Goal: Task Accomplishment & Management: Manage account settings

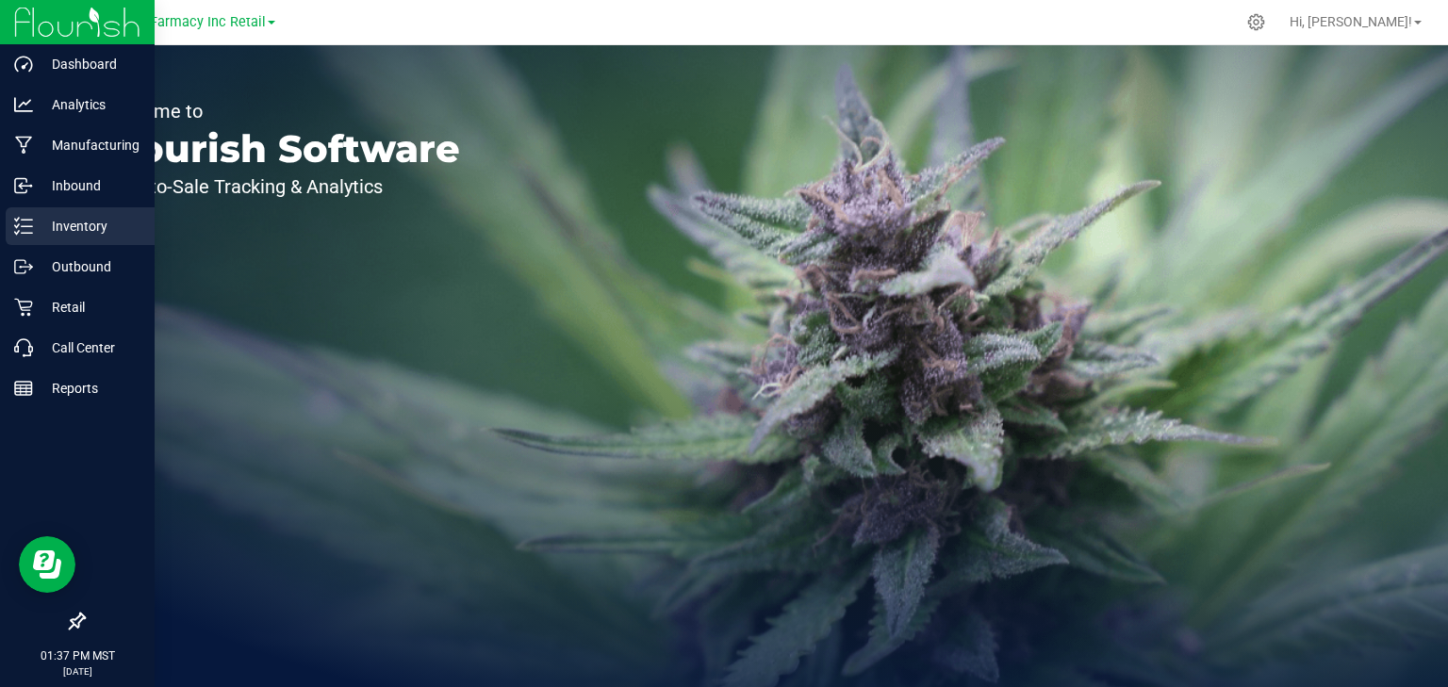
click at [74, 219] on p "Inventory" at bounding box center [89, 226] width 113 height 23
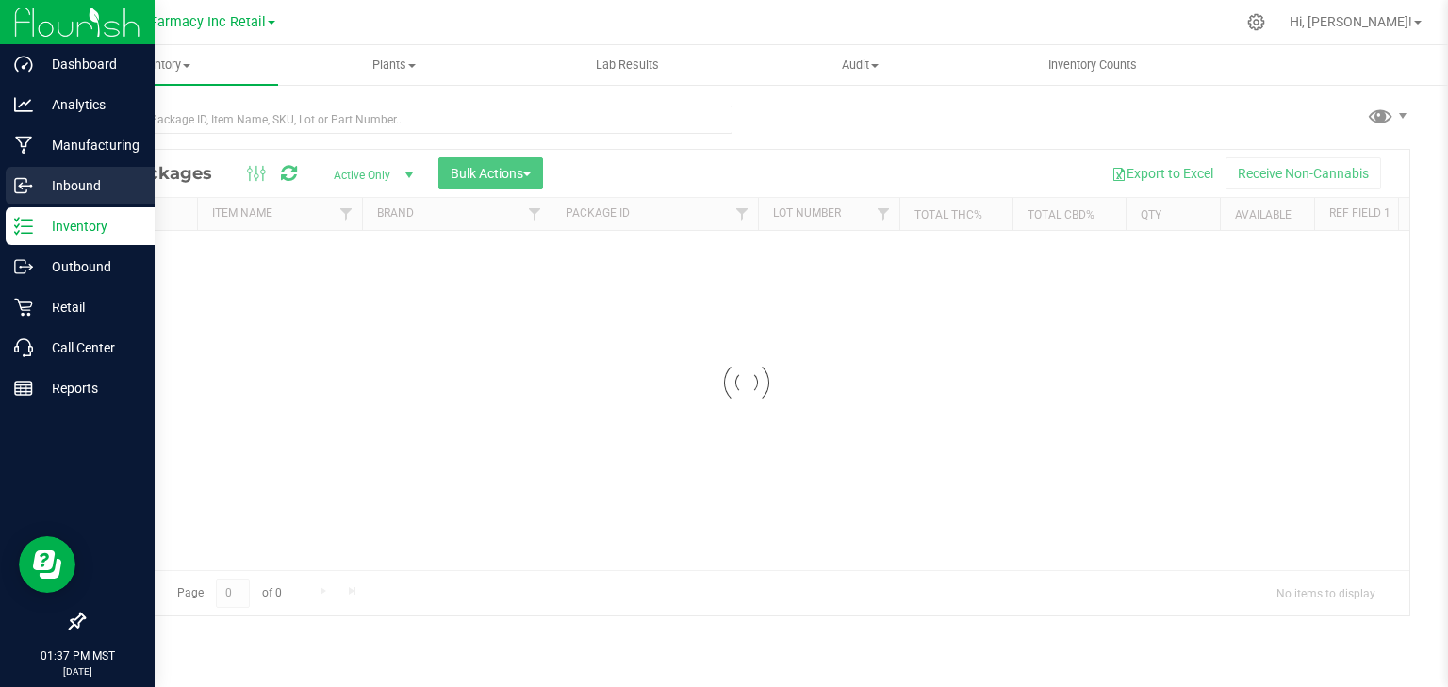
click at [91, 184] on p "Inbound" at bounding box center [89, 185] width 113 height 23
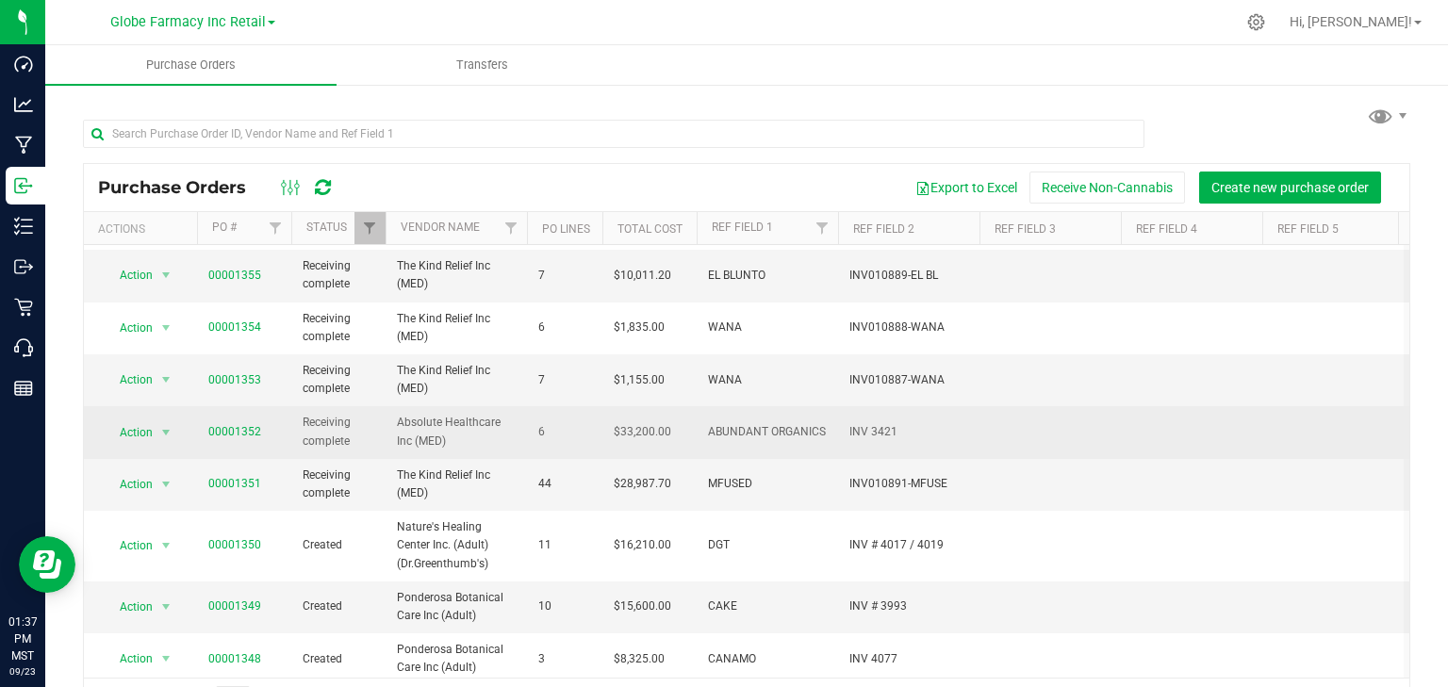
scroll to position [151, 0]
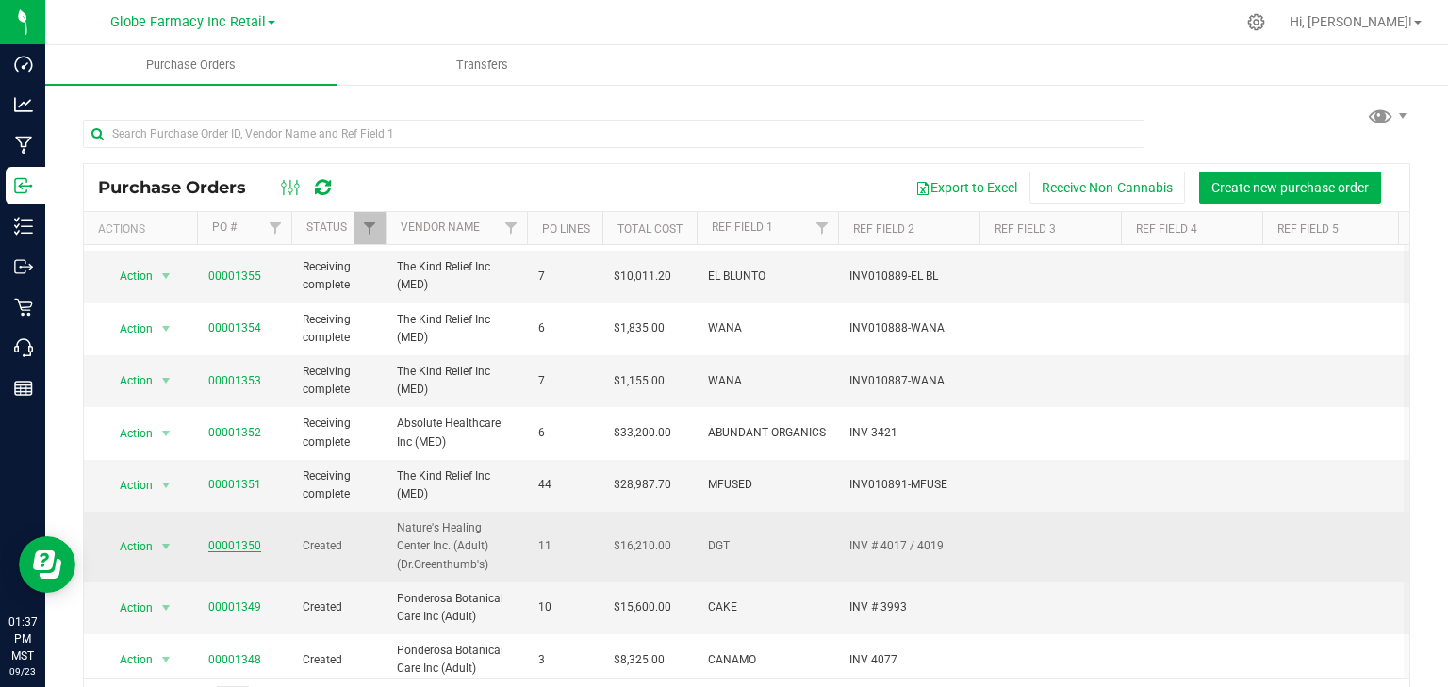
click at [240, 541] on link "00001350" at bounding box center [234, 545] width 53 height 13
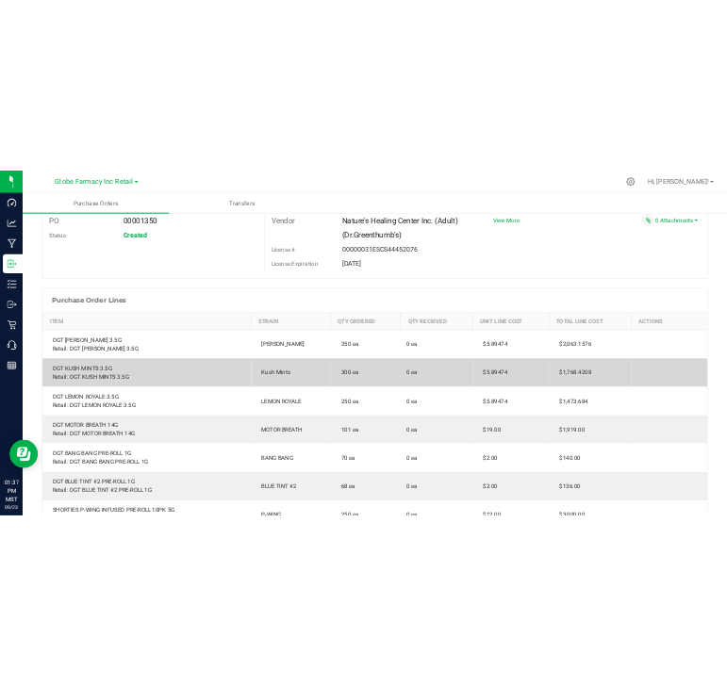
scroll to position [226, 0]
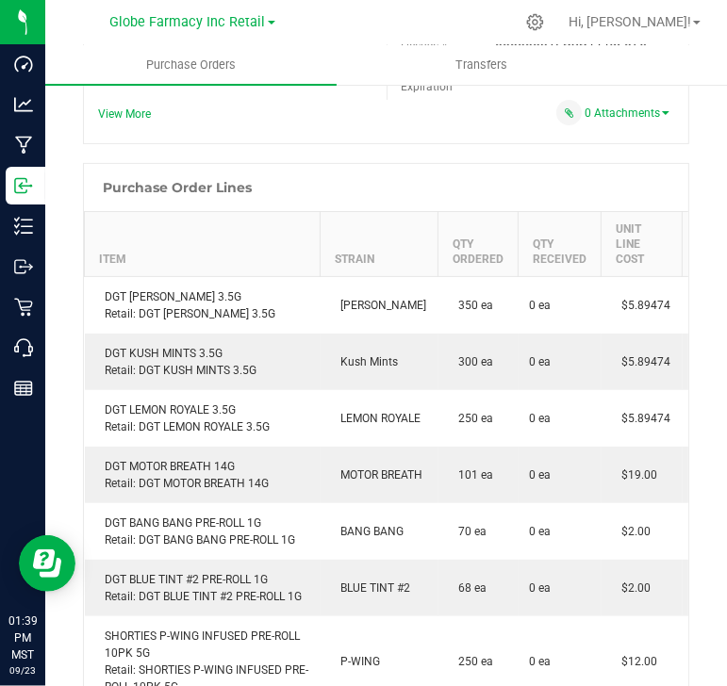
click at [701, 87] on div "Back to Purchase Orders Export PDF Close PO Edit PO 00001350 Status Created Ven…" at bounding box center [386, 594] width 682 height 1475
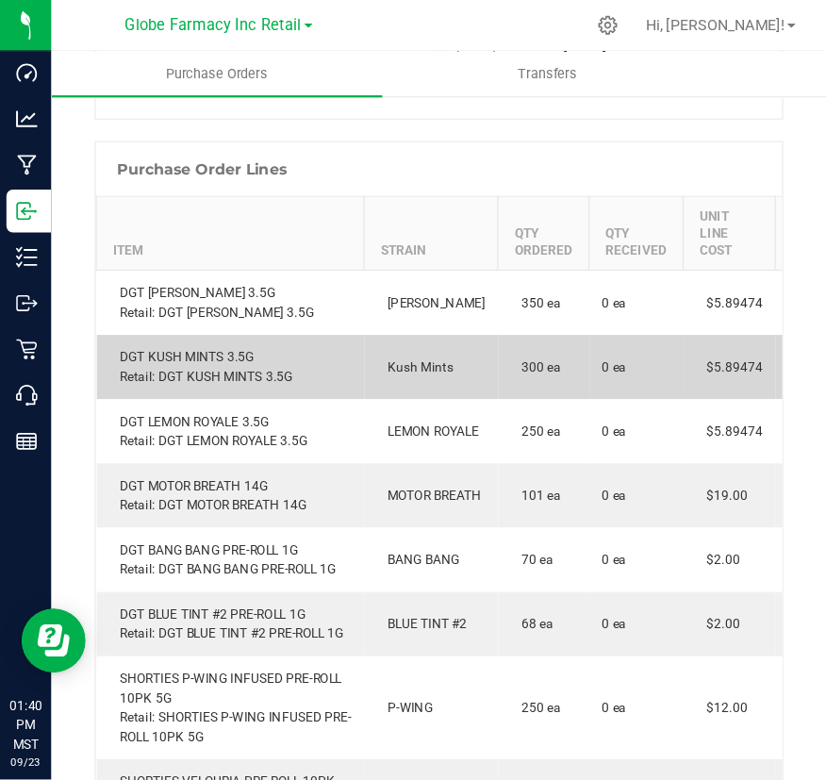
scroll to position [302, 0]
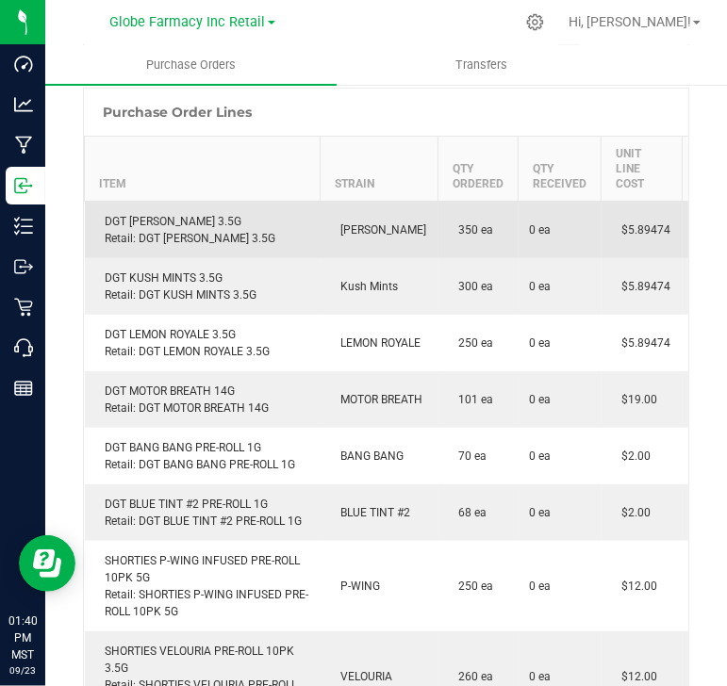
click at [189, 218] on div "DGT DONNY BURGER 3.5G Retail: DGT DONNY BURGER 3.5G" at bounding box center [202, 230] width 213 height 34
copy div "DGT [PERSON_NAME] 3.5G"
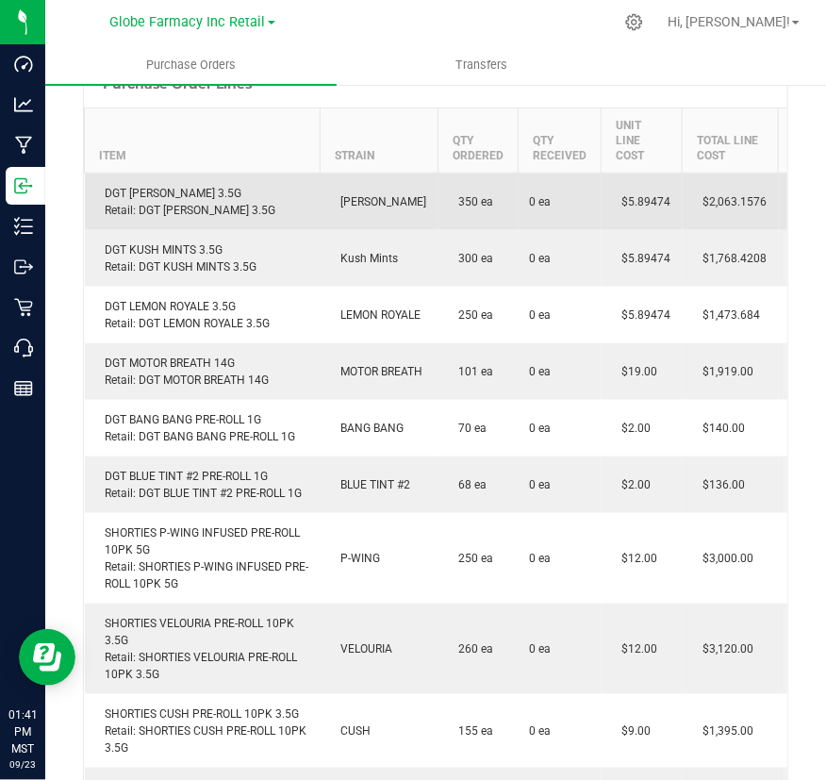
click at [636, 204] on span "$5.89474" at bounding box center [642, 201] width 58 height 13
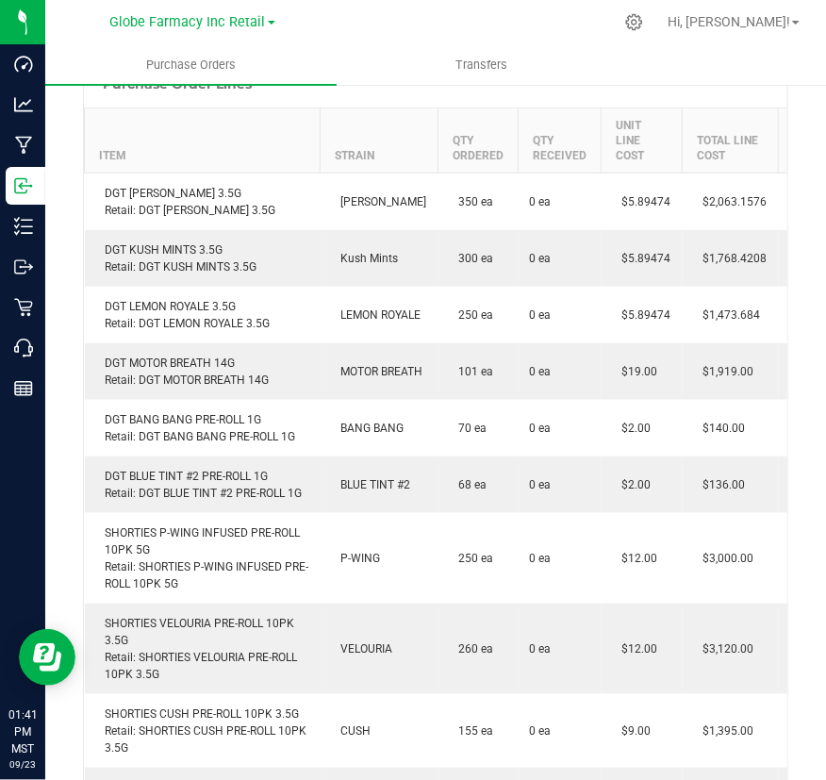
copy span "5.89474"
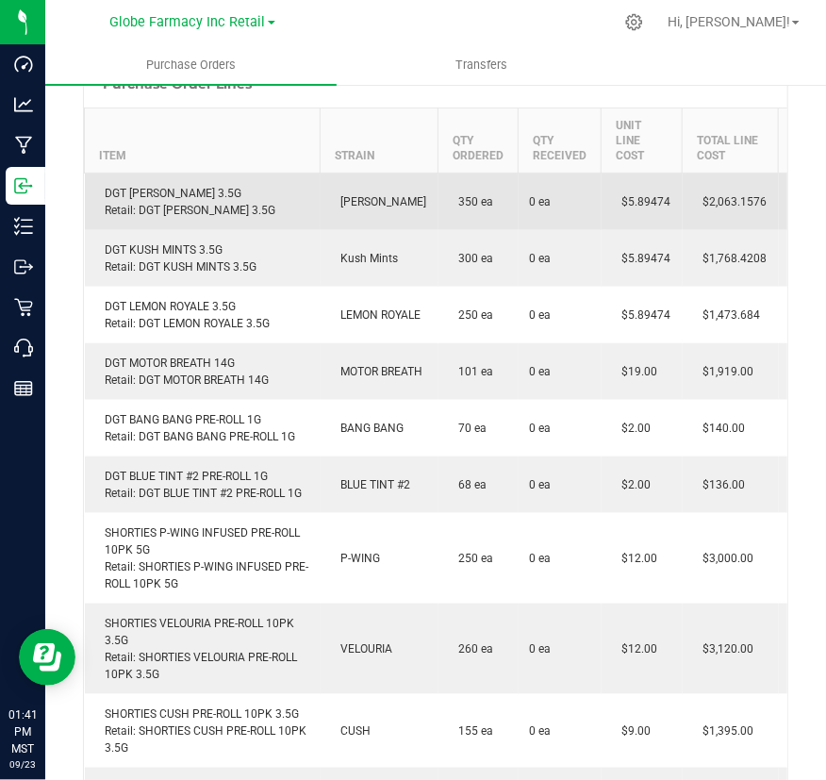
click at [148, 197] on div "DGT DONNY BURGER 3.5G Retail: DGT DONNY BURGER 3.5G" at bounding box center [202, 202] width 213 height 34
copy div "DONNY"
click at [148, 197] on div "DGT DONNY BURGER 3.5G Retail: DGT DONNY BURGER 3.5G" at bounding box center [202, 202] width 213 height 34
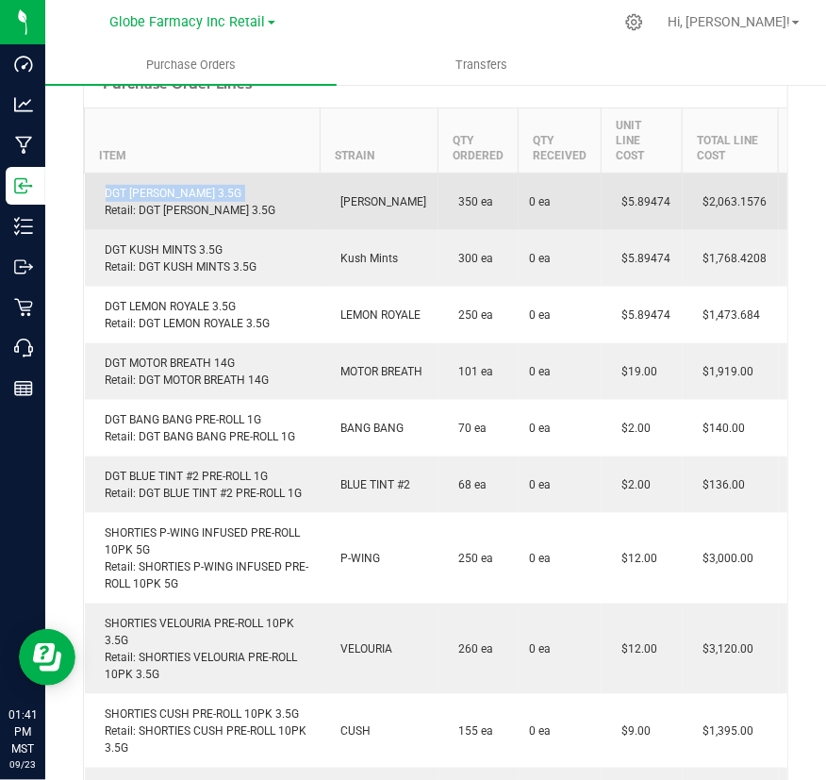
copy div "DGT [PERSON_NAME] 3.5G"
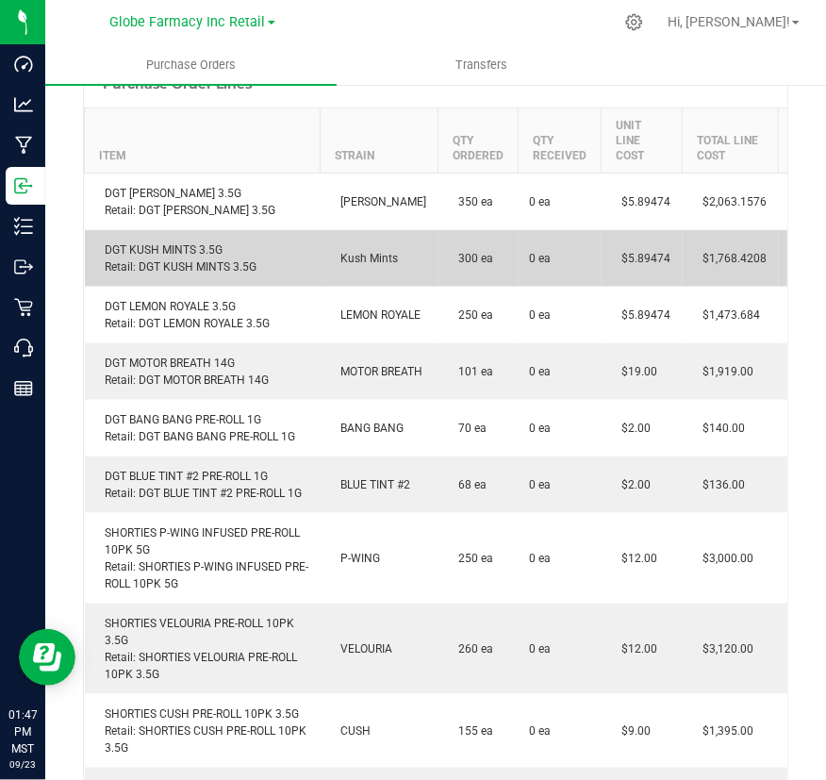
click at [162, 247] on div "DGT KUSH MINTS 3.5G Retail: DGT KUSH MINTS 3.5G" at bounding box center [202, 258] width 213 height 34
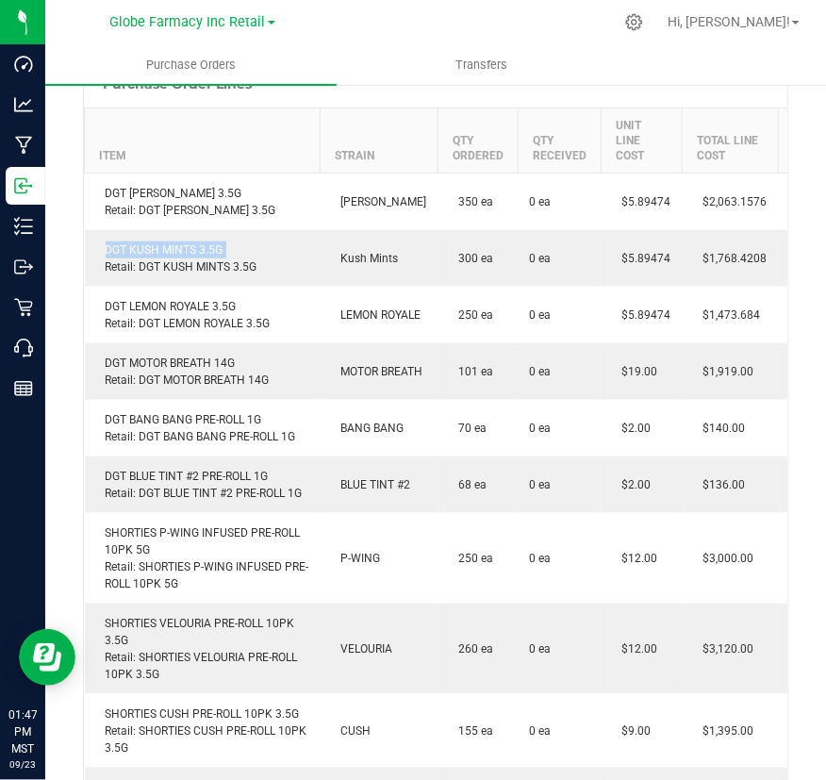
copy div "DGT KUSH MINTS 3.5G"
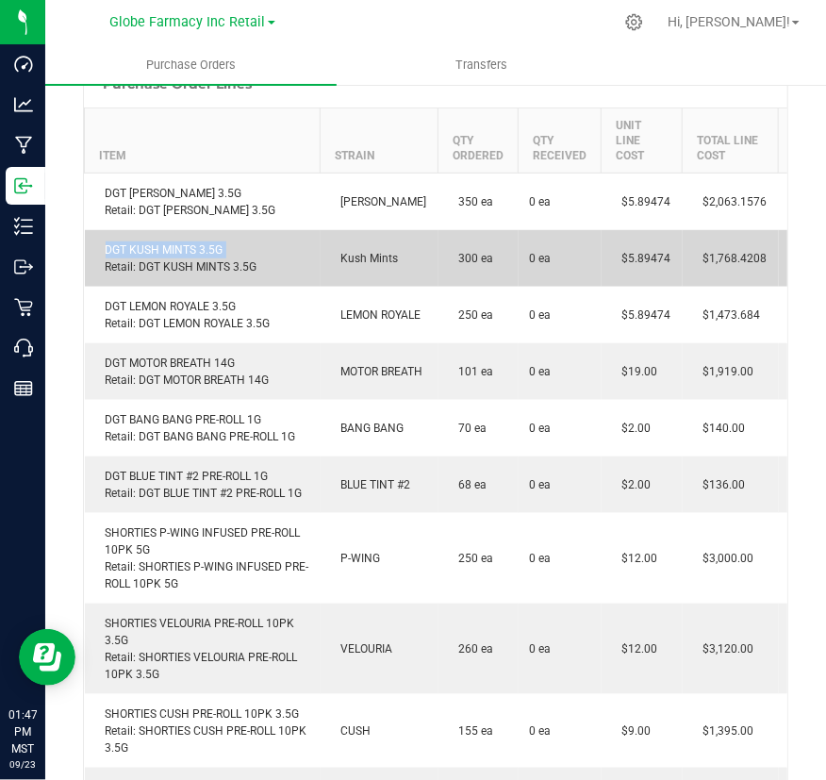
copy div "DGT KUSH MINTS 3.5G"
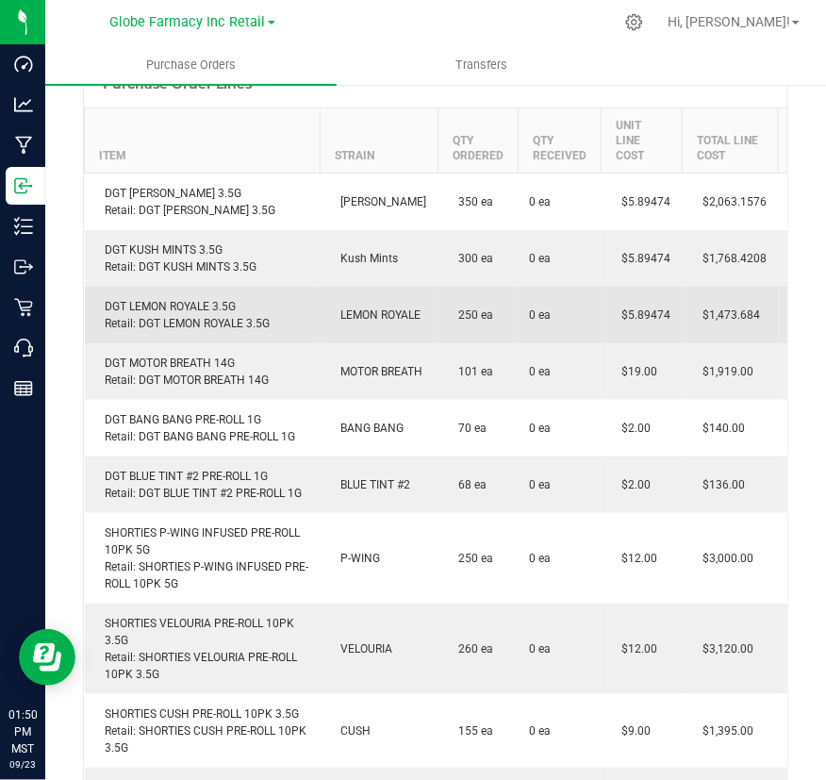
click at [190, 301] on div "DGT LEMON ROYALE 3.5G Retail: DGT LEMON ROYALE 3.5G" at bounding box center [202, 315] width 213 height 34
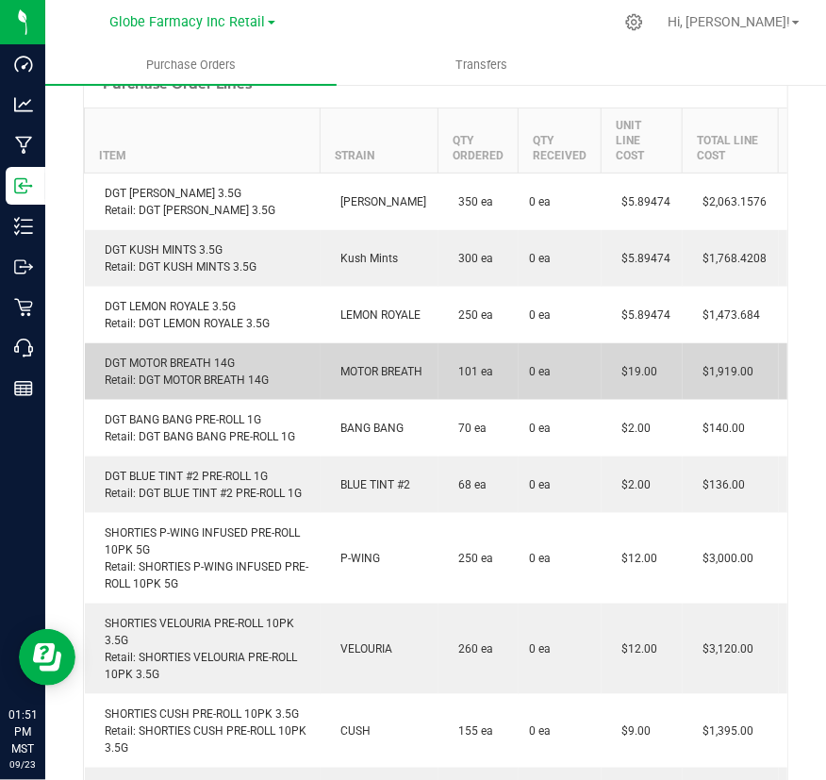
click at [173, 351] on td "DGT MOTOR BREATH 14G Retail: DGT MOTOR BREATH 14G" at bounding box center [203, 371] width 236 height 57
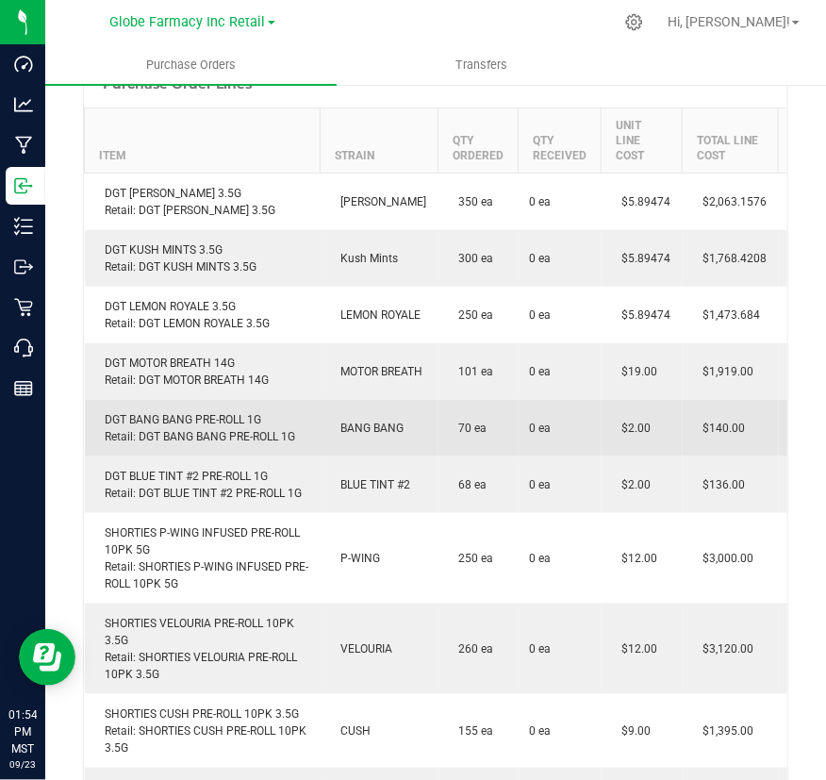
click at [136, 417] on div "DGT BANG BANG PRE-ROLL 1G Retail: DGT BANG BANG PRE-ROLL 1G" at bounding box center [202, 428] width 213 height 34
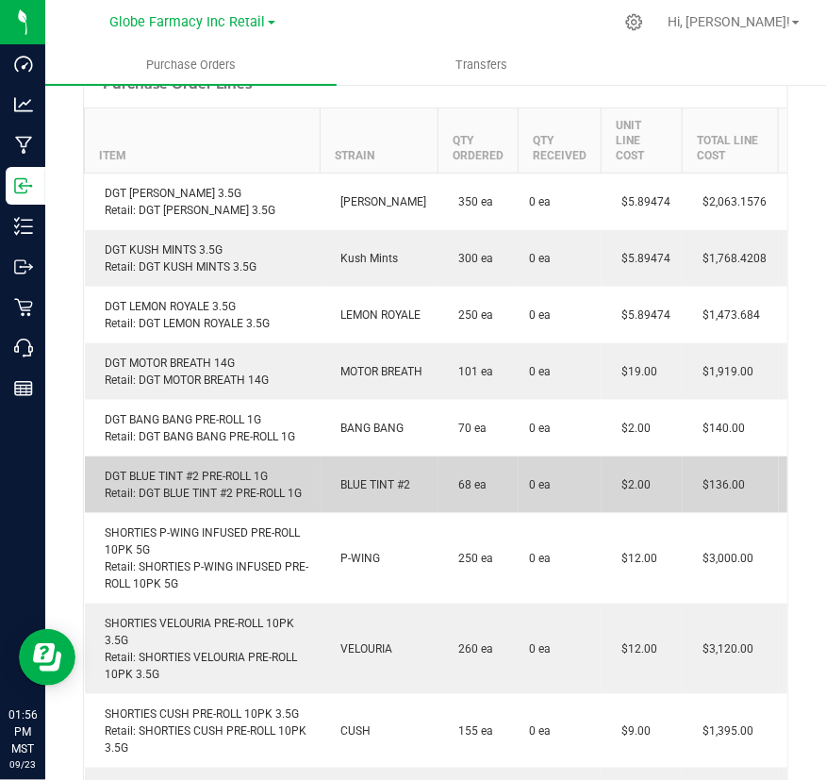
click at [208, 474] on div "DGT BLUE TINT #2 PRE-ROLL 1G Retail: DGT BLUE TINT #2 PRE-ROLL 1G" at bounding box center [202, 485] width 213 height 34
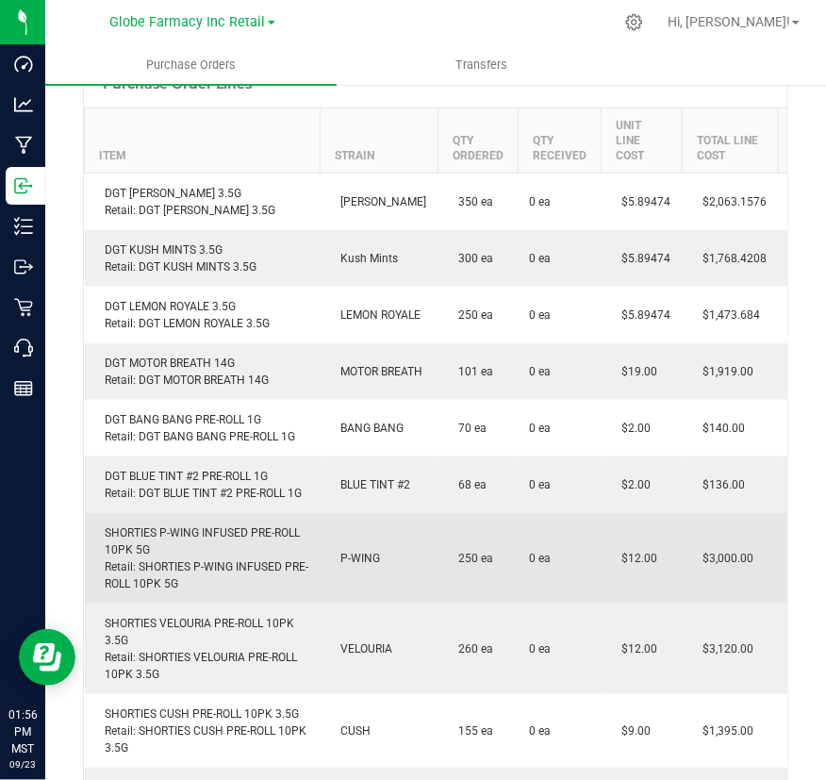
click at [158, 526] on div "SHORTIES P-WING INFUSED PRE-ROLL 10PK 5G Retail: SHORTIES P-WING INFUSED PRE-RO…" at bounding box center [202, 558] width 213 height 68
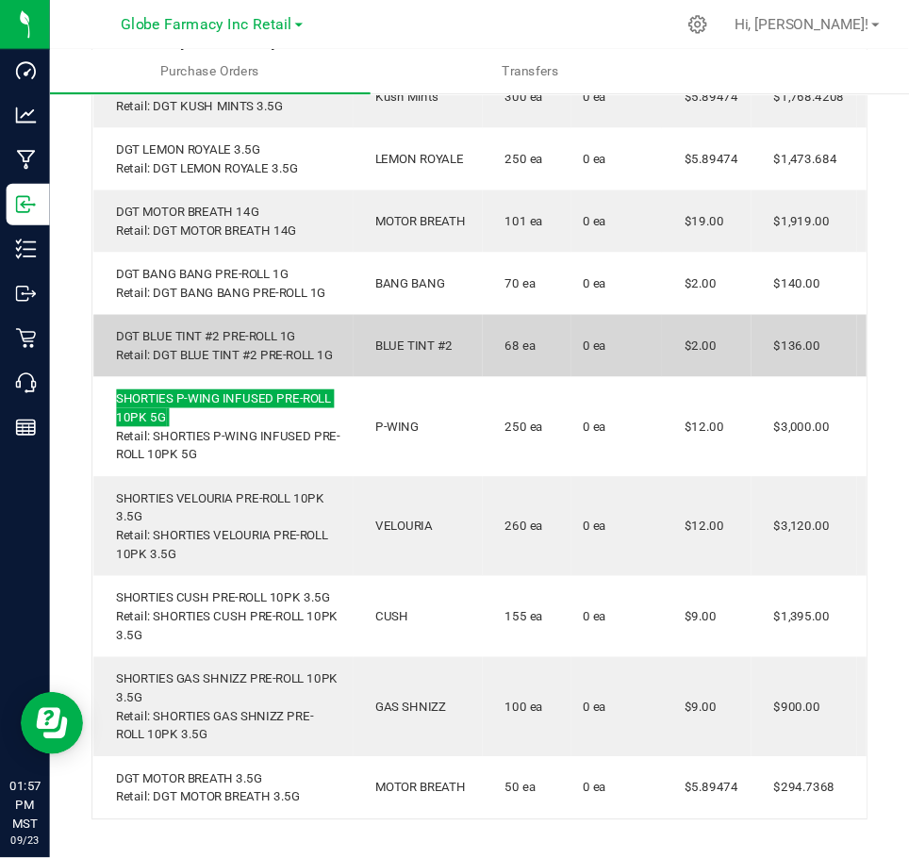
scroll to position [558, 0]
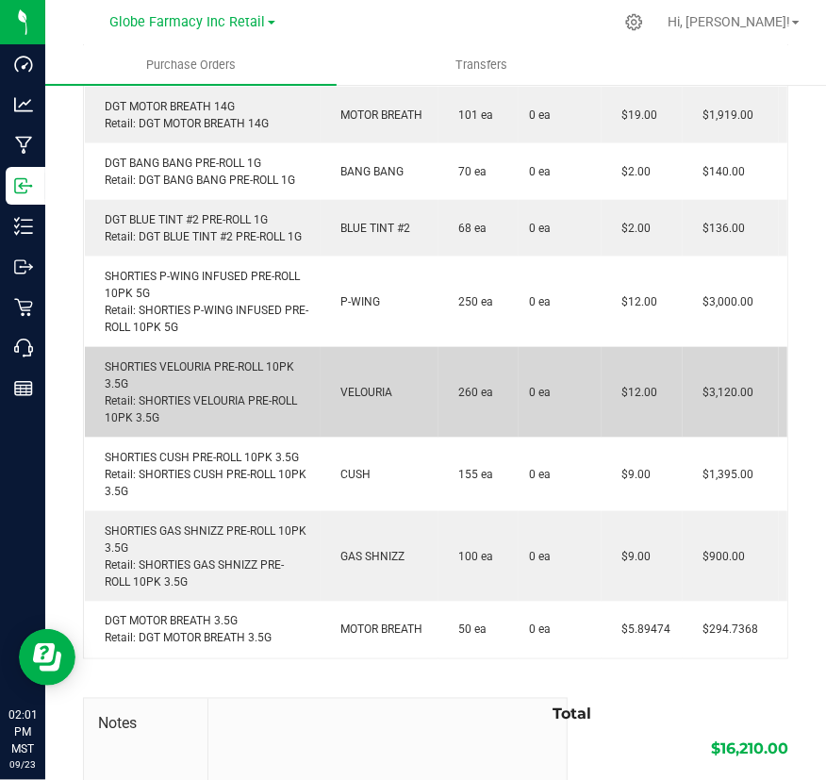
click at [217, 375] on div "SHORTIES VELOURIA PRE-ROLL 10PK 3.5G Retail: SHORTIES VELOURIA PRE-ROLL 10PK 3.…" at bounding box center [202, 392] width 213 height 68
click at [166, 359] on div "SHORTIES VELOURIA PRE-ROLL 10PK 3.5G Retail: SHORTIES VELOURIA PRE-ROLL 10PK 3.…" at bounding box center [202, 392] width 213 height 68
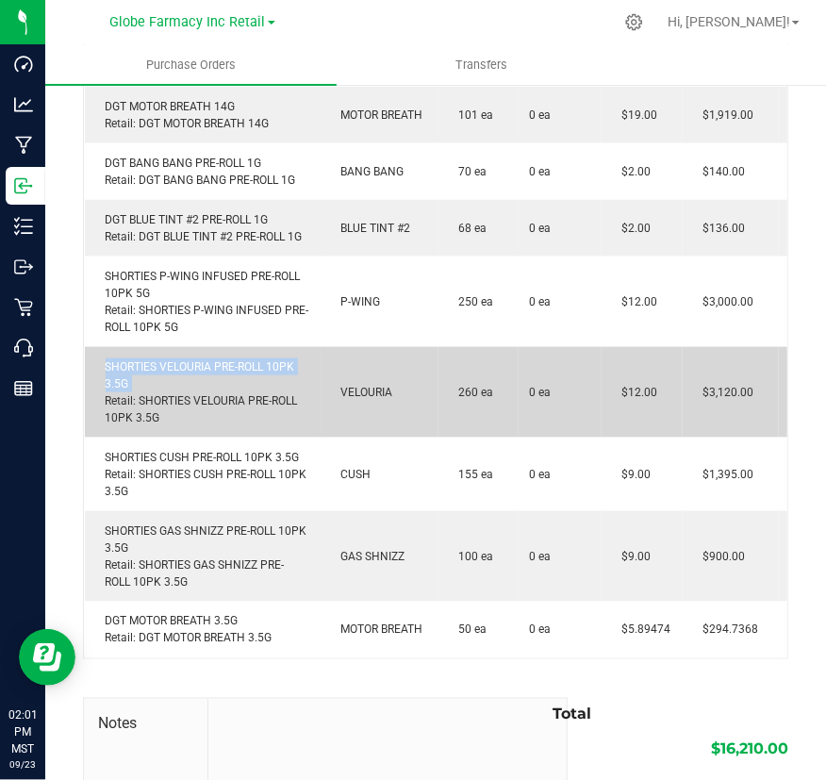
click at [166, 359] on div "SHORTIES VELOURIA PRE-ROLL 10PK 3.5G Retail: SHORTIES VELOURIA PRE-ROLL 10PK 3.…" at bounding box center [202, 392] width 213 height 68
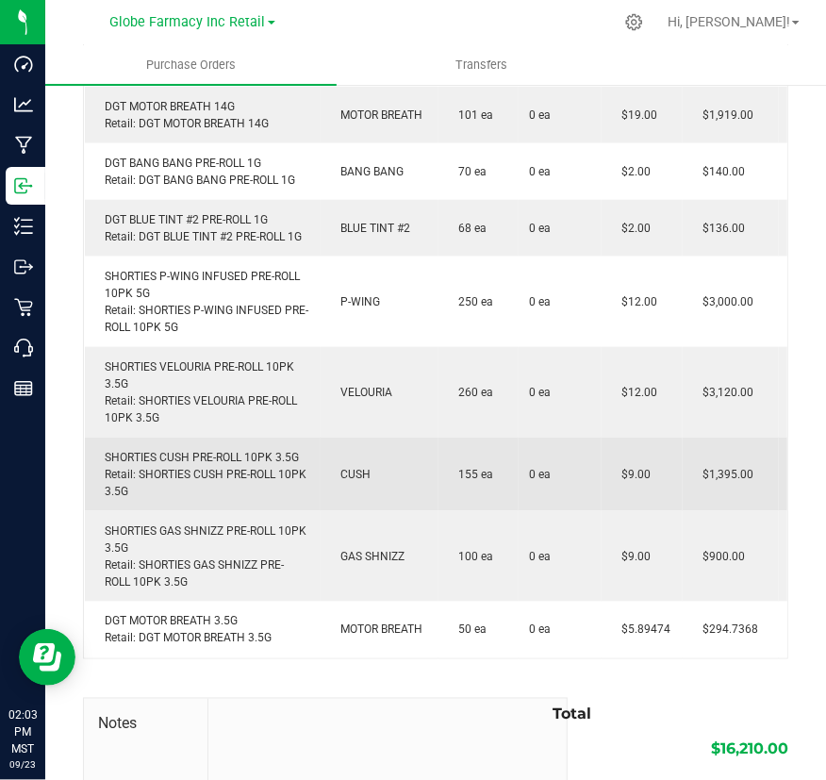
click at [161, 462] on div "SHORTIES CUSH PRE-ROLL 10PK 3.5G Retail: SHORTIES CUSH PRE-ROLL 10PK 3.5G" at bounding box center [202, 474] width 213 height 51
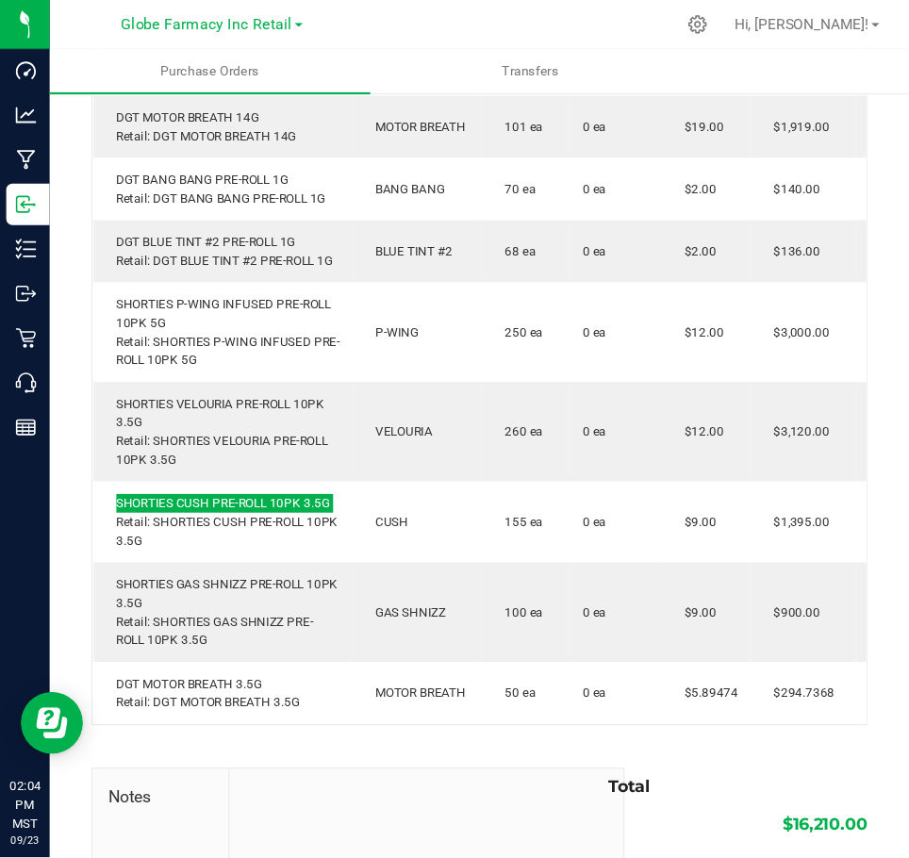
scroll to position [559, 0]
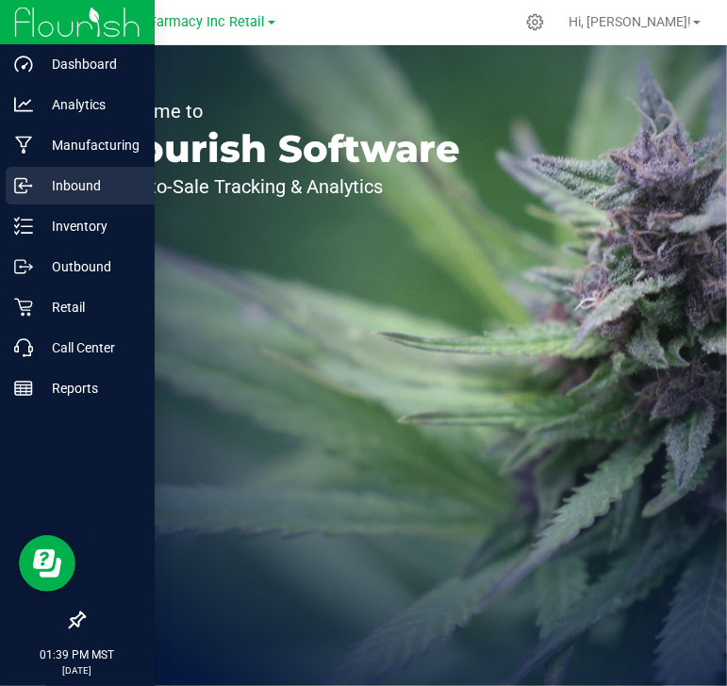
click at [107, 200] on div "Inbound" at bounding box center [80, 186] width 149 height 38
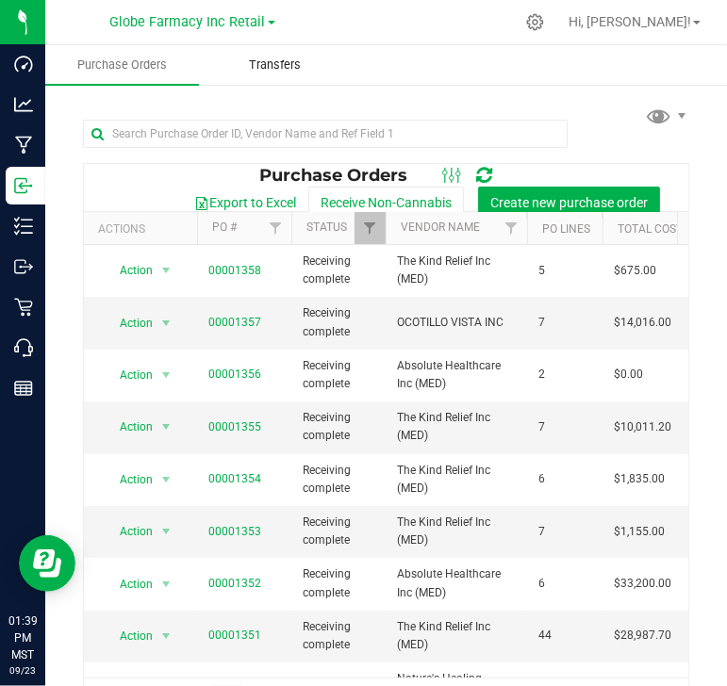
click at [264, 70] on span "Transfers" at bounding box center [275, 65] width 103 height 17
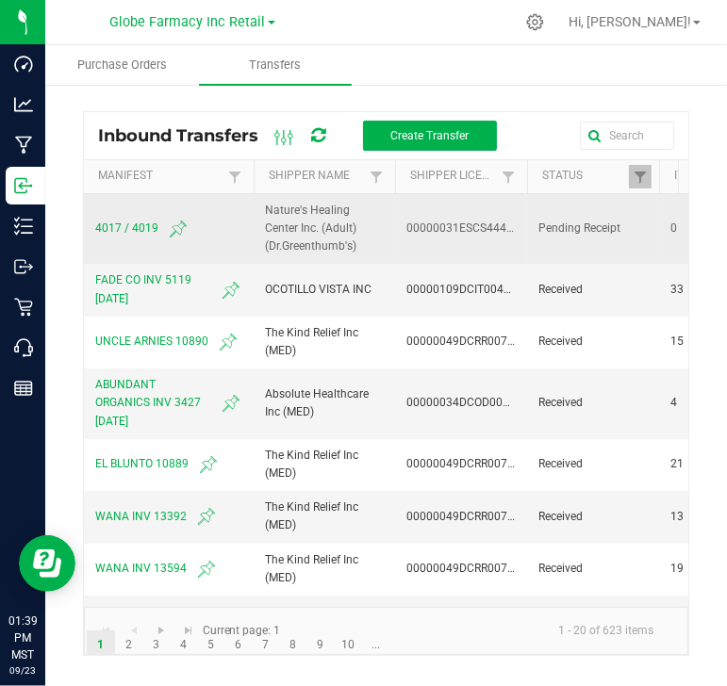
click at [140, 231] on span "4017 / 4019" at bounding box center [168, 229] width 147 height 23
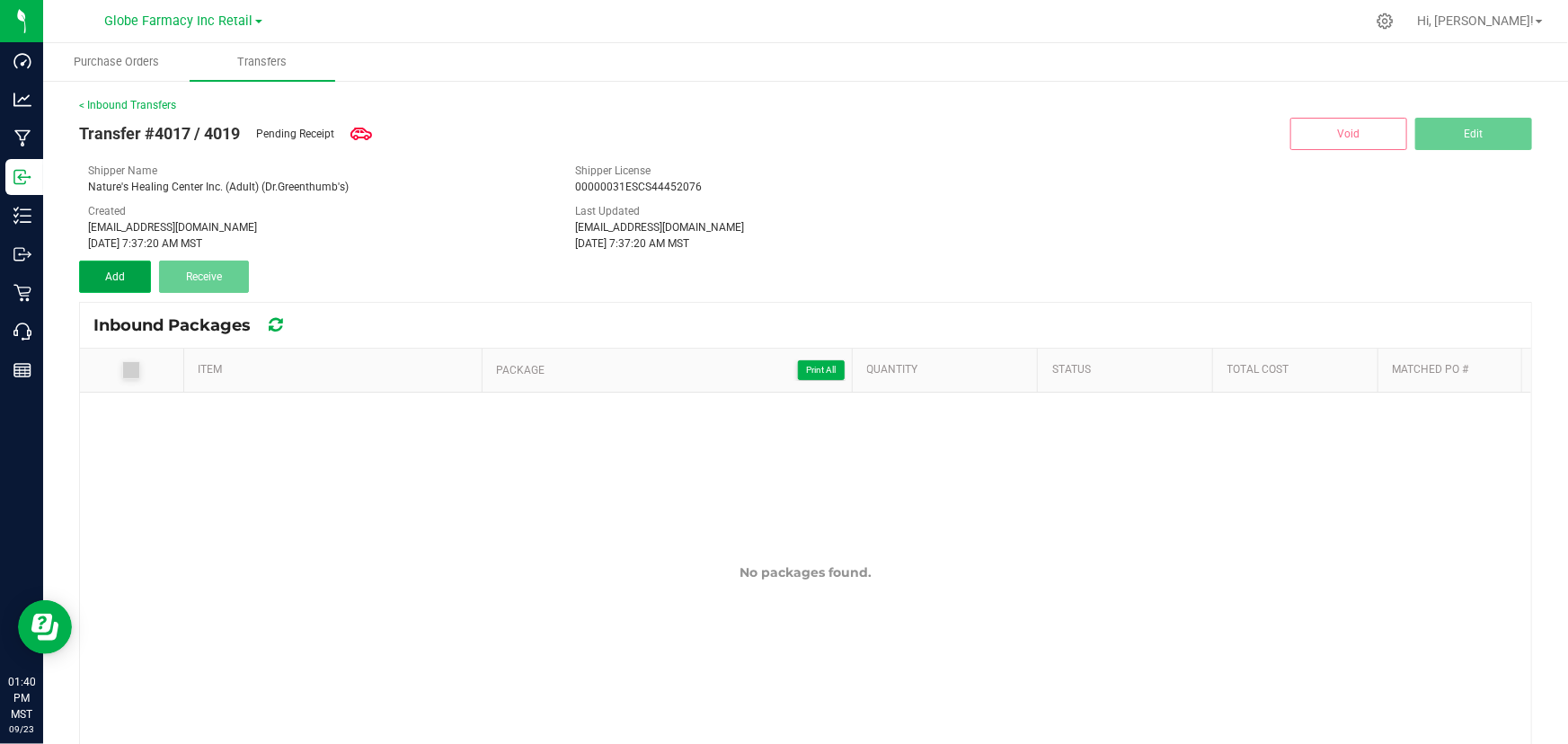
click at [121, 275] on span "Add" at bounding box center [114, 276] width 20 height 12
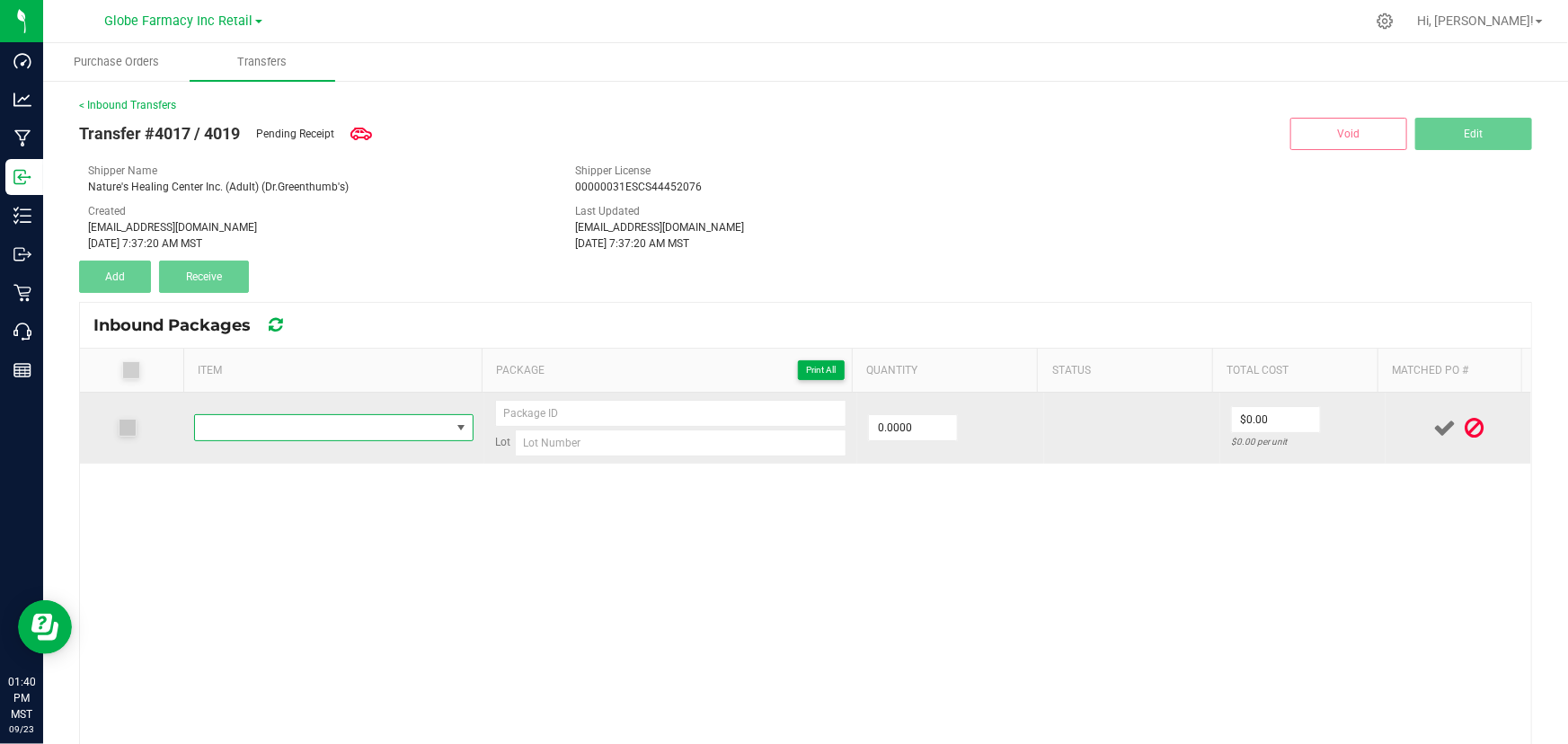
click at [297, 429] on span "NO DATA FOUND" at bounding box center [323, 428] width 255 height 25
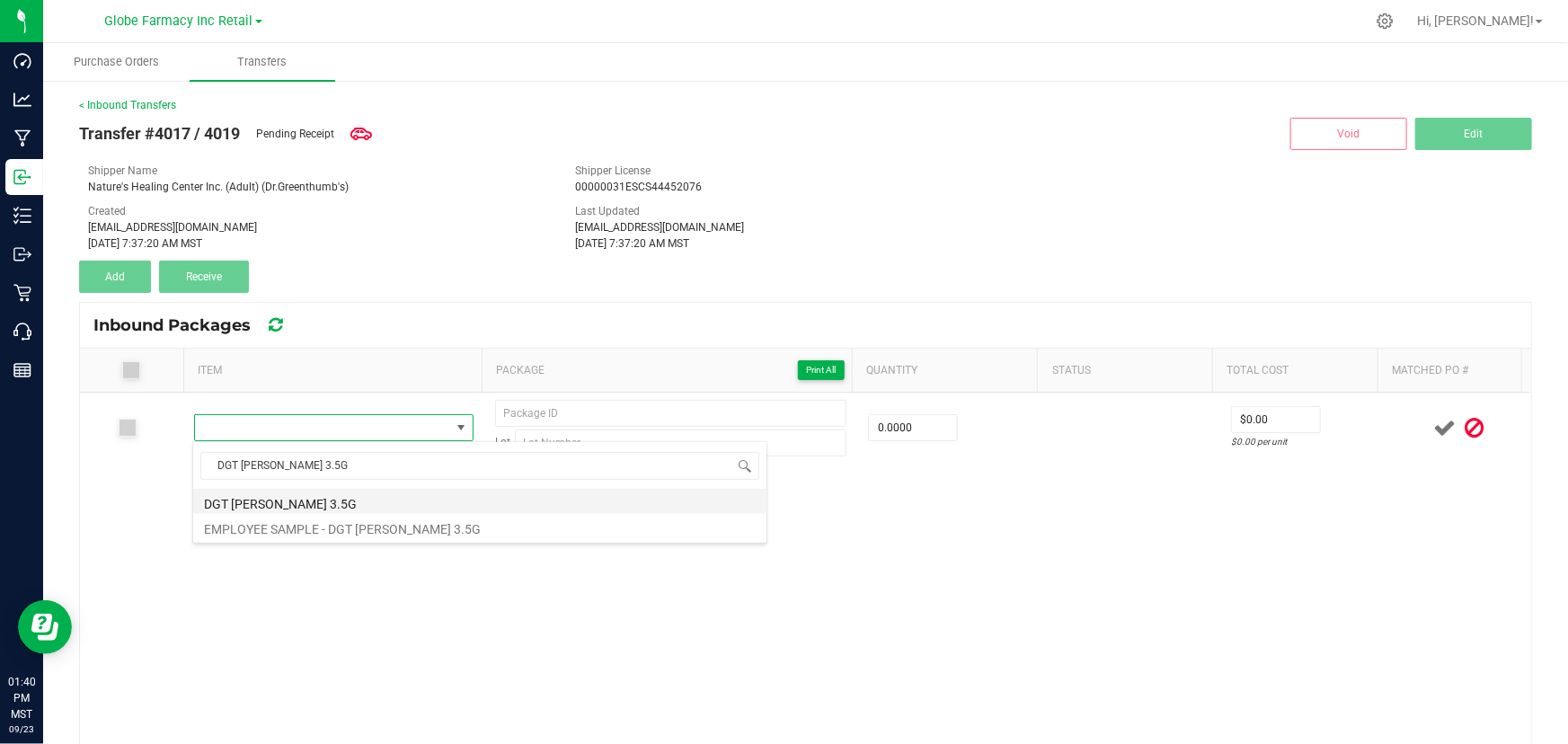
click at [275, 502] on li "DGT [PERSON_NAME] 3.5G" at bounding box center [480, 501] width 574 height 25
type input "0 ea"
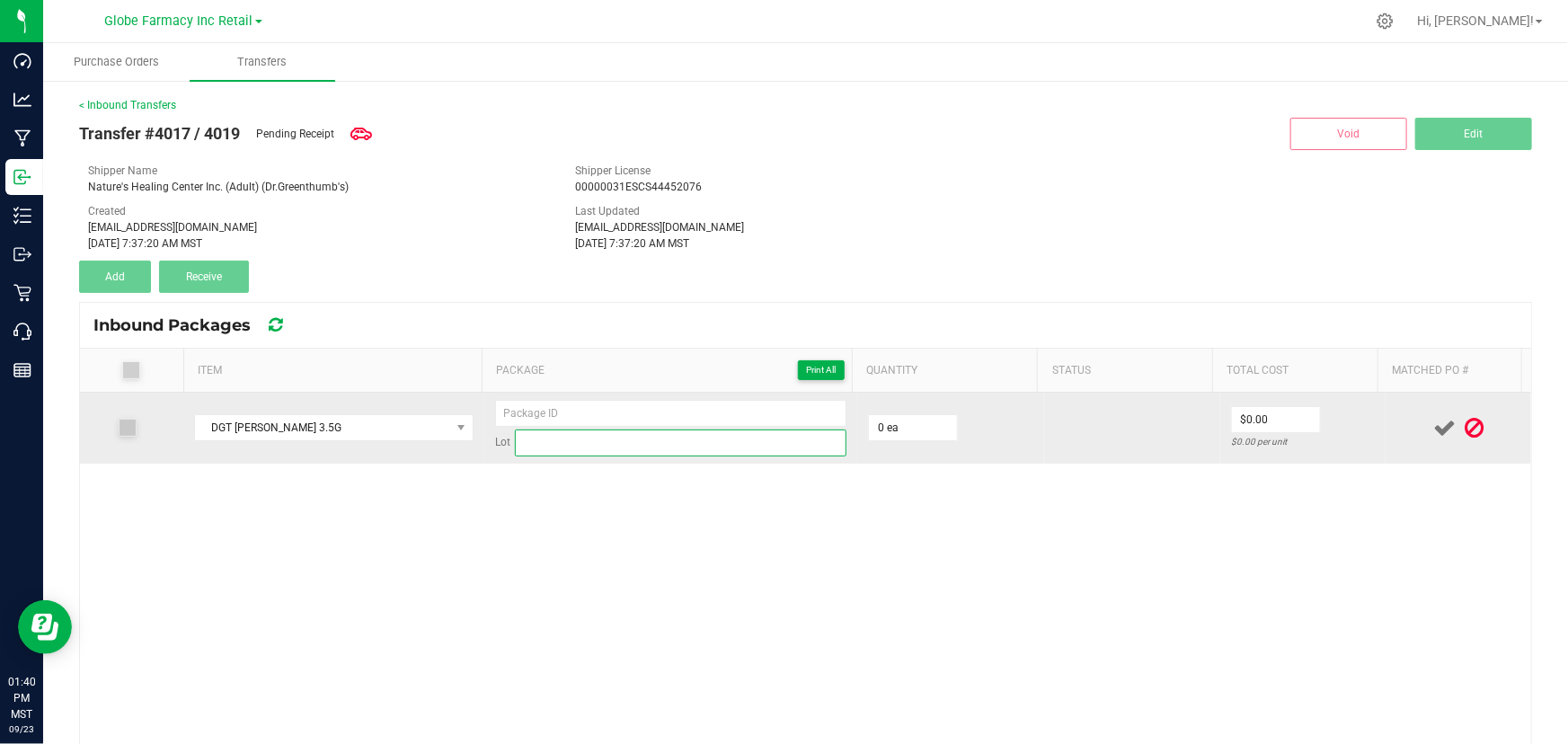
paste input "57554"
type input "57554"
click at [692, 433] on input "57554" at bounding box center [681, 443] width 332 height 27
click at [533, 434] on input "57554" at bounding box center [681, 443] width 332 height 27
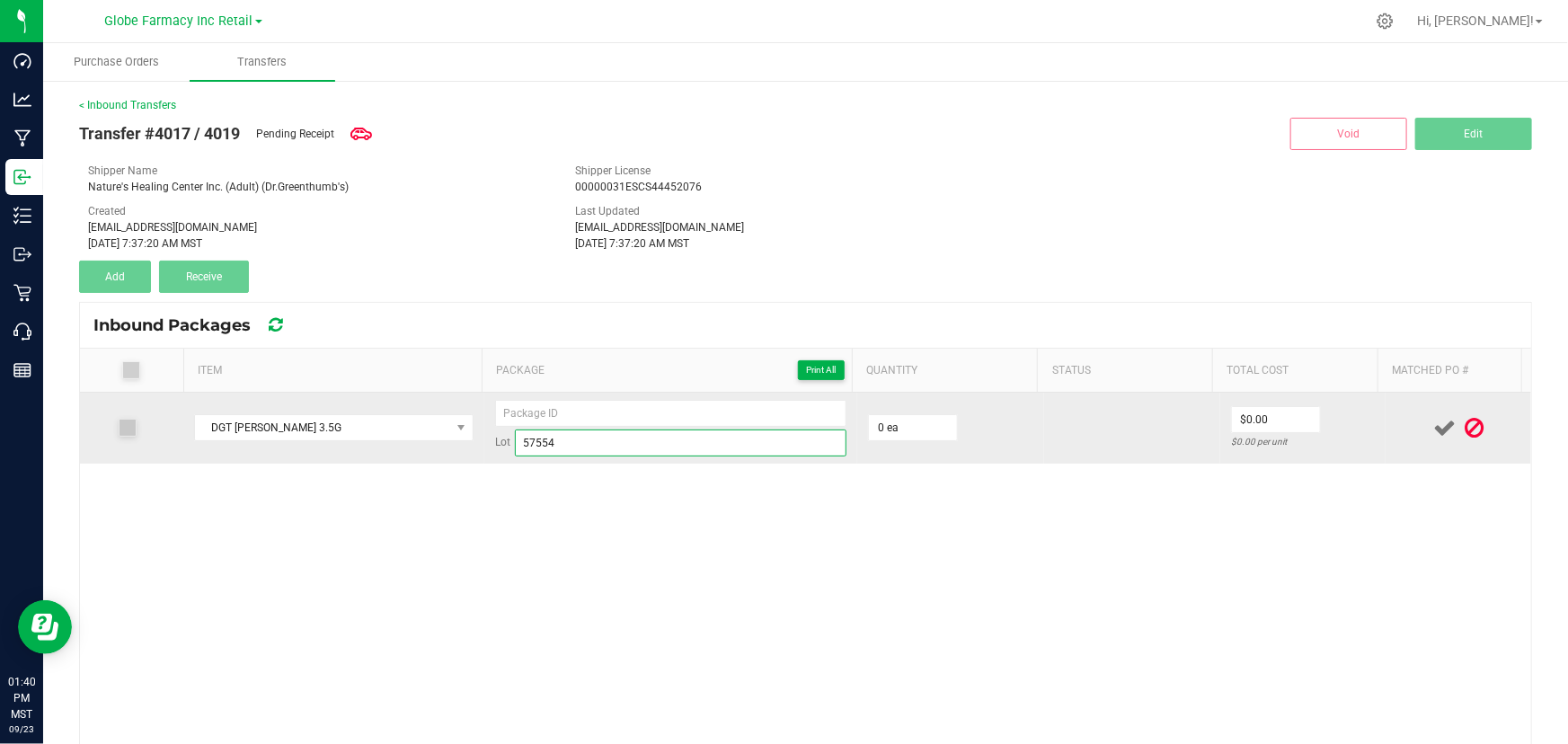
click at [533, 434] on input "57554" at bounding box center [681, 443] width 332 height 27
type input "57554"
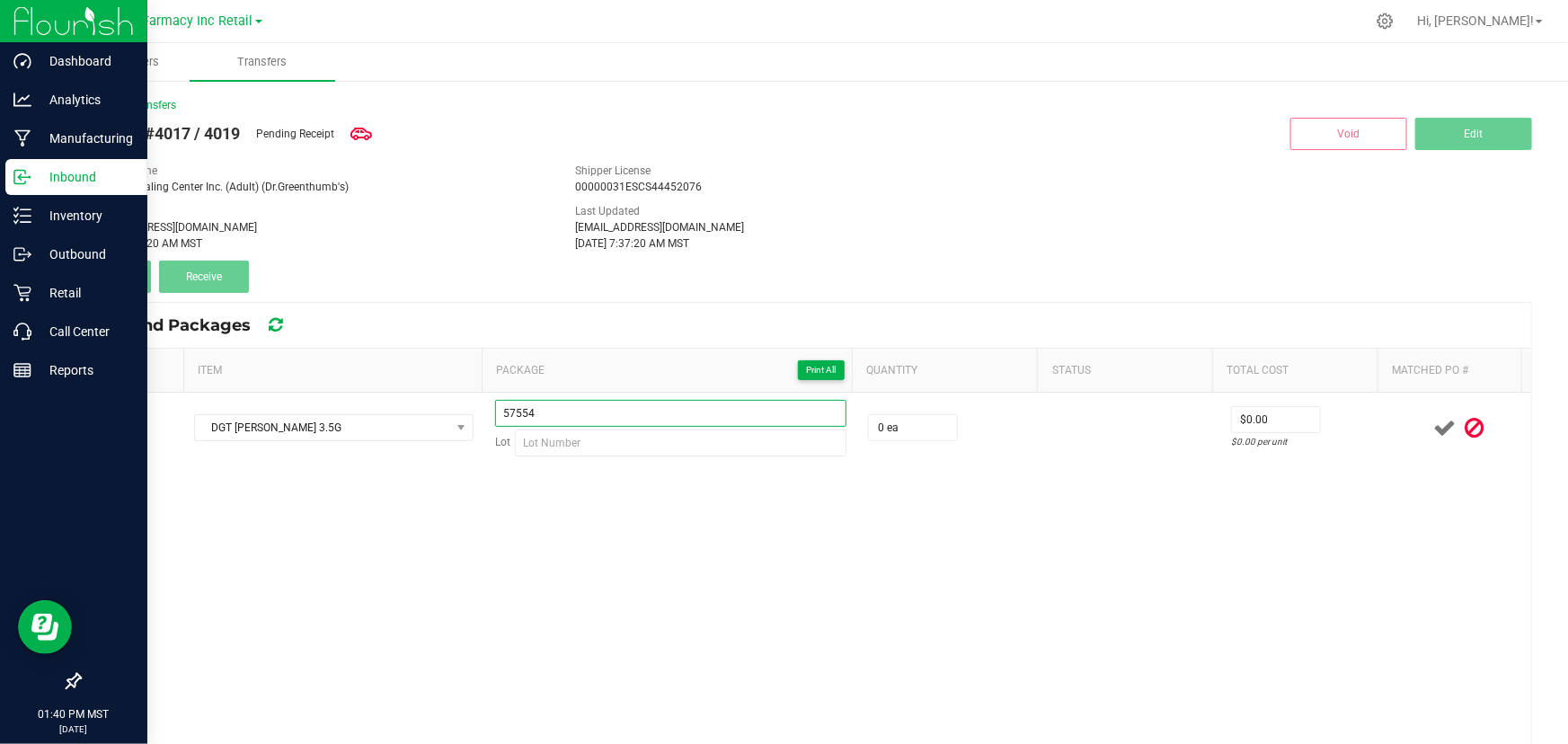
type input "57554"
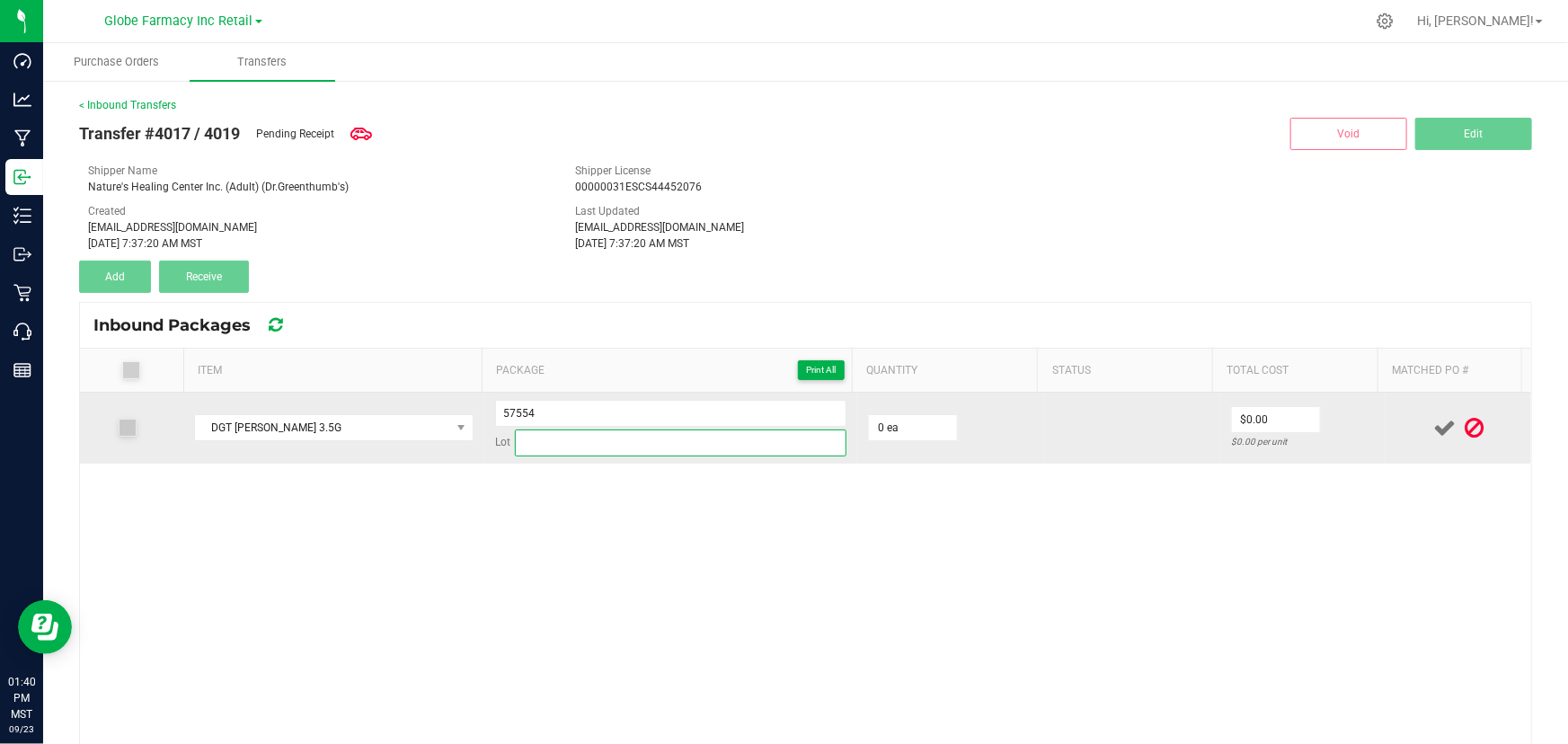
click at [564, 433] on input at bounding box center [681, 443] width 332 height 27
paste input "DONB073125"
type input "DONB073125"
click at [583, 412] on input "57554" at bounding box center [670, 413] width 352 height 27
type input "57554 - 1"
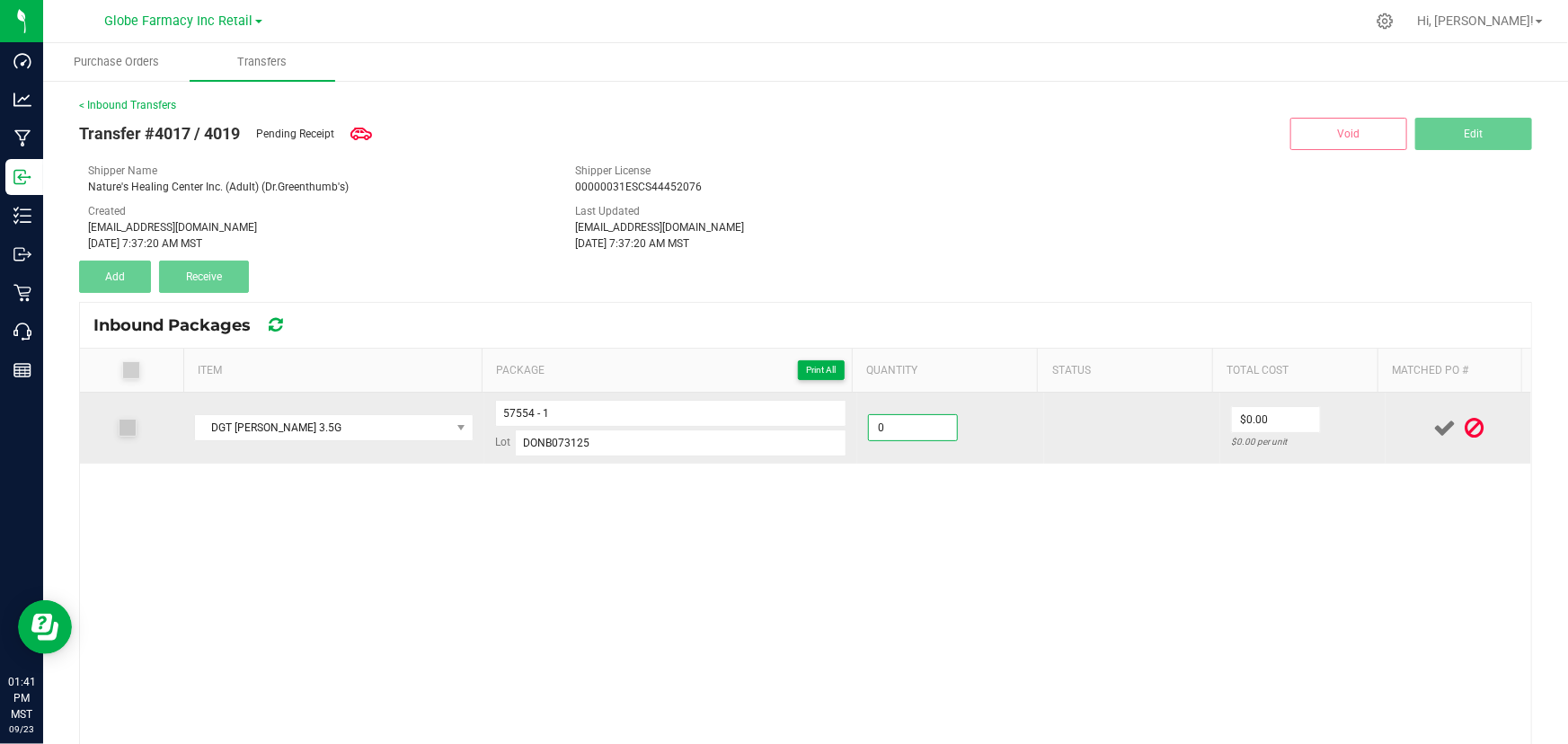
click at [692, 438] on input "0" at bounding box center [913, 428] width 88 height 25
type input "50 ea"
click at [692, 431] on span "$0.00" at bounding box center [1276, 419] width 90 height 27
click at [692, 418] on input "0" at bounding box center [1276, 419] width 88 height 25
paste input "5.89474"
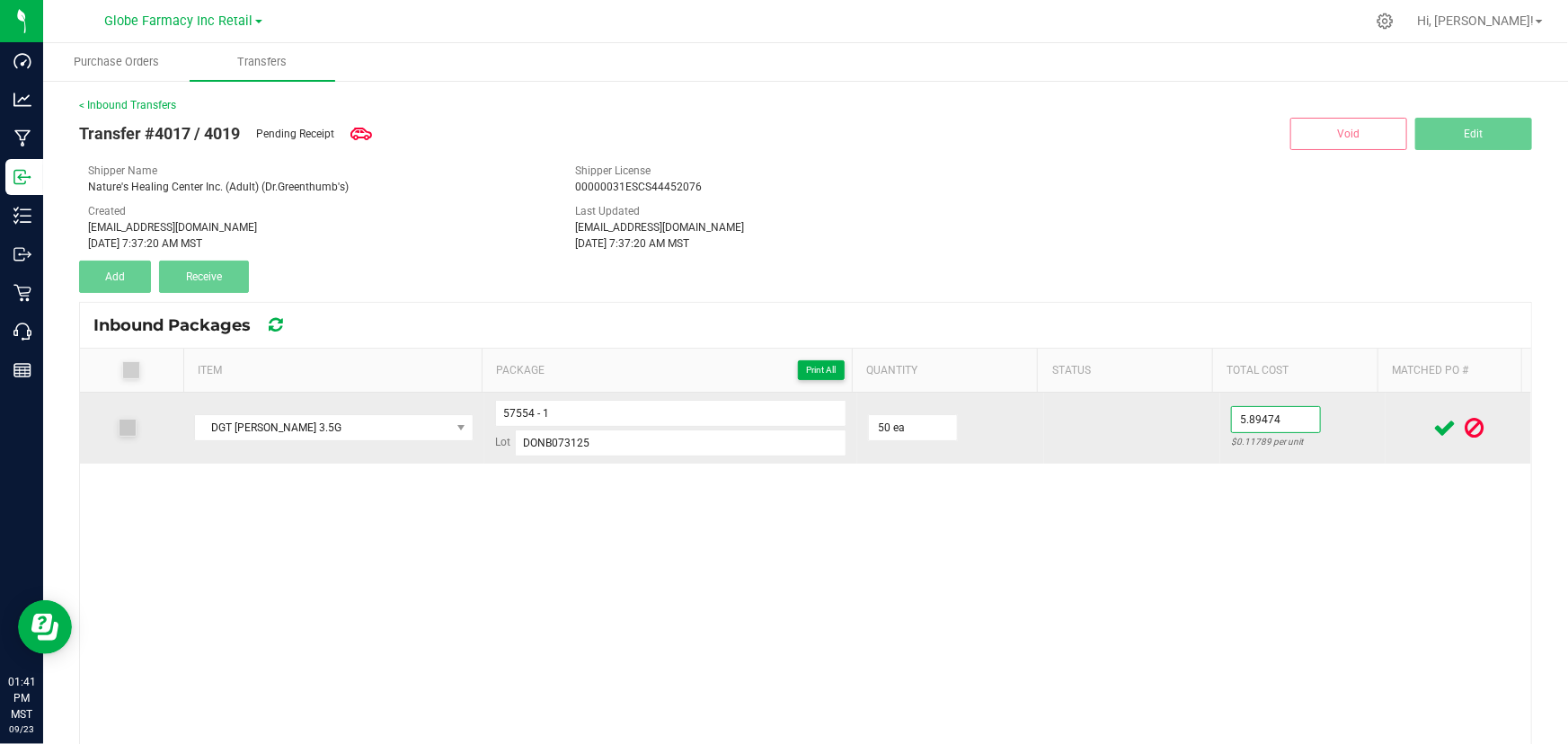
type input "$5.89"
click at [692, 418] on td "$5.89 $0.11789 per unit" at bounding box center [1303, 428] width 166 height 70
click at [692, 428] on icon at bounding box center [1445, 428] width 23 height 23
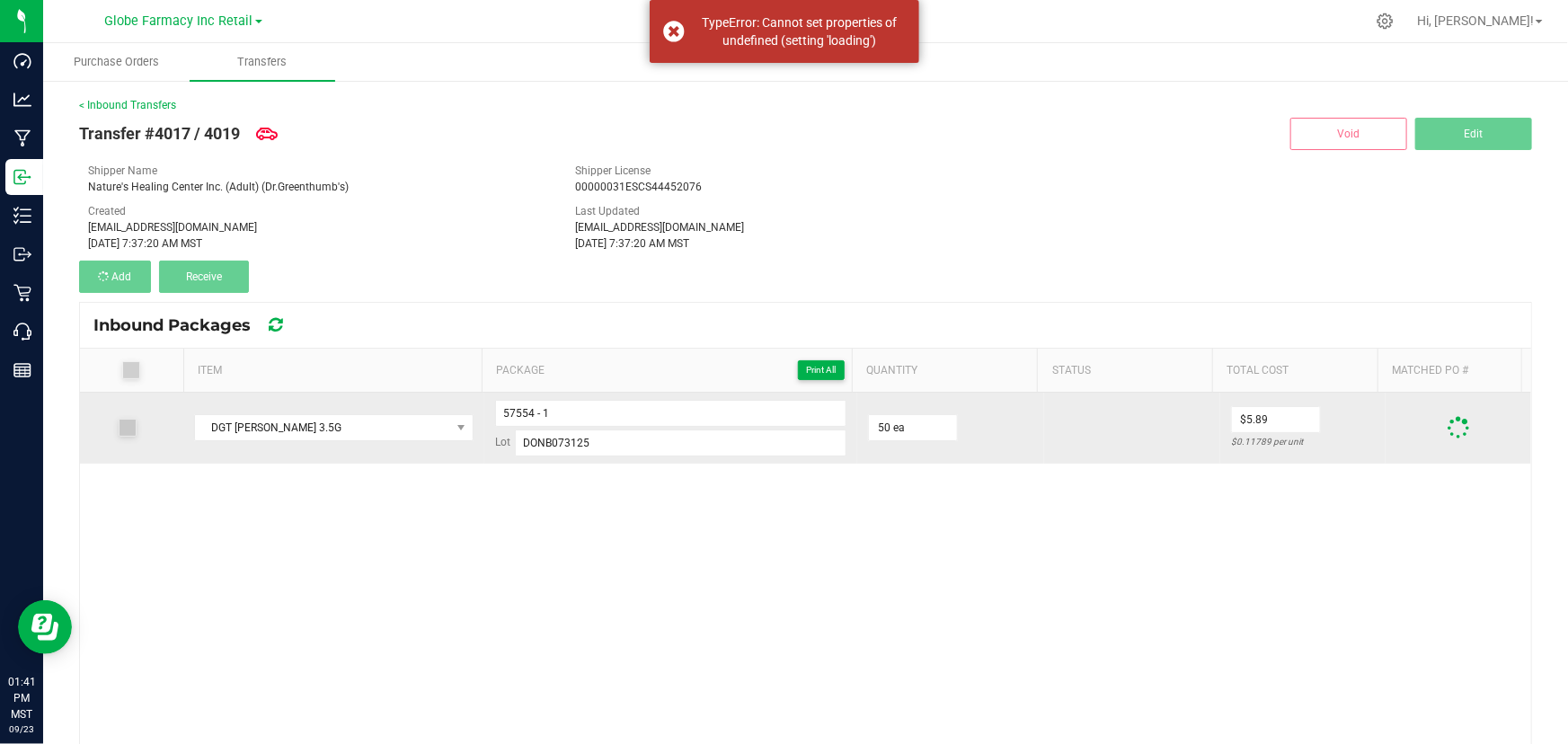
click at [692, 423] on td "$5.89 $0.11789 per unit" at bounding box center [1303, 428] width 166 height 70
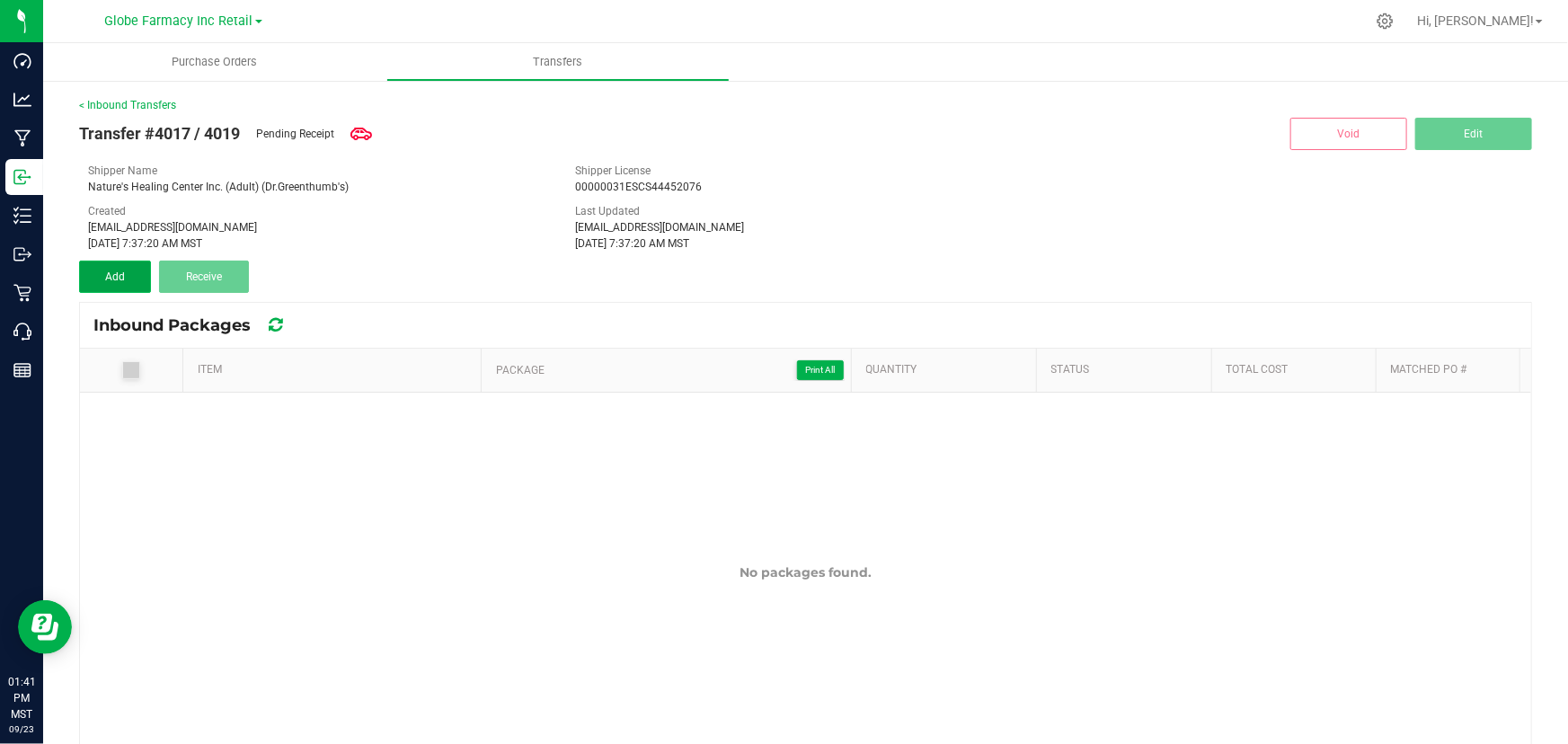
click at [147, 278] on button "Add" at bounding box center [114, 276] width 71 height 32
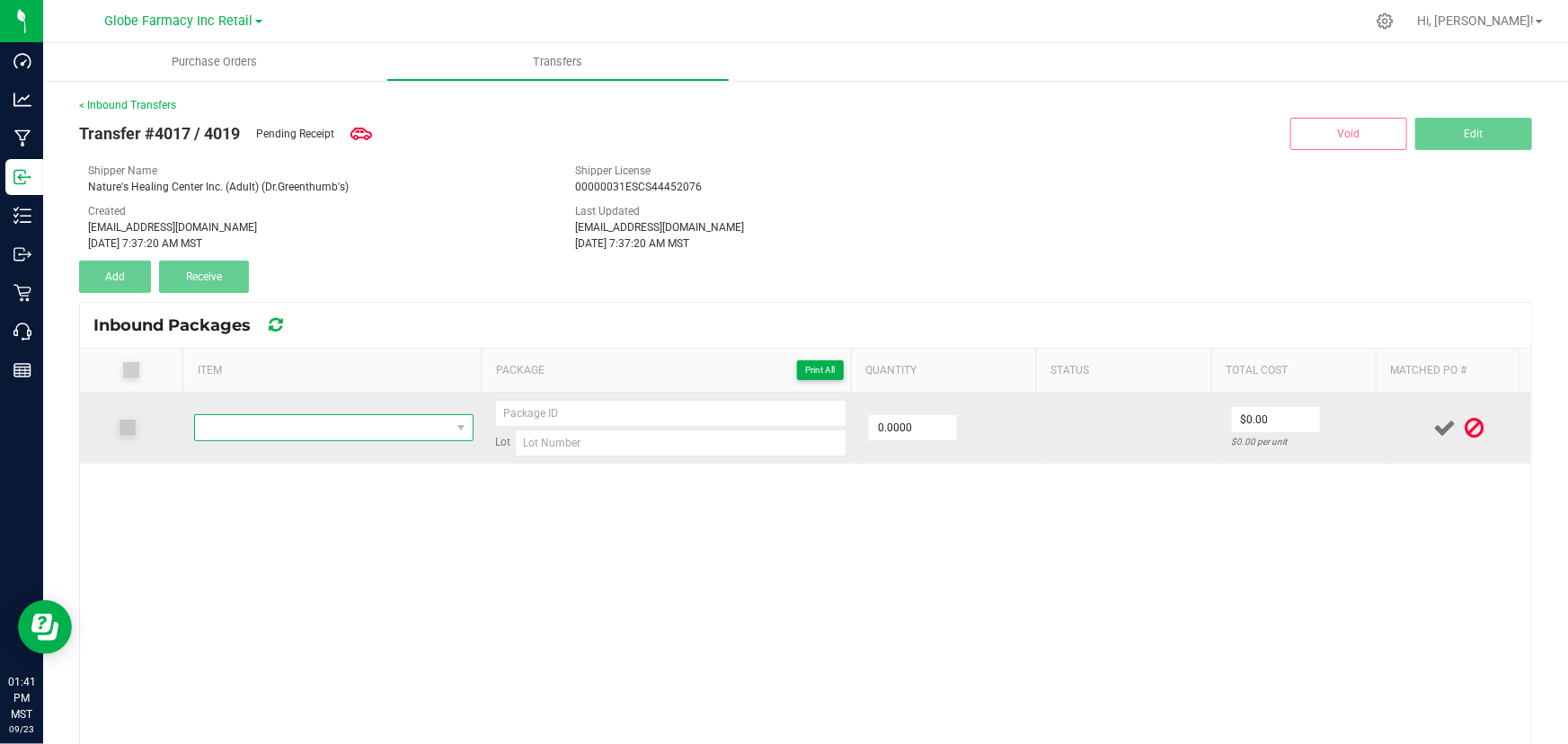
click at [292, 429] on span "NO DATA FOUND" at bounding box center [323, 428] width 255 height 25
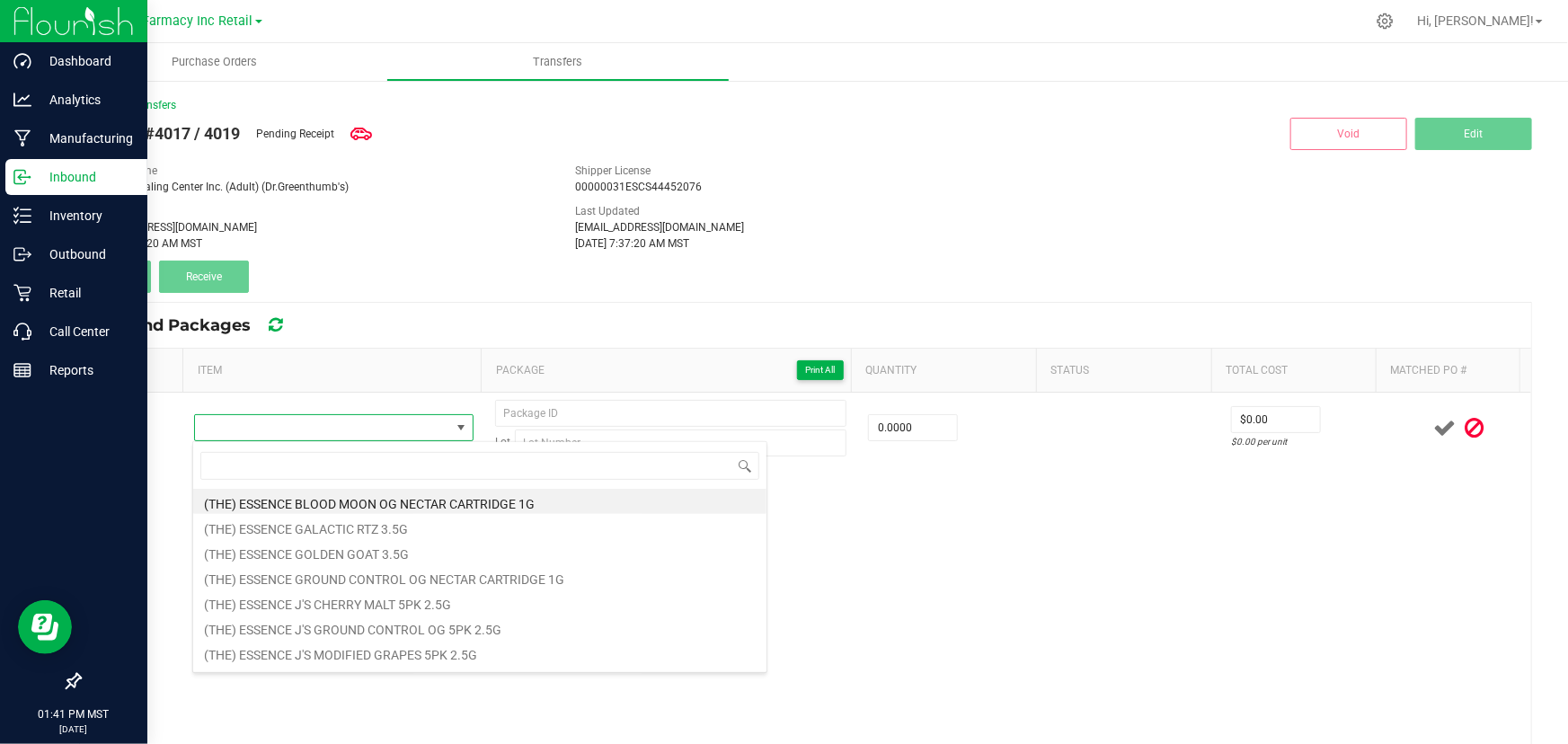
scroll to position [27, 272]
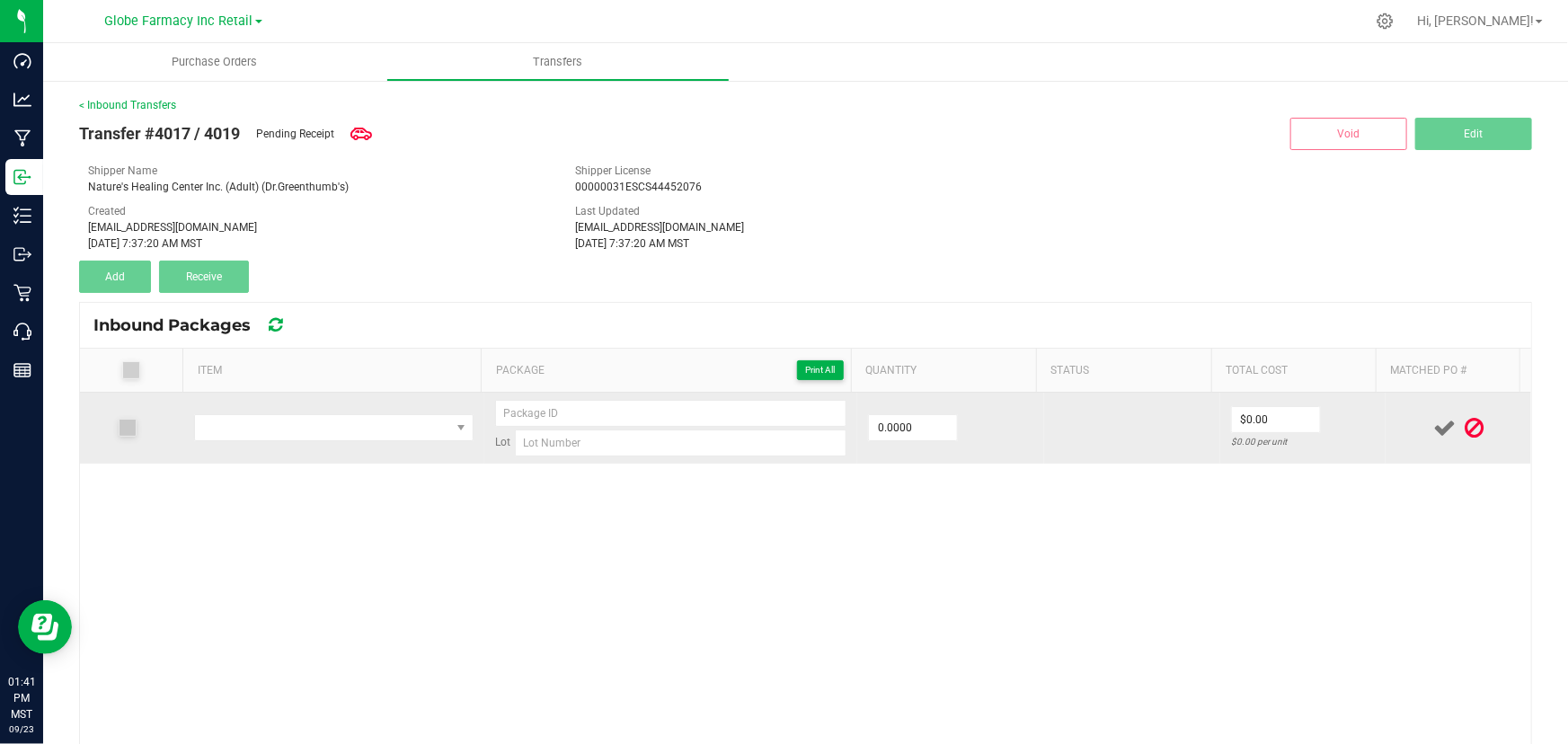
click at [214, 403] on td at bounding box center [334, 428] width 301 height 70
click at [234, 426] on span "NO DATA FOUND" at bounding box center [323, 428] width 255 height 25
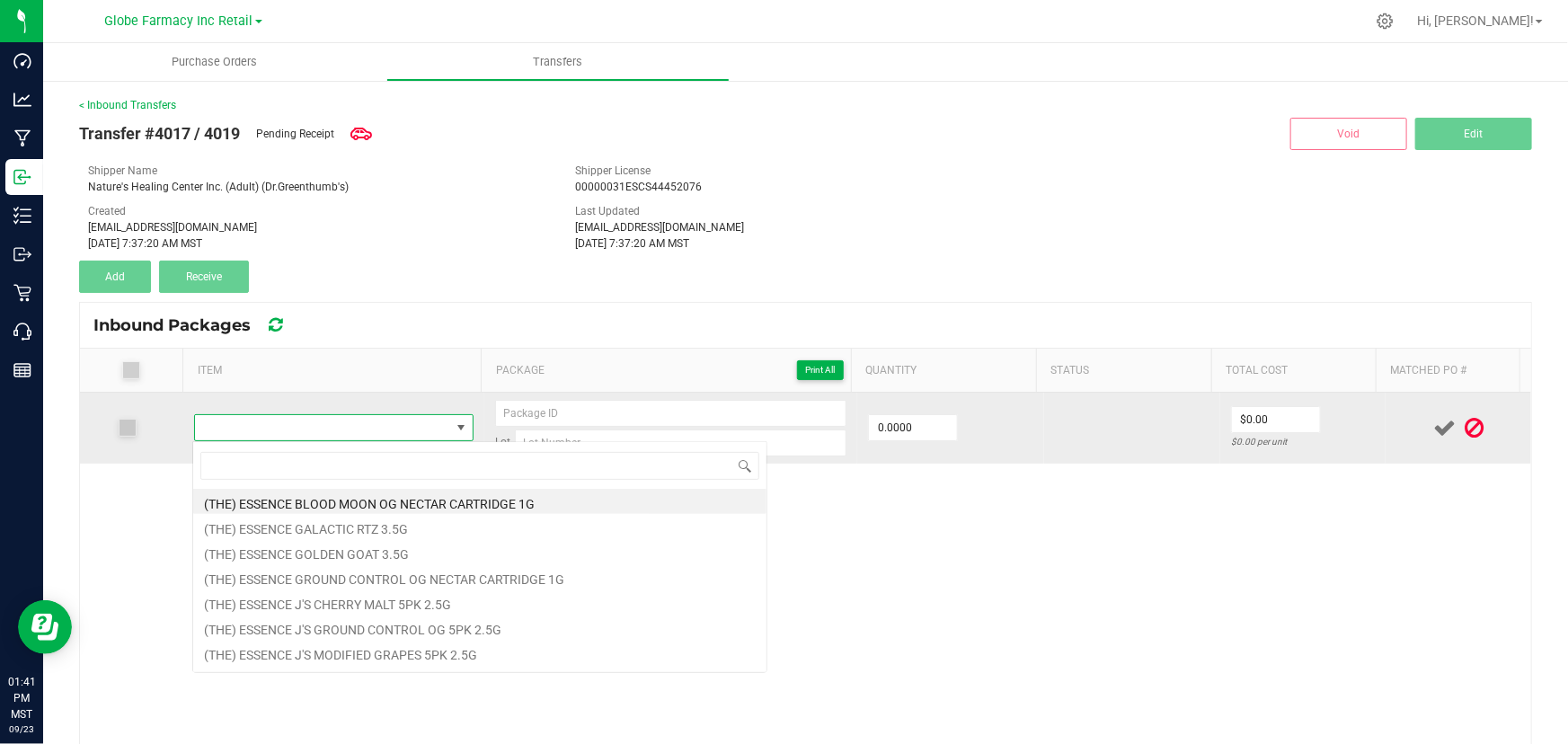
type input "DGT [PERSON_NAME] 3.5G"
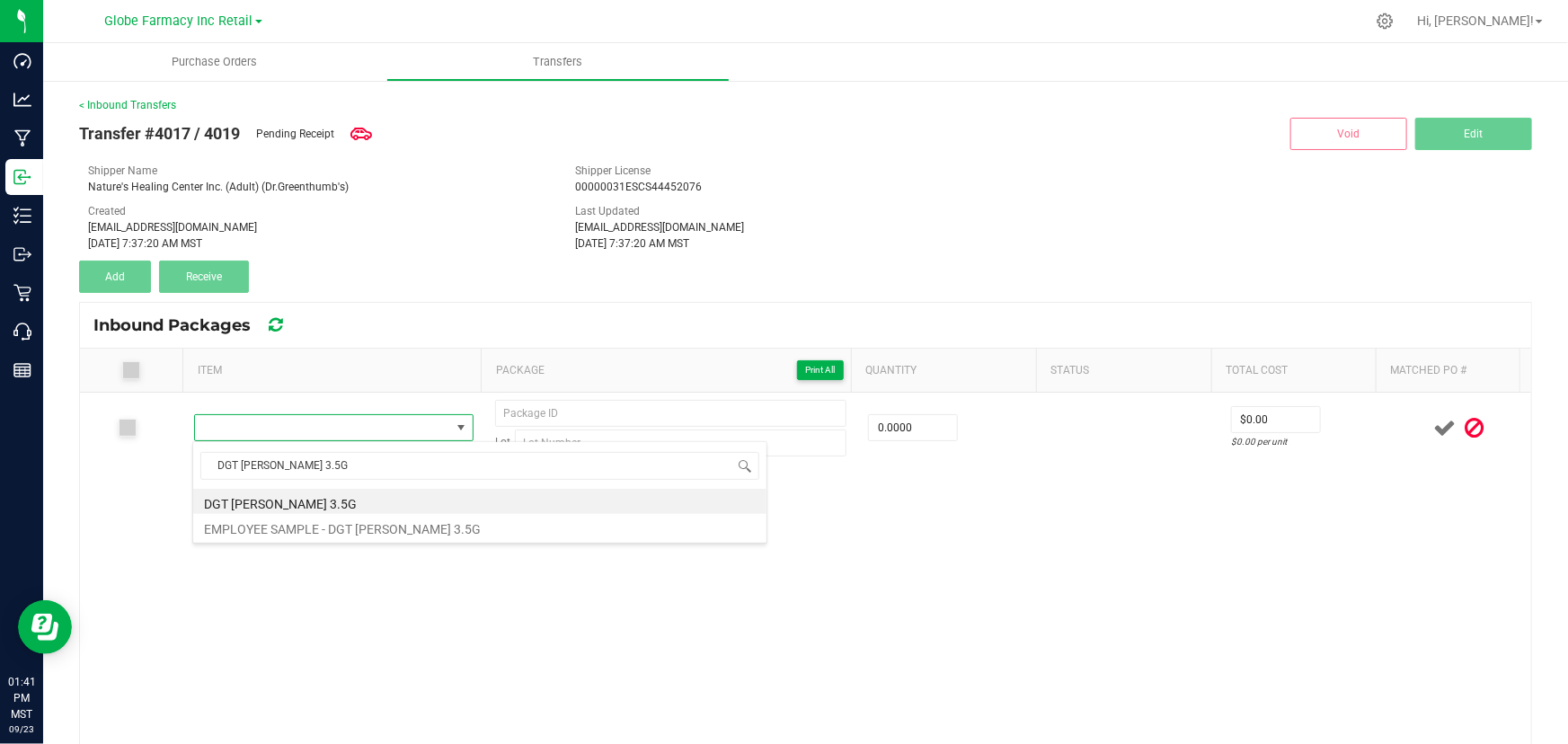
click at [324, 497] on li "DGT [PERSON_NAME] 3.5G" at bounding box center [480, 501] width 574 height 25
type input "0 ea"
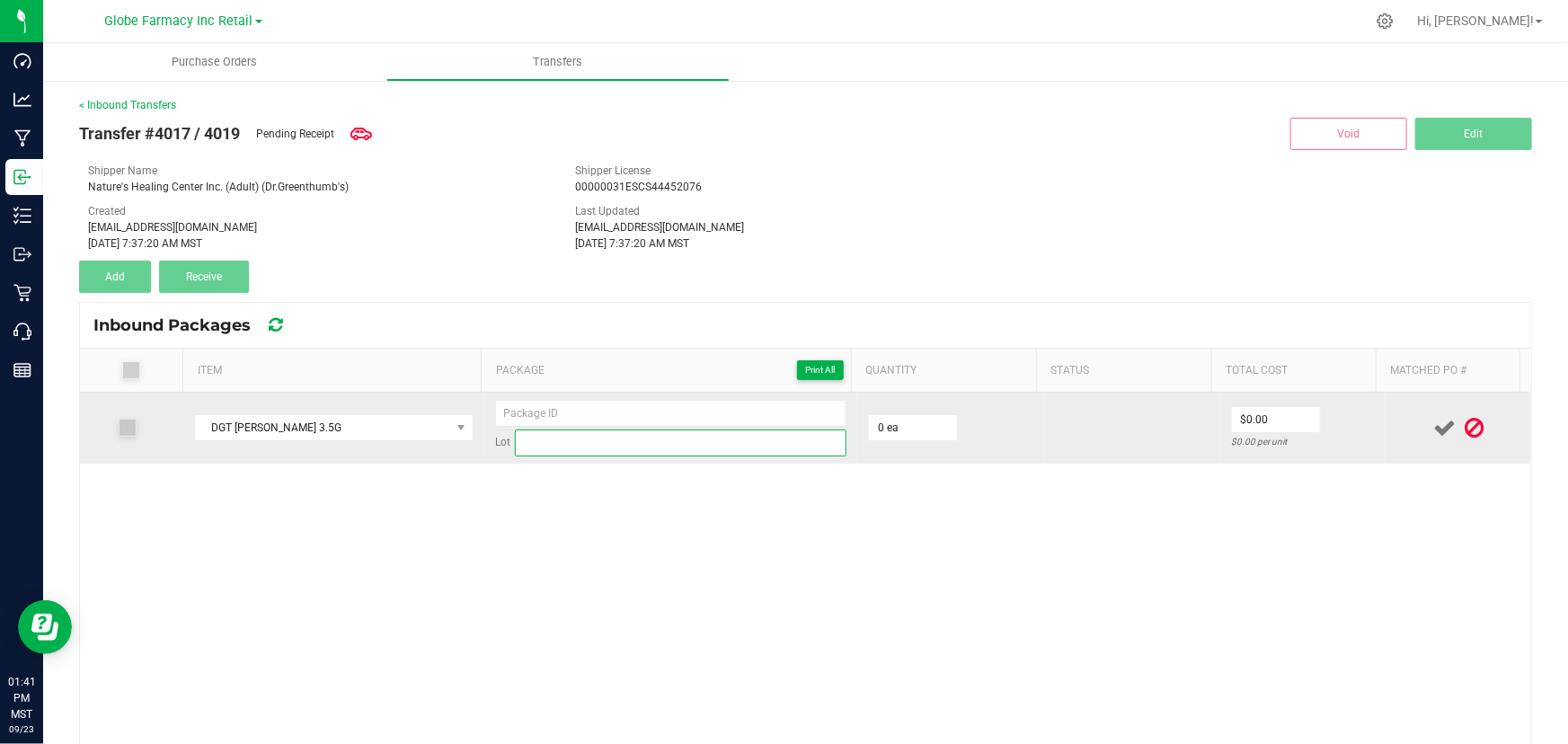
drag, startPoint x: 657, startPoint y: 448, endPoint x: 584, endPoint y: 448, distance: 73.0
click at [657, 448] on input at bounding box center [681, 443] width 332 height 27
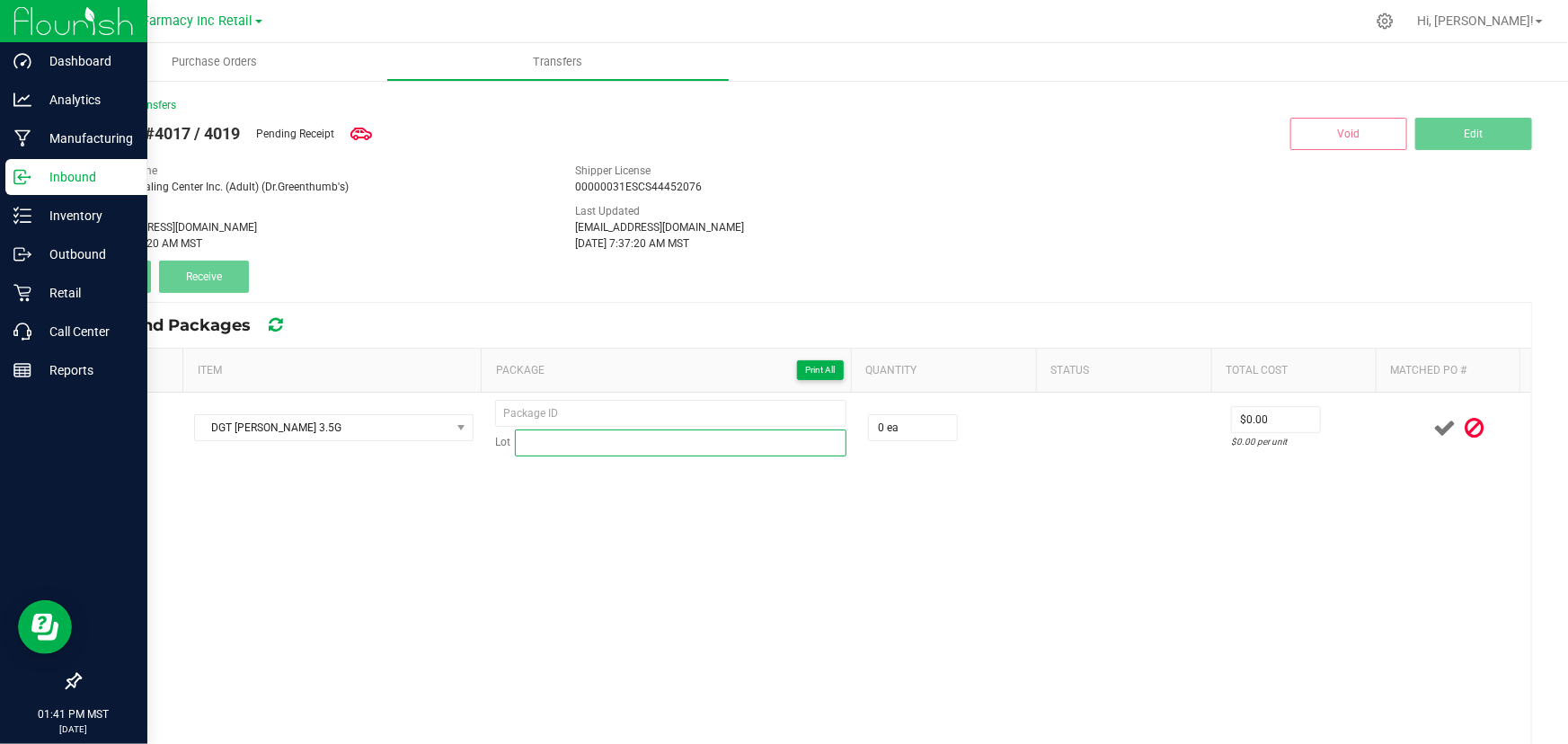
paste input "DONB073125"
type input "DONB073125"
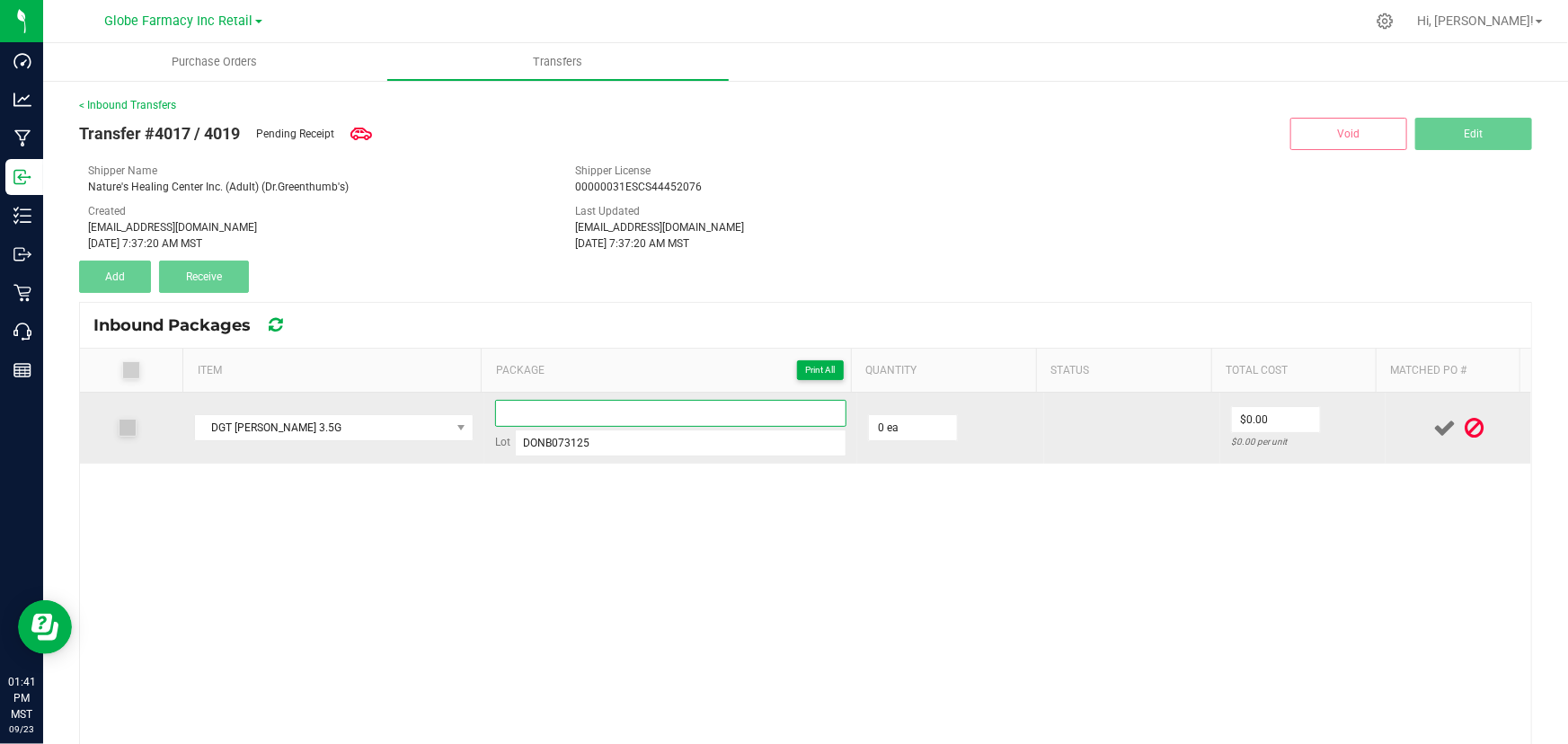
click at [547, 417] on input at bounding box center [670, 413] width 352 height 27
paste input "57554"
type input "57554"
click at [879, 431] on input "0" at bounding box center [913, 428] width 88 height 25
type input "50 ea"
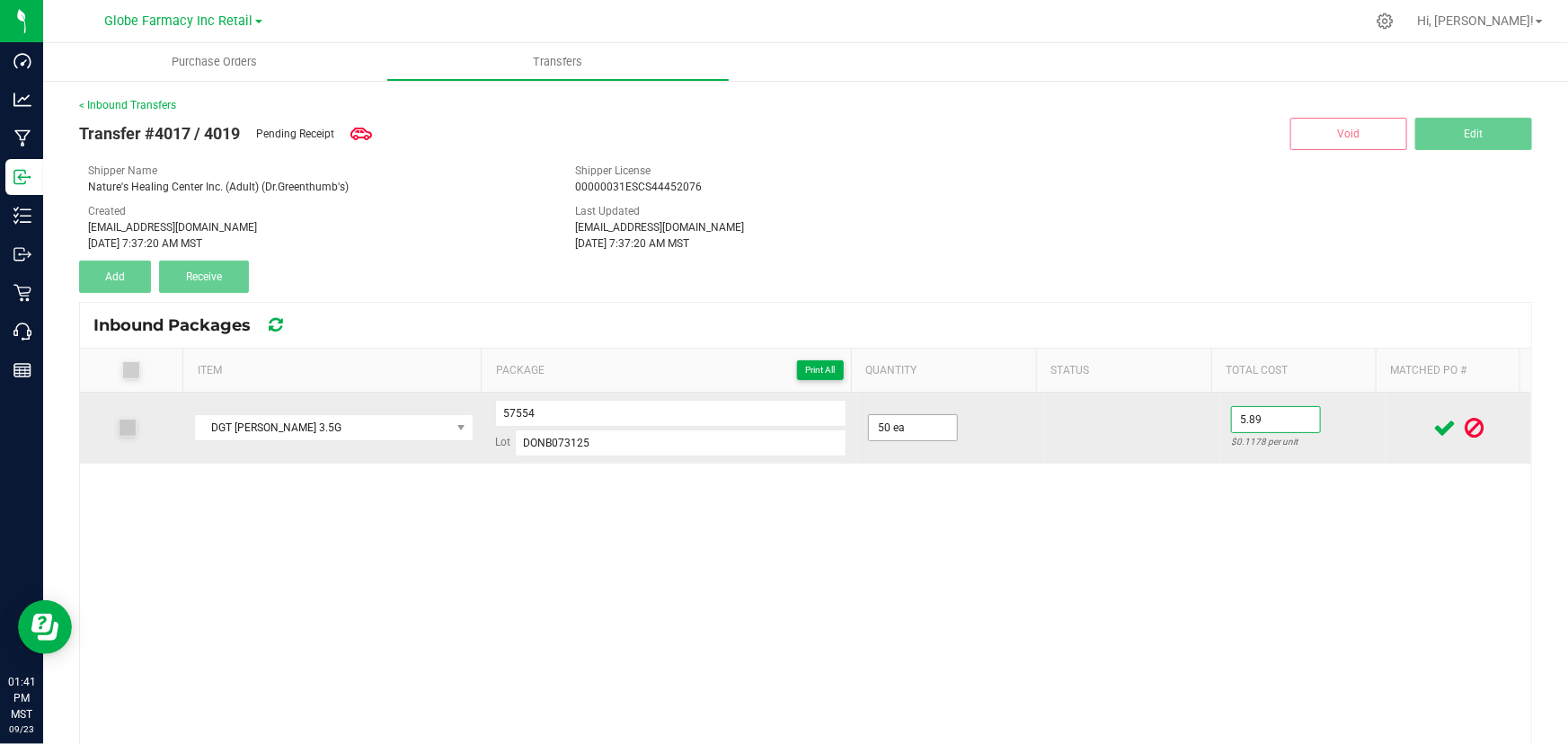
type input "$5.89"
click at [1357, 427] on td "$5.89 $0.1178 per unit" at bounding box center [1303, 428] width 166 height 70
click at [1429, 422] on span at bounding box center [1444, 428] width 31 height 35
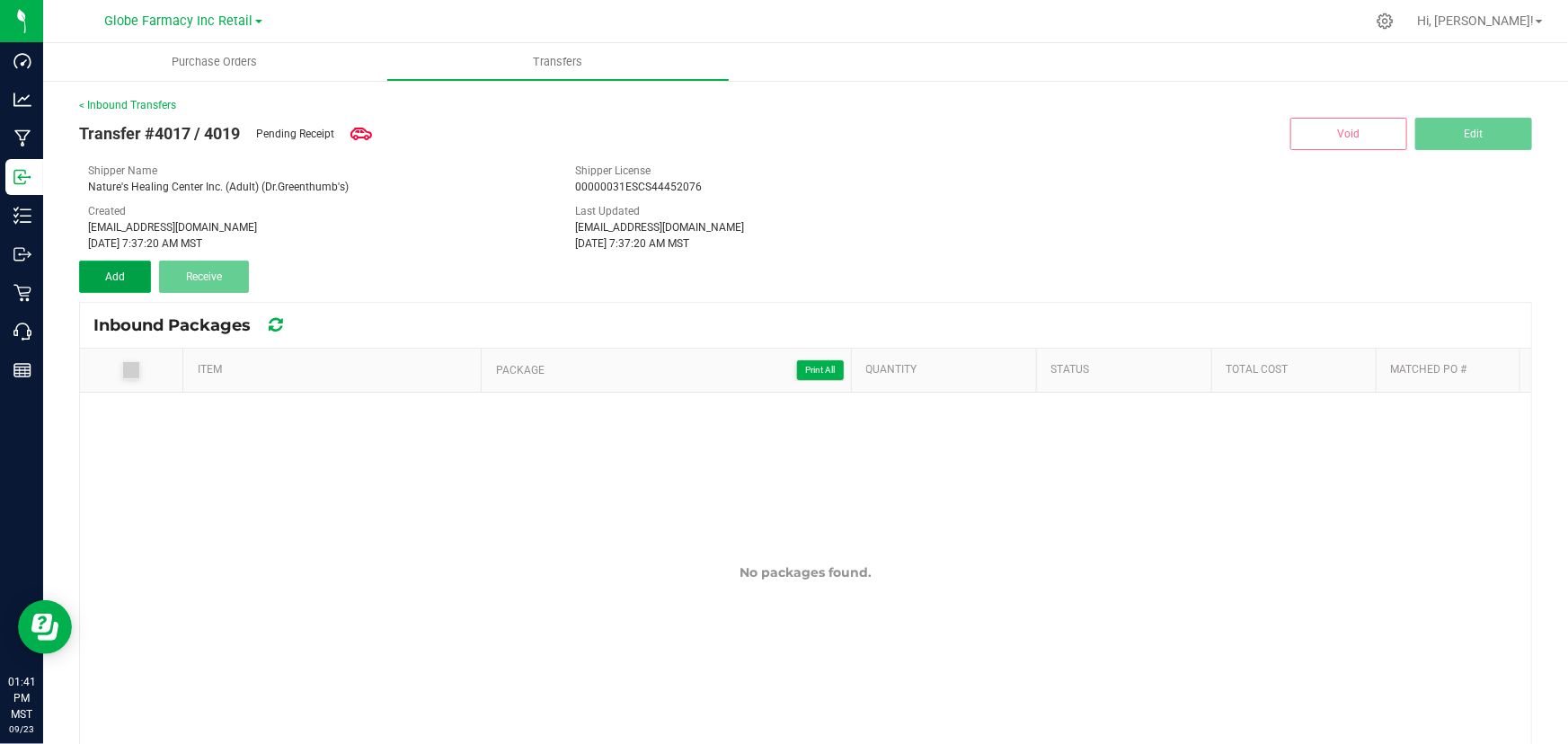
click at [111, 290] on button "Add" at bounding box center [114, 276] width 71 height 32
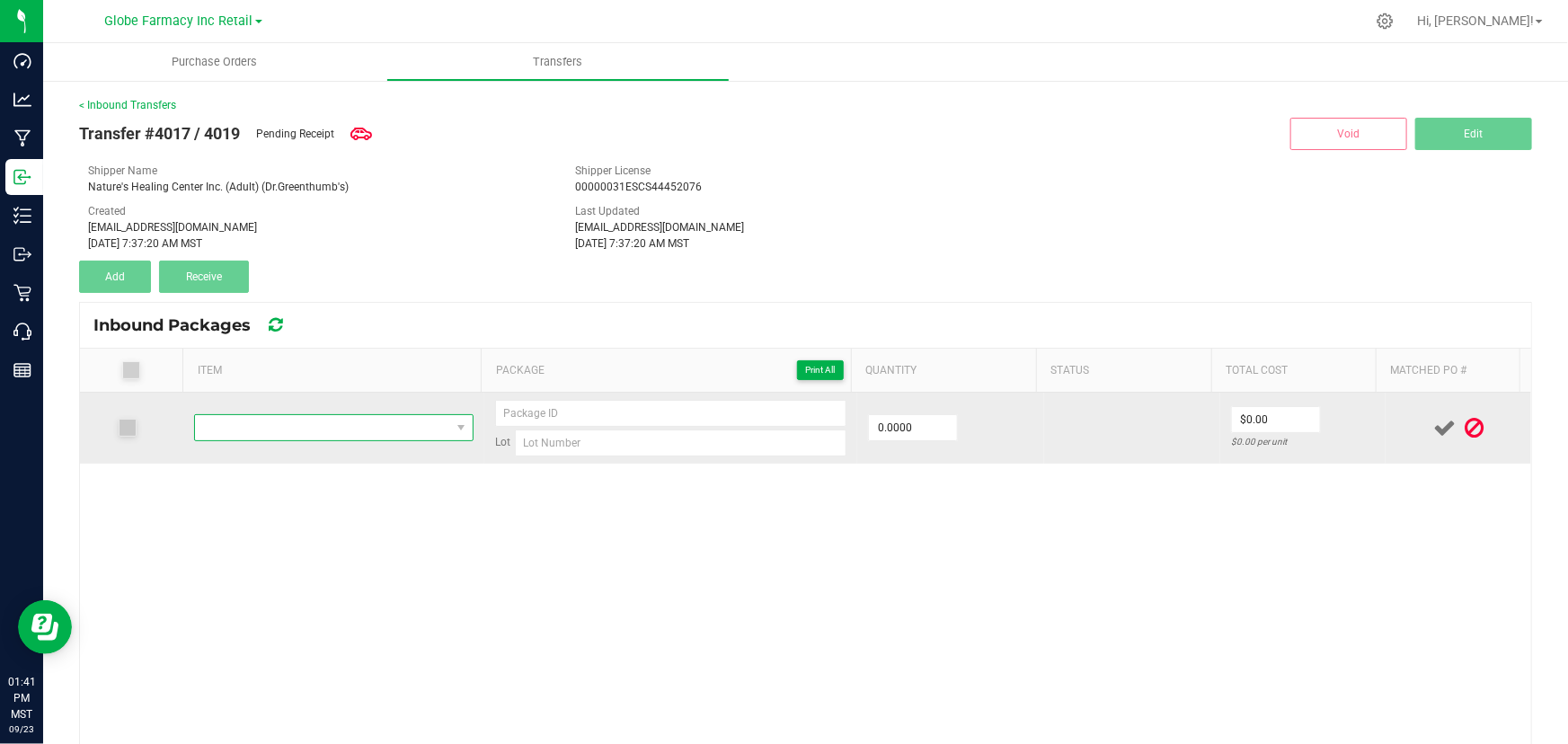
click at [273, 426] on span "NO DATA FOUND" at bounding box center [323, 428] width 255 height 25
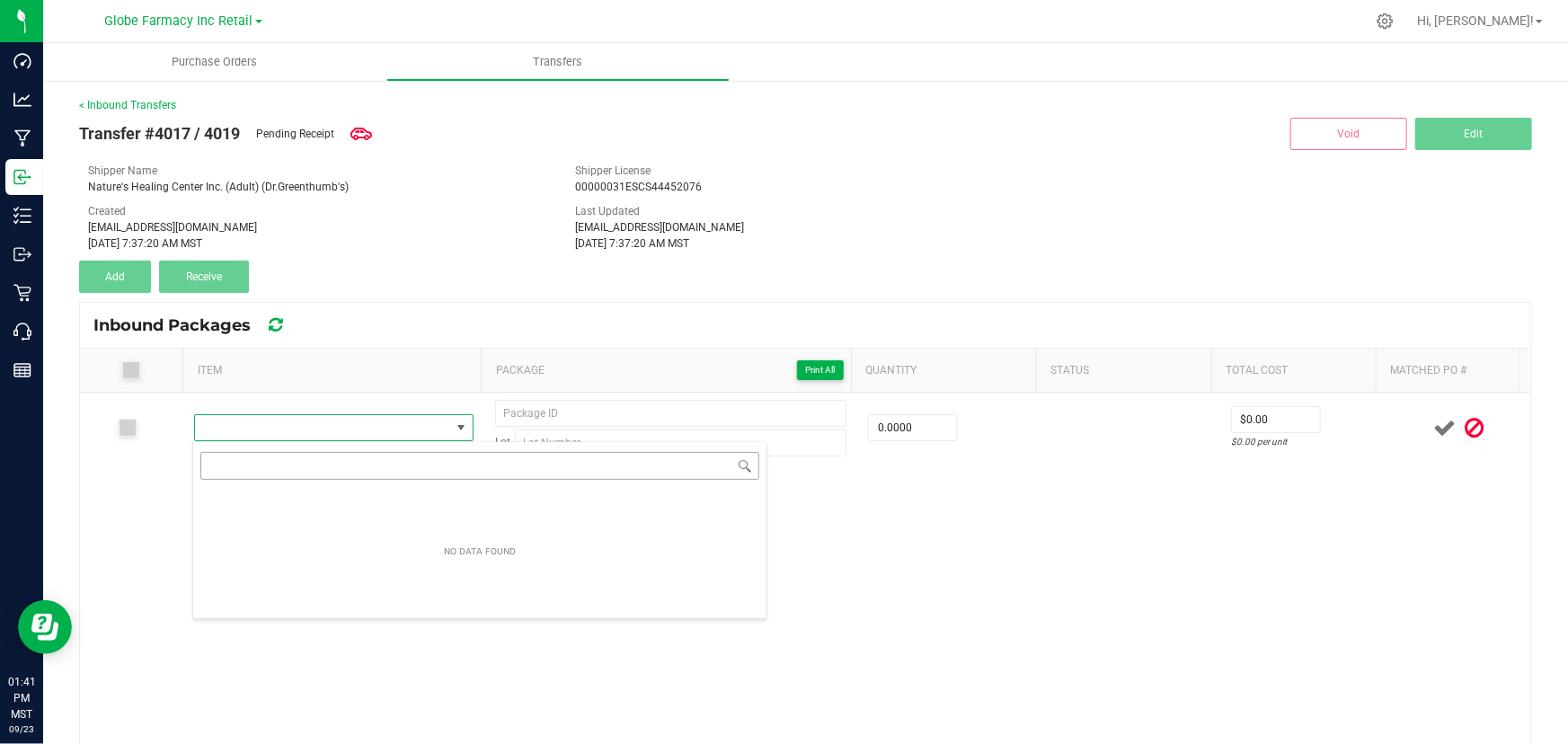
scroll to position [27, 272]
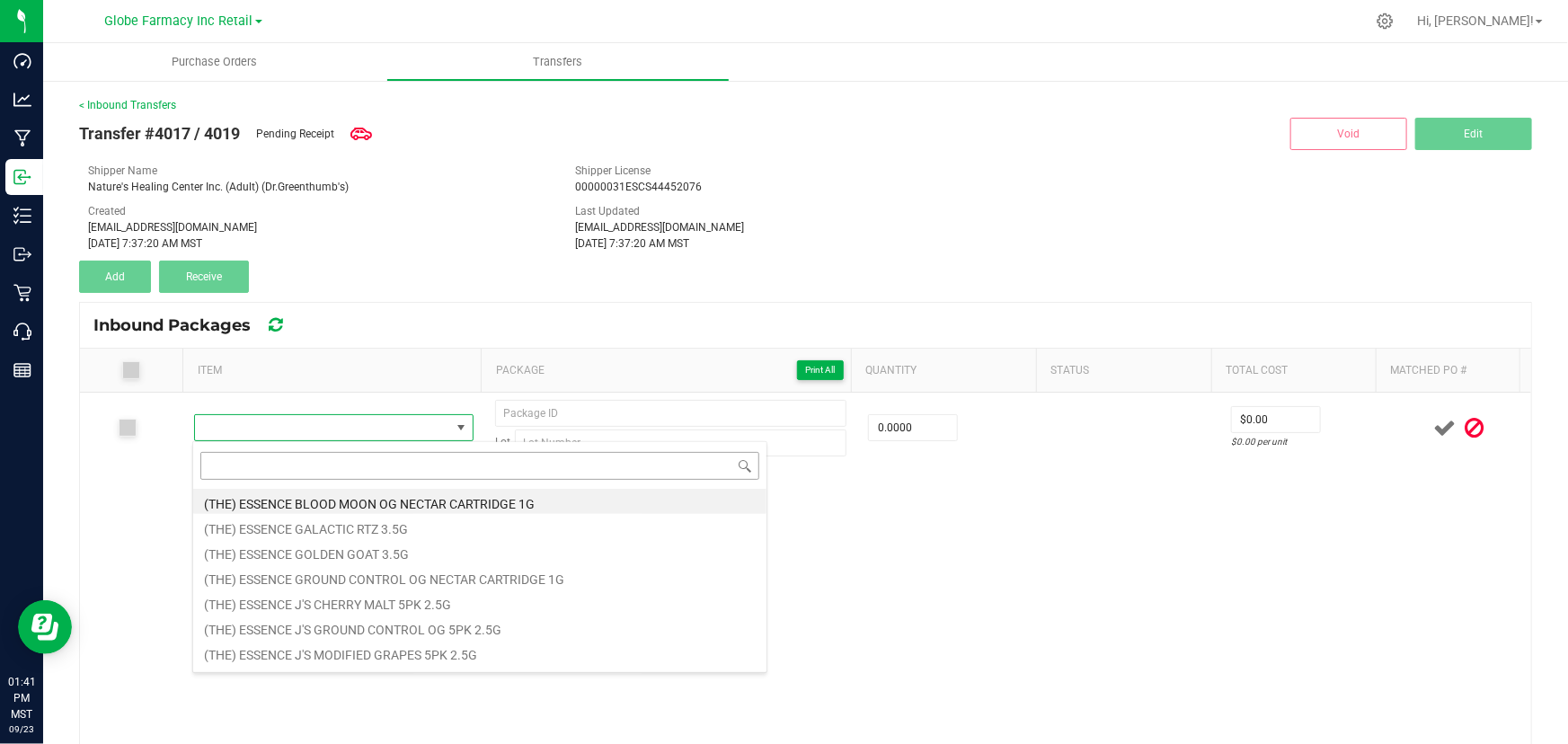
type input "d"
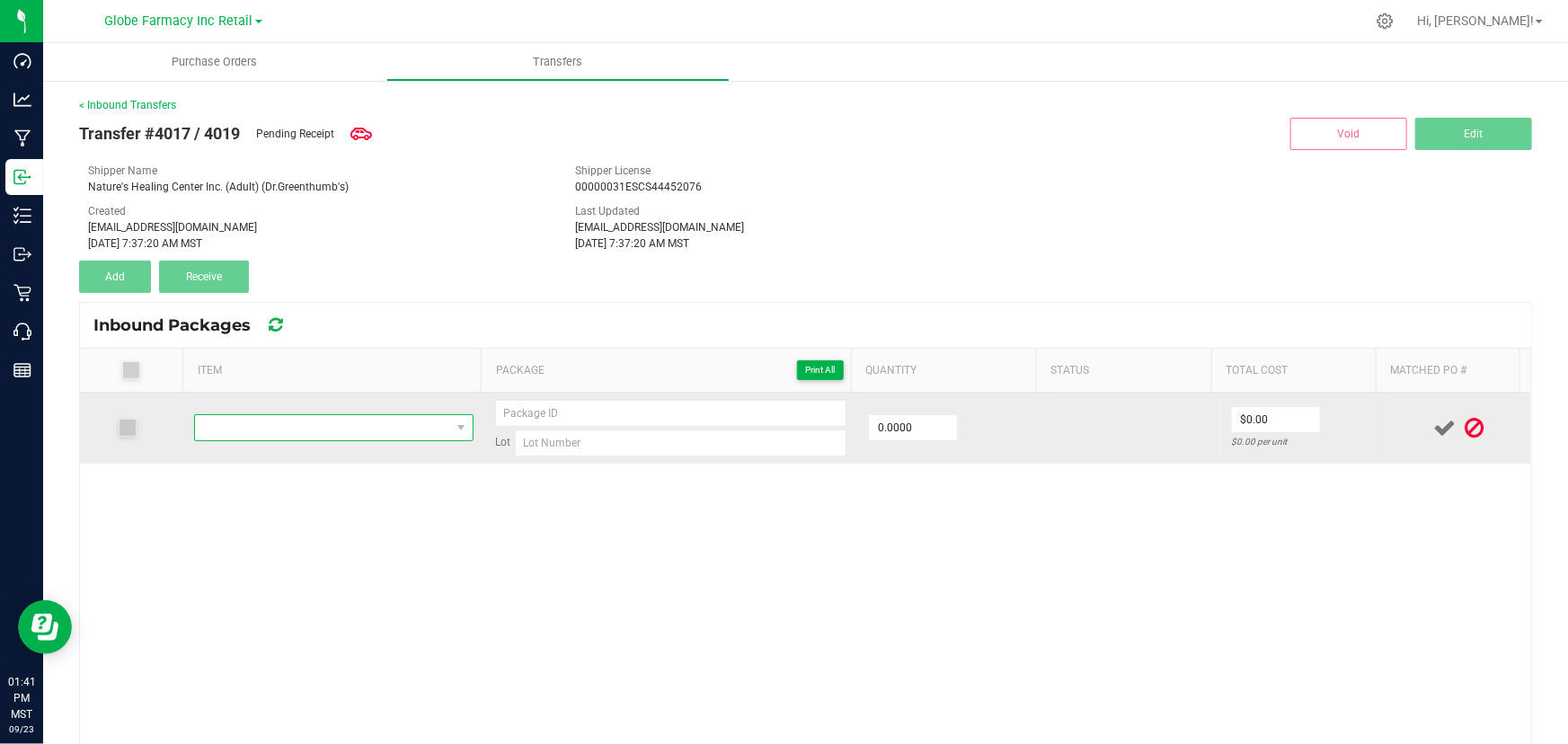
click at [322, 432] on span "NO DATA FOUND" at bounding box center [323, 428] width 255 height 25
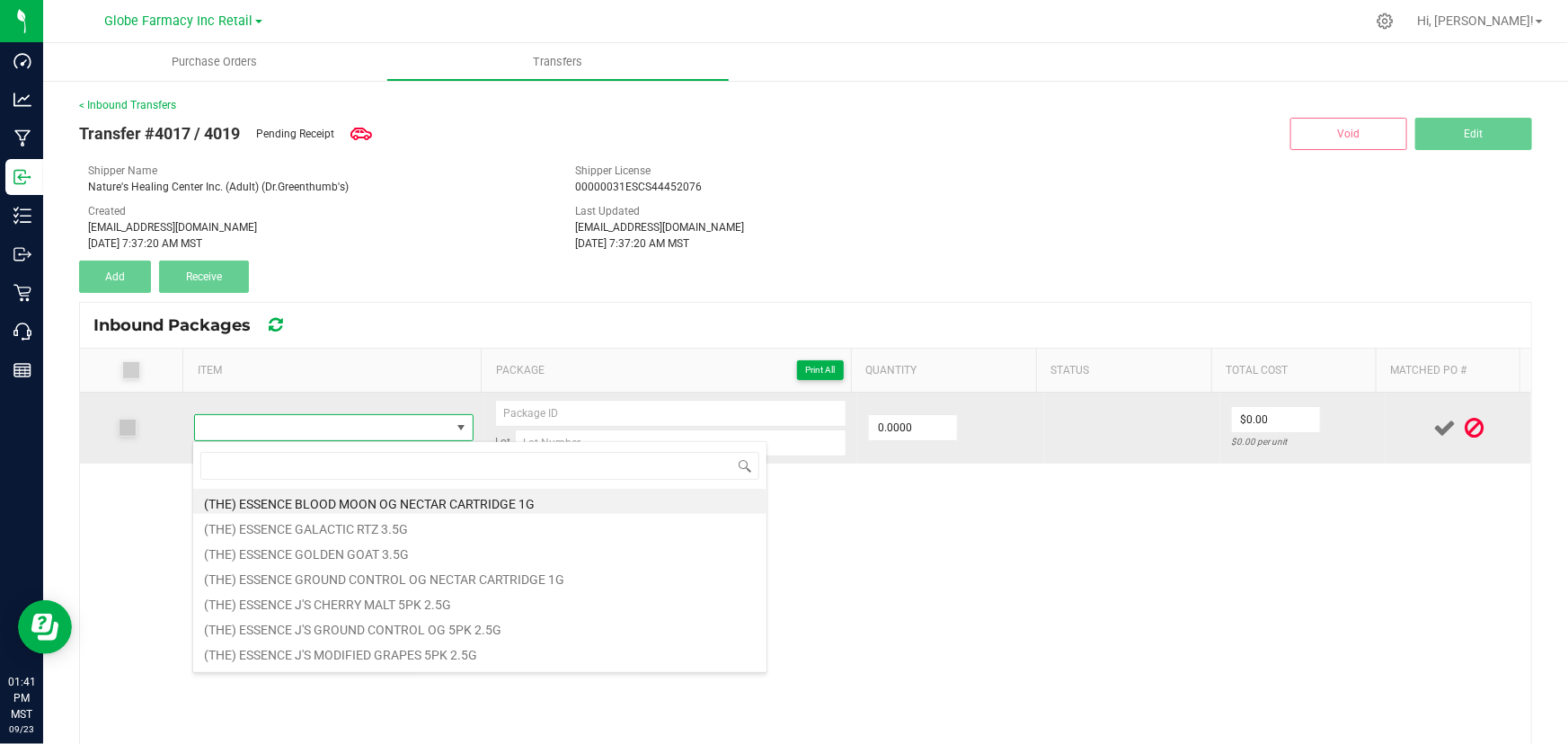
type input "DGT [PERSON_NAME] 3.5G"
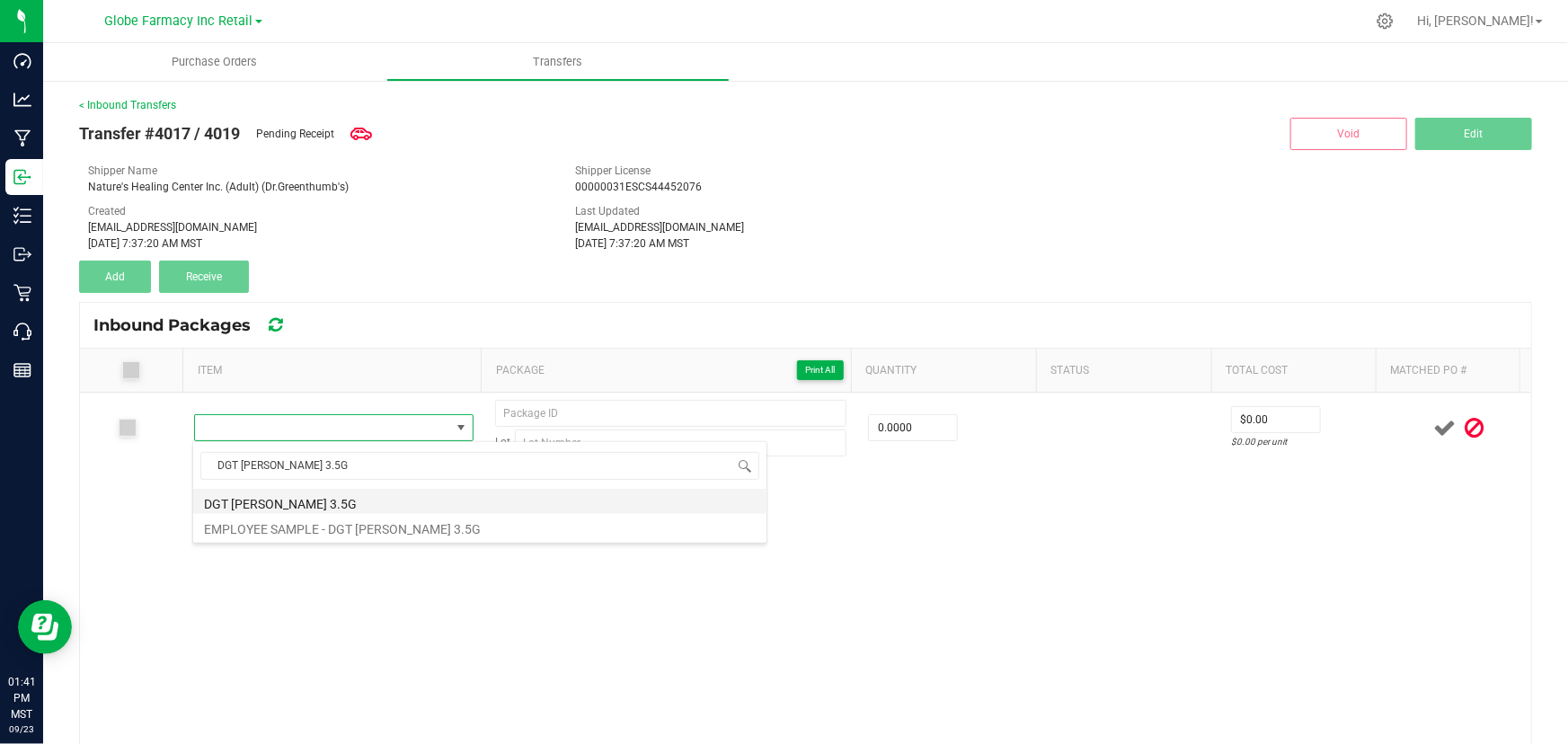
click at [324, 492] on li "DGT [PERSON_NAME] 3.5G" at bounding box center [480, 501] width 574 height 25
type input "0 ea"
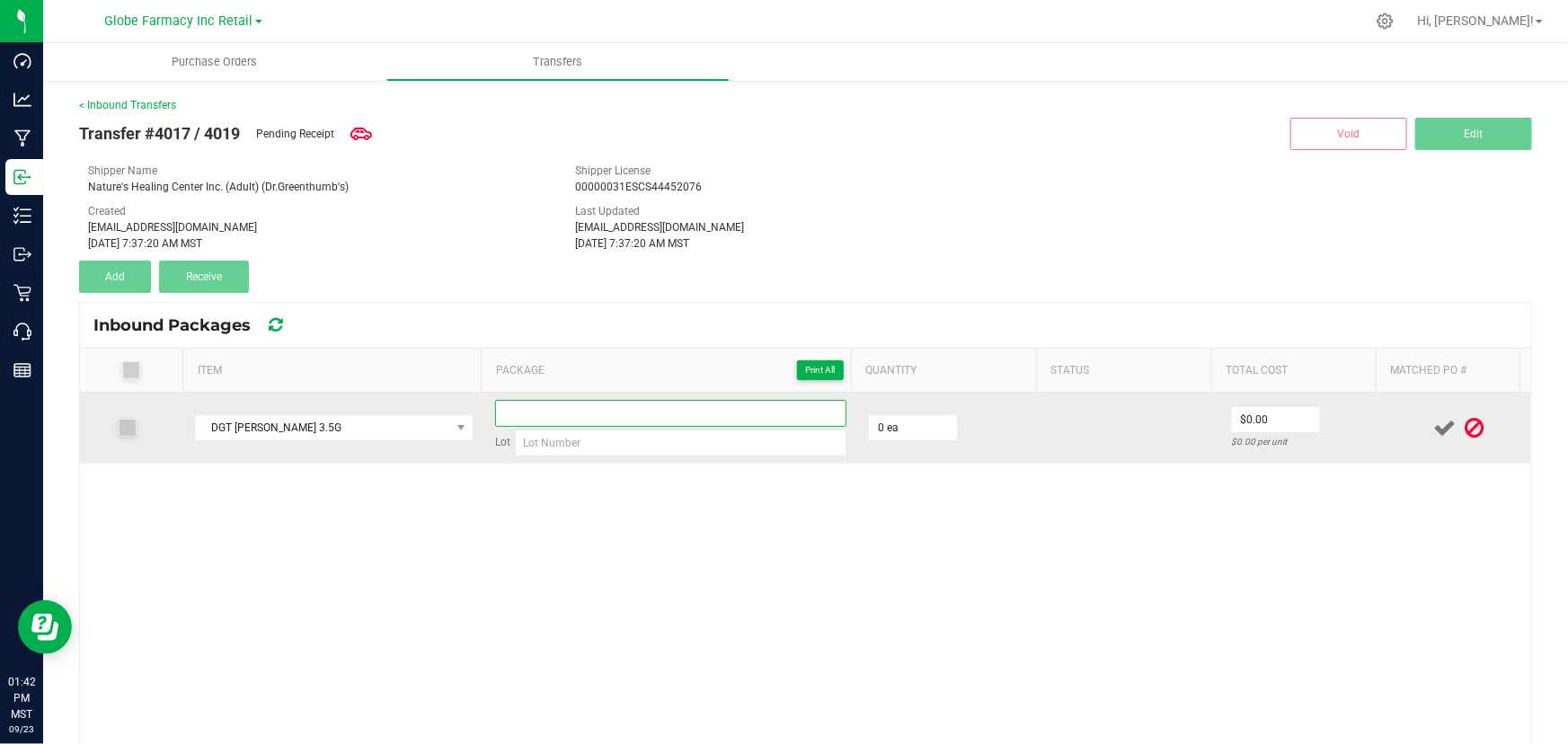
click at [571, 412] on input at bounding box center [670, 413] width 352 height 27
paste input "57554"
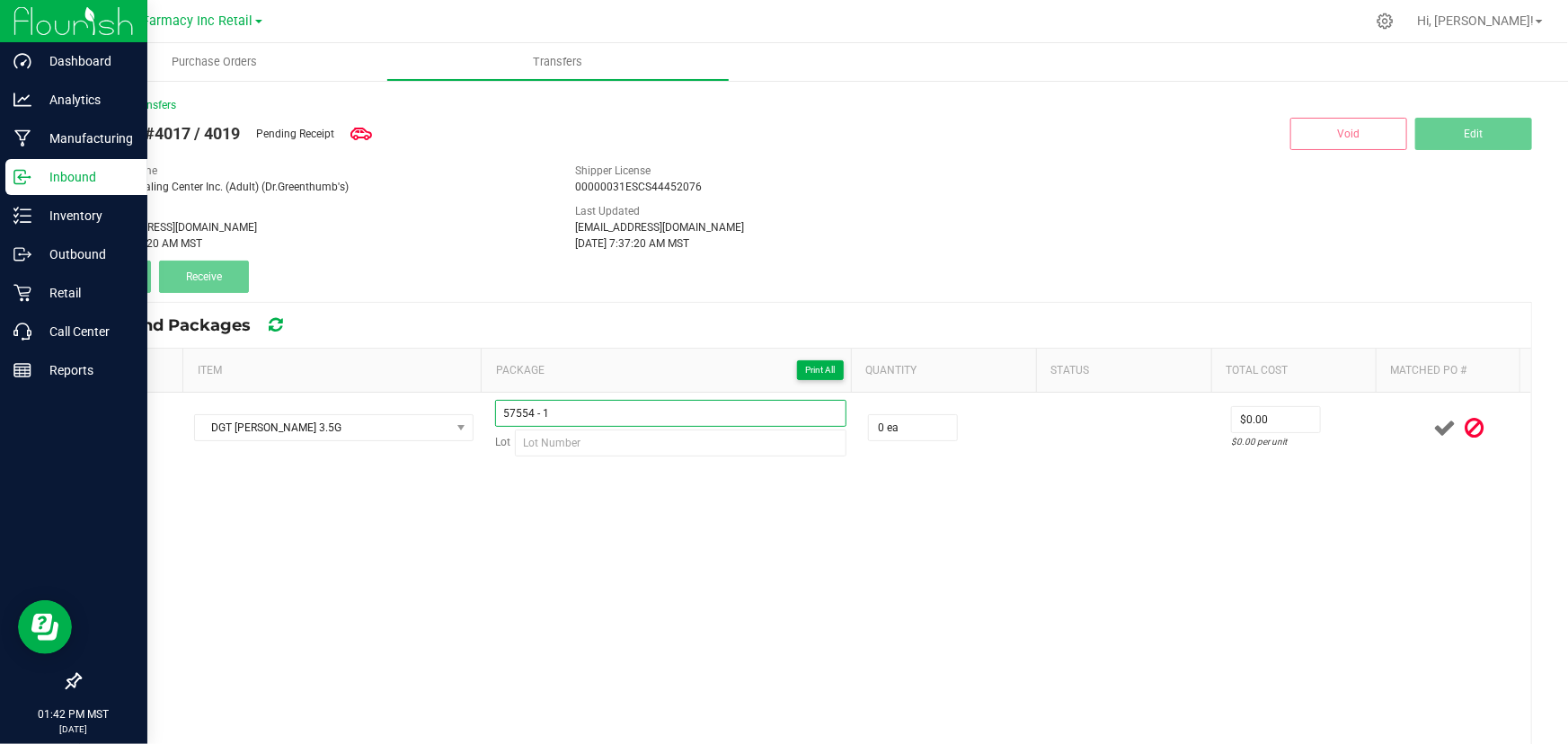
type input "57554 - 1"
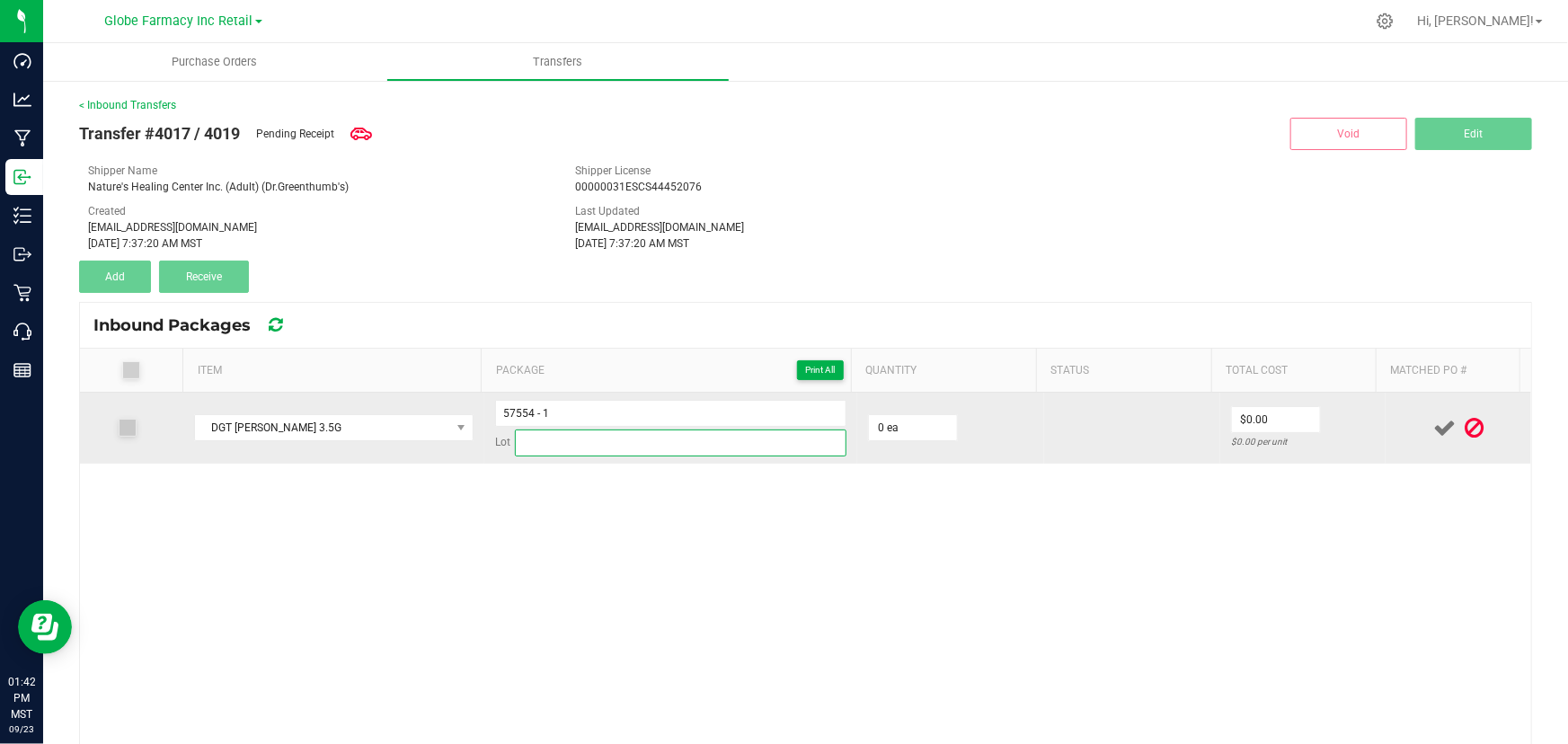
click at [580, 441] on input at bounding box center [681, 443] width 332 height 27
paste input "DONB073125"
type input "DONB073125"
click at [890, 433] on input "0" at bounding box center [913, 428] width 88 height 25
type input "50 ea"
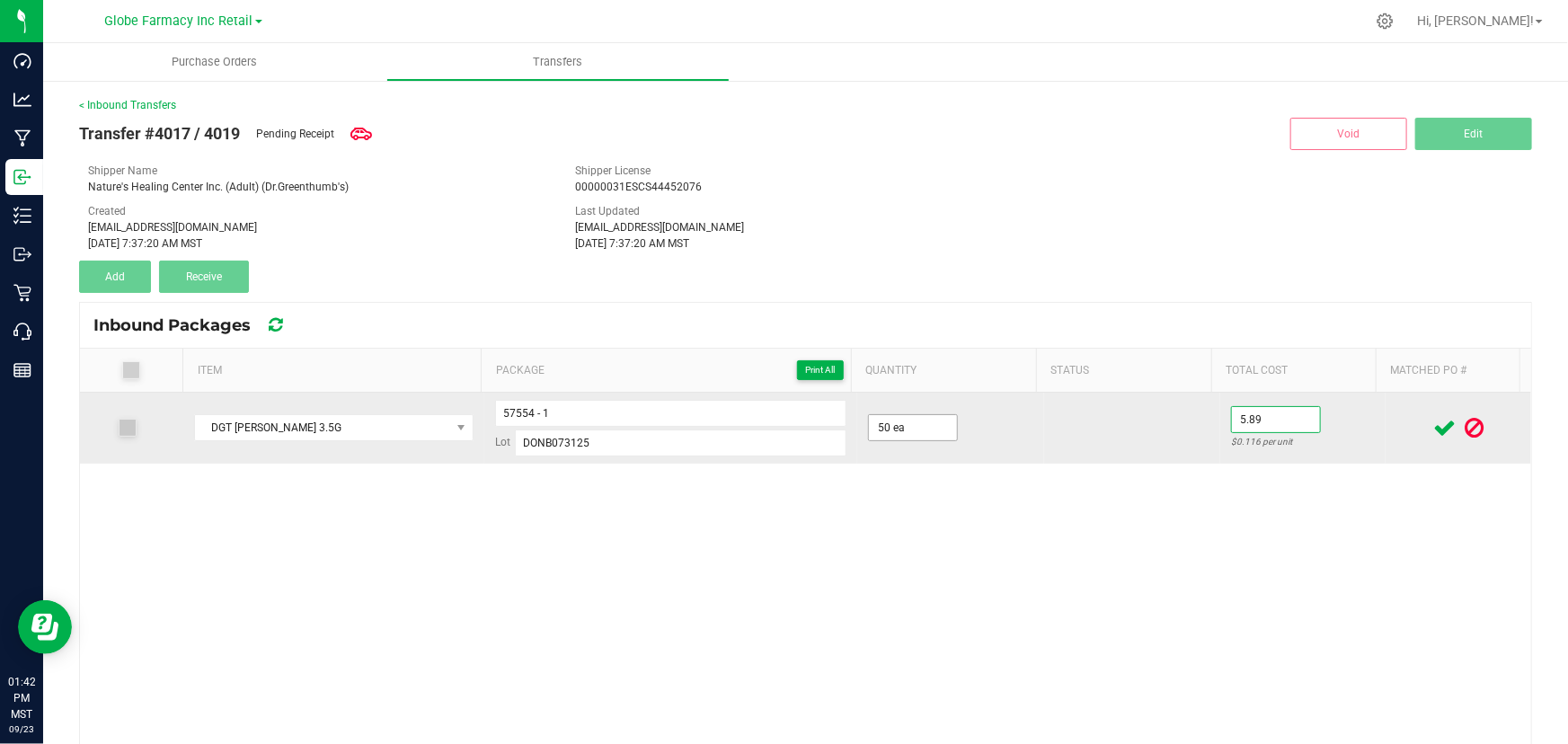
type input "$5.89"
drag, startPoint x: 1313, startPoint y: 415, endPoint x: 1350, endPoint y: 419, distance: 37.2
click at [1315, 416] on td "$5.89 $0.1178 per unit" at bounding box center [1303, 428] width 166 height 70
click at [1434, 425] on icon at bounding box center [1445, 428] width 23 height 23
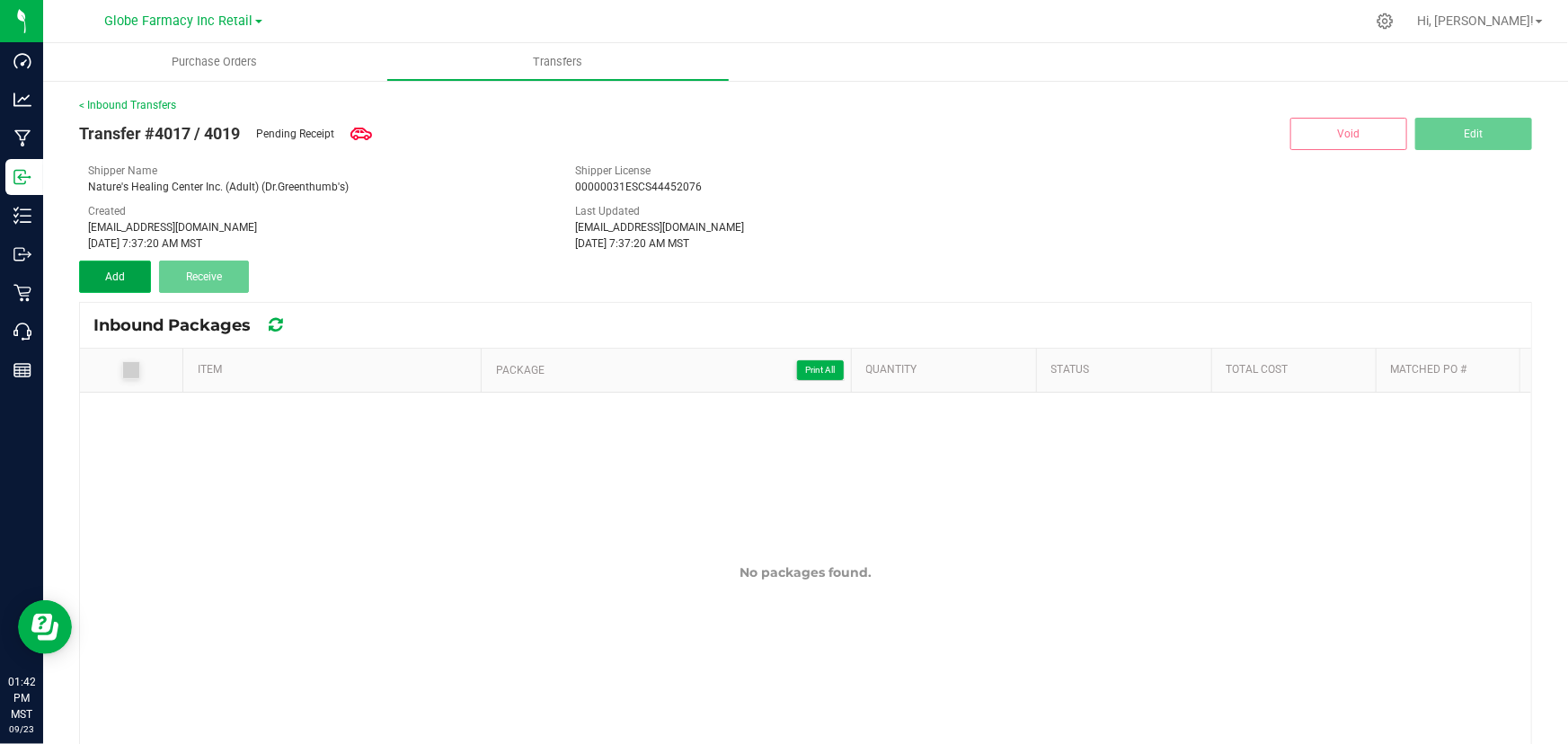
click at [127, 281] on button "Add" at bounding box center [114, 276] width 71 height 32
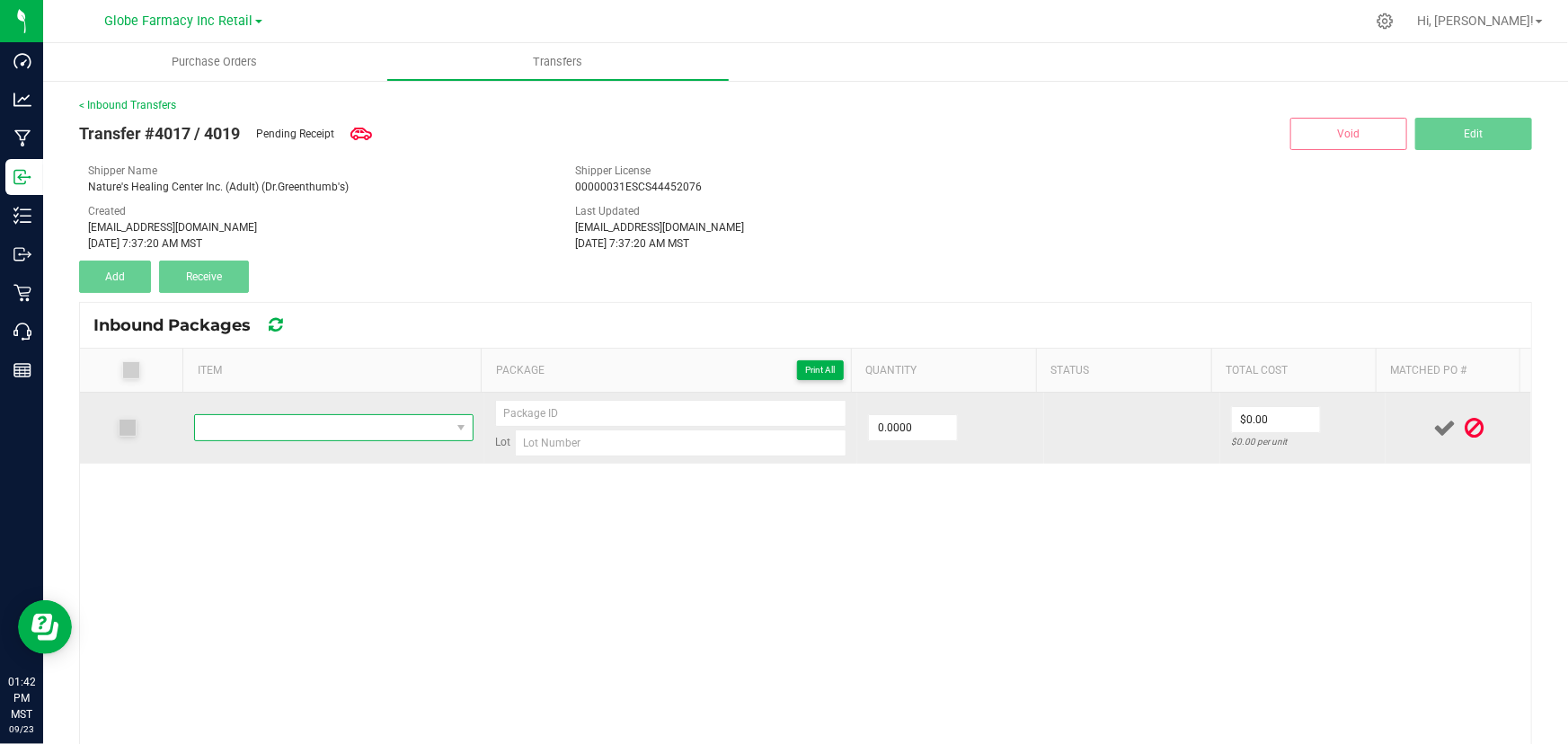
click at [428, 421] on span "NO DATA FOUND" at bounding box center [323, 428] width 255 height 25
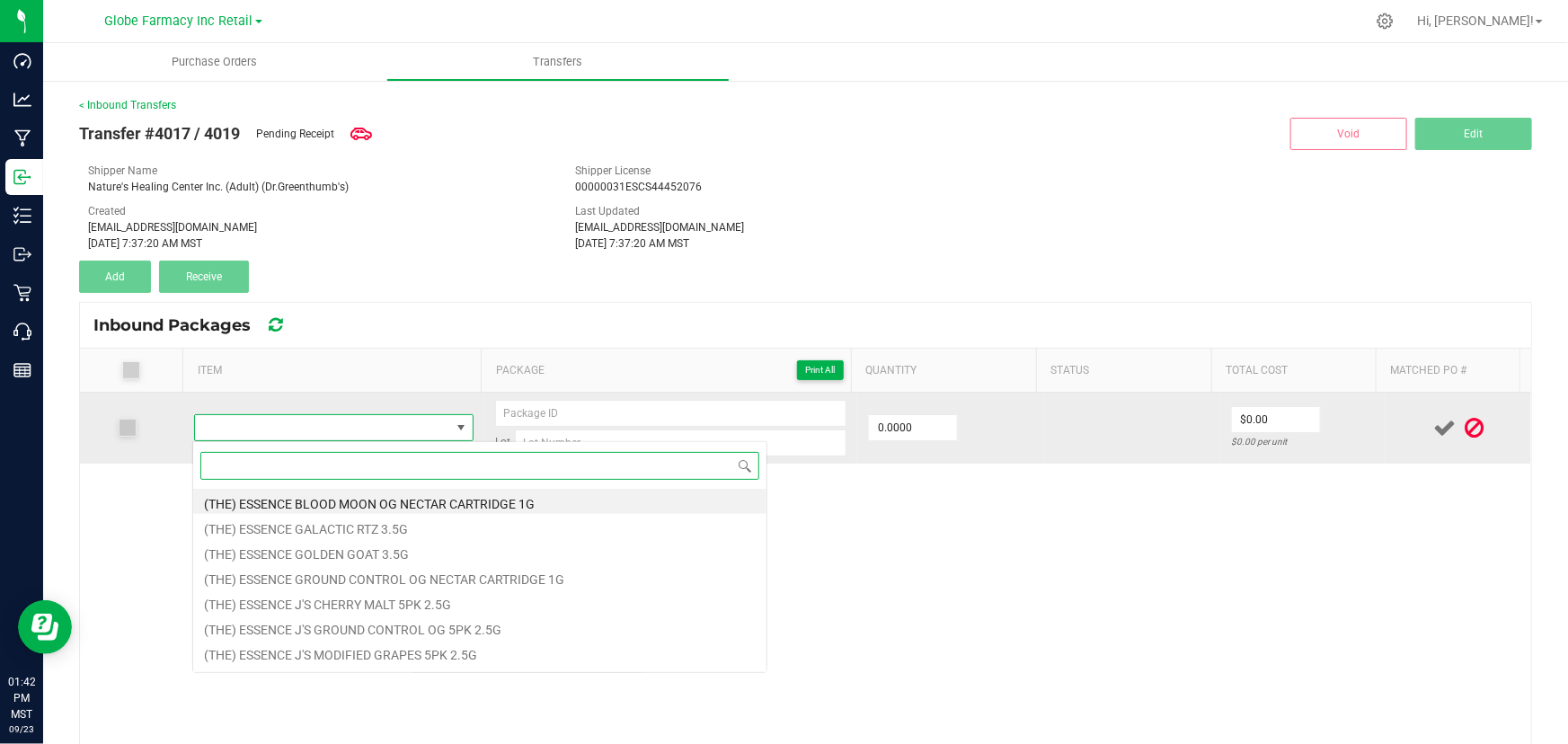
scroll to position [27, 272]
paste input "DGT [PERSON_NAME] 3.5G"
type input "DGT [PERSON_NAME] 3.5G"
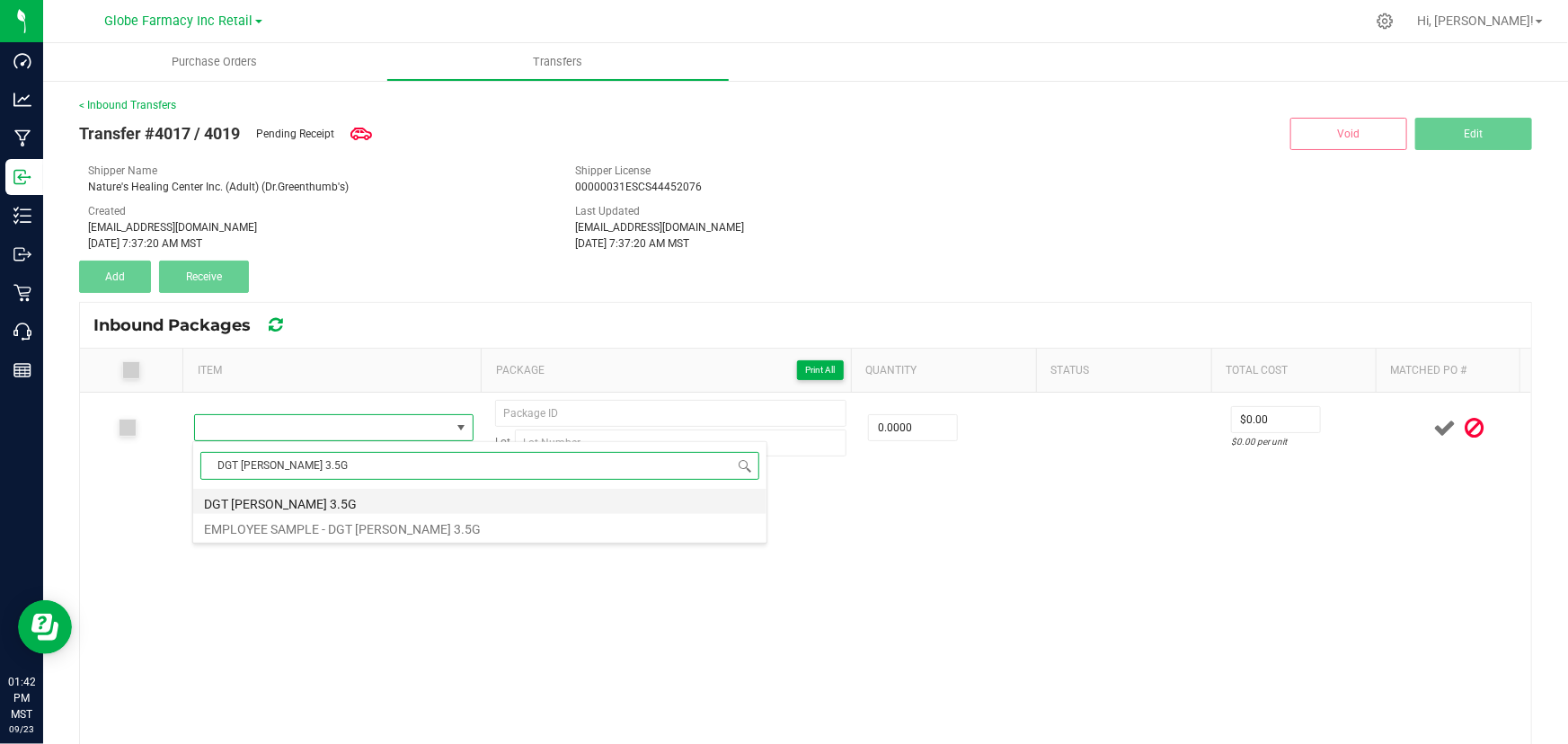
click at [322, 494] on li "DGT [PERSON_NAME] 3.5G" at bounding box center [480, 501] width 574 height 25
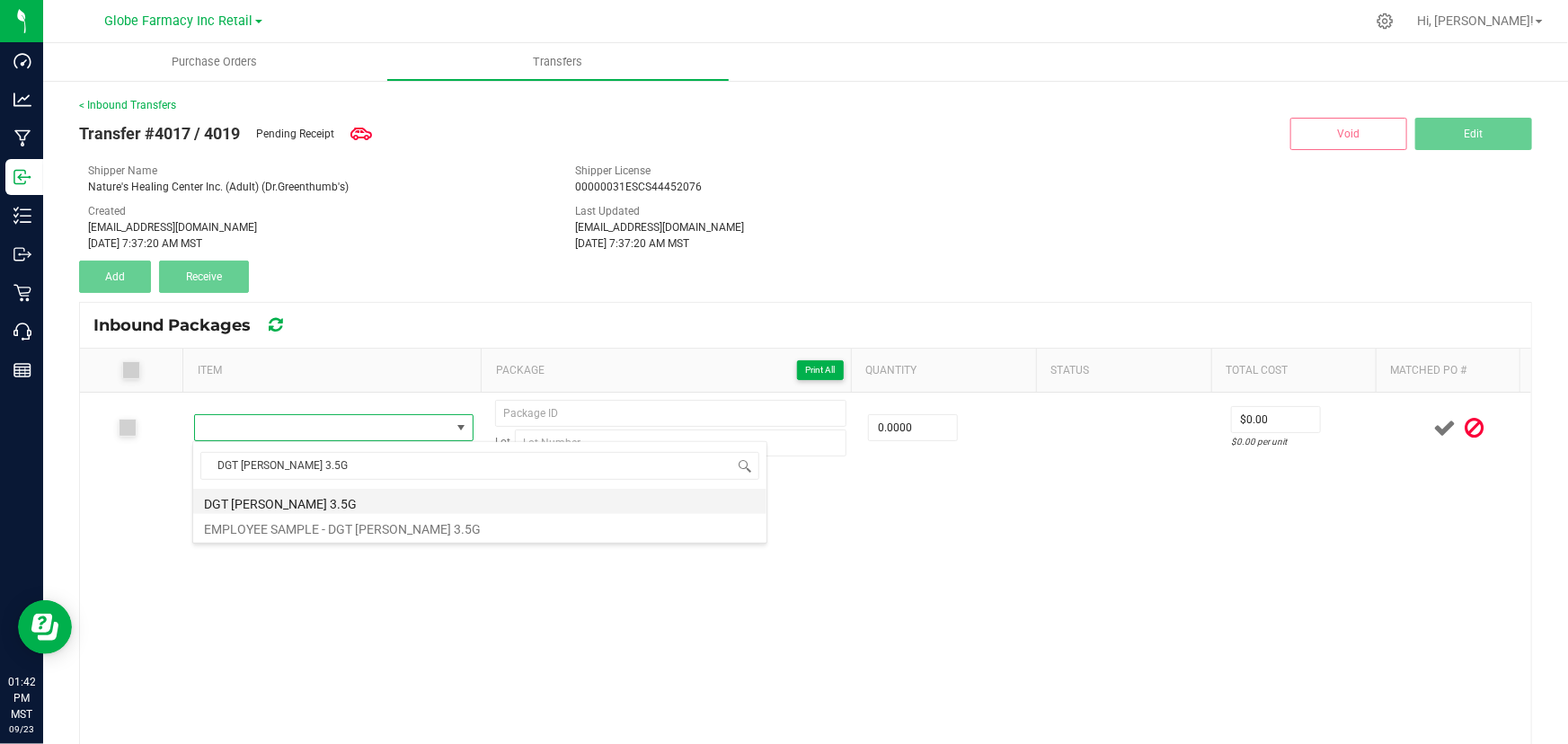
type input "0 ea"
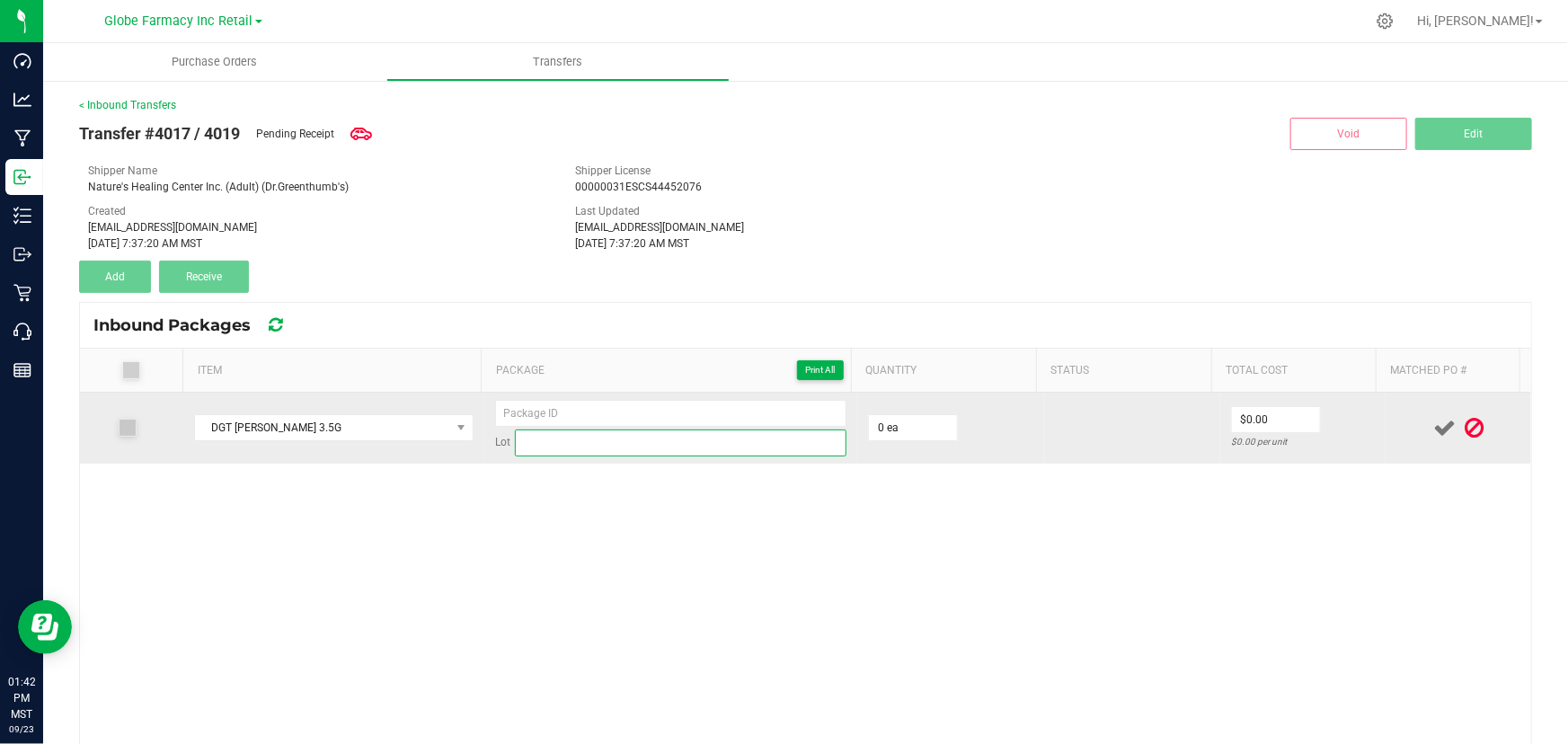
click at [627, 447] on input at bounding box center [681, 443] width 332 height 27
paste input "DONB073125"
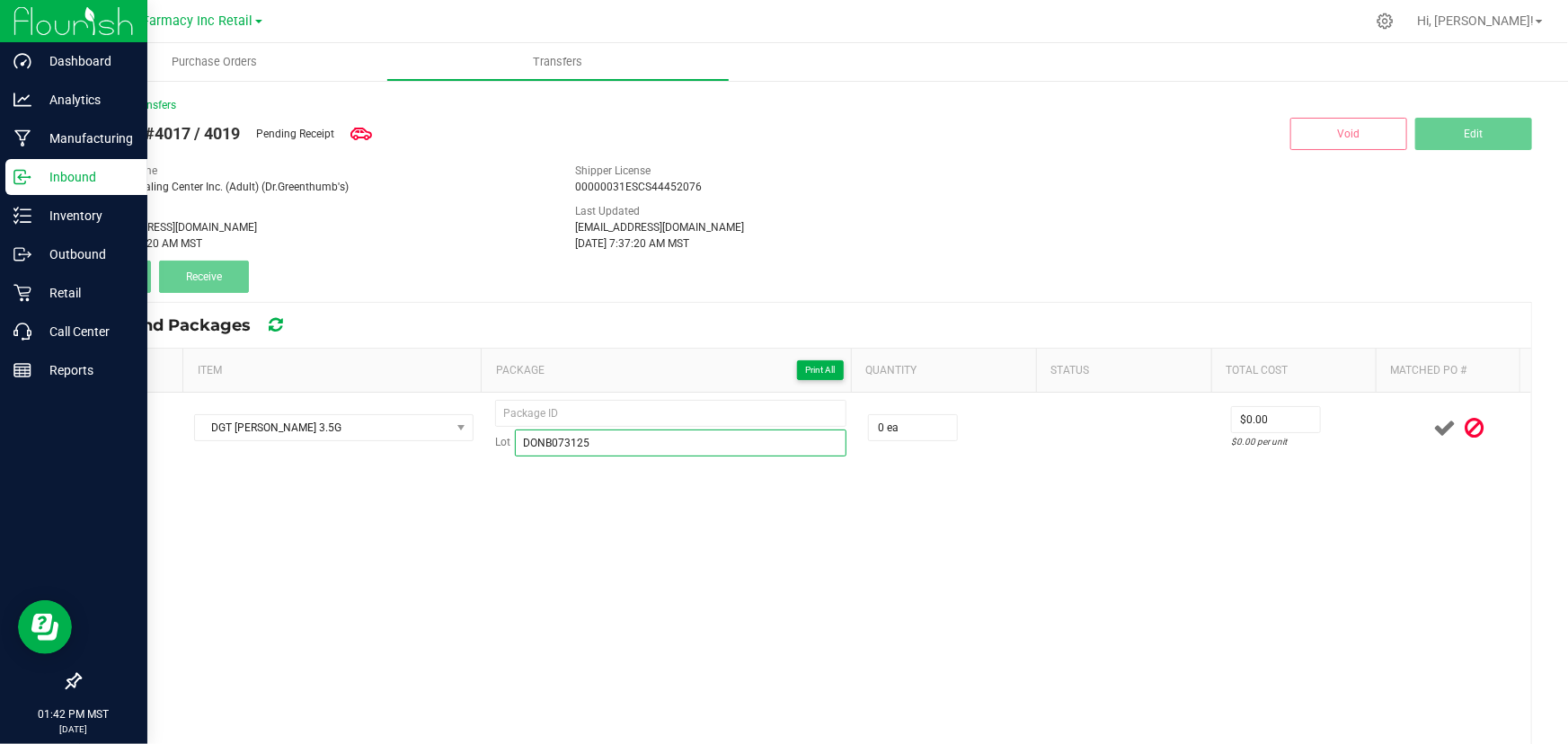
type input "DONB073125"
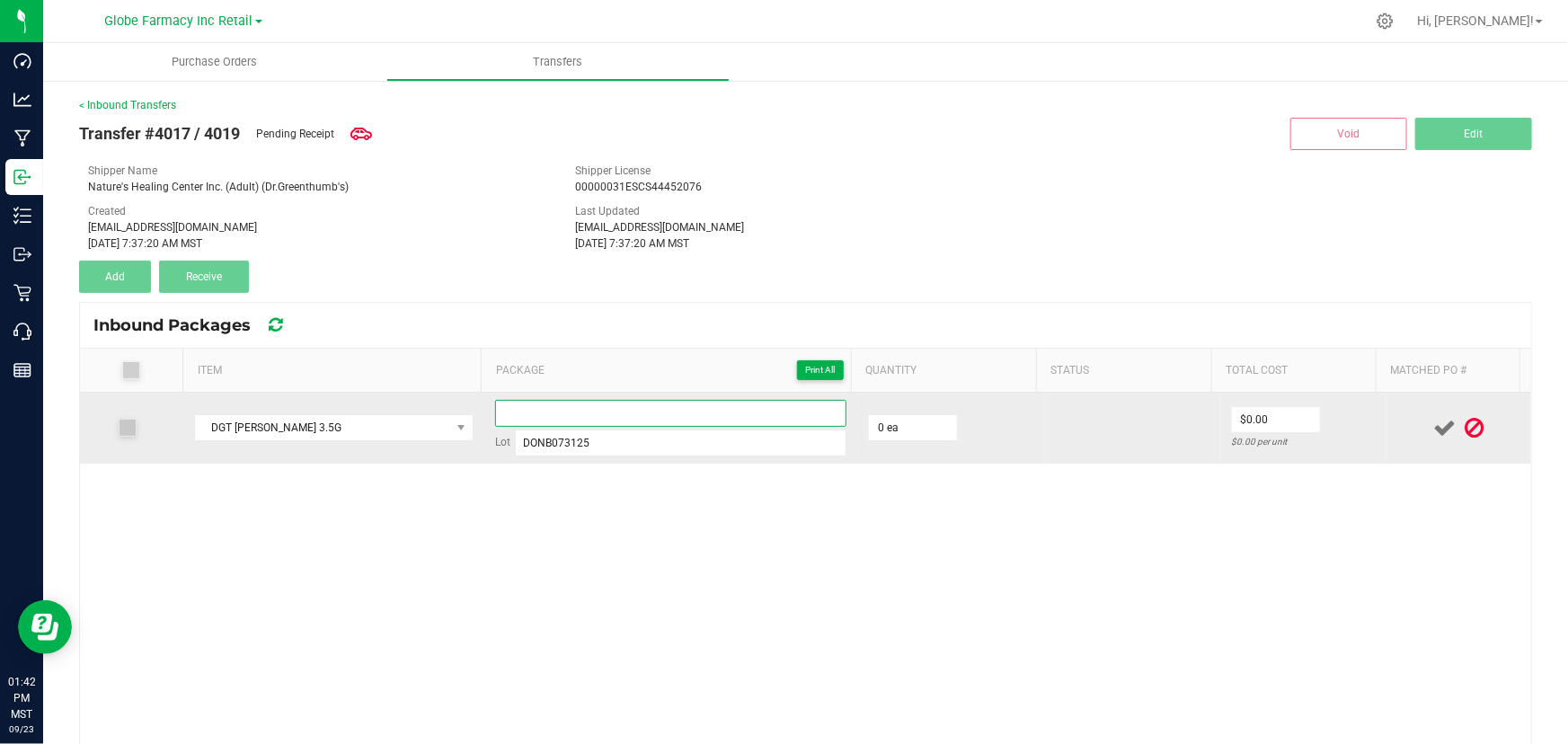
click at [589, 410] on input at bounding box center [670, 413] width 352 height 27
paste input "57554"
type input "57554 - 01"
click at [909, 426] on input "0" at bounding box center [913, 428] width 88 height 25
type input "50 ea"
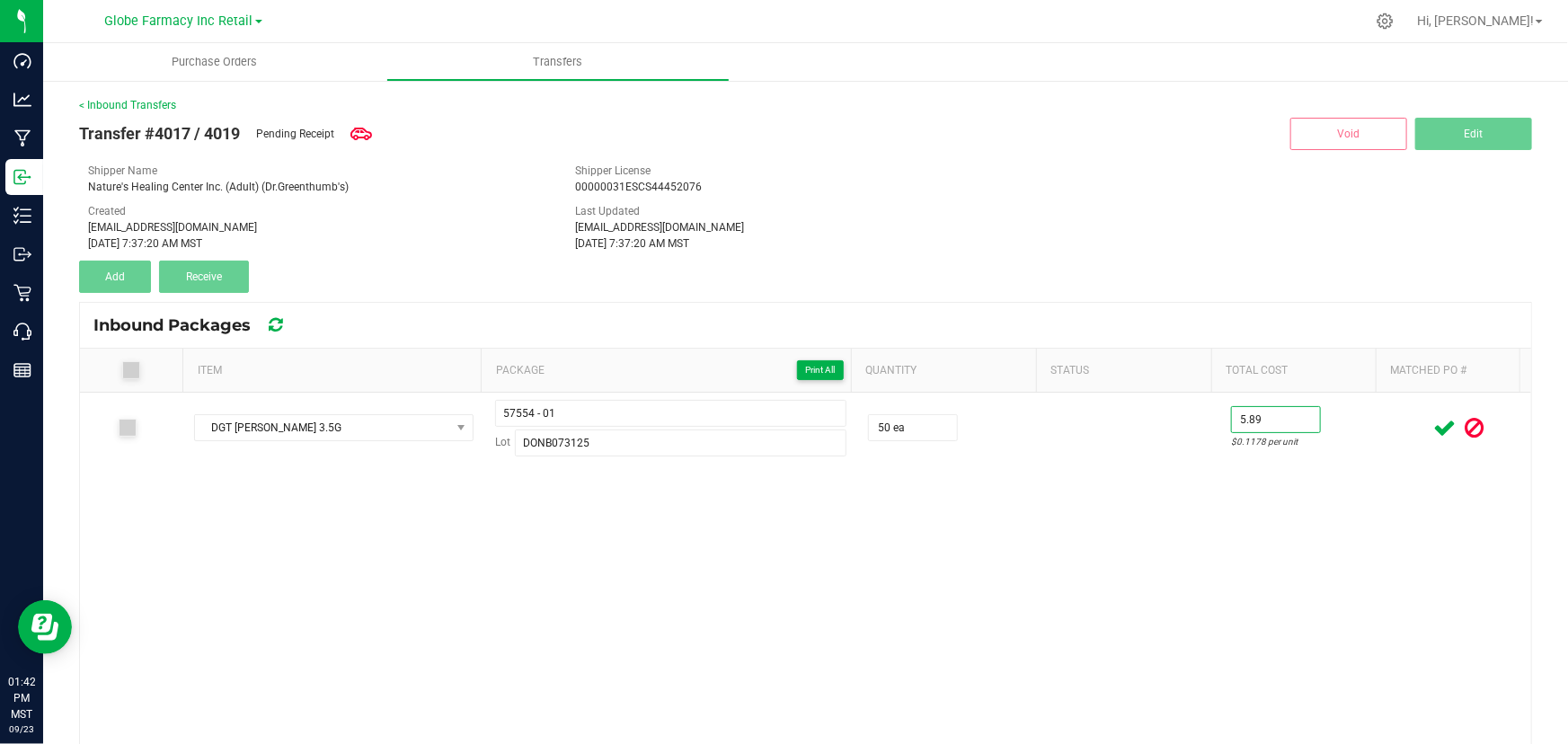
type input "$5.89"
drag, startPoint x: 1296, startPoint y: 510, endPoint x: 1404, endPoint y: 463, distance: 117.8
click at [1296, 510] on div "DGT [PERSON_NAME] 3.5G 57554 - 01 Lot DONB073125 50 ea $5.89 $0.1178 per unit" at bounding box center [805, 660] width 1452 height 535
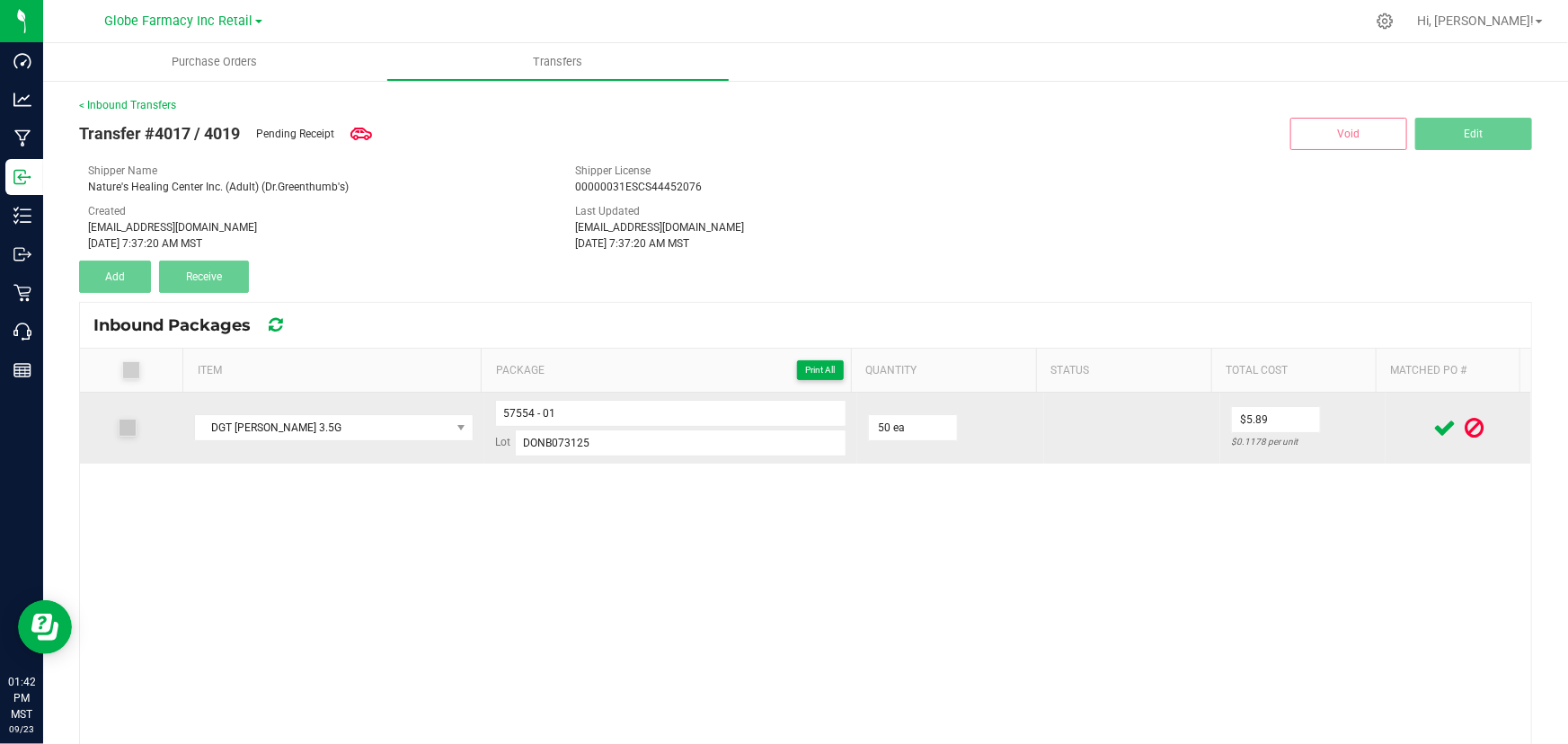
click at [1434, 429] on icon at bounding box center [1445, 428] width 23 height 23
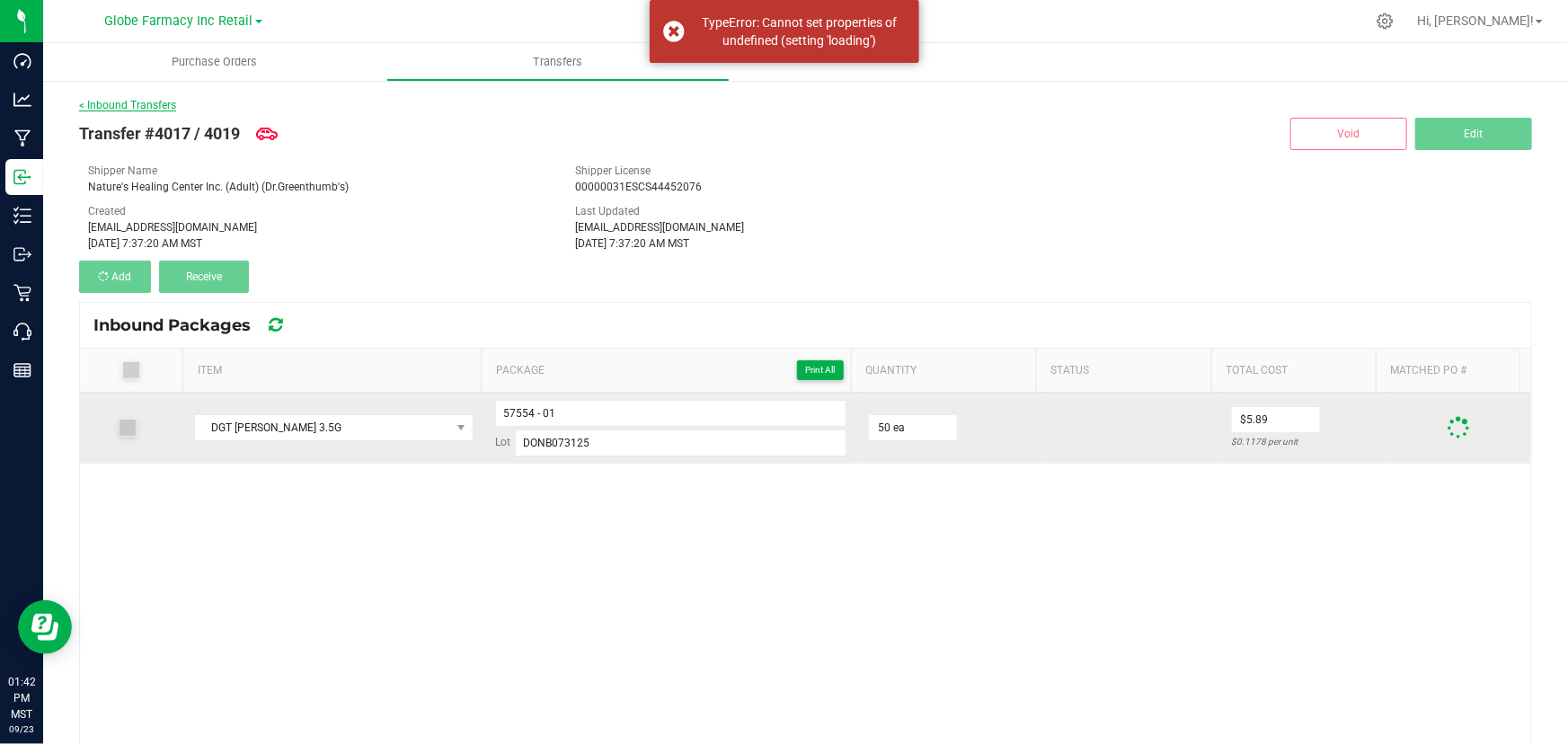
click at [116, 104] on link "< Inbound Transfers" at bounding box center [128, 105] width 97 height 12
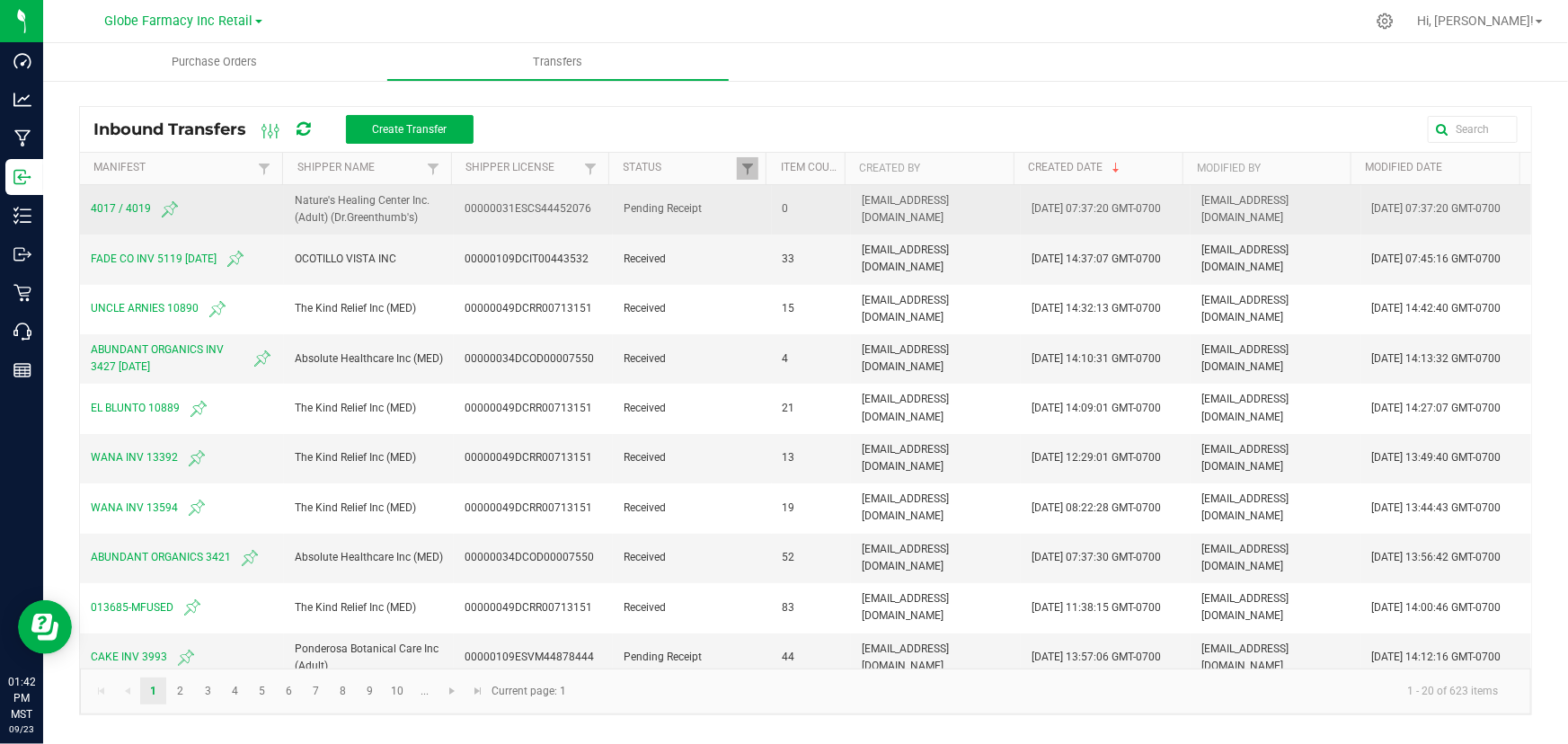
click at [121, 203] on span "4017 / 4019" at bounding box center [181, 209] width 182 height 22
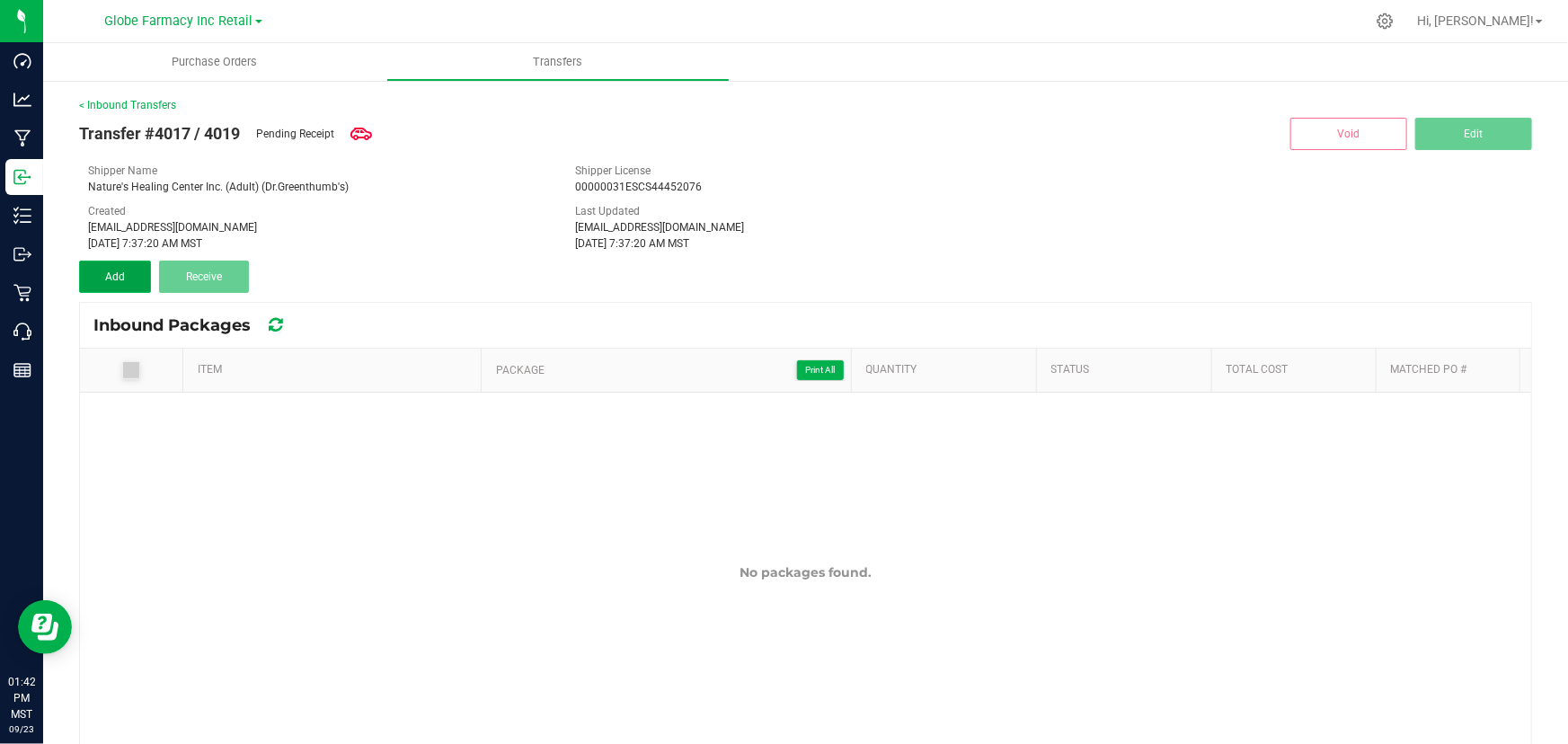
click at [130, 284] on button "Add" at bounding box center [114, 276] width 71 height 32
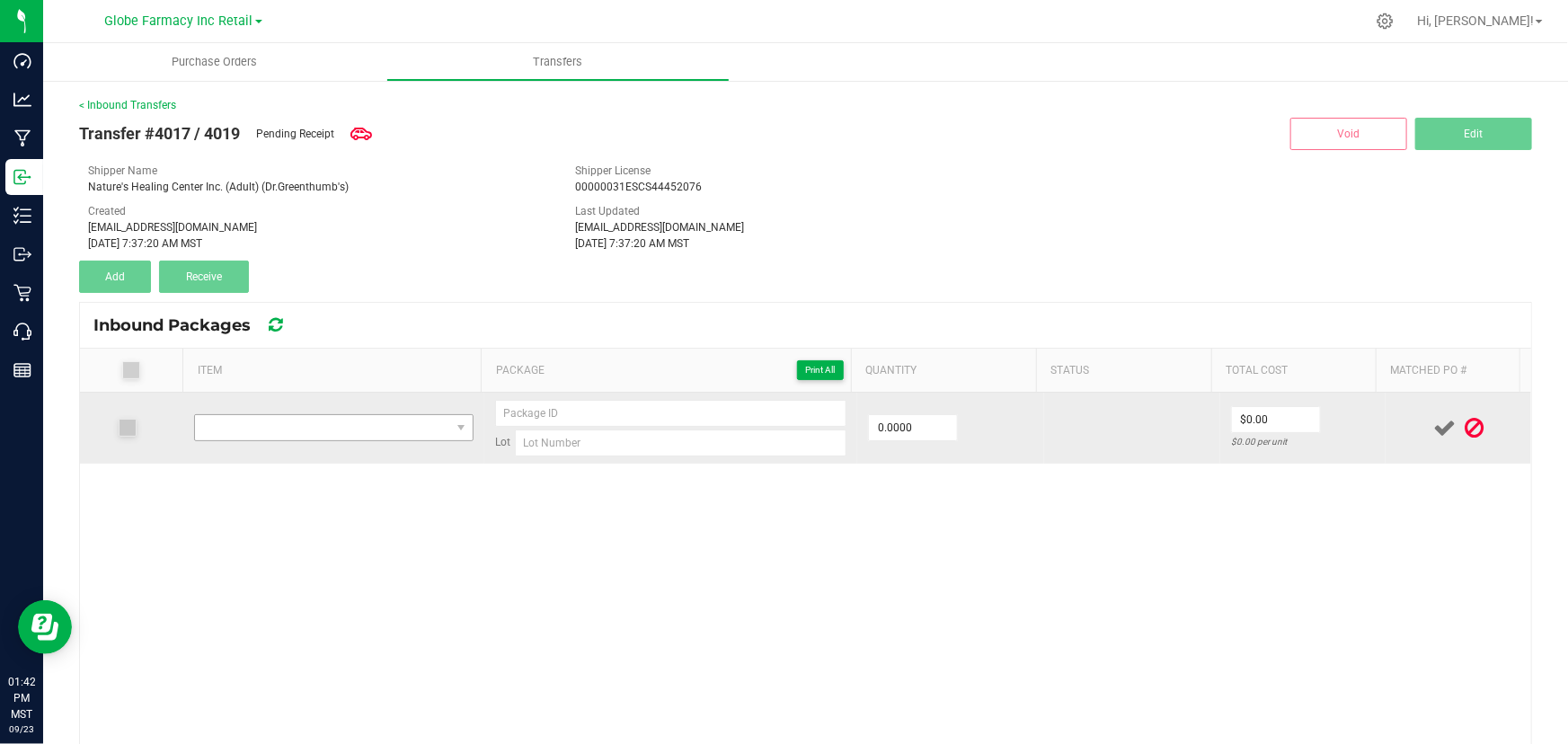
drag, startPoint x: 275, startPoint y: 411, endPoint x: 281, endPoint y: 421, distance: 11.7
click at [276, 412] on td at bounding box center [334, 428] width 301 height 70
click at [284, 431] on span "NO DATA FOUND" at bounding box center [323, 428] width 255 height 25
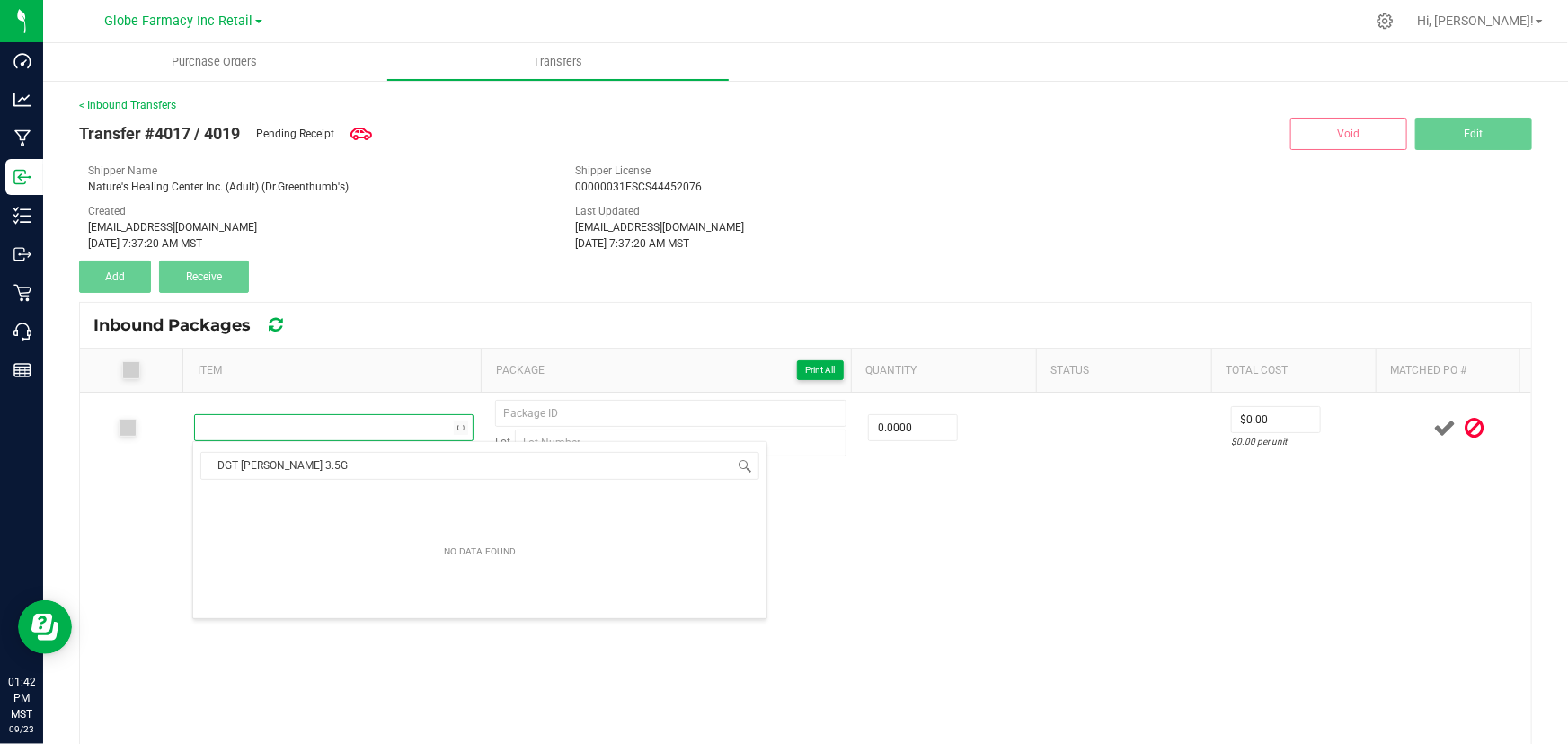
scroll to position [27, 272]
click at [304, 496] on li "DGT [PERSON_NAME] 3.5G" at bounding box center [480, 501] width 574 height 25
type input "0 ea"
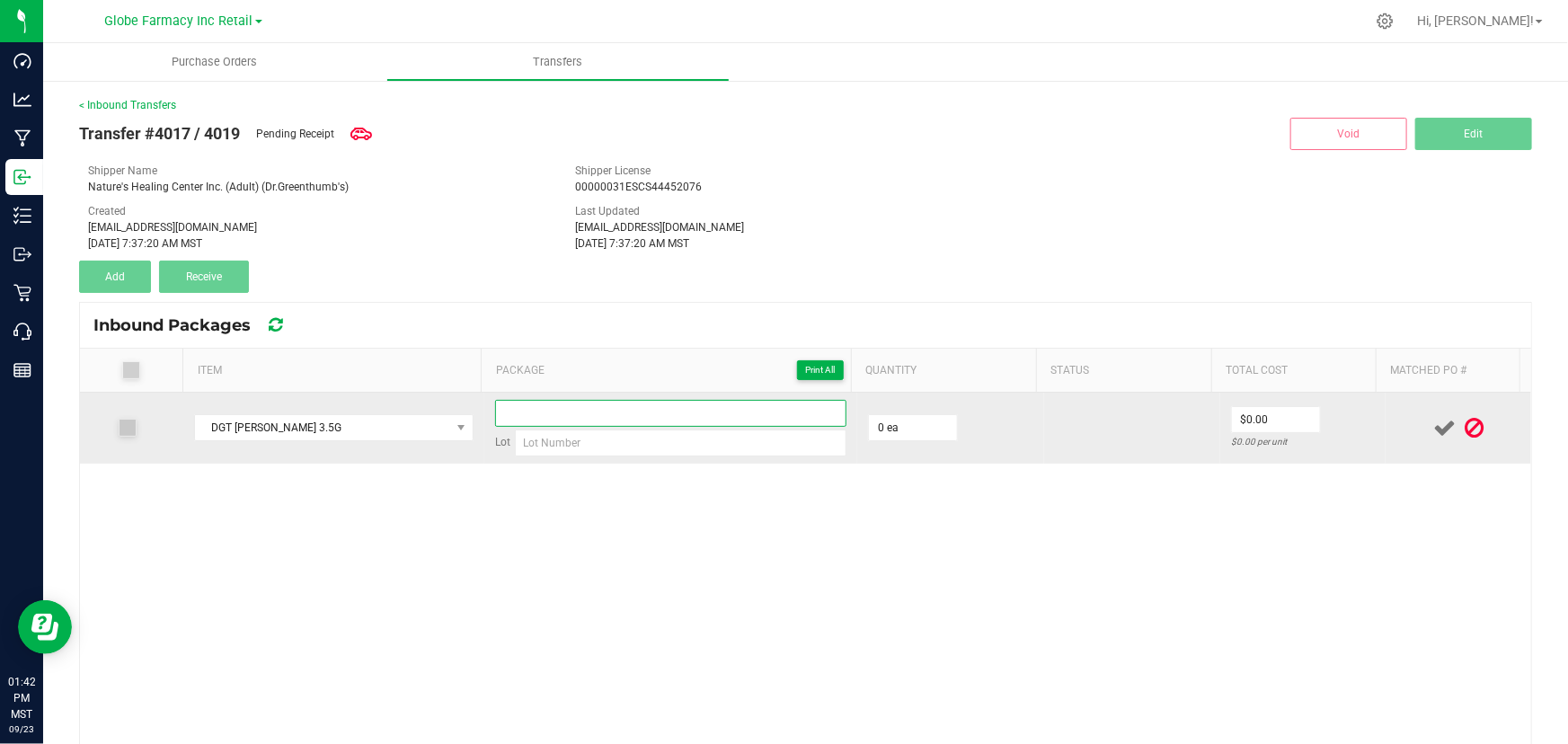
click at [577, 419] on input at bounding box center [670, 413] width 352 height 27
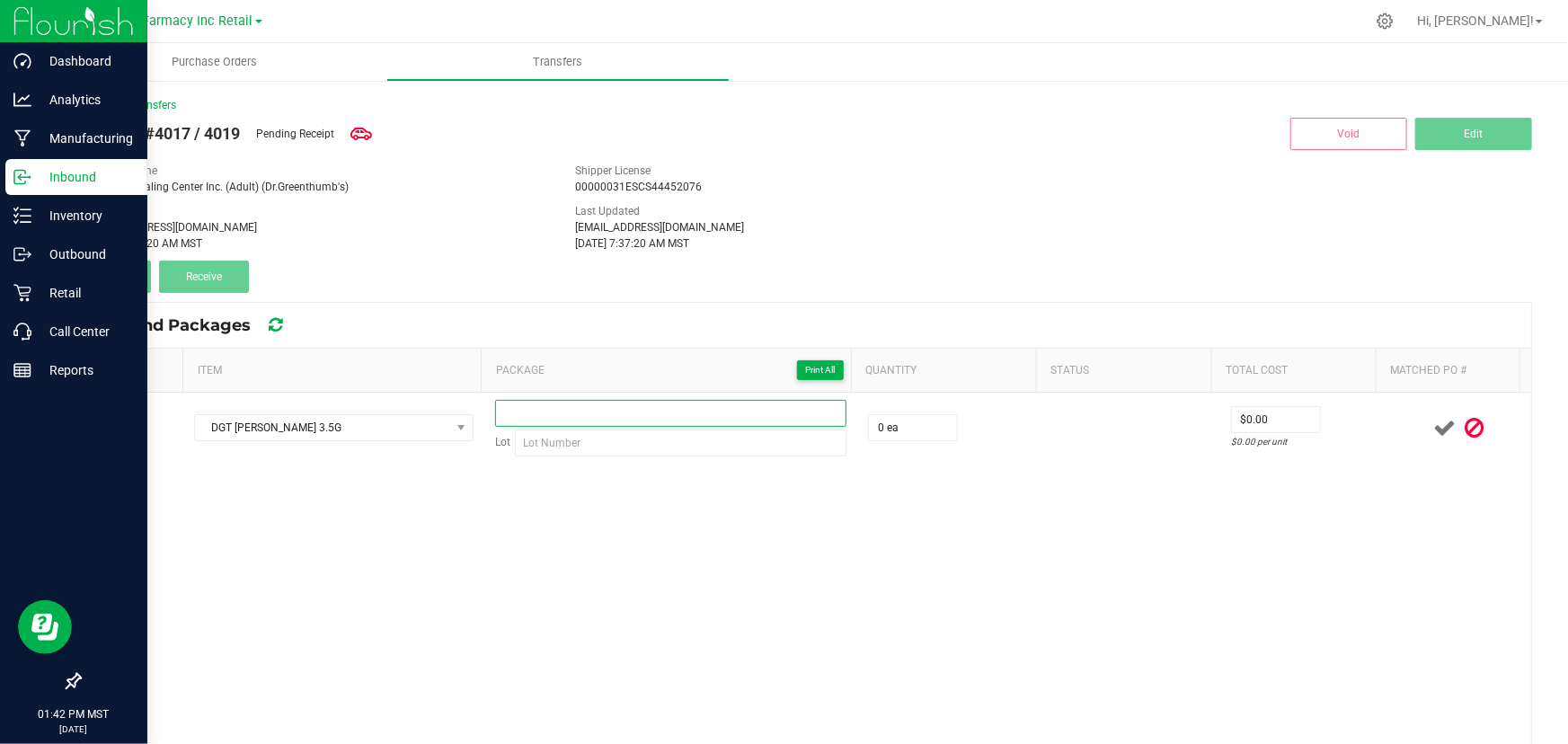
paste input "57554"
type input "57554"
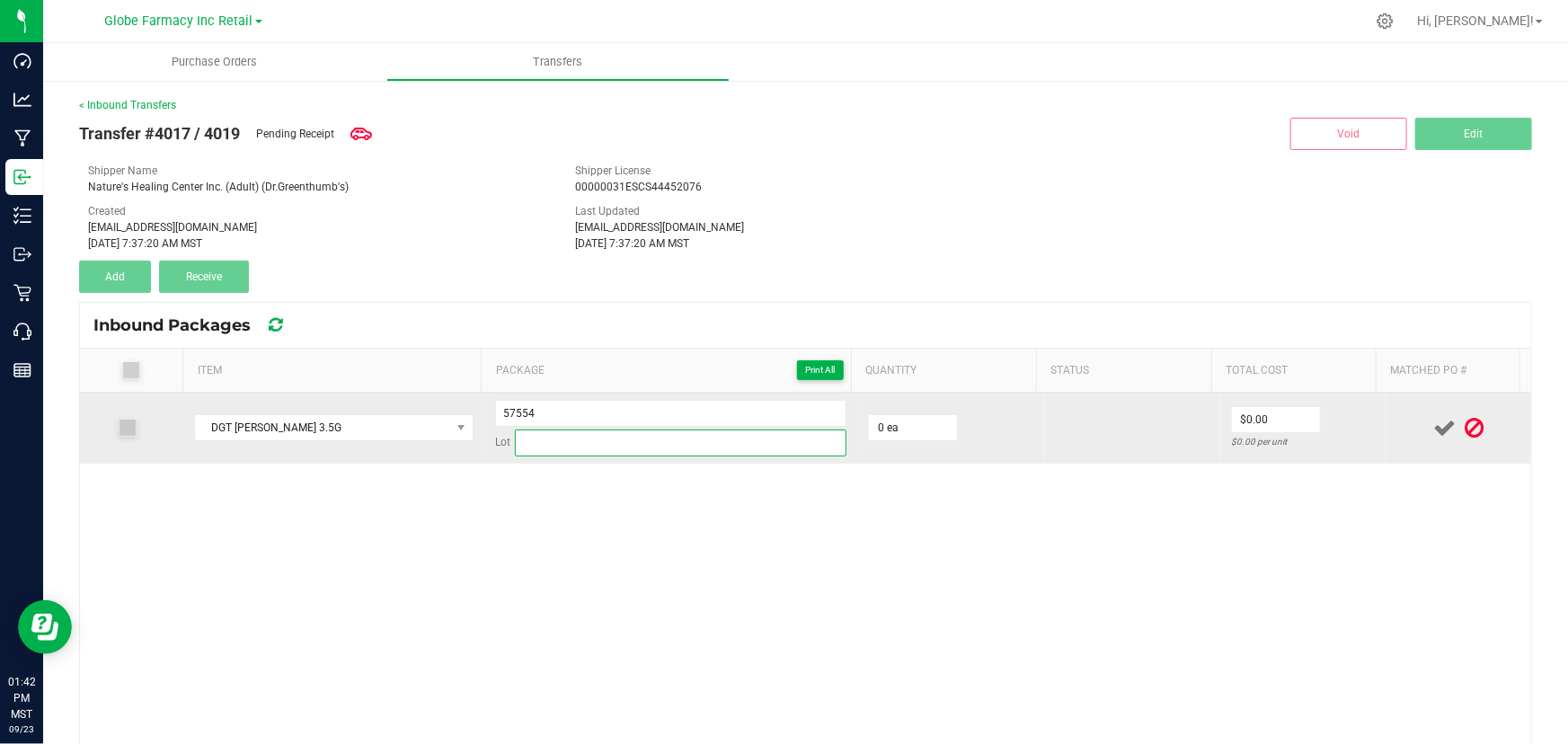
click at [731, 433] on input at bounding box center [681, 443] width 332 height 27
paste input "DONB073125"
type input "DONB073125"
click at [645, 416] on input "57554" at bounding box center [670, 413] width 352 height 27
type input "57554 - 01"
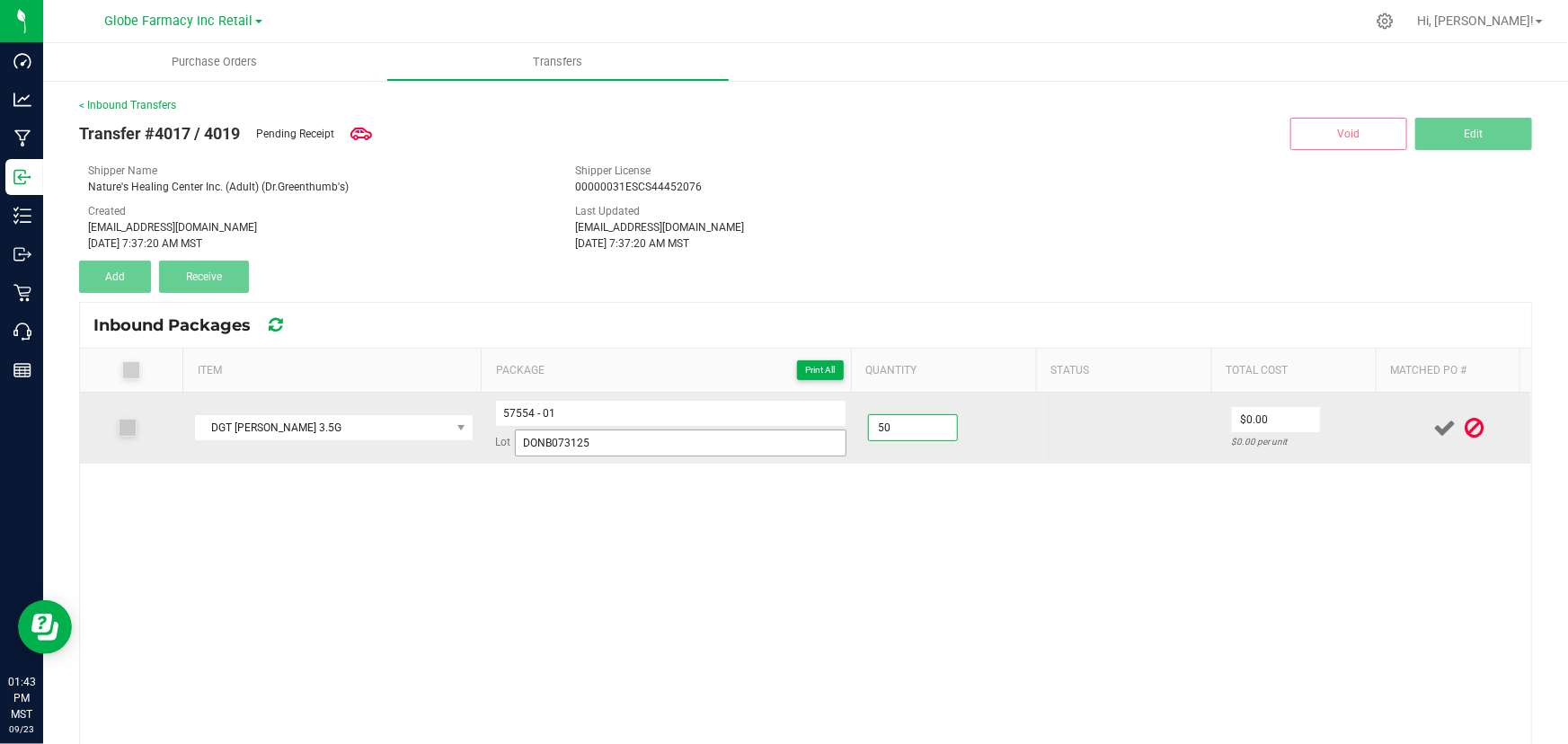
type input "50 ea"
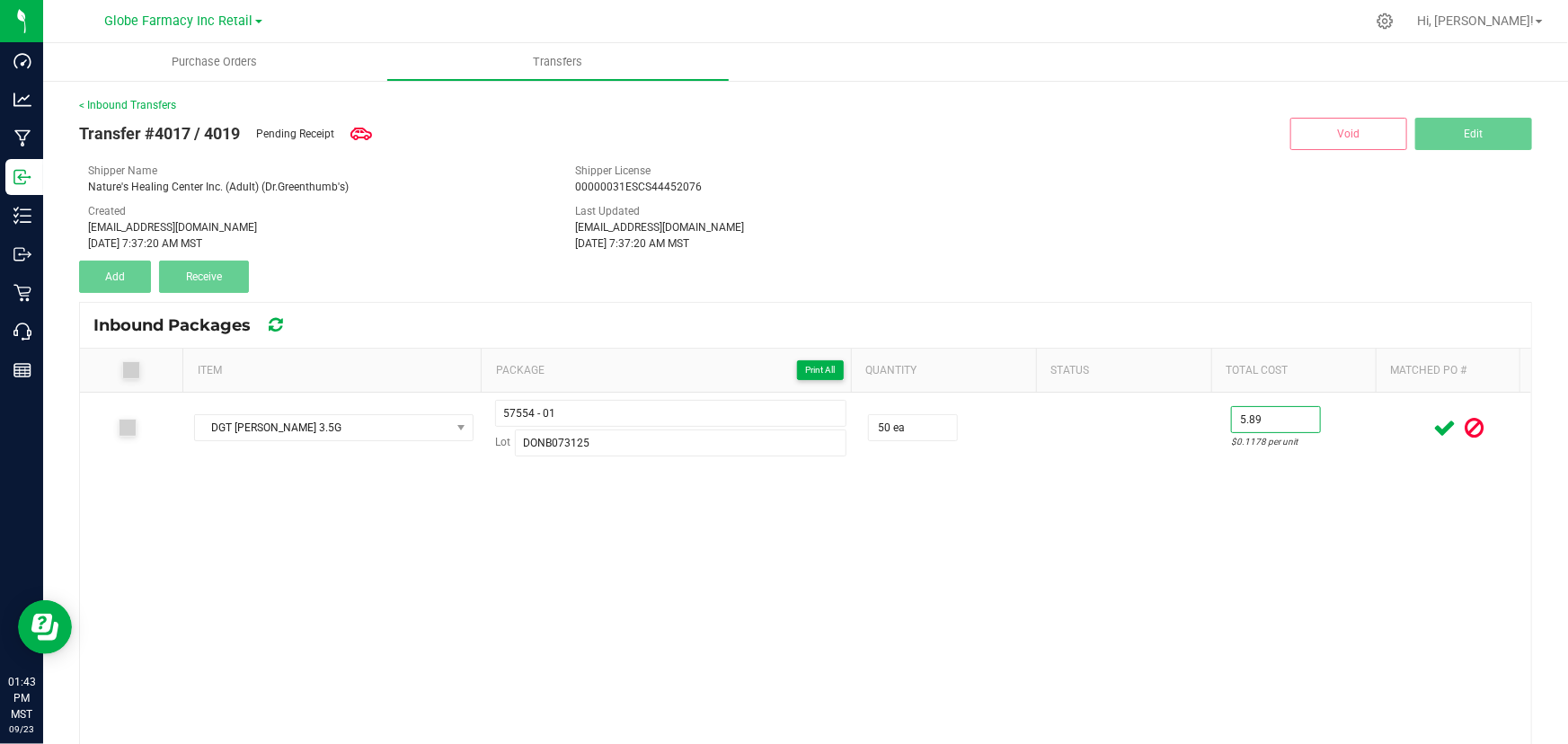
type input "$5.89"
click at [1349, 466] on div "DGT DONNY BURGER 3.5G 57554 - 01 Lot DONB073125 50 ea $5.89 $0.1178 per unit" at bounding box center [805, 660] width 1452 height 535
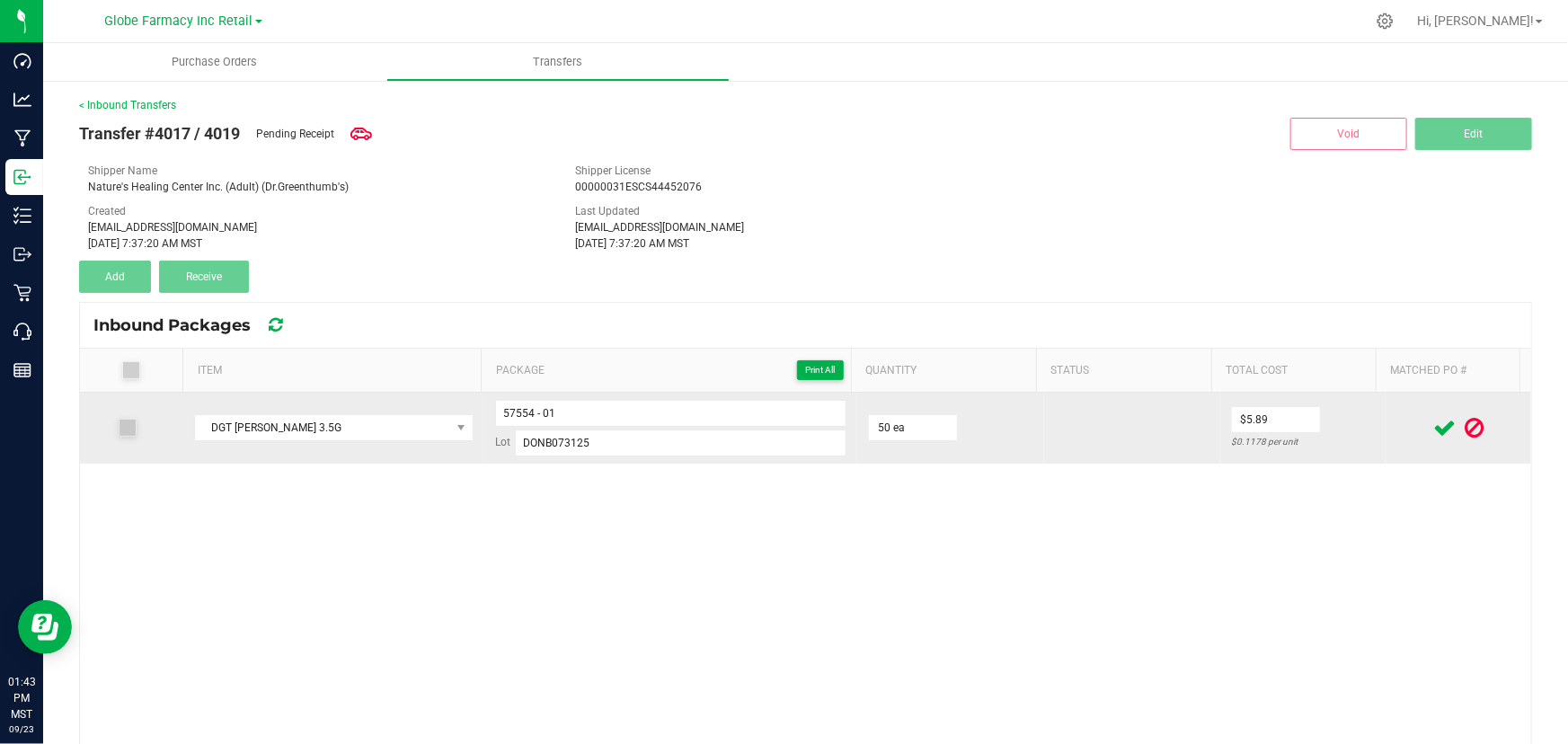
click at [1396, 434] on div at bounding box center [1458, 428] width 124 height 23
click at [1434, 426] on icon at bounding box center [1445, 428] width 23 height 23
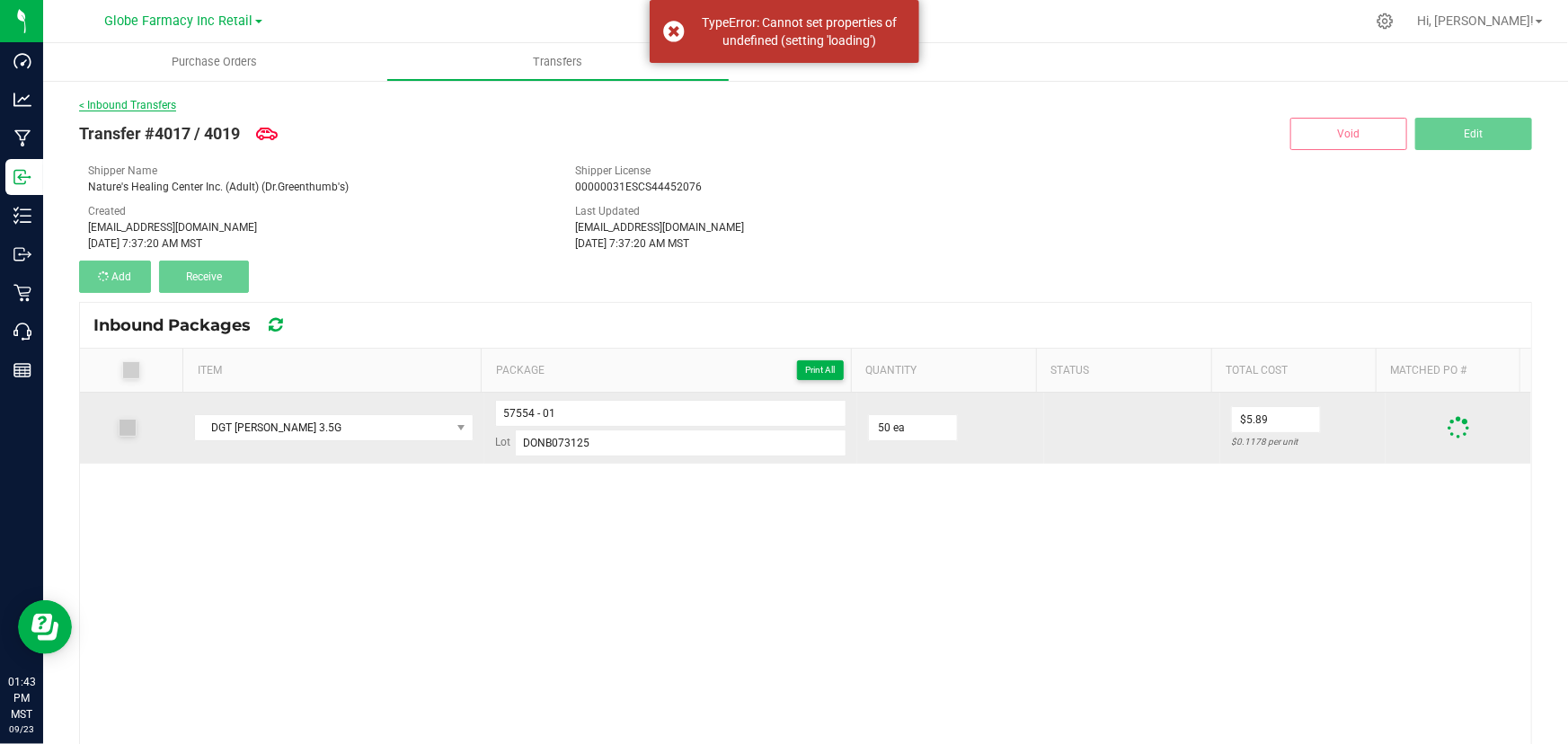
click at [132, 103] on link "< Inbound Transfers" at bounding box center [128, 105] width 97 height 12
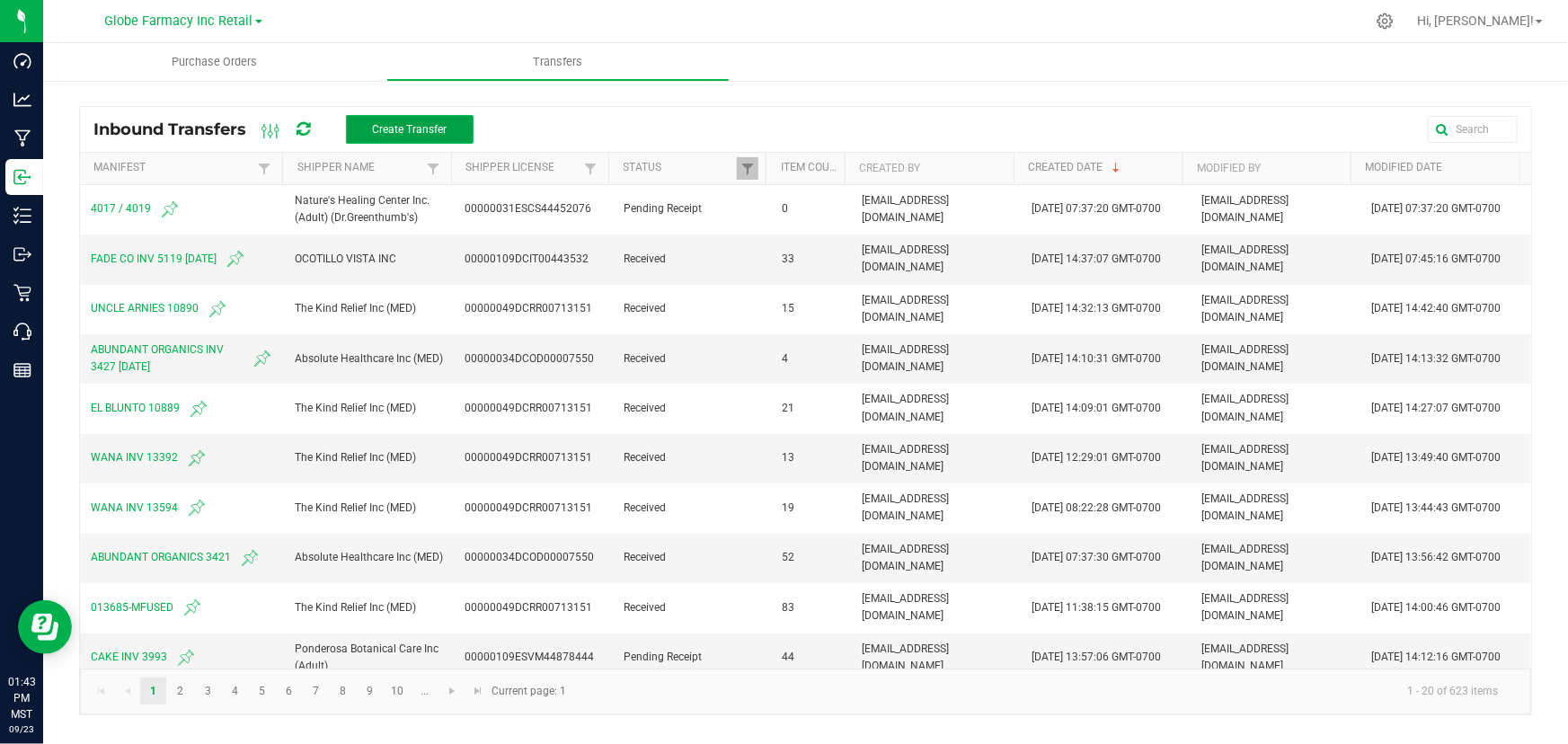
click at [435, 136] on button "Create Transfer" at bounding box center [410, 130] width 128 height 29
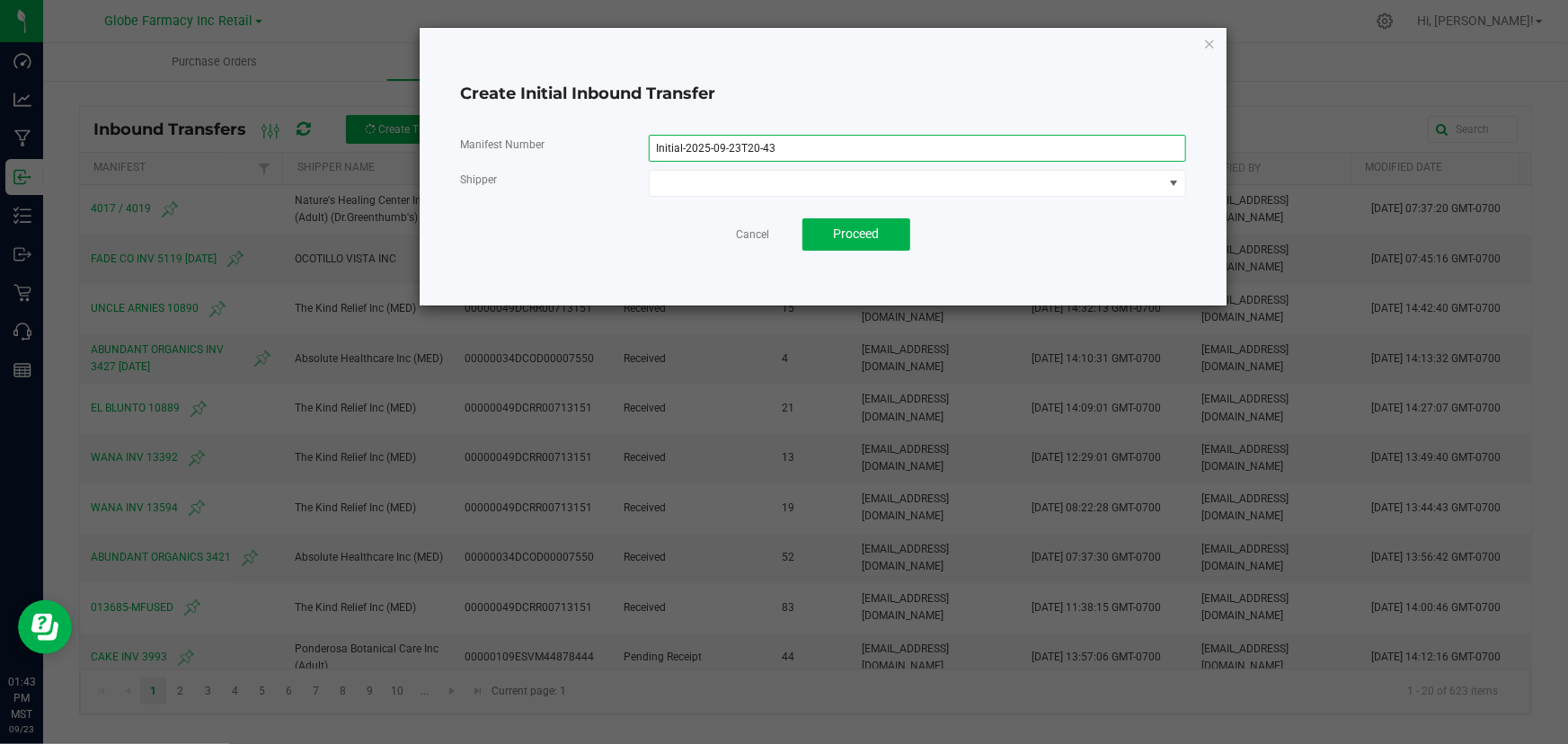
click at [750, 150] on input "Initial-2025-09-23T20-43" at bounding box center [918, 148] width 539 height 27
click at [751, 150] on input "Initial-2025-09-23T20-43" at bounding box center [918, 148] width 539 height 27
click at [755, 150] on input "Initial-2025-09-23T20-43" at bounding box center [918, 148] width 539 height 27
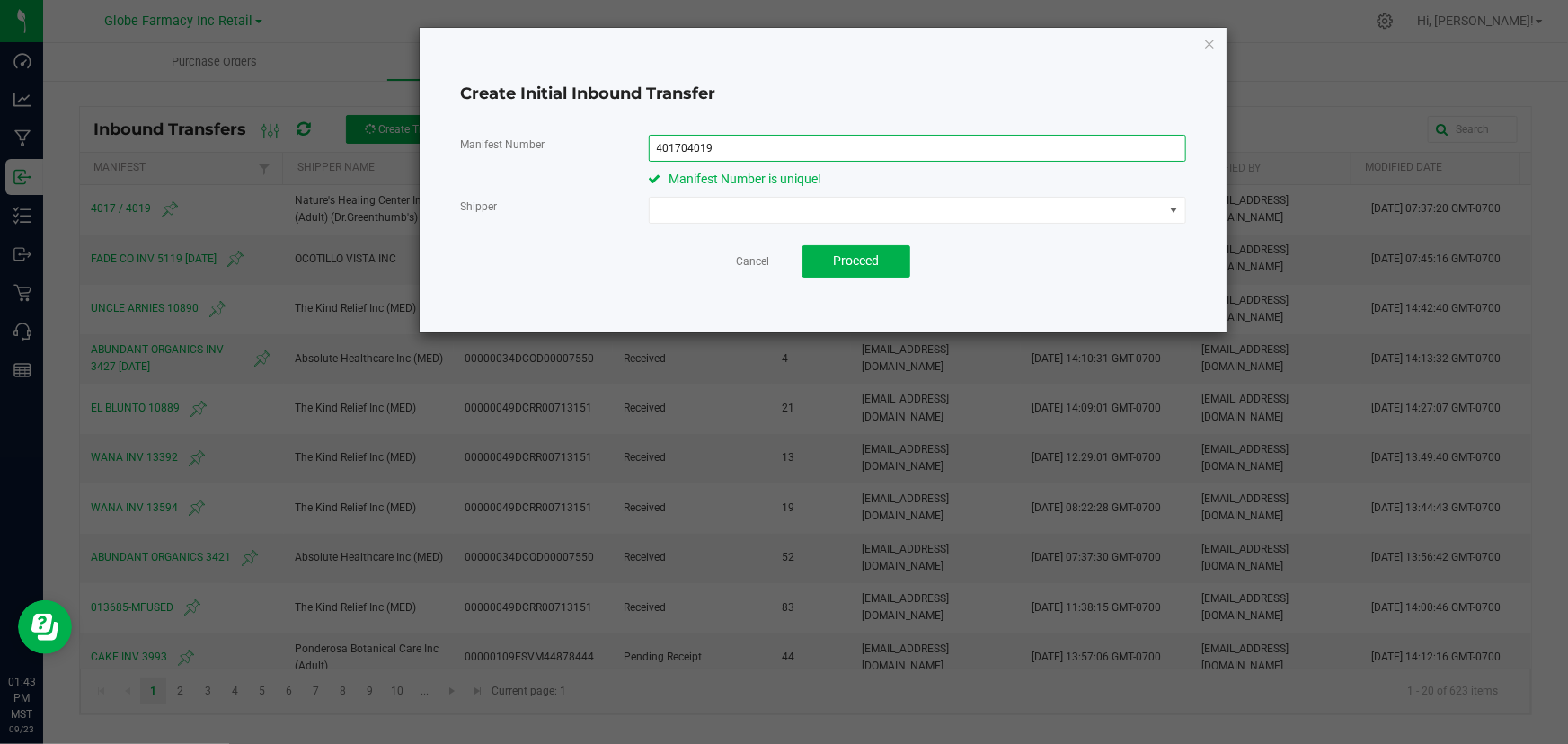
drag, startPoint x: 682, startPoint y: 144, endPoint x: 700, endPoint y: 144, distance: 18.0
click at [682, 144] on input "401704019" at bounding box center [918, 148] width 539 height 27
type input "4017 4019"
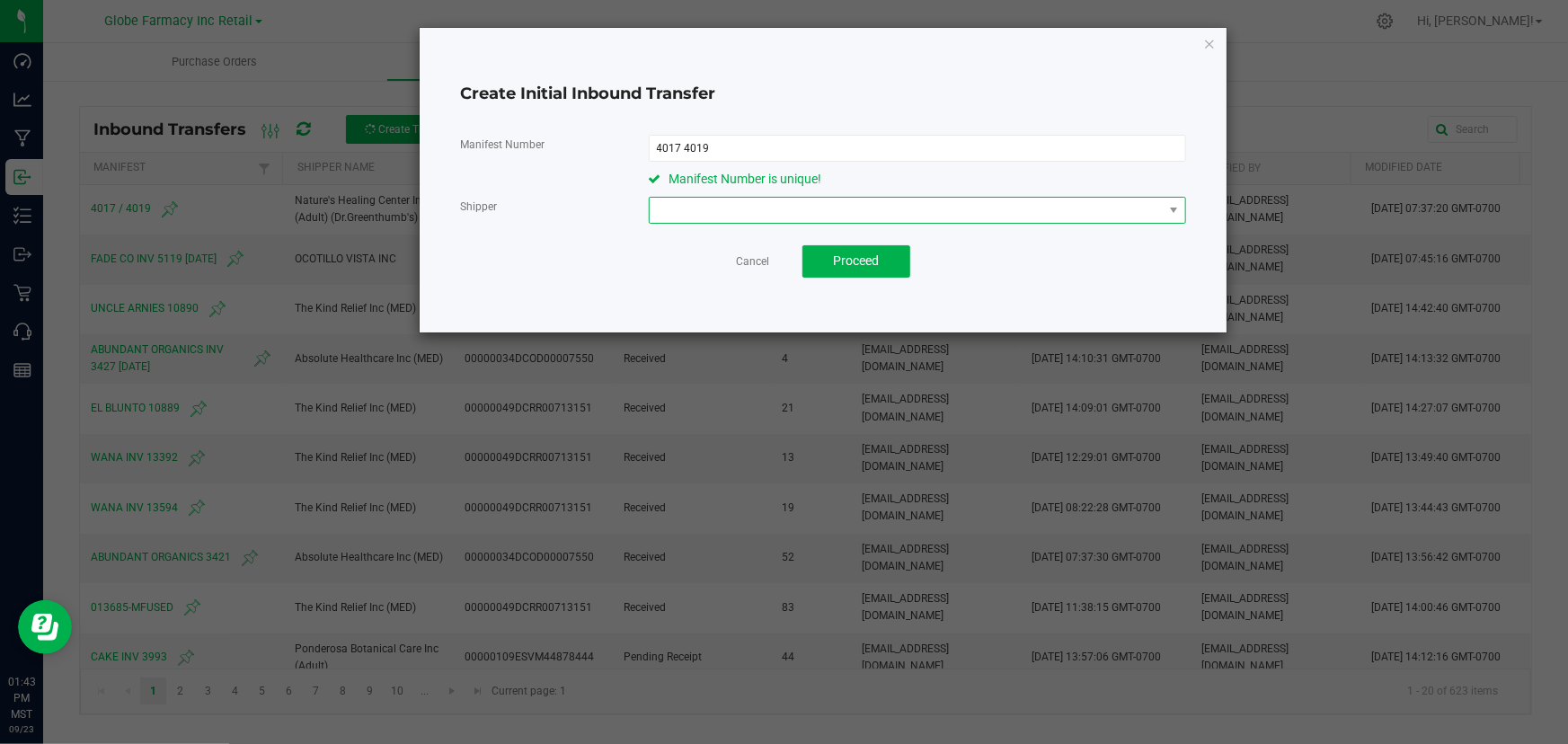
click at [702, 207] on span at bounding box center [906, 210] width 514 height 25
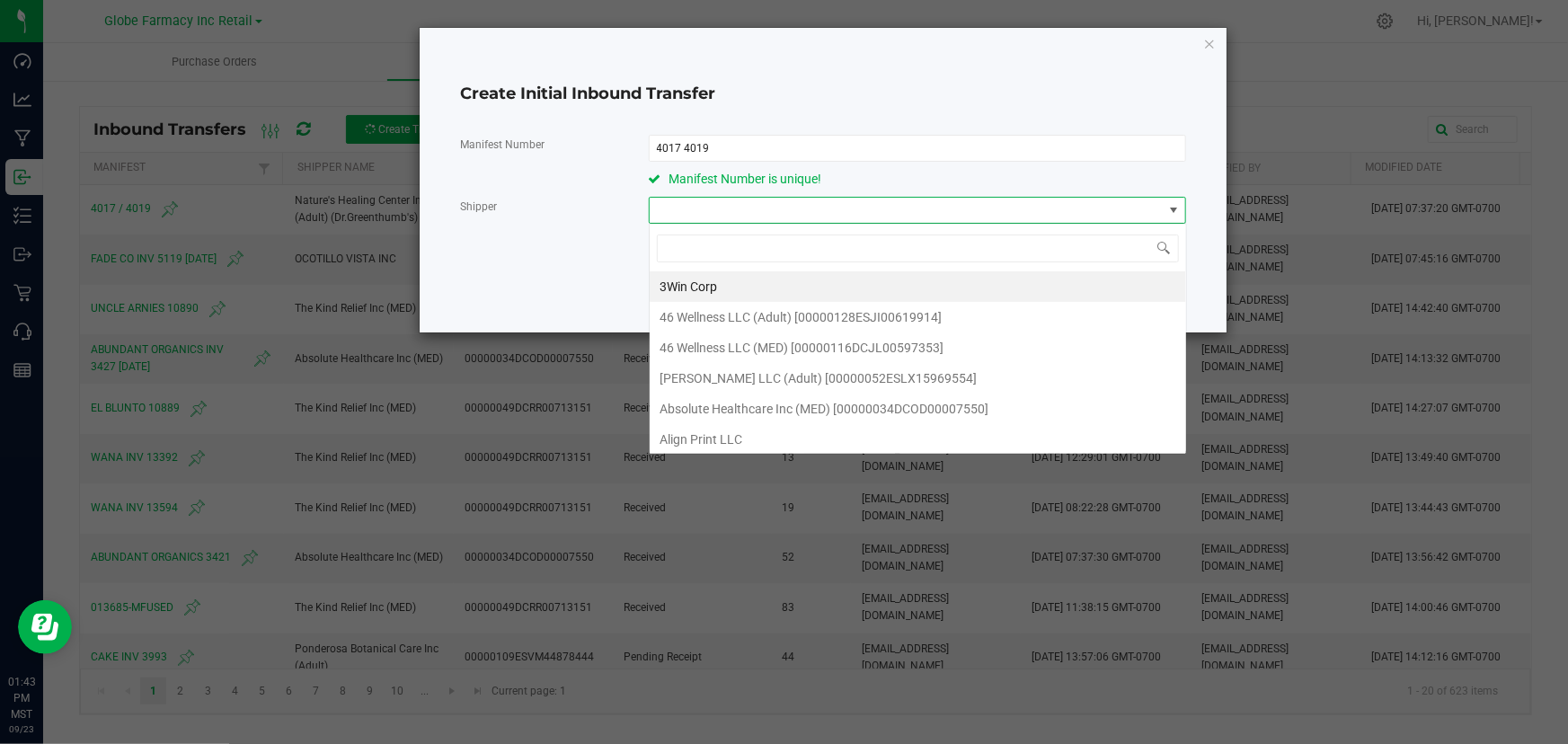
scroll to position [27, 538]
type input "dr"
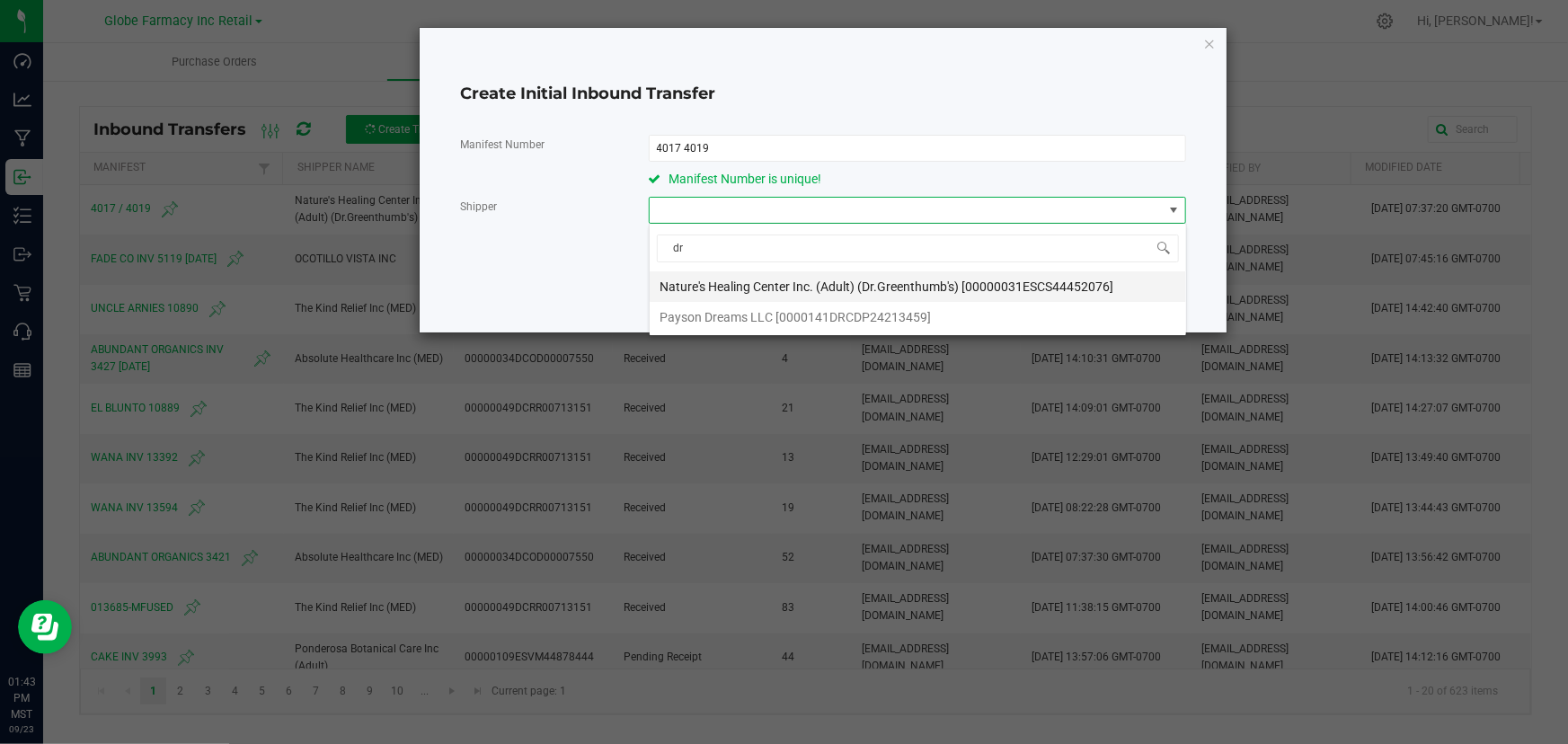
click at [804, 275] on span "Nature's Healing Center Inc. (Adult) (Dr.Greenthumb's) [00000031ESCS44452076]" at bounding box center [887, 287] width 454 height 27
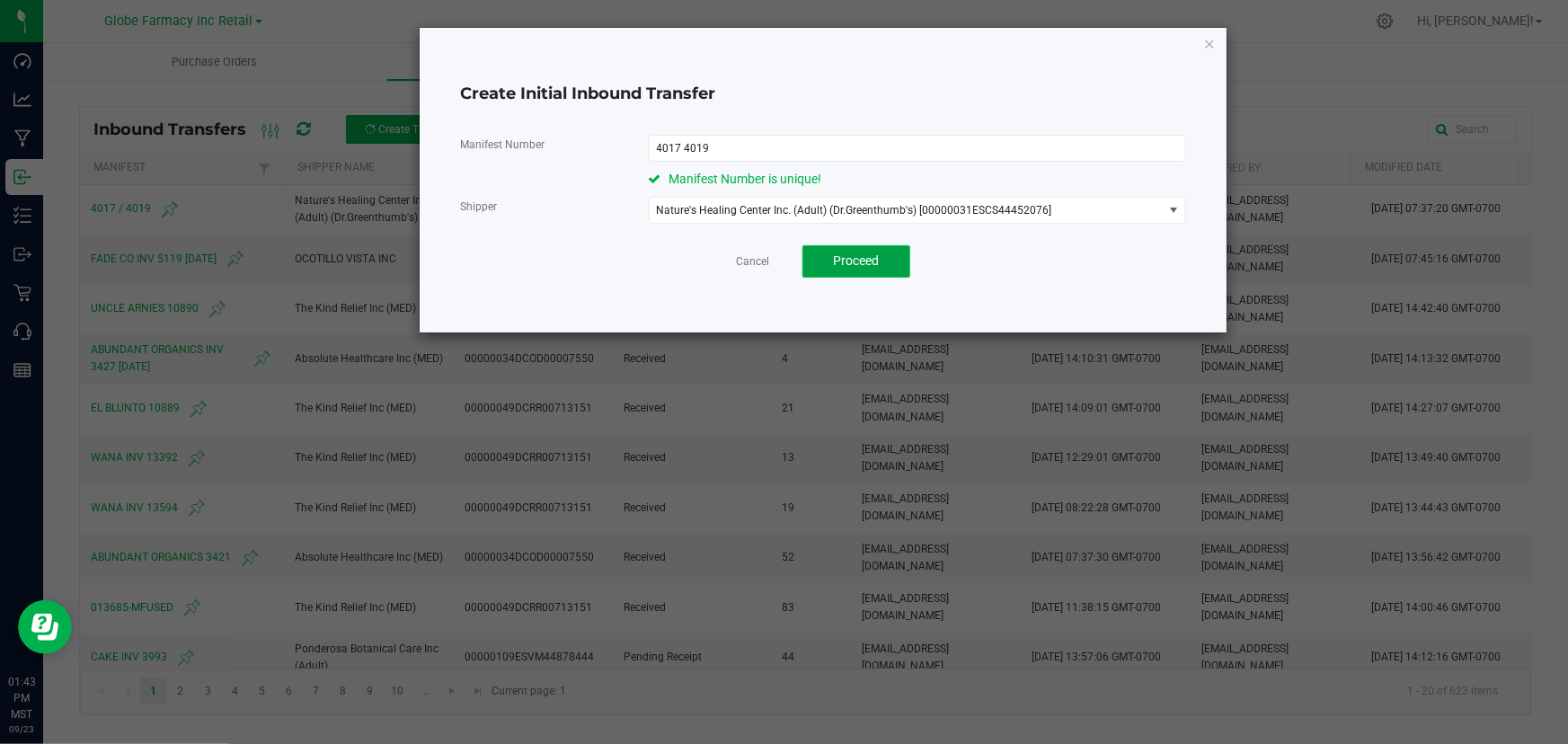
click at [876, 251] on button "Proceed" at bounding box center [856, 261] width 108 height 32
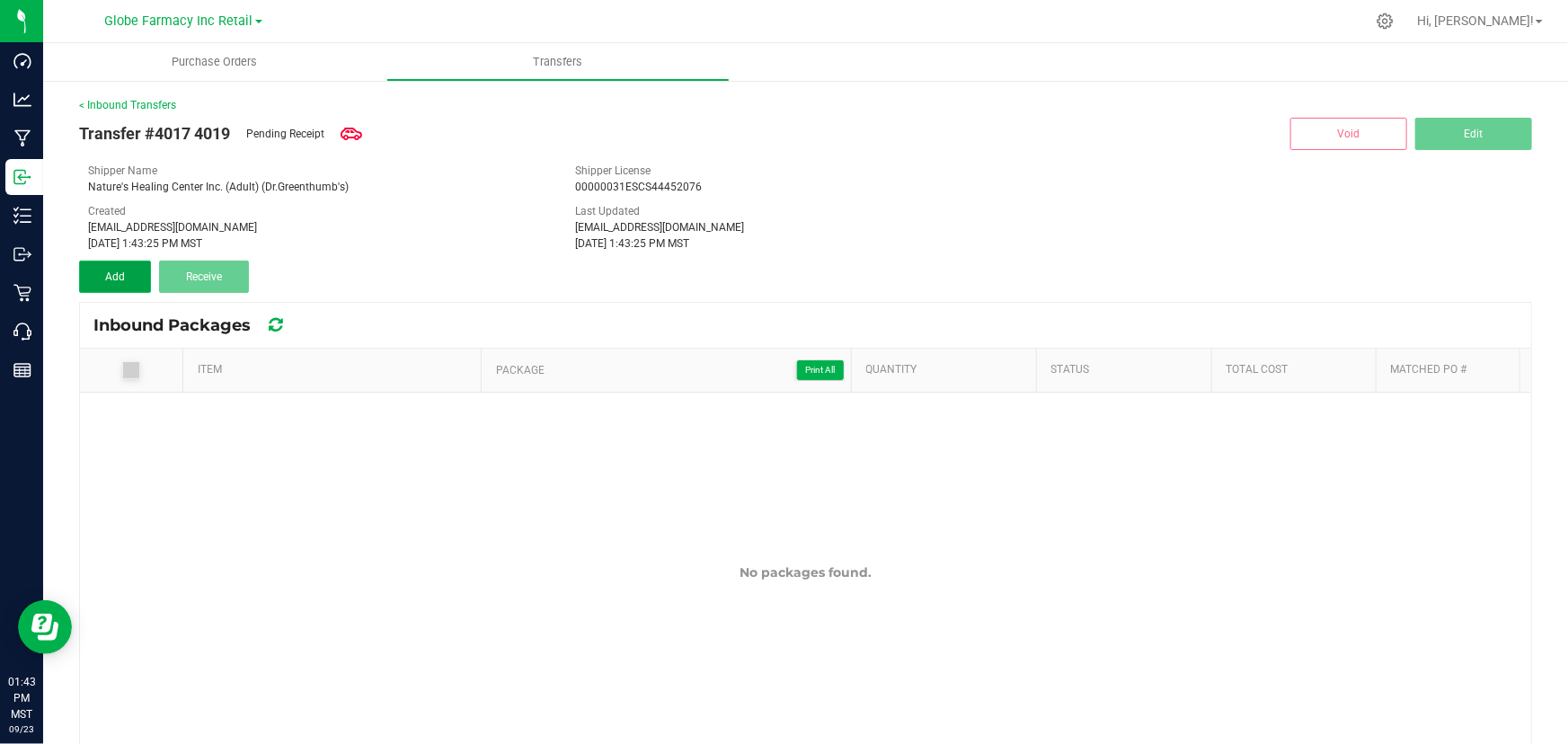
click at [116, 277] on span "Add" at bounding box center [114, 276] width 20 height 12
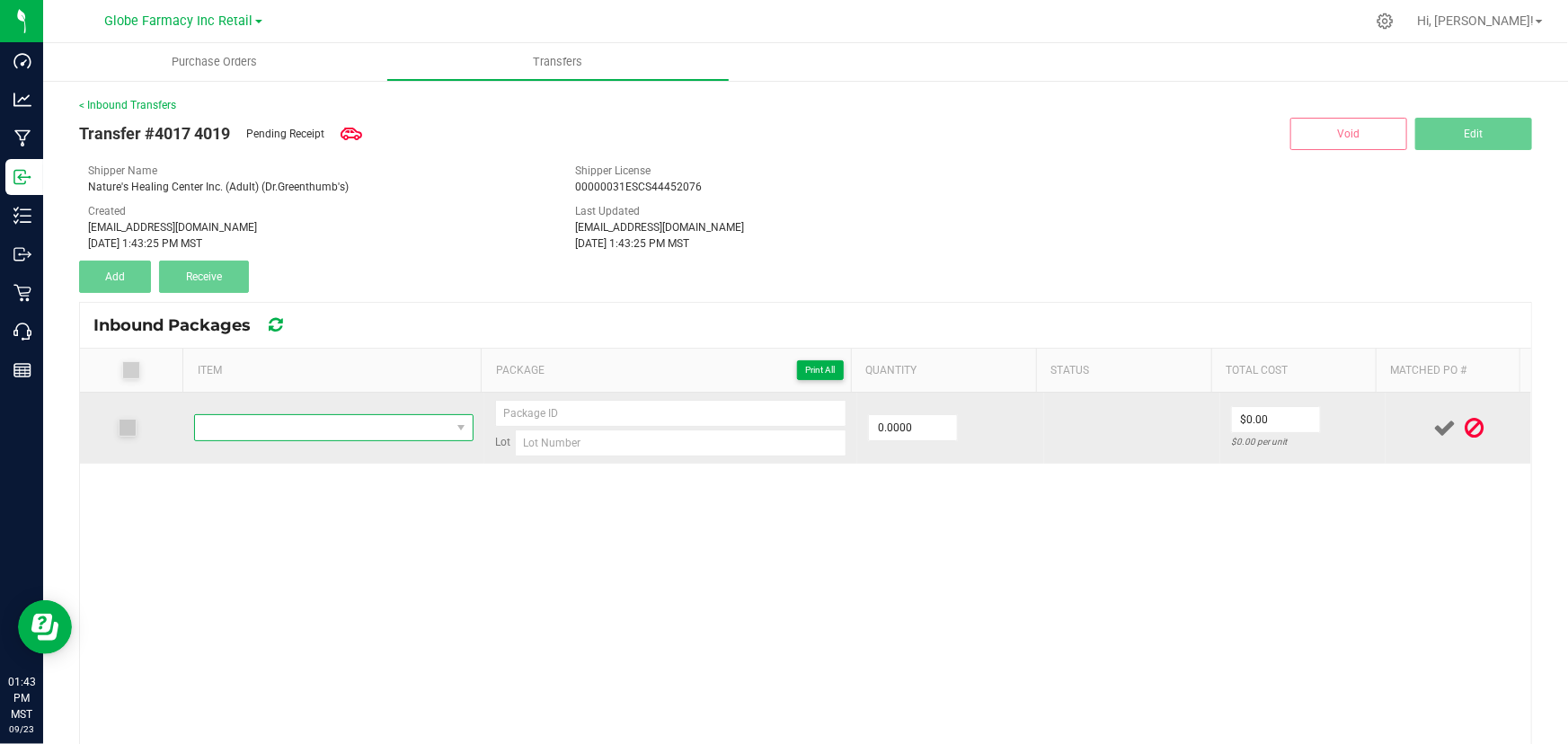
click at [297, 434] on span "NO DATA FOUND" at bounding box center [323, 428] width 255 height 25
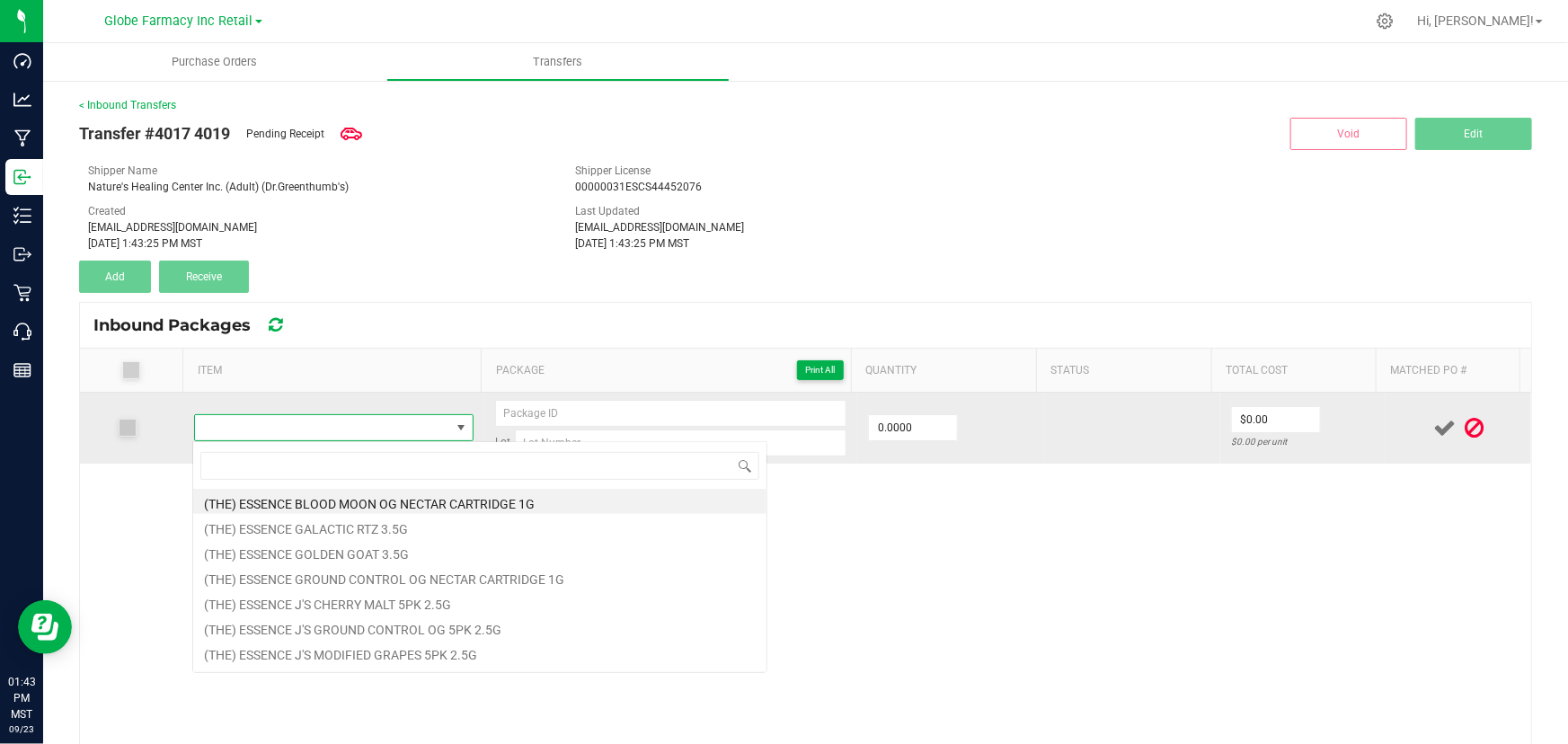
type input "DGT [PERSON_NAME] 3.5G"
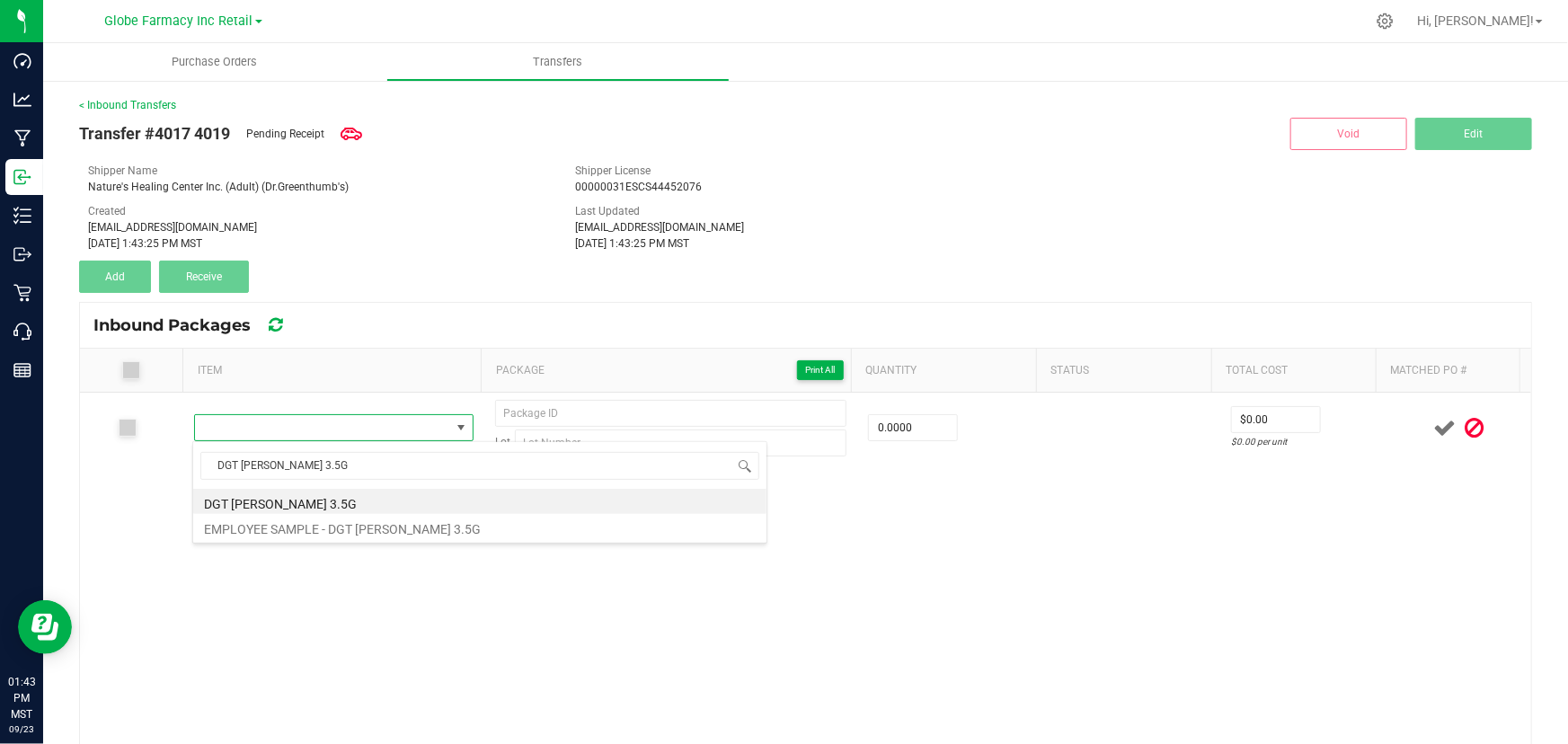
click at [278, 504] on li "DGT [PERSON_NAME] 3.5G" at bounding box center [480, 501] width 574 height 25
type input "0 ea"
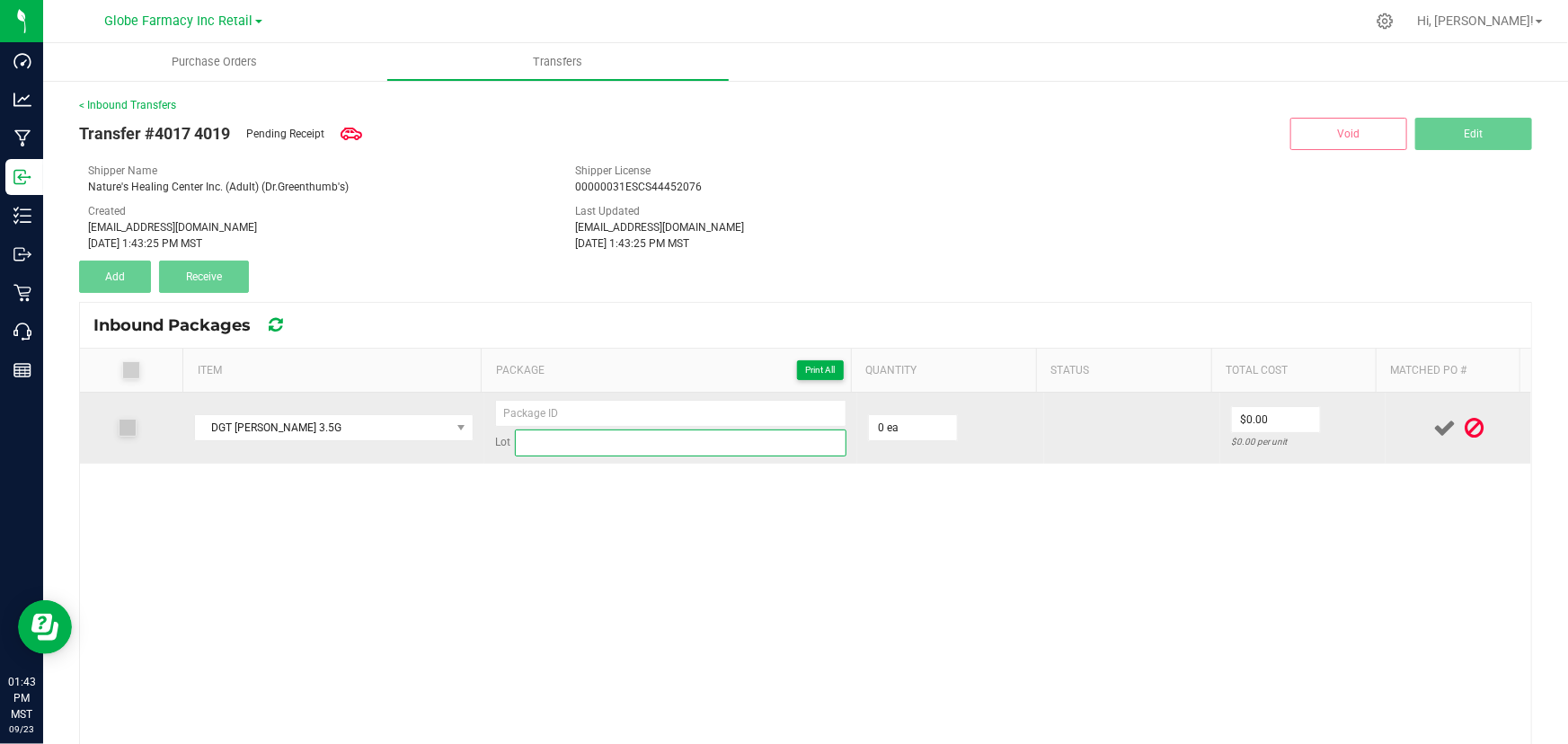
click at [595, 448] on input at bounding box center [681, 443] width 332 height 27
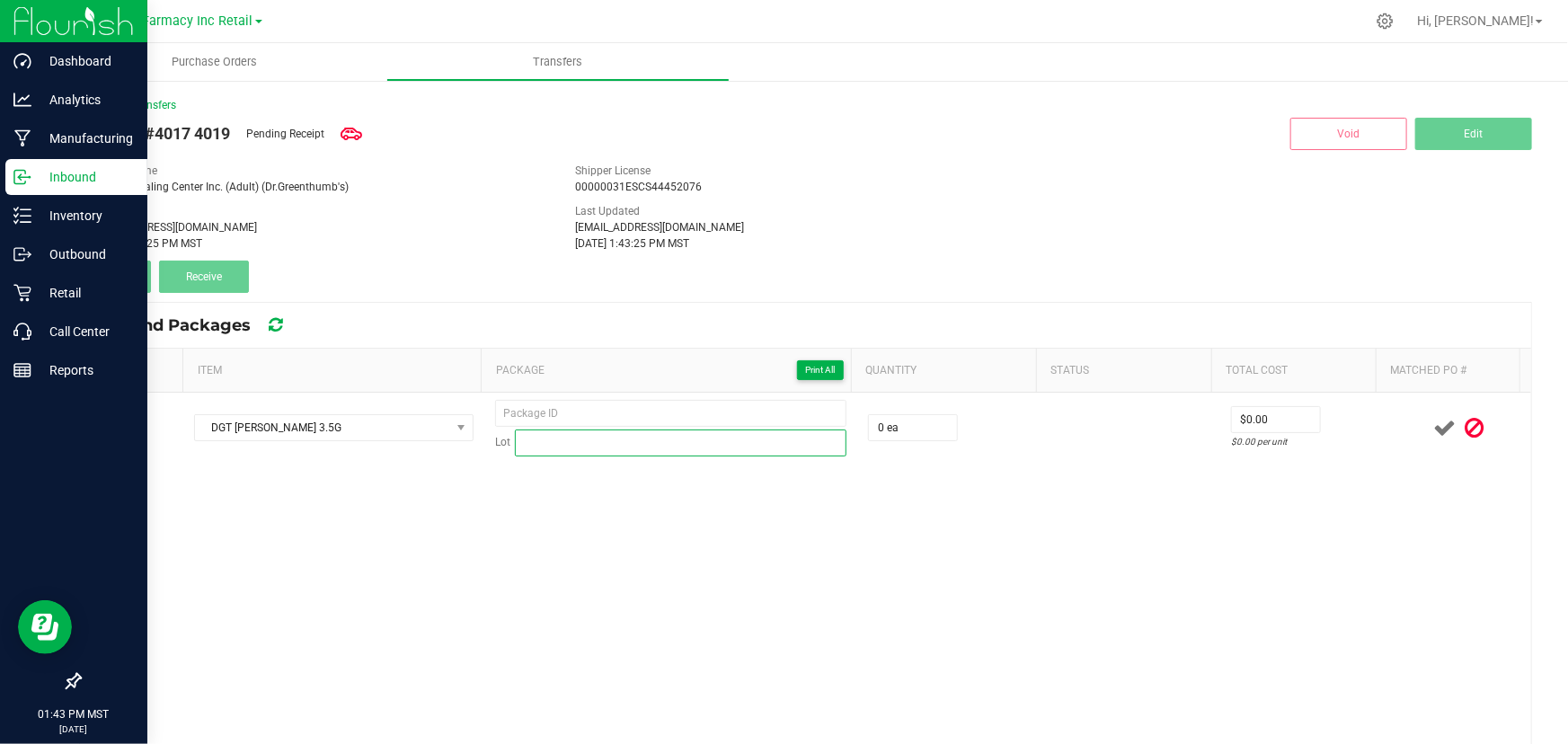
paste input "DONB073125"
type input "DONB073125"
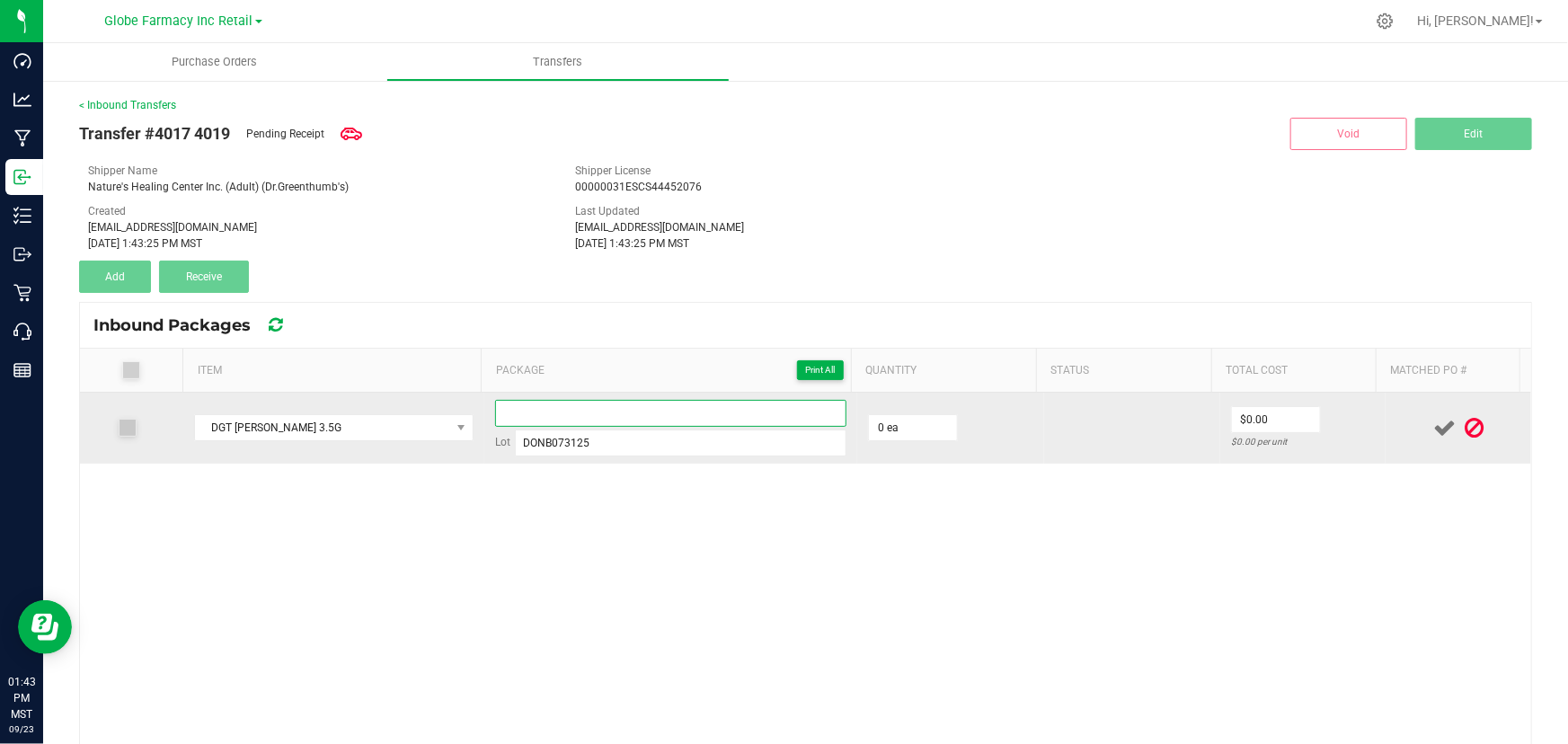
click at [531, 414] on input at bounding box center [670, 413] width 352 height 27
paste input "57554"
type input "57554 - 1"
type input "50 ea"
type input "$5.89"
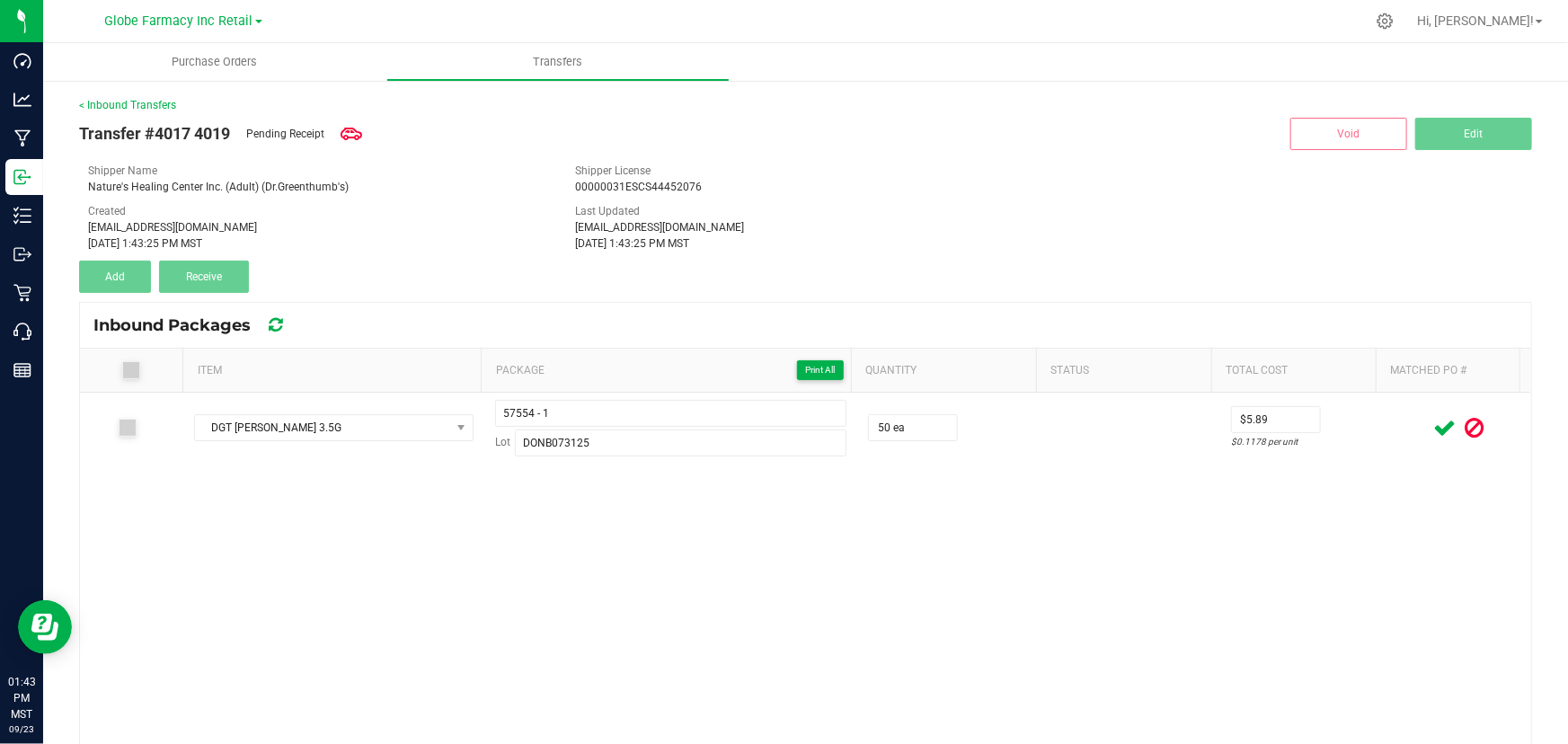
click at [1185, 467] on div "DGT DONNY BURGER 3.5G 57554 - 1 Lot DONB073125 50 ea $5.89 $0.1178 per unit" at bounding box center [805, 660] width 1452 height 535
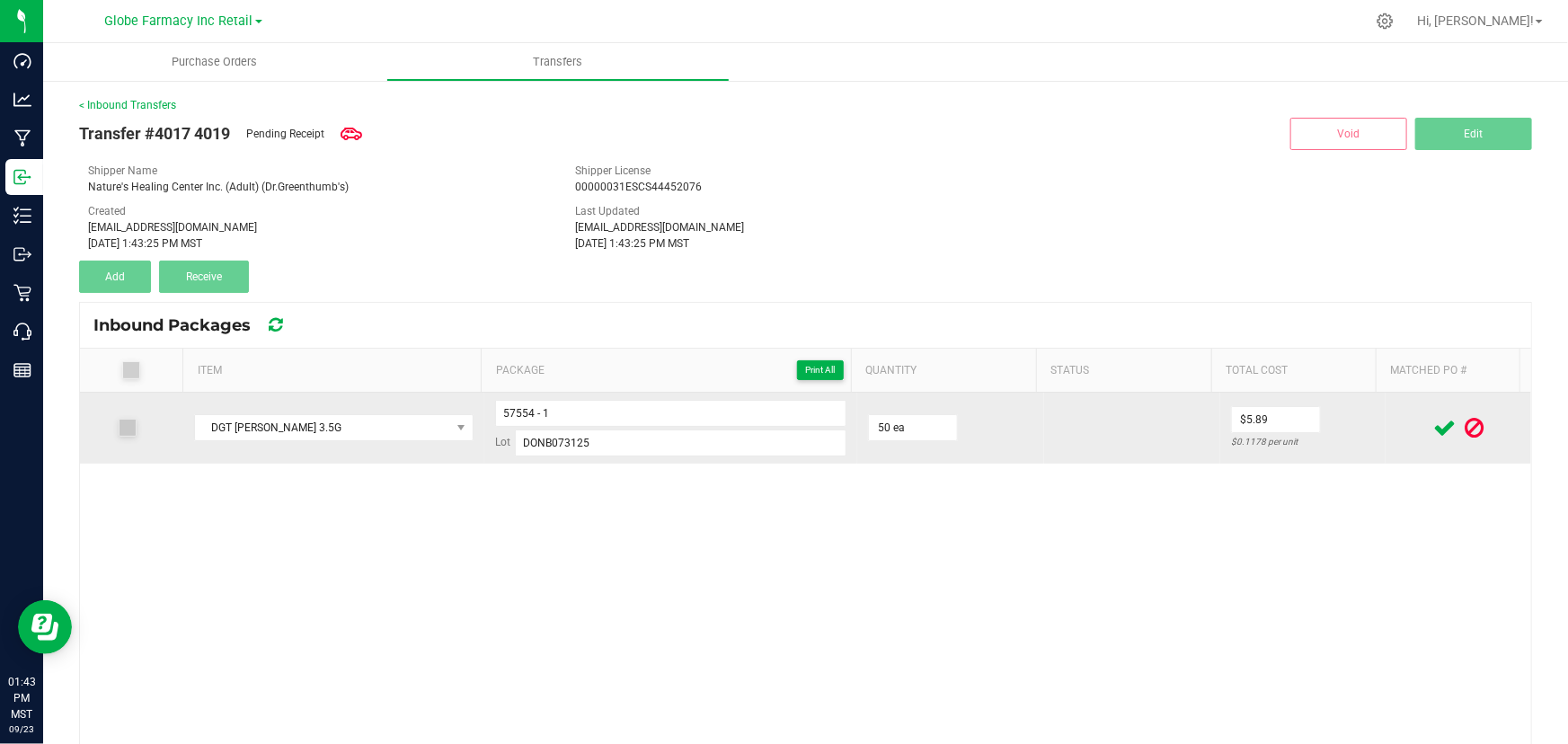
click at [1386, 448] on td at bounding box center [1458, 428] width 146 height 70
click at [1434, 431] on icon at bounding box center [1445, 428] width 23 height 23
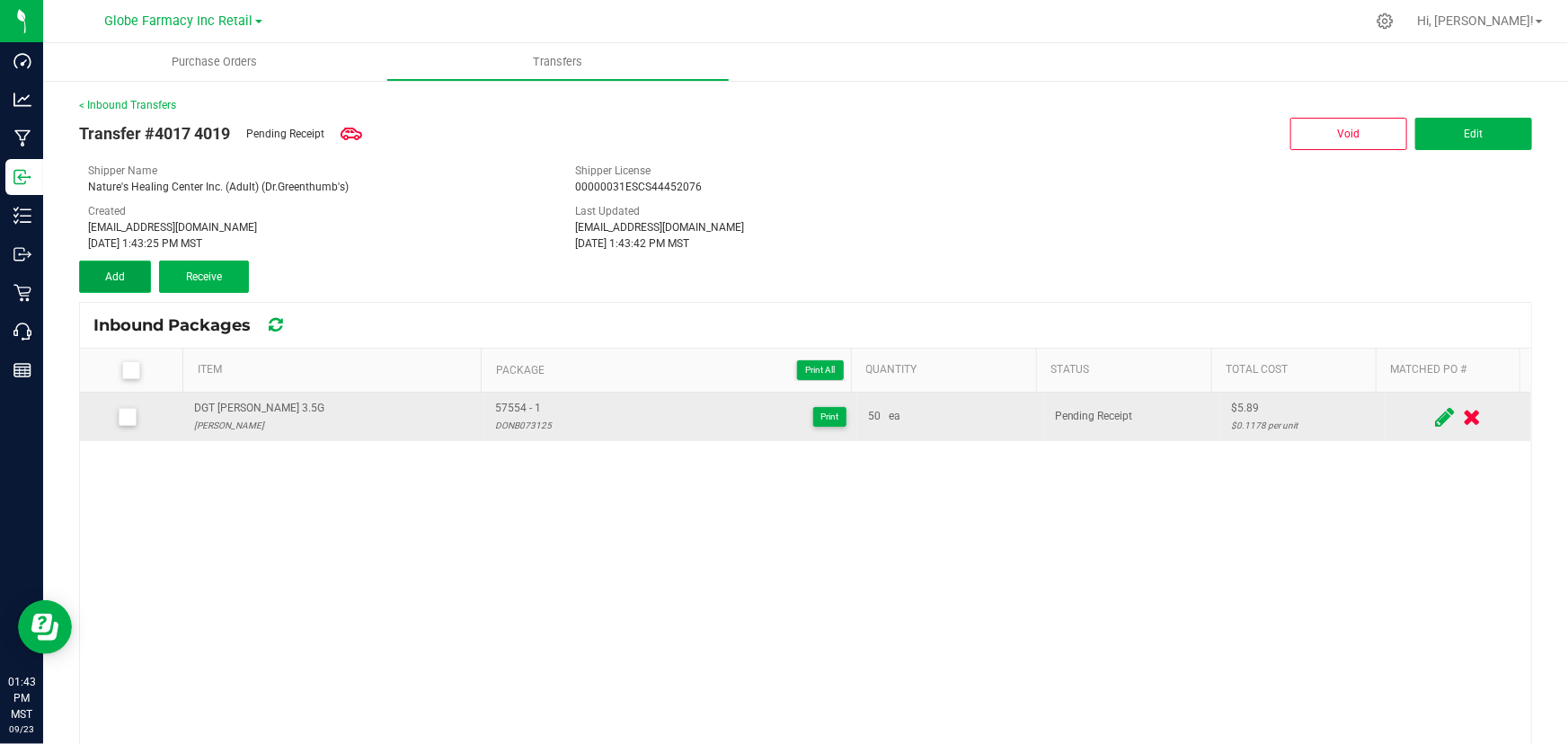
click at [133, 283] on button "Add" at bounding box center [114, 276] width 71 height 32
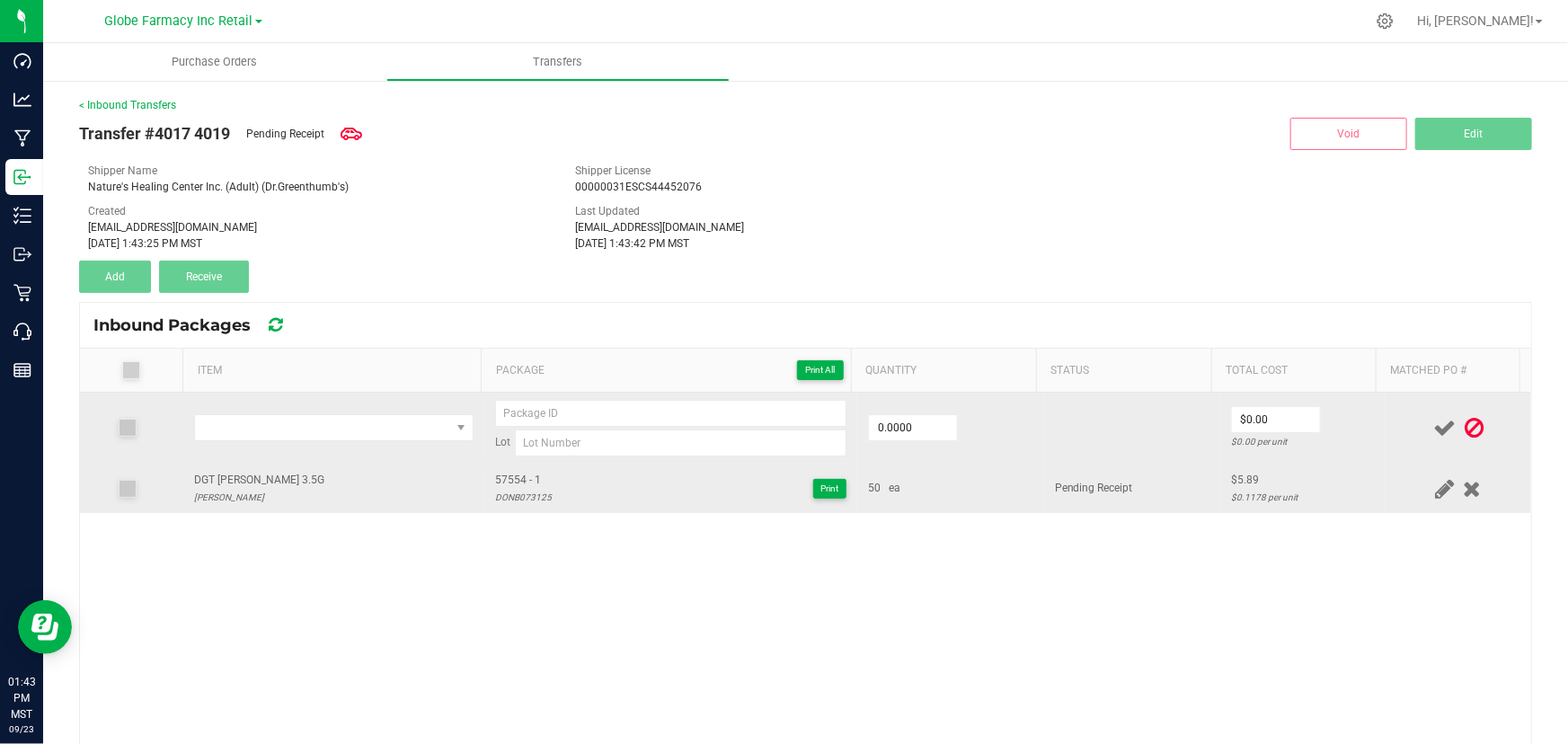
click at [252, 473] on div "DGT [PERSON_NAME] 3.5G" at bounding box center [259, 480] width 131 height 17
copy div "DGT [PERSON_NAME] 3.5G"
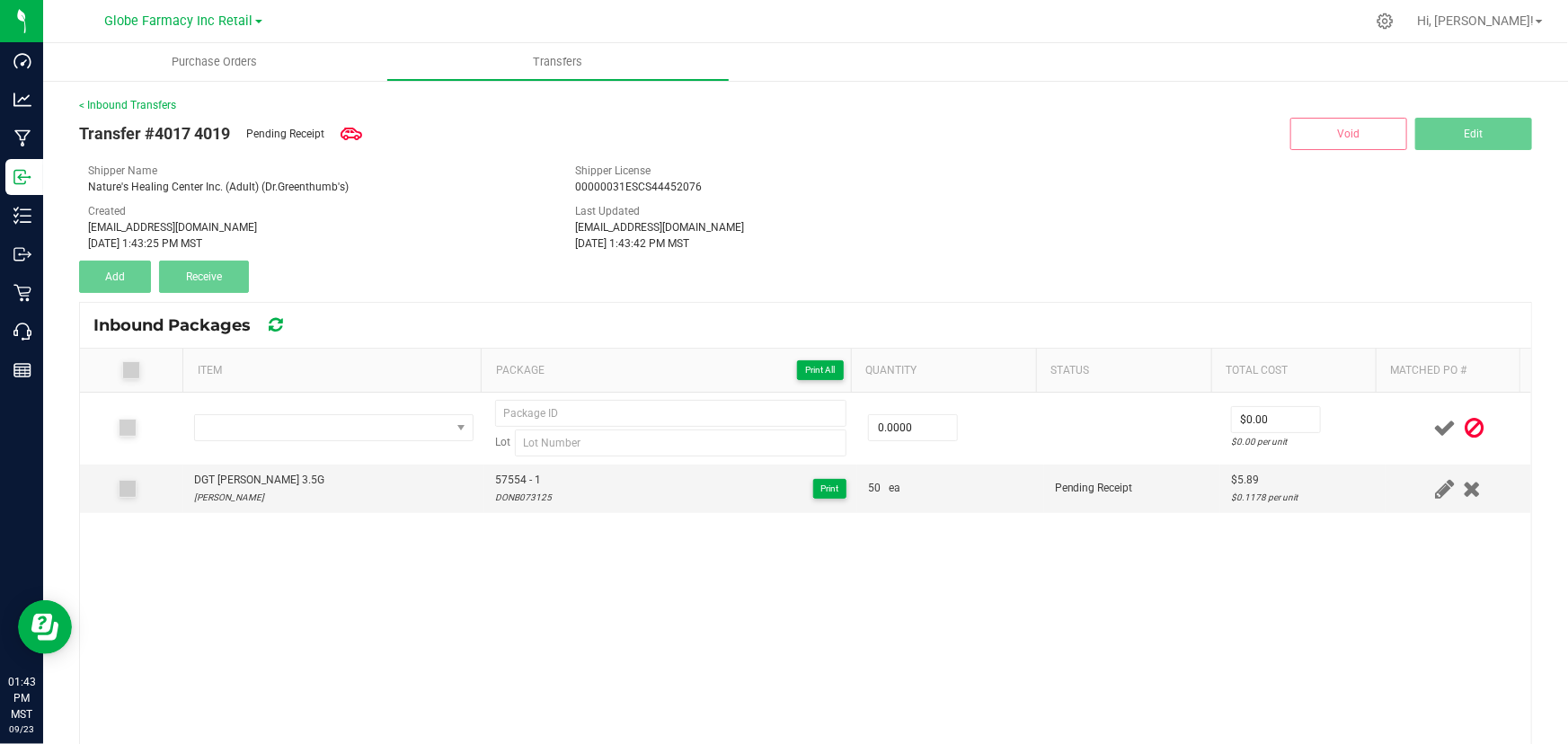
click at [317, 386] on th "Item" at bounding box center [331, 371] width 298 height 44
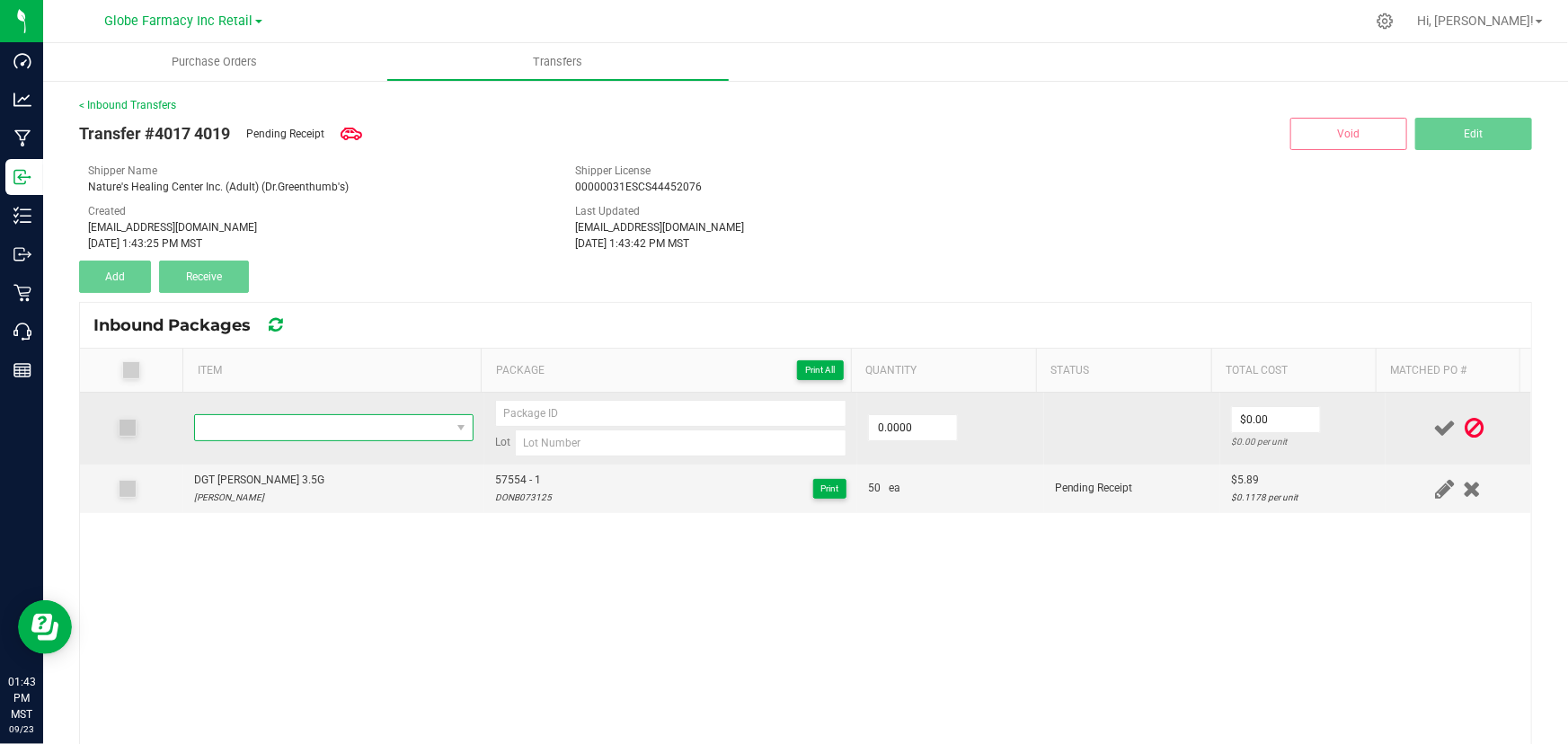
click at [317, 421] on span "NO DATA FOUND" at bounding box center [323, 428] width 255 height 25
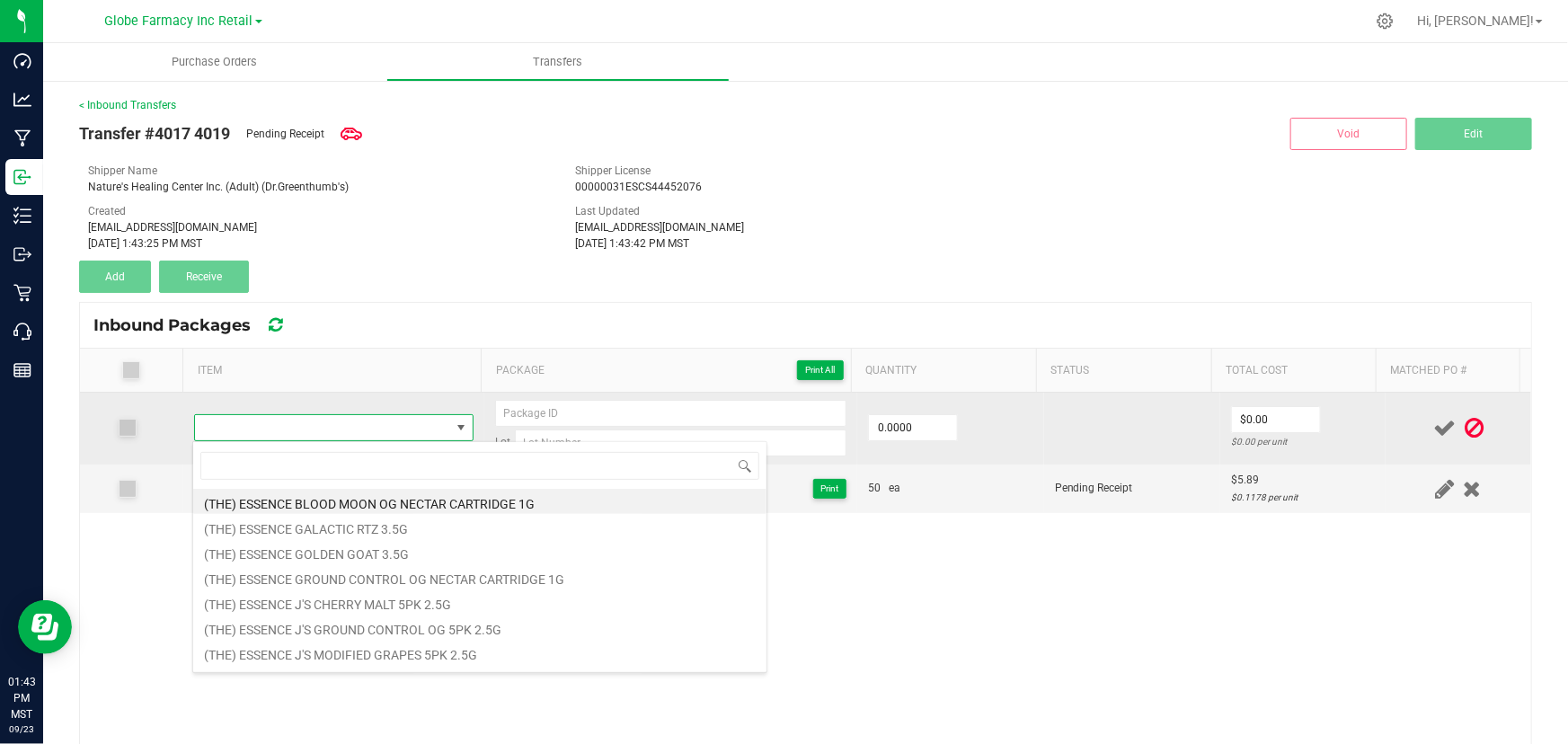
type input "DGT [PERSON_NAME] 3.5G"
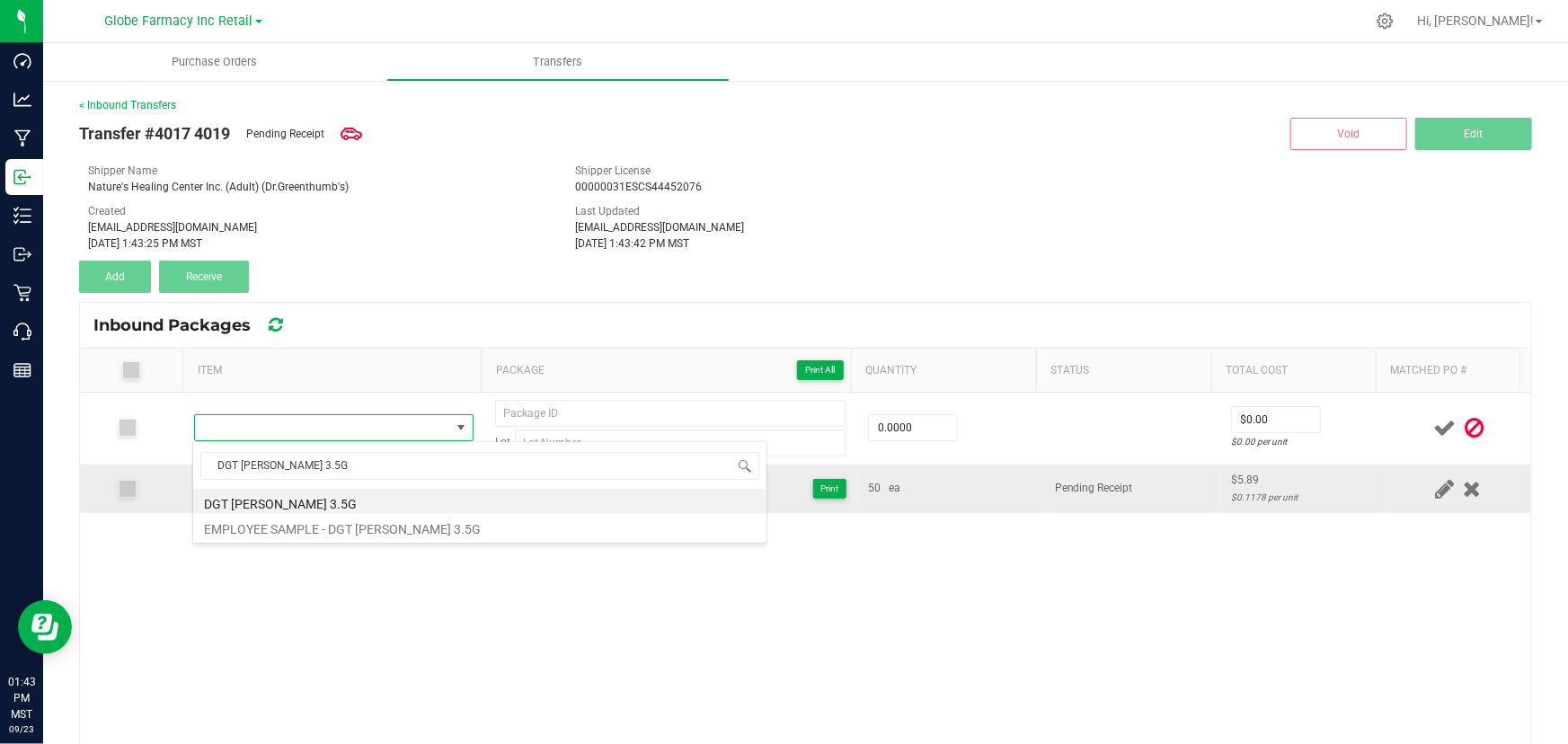
drag, startPoint x: 345, startPoint y: 503, endPoint x: 364, endPoint y: 493, distance: 21.5
click at [344, 504] on li "DGT [PERSON_NAME] 3.5G" at bounding box center [480, 501] width 574 height 25
type input "0 ea"
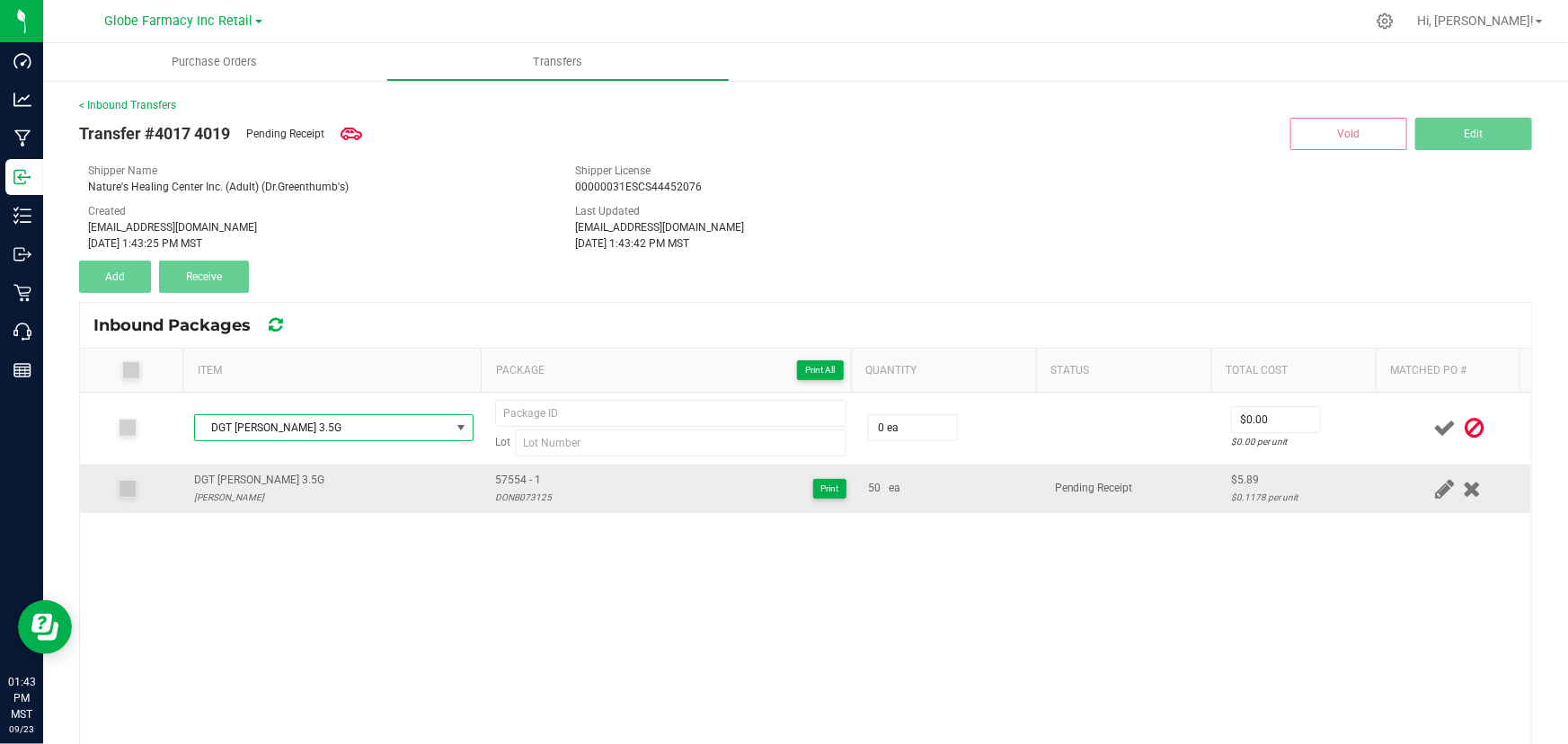
click at [514, 473] on span "57554 - 1" at bounding box center [522, 480] width 56 height 17
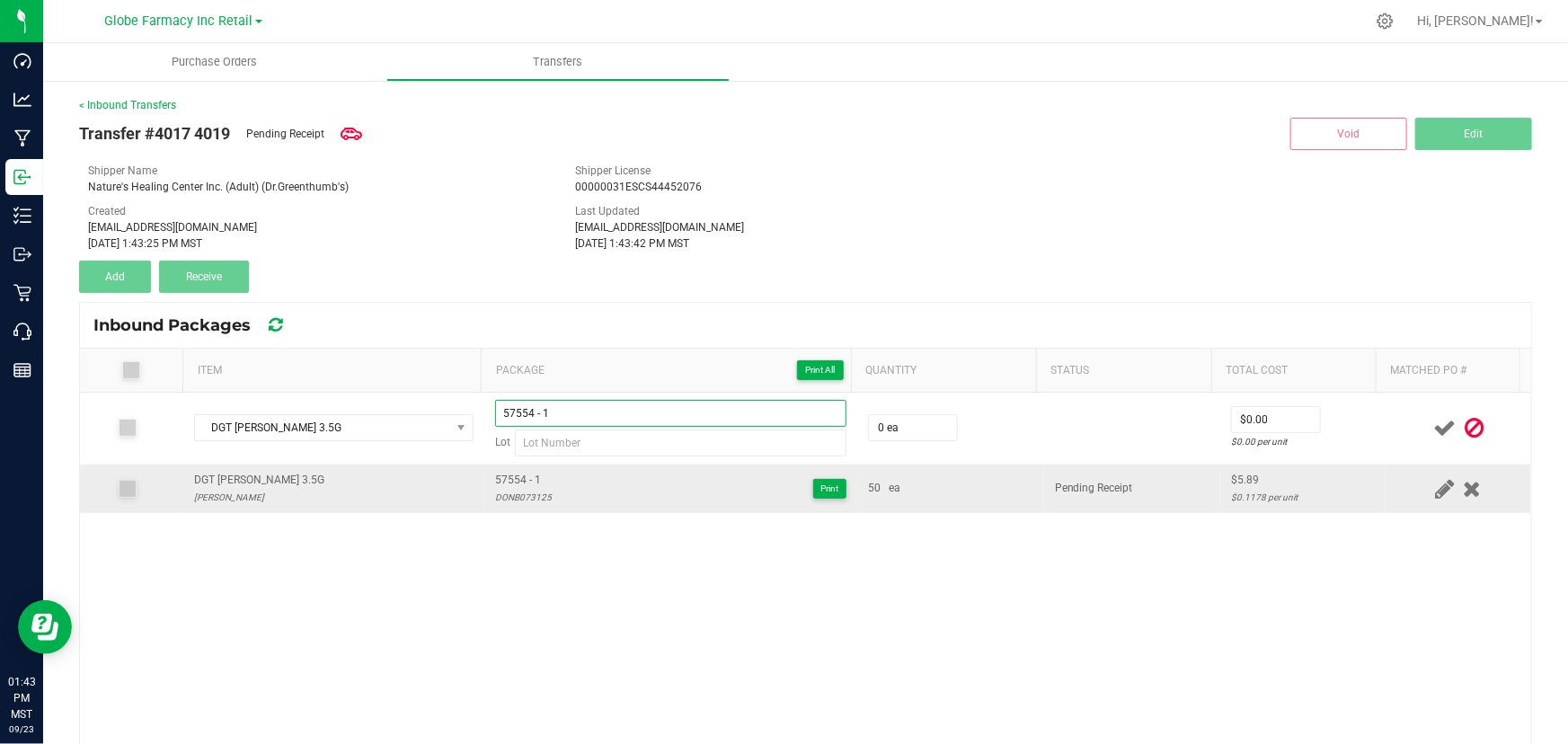
type input "57554 - 1"
click at [496, 503] on div "DONB073125" at bounding box center [522, 497] width 56 height 17
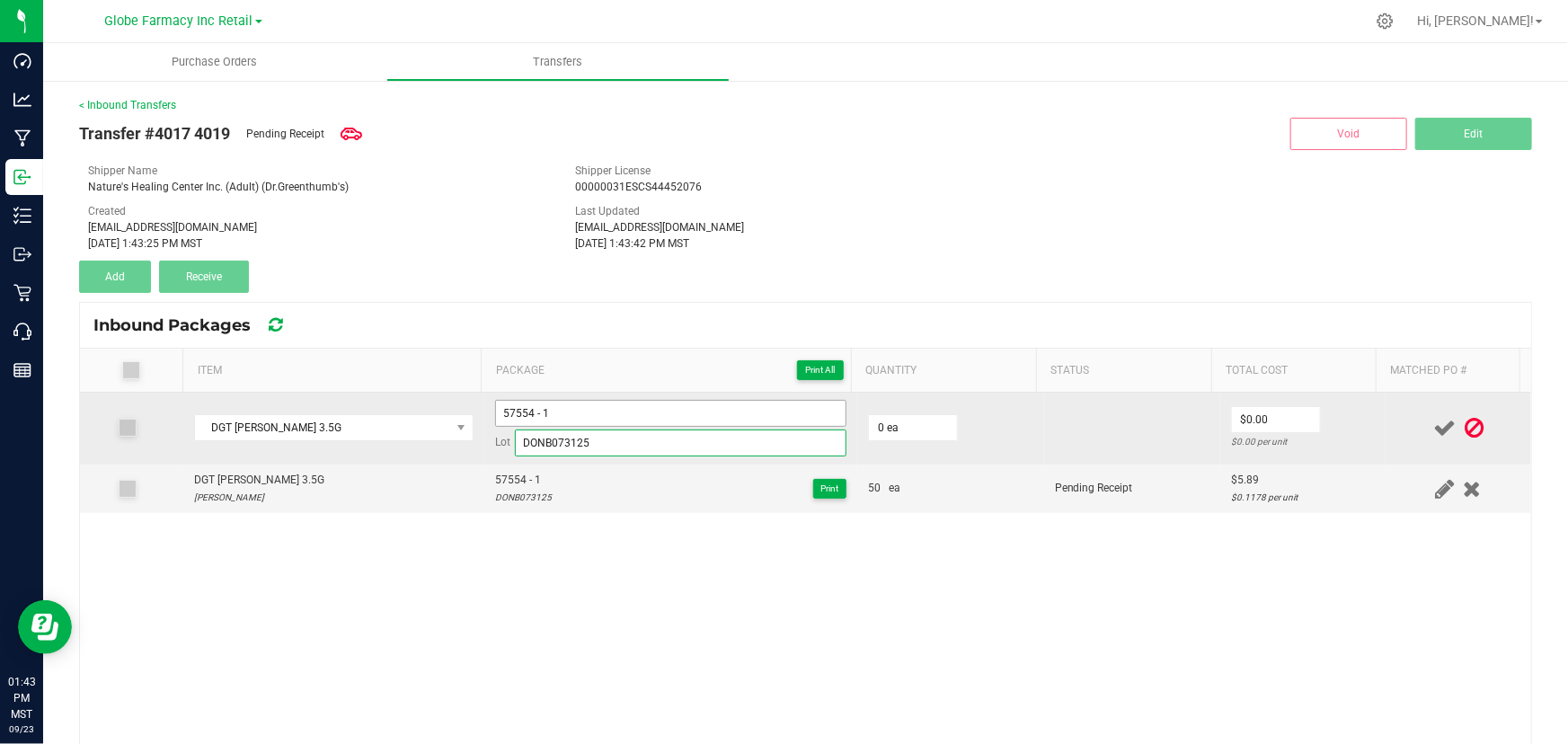
type input "DONB073125"
click at [691, 422] on input "57554 - 1" at bounding box center [670, 413] width 352 height 27
type input "57554 - 2"
click at [869, 430] on input "0" at bounding box center [913, 428] width 88 height 25
type input "50 ea"
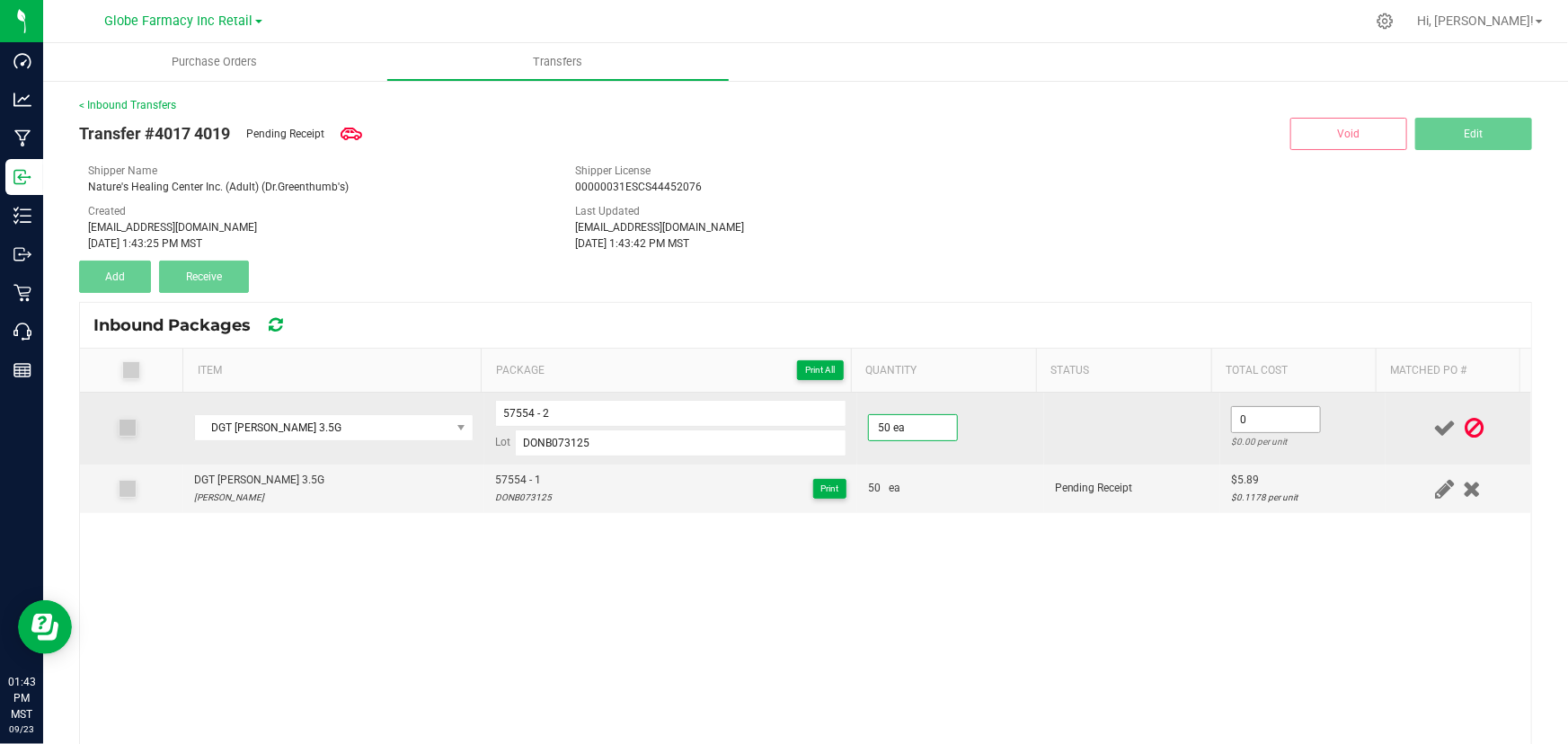
click at [1258, 424] on input "0" at bounding box center [1276, 419] width 88 height 25
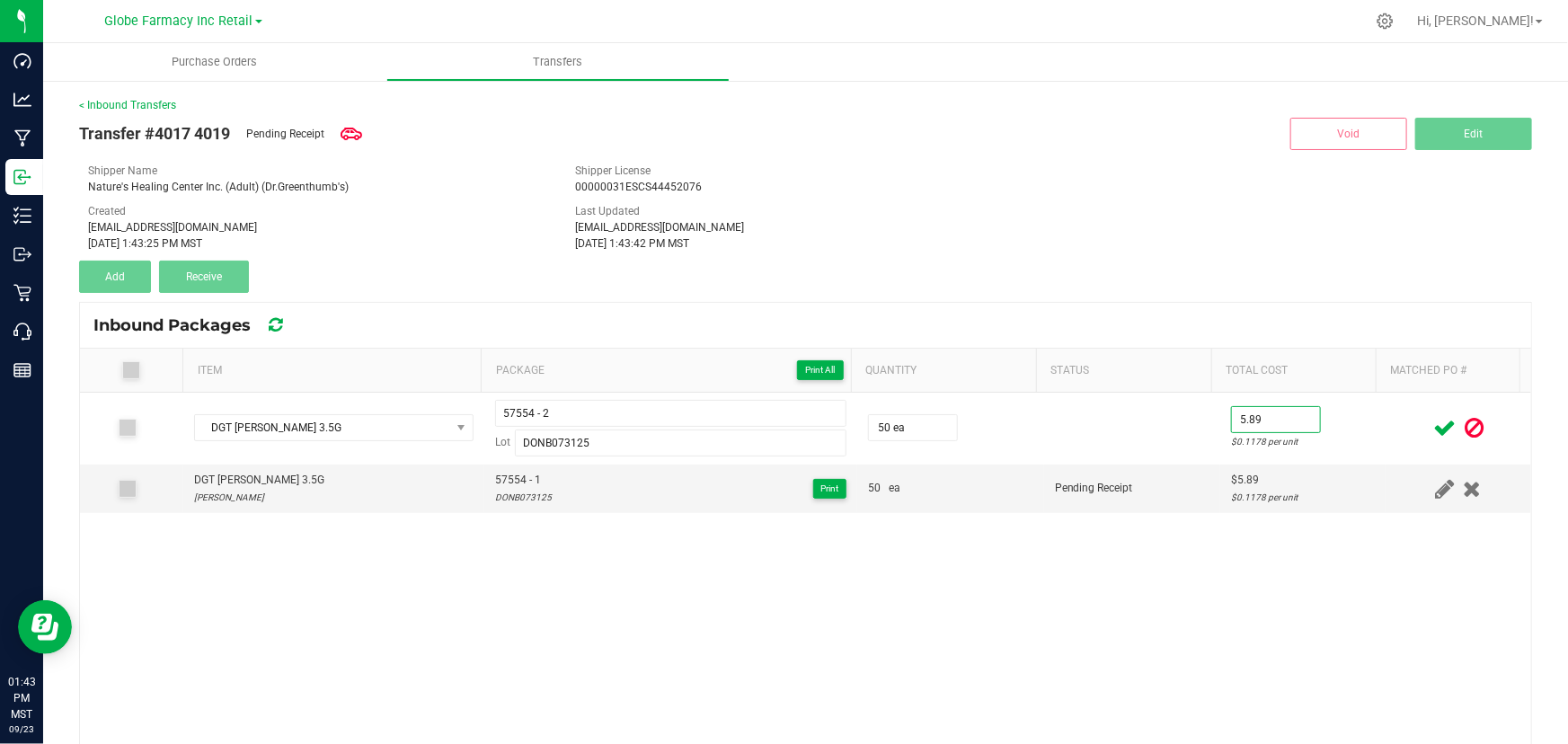
type input "$5.89"
drag, startPoint x: 1366, startPoint y: 432, endPoint x: 1468, endPoint y: 439, distance: 102.2
click at [1386, 432] on td at bounding box center [1458, 428] width 146 height 71
click at [1434, 430] on icon at bounding box center [1445, 428] width 23 height 23
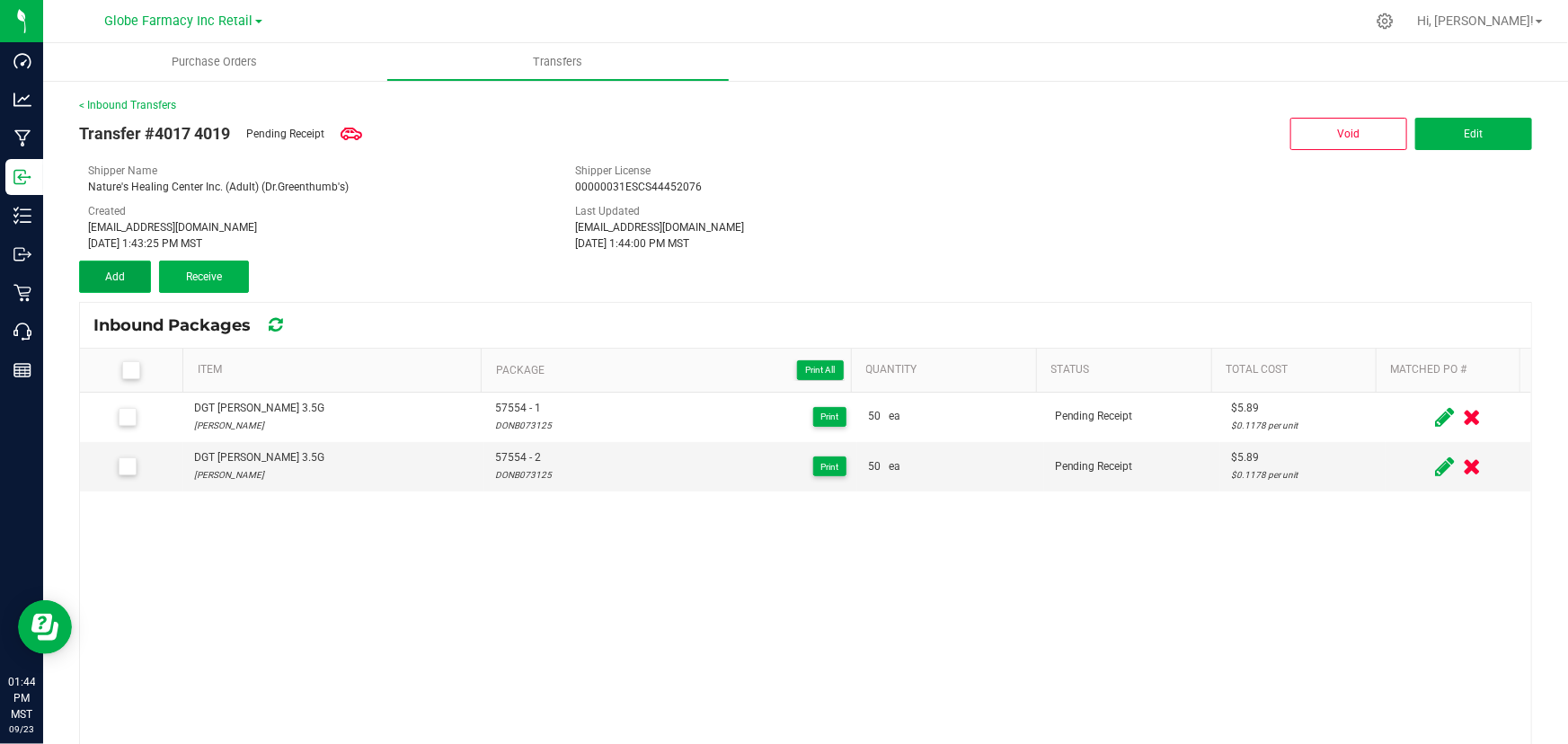
click at [114, 275] on span "Add" at bounding box center [114, 276] width 20 height 12
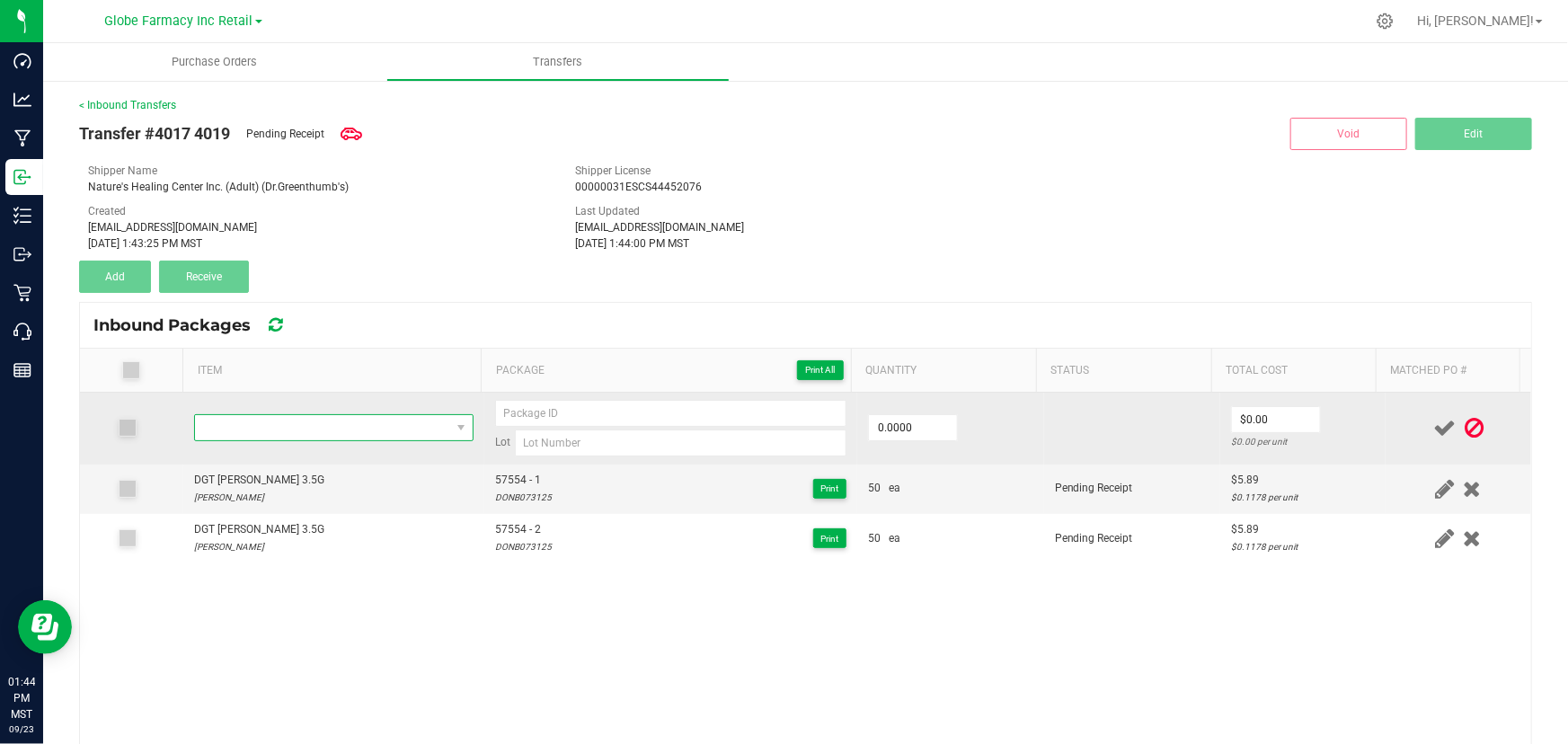
click at [288, 437] on span "NO DATA FOUND" at bounding box center [323, 428] width 255 height 25
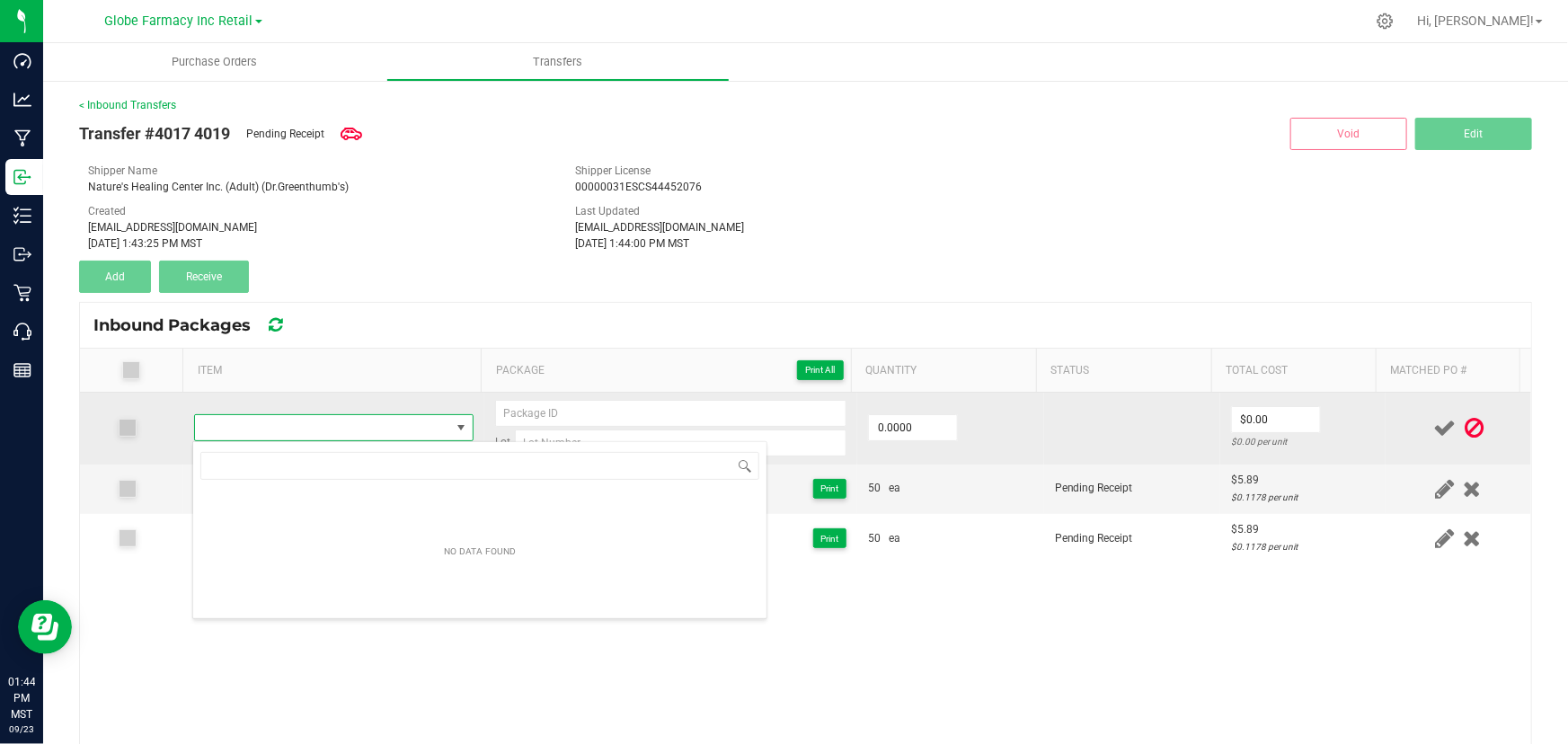
scroll to position [89789, 89594]
type input "DGT [PERSON_NAME] 3.5G"
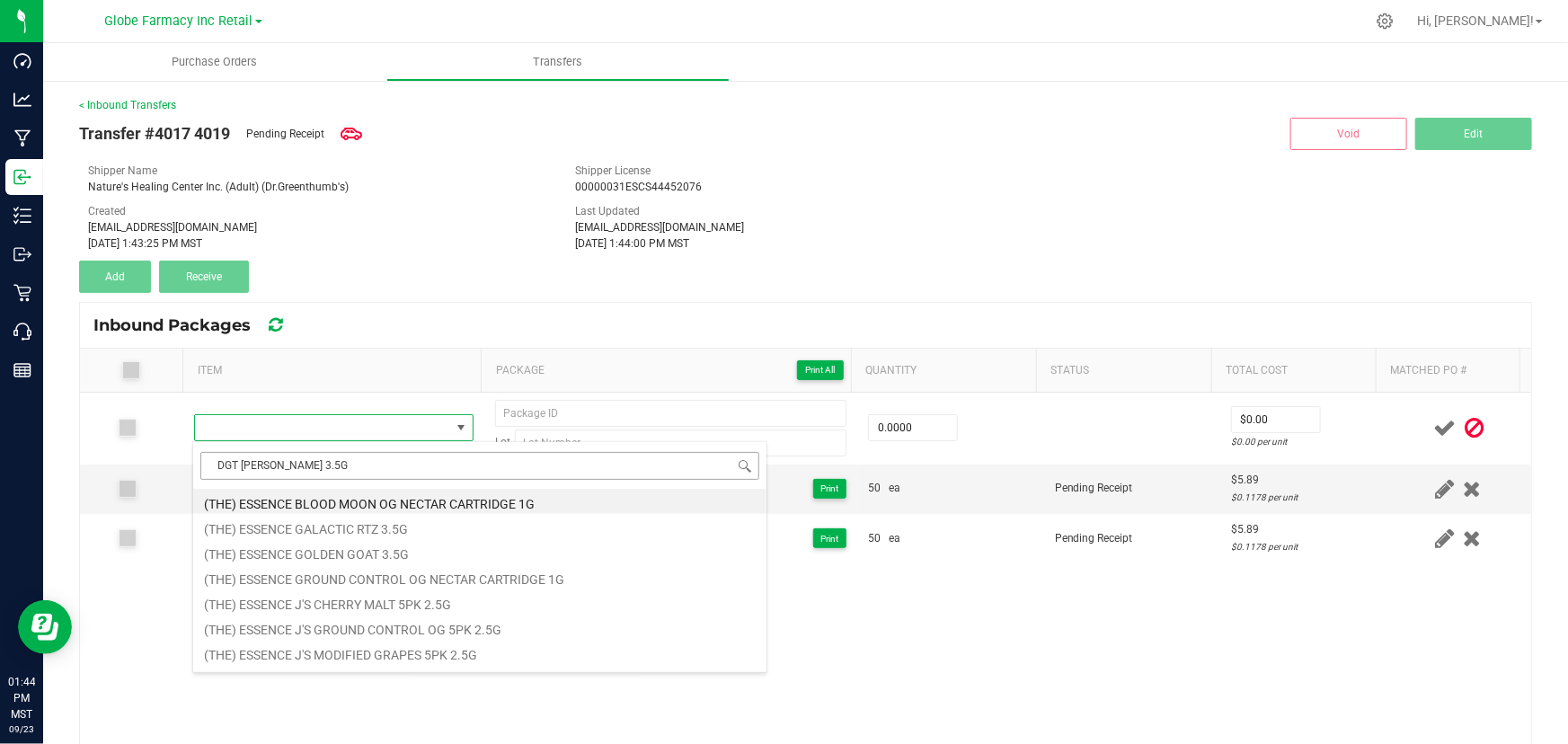
scroll to position [27, 272]
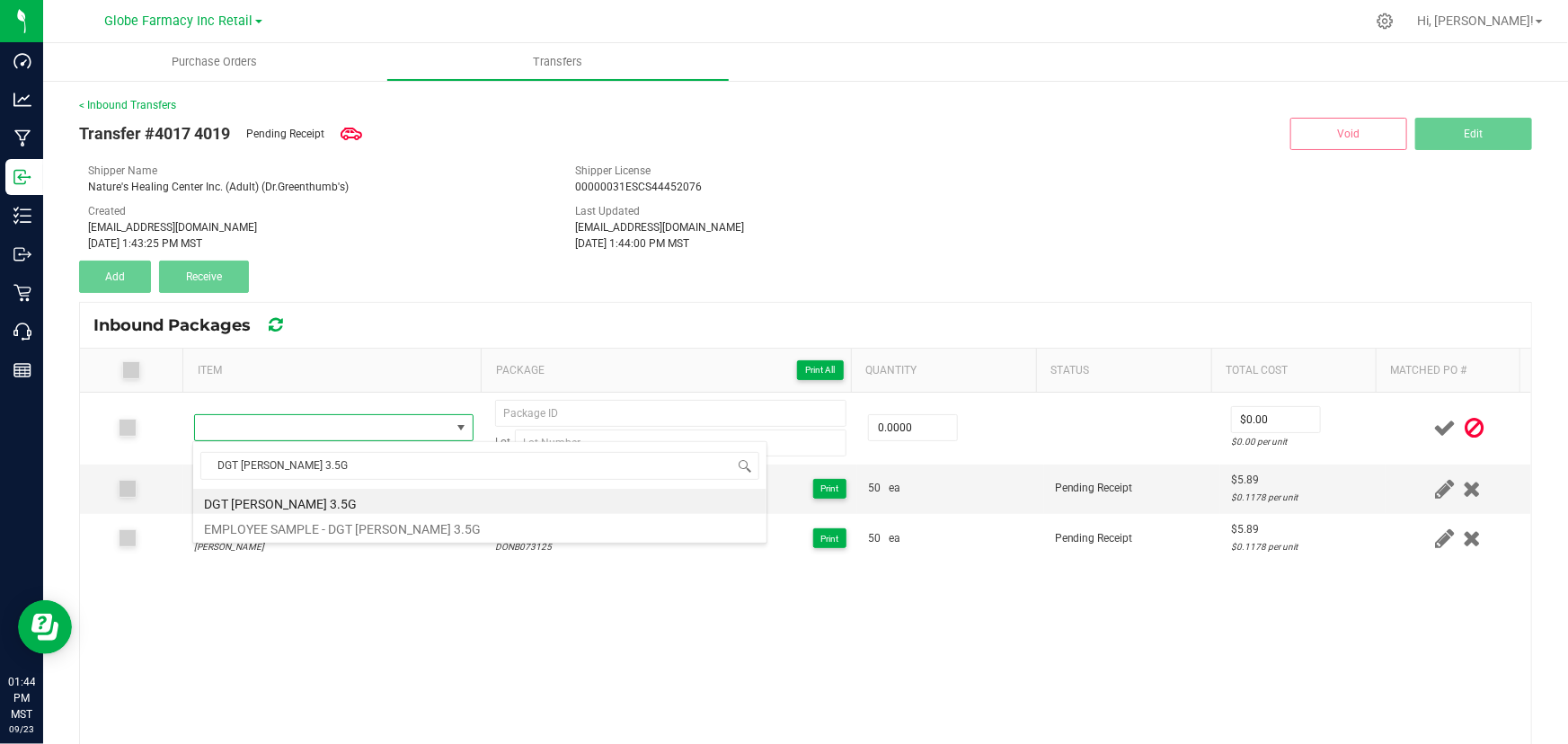
click at [338, 496] on li "DGT [PERSON_NAME] 3.5G" at bounding box center [480, 501] width 574 height 25
type input "0 ea"
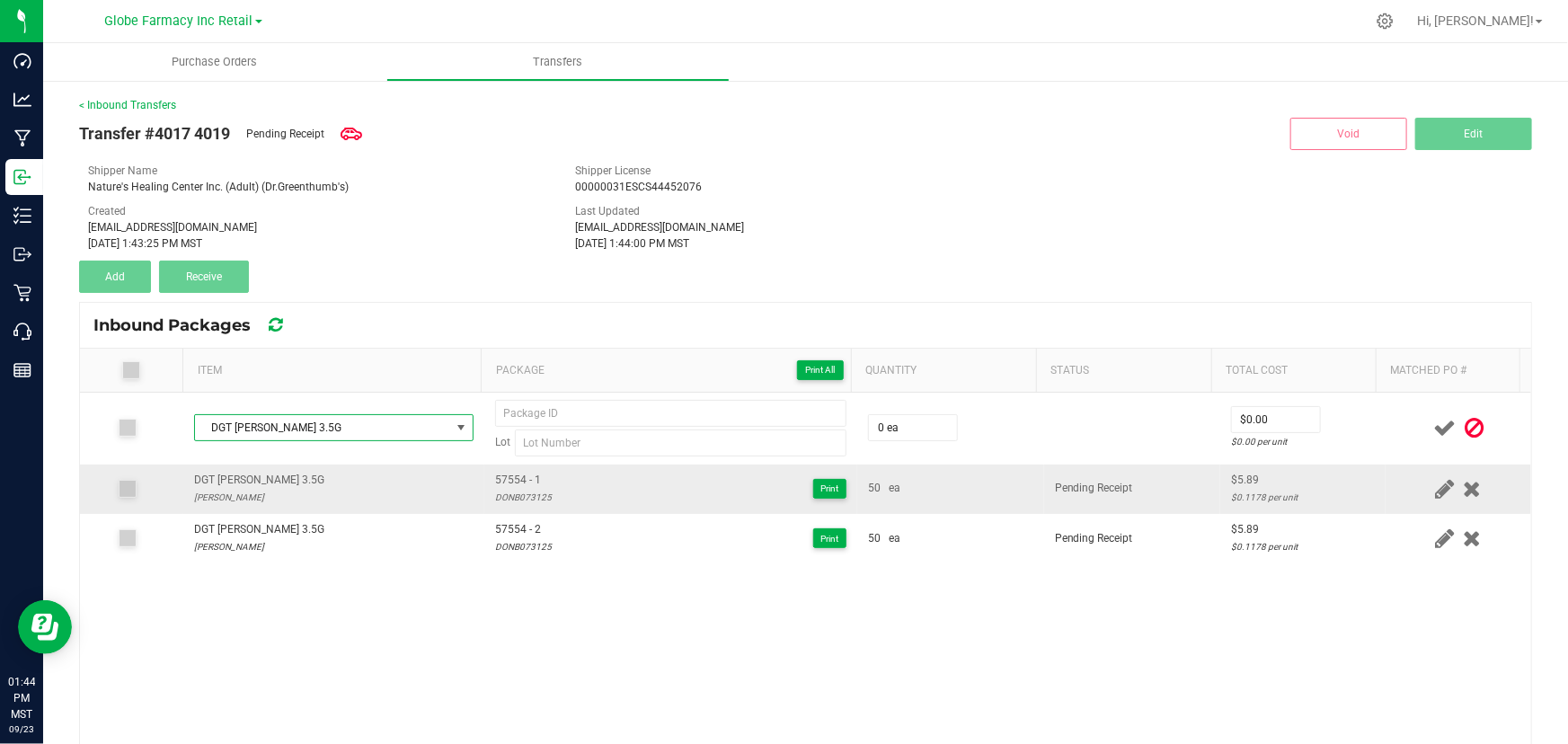
click at [504, 479] on span "57554 - 1" at bounding box center [522, 480] width 56 height 17
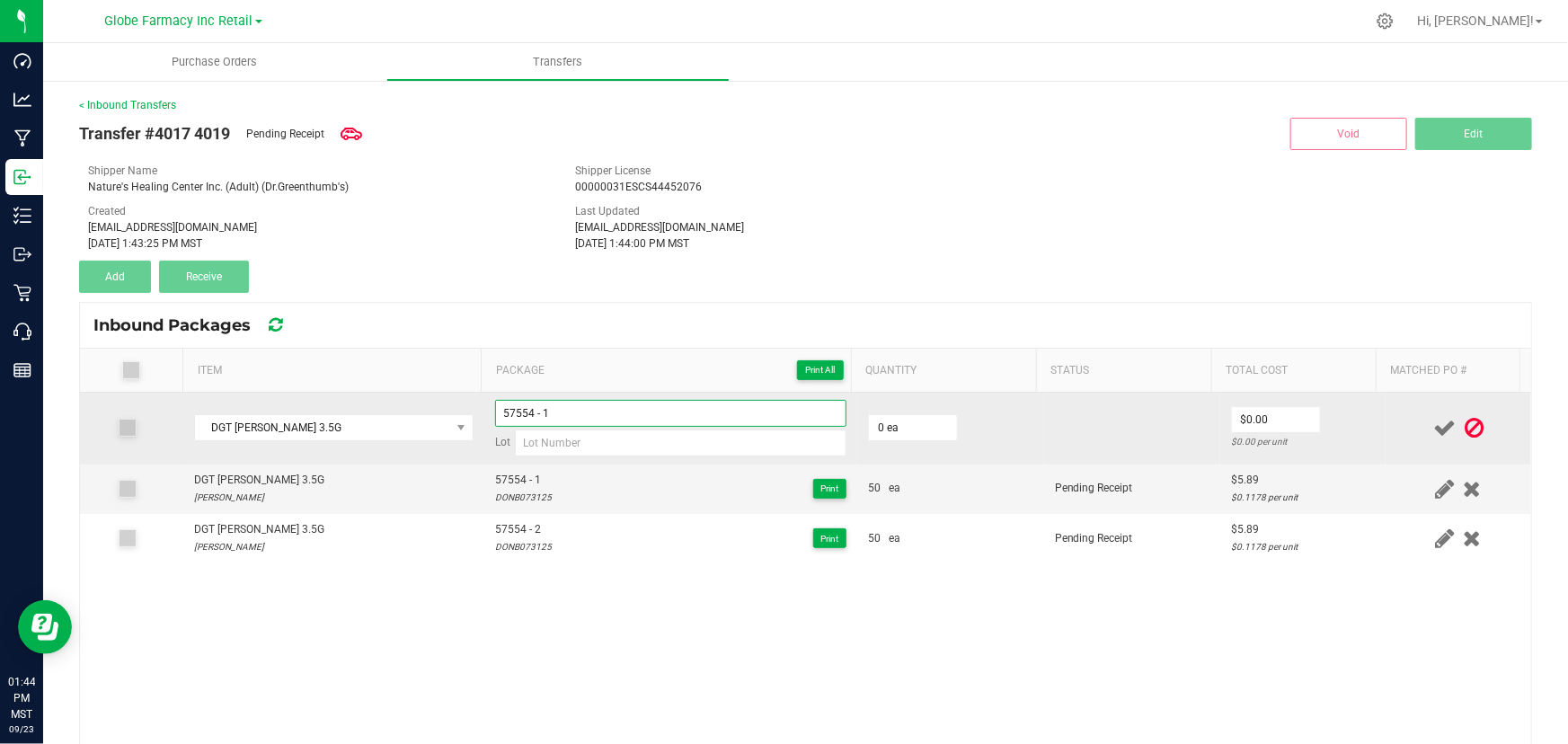
click at [601, 412] on input "57554 - 1" at bounding box center [670, 413] width 352 height 27
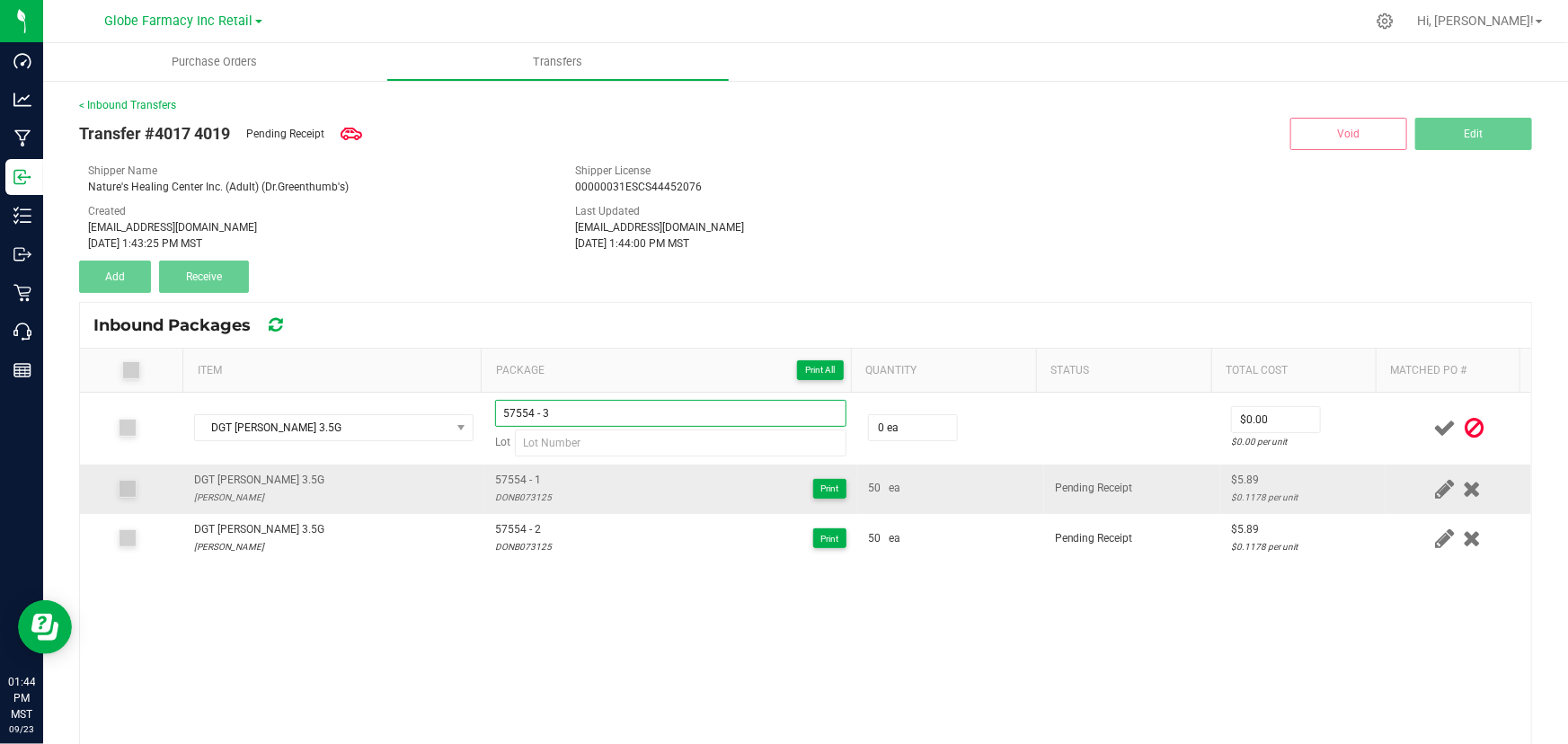
type input "57554 - 3"
click at [513, 494] on div "DONB073125" at bounding box center [522, 497] width 56 height 17
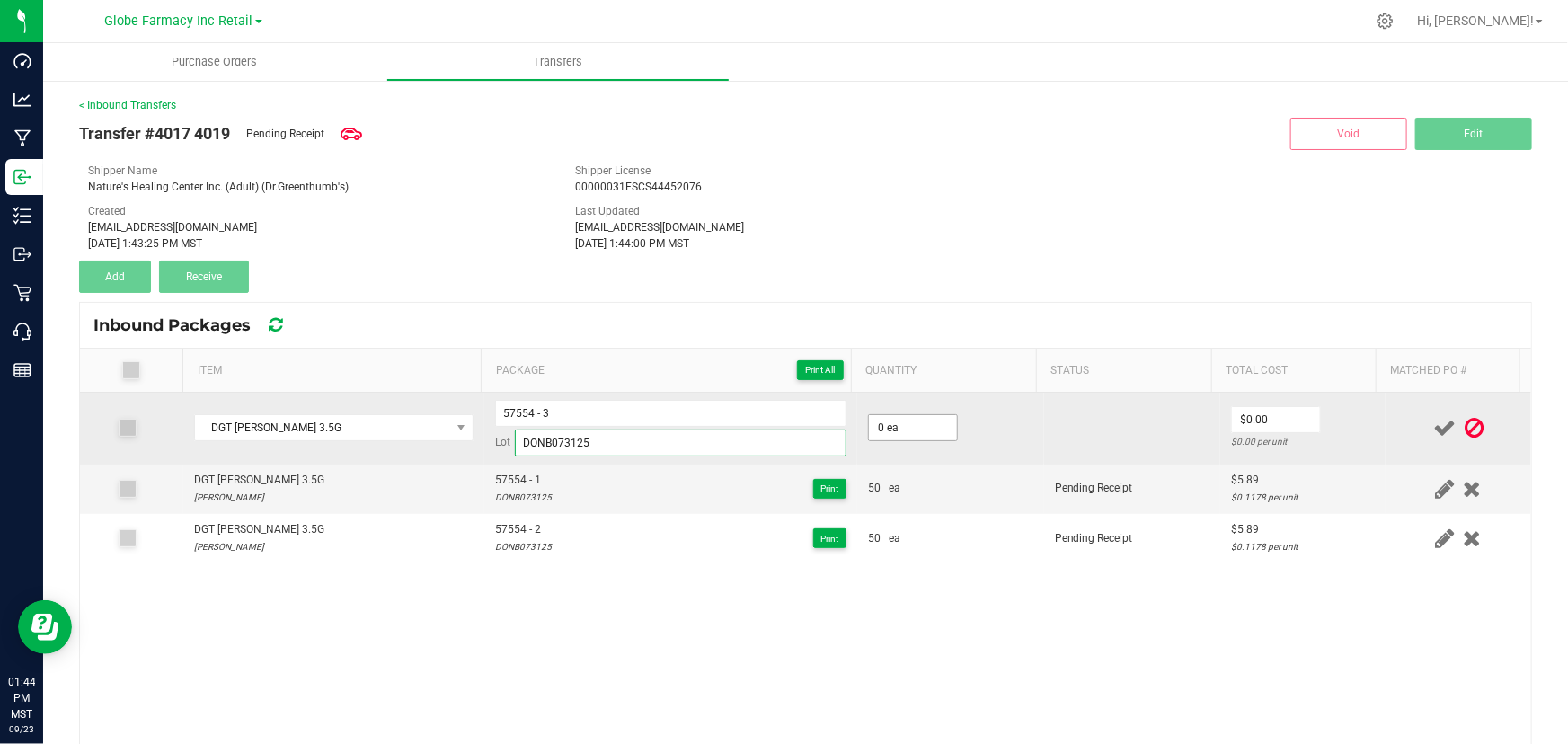
type input "DONB073125"
click at [920, 422] on input "0" at bounding box center [913, 428] width 88 height 25
type input "50 ea"
type input "$5.89"
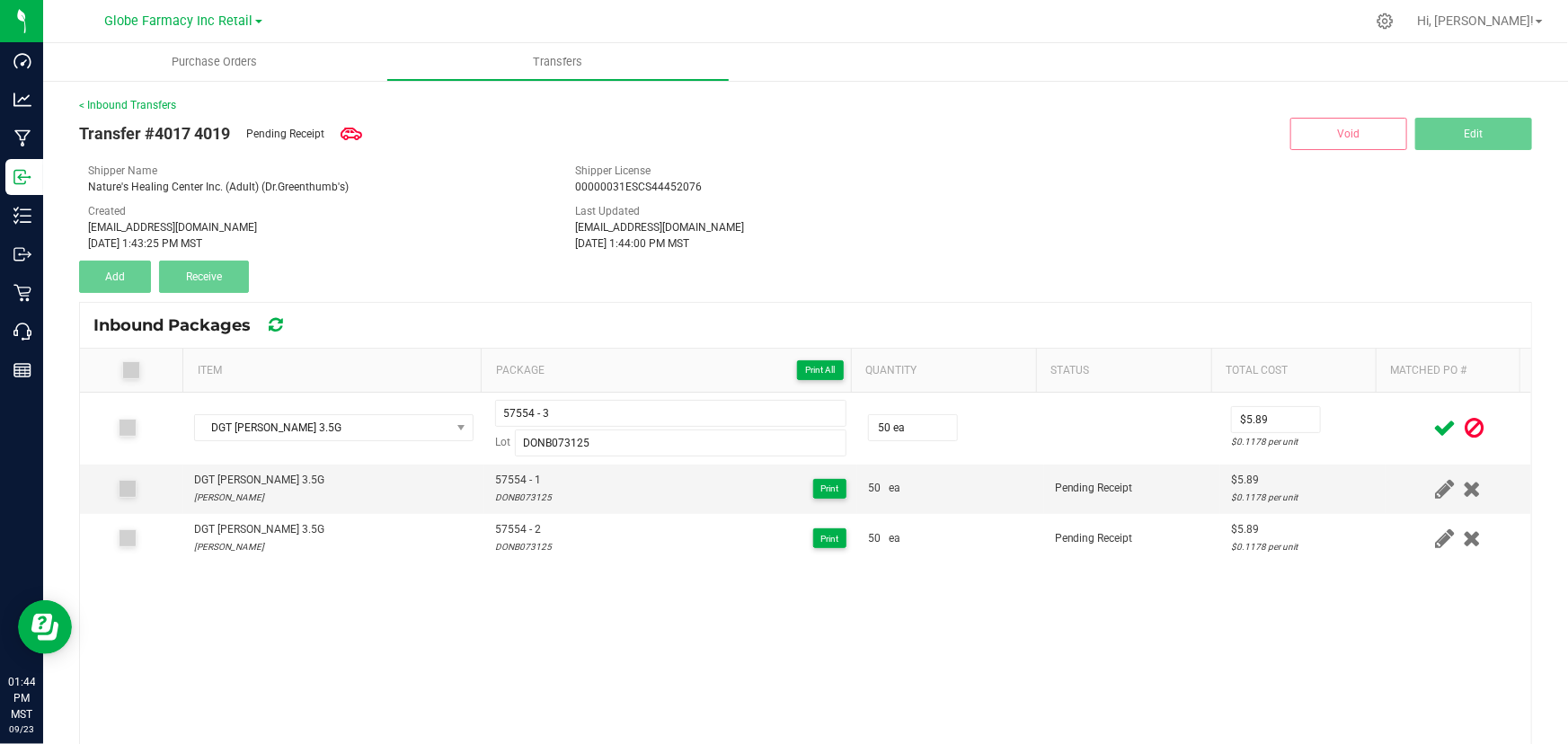
drag, startPoint x: 1366, startPoint y: 429, endPoint x: 1402, endPoint y: 429, distance: 36.0
click at [1386, 429] on td at bounding box center [1458, 428] width 146 height 71
click at [1434, 428] on icon at bounding box center [1445, 428] width 23 height 23
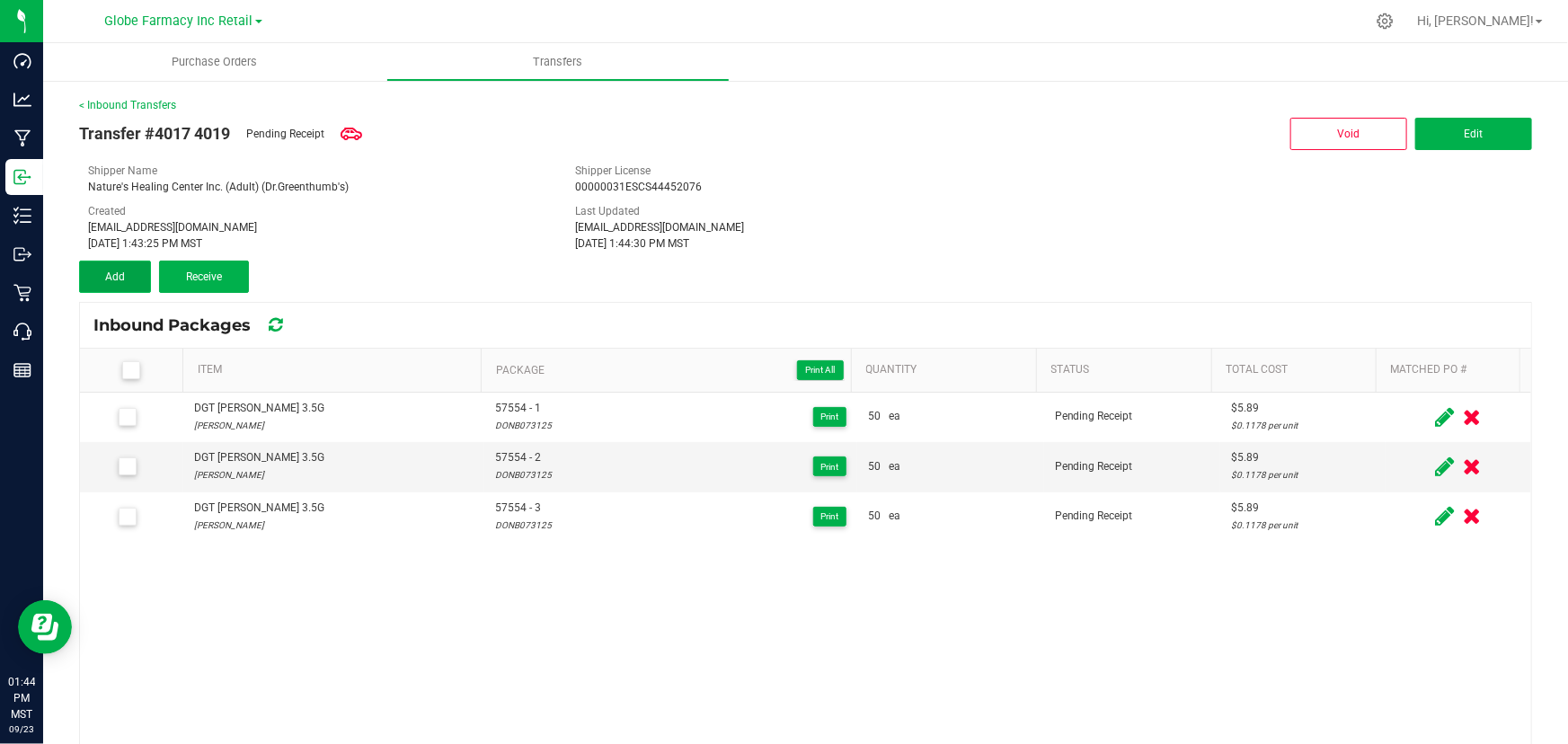
click at [117, 276] on span "Add" at bounding box center [114, 276] width 20 height 12
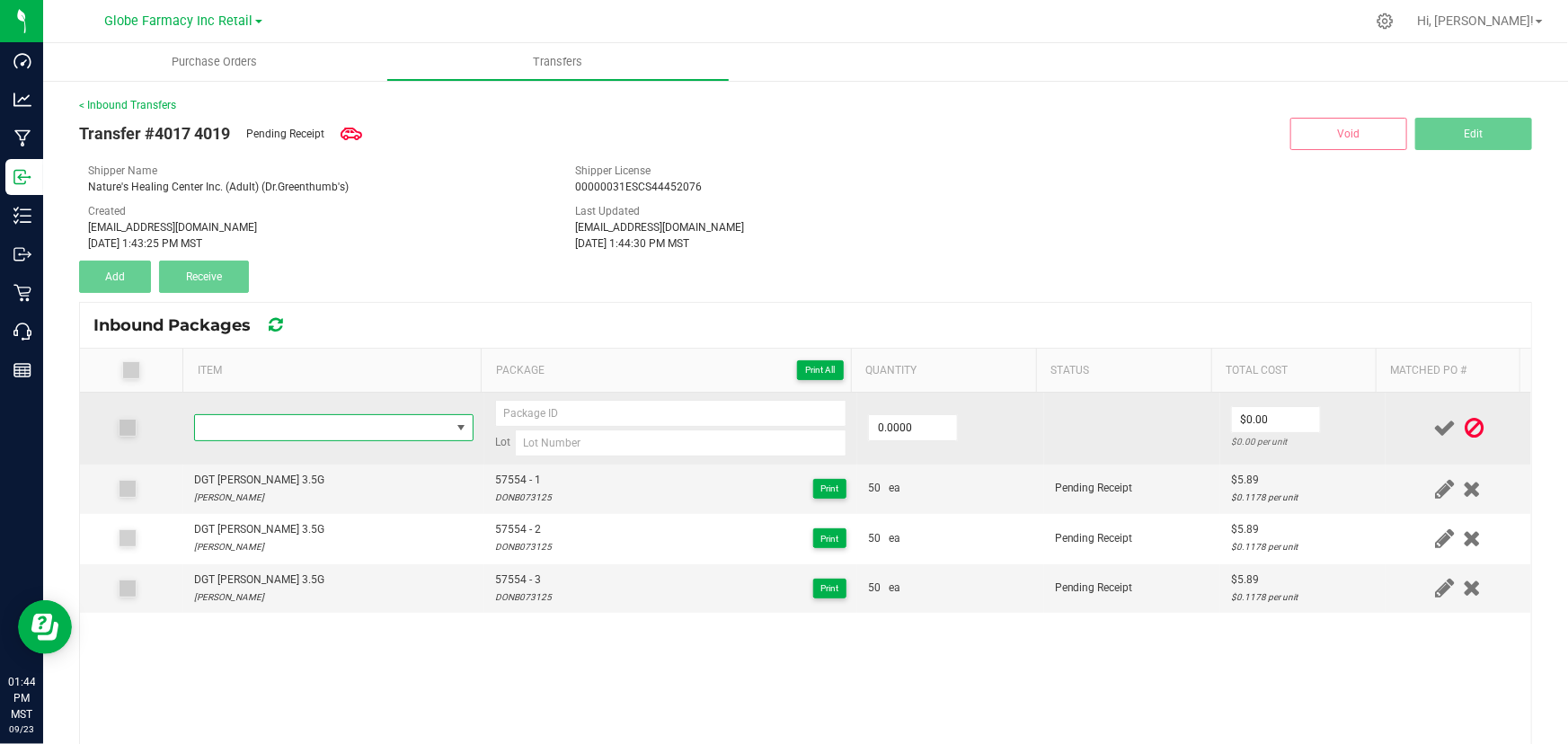
click at [321, 432] on span "NO DATA FOUND" at bounding box center [323, 428] width 255 height 25
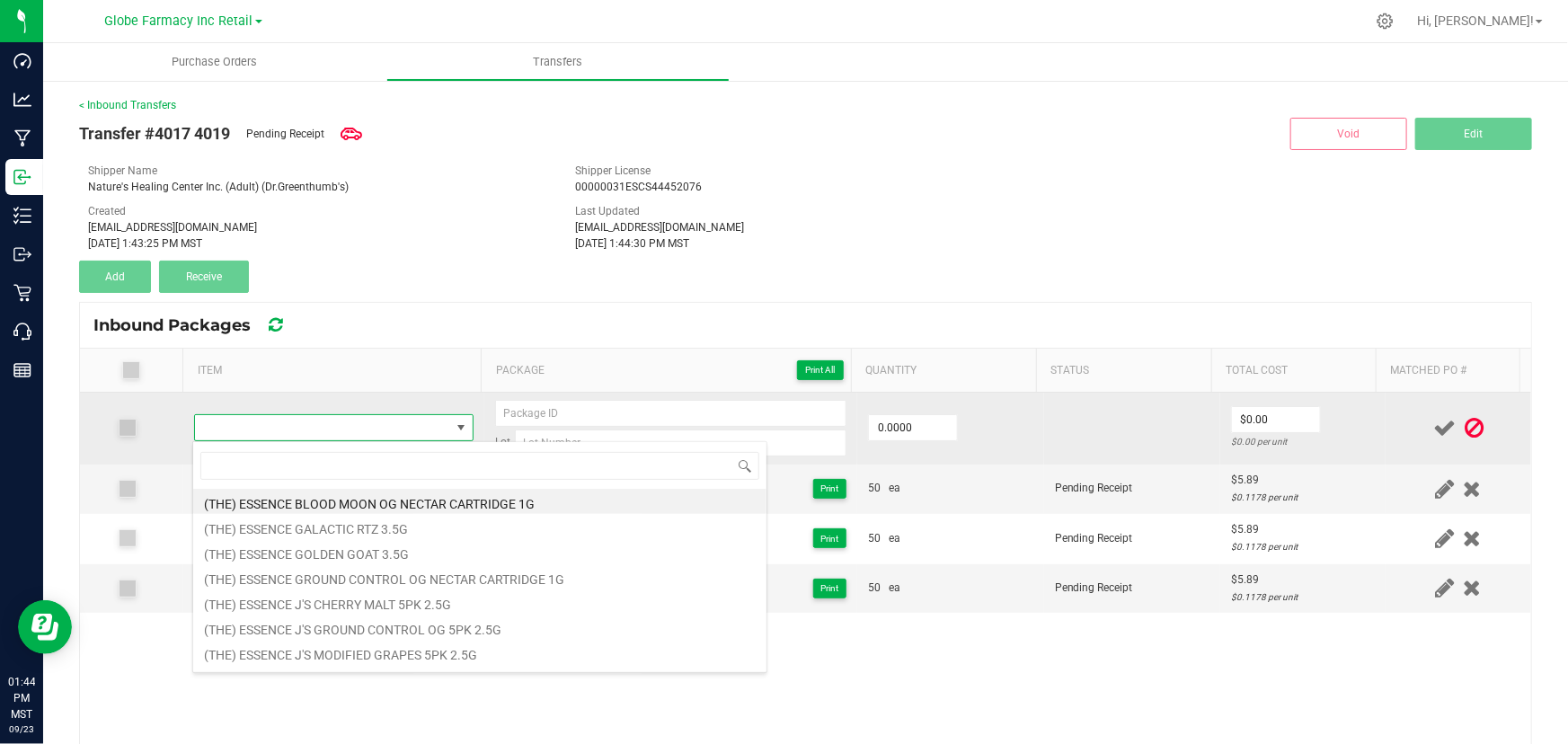
type input "DGT [PERSON_NAME] 3.5G"
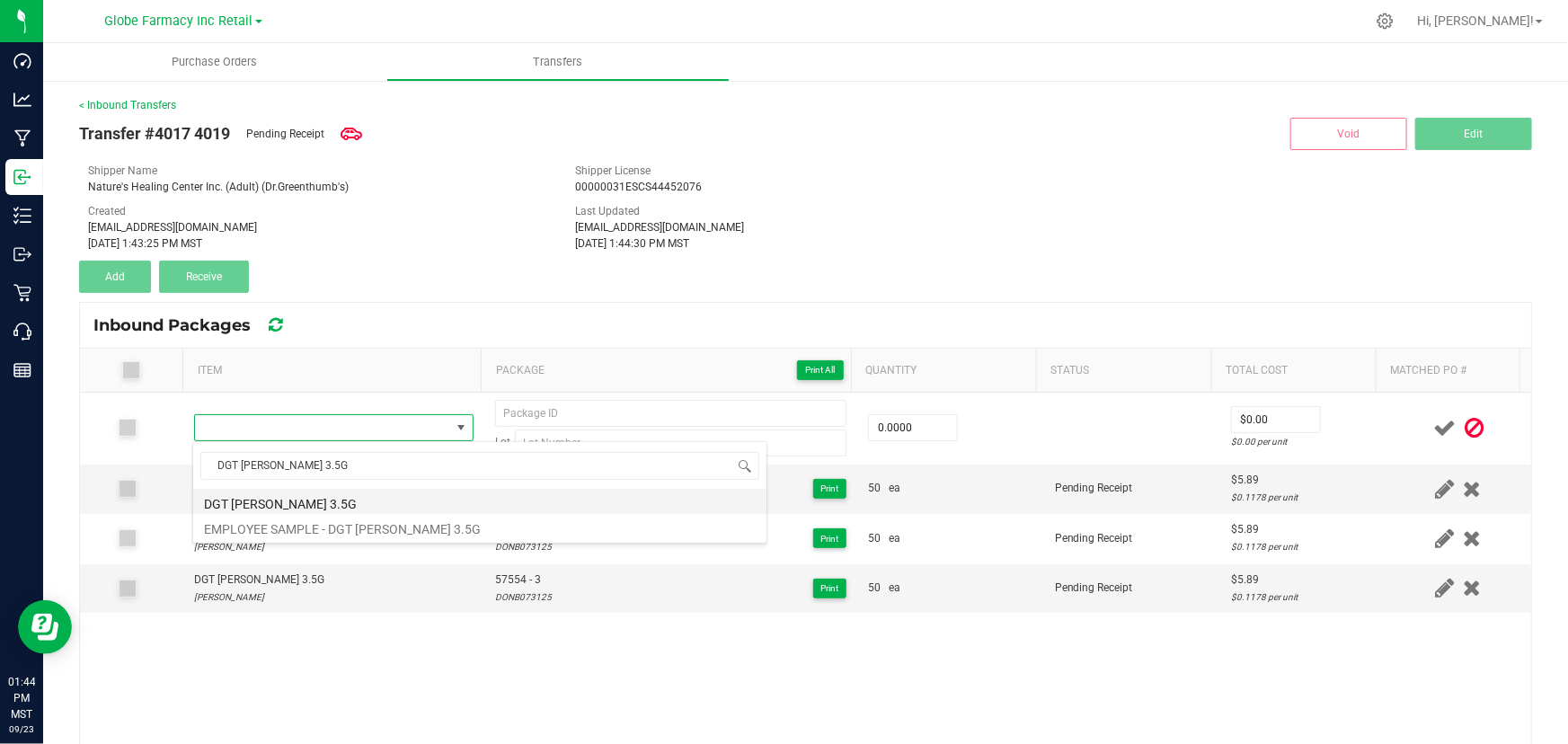
click at [331, 499] on li "DGT [PERSON_NAME] 3.5G" at bounding box center [480, 501] width 574 height 25
type input "0 ea"
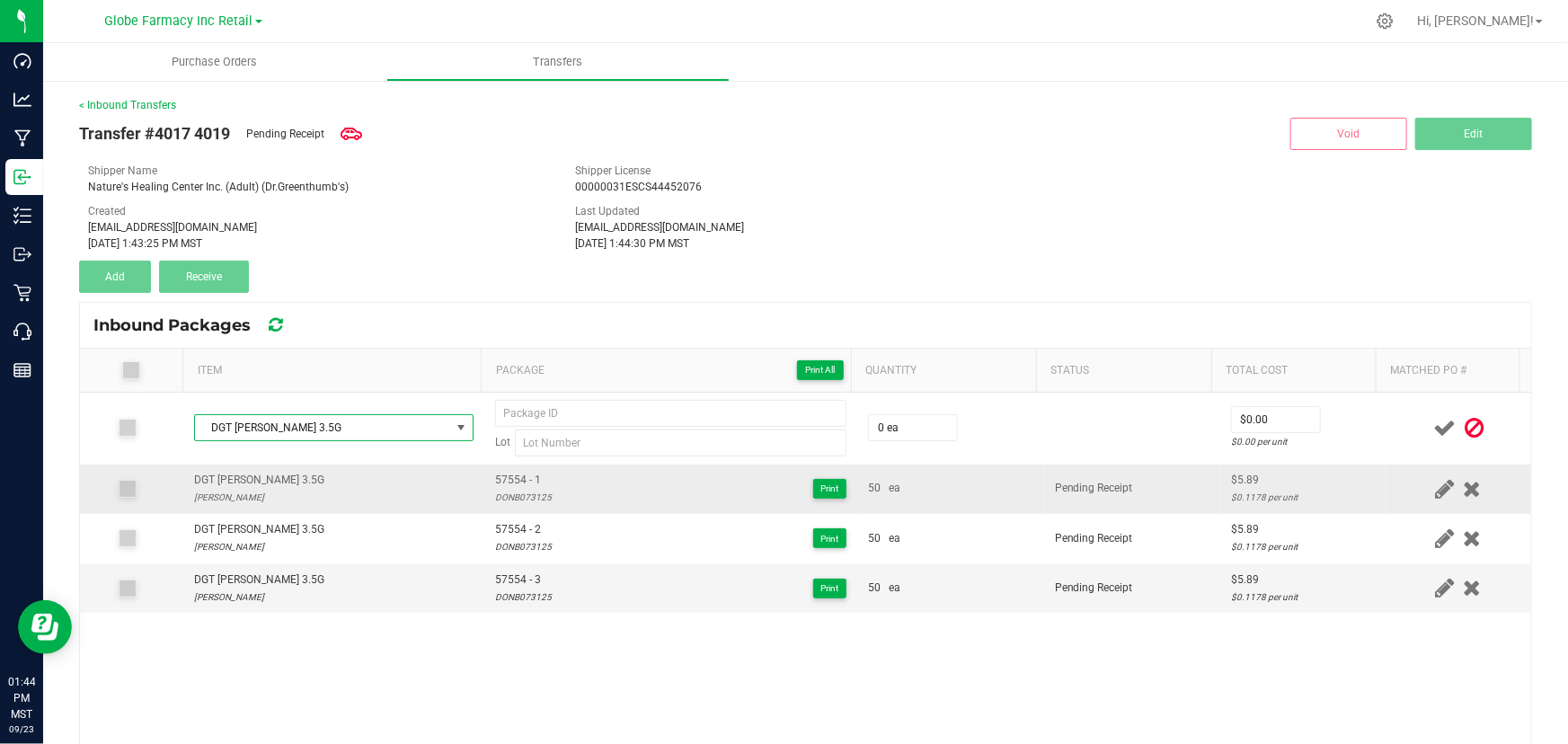
click at [528, 476] on span "57554 - 1" at bounding box center [522, 480] width 56 height 17
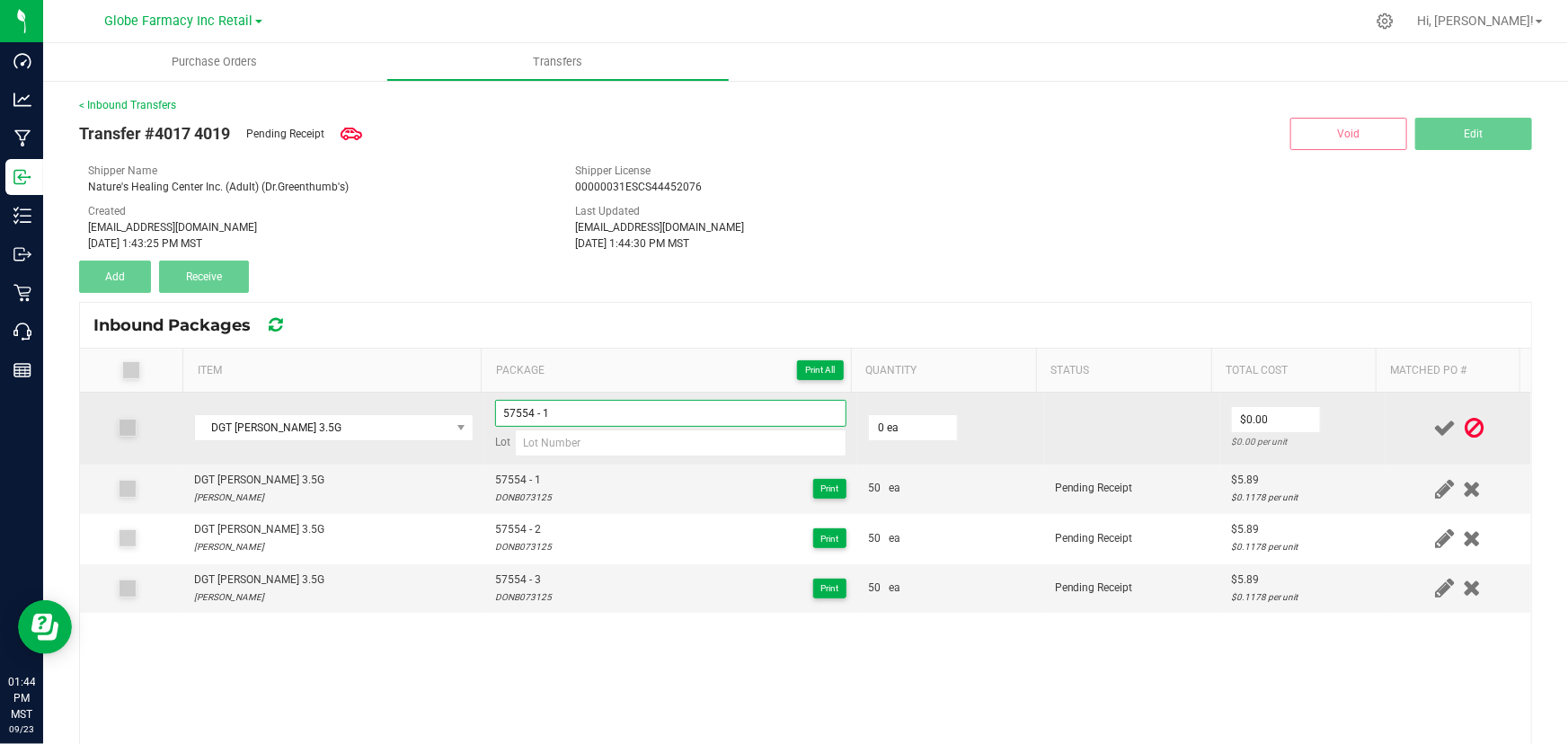
click at [593, 409] on input "57554 - 1" at bounding box center [670, 413] width 352 height 27
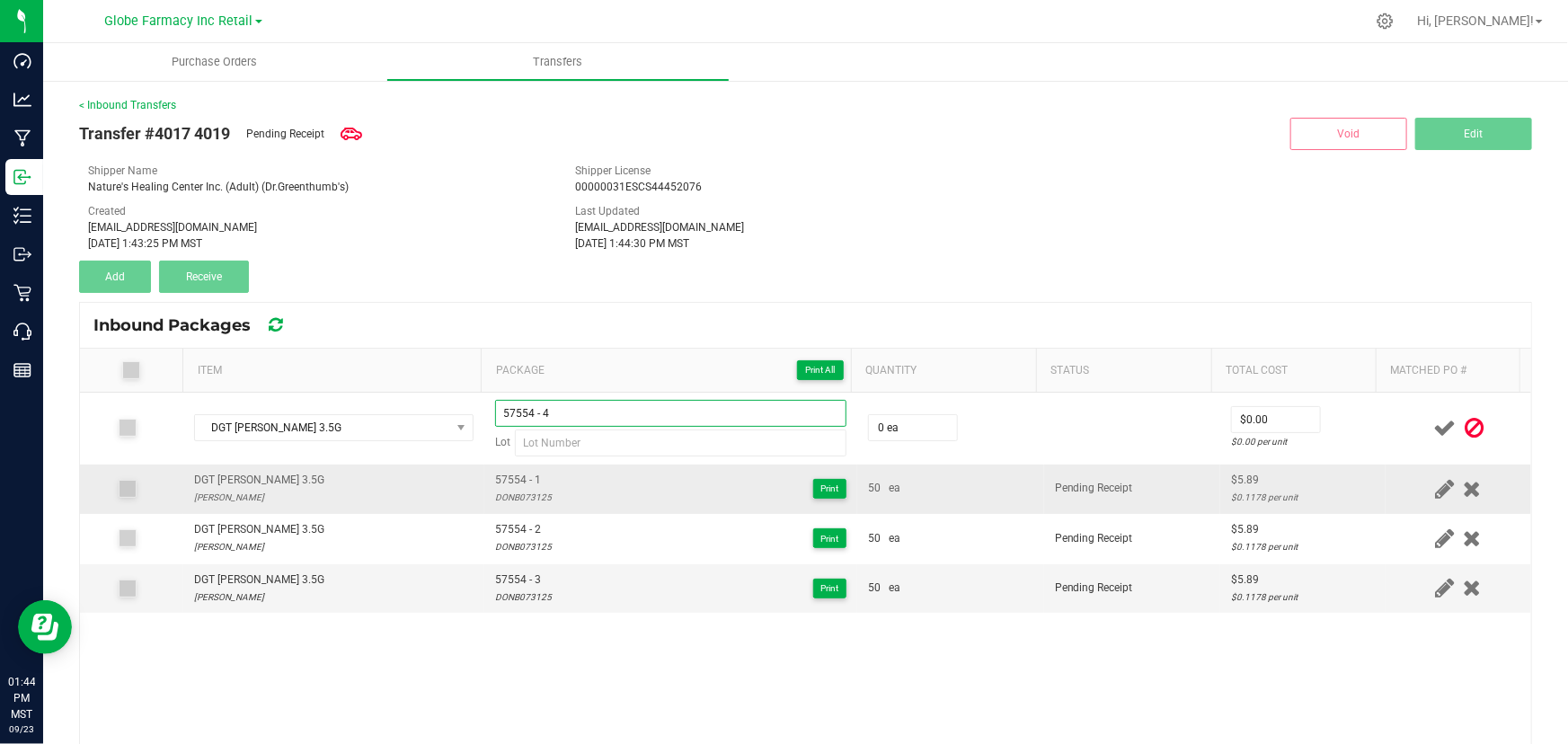
type input "57554 - 4"
click at [512, 496] on div "DONB073125" at bounding box center [522, 497] width 56 height 17
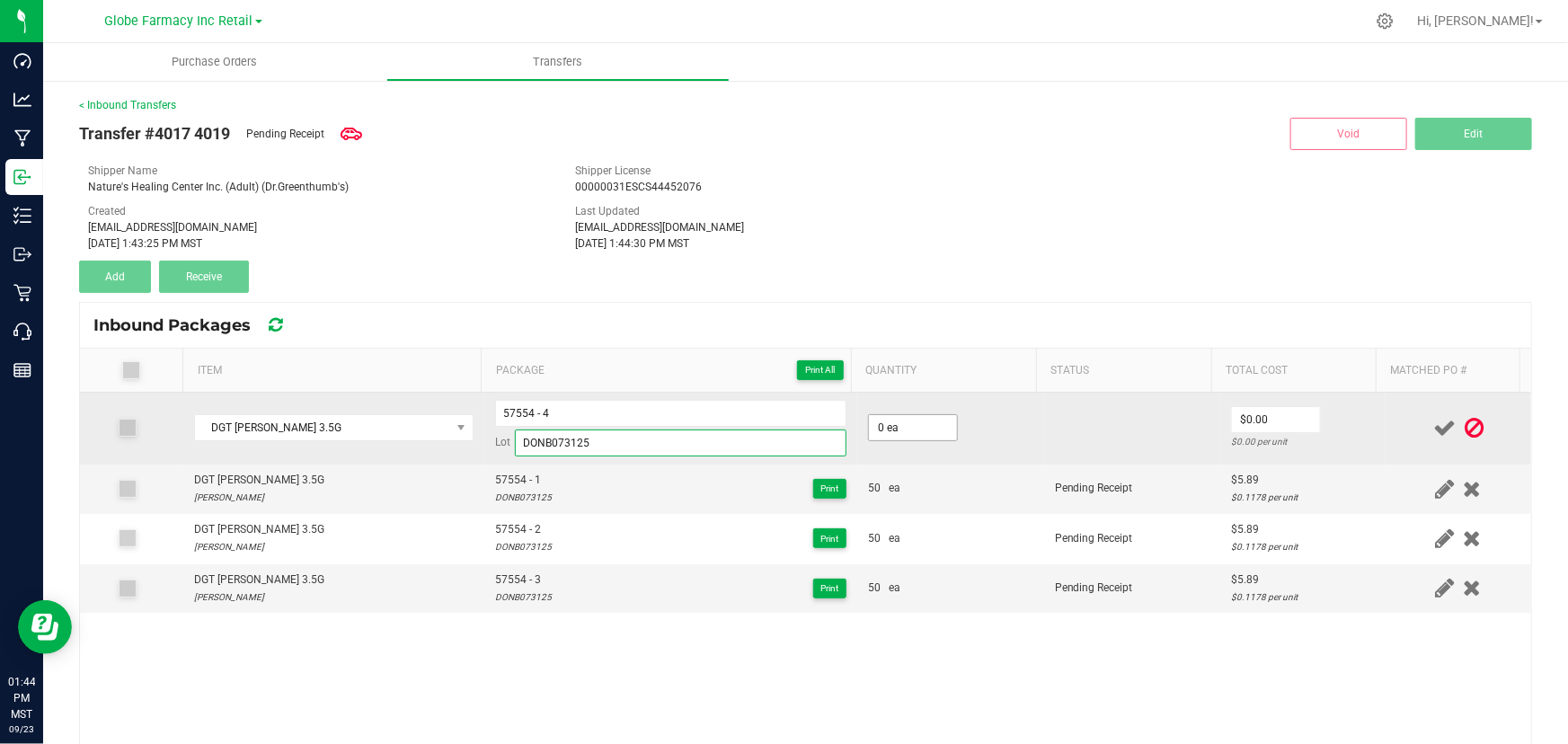
type input "DONB073125"
click at [890, 434] on input "0" at bounding box center [913, 428] width 88 height 25
type input "50 ea"
click at [1289, 429] on input "0" at bounding box center [1276, 419] width 88 height 25
type input "$5.89"
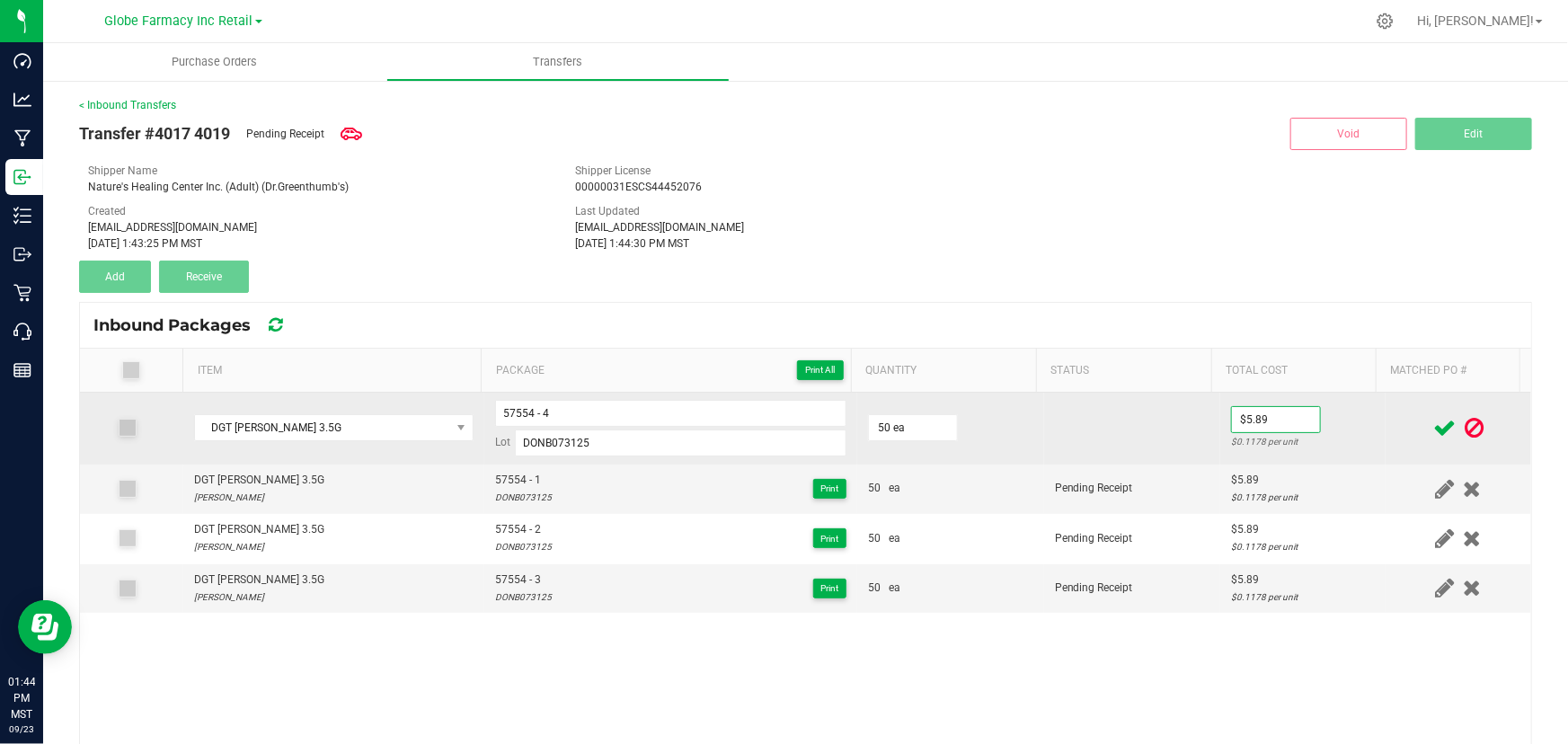
drag, startPoint x: 1332, startPoint y: 428, endPoint x: 1441, endPoint y: 423, distance: 109.1
click at [1334, 426] on td "$5.89 $0.1178 per unit" at bounding box center [1303, 428] width 166 height 71
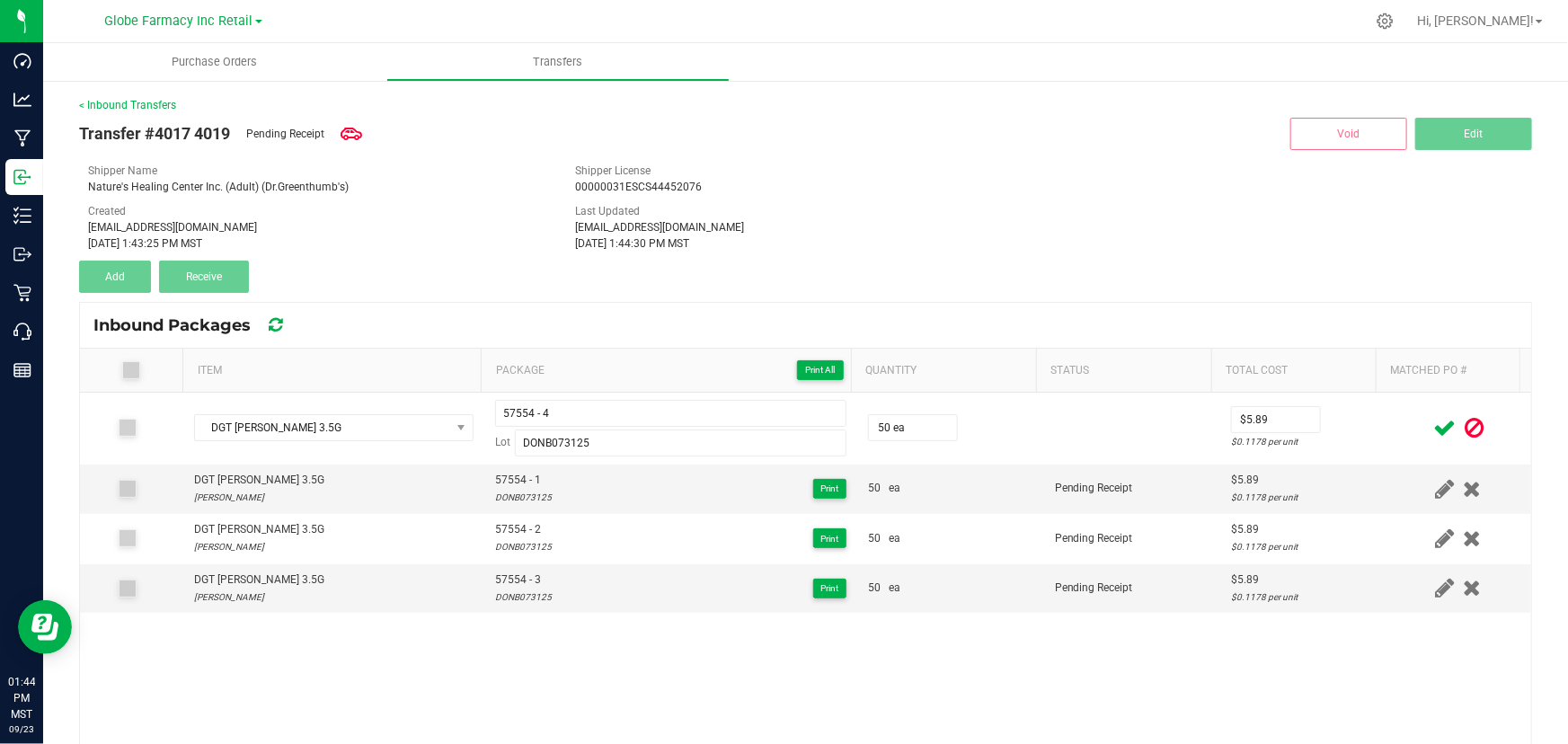
click at [1434, 426] on icon at bounding box center [1445, 428] width 23 height 23
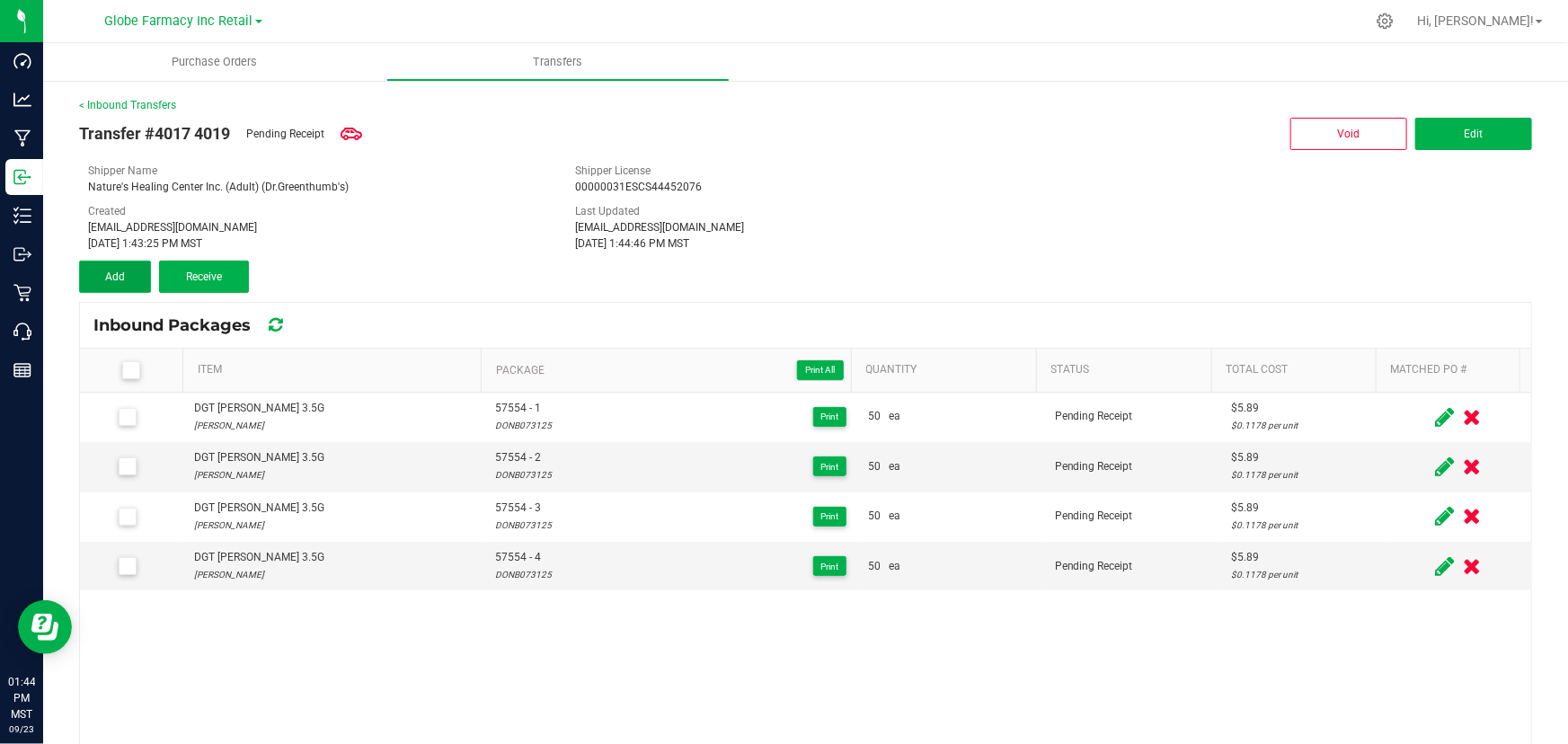
drag, startPoint x: 91, startPoint y: 264, endPoint x: 102, endPoint y: 269, distance: 12.1
click at [91, 264] on button "Add" at bounding box center [114, 276] width 71 height 32
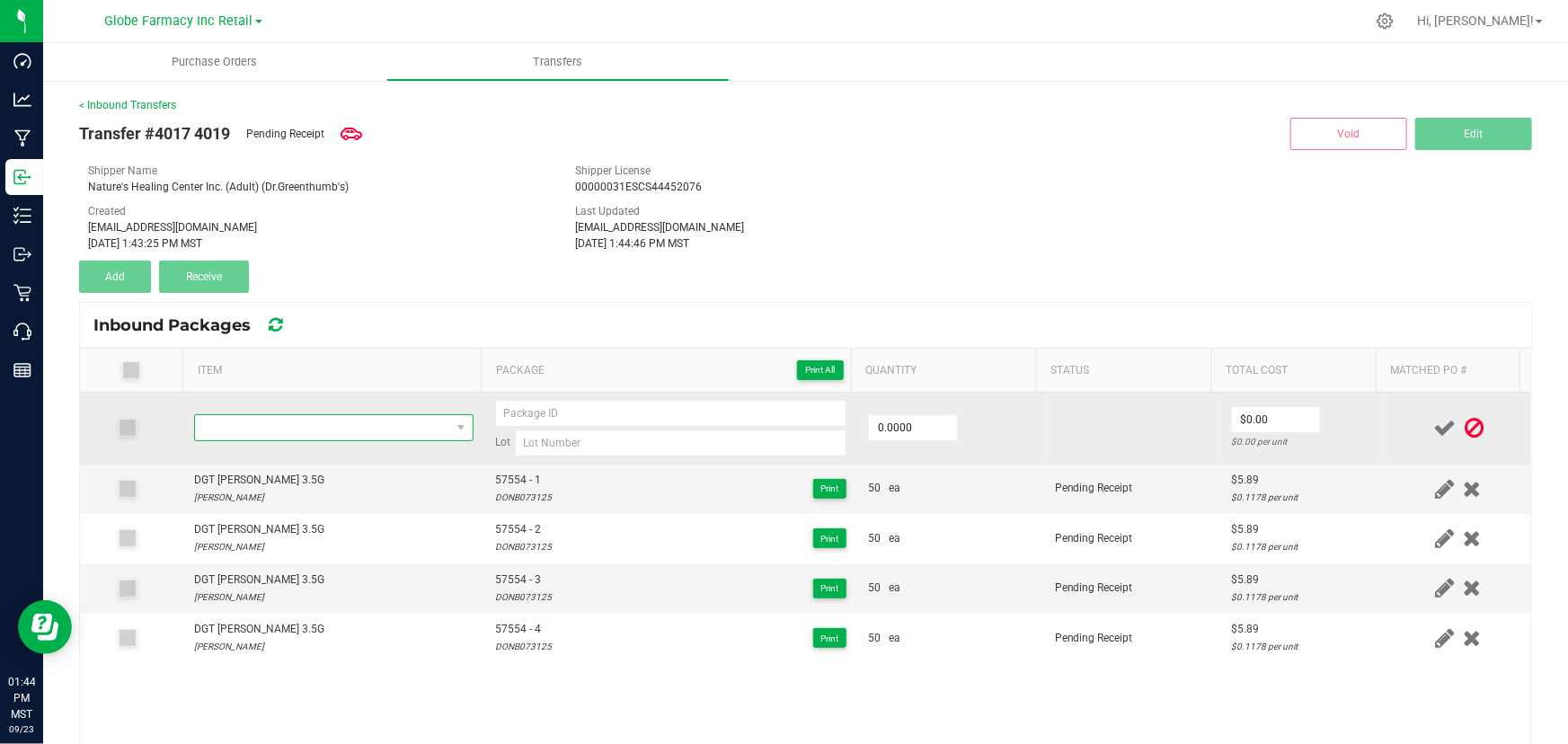
click at [322, 432] on span "NO DATA FOUND" at bounding box center [323, 428] width 255 height 25
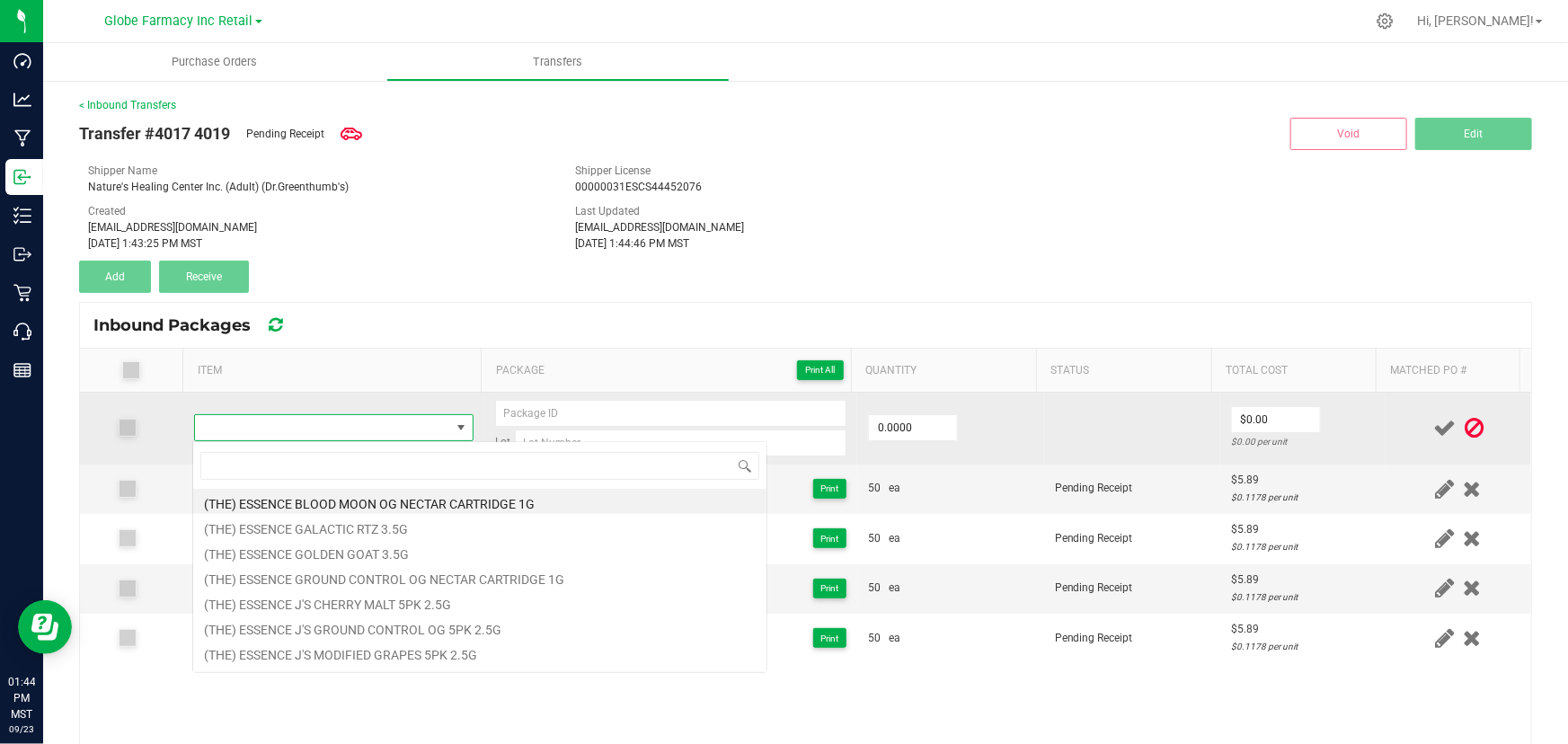
type input "DGT [PERSON_NAME] 3.5G"
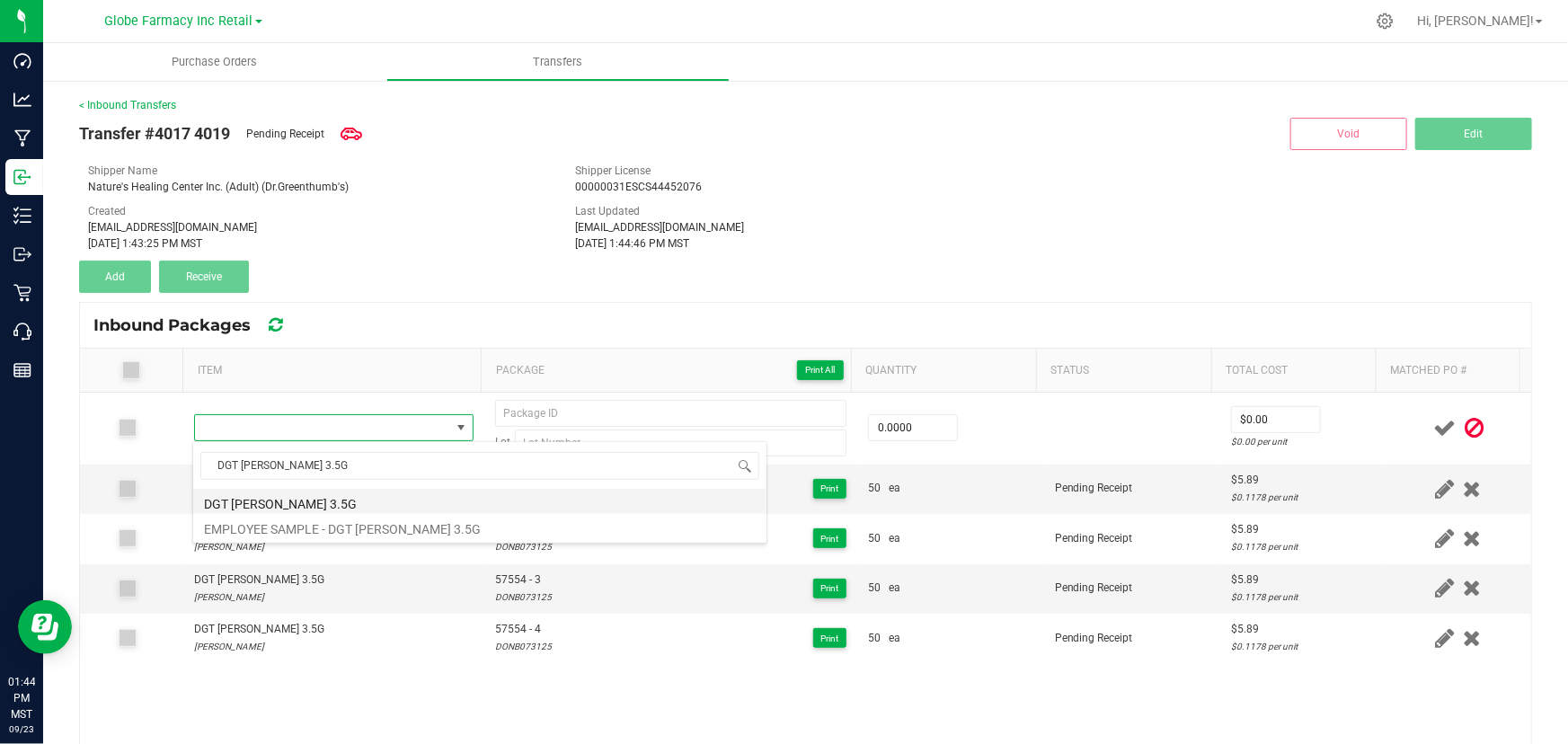
drag, startPoint x: 304, startPoint y: 508, endPoint x: 327, endPoint y: 492, distance: 28.0
click at [304, 507] on li "DGT [PERSON_NAME] 3.5G" at bounding box center [480, 501] width 574 height 25
type input "0 ea"
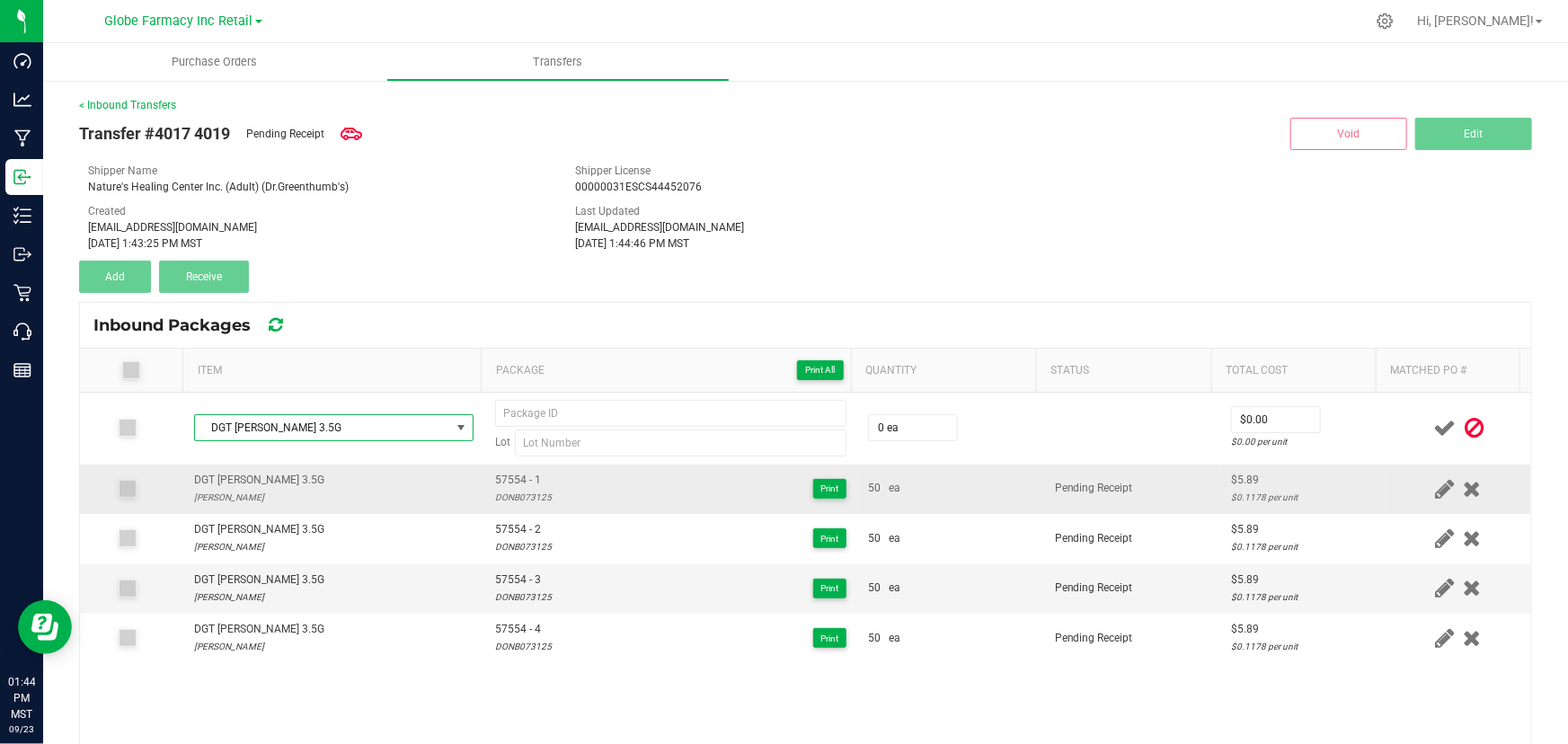
click at [496, 469] on td "57554 - 1 DONB073125 Print" at bounding box center [670, 489] width 373 height 50
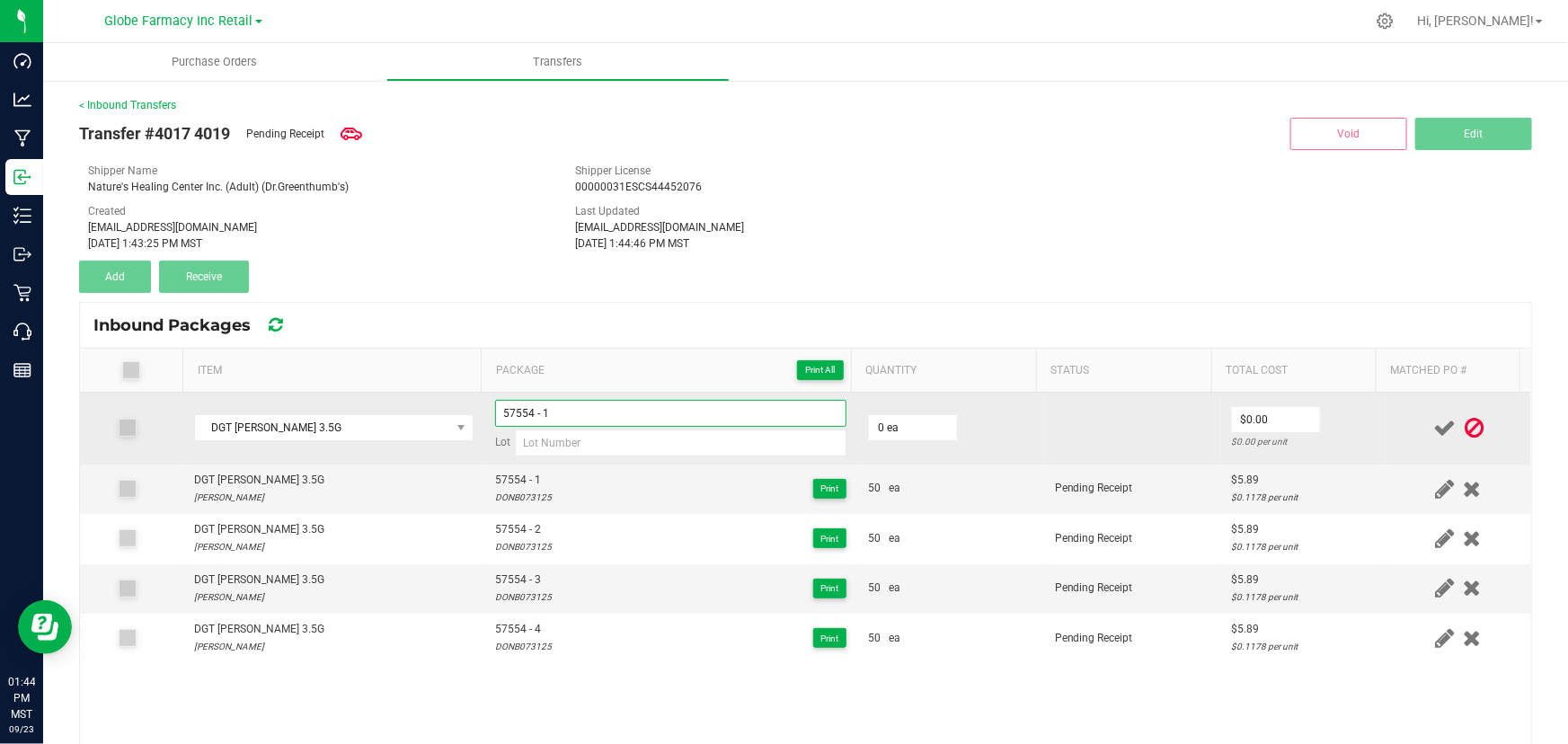
click at [575, 410] on input "57554 - 1" at bounding box center [670, 413] width 352 height 27
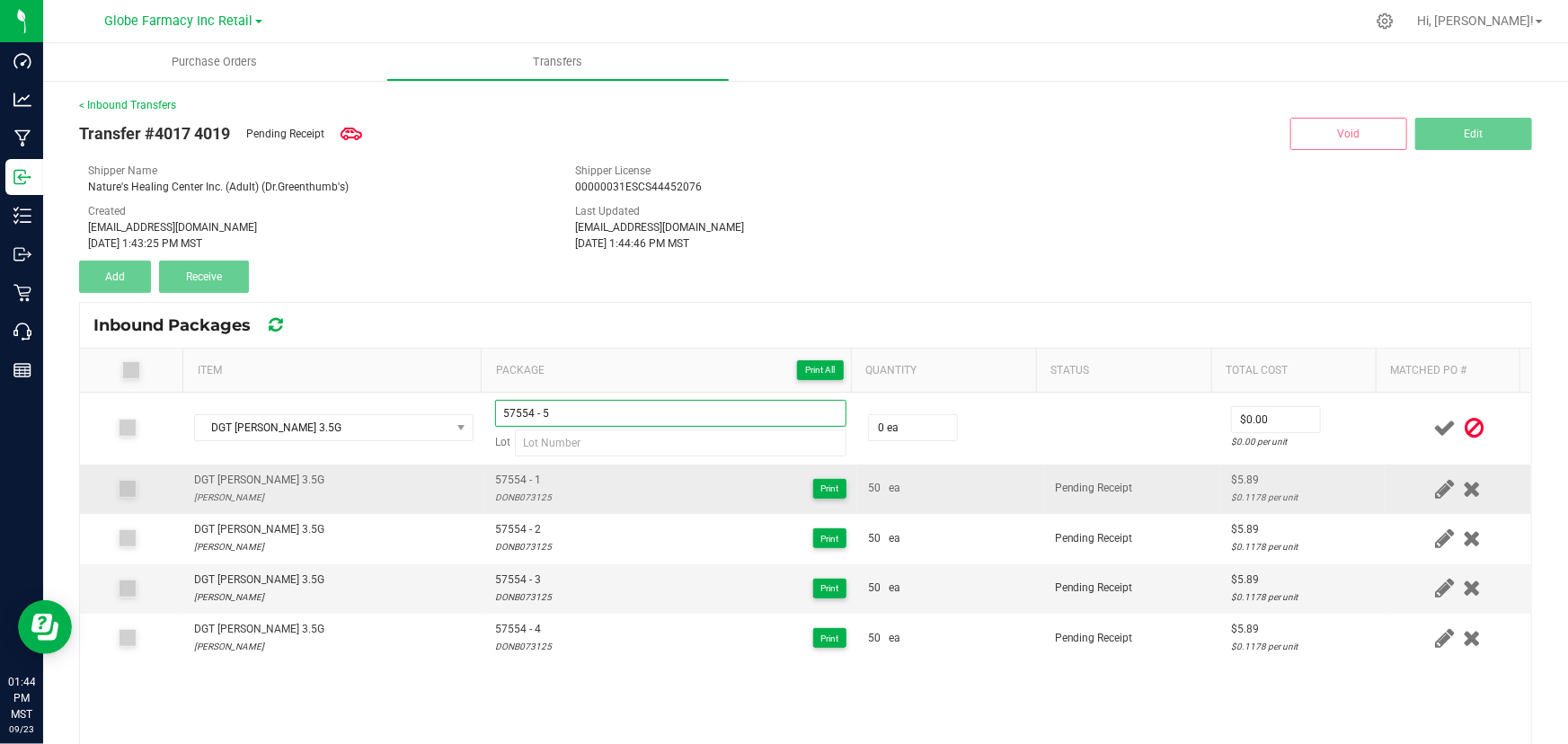
type input "57554 - 5"
click at [516, 496] on div "DONB073125" at bounding box center [522, 497] width 56 height 17
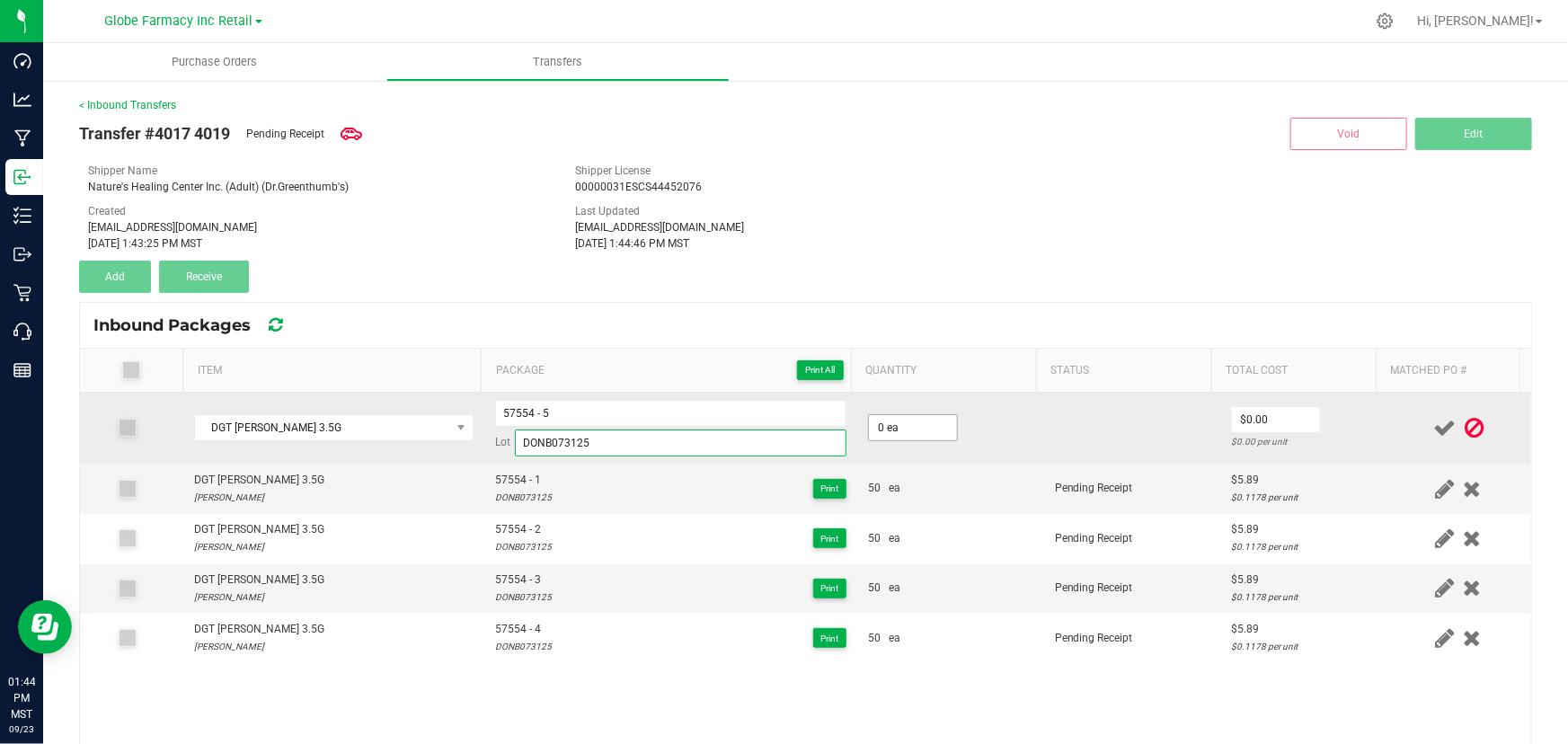
type input "DONB073125"
click at [896, 421] on input "0" at bounding box center [913, 428] width 88 height 25
type input "50 ea"
type input "$5.89"
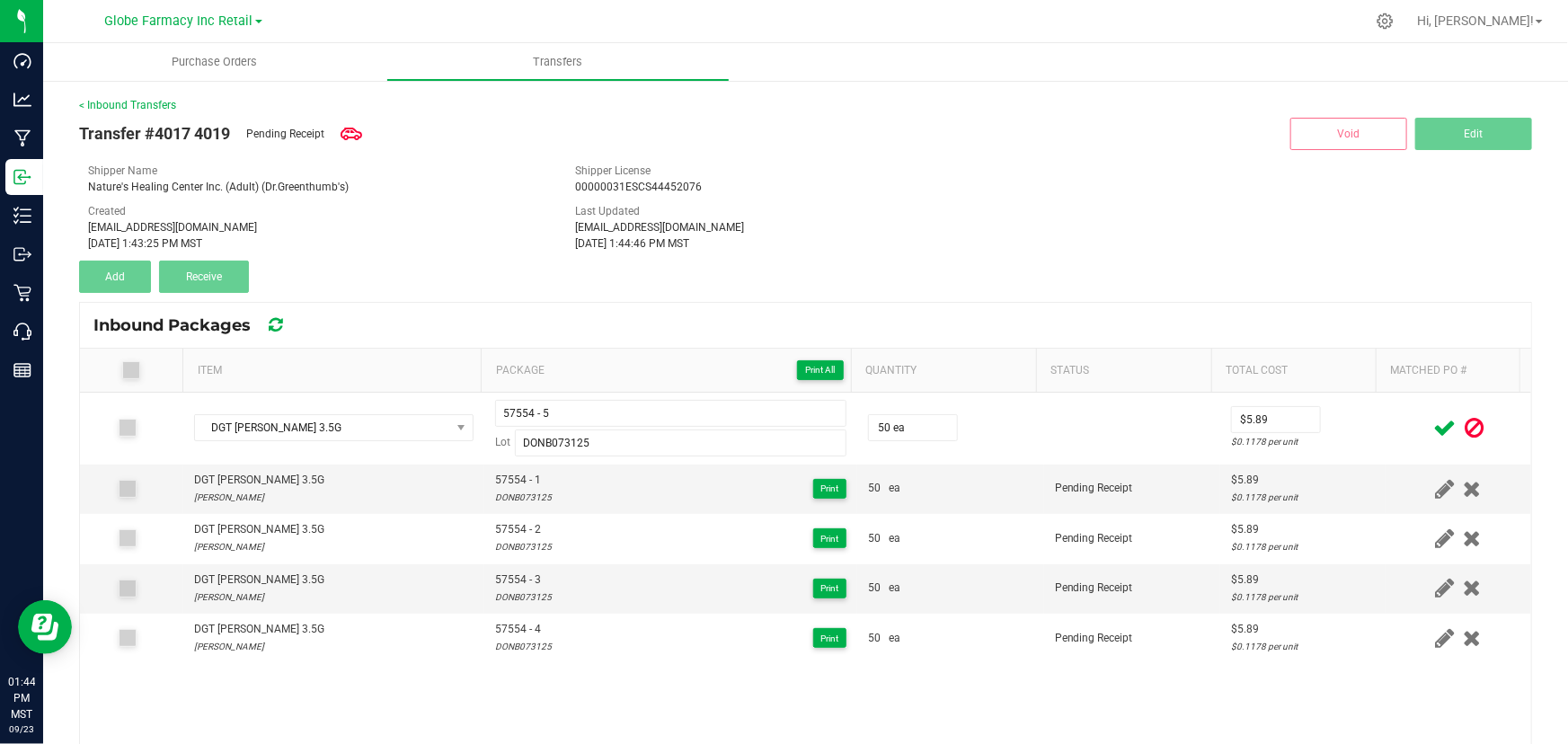
drag, startPoint x: 1313, startPoint y: 439, endPoint x: 1377, endPoint y: 432, distance: 64.4
click at [1320, 437] on div "$0.1178 per unit" at bounding box center [1304, 441] width 145 height 17
click at [1434, 427] on icon at bounding box center [1445, 428] width 23 height 23
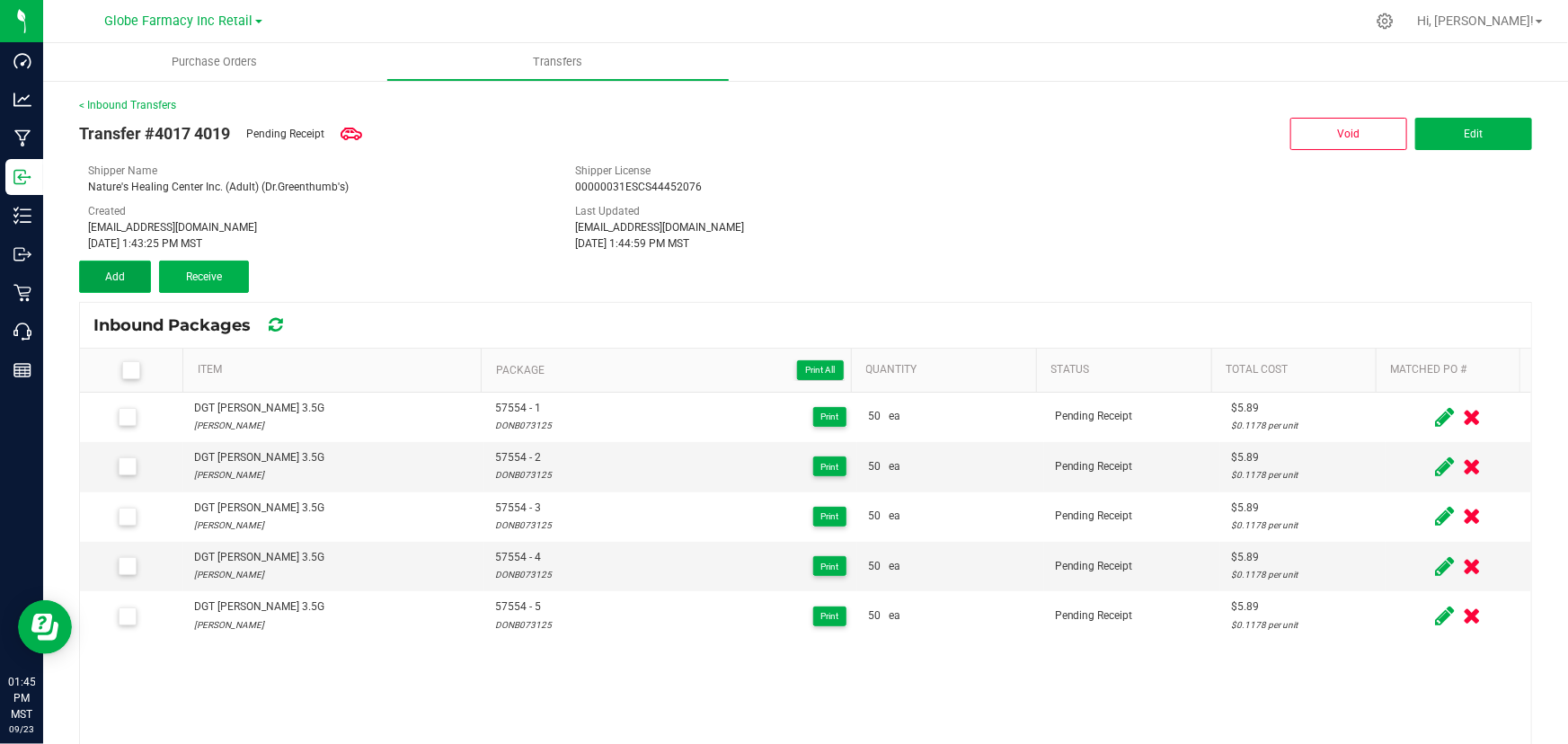
click at [130, 275] on button "Add" at bounding box center [114, 276] width 71 height 32
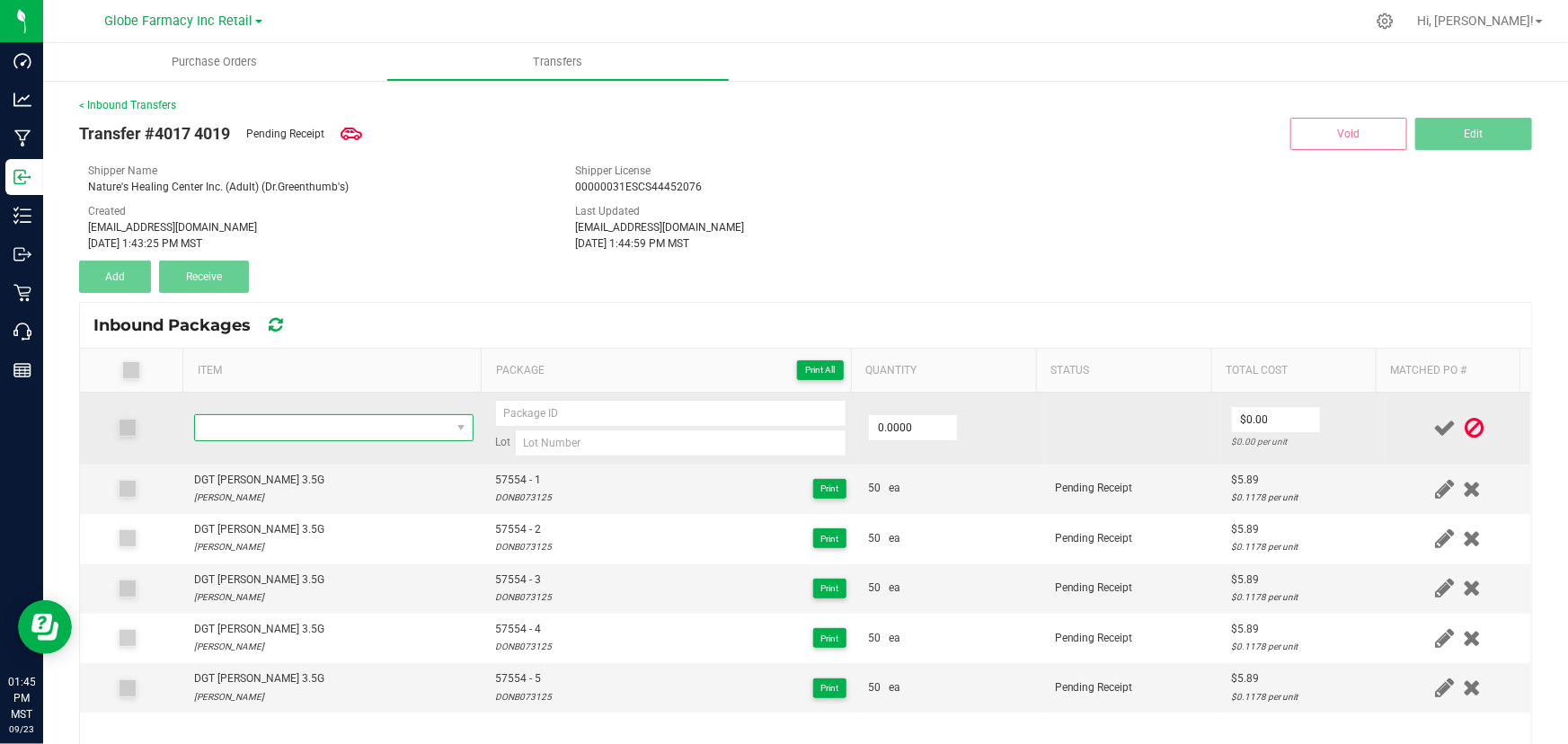
click at [244, 423] on span "NO DATA FOUND" at bounding box center [323, 428] width 255 height 25
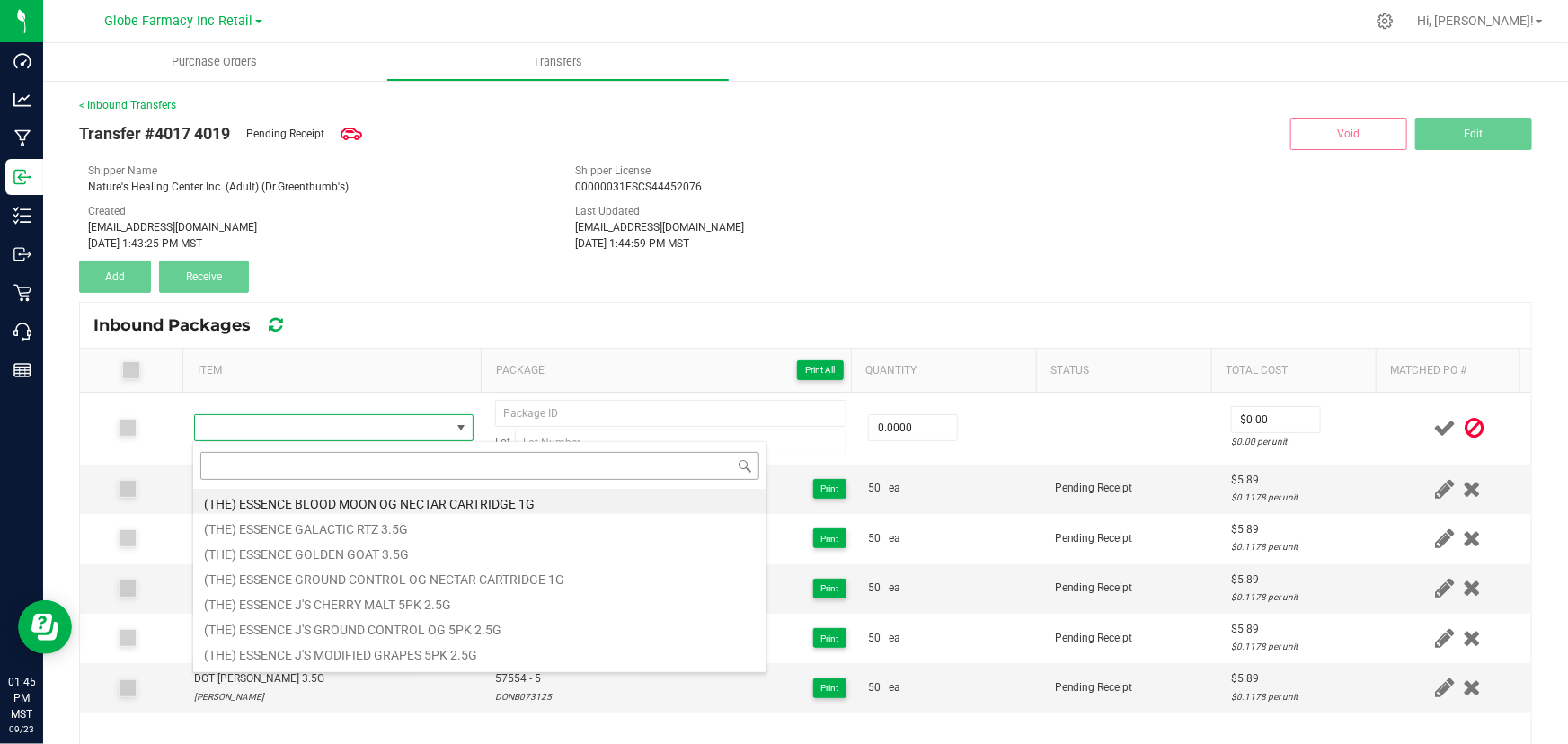
type input "DGT [PERSON_NAME] 3.5G"
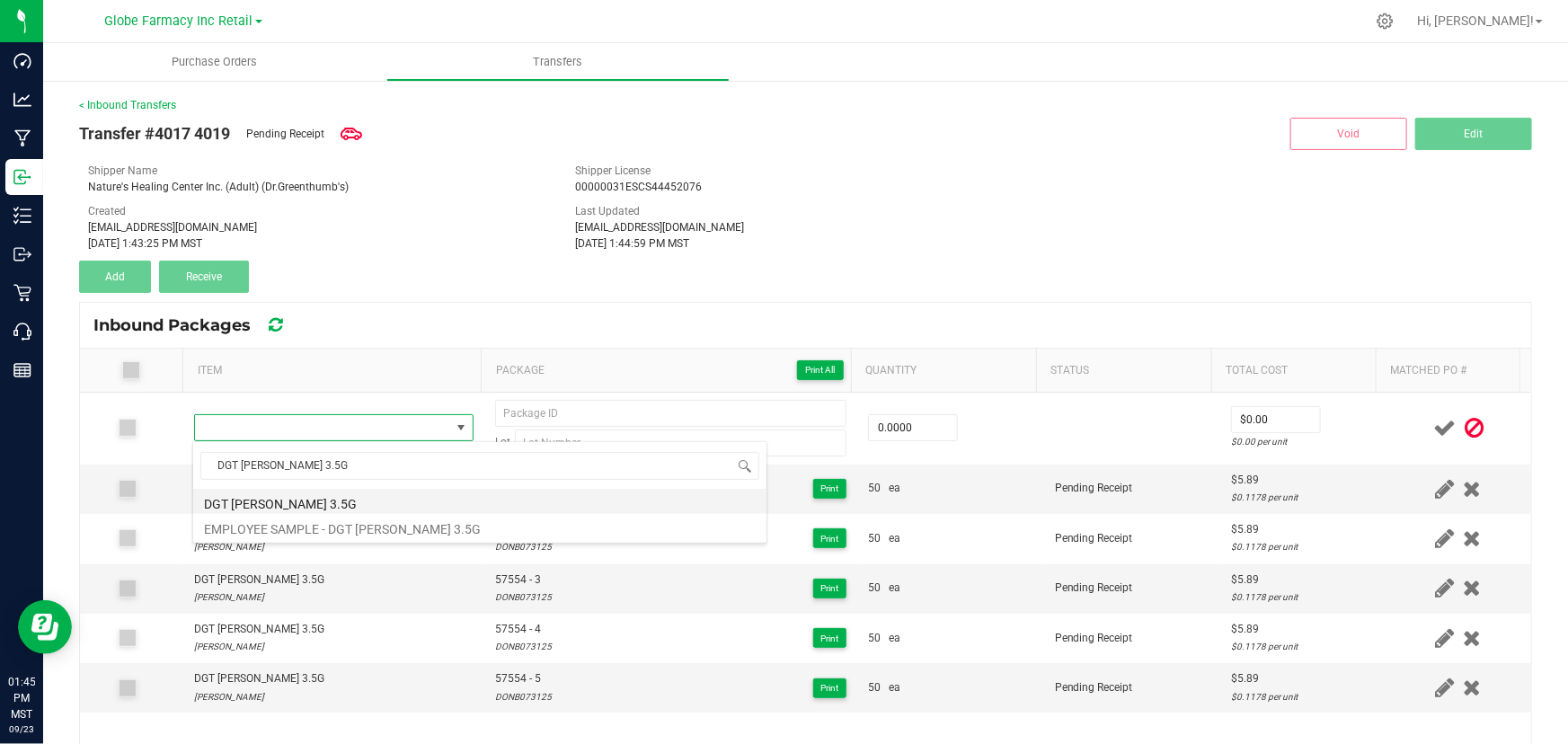
click at [306, 500] on li "DGT [PERSON_NAME] 3.5G" at bounding box center [480, 501] width 574 height 25
type input "0 ea"
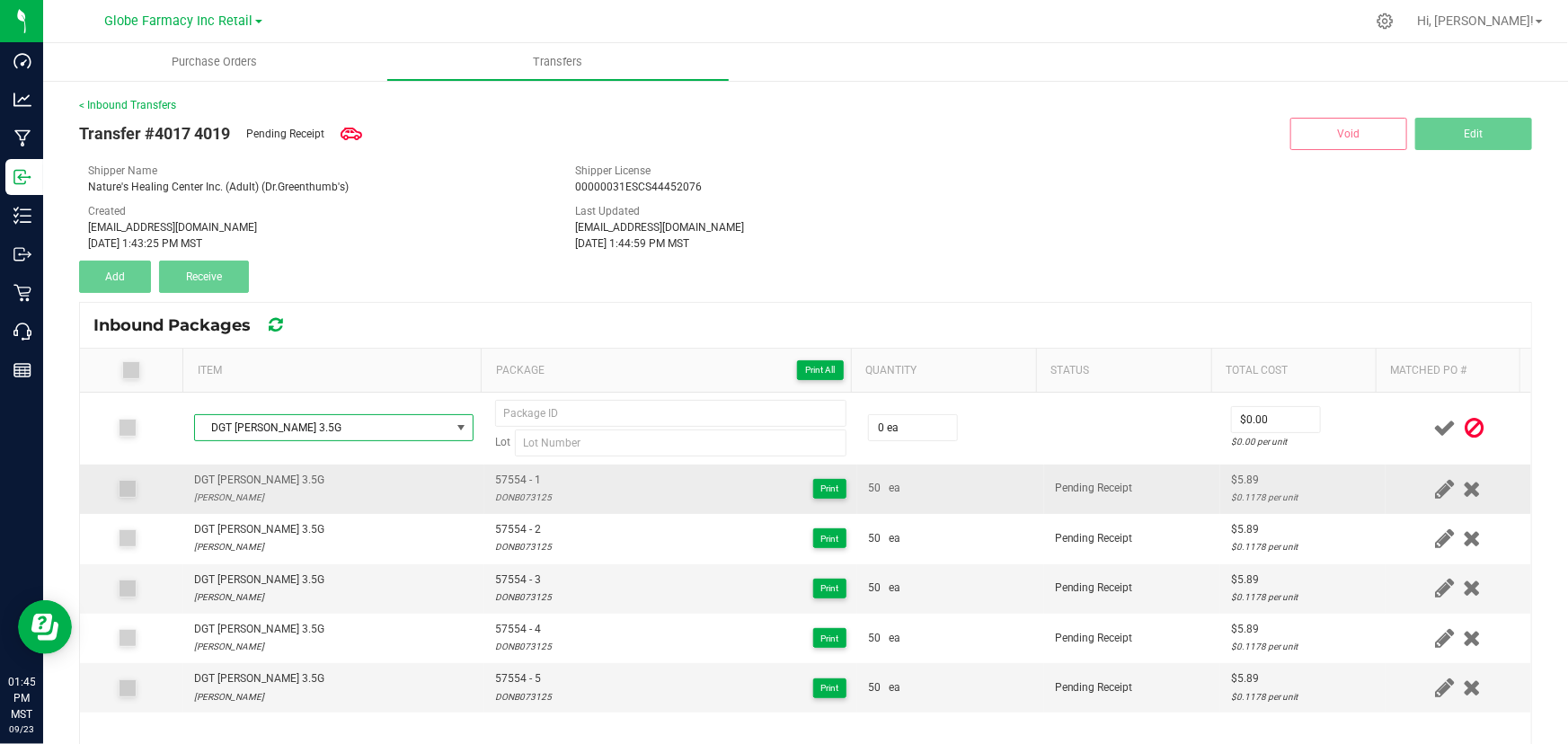
click at [525, 485] on span "57554 - 1" at bounding box center [522, 480] width 56 height 17
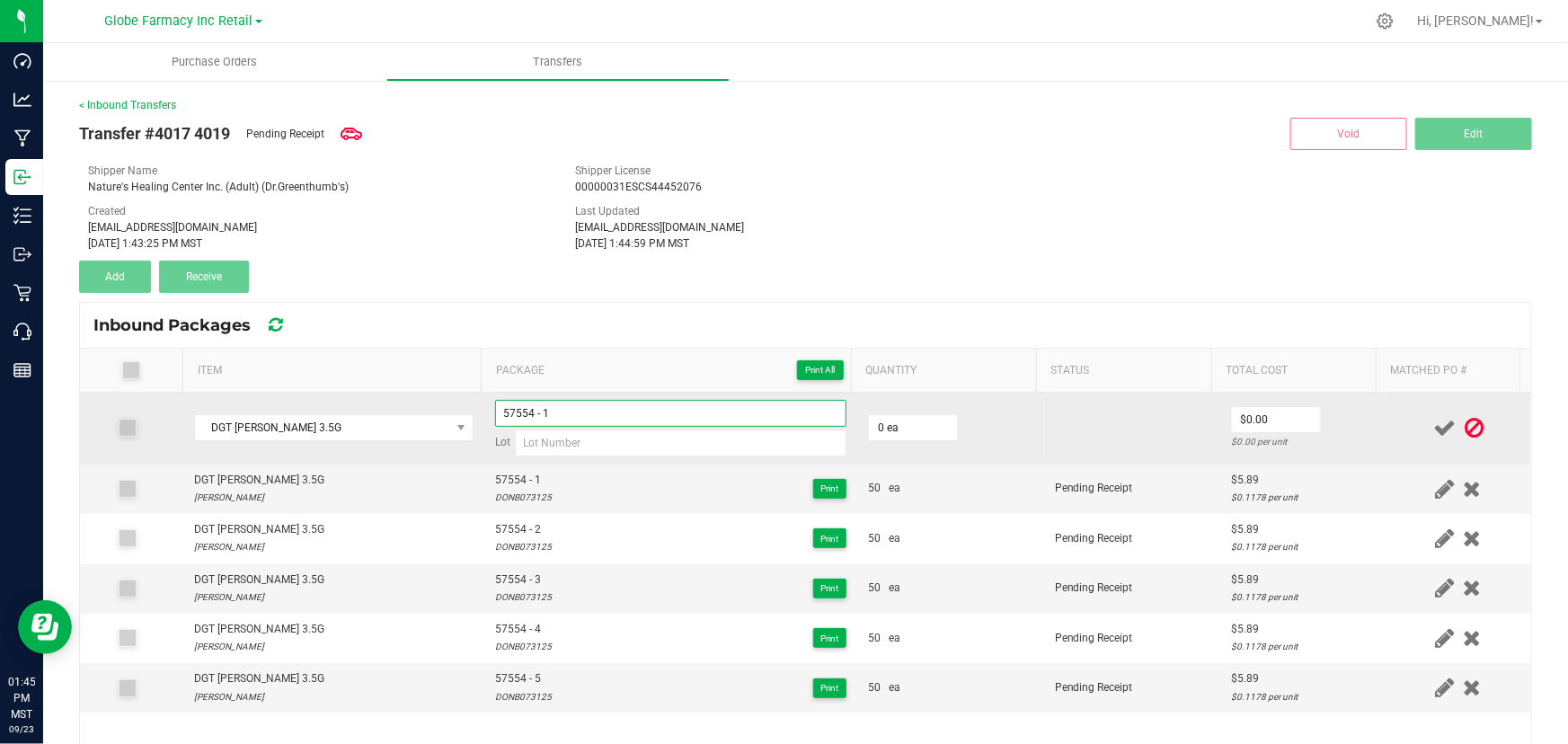
click at [608, 408] on input "57554 - 1" at bounding box center [670, 413] width 352 height 27
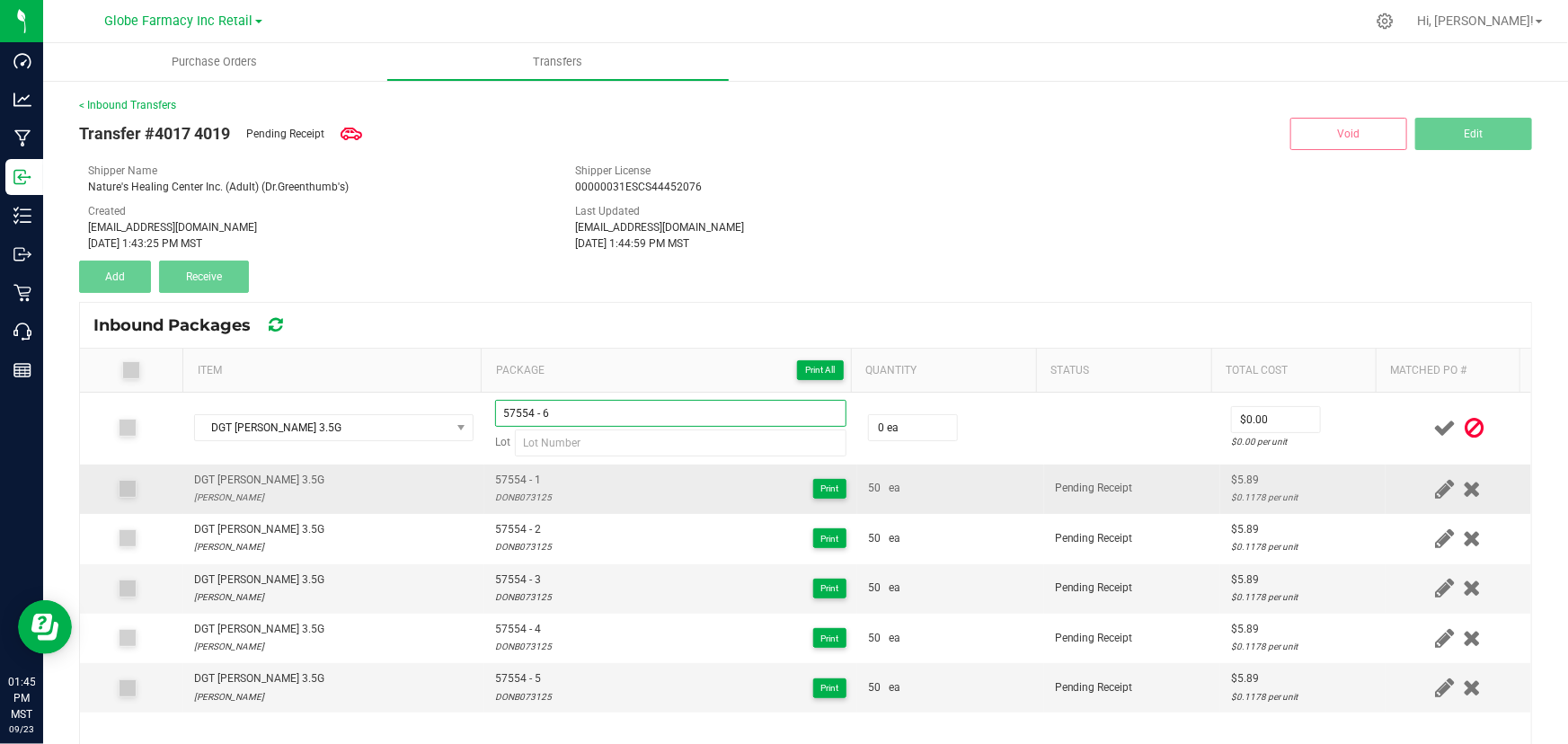
type input "57554 - 6"
click at [512, 494] on div "DONB073125" at bounding box center [522, 497] width 56 height 17
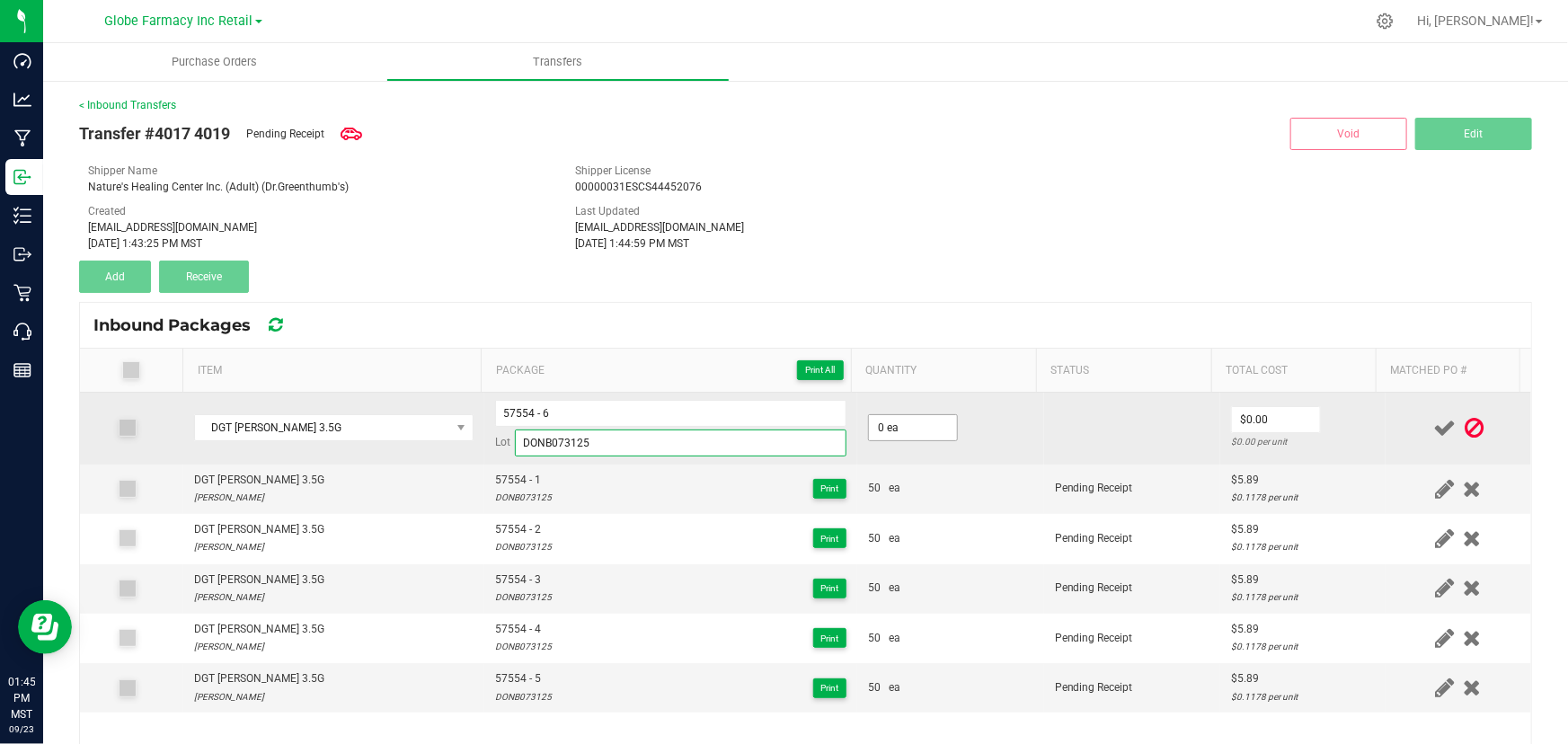
type input "DONB073125"
click at [877, 426] on input "0" at bounding box center [913, 428] width 88 height 25
type input "50 ea"
click at [1259, 414] on input "0" at bounding box center [1276, 419] width 88 height 25
type input "$5.89"
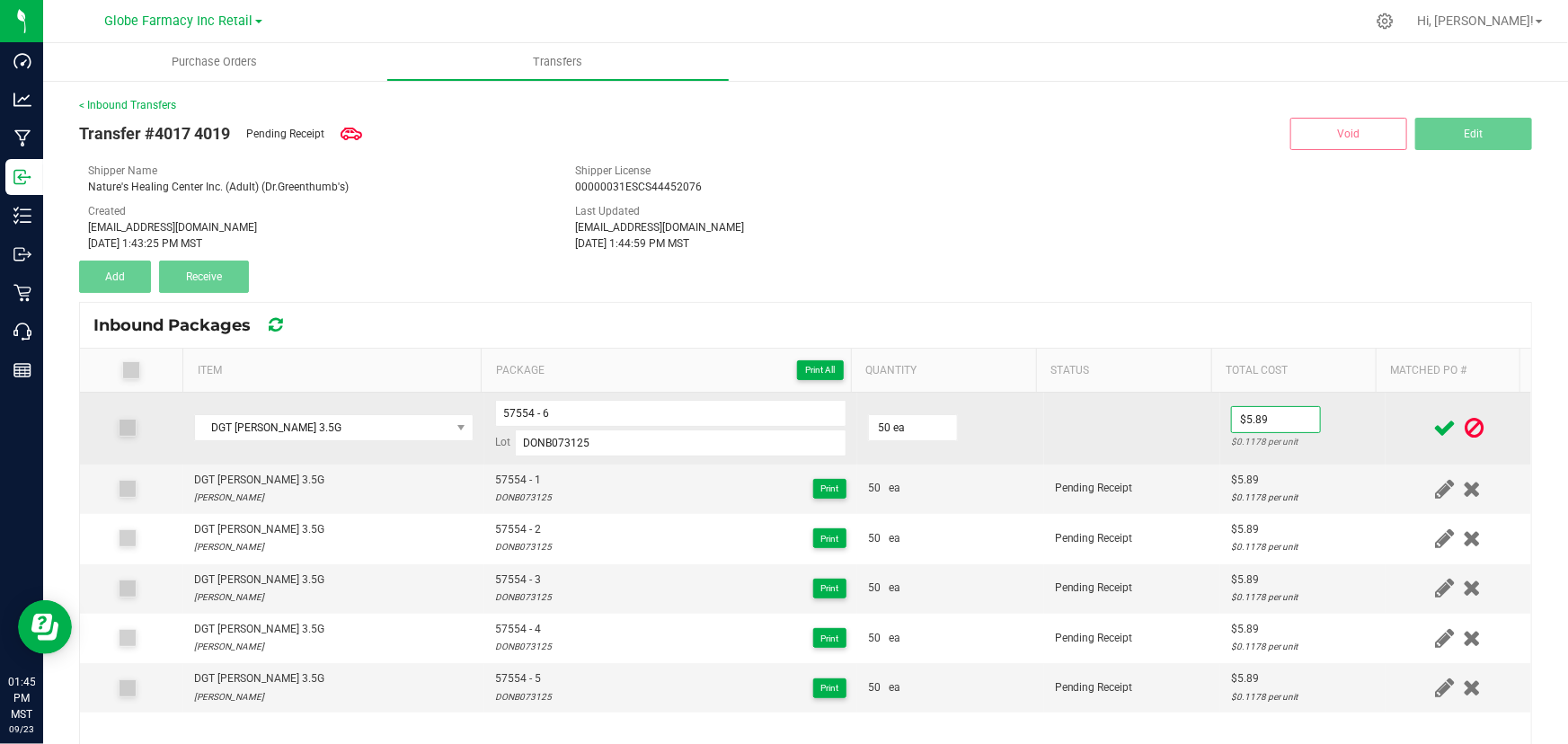
click at [1386, 416] on td at bounding box center [1458, 428] width 146 height 71
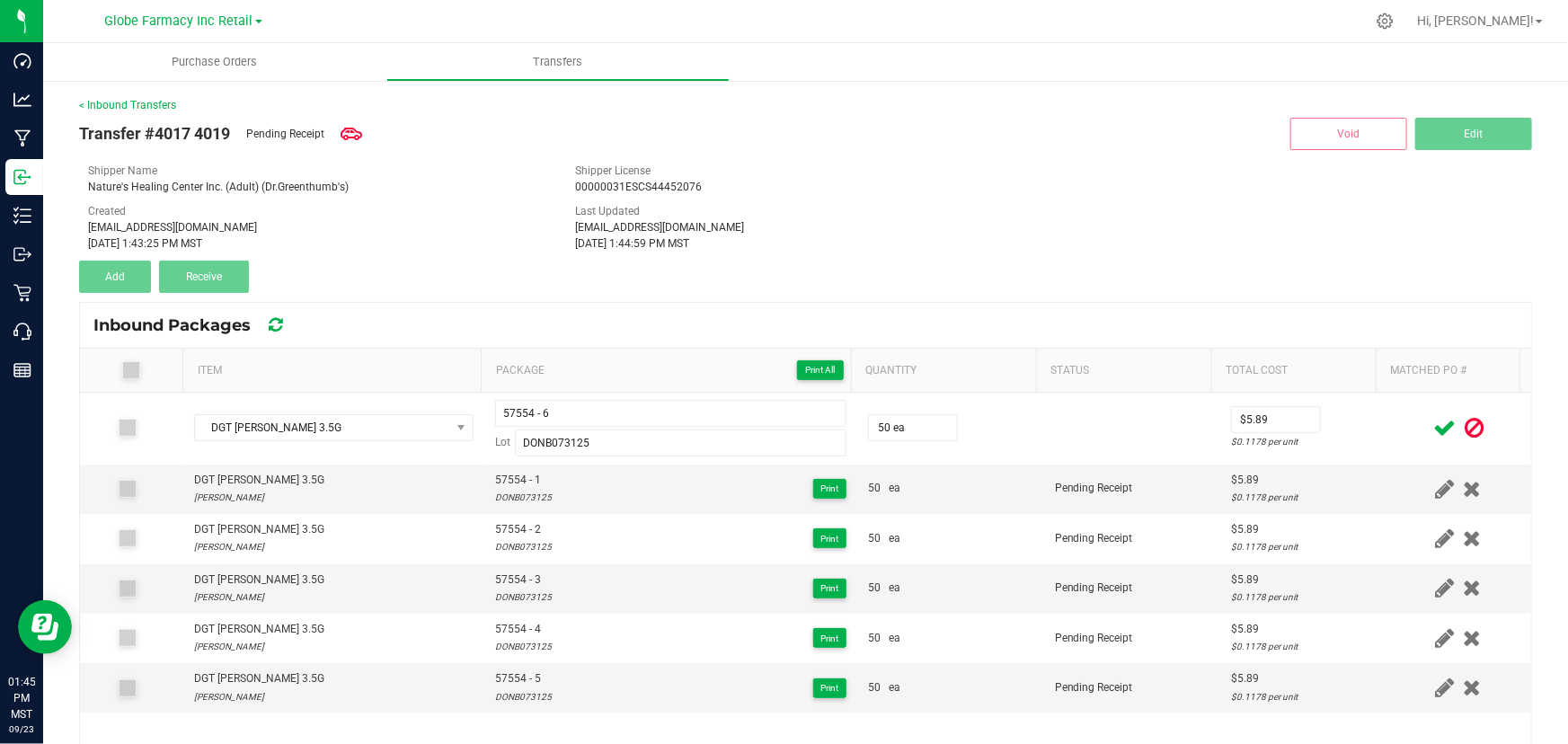
click at [1434, 424] on icon at bounding box center [1445, 428] width 23 height 23
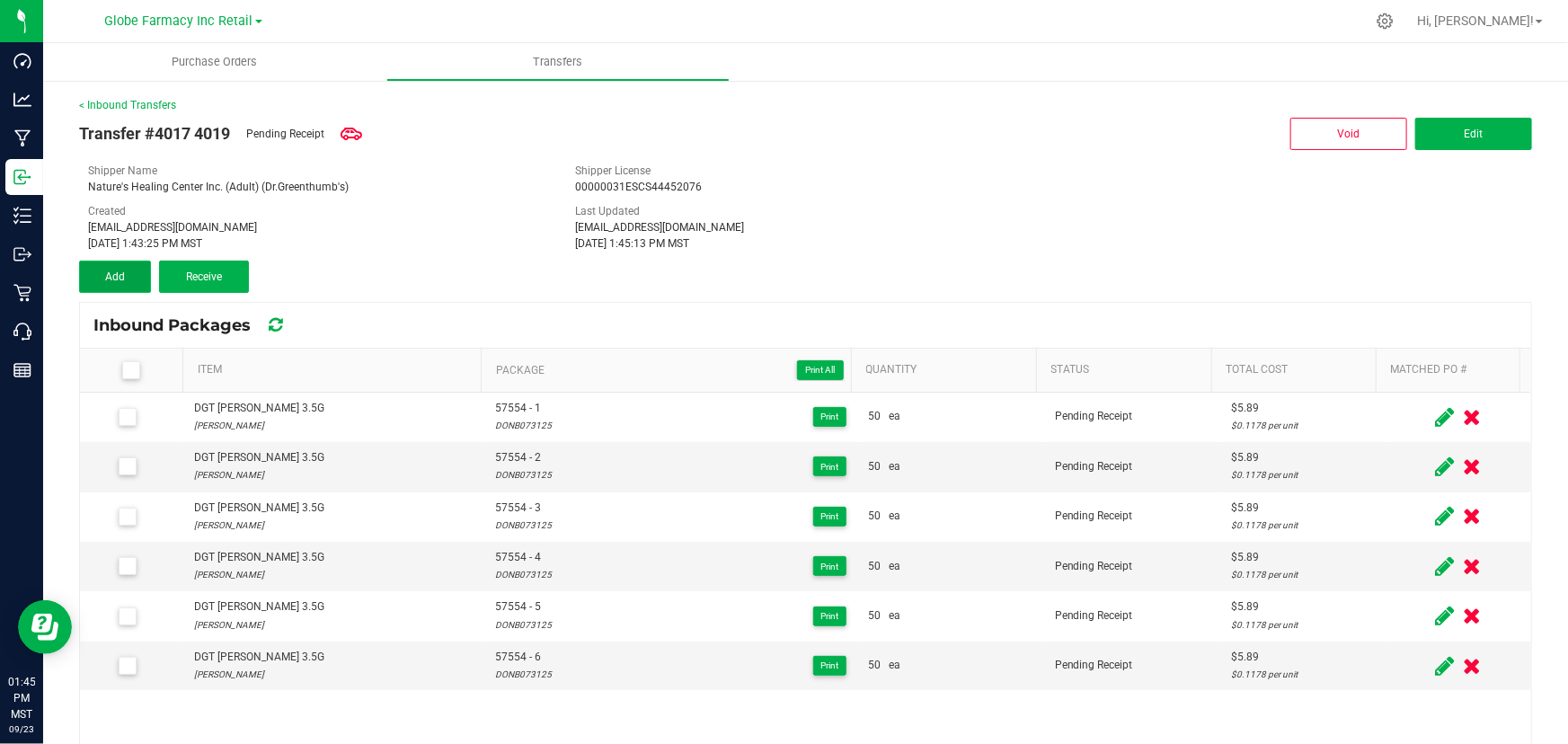
click at [90, 262] on button "Add" at bounding box center [114, 276] width 71 height 32
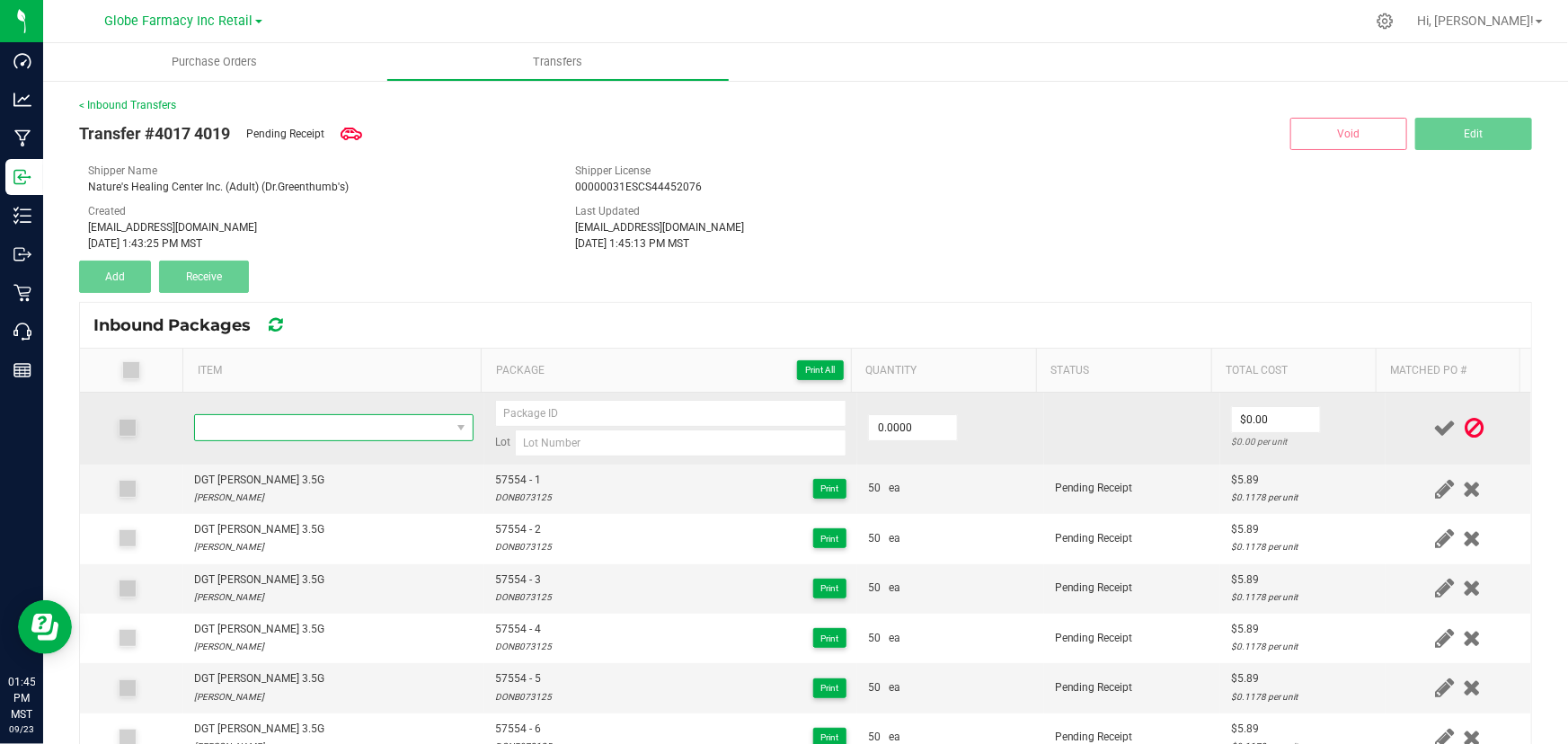
click at [351, 417] on span "NO DATA FOUND" at bounding box center [323, 428] width 255 height 25
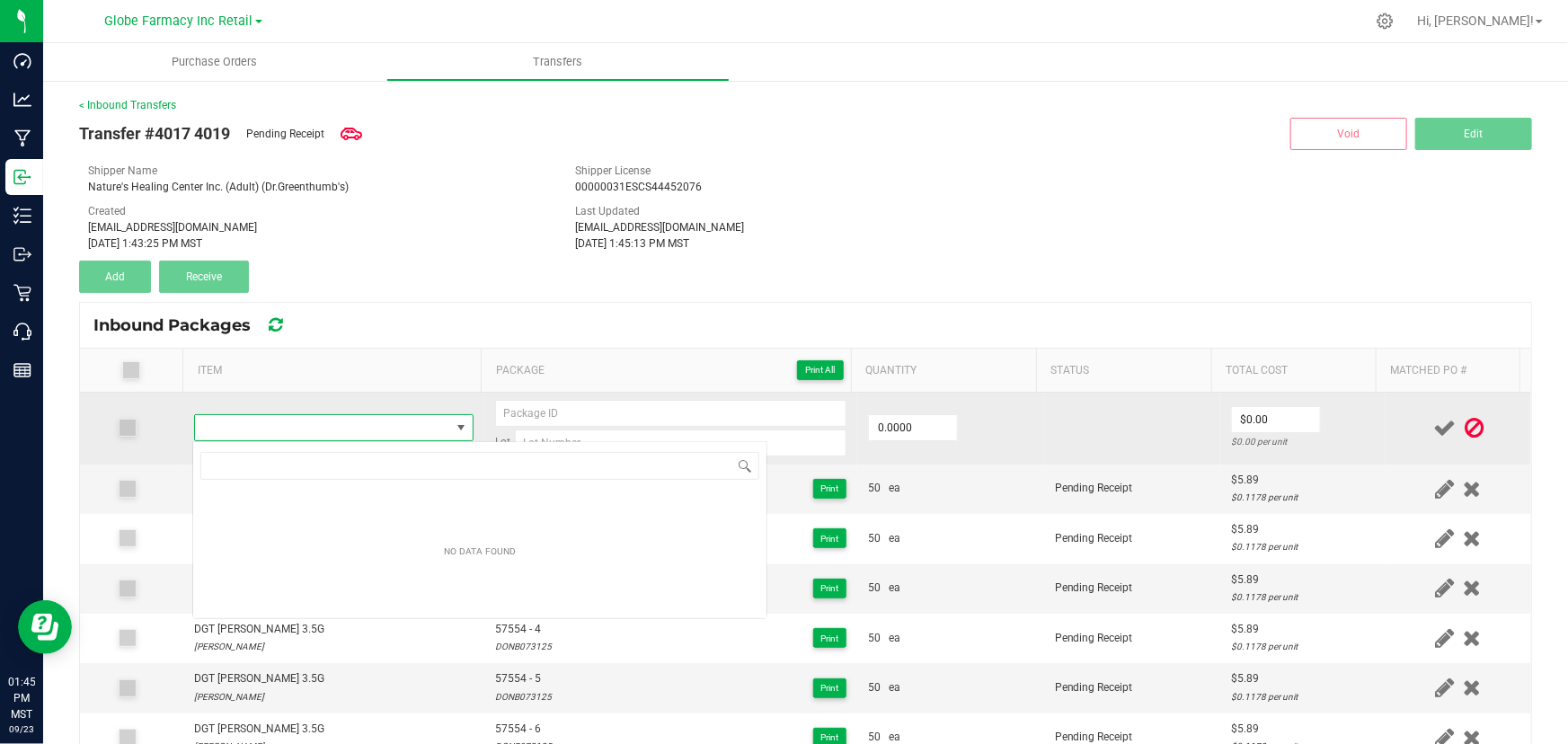
scroll to position [89789, 89594]
type input "DGT [PERSON_NAME] 3.5G"
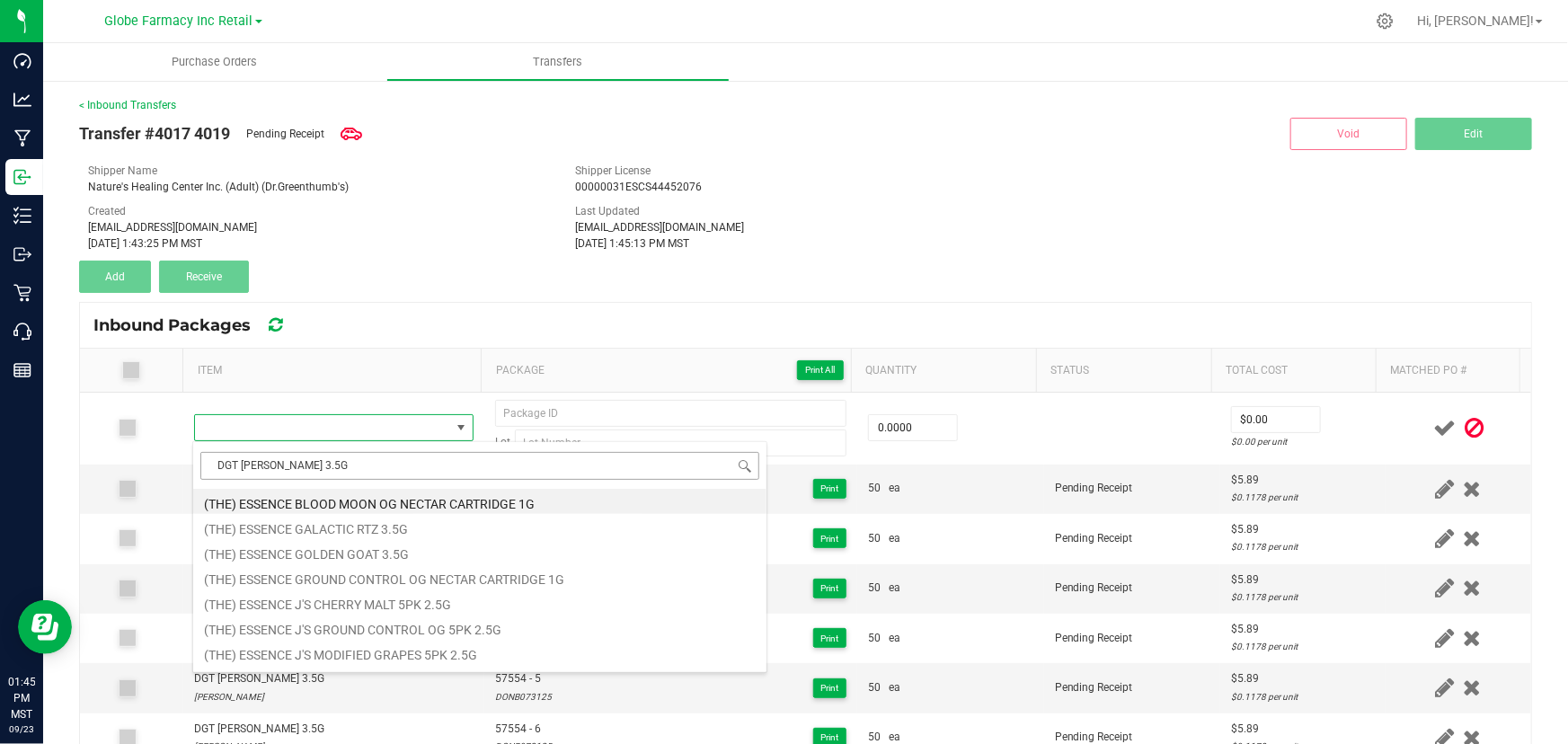
scroll to position [27, 272]
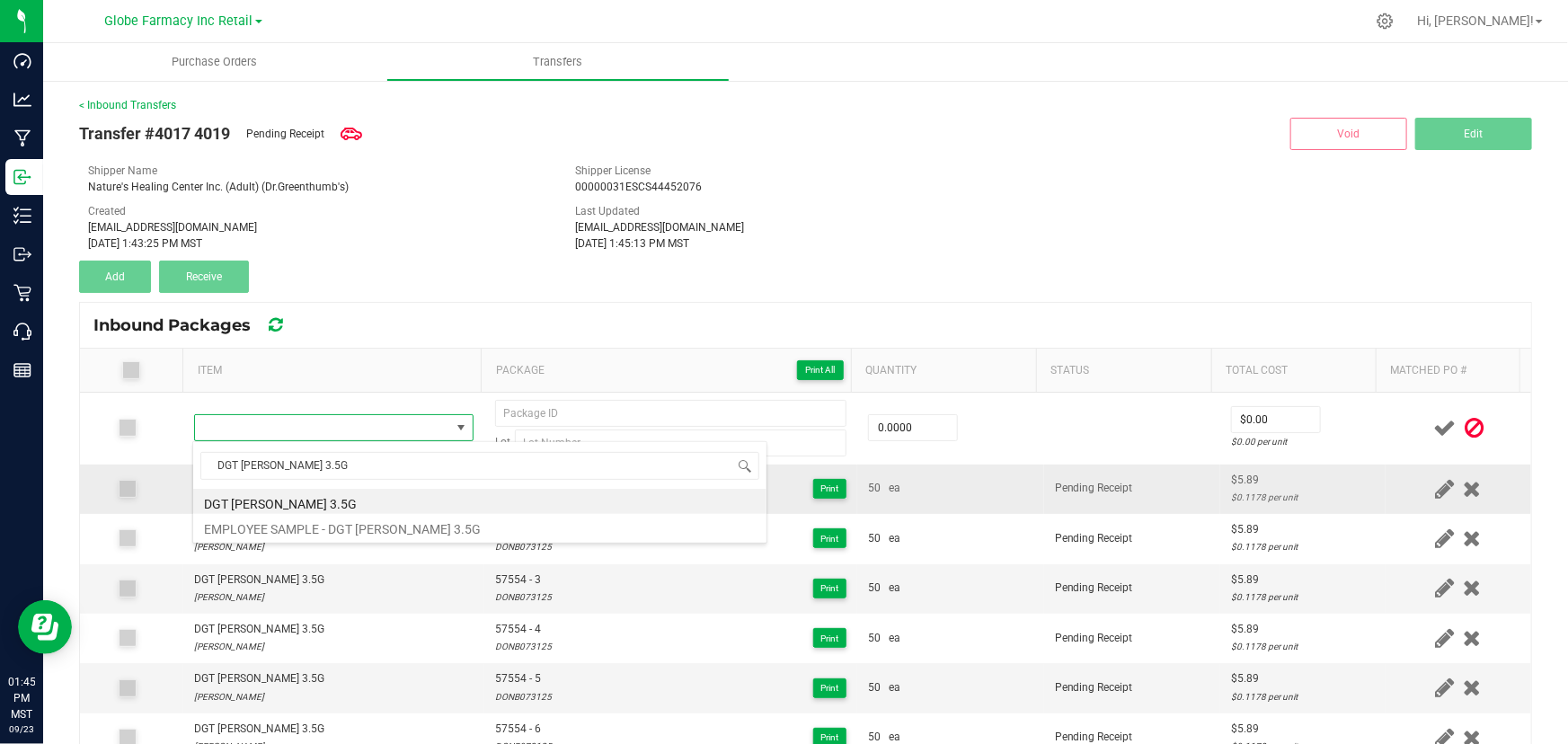
click at [342, 498] on li "DGT [PERSON_NAME] 3.5G" at bounding box center [480, 501] width 574 height 25
type input "0 ea"
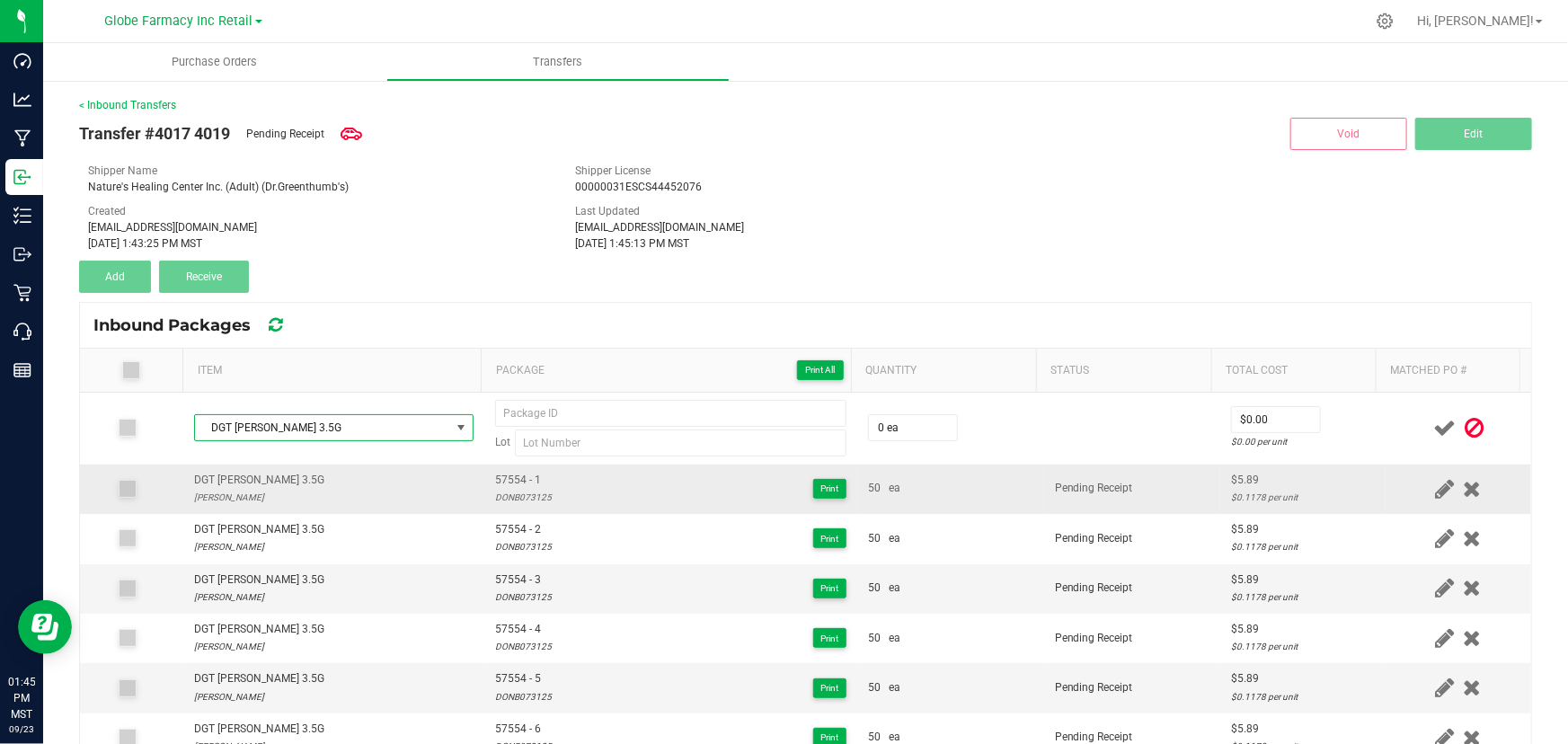
click at [510, 478] on span "57554 - 1" at bounding box center [522, 480] width 56 height 17
click at [519, 489] on div "DONB073125" at bounding box center [522, 497] width 56 height 17
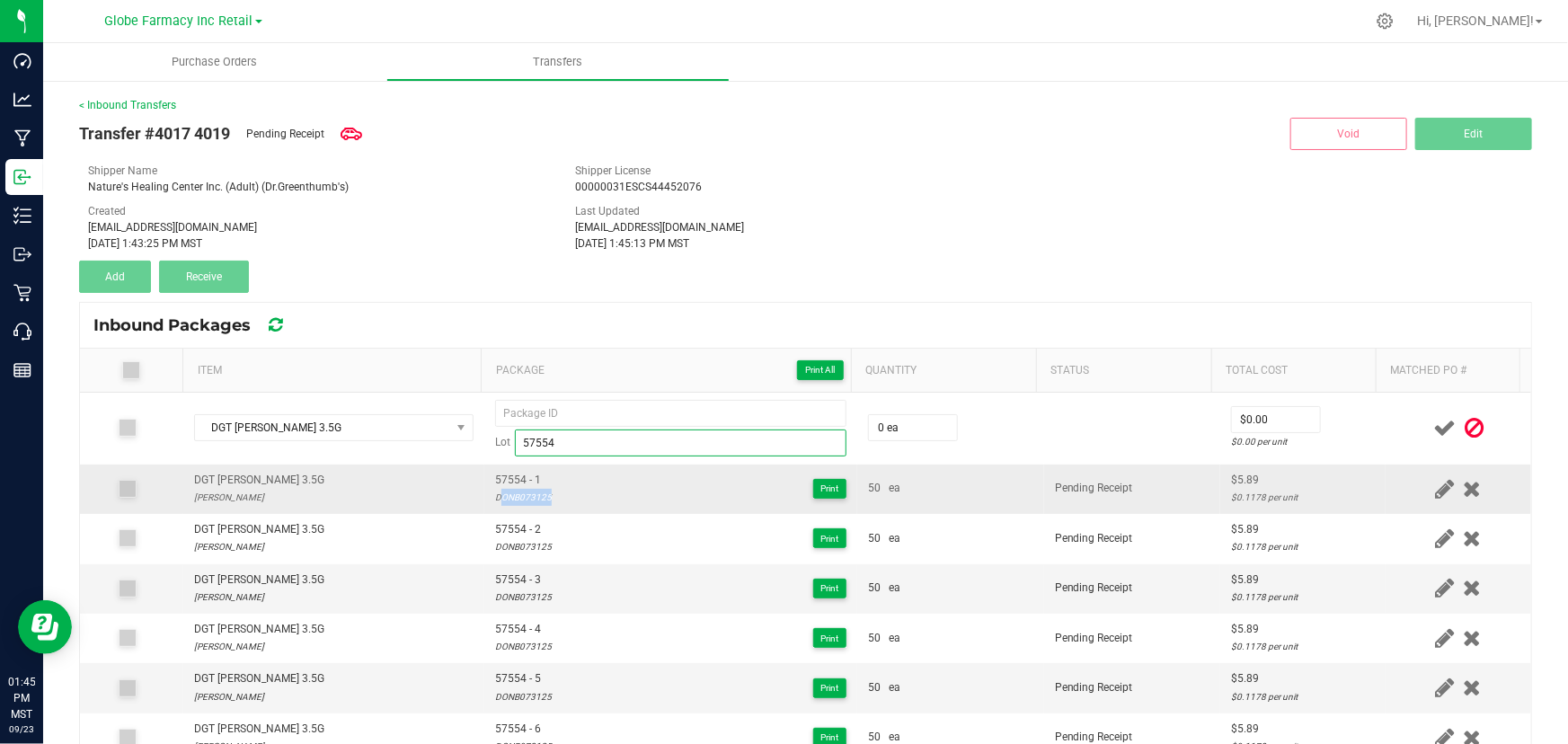
type input "57554 DONB073125"
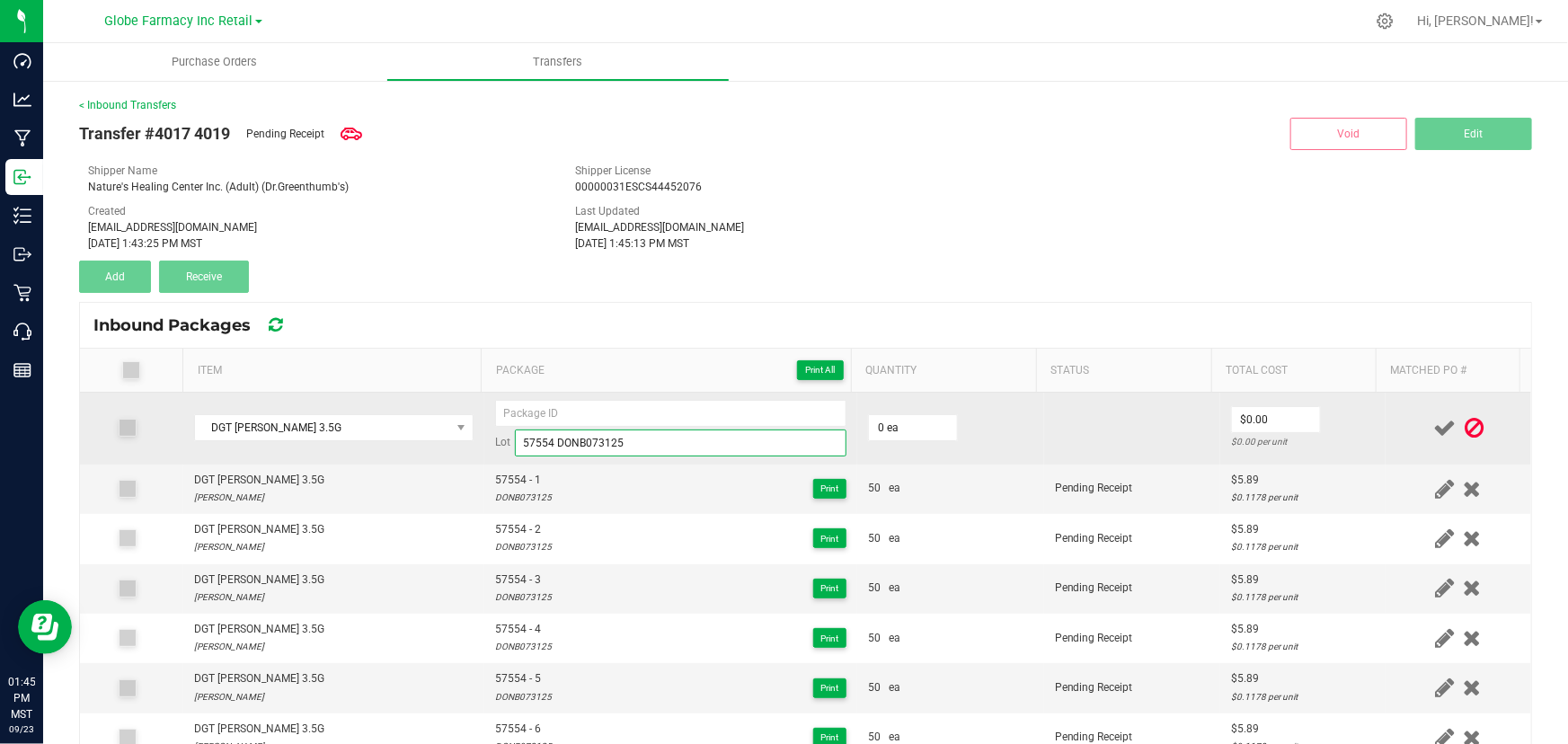
click at [579, 447] on input "57554 DONB073125" at bounding box center [681, 443] width 332 height 27
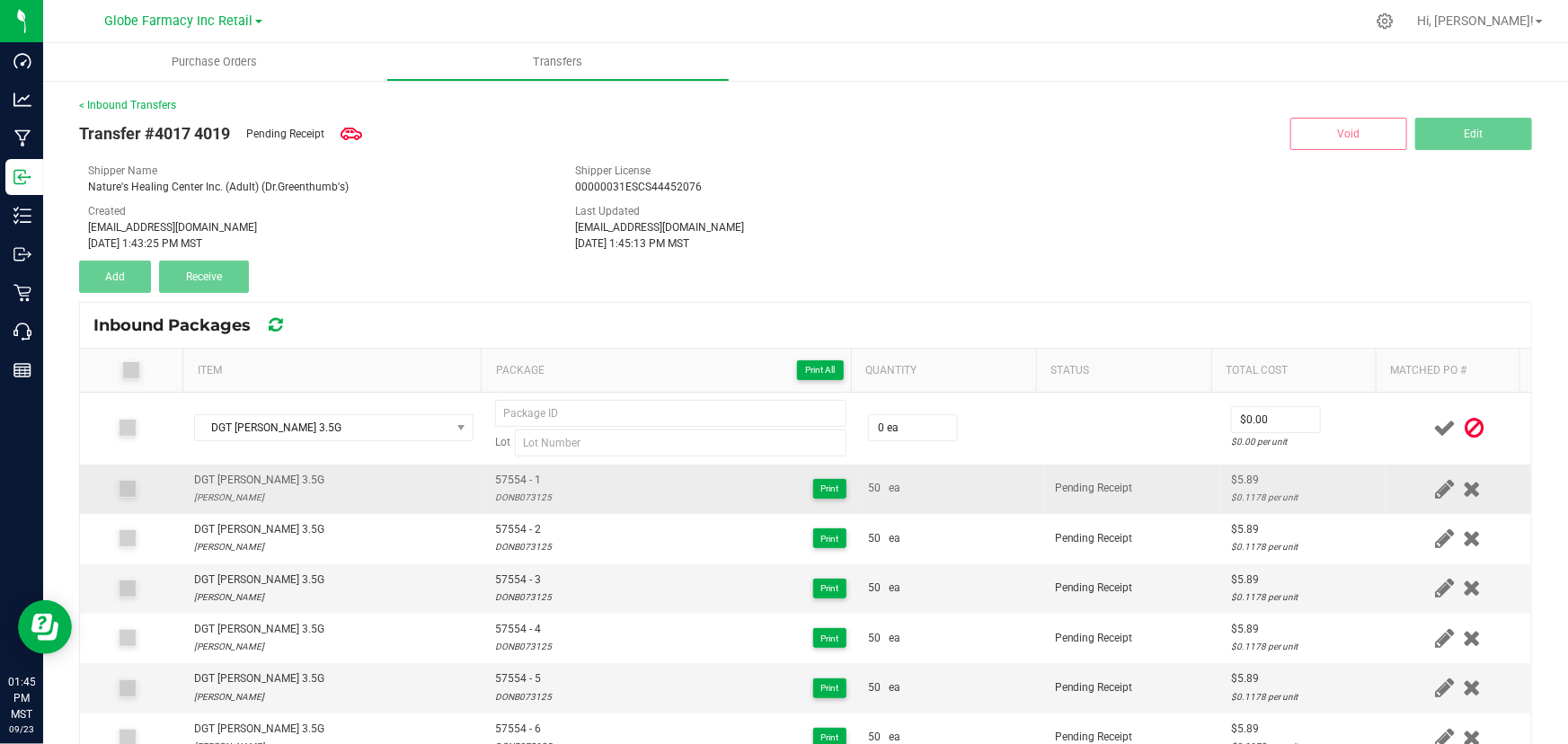
click at [510, 503] on div "DONB073125" at bounding box center [522, 497] width 56 height 17
type input "DONB073125"
click at [519, 485] on span "57554 - 1" at bounding box center [522, 480] width 56 height 17
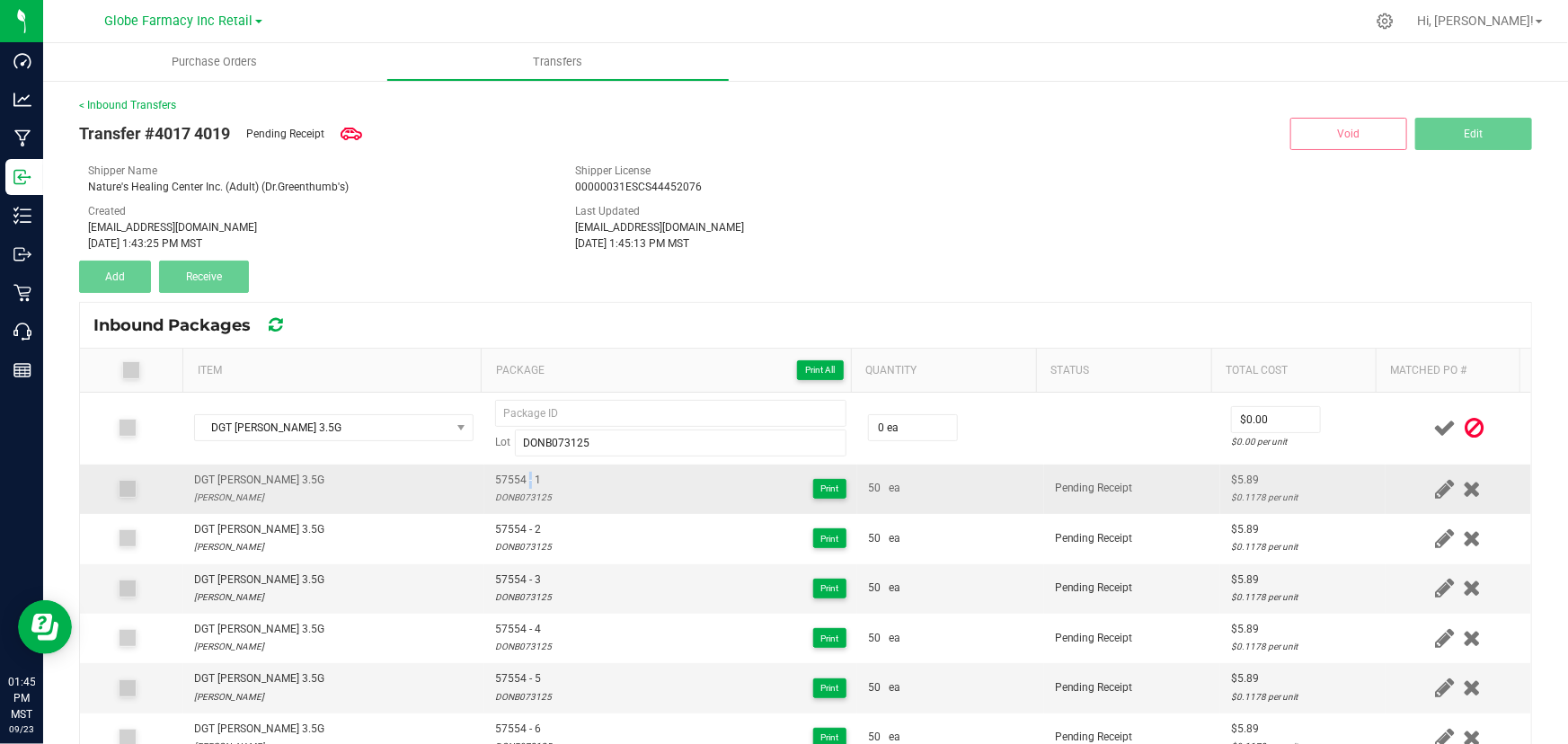
click at [519, 485] on span "57554 - 1" at bounding box center [522, 480] width 56 height 17
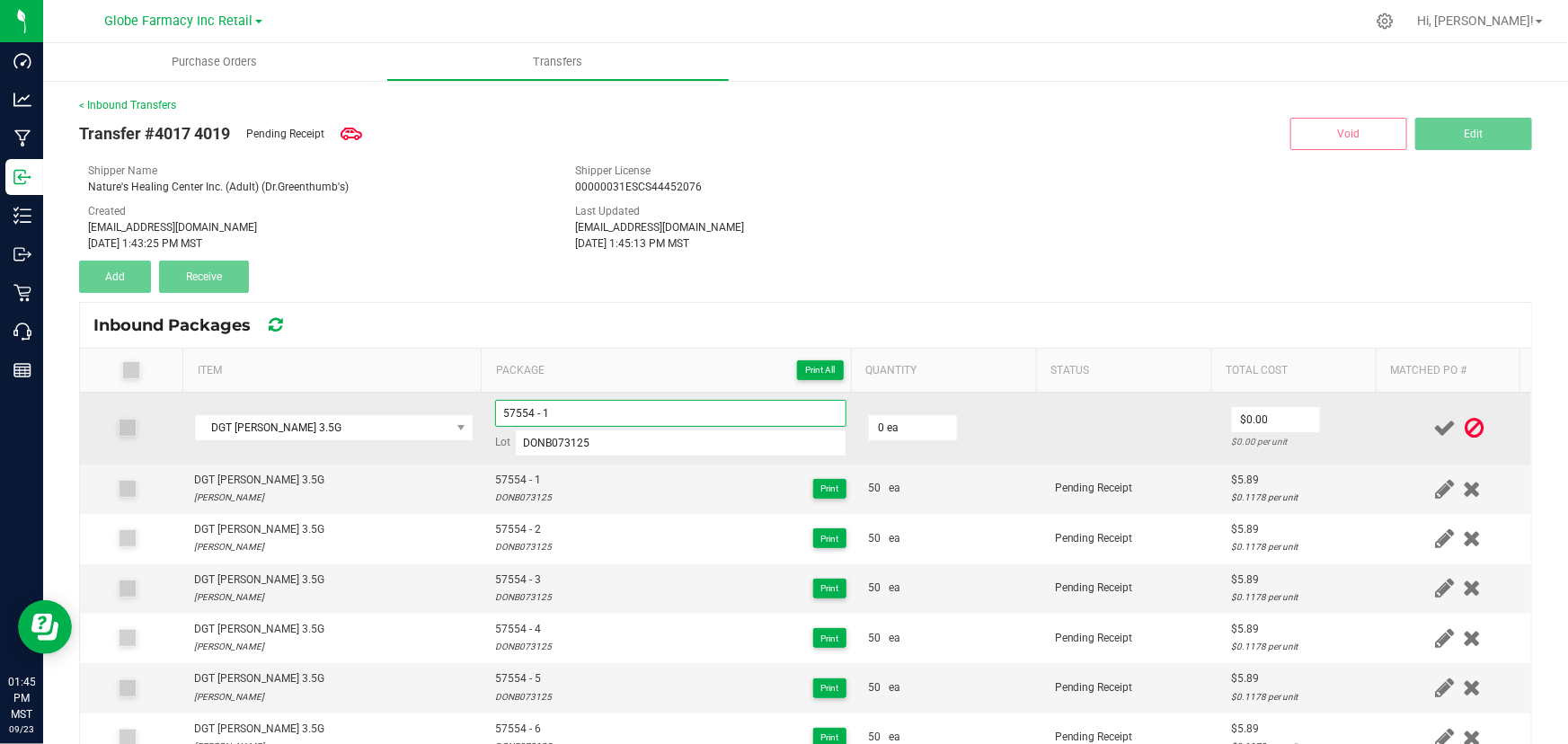
click at [585, 416] on input "57554 - 1" at bounding box center [670, 413] width 352 height 27
type input "57554 - 7"
click at [904, 410] on td "0 ea" at bounding box center [950, 428] width 187 height 71
click at [902, 418] on input "0" at bounding box center [913, 428] width 88 height 25
type input "50 ea"
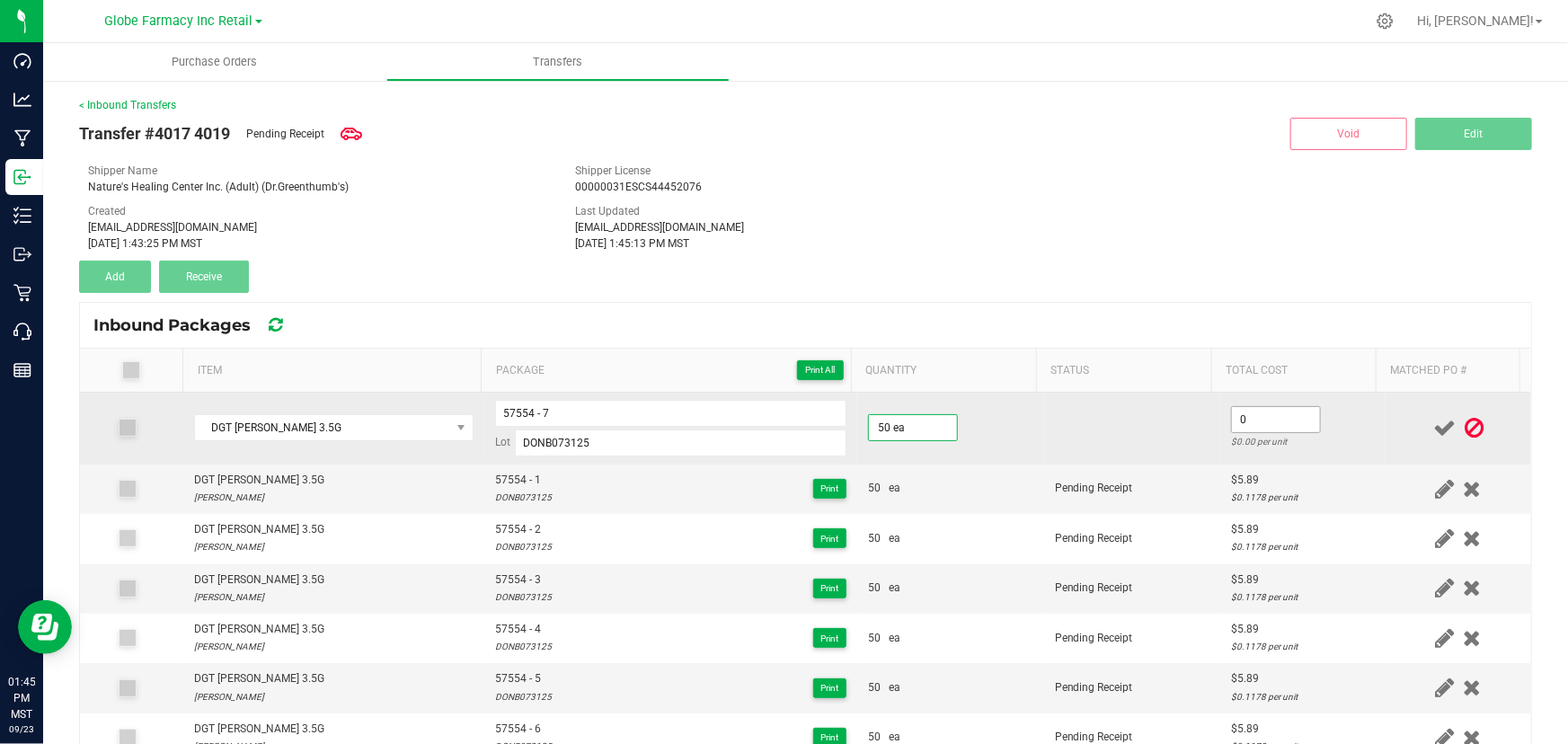
click at [1273, 412] on input "0" at bounding box center [1276, 419] width 88 height 25
type input "$5.89"
click at [1339, 419] on td "$5.89 $0.1178 per unit" at bounding box center [1303, 428] width 166 height 71
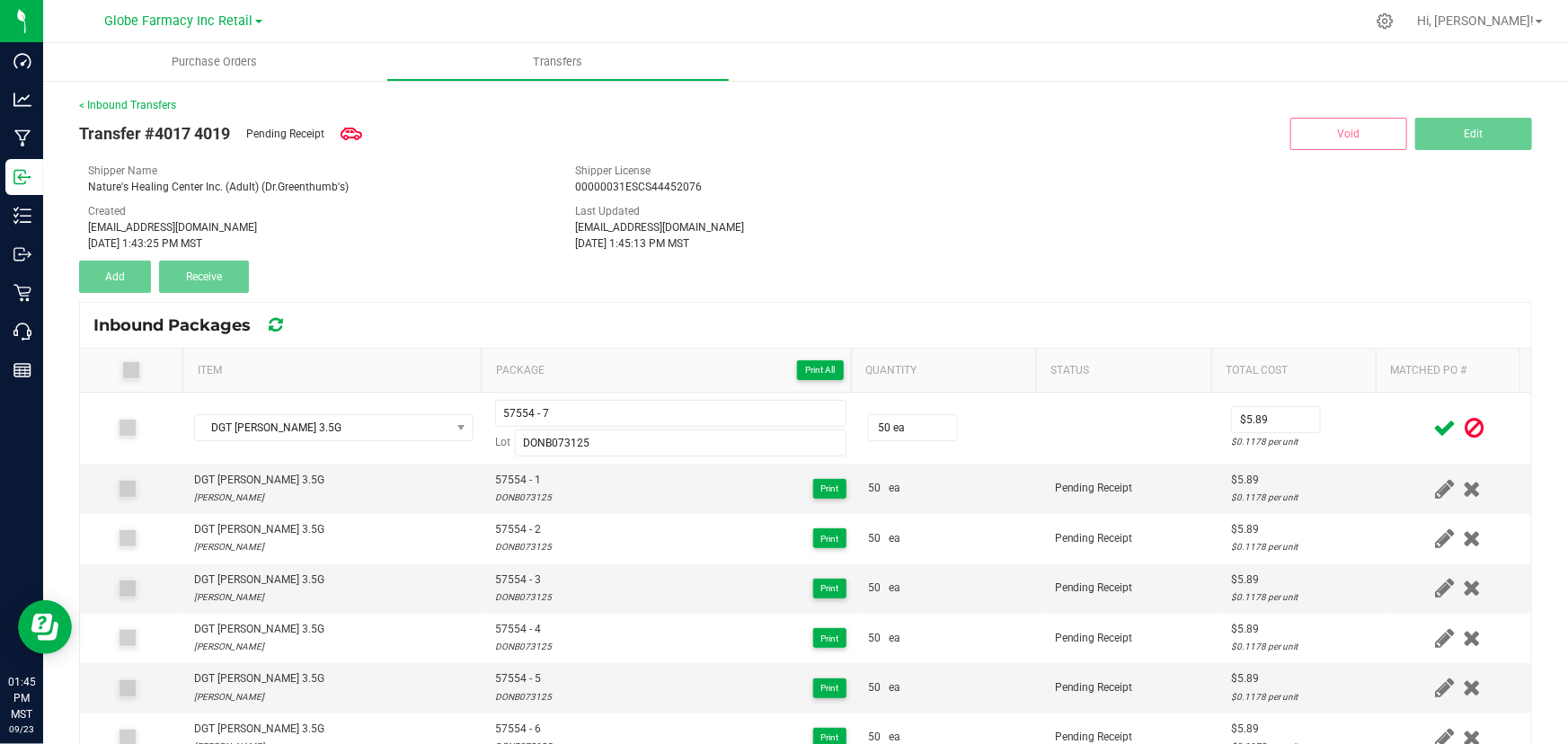
click at [1434, 422] on icon at bounding box center [1445, 428] width 23 height 23
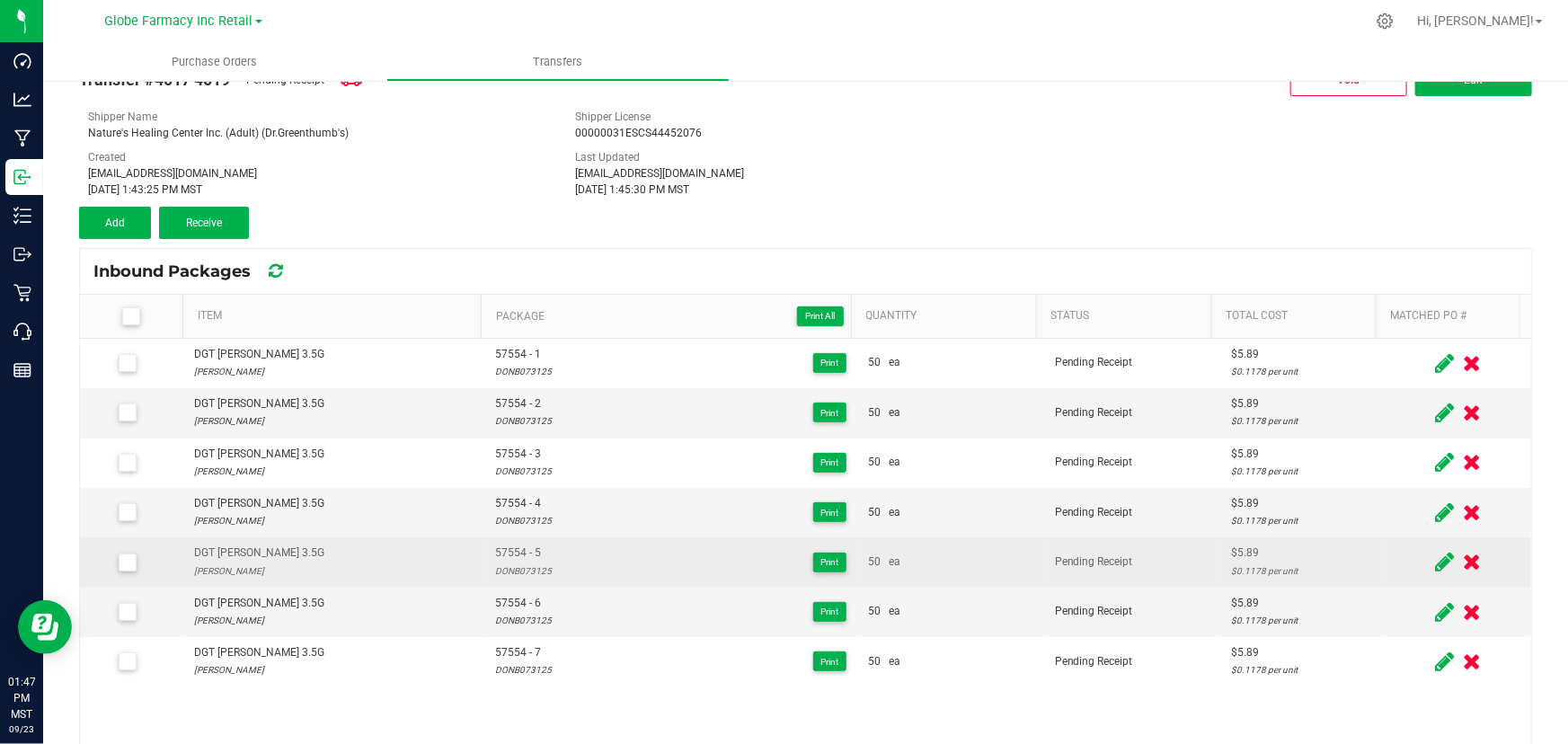
scroll to position [81, 0]
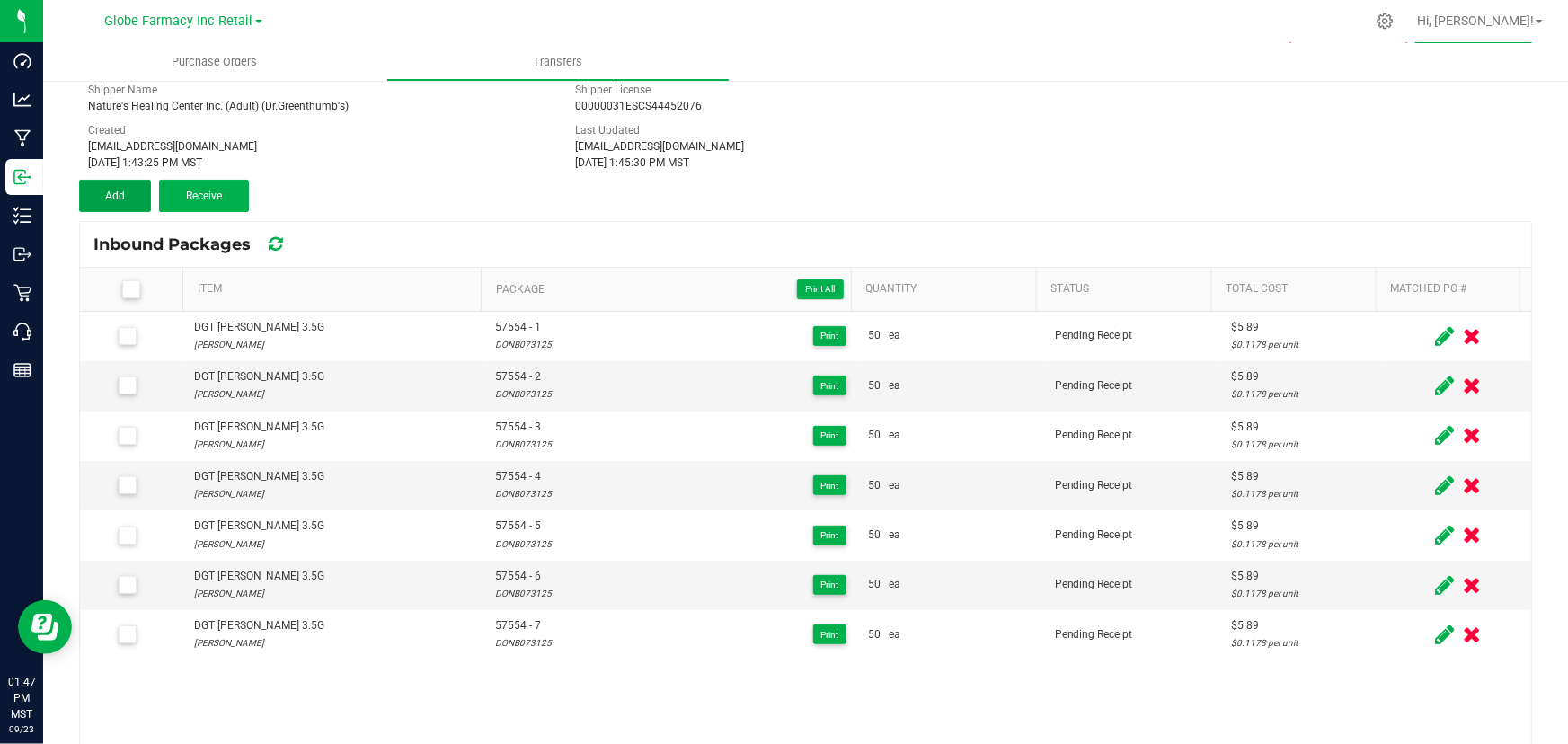
drag, startPoint x: 128, startPoint y: 190, endPoint x: 253, endPoint y: 245, distance: 136.6
click at [128, 190] on button "Add" at bounding box center [114, 196] width 71 height 32
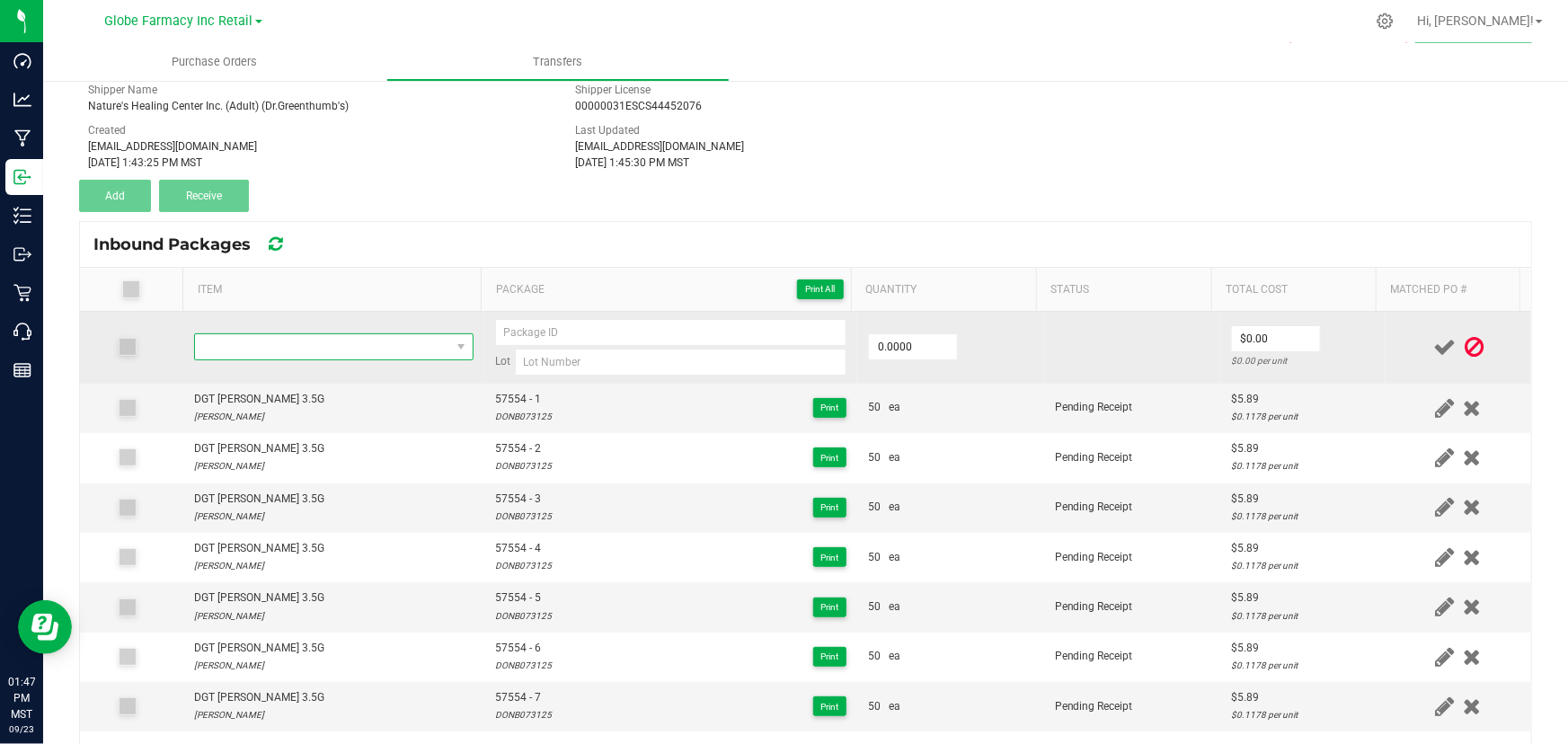
click at [385, 346] on span "NO DATA FOUND" at bounding box center [323, 347] width 255 height 25
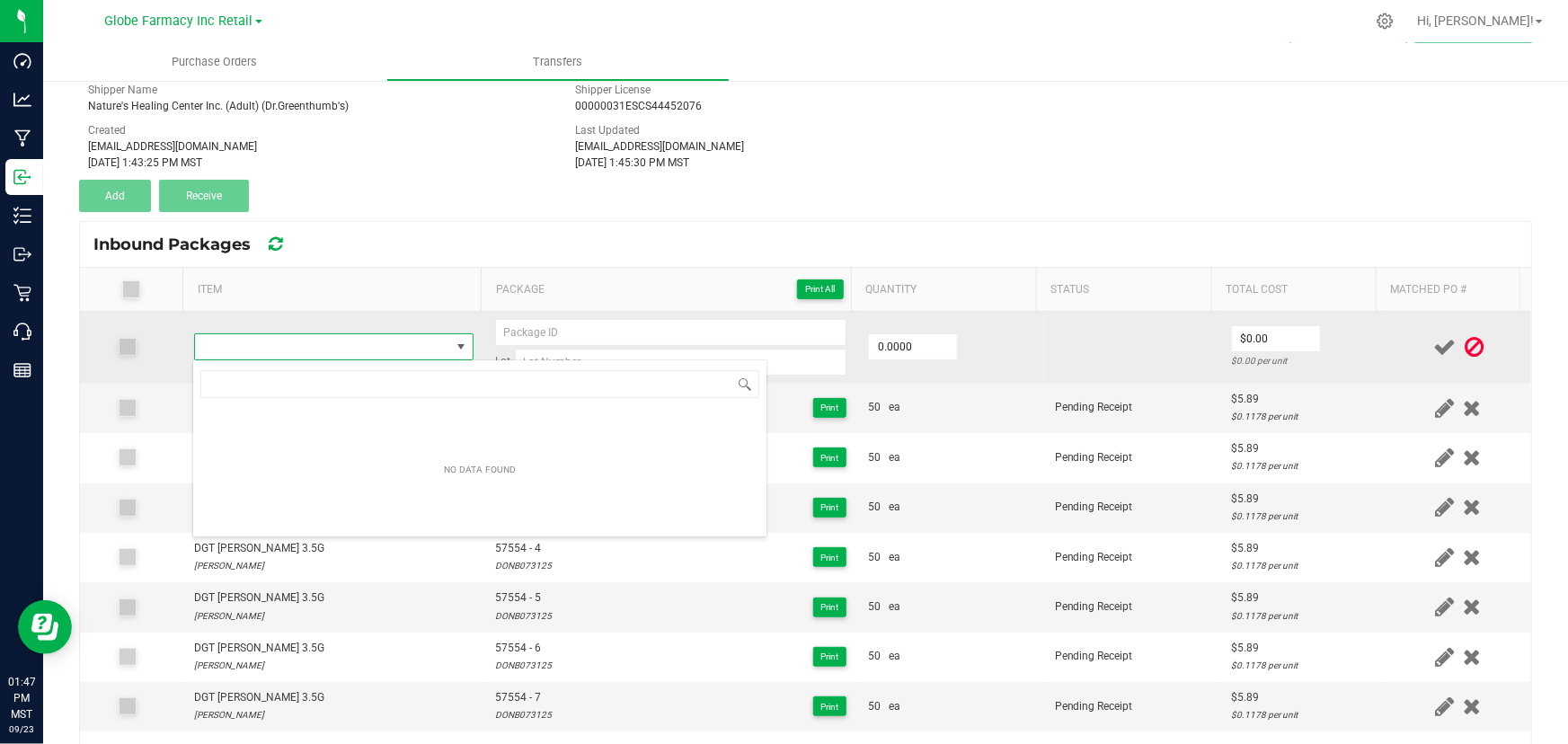
type input "DGT KUSH MINTS 3.5G"
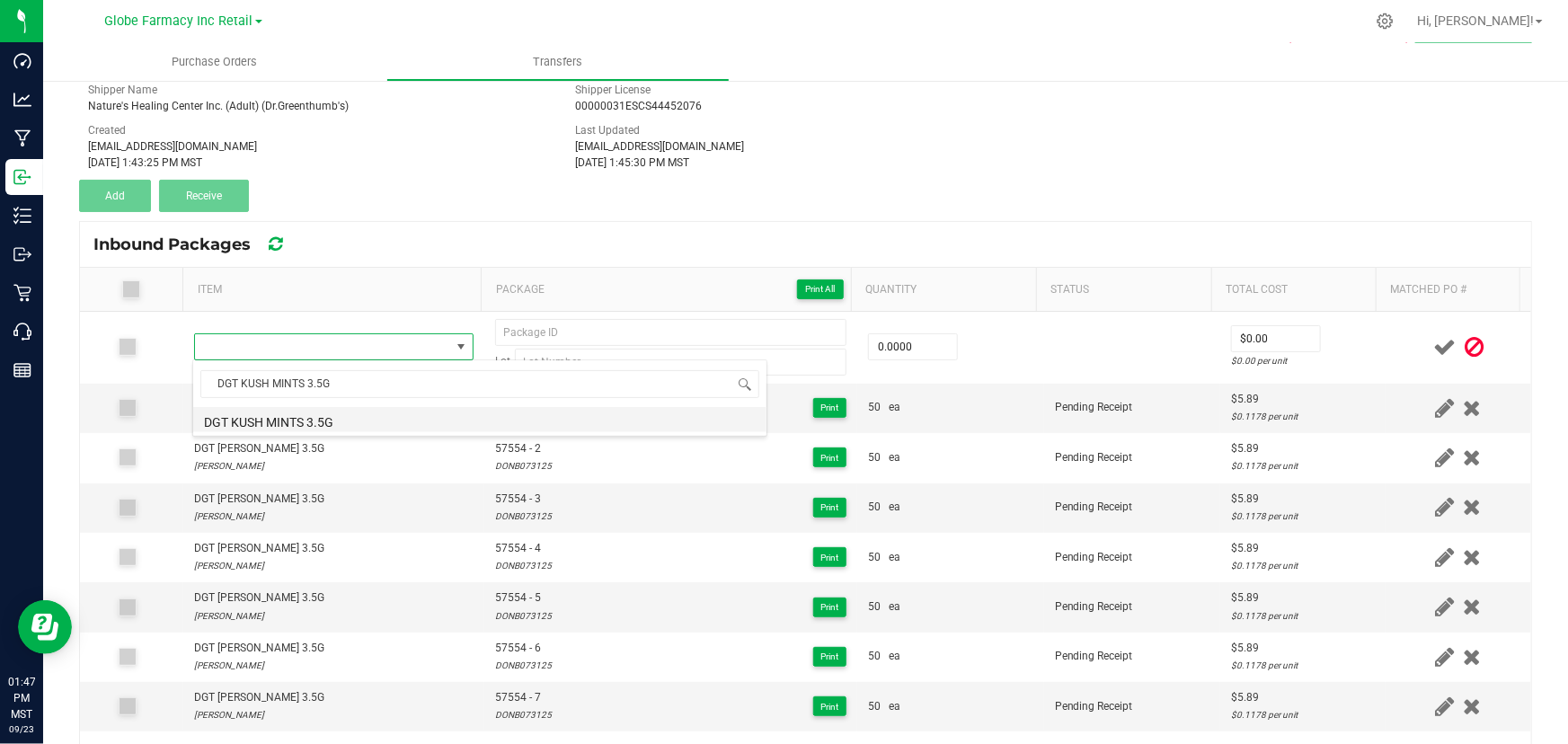
click at [331, 424] on li "DGT KUSH MINTS 3.5G" at bounding box center [480, 419] width 574 height 25
type input "0 ea"
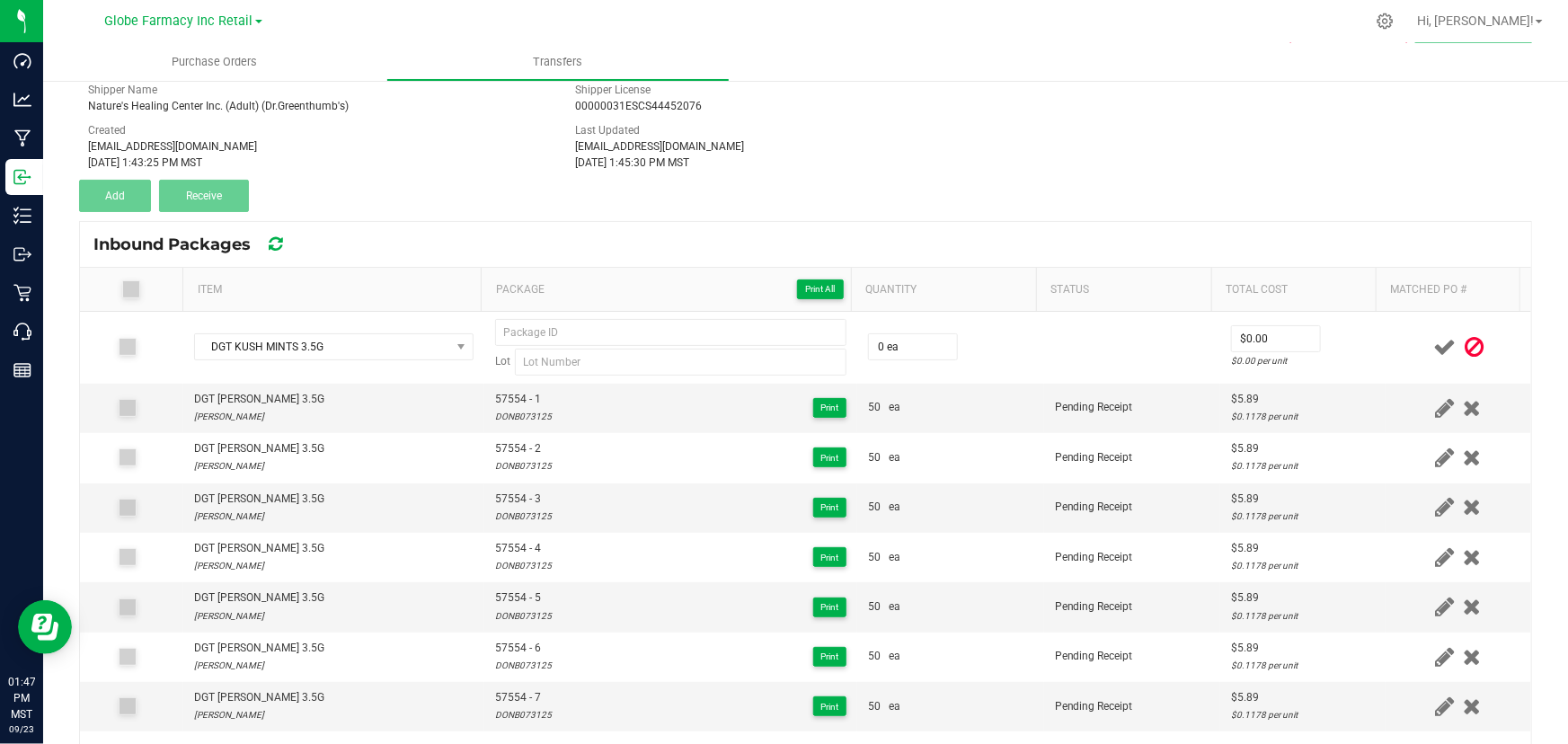
click at [1465, 338] on icon at bounding box center [1475, 348] width 19 height 23
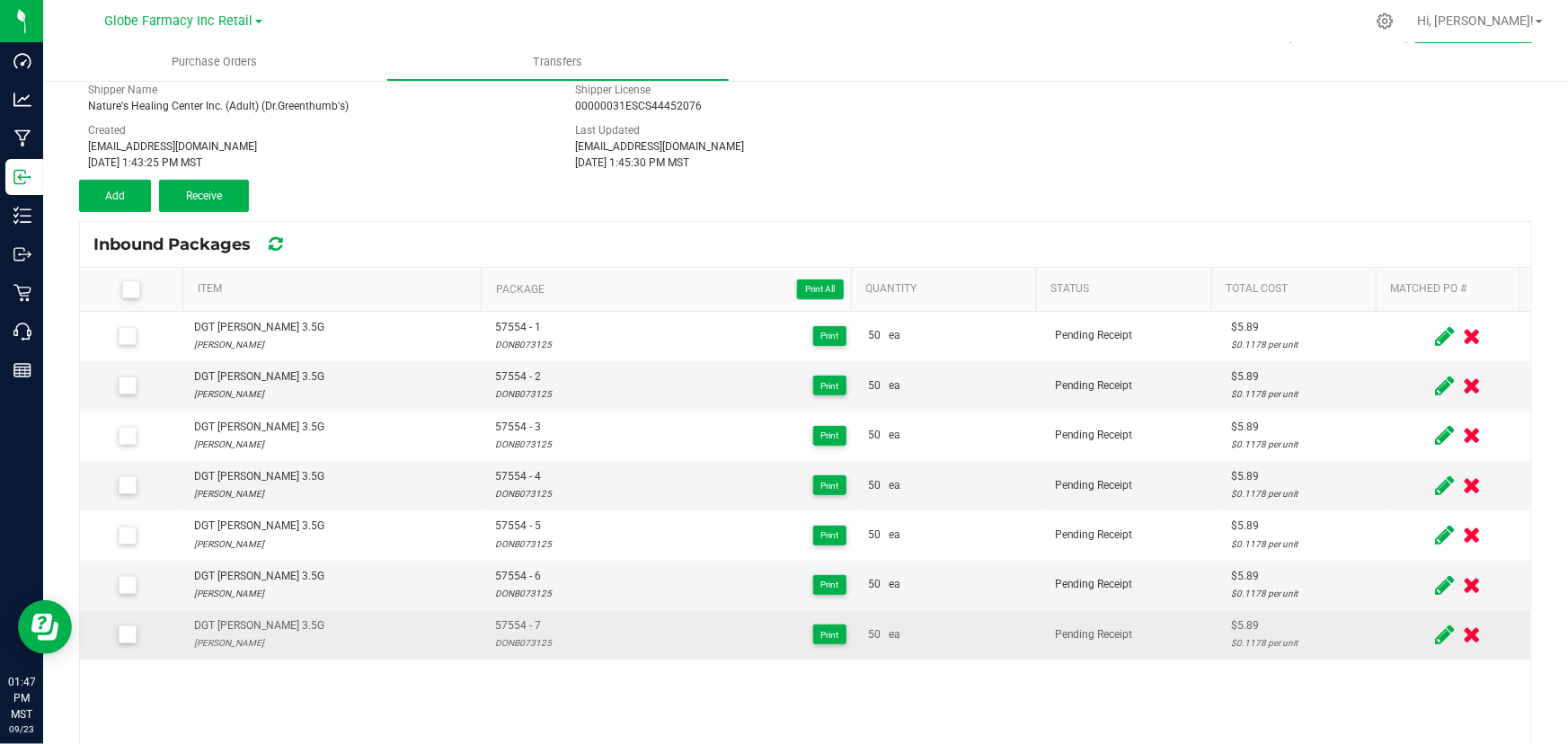
click at [1436, 628] on icon at bounding box center [1446, 634] width 19 height 23
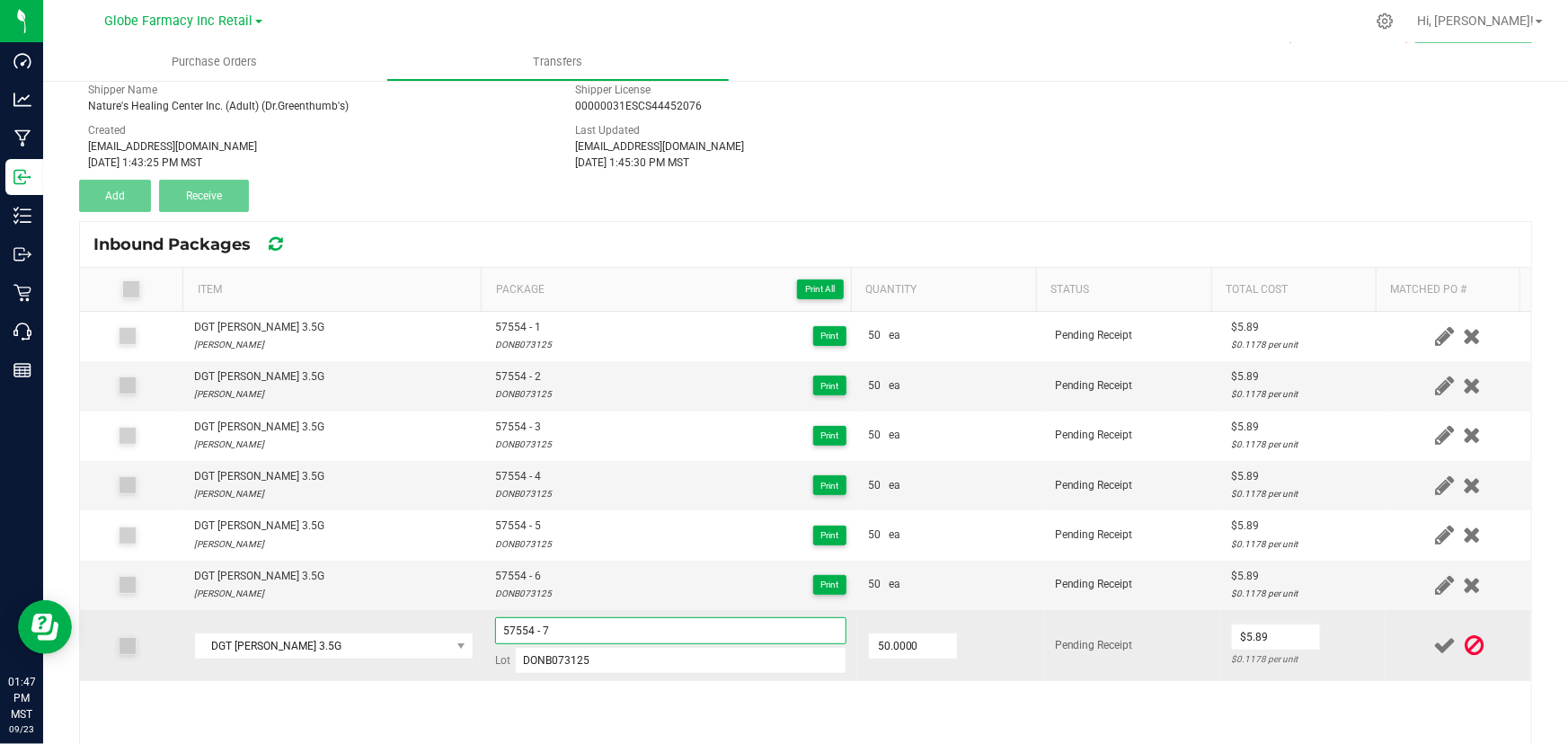
click at [684, 630] on input "57554 - 7" at bounding box center [670, 631] width 352 height 27
paste input "3641"
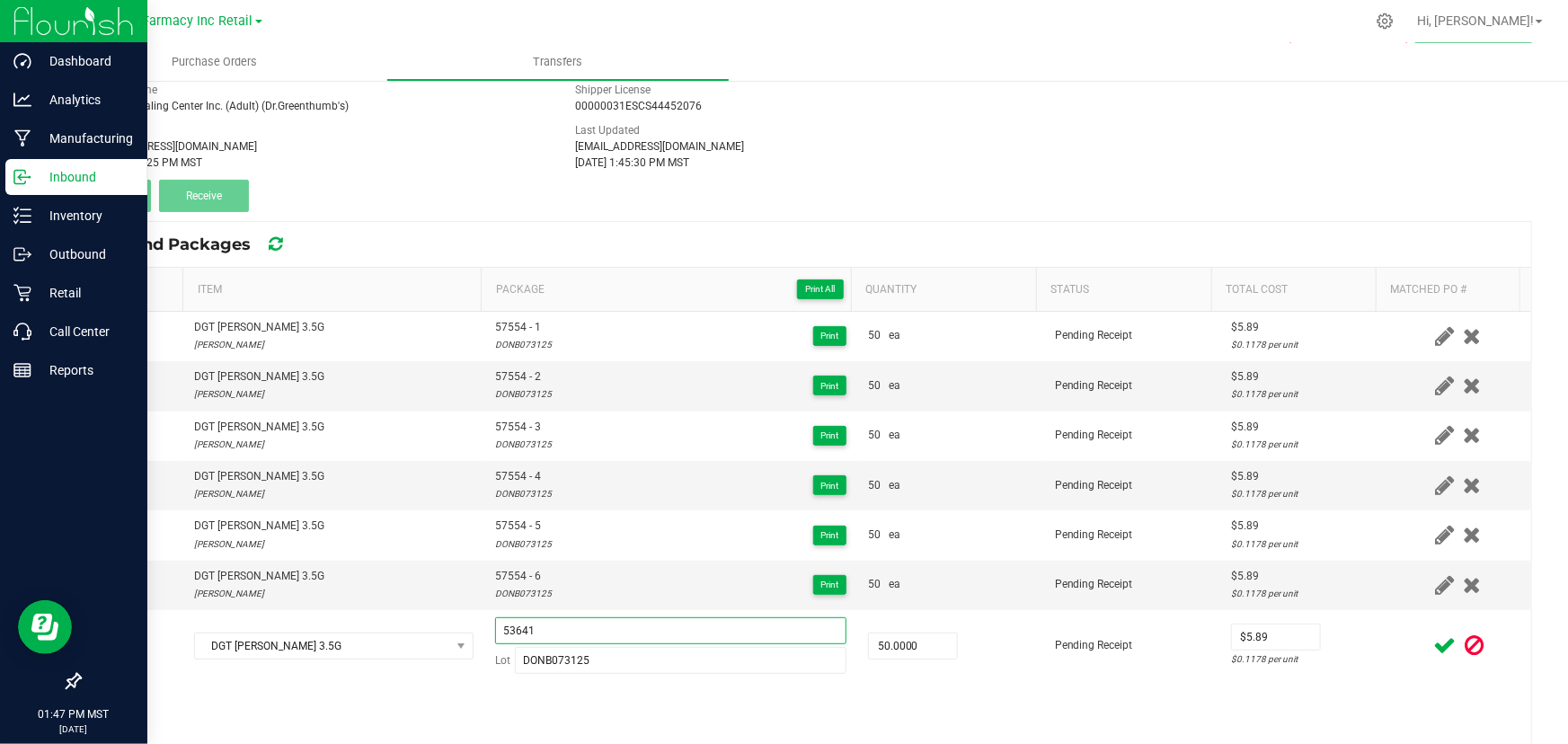
type input "53641"
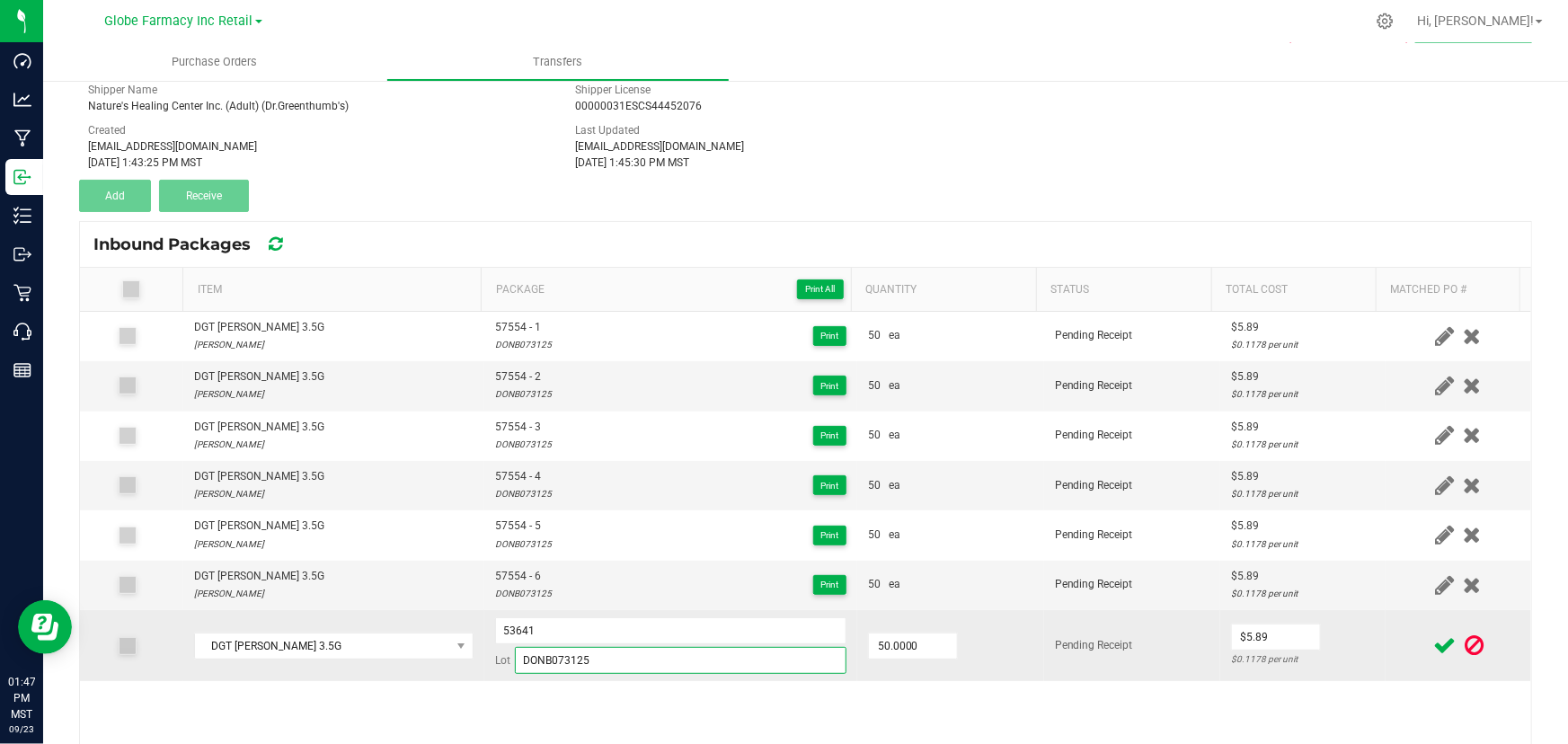
click at [621, 661] on input "DONB073125" at bounding box center [681, 660] width 332 height 27
paste input "429"
type input "DONB042925"
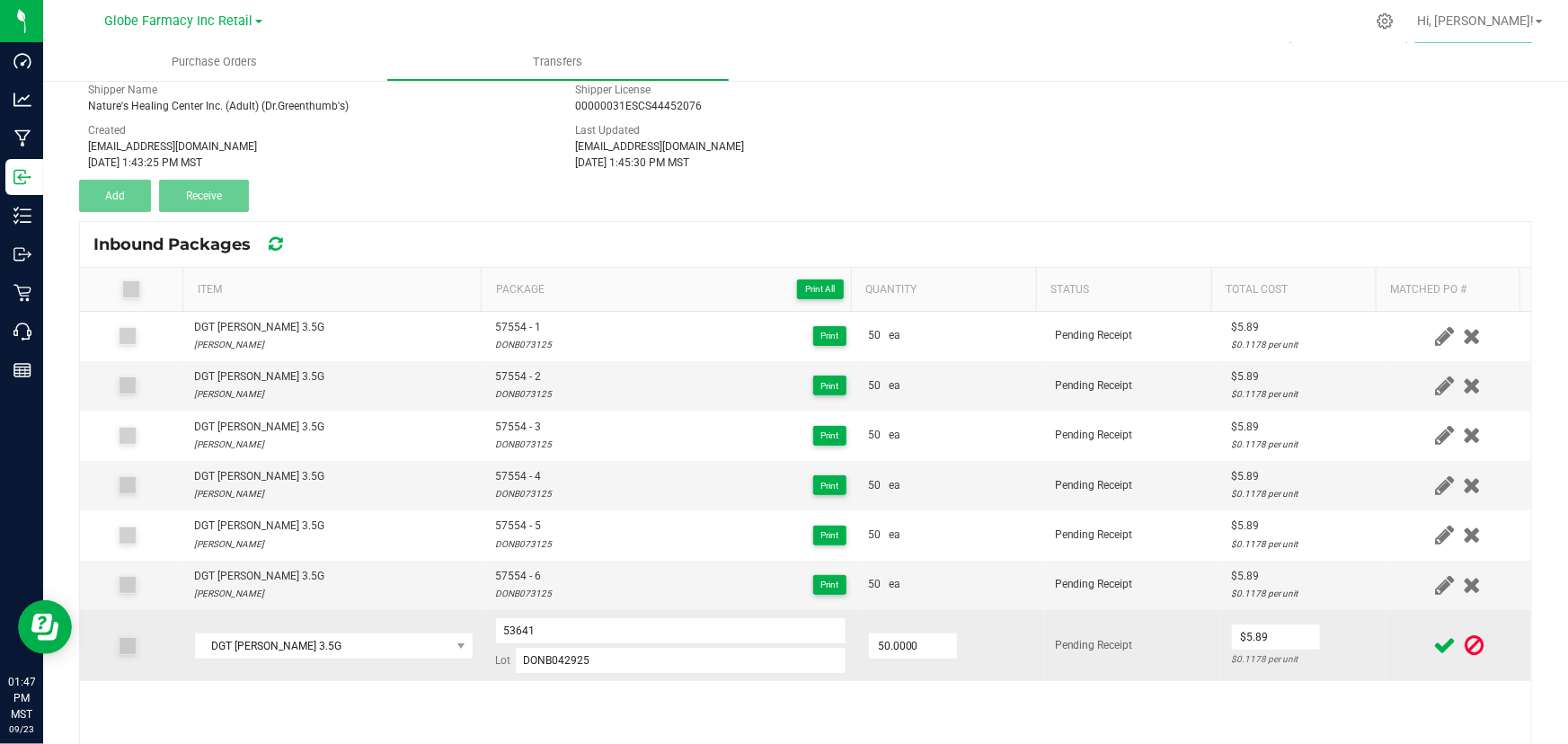
click at [1088, 661] on td "Pending Receipt" at bounding box center [1132, 645] width 176 height 70
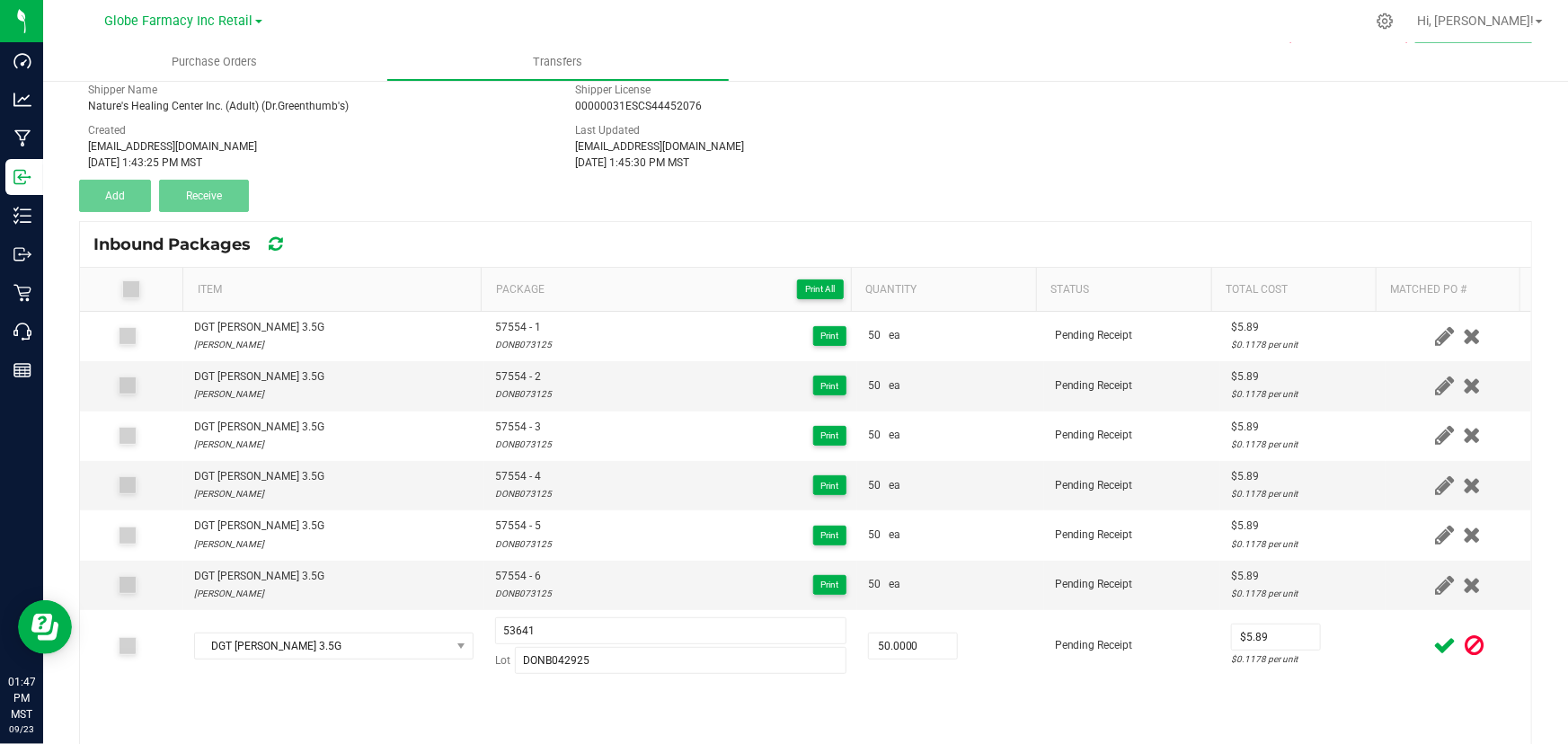
click at [1396, 647] on div at bounding box center [1458, 646] width 124 height 23
click at [1434, 642] on icon at bounding box center [1445, 646] width 23 height 23
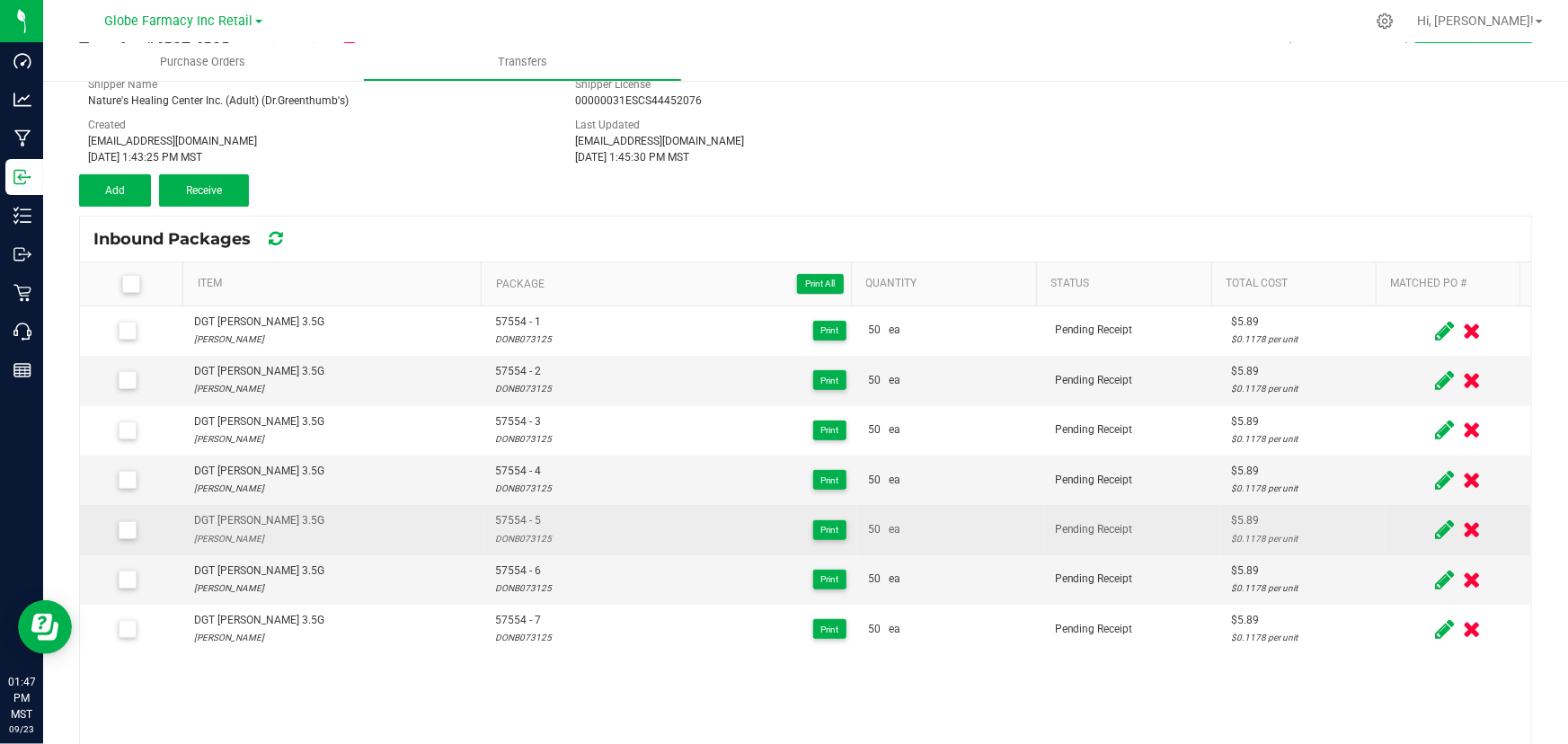
scroll to position [203, 0]
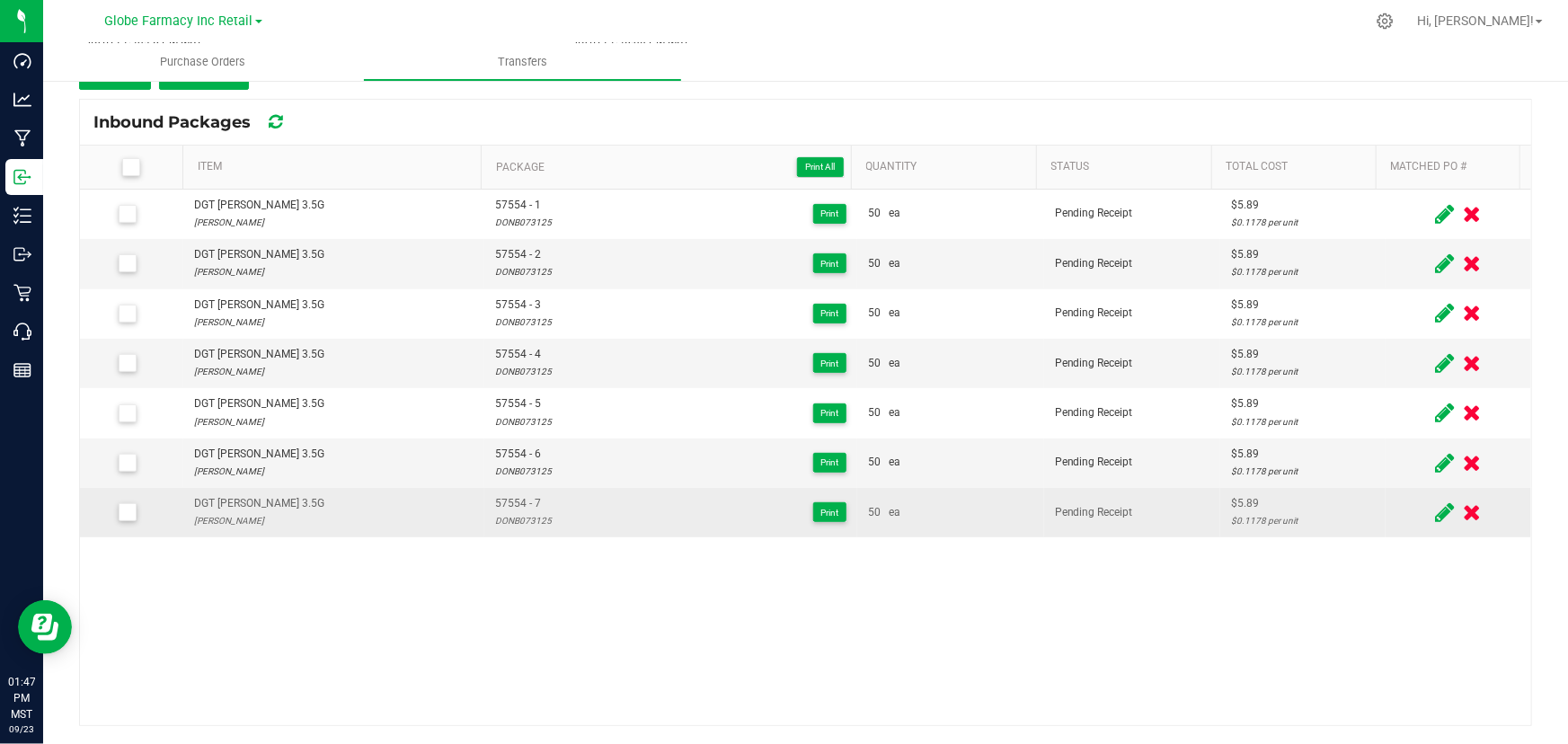
click at [1436, 509] on icon at bounding box center [1446, 513] width 19 height 23
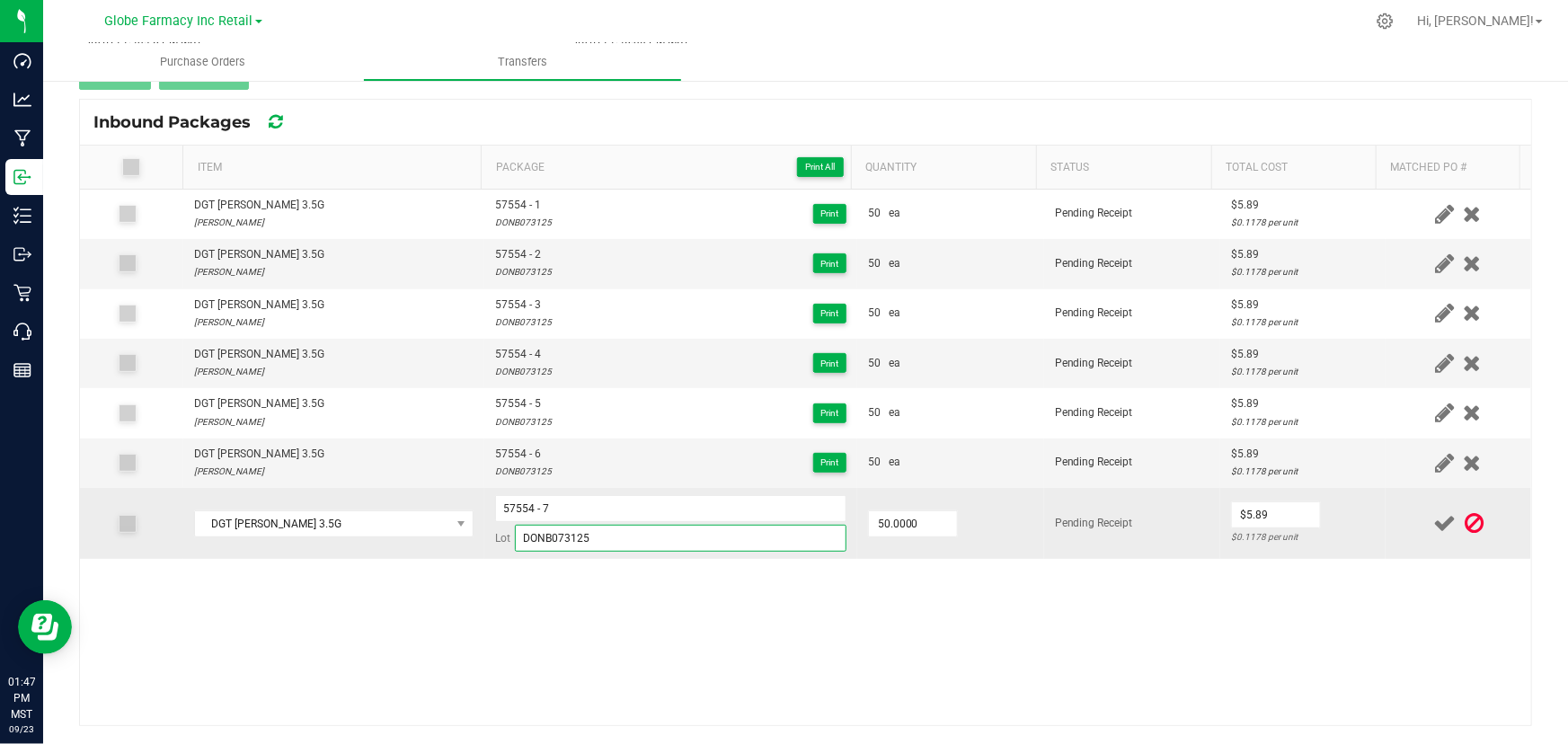
click at [764, 540] on input "DONB073125" at bounding box center [681, 538] width 332 height 27
paste input "429"
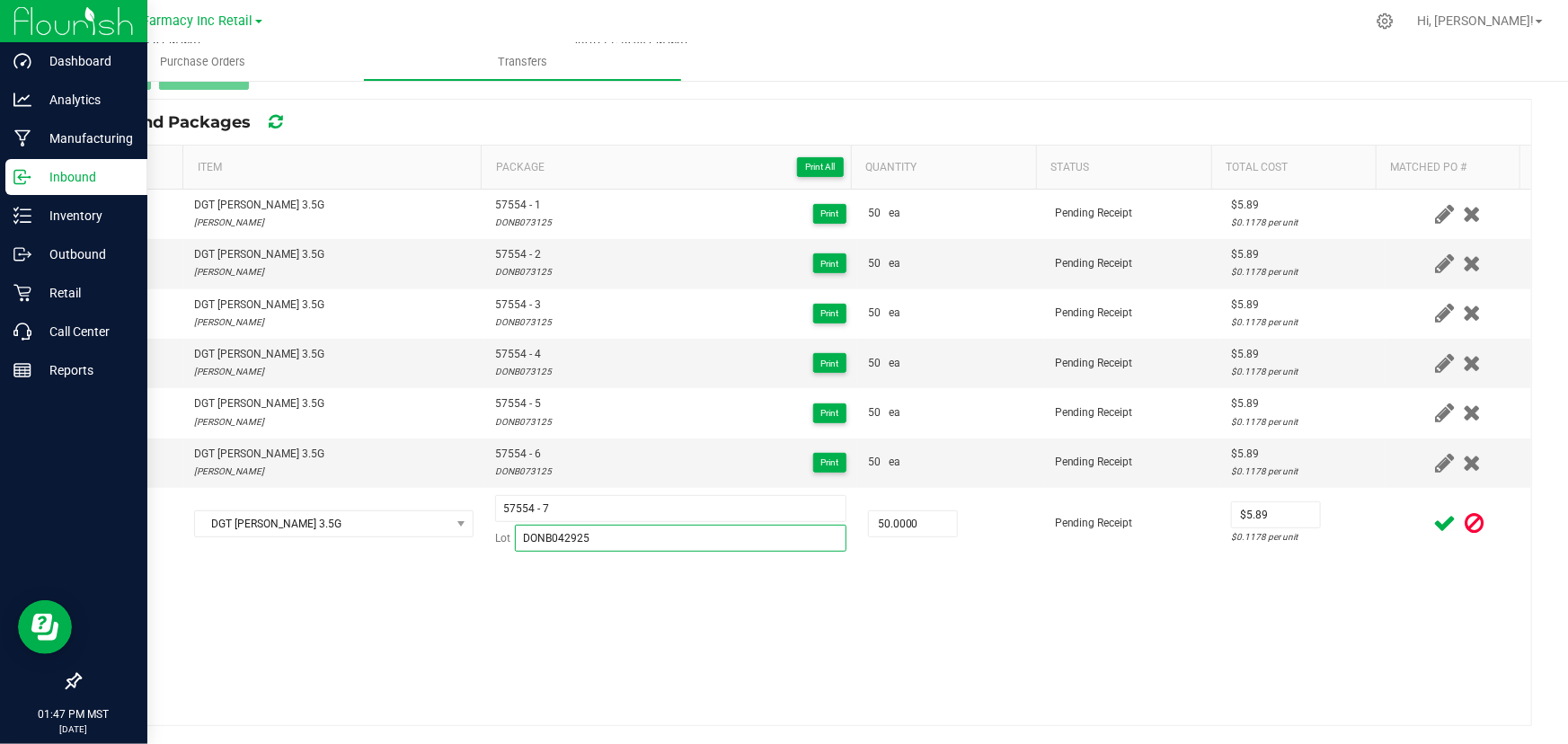
type input "DONB042925"
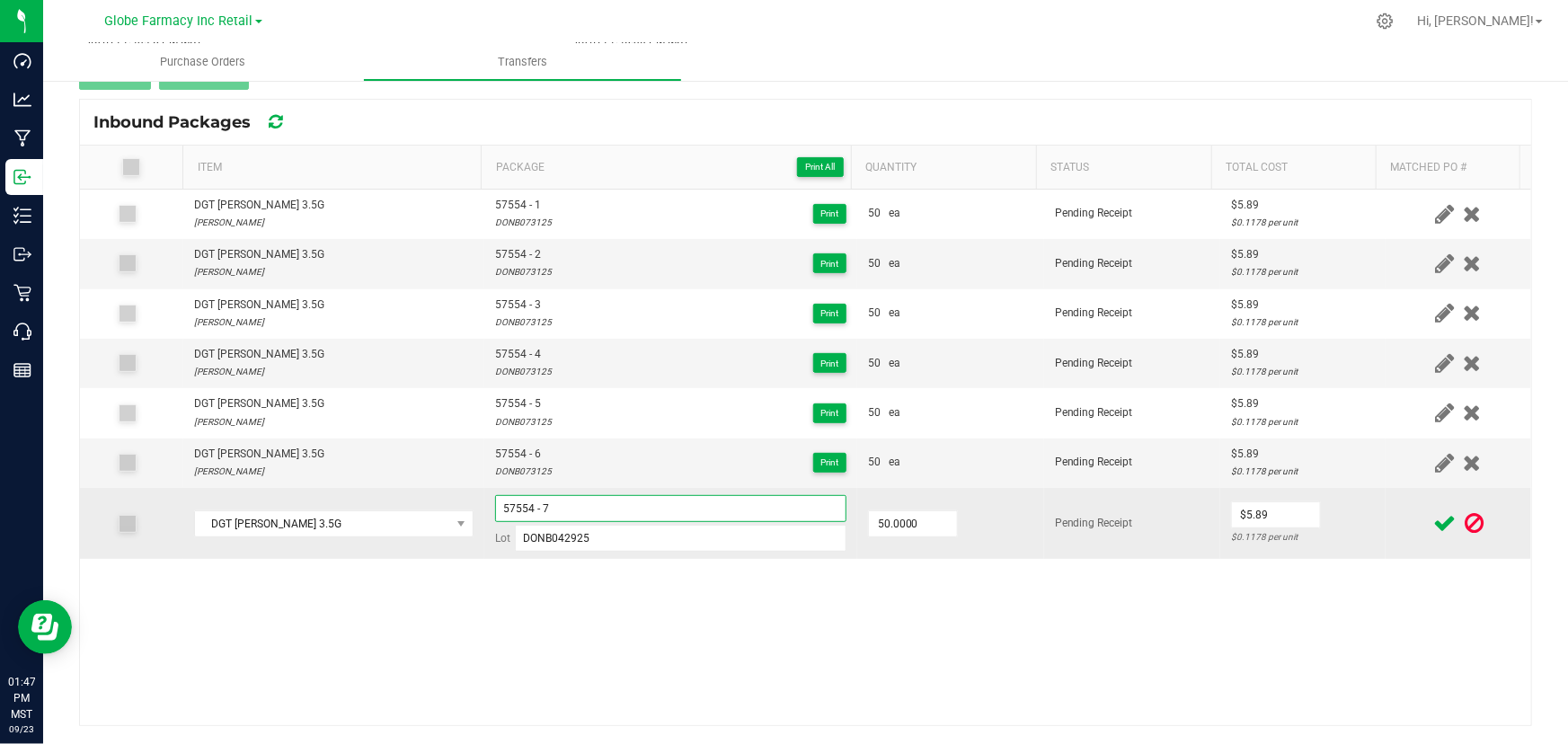
click at [654, 508] on input "57554 - 7" at bounding box center [670, 508] width 352 height 27
paste input "3641"
type input "53641 - 01"
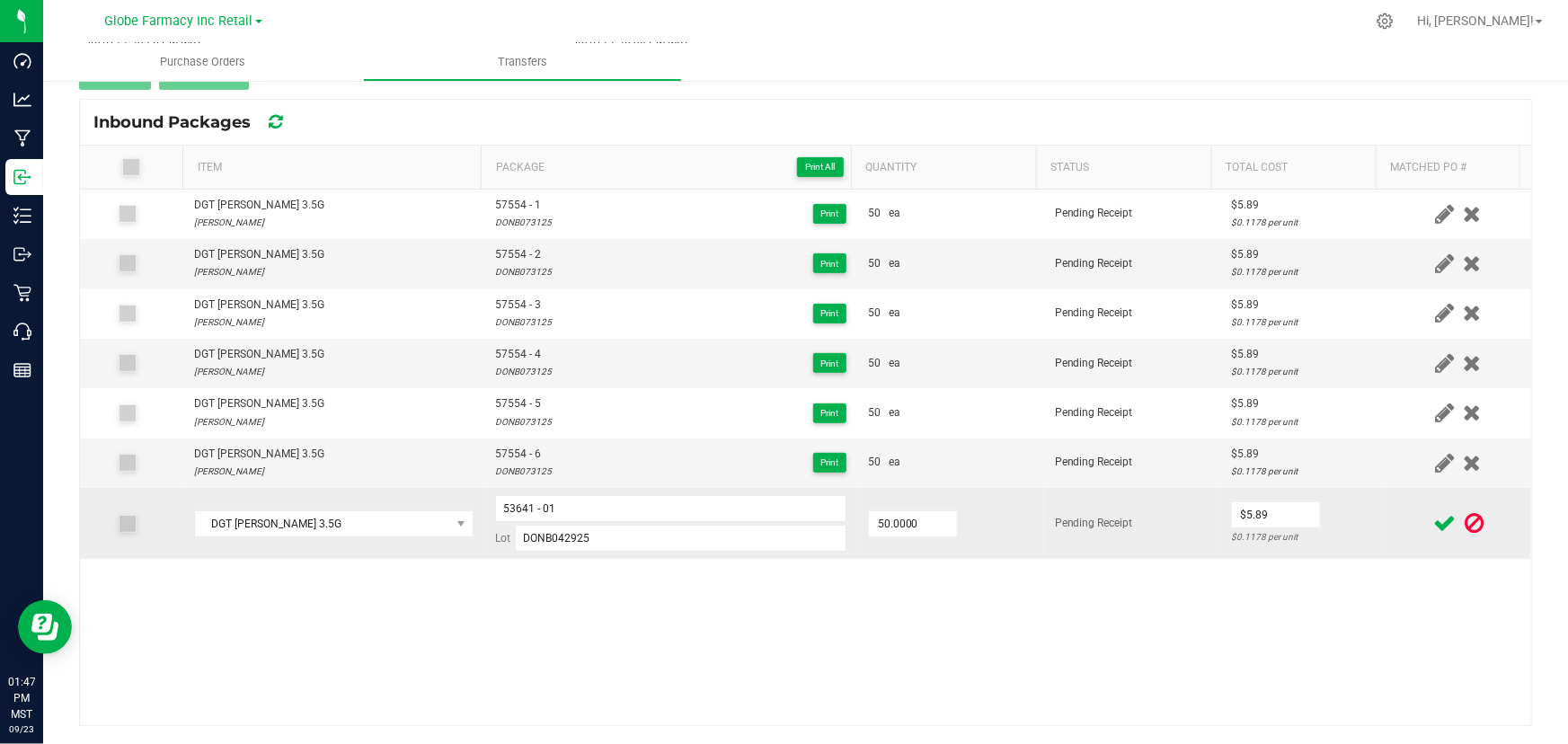
drag, startPoint x: 1324, startPoint y: 512, endPoint x: 1348, endPoint y: 511, distance: 24.0
click at [1326, 512] on td "$5.89 $0.1178 per unit" at bounding box center [1303, 523] width 166 height 70
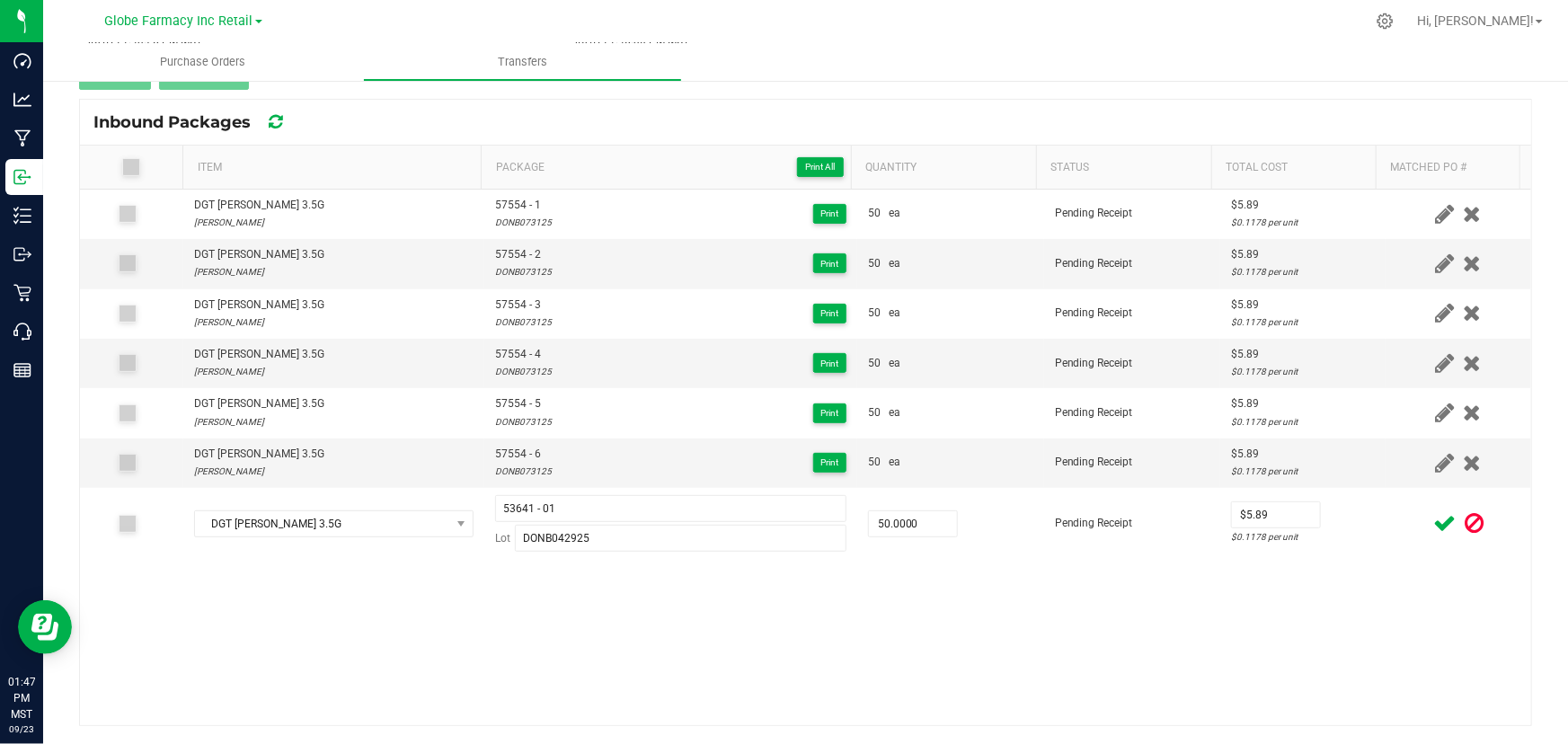
click at [1434, 518] on icon at bounding box center [1445, 523] width 23 height 23
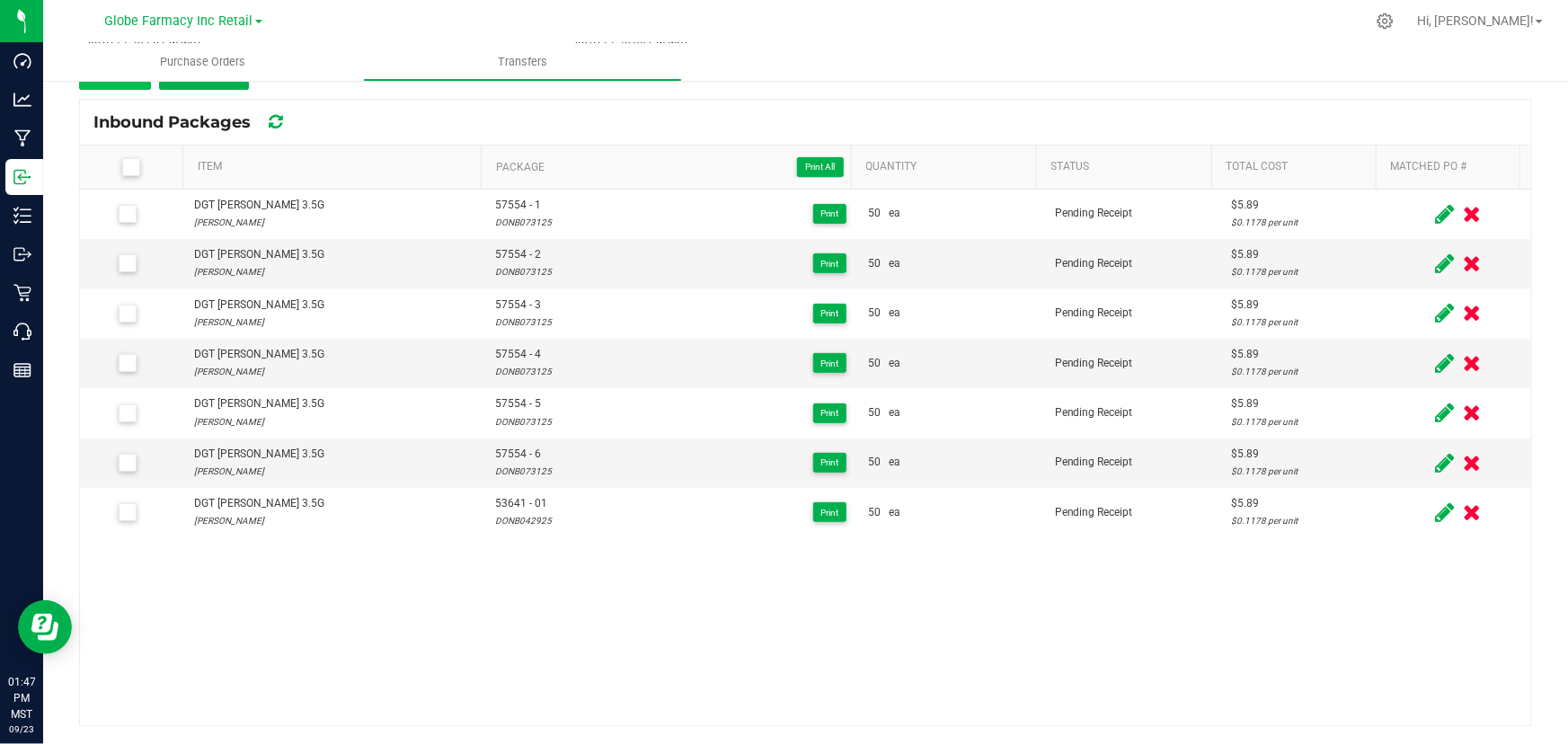
drag, startPoint x: 126, startPoint y: 81, endPoint x: 139, endPoint y: 87, distance: 14.3
click at [126, 81] on ul "Purchase Orders Transfers" at bounding box center [826, 62] width 1568 height 39
click at [139, 87] on button "Add" at bounding box center [114, 73] width 71 height 32
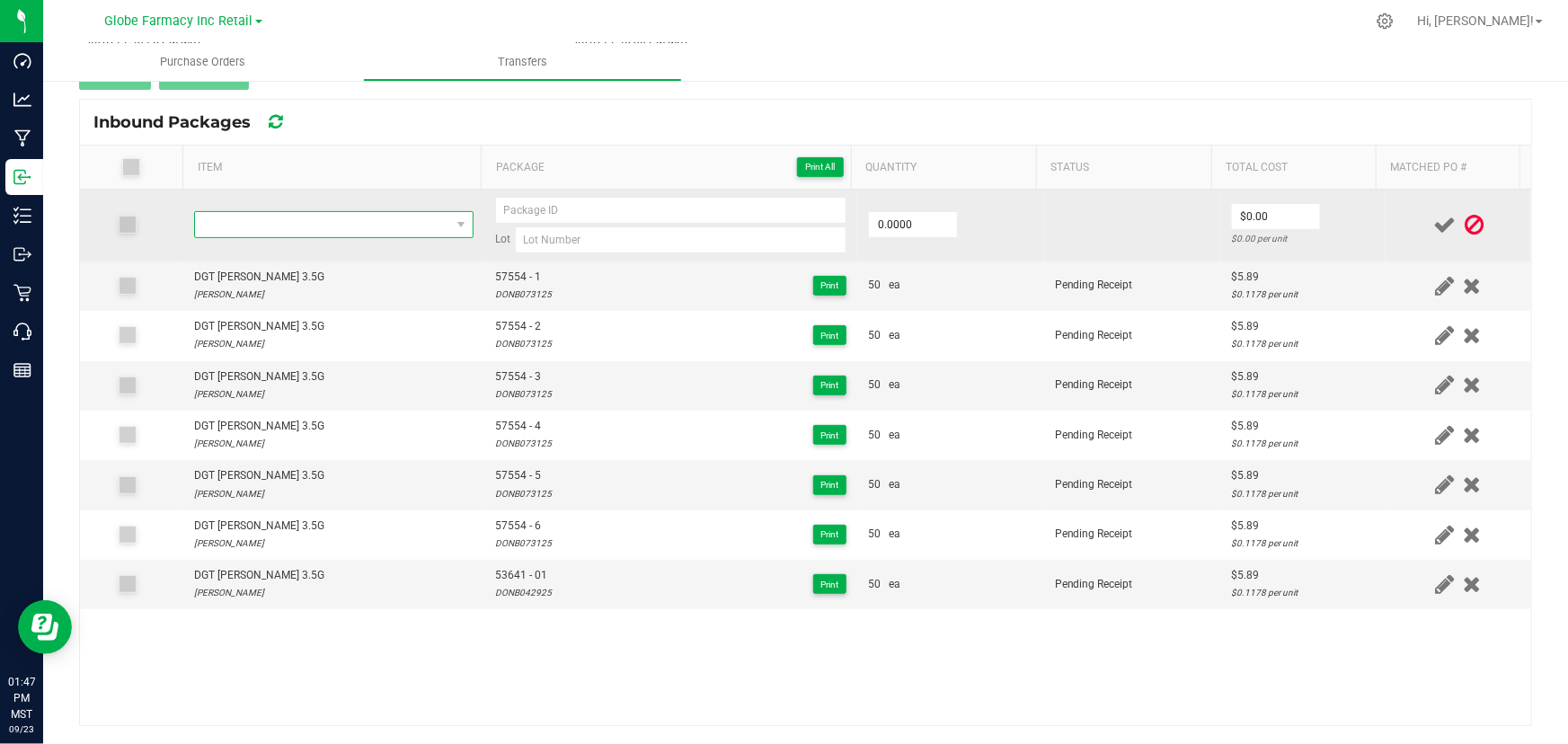
click at [271, 213] on span "NO DATA FOUND" at bounding box center [323, 225] width 255 height 25
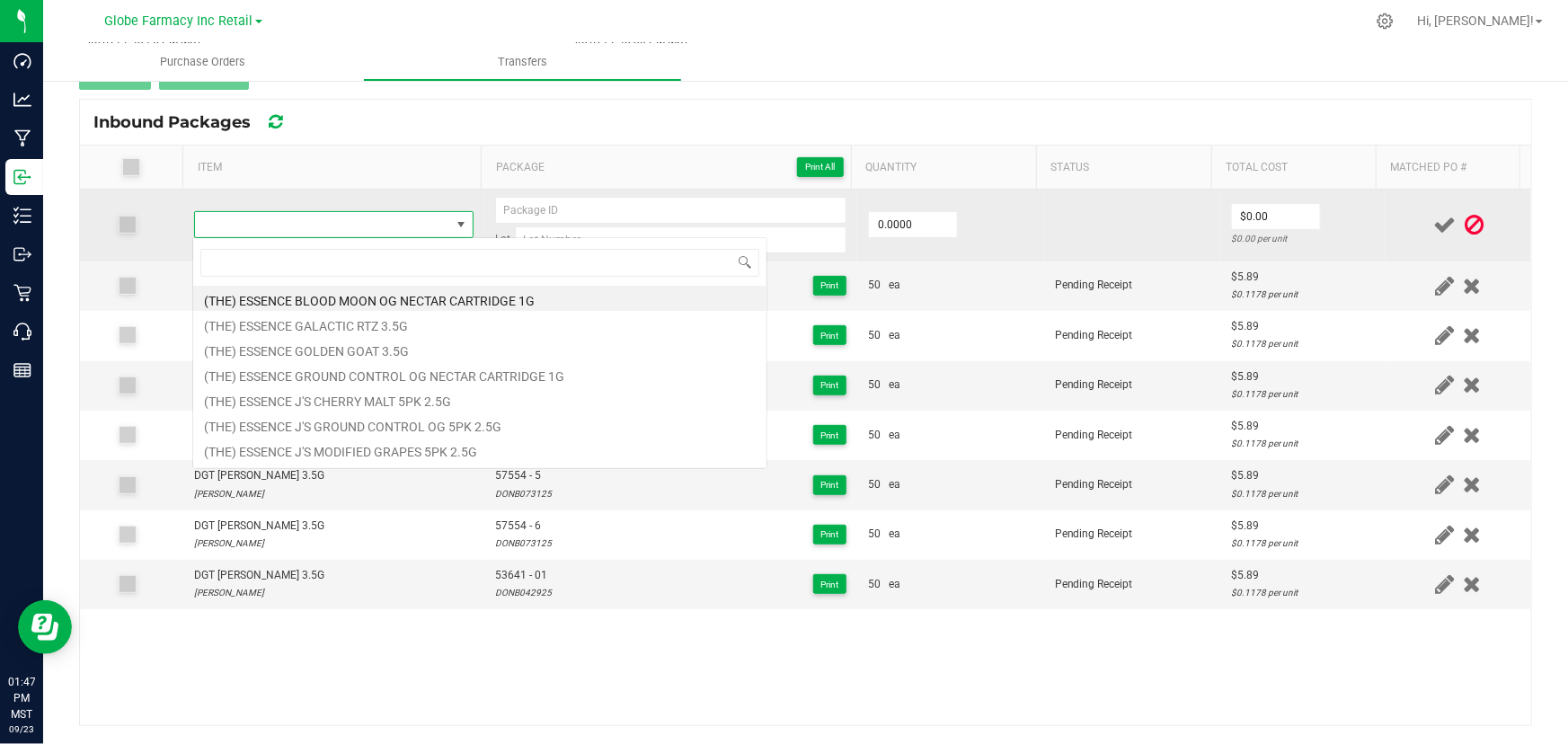
scroll to position [27, 274]
type input "DGT KUSH MINTS 3.5G"
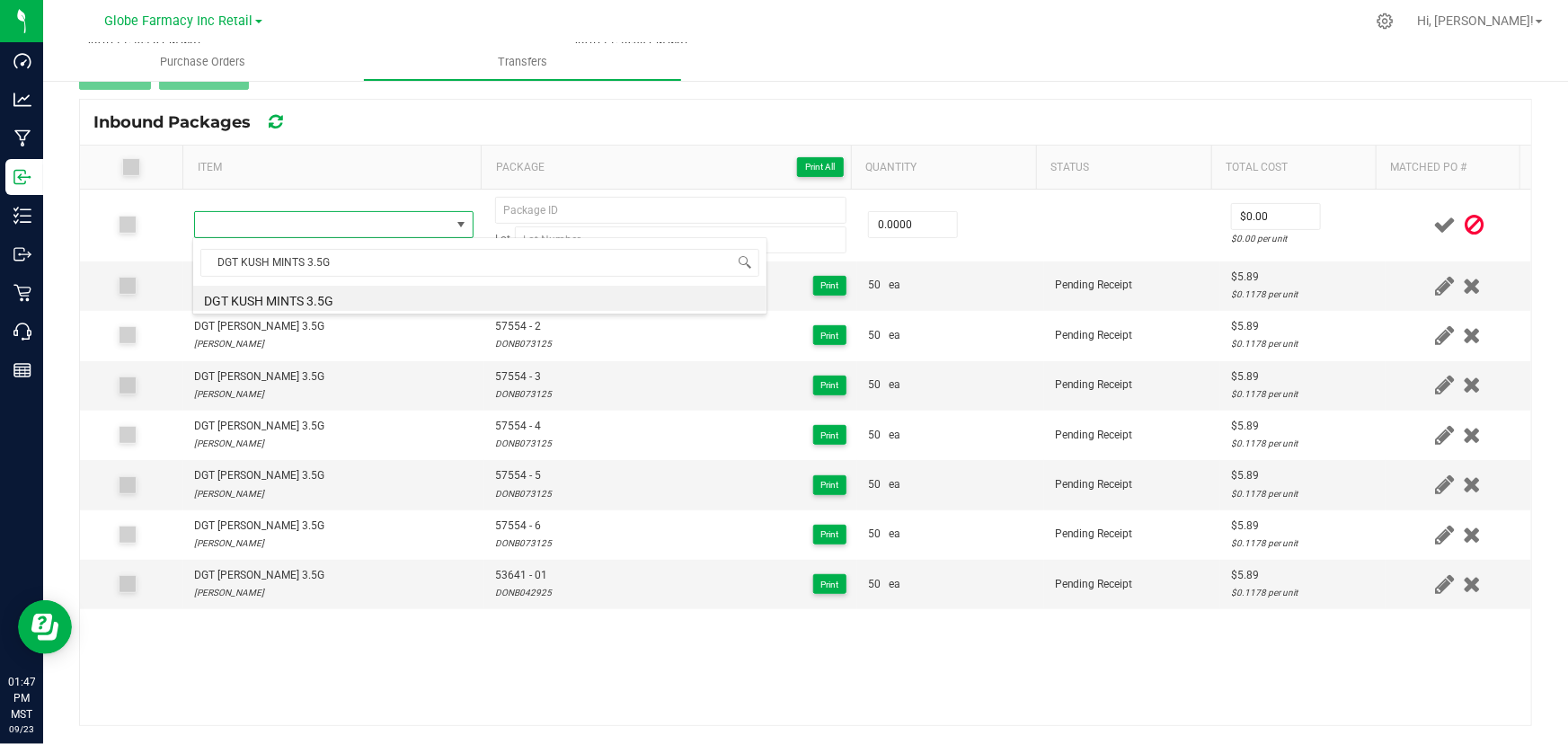
click at [307, 301] on li "DGT KUSH MINTS 3.5G" at bounding box center [480, 298] width 574 height 25
type input "0 ea"
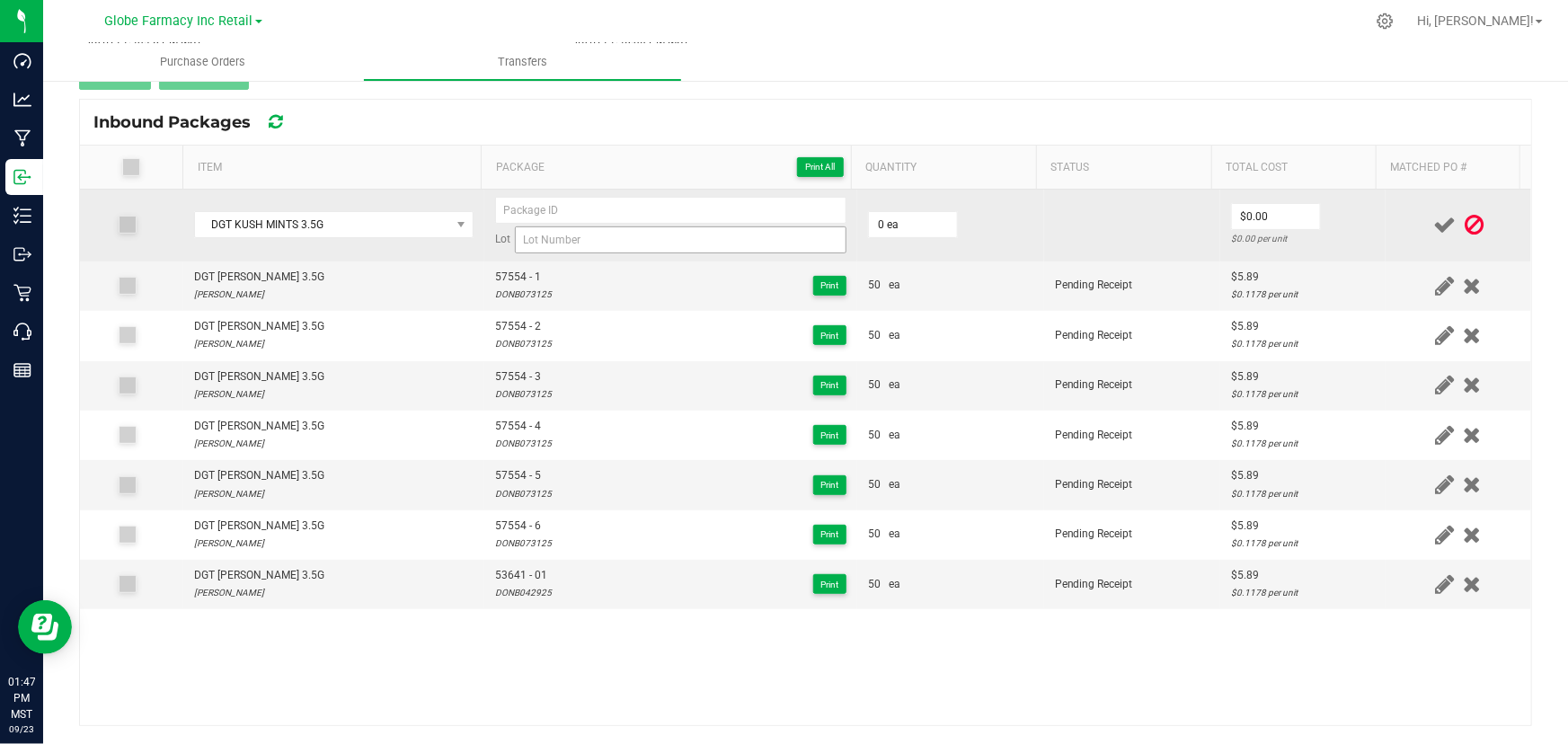
click at [658, 251] on td "Lot" at bounding box center [670, 225] width 373 height 71
drag, startPoint x: 641, startPoint y: 242, endPoint x: 628, endPoint y: 241, distance: 13.0
click at [641, 242] on input at bounding box center [681, 240] width 332 height 27
paste input "KMIN063025"
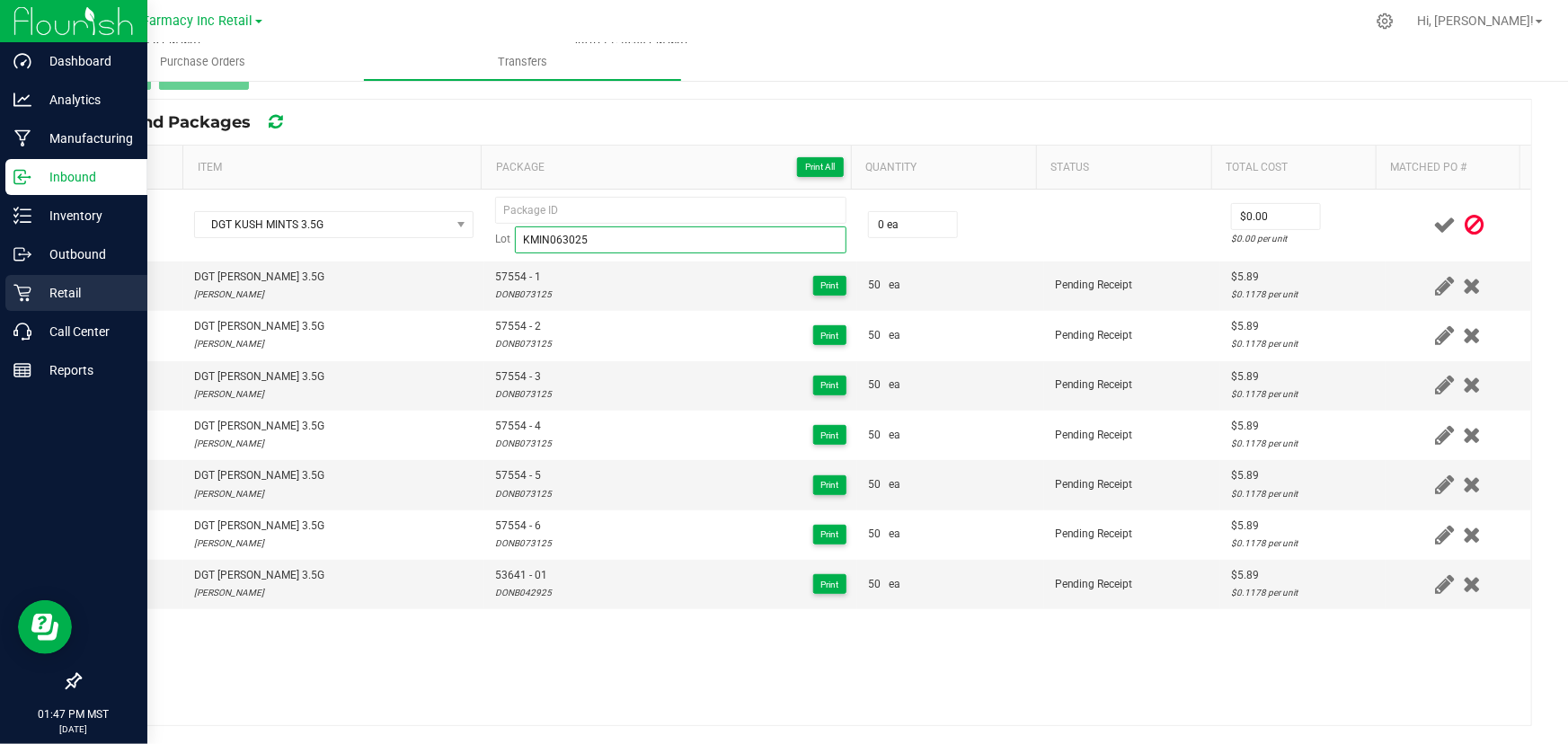
type input "KMIN063025"
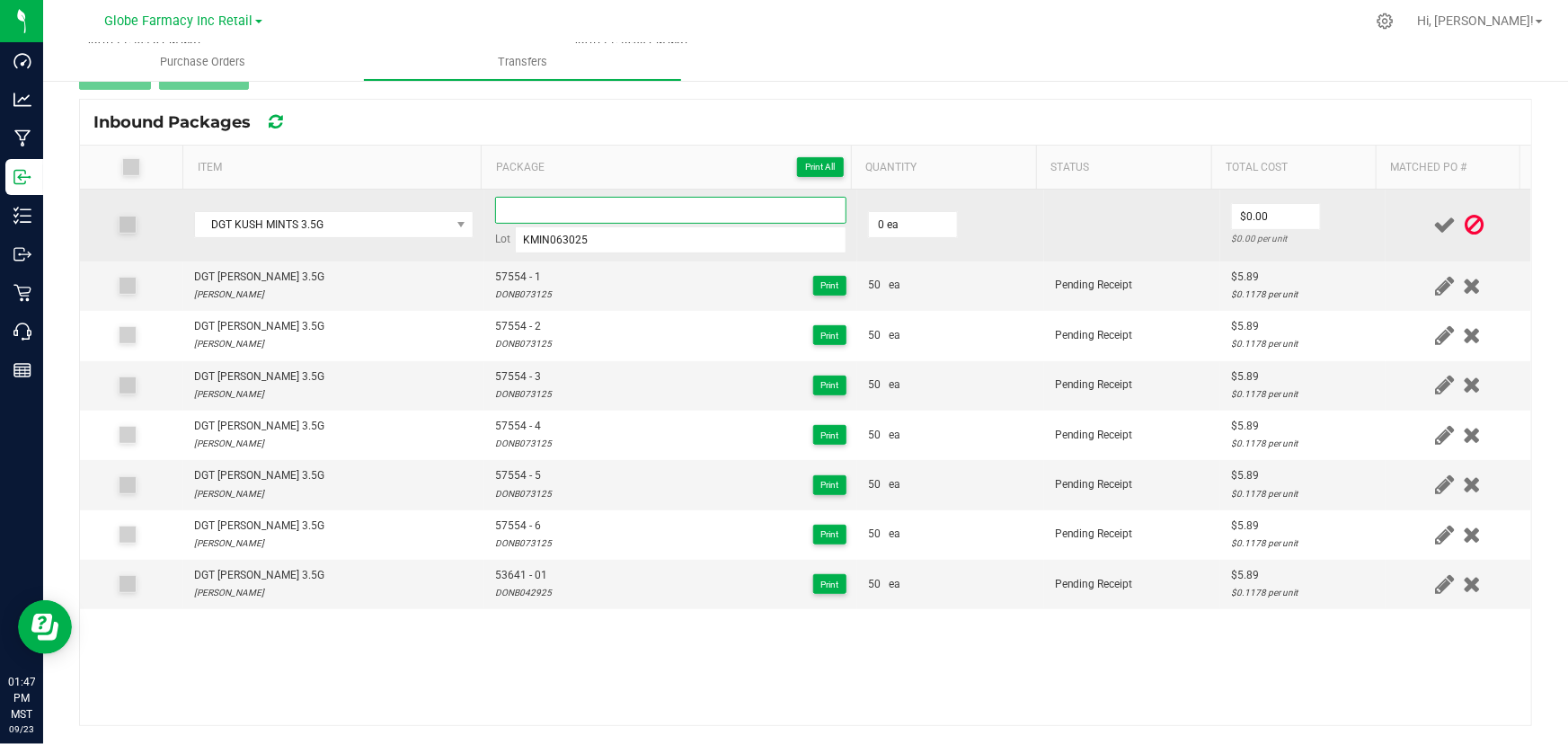
click at [575, 207] on input at bounding box center [670, 210] width 352 height 27
paste input "56396"
type input "56396"
click at [910, 217] on input "0" at bounding box center [913, 225] width 88 height 25
type input "50 ea"
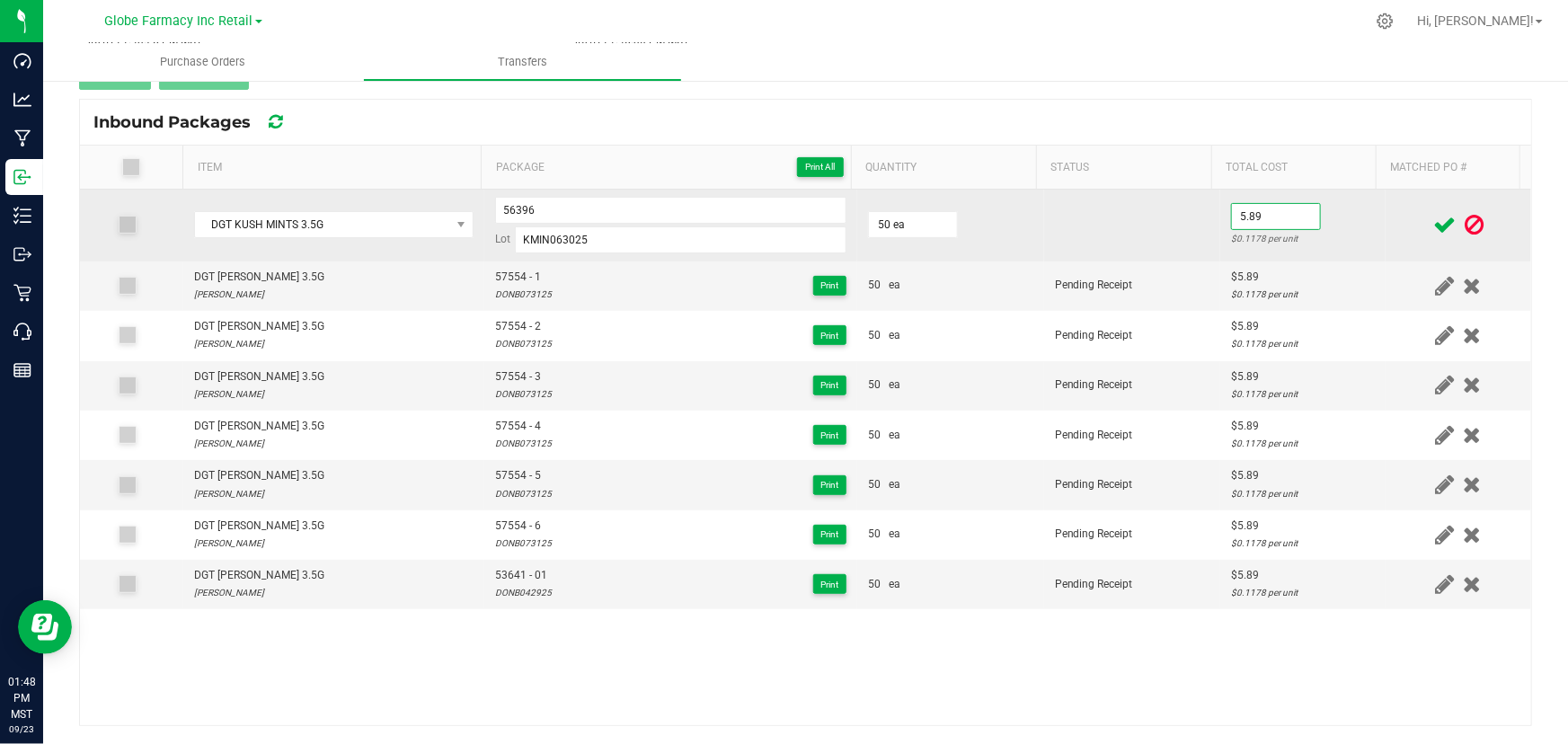
type input "$5.89"
click at [1343, 203] on td "$5.89 $0.1178 per unit" at bounding box center [1303, 225] width 166 height 71
click at [1434, 221] on icon at bounding box center [1445, 225] width 23 height 23
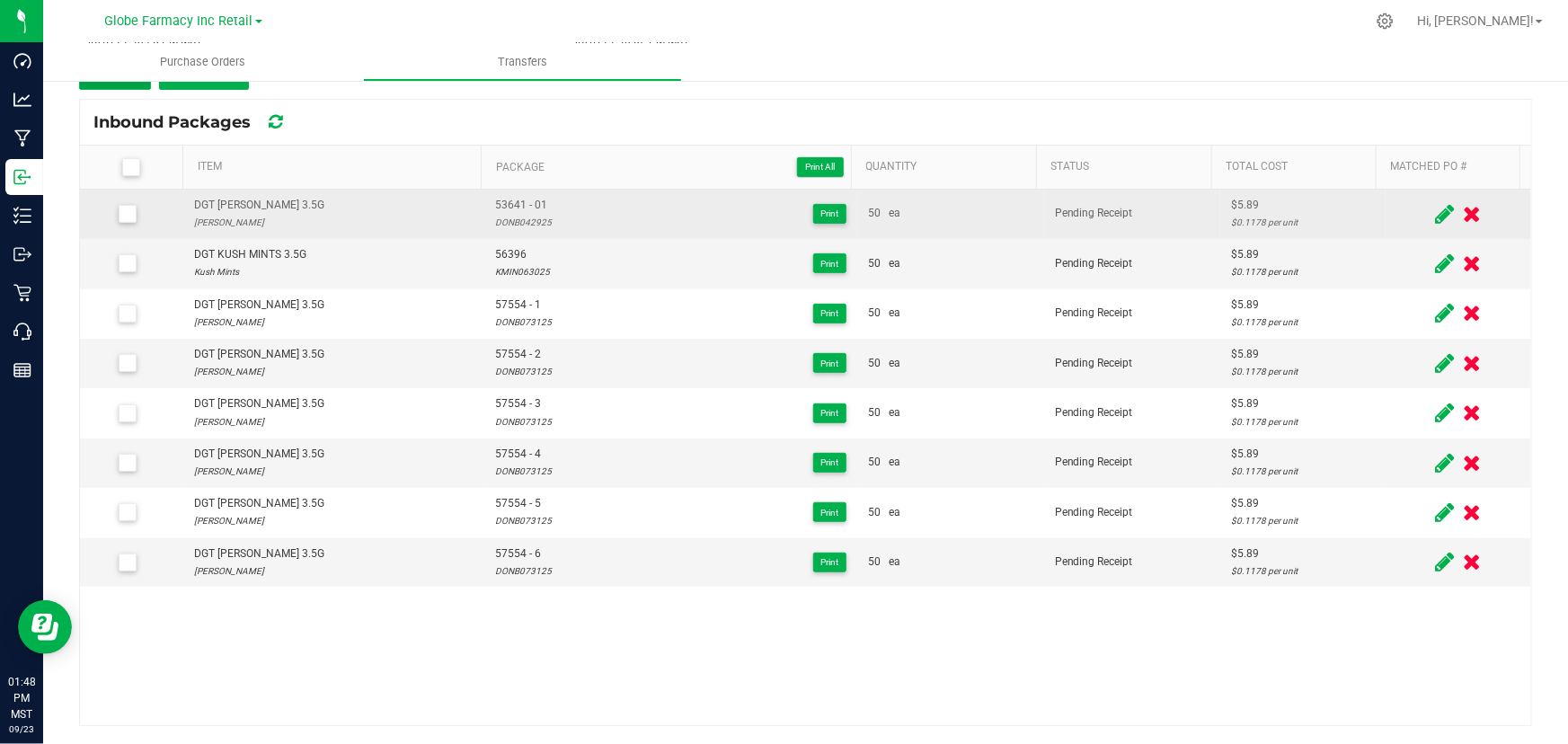
click at [129, 83] on button "Add" at bounding box center [114, 73] width 71 height 32
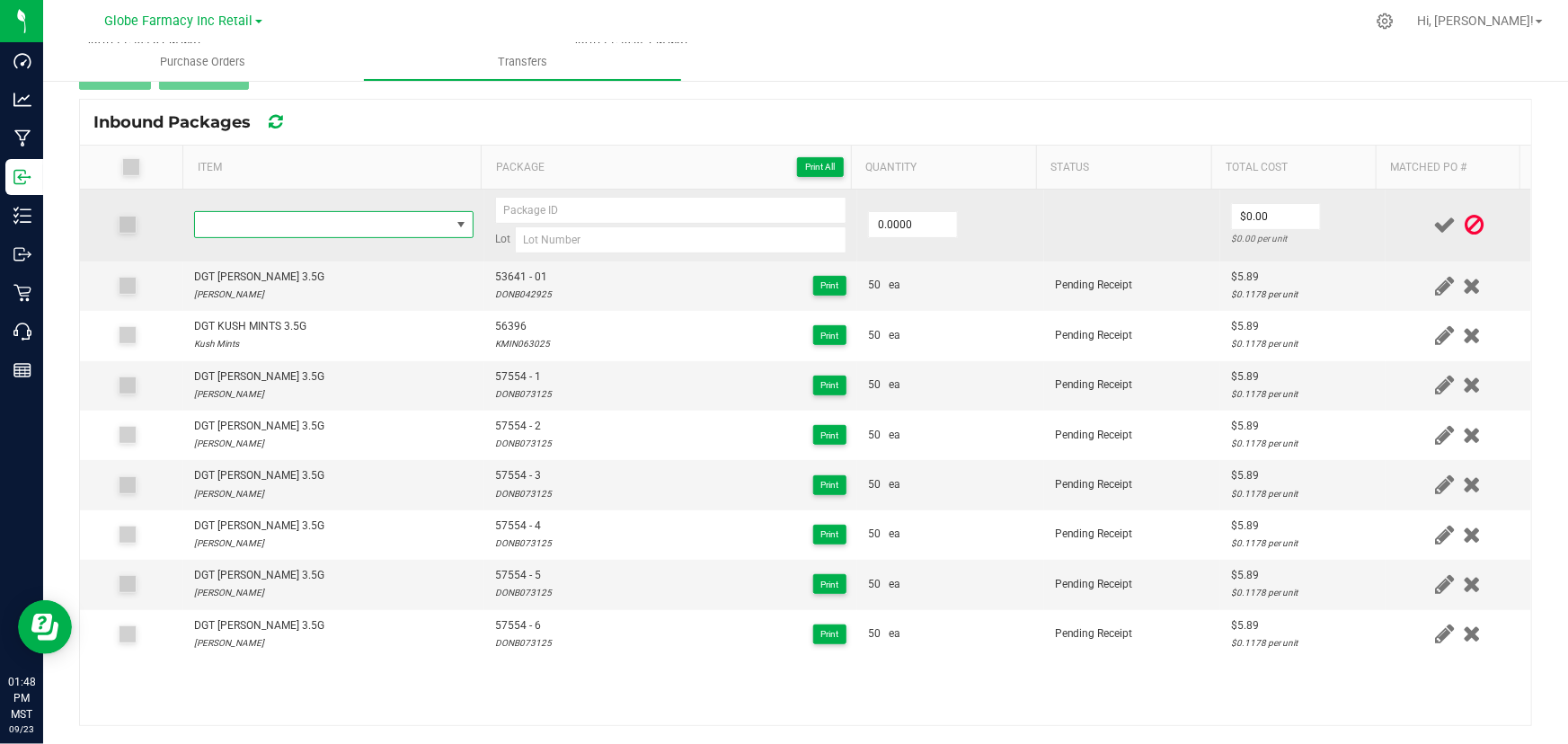
click at [219, 219] on span "NO DATA FOUND" at bounding box center [323, 225] width 255 height 25
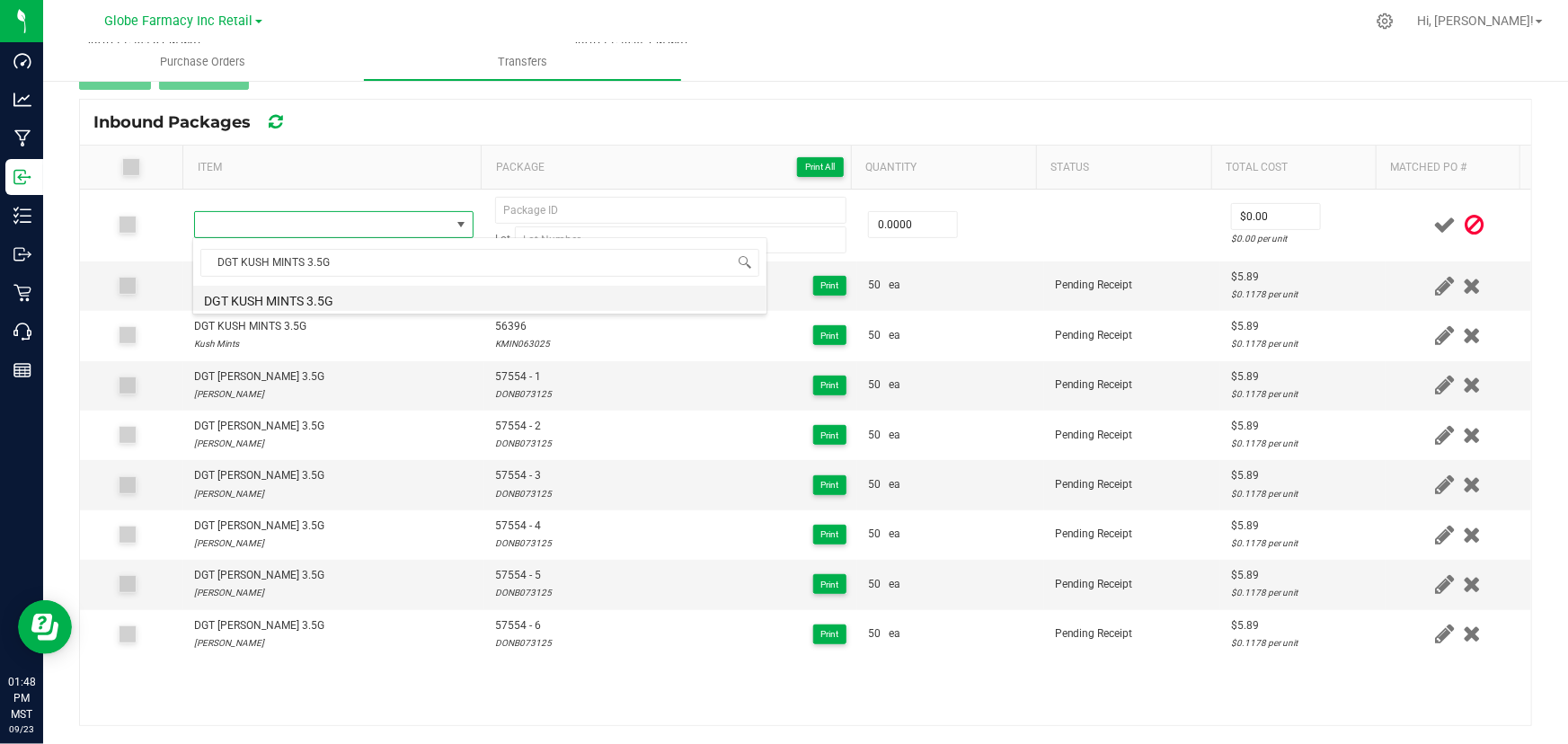
click at [327, 295] on li "DGT KUSH MINTS 3.5G" at bounding box center [480, 298] width 574 height 25
type input "0 ea"
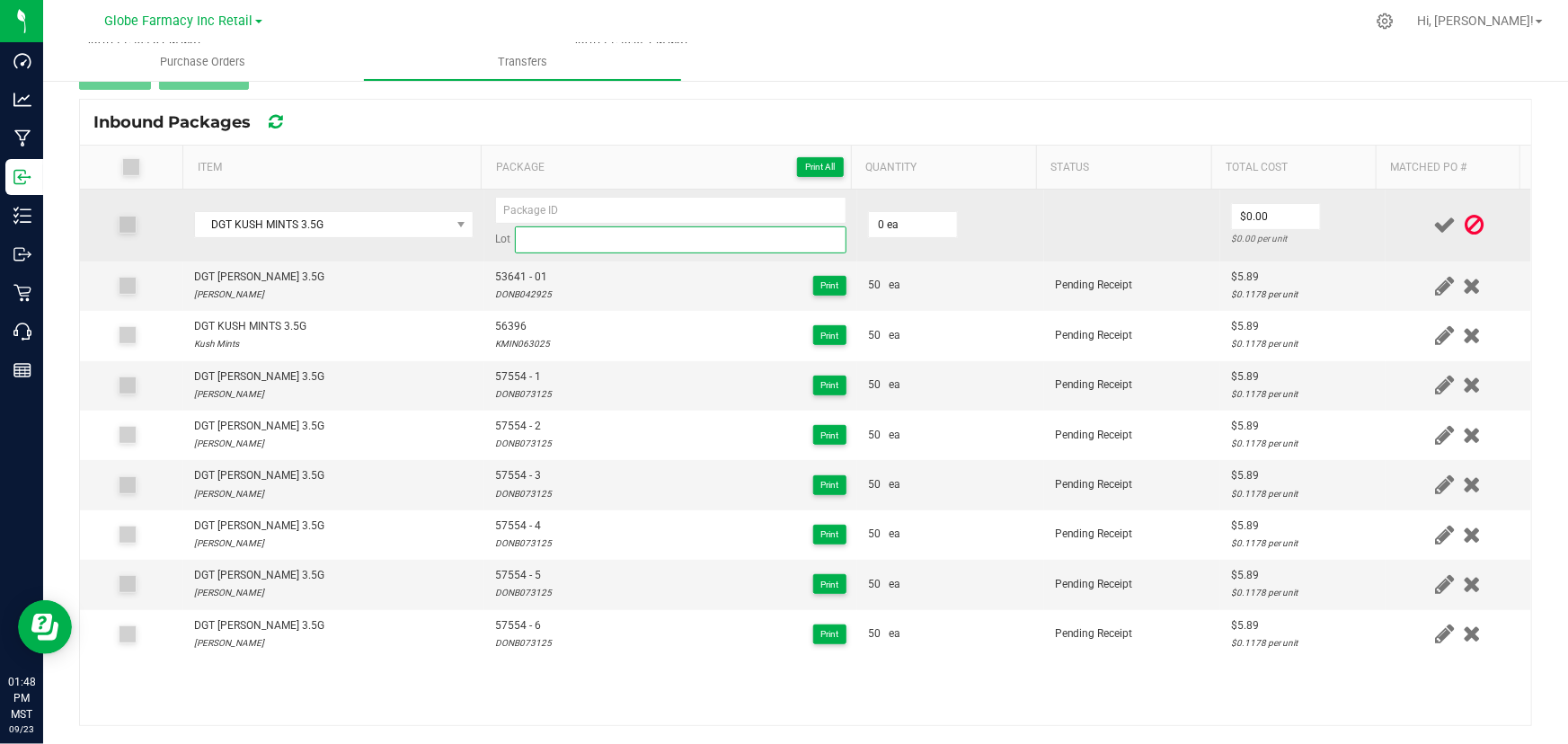
click at [632, 243] on input at bounding box center [681, 240] width 332 height 27
paste input "57555"
type input "57555"
click at [497, 238] on span "Lot" at bounding box center [502, 239] width 15 height 17
click at [528, 233] on input "57555" at bounding box center [681, 240] width 332 height 27
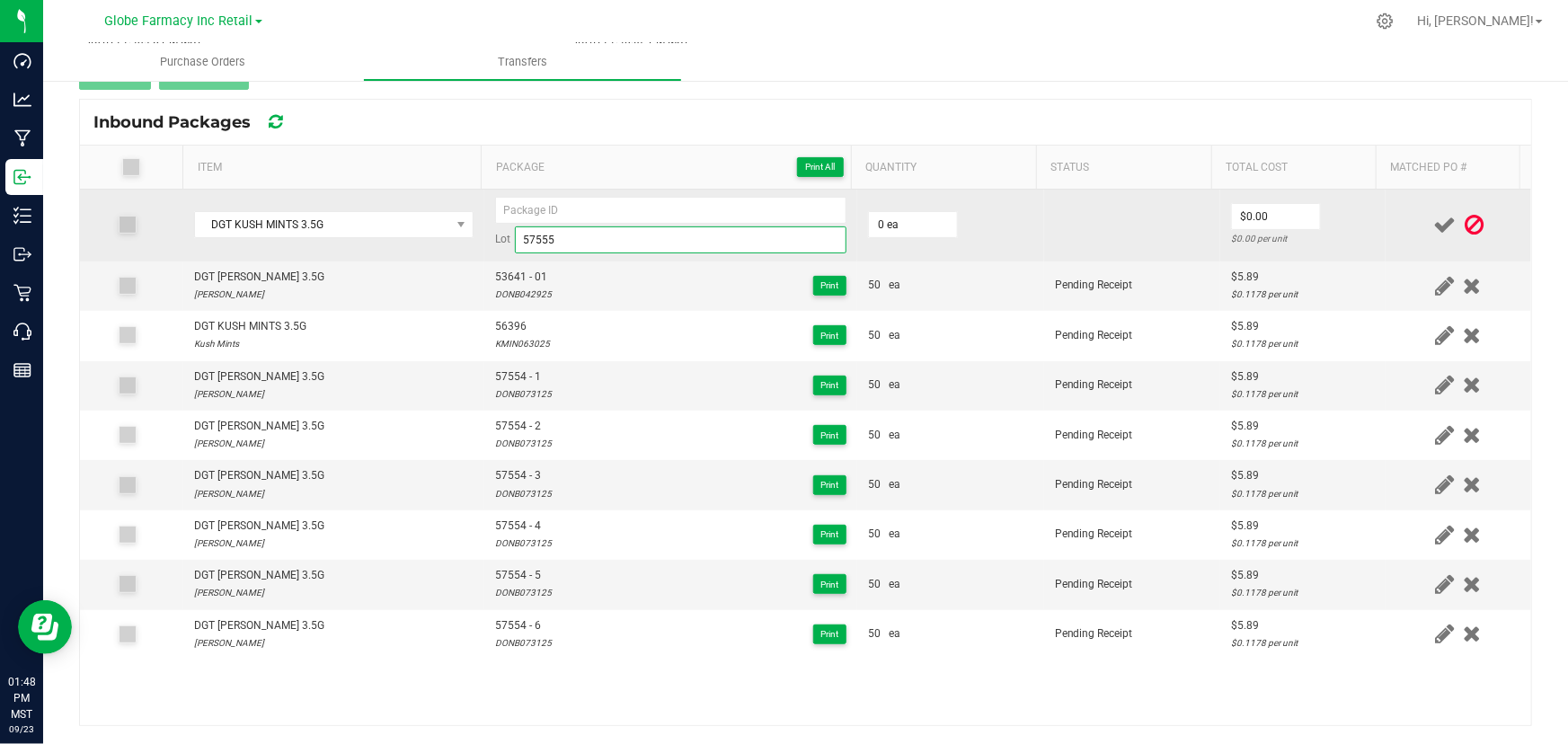
click at [528, 233] on input "57555" at bounding box center [681, 240] width 332 height 27
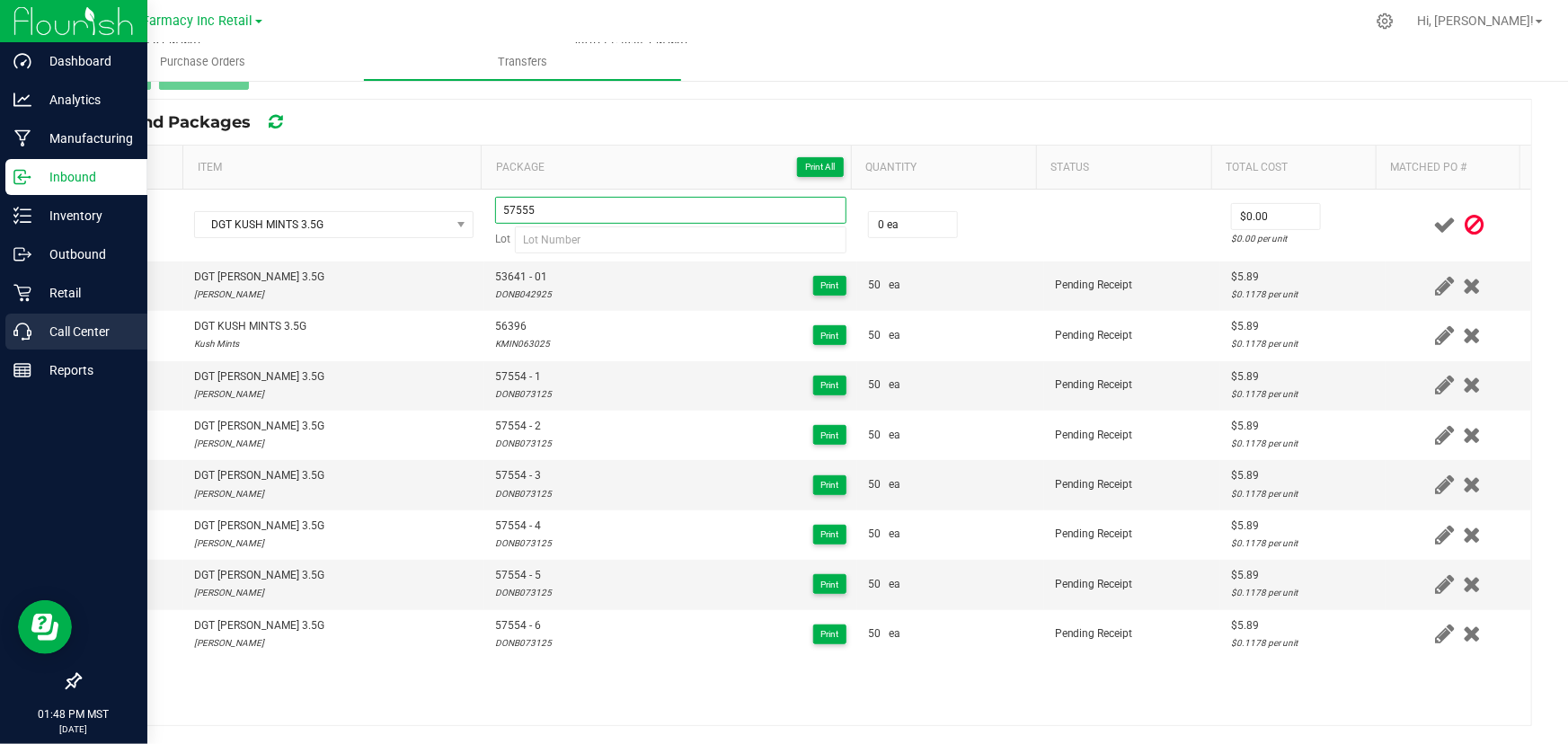
type input "57555"
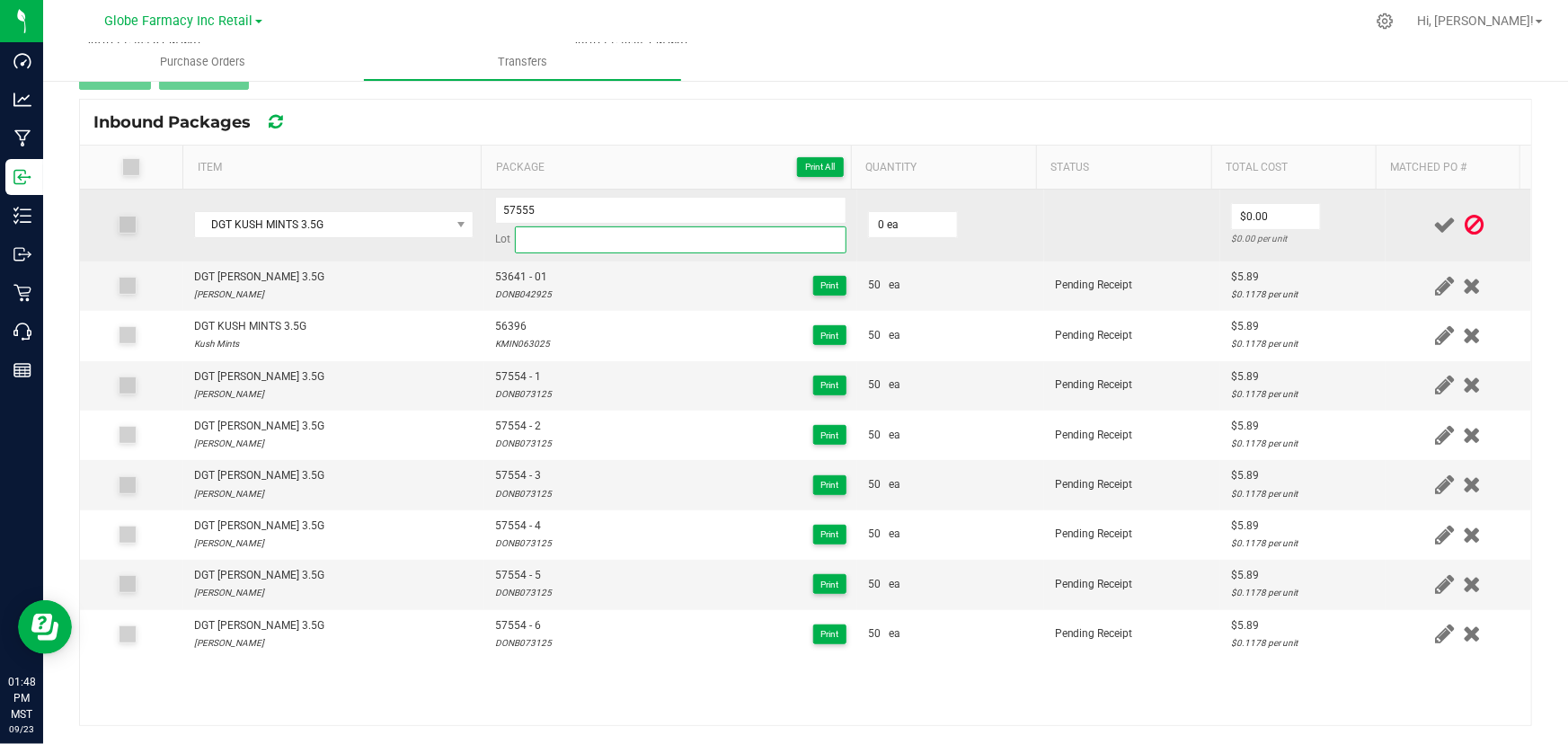
click at [554, 242] on input at bounding box center [681, 240] width 332 height 27
paste input "KMIN073125"
type input "KMIN073125"
click at [588, 201] on input "57555" at bounding box center [670, 210] width 352 height 27
click at [914, 216] on input "0" at bounding box center [913, 225] width 88 height 25
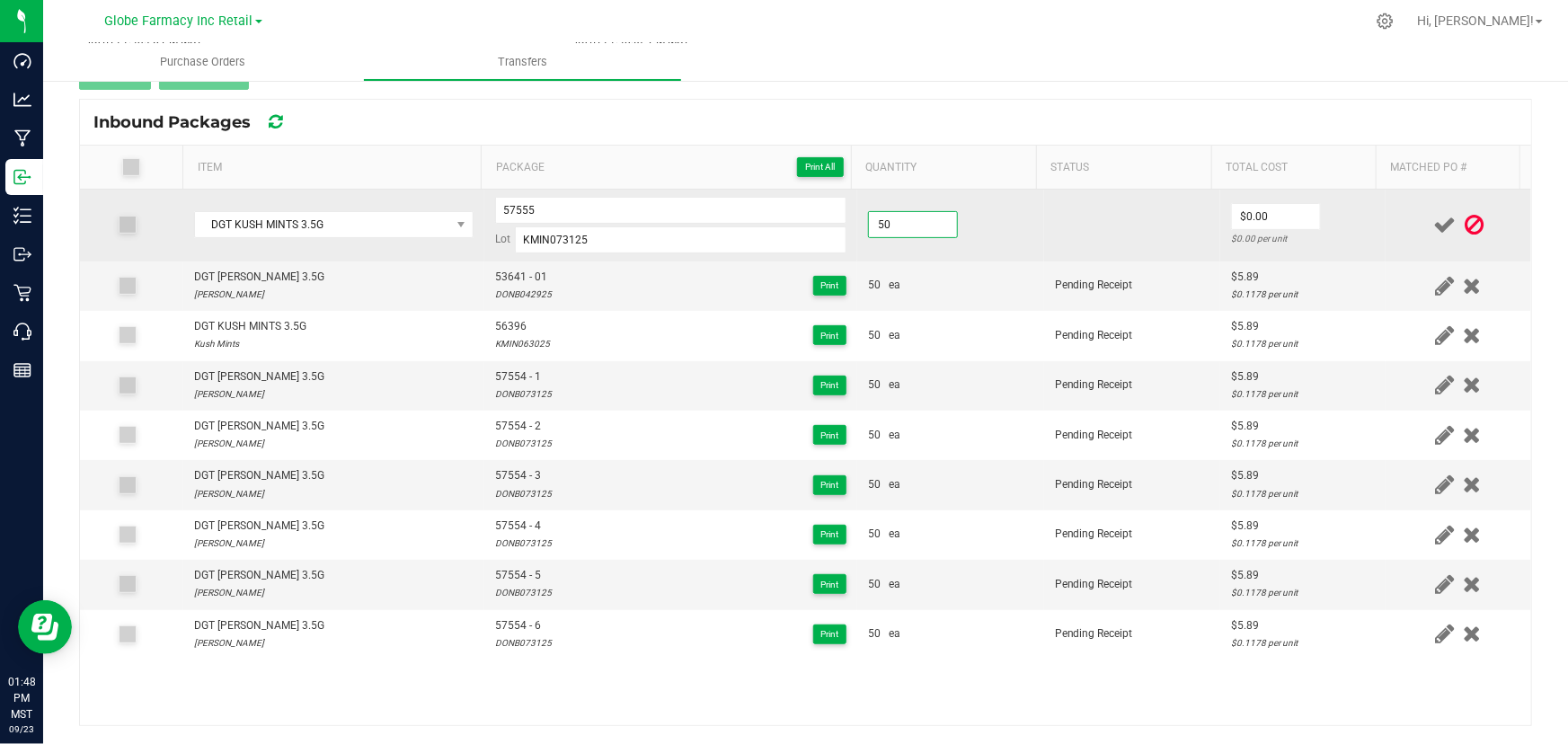
type input "50 ea"
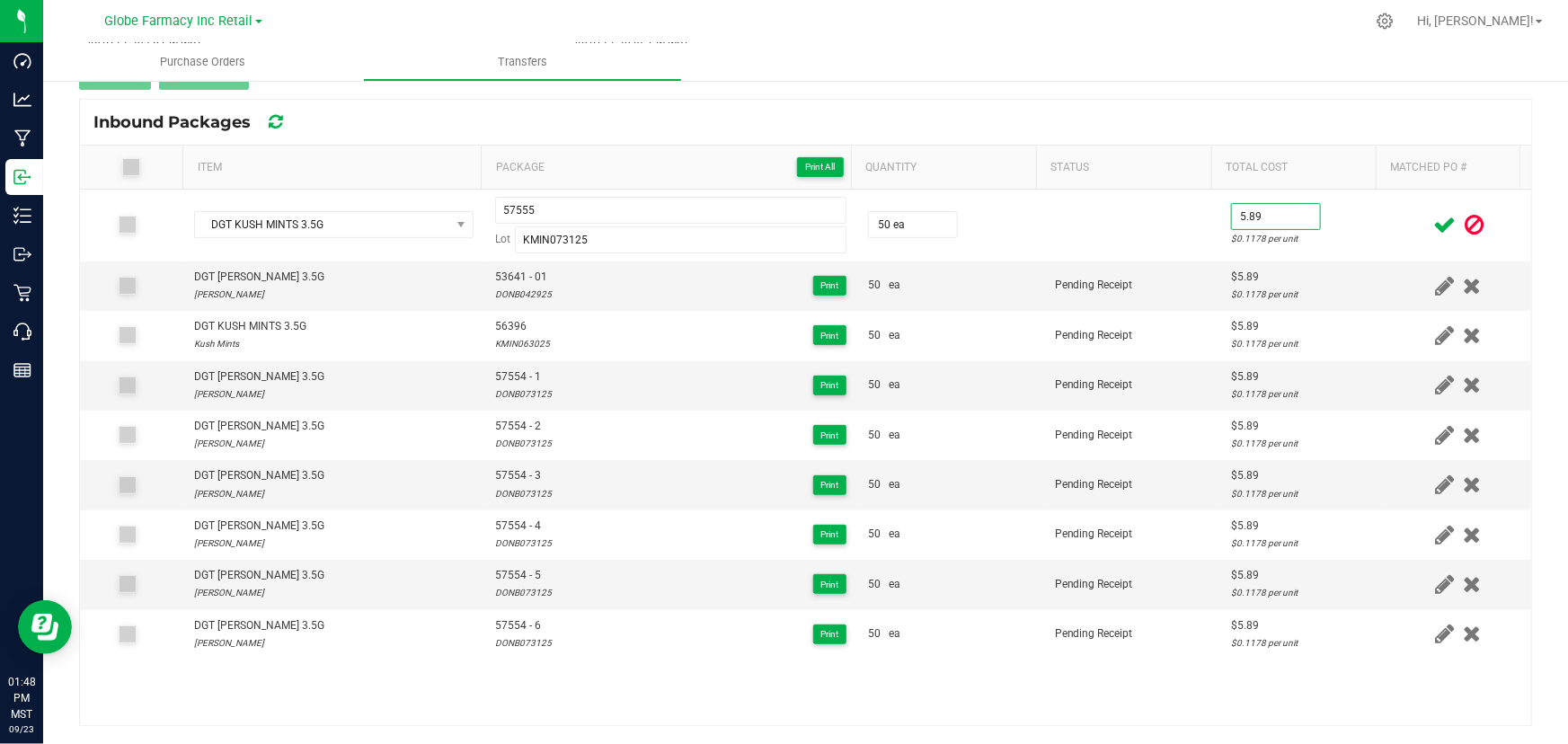
type input "$5.89"
click at [1386, 218] on td at bounding box center [1458, 225] width 146 height 71
click at [1434, 222] on icon at bounding box center [1445, 225] width 23 height 23
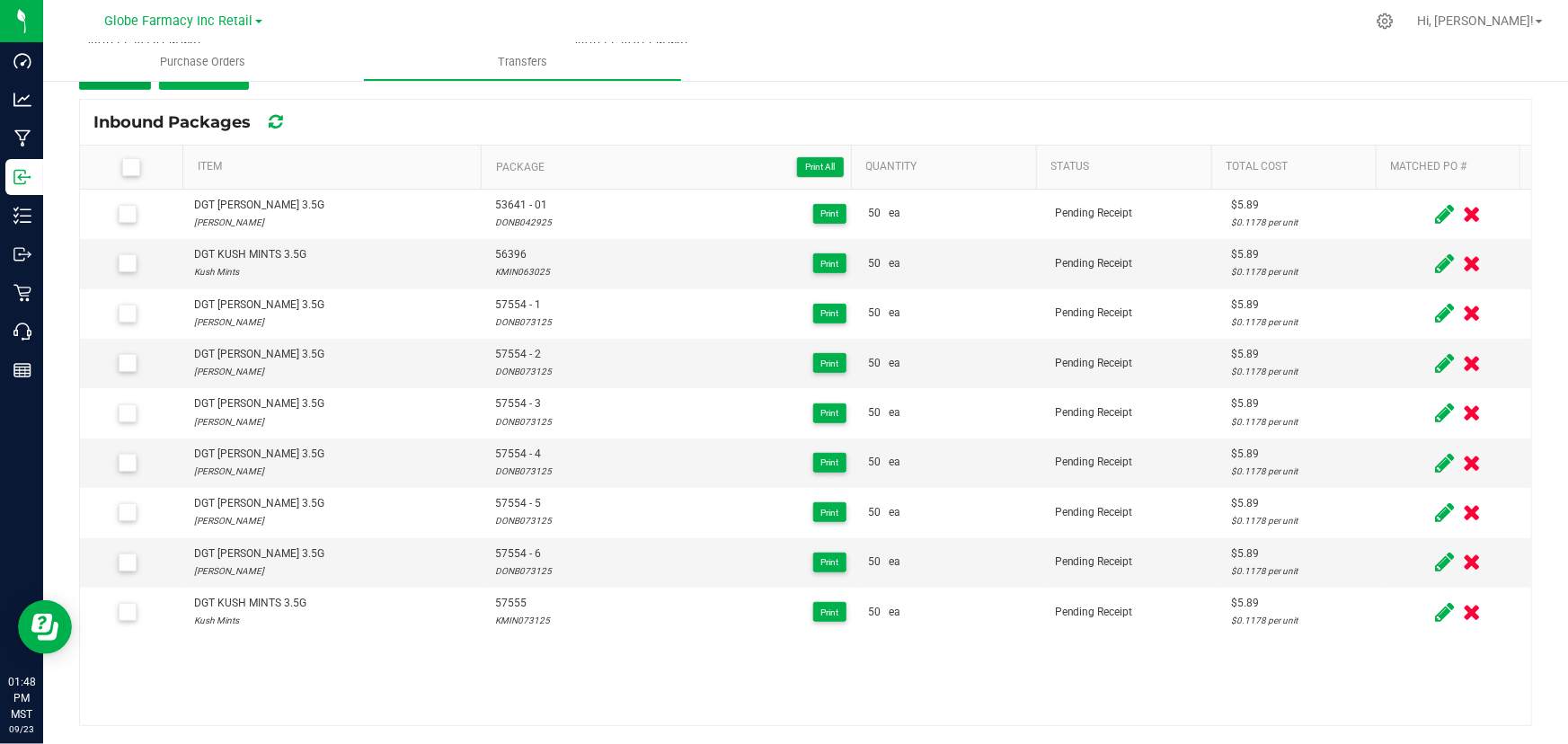
click at [137, 87] on button "Add" at bounding box center [114, 73] width 71 height 32
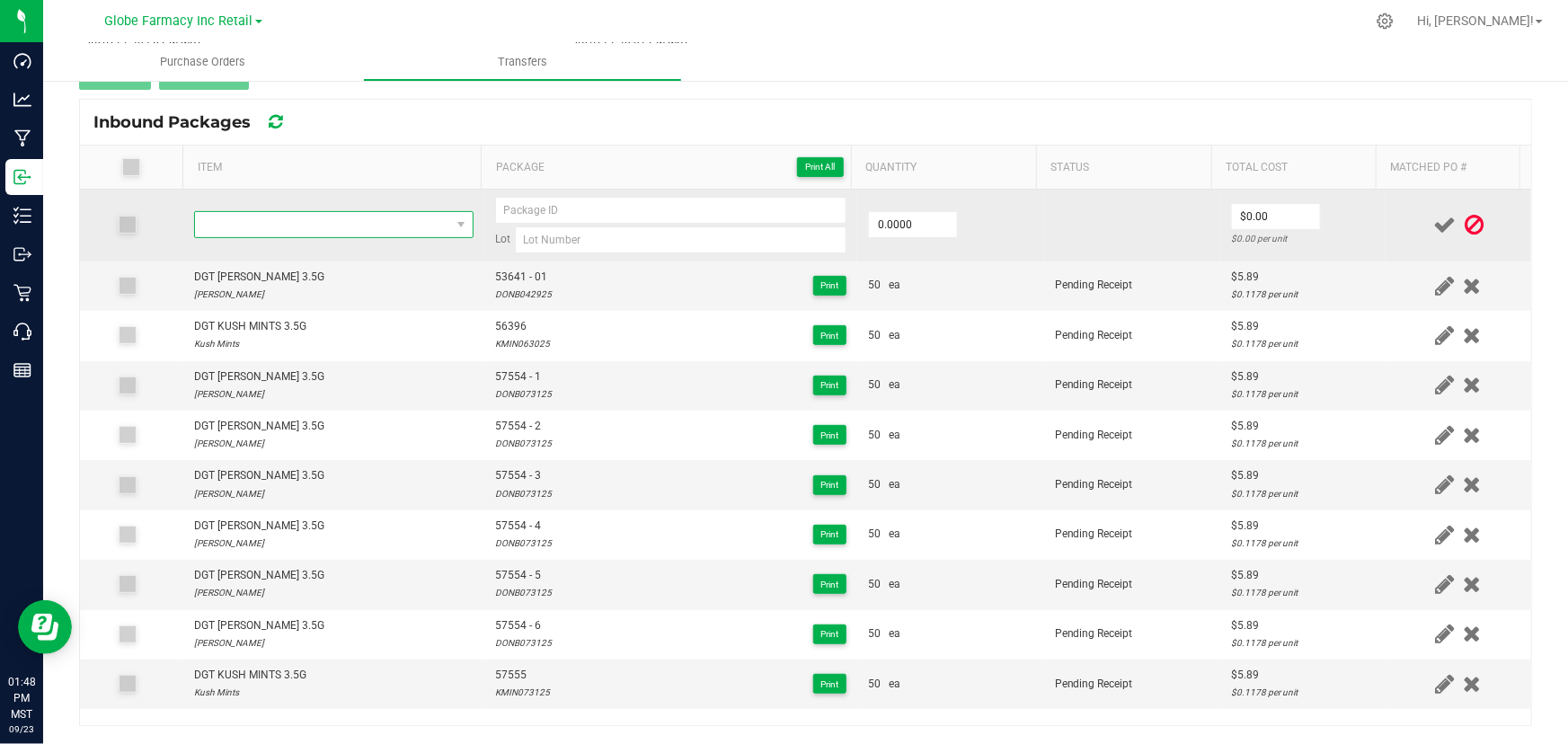
click at [264, 231] on span "NO DATA FOUND" at bounding box center [323, 225] width 255 height 25
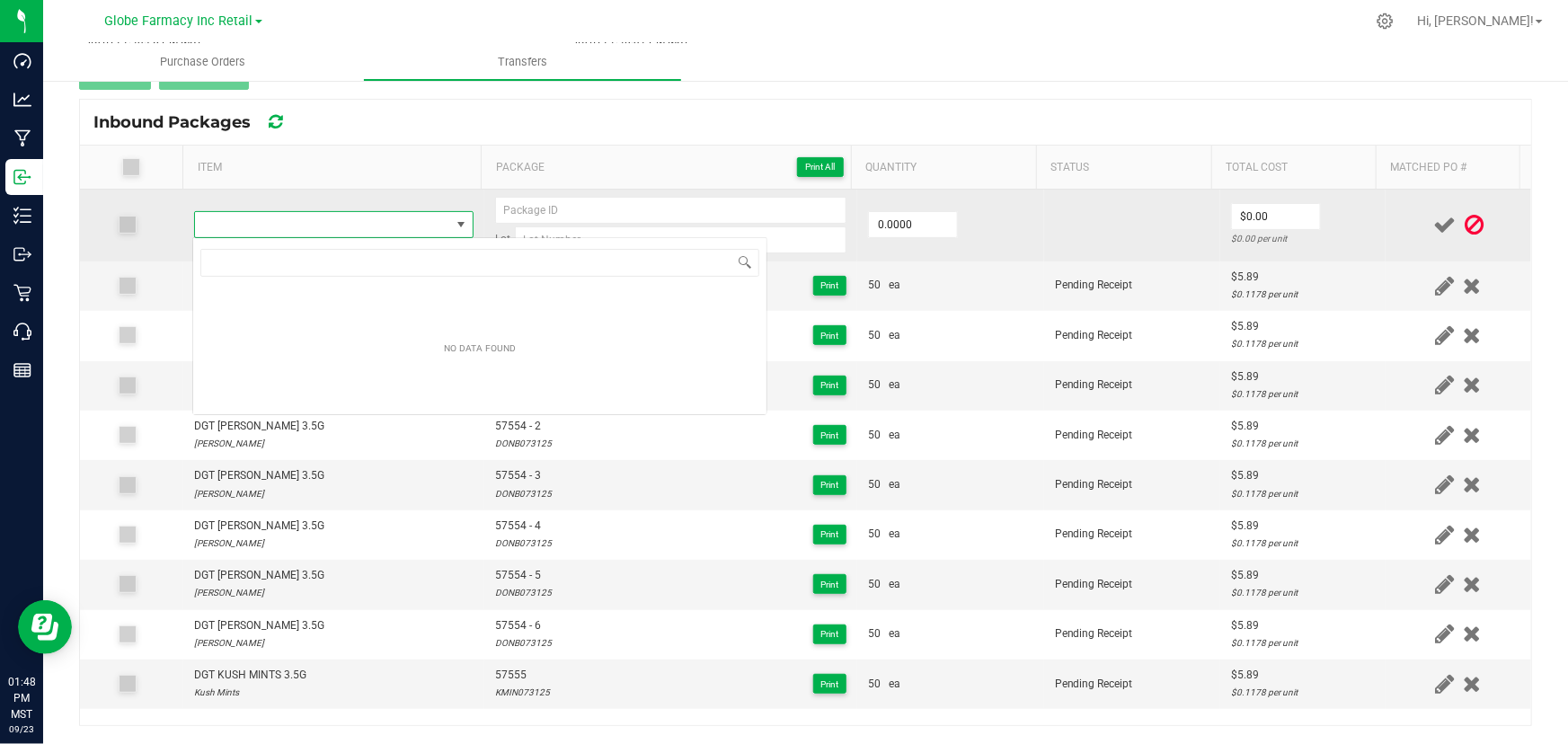
type input "DGT KUSH MINTS 3.5G"
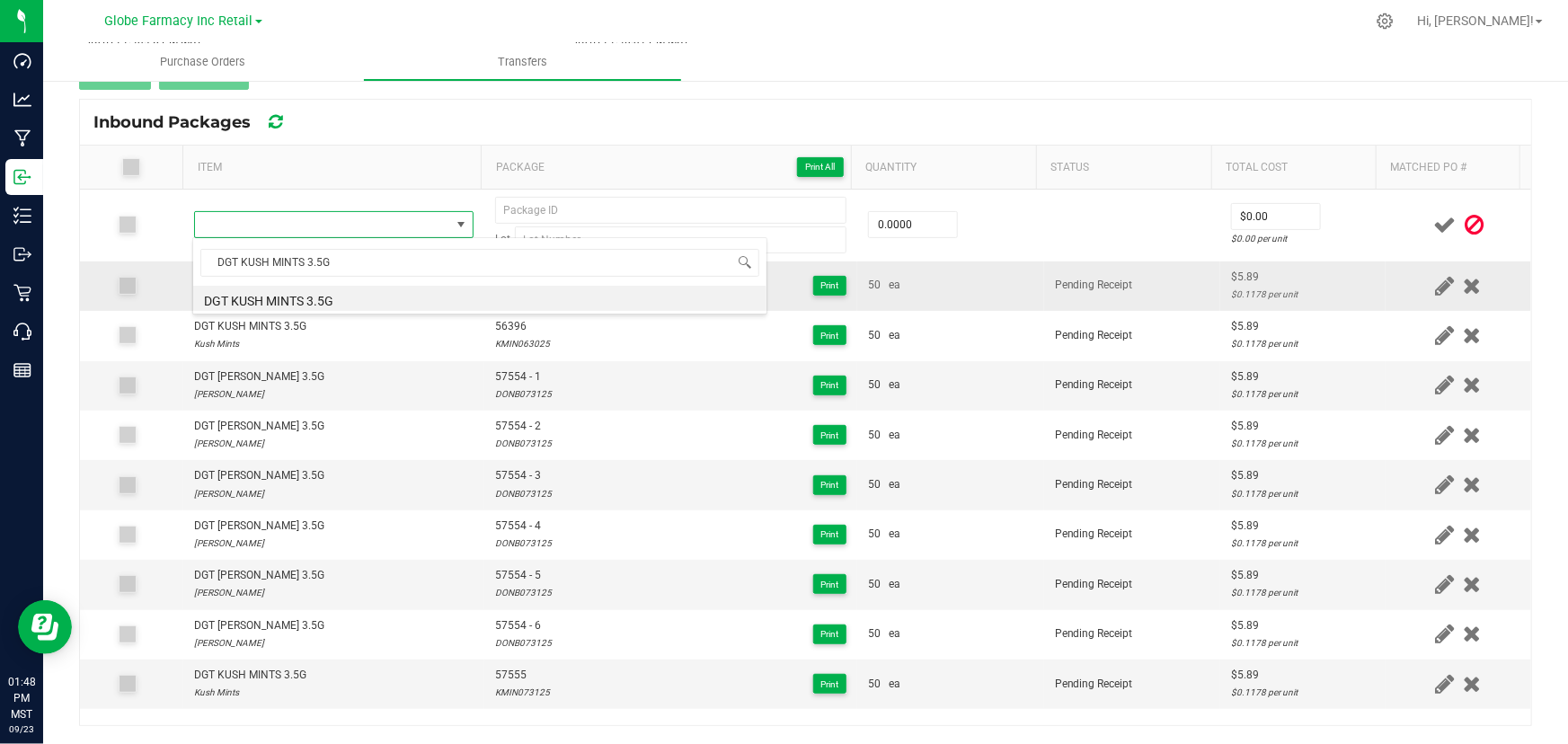
click at [296, 296] on li "DGT KUSH MINTS 3.5G" at bounding box center [480, 298] width 574 height 25
type input "0 ea"
click at [1465, 229] on icon at bounding box center [1475, 225] width 19 height 23
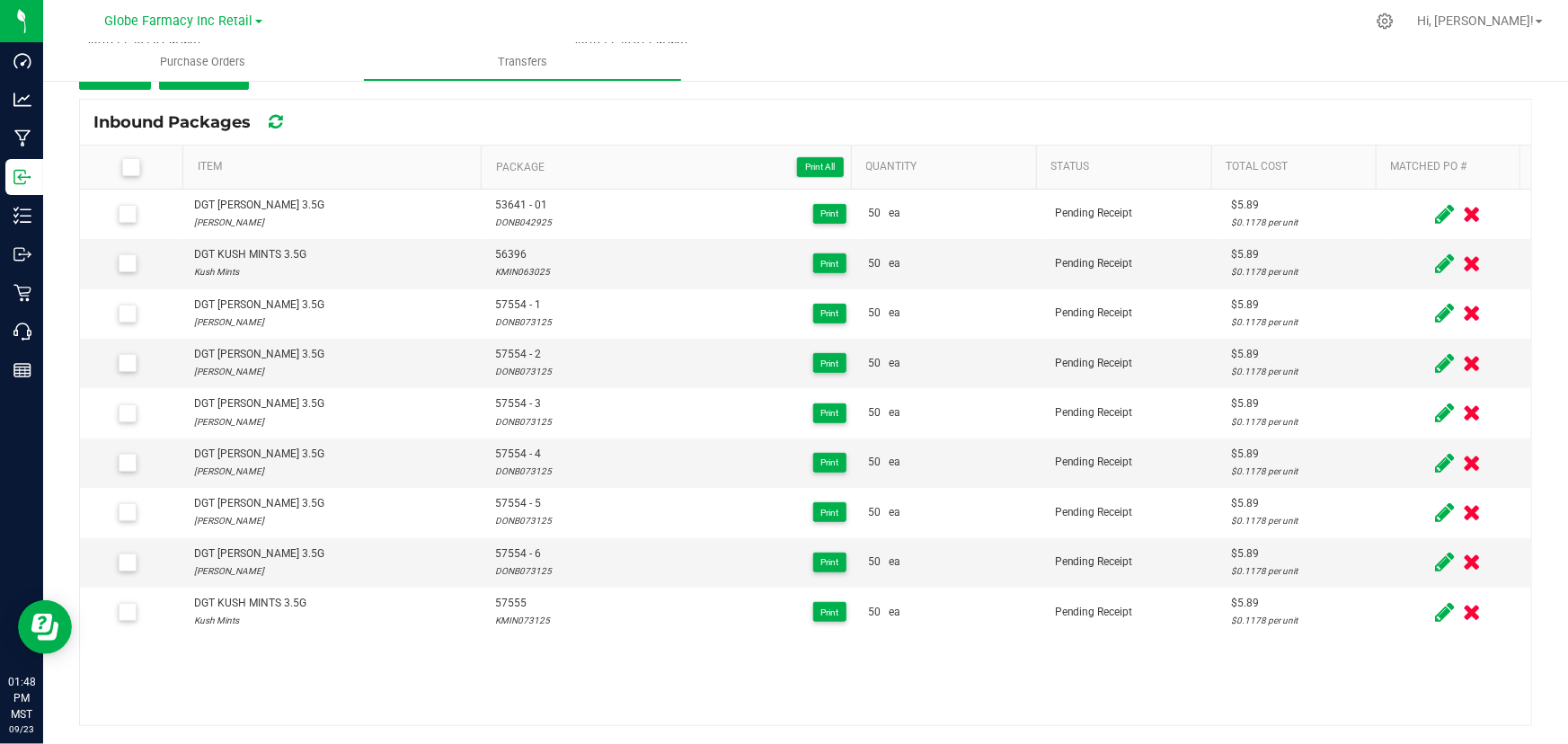
drag, startPoint x: 289, startPoint y: 138, endPoint x: 298, endPoint y: 150, distance: 15.0
click at [290, 138] on div "Inbound Packages" at bounding box center [805, 122] width 1452 height 45
click at [302, 160] on link "Item" at bounding box center [336, 167] width 276 height 14
click at [333, 169] on link "Item" at bounding box center [336, 167] width 276 height 14
drag, startPoint x: 1416, startPoint y: 268, endPoint x: 1027, endPoint y: 270, distance: 389.0
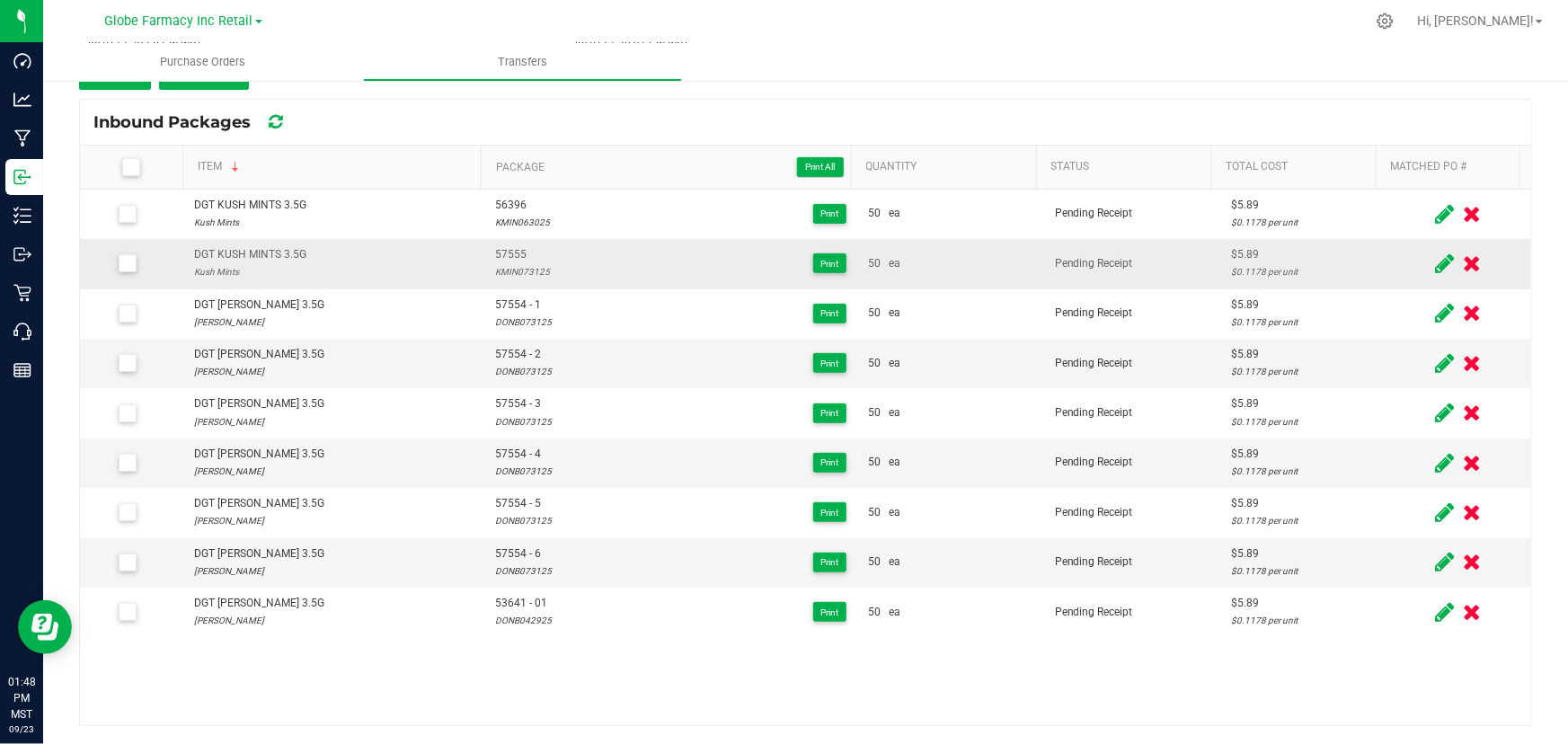
click at [1436, 267] on icon at bounding box center [1446, 264] width 19 height 23
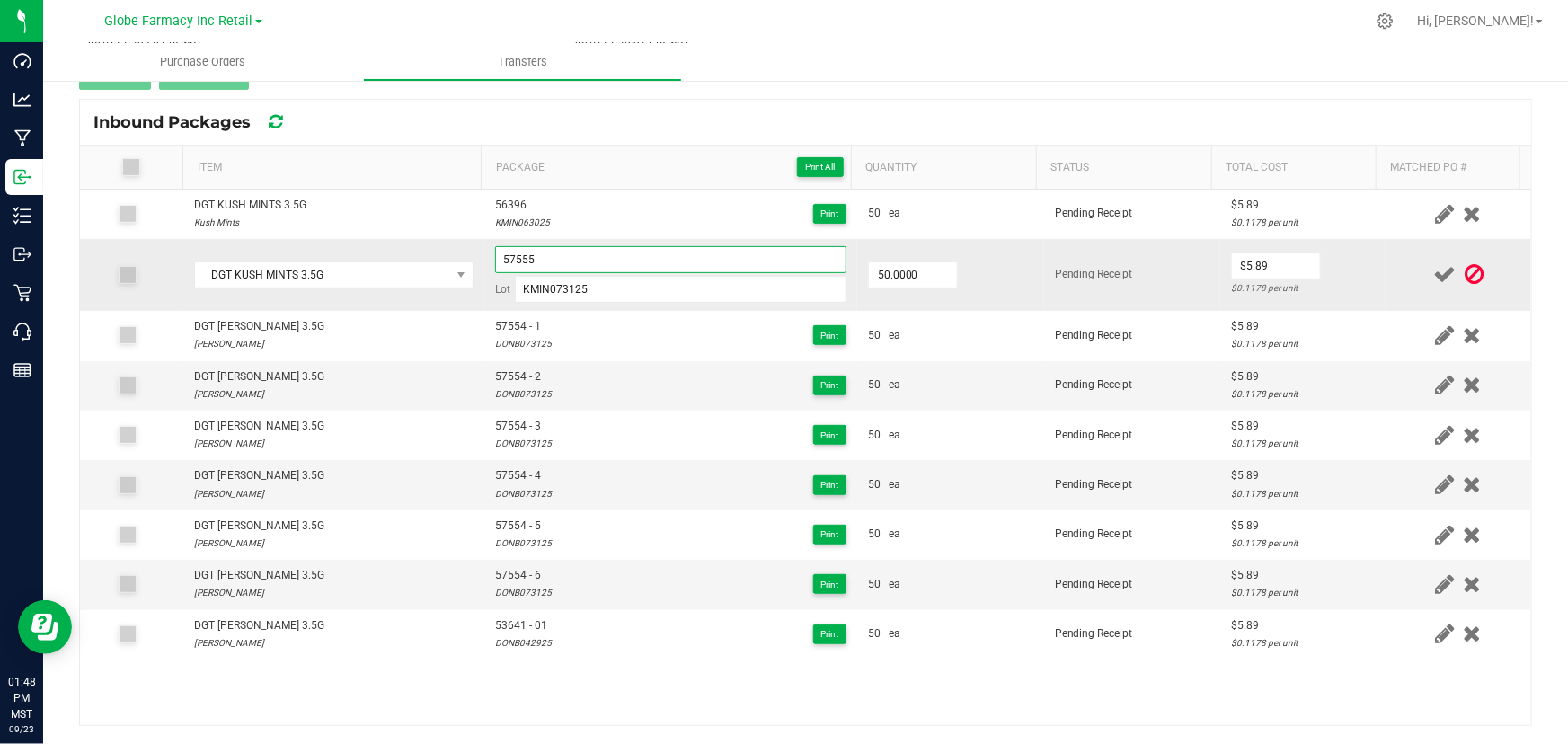
click at [701, 258] on input "57555" at bounding box center [670, 259] width 352 height 27
type input "57555 - 1"
click at [1386, 271] on td at bounding box center [1458, 274] width 146 height 71
click at [1434, 274] on icon at bounding box center [1445, 274] width 23 height 23
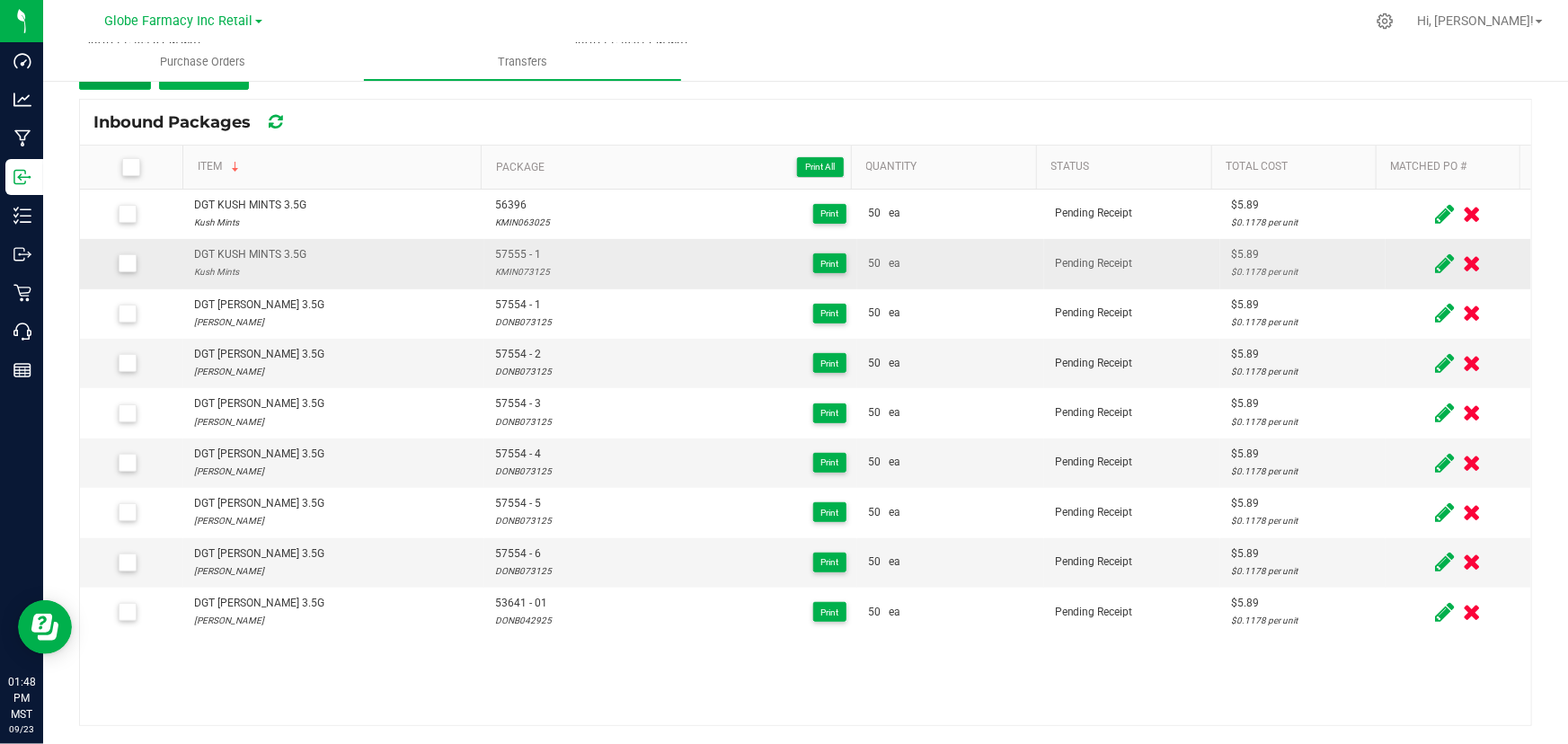
click at [127, 88] on button "Add" at bounding box center [114, 73] width 71 height 32
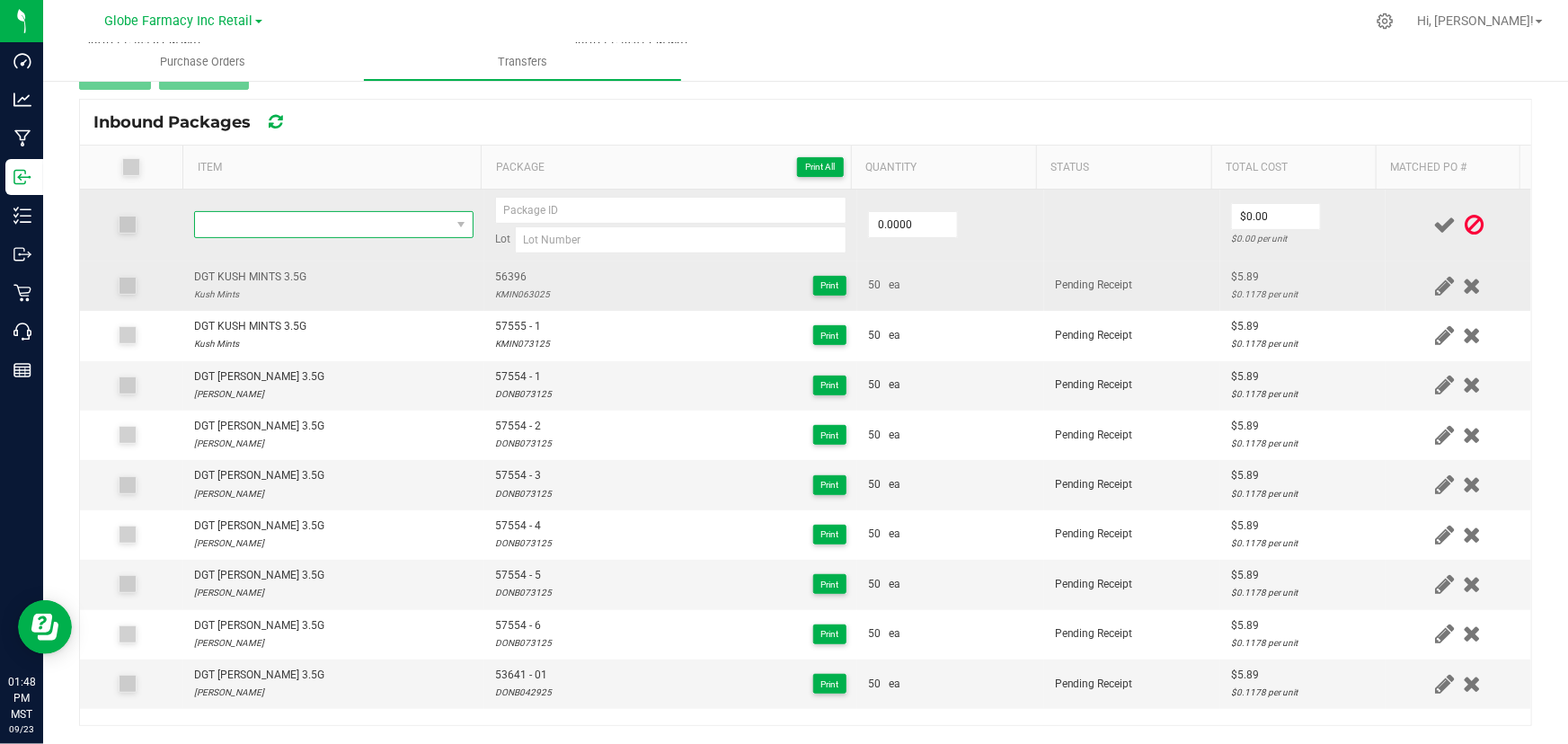
click at [307, 213] on span "NO DATA FOUND" at bounding box center [323, 225] width 255 height 25
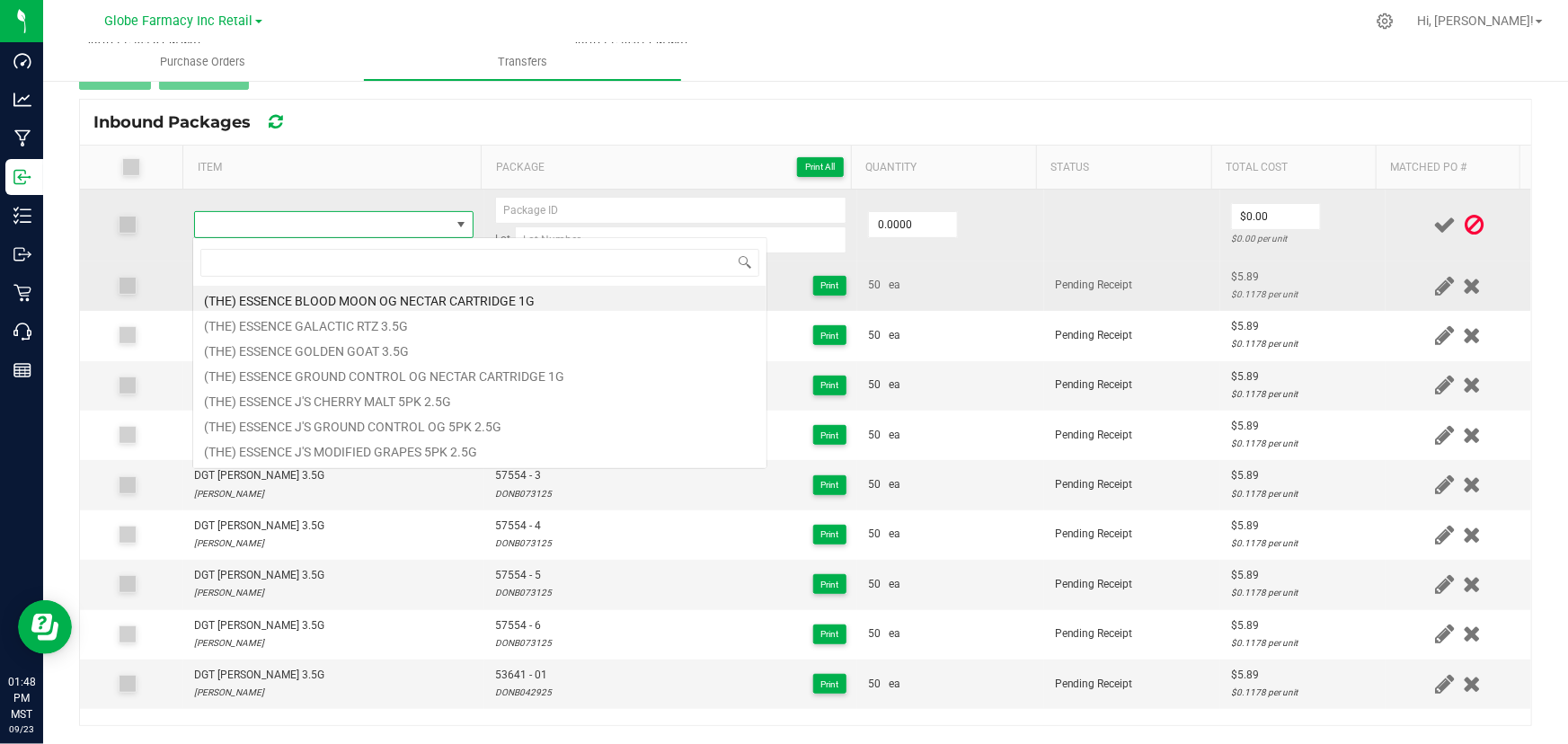
type input "DGT KUSH MINTS 3.5G"
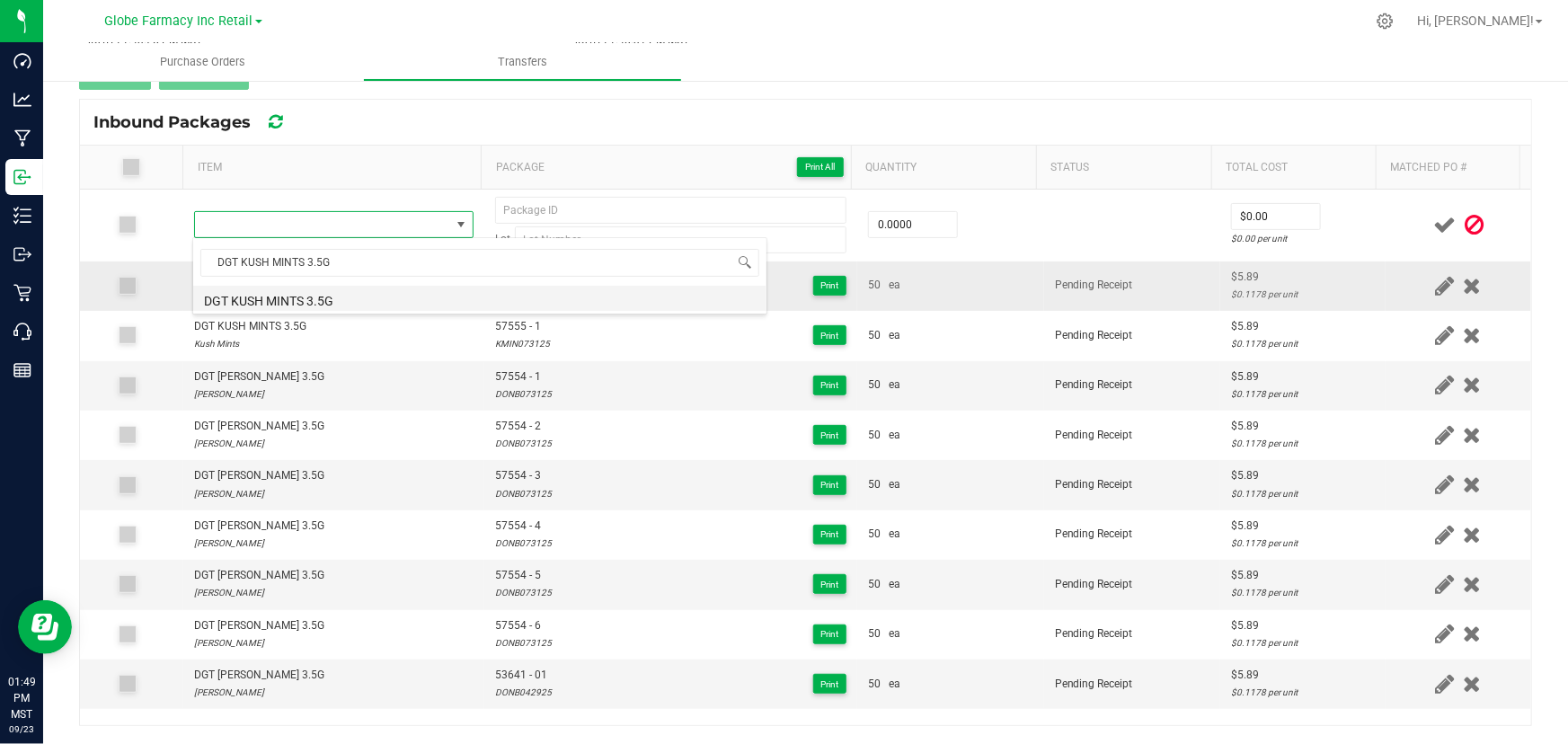
click at [314, 292] on li "DGT KUSH MINTS 3.5G" at bounding box center [480, 298] width 574 height 25
type input "0 ea"
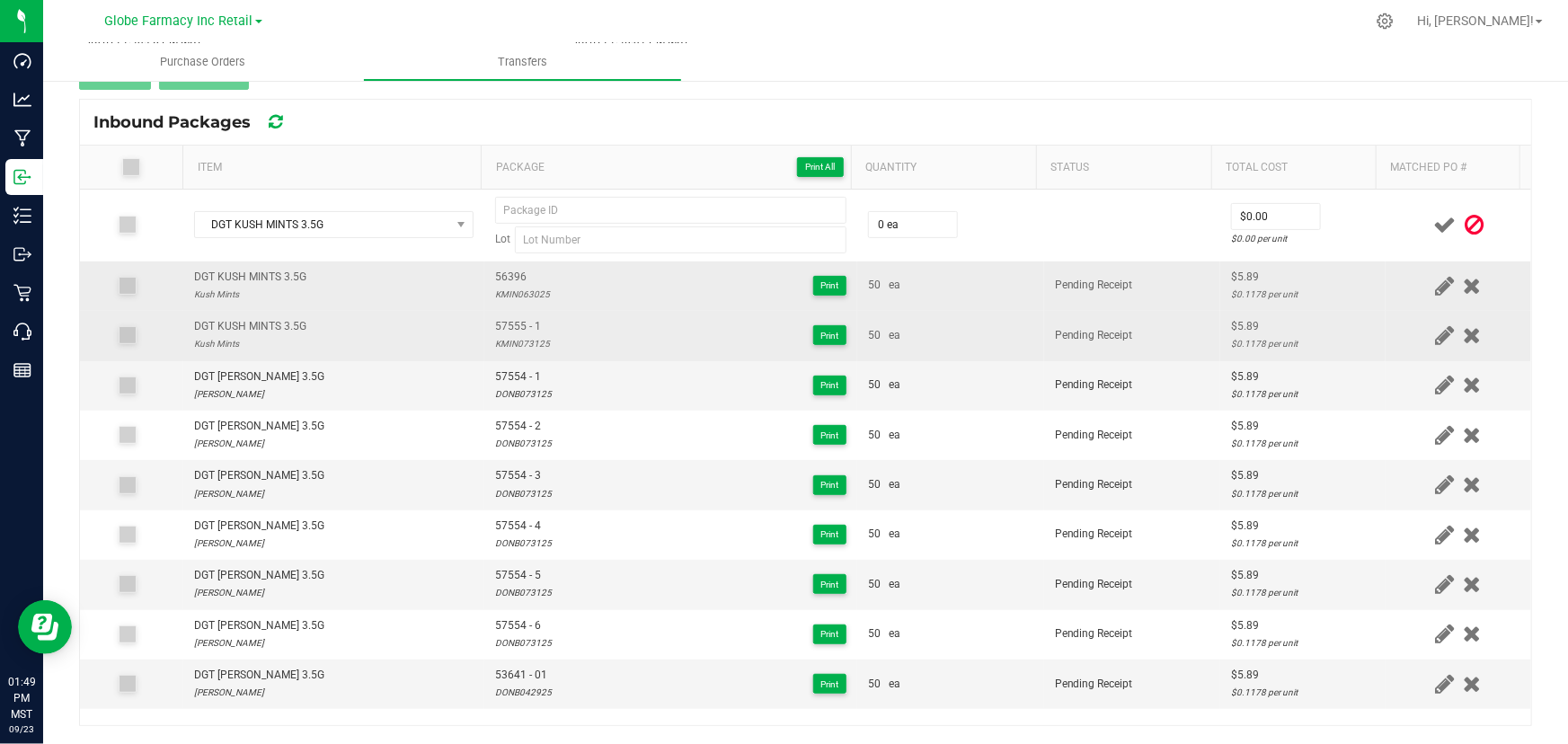
click at [510, 330] on span "57555 - 1" at bounding box center [522, 327] width 55 height 17
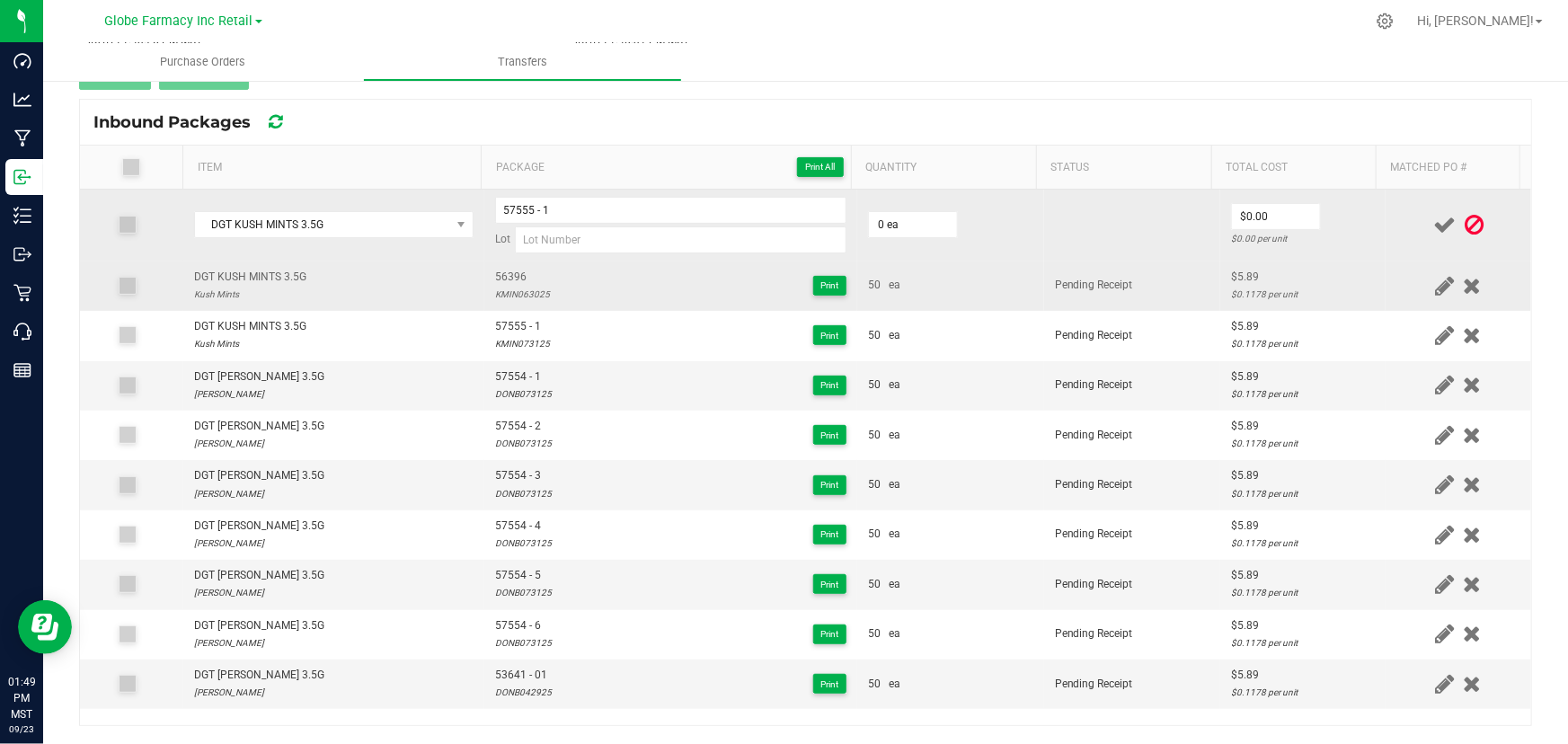
click at [591, 192] on td "57555 - 1 Lot" at bounding box center [670, 225] width 373 height 71
click at [591, 204] on input "57555 - 1" at bounding box center [670, 210] width 352 height 27
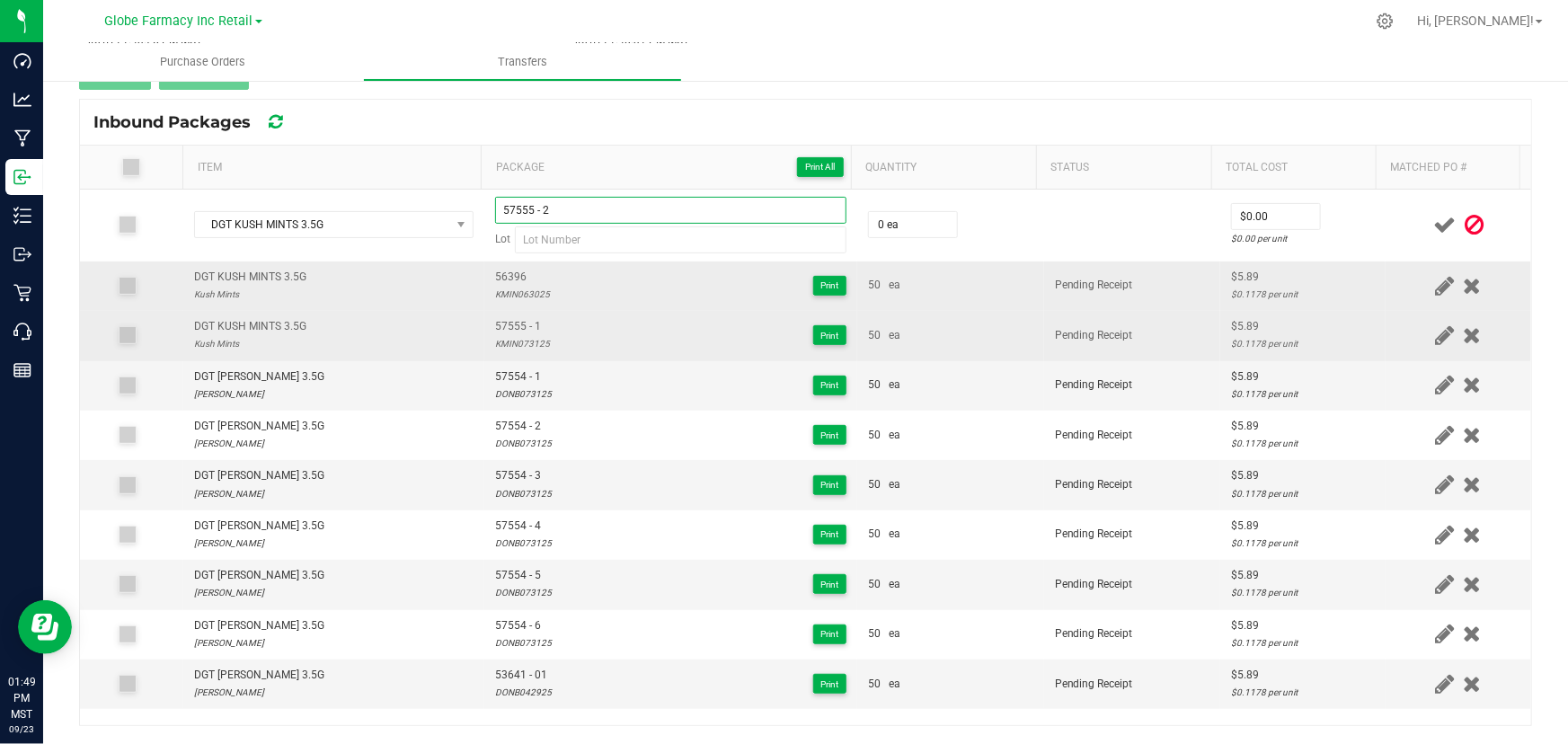
type input "57555 - 2"
click at [507, 341] on div "KMIN073125" at bounding box center [522, 344] width 55 height 17
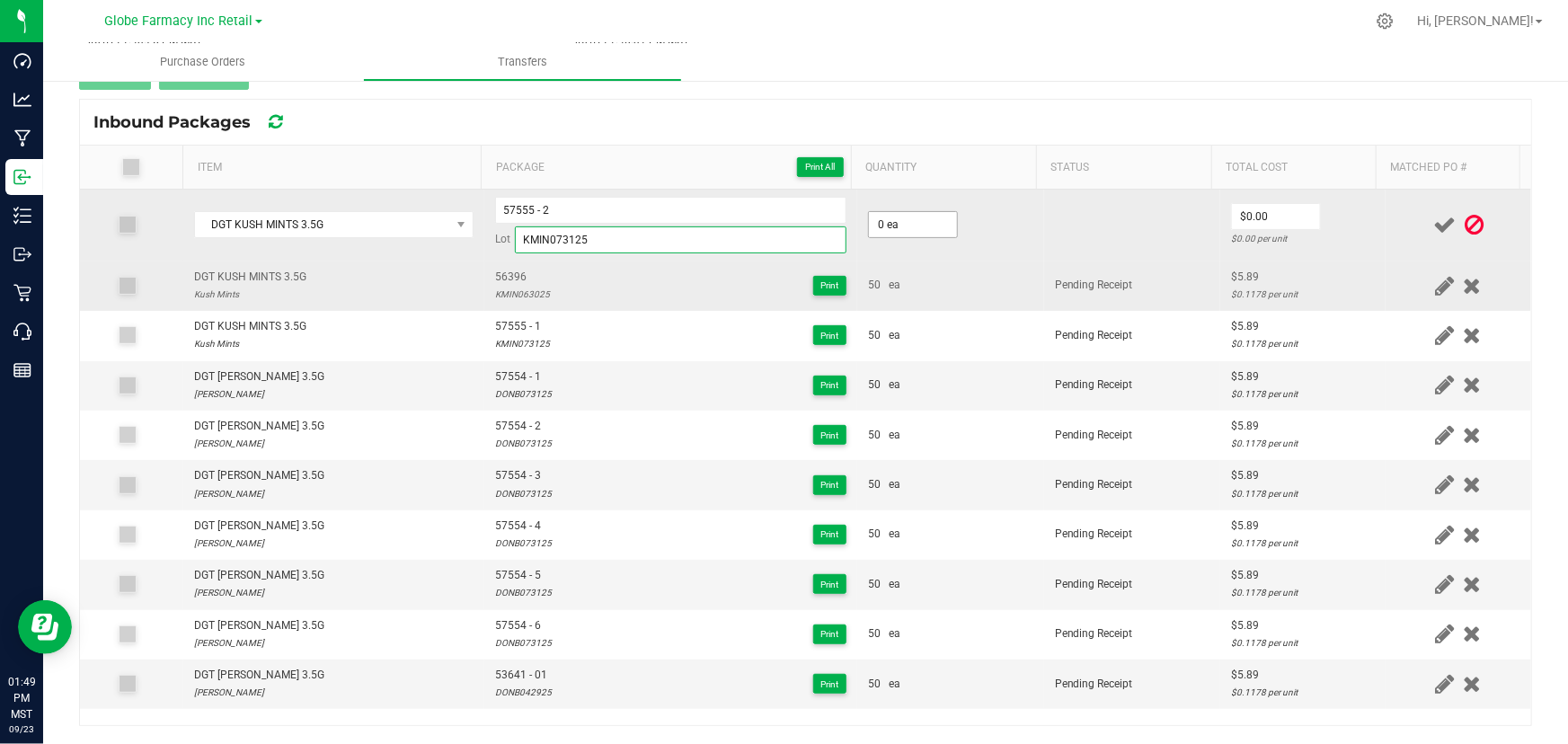
type input "KMIN073125"
click at [921, 213] on input "0" at bounding box center [913, 225] width 88 height 25
type input "50 ea"
type input "$5.80"
click at [1292, 216] on input "5.8" at bounding box center [1276, 216] width 88 height 25
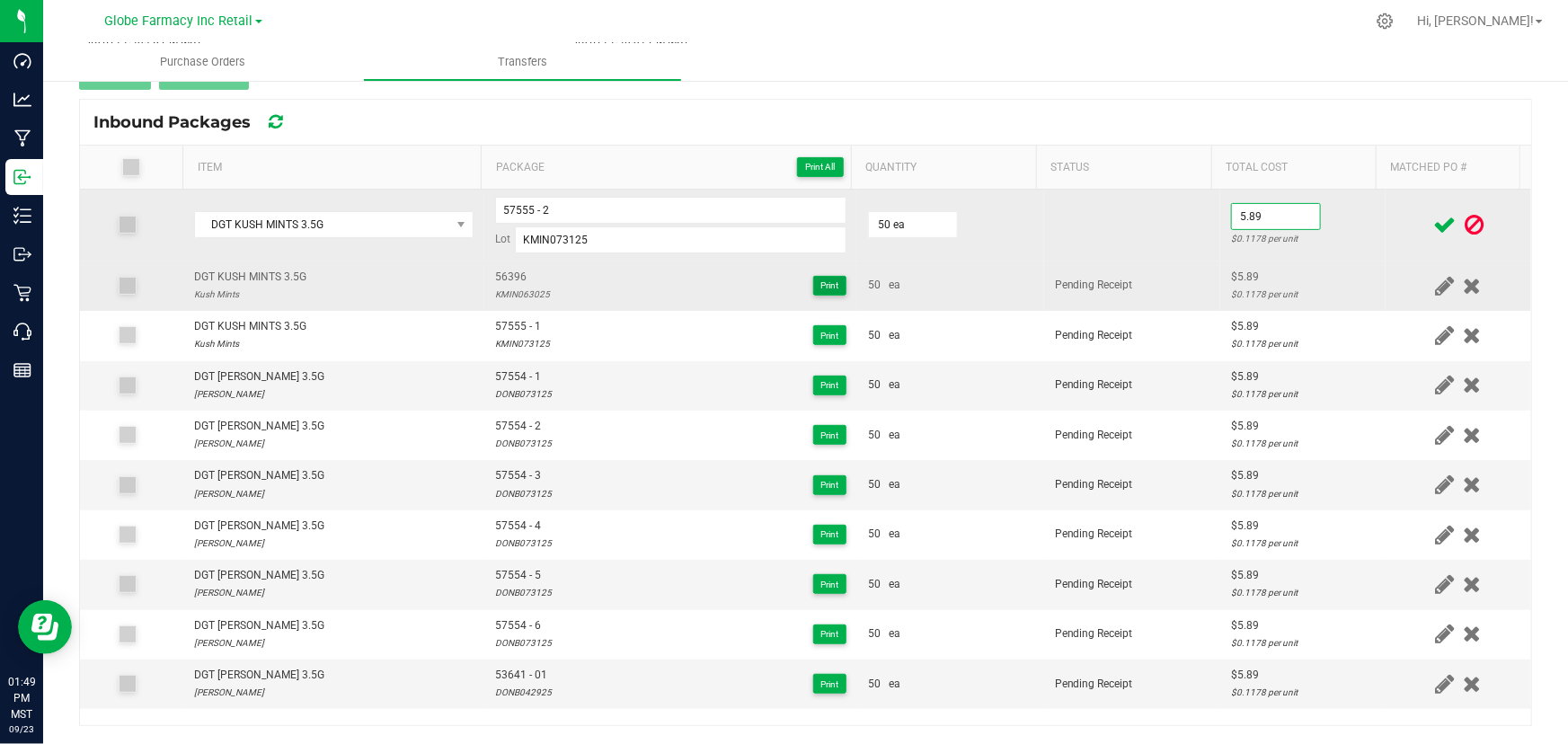
type input "$5.89"
click at [1303, 217] on td "$5.89 $0.1178 per unit" at bounding box center [1303, 225] width 166 height 71
click at [1386, 223] on td at bounding box center [1458, 225] width 146 height 71
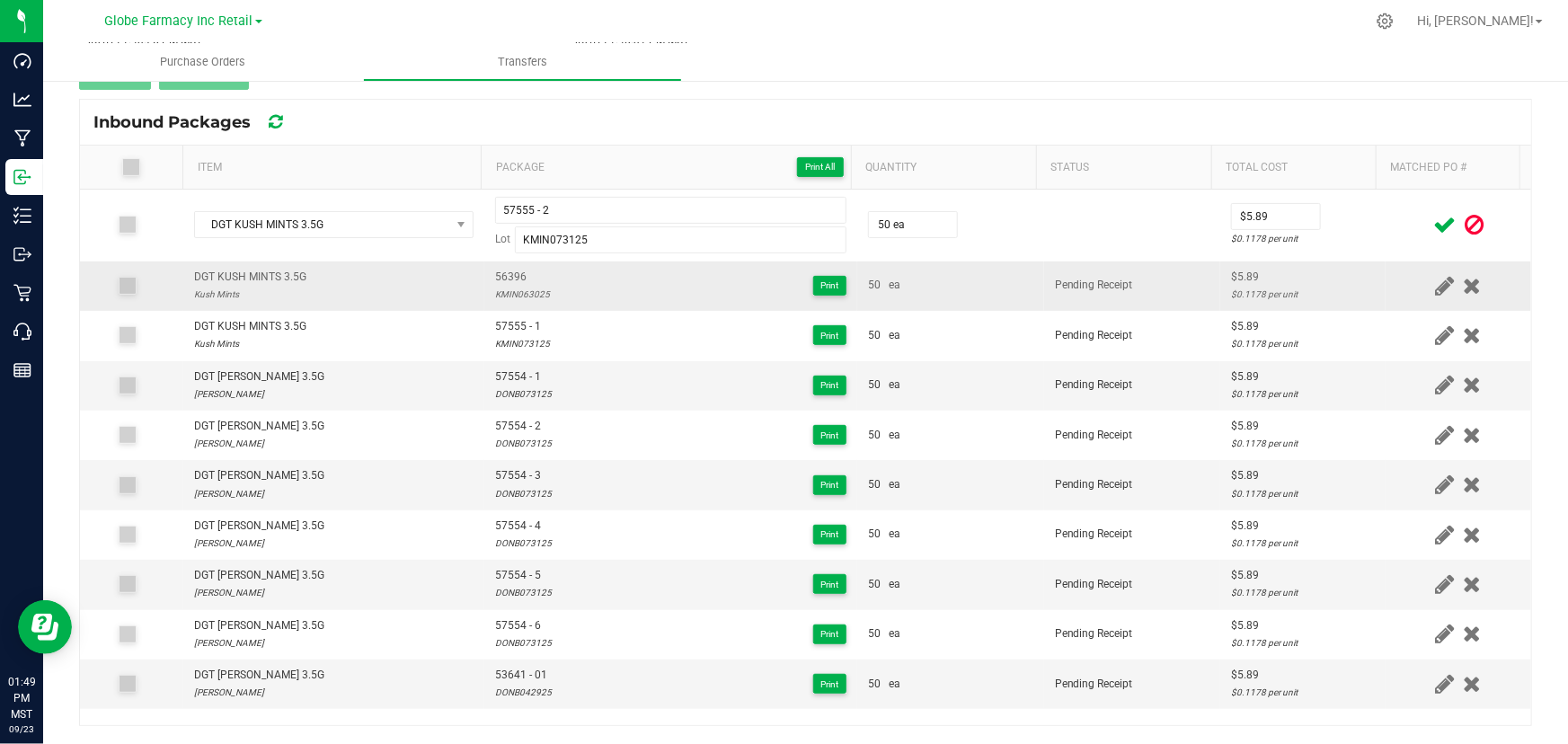
click at [1434, 223] on icon at bounding box center [1445, 225] width 23 height 23
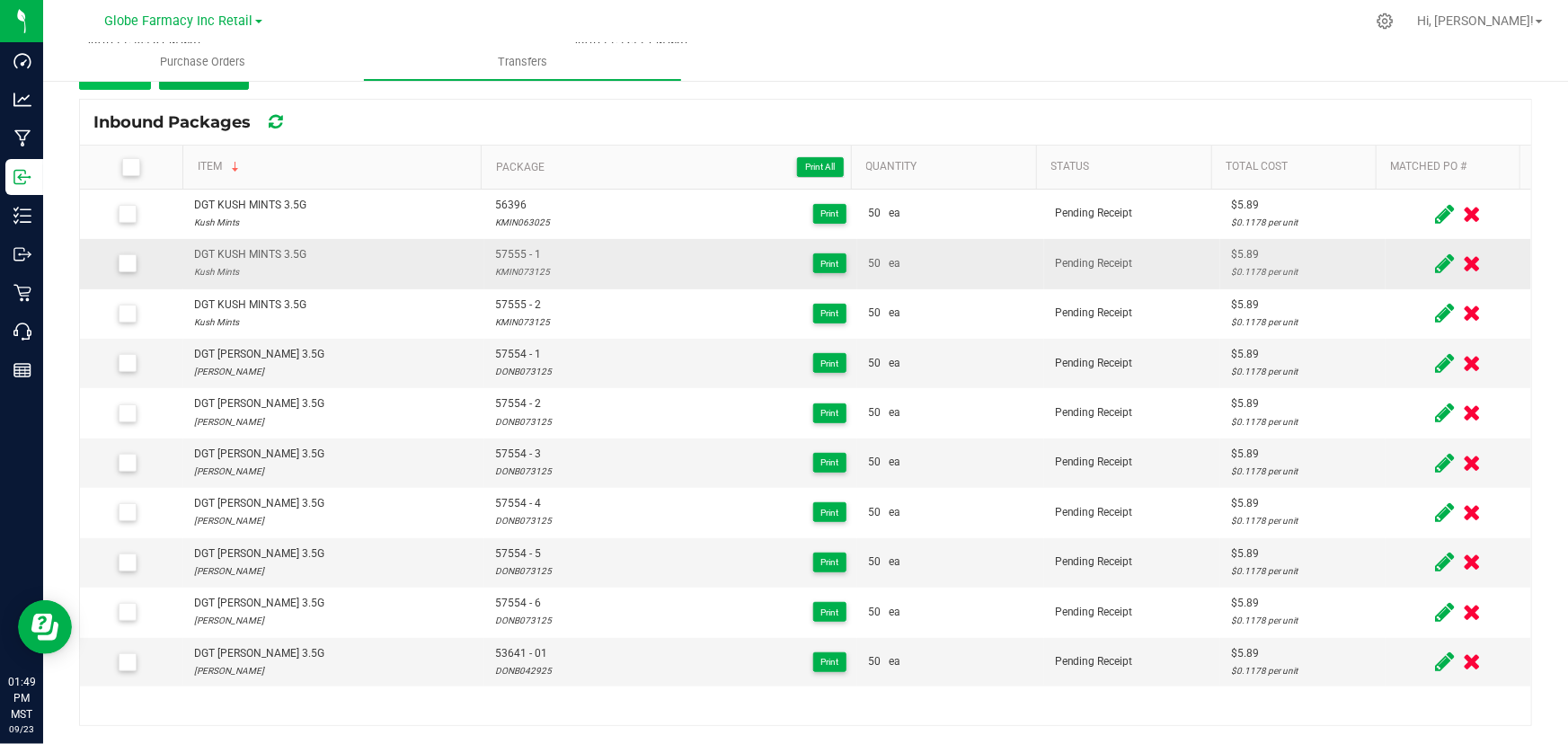
click at [146, 90] on div "< Inbound Transfers Transfer #4017 4019 Pending Receipt Void Edit Shipper Name …" at bounding box center [805, 310] width 1454 height 832
click at [144, 87] on button "Add" at bounding box center [114, 73] width 71 height 32
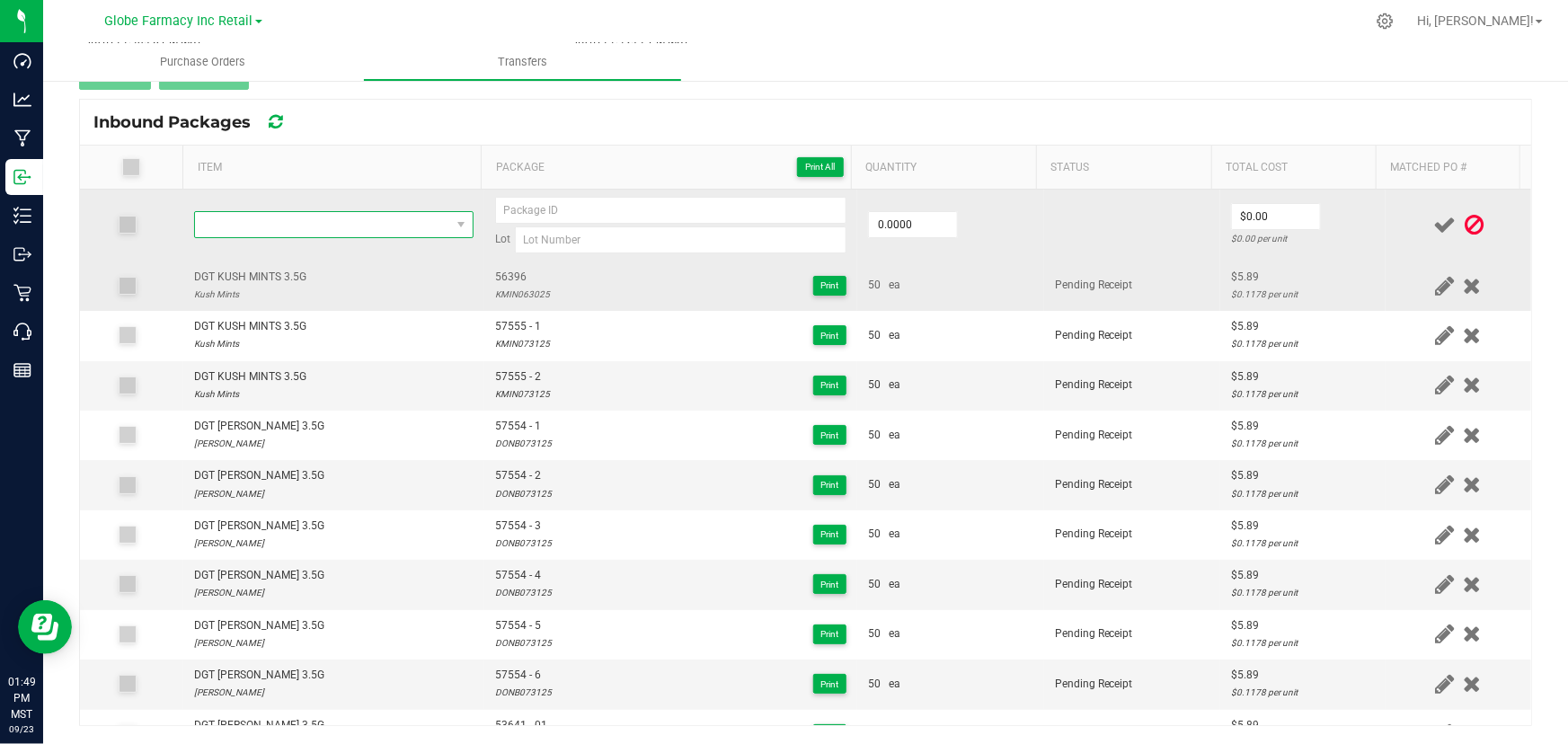
click at [304, 218] on span "NO DATA FOUND" at bounding box center [323, 225] width 255 height 25
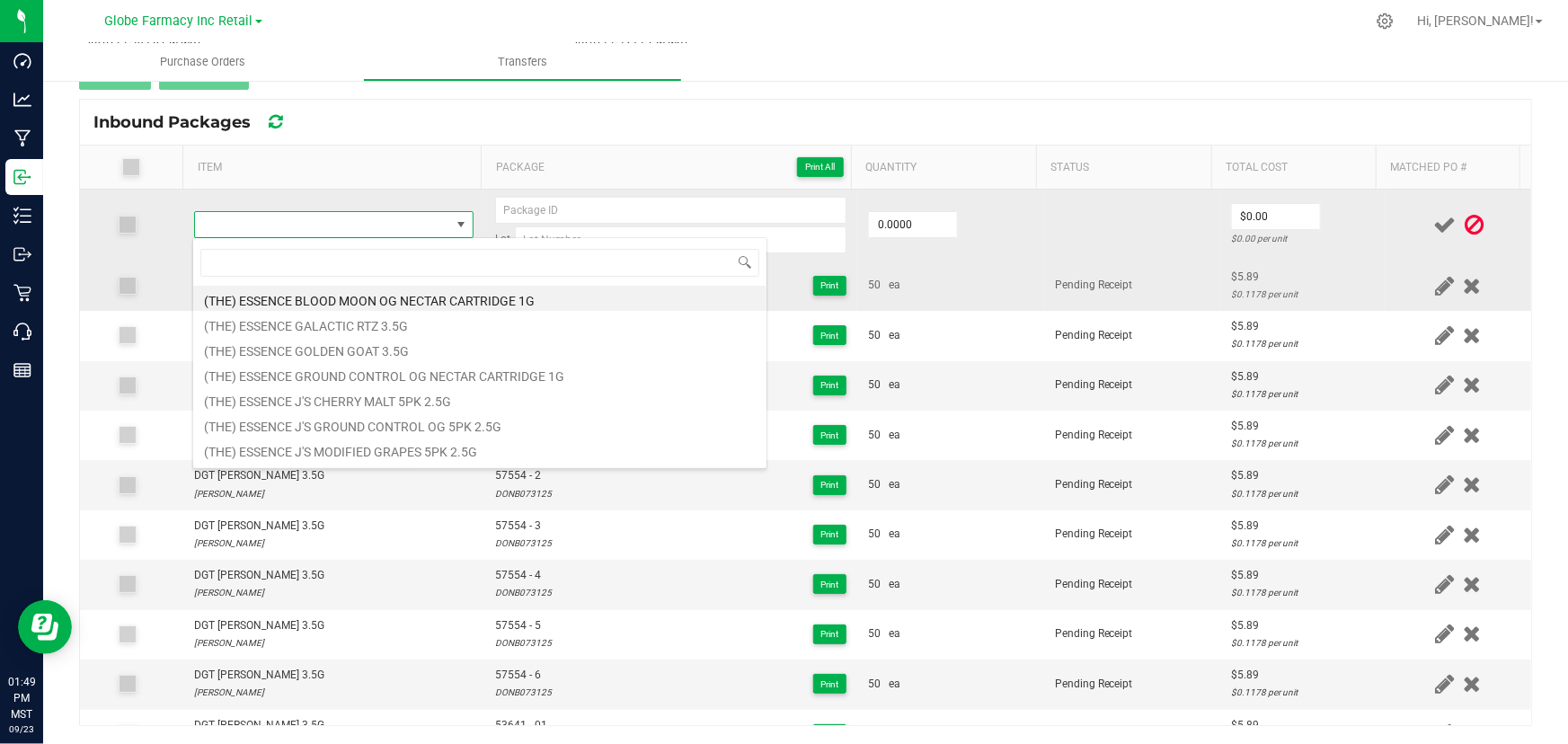
type input "DGT KUSH MINTS 3.5G"
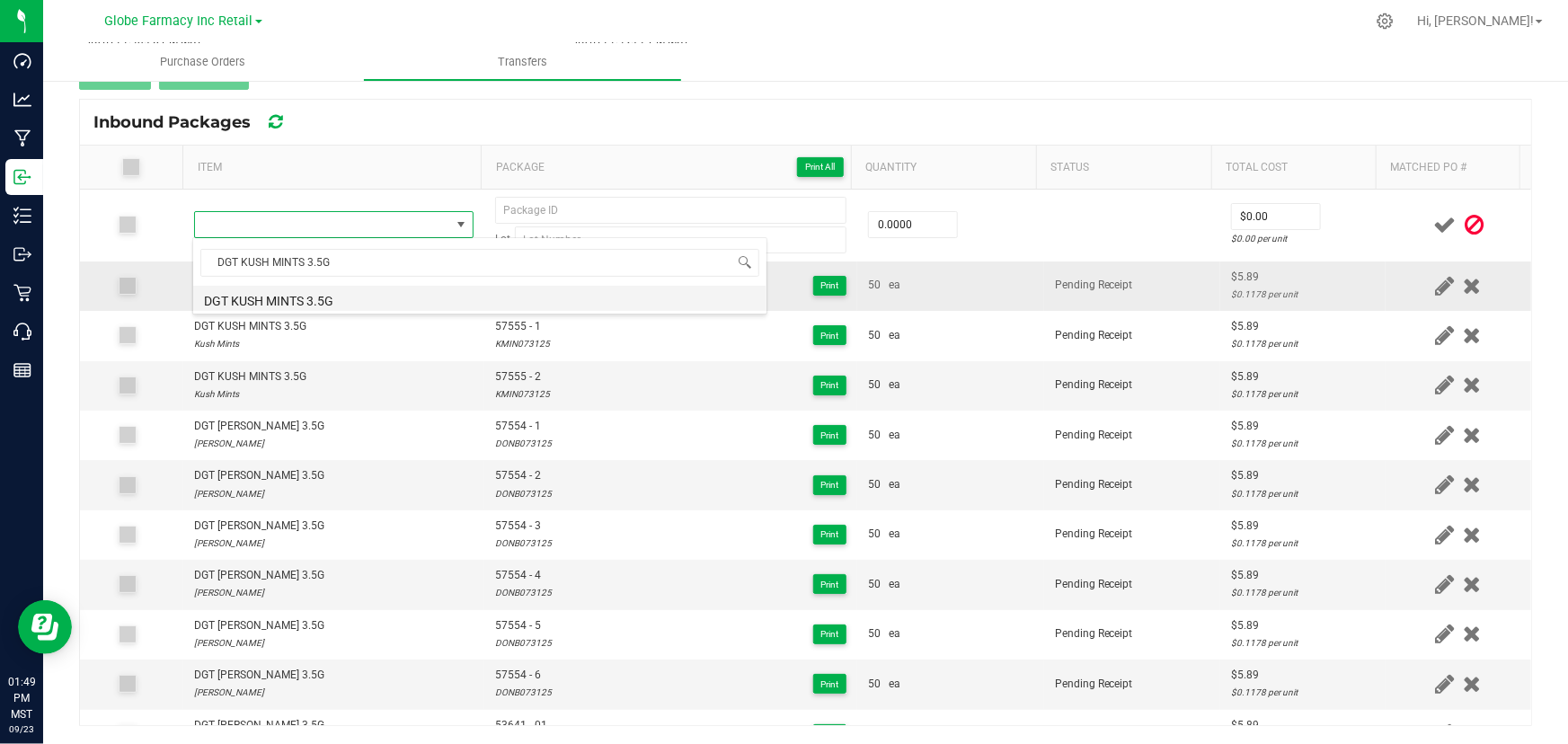
click at [323, 298] on li "DGT KUSH MINTS 3.5G" at bounding box center [480, 298] width 574 height 25
type input "0 ea"
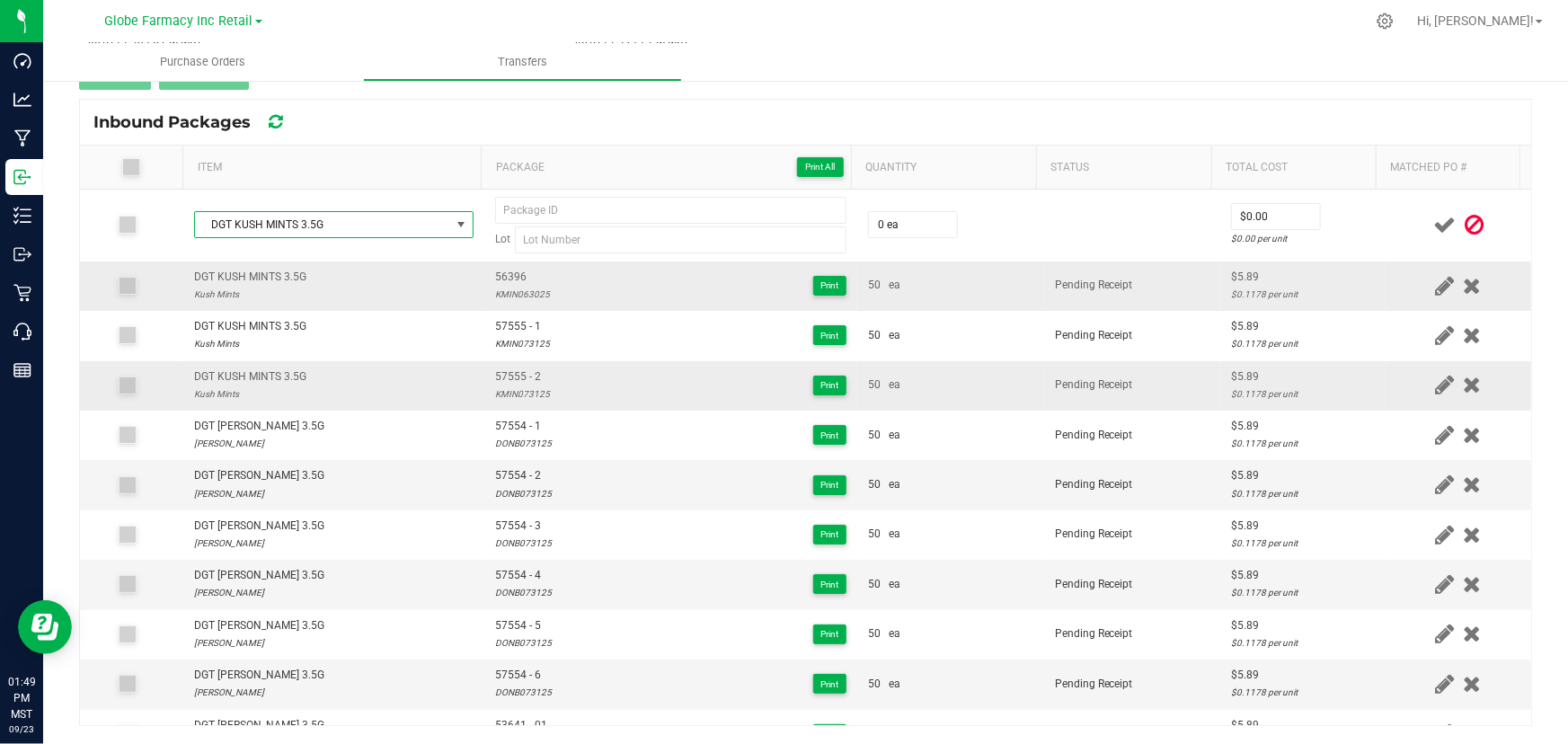
click at [519, 377] on span "57555 - 2" at bounding box center [522, 377] width 55 height 17
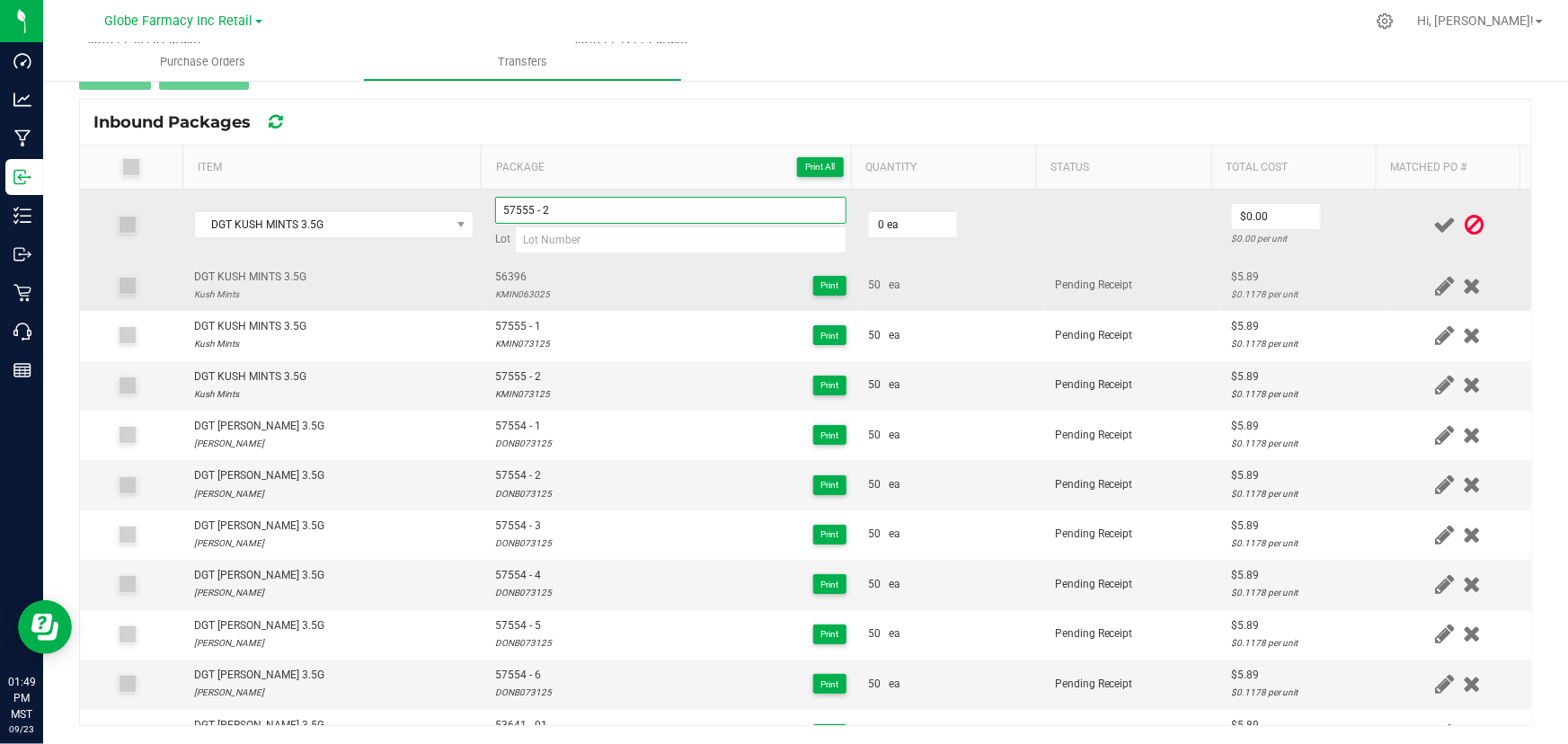
click at [598, 212] on input "57555 - 2" at bounding box center [670, 210] width 352 height 27
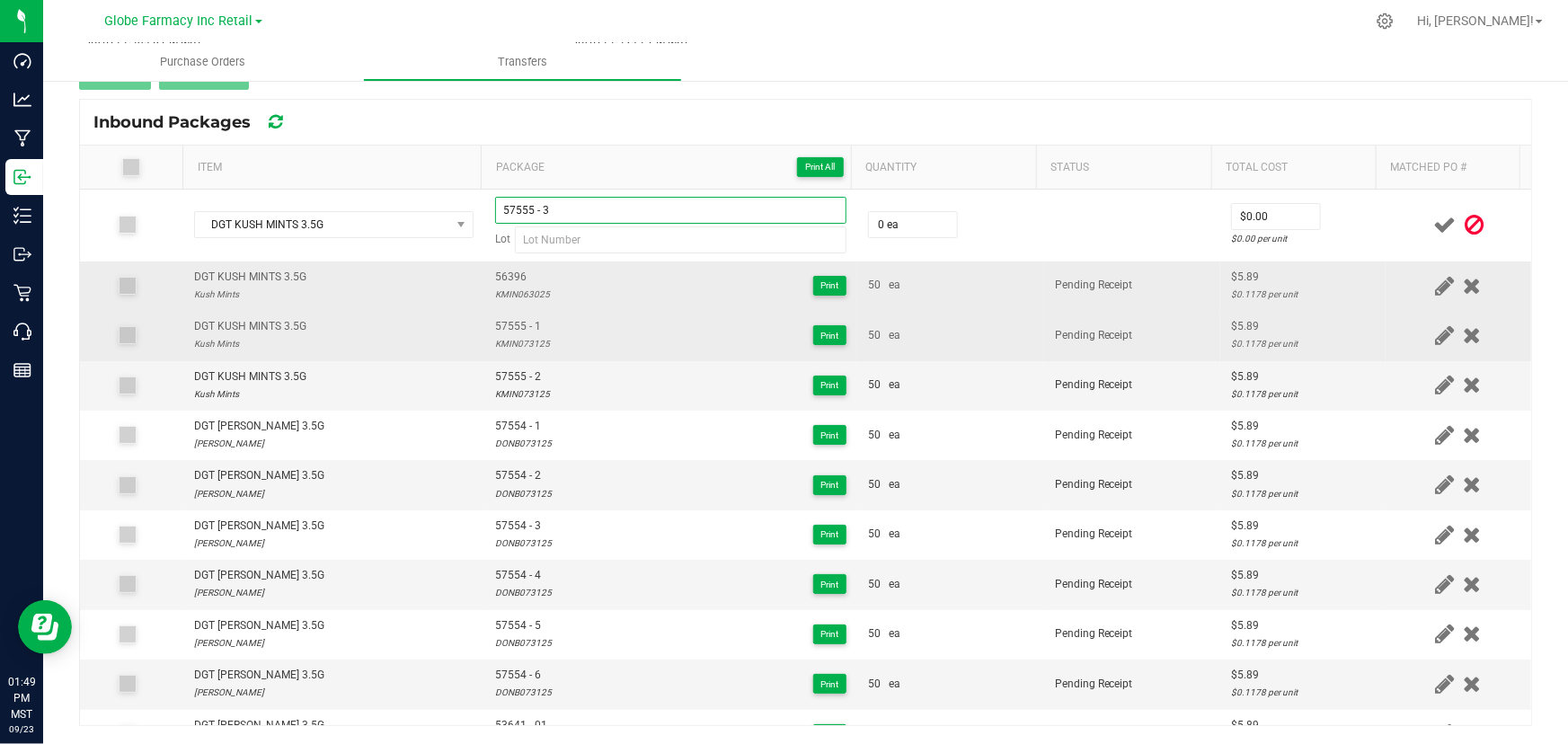
type input "57555 - 3"
click at [502, 352] on td "57555 - 1 KMIN073125 Print" at bounding box center [670, 335] width 373 height 50
click at [501, 345] on div "KMIN073125" at bounding box center [522, 344] width 55 height 17
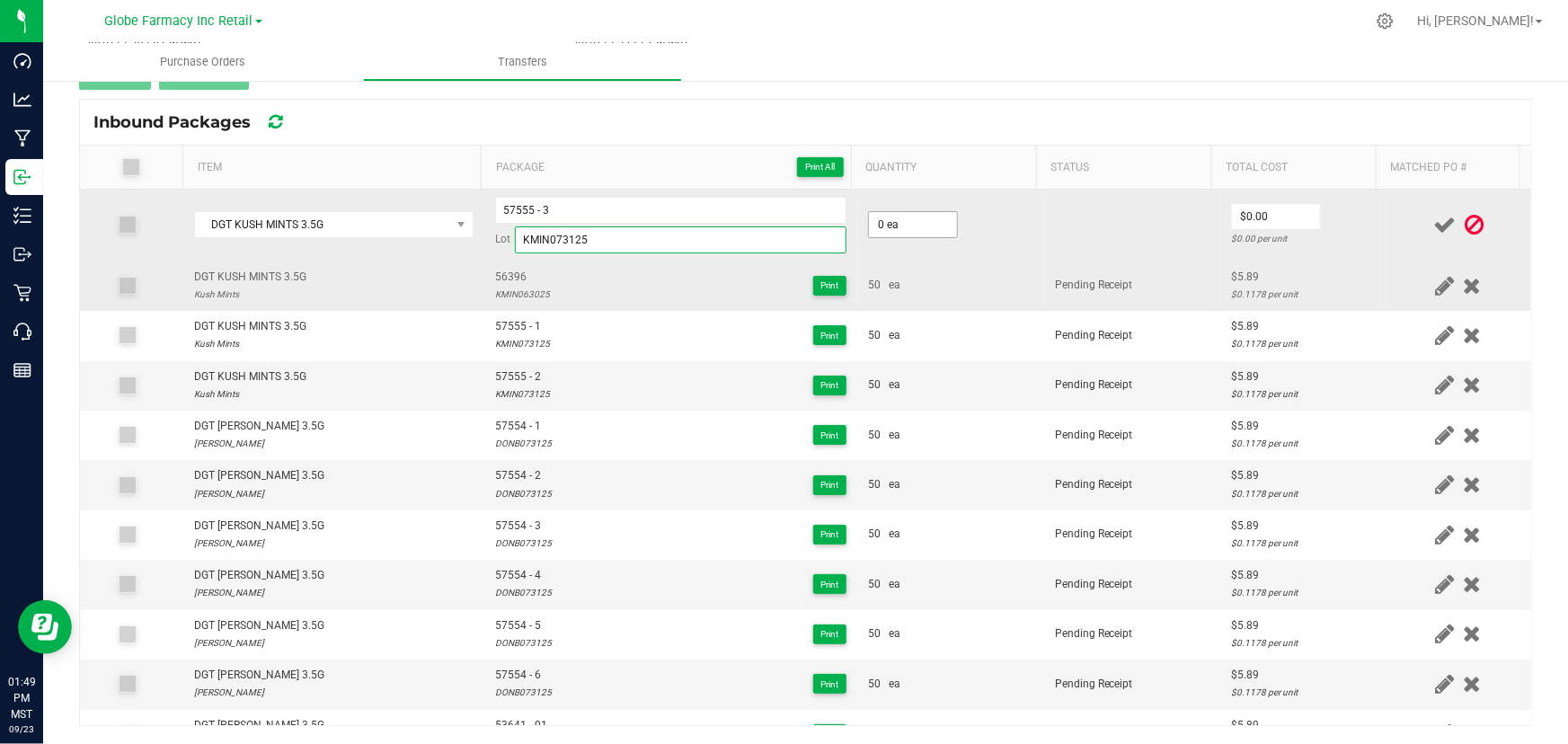
type input "KMIN073125"
click at [893, 231] on input "0" at bounding box center [913, 225] width 88 height 25
type input "50 ea"
type input "$5.89"
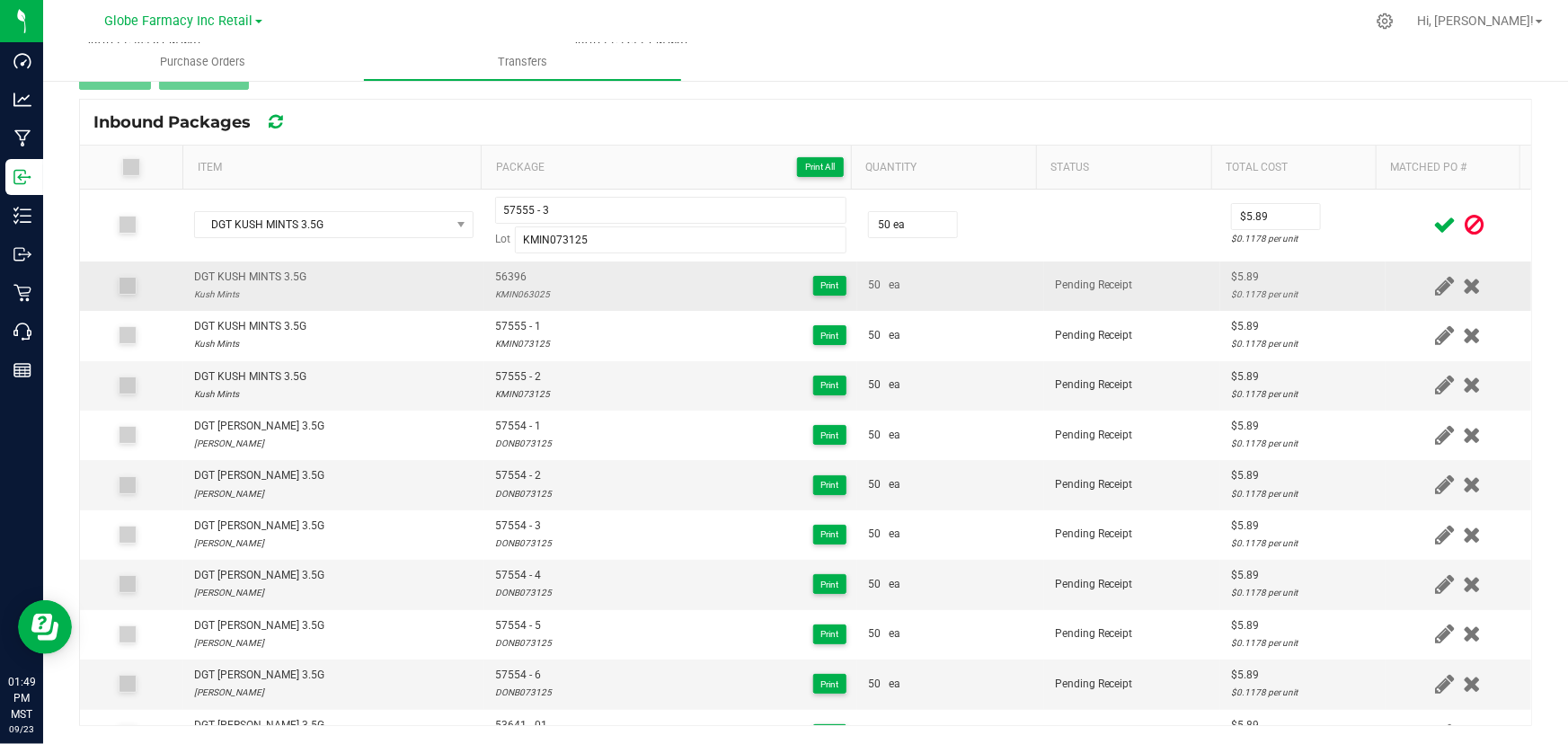
click at [1396, 214] on div at bounding box center [1458, 225] width 124 height 23
click at [1434, 221] on icon at bounding box center [1445, 225] width 23 height 23
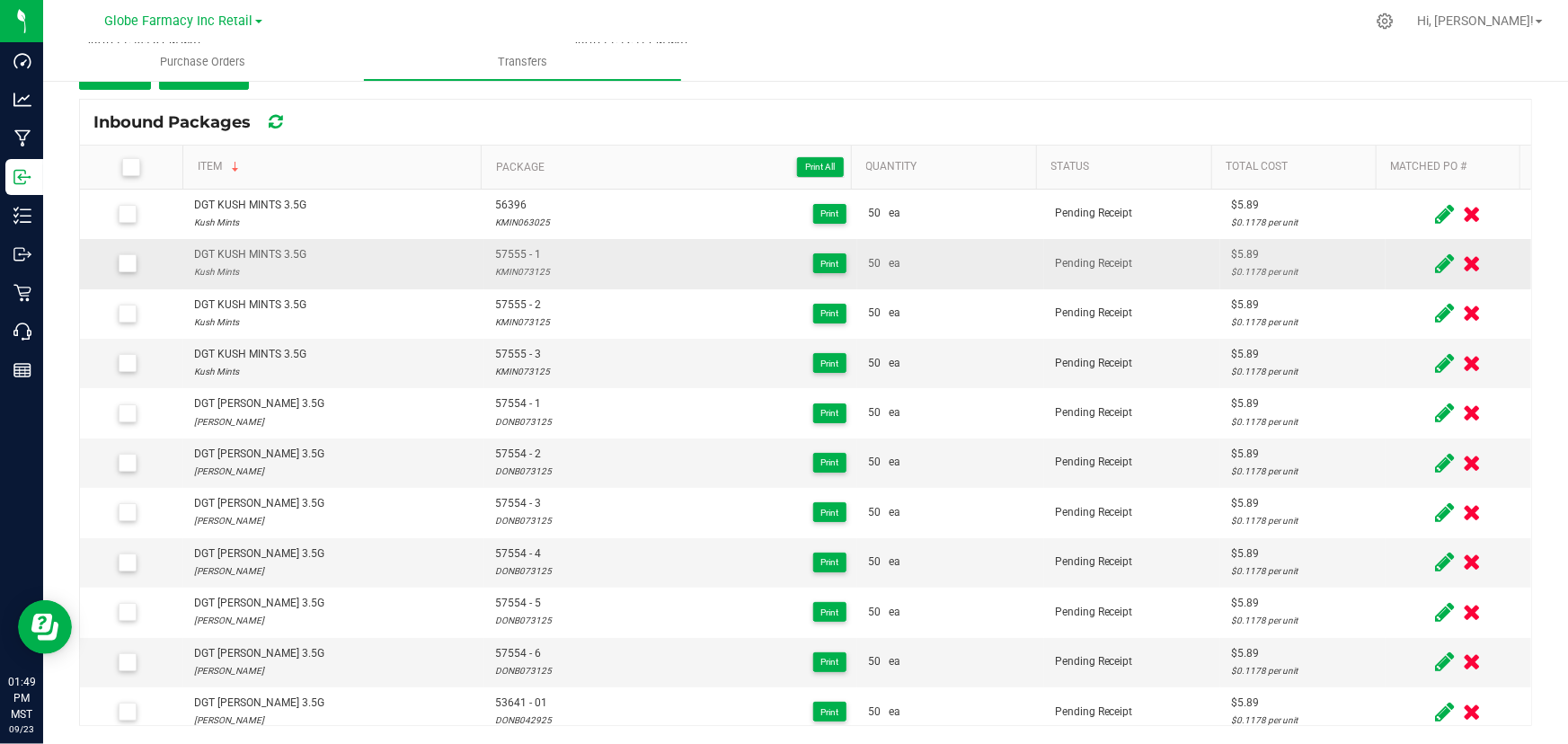
click at [139, 90] on div "< Inbound Transfers Transfer #4017 4019 Pending Receipt Void Edit Shipper Name …" at bounding box center [805, 310] width 1454 height 832
click at [144, 87] on button "Add" at bounding box center [114, 73] width 71 height 32
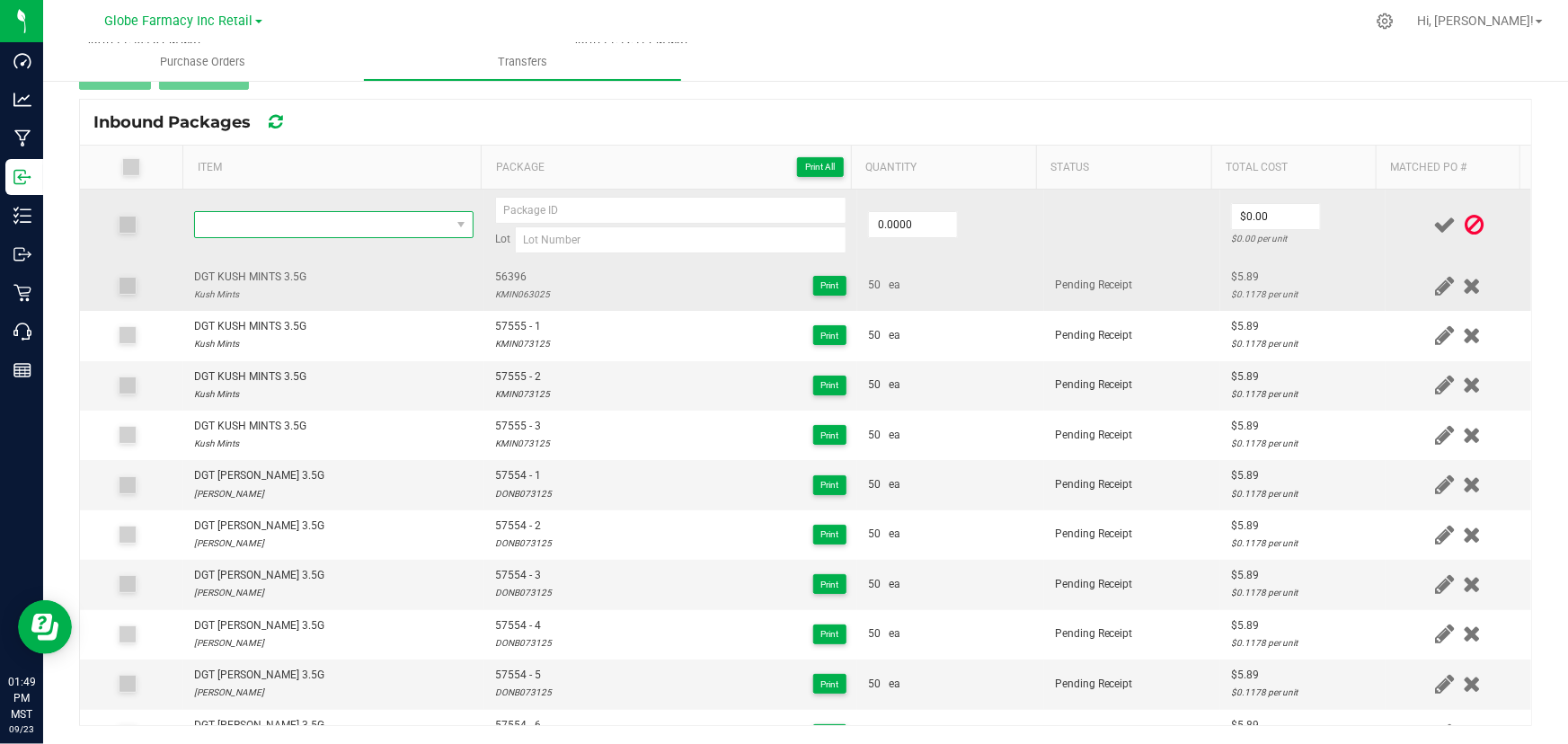
click at [246, 224] on span "NO DATA FOUND" at bounding box center [323, 225] width 255 height 25
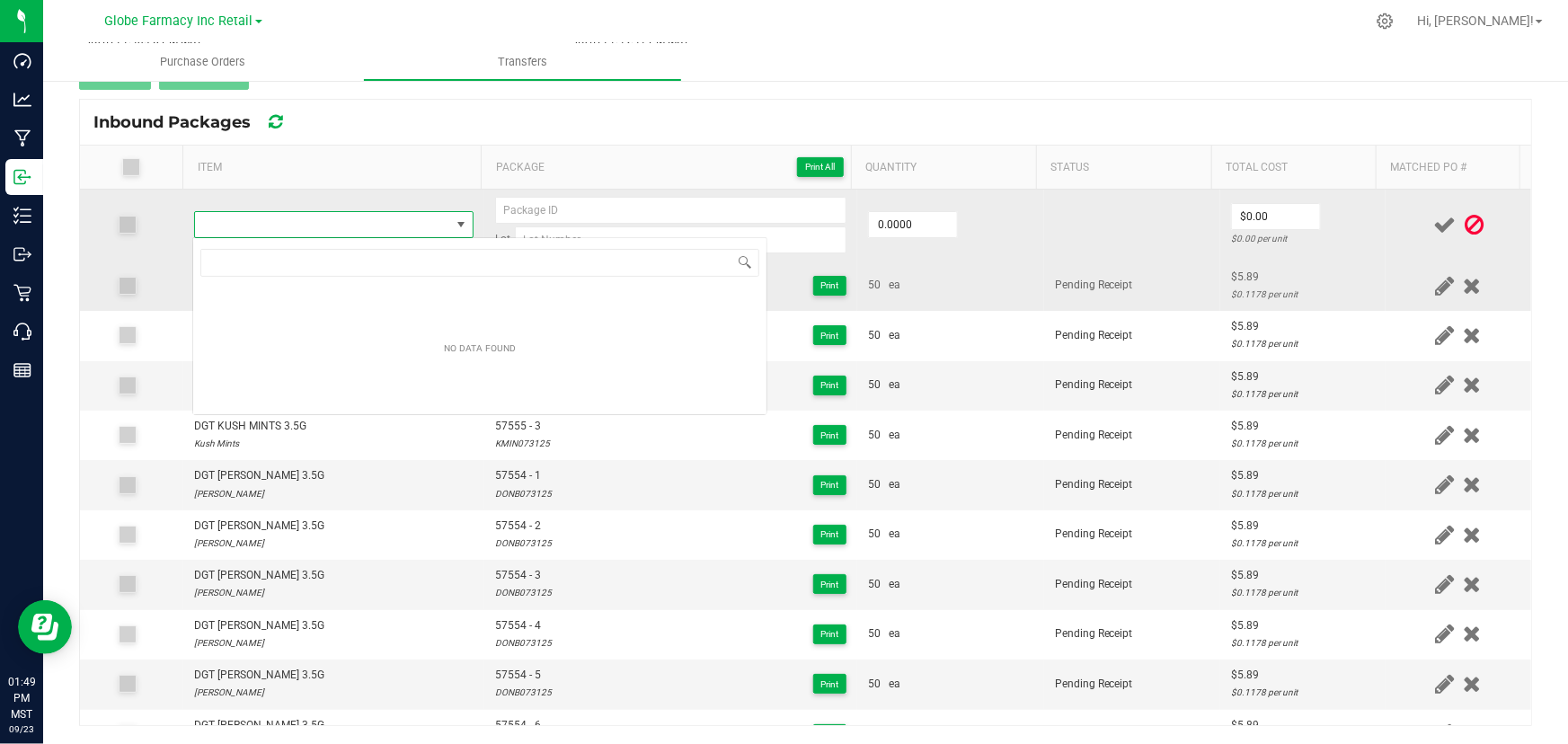
type input "DGT KUSH MINTS 3.5G"
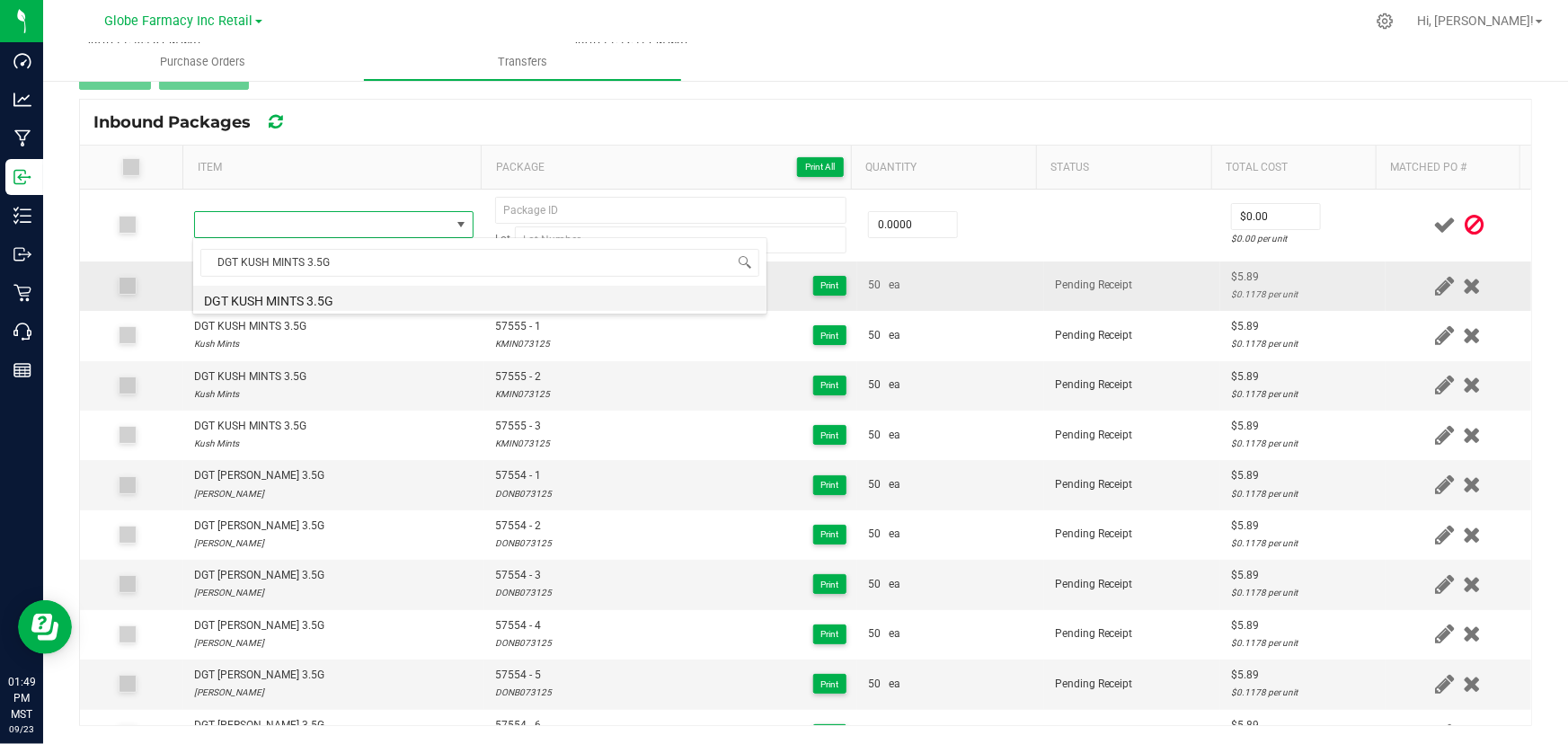
click at [321, 296] on li "DGT KUSH MINTS 3.5G" at bounding box center [480, 298] width 574 height 25
type input "0 ea"
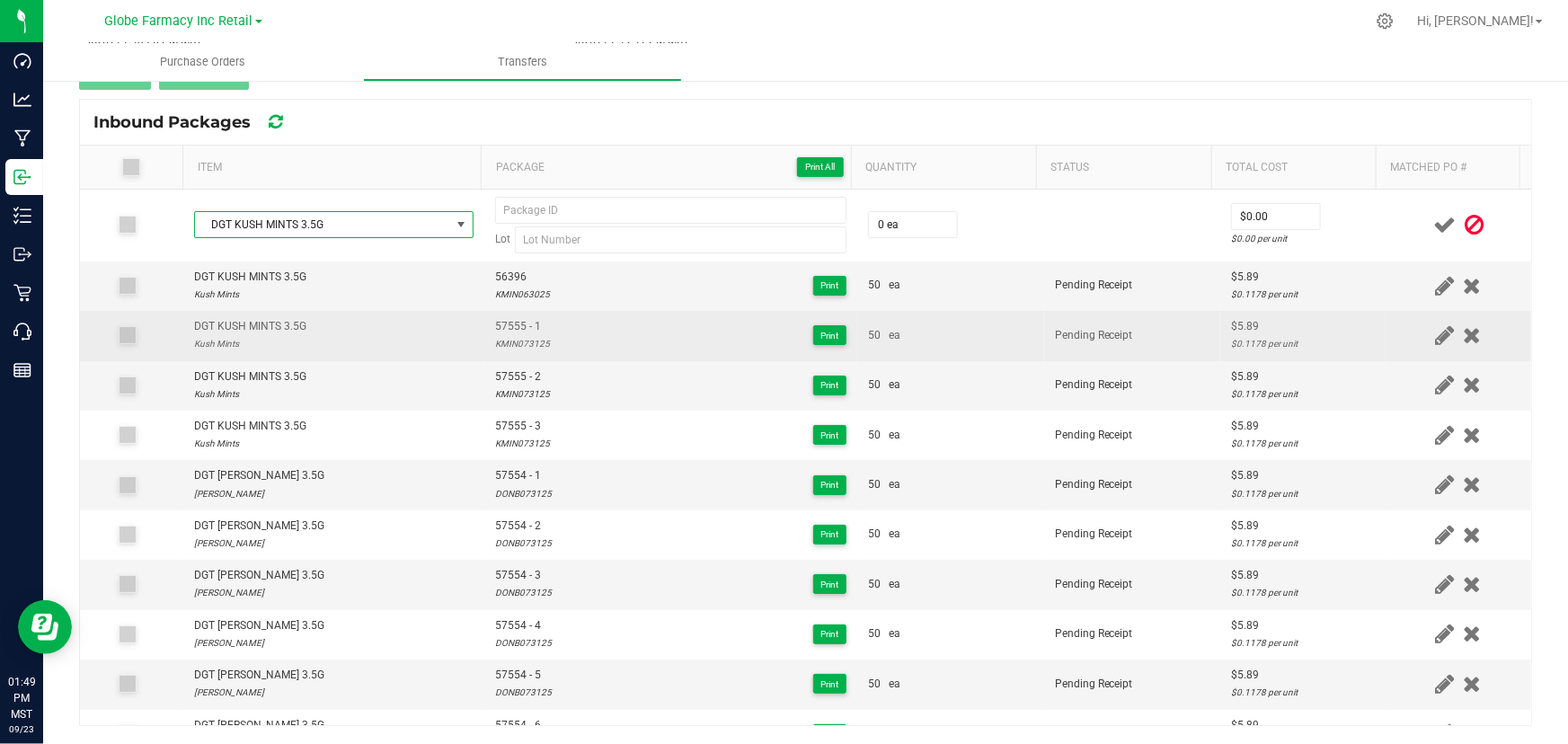
click at [519, 321] on span "57555 - 1" at bounding box center [522, 327] width 55 height 17
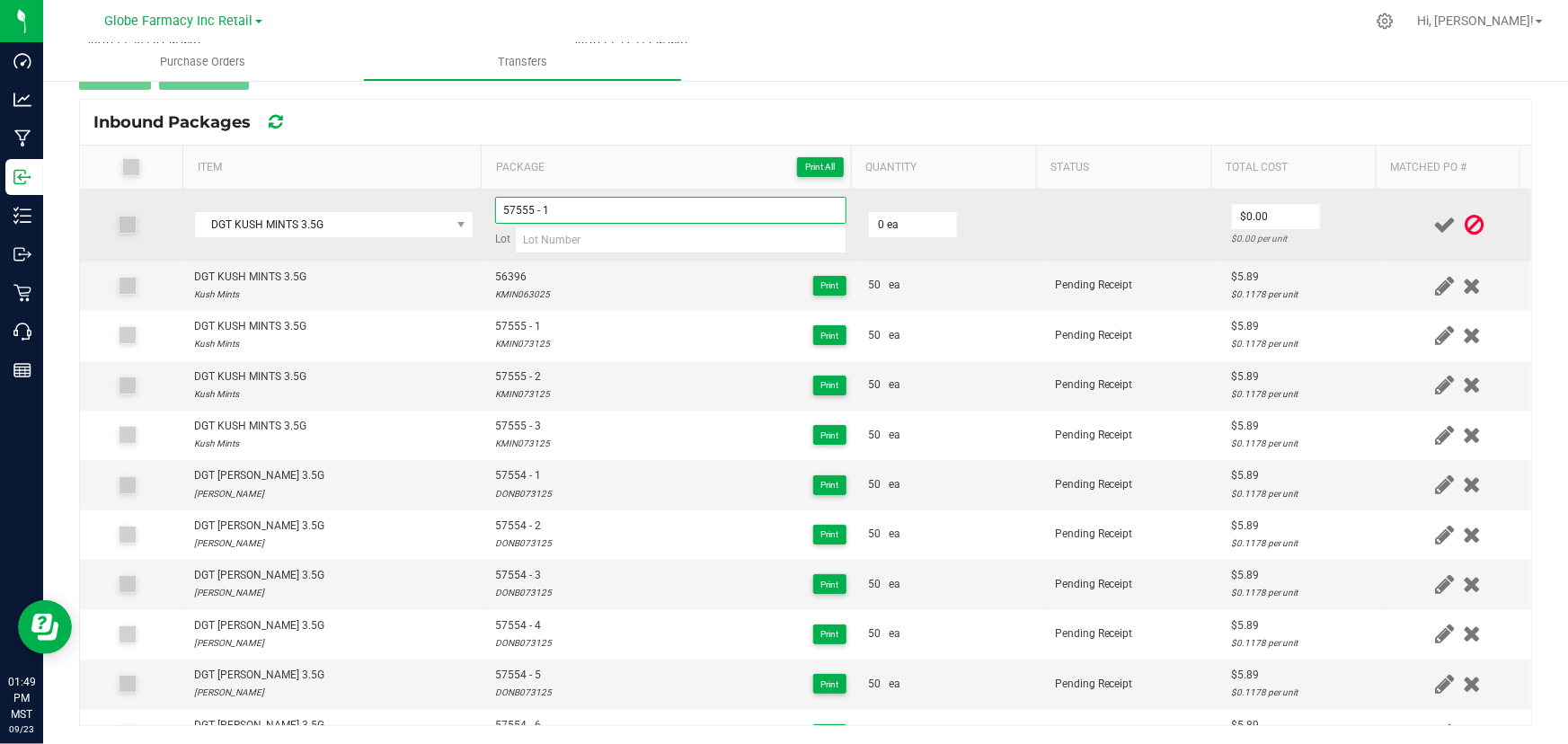
click at [603, 206] on input "57555 - 1" at bounding box center [670, 210] width 352 height 27
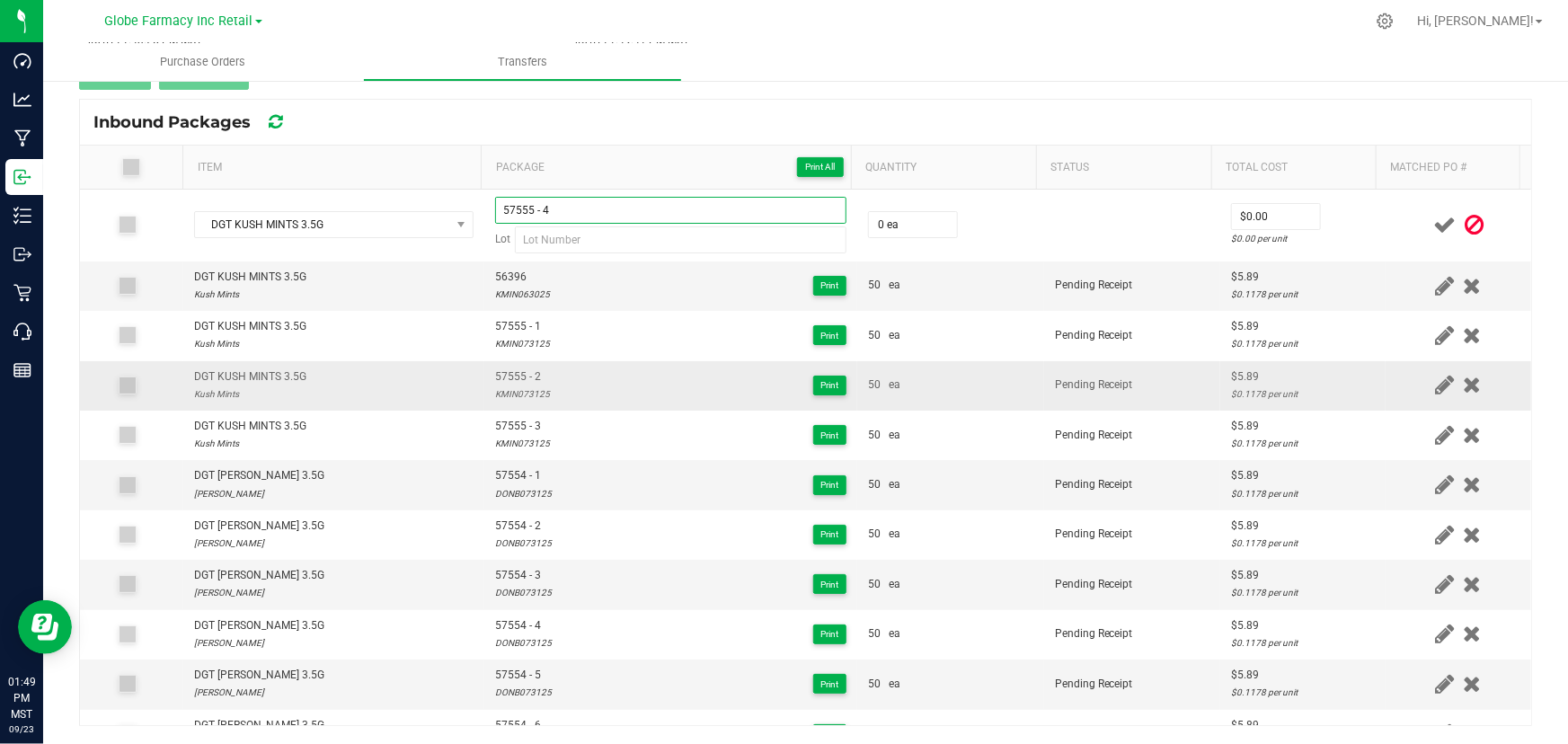
type input "57555 - 4"
click at [502, 394] on div "KMIN073125" at bounding box center [522, 393] width 55 height 17
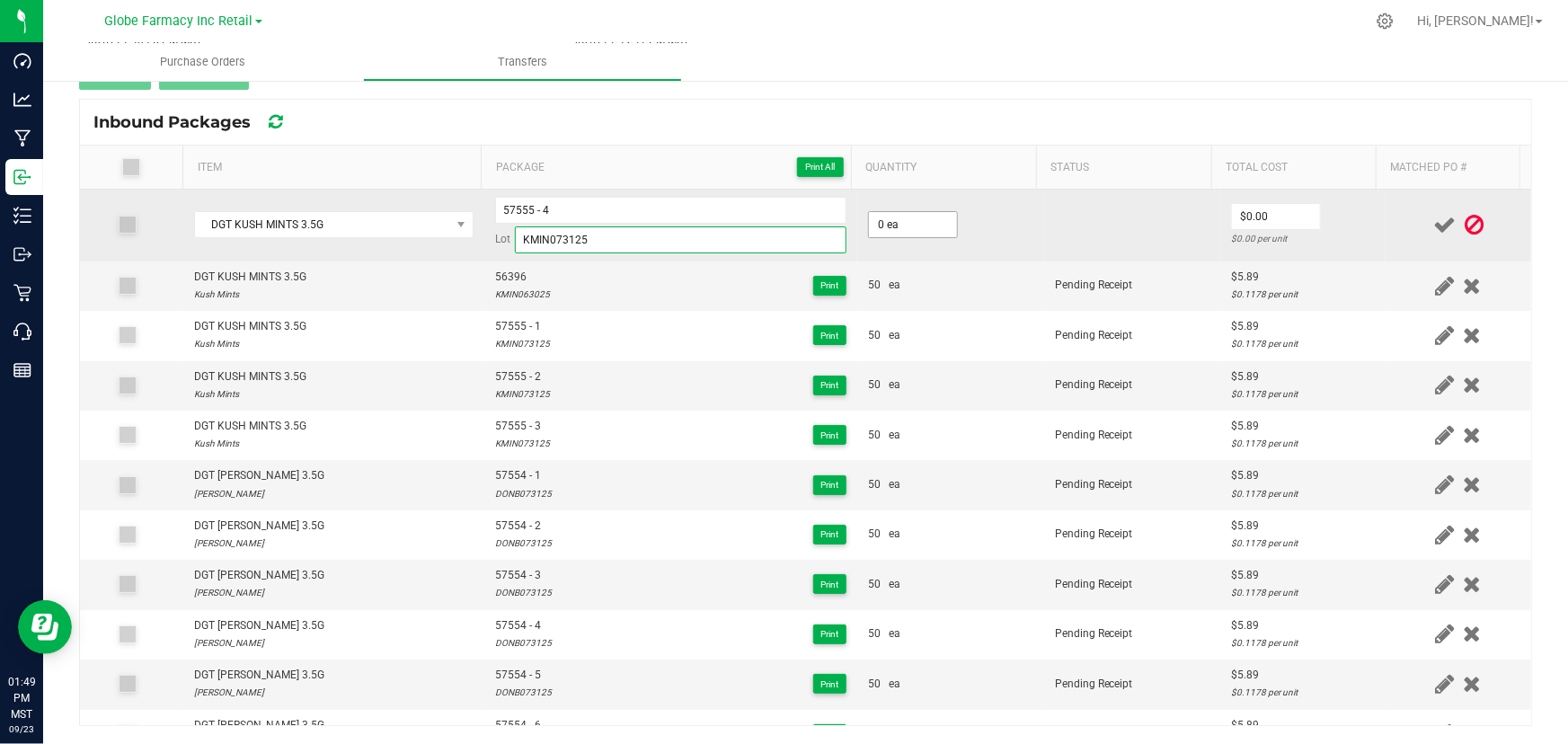
type input "KMIN073125"
click at [882, 233] on input "0" at bounding box center [913, 225] width 88 height 25
type input "50 ea"
type input "$5.89"
click at [1386, 219] on td at bounding box center [1458, 225] width 146 height 71
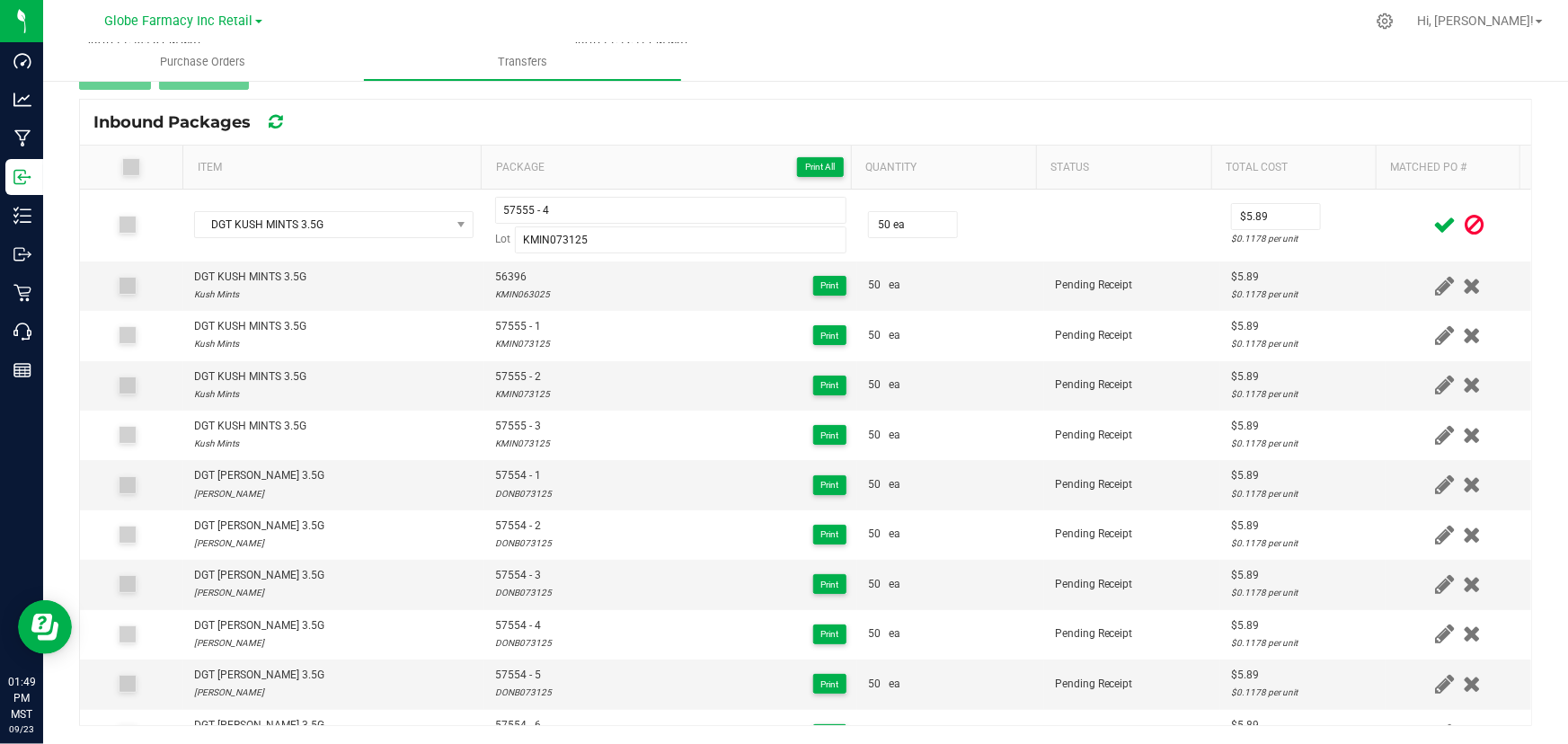
click at [1434, 220] on icon at bounding box center [1445, 225] width 23 height 23
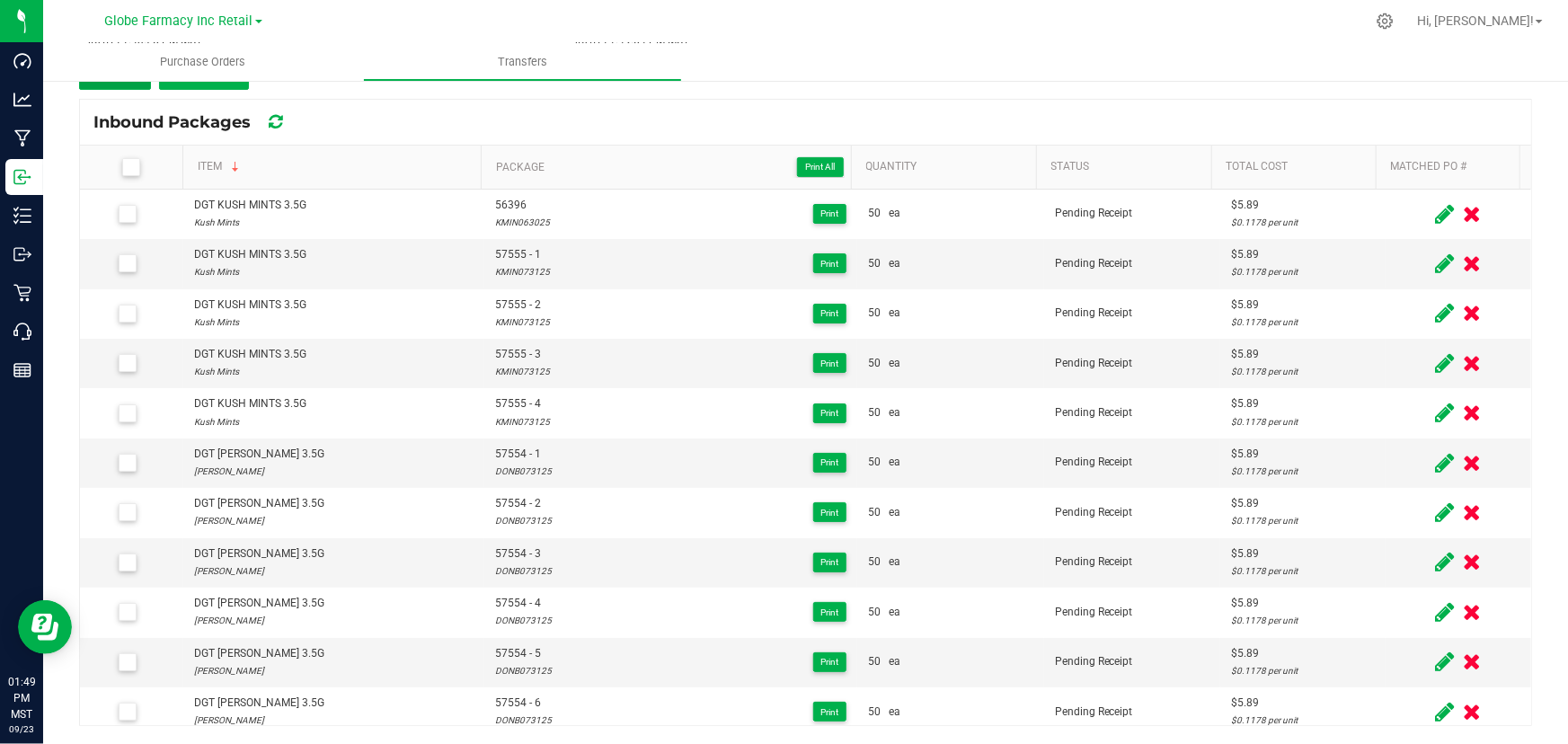
drag, startPoint x: 127, startPoint y: 89, endPoint x: 204, endPoint y: 115, distance: 81.3
click at [127, 89] on button "Add" at bounding box center [114, 73] width 71 height 32
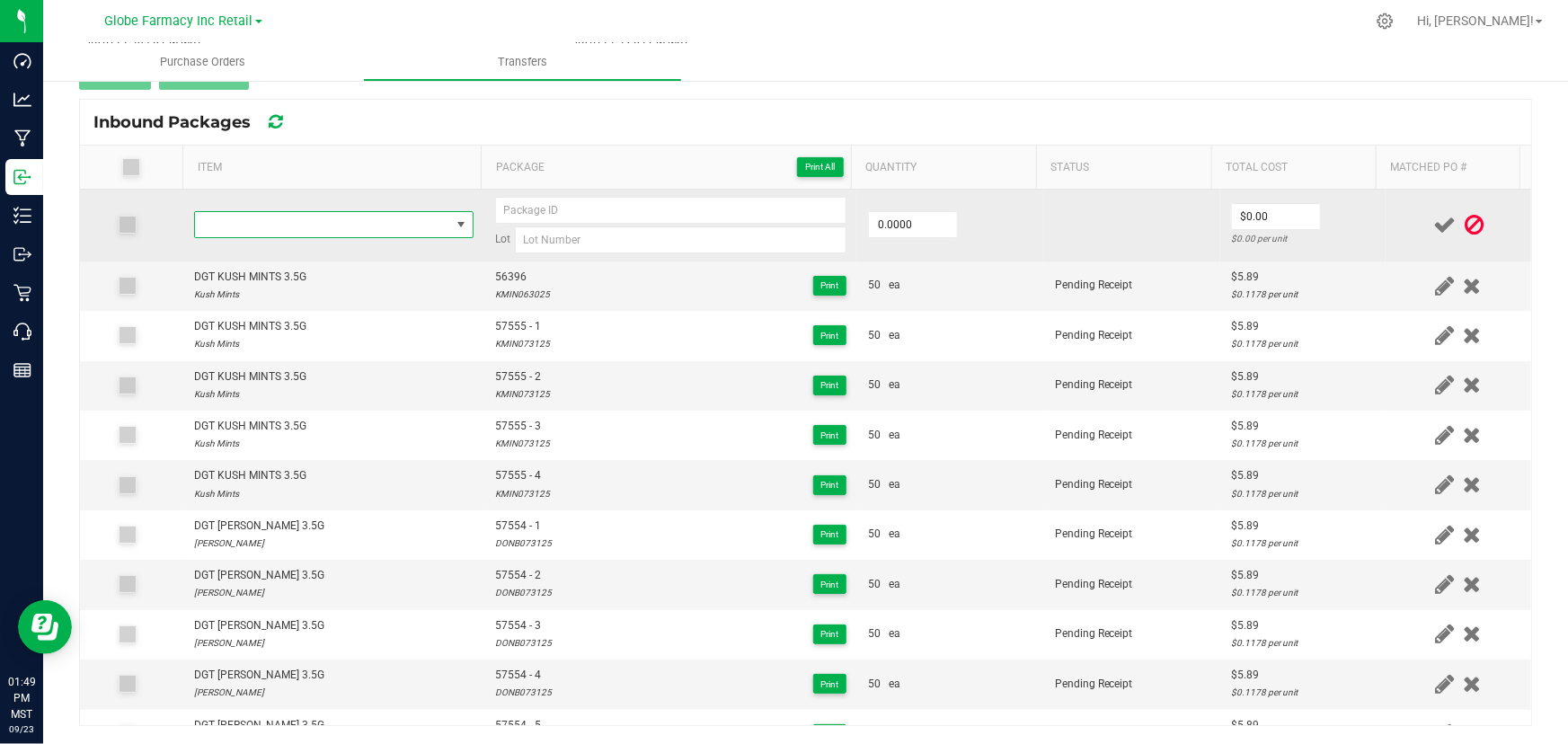
click at [354, 224] on span "NO DATA FOUND" at bounding box center [323, 225] width 255 height 25
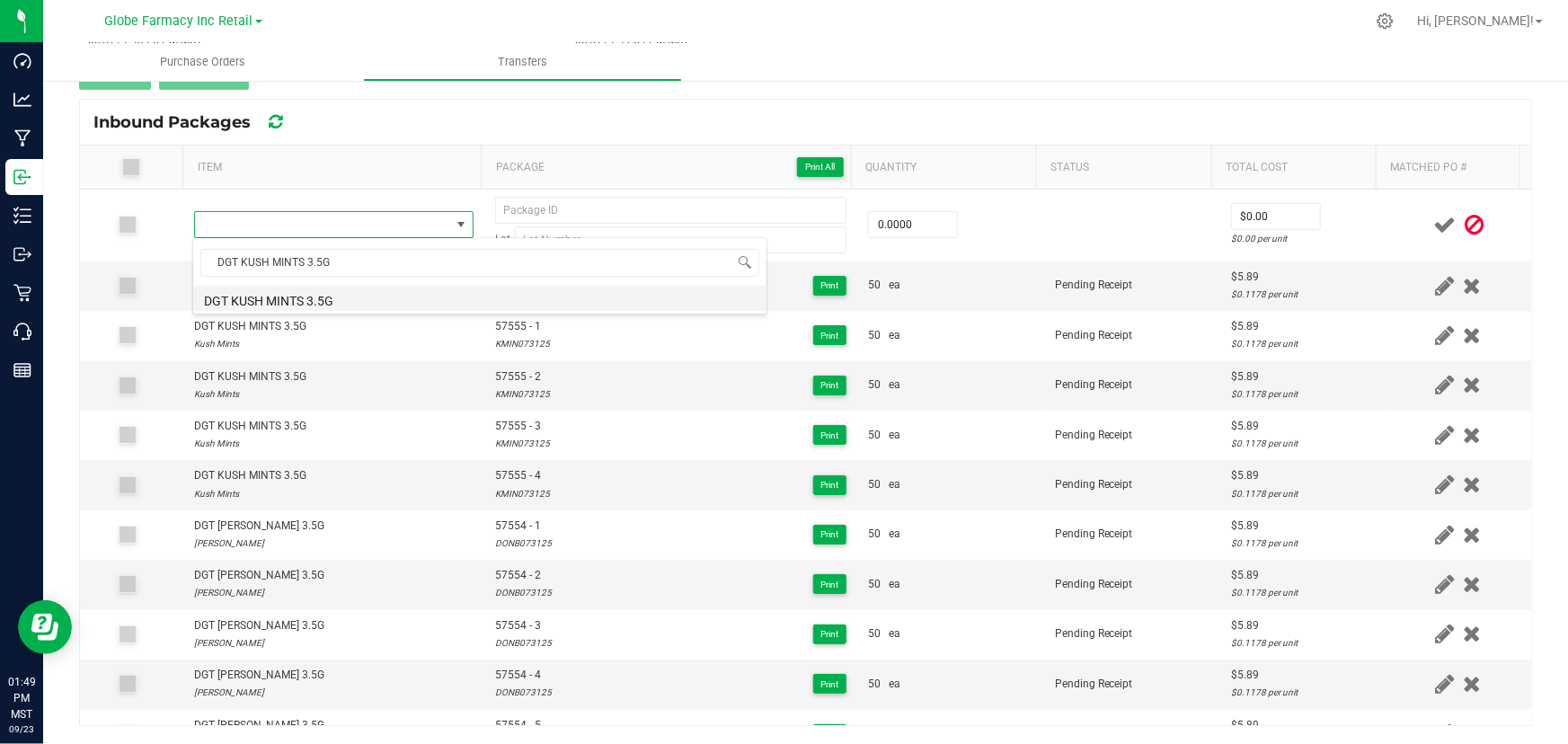
click at [372, 301] on li "DGT KUSH MINTS 3.5G" at bounding box center [480, 298] width 574 height 25
type input "0 ea"
click at [511, 477] on span "57555 - 4" at bounding box center [522, 475] width 55 height 17
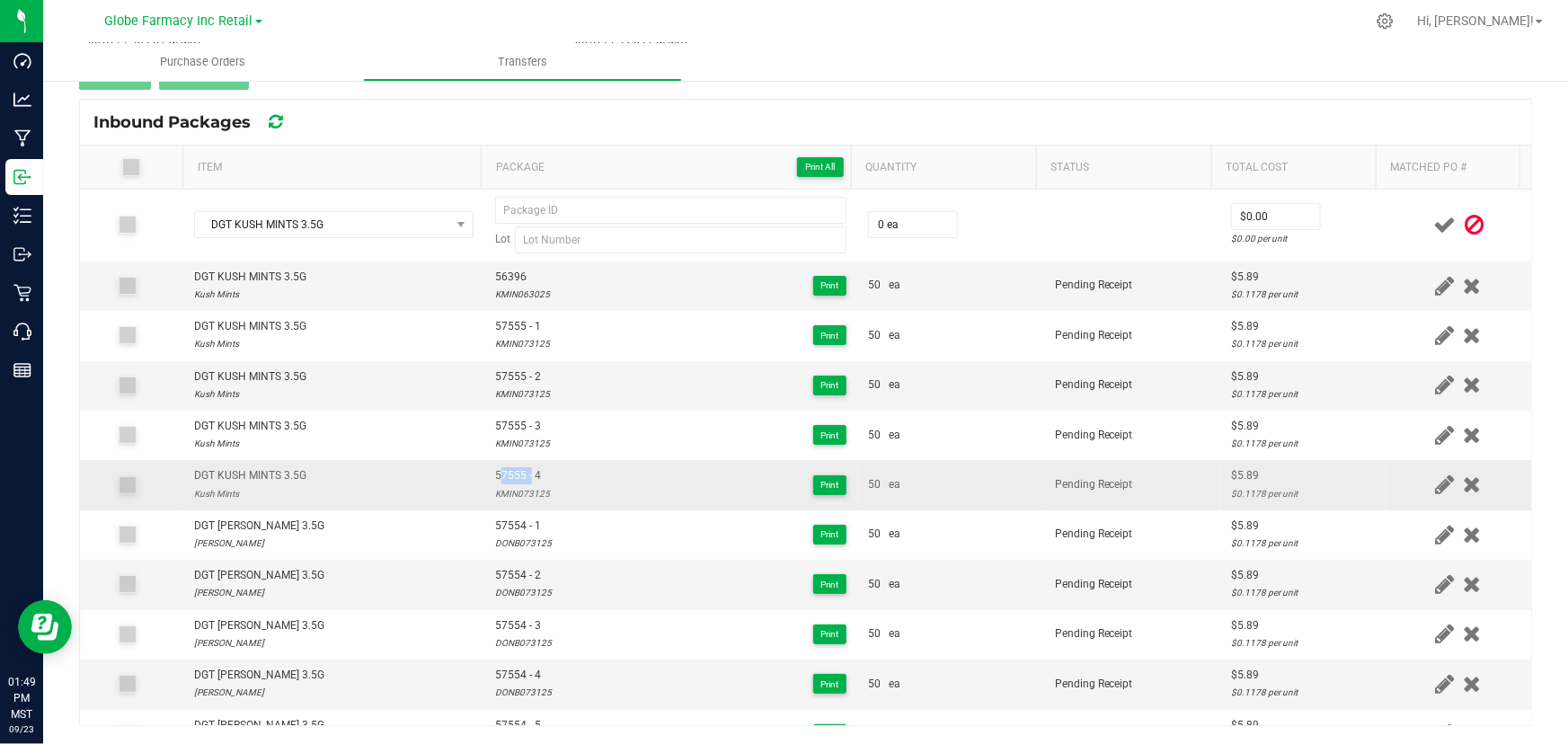
click at [511, 477] on span "57555 - 4" at bounding box center [522, 475] width 55 height 17
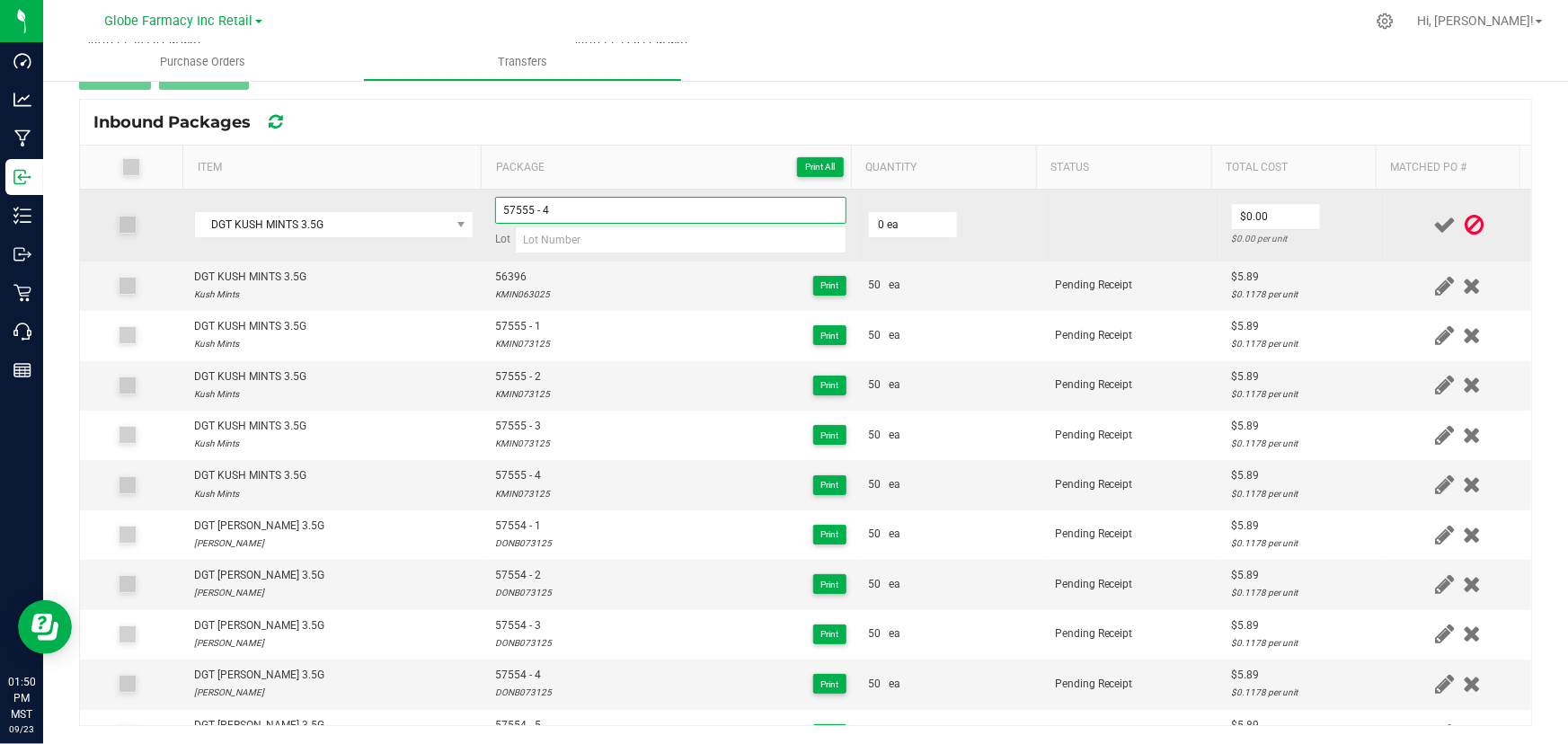
click at [581, 217] on input "57555 - 4" at bounding box center [670, 210] width 352 height 27
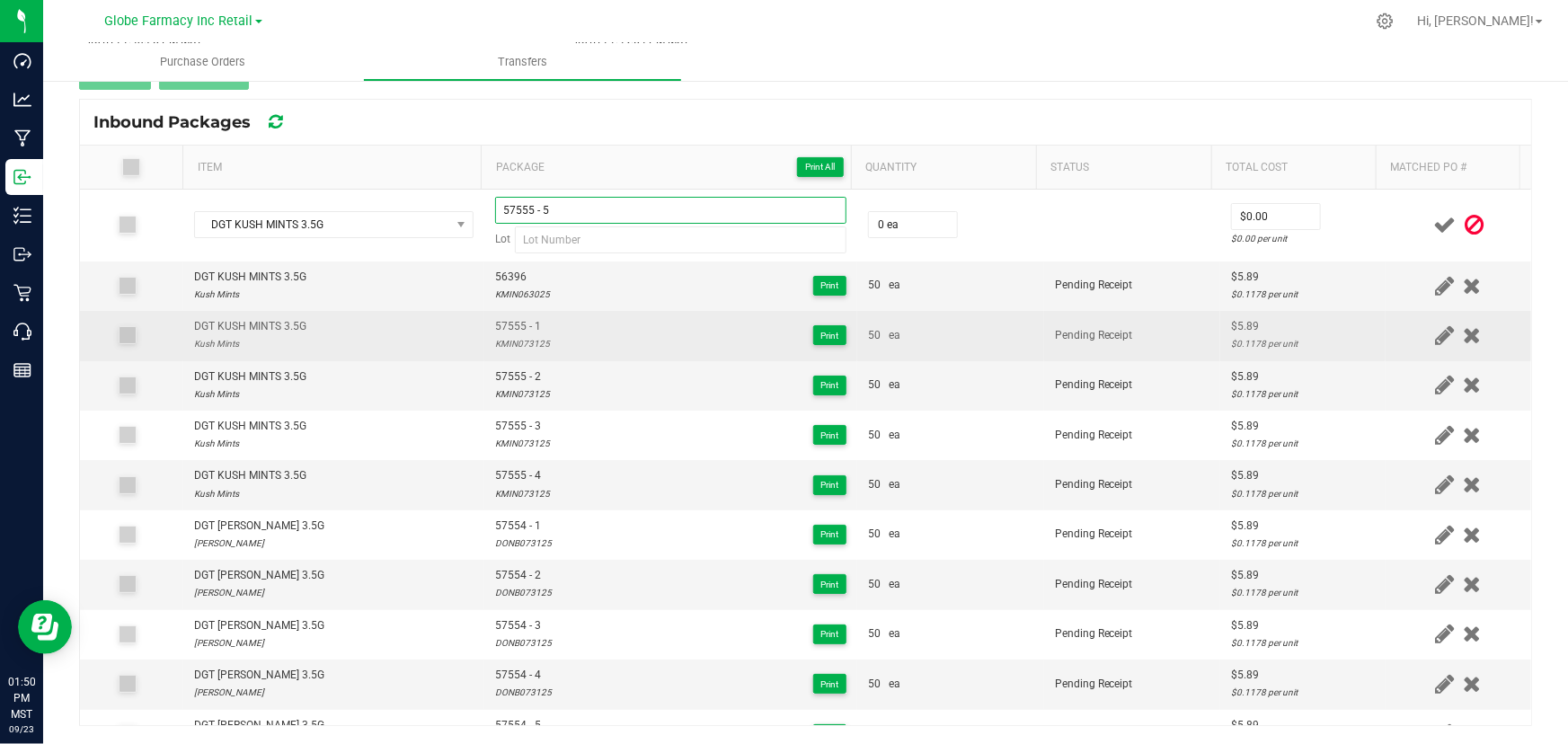
type input "57555 - 5"
click at [520, 346] on div "KMIN073125" at bounding box center [522, 344] width 55 height 17
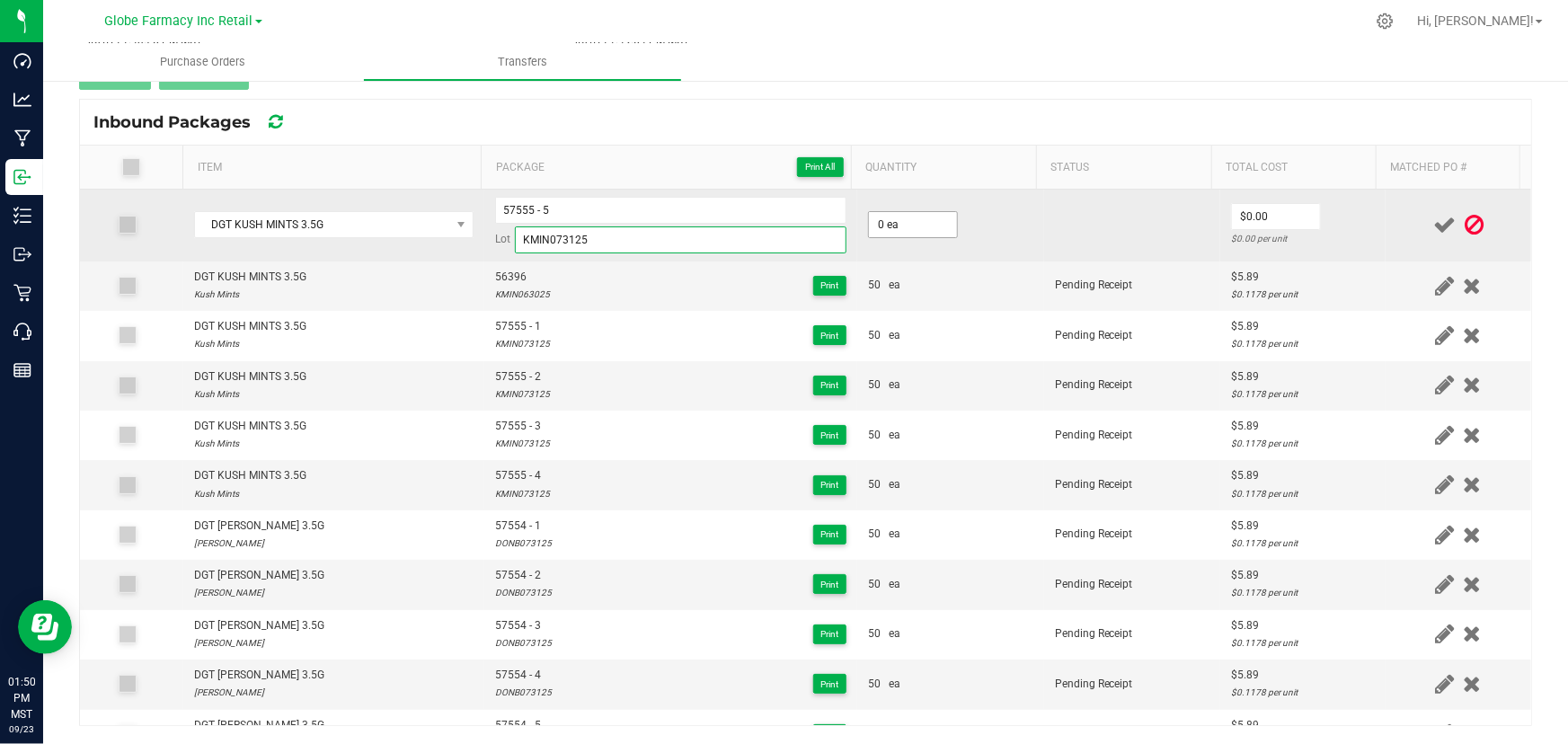
type input "KMIN073125"
click at [897, 224] on input "0" at bounding box center [913, 225] width 88 height 25
type input "50 ea"
type input "$5.89"
drag, startPoint x: 1311, startPoint y: 214, endPoint x: 1359, endPoint y: 217, distance: 48.1
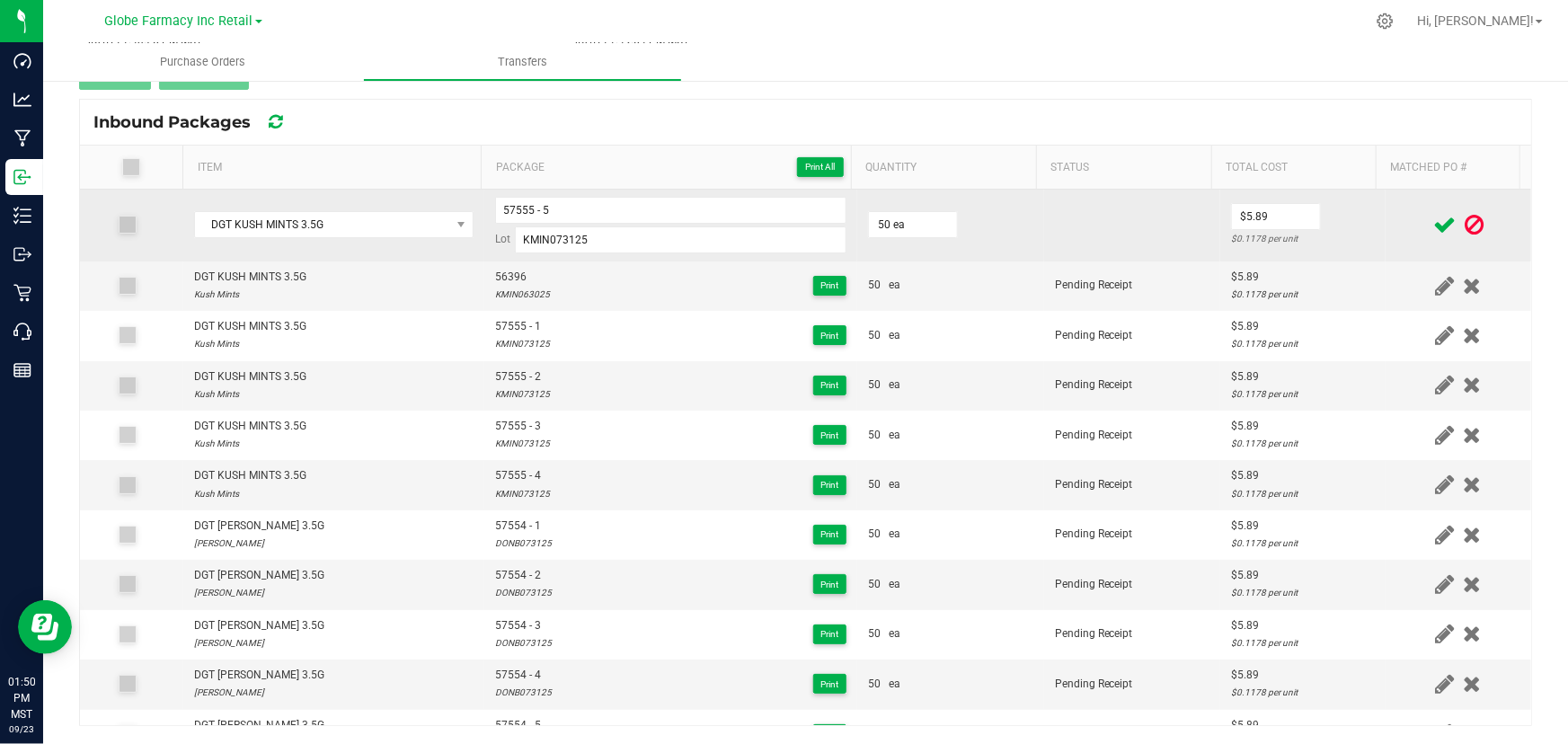
click at [1312, 214] on td "$5.89 $0.1178 per unit" at bounding box center [1303, 225] width 166 height 71
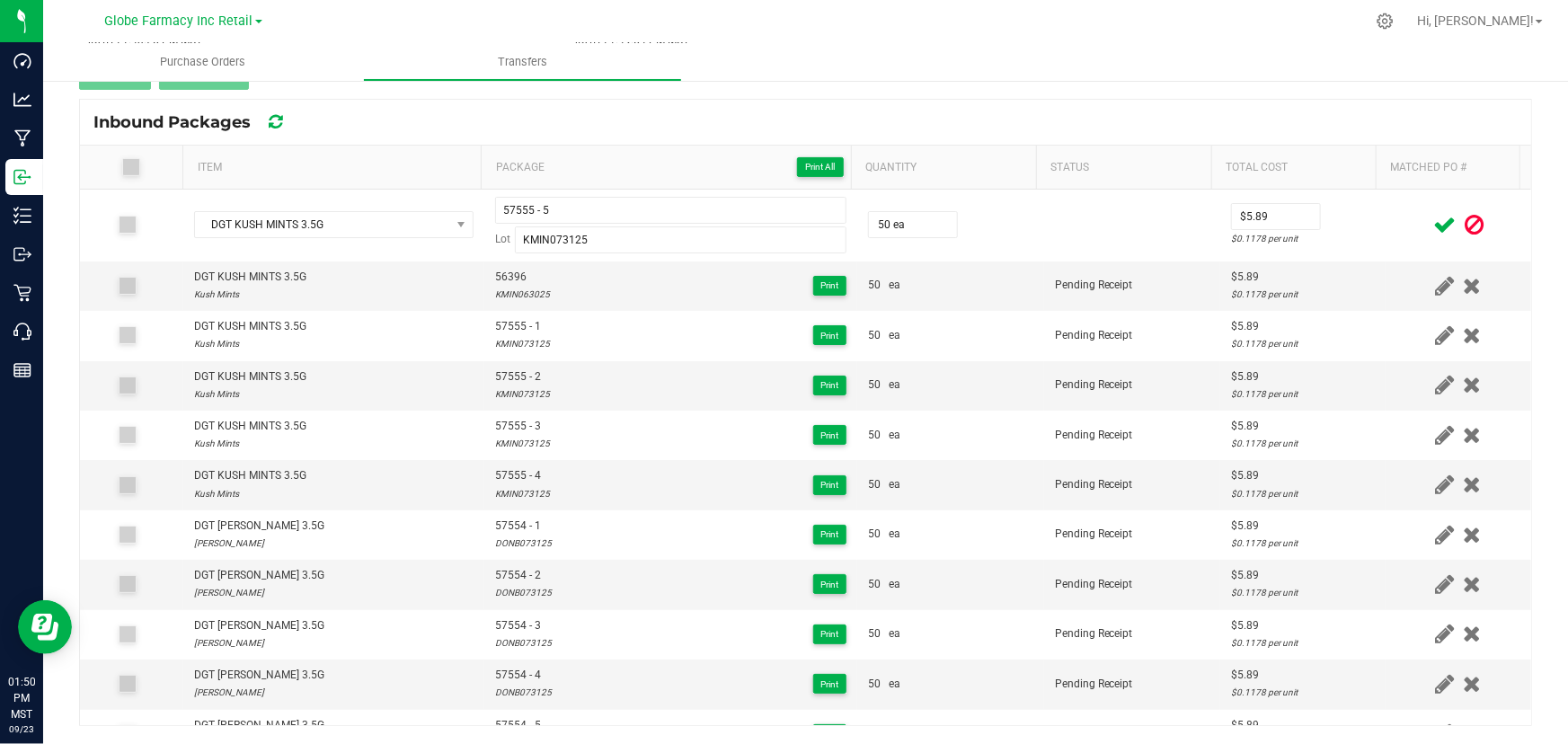
click at [1429, 218] on span at bounding box center [1444, 225] width 31 height 35
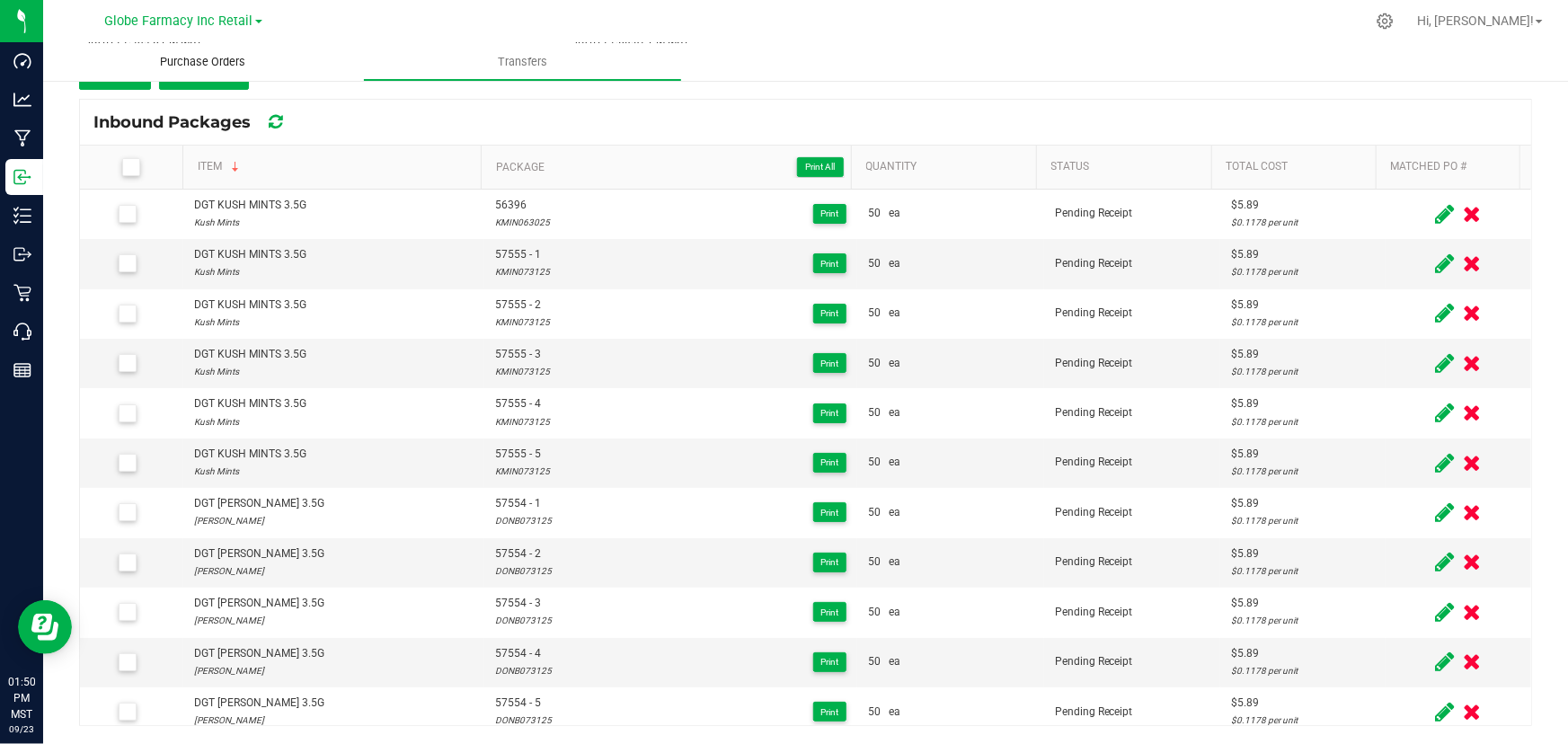
click at [126, 81] on uib-tab-heading "Purchase Orders" at bounding box center [203, 62] width 320 height 38
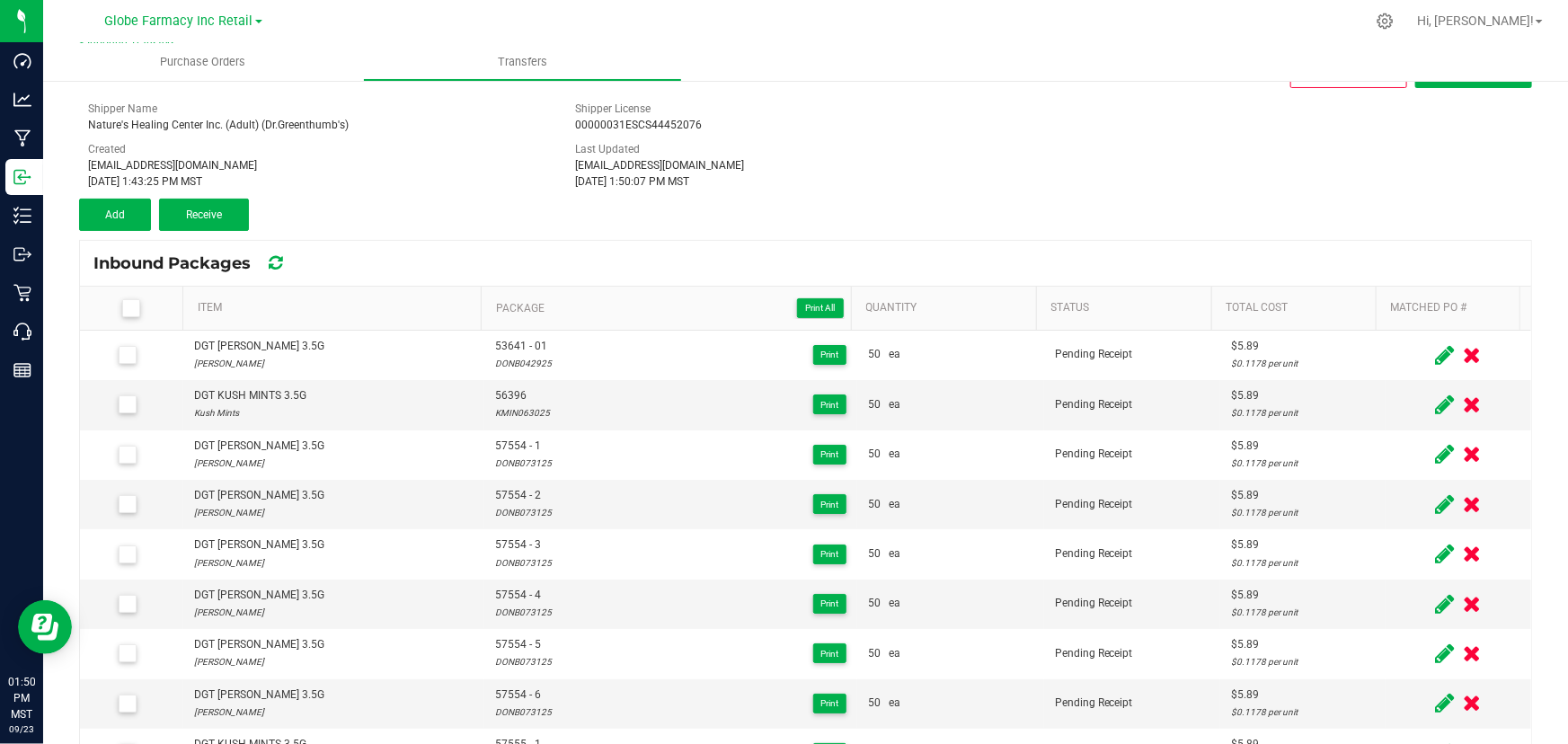
scroll to position [163, 0]
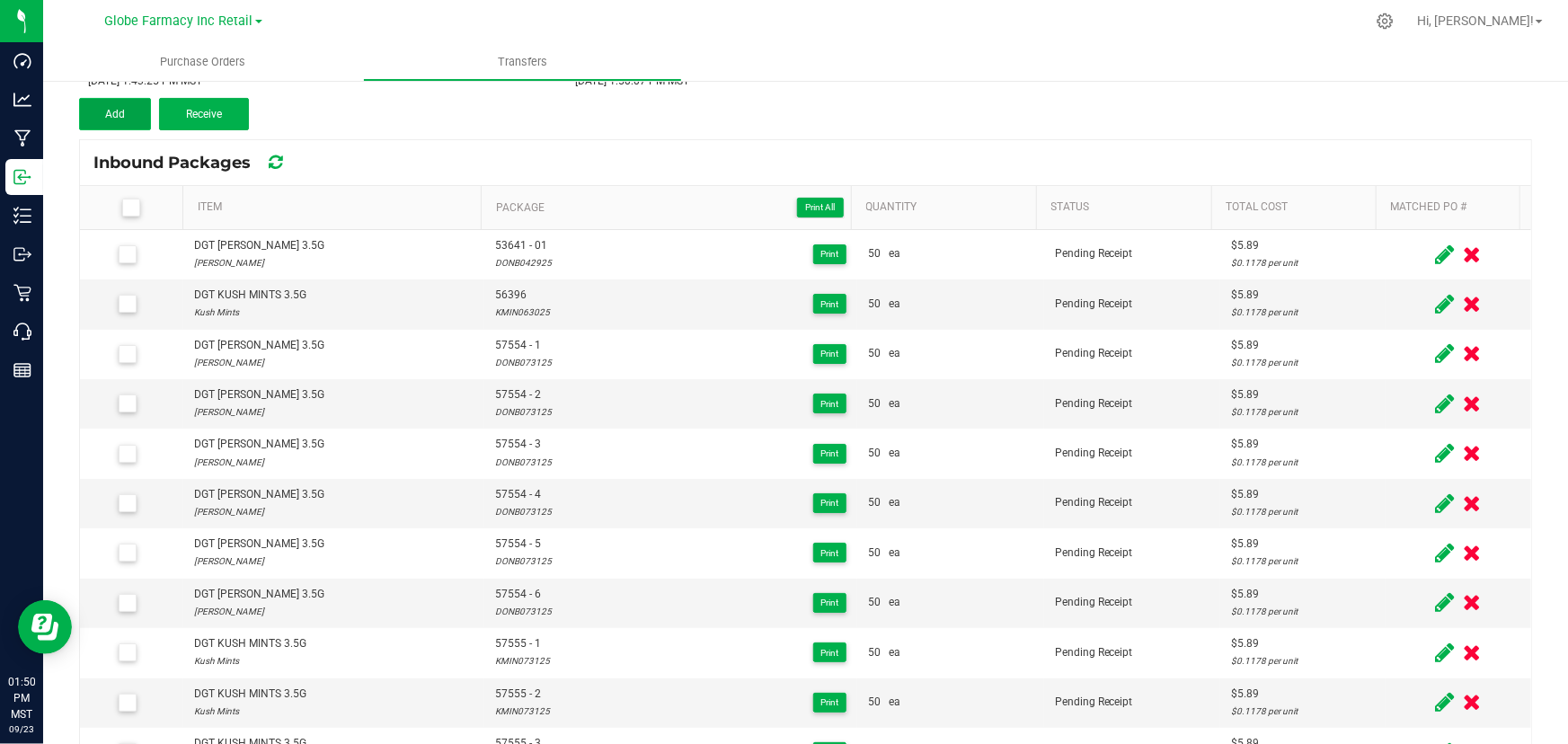
click at [124, 121] on button "Add" at bounding box center [114, 114] width 71 height 32
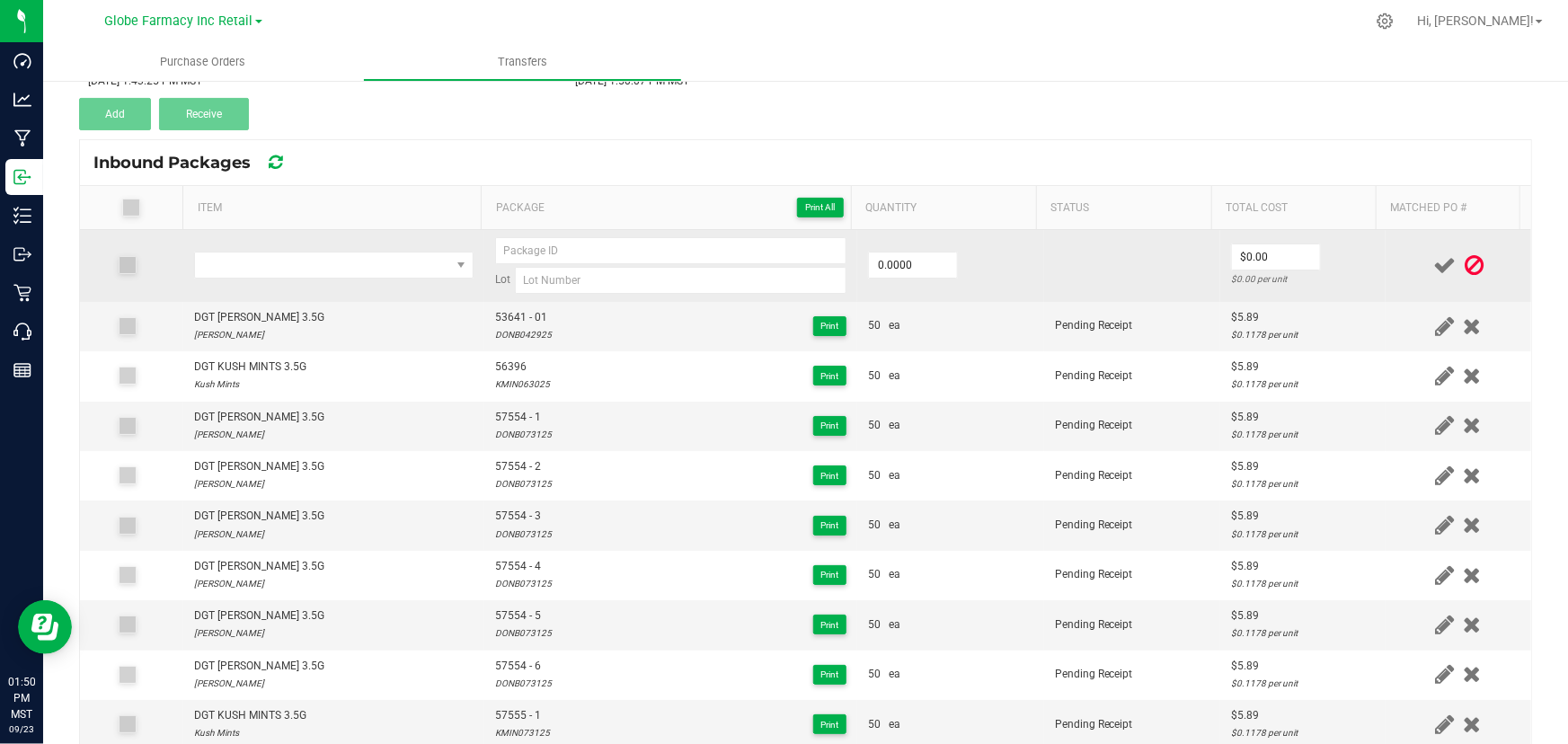
click at [238, 242] on td at bounding box center [334, 265] width 301 height 71
click at [237, 265] on span "NO DATA FOUND" at bounding box center [323, 265] width 255 height 25
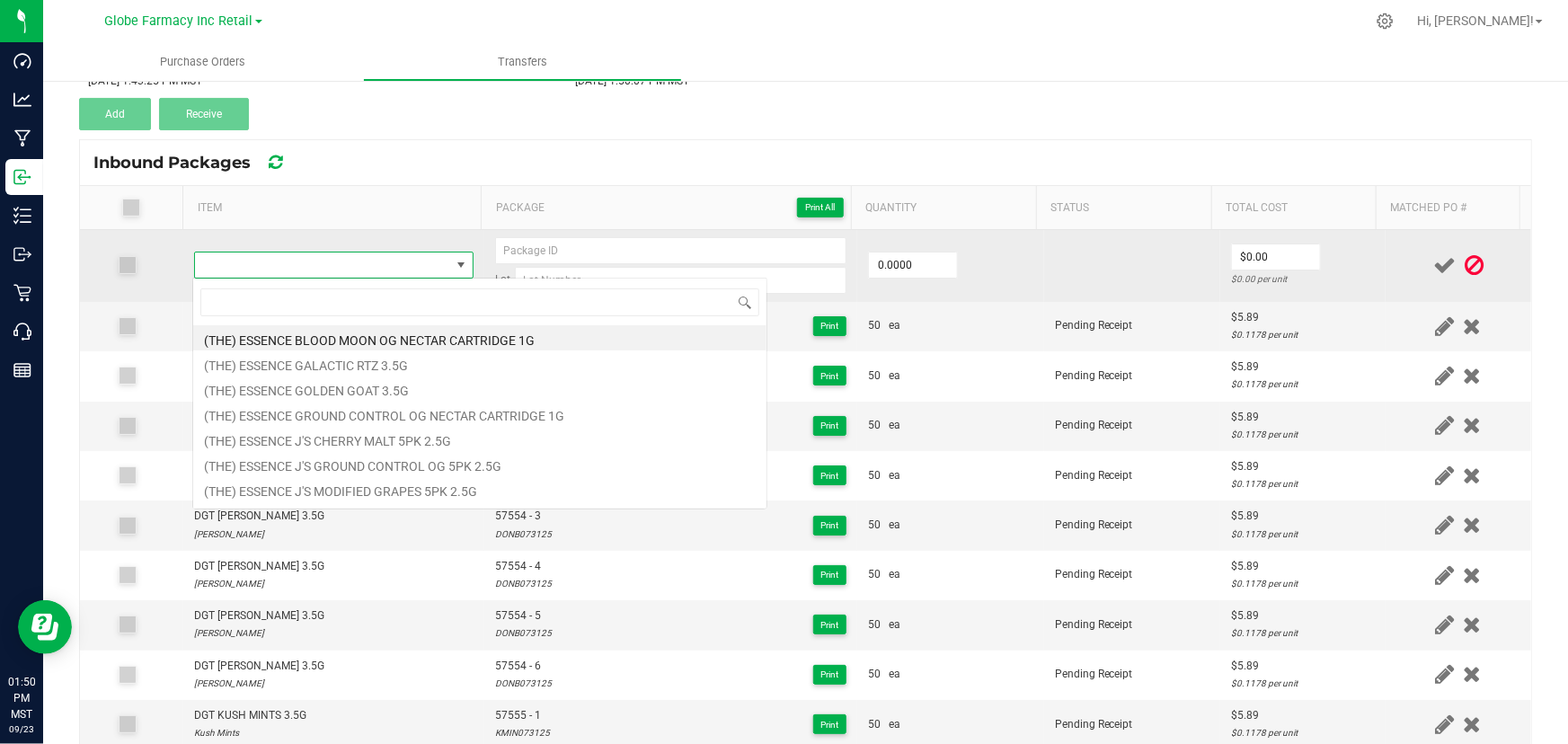
scroll to position [27, 274]
type input "DGT LEMON ROYALE 3.5G"
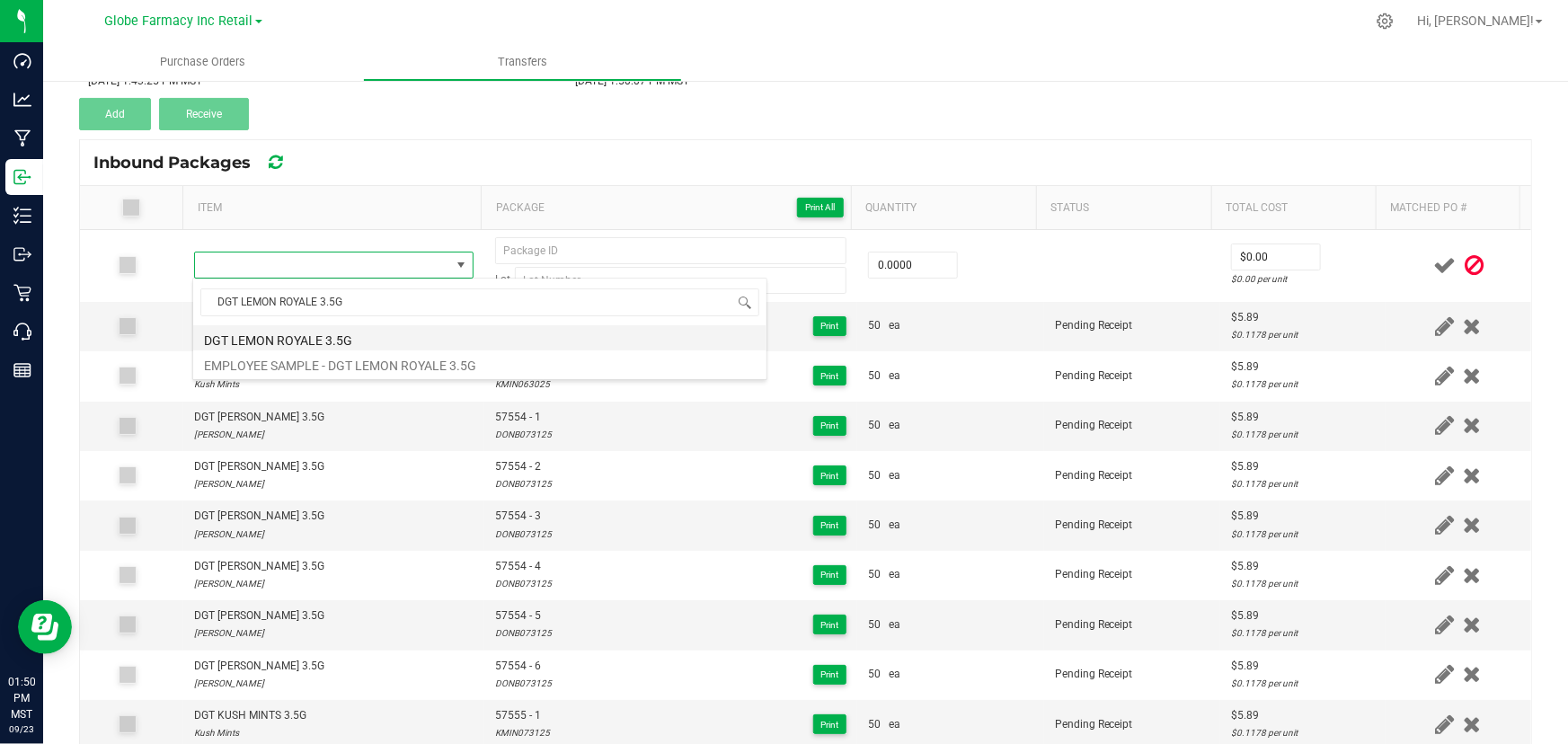
click at [296, 332] on li "DGT LEMON ROYALE 3.5G" at bounding box center [480, 337] width 574 height 25
type input "0 ea"
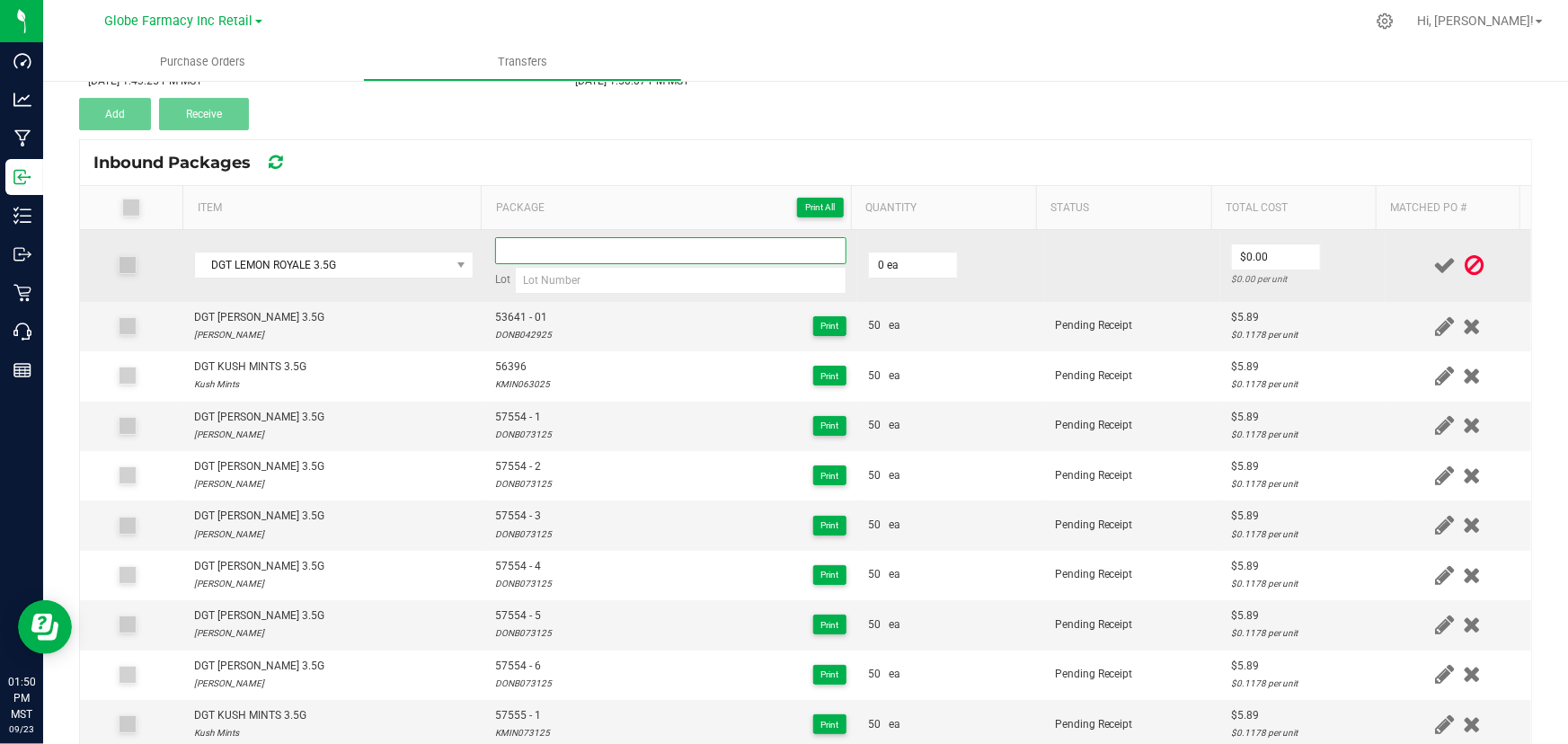
click at [622, 243] on input at bounding box center [670, 251] width 352 height 27
paste input "57552"
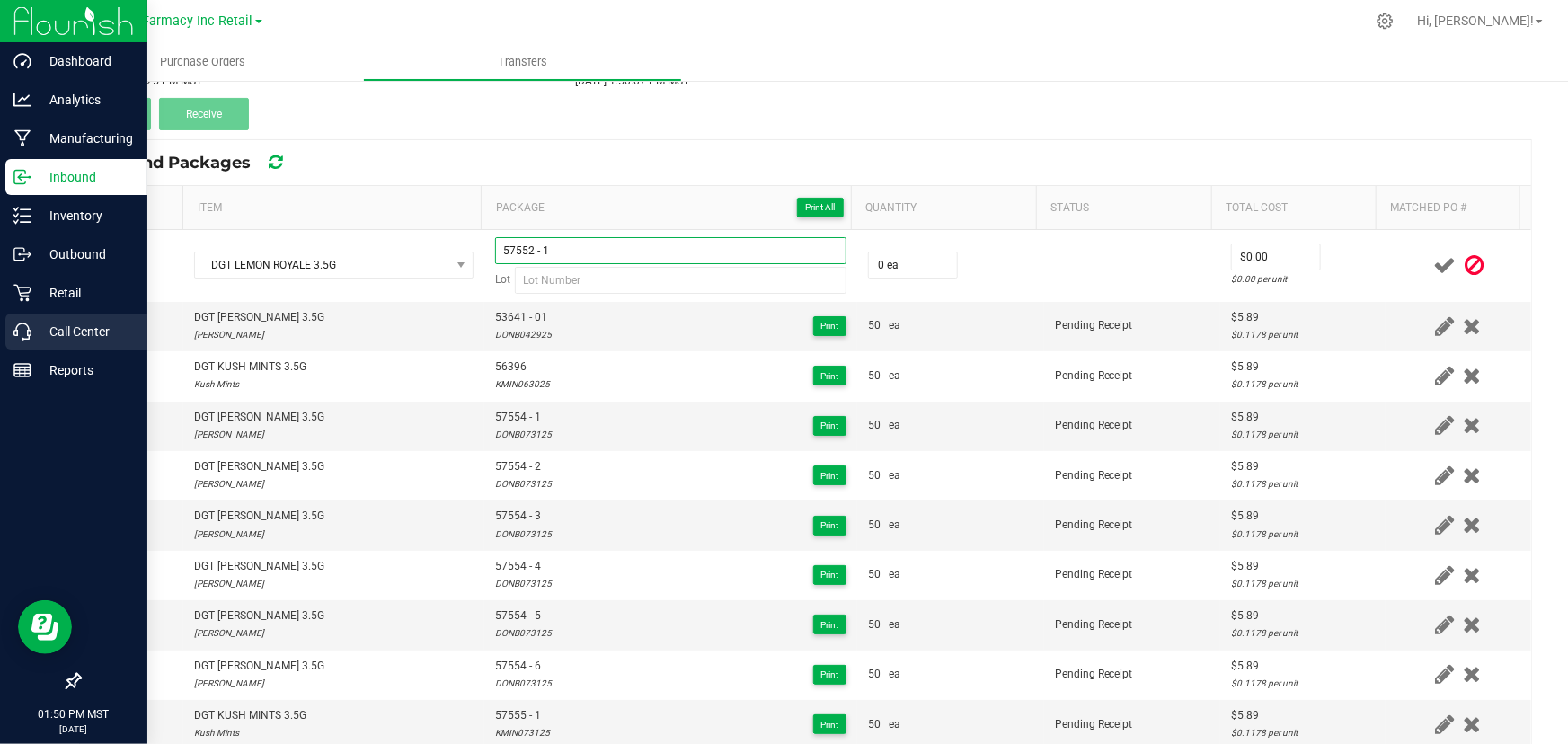
type input "57552 - 1"
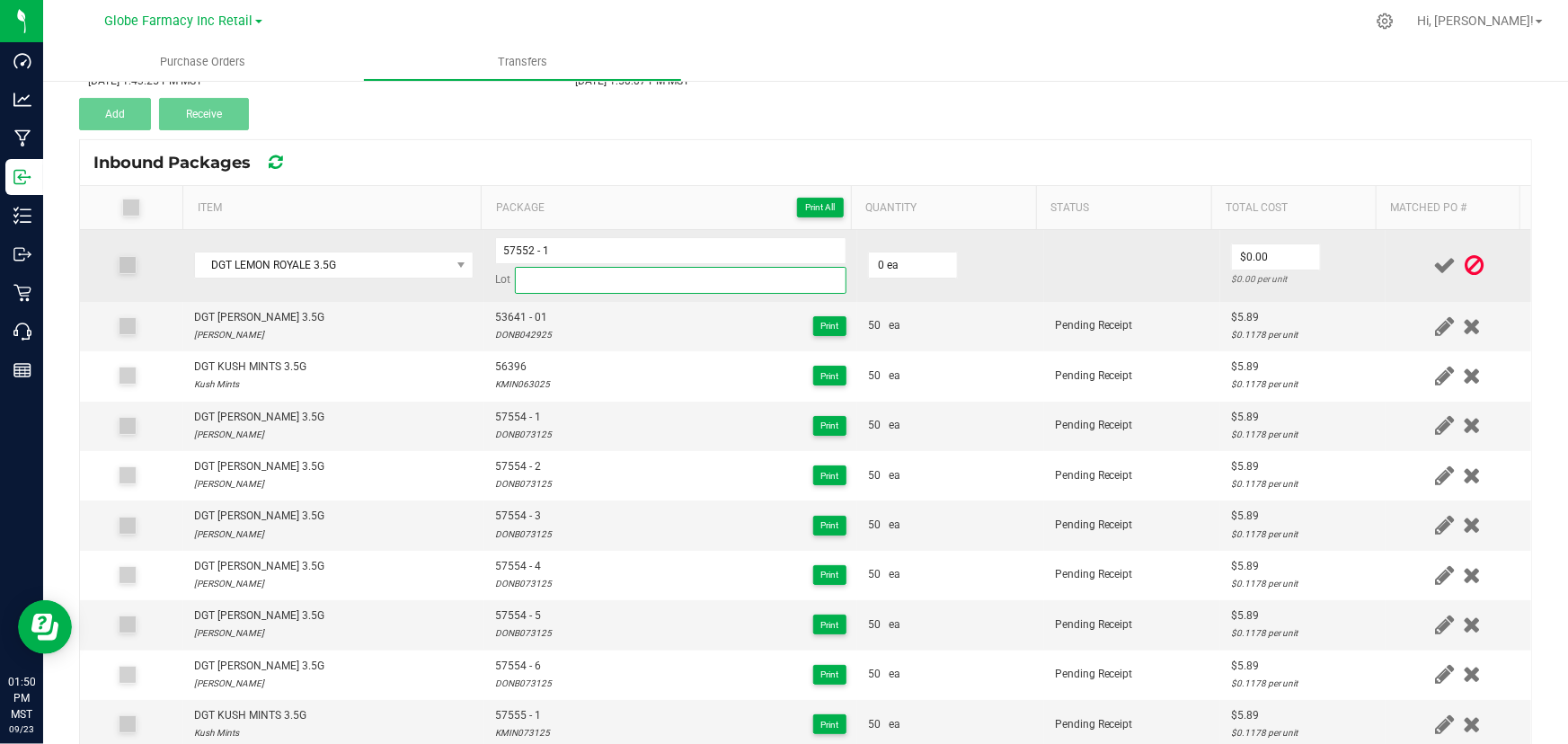
click at [590, 274] on input at bounding box center [681, 280] width 332 height 27
paste input "LEMR073125"
type input "LEMR073125"
drag, startPoint x: 979, startPoint y: 274, endPoint x: 904, endPoint y: 265, distance: 75.5
click at [979, 274] on td "0 ea" at bounding box center [950, 265] width 187 height 71
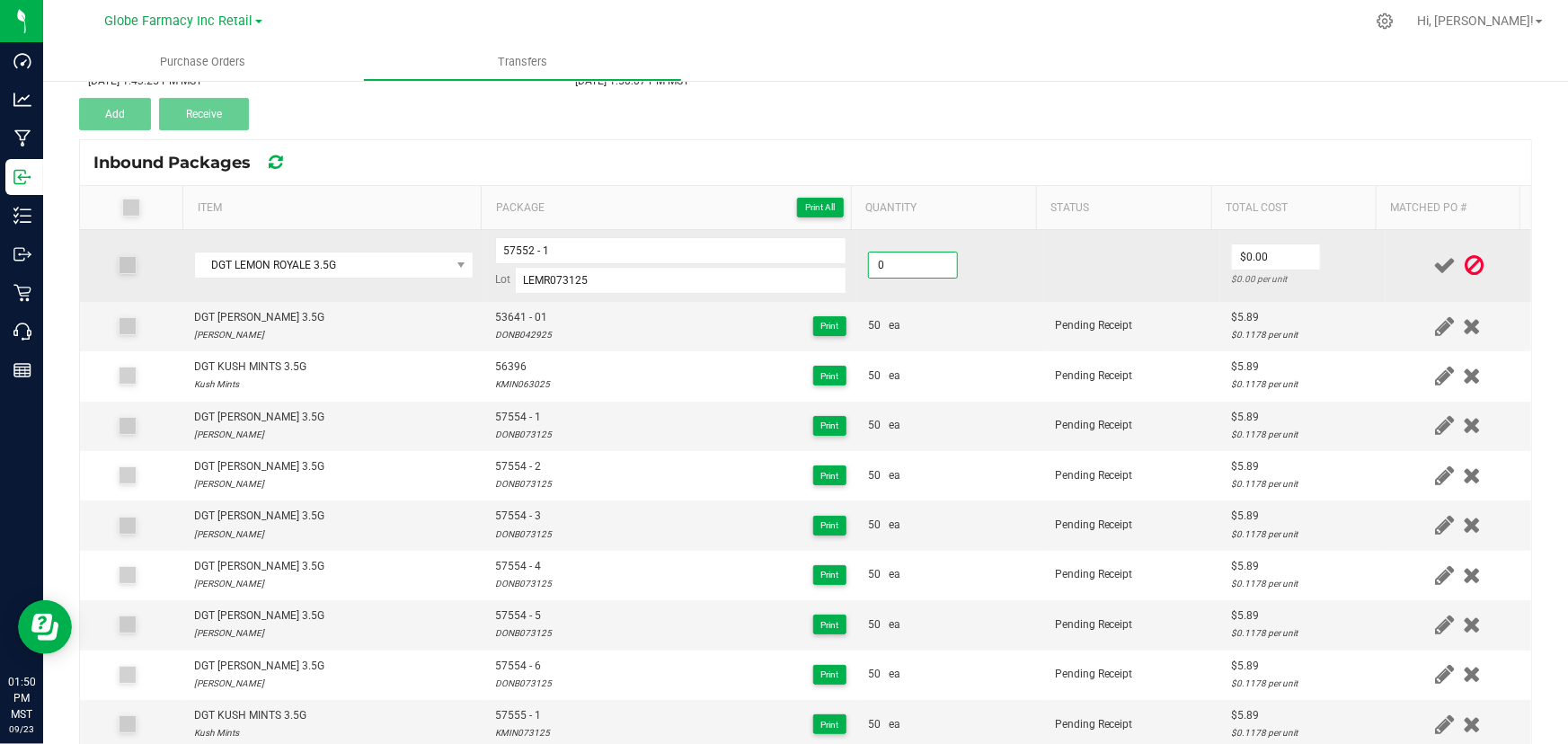
click at [904, 264] on input "0" at bounding box center [913, 265] width 88 height 25
type input "50 ea"
type input "$5.89"
click at [1360, 257] on td "$5.89 $0.1178 per unit" at bounding box center [1303, 265] width 166 height 71
click at [1434, 260] on icon at bounding box center [1445, 266] width 23 height 23
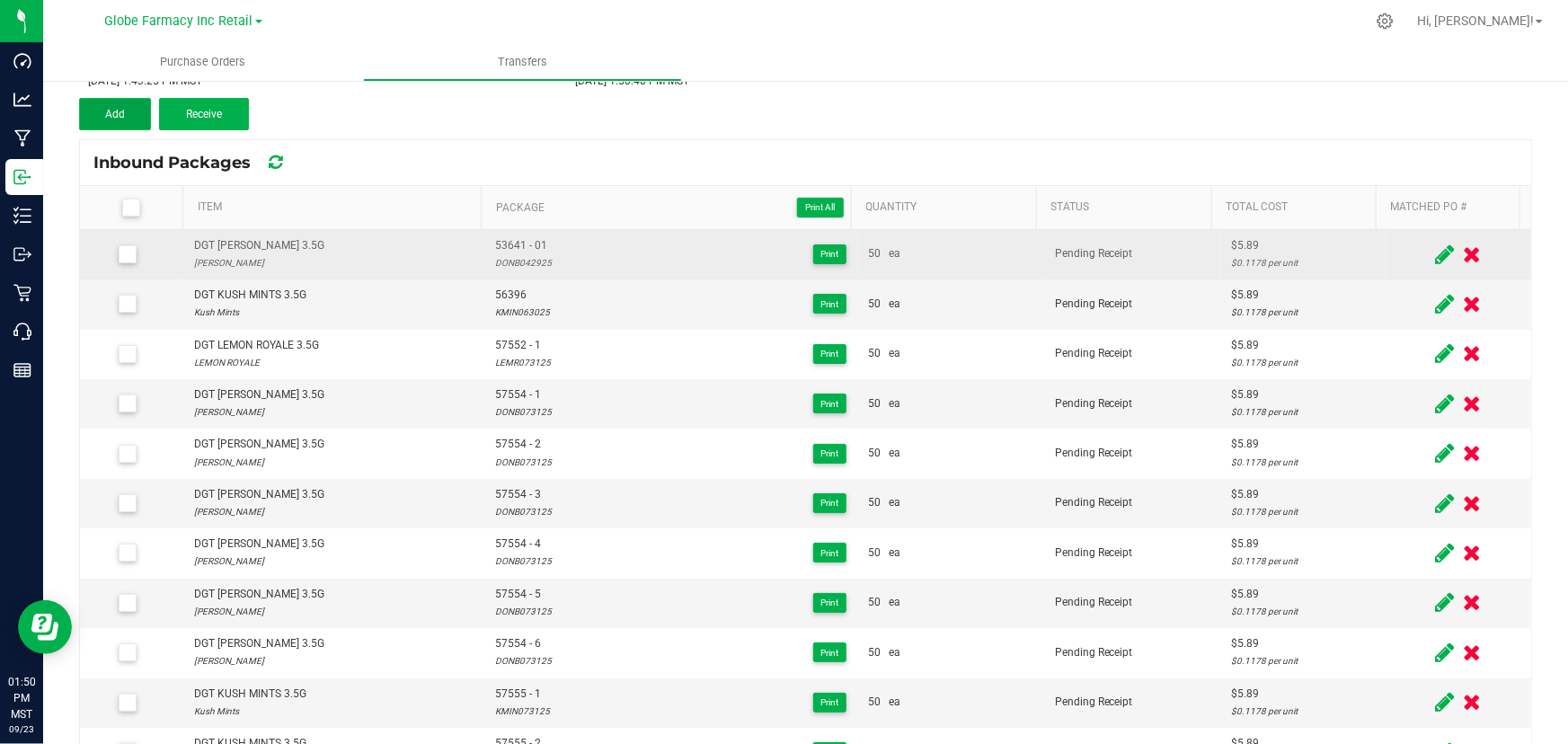
click at [117, 103] on button "Add" at bounding box center [114, 114] width 71 height 32
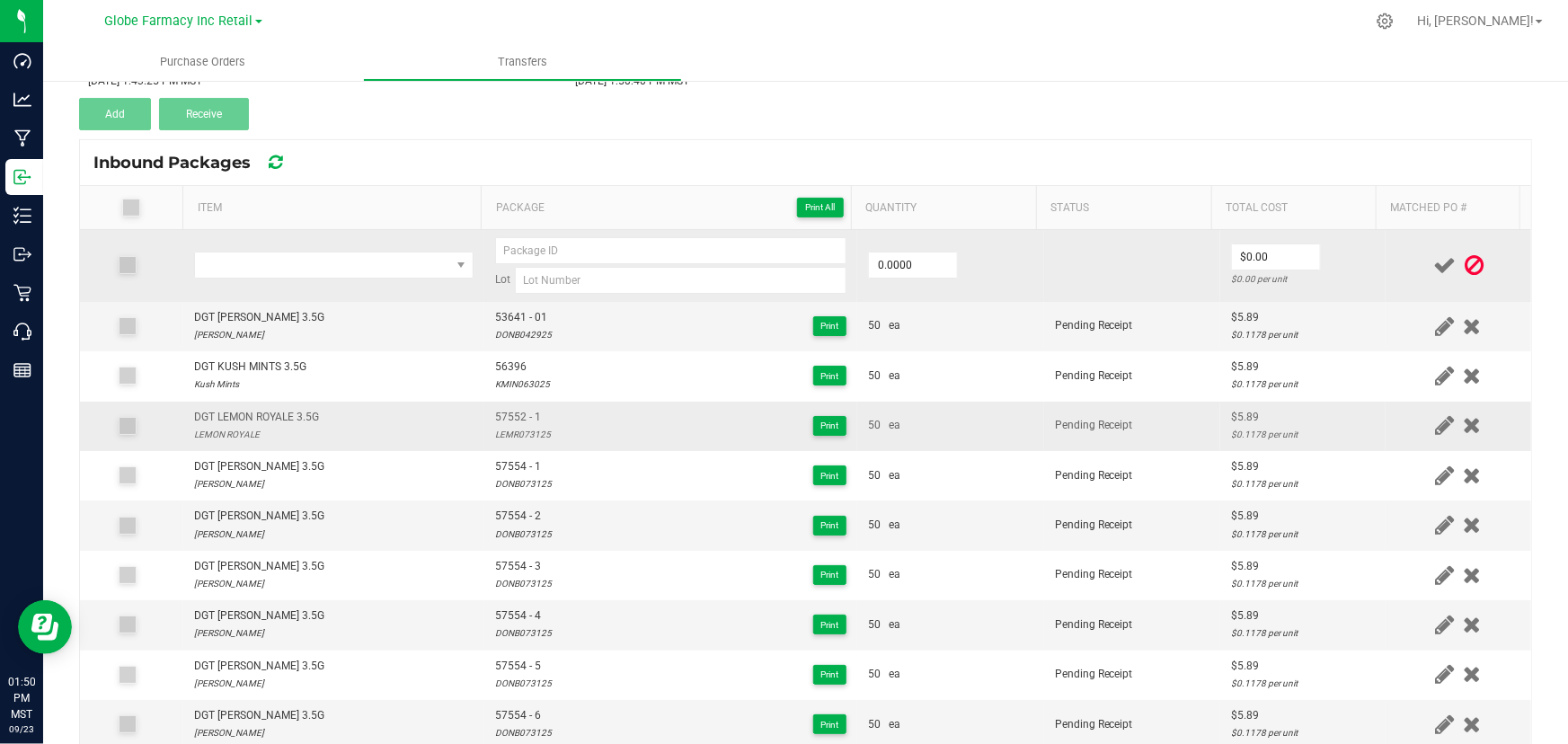
click at [263, 419] on div "DGT LEMON ROYALE 3.5G" at bounding box center [256, 417] width 125 height 17
copy div "DGT LEMON ROYALE 3.5G"
click at [357, 262] on span "NO DATA FOUND" at bounding box center [323, 265] width 255 height 25
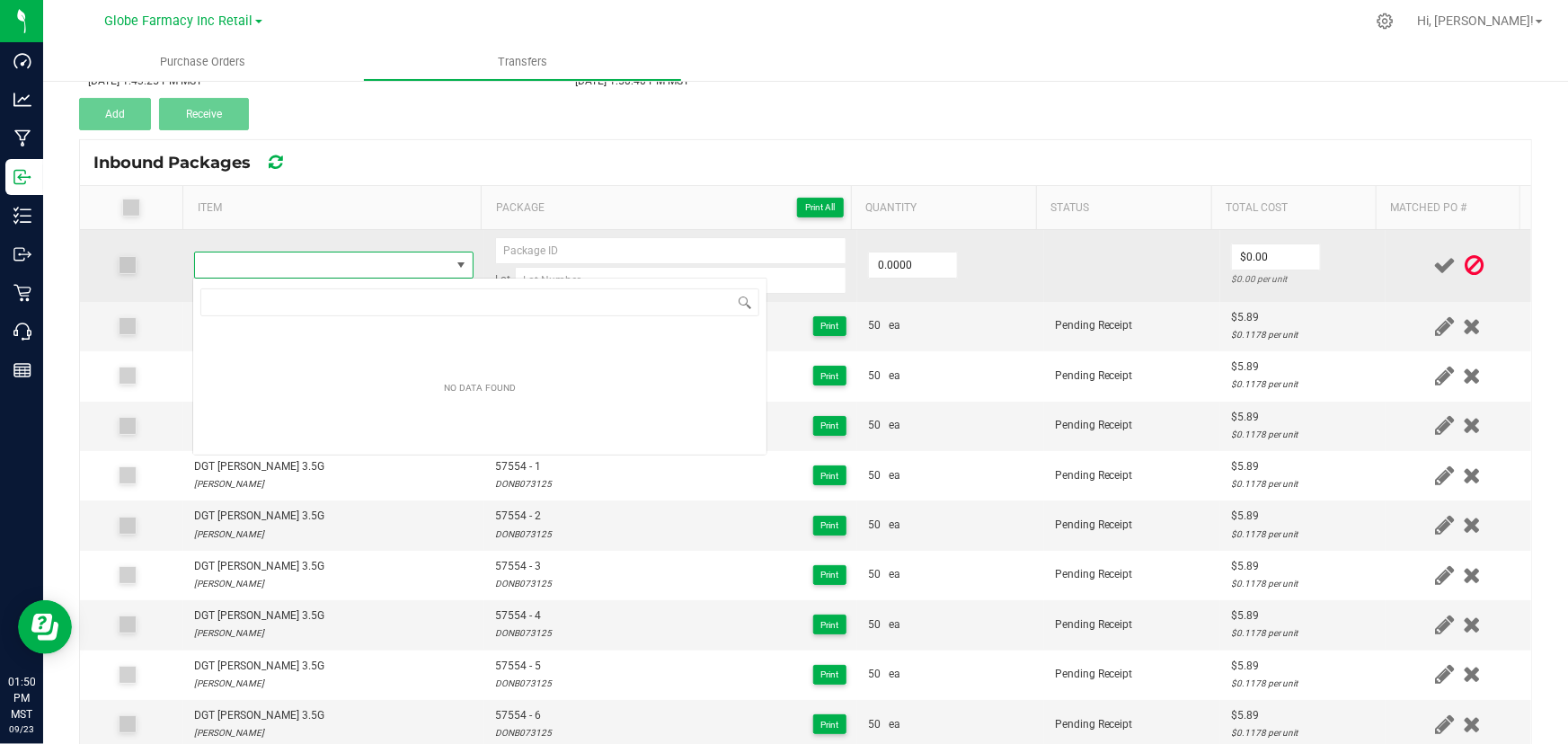
type input "DGT LEMON ROYALE 3.5G"
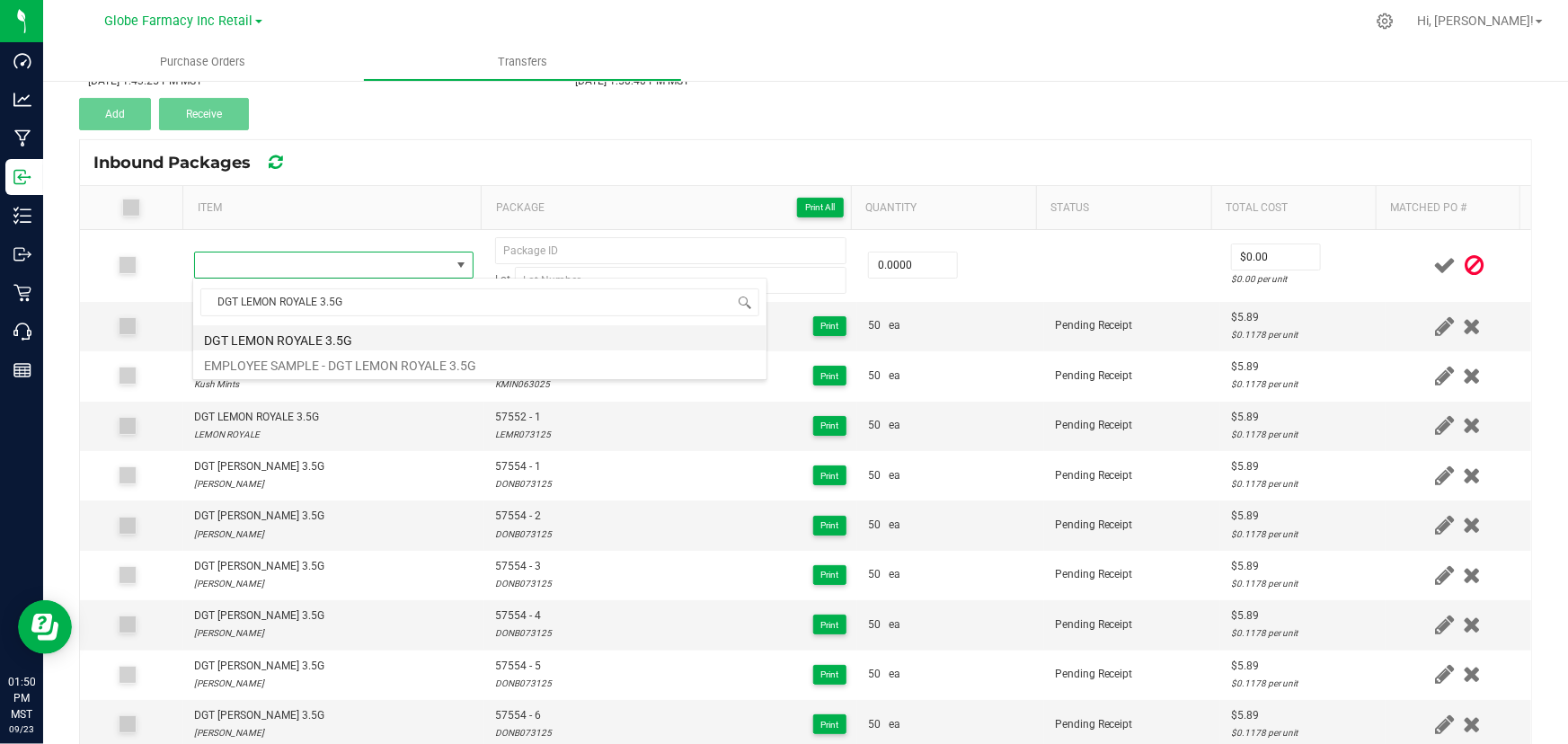
click at [306, 330] on li "DGT LEMON ROYALE 3.5G" at bounding box center [480, 337] width 574 height 25
type input "0 ea"
click at [512, 416] on span "57552 - 1" at bounding box center [522, 417] width 55 height 17
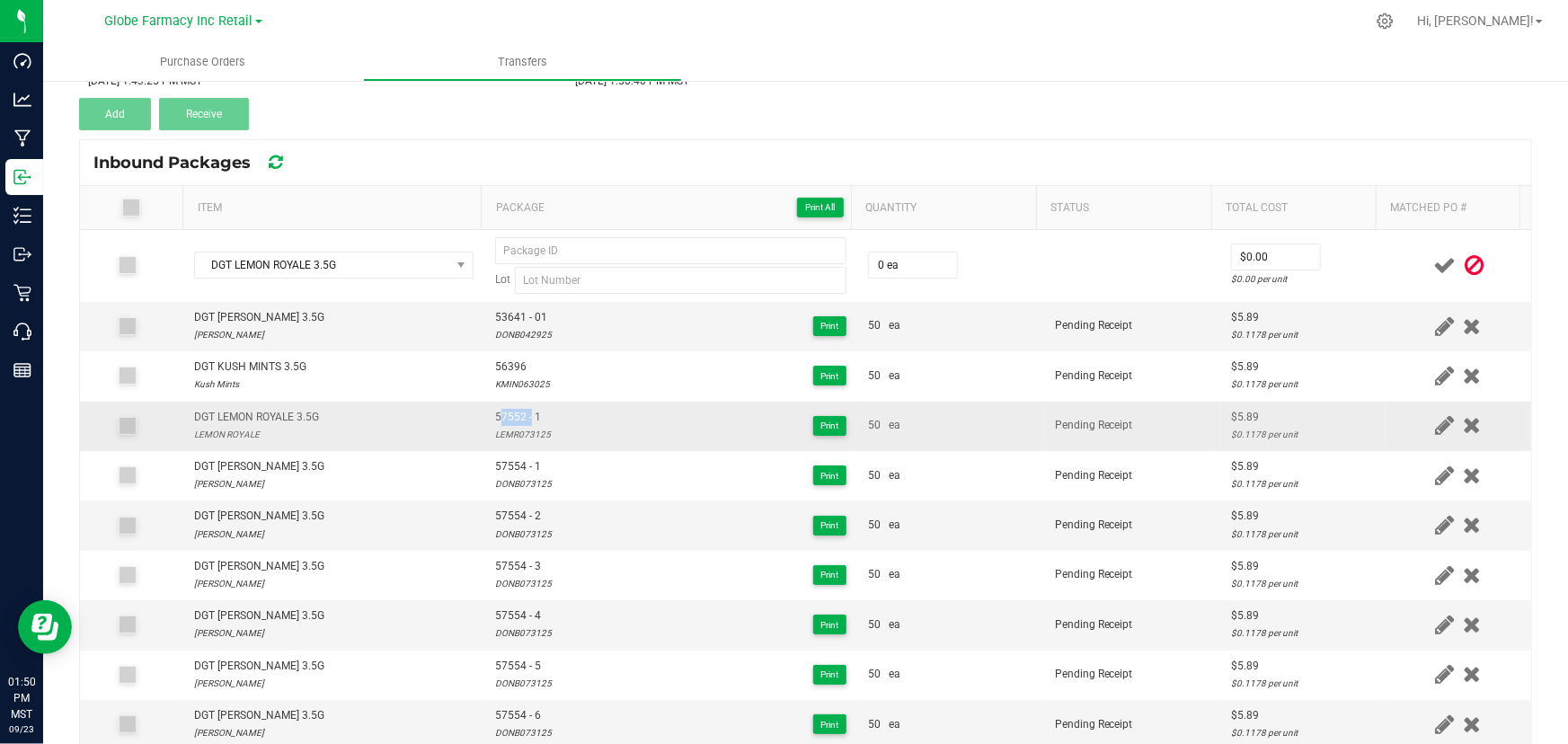
click at [512, 416] on span "57552 - 1" at bounding box center [522, 417] width 55 height 17
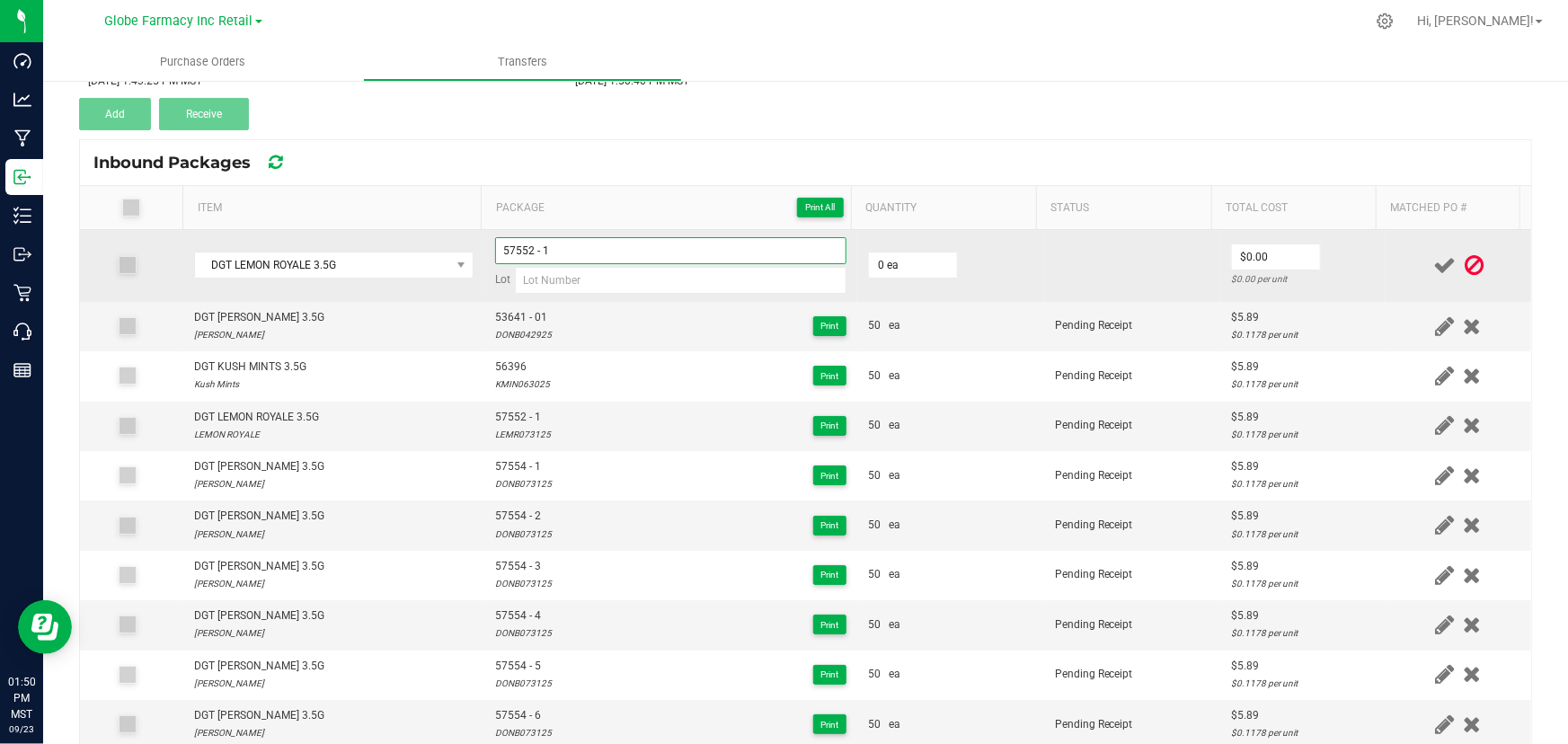
click at [589, 244] on input "57552 - 1" at bounding box center [670, 251] width 352 height 27
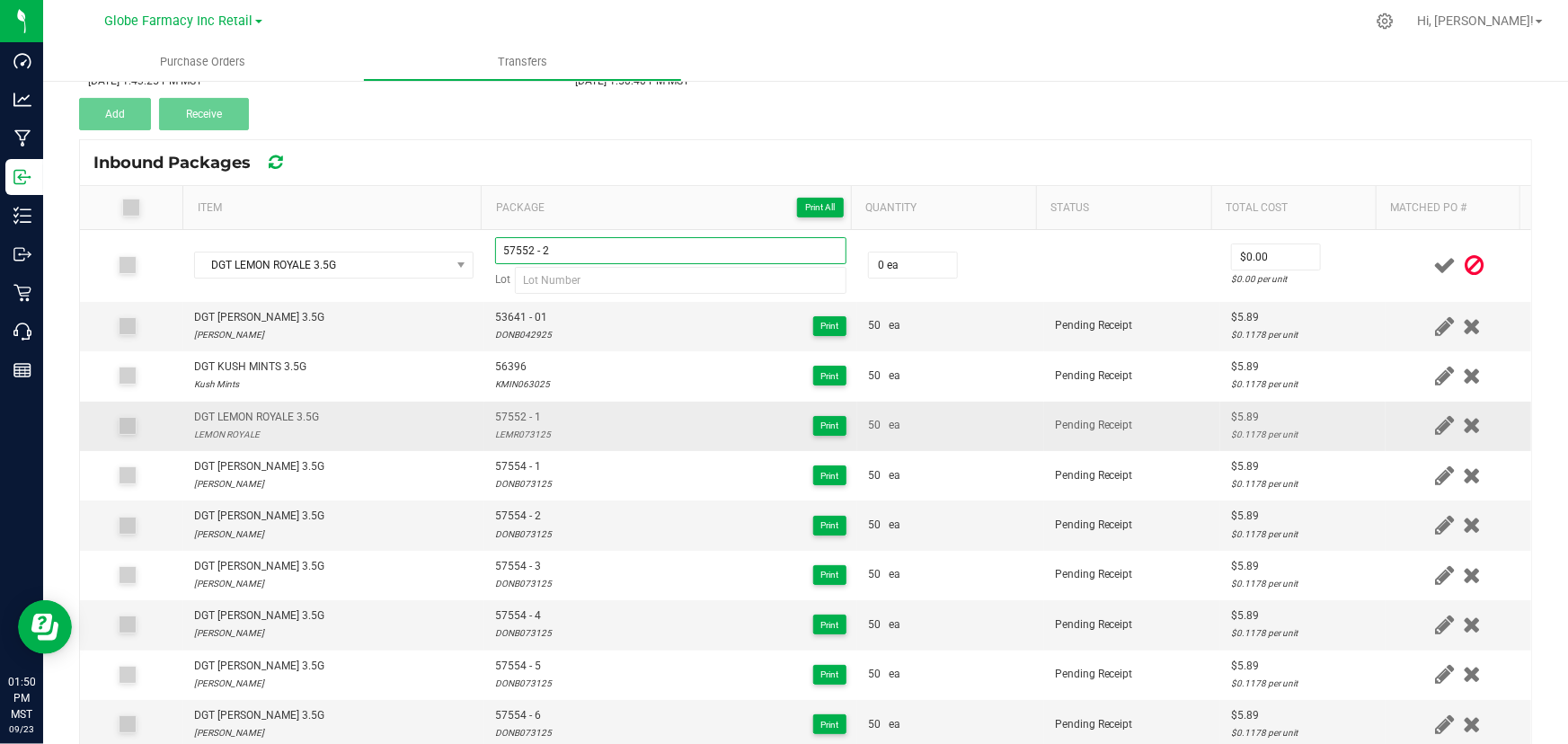
type input "57552 - 2"
click at [501, 438] on div "LEMR073125" at bounding box center [522, 434] width 55 height 17
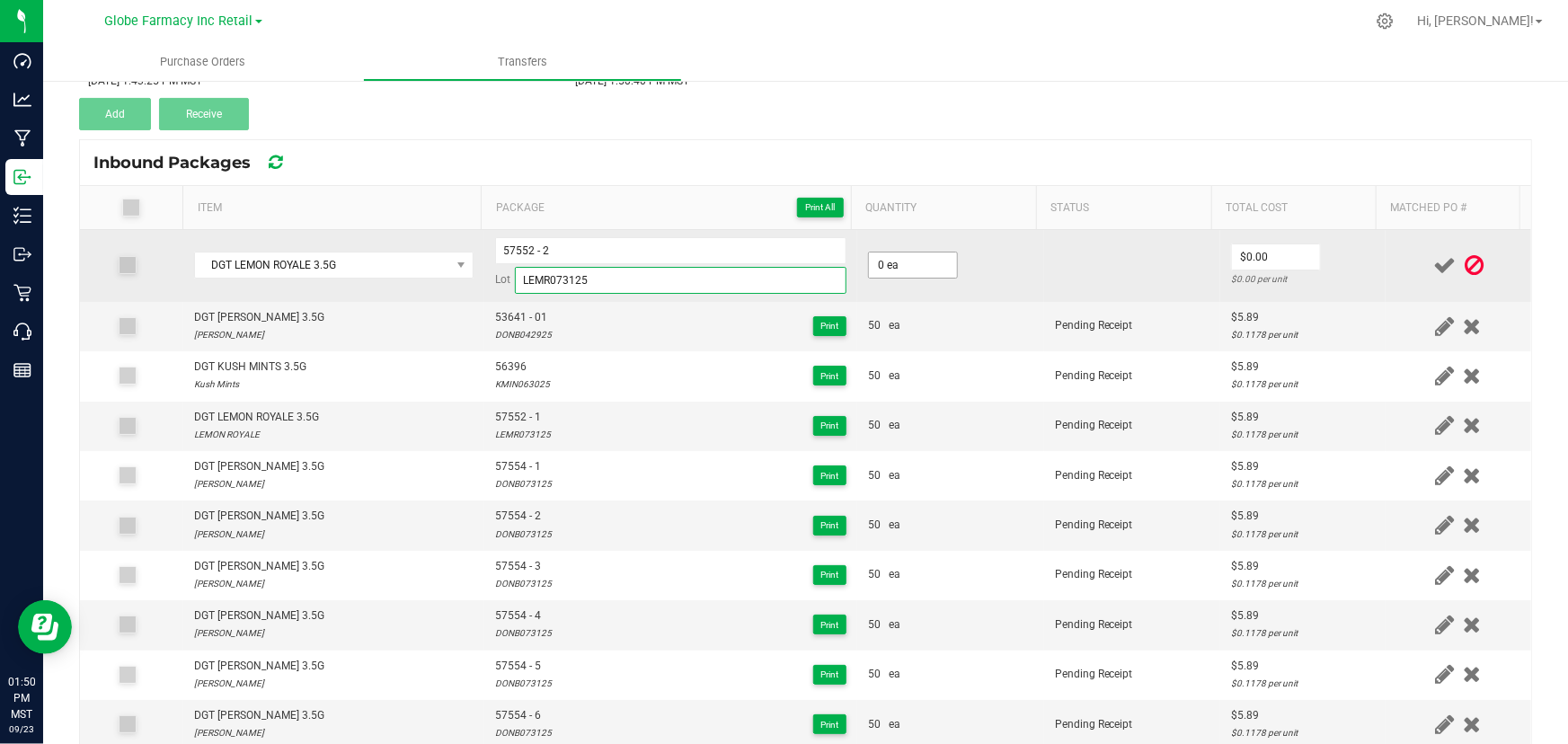
type input "LEMR073125"
type input "50 ea"
type input "$5.89"
click at [1351, 259] on td "$5.89 $0.1178 per unit" at bounding box center [1303, 265] width 166 height 71
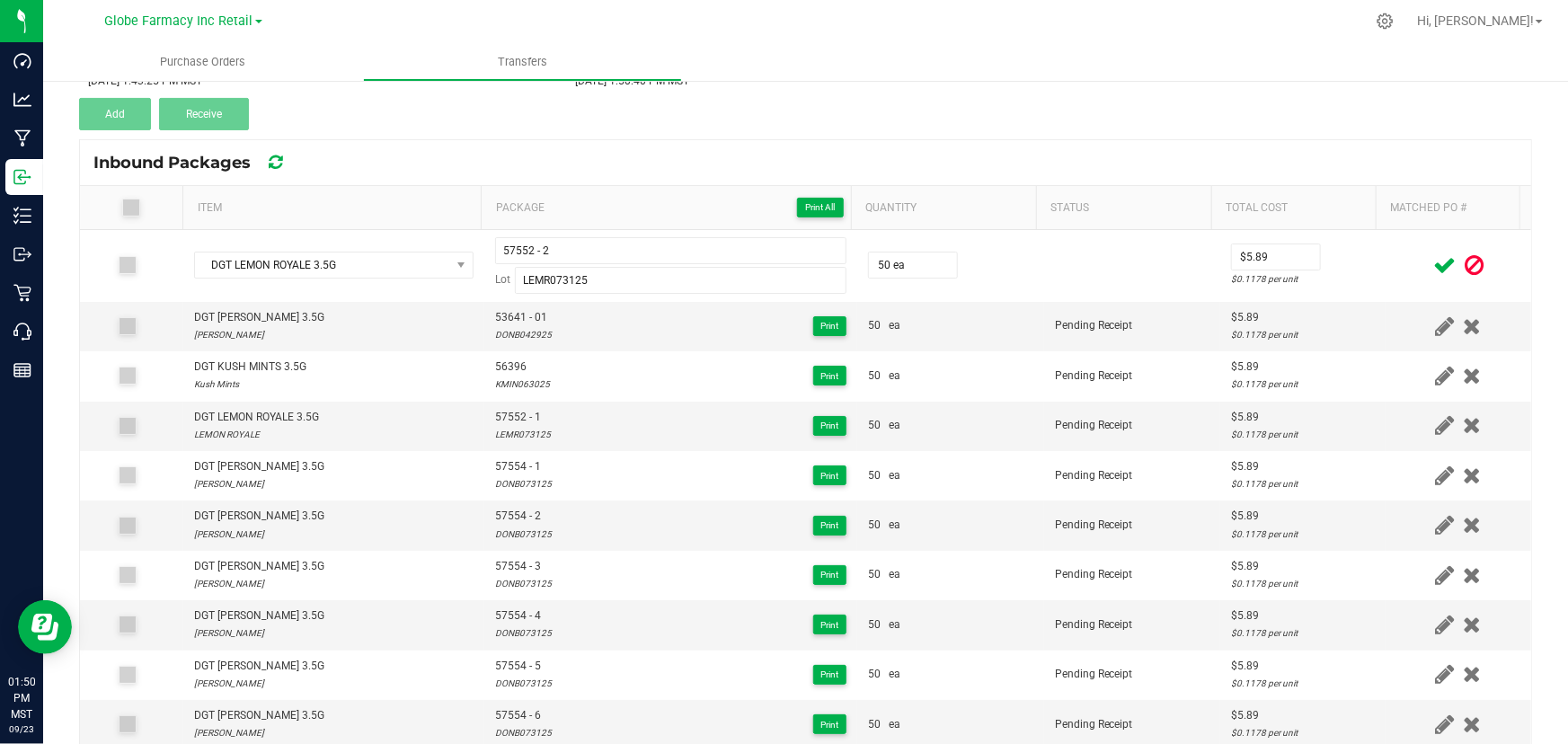
click at [1434, 260] on icon at bounding box center [1445, 266] width 23 height 23
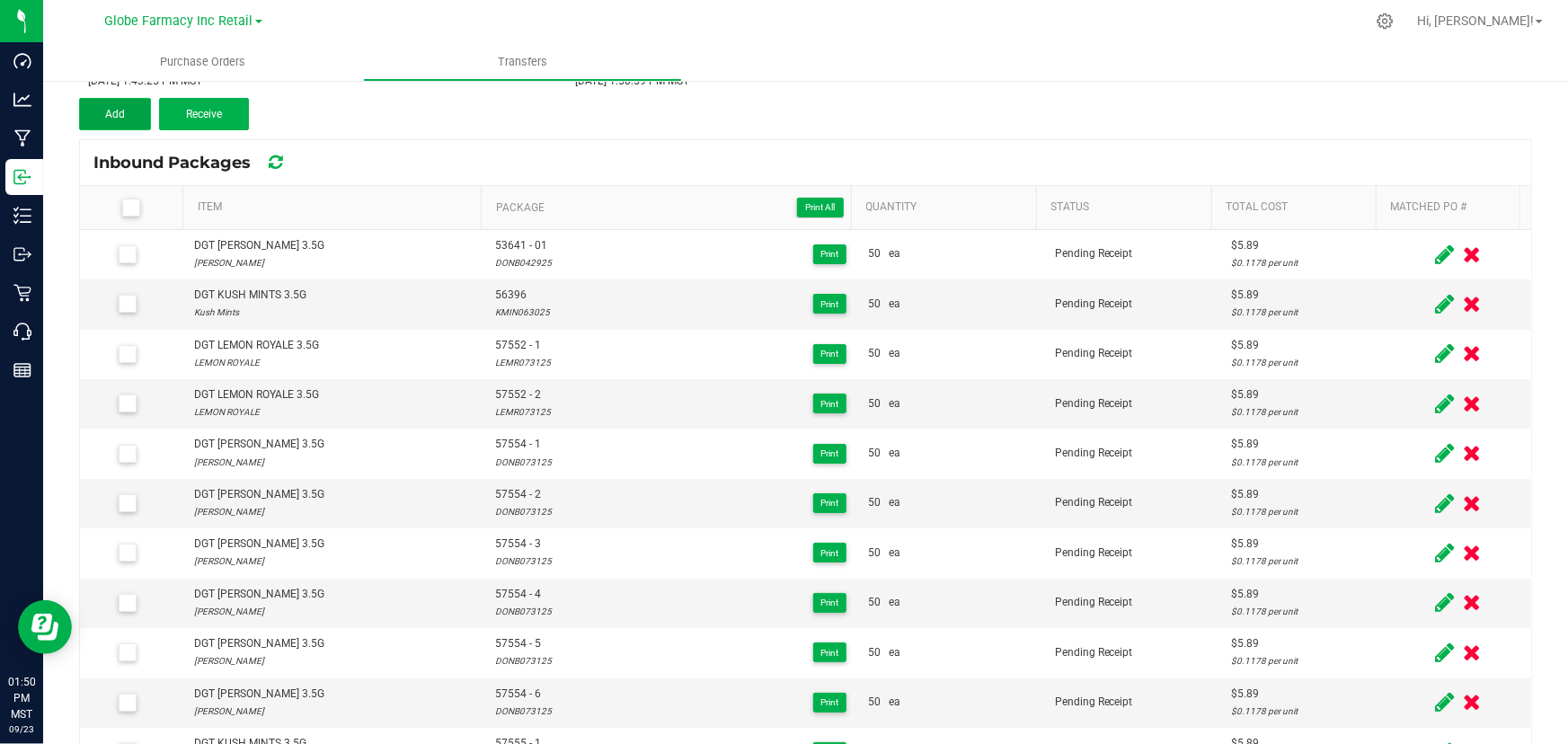
click at [131, 123] on button "Add" at bounding box center [114, 114] width 71 height 32
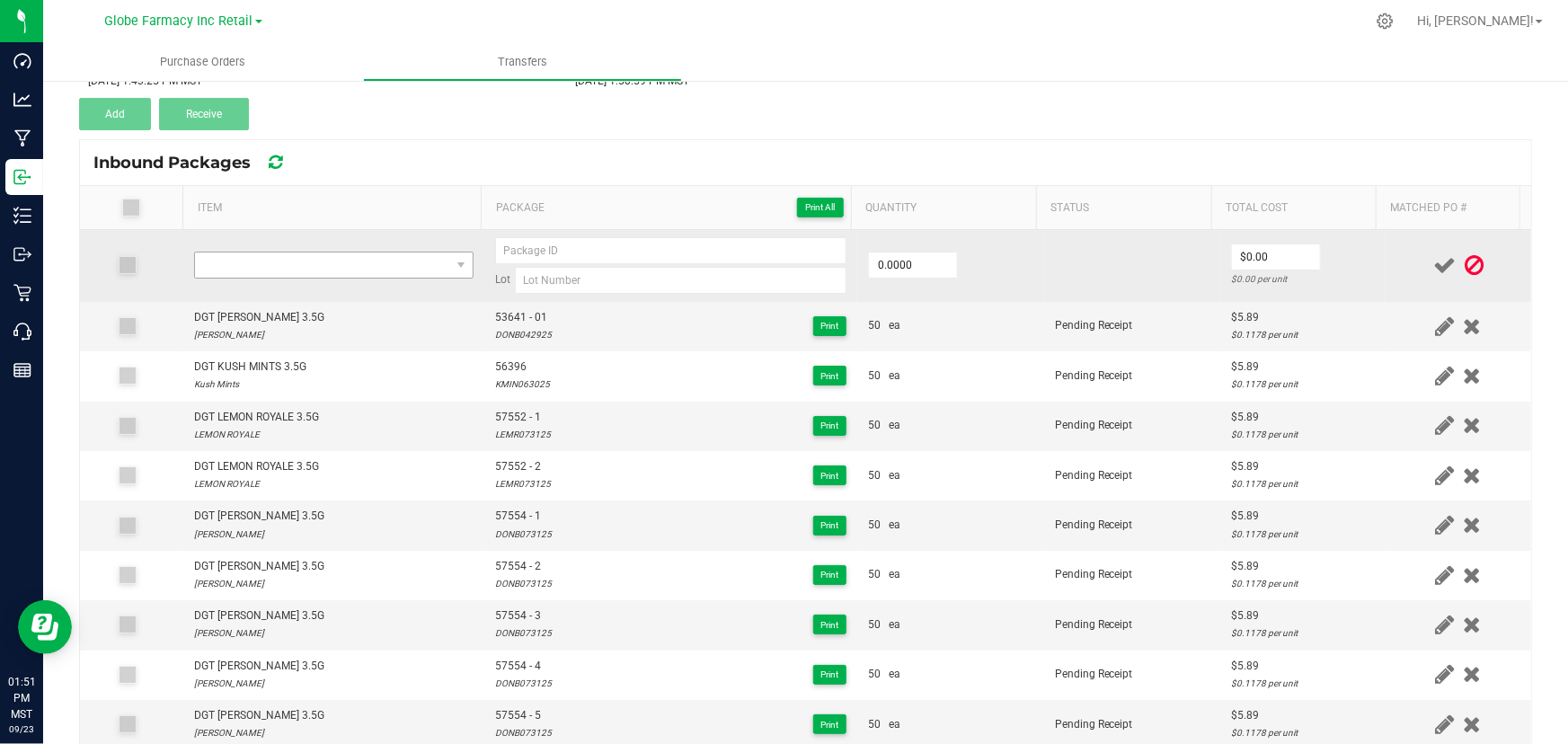
drag, startPoint x: 351, startPoint y: 278, endPoint x: 339, endPoint y: 260, distance: 21.6
click at [351, 278] on td at bounding box center [334, 265] width 301 height 71
click at [338, 260] on span "NO DATA FOUND" at bounding box center [323, 265] width 255 height 25
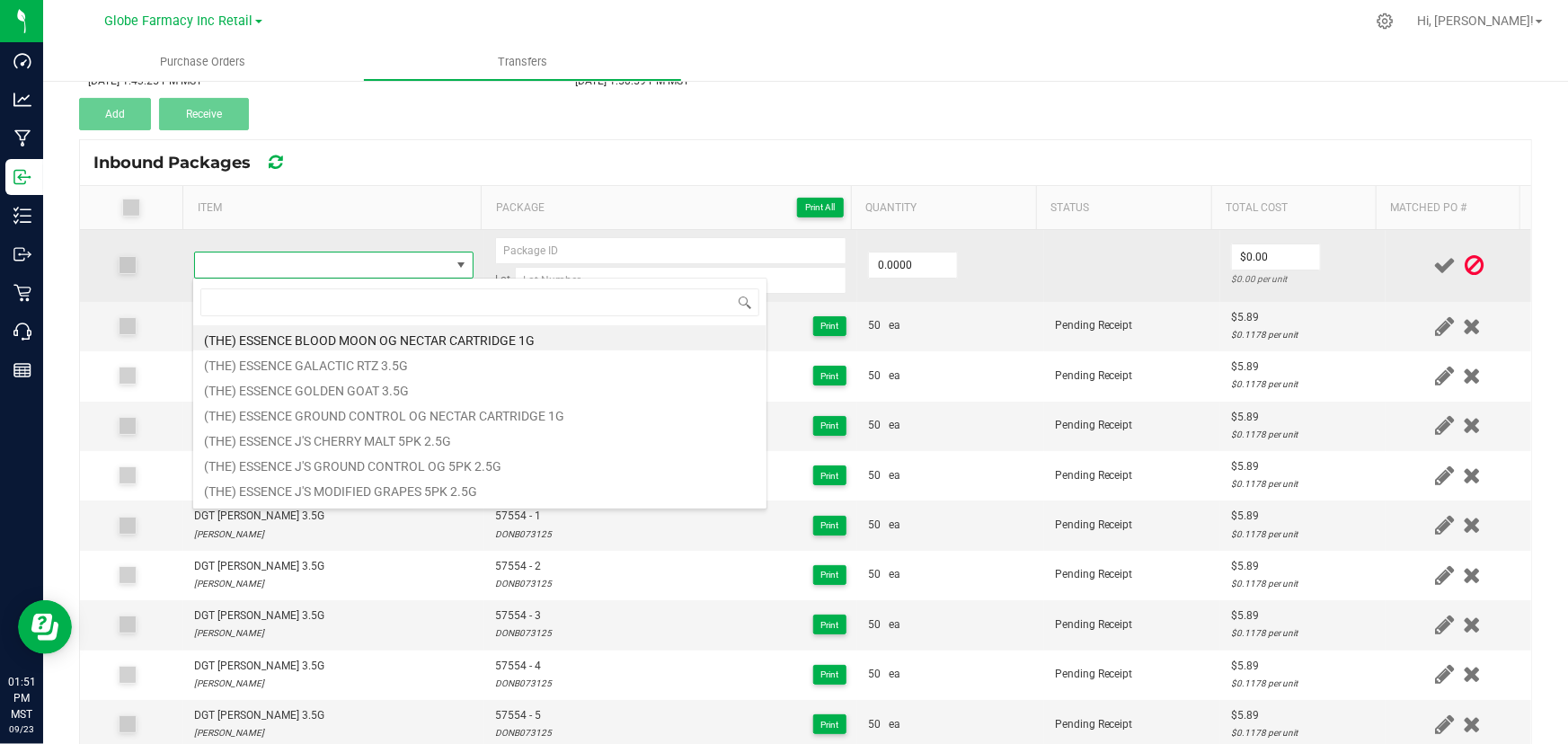
type input "DGT LEMON ROYALE 3.5G"
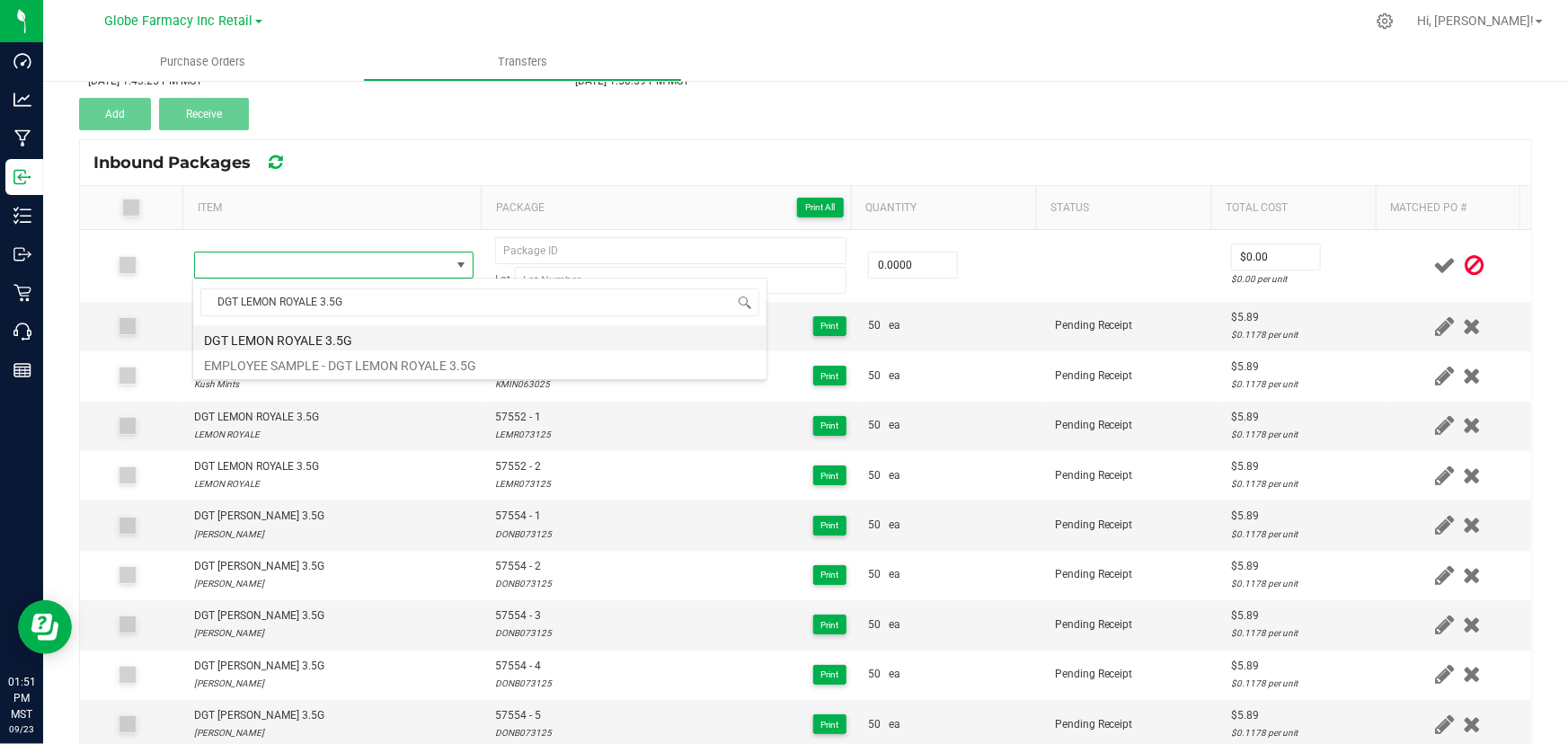
click at [324, 337] on li "DGT LEMON ROYALE 3.5G" at bounding box center [480, 337] width 574 height 25
type input "0 ea"
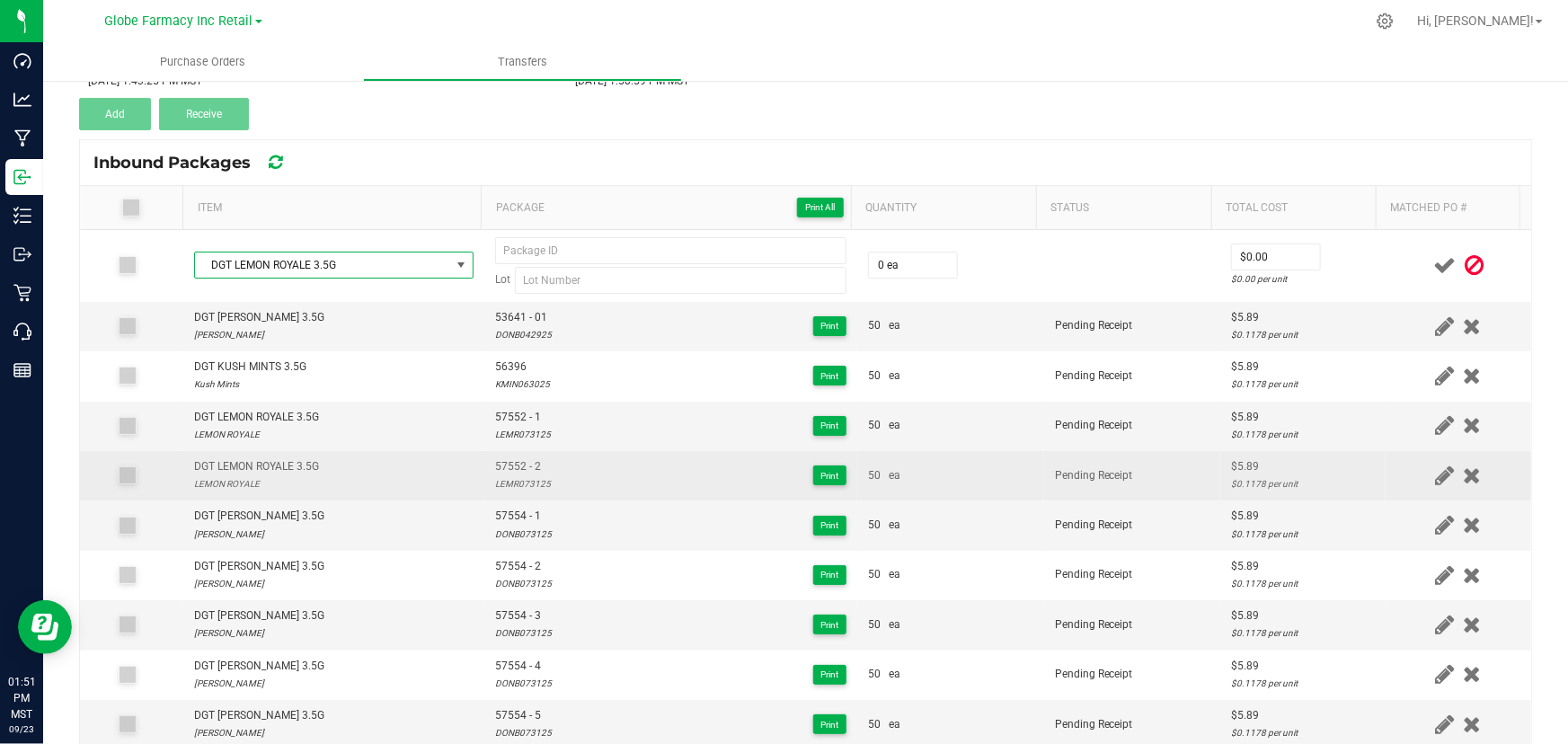
click at [515, 469] on span "57552 - 2" at bounding box center [522, 467] width 55 height 17
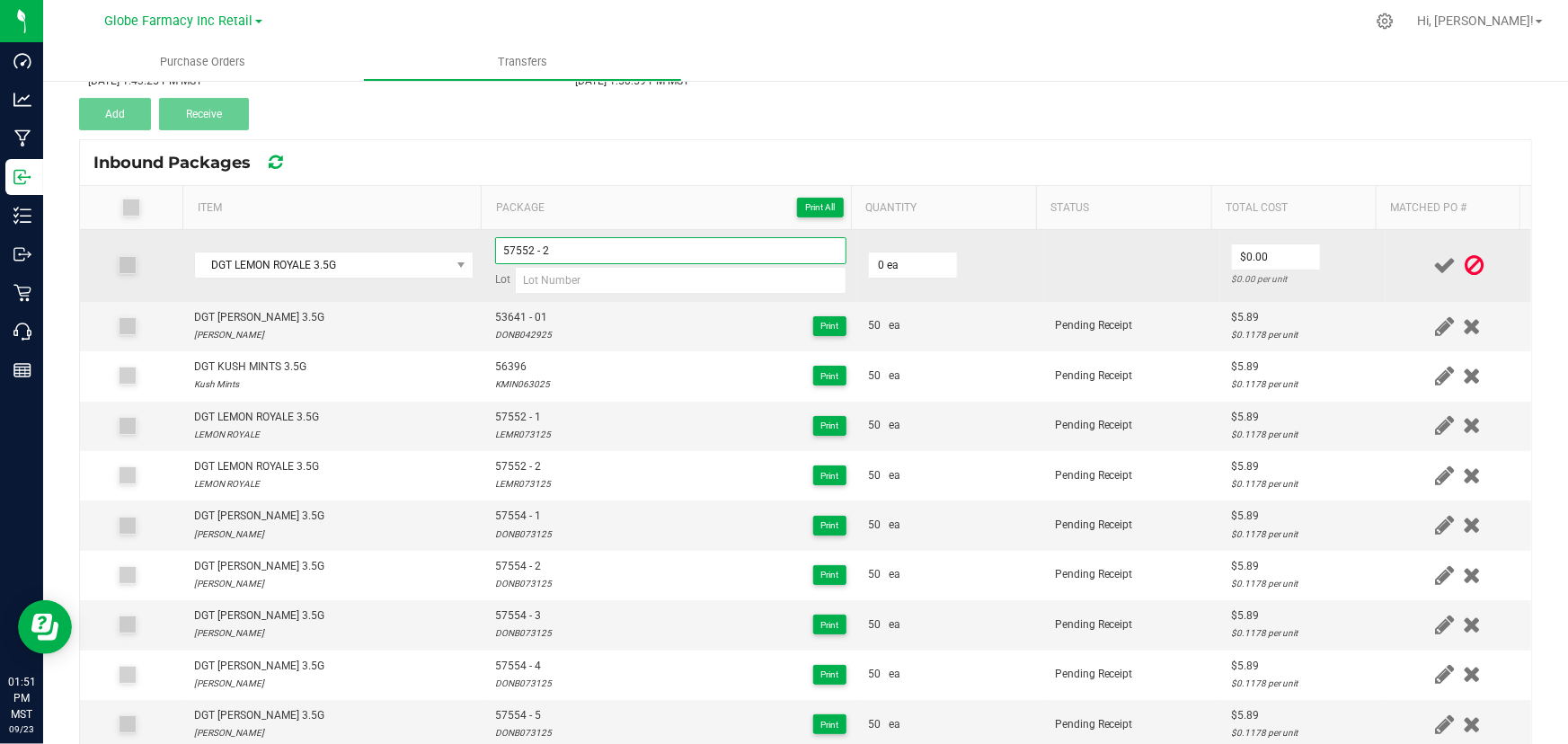
click at [580, 246] on input "57552 - 2" at bounding box center [670, 251] width 352 height 27
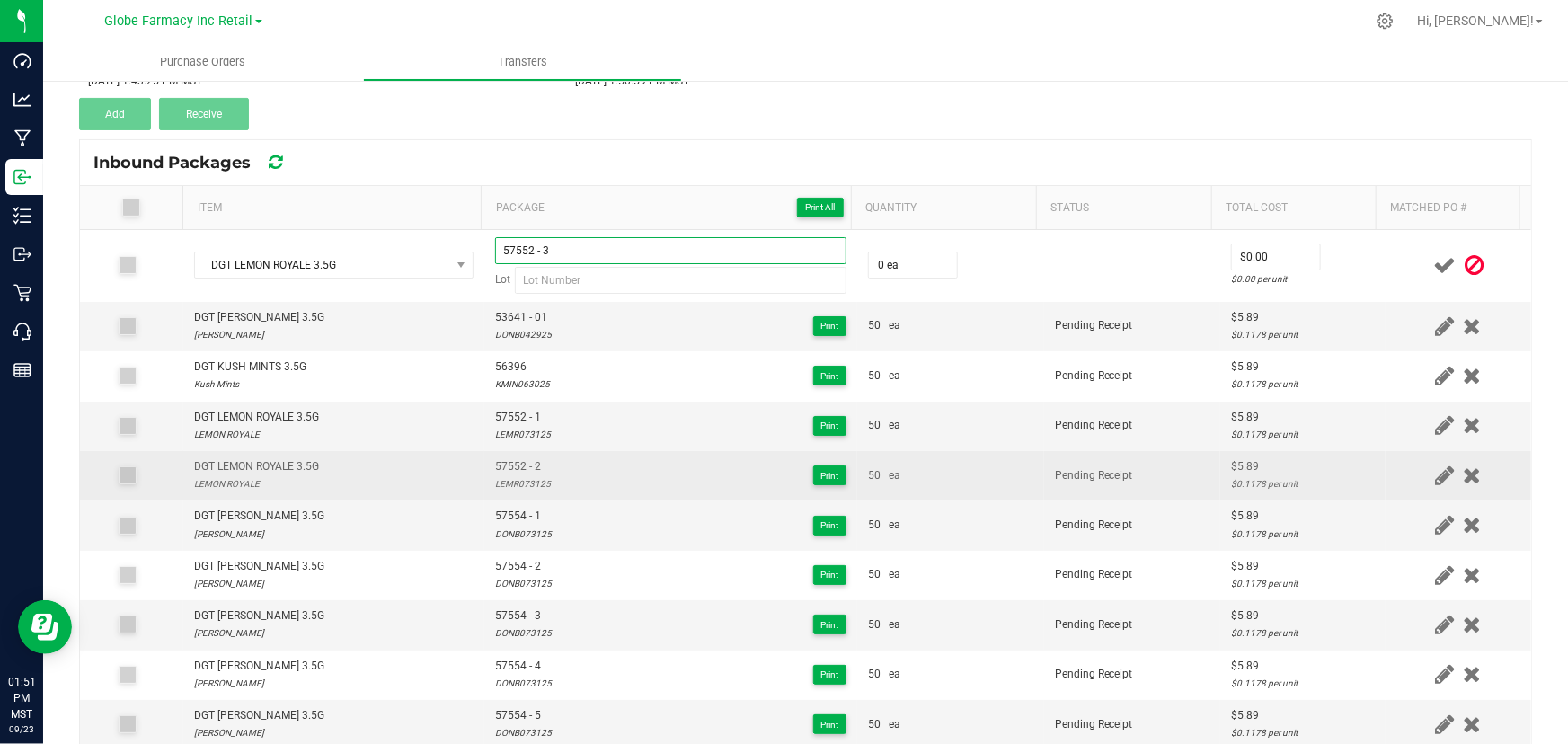
type input "57552 - 3"
click at [503, 493] on td "57552 - 2 LEMR073125 Print" at bounding box center [670, 475] width 373 height 50
click at [506, 483] on div "LEMR073125" at bounding box center [522, 484] width 55 height 17
click at [506, 482] on div "LEMR073125" at bounding box center [522, 484] width 55 height 17
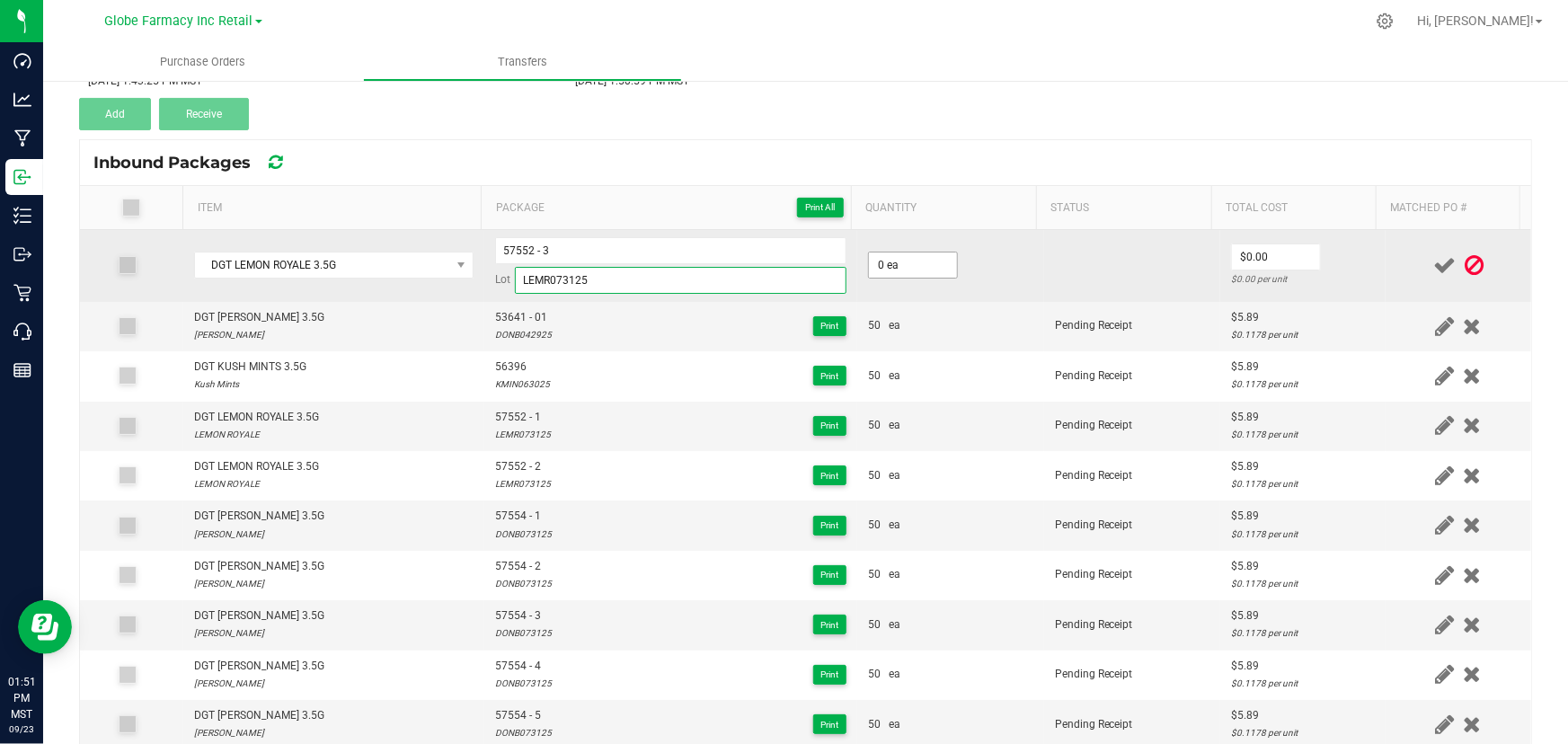
type input "LEMR073125"
click at [879, 265] on input "0" at bounding box center [913, 265] width 88 height 25
type input "50 ea"
type input "$5.89"
click at [1327, 271] on div "$0.1178 per unit" at bounding box center [1304, 279] width 145 height 17
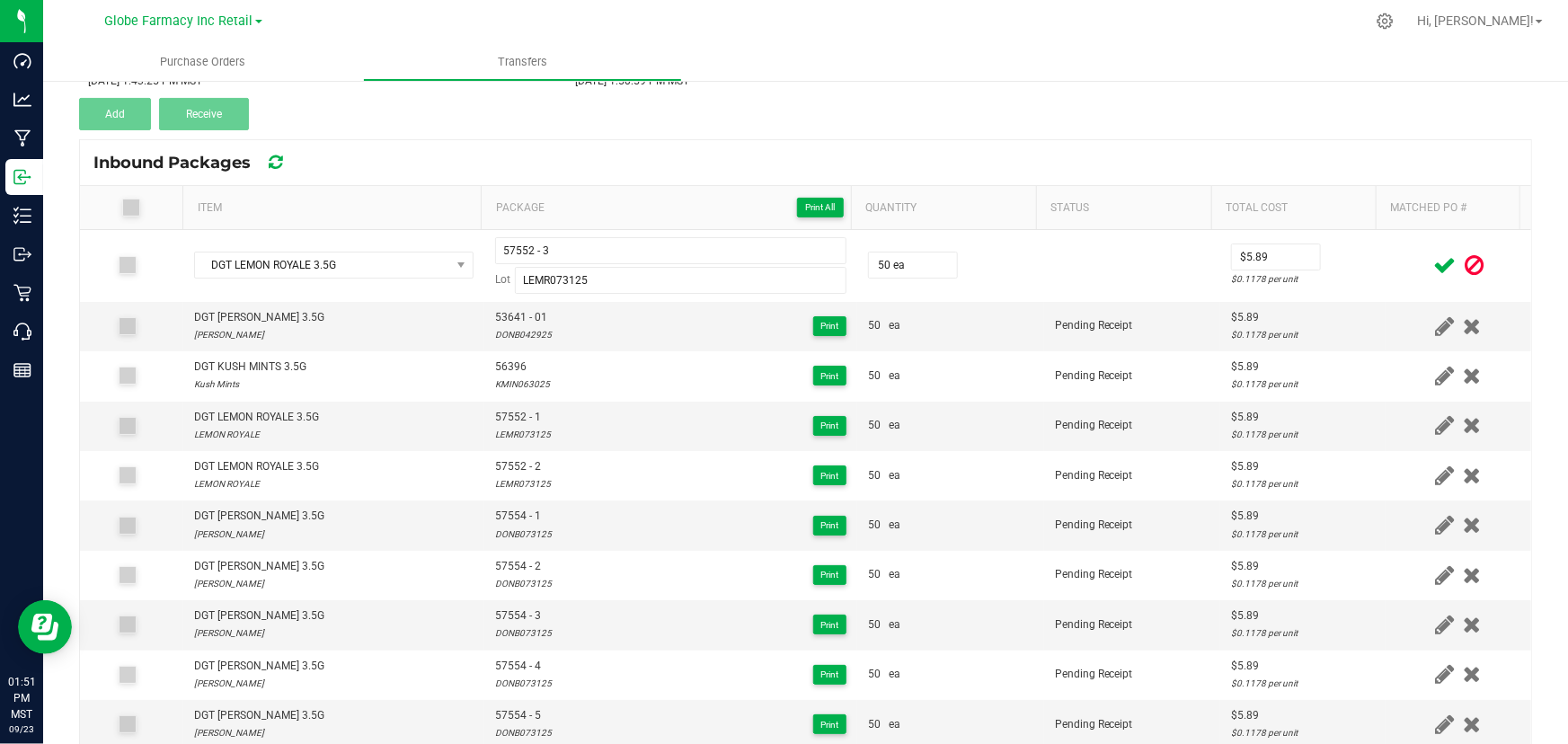
click at [1429, 270] on span at bounding box center [1444, 265] width 31 height 35
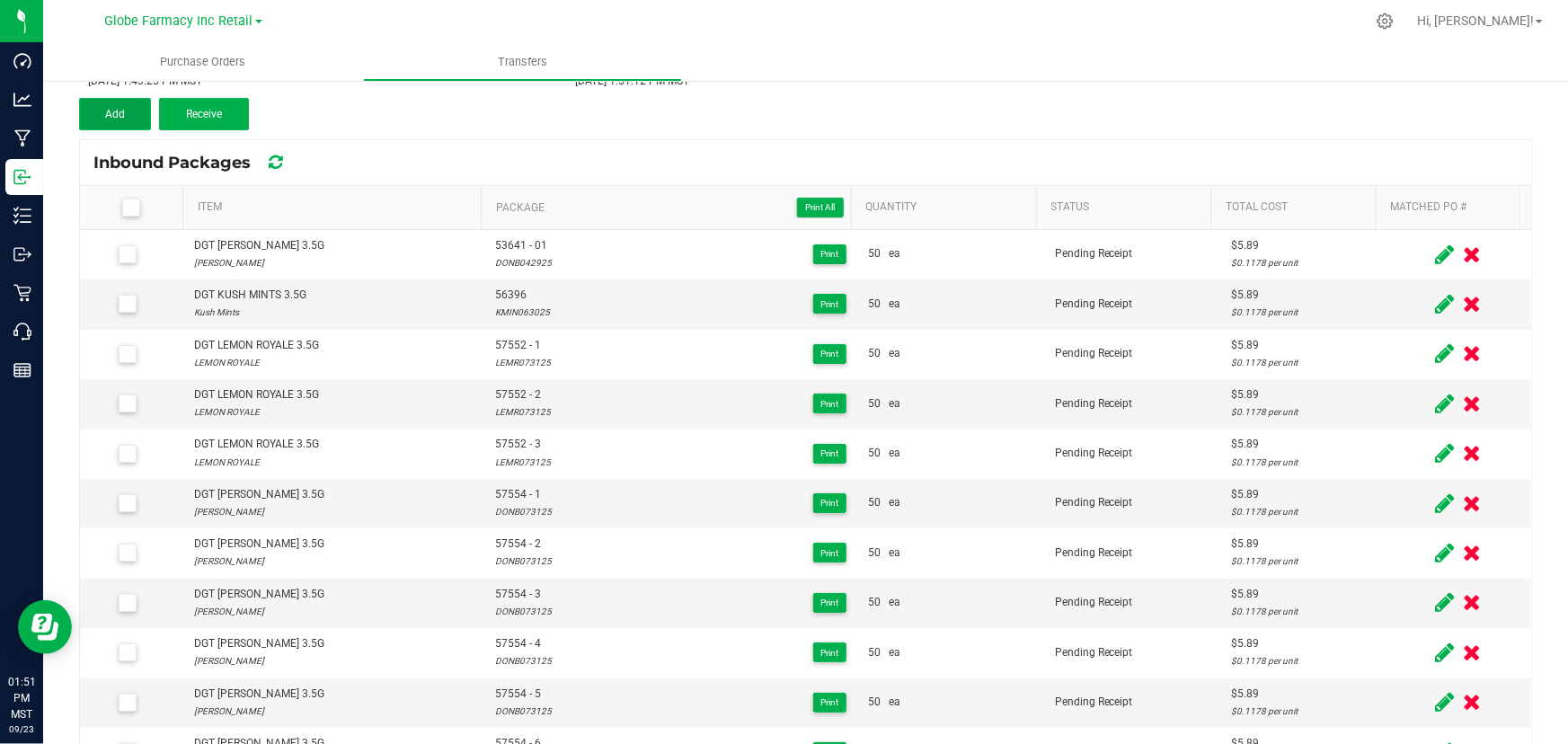
click at [89, 124] on button "Add" at bounding box center [114, 114] width 71 height 32
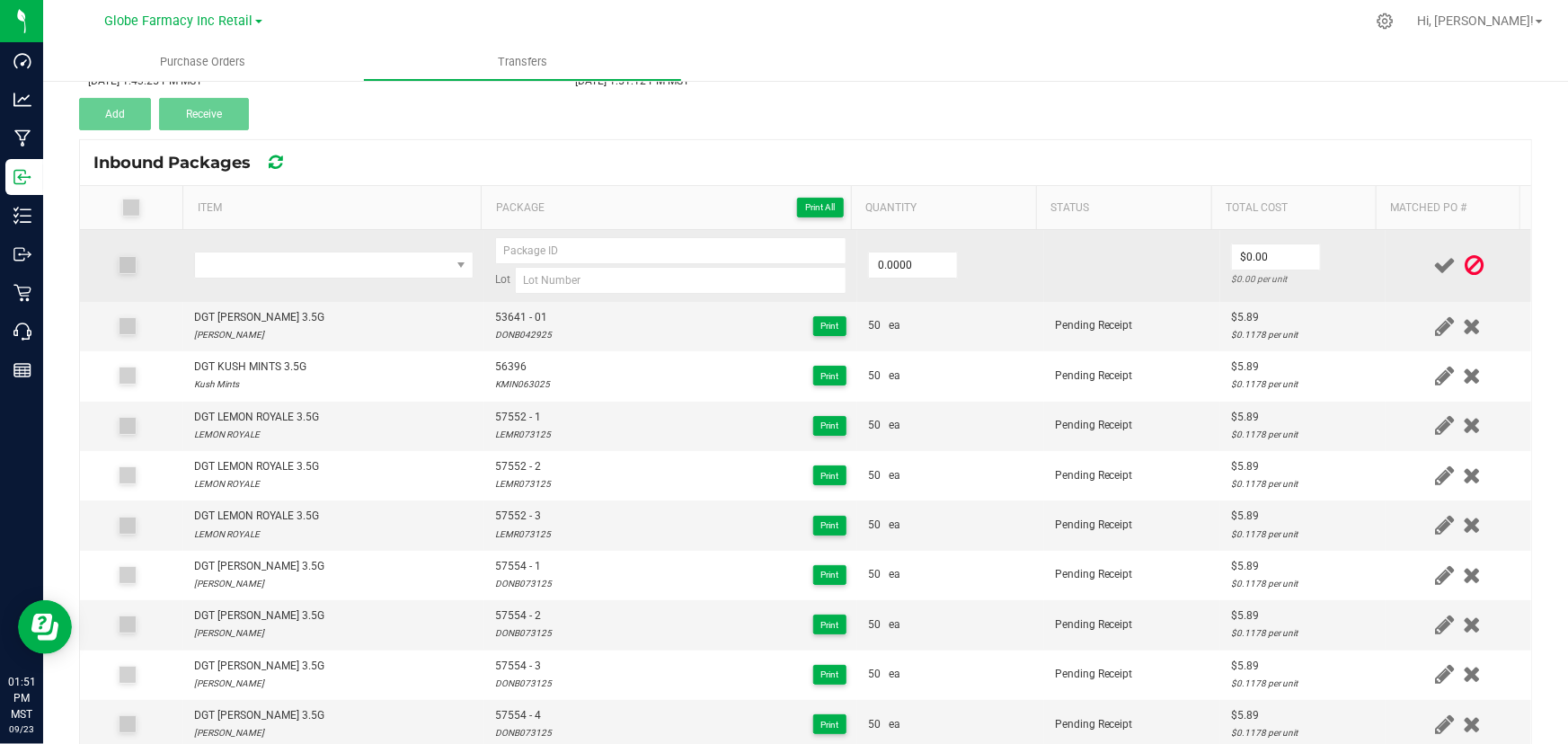
click at [332, 312] on div "DGT [PERSON_NAME] 3.5G [PERSON_NAME]" at bounding box center [334, 326] width 279 height 34
click at [297, 280] on td at bounding box center [334, 265] width 301 height 71
click at [291, 267] on span "NO DATA FOUND" at bounding box center [323, 265] width 255 height 25
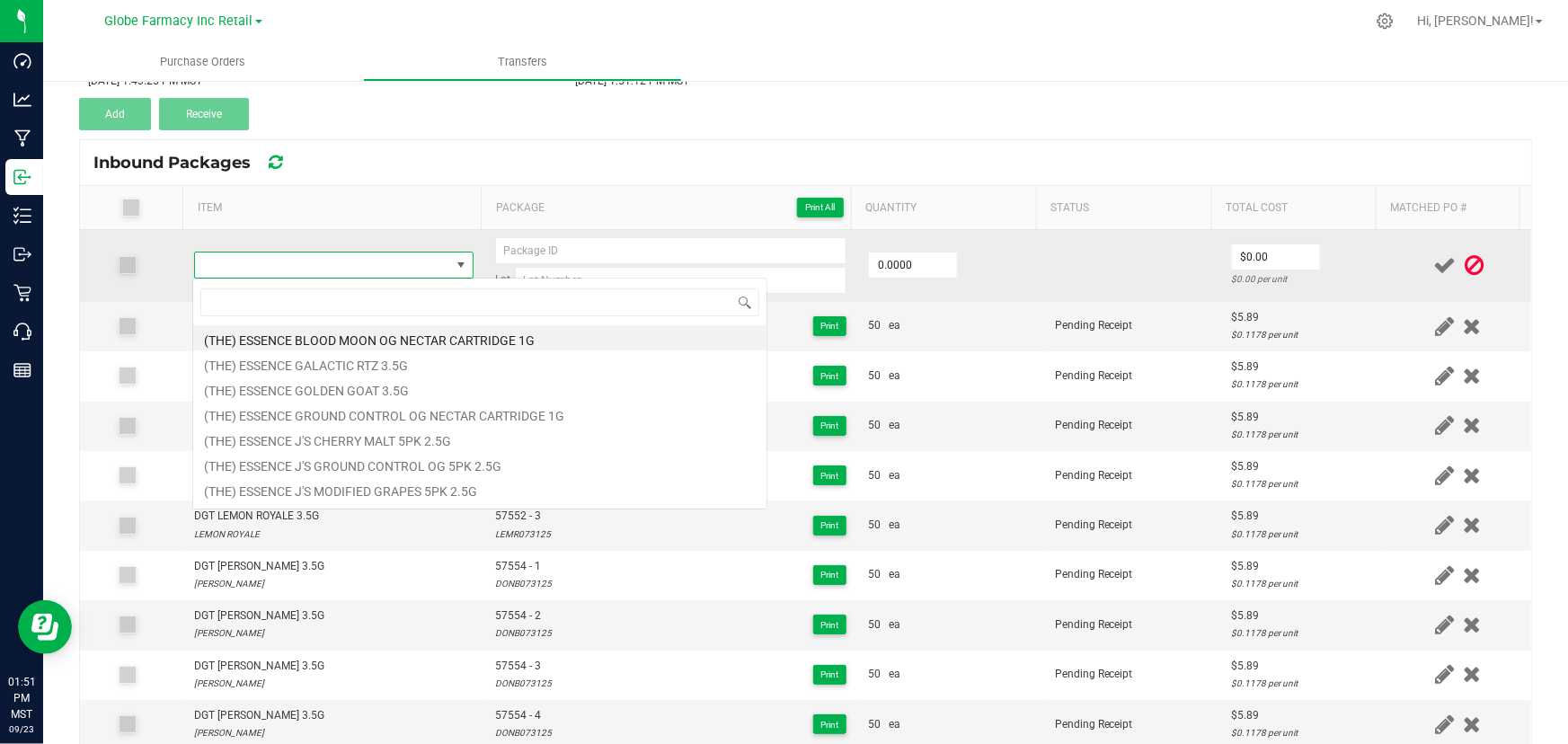
type input "DGT LEMON ROYALE 3.5G"
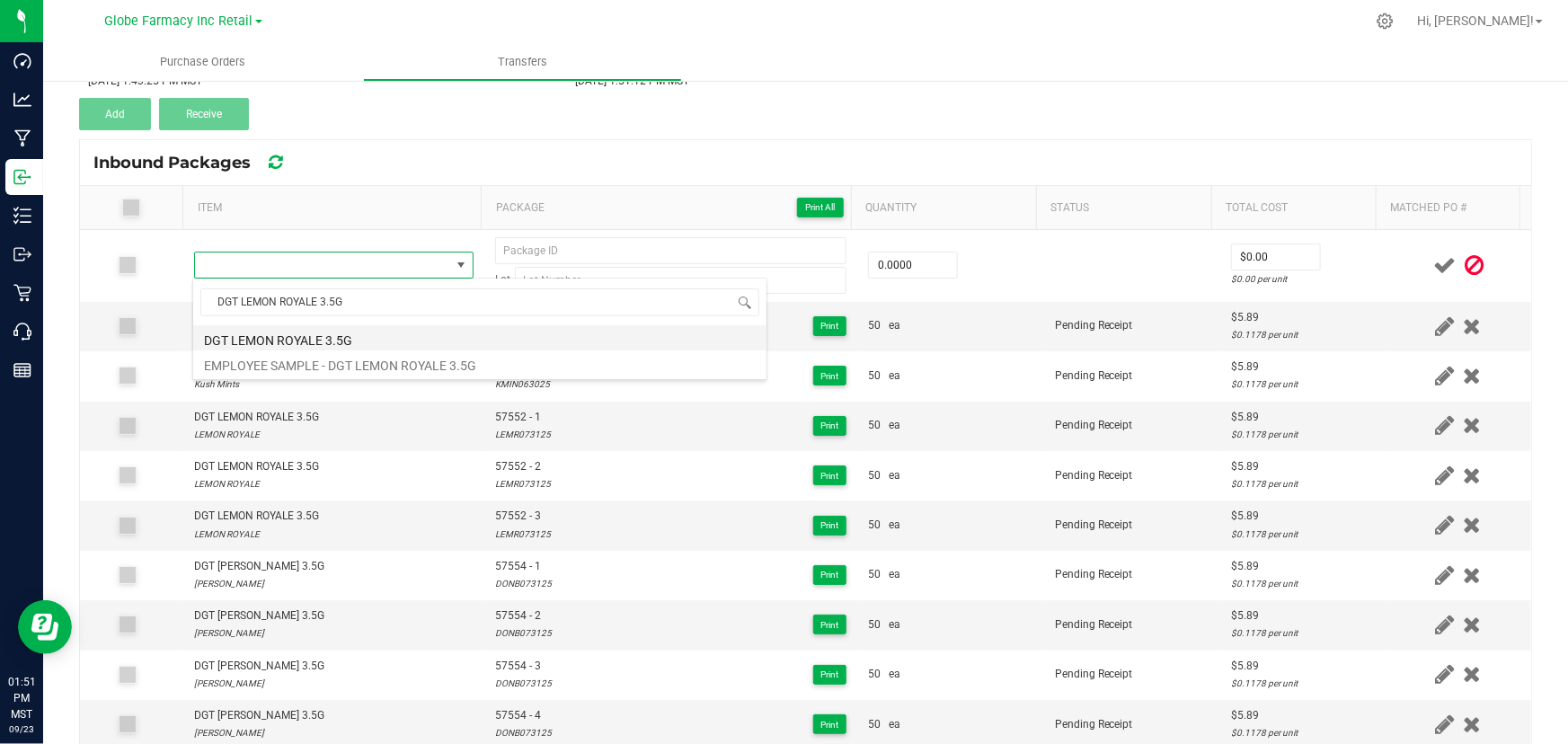
click at [292, 343] on li "DGT LEMON ROYALE 3.5G" at bounding box center [480, 337] width 574 height 25
type input "0 ea"
click at [516, 416] on span "57552 - 1" at bounding box center [522, 417] width 55 height 17
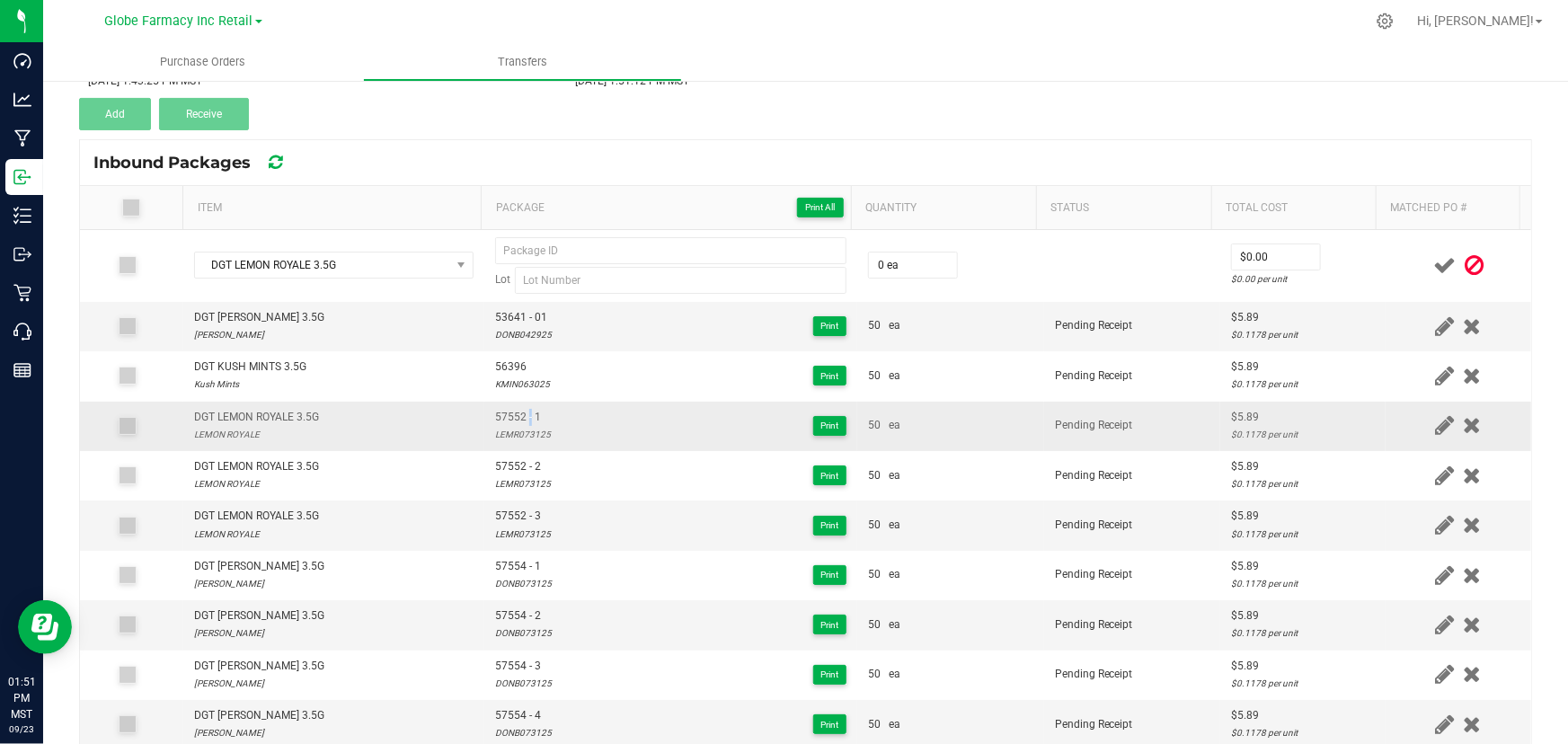
click at [516, 416] on span "57552 - 1" at bounding box center [522, 417] width 55 height 17
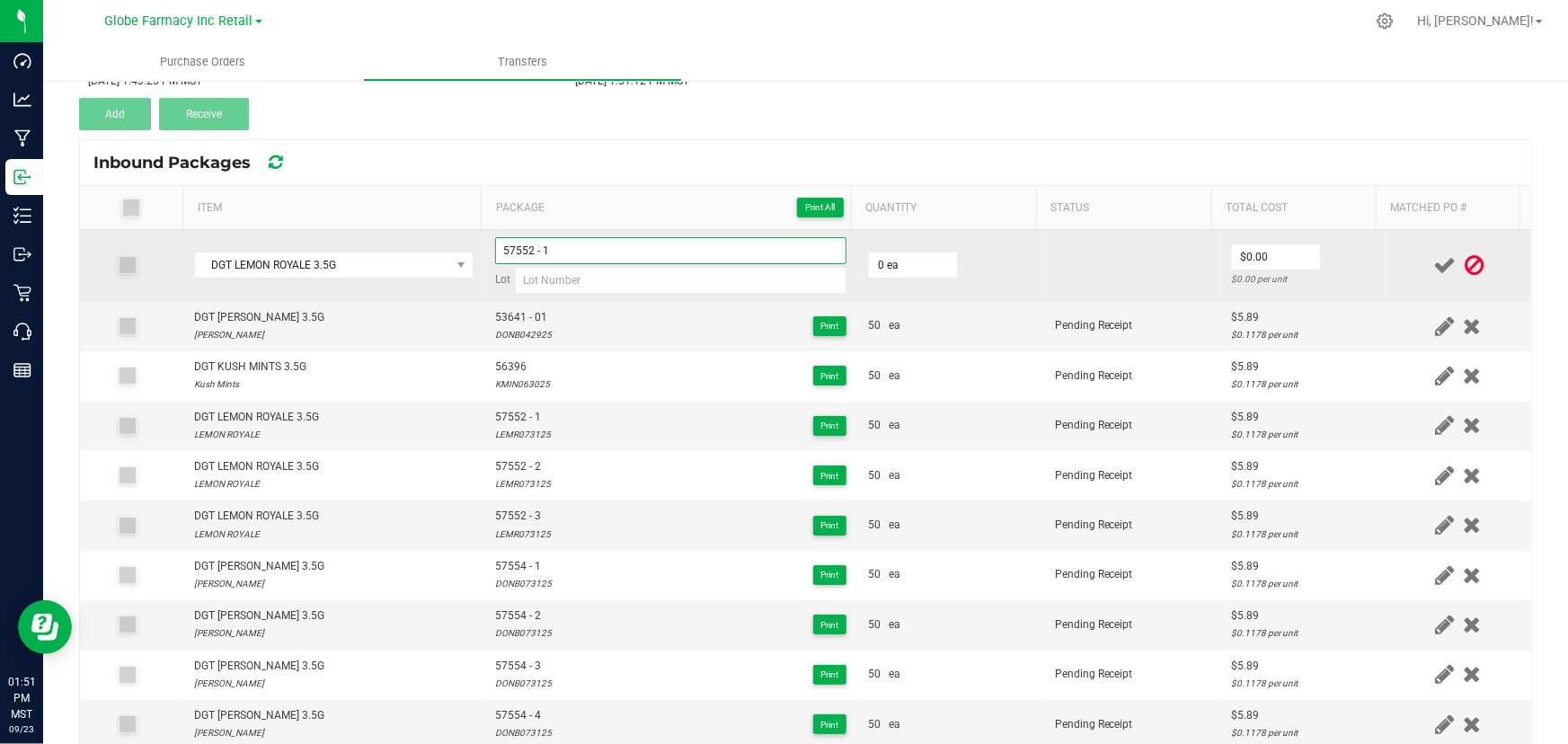
click at [608, 252] on input "57552 - 1" at bounding box center [670, 251] width 352 height 27
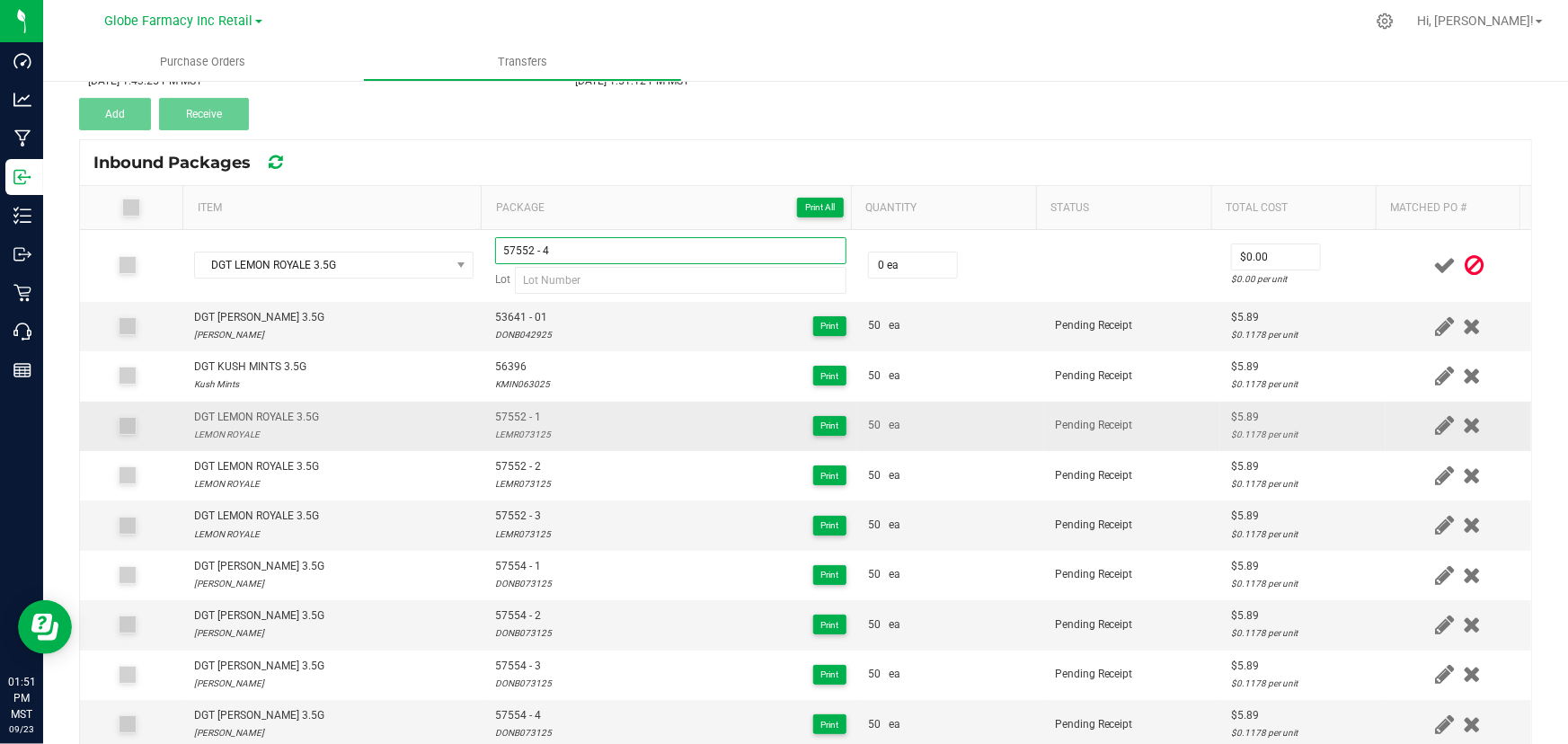
type input "57552 - 4"
click at [510, 432] on div "LEMR073125" at bounding box center [522, 434] width 55 height 17
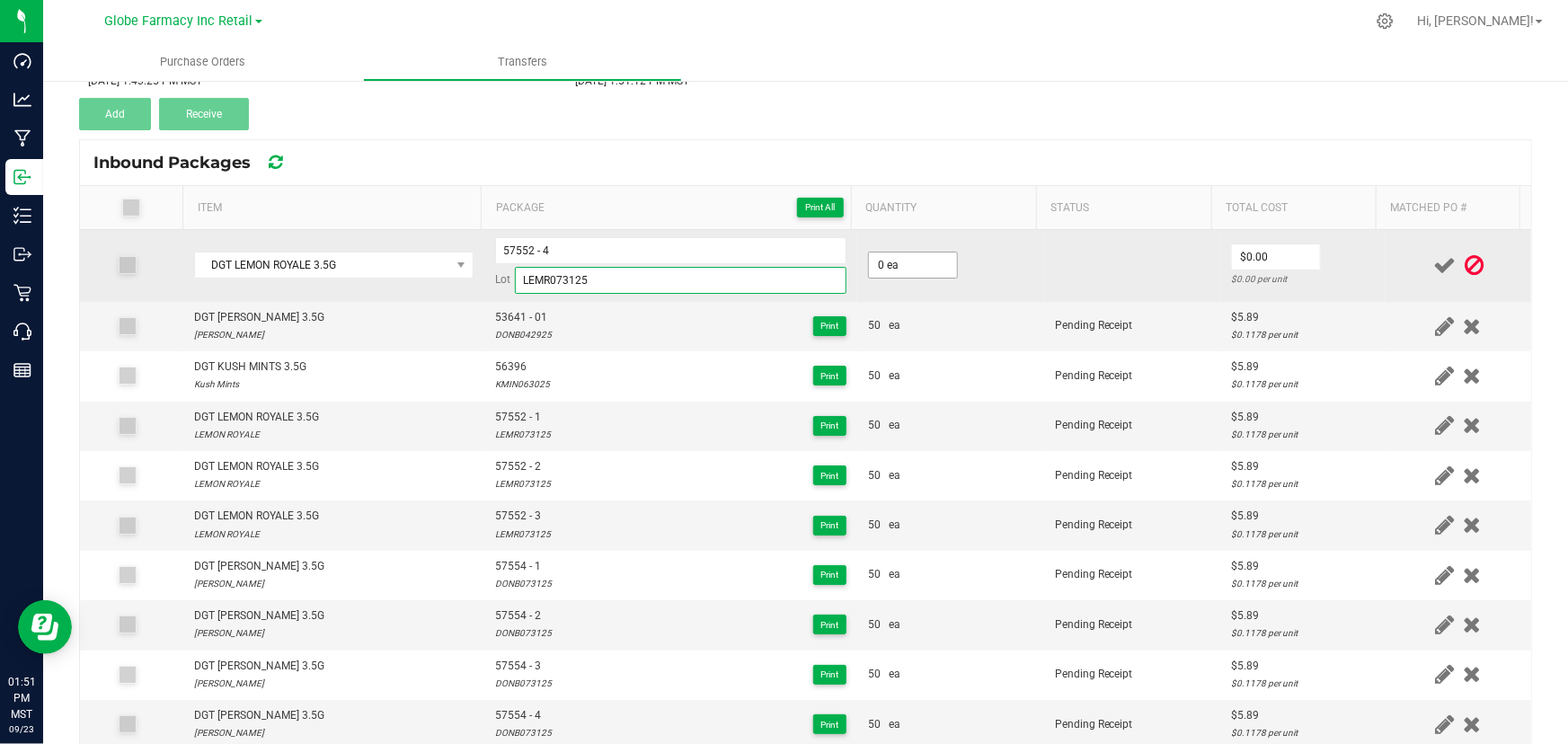
type input "LEMR073125"
click at [902, 261] on input "0" at bounding box center [913, 265] width 88 height 25
type input "50 ea"
type input "$5.89"
click at [1330, 251] on td "$5.89 $0.1178 per unit" at bounding box center [1303, 265] width 166 height 71
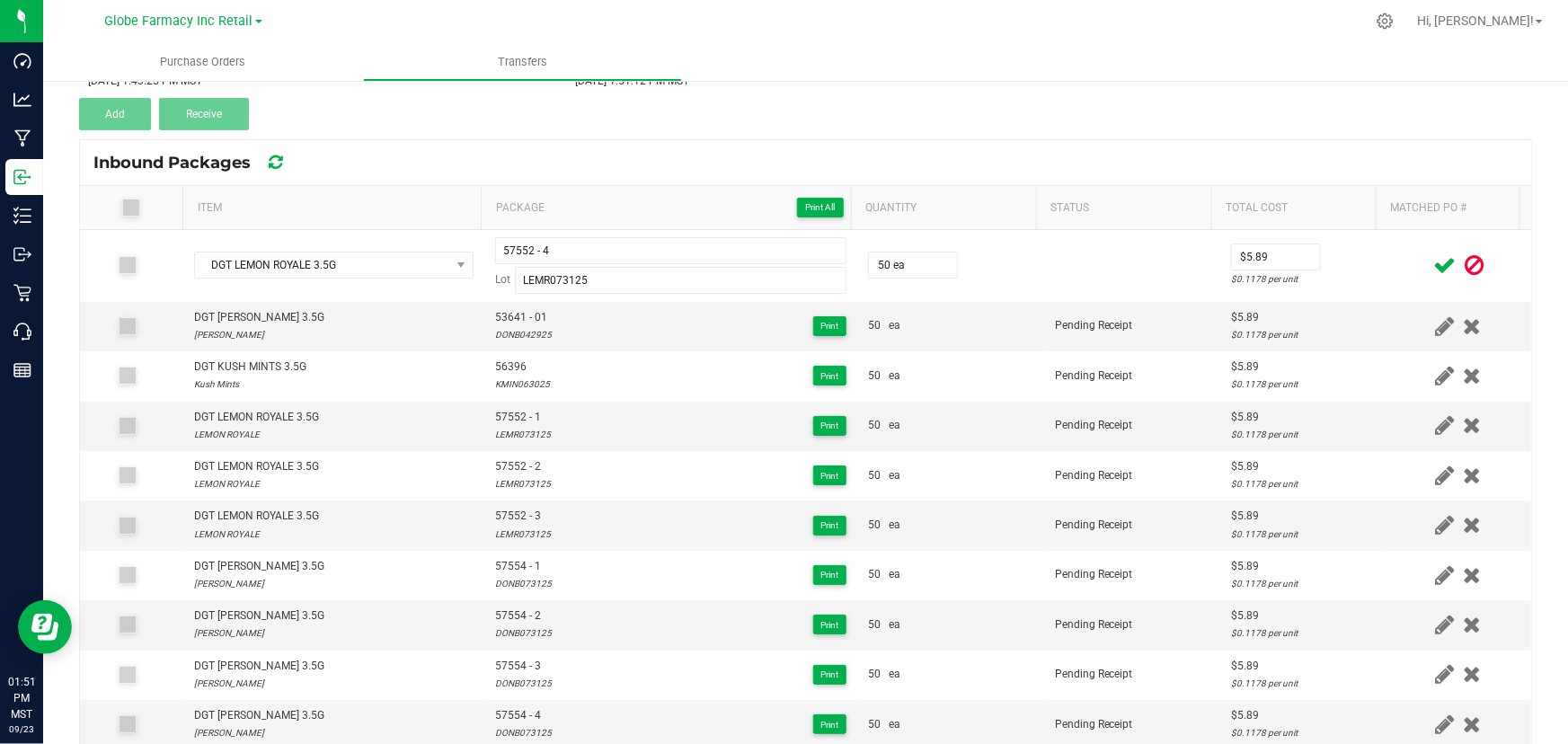
click at [1434, 261] on icon at bounding box center [1445, 266] width 23 height 23
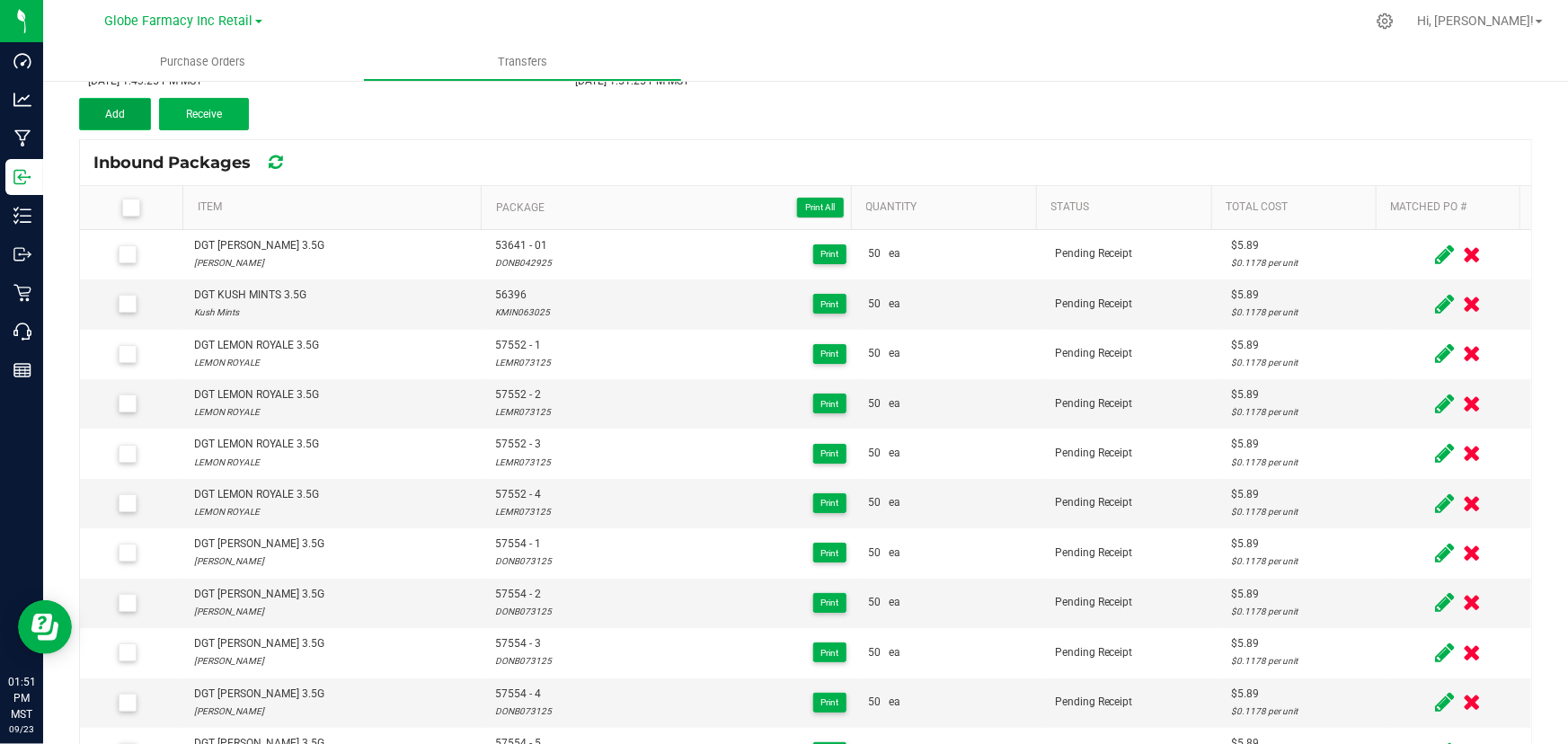
click at [122, 114] on span "Add" at bounding box center [114, 113] width 20 height 12
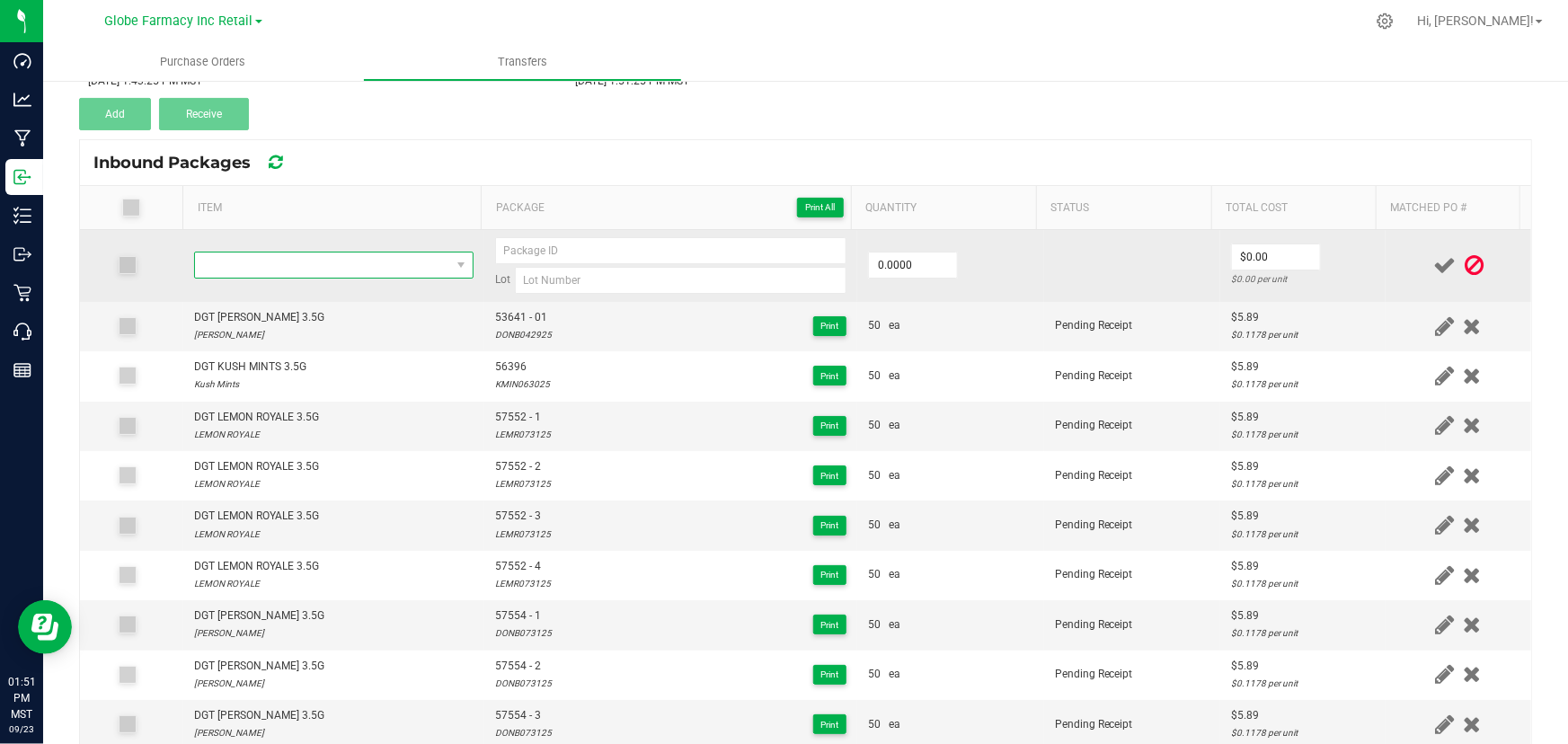
click at [314, 269] on span "NO DATA FOUND" at bounding box center [323, 265] width 255 height 25
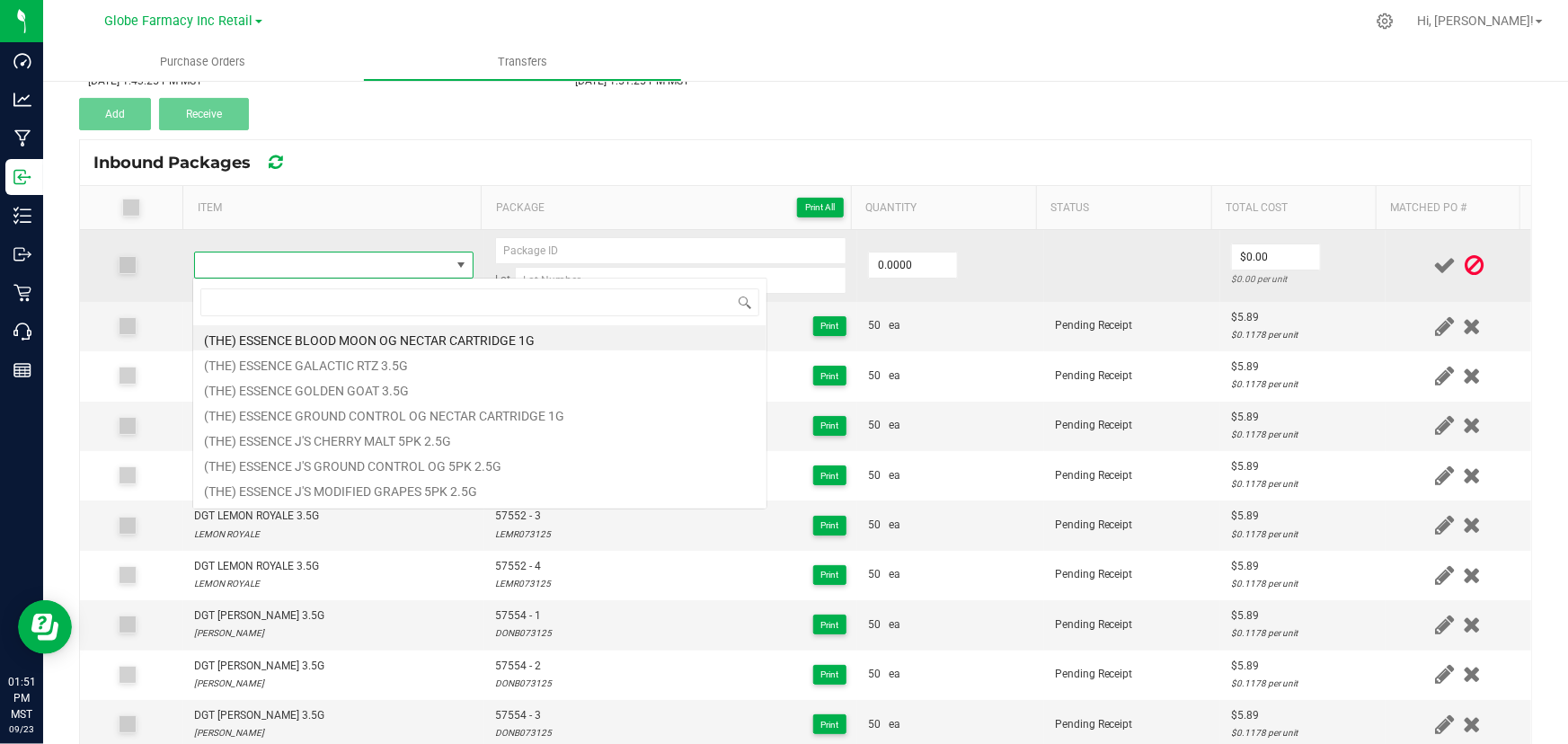
type input "DGT LEMON ROYALE 3.5G"
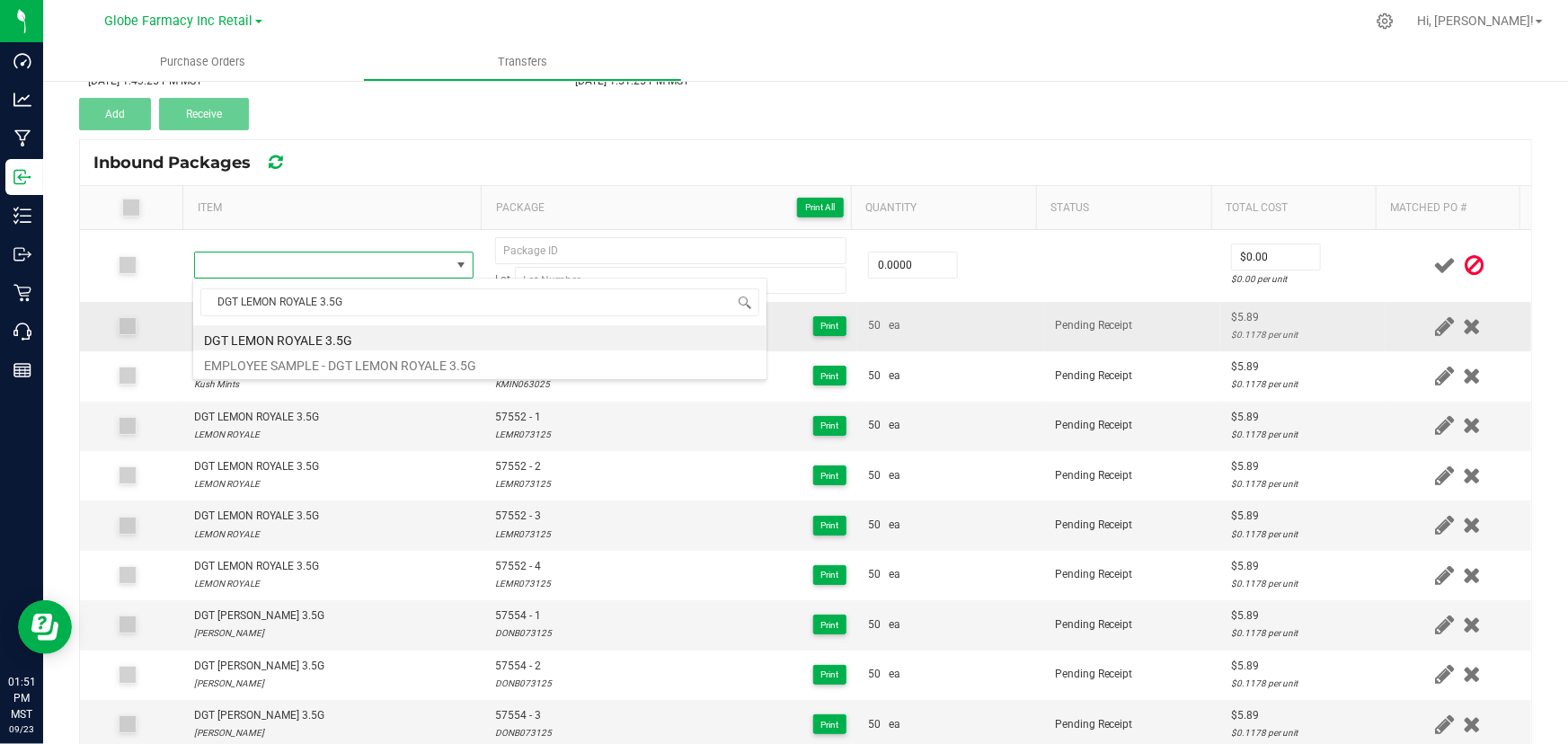
drag, startPoint x: 304, startPoint y: 337, endPoint x: 336, endPoint y: 336, distance: 32.0
click at [304, 336] on li "DGT LEMON ROYALE 3.5G" at bounding box center [480, 337] width 574 height 25
type input "0 ea"
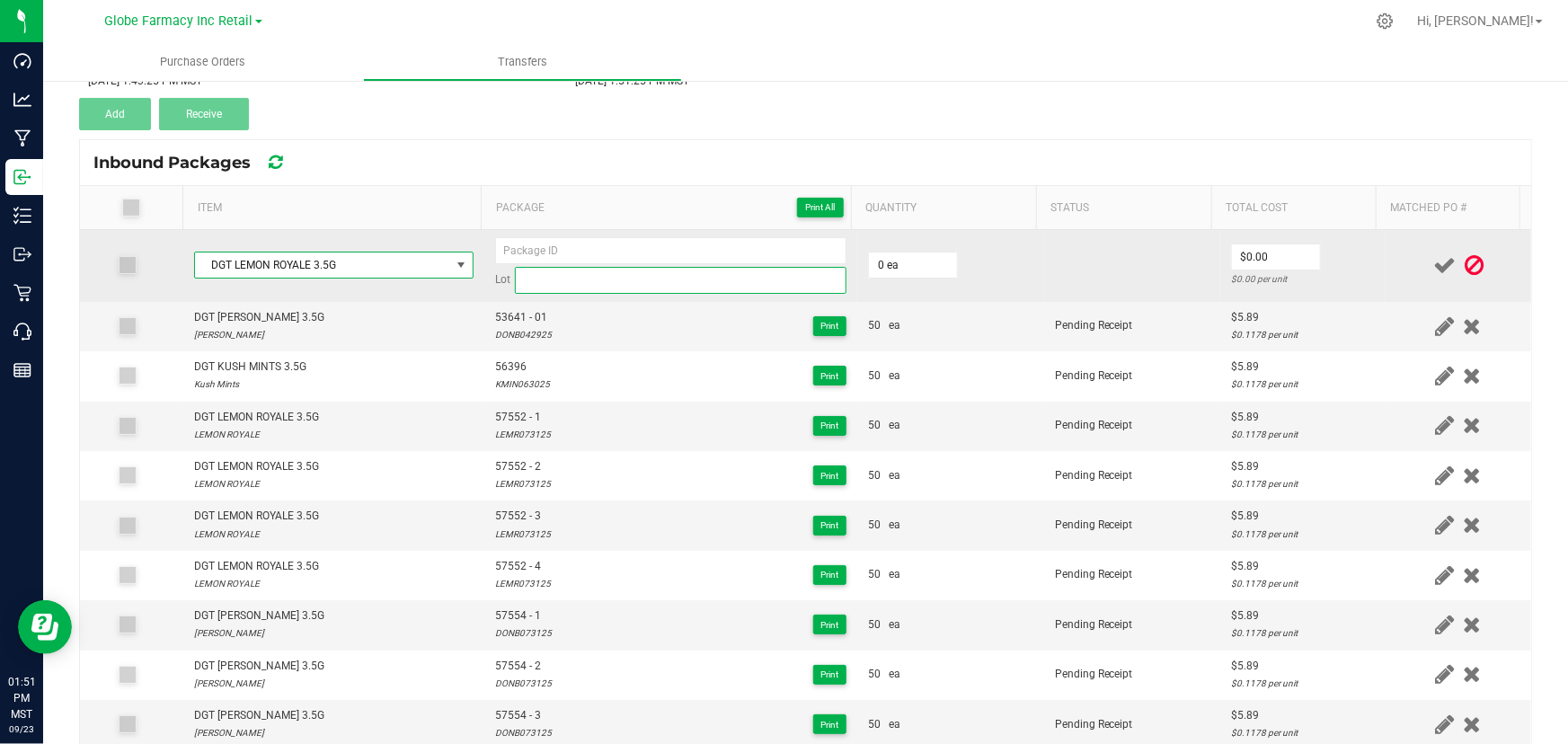
click at [531, 284] on input at bounding box center [681, 280] width 332 height 27
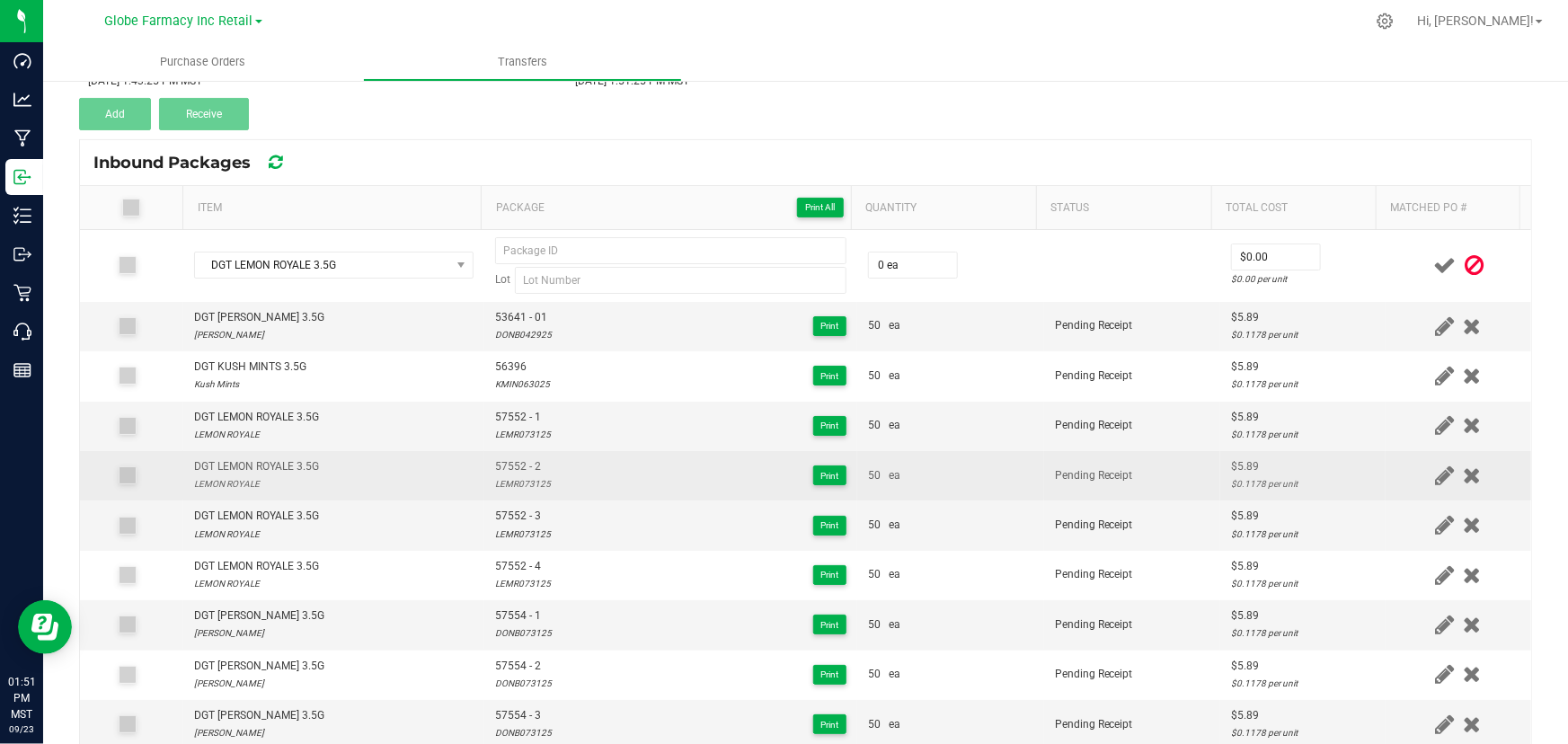
click at [525, 500] on td "57552 - 3 LEMR073125 Print" at bounding box center [670, 525] width 373 height 50
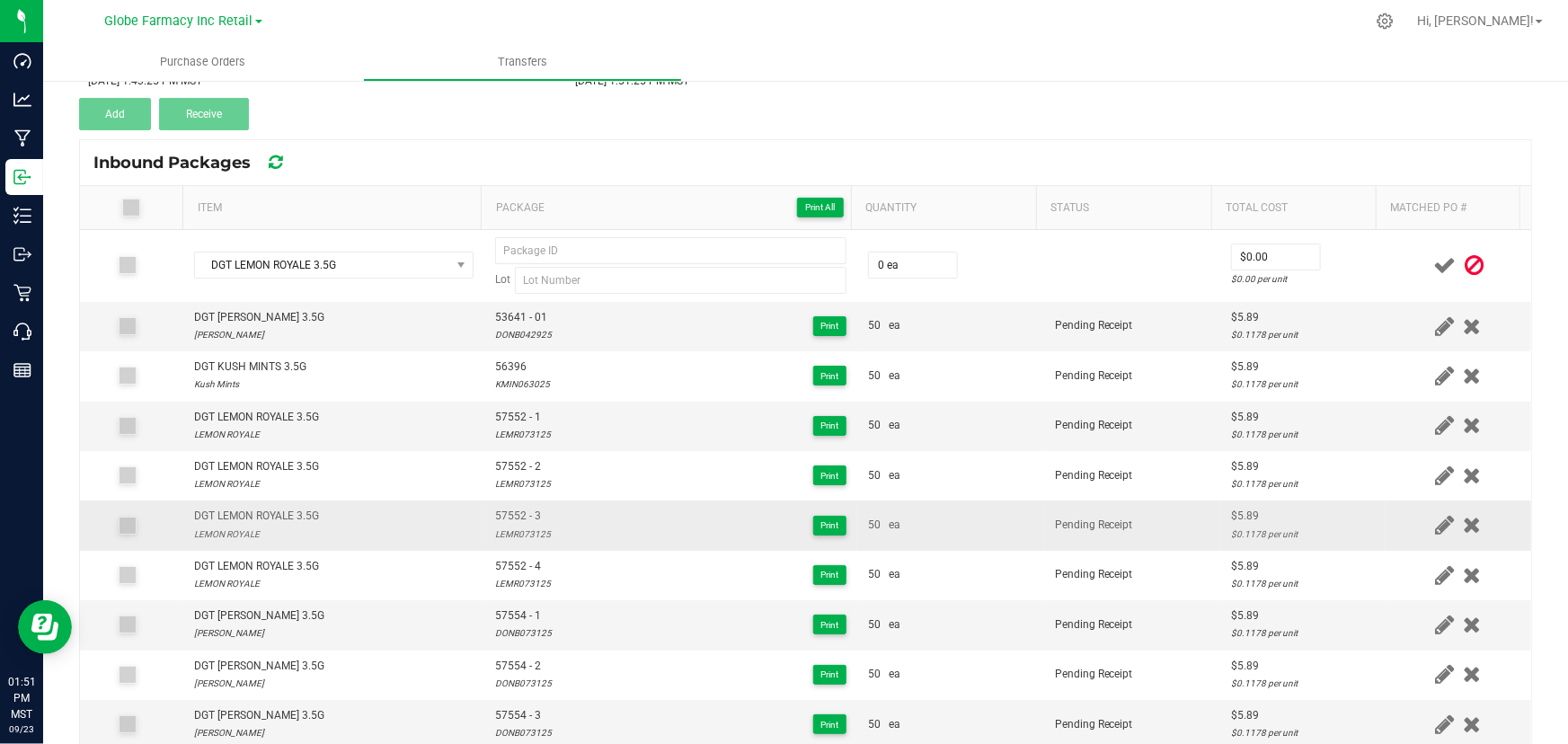
click at [519, 503] on td "57552 - 3 LEMR073125 Print" at bounding box center [670, 525] width 373 height 50
type input "57552 - 3"
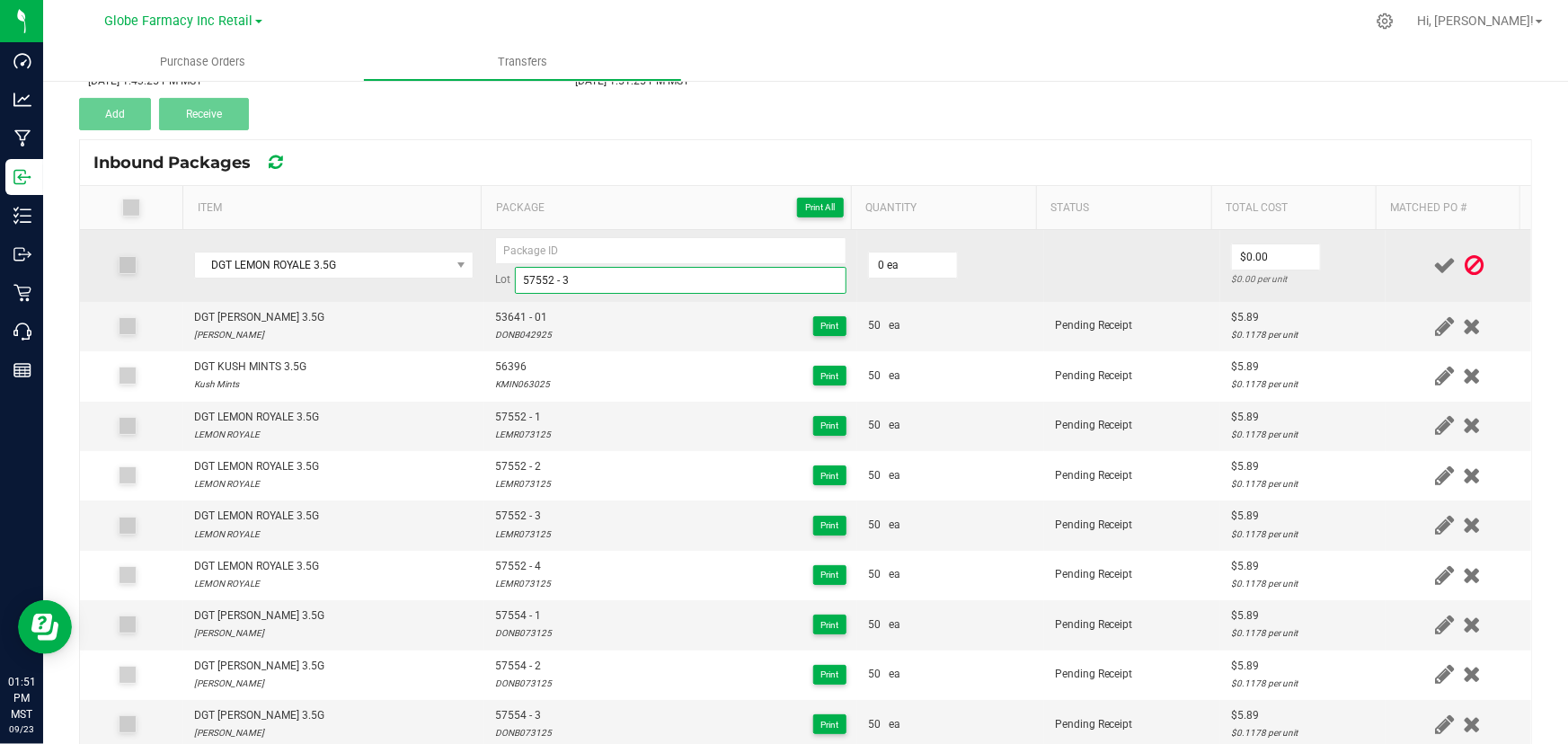
click at [540, 281] on input "57552 - 3" at bounding box center [681, 280] width 332 height 27
click at [540, 280] on input "57552 - 3" at bounding box center [681, 280] width 332 height 27
drag, startPoint x: 540, startPoint y: 280, endPoint x: 560, endPoint y: 251, distance: 35.2
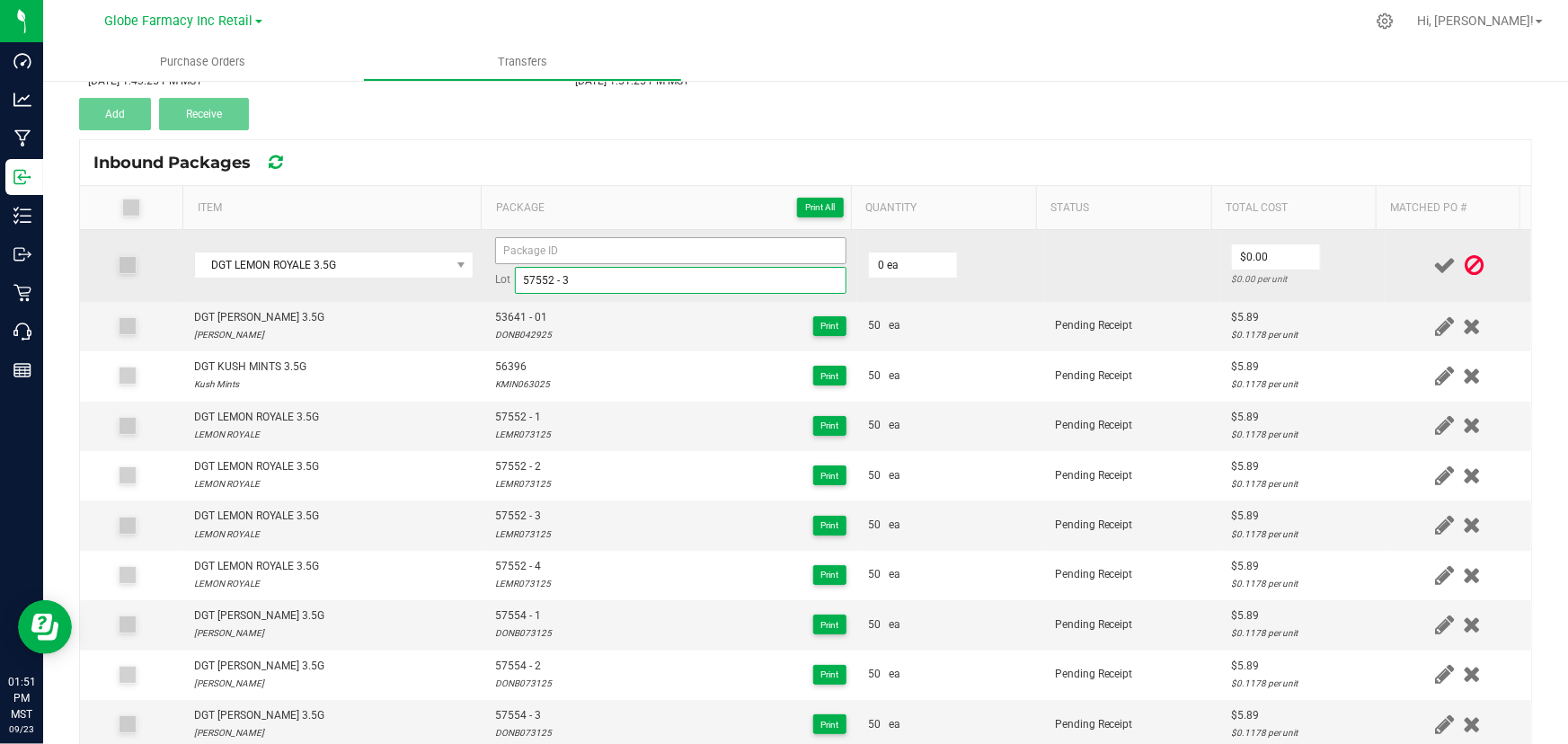
click at [560, 251] on div "Lot 57552 - 3" at bounding box center [670, 265] width 352 height 56
type input "57552 - 3"
click at [596, 248] on input "57552 - 3" at bounding box center [670, 251] width 352 height 27
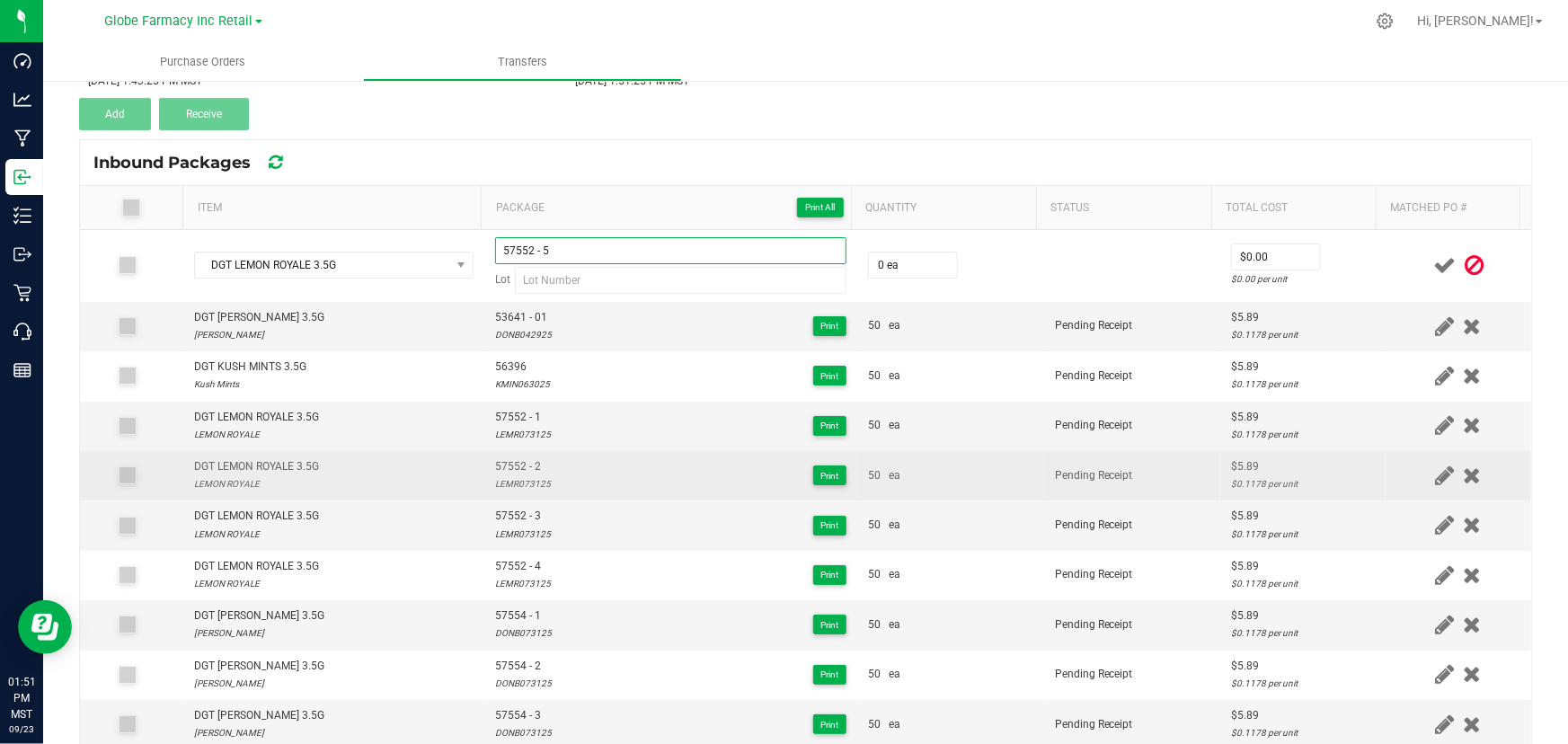
type input "57552 - 5"
click at [508, 473] on span "57552 - 2" at bounding box center [522, 467] width 55 height 17
click at [509, 473] on span "57552 - 2" at bounding box center [522, 467] width 55 height 17
click at [512, 479] on div "LEMR073125" at bounding box center [522, 484] width 55 height 17
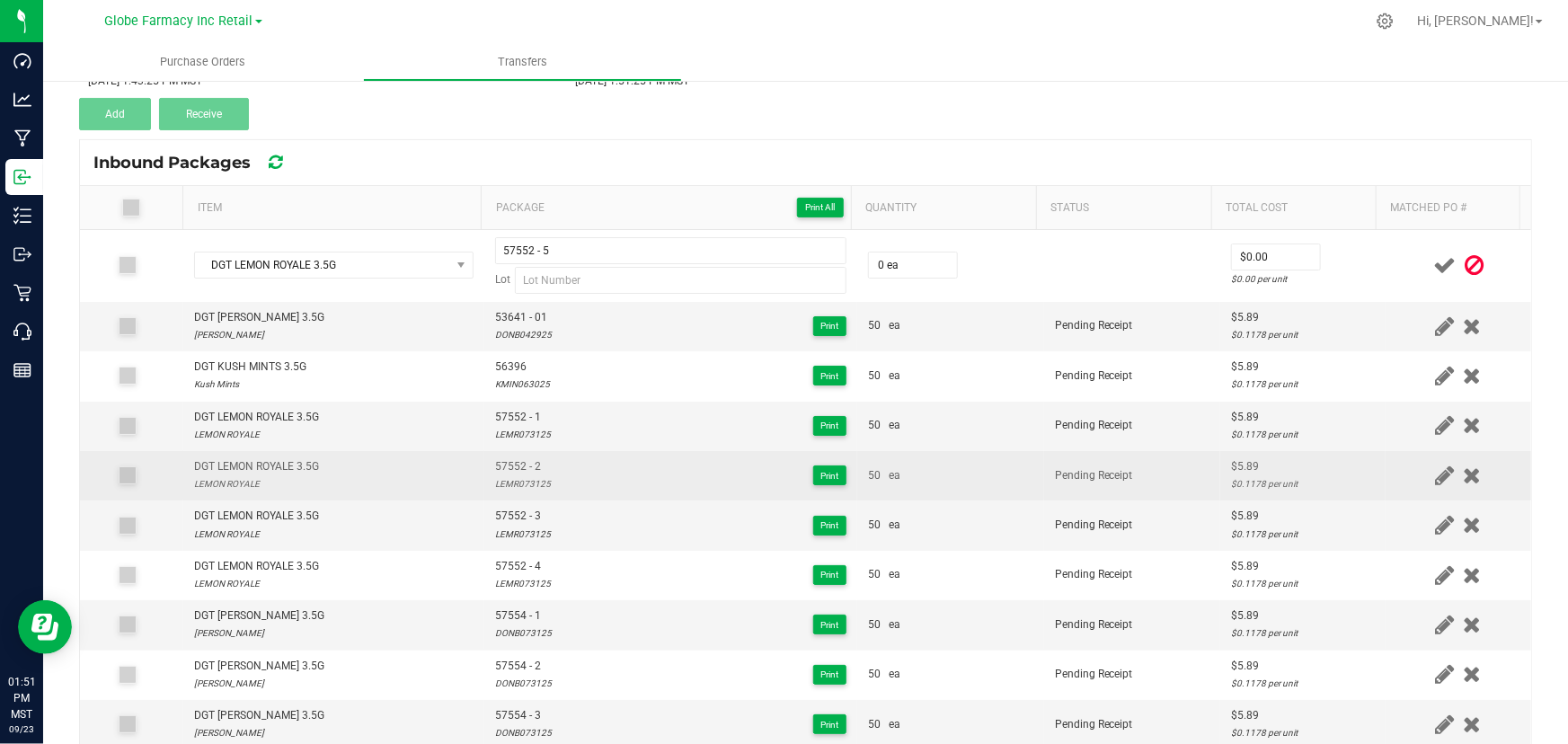
click at [512, 479] on div "LEMR073125" at bounding box center [522, 484] width 55 height 17
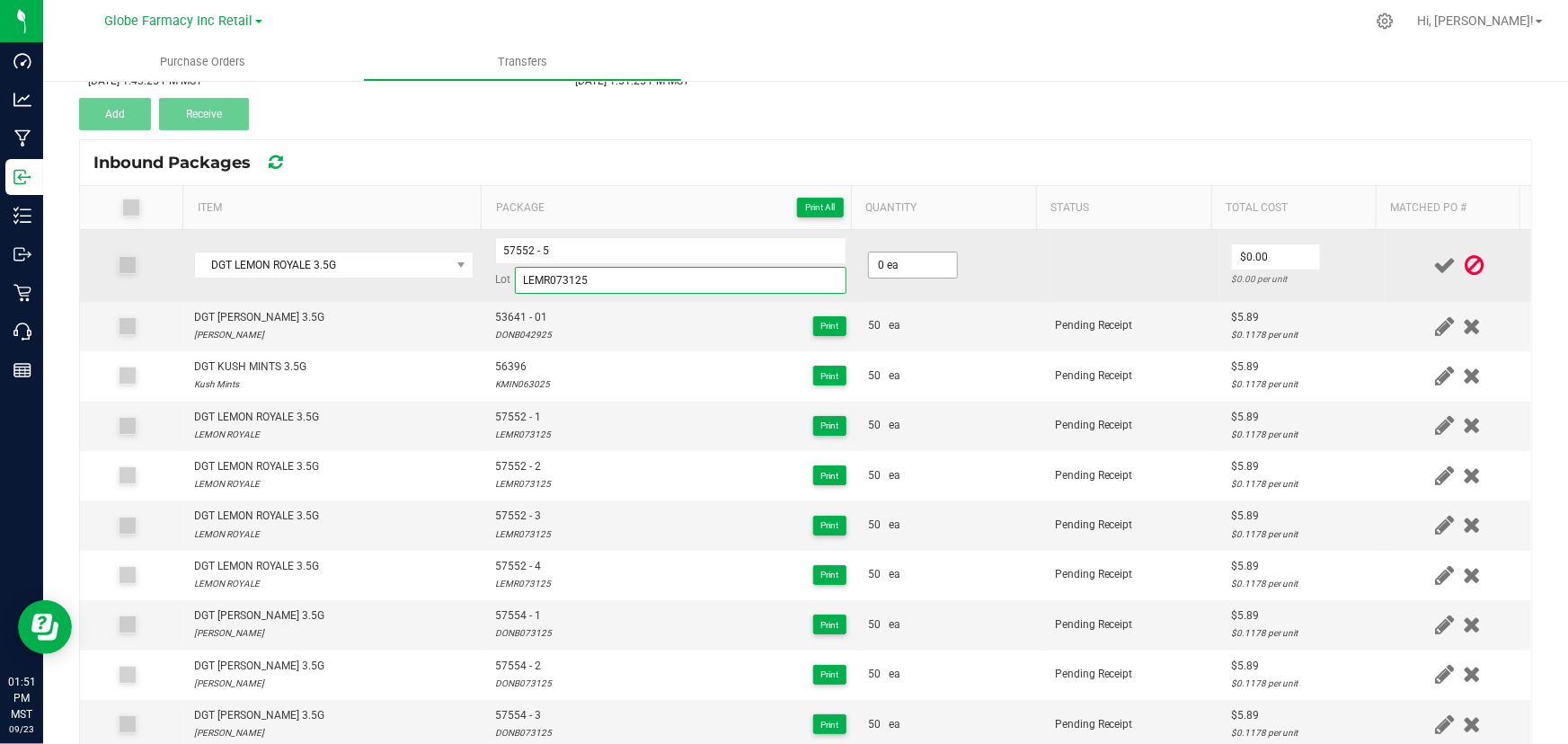
type input "LEMR073125"
click at [877, 260] on input "0" at bounding box center [913, 265] width 88 height 25
type input "50 ea"
type input "$5.89"
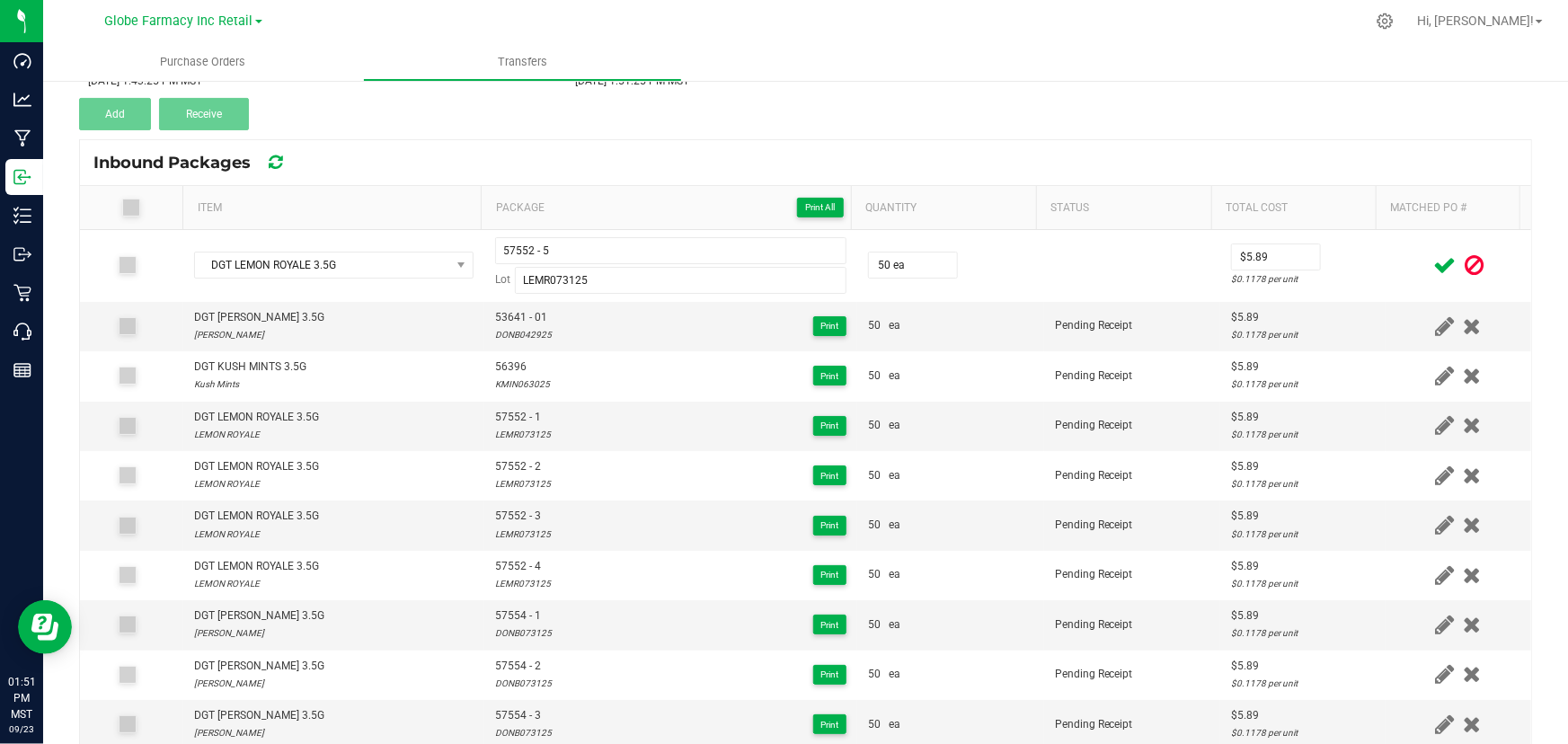
click at [1429, 262] on span at bounding box center [1444, 265] width 31 height 35
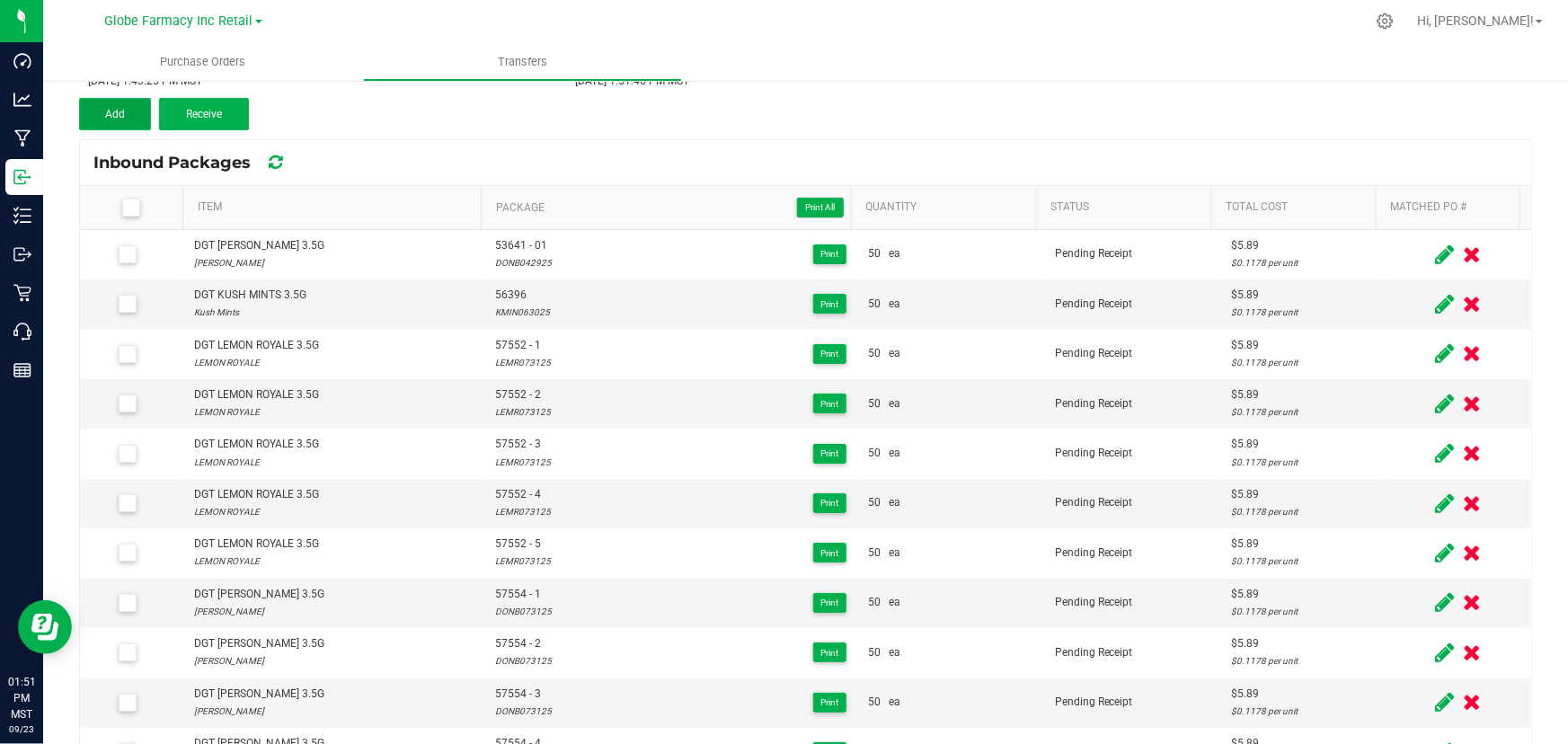
click at [123, 124] on button "Add" at bounding box center [114, 114] width 71 height 32
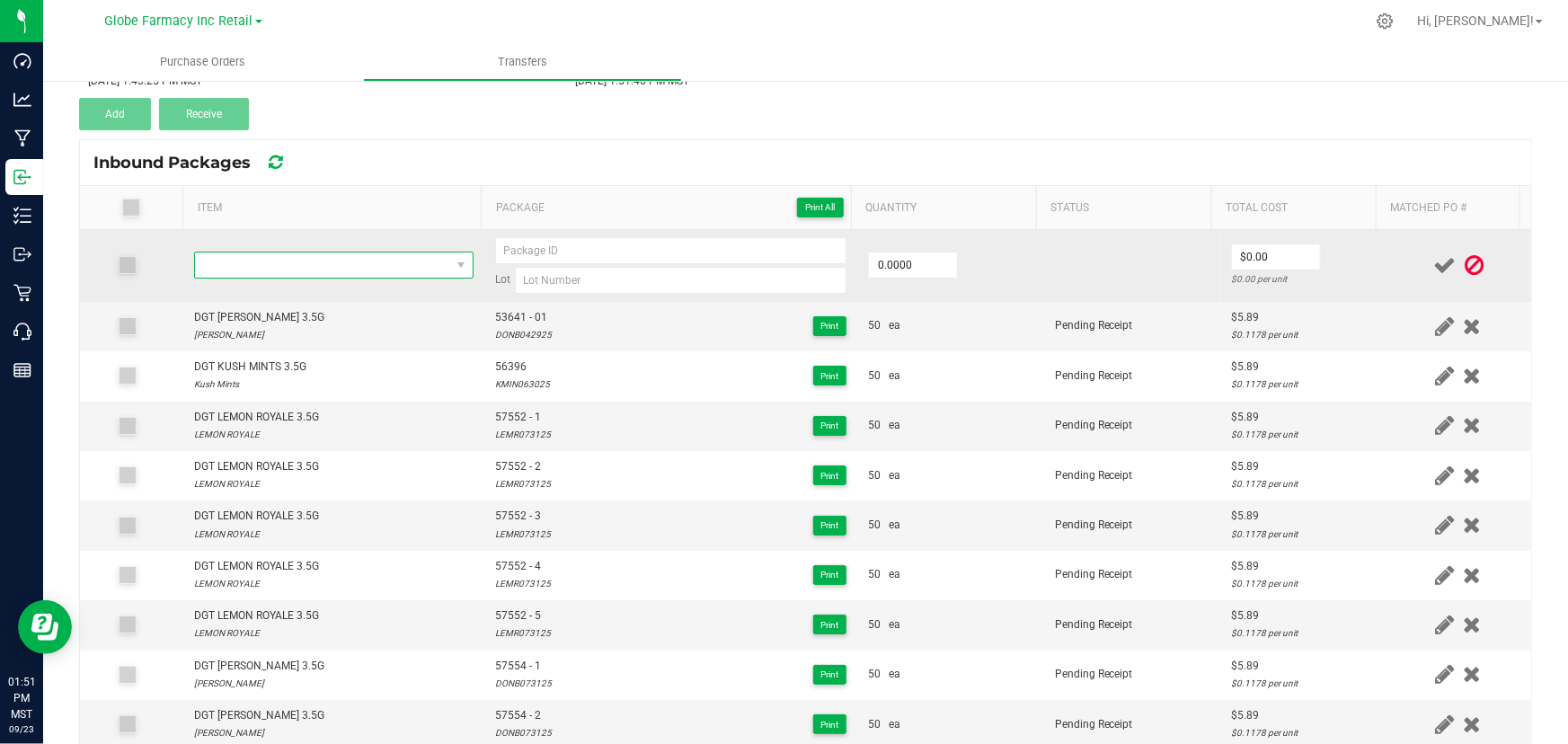
click at [380, 253] on span "NO DATA FOUND" at bounding box center [323, 265] width 255 height 25
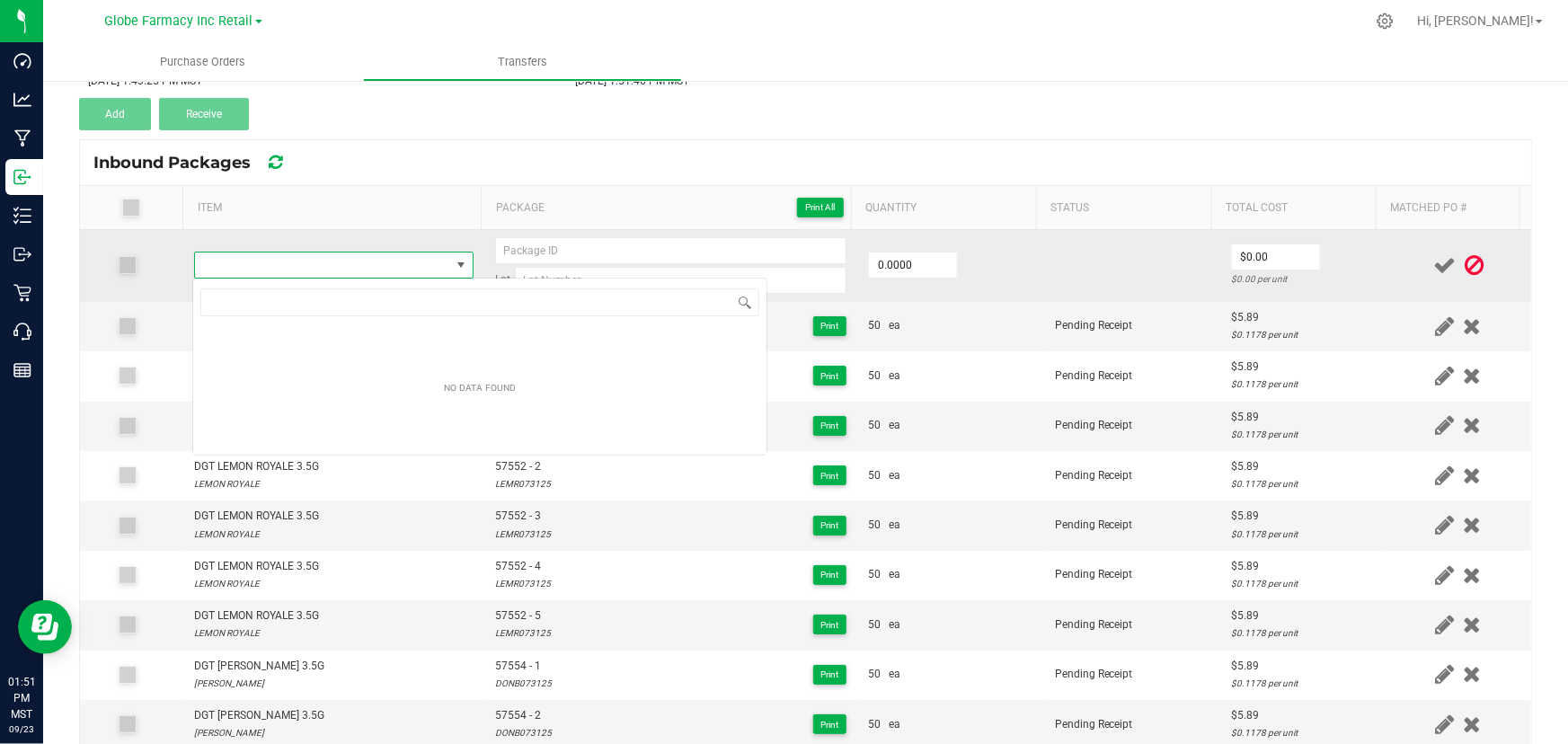
type input "DGT MOTOR BREATH 14G"
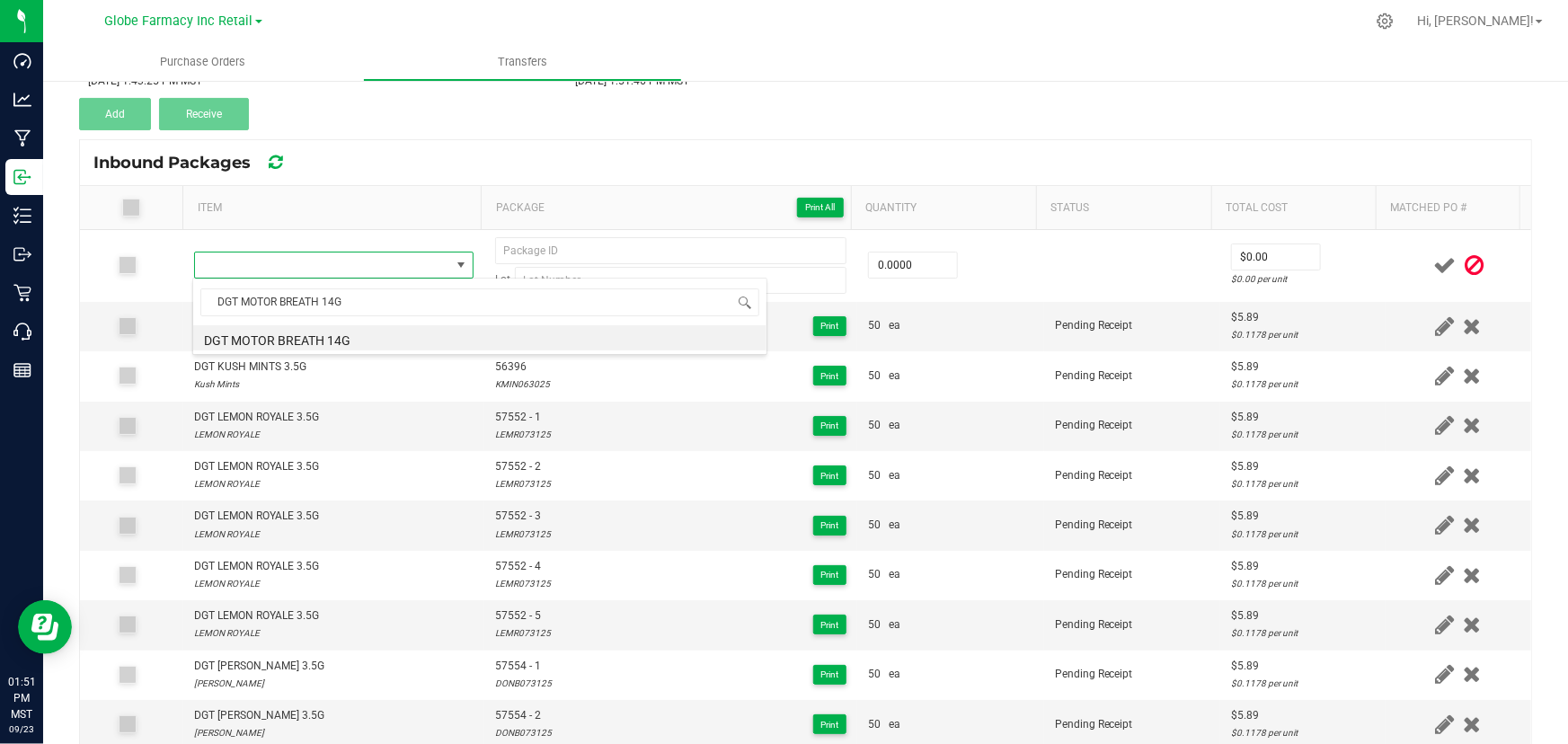
click at [305, 333] on li "DGT MOTOR BREATH 14G" at bounding box center [480, 337] width 574 height 25
type input "0 ea"
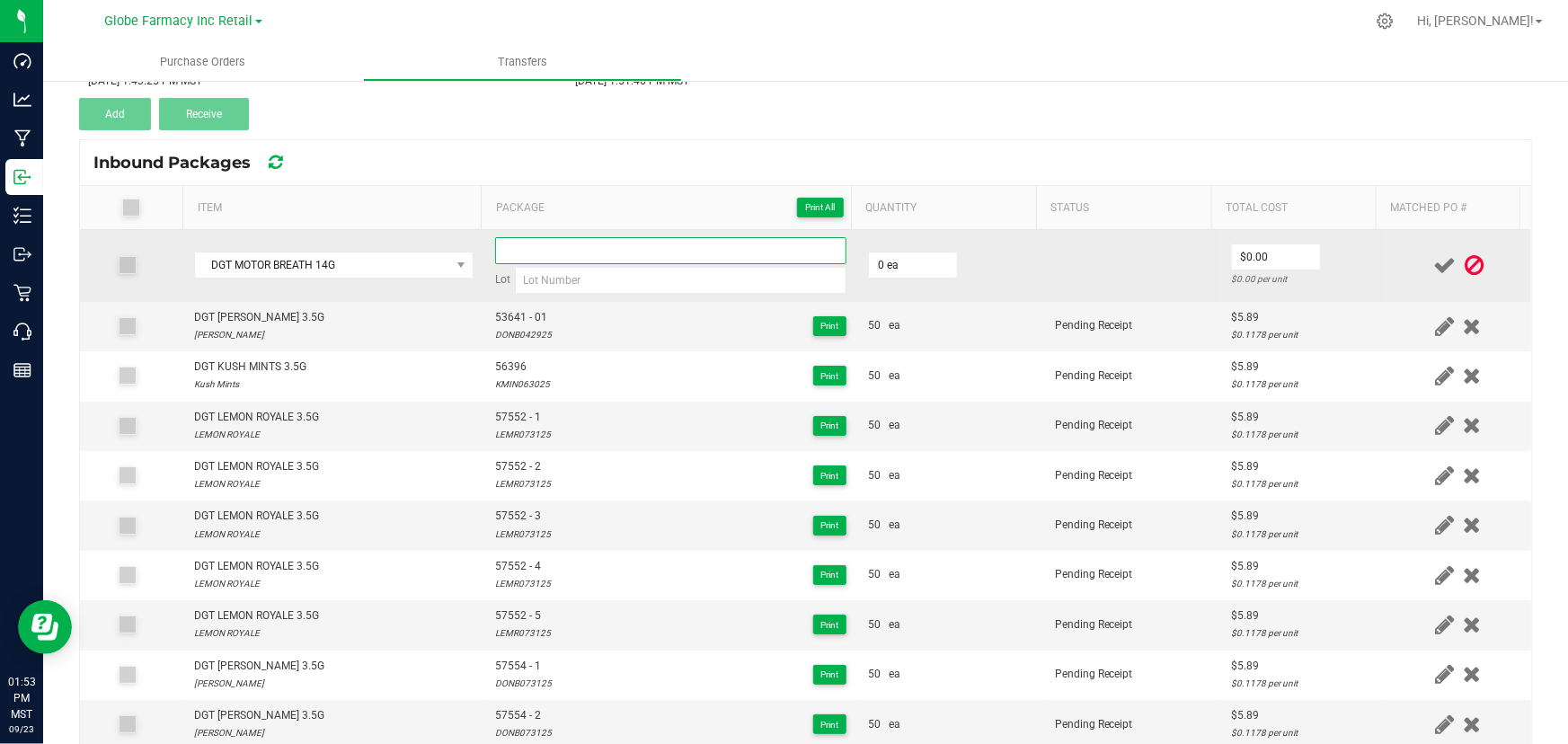
click at [636, 259] on input at bounding box center [670, 251] width 352 height 27
paste input "58111"
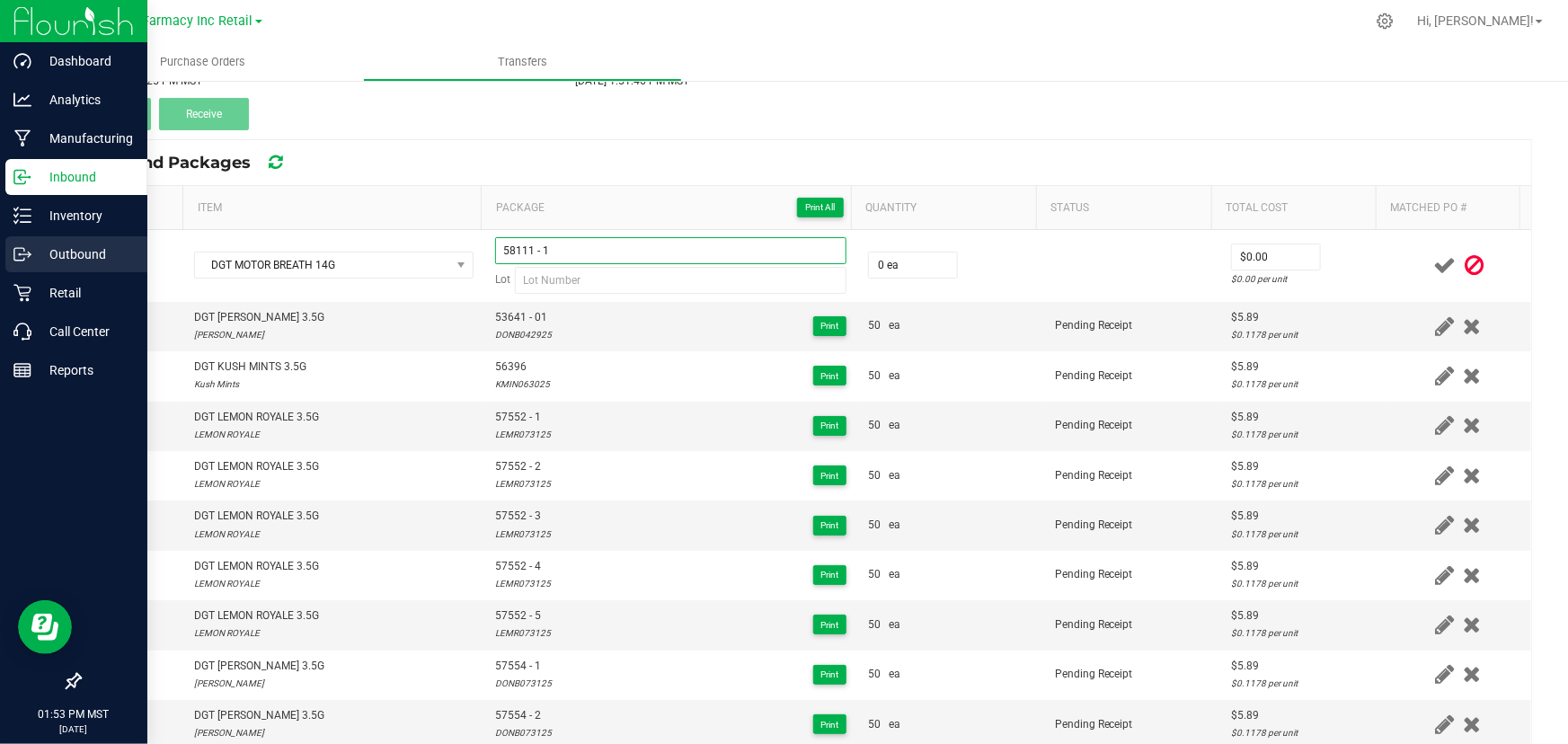
type input "58111 - 1"
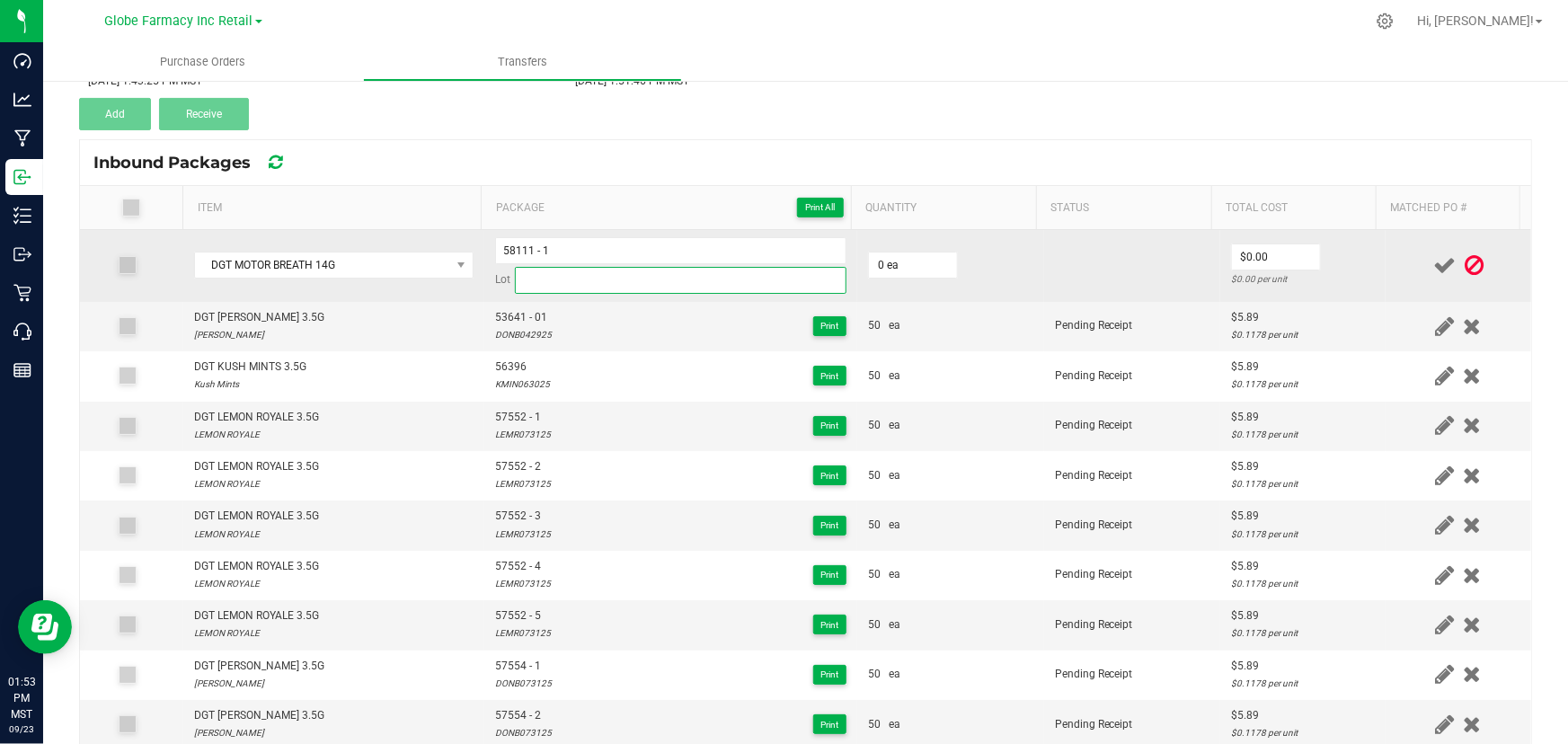
drag, startPoint x: 608, startPoint y: 275, endPoint x: 630, endPoint y: 274, distance: 22.0
click at [608, 275] on input at bounding box center [681, 280] width 332 height 27
paste input "MOTB081825"
type input "MOTB081825"
click at [935, 256] on input "0" at bounding box center [913, 265] width 88 height 25
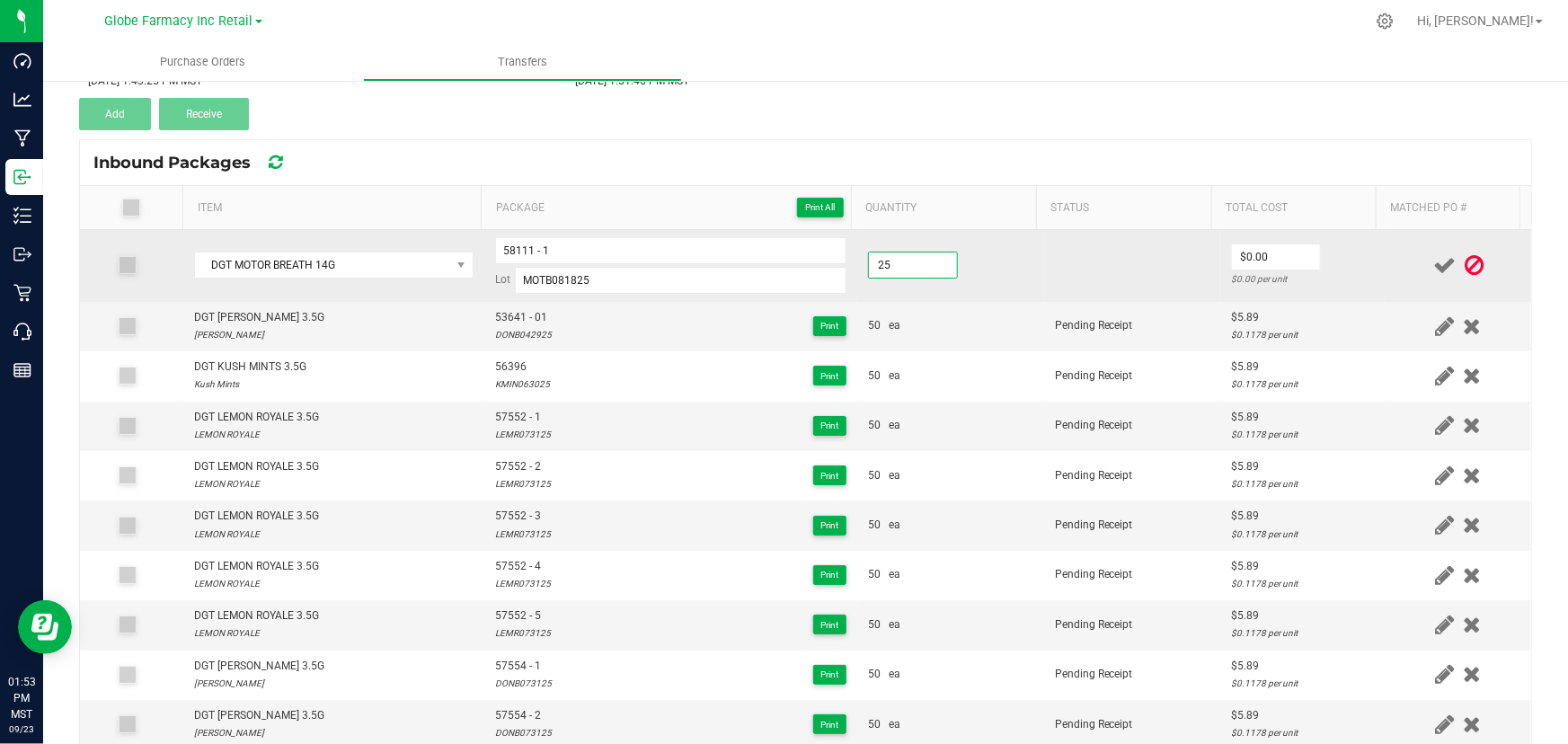
type input "25 ea"
click at [1288, 267] on input "19" at bounding box center [1276, 256] width 88 height 25
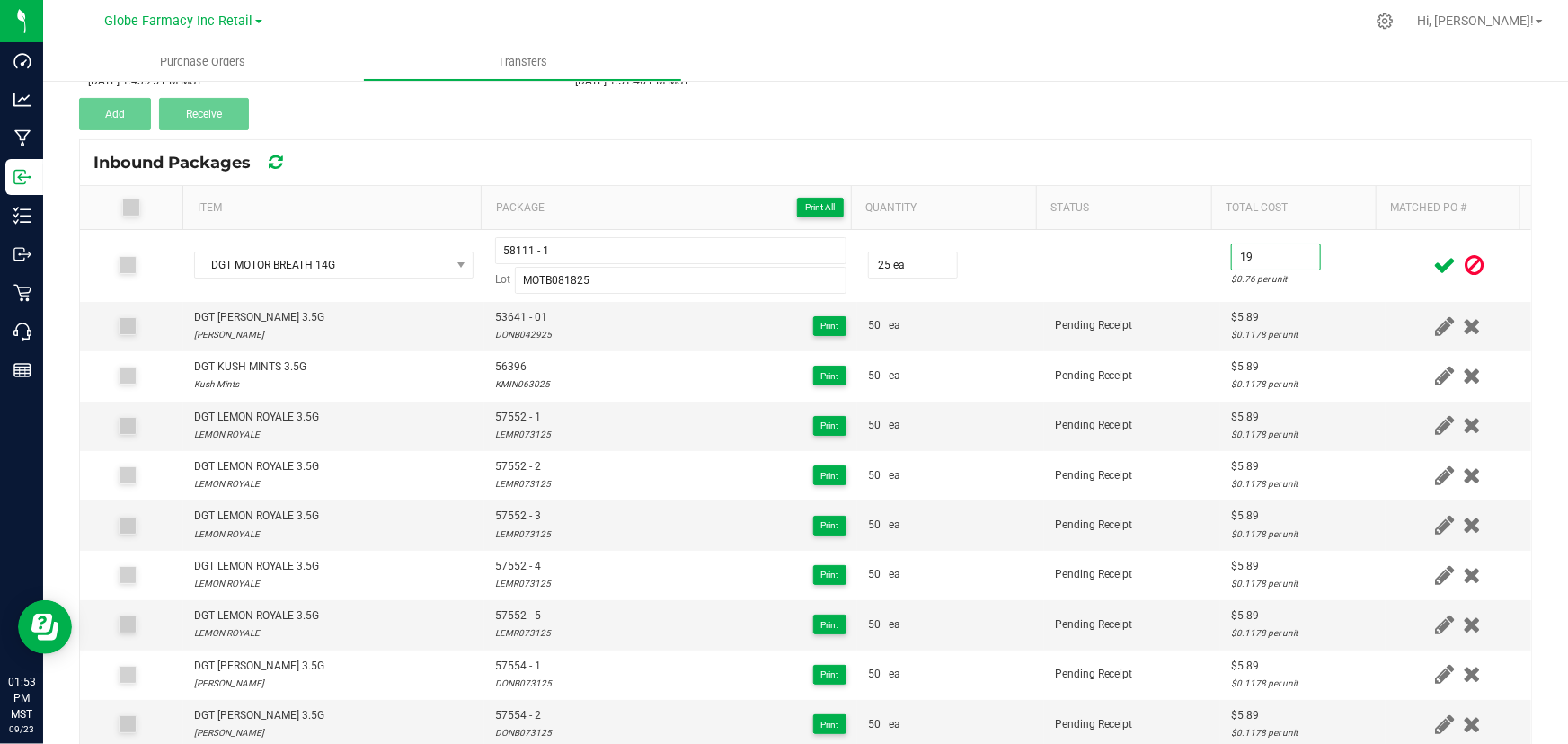
type input "$19.00"
click at [1396, 268] on div at bounding box center [1458, 266] width 124 height 23
click at [1434, 258] on icon at bounding box center [1445, 266] width 23 height 23
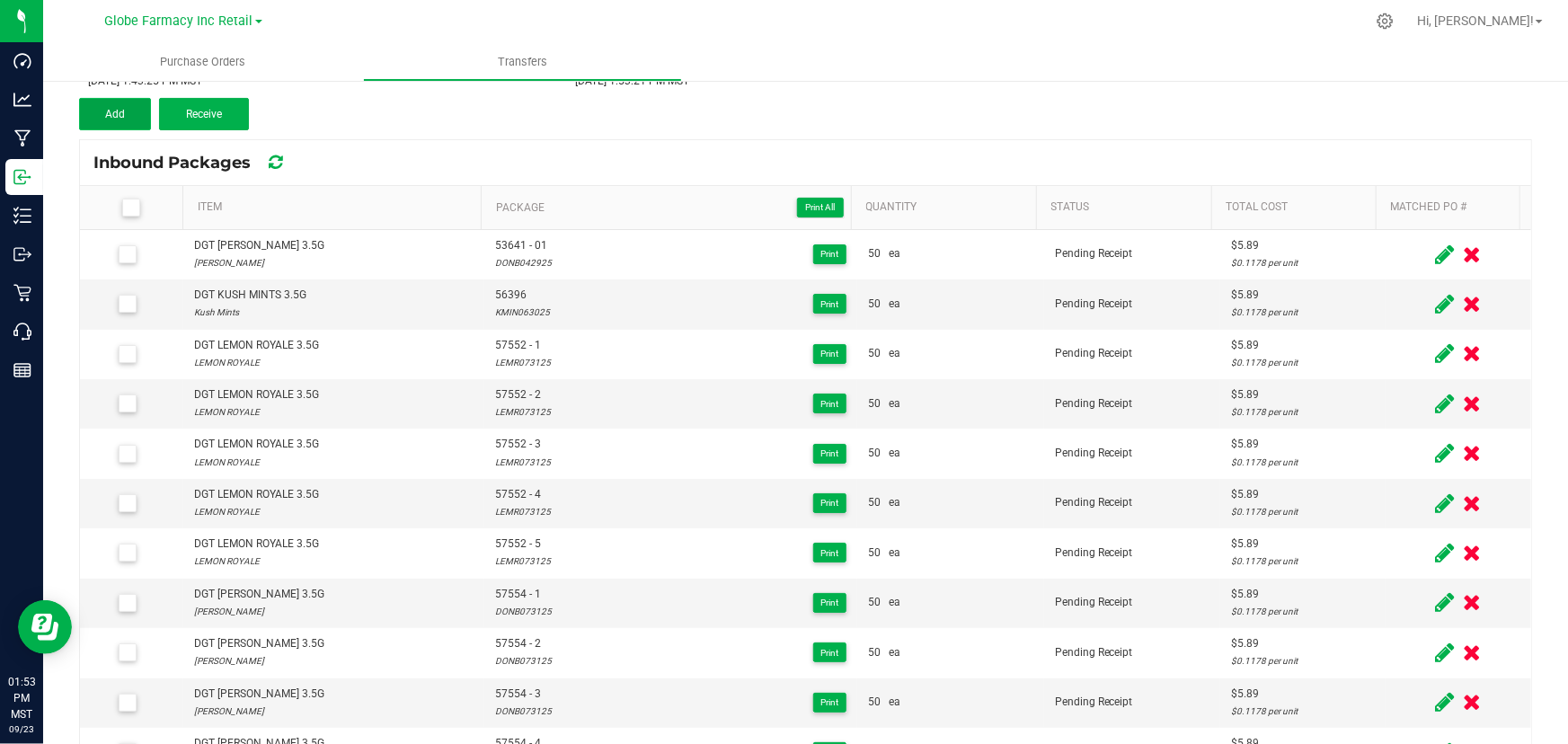
click at [106, 108] on span "Add" at bounding box center [114, 113] width 20 height 12
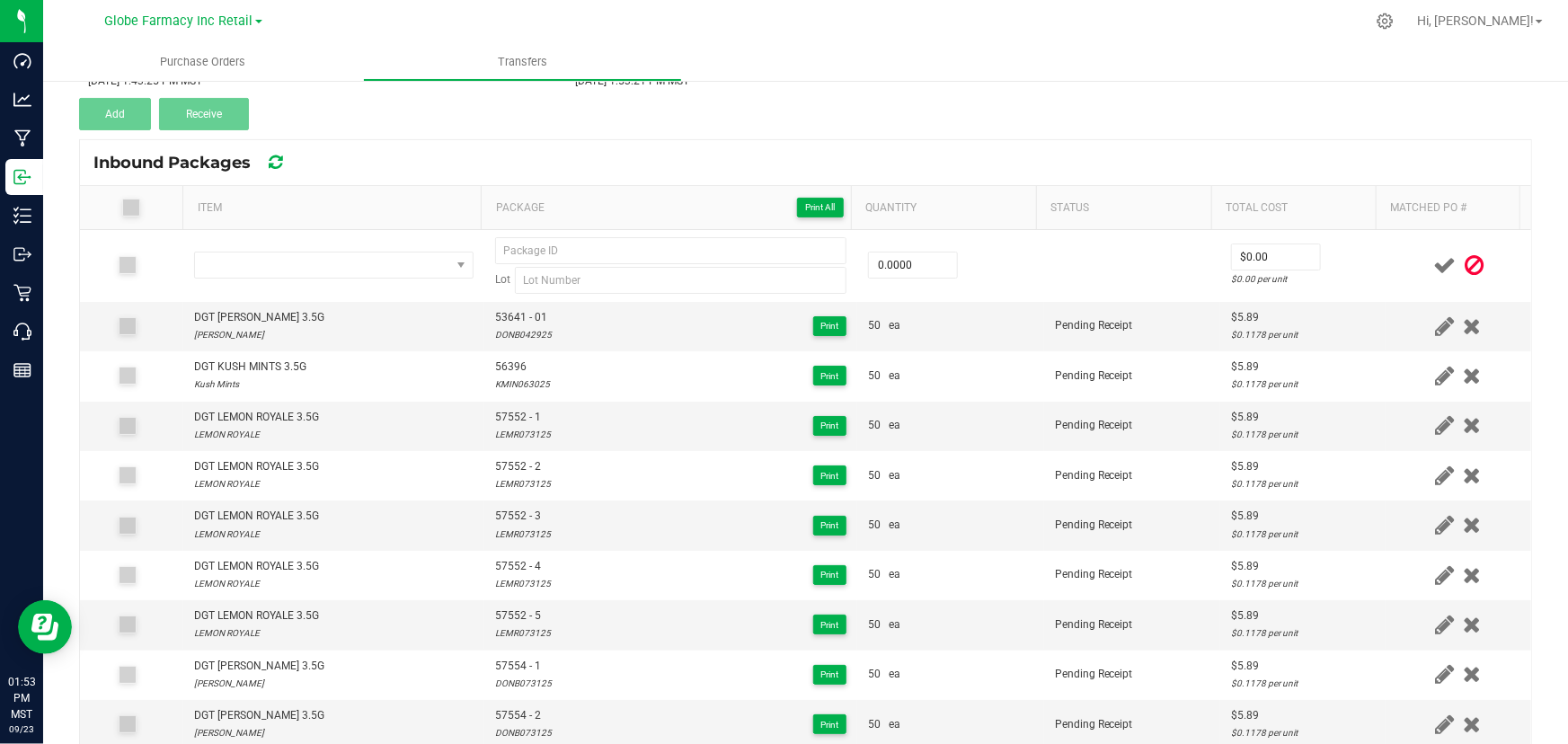
click at [1465, 271] on icon at bounding box center [1475, 266] width 19 height 23
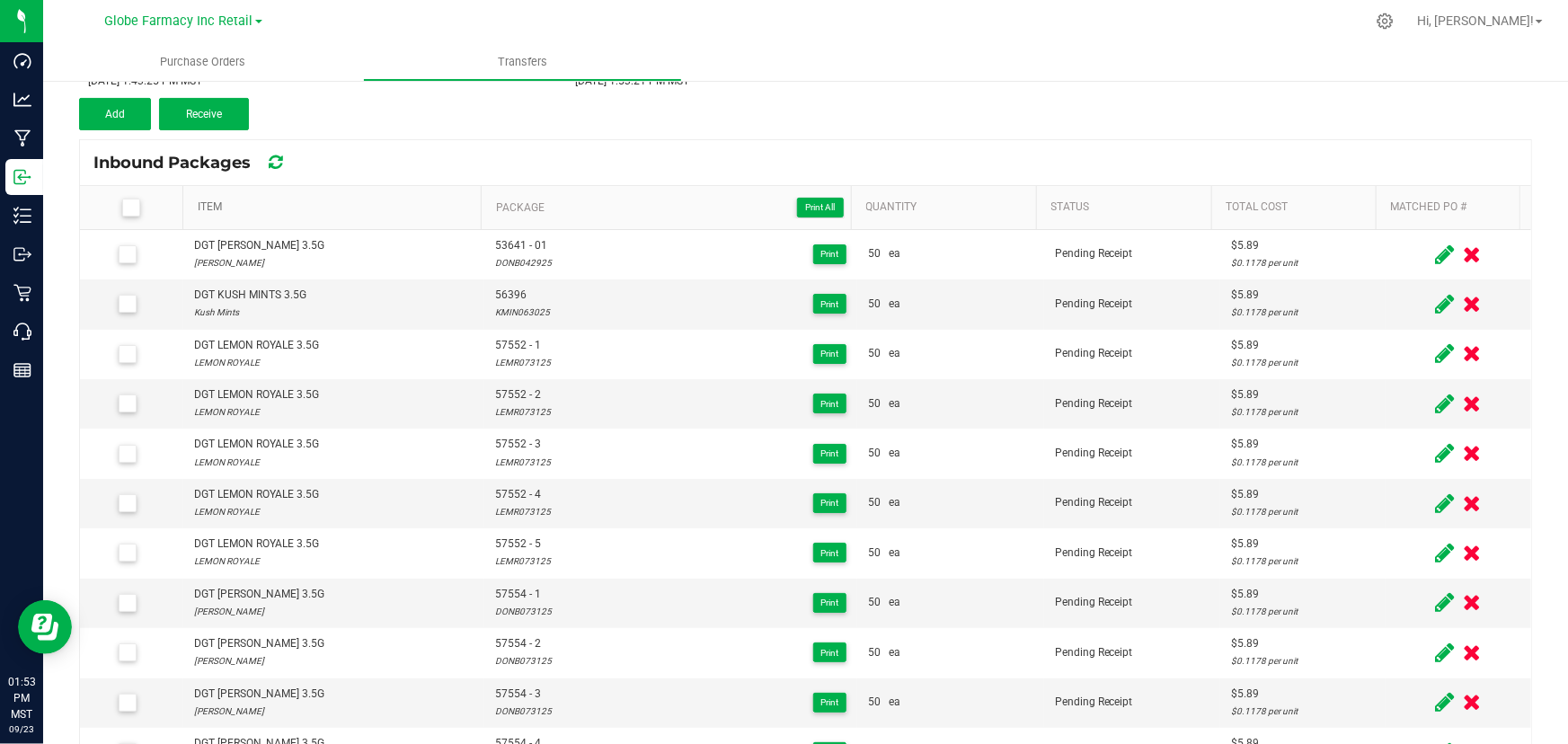
click at [325, 207] on link "Item" at bounding box center [336, 207] width 276 height 14
click at [125, 117] on button "Add" at bounding box center [114, 114] width 71 height 32
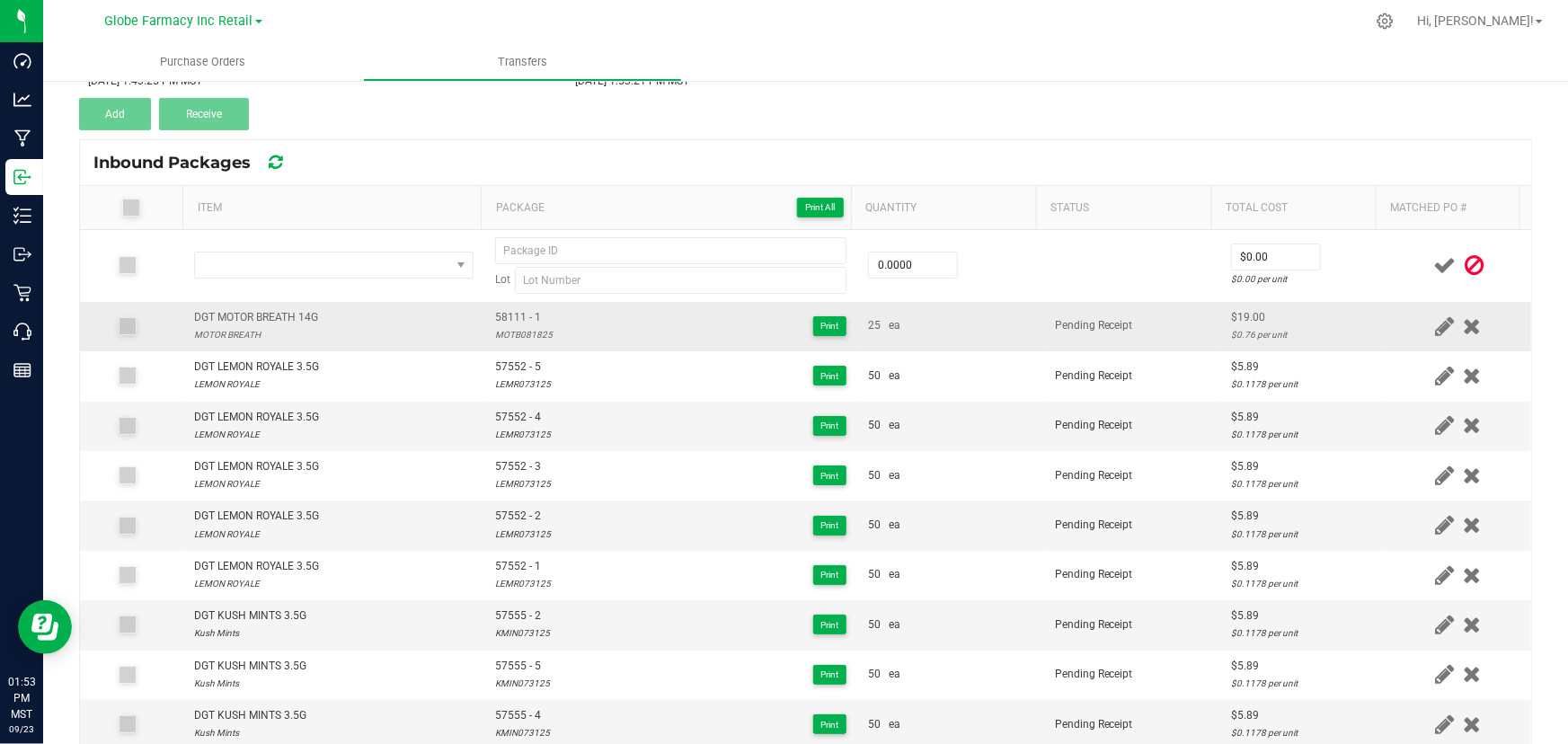
click at [270, 309] on div "DGT MOTOR BREATH 14G" at bounding box center [256, 317] width 124 height 17
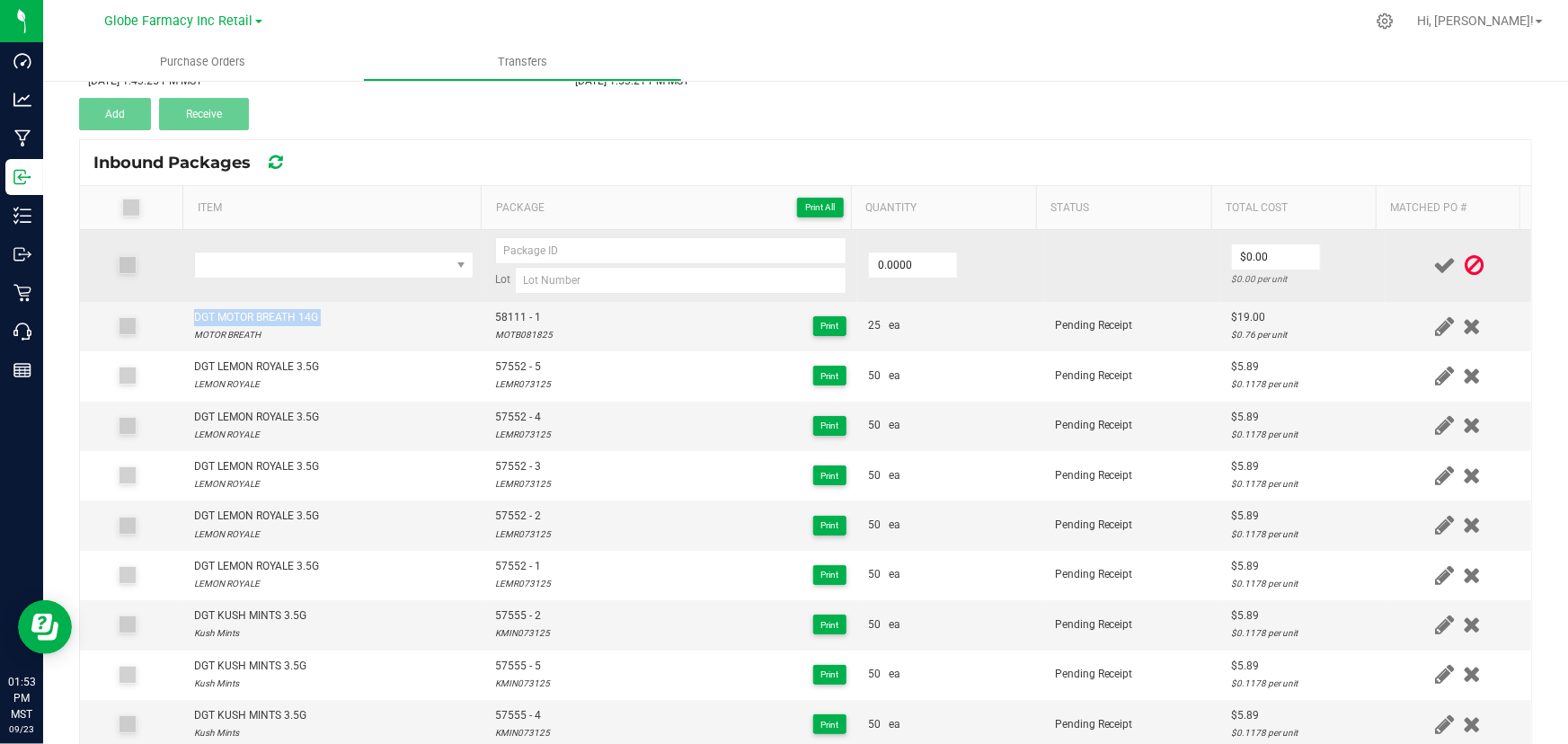
copy div "DGT MOTOR BREATH 14G"
click at [354, 265] on span "NO DATA FOUND" at bounding box center [323, 265] width 255 height 25
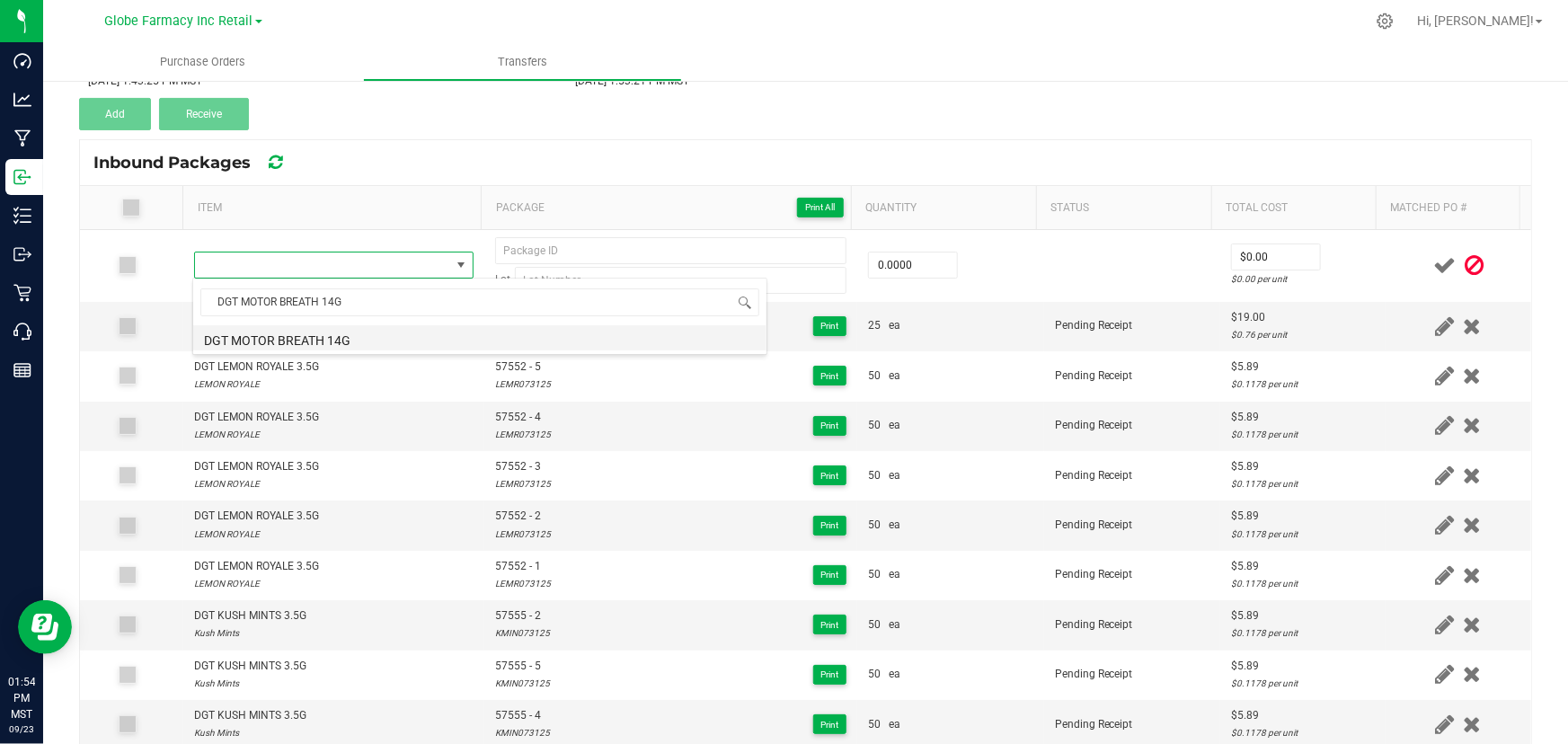
click at [295, 345] on li "DGT MOTOR BREATH 14G" at bounding box center [480, 337] width 574 height 25
type input "0 ea"
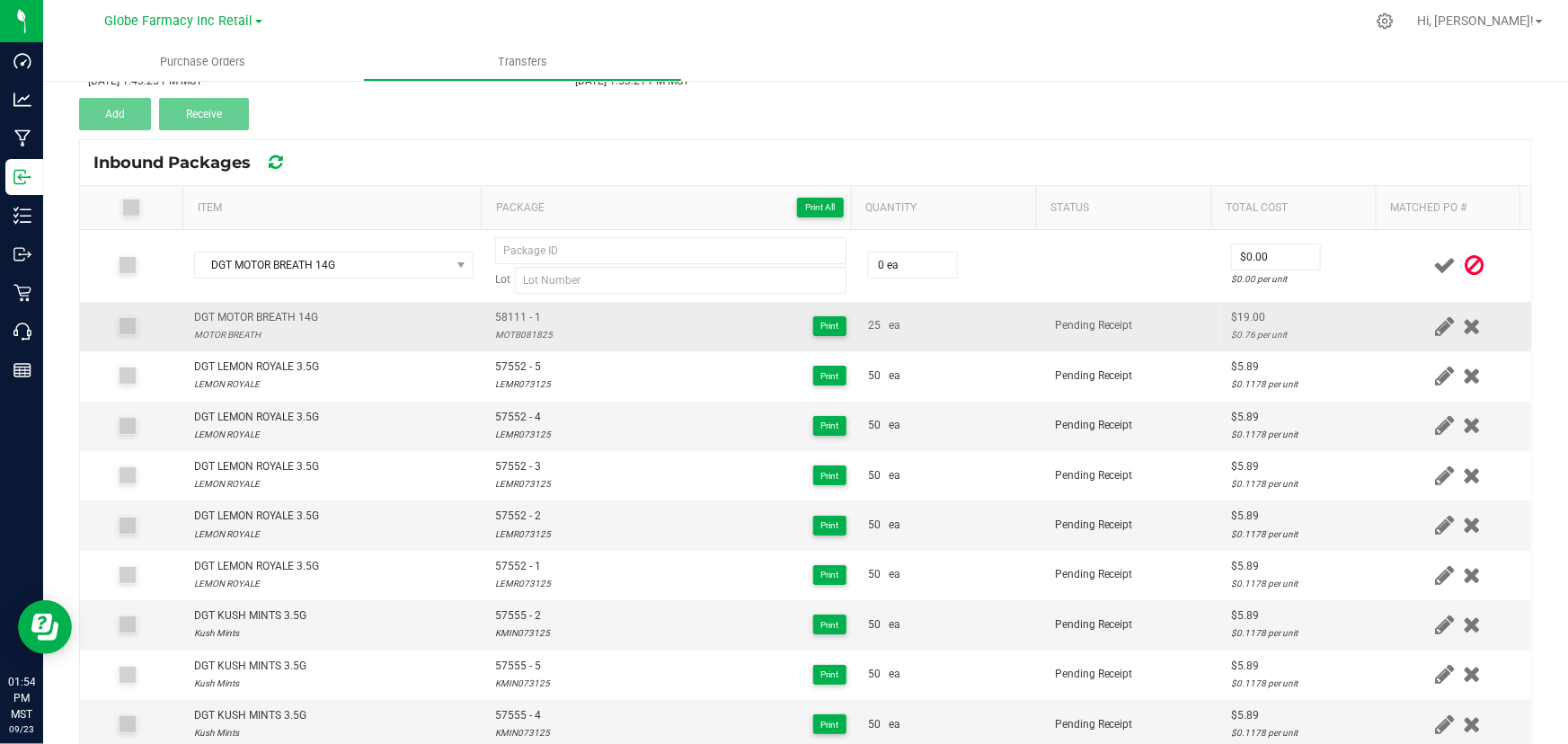
click at [524, 317] on span "58111 - 1" at bounding box center [523, 317] width 57 height 17
type input "58111 - 1"
click at [537, 326] on div "MOTB081825" at bounding box center [523, 334] width 57 height 17
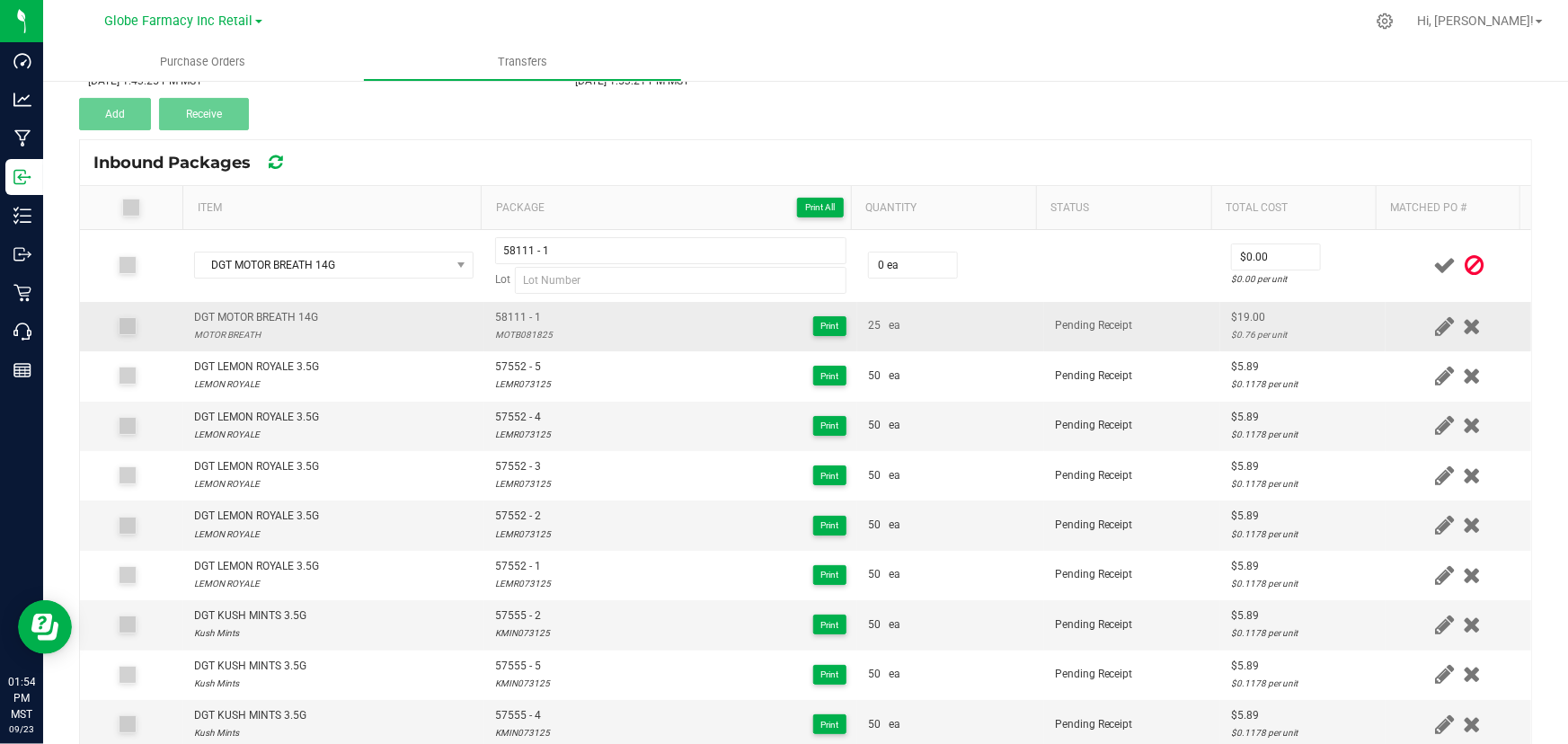
click at [537, 326] on div "MOTB081825" at bounding box center [523, 334] width 57 height 17
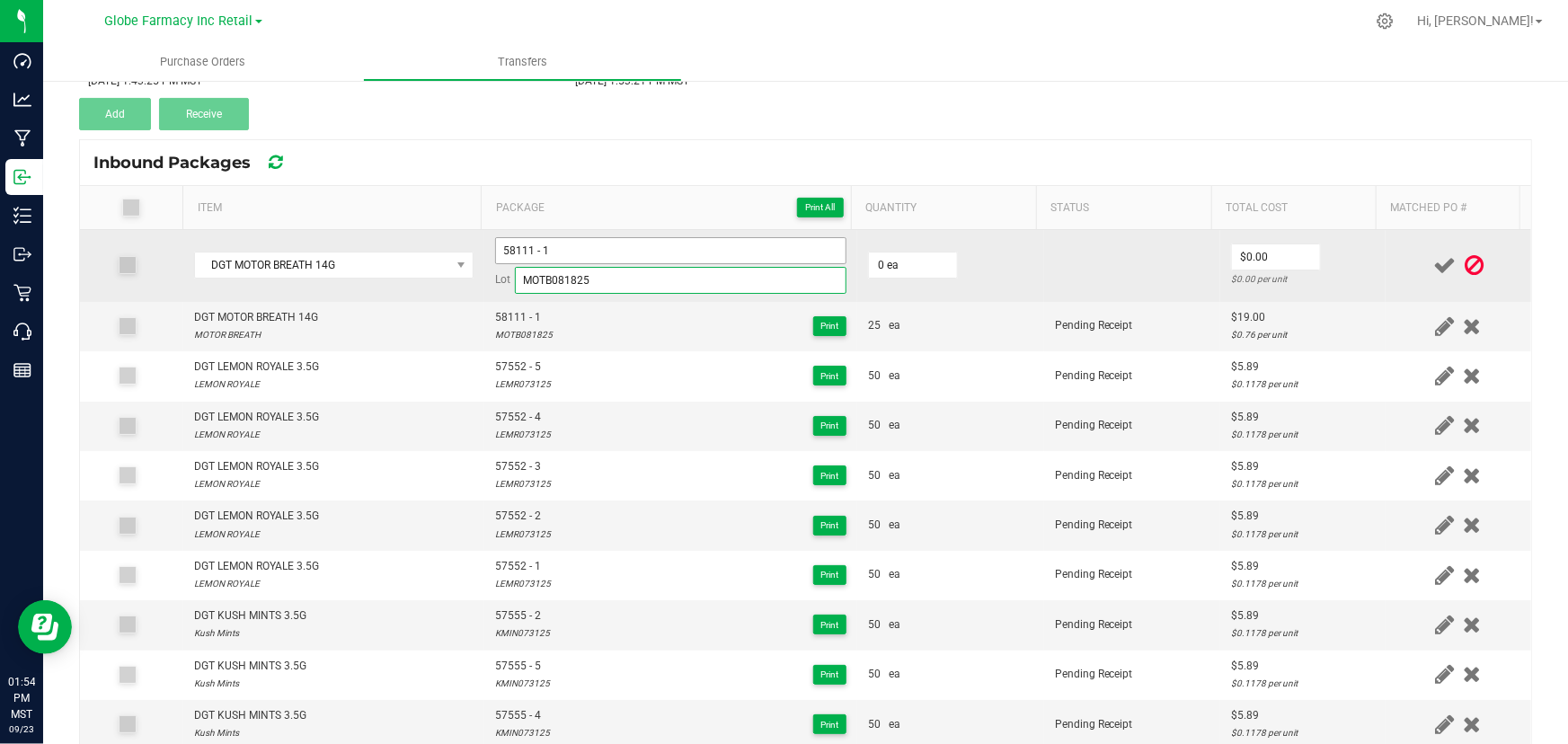
type input "MOTB081825"
click at [576, 246] on input "58111 - 1" at bounding box center [670, 251] width 352 height 27
type input "58111 - 2"
type input "25 ea"
type input "$19.00"
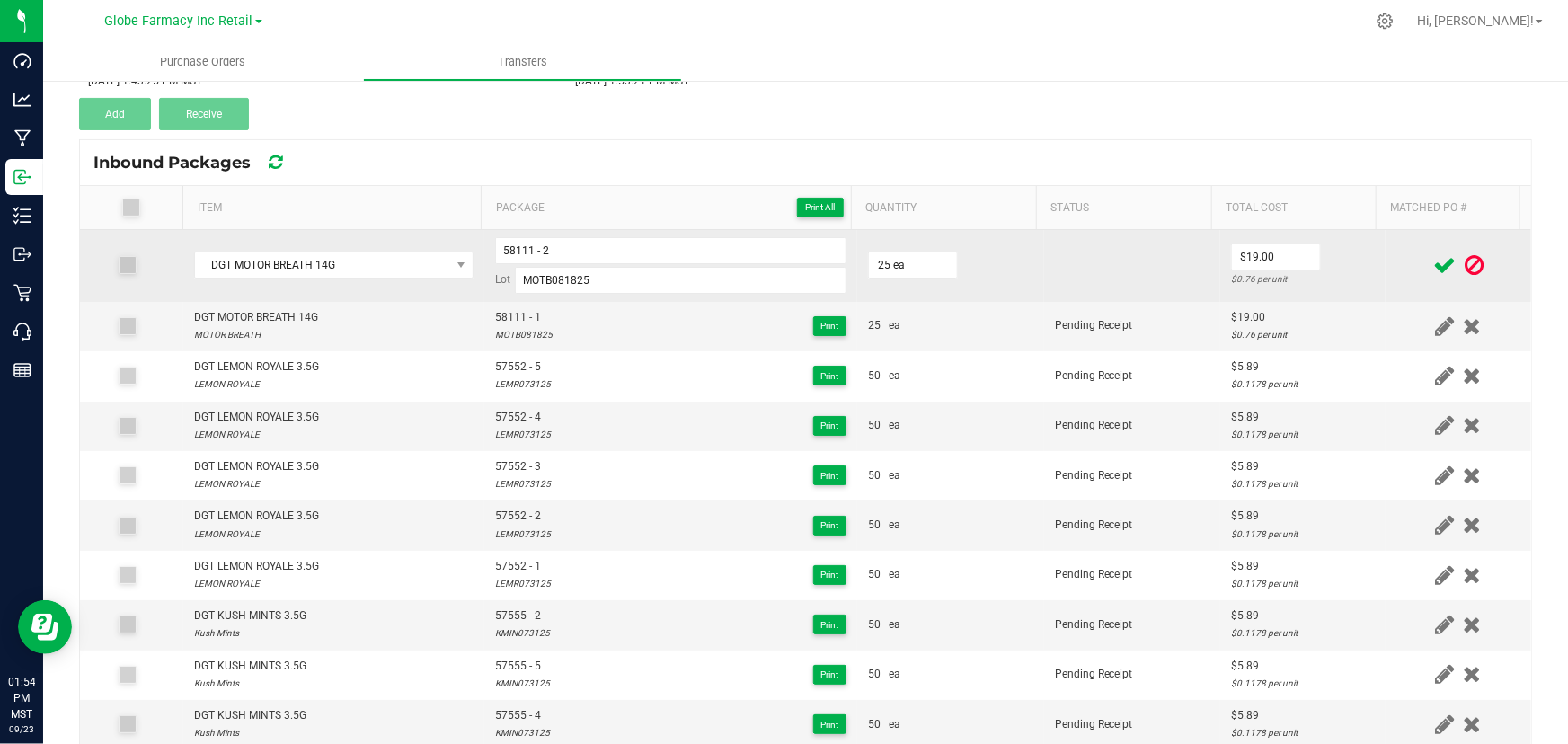
click at [1319, 266] on td "$19.00 $0.76 per unit" at bounding box center [1303, 265] width 166 height 71
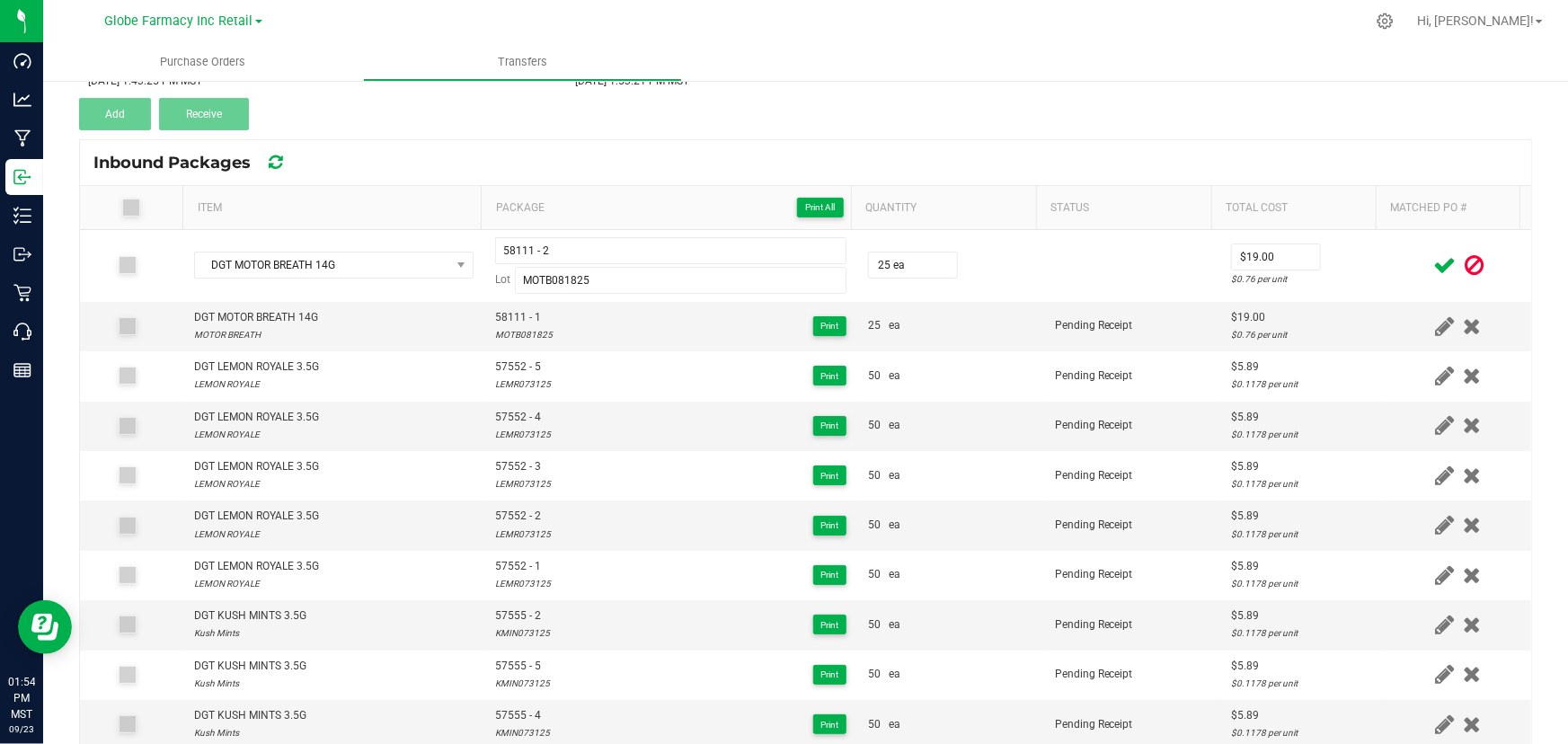
click at [1434, 264] on icon at bounding box center [1445, 266] width 23 height 23
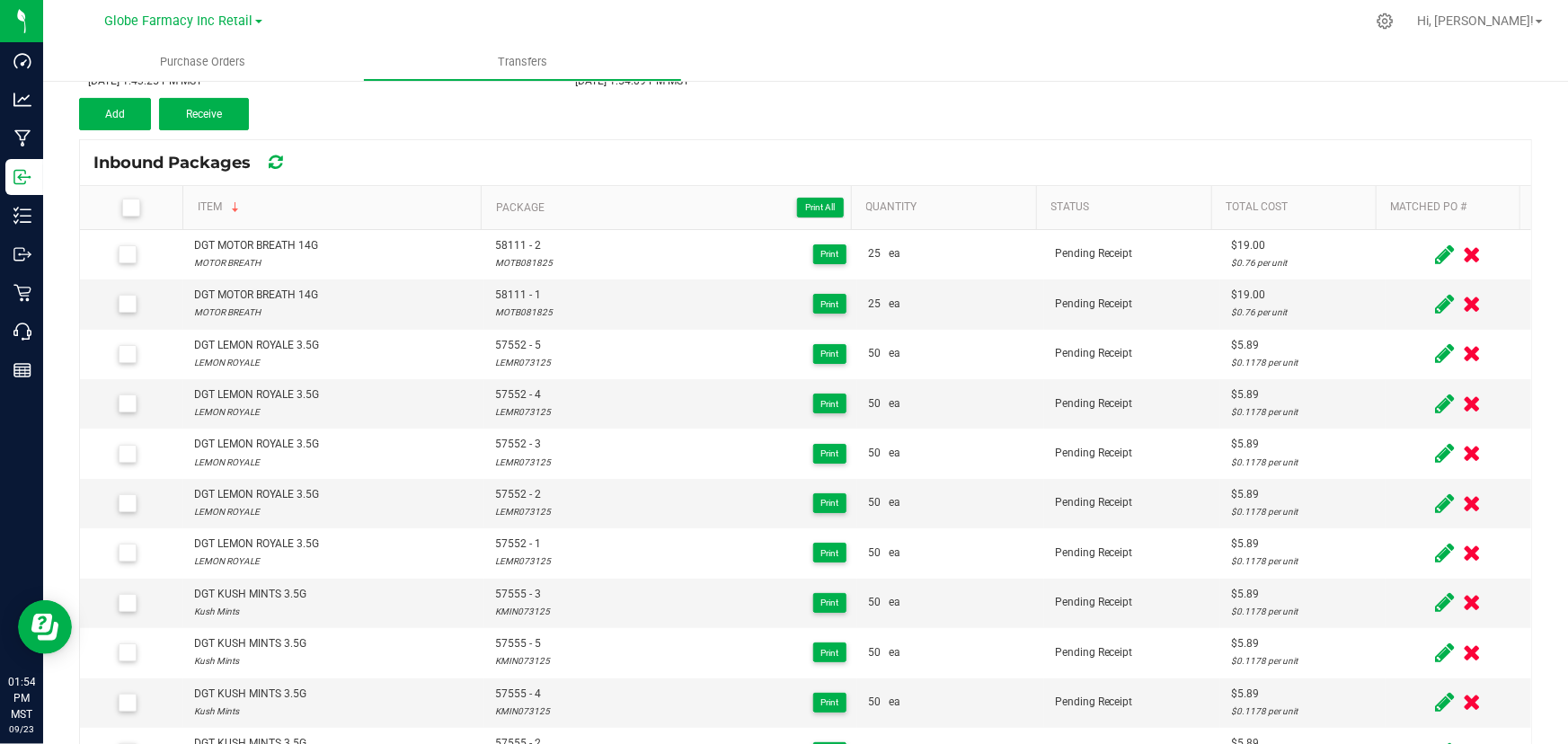
click at [91, 95] on div "Transfer #4017 4019 Pending Receipt Void Edit Shipper Name Nature's Healing Cen…" at bounding box center [805, 40] width 1454 height 180
click at [66, 98] on div "< Inbound Transfers Transfer #4017 4019 Pending Receipt Void Edit Shipper Name …" at bounding box center [805, 350] width 1525 height 868
click at [98, 102] on button "Add" at bounding box center [114, 114] width 71 height 32
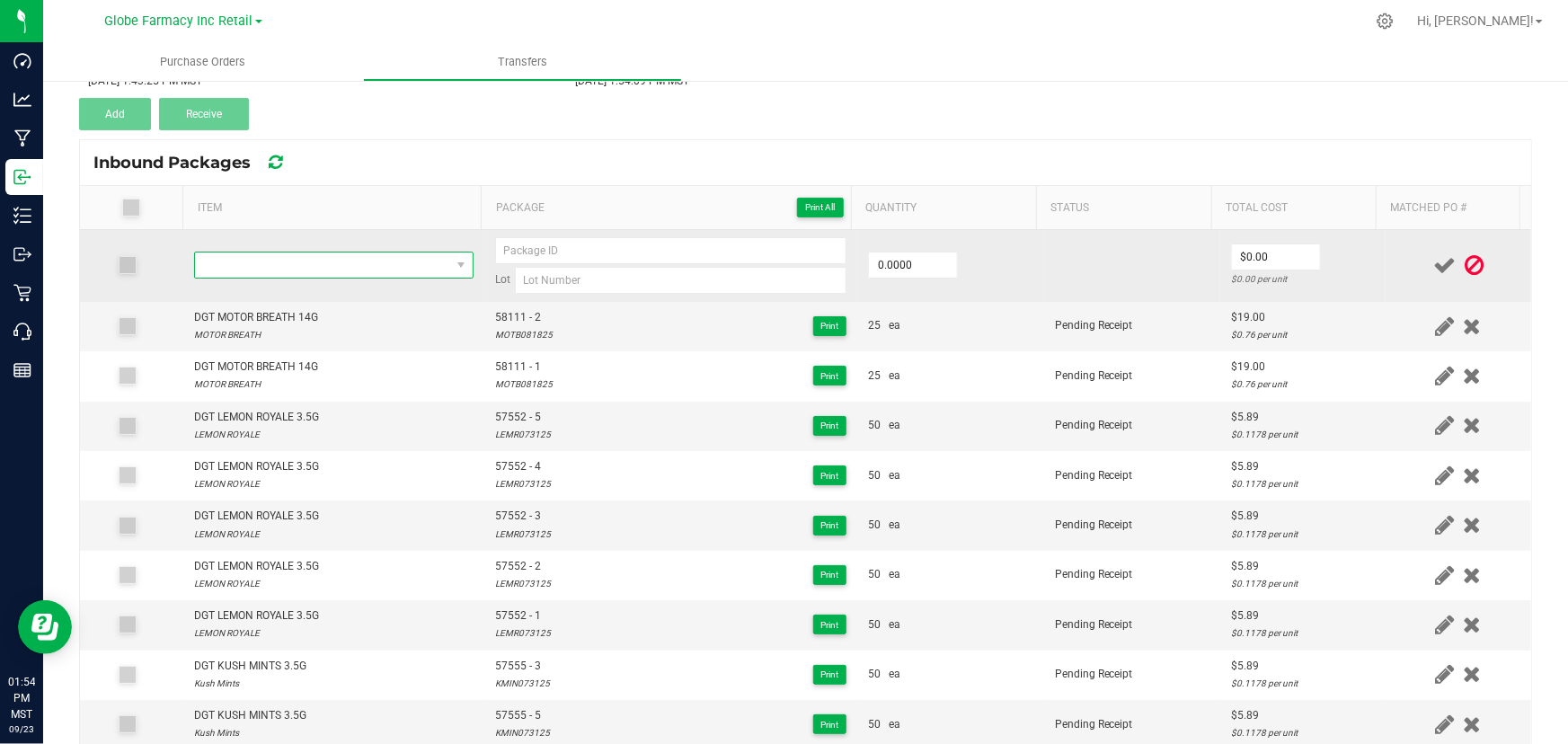
click at [296, 270] on span "NO DATA FOUND" at bounding box center [323, 265] width 255 height 25
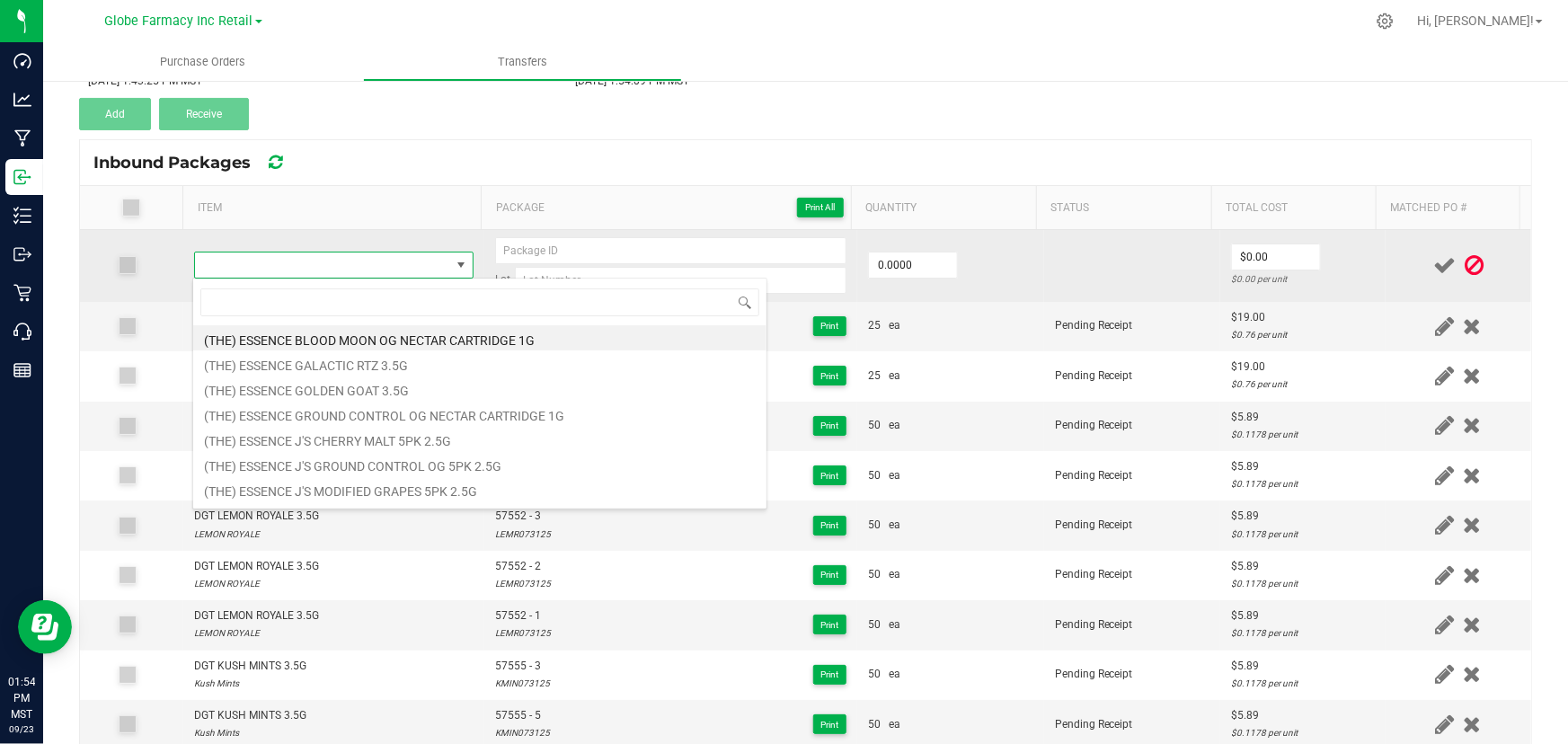
type input "DGT MOTOR BREATH 14G"
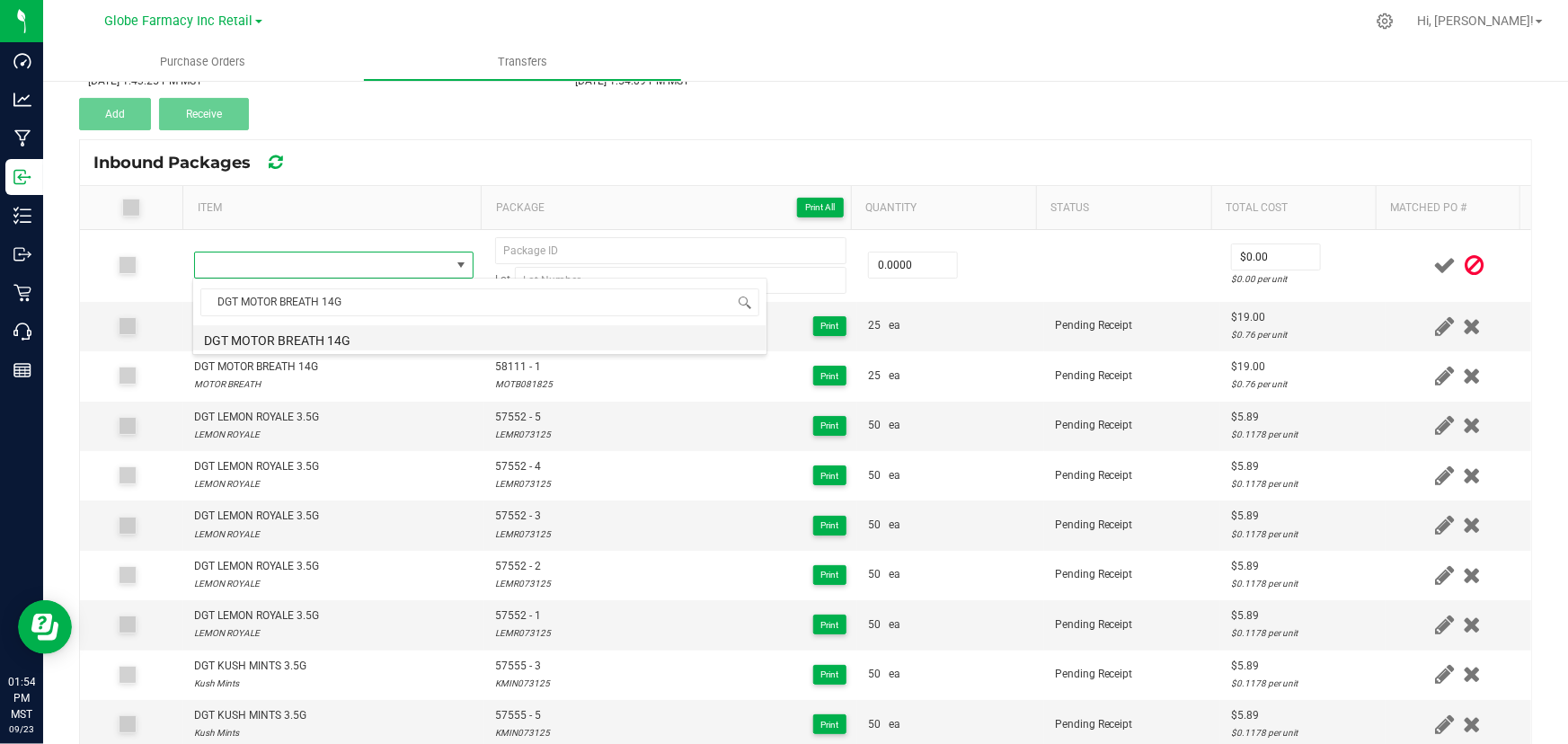
click at [315, 339] on li "DGT MOTOR BREATH 14G" at bounding box center [480, 337] width 574 height 25
type input "0 ea"
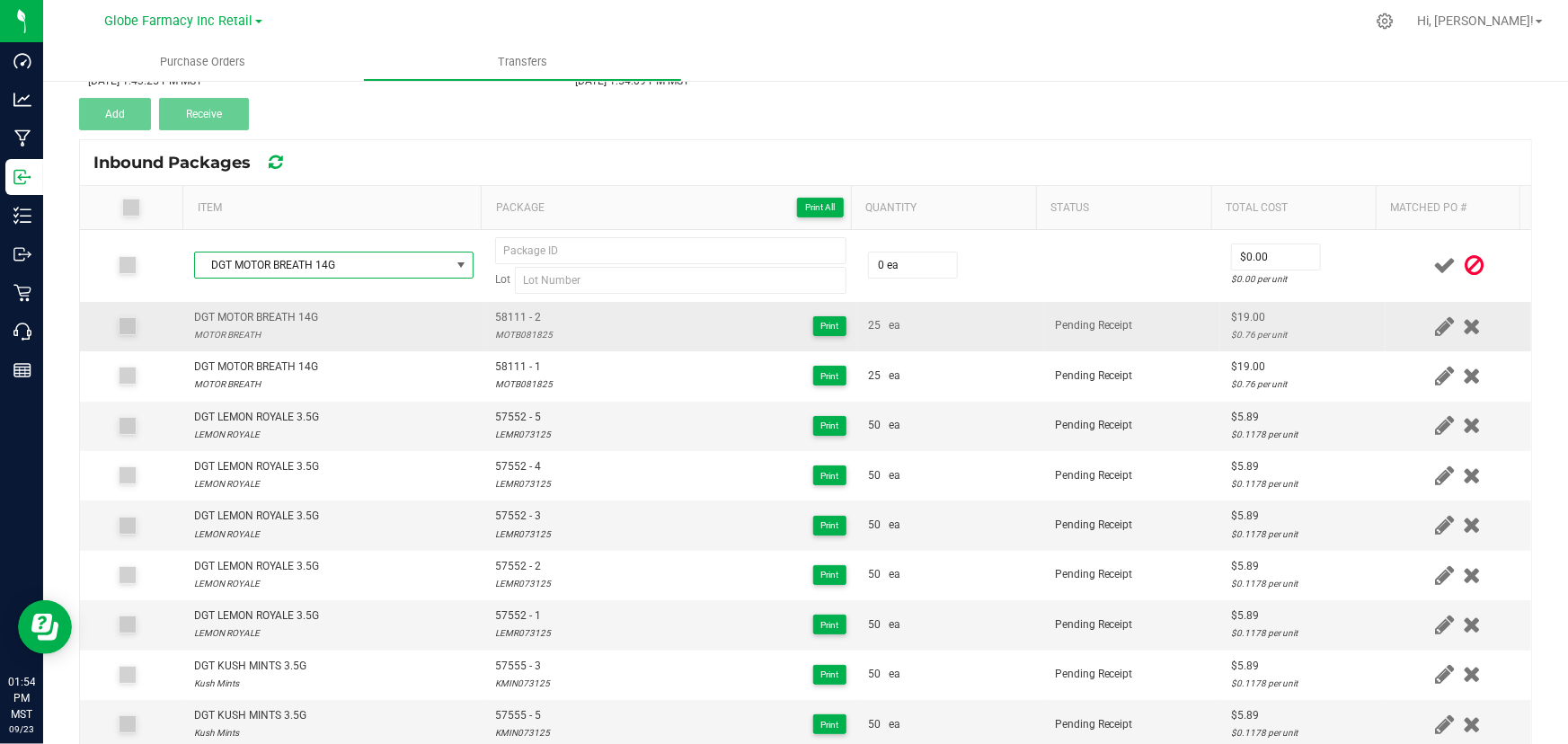
click at [508, 318] on span "58111 - 2" at bounding box center [523, 317] width 57 height 17
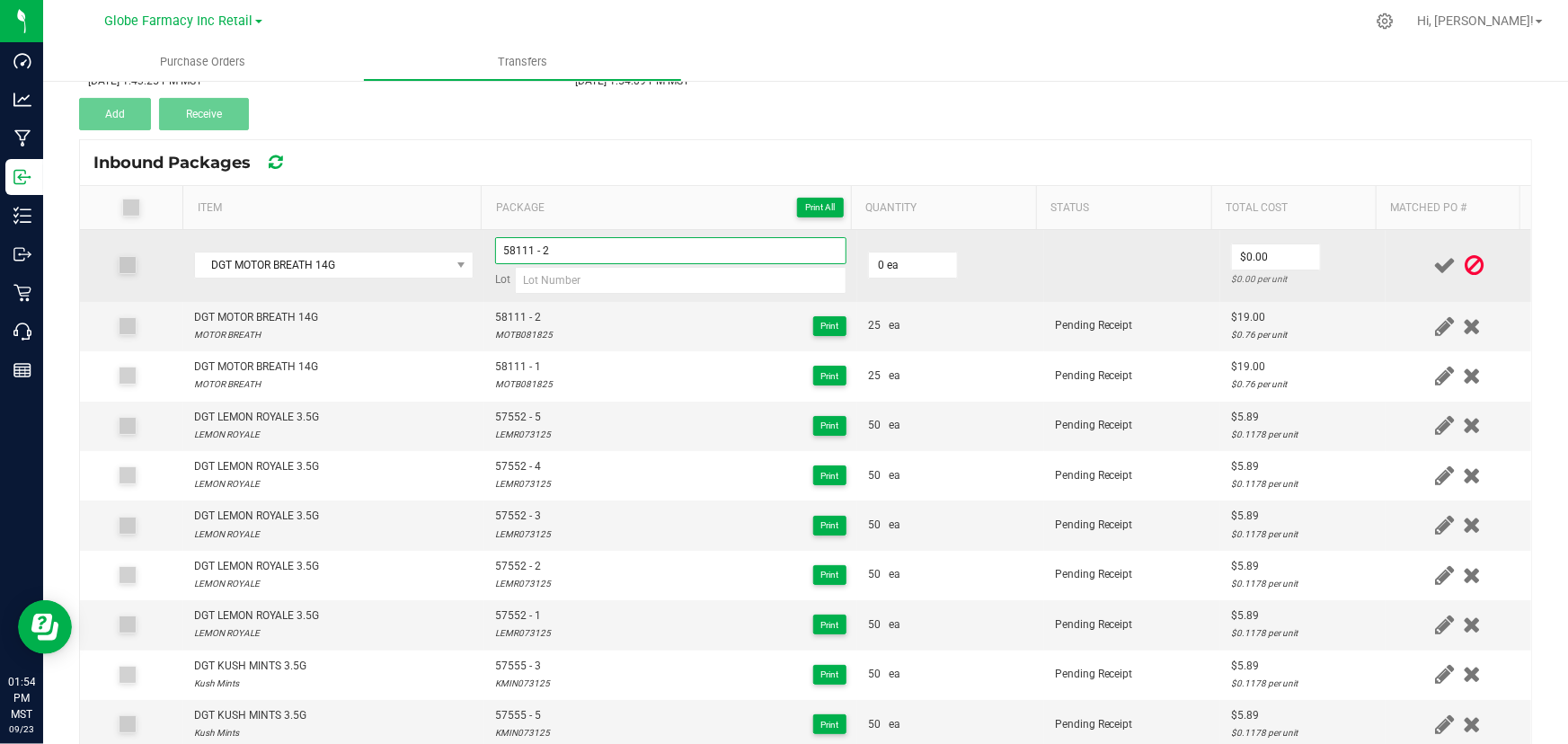
click at [597, 244] on input "58111 - 2" at bounding box center [670, 251] width 352 height 27
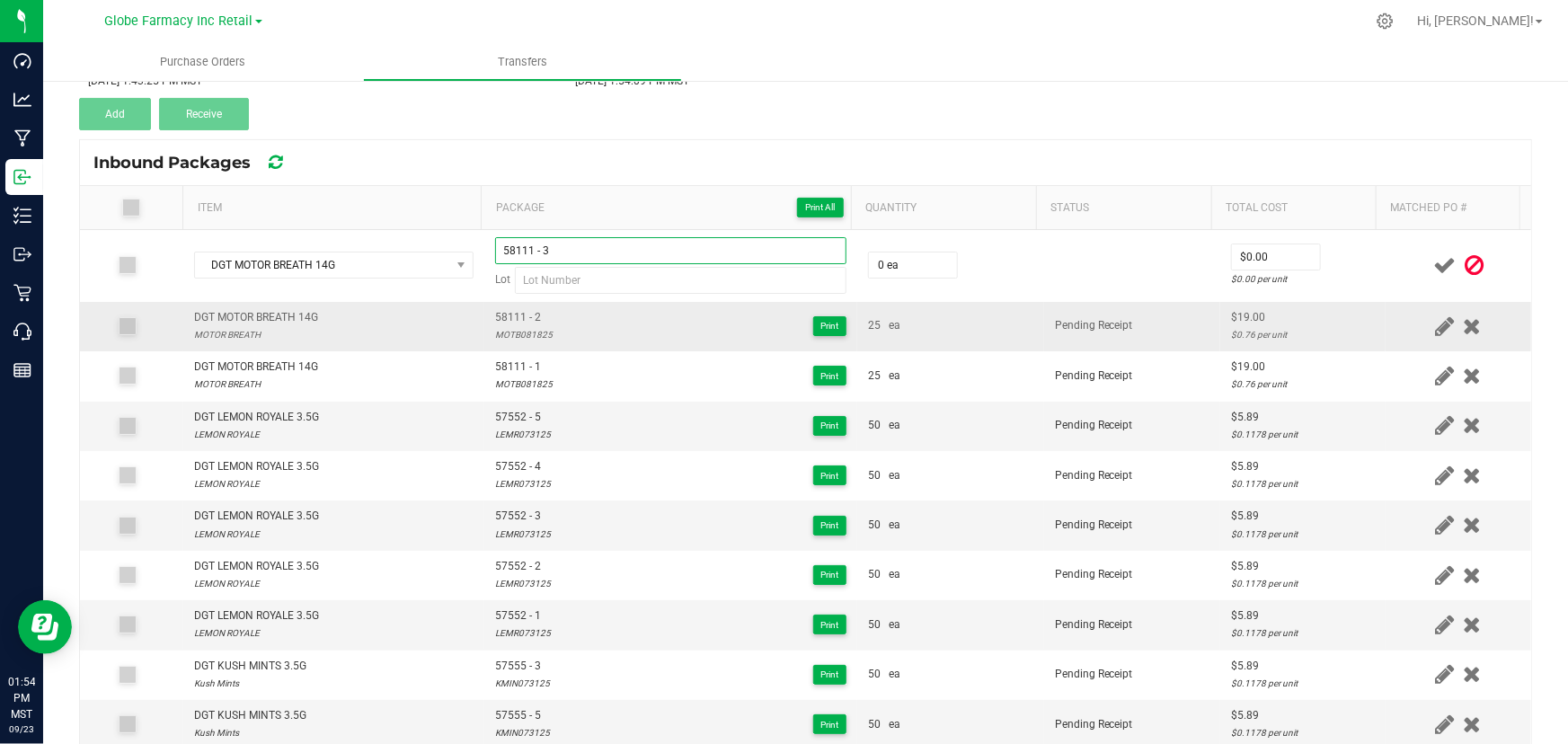
type input "58111 - 3"
click at [516, 334] on div "MOTB081825" at bounding box center [523, 334] width 57 height 17
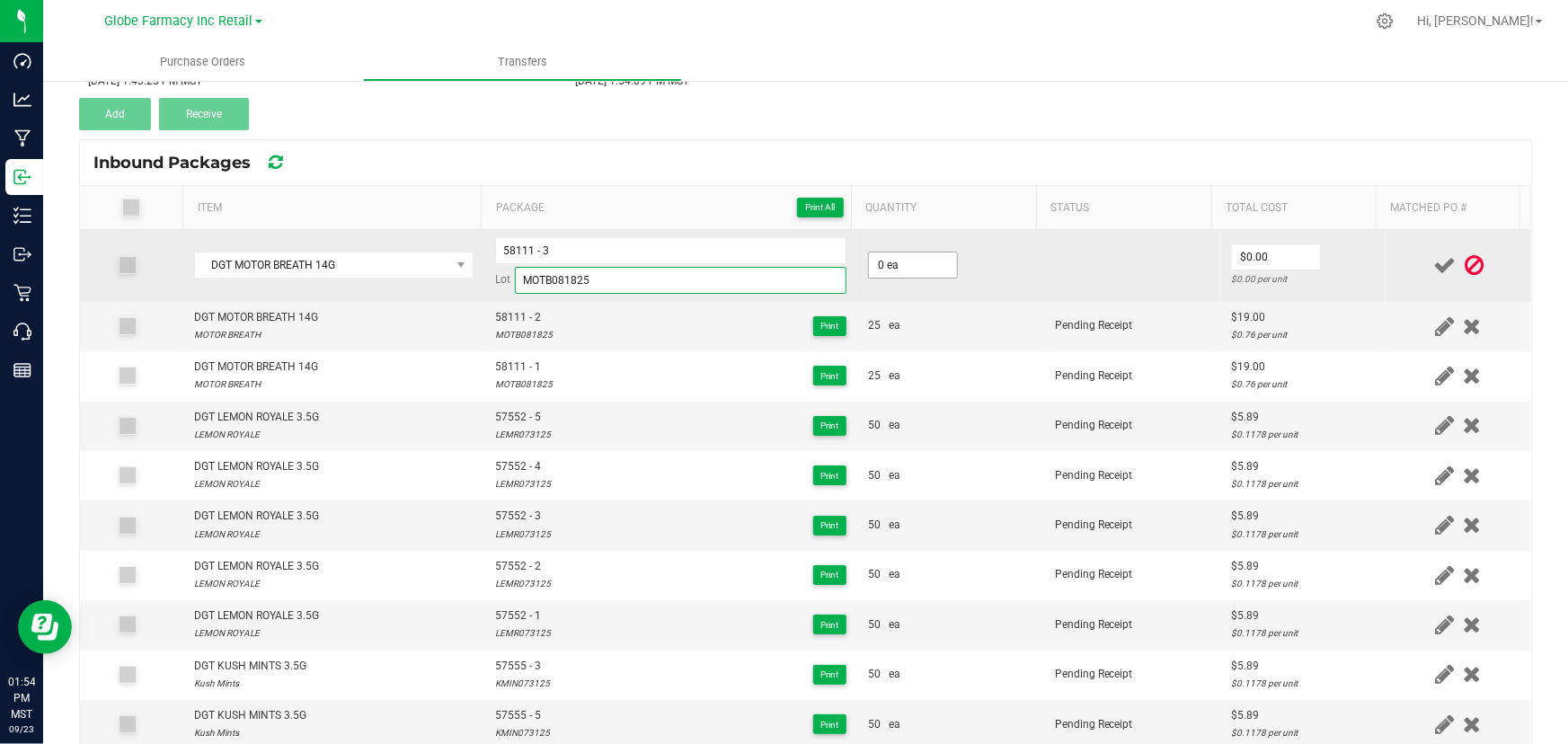
type input "MOTB081825"
click at [895, 261] on input "0" at bounding box center [913, 265] width 88 height 25
type input "25 ea"
drag, startPoint x: 1259, startPoint y: 234, endPoint x: 1265, endPoint y: 244, distance: 11.7
click at [1260, 234] on td "$0.00 $0.00 per unit" at bounding box center [1303, 265] width 166 height 71
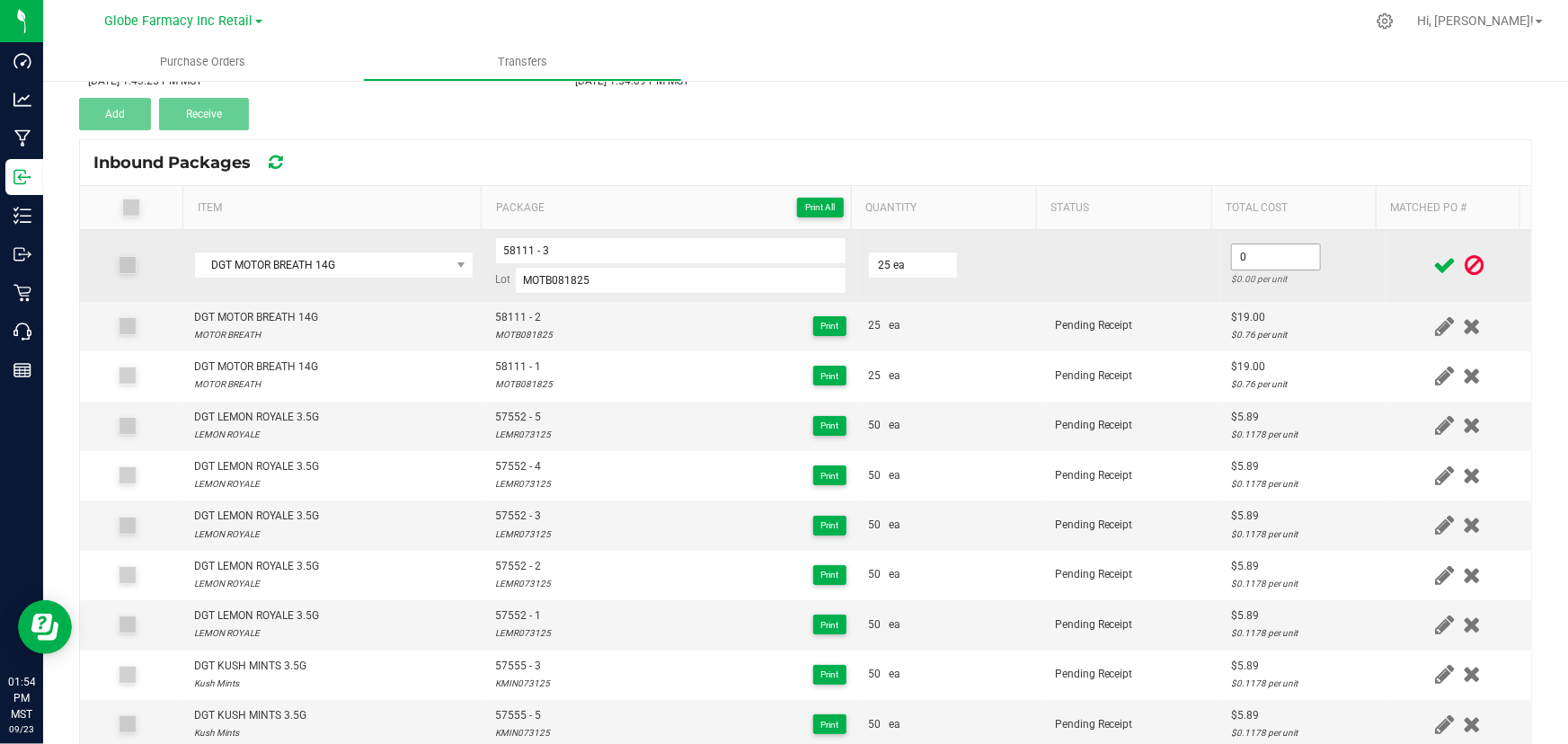
click at [1265, 251] on input "0" at bounding box center [1276, 256] width 88 height 25
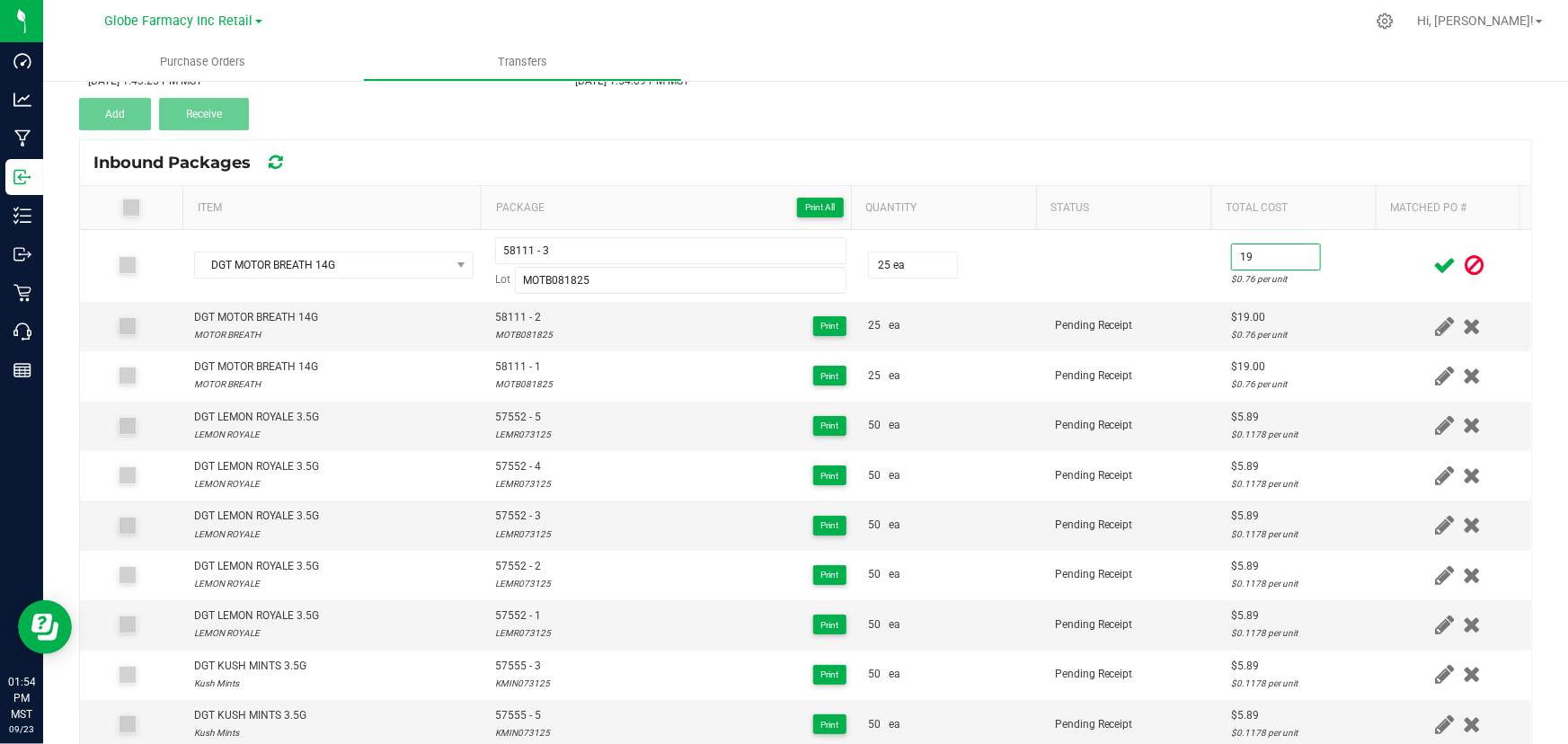
type input "$19.00"
click at [1363, 260] on tr "DGT MOTOR BREATH 14G 58111 - 3 Lot MOTB081825 25 ea $19.00 $0.76 per unit" at bounding box center [805, 265] width 1452 height 71
click at [1429, 260] on span at bounding box center [1444, 265] width 31 height 35
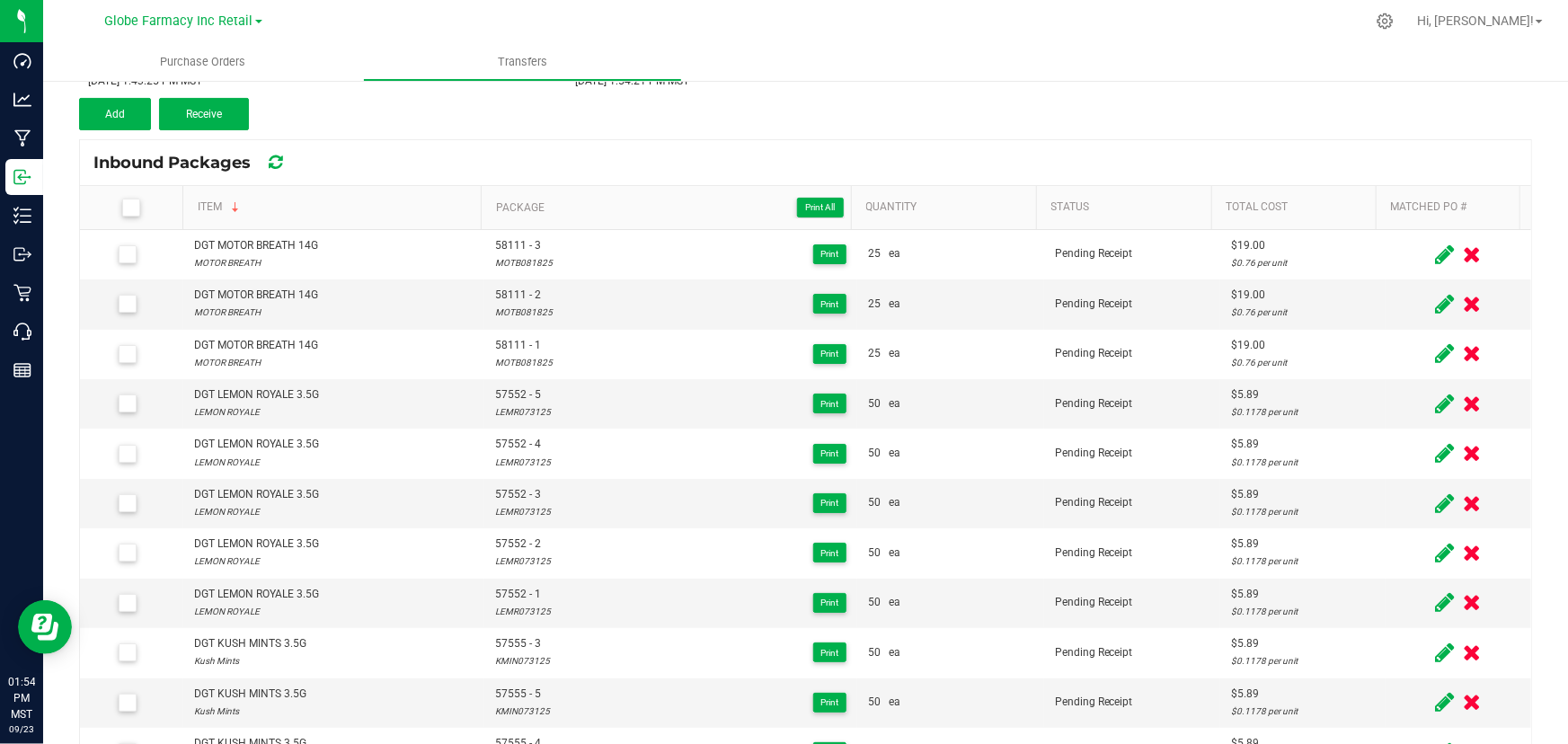
click at [132, 131] on div "< Inbound Transfers Transfer #4017 4019 Pending Receipt Void Edit Shipper Name …" at bounding box center [805, 350] width 1454 height 832
click at [133, 123] on button "Add" at bounding box center [114, 114] width 71 height 32
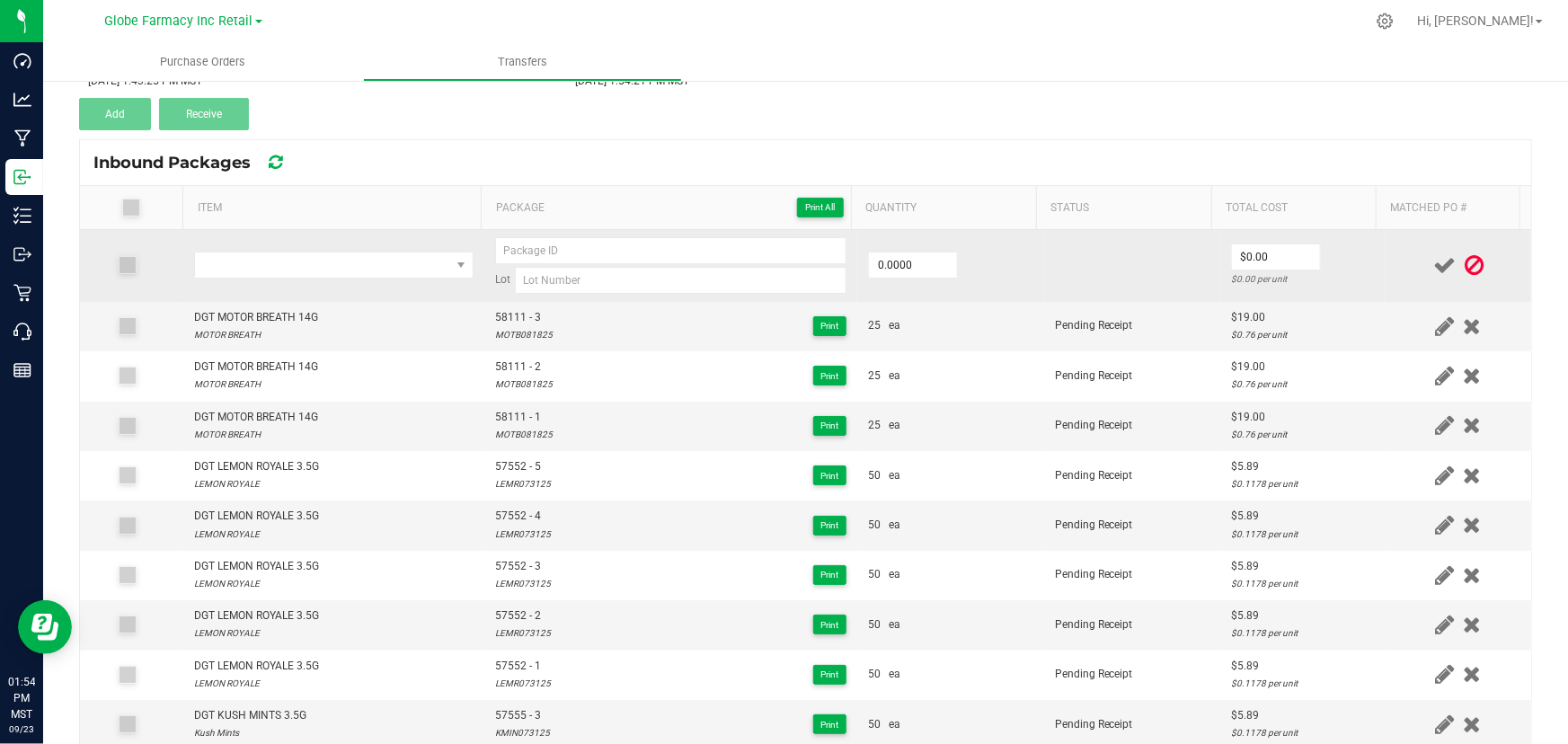
click at [310, 242] on td at bounding box center [334, 265] width 301 height 71
click at [309, 259] on span "NO DATA FOUND" at bounding box center [323, 265] width 255 height 25
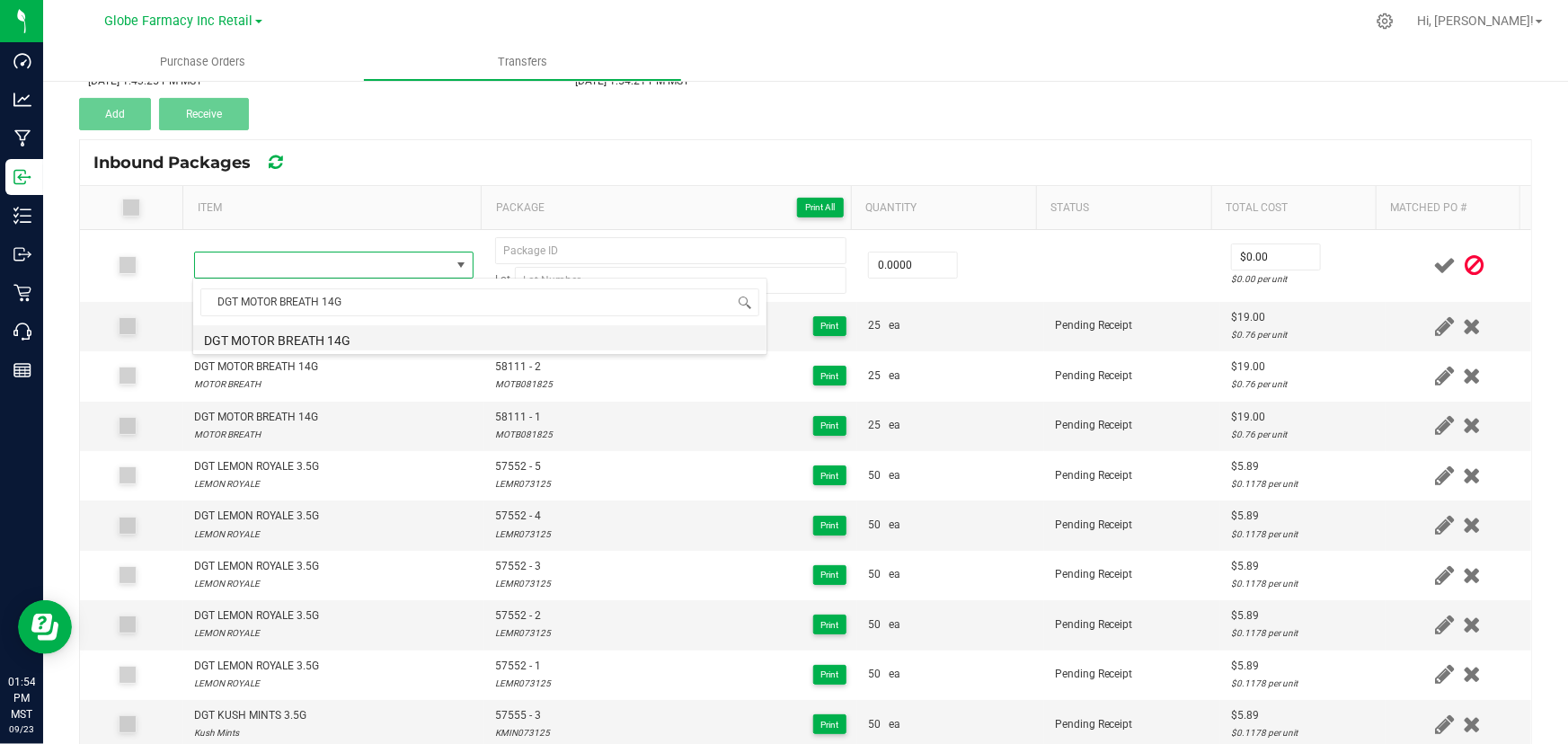
click at [346, 335] on li "DGT MOTOR BREATH 14G" at bounding box center [480, 337] width 574 height 25
type input "0 ea"
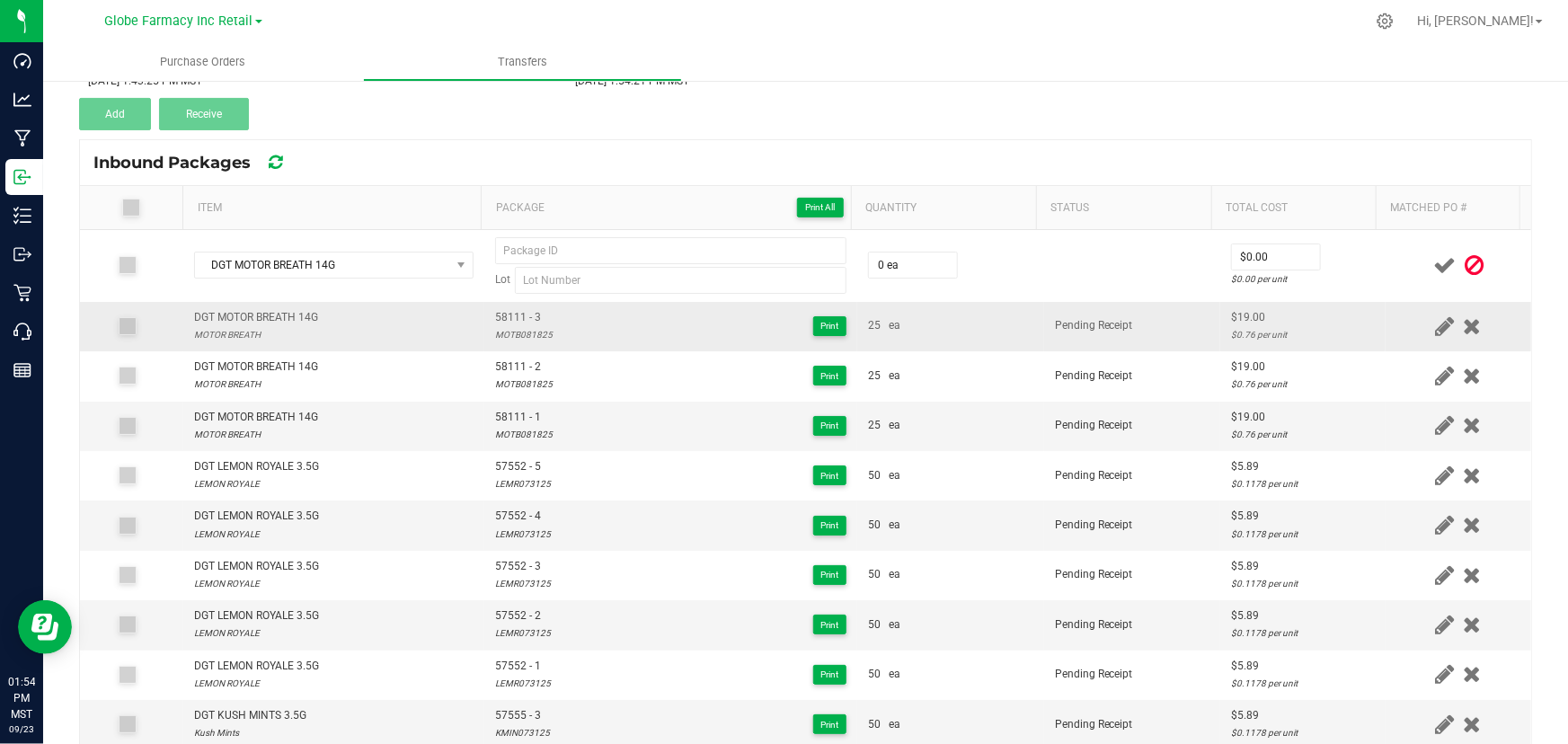
click at [513, 309] on span "58111 - 3" at bounding box center [523, 317] width 57 height 17
type input "58111 - 3"
click at [535, 327] on div "MOTB081825" at bounding box center [523, 334] width 57 height 17
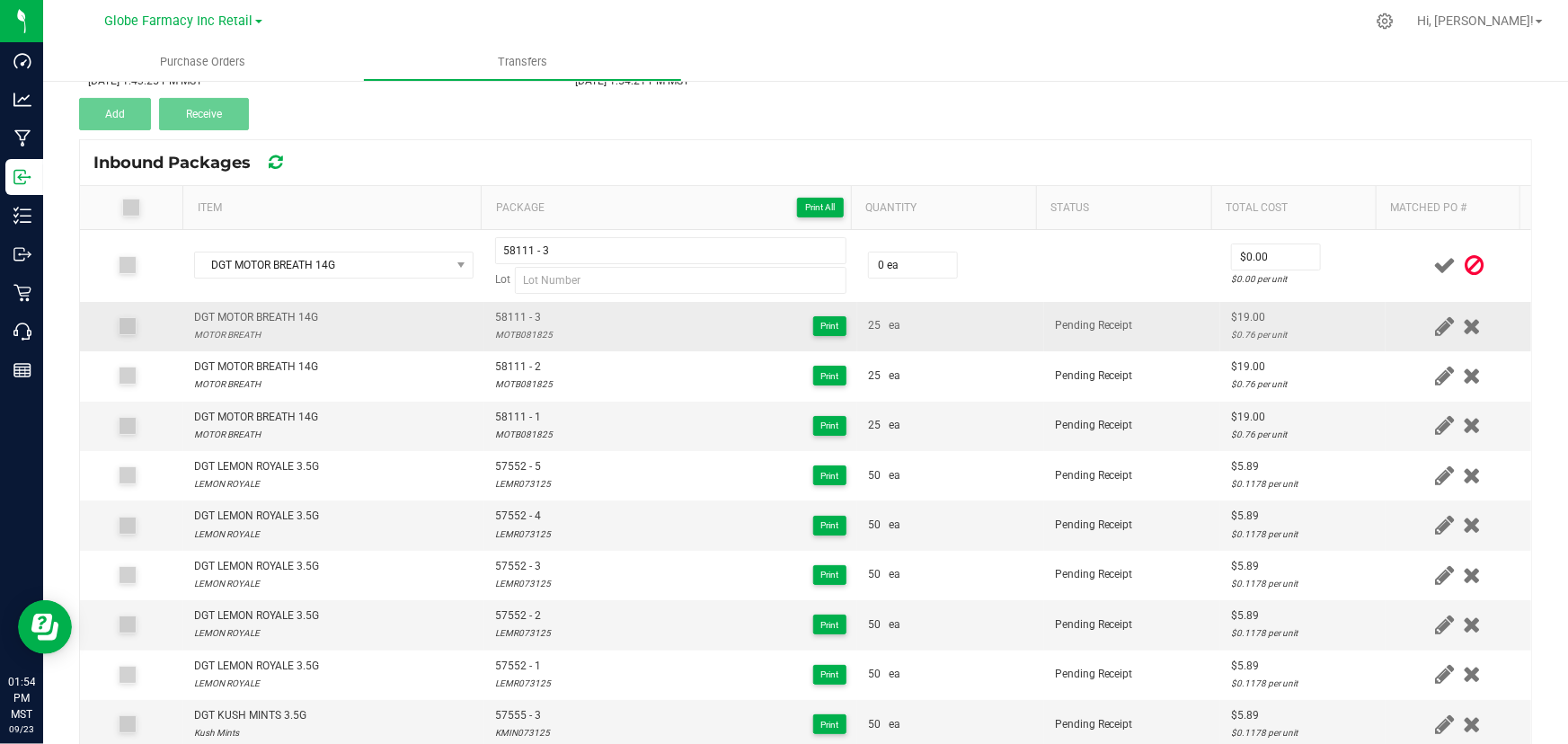
click at [535, 327] on div "MOTB081825" at bounding box center [523, 334] width 57 height 17
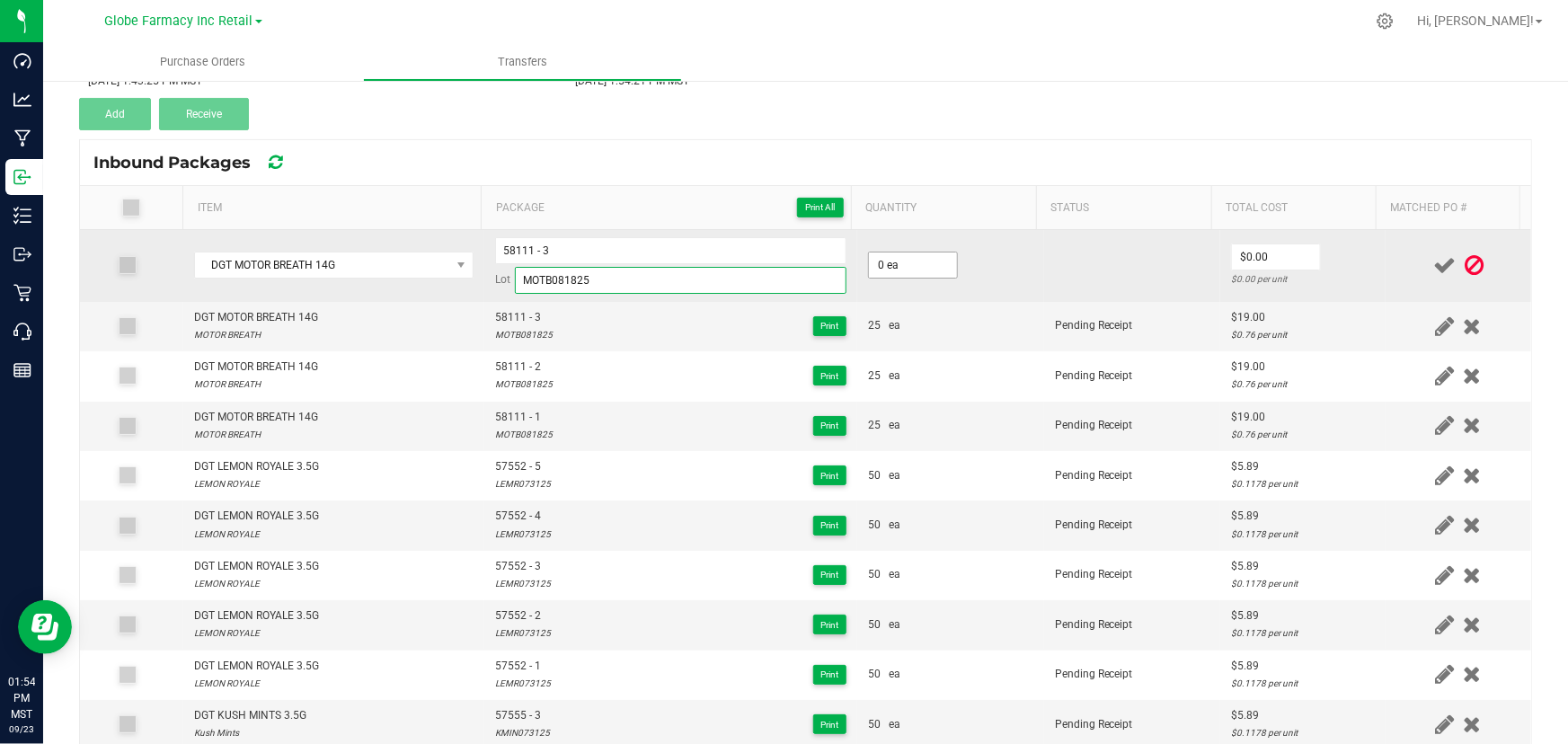
type input "MOTB081825"
click at [888, 251] on span "0 ea" at bounding box center [913, 265] width 90 height 27
click at [887, 269] on input "0" at bounding box center [913, 265] width 88 height 25
type input "26 ea"
click at [1260, 260] on input "0" at bounding box center [1276, 256] width 88 height 25
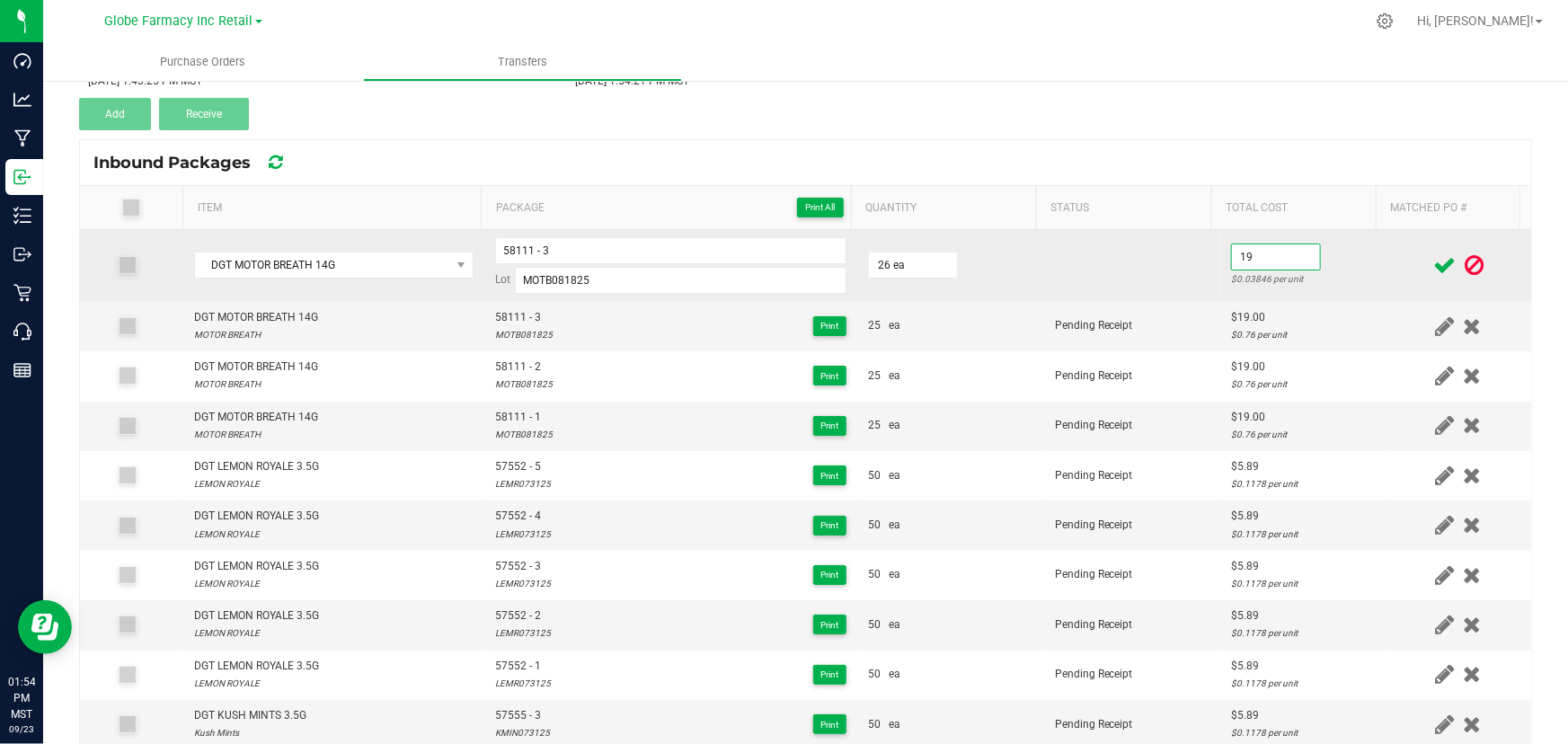
type input "$19.00"
click at [1339, 251] on td "$19.00 $0.73077 per unit" at bounding box center [1303, 265] width 166 height 71
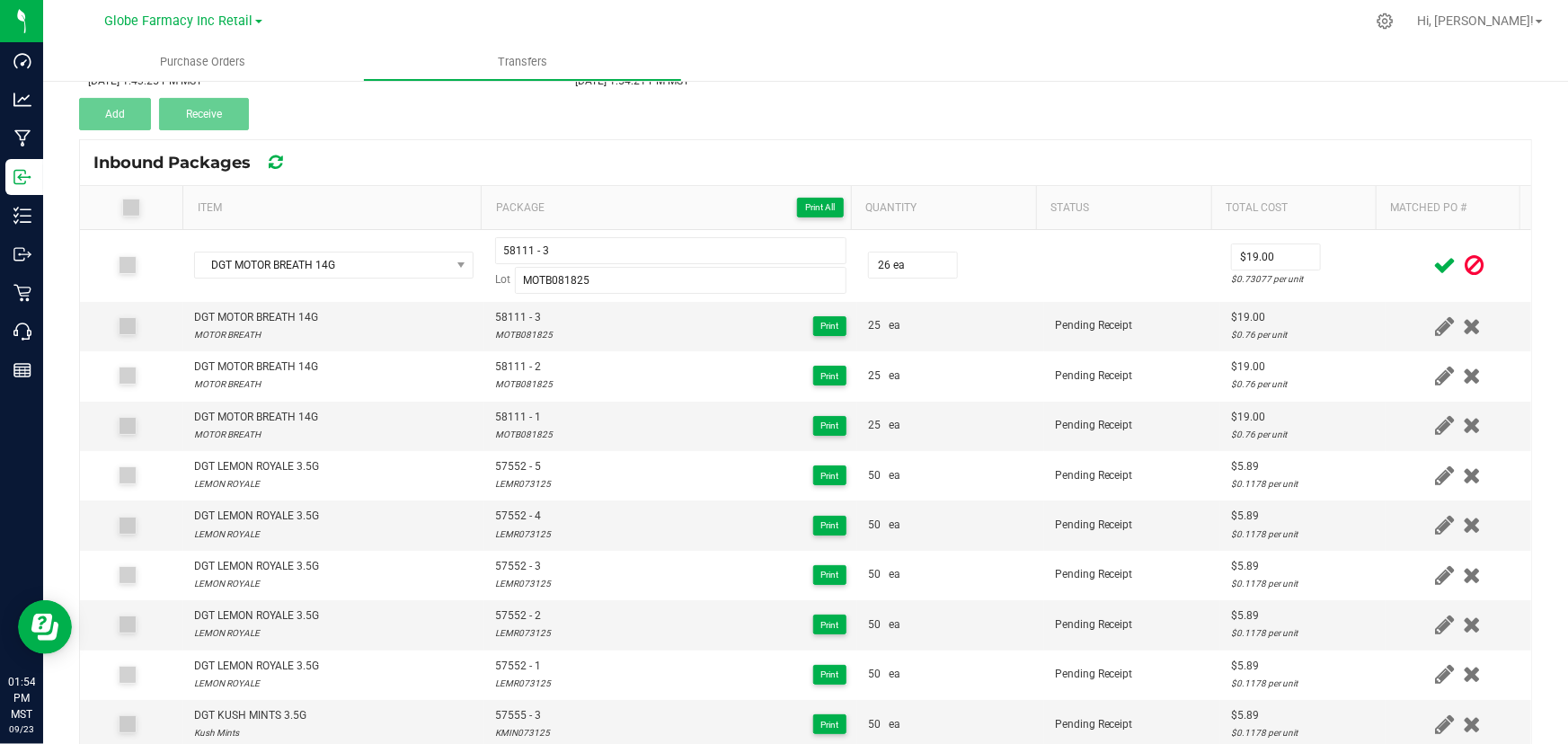
click at [1434, 257] on icon at bounding box center [1445, 266] width 23 height 23
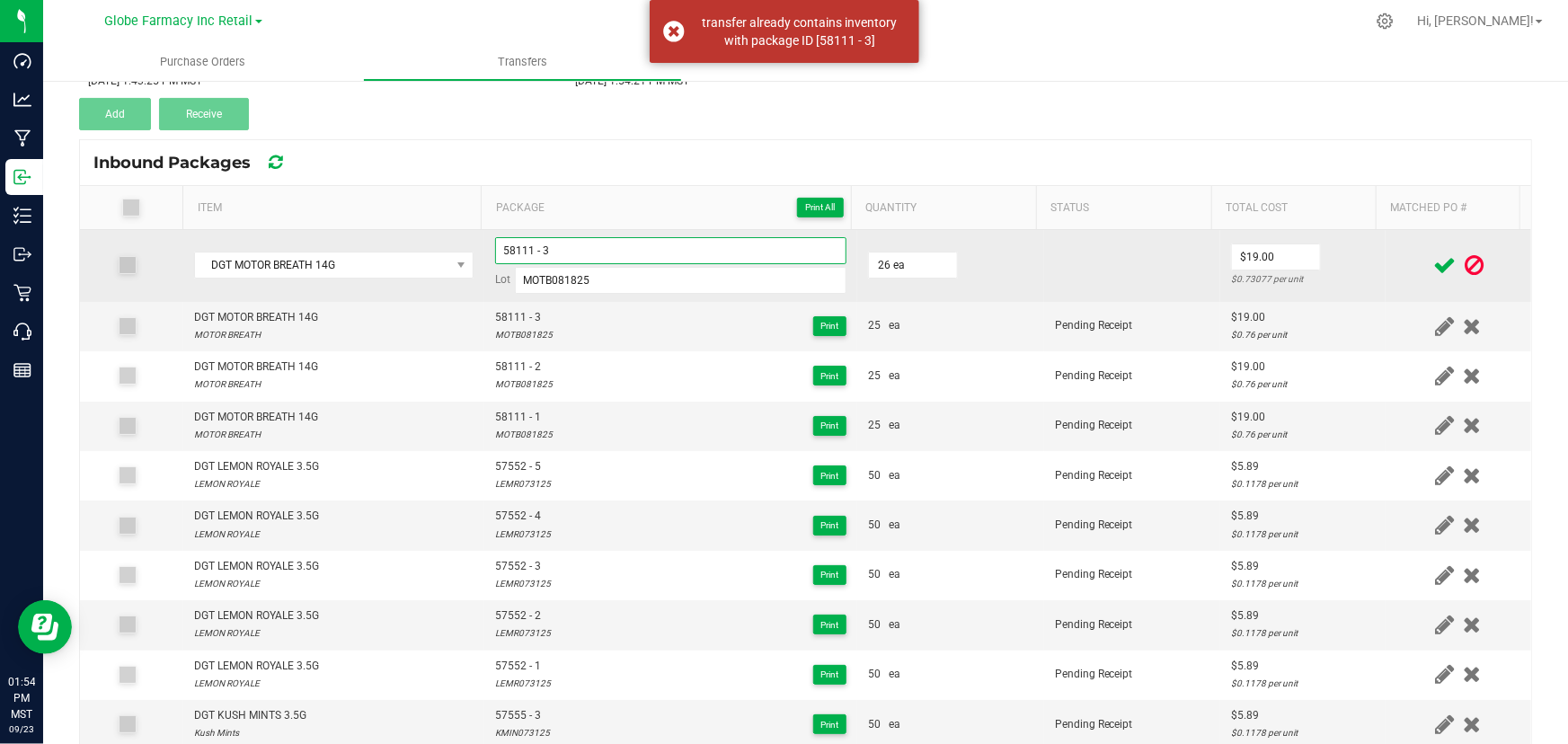
click at [647, 249] on input "58111 - 3" at bounding box center [670, 251] width 352 height 27
type input "58111 - 4"
click at [1344, 268] on td "$19.00 $0.73077 per unit" at bounding box center [1303, 265] width 166 height 71
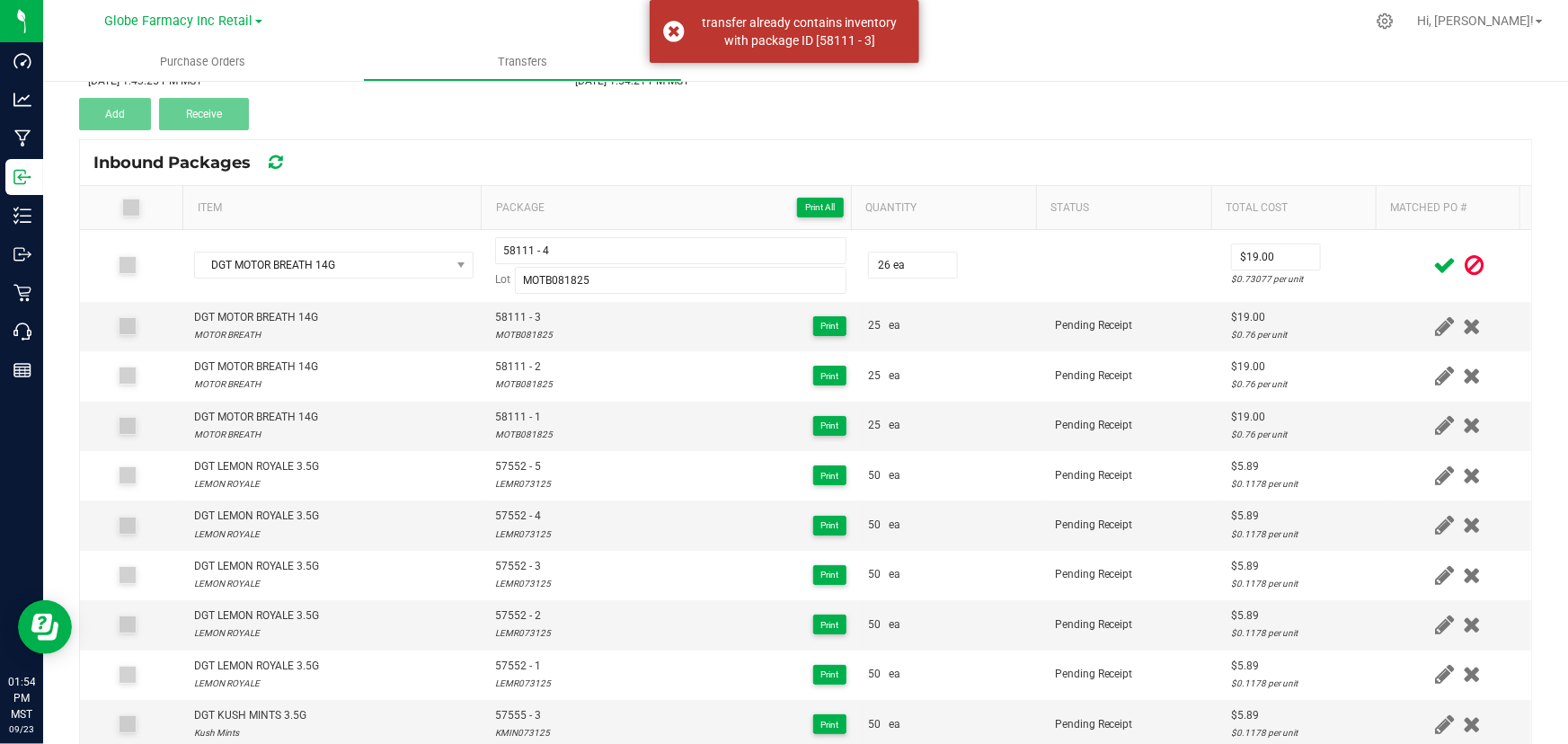
click at [1429, 261] on span at bounding box center [1444, 265] width 31 height 35
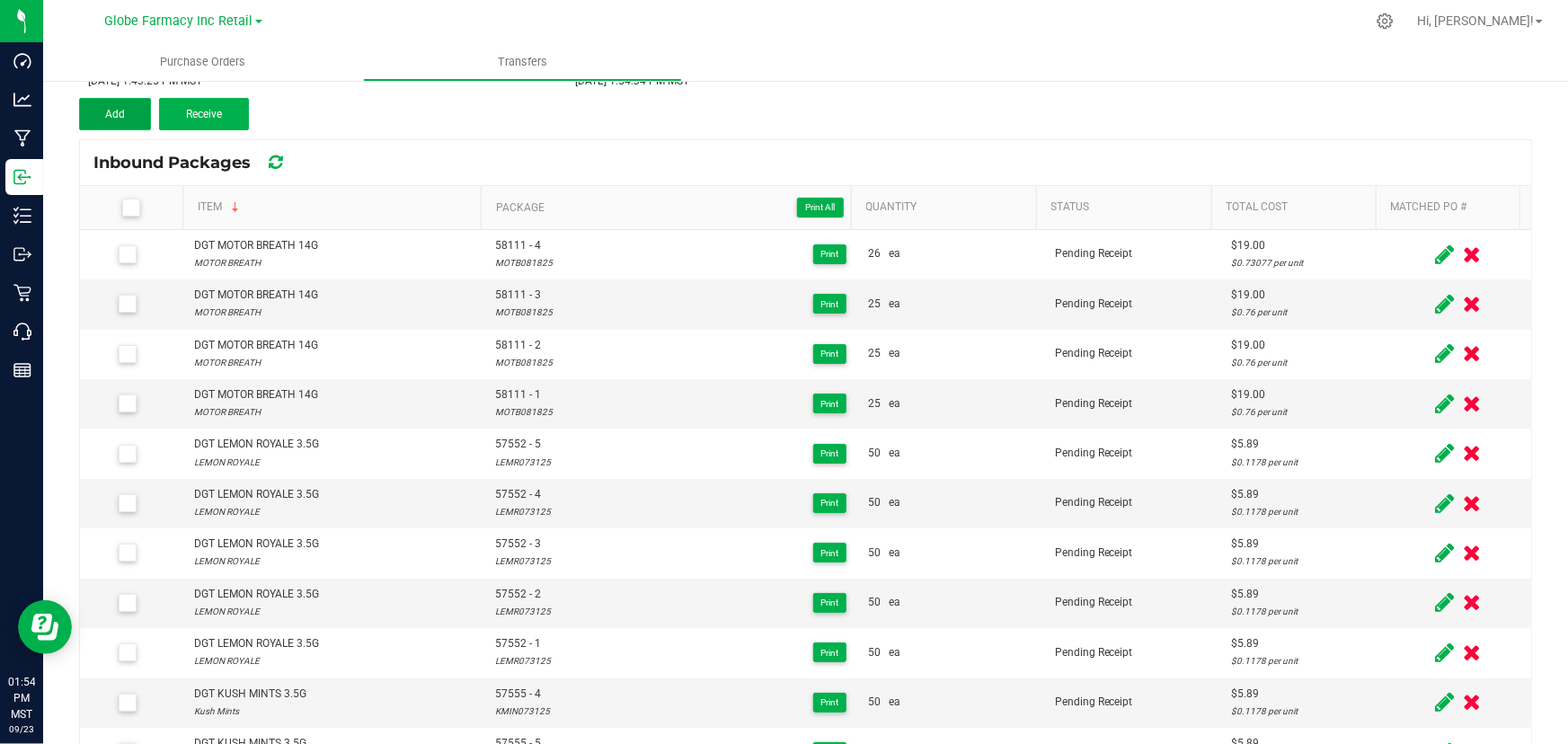
click at [108, 123] on button "Add" at bounding box center [114, 114] width 71 height 32
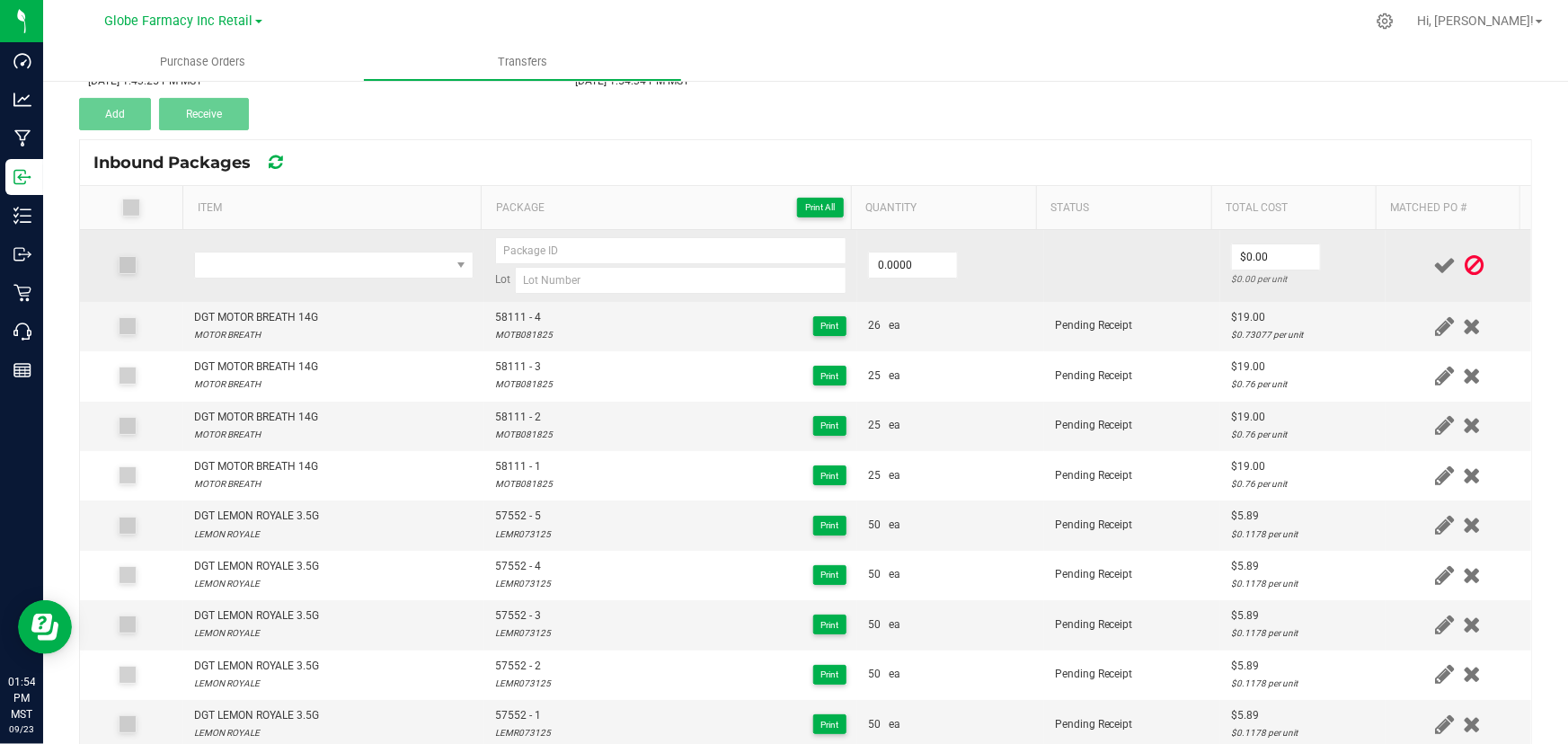
click at [303, 245] on td at bounding box center [334, 265] width 301 height 71
click at [308, 268] on span "NO DATA FOUND" at bounding box center [323, 265] width 255 height 25
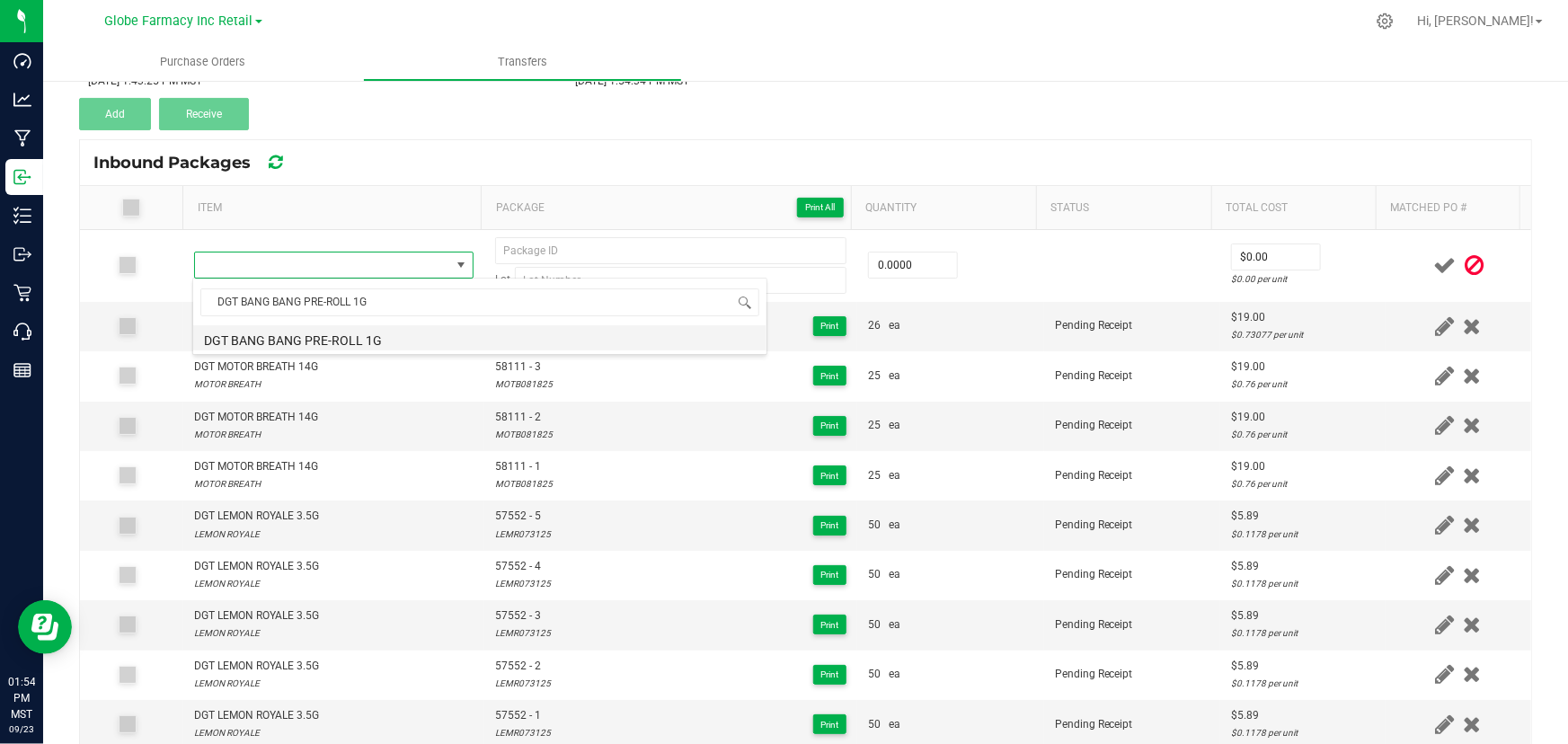
click at [270, 338] on li "DGT BANG BANG PRE-ROLL 1G" at bounding box center [480, 337] width 574 height 25
type input "0 ea"
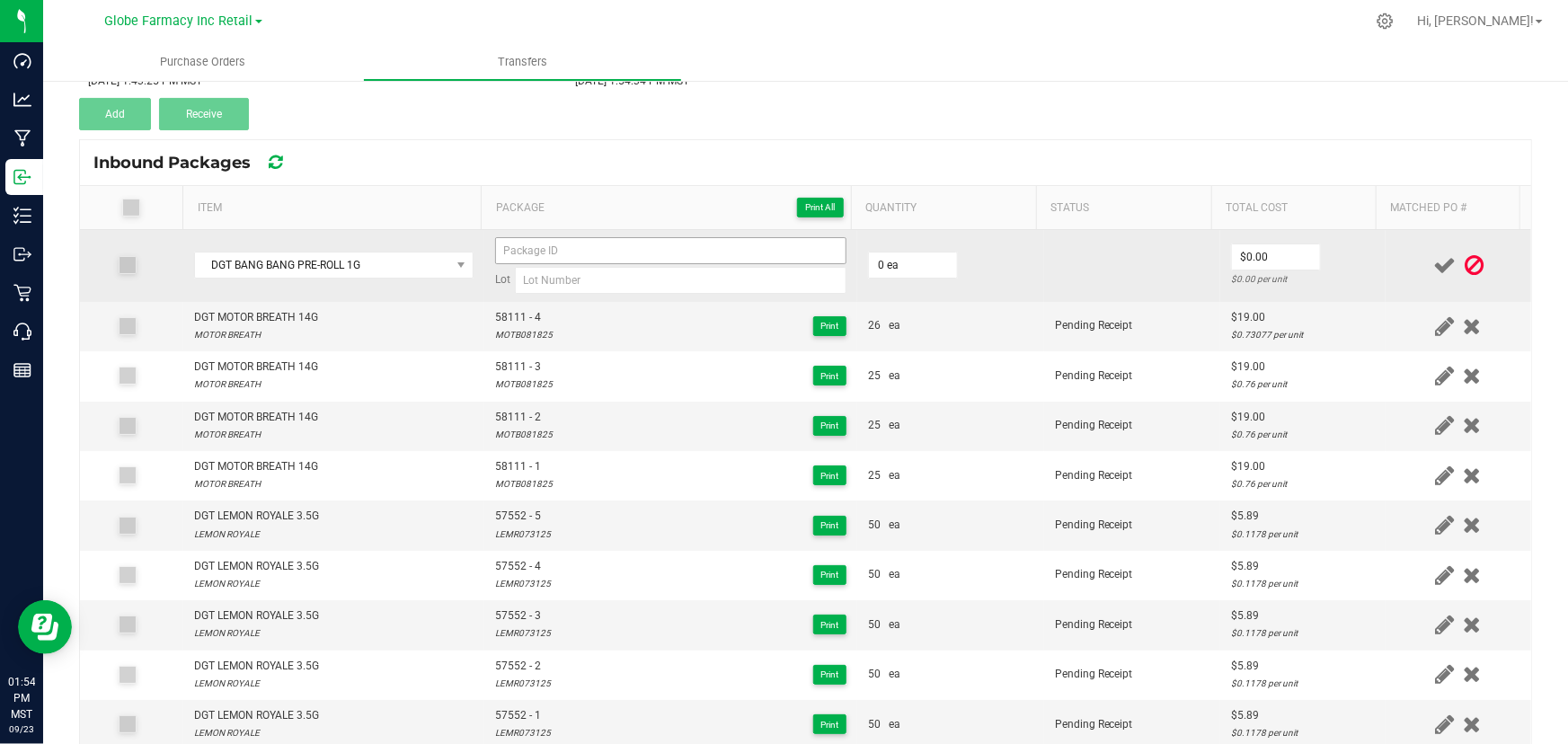
drag, startPoint x: 547, startPoint y: 261, endPoint x: 542, endPoint y: 251, distance: 11.2
click at [545, 259] on div "Lot" at bounding box center [670, 265] width 352 height 56
click at [542, 251] on input at bounding box center [670, 251] width 352 height 27
paste input "56210"
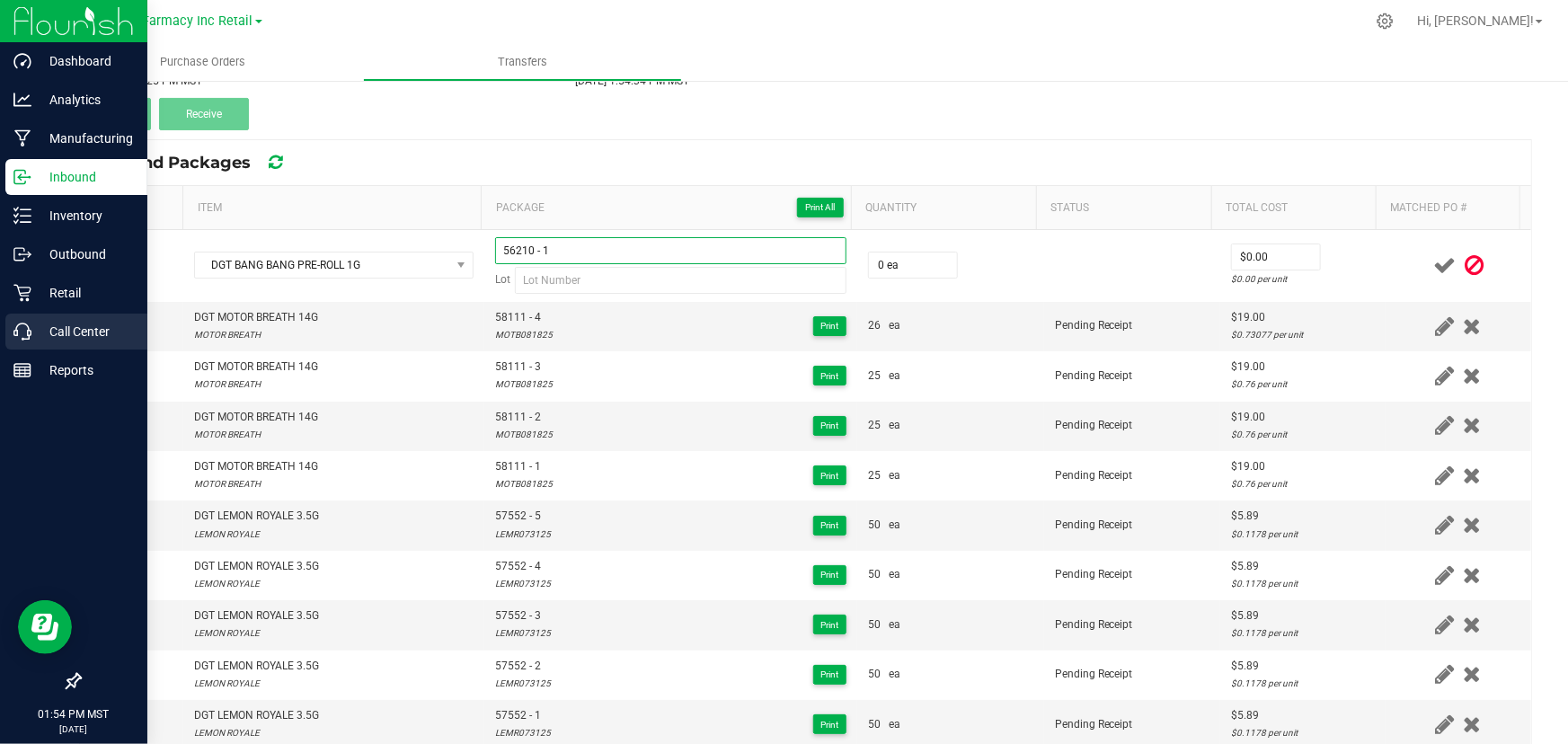
type input "56210 - 1"
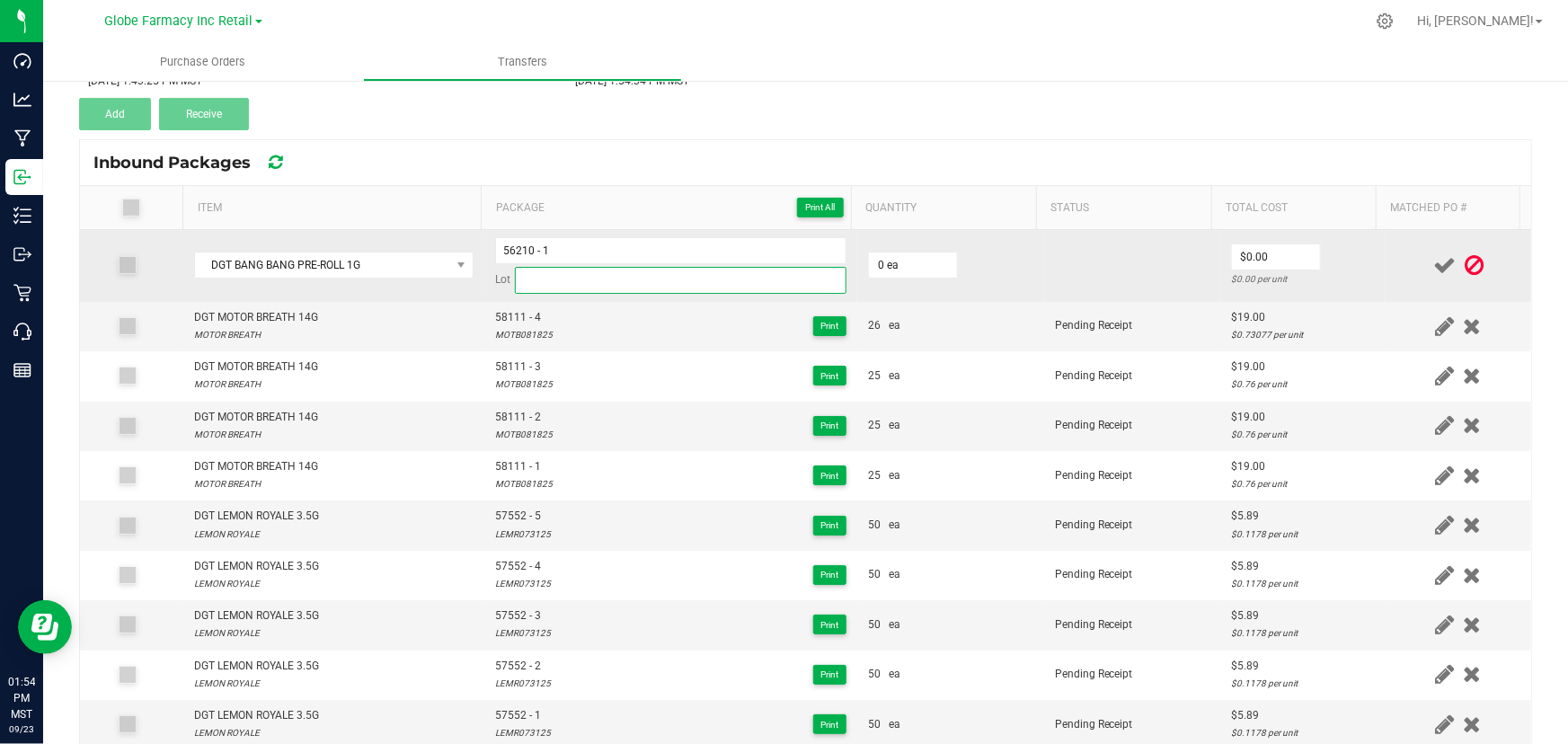
click at [565, 271] on input at bounding box center [681, 280] width 332 height 27
paste input "BANG052725"
type input "BANG052725"
click at [925, 282] on td "0 ea" at bounding box center [950, 265] width 187 height 71
click at [913, 270] on input "0" at bounding box center [913, 265] width 88 height 25
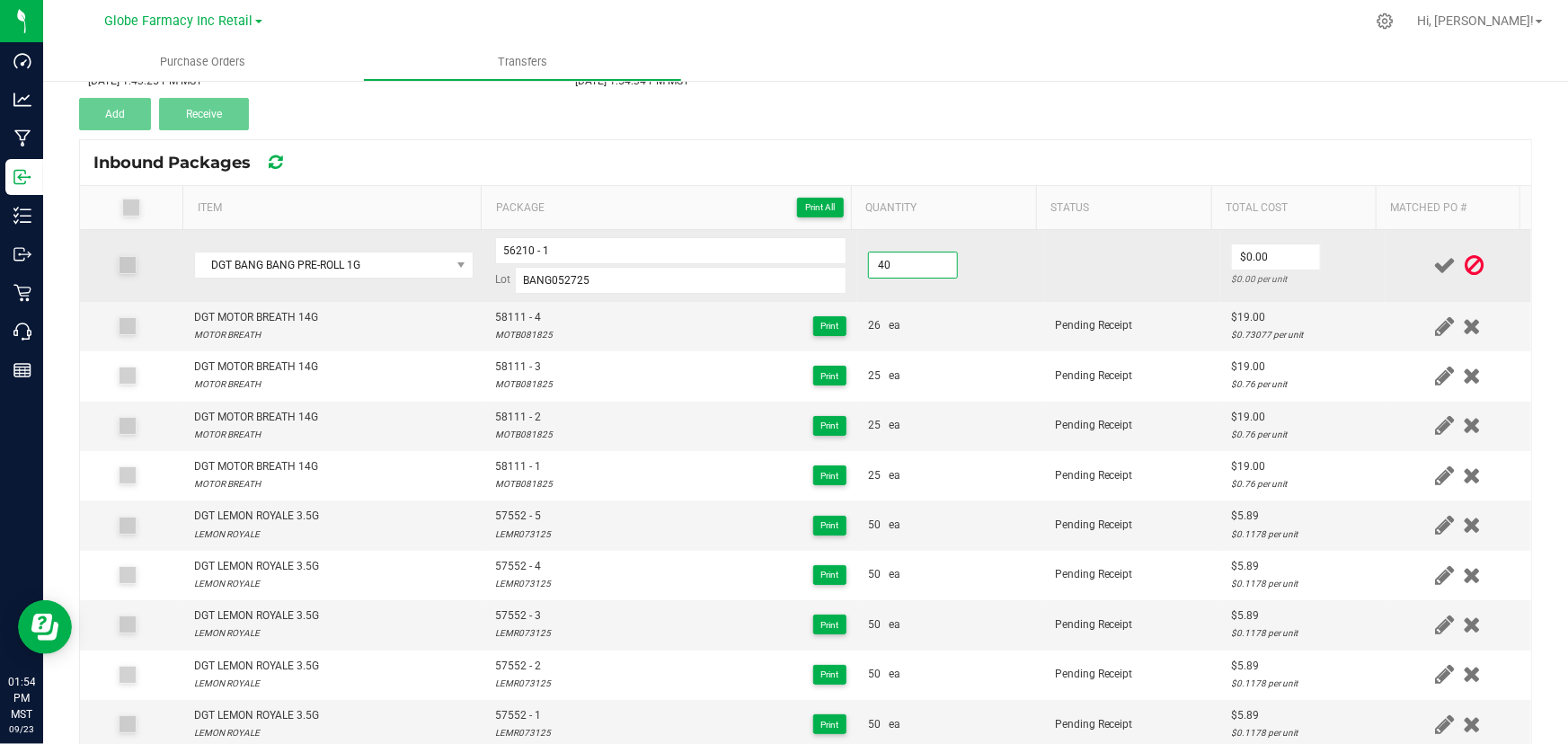
type input "40 ea"
type input "$2.00"
click at [1340, 260] on td "$2.00 $0.05 per unit" at bounding box center [1303, 265] width 166 height 71
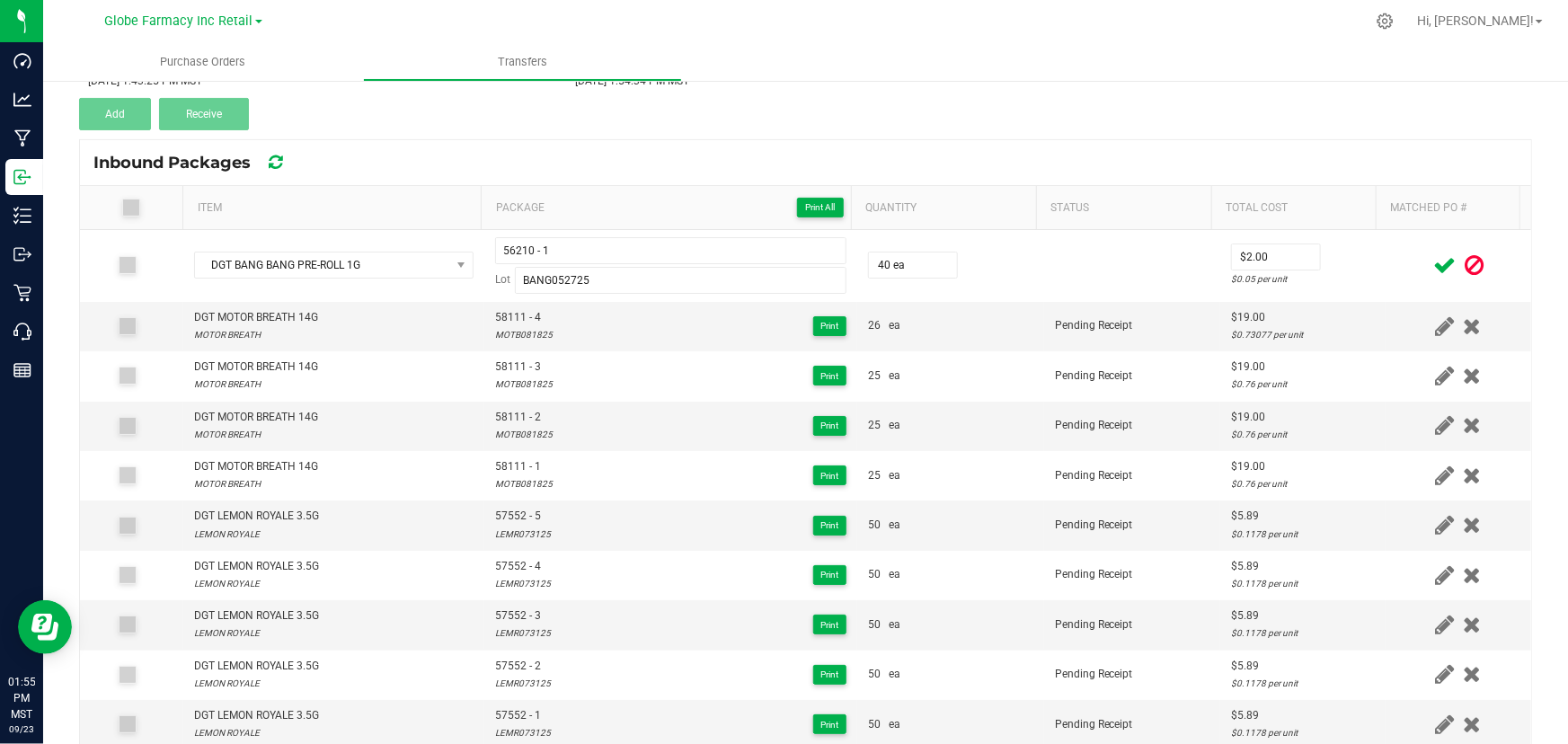
click at [1434, 258] on icon at bounding box center [1445, 266] width 23 height 23
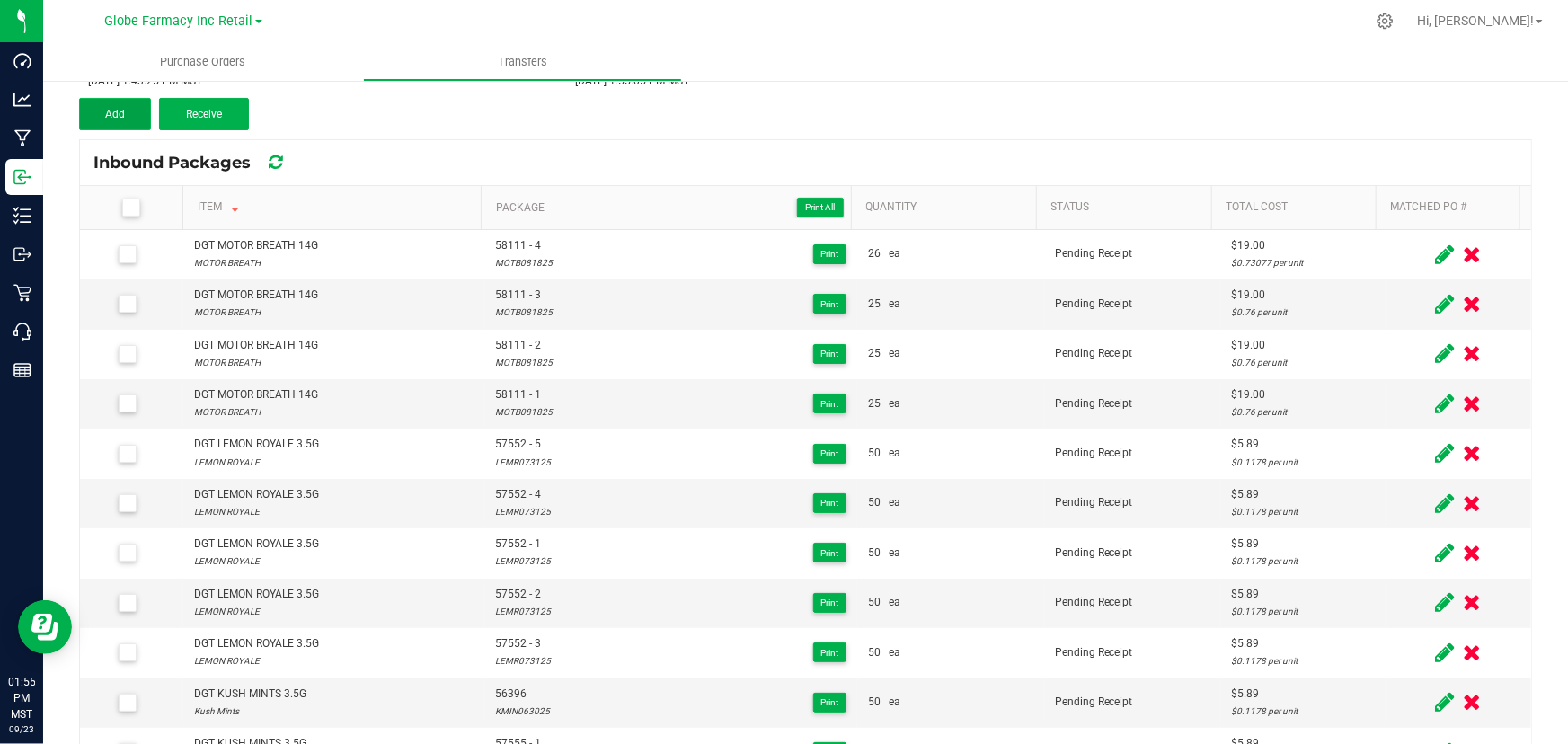
click at [102, 99] on button "Add" at bounding box center [114, 114] width 71 height 32
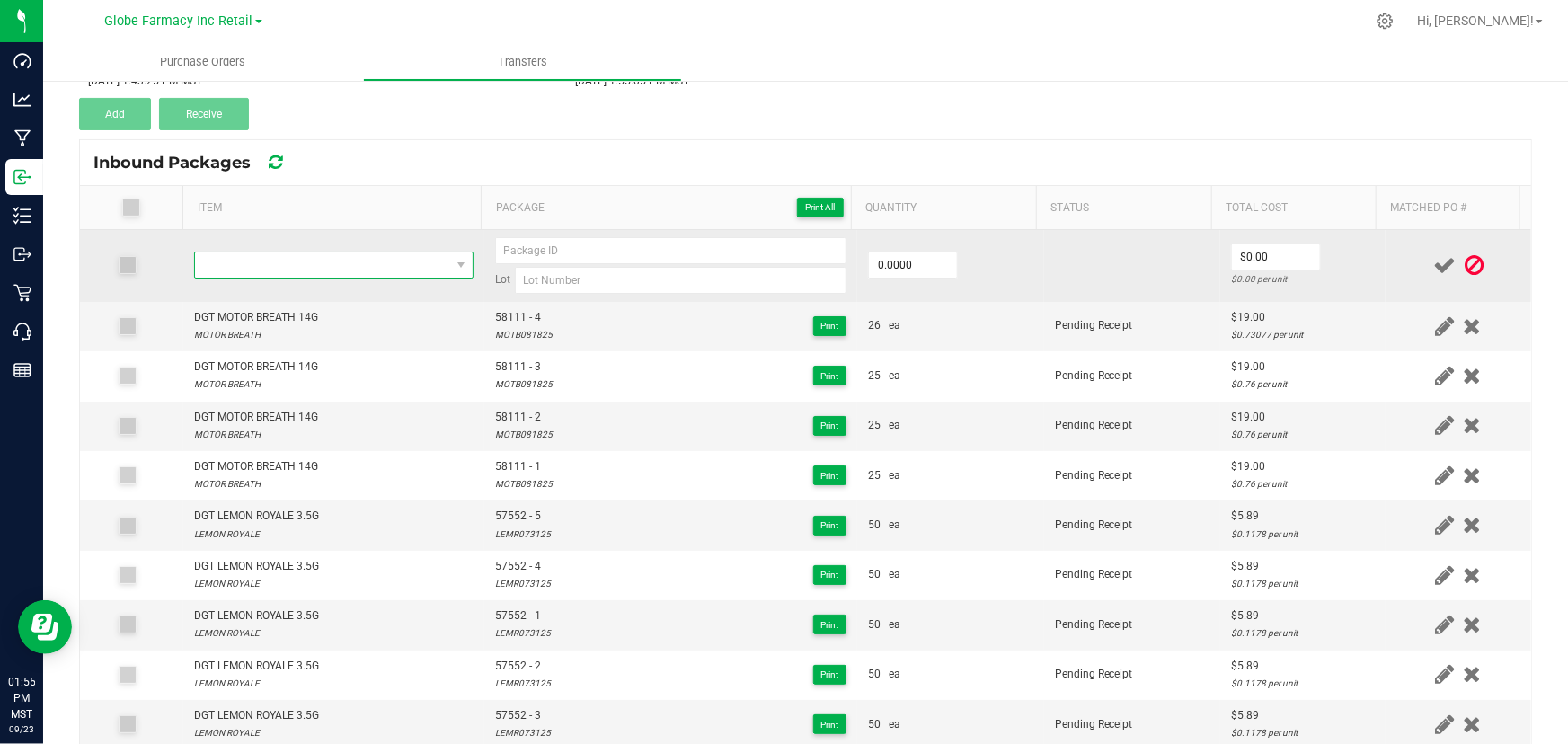
click at [332, 269] on span "NO DATA FOUND" at bounding box center [323, 265] width 255 height 25
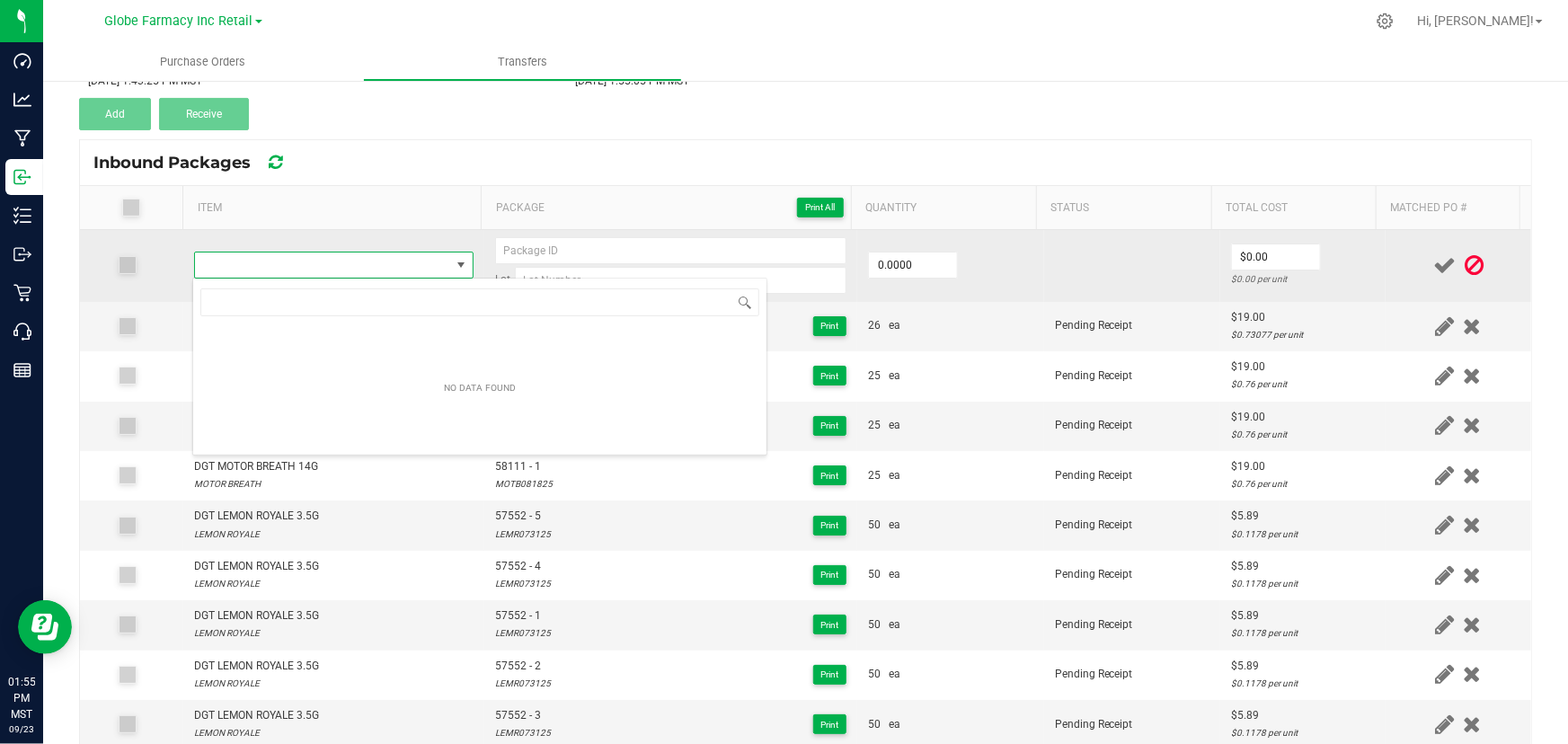
type input "BANG052725"
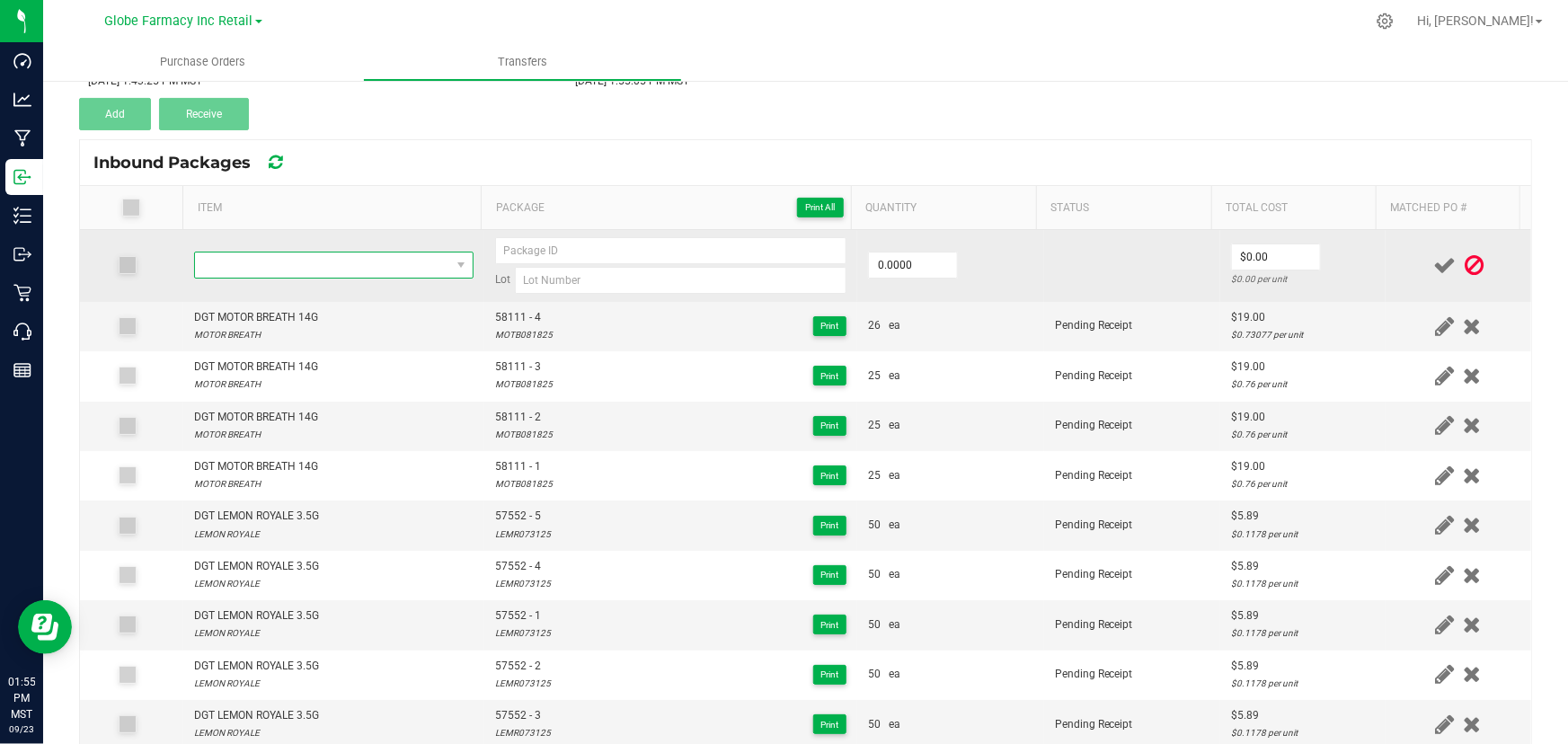
click at [314, 266] on span "NO DATA FOUND" at bounding box center [323, 265] width 255 height 25
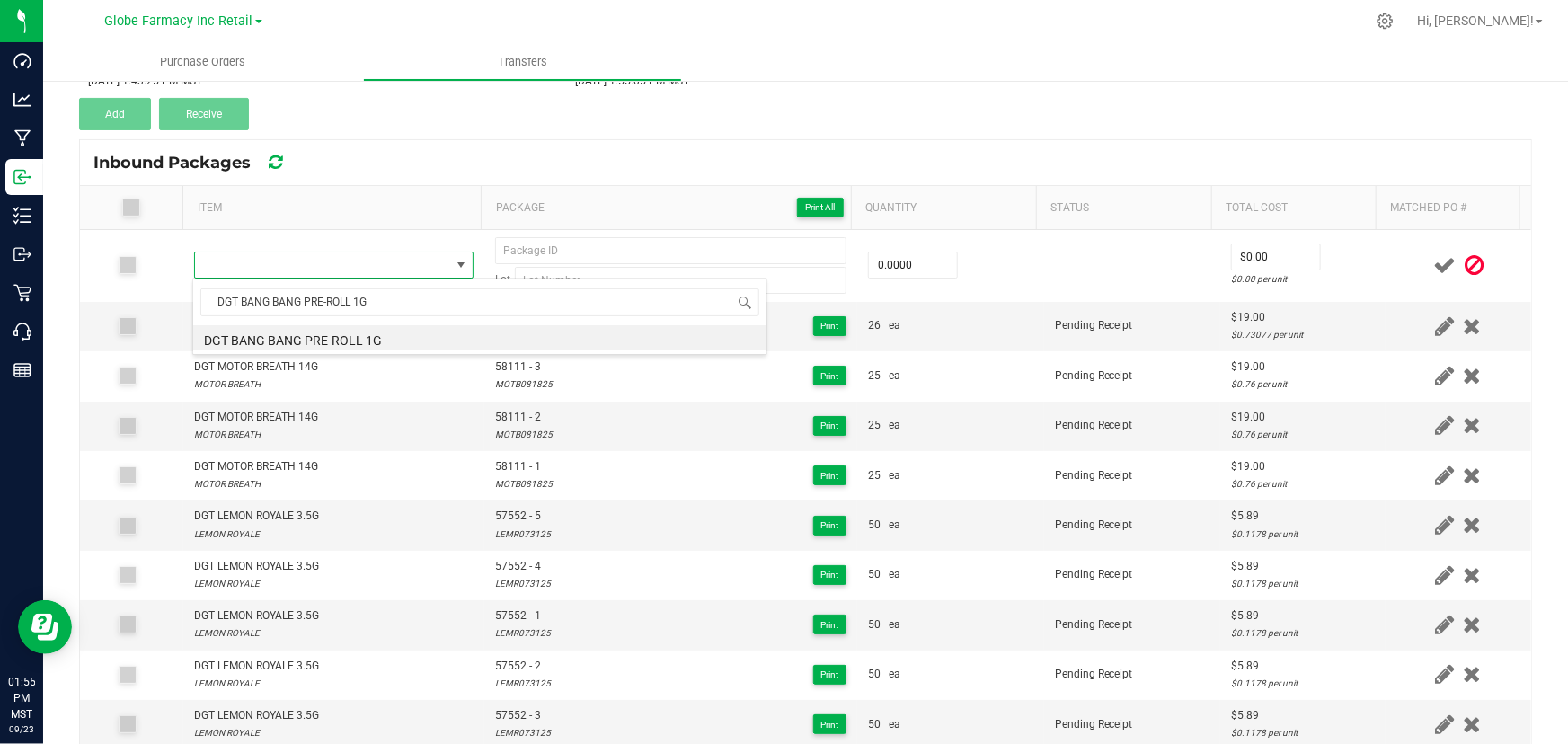
click at [327, 335] on li "DGT BANG BANG PRE-ROLL 1G" at bounding box center [480, 337] width 574 height 25
type input "0 ea"
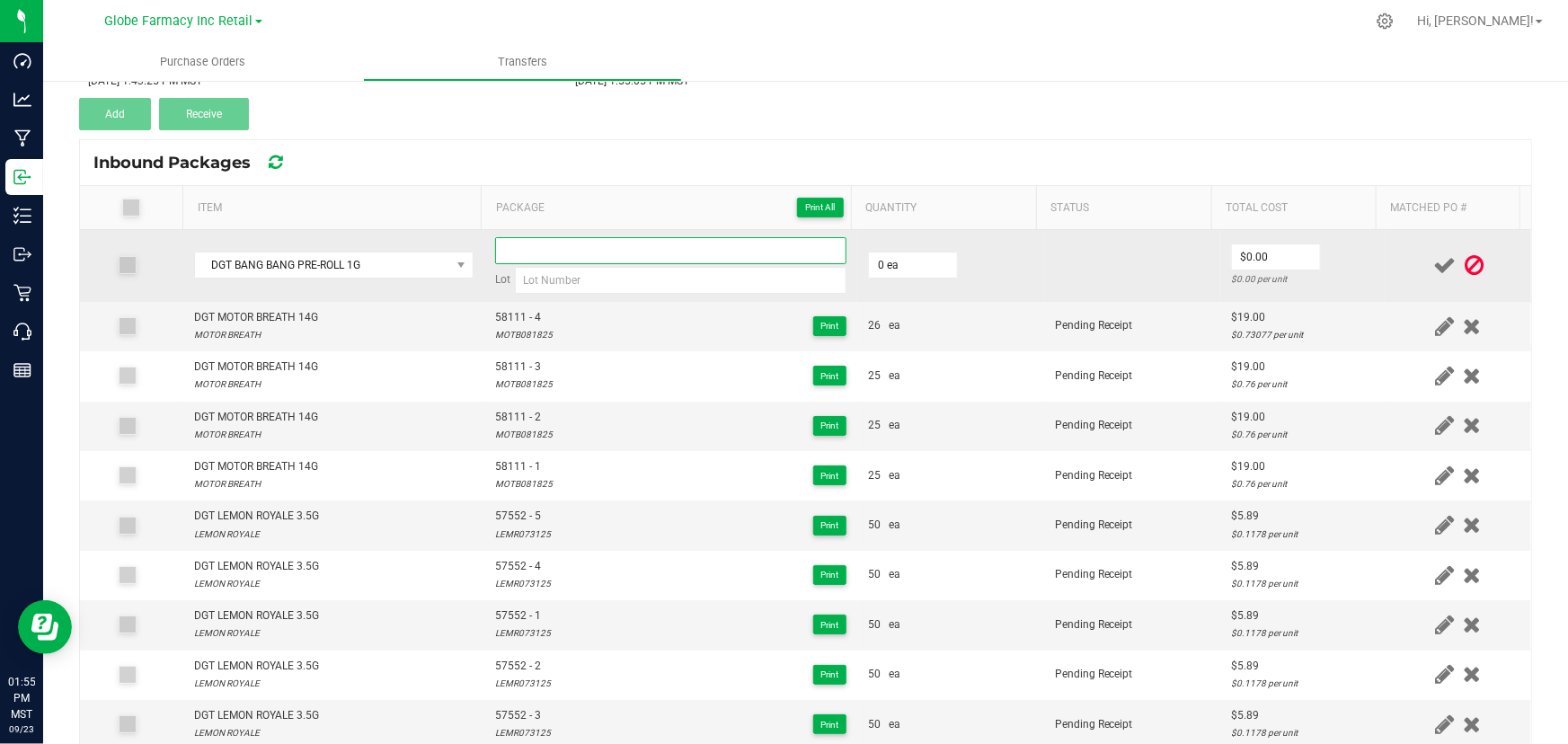
click at [583, 251] on input at bounding box center [670, 251] width 352 height 27
click at [528, 286] on input at bounding box center [681, 280] width 332 height 27
paste input "BANG052725"
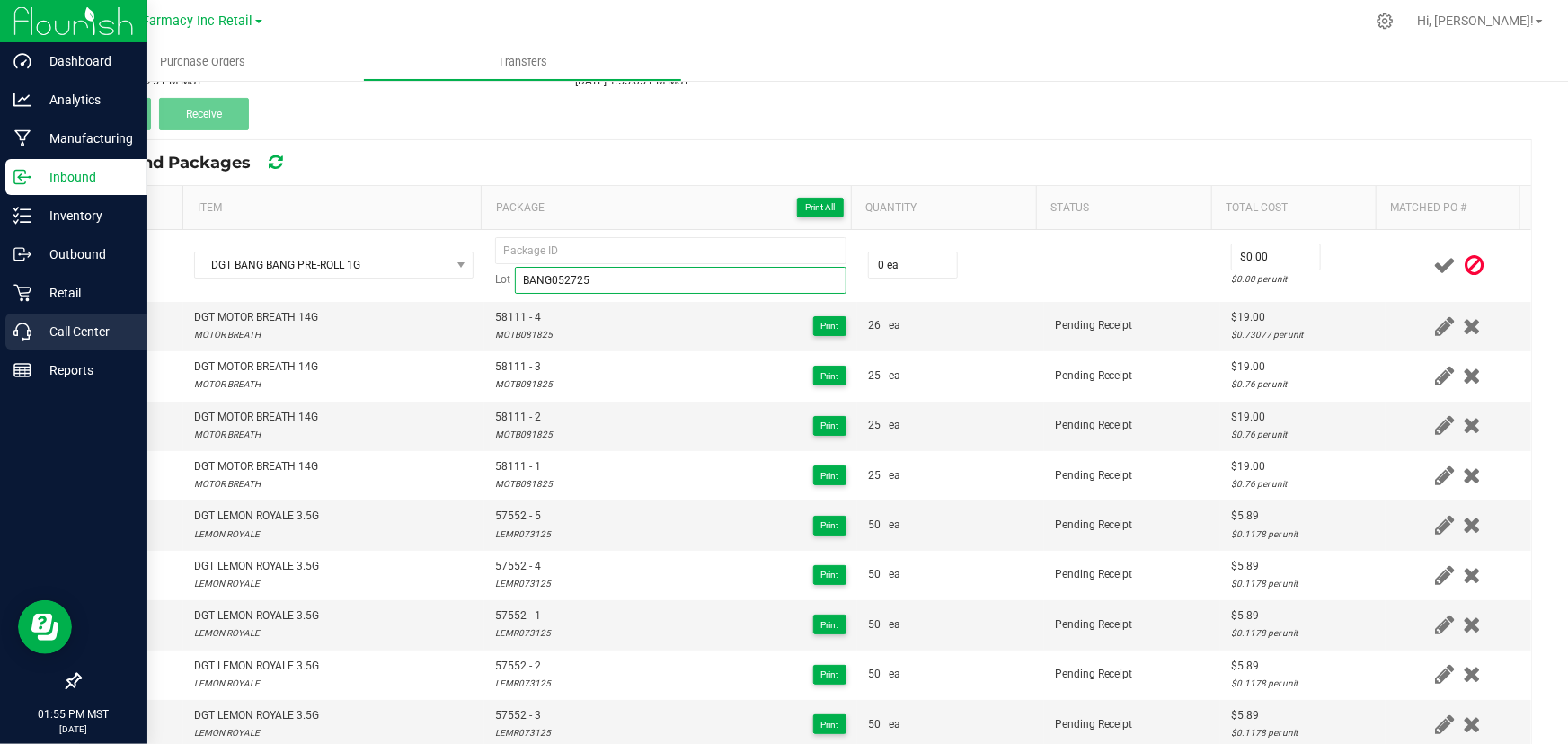
type input "BANG052725"
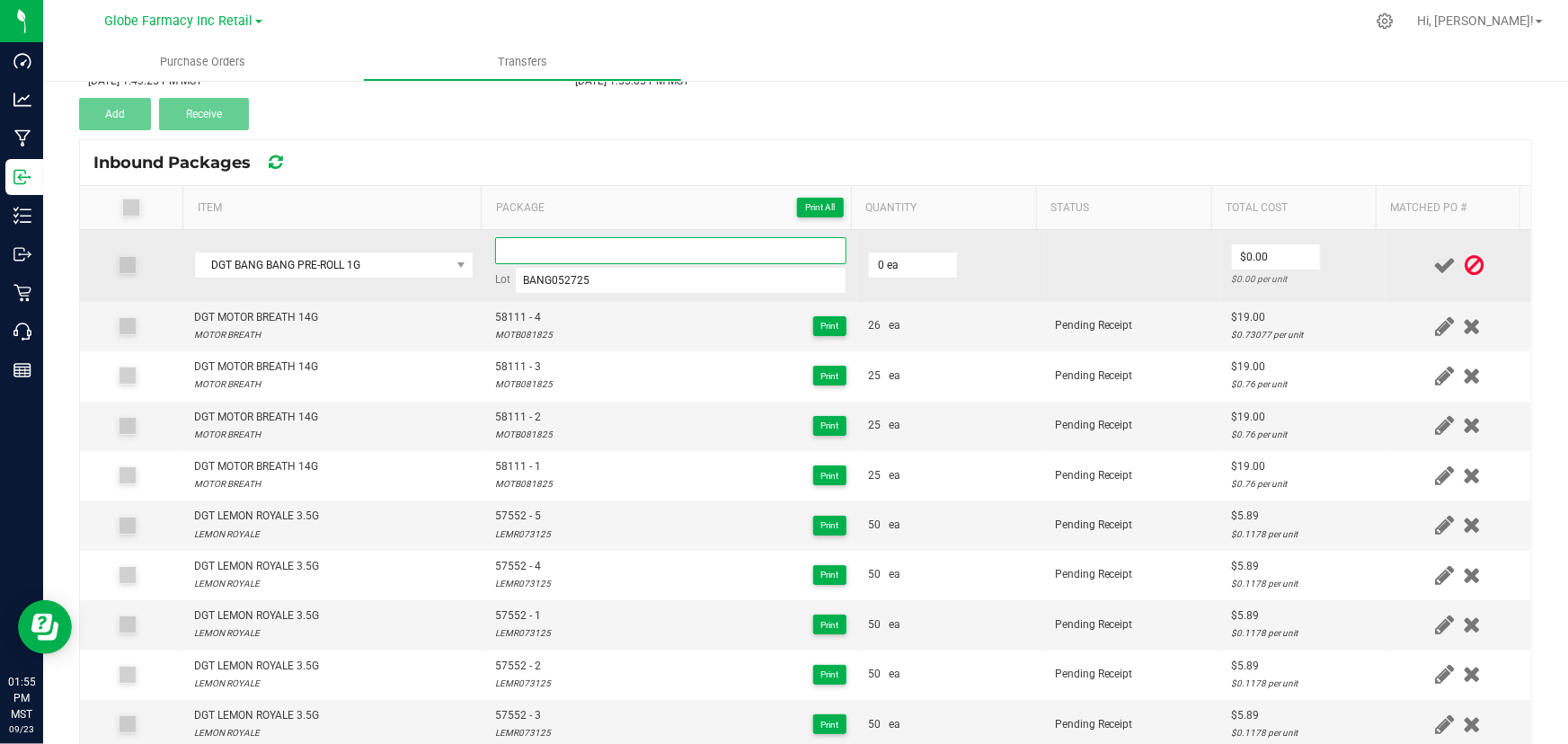
click at [641, 259] on input at bounding box center [670, 251] width 352 height 27
paste input "56210"
type input "56210 - 2"
type input "30 ea"
type input "$2.00"
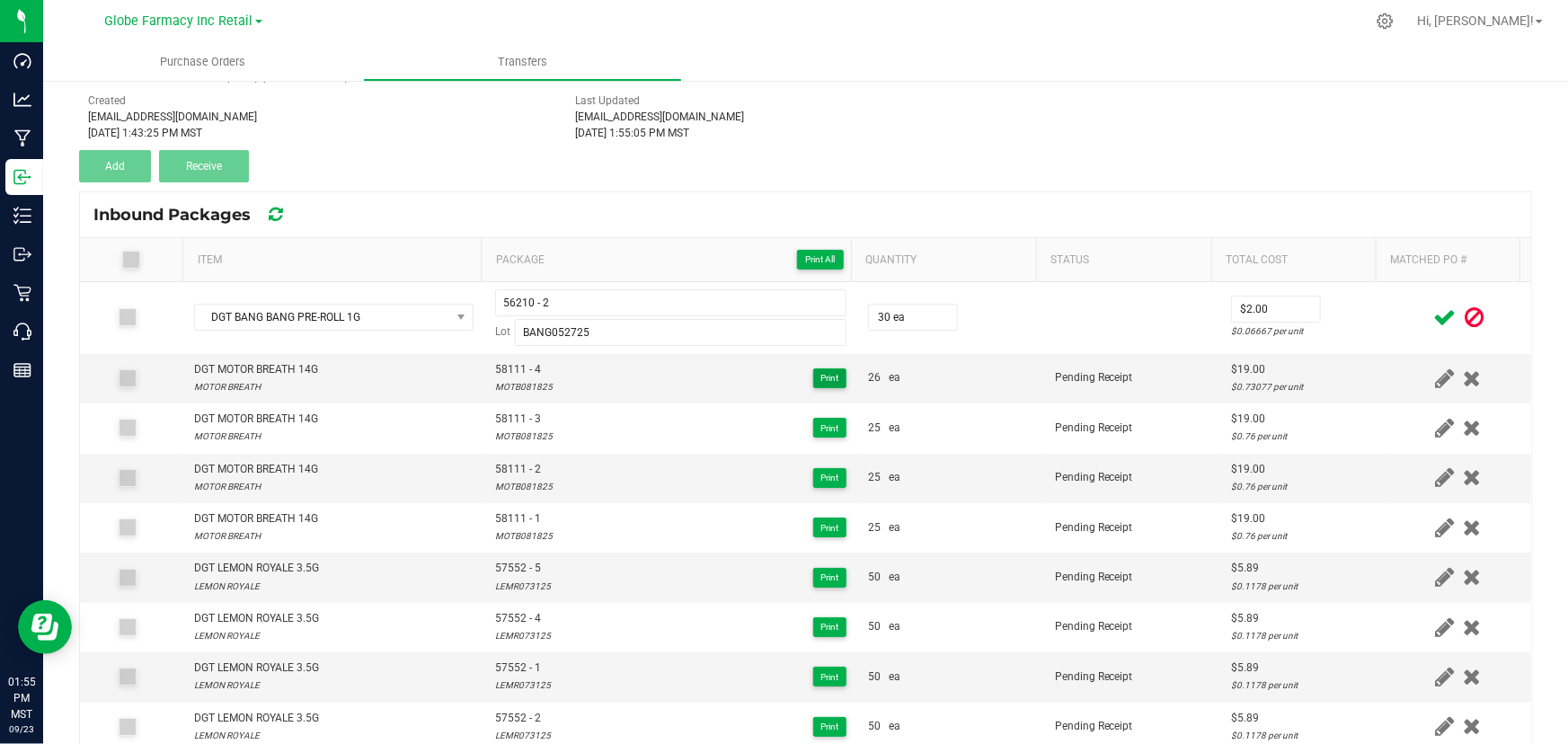
scroll to position [81, 0]
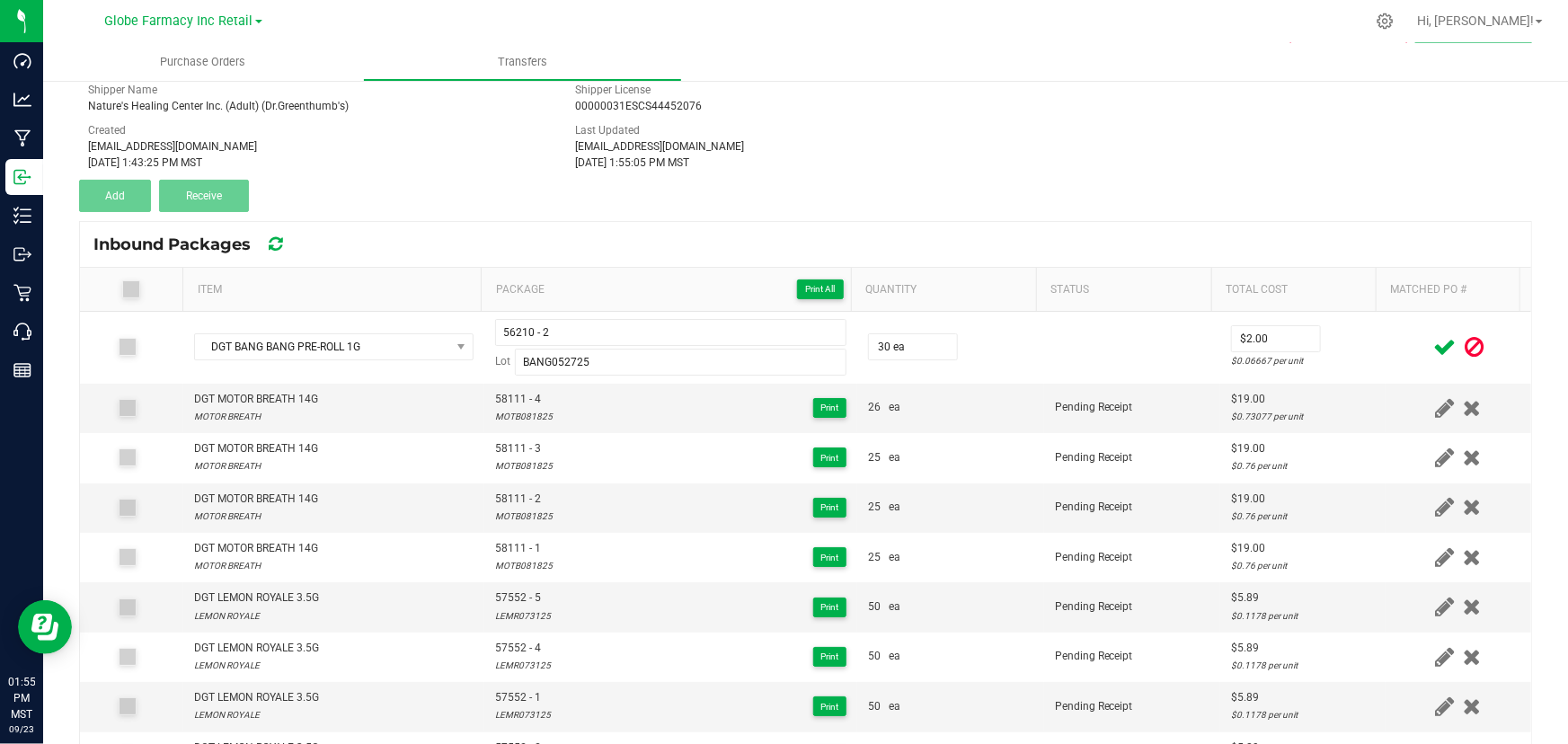
click at [1396, 356] on div at bounding box center [1458, 348] width 124 height 23
click at [1434, 348] on icon at bounding box center [1445, 348] width 23 height 23
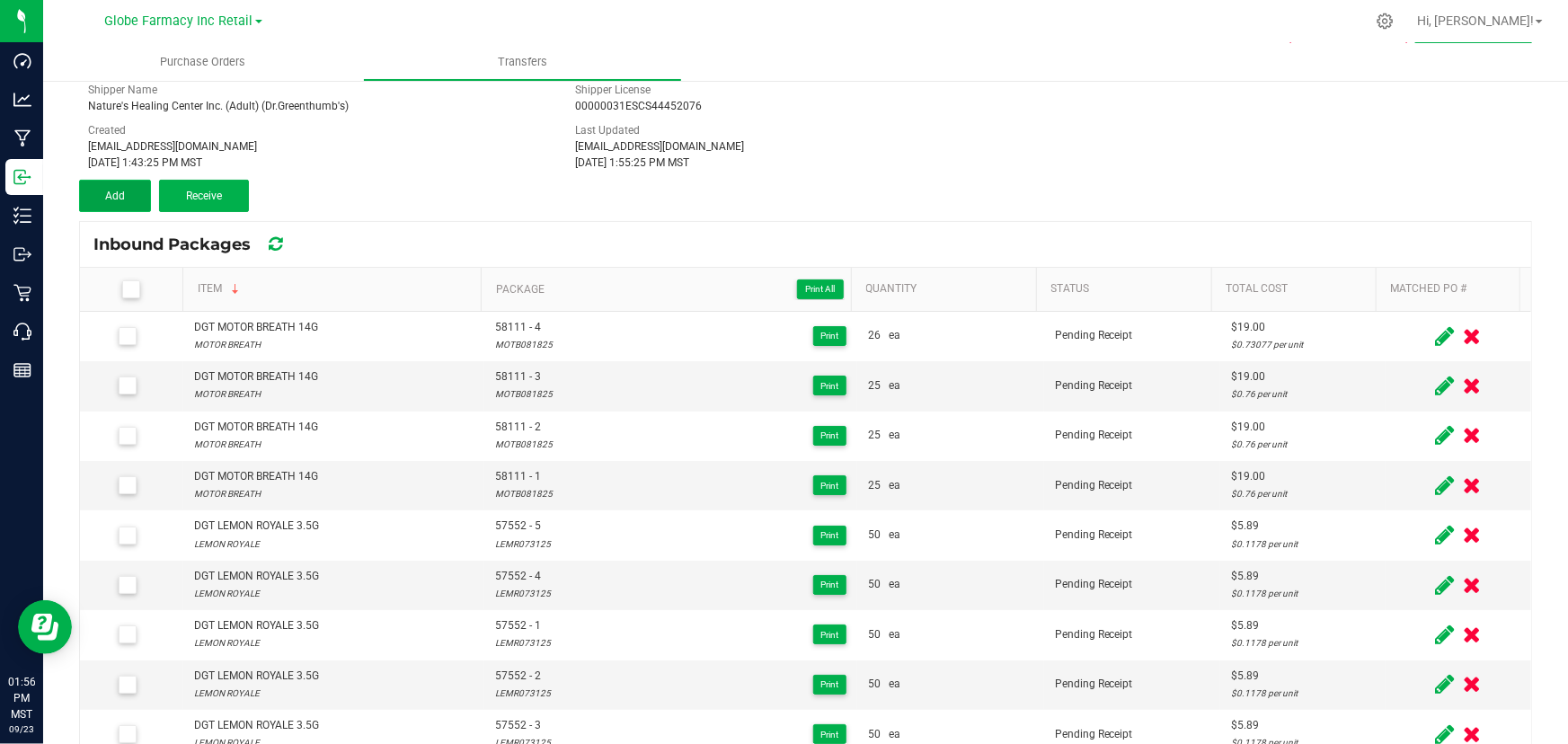
click at [98, 180] on button "Add" at bounding box center [114, 196] width 71 height 32
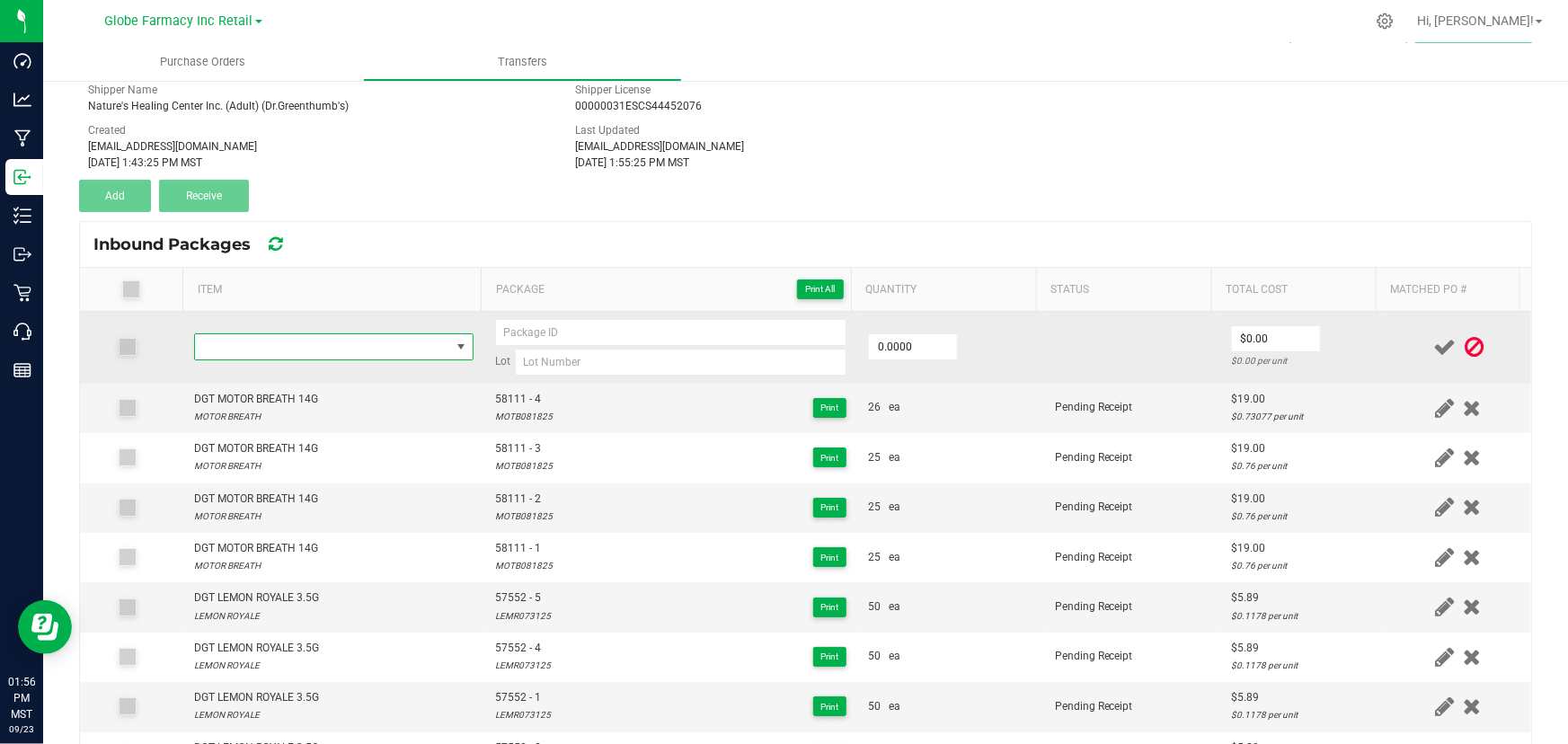
click at [306, 351] on span "NO DATA FOUND" at bounding box center [323, 347] width 255 height 25
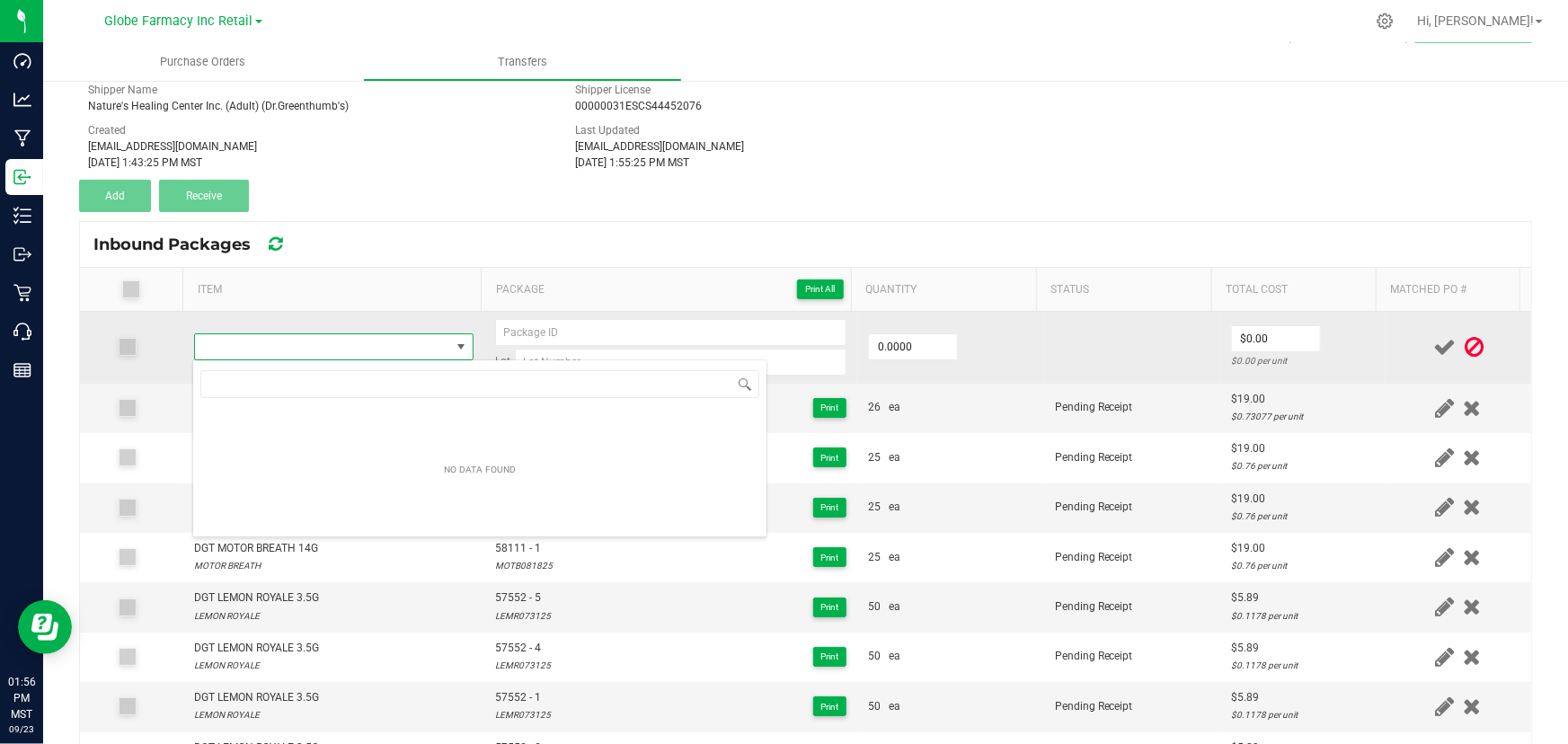
type input "DGT BLUE TINT #2 PRE-ROLL 1G"
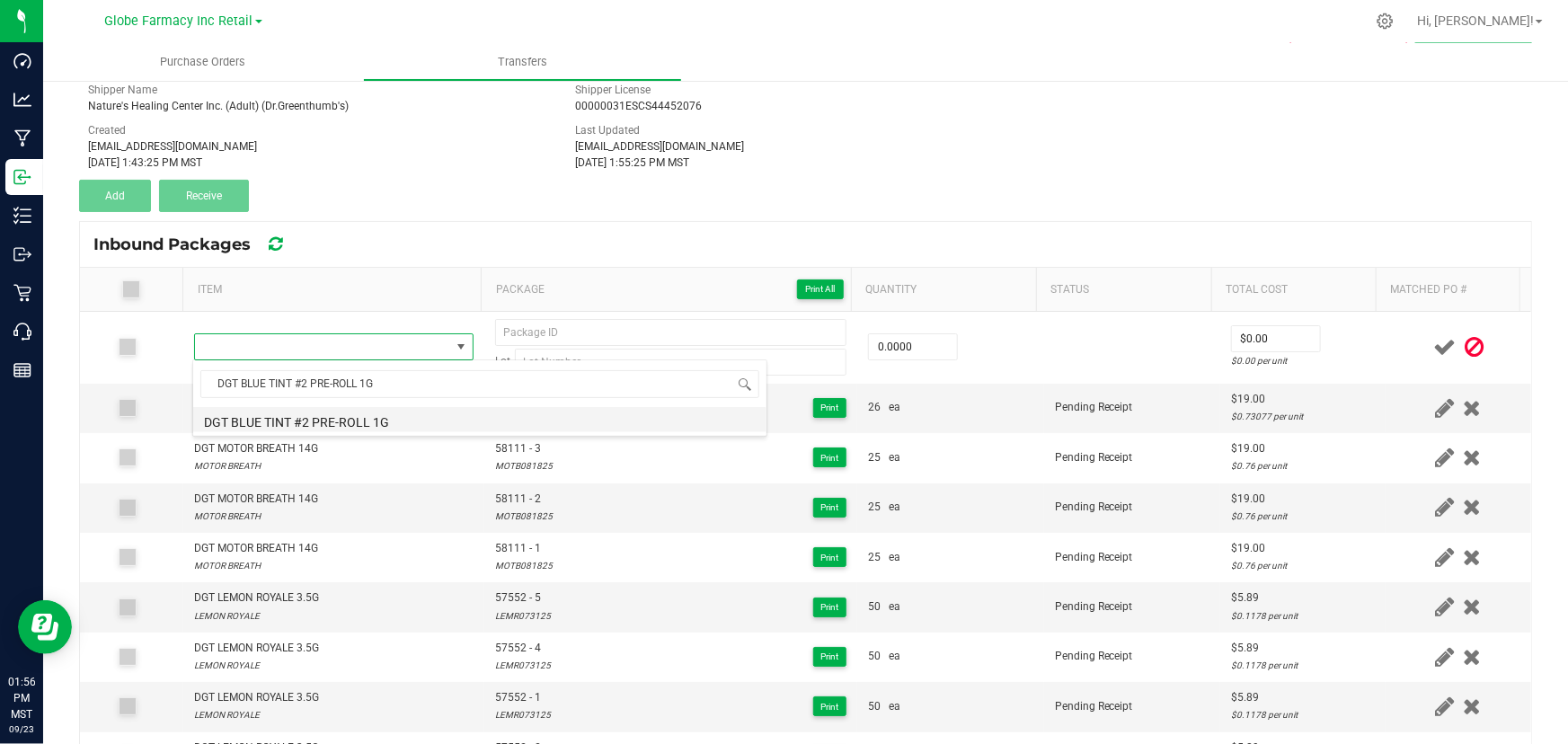
click at [338, 416] on li "DGT BLUE TINT #2 PRE-ROLL 1G" at bounding box center [480, 419] width 574 height 25
type input "0 ea"
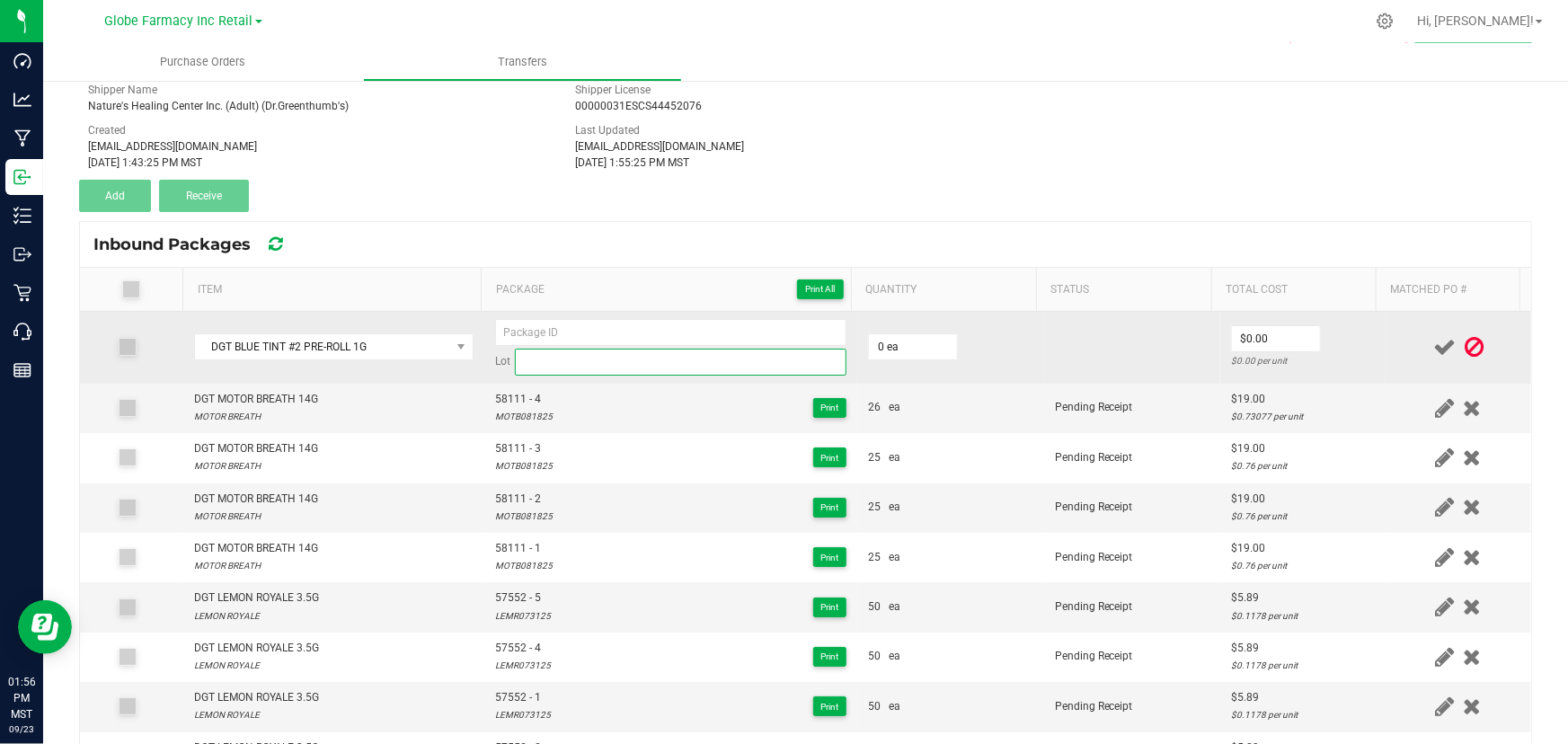
click at [589, 363] on input at bounding box center [681, 362] width 332 height 27
paste input "56267"
click at [566, 327] on input at bounding box center [670, 332] width 352 height 27
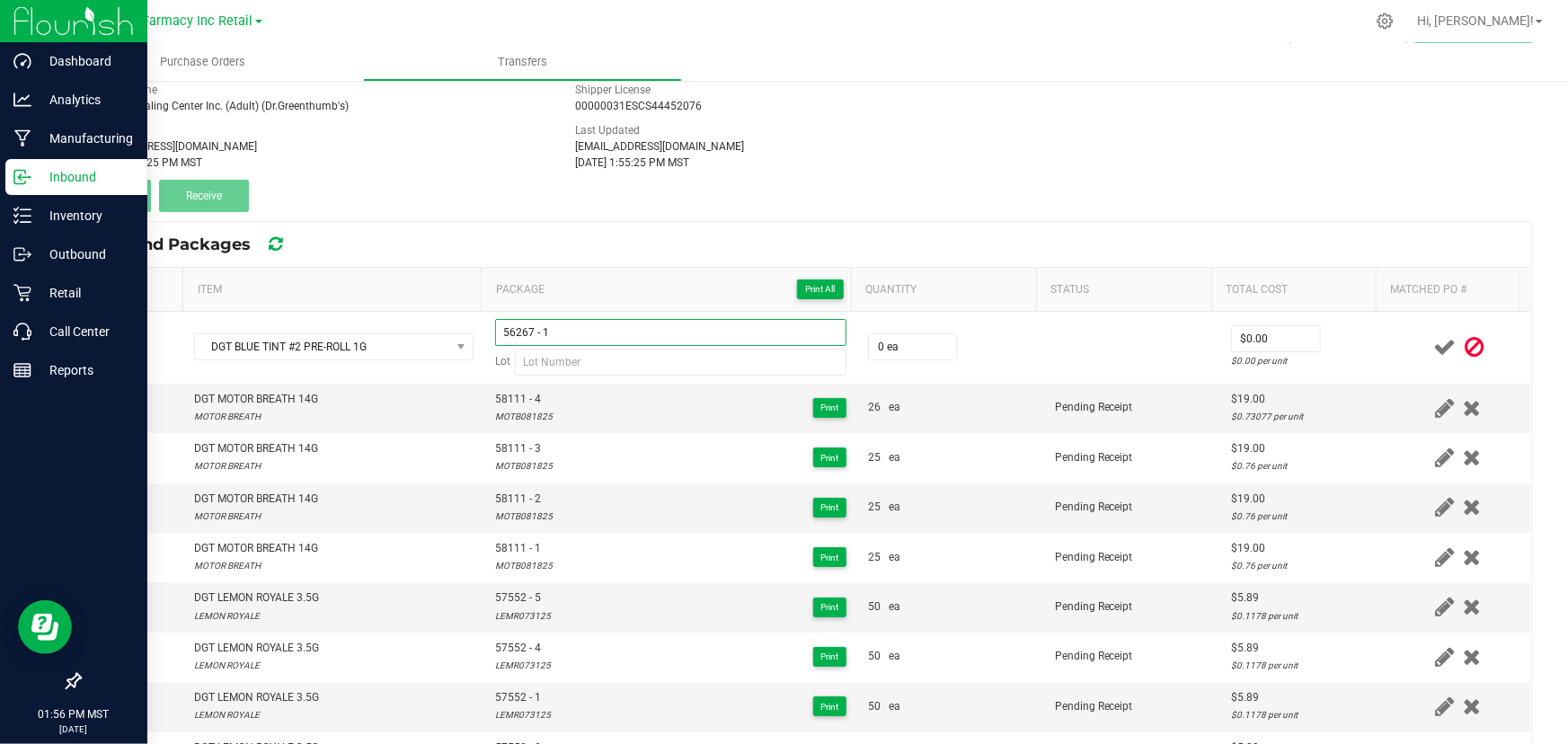
type input "56267 - 1"
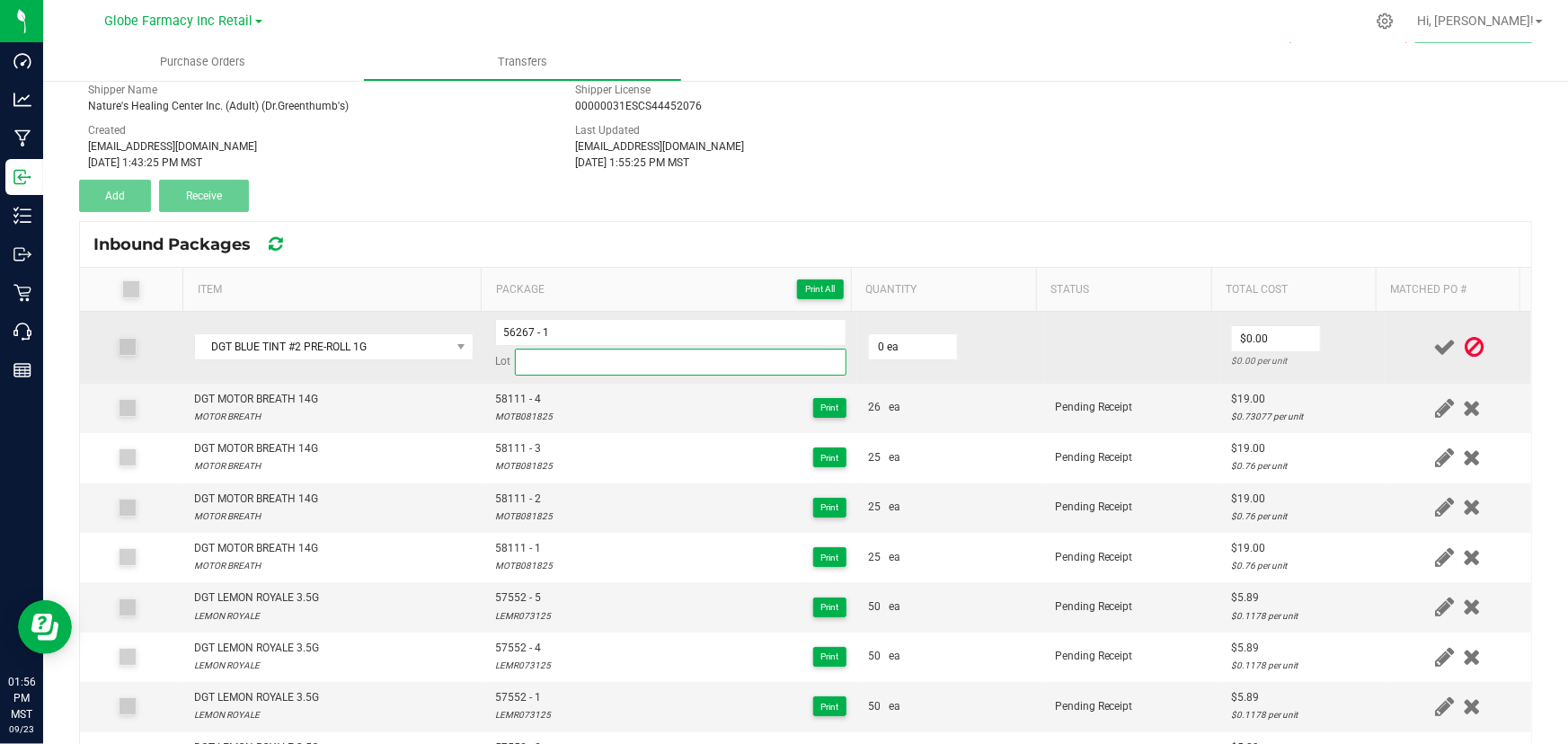
paste input "BTIN2052725"
click at [636, 361] on input "BTIN2052725" at bounding box center [681, 362] width 332 height 27
type input "BTIN2052725"
click at [899, 344] on input "0" at bounding box center [913, 347] width 88 height 25
type input "50 ea"
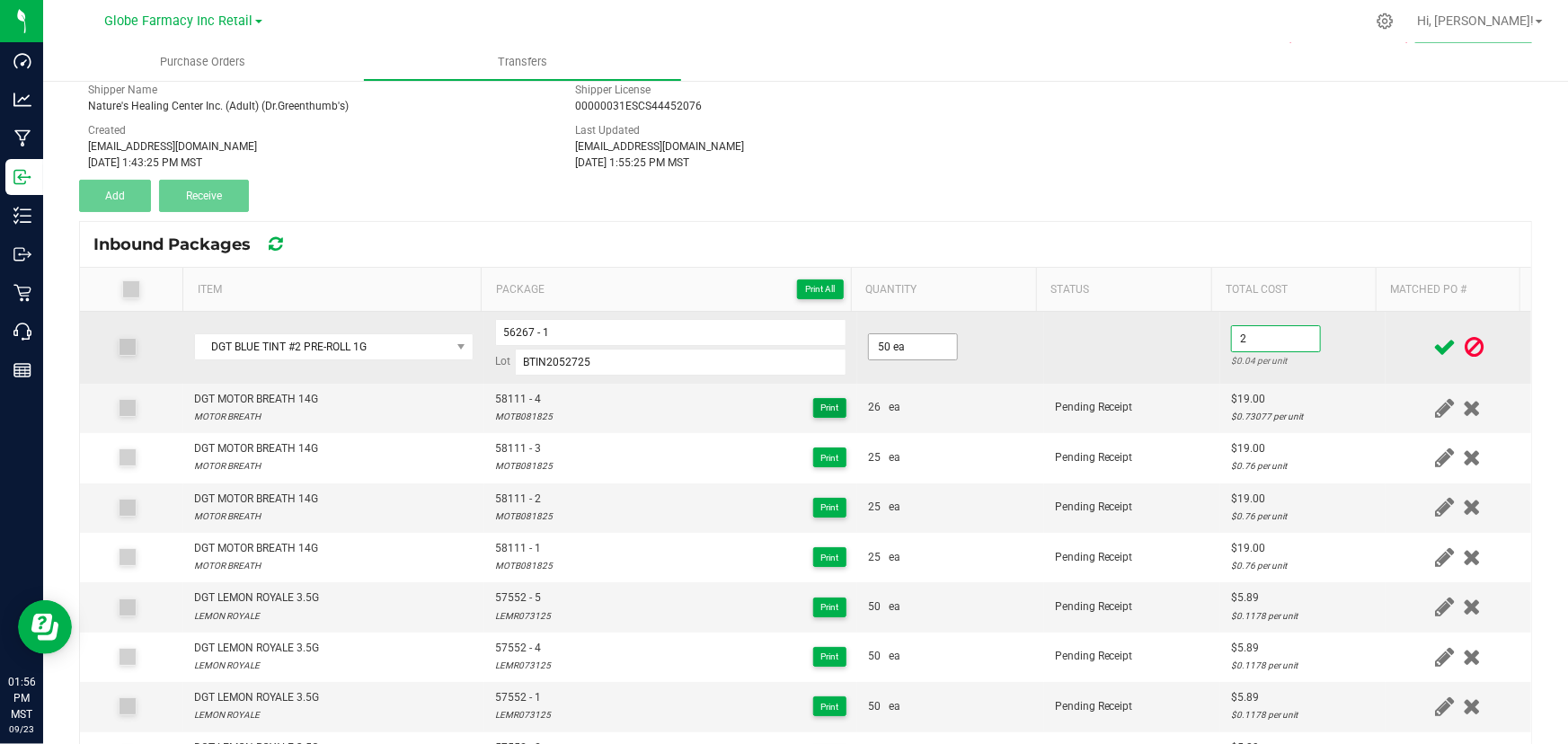
type input "$2.00"
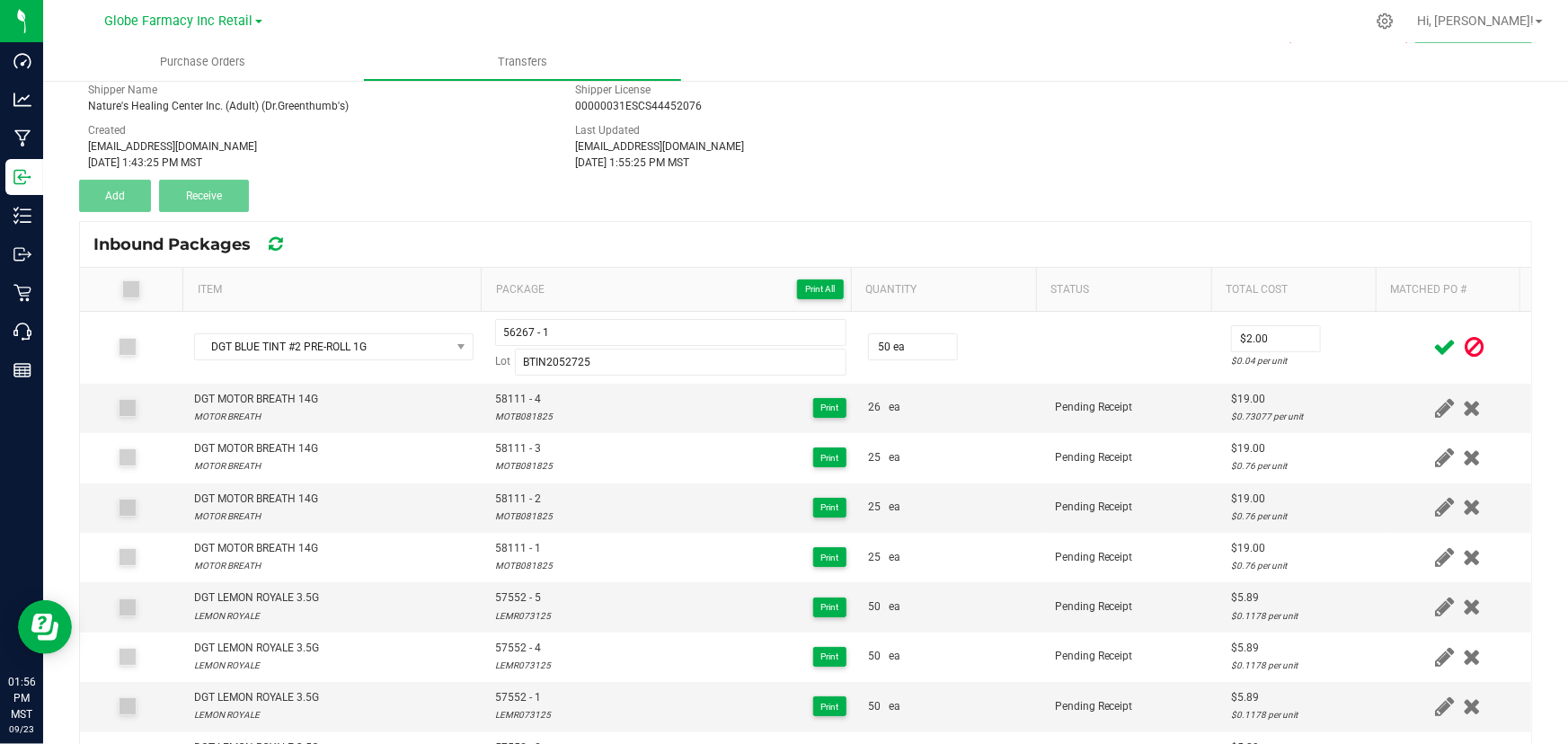
click at [1396, 343] on div at bounding box center [1458, 348] width 124 height 23
click at [913, 349] on input "50" at bounding box center [913, 347] width 88 height 25
type input "40 ea"
type input "$2.00"
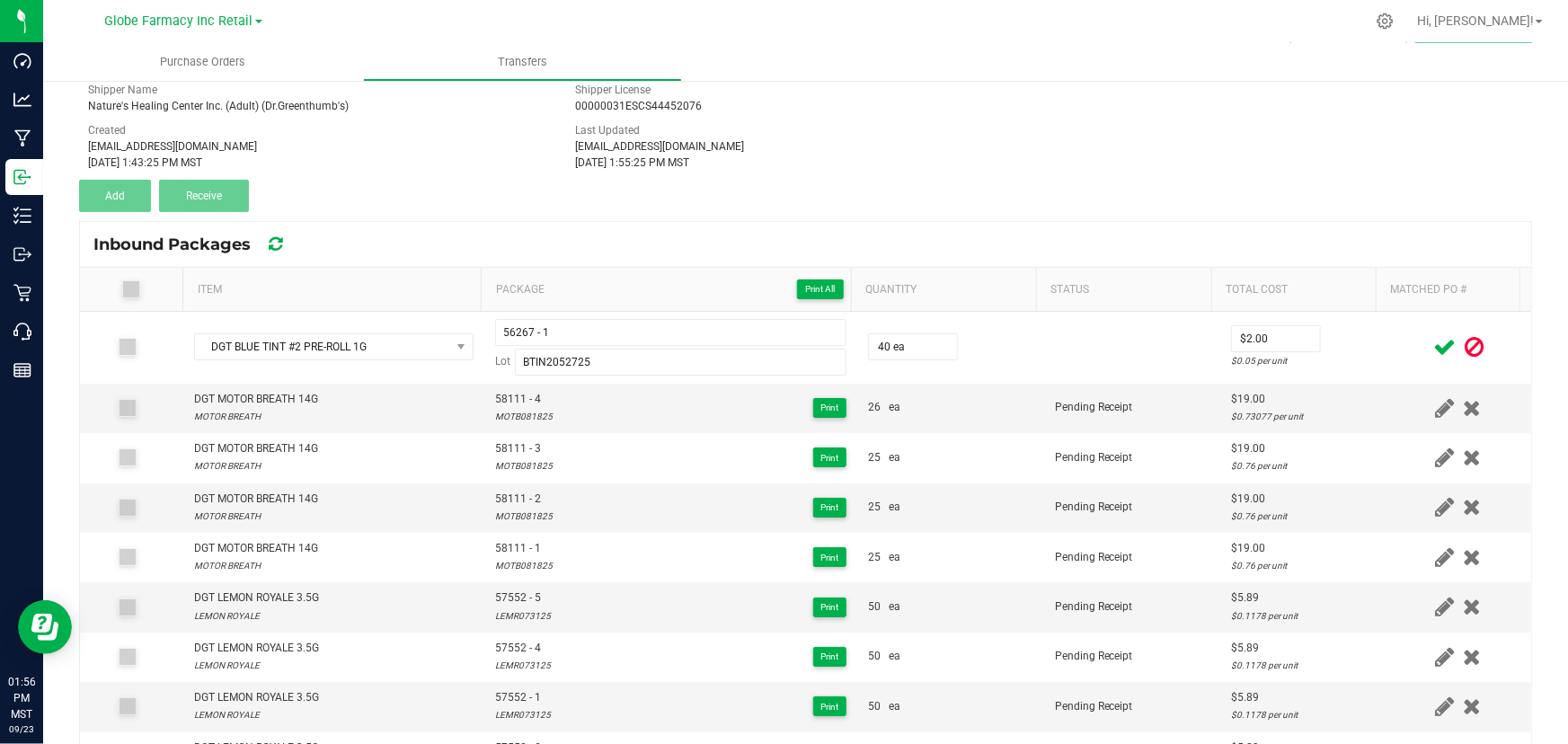
drag, startPoint x: 1359, startPoint y: 365, endPoint x: 1422, endPoint y: 355, distance: 63.8
click at [1363, 366] on td "$2.00 $0.05 per unit" at bounding box center [1303, 347] width 166 height 71
click at [1434, 350] on icon at bounding box center [1445, 348] width 23 height 23
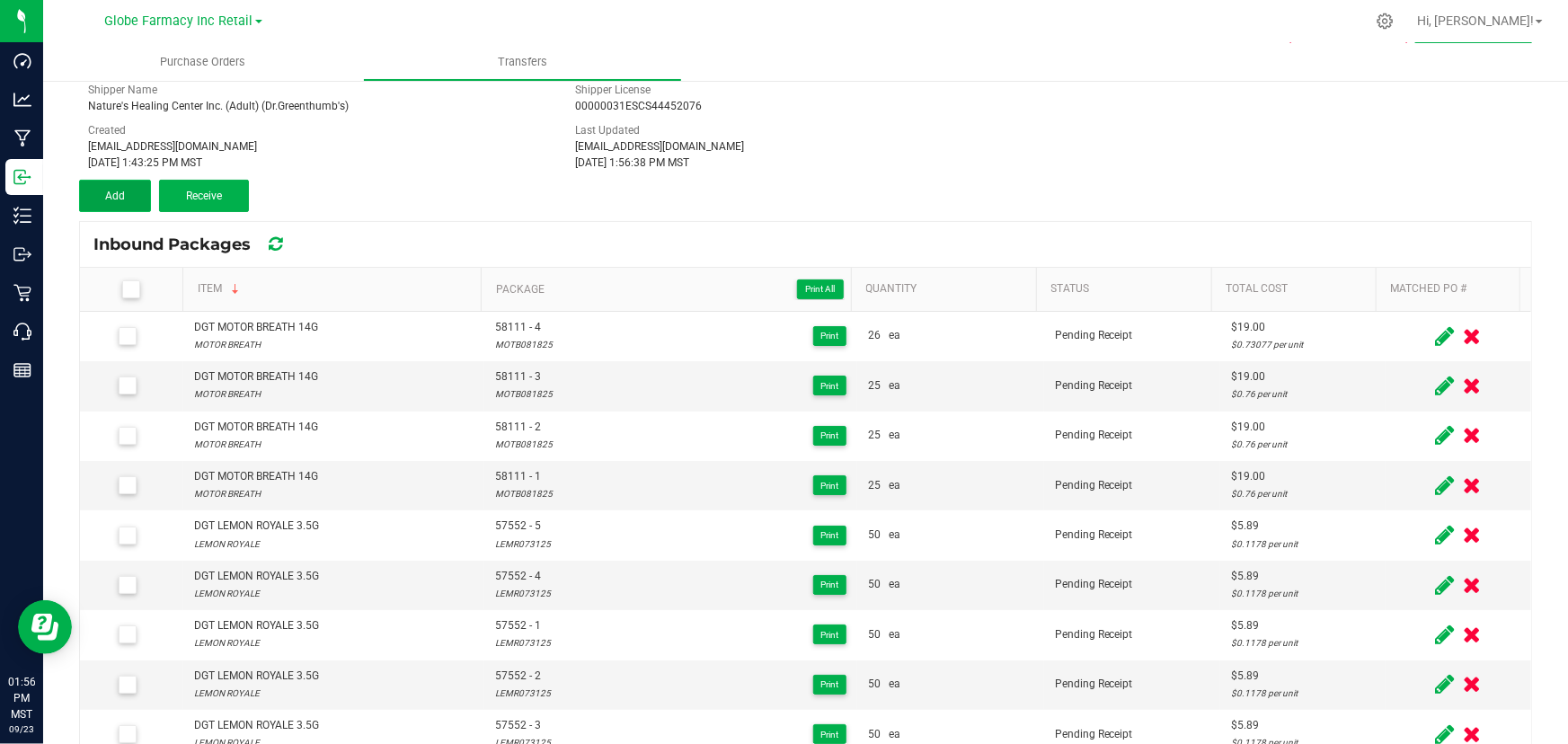
click at [126, 198] on button "Add" at bounding box center [114, 196] width 71 height 32
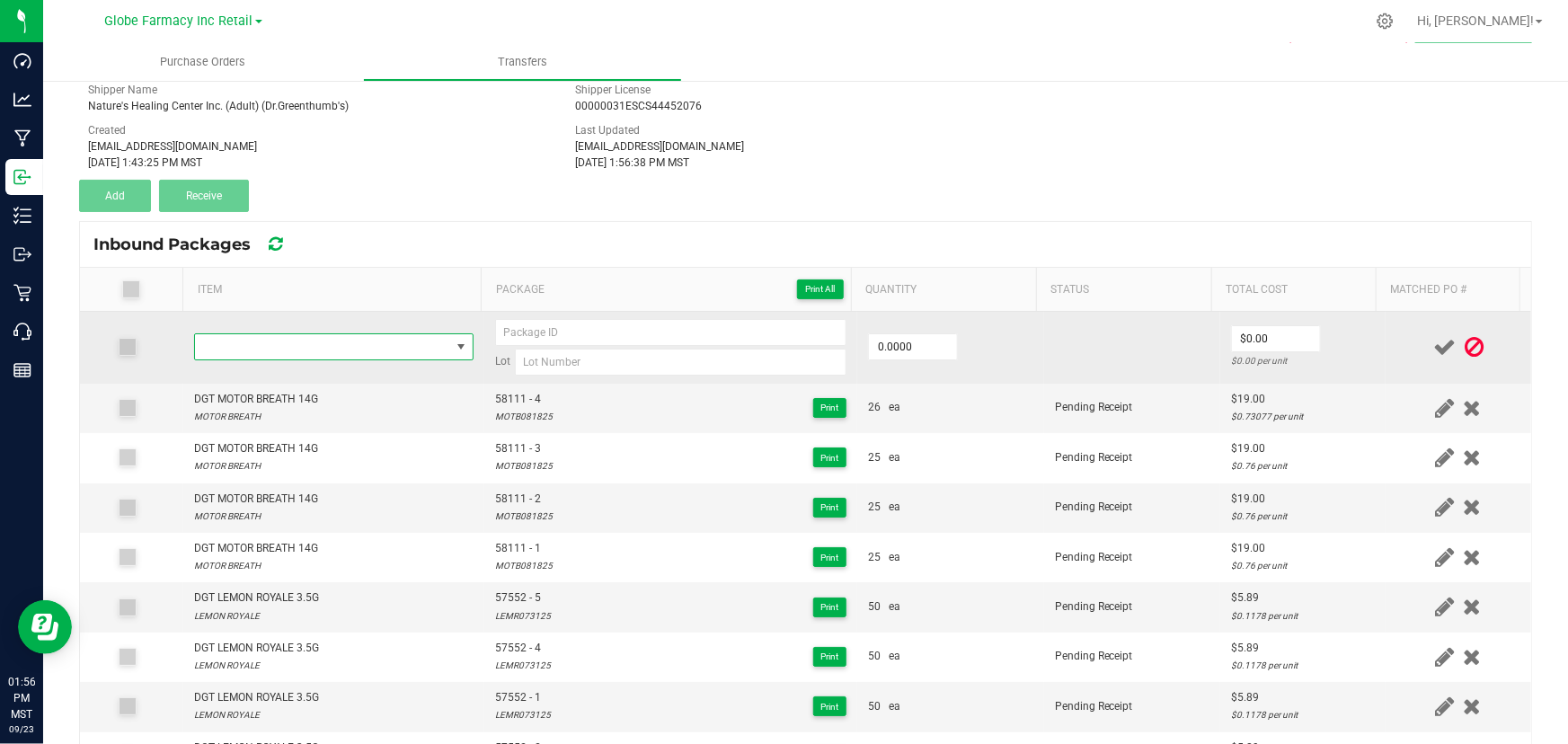
click at [409, 337] on span "NO DATA FOUND" at bounding box center [323, 347] width 255 height 25
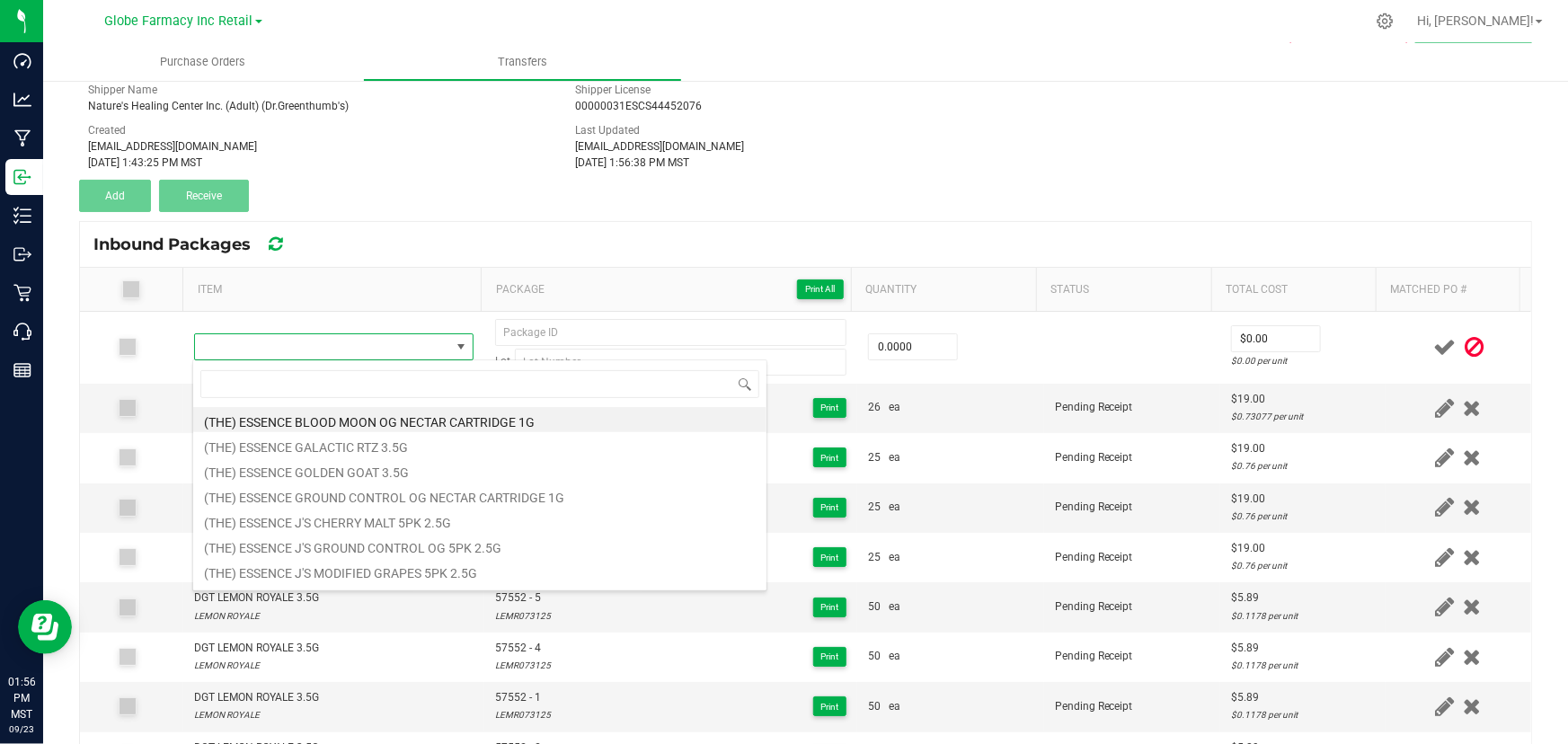
type input "DGT BLUE TINT #2 PRE-ROLL 1G"
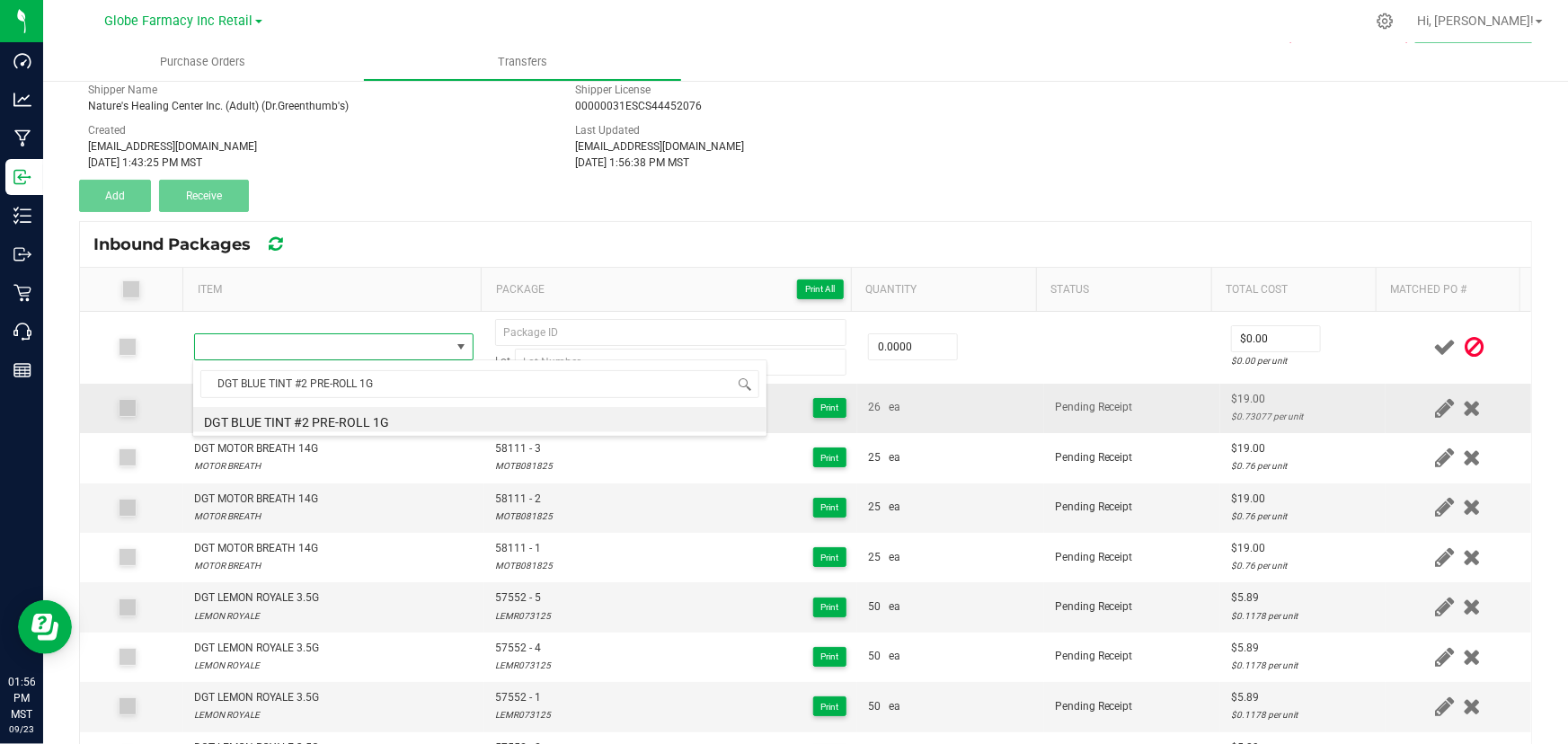
click at [354, 422] on li "DGT BLUE TINT #2 PRE-ROLL 1G" at bounding box center [480, 419] width 574 height 25
type input "0 ea"
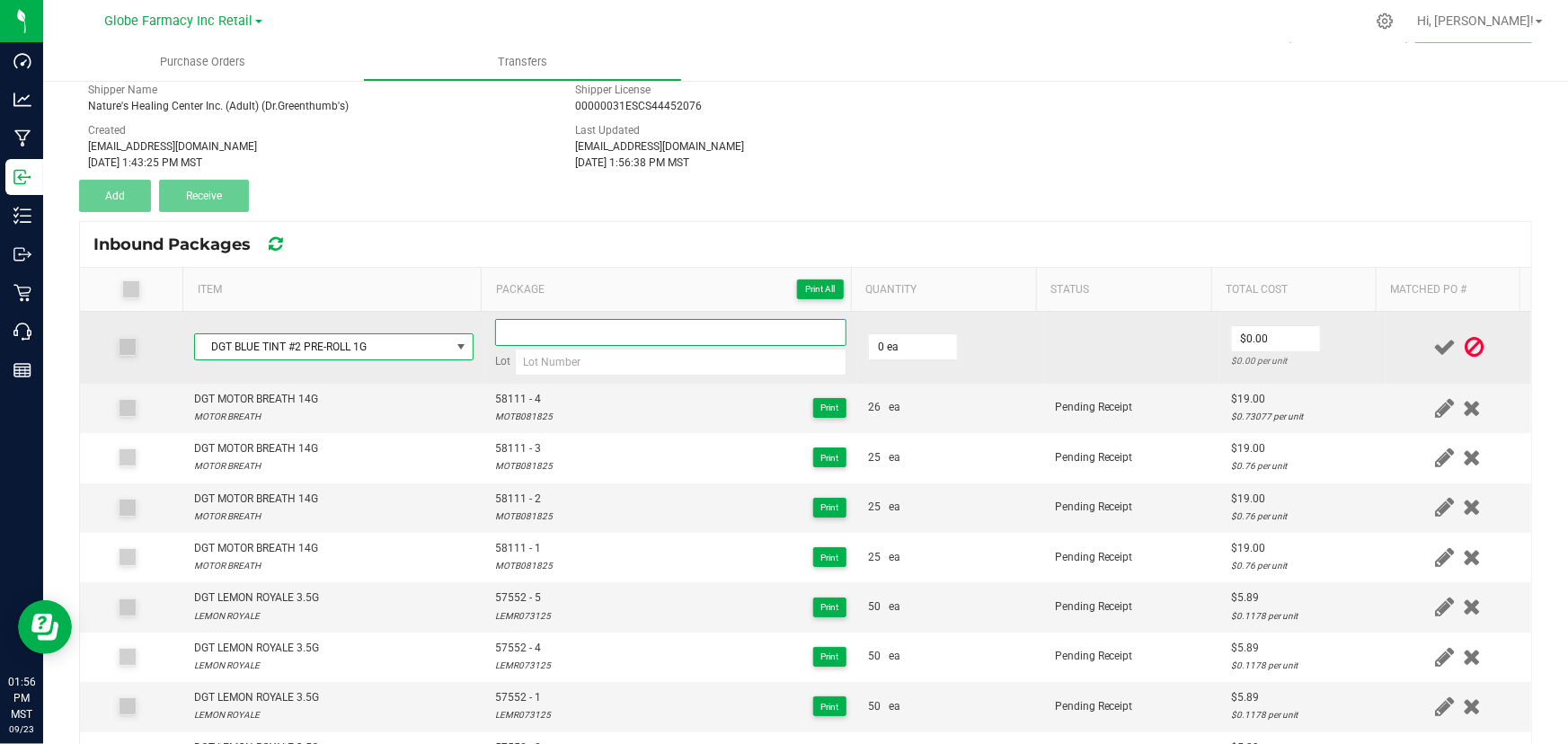
click at [567, 320] on input at bounding box center [670, 332] width 352 height 27
paste input "56267"
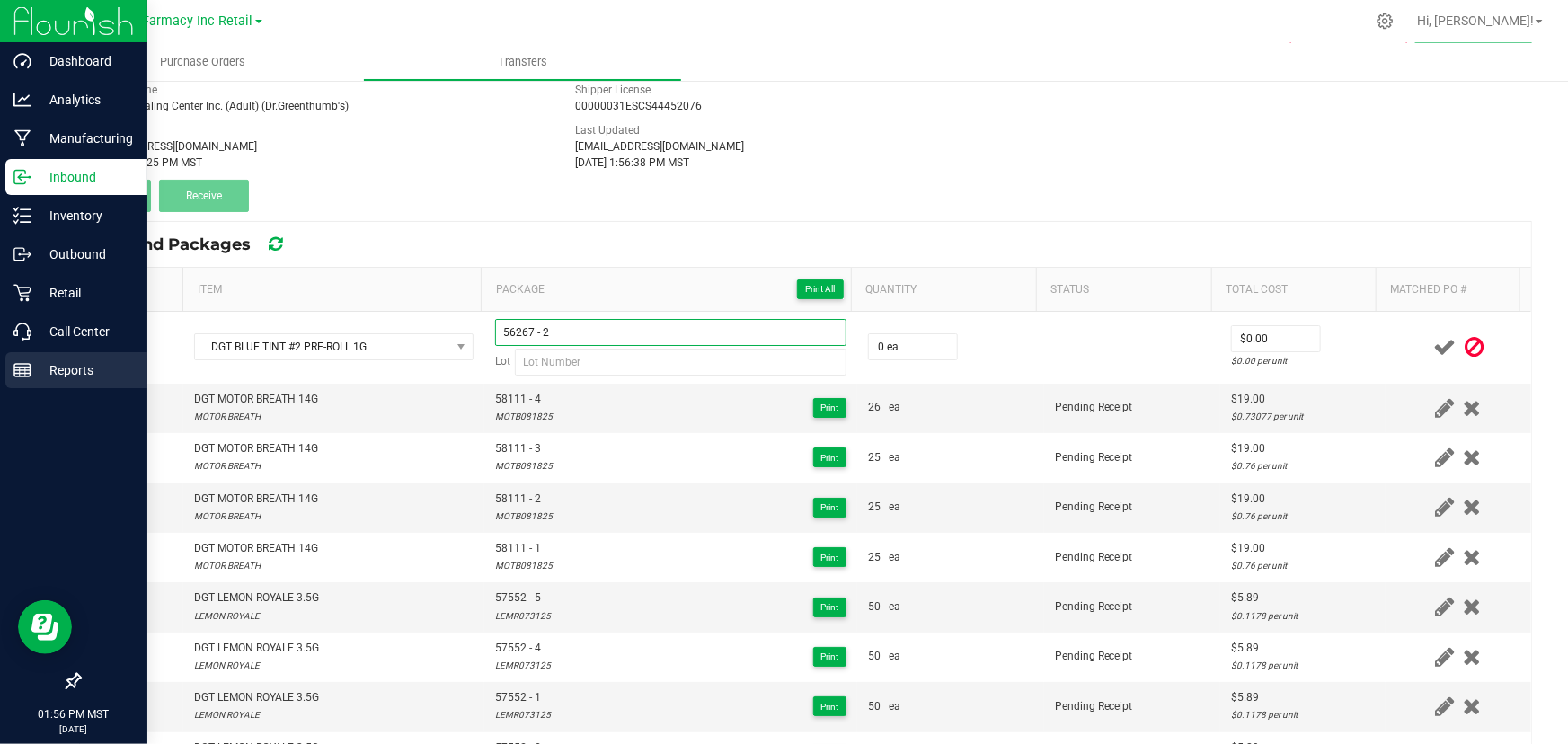
type input "56267 - 2"
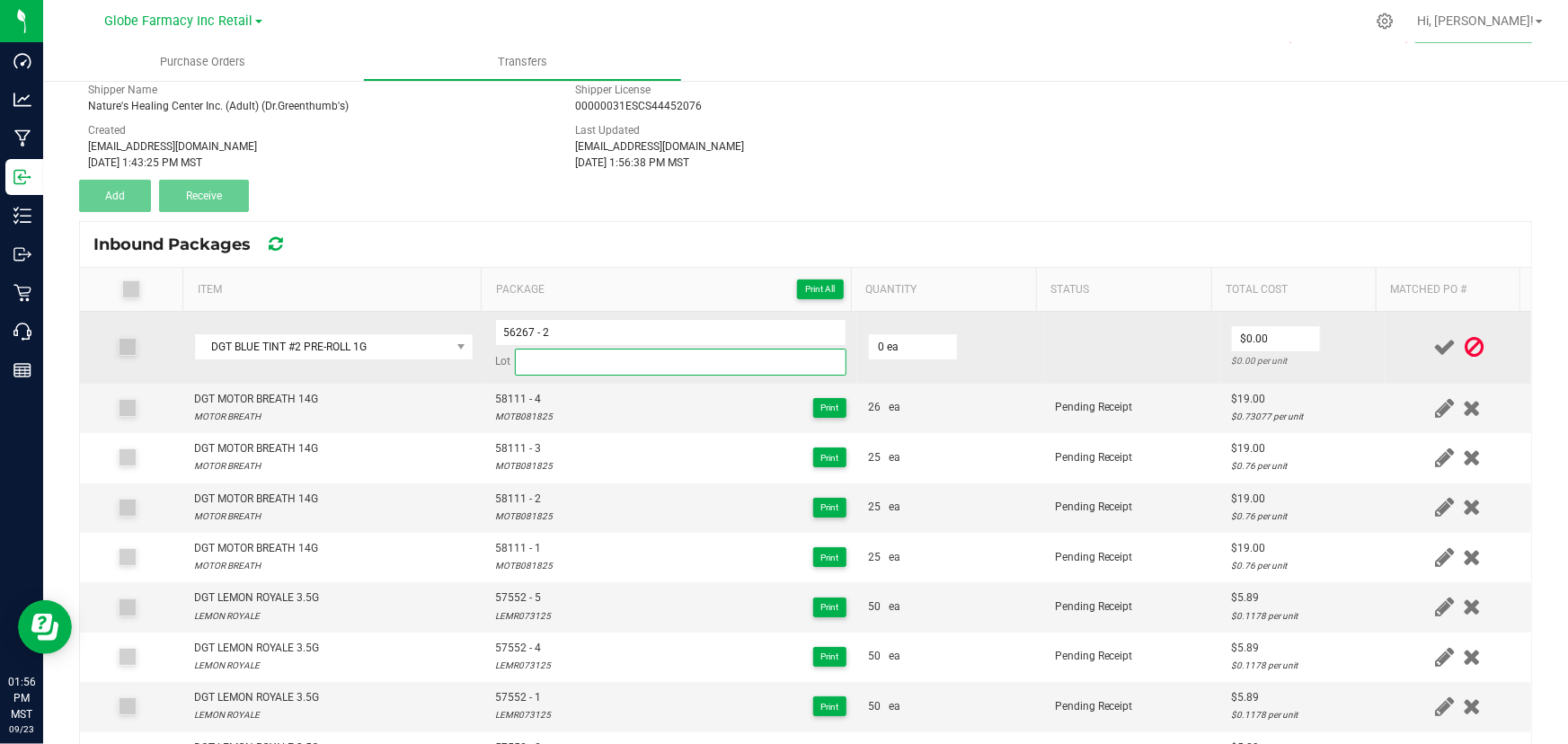
paste input "BTIN2052725"
drag, startPoint x: 591, startPoint y: 370, endPoint x: 679, endPoint y: 363, distance: 88.3
click at [591, 370] on input "BTIN2052725" at bounding box center [681, 362] width 332 height 27
type input "BTIN2052725"
click at [898, 343] on input "0" at bounding box center [913, 347] width 88 height 25
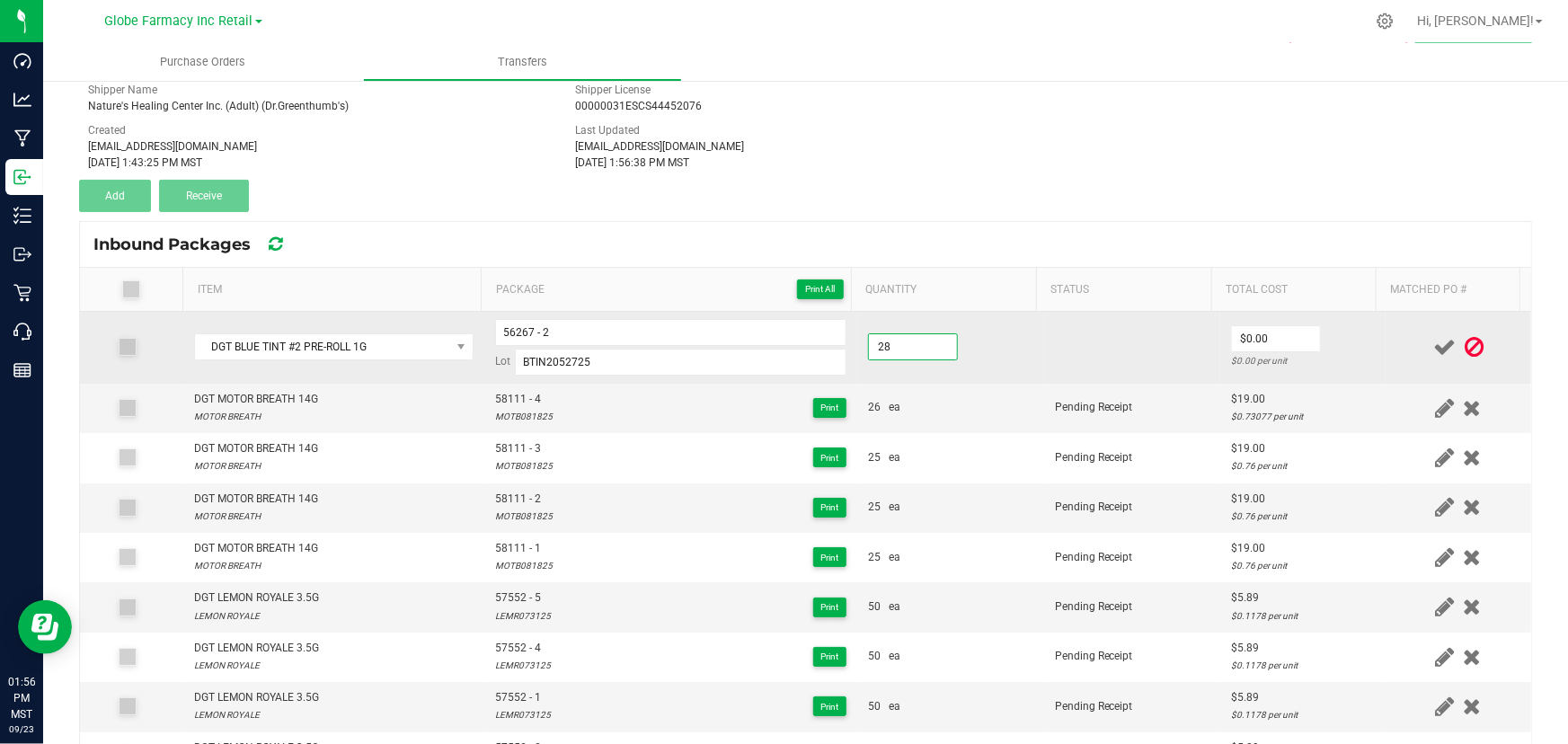
type input "28 ea"
type input "$2.00"
click at [1334, 352] on div "$0.07143 per unit" at bounding box center [1304, 361] width 145 height 17
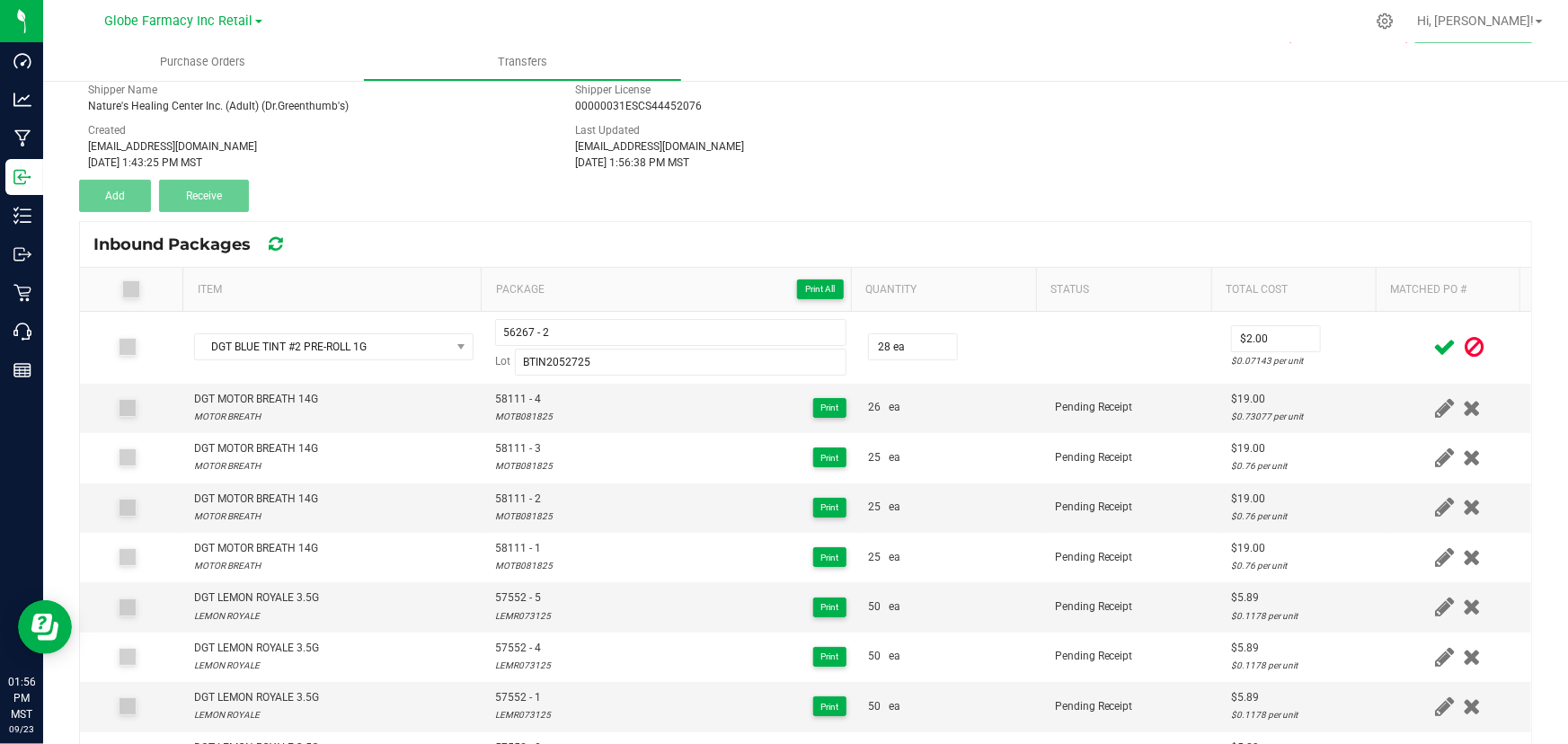
click at [1434, 341] on icon at bounding box center [1445, 348] width 23 height 23
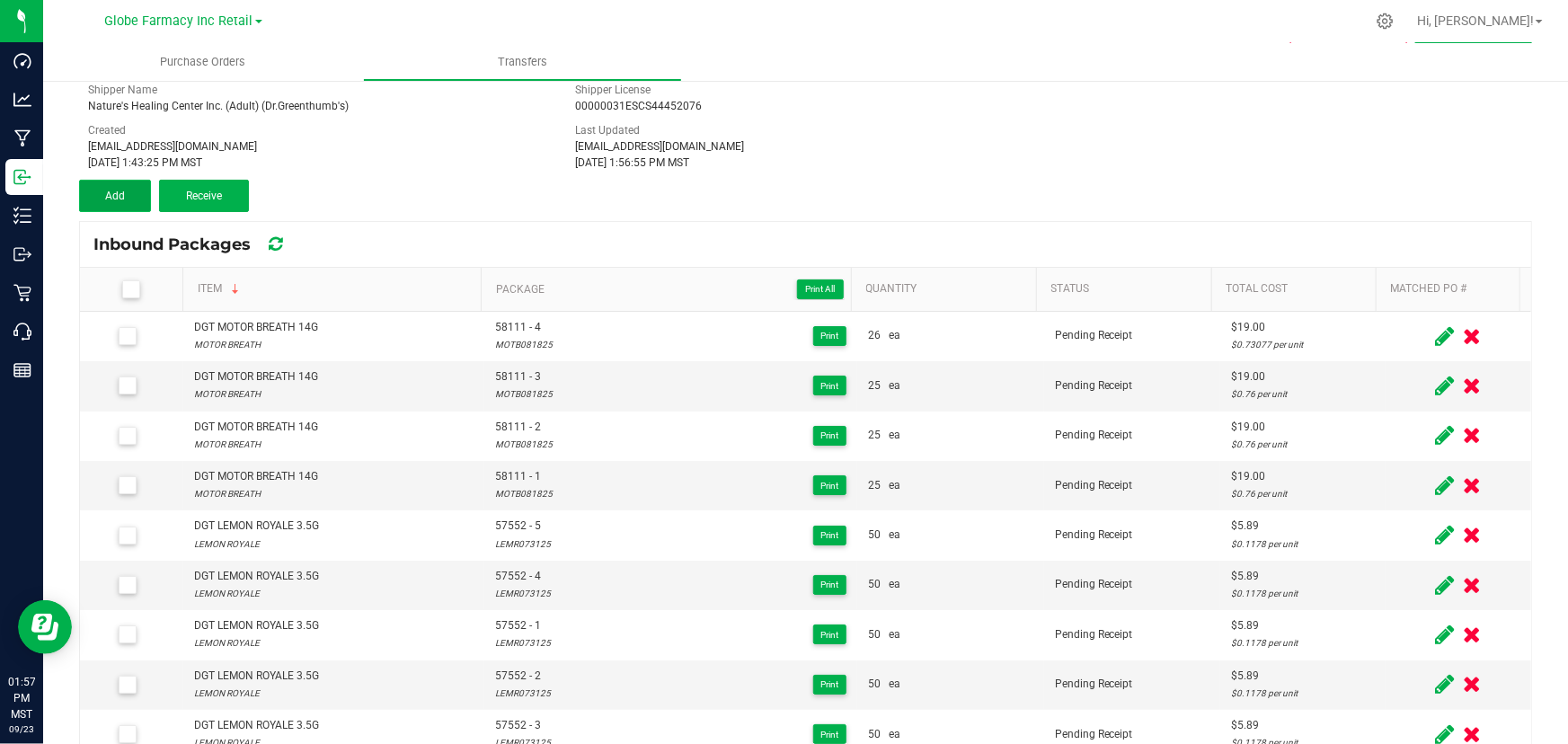
click at [126, 194] on button "Add" at bounding box center [114, 196] width 71 height 32
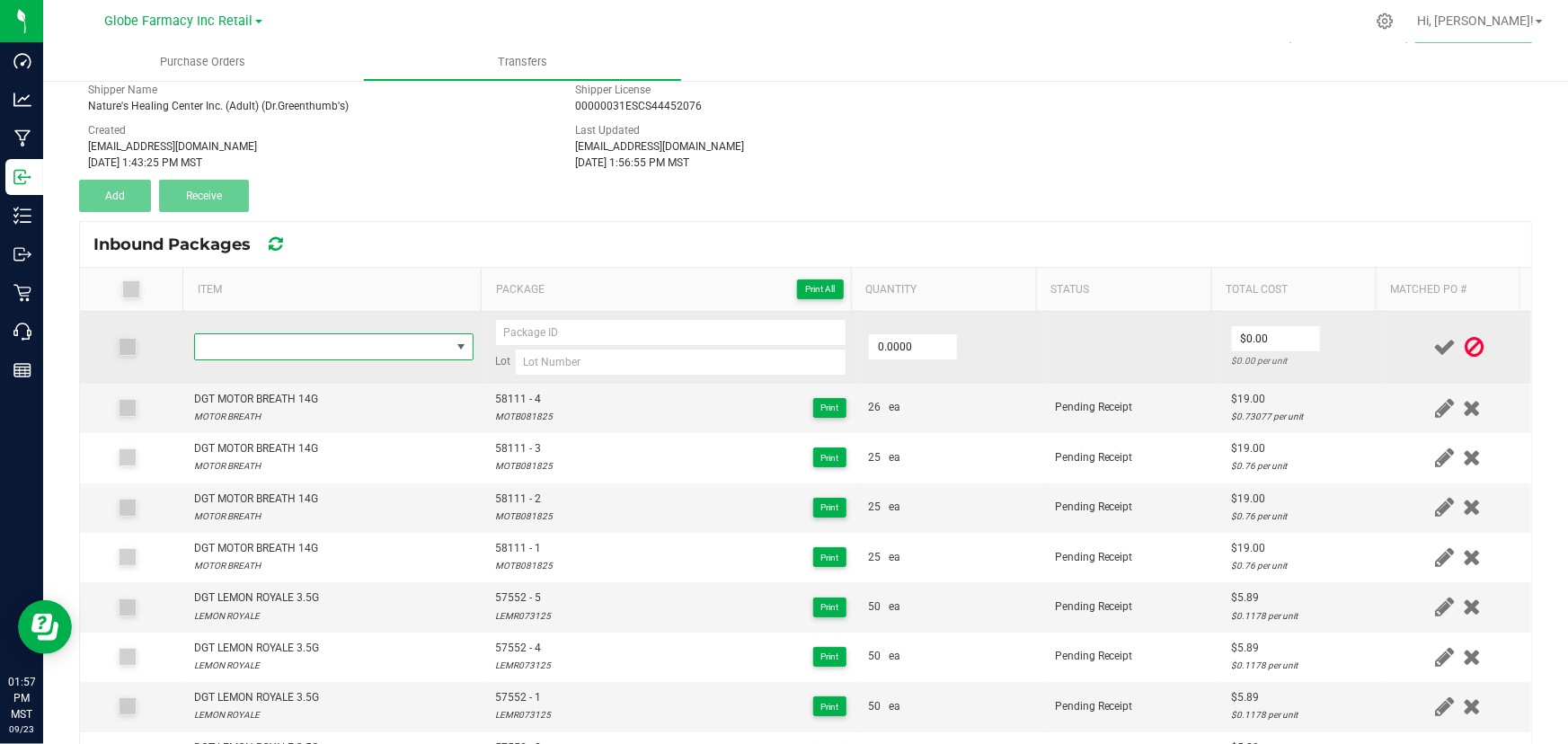
click at [309, 351] on span "NO DATA FOUND" at bounding box center [323, 347] width 255 height 25
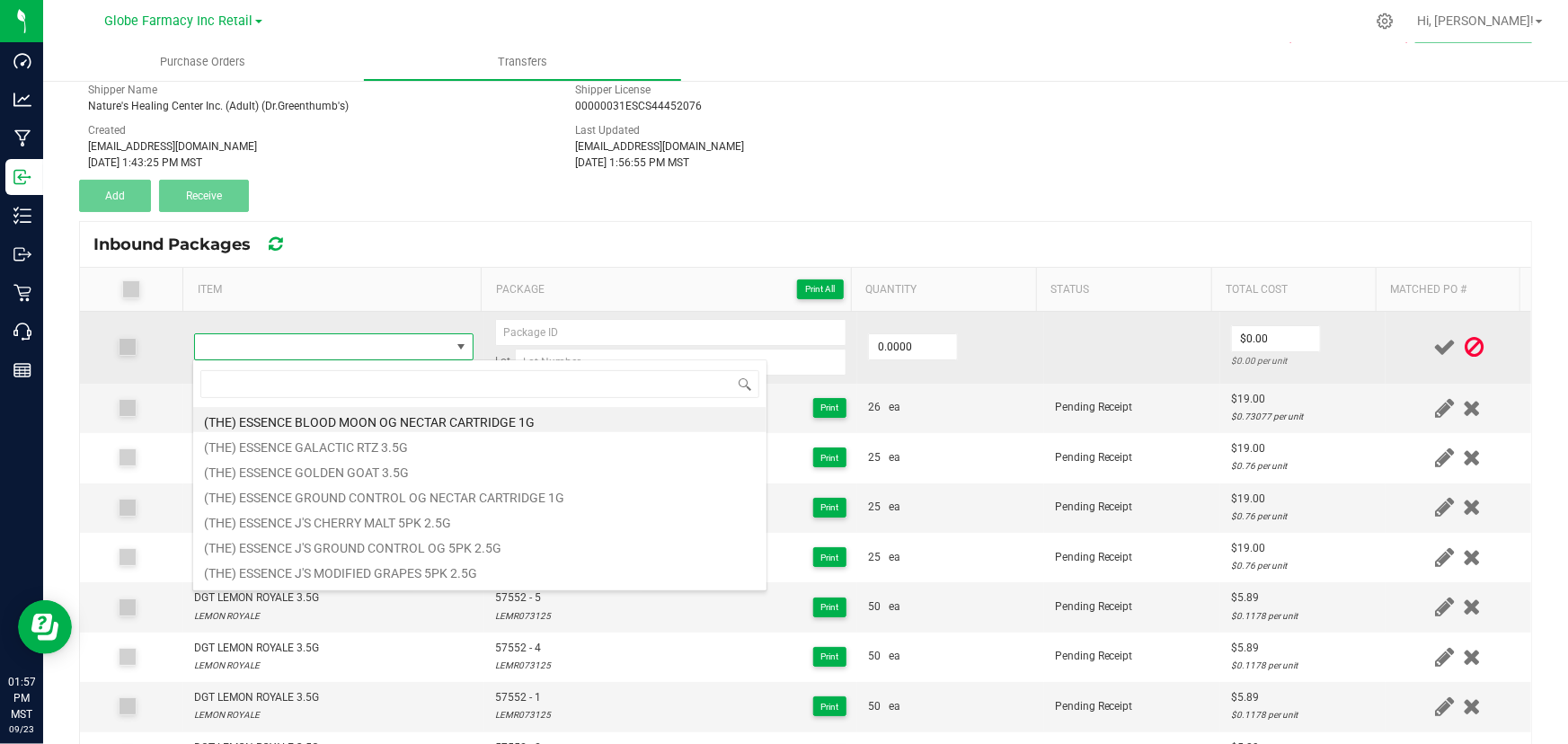
type input "SHORTIES P-WING INFUSED PRE-ROLL 10PK 5G"
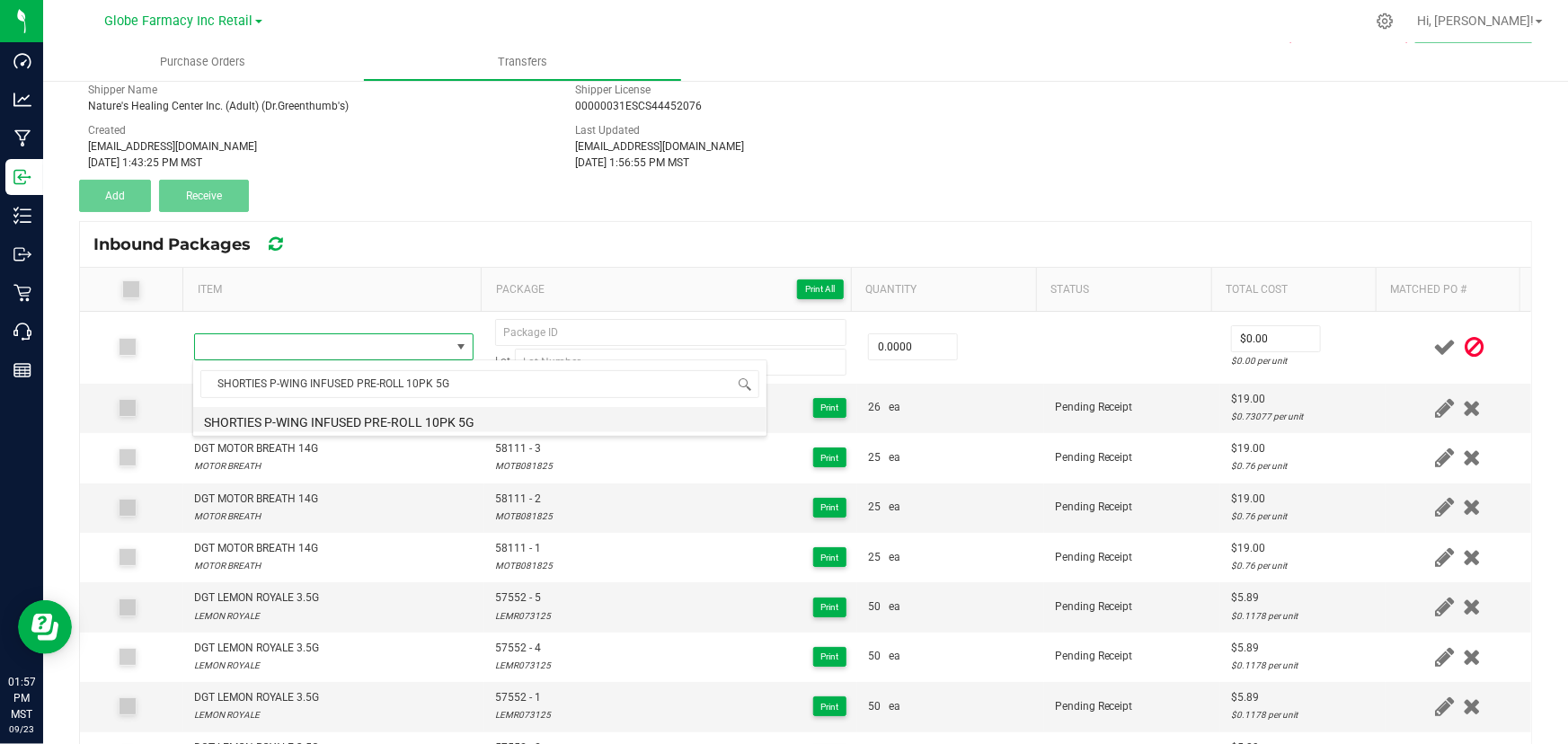
click at [378, 412] on li "SHORTIES P-WING INFUSED PRE-ROLL 10PK 5G" at bounding box center [480, 419] width 574 height 25
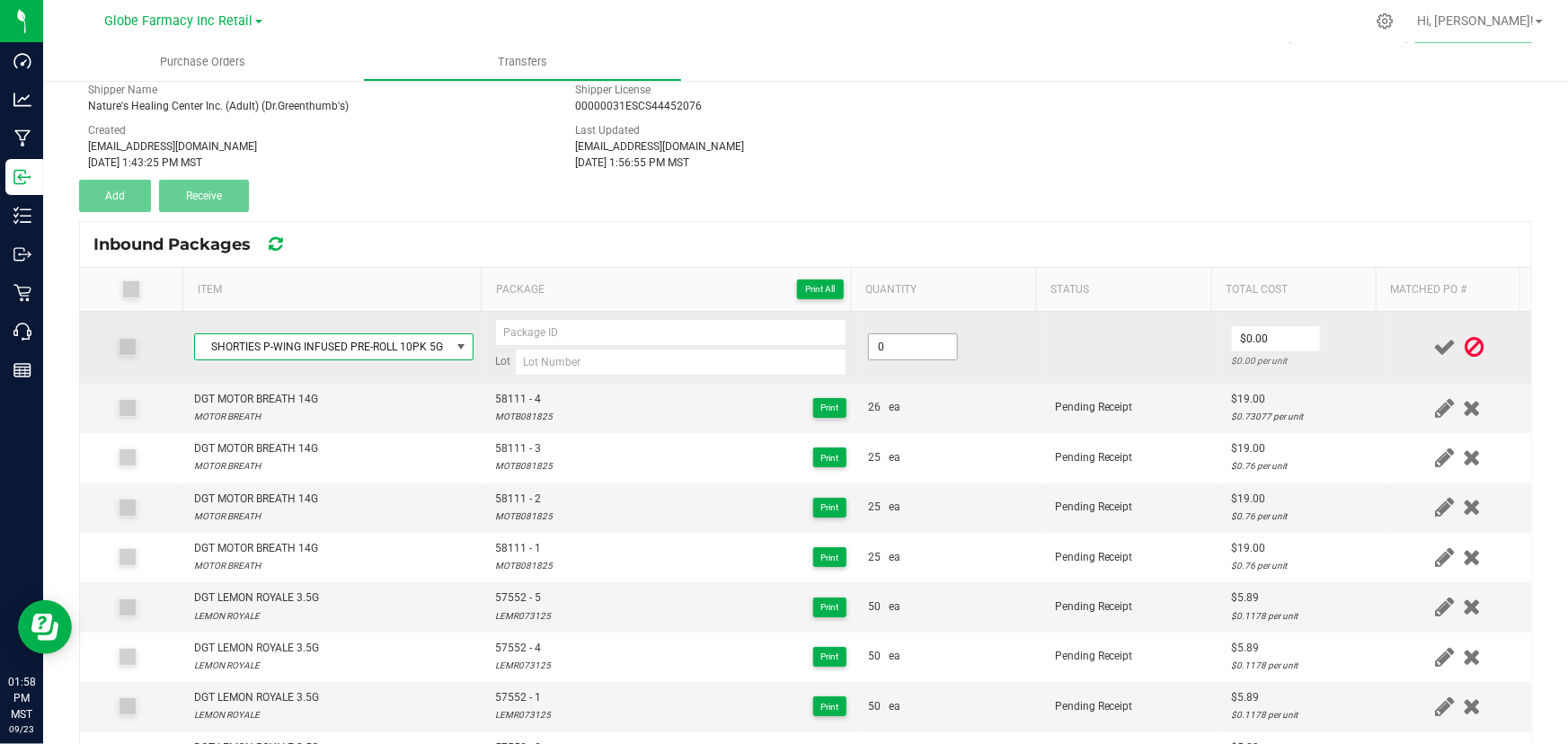
click at [919, 340] on input "0" at bounding box center [913, 347] width 88 height 25
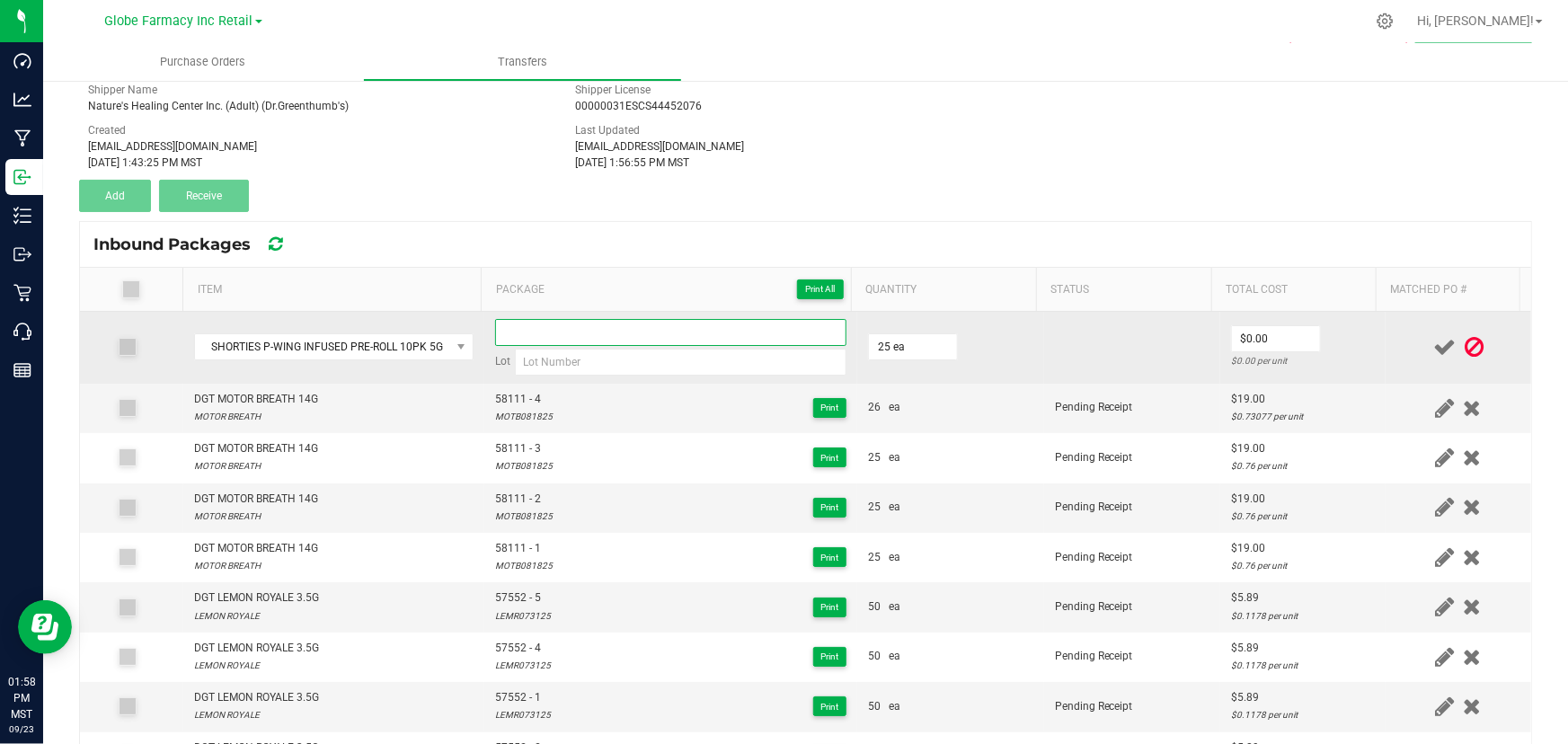
type input "25 ea"
click at [621, 322] on input at bounding box center [670, 332] width 352 height 27
paste input "57974"
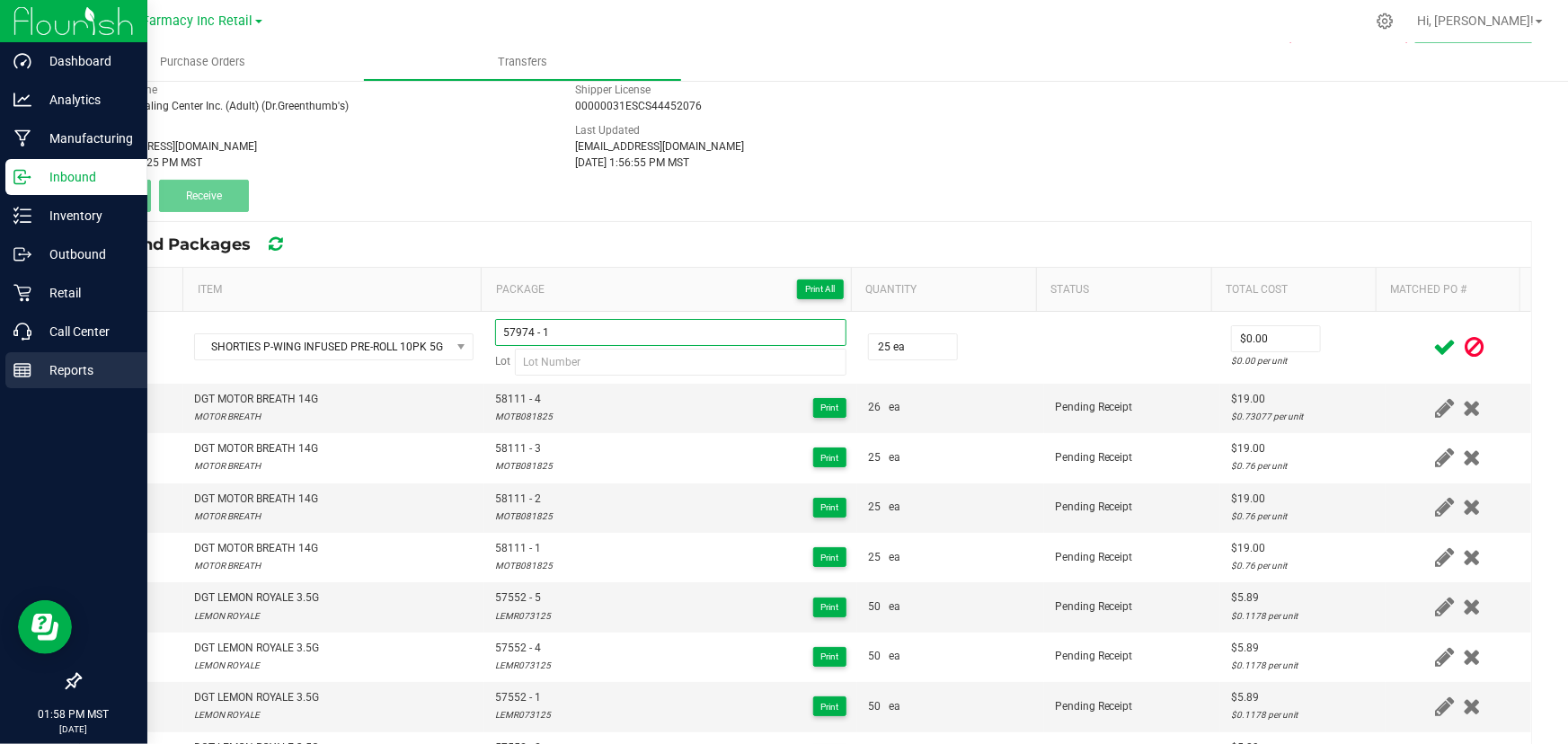
type input "57974 - 1"
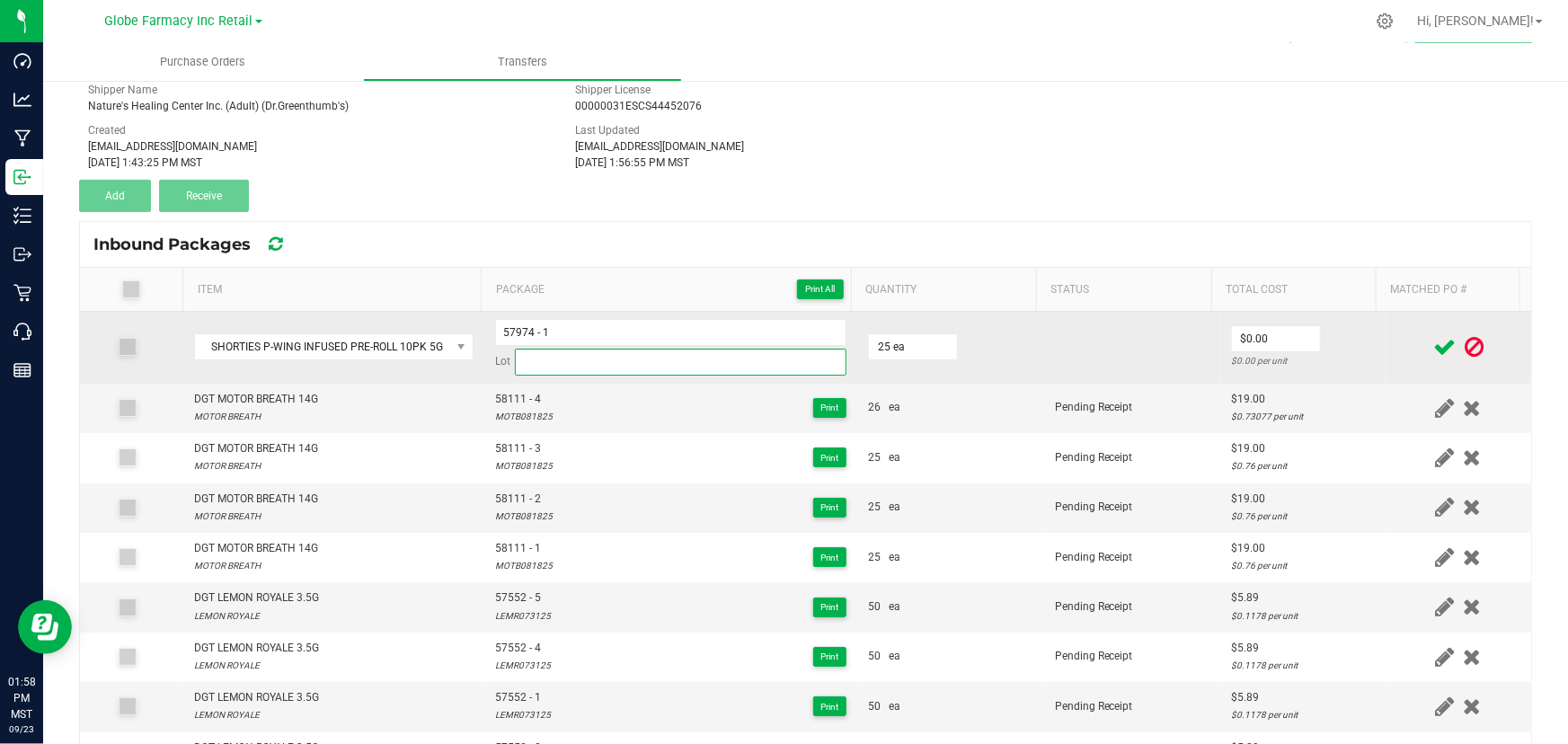
click at [573, 359] on input at bounding box center [681, 362] width 332 height 27
paste input "INPR.WING.090225"
type input "INPR.WING.090225"
click at [1268, 339] on input "0" at bounding box center [1276, 338] width 88 height 25
type input "$12.00"
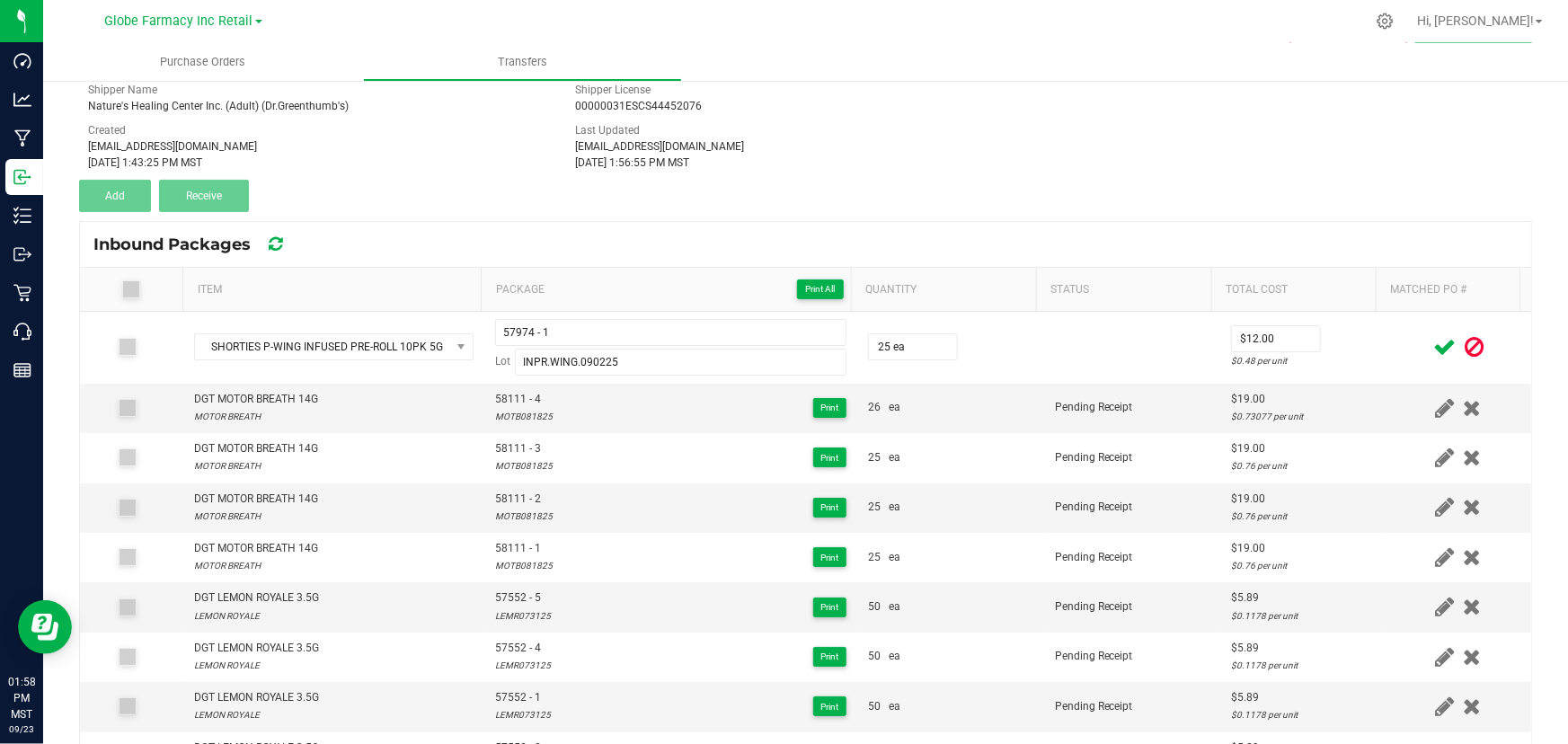
click at [1386, 373] on td at bounding box center [1458, 347] width 146 height 71
click at [1434, 352] on icon at bounding box center [1445, 348] width 23 height 23
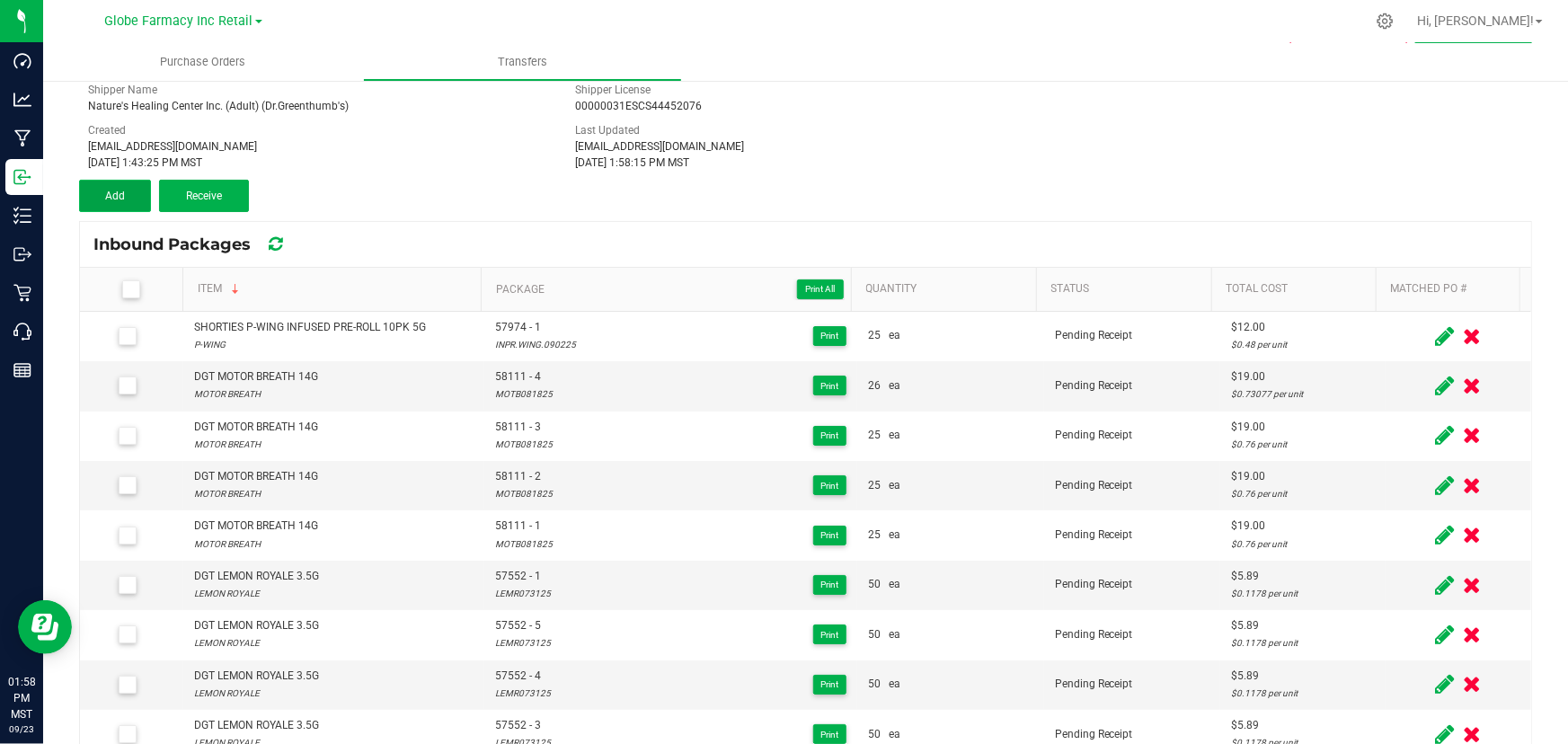
click at [118, 181] on button "Add" at bounding box center [114, 196] width 71 height 32
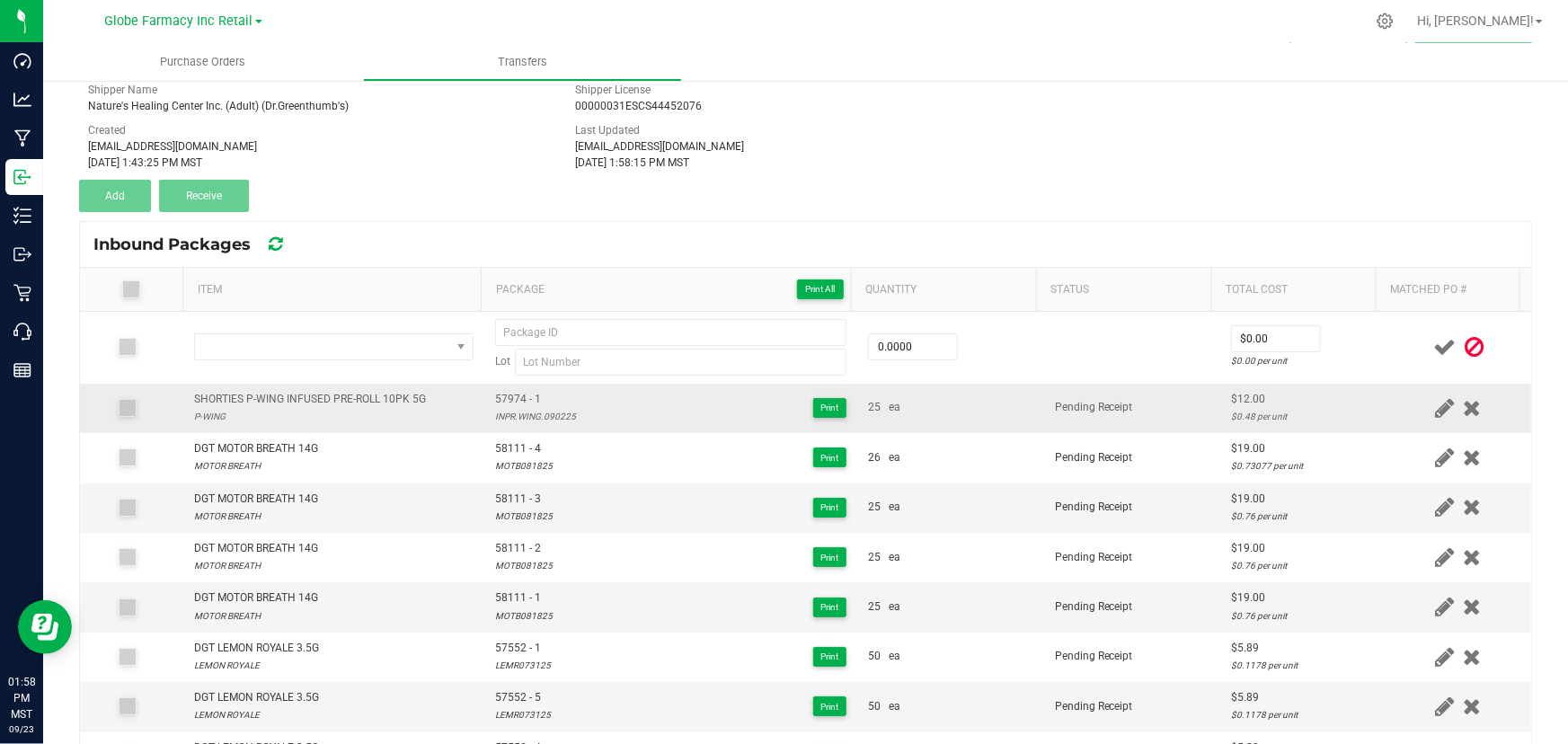
click at [324, 399] on div "SHORTIES P-WING INFUSED PRE-ROLL 10PK 5G" at bounding box center [310, 399] width 232 height 17
copy div "SHORTIES P-WING INFUSED PRE-ROLL 10PK 5G"
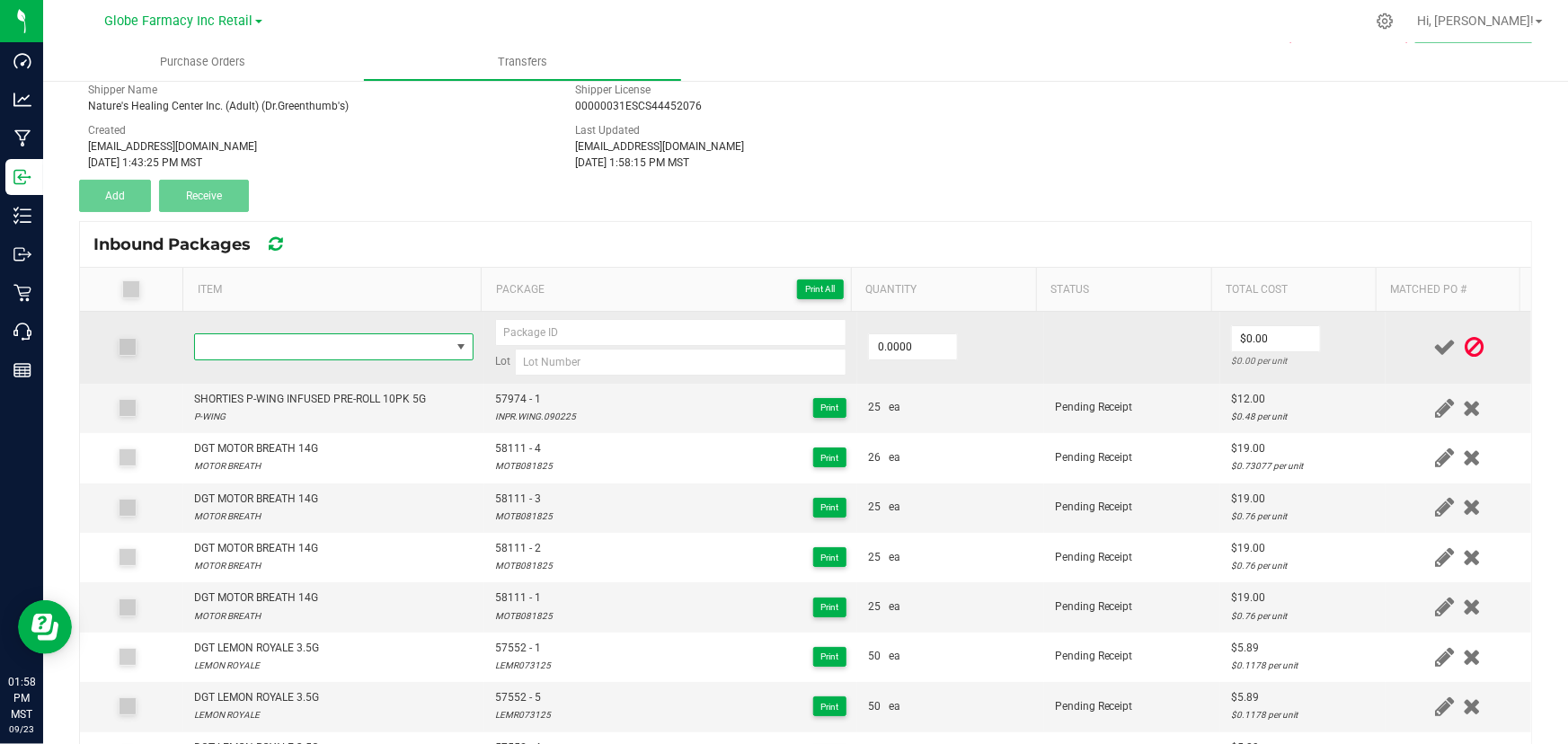
click at [311, 337] on span "NO DATA FOUND" at bounding box center [323, 347] width 255 height 25
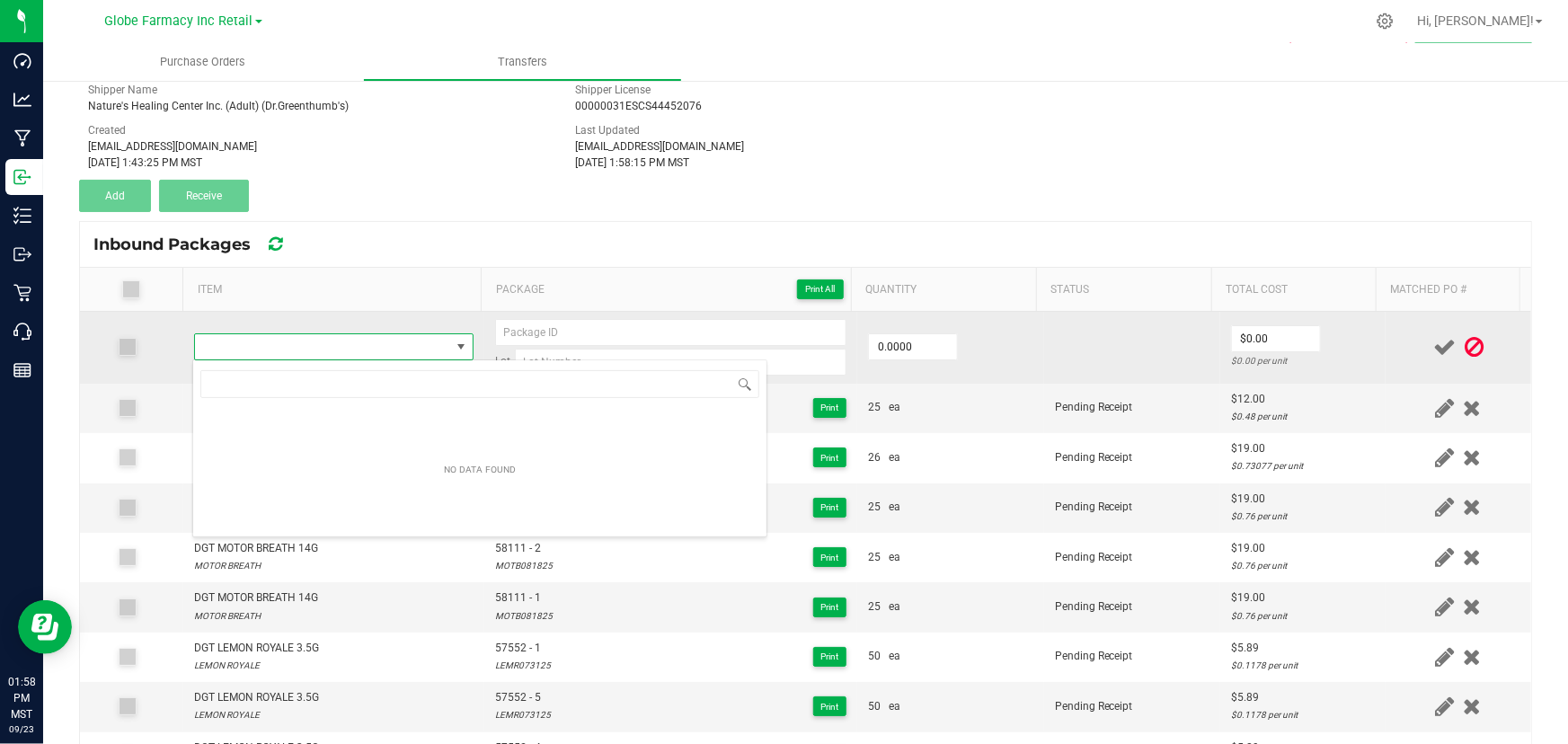
type input "SHORTIES P-WING INFUSED PRE-ROLL 10PK 5G"
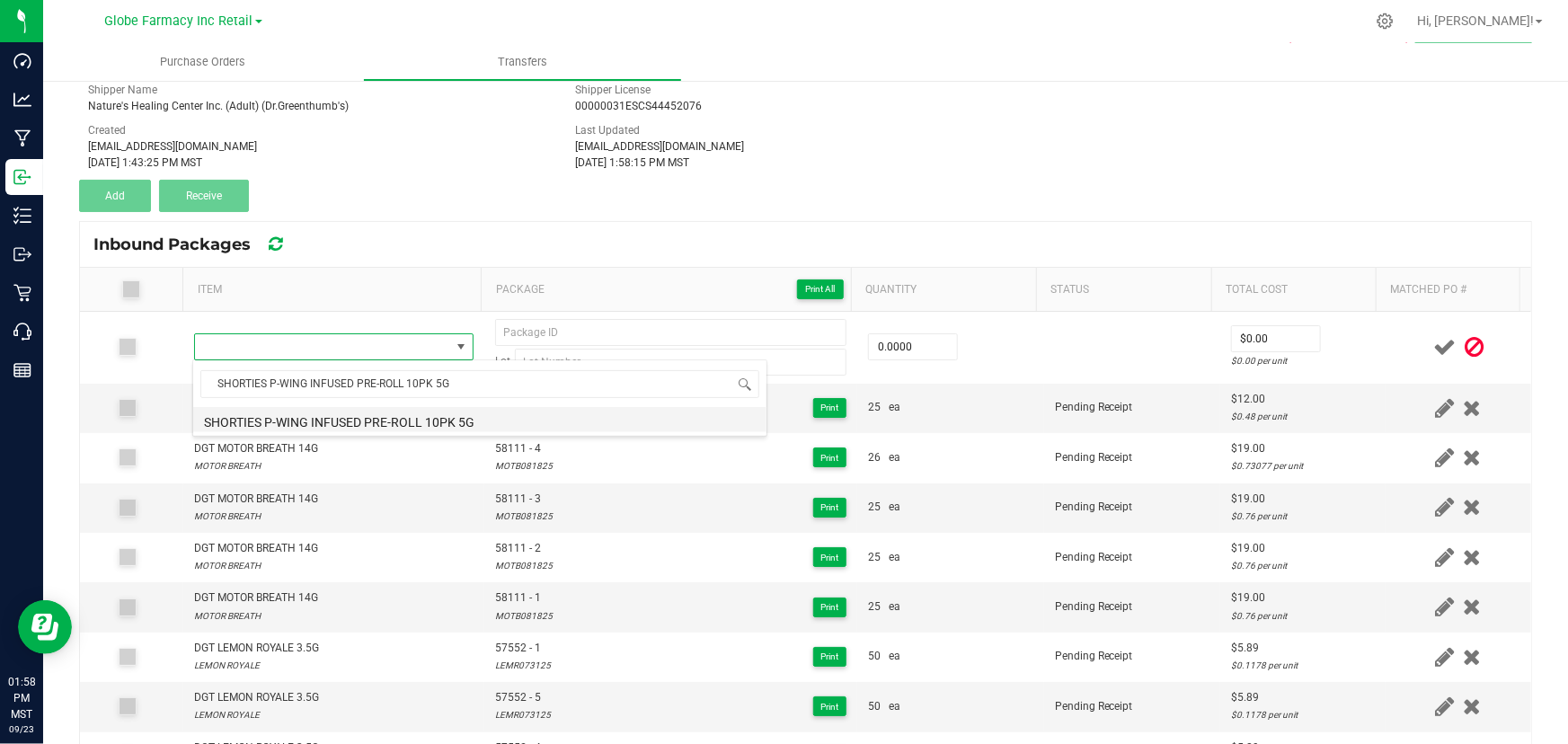
click at [399, 415] on li "SHORTIES P-WING INFUSED PRE-ROLL 10PK 5G" at bounding box center [480, 419] width 574 height 25
type input "0 ea"
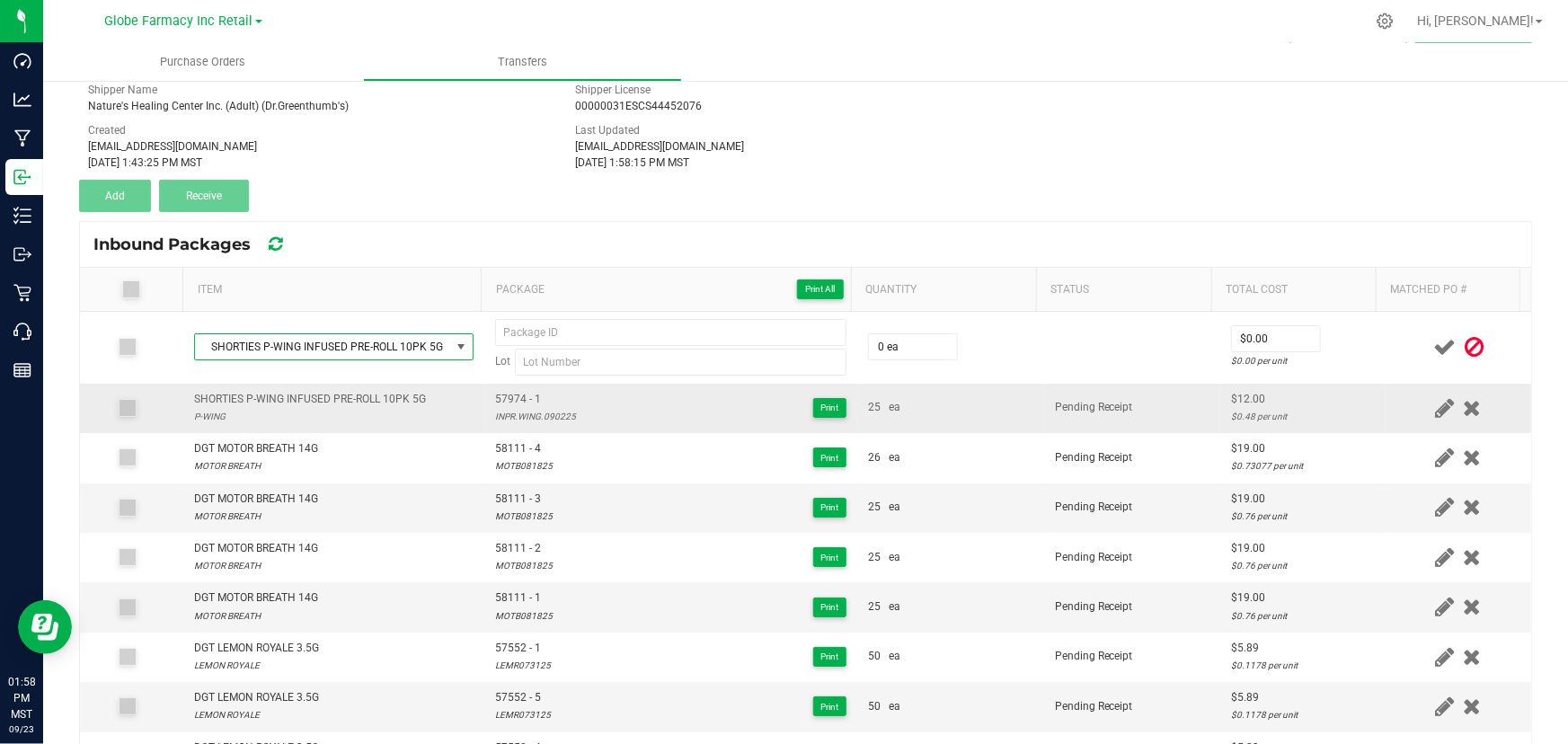
click at [511, 397] on span "57974 - 1" at bounding box center [535, 399] width 81 height 17
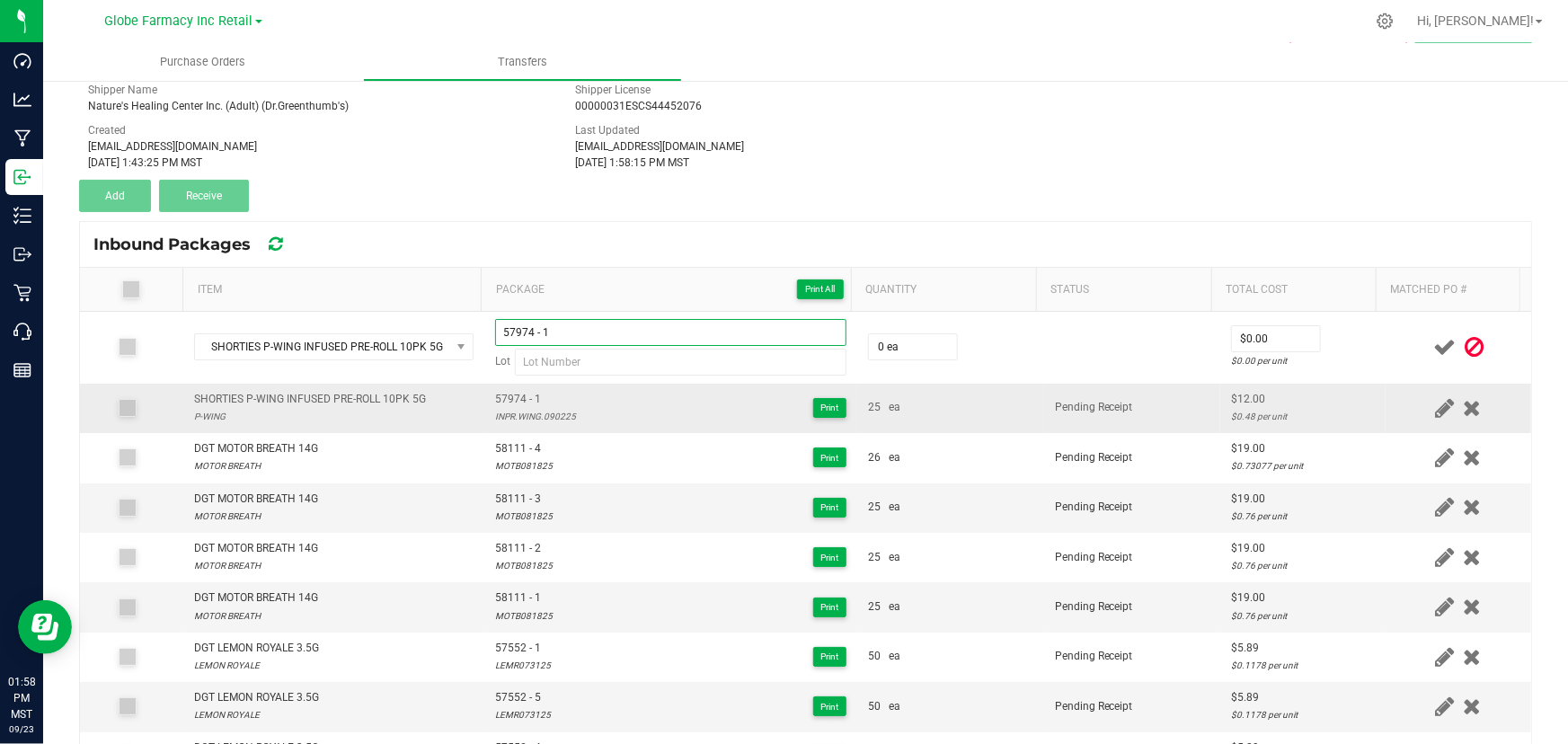
type input "57974 - 1"
click at [516, 421] on div "INPR.WING.090225" at bounding box center [535, 416] width 81 height 17
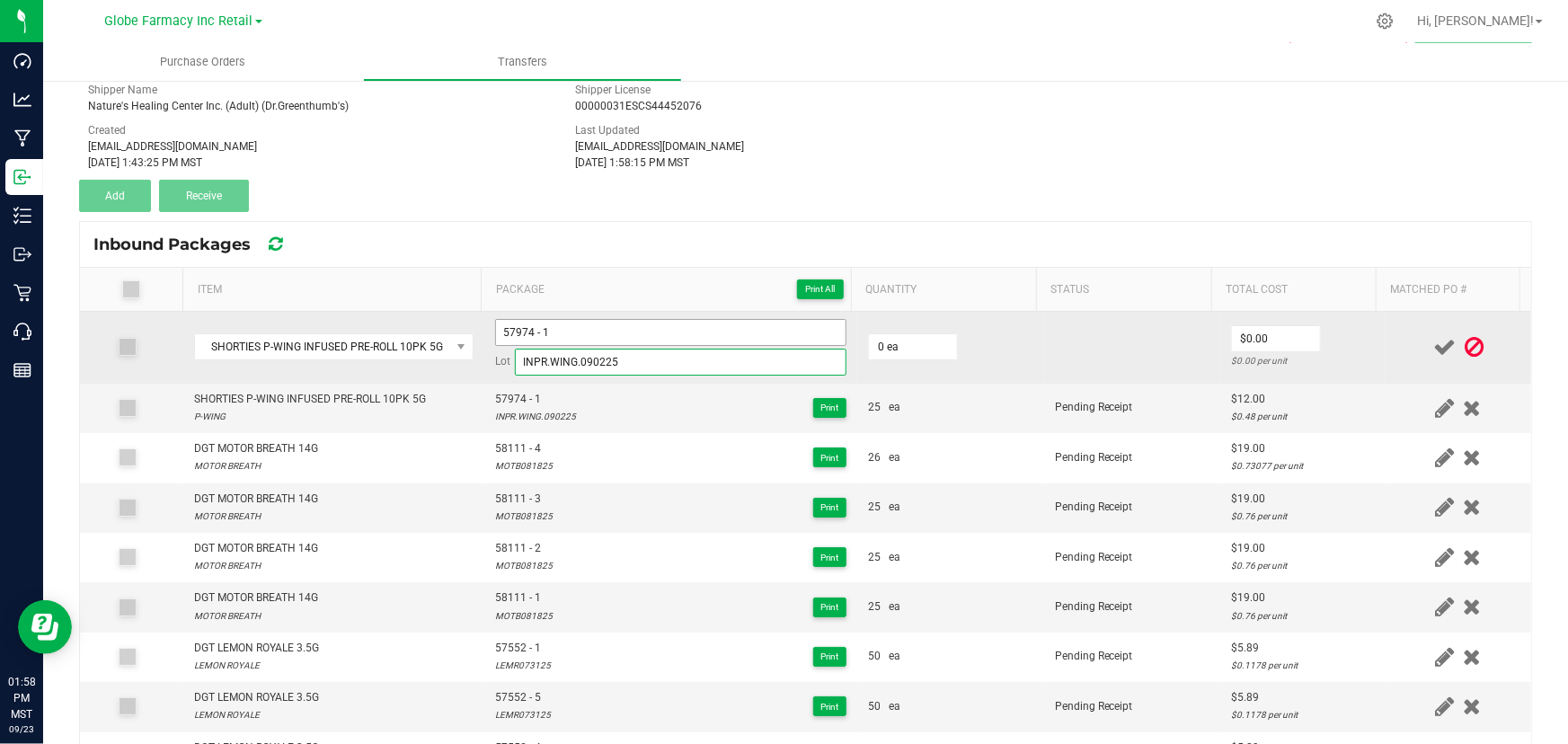
type input "INPR.WING.090225"
click at [580, 332] on input "57974 - 1" at bounding box center [670, 332] width 352 height 27
type input "57974 - 2"
type input "25 ea"
type input "$12.00"
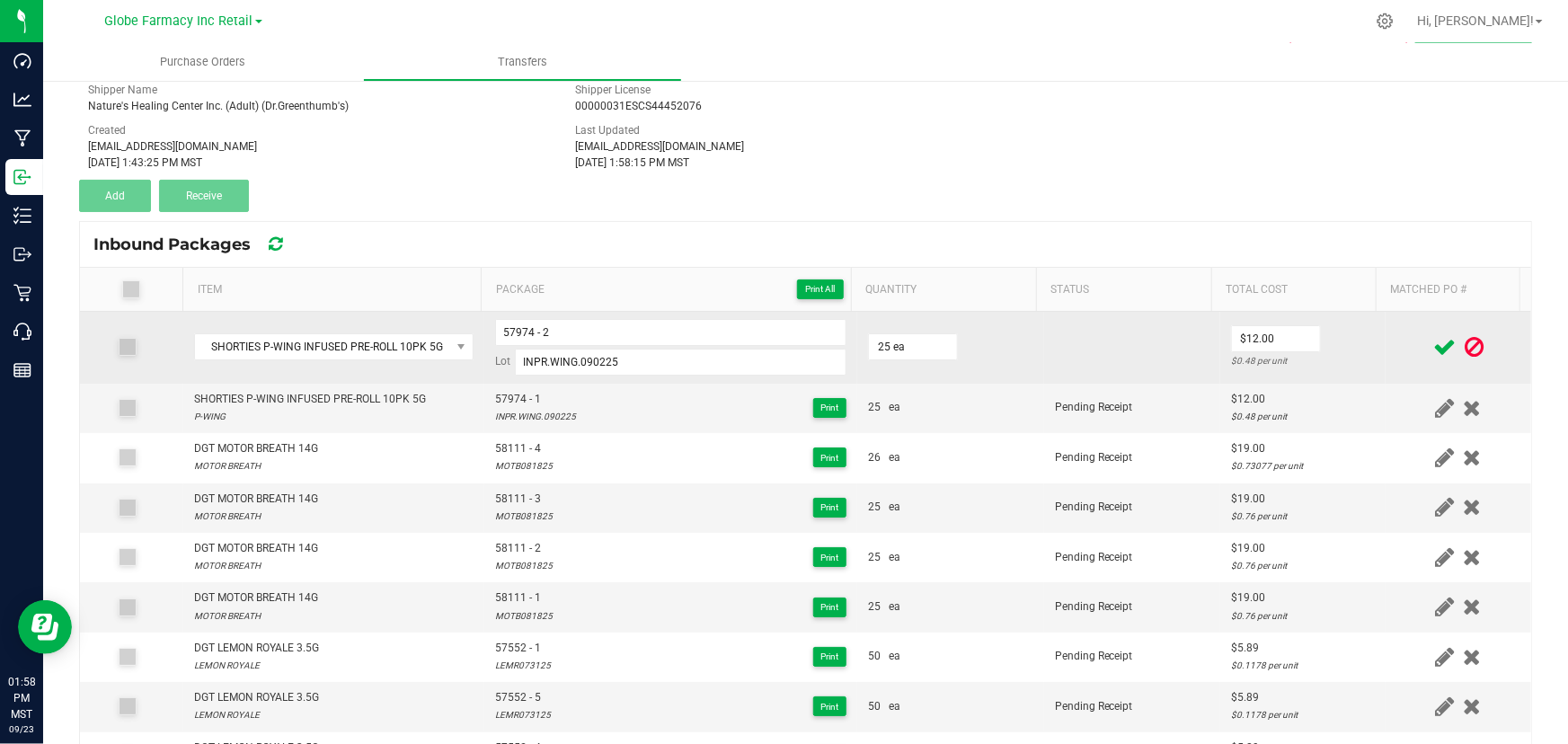
click at [1353, 361] on div "$0.48 per unit" at bounding box center [1304, 361] width 145 height 17
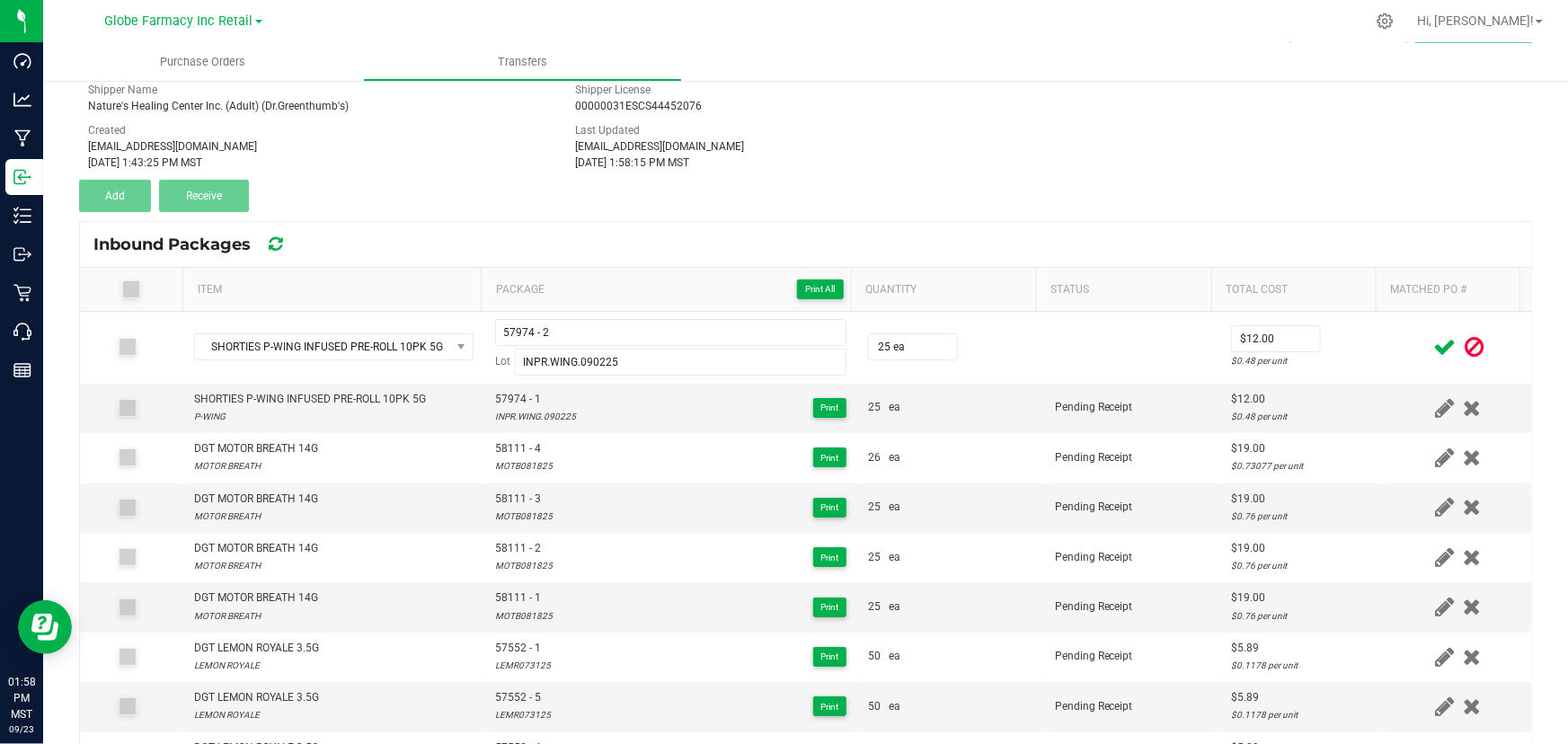
drag, startPoint x: 1415, startPoint y: 347, endPoint x: 862, endPoint y: 307, distance: 554.4
click at [1434, 347] on icon at bounding box center [1445, 348] width 23 height 23
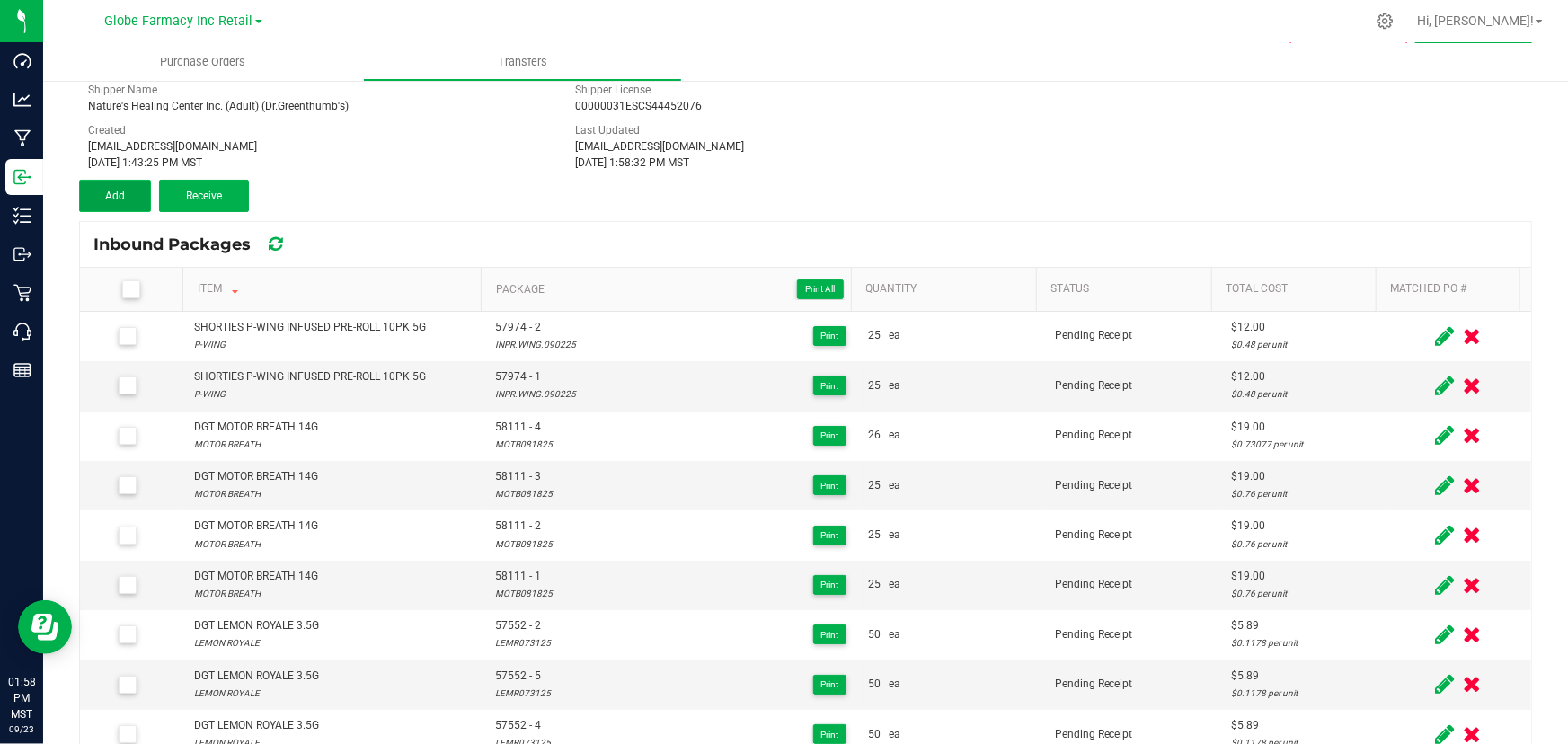
click at [134, 205] on button "Add" at bounding box center [114, 196] width 71 height 32
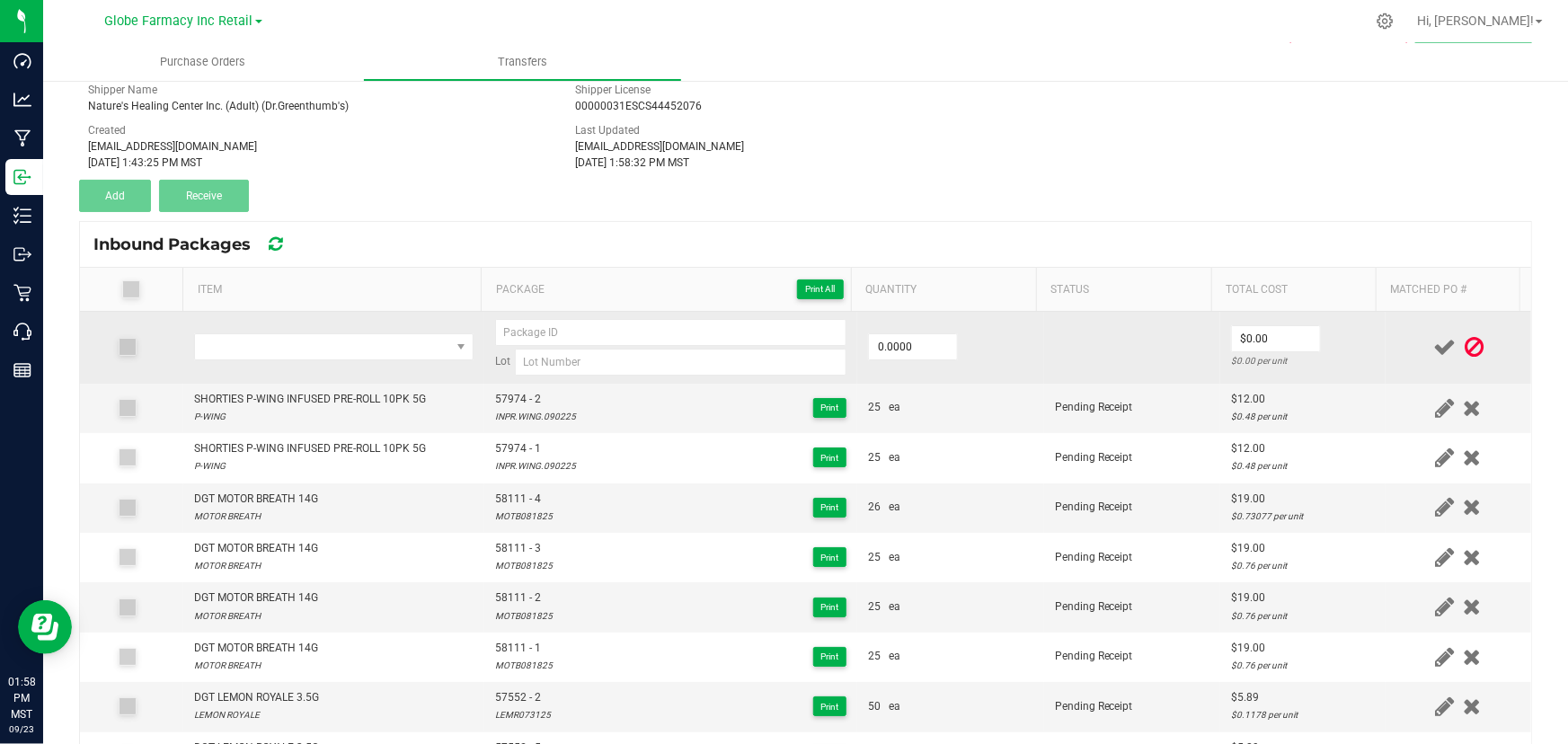
click at [308, 359] on td at bounding box center [334, 347] width 301 height 71
click at [322, 346] on span "NO DATA FOUND" at bounding box center [323, 347] width 255 height 25
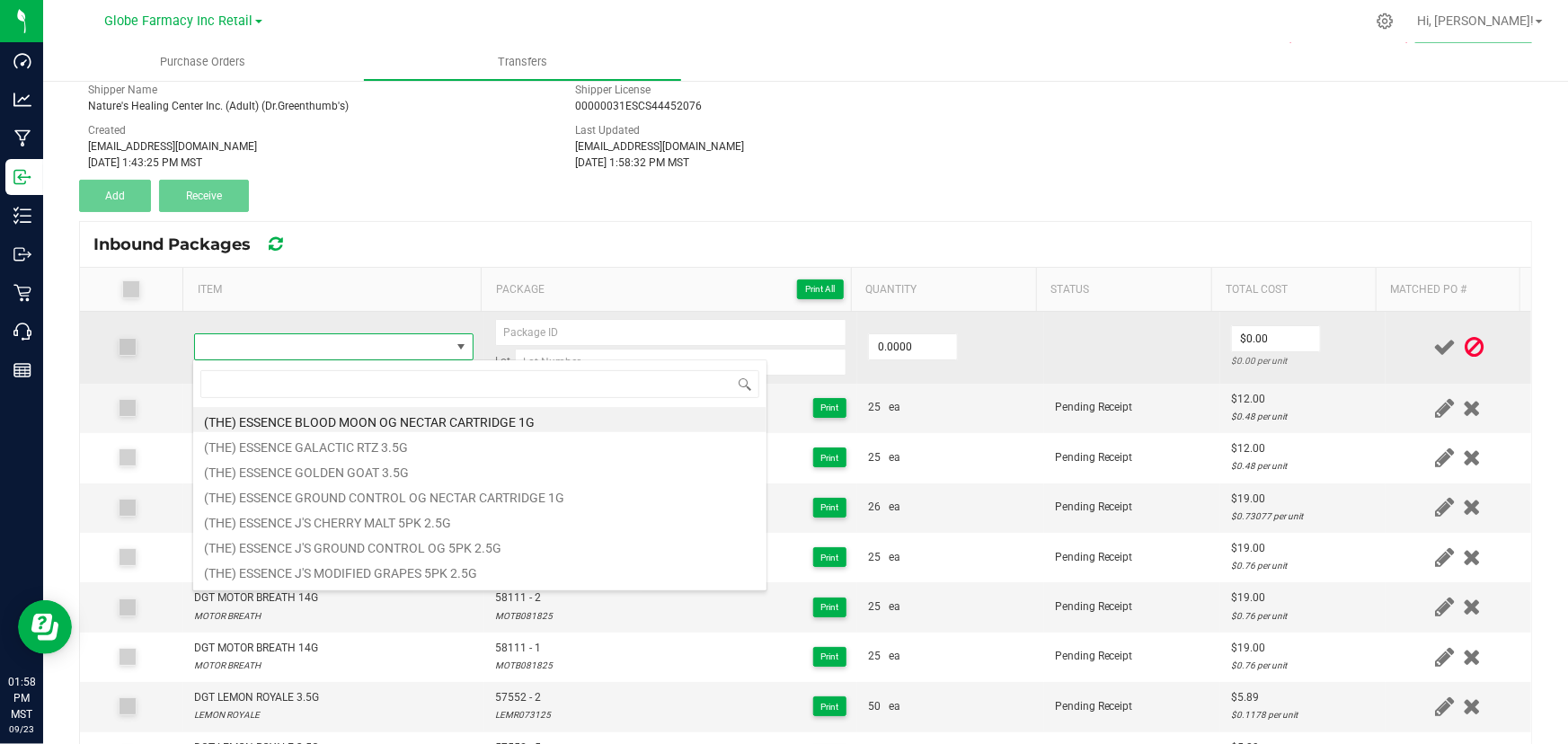
type input "SHORTIES P-WING INFUSED PRE-ROLL 10PK 5G"
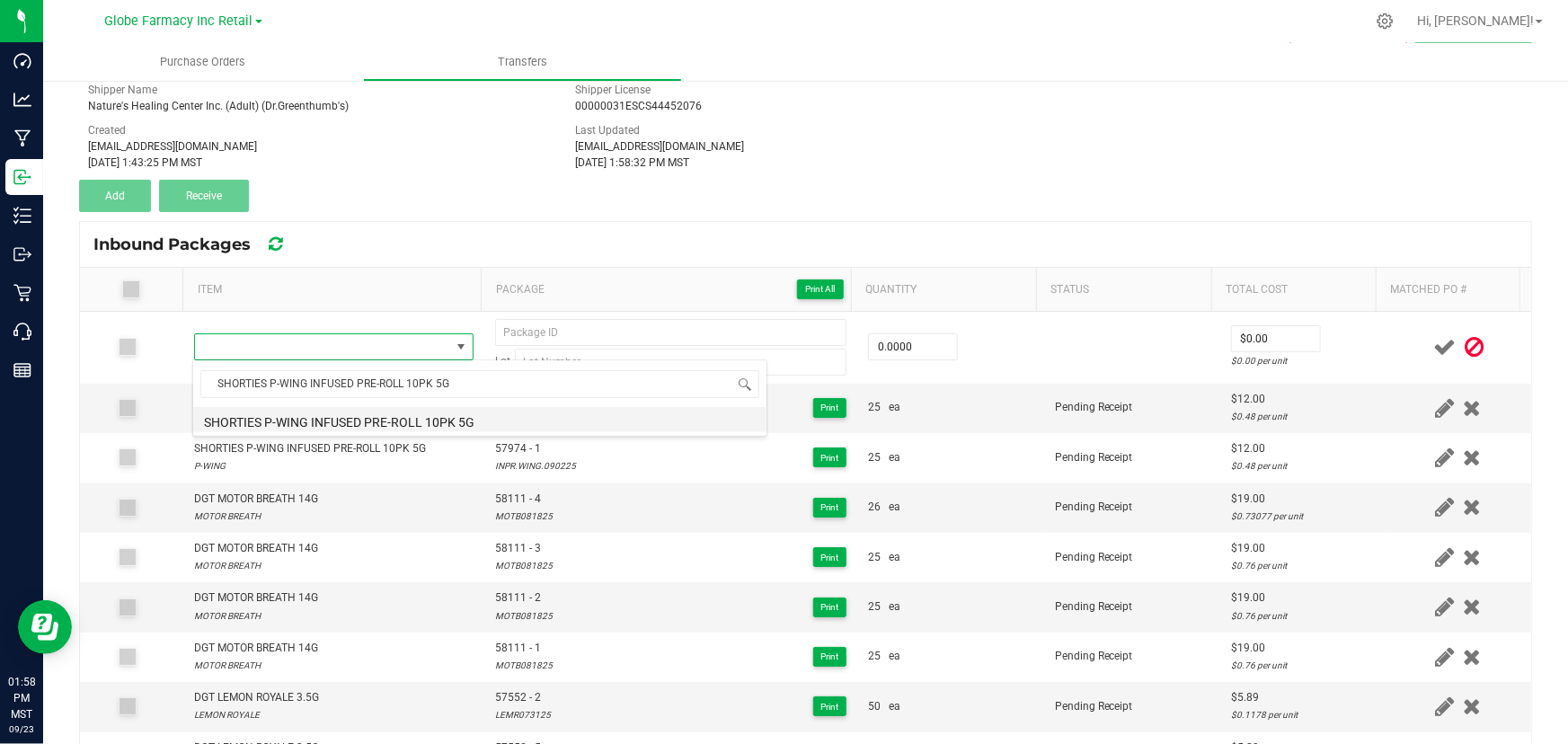
click at [393, 423] on li "SHORTIES P-WING INFUSED PRE-ROLL 10PK 5G" at bounding box center [480, 419] width 574 height 25
type input "0 ea"
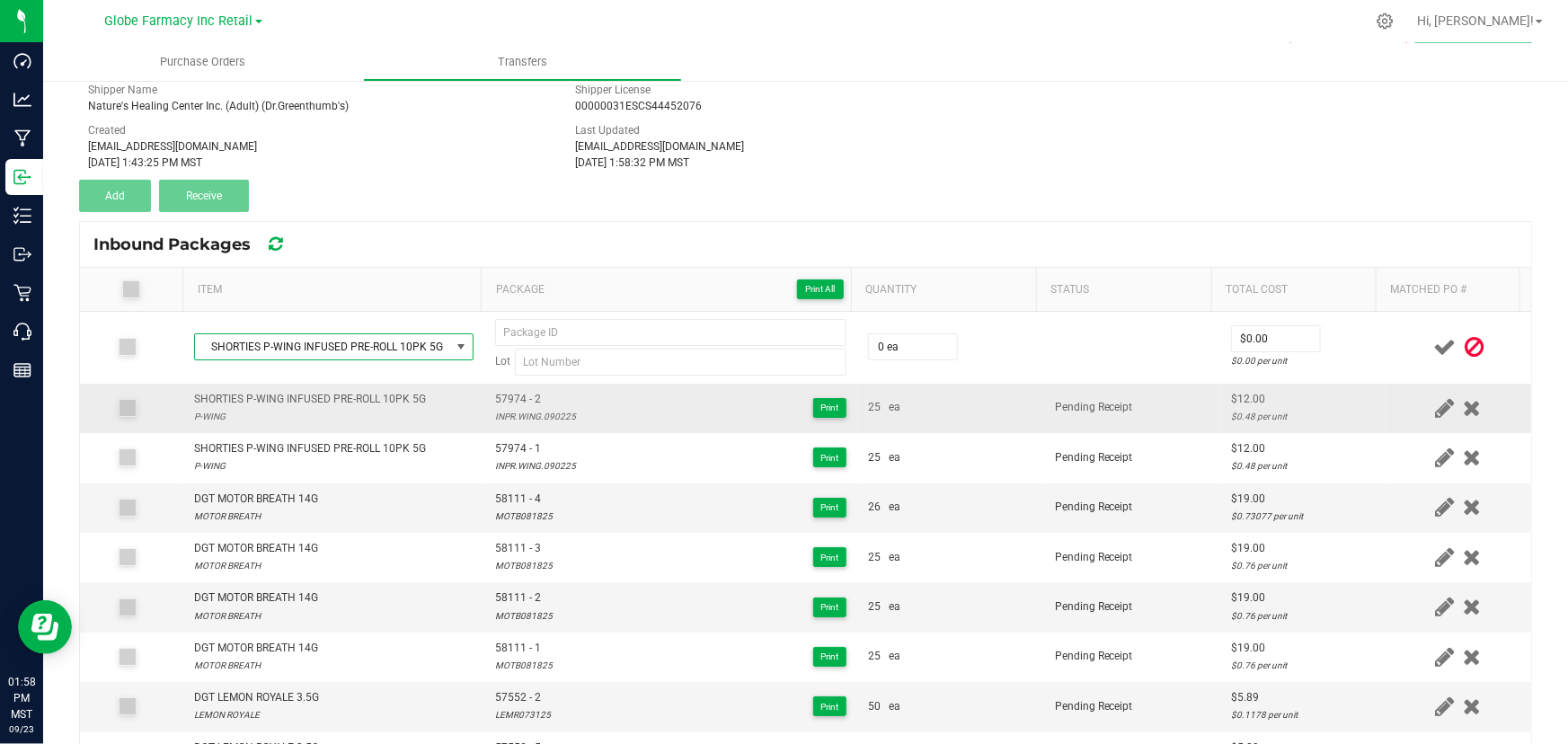
click at [515, 393] on span "57974 - 2" at bounding box center [535, 399] width 81 height 17
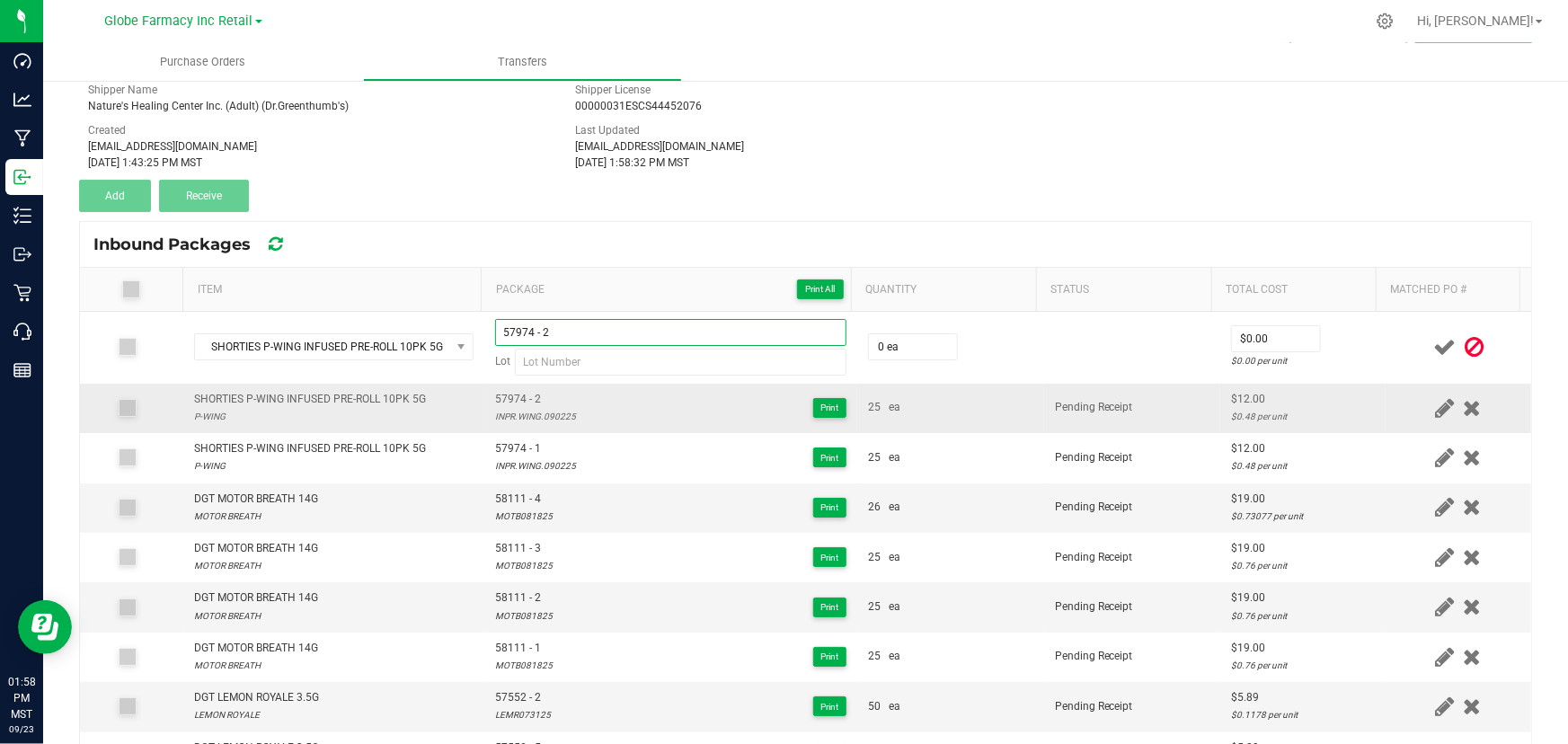
type input "57974 - 2"
click at [519, 419] on div "INPR.WING.090225" at bounding box center [535, 416] width 81 height 17
click at [519, 418] on div "INPR.WING.090225" at bounding box center [535, 416] width 81 height 17
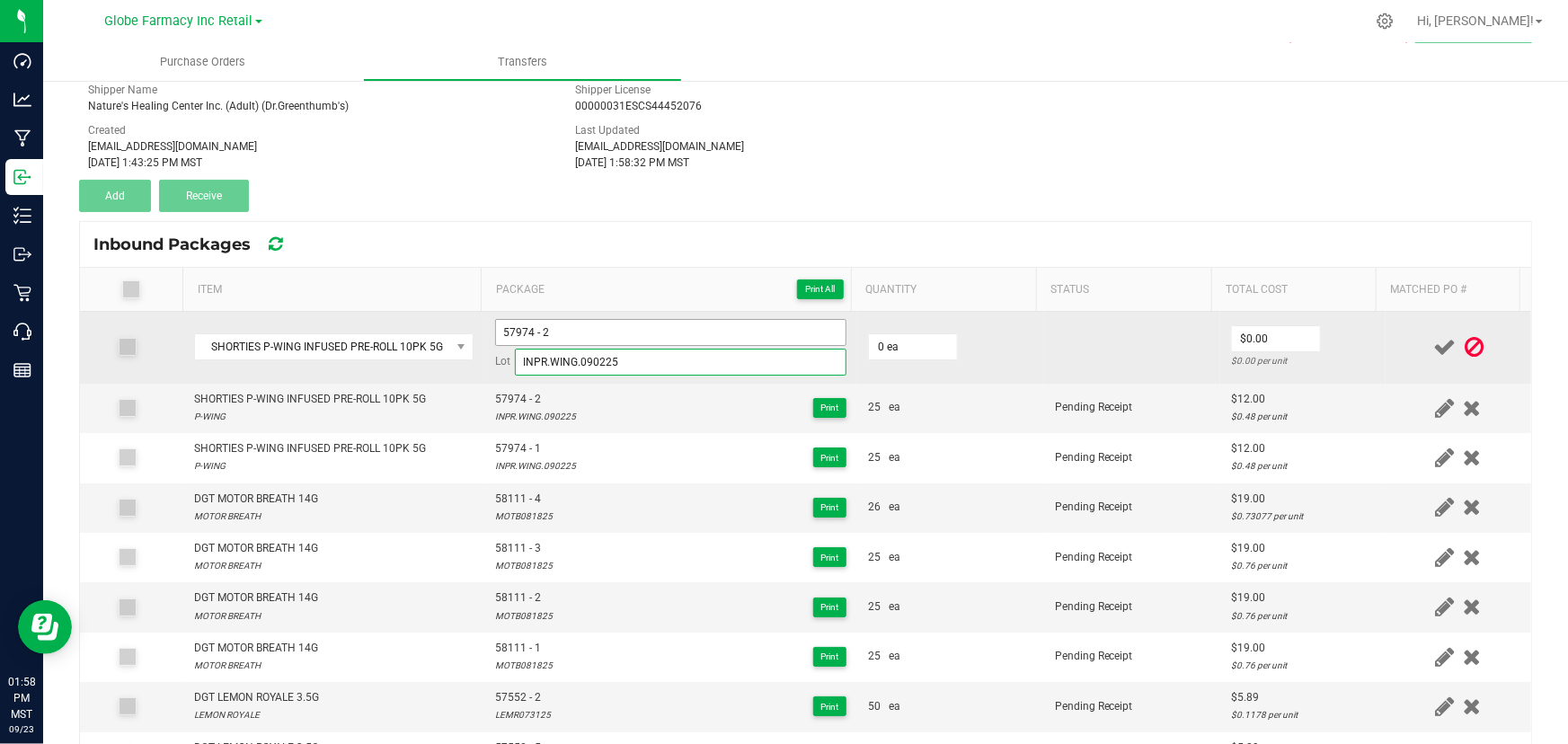
type input "INPR.WING.090225"
click at [584, 333] on input "57974 - 2" at bounding box center [670, 332] width 352 height 27
type input "57974 - 3"
type input "25 ea"
type input "$12.00"
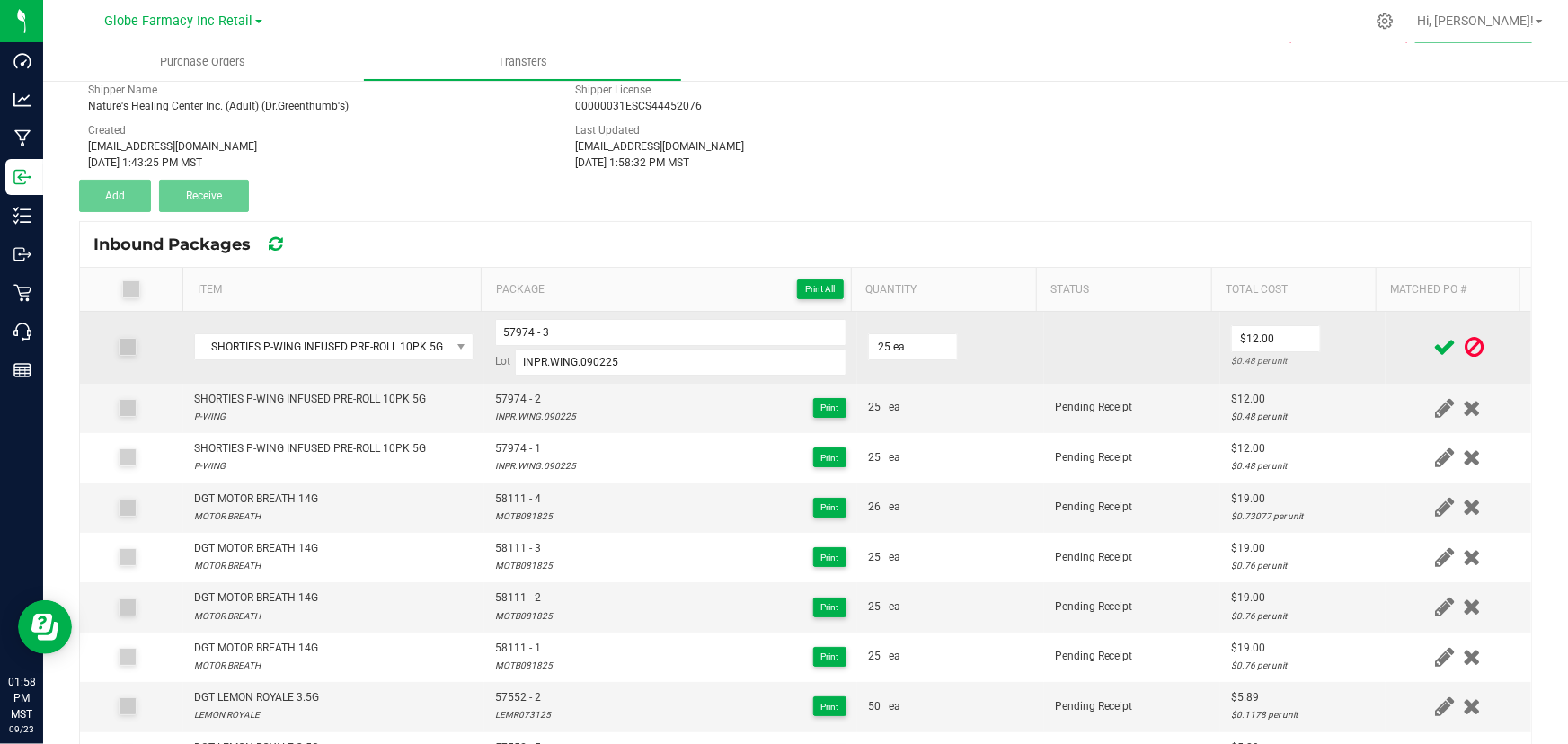
click at [1315, 349] on td "$12.00 $0.48 per unit" at bounding box center [1303, 347] width 166 height 71
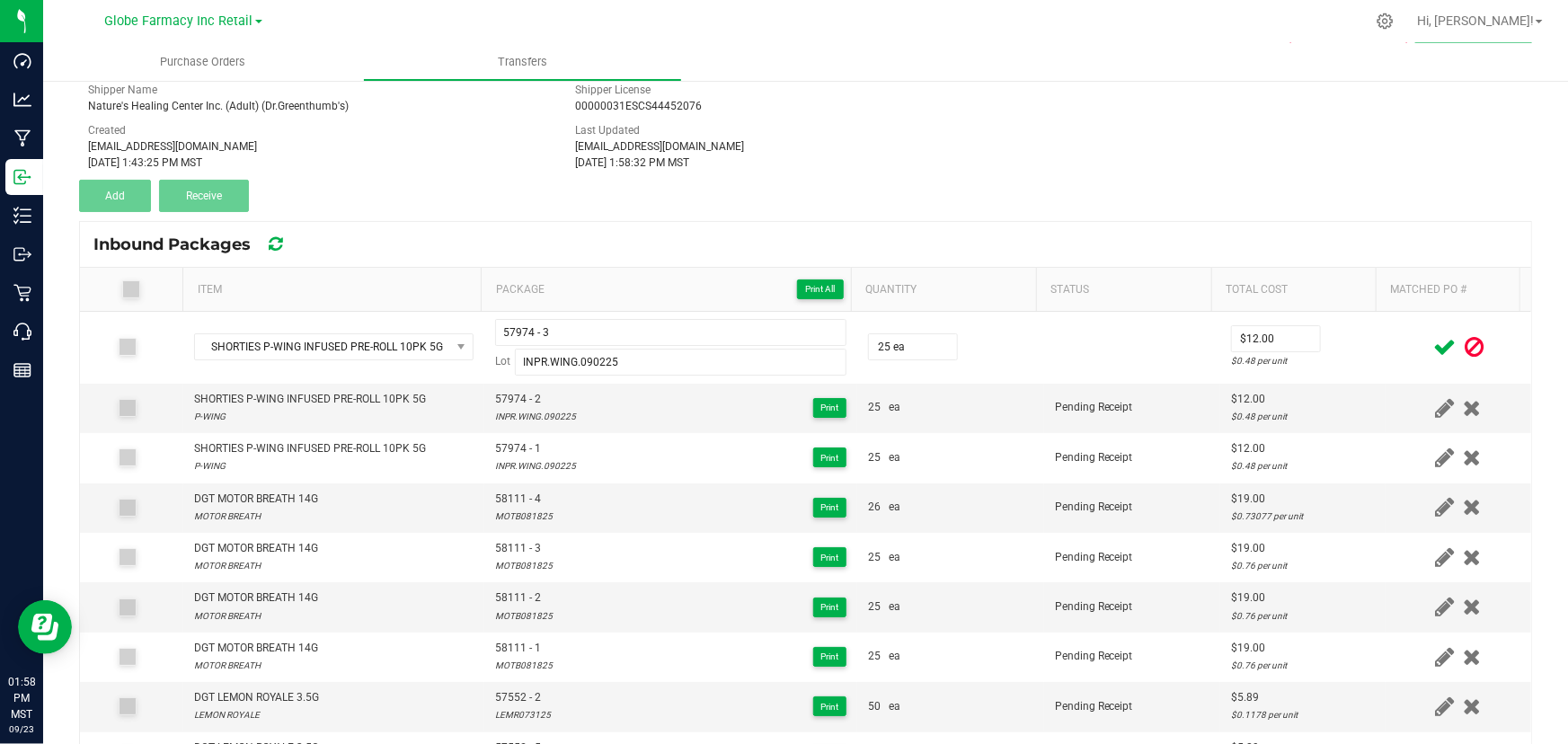
click at [1434, 351] on icon at bounding box center [1445, 348] width 23 height 23
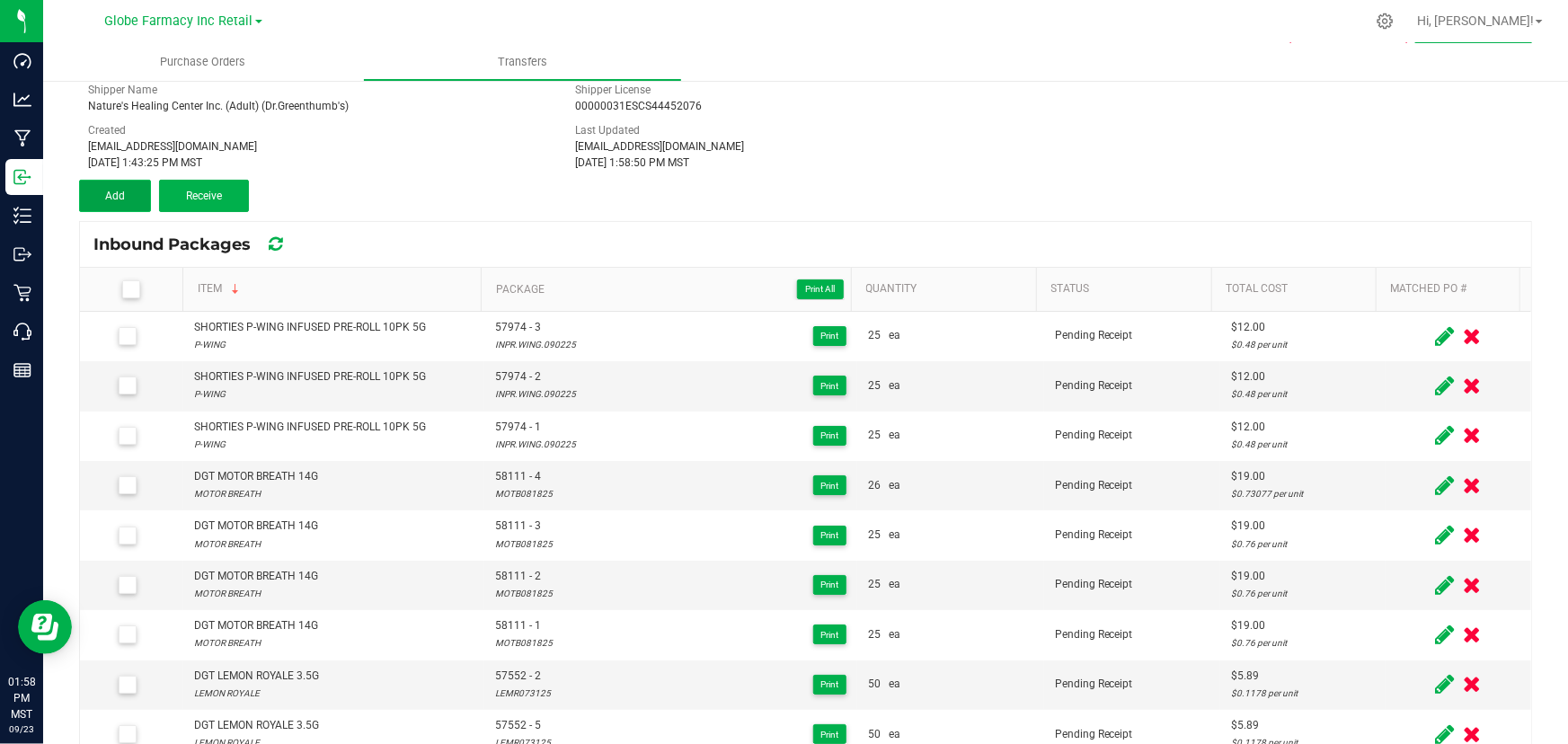
click at [134, 199] on button "Add" at bounding box center [114, 196] width 71 height 32
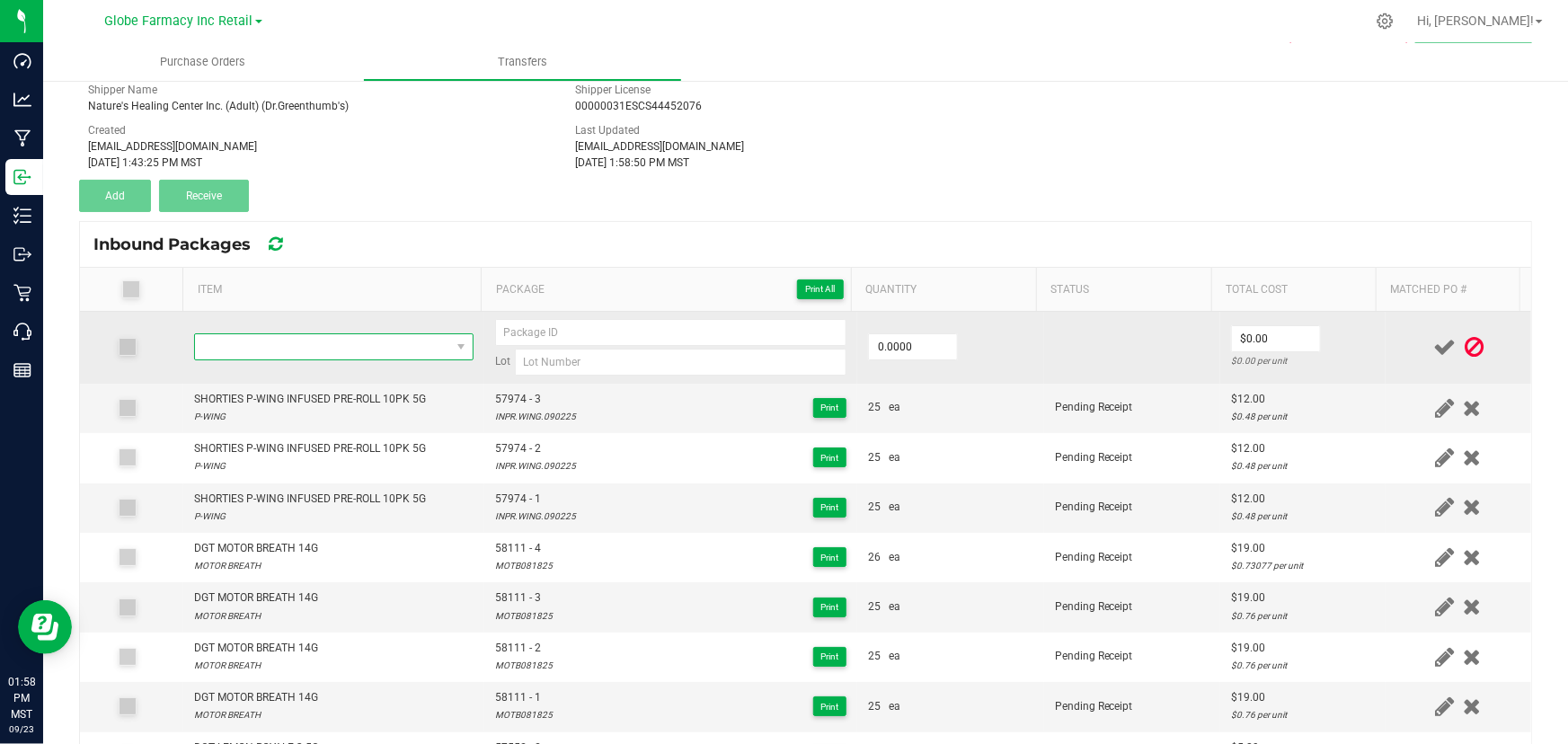
click at [327, 351] on span "NO DATA FOUND" at bounding box center [323, 347] width 255 height 25
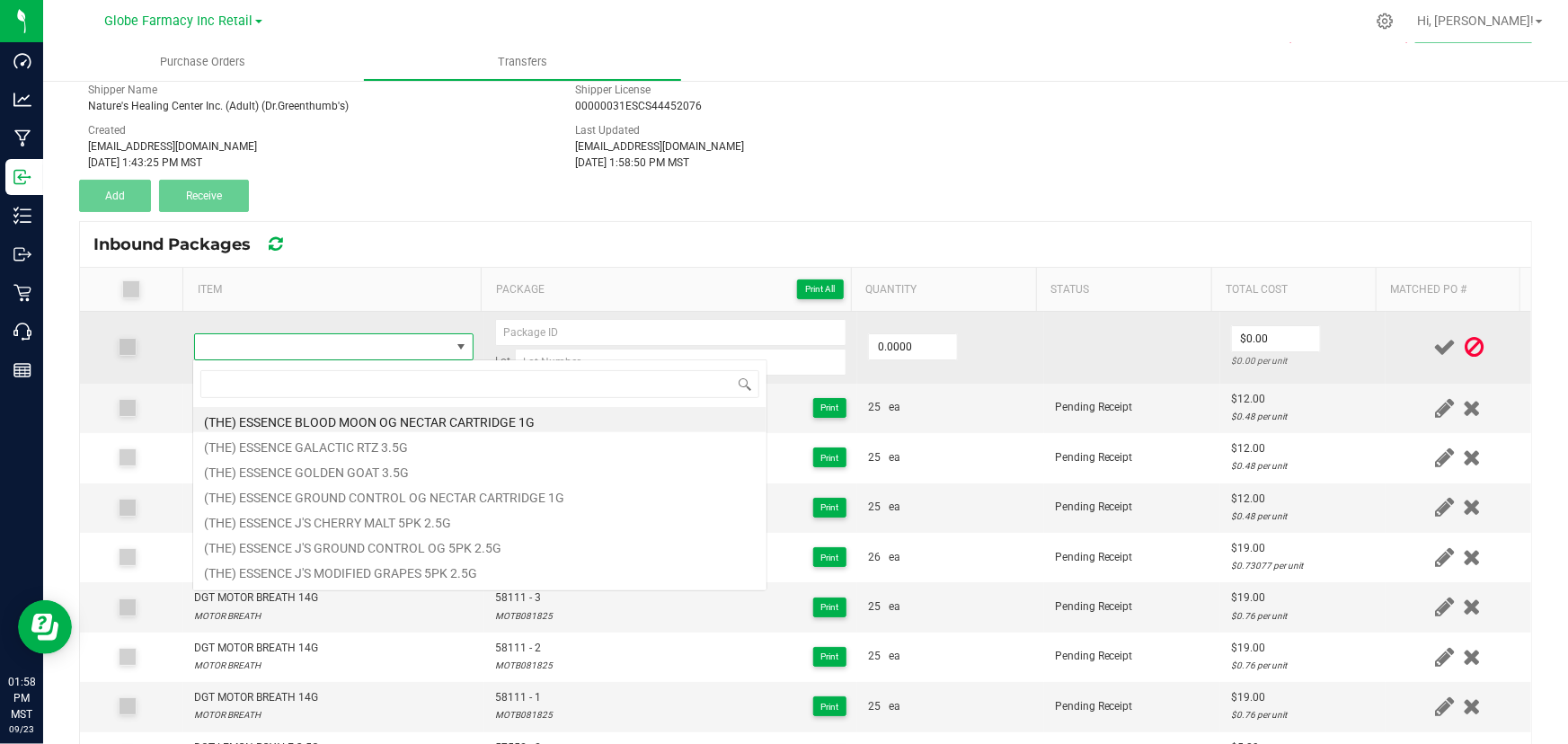
type input "SHORTIES P-WING INFUSED PRE-ROLL 10PK 5G"
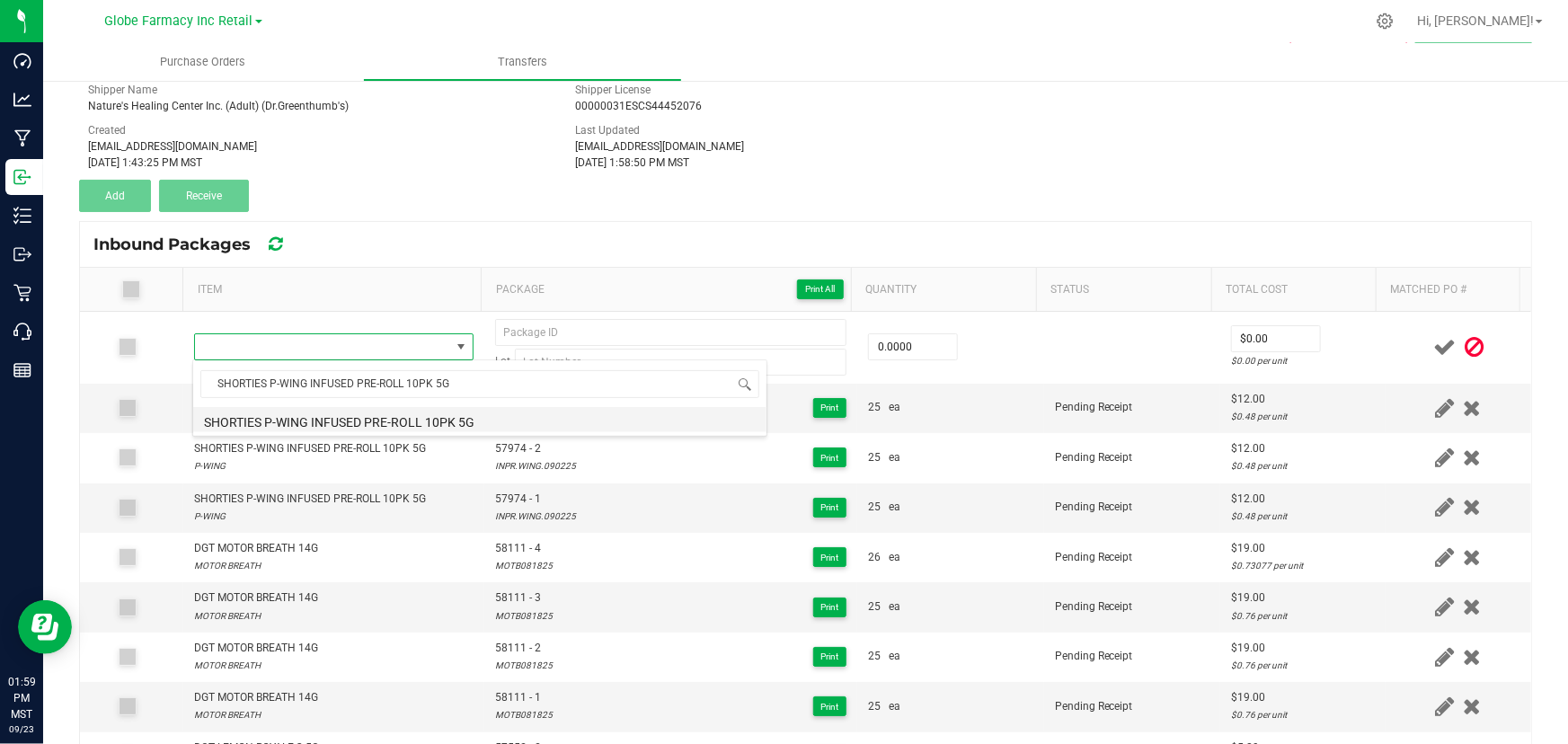
click at [431, 413] on li "SHORTIES P-WING INFUSED PRE-ROLL 10PK 5G" at bounding box center [480, 419] width 574 height 25
type input "0 ea"
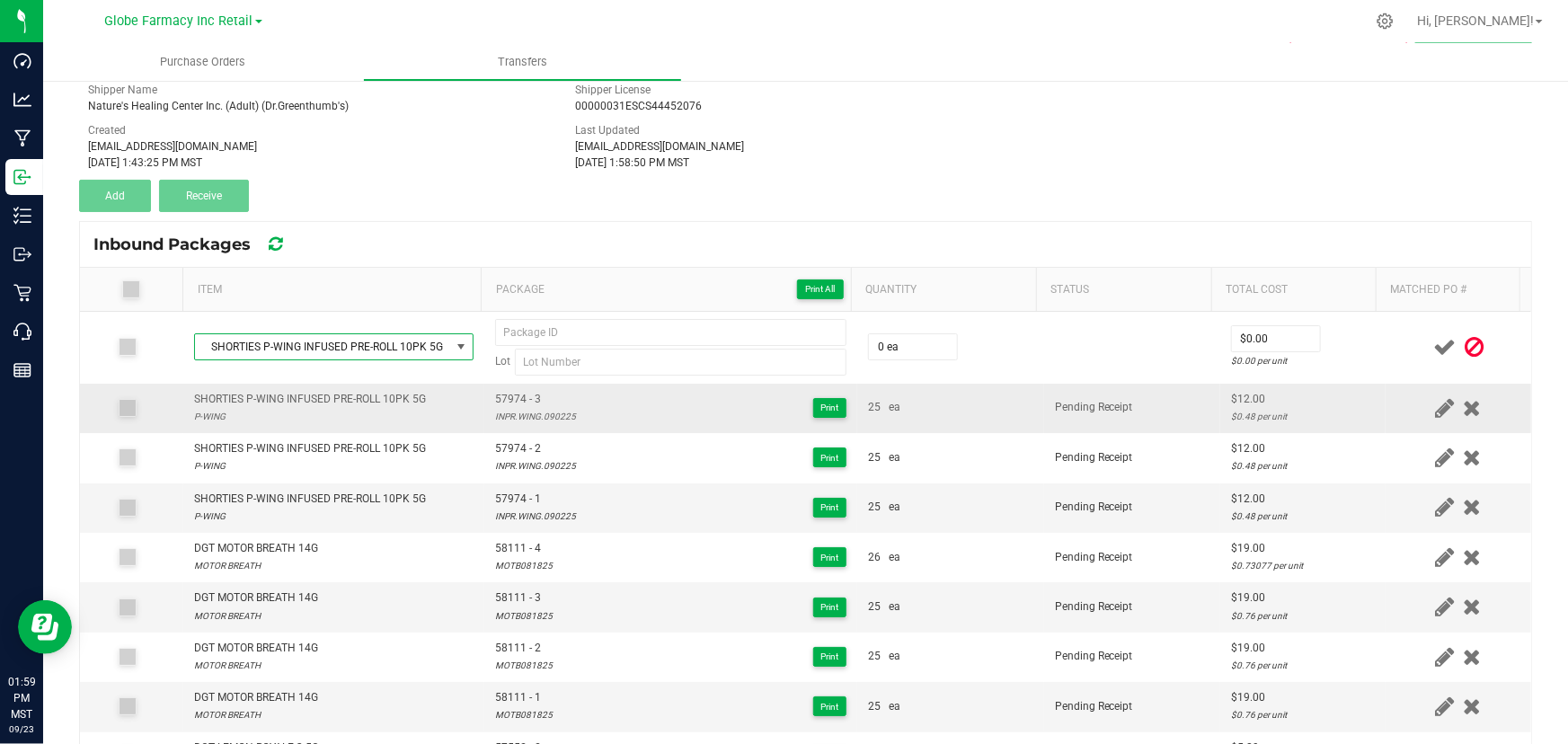
click at [496, 398] on span "57974 - 3" at bounding box center [535, 399] width 81 height 17
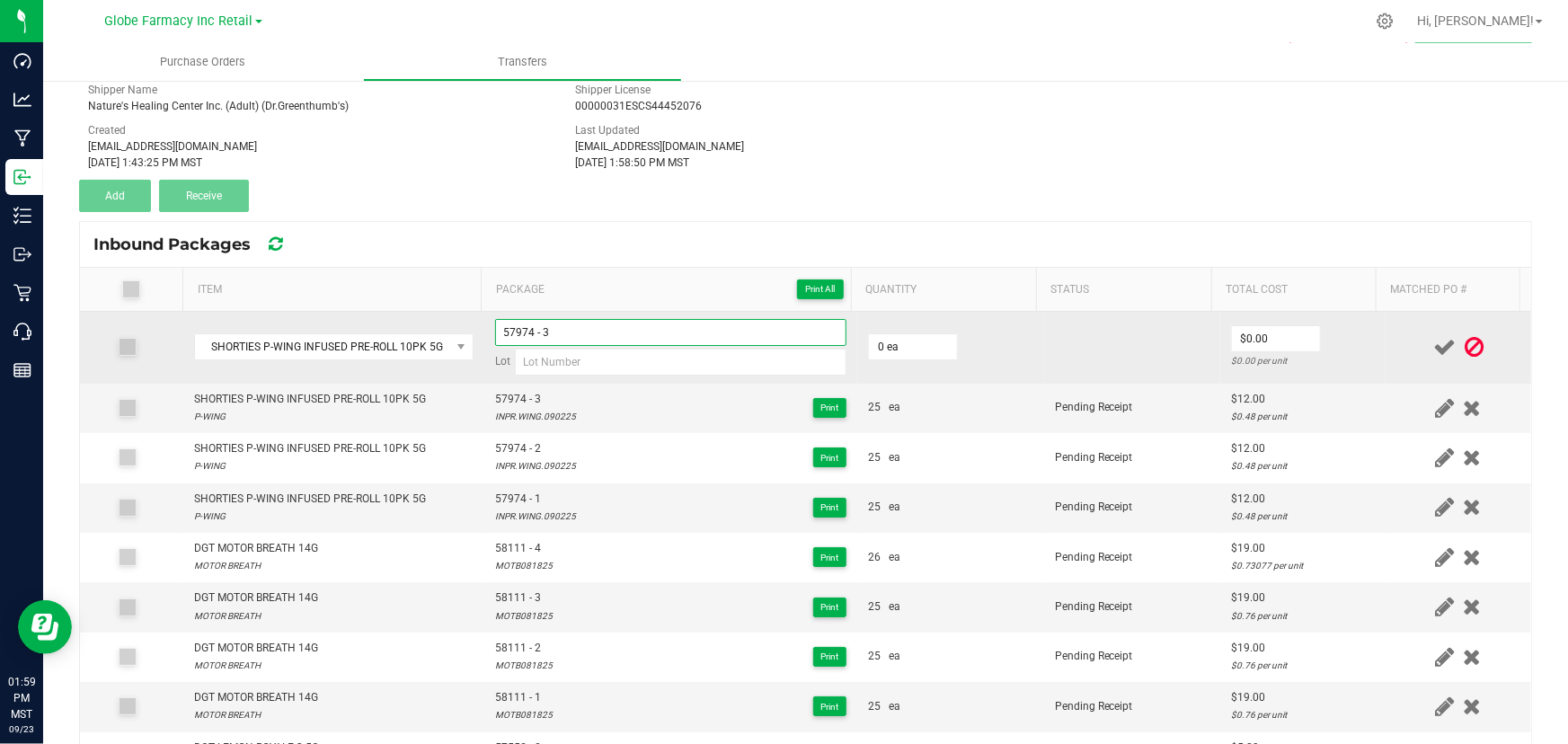
click at [581, 328] on input "57974 - 3" at bounding box center [670, 332] width 352 height 27
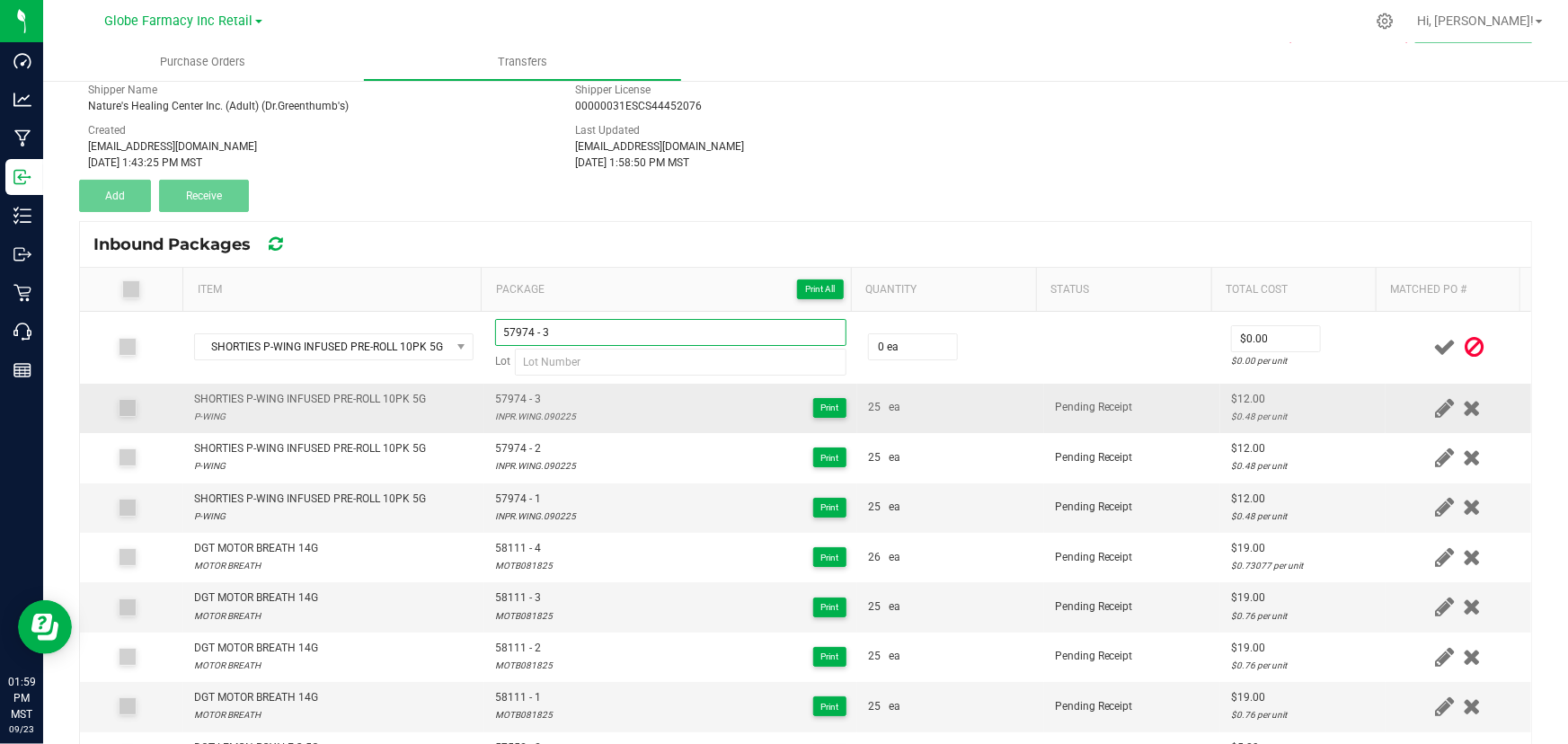
type input "57974 - 3"
click at [527, 412] on div "INPR.WING.090225" at bounding box center [535, 416] width 81 height 17
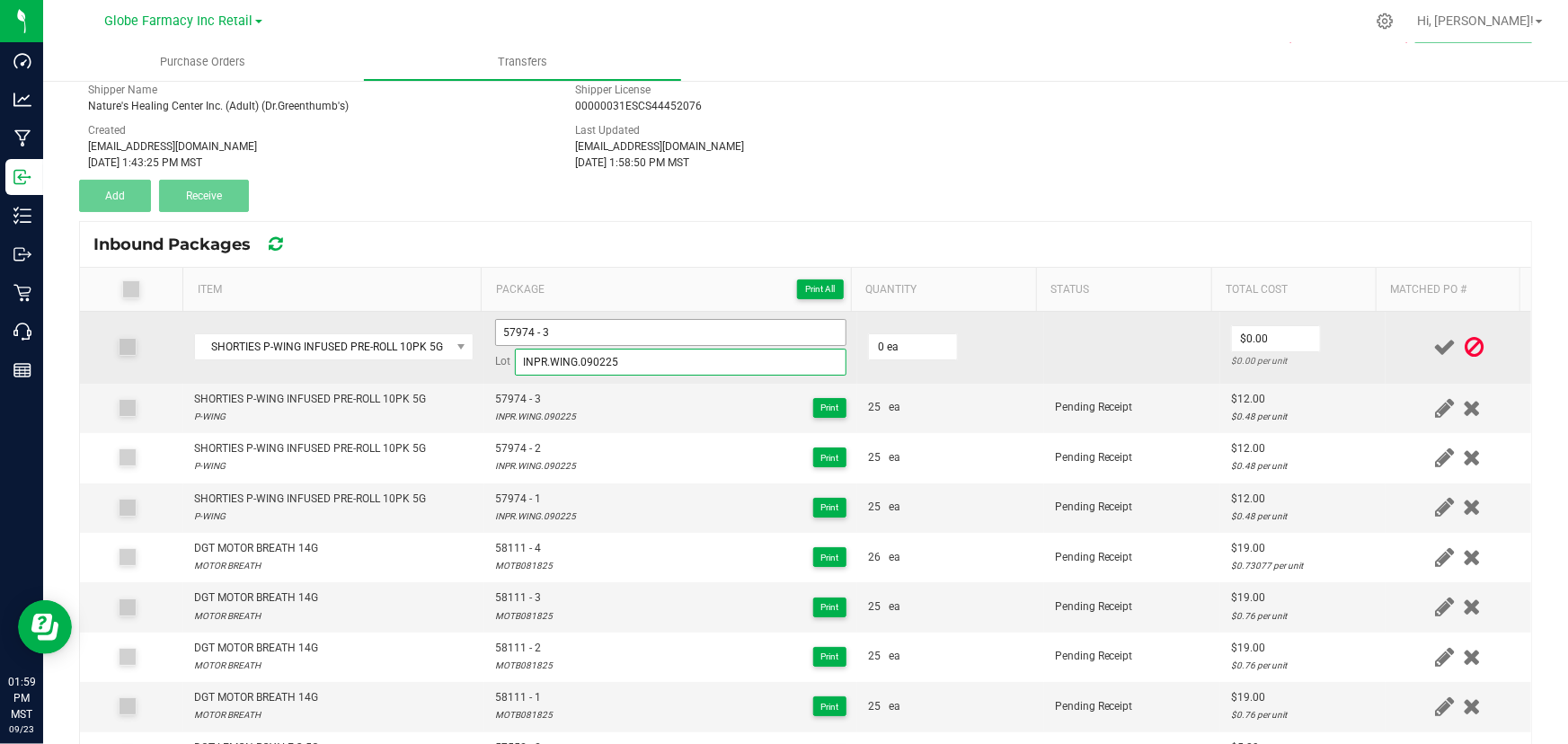
type input "INPR.WING.090225"
click at [584, 332] on input "57974 - 3" at bounding box center [670, 332] width 352 height 27
type input "57974 - 4"
type input "25 ea"
type input "$12.00"
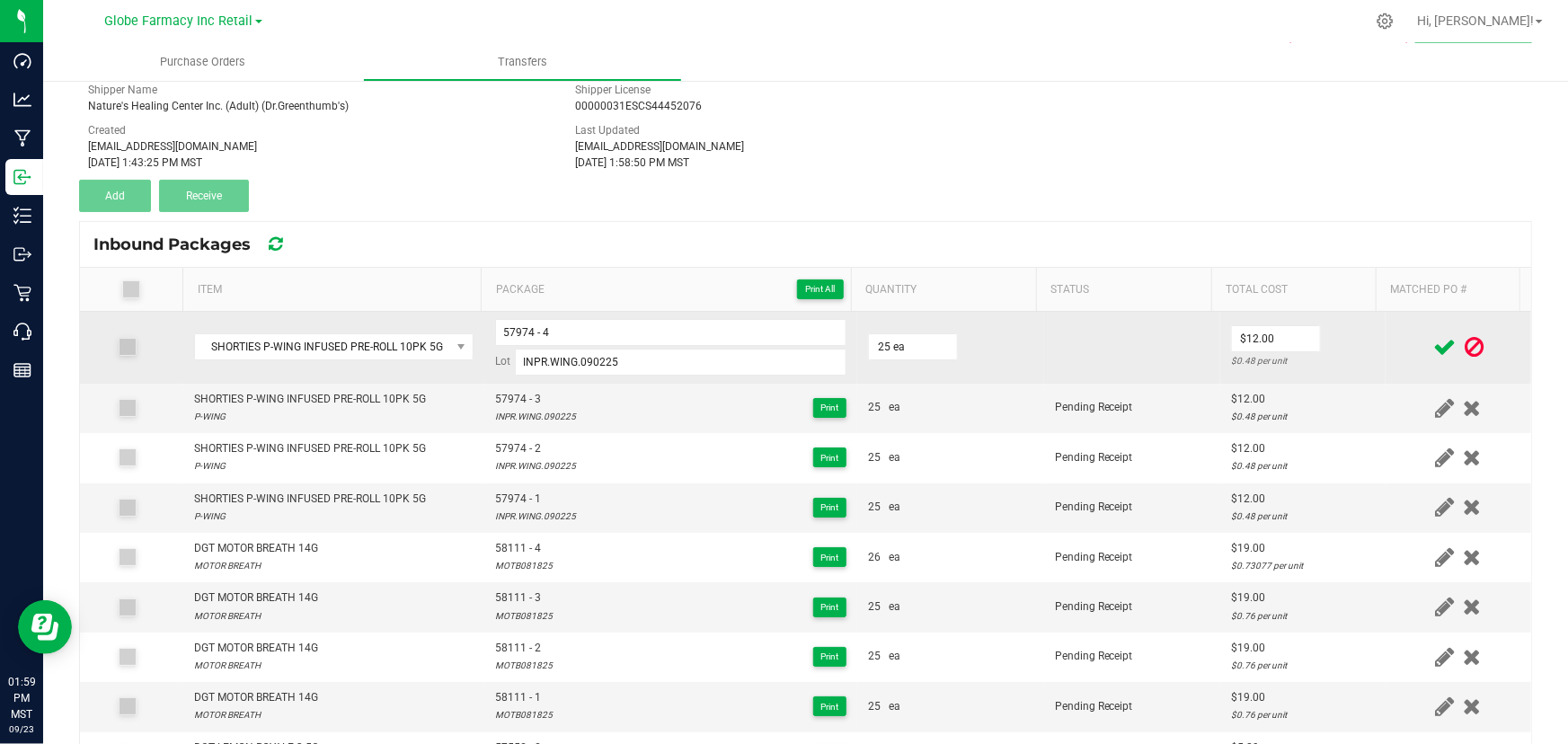
click at [1386, 358] on td at bounding box center [1458, 347] width 146 height 71
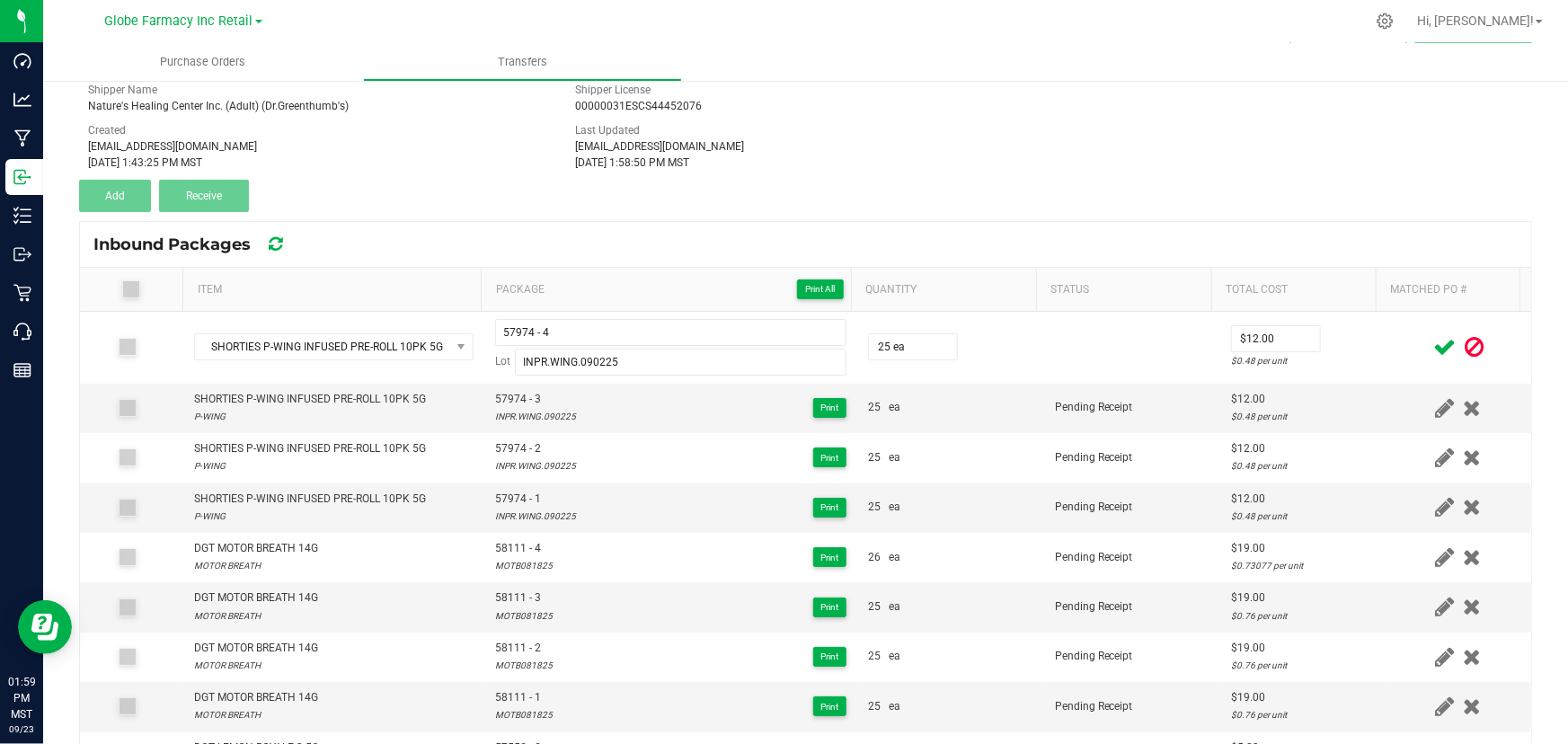
click at [1434, 341] on icon at bounding box center [1445, 348] width 23 height 23
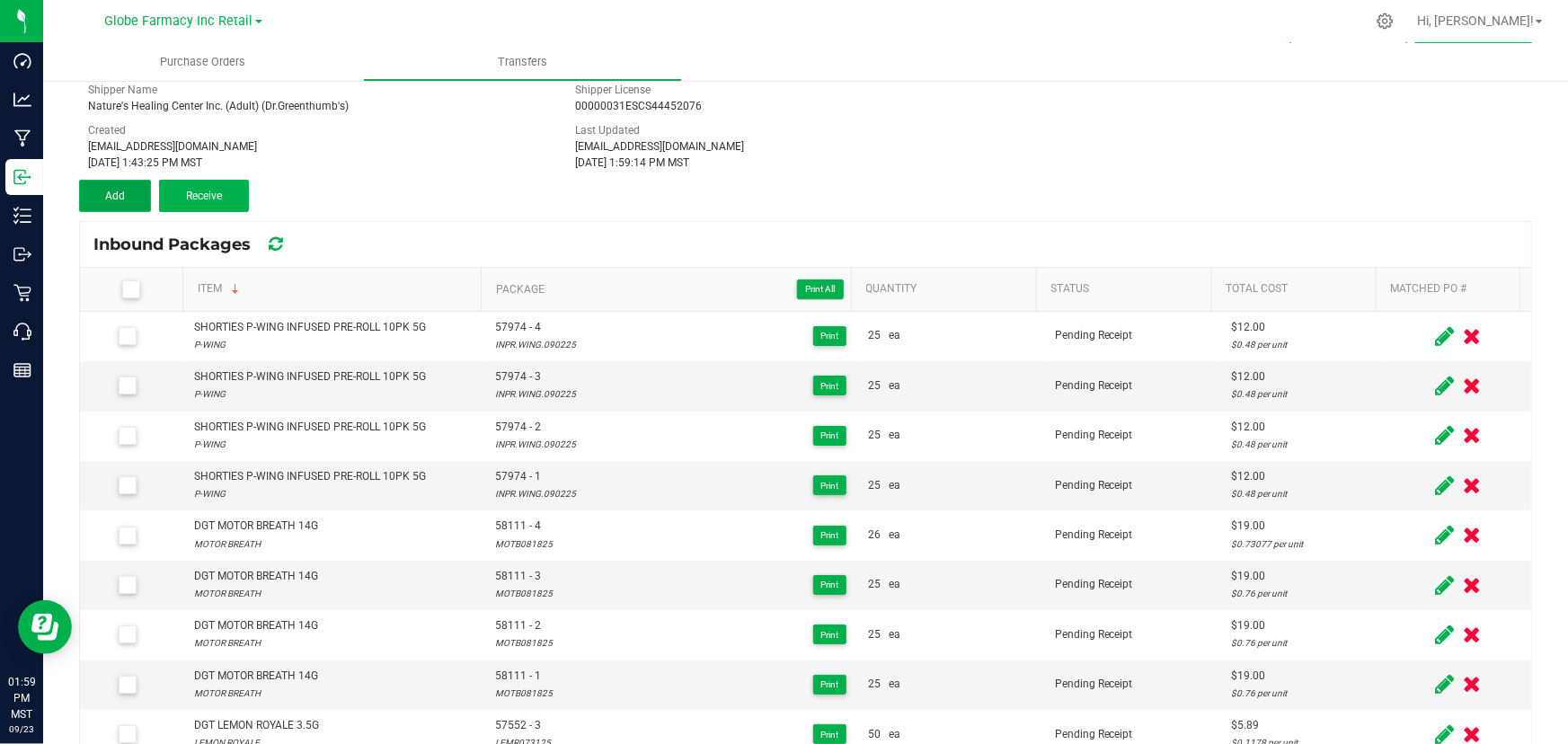
click at [114, 199] on span "Add" at bounding box center [114, 195] width 20 height 12
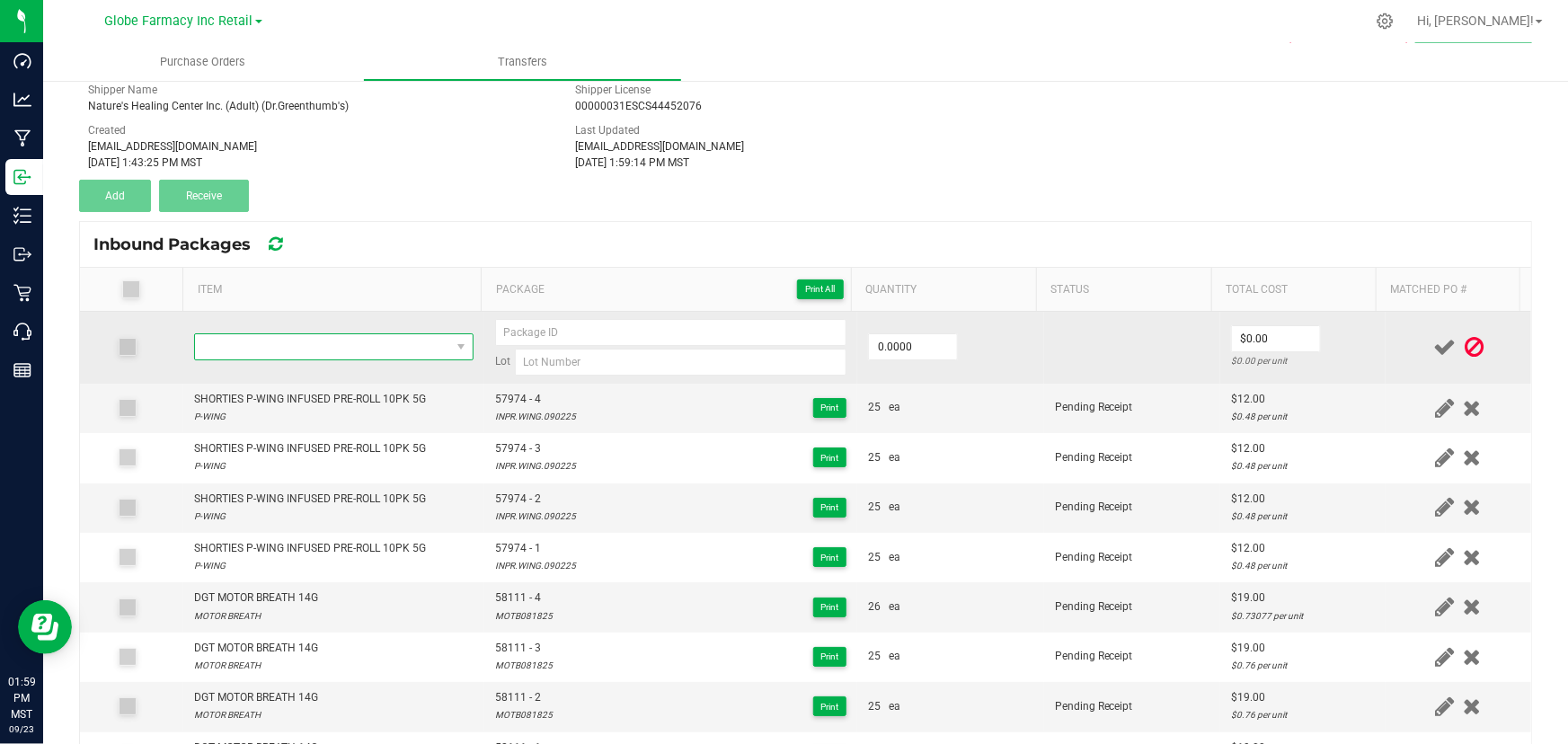
click at [355, 350] on span "NO DATA FOUND" at bounding box center [323, 347] width 255 height 25
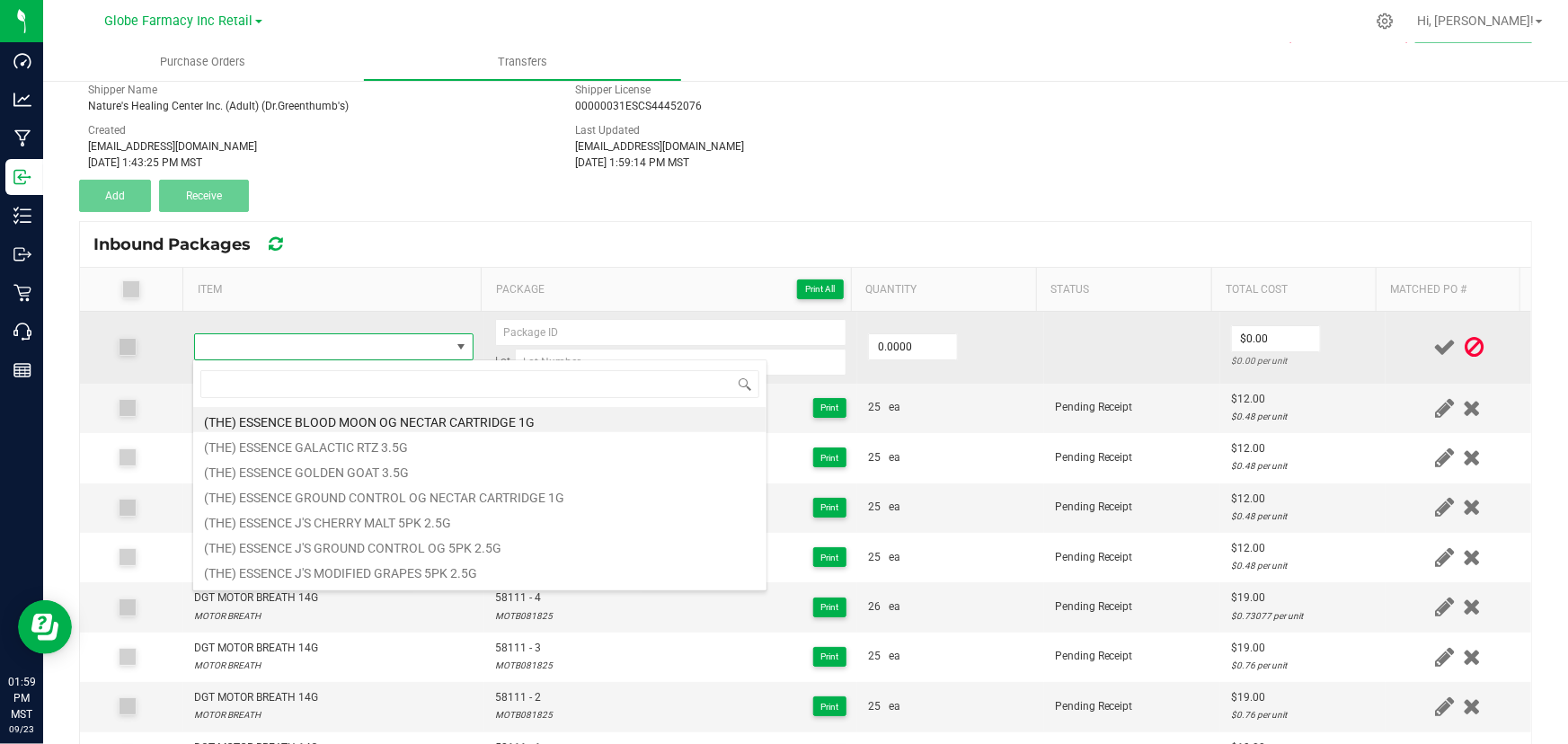
type input "SHORTIES P-WING INFUSED PRE-ROLL 10PK 5G"
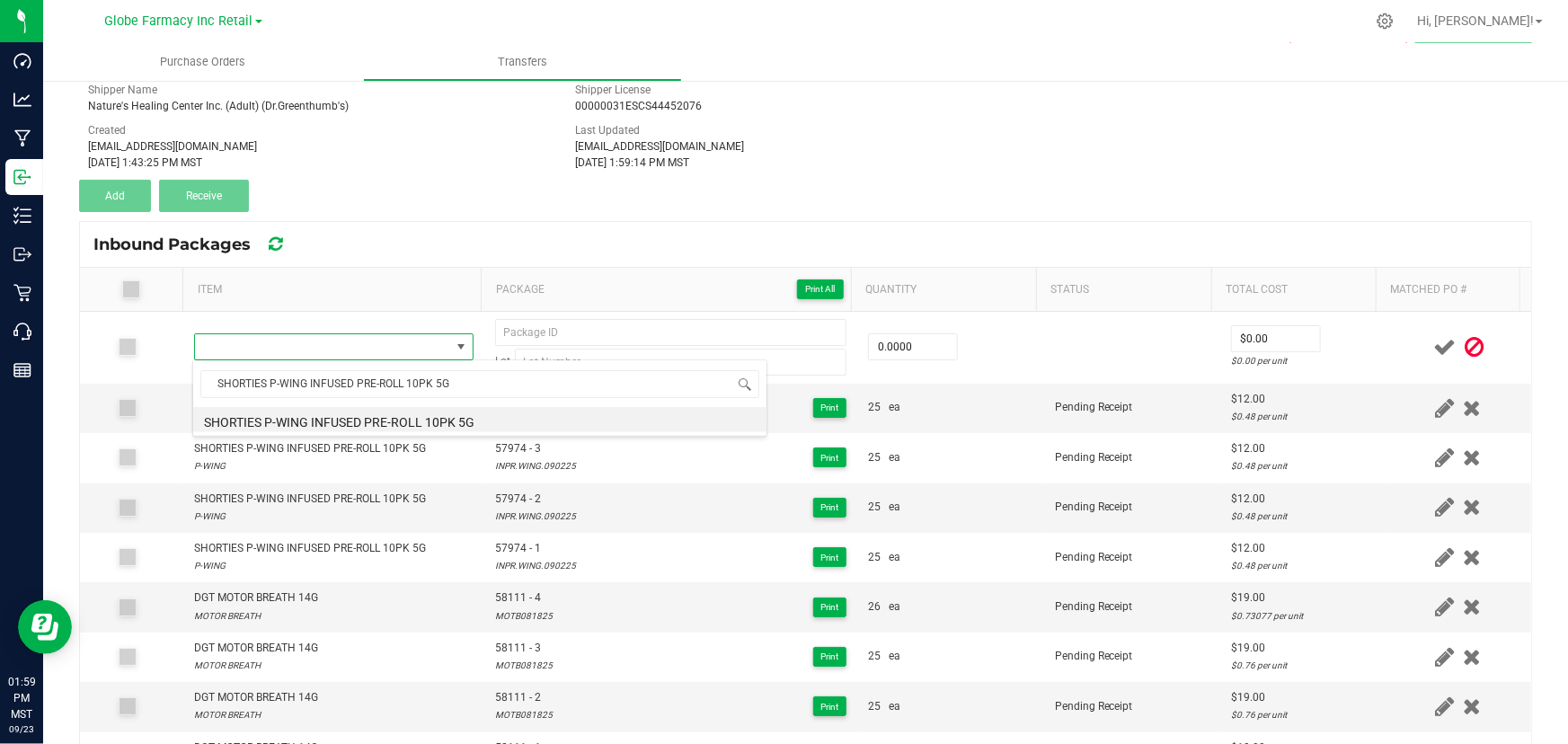
click at [333, 415] on li "SHORTIES P-WING INFUSED PRE-ROLL 10PK 5G" at bounding box center [480, 419] width 574 height 25
type input "0 ea"
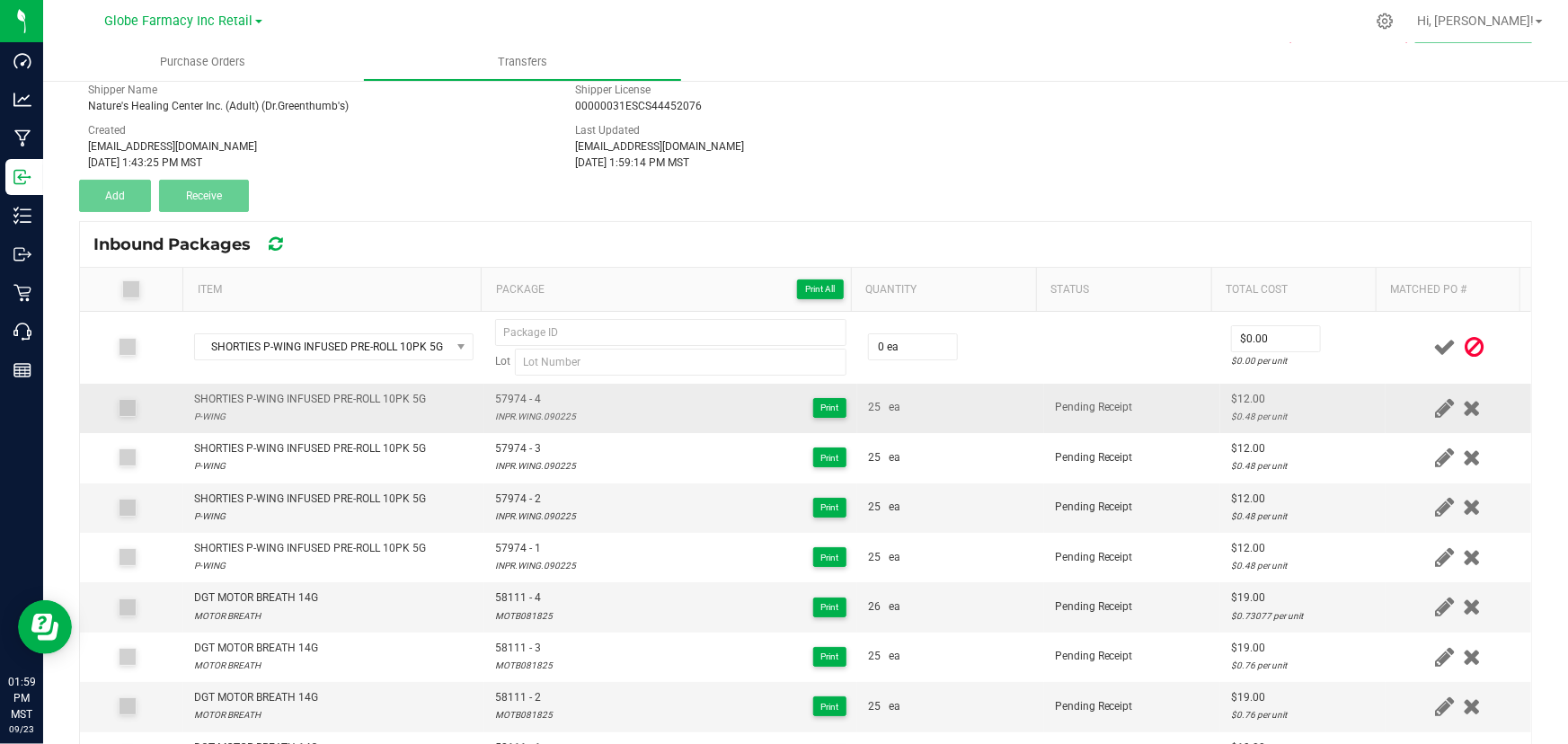
click at [558, 387] on td "57974 - 4 INPR.WING.090225 Print" at bounding box center [670, 409] width 373 height 50
click at [501, 396] on span "57974 - 4" at bounding box center [535, 399] width 81 height 17
type input "57974 - 4"
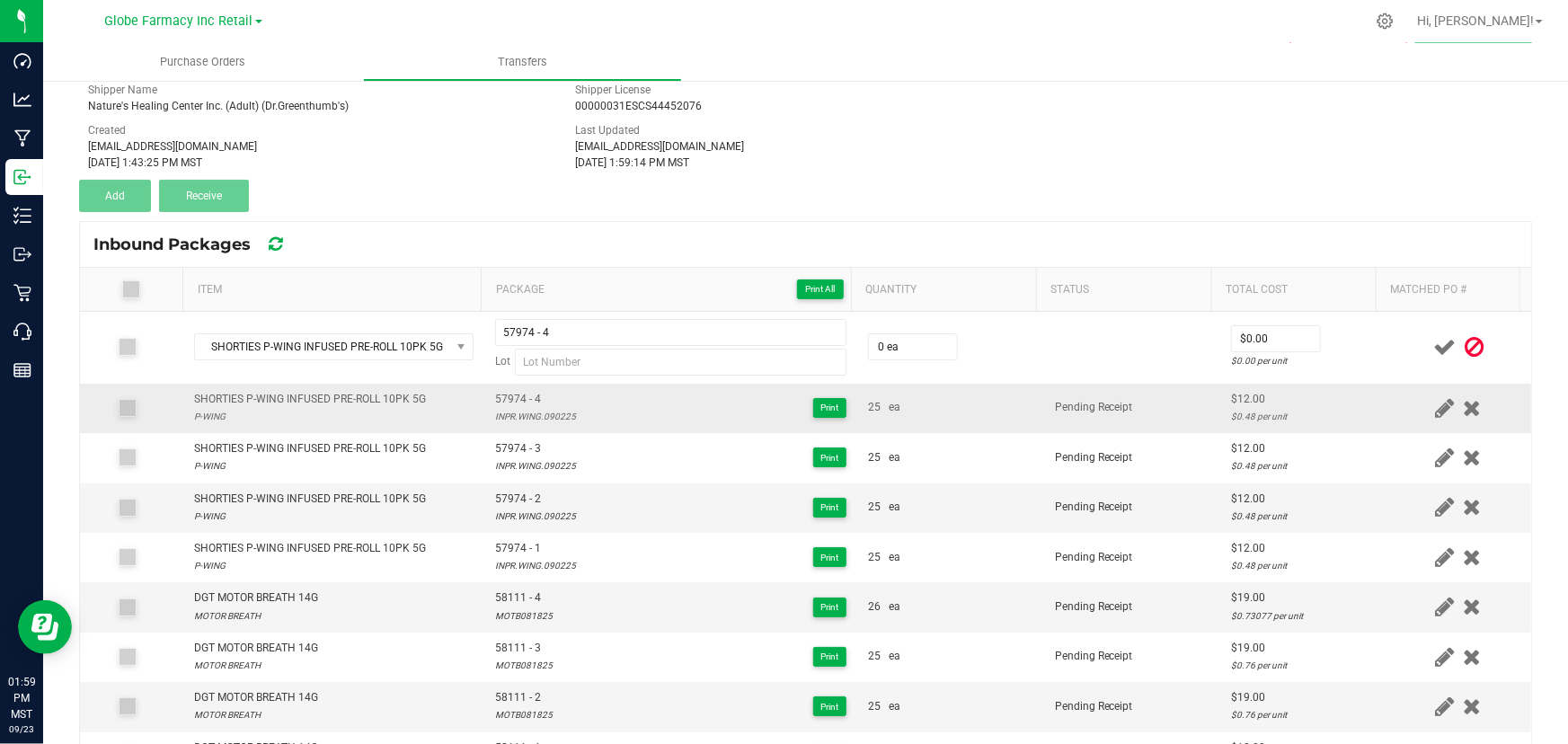
click at [532, 419] on div "INPR.WING.090225" at bounding box center [535, 416] width 81 height 17
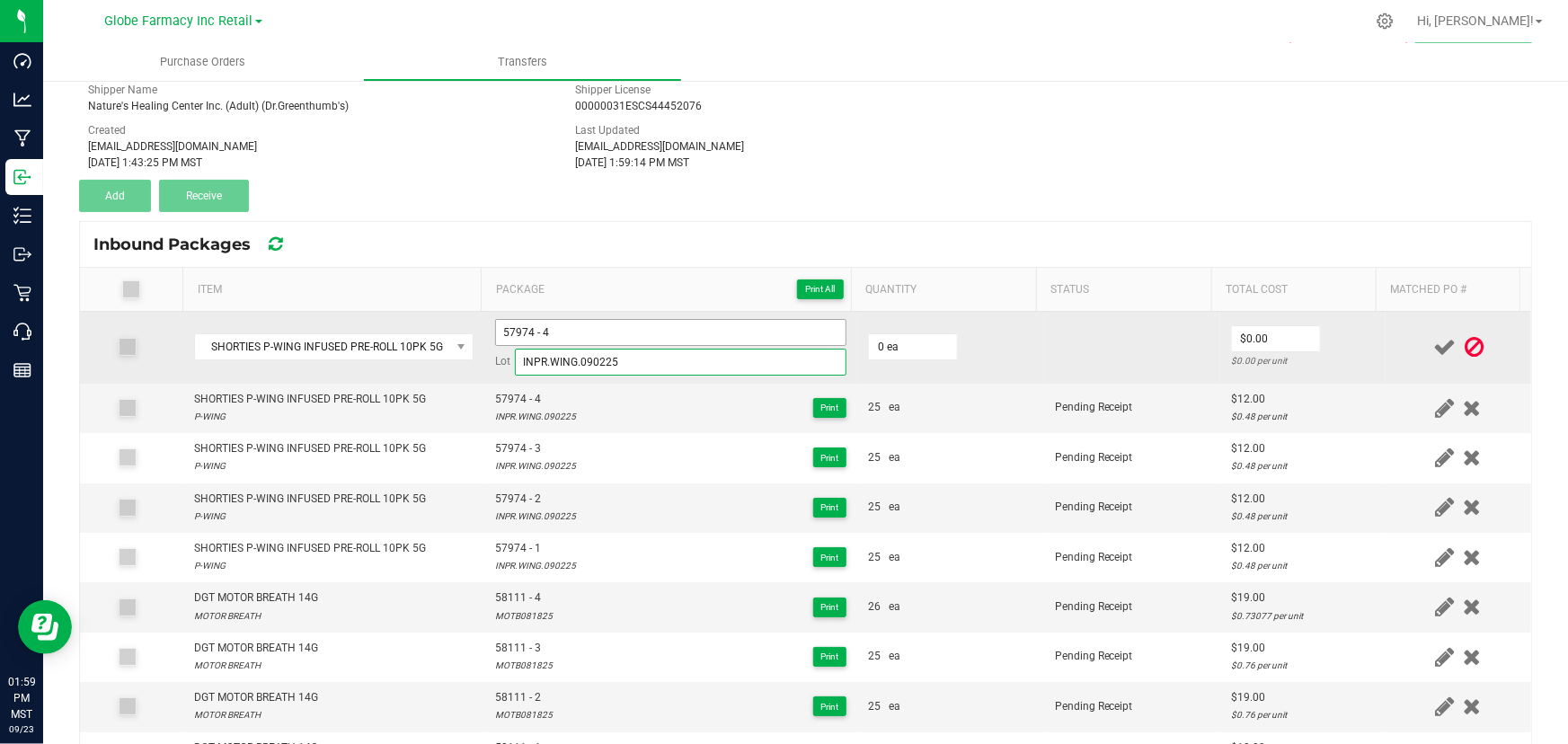
type input "INPR.WING.090225"
click at [574, 328] on input "57974 - 4" at bounding box center [670, 332] width 352 height 27
type input "57974 - 5"
click at [929, 341] on input "0" at bounding box center [913, 347] width 88 height 25
type input "25 ea"
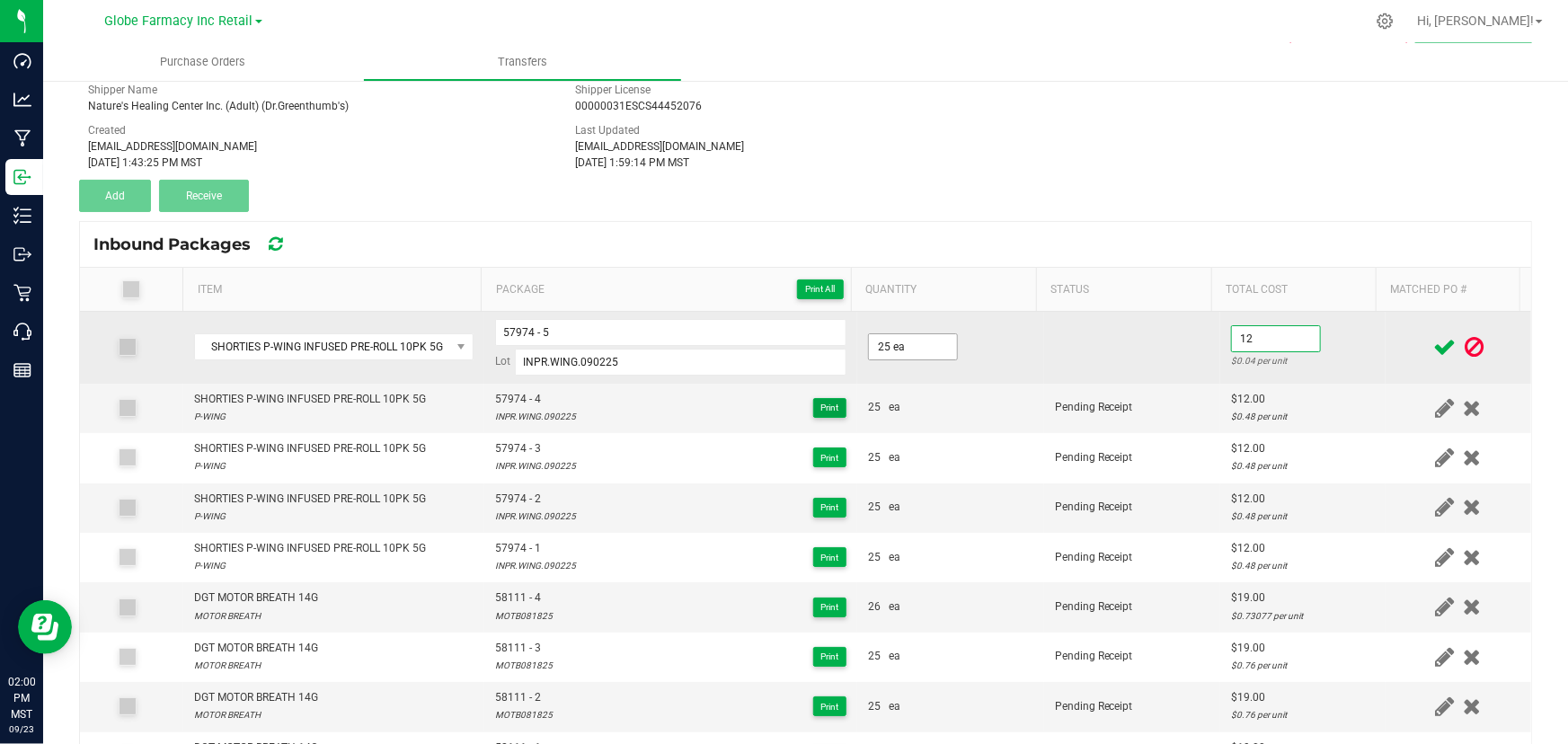
type input "$12.00"
drag, startPoint x: 1115, startPoint y: 353, endPoint x: 1137, endPoint y: 354, distance: 22.0
click at [1124, 354] on td at bounding box center [1132, 347] width 176 height 71
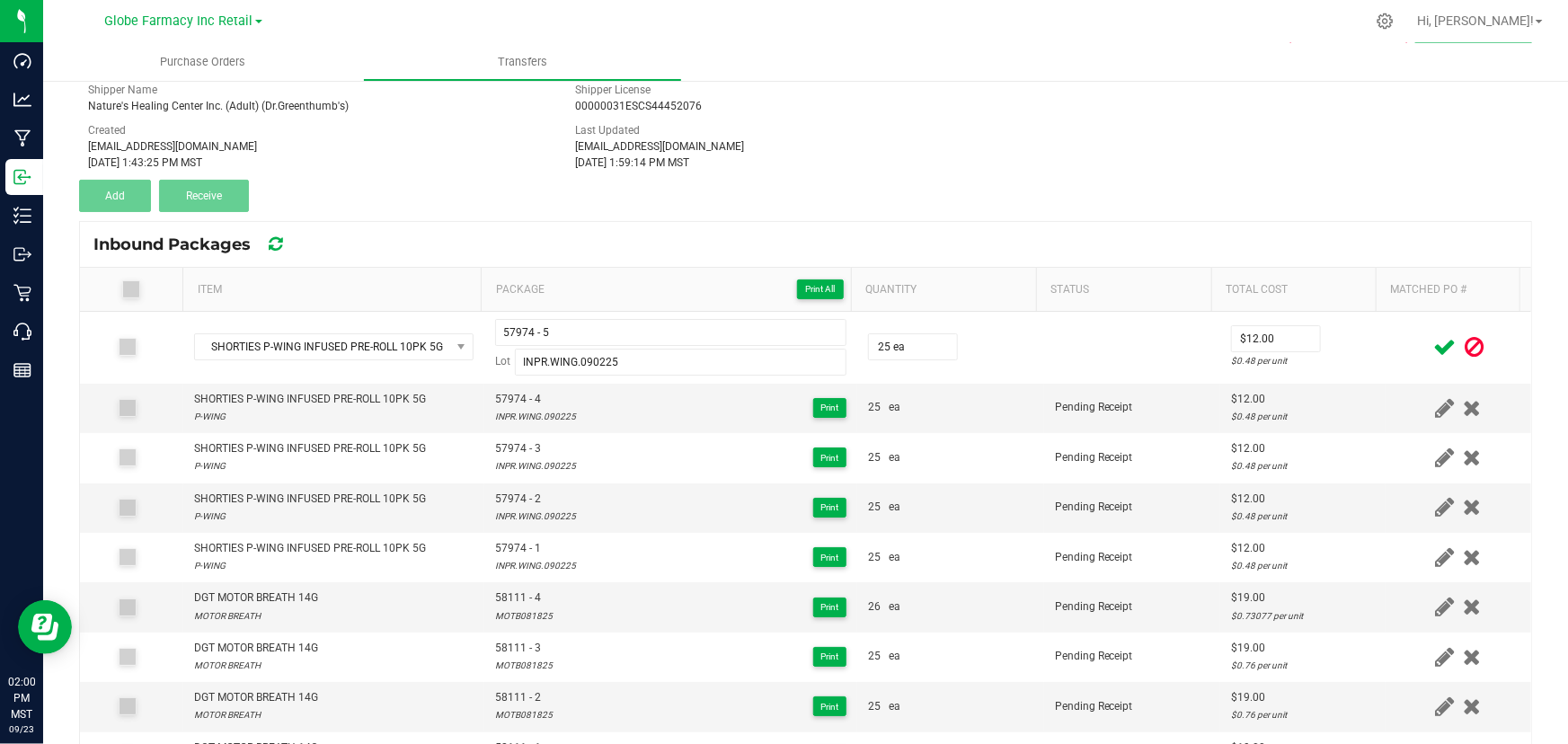
click at [1396, 346] on div at bounding box center [1458, 348] width 124 height 23
click at [1434, 341] on icon at bounding box center [1445, 348] width 23 height 23
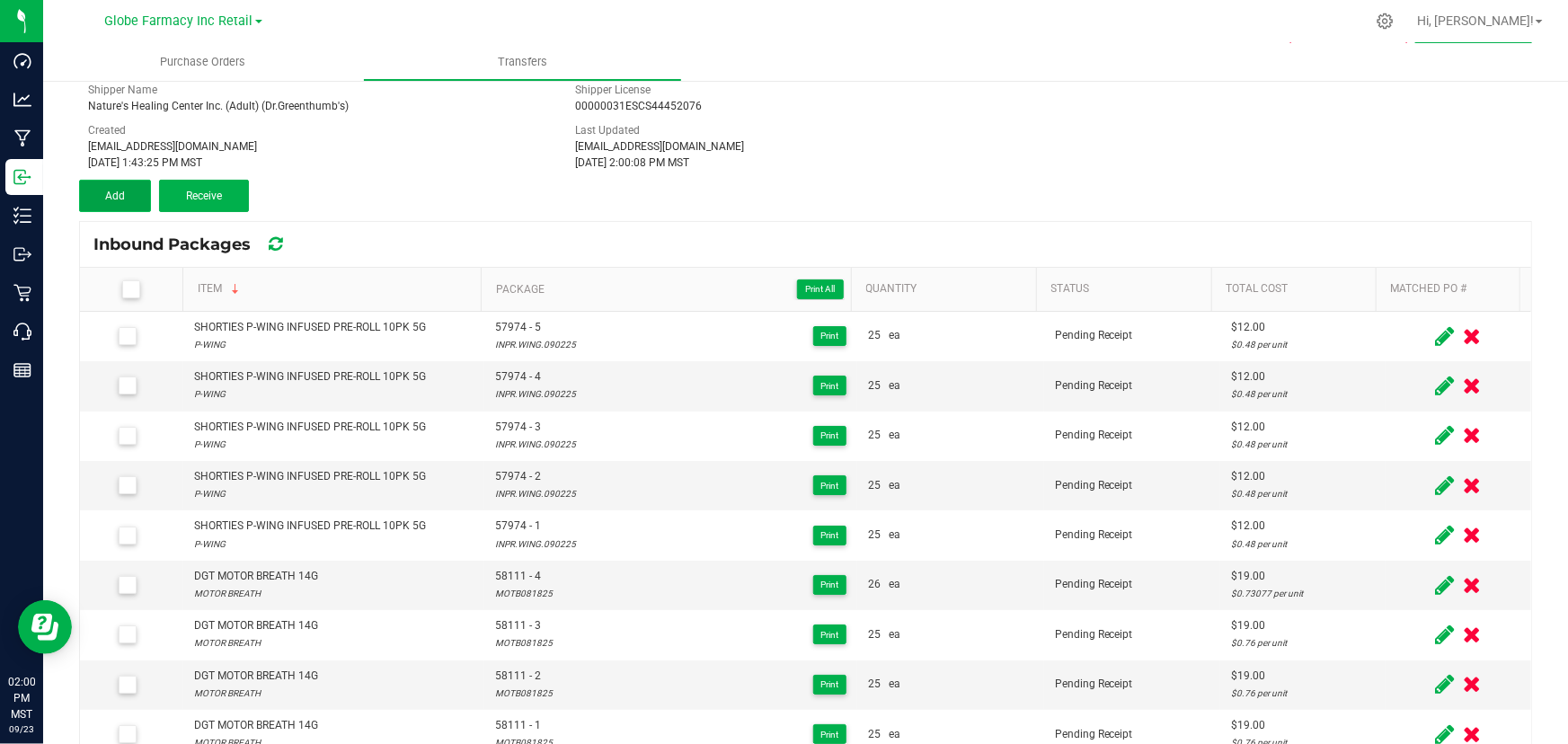
click at [131, 196] on button "Add" at bounding box center [114, 196] width 71 height 32
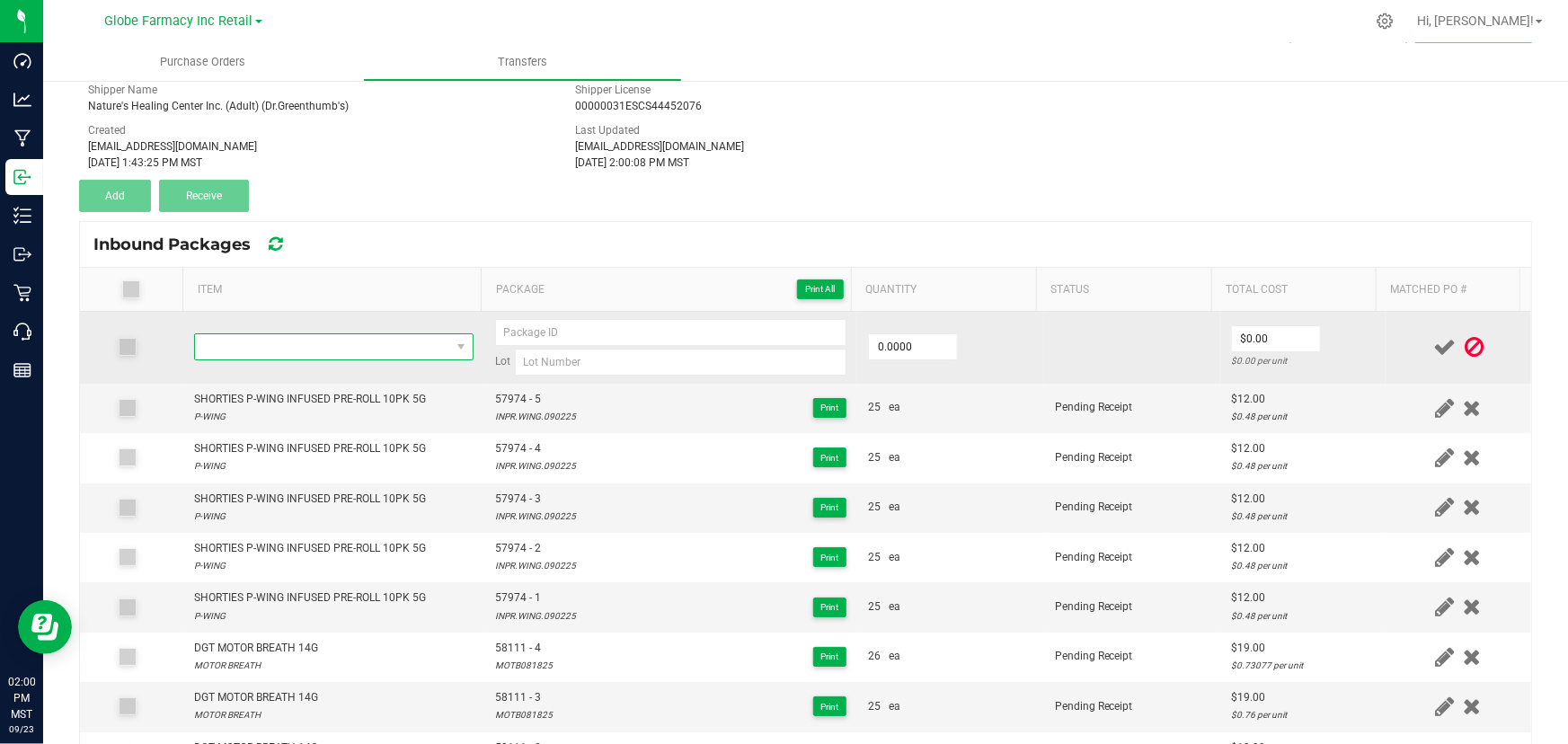
click at [323, 350] on span "NO DATA FOUND" at bounding box center [323, 347] width 255 height 25
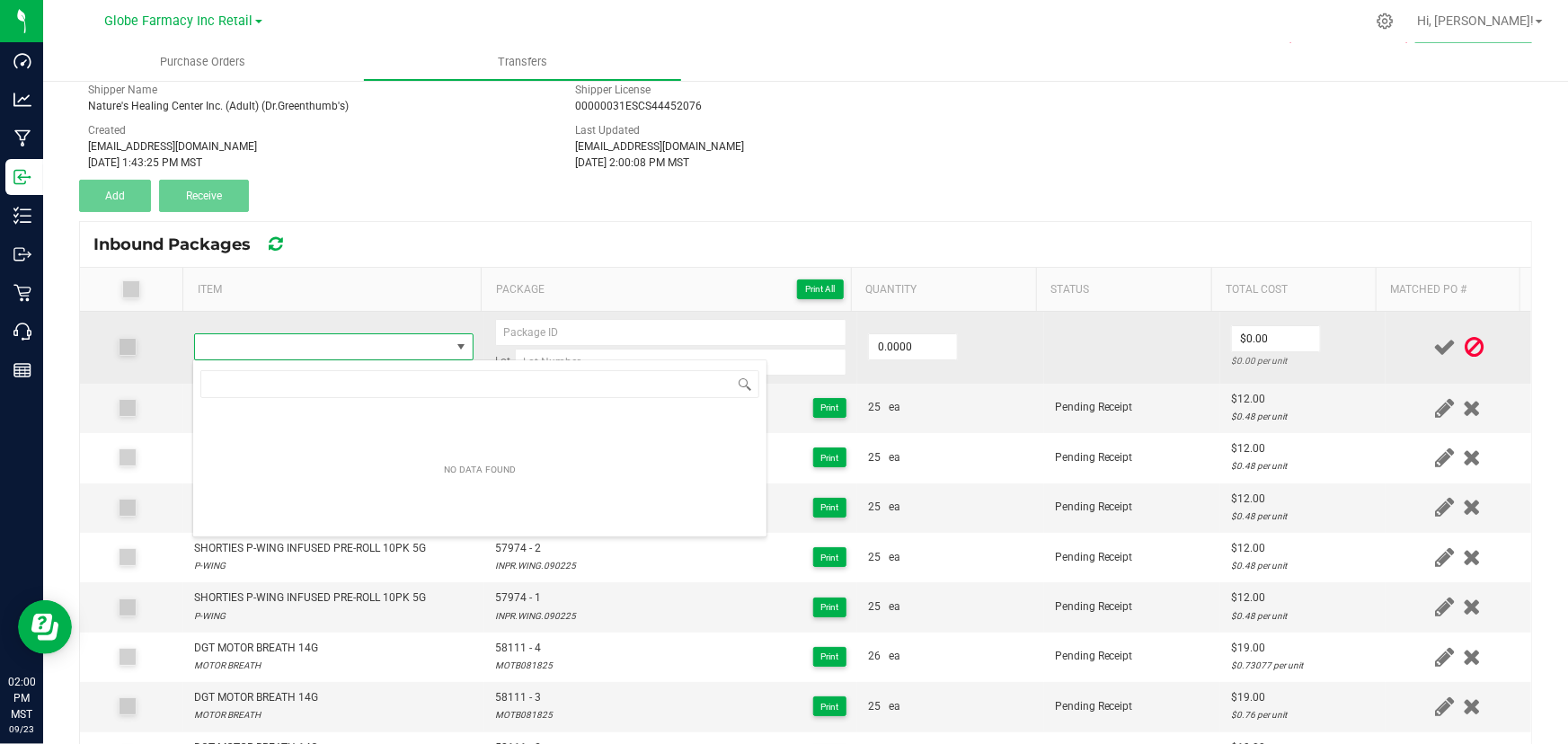
type input "SHORTIES P-WING INFUSED PRE-ROLL 10PK 5G"
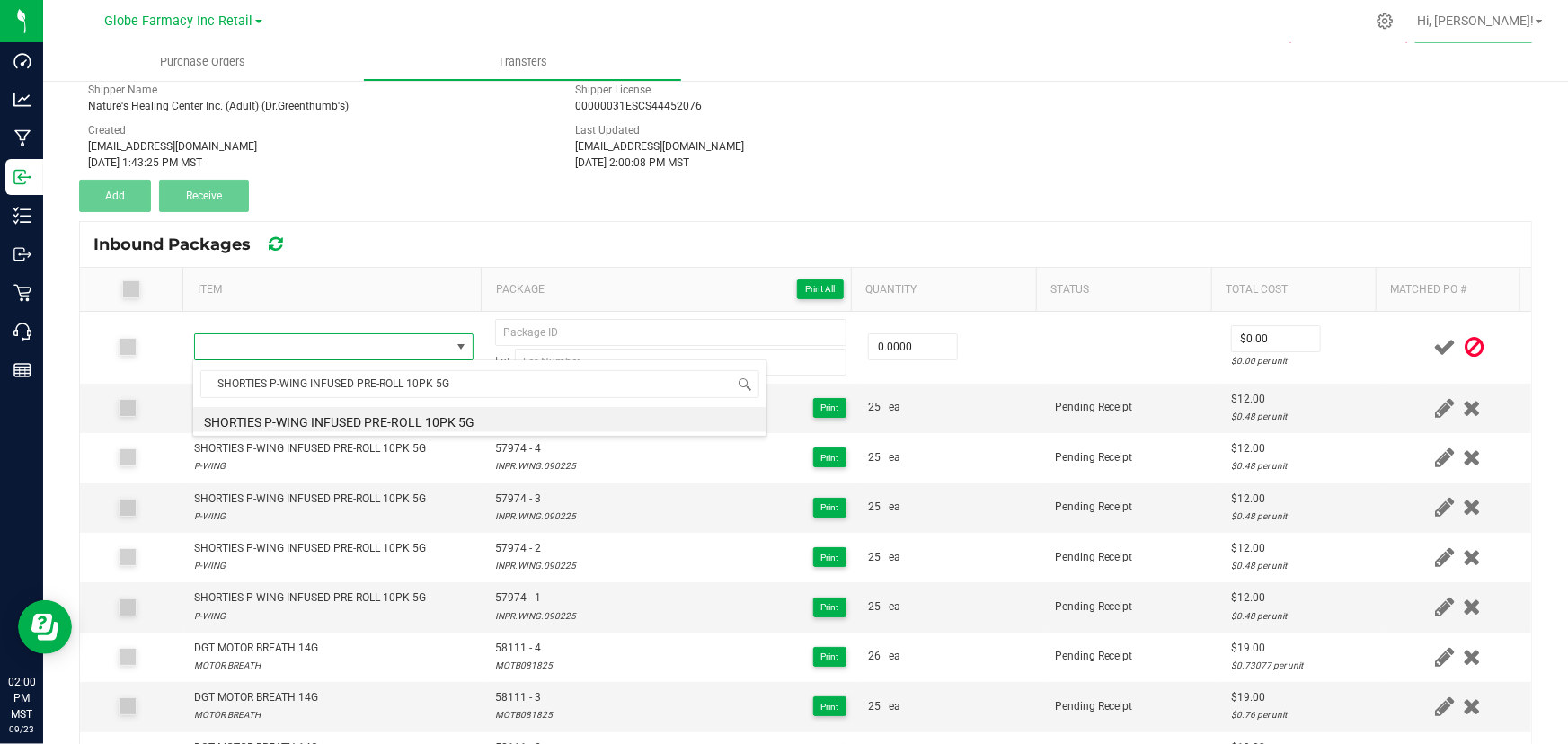
click at [427, 408] on li "SHORTIES P-WING INFUSED PRE-ROLL 10PK 5G" at bounding box center [480, 419] width 574 height 25
type input "0 ea"
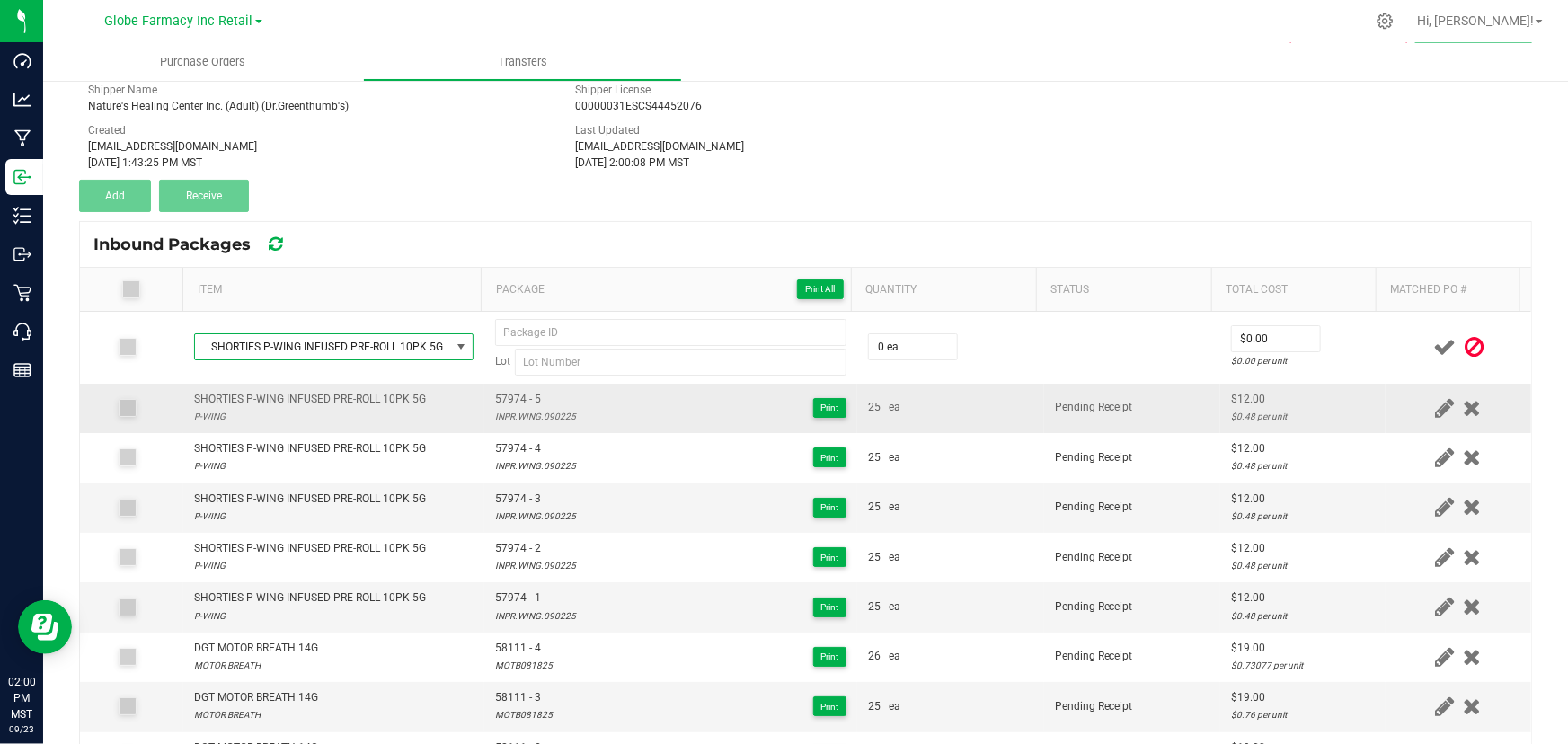
click at [513, 387] on td "57974 - 5 INPR.WING.090225 Print" at bounding box center [670, 409] width 373 height 50
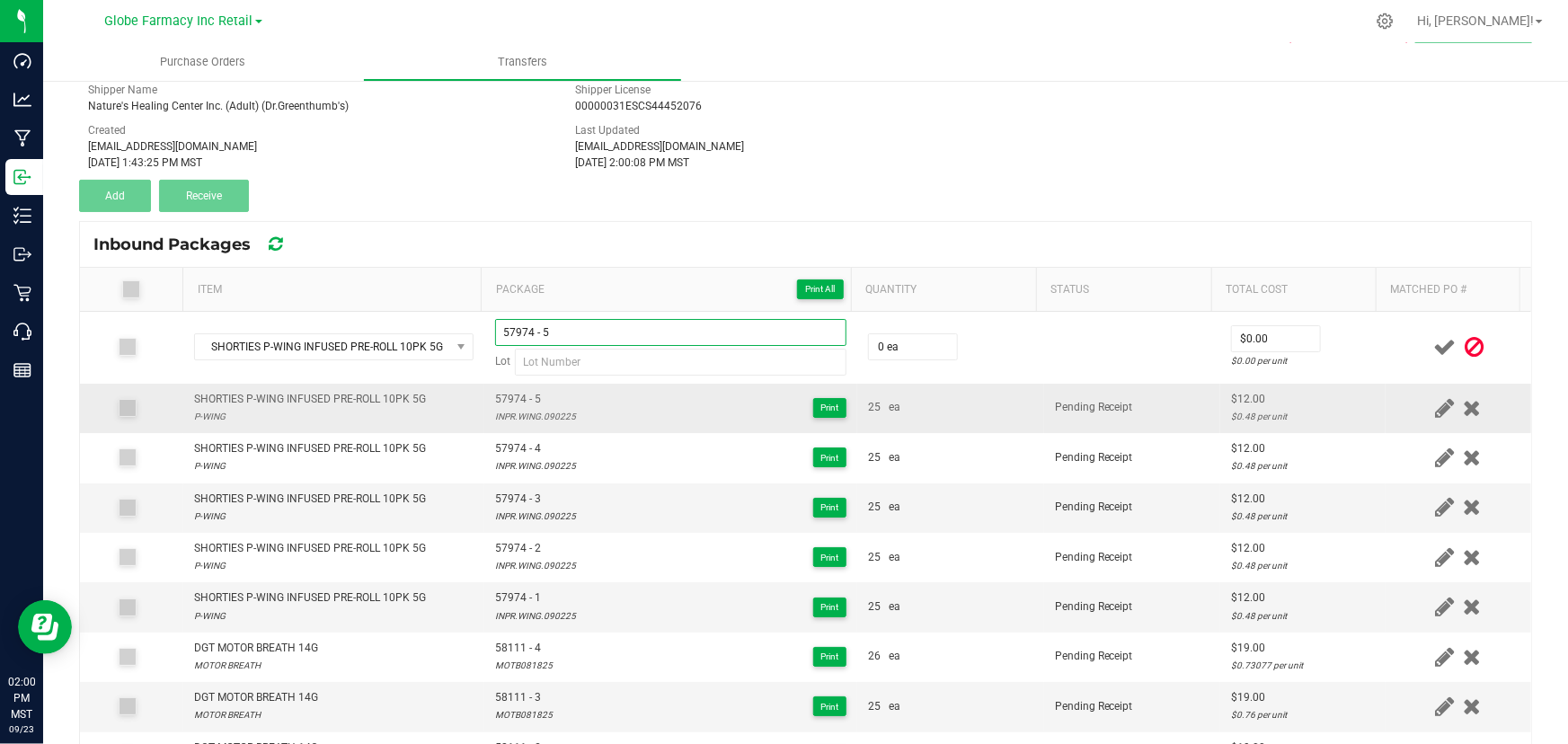
type input "57974 - 5"
click at [495, 416] on div "INPR.WING.090225" at bounding box center [535, 416] width 81 height 17
drag, startPoint x: 495, startPoint y: 416, endPoint x: 512, endPoint y: 417, distance: 17.0
click at [496, 417] on div "INPR.WING.090225" at bounding box center [535, 416] width 81 height 17
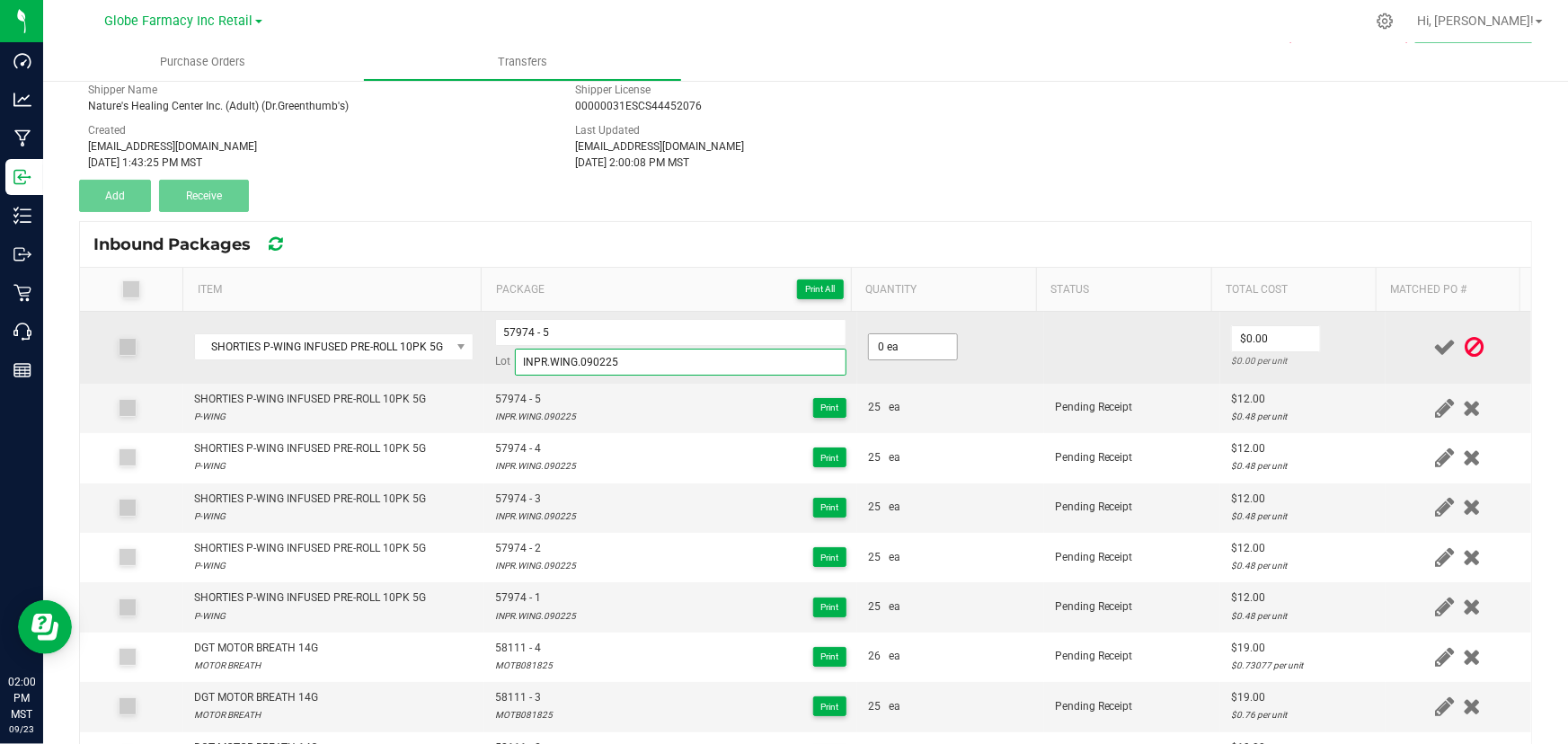
type input "INPR.WING.090225"
click at [880, 338] on input "0" at bounding box center [913, 347] width 88 height 25
type input "25 ea"
type input "$12.00"
click at [734, 323] on input "57974 - 5" at bounding box center [670, 332] width 352 height 27
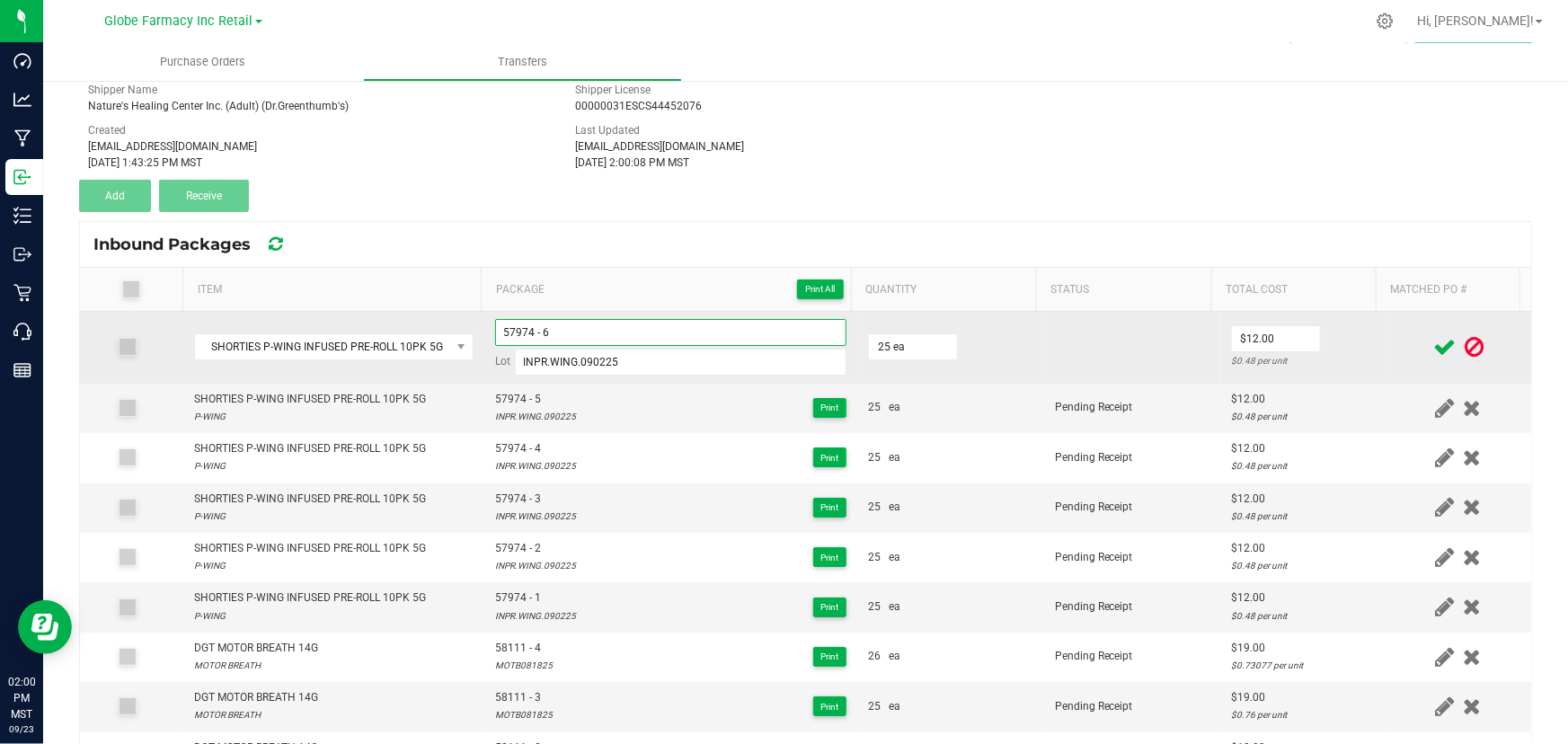
type input "57974 - 6"
click at [1312, 336] on td "$12.00 $0.48 per unit" at bounding box center [1303, 347] width 166 height 71
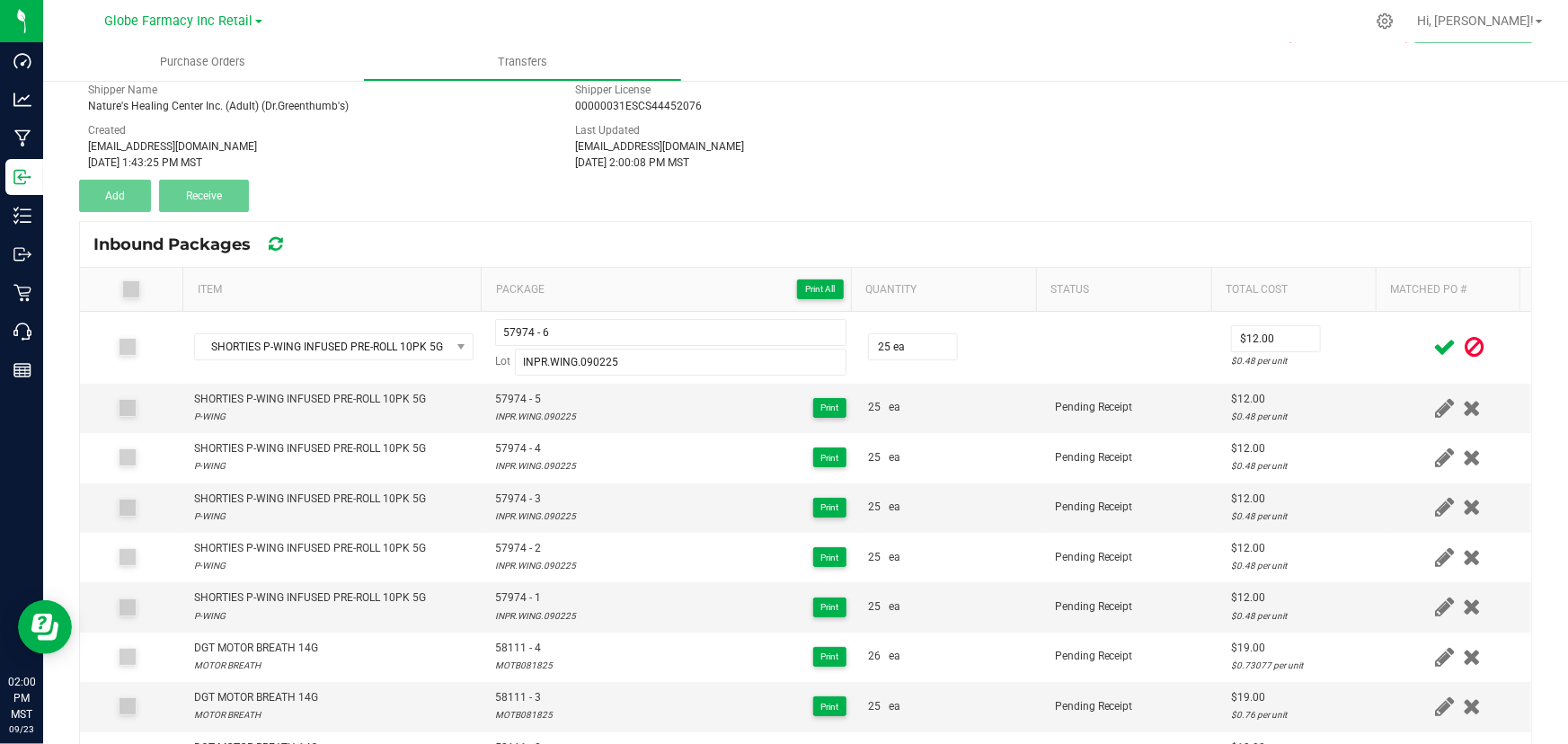
click at [1434, 348] on icon at bounding box center [1445, 348] width 23 height 23
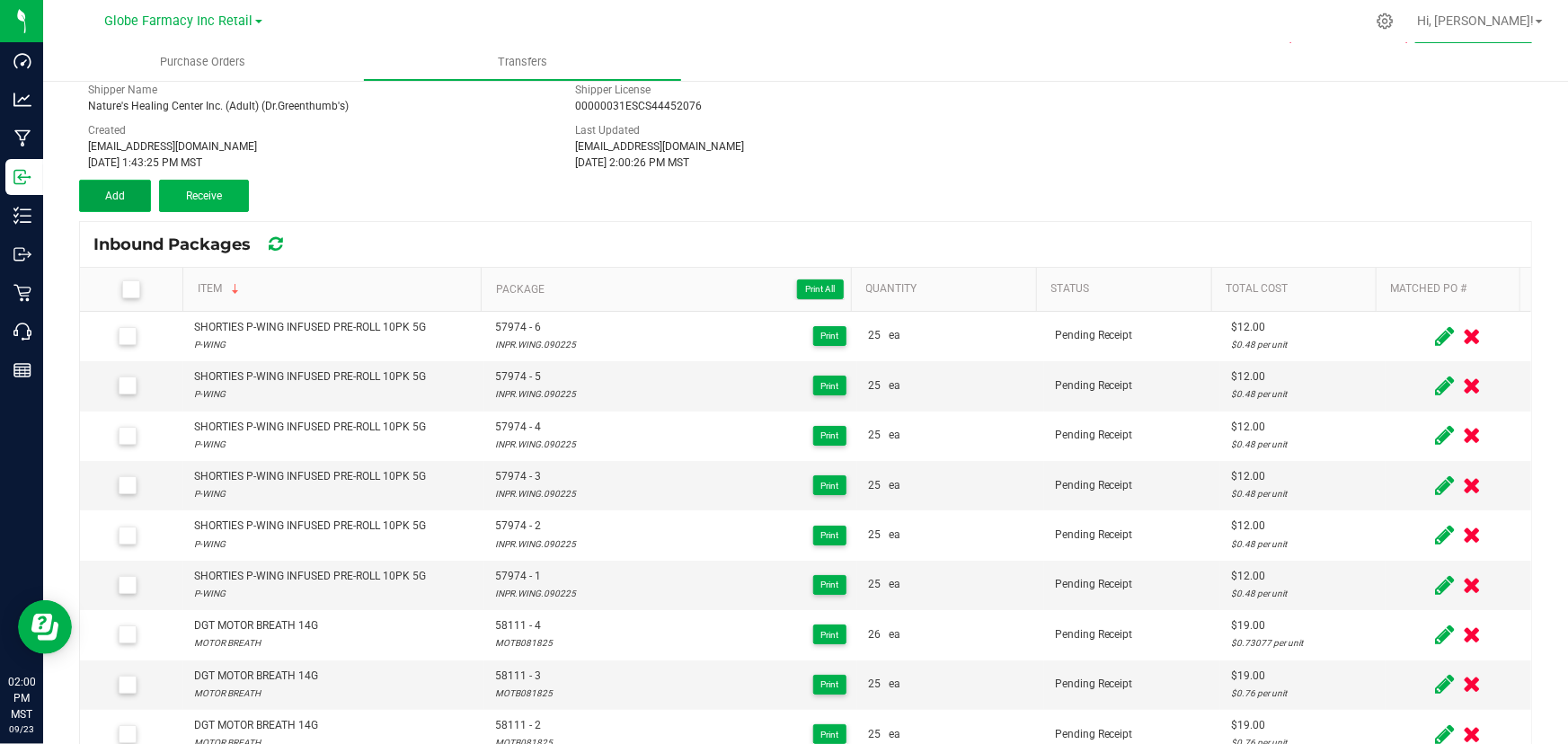
click at [119, 195] on span "Add" at bounding box center [114, 195] width 20 height 12
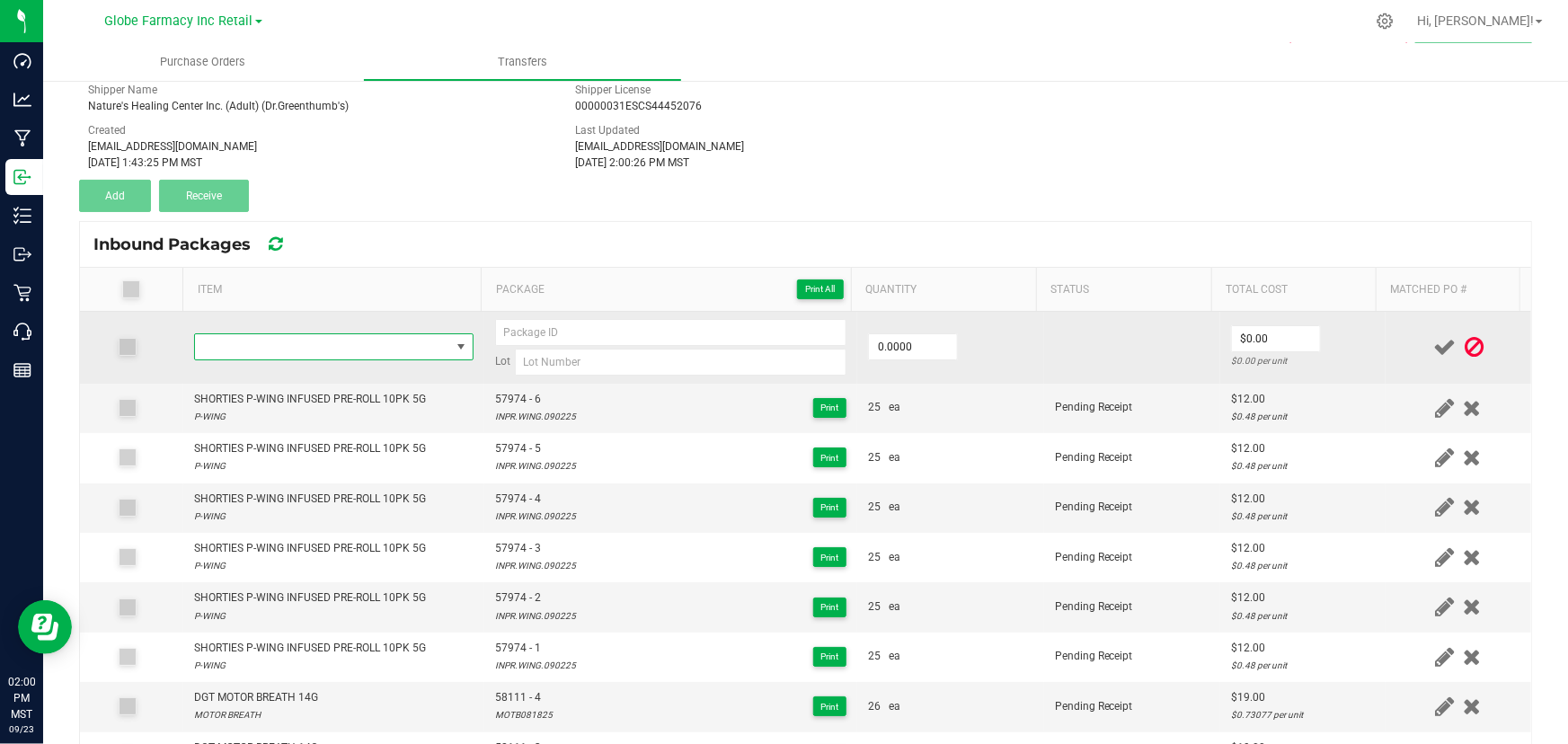
click at [309, 337] on span "NO DATA FOUND" at bounding box center [323, 347] width 255 height 25
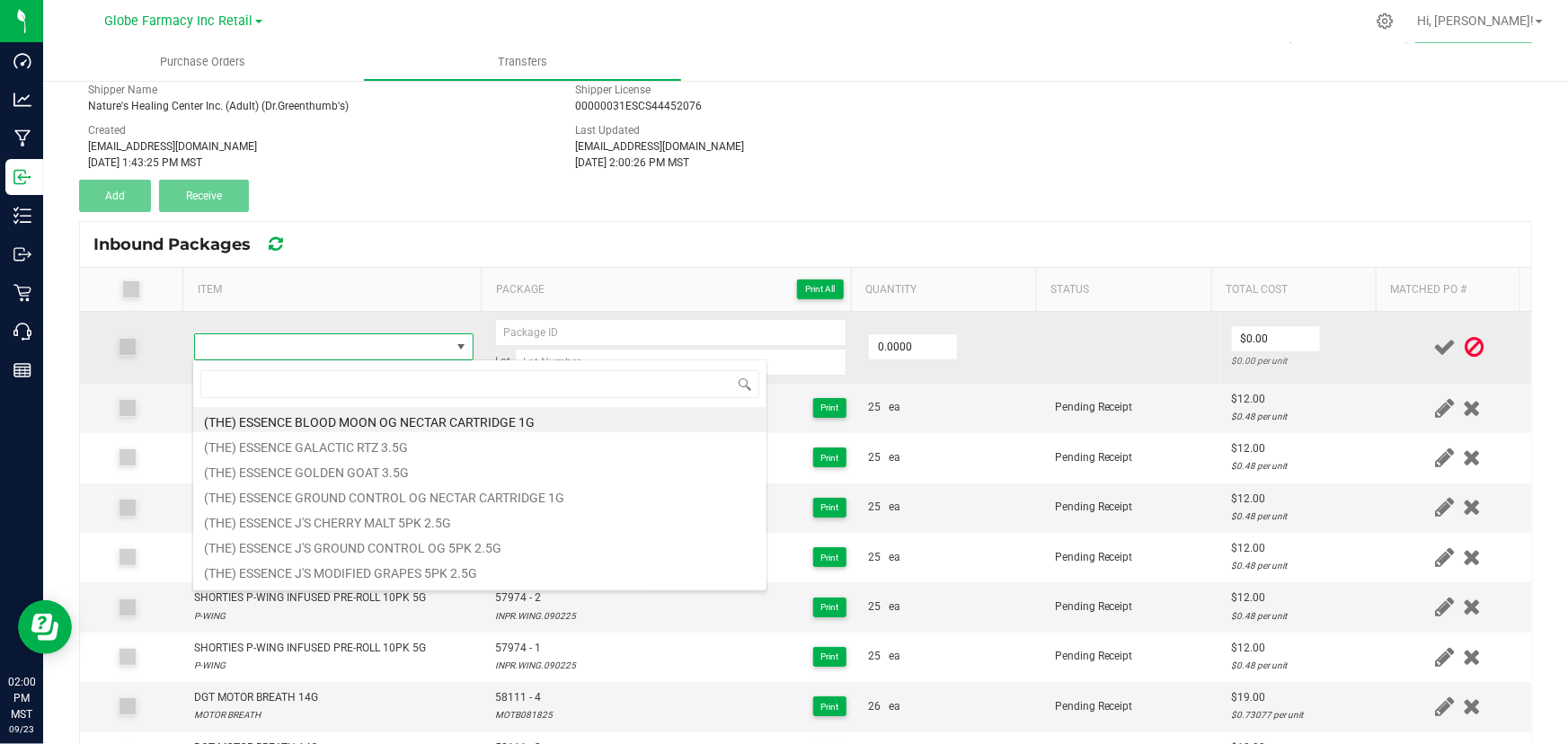
type input "SHORTIES P-WING INFUSED PRE-ROLL 10PK 5G"
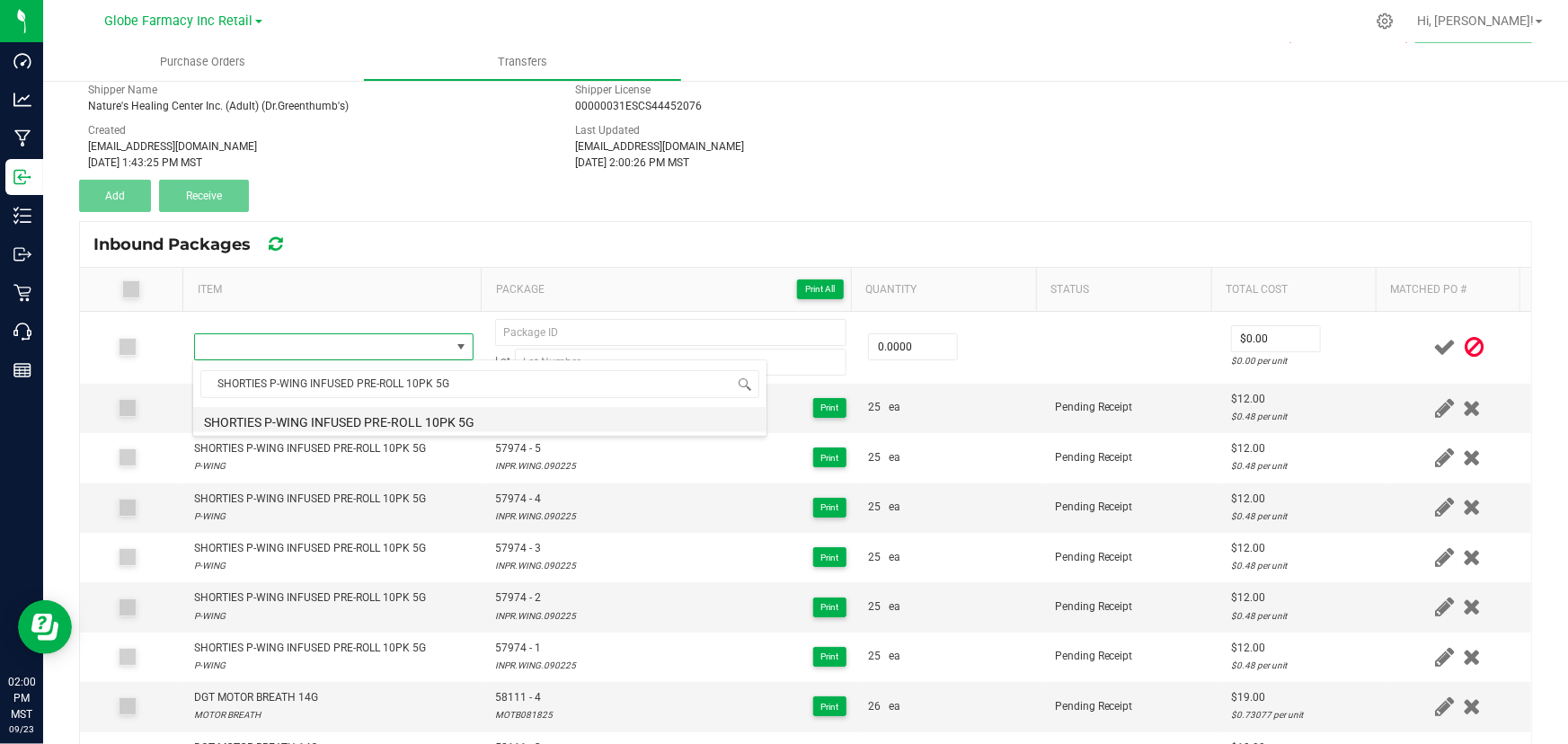
click at [322, 422] on li "SHORTIES P-WING INFUSED PRE-ROLL 10PK 5G" at bounding box center [480, 419] width 574 height 25
type input "0 ea"
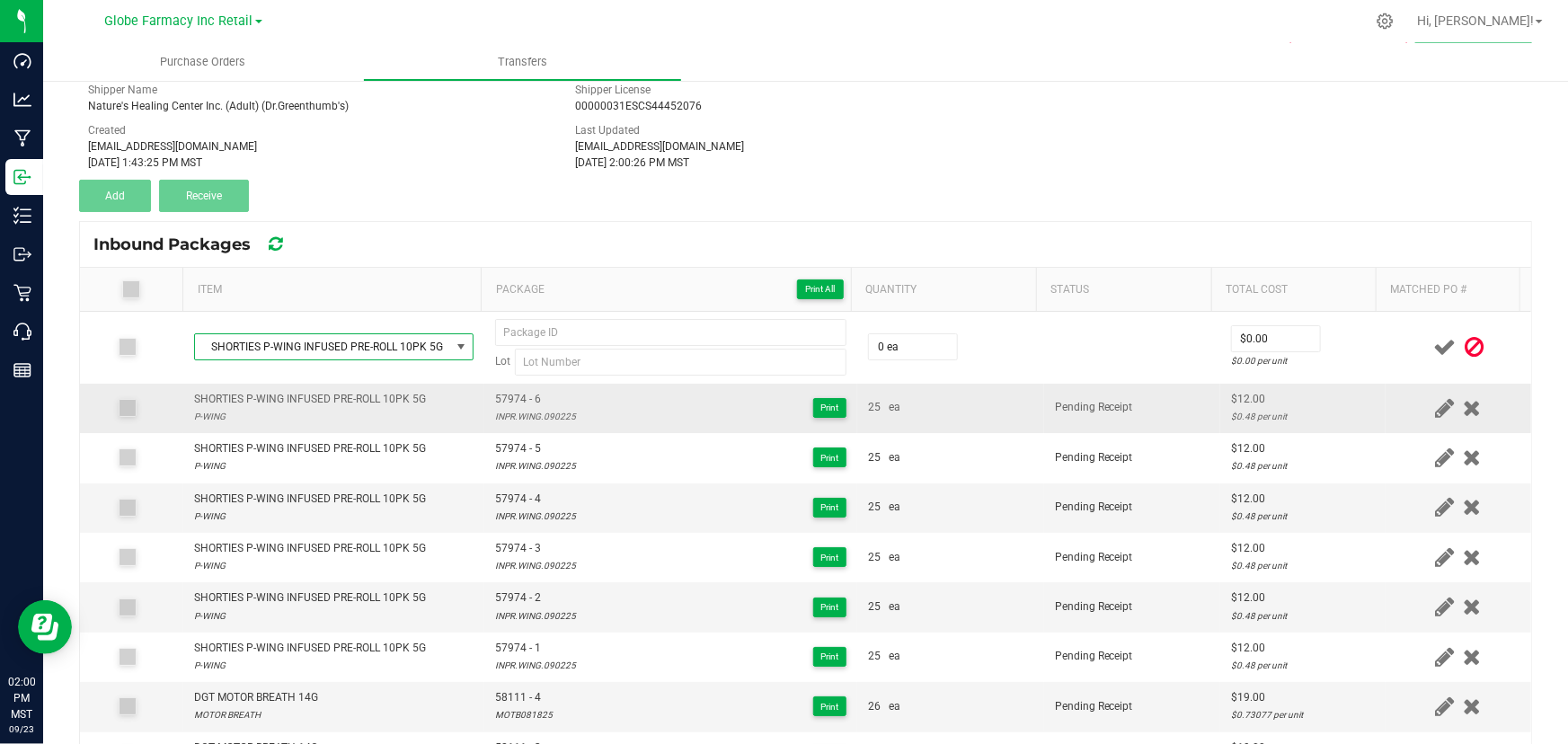
click at [521, 392] on span "57974 - 6" at bounding box center [535, 399] width 81 height 17
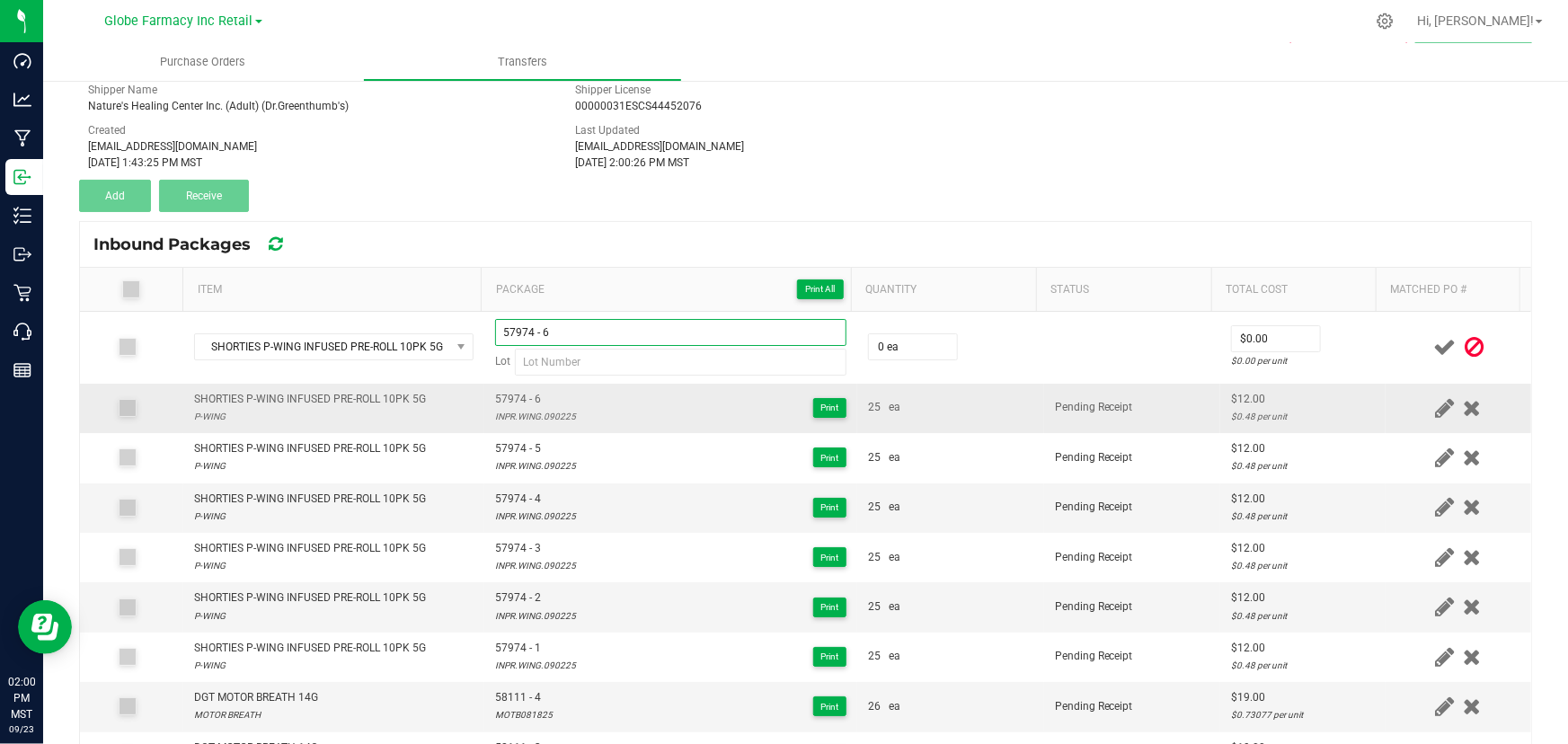
type input "57974 - 6"
click at [529, 421] on div "INPR.WING.090225" at bounding box center [535, 416] width 81 height 17
click at [529, 419] on div "INPR.WING.090225" at bounding box center [535, 416] width 81 height 17
click at [529, 418] on div "INPR.WING.090225" at bounding box center [535, 416] width 81 height 17
click at [550, 410] on div "INPR.WING.090225" at bounding box center [535, 416] width 81 height 17
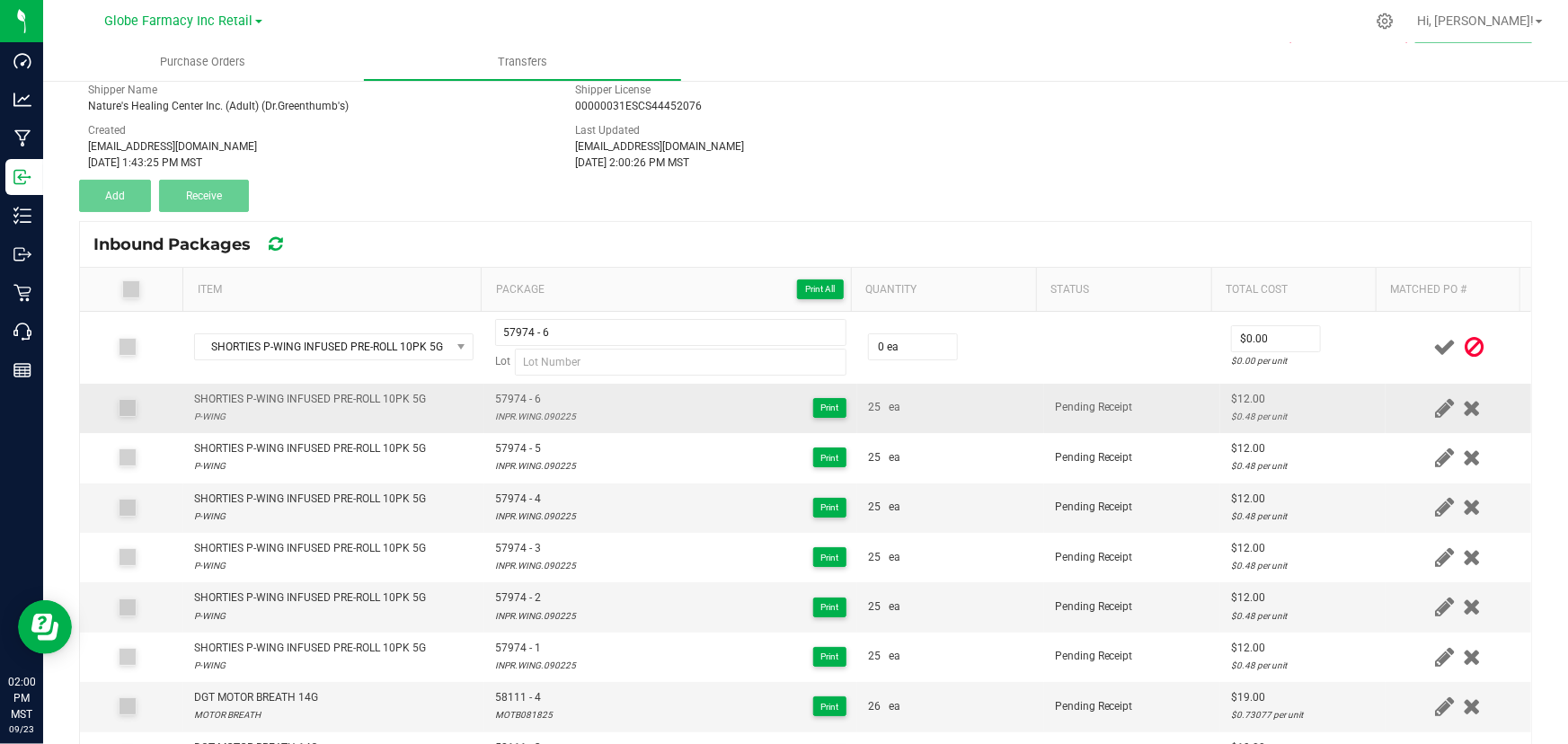
click at [550, 410] on div "INPR.WING.090225" at bounding box center [535, 416] width 81 height 17
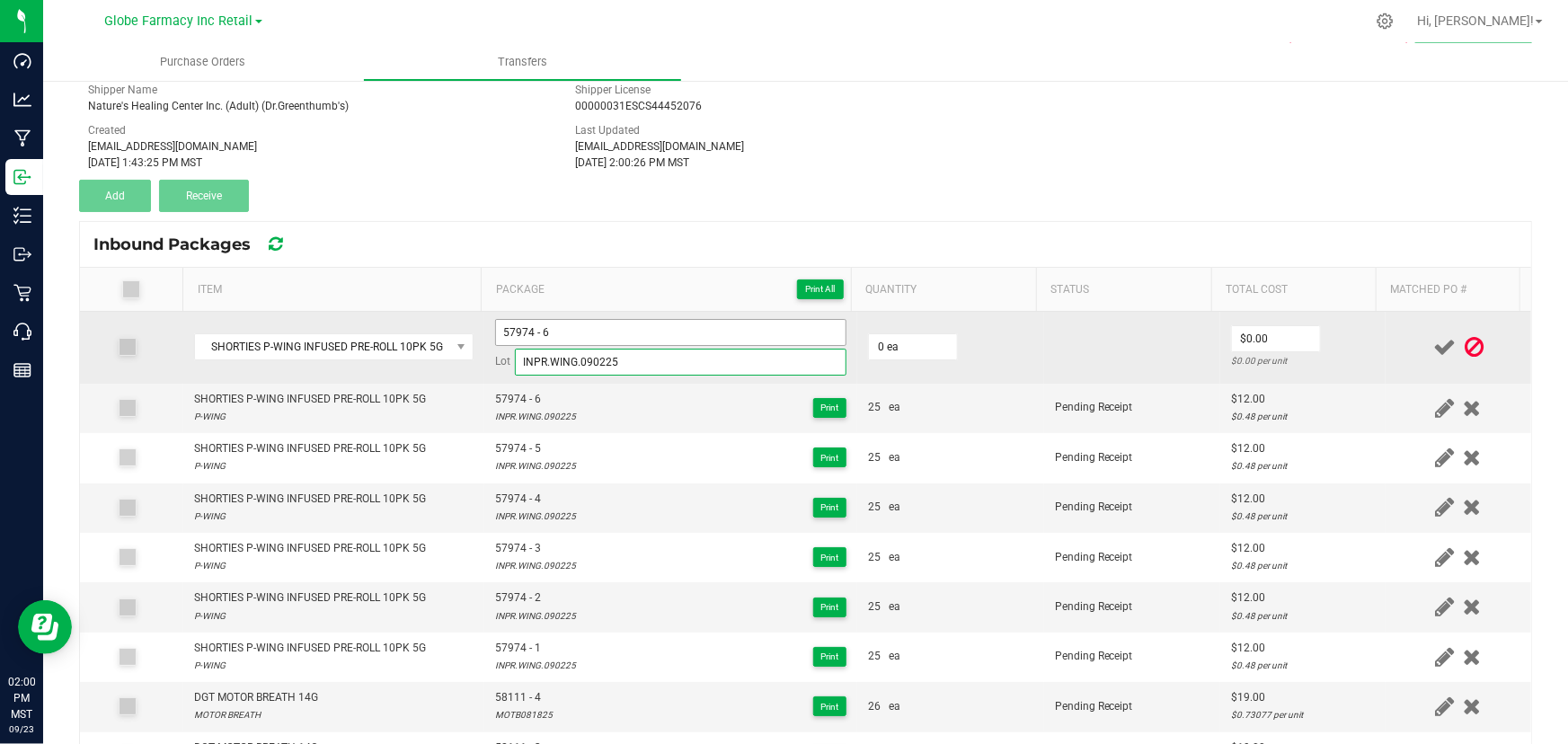
type input "INPR.WING.090225"
click at [584, 338] on input "57974 - 6" at bounding box center [670, 332] width 352 height 27
type input "57974 - 7"
type input "25 ea"
type input "$12.00"
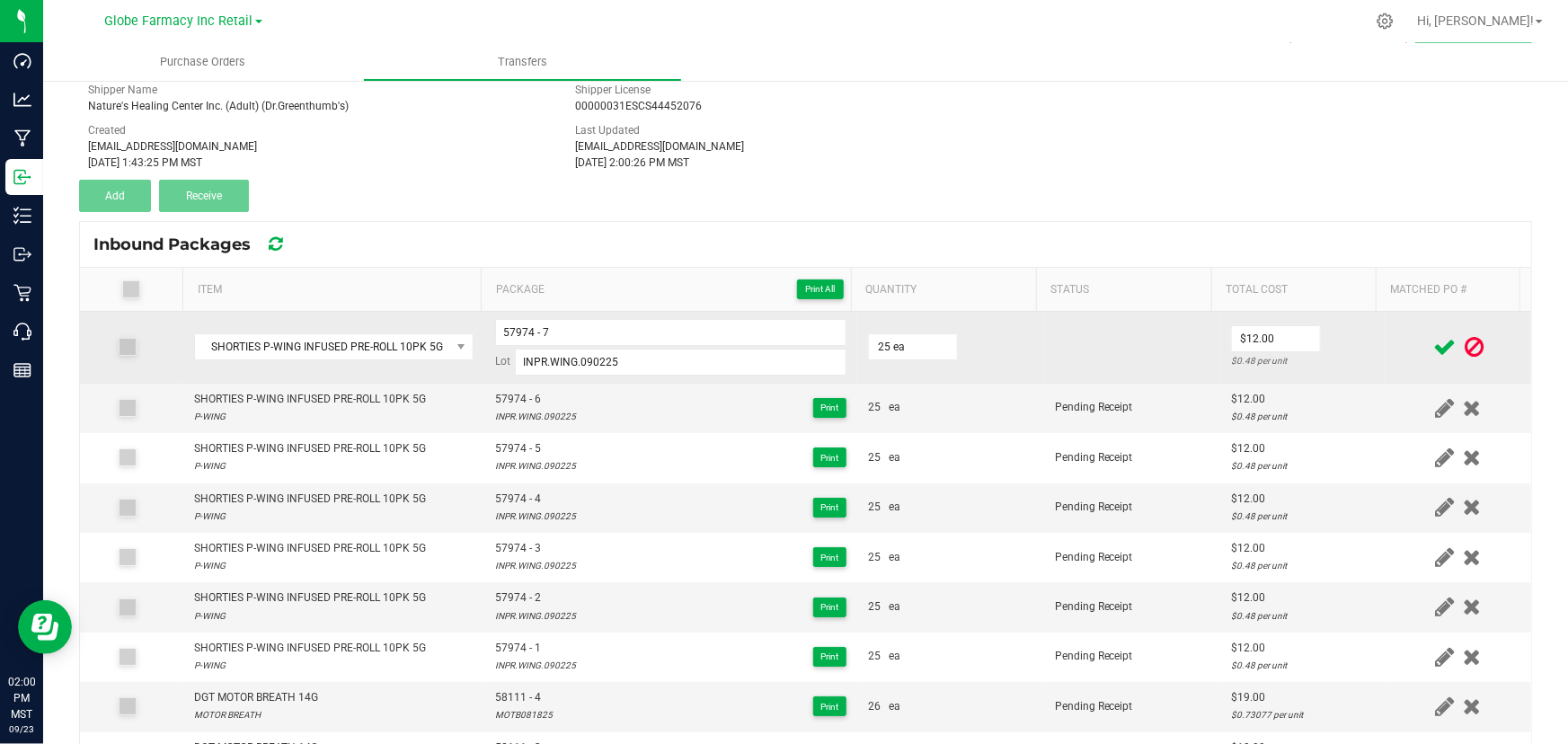
click at [1308, 324] on td "$12.00 $0.48 per unit" at bounding box center [1303, 347] width 166 height 71
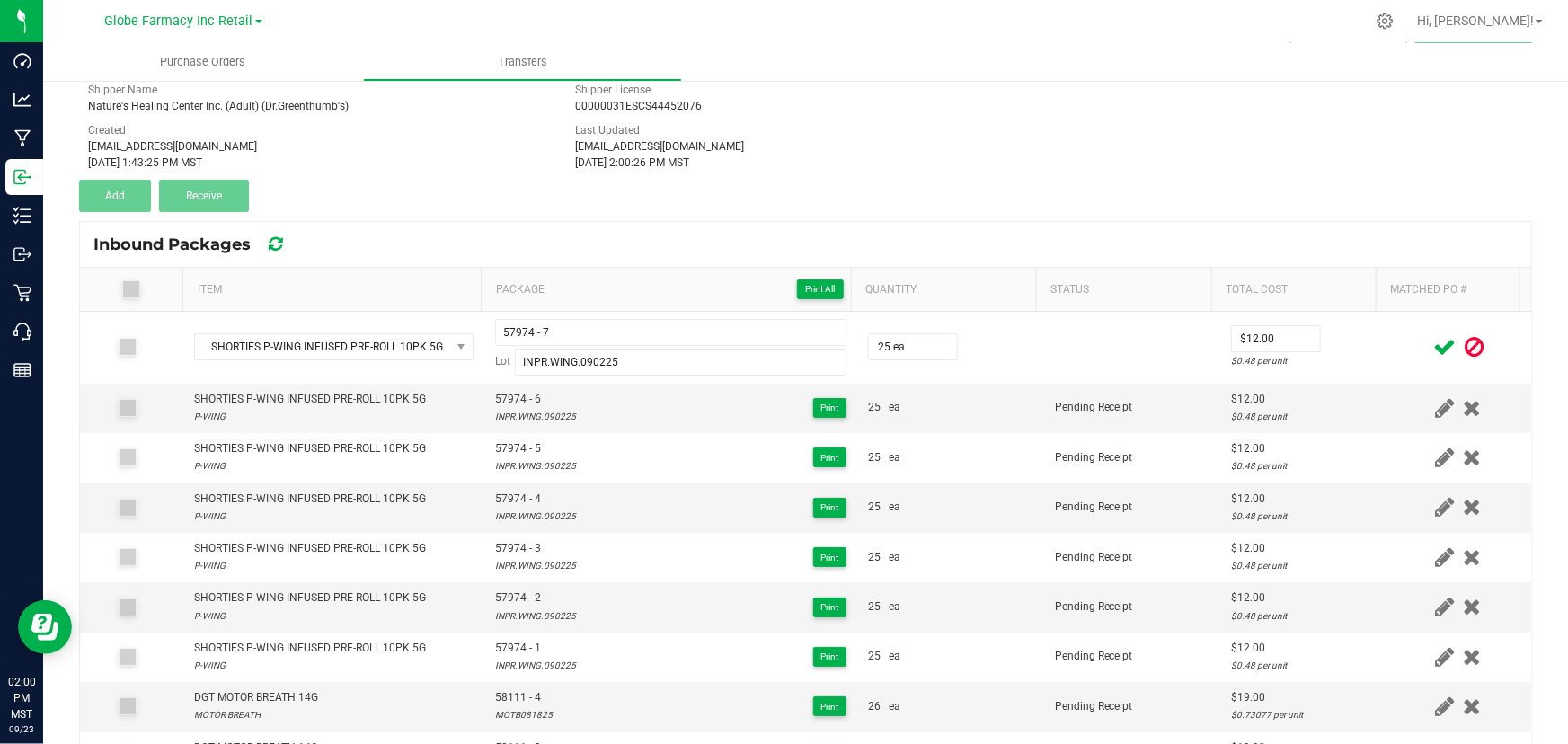
click at [1434, 352] on icon at bounding box center [1445, 348] width 23 height 23
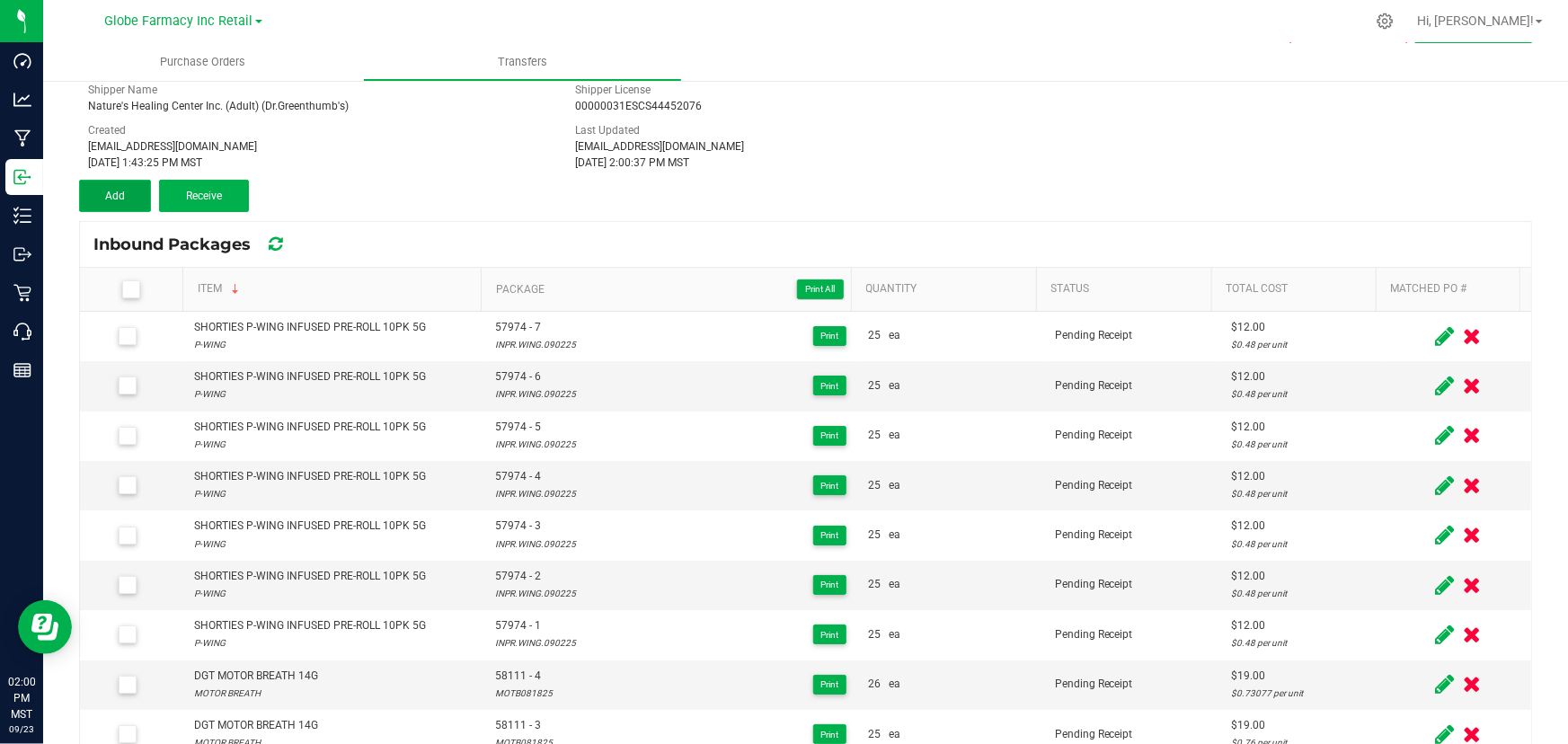
click at [97, 191] on button "Add" at bounding box center [114, 196] width 71 height 32
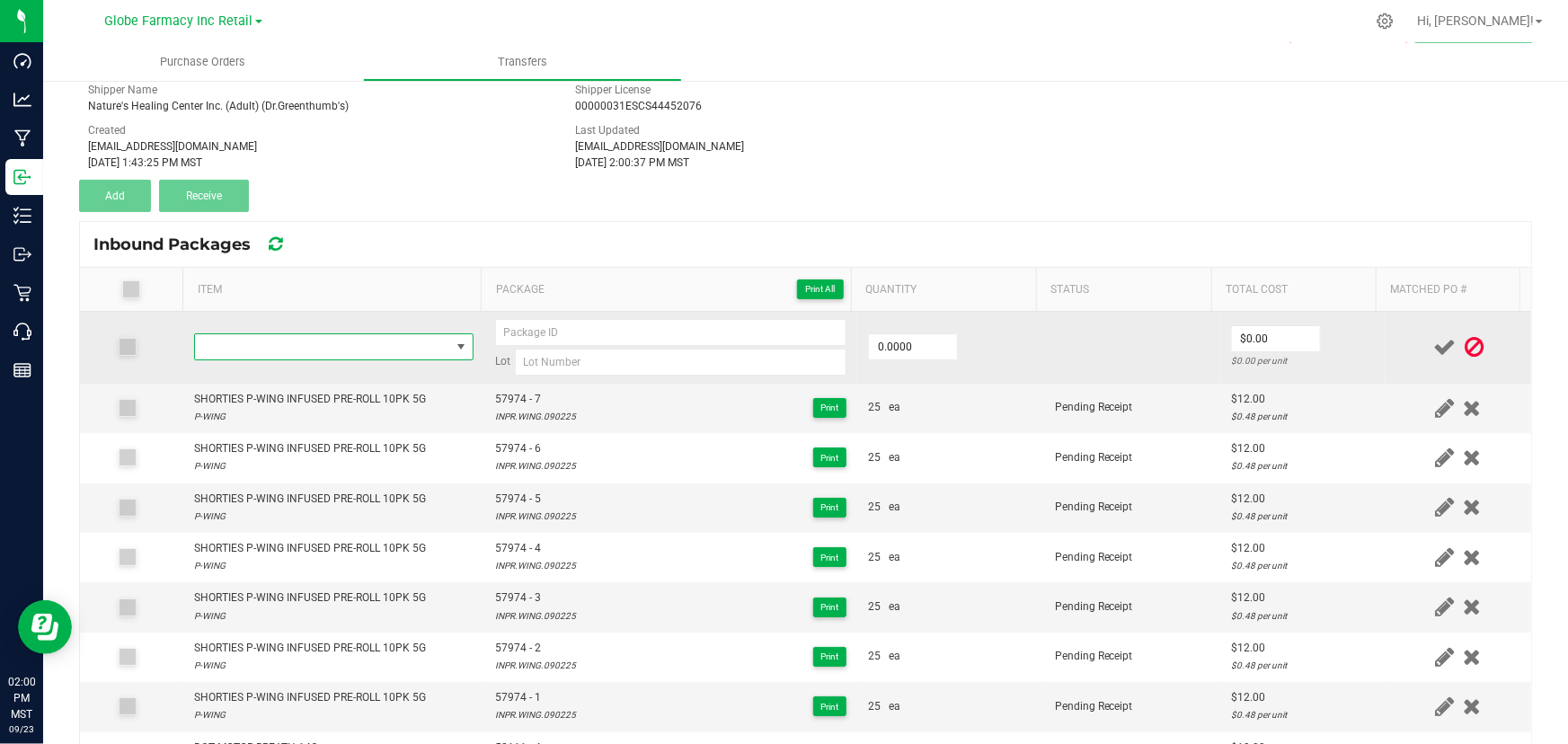
click at [351, 336] on span "NO DATA FOUND" at bounding box center [323, 347] width 255 height 25
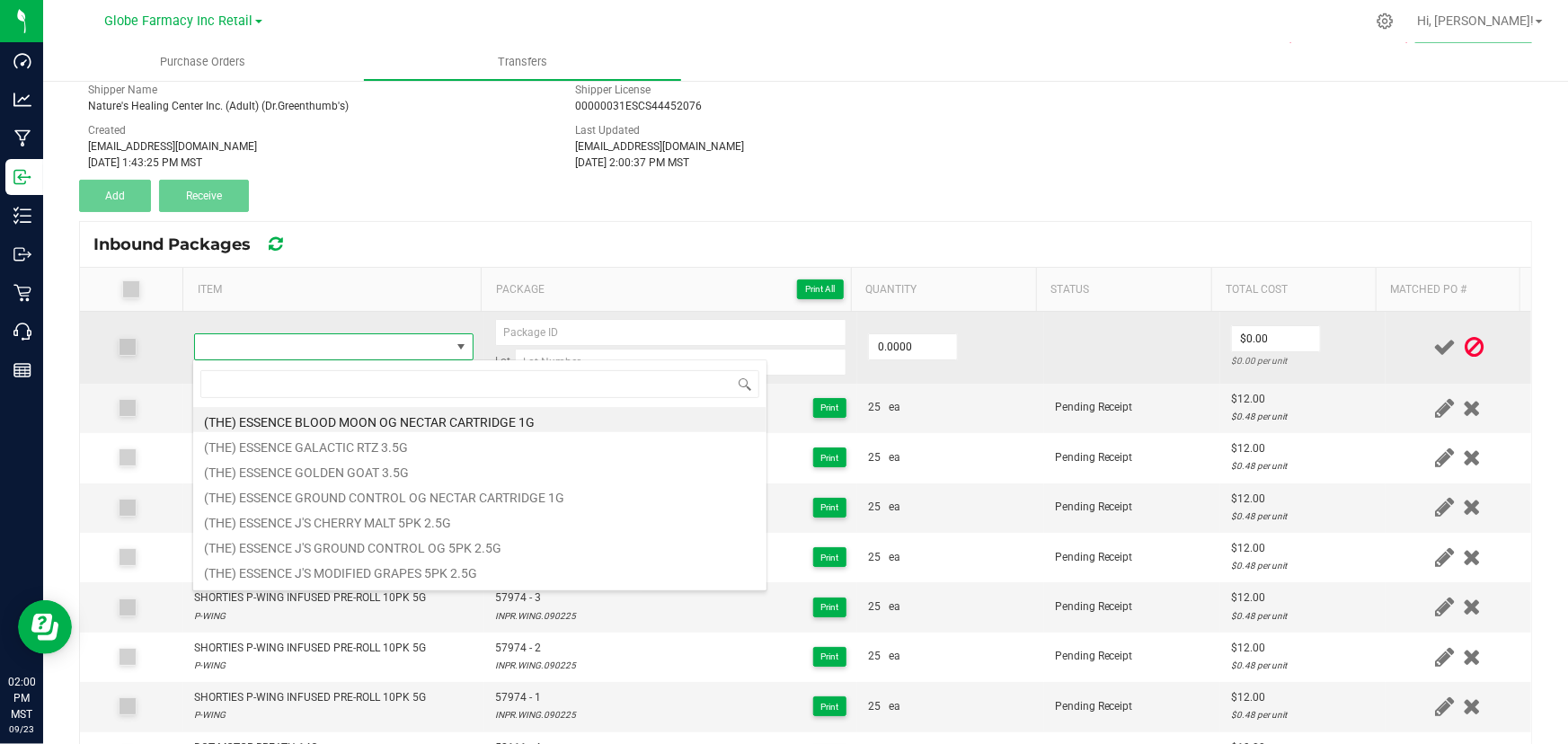
type input "SHORTIES P-WING INFUSED PRE-ROLL 10PK 5G"
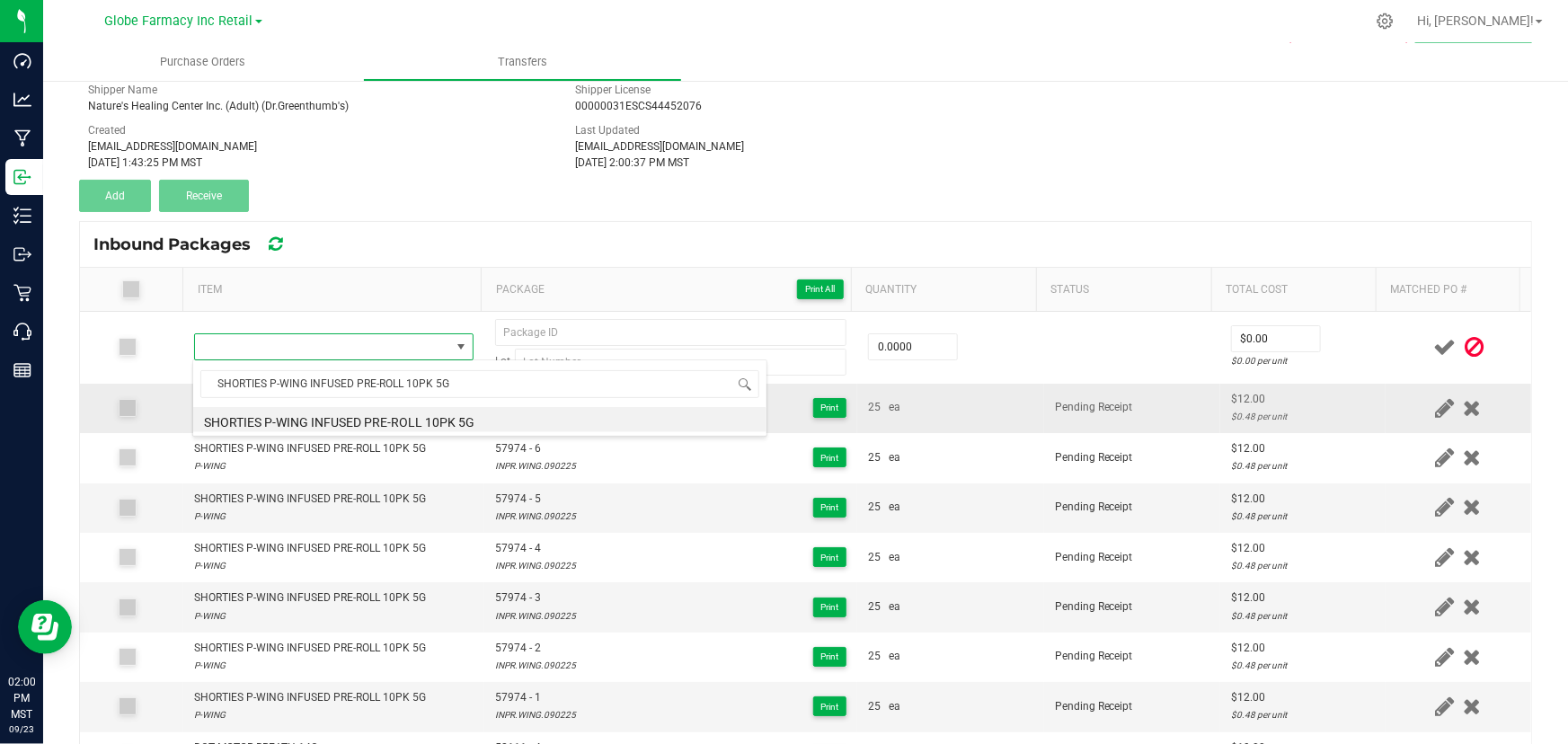
click at [345, 413] on li "SHORTIES P-WING INFUSED PRE-ROLL 10PK 5G" at bounding box center [480, 419] width 574 height 25
type input "0 ea"
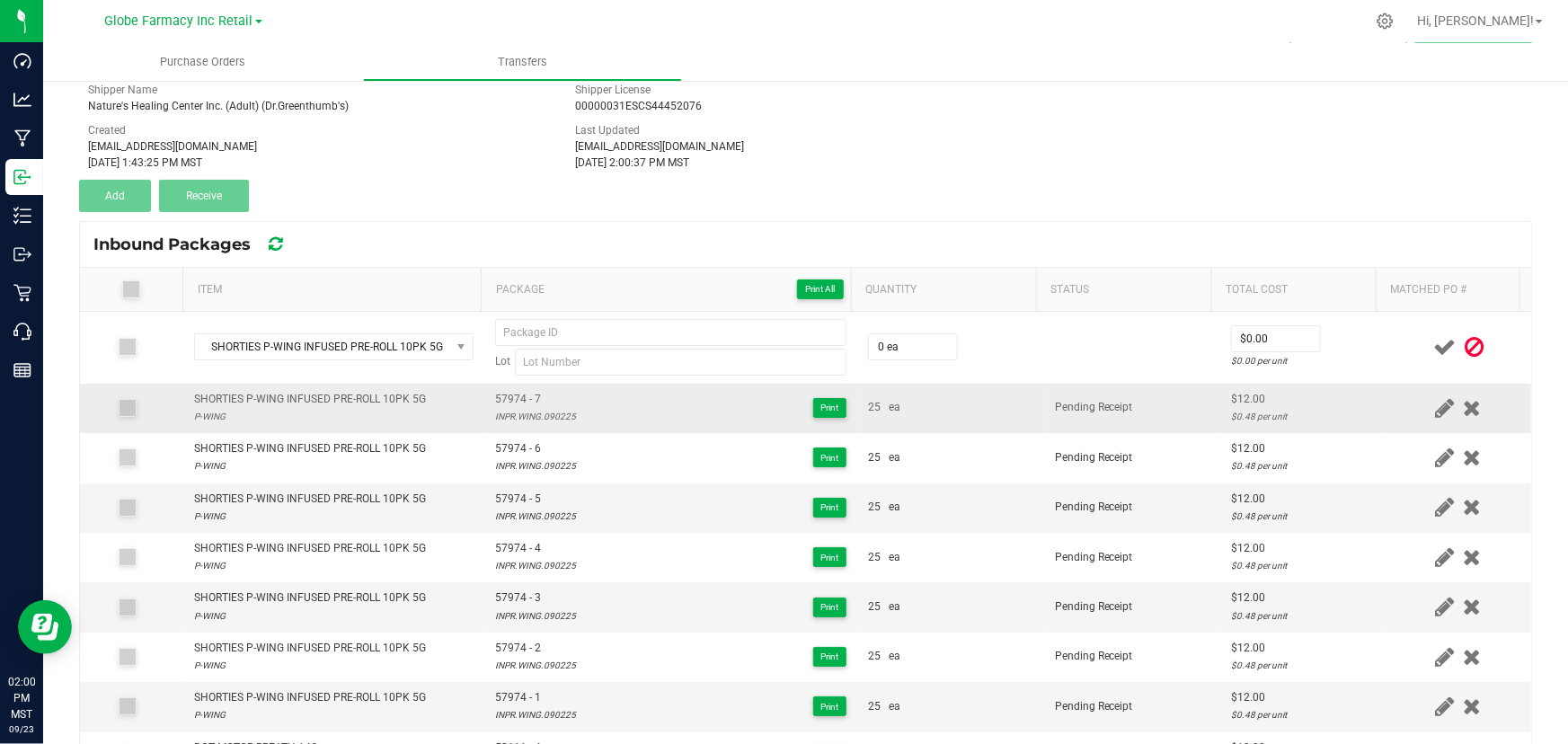
click at [521, 400] on span "57974 - 7" at bounding box center [535, 399] width 81 height 17
type input "57974 - 7"
click at [543, 411] on div "INPR.WING.090225" at bounding box center [535, 416] width 81 height 17
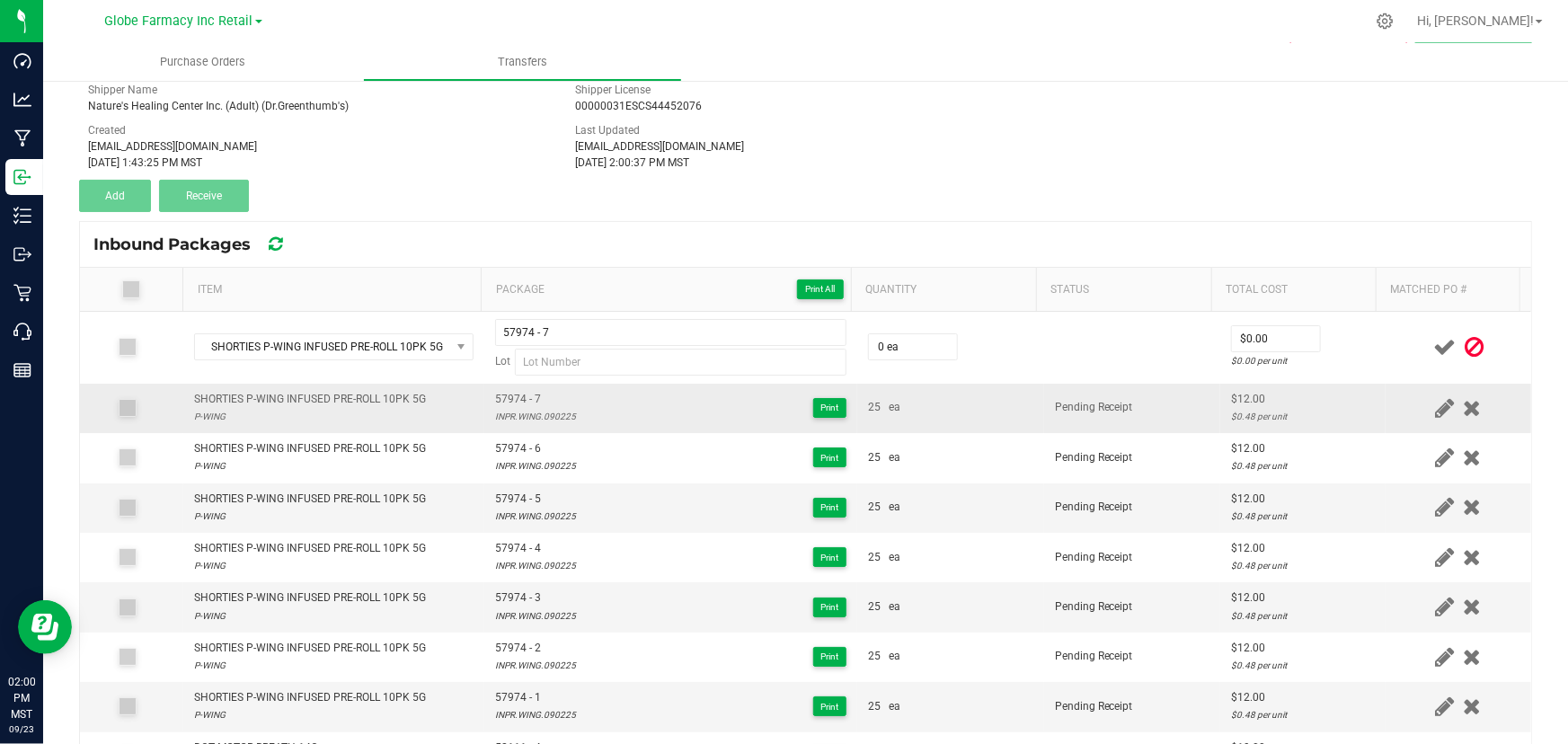
click at [543, 411] on div "INPR.WING.090225" at bounding box center [535, 416] width 81 height 17
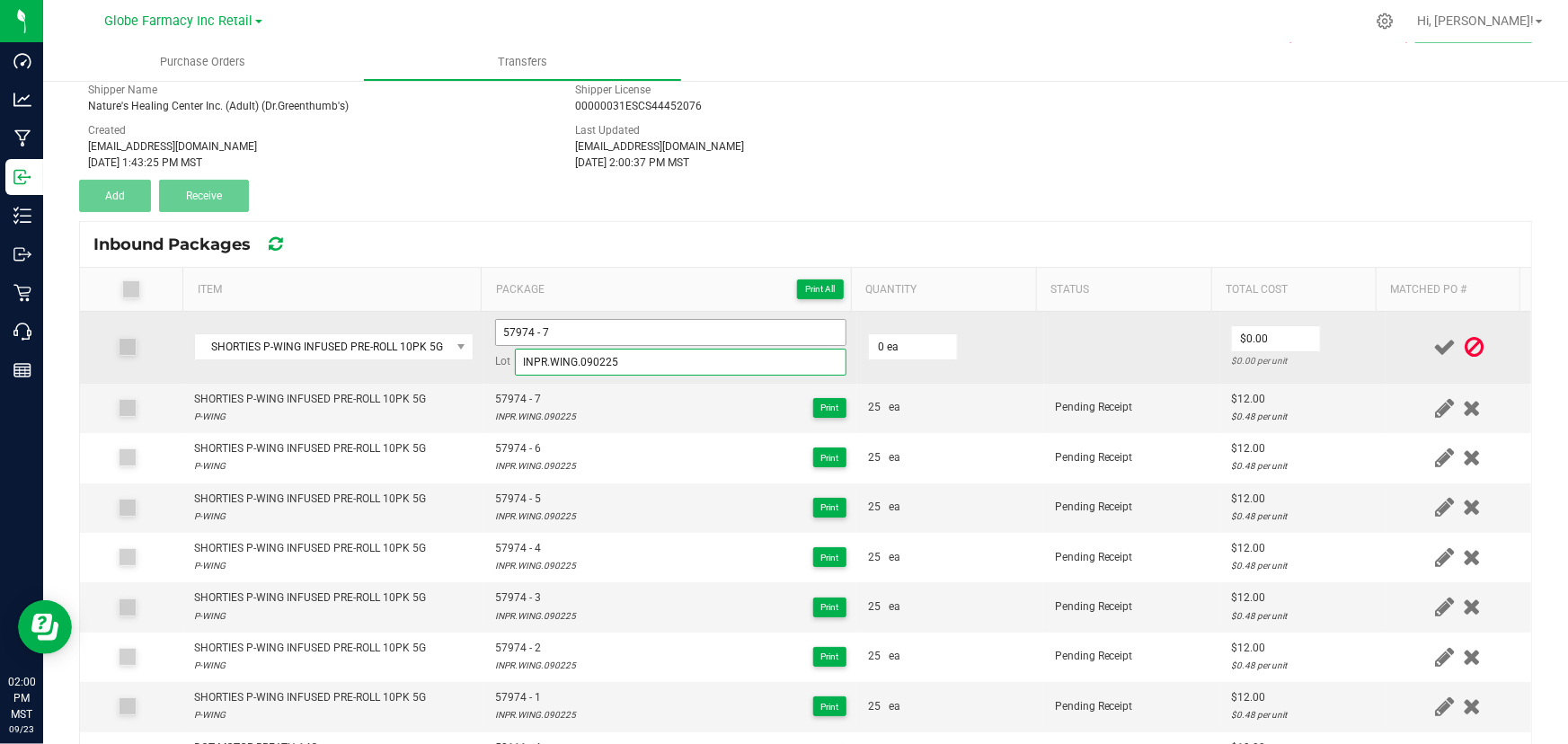
type input "INPR.WING.090225"
click at [561, 340] on input "57974 - 7" at bounding box center [670, 332] width 352 height 27
type input "57974 - 8"
type input "25 ea"
type input "2"
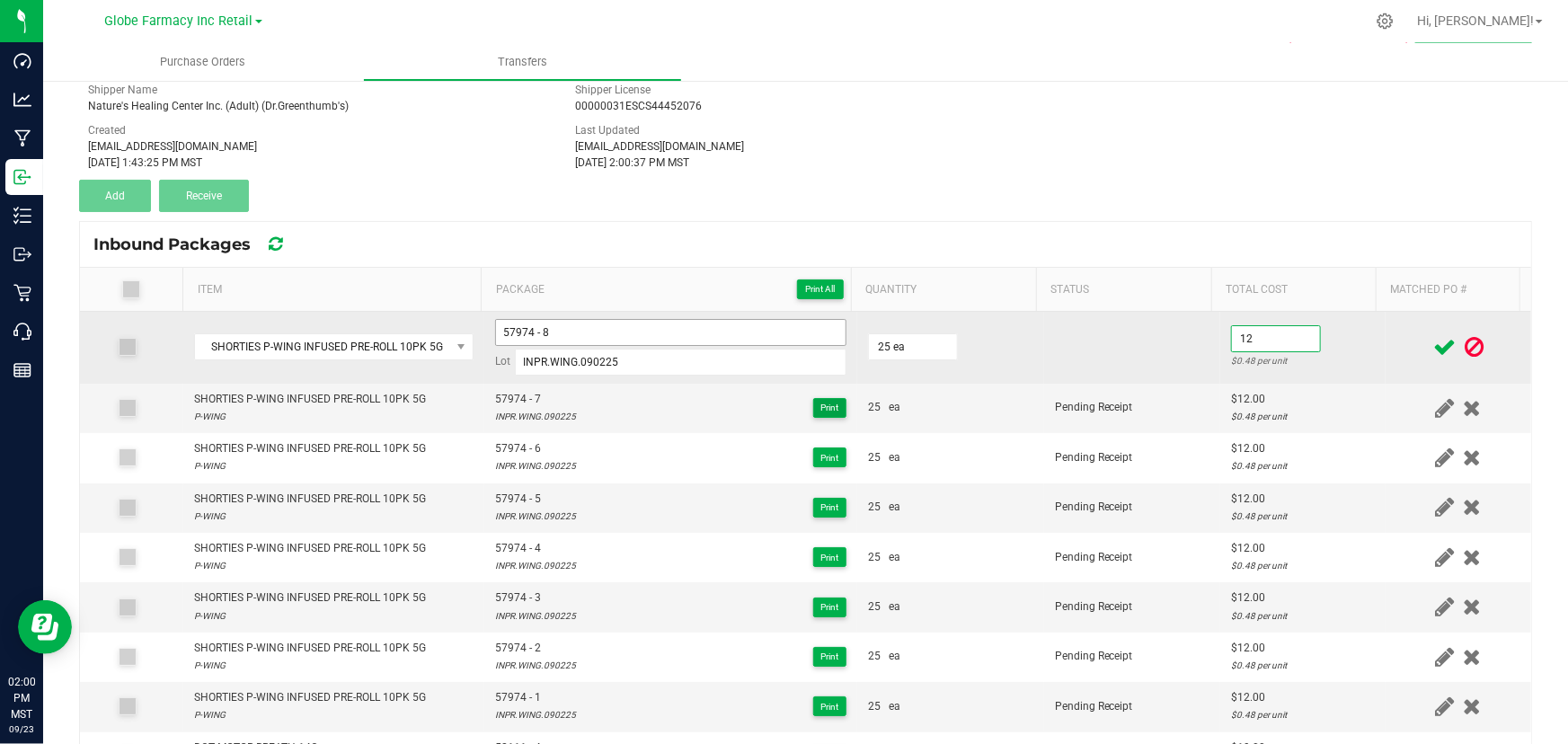
type input "$12.00"
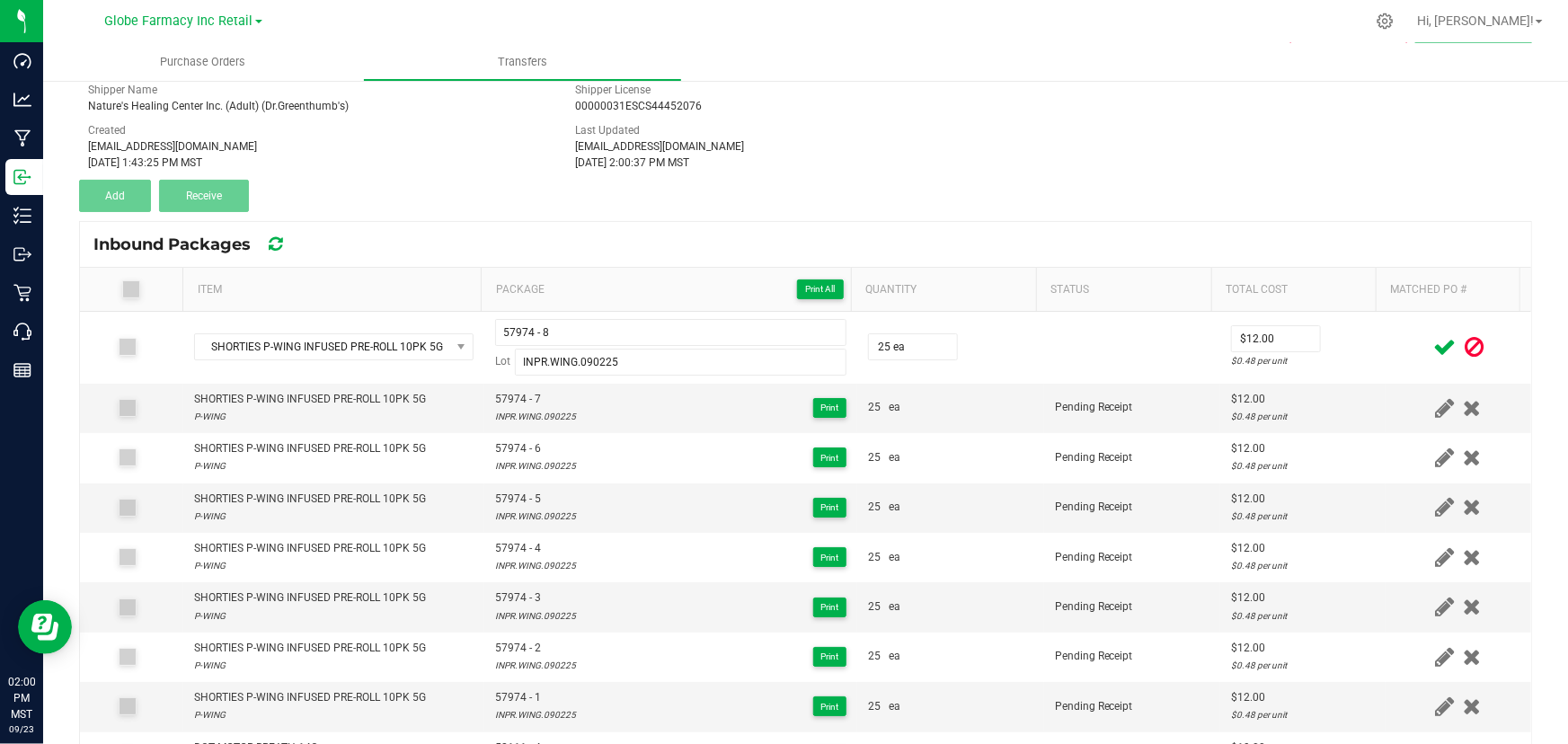
click at [1396, 349] on div at bounding box center [1458, 348] width 124 height 23
click at [1434, 349] on icon at bounding box center [1445, 348] width 23 height 23
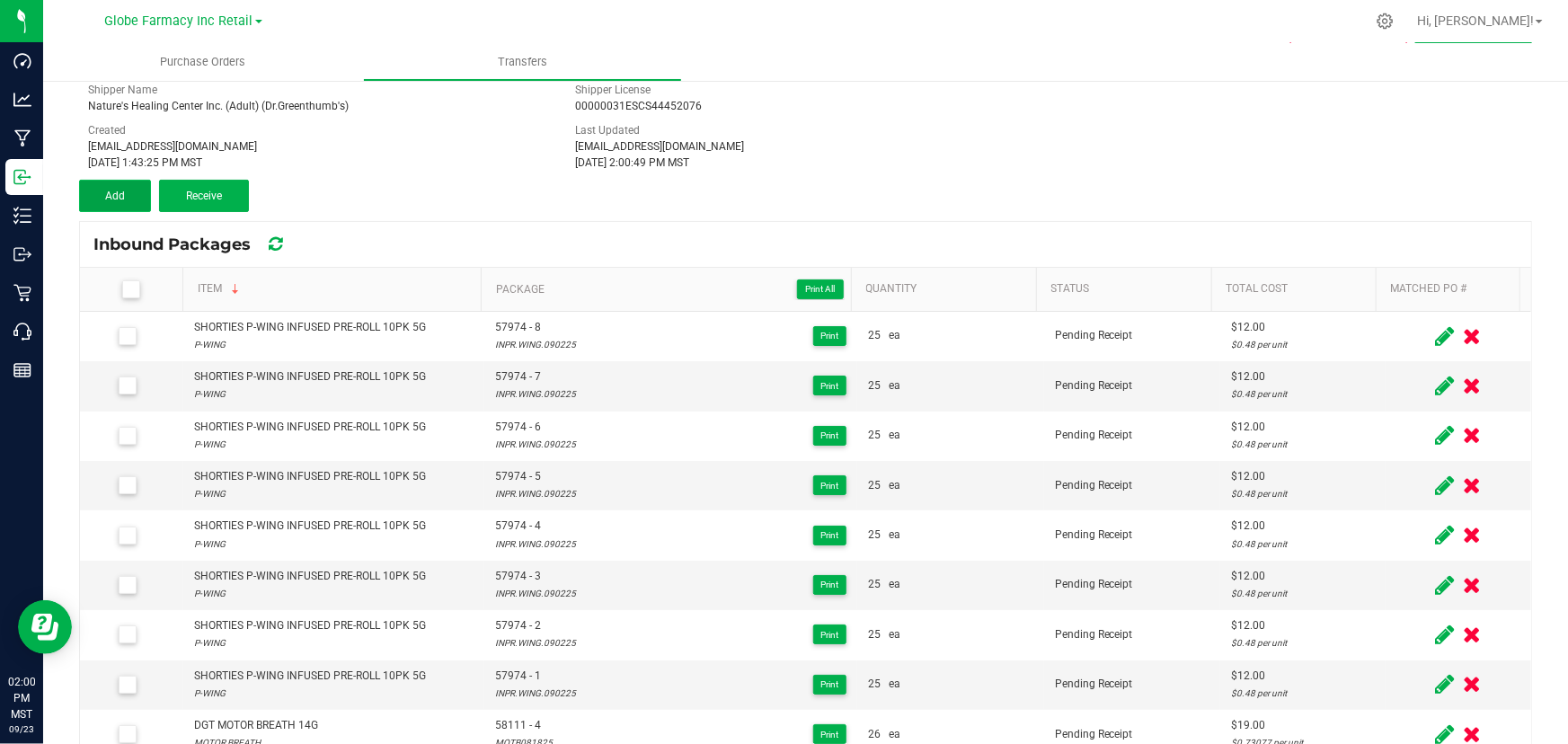
click at [111, 183] on button "Add" at bounding box center [114, 196] width 71 height 32
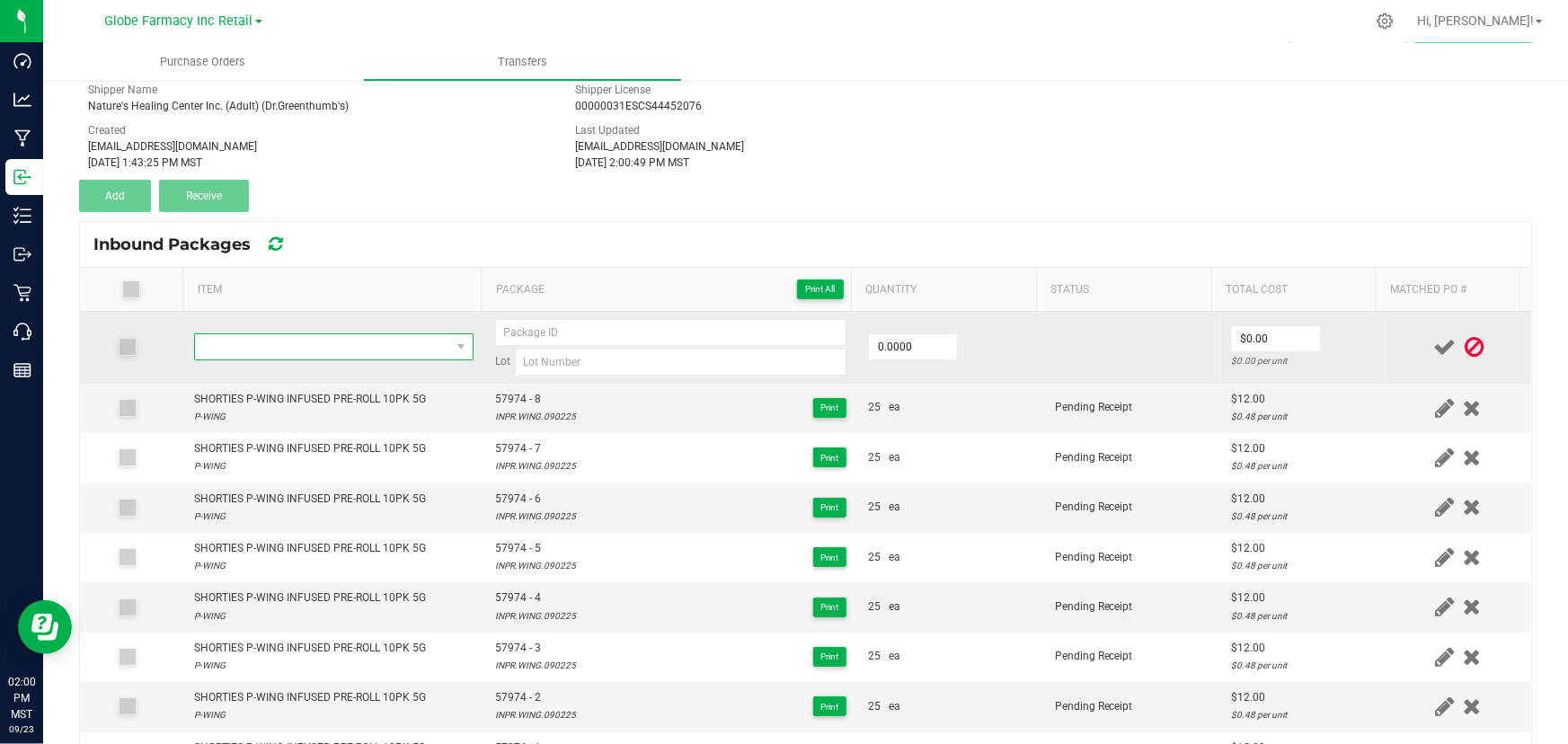
click at [252, 342] on span "NO DATA FOUND" at bounding box center [323, 347] width 255 height 25
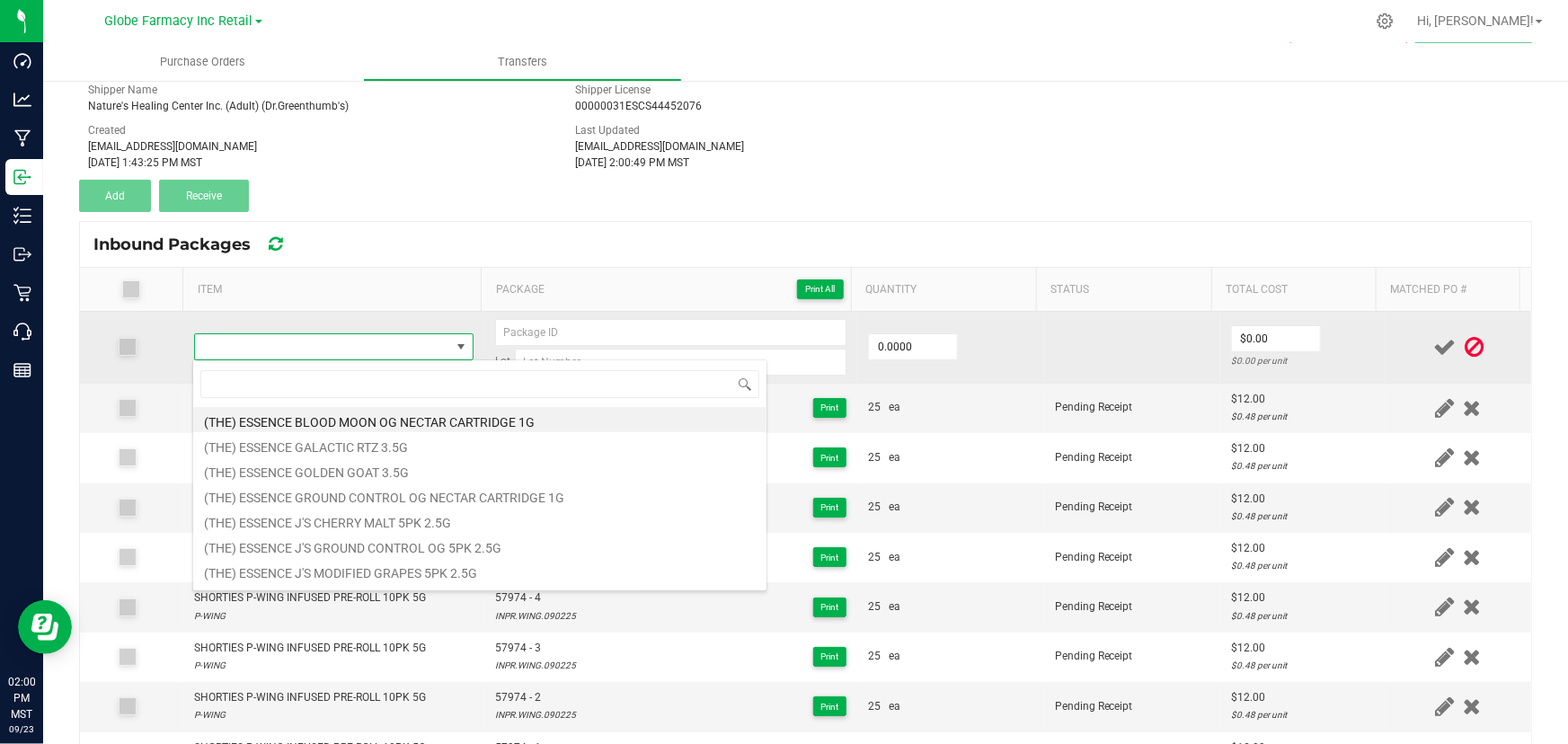
type input "SHORTIES P-WING INFUSED PRE-ROLL 10PK 5G"
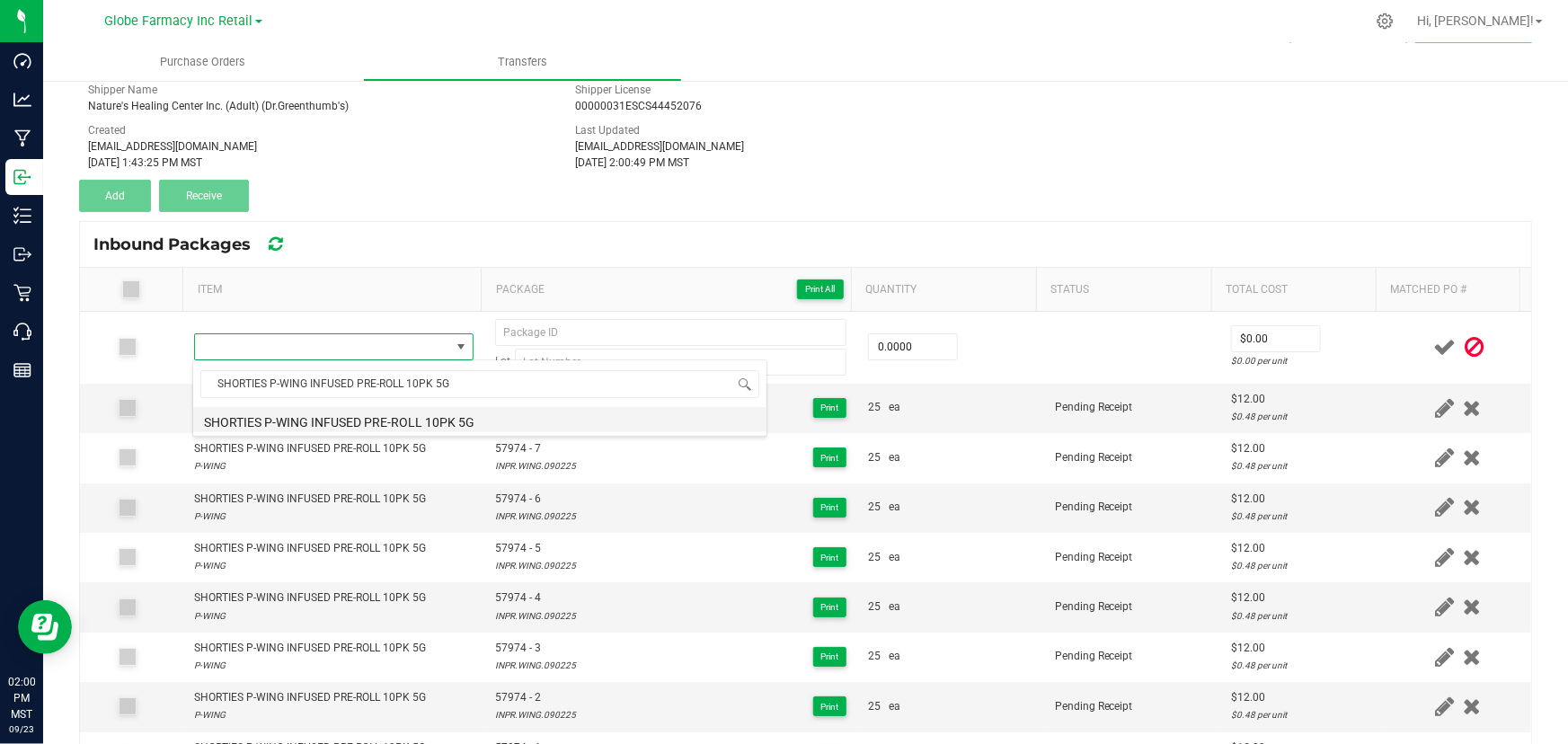
click at [470, 423] on li "SHORTIES P-WING INFUSED PRE-ROLL 10PK 5G" at bounding box center [480, 419] width 574 height 25
type input "0 ea"
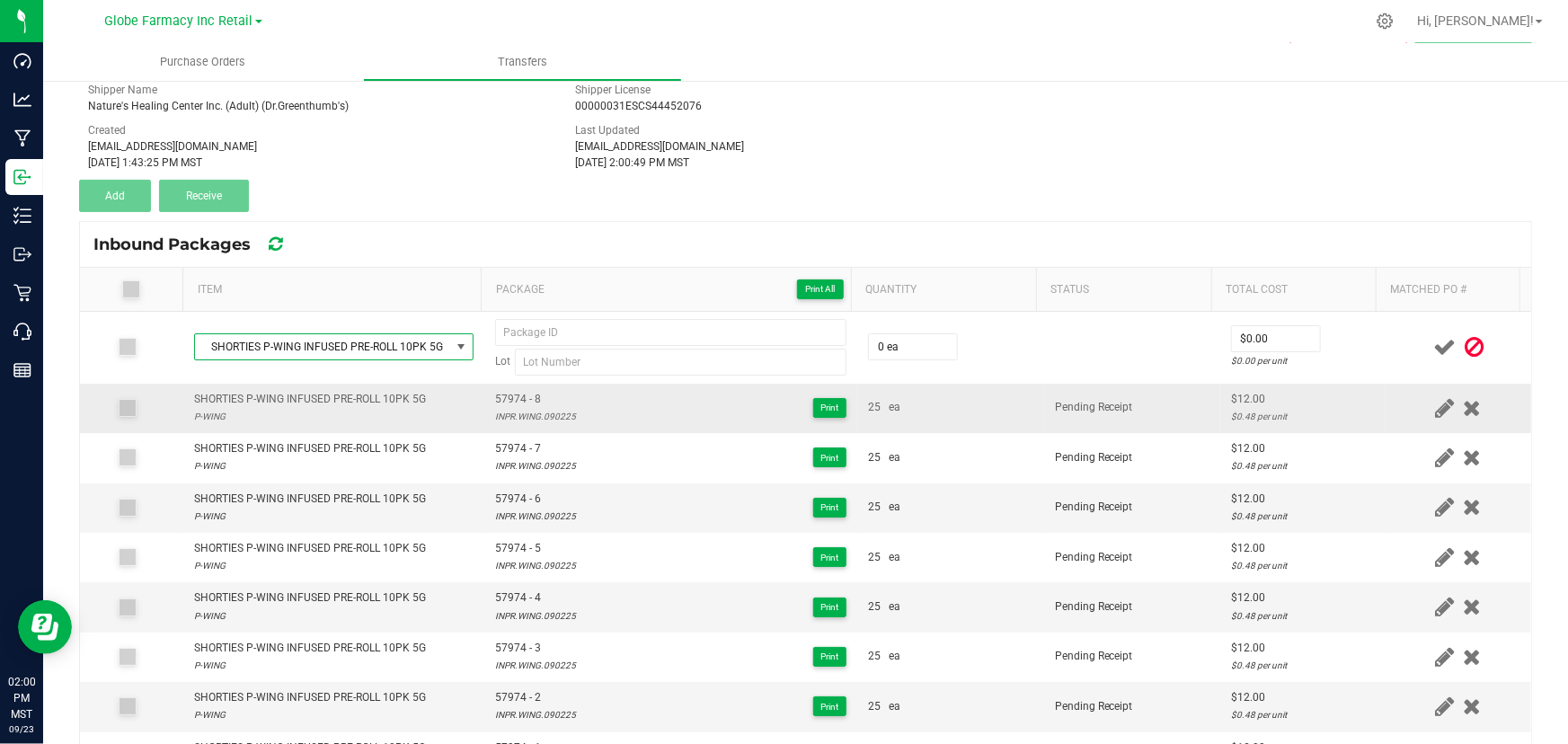
drag, startPoint x: 528, startPoint y: 374, endPoint x: 528, endPoint y: 390, distance: 16.0
click at [529, 377] on td "Lot" at bounding box center [670, 347] width 373 height 71
click at [528, 391] on span "57974 - 8" at bounding box center [535, 399] width 81 height 17
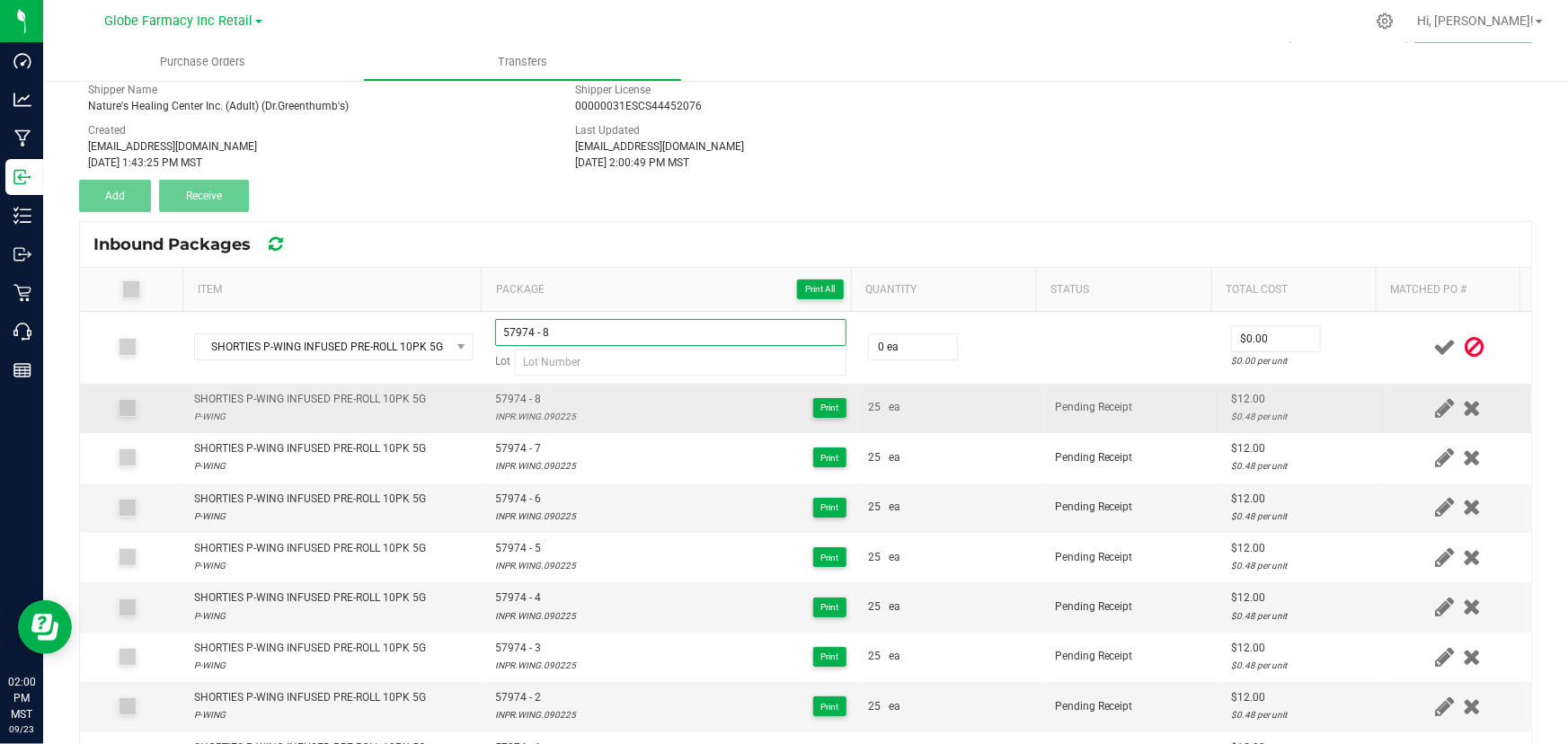
type input "57974 - 8"
click at [553, 408] on div "INPR.WING.090225" at bounding box center [535, 416] width 81 height 17
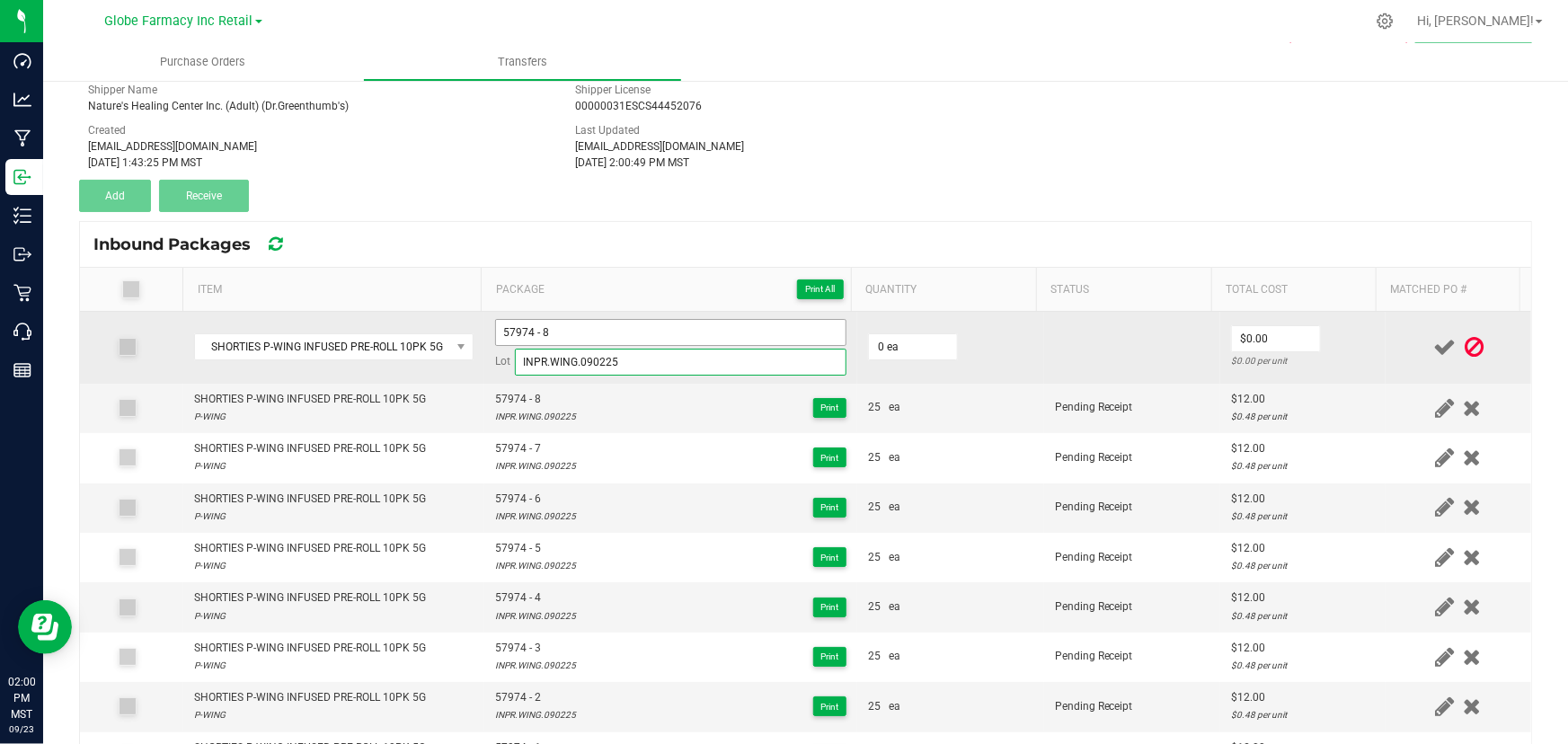
type input "INPR.WING.090225"
click at [572, 319] on input "57974 - 8" at bounding box center [670, 332] width 352 height 27
type input "57974 - 9"
type input "25 ea"
type input "$12.00"
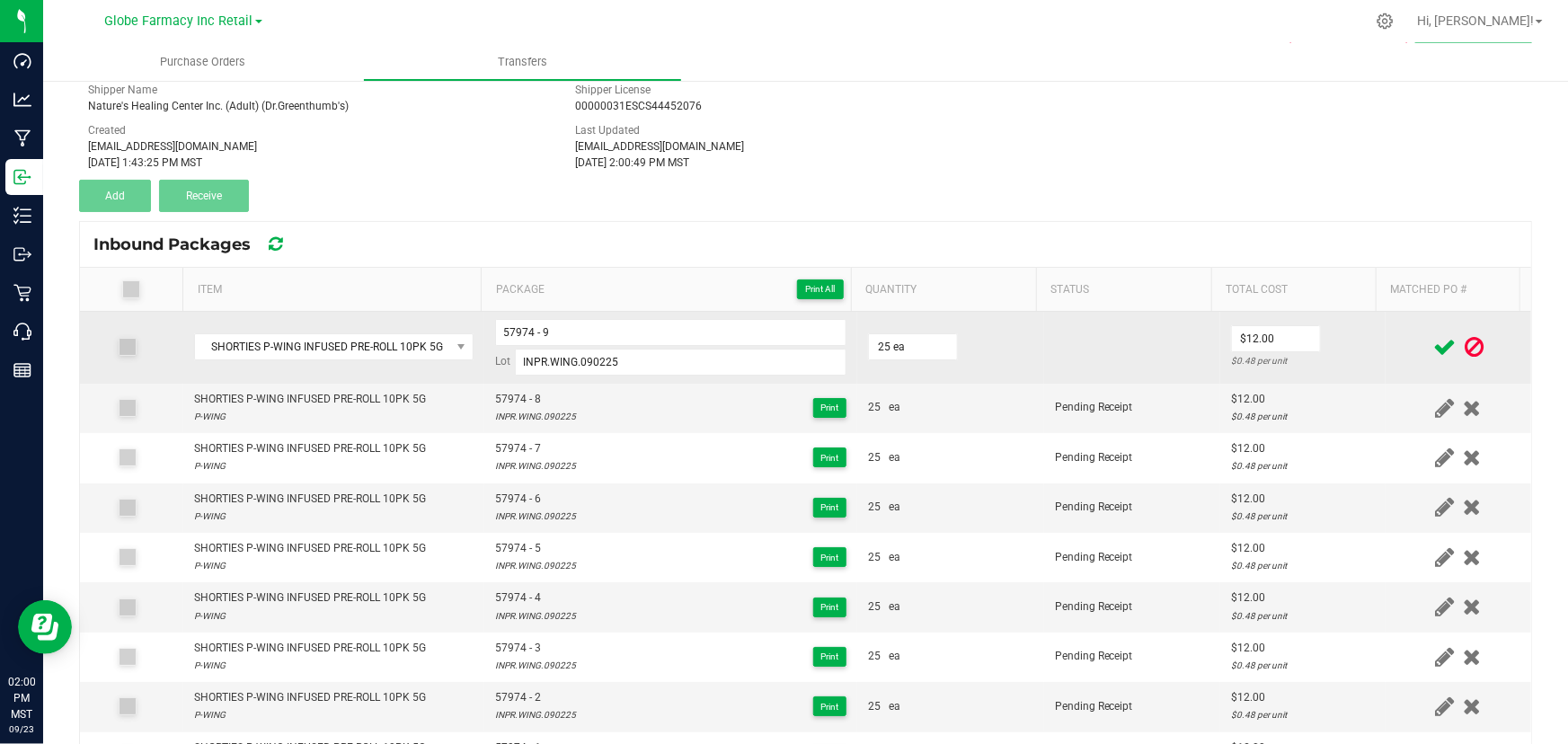
click at [1335, 349] on td "$12.00 $0.48 per unit" at bounding box center [1303, 347] width 166 height 71
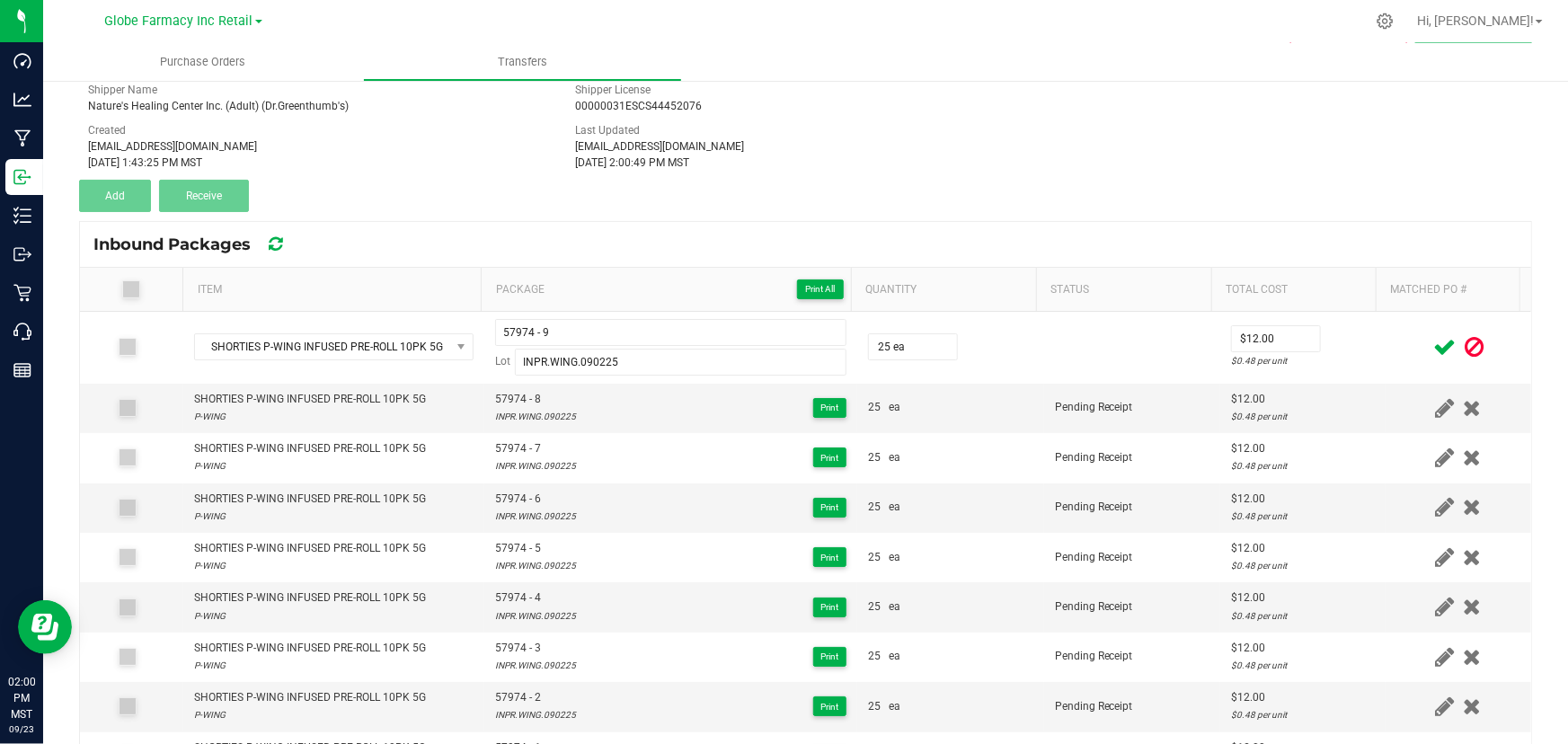
click at [1434, 336] on icon at bounding box center [1445, 348] width 23 height 23
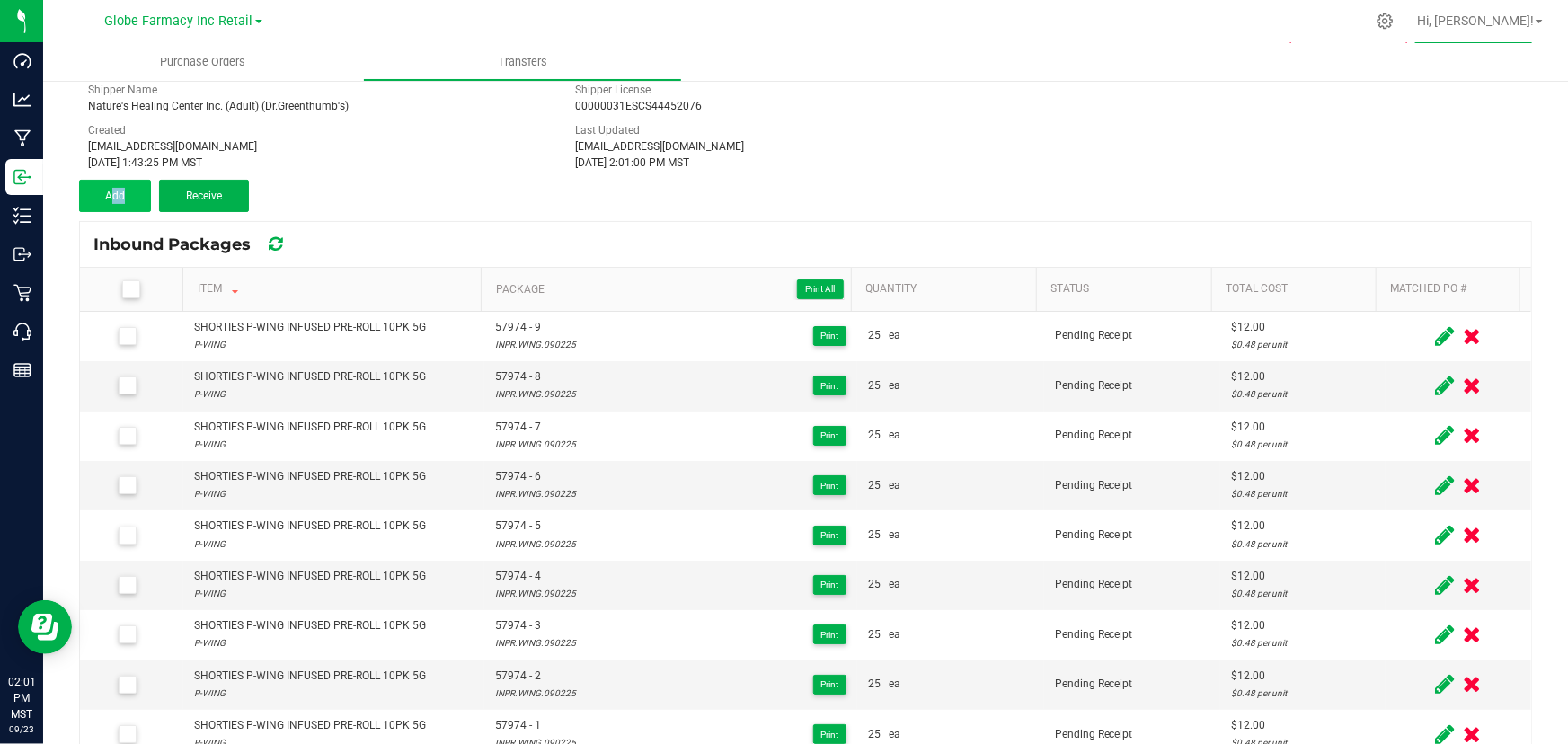
click at [120, 181] on div "Transfer #4017 4019 Pending Receipt Void Edit Shipper Name Nature's Healing Cen…" at bounding box center [805, 122] width 1454 height 180
click at [119, 186] on button "Add" at bounding box center [114, 196] width 71 height 32
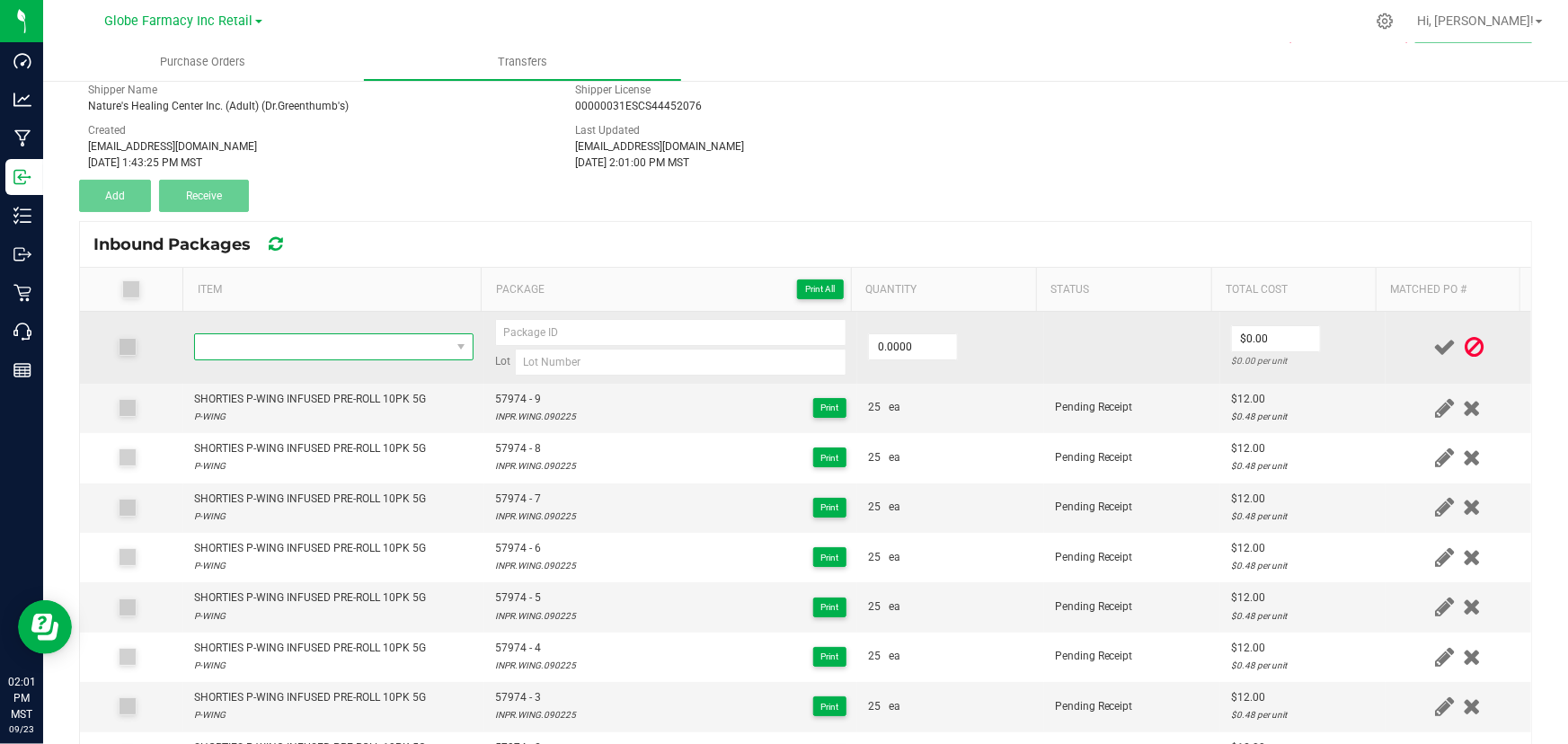
click at [358, 344] on span "NO DATA FOUND" at bounding box center [323, 347] width 255 height 25
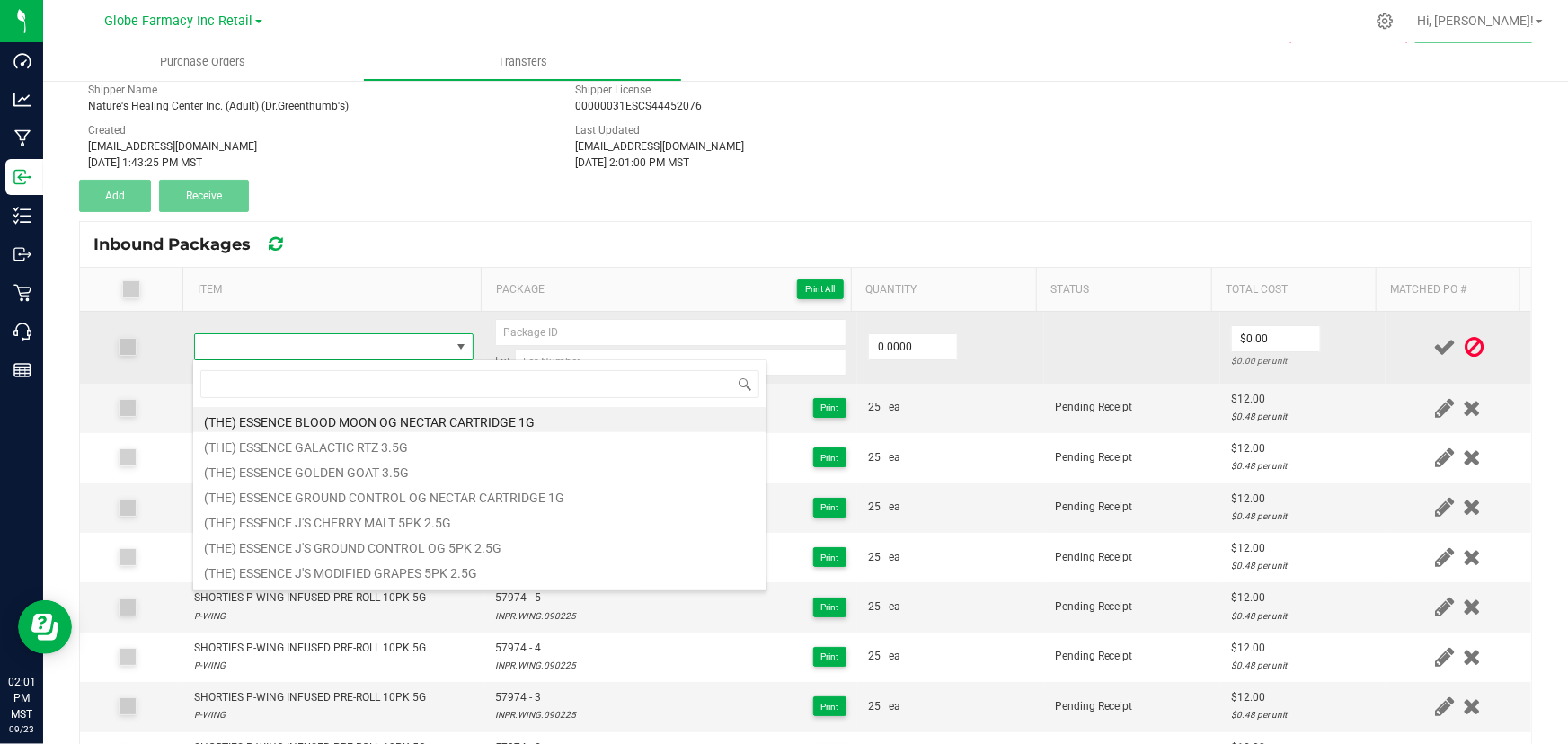
type input "SHORTIES P-WING INFUSED PRE-ROLL 10PK 5G"
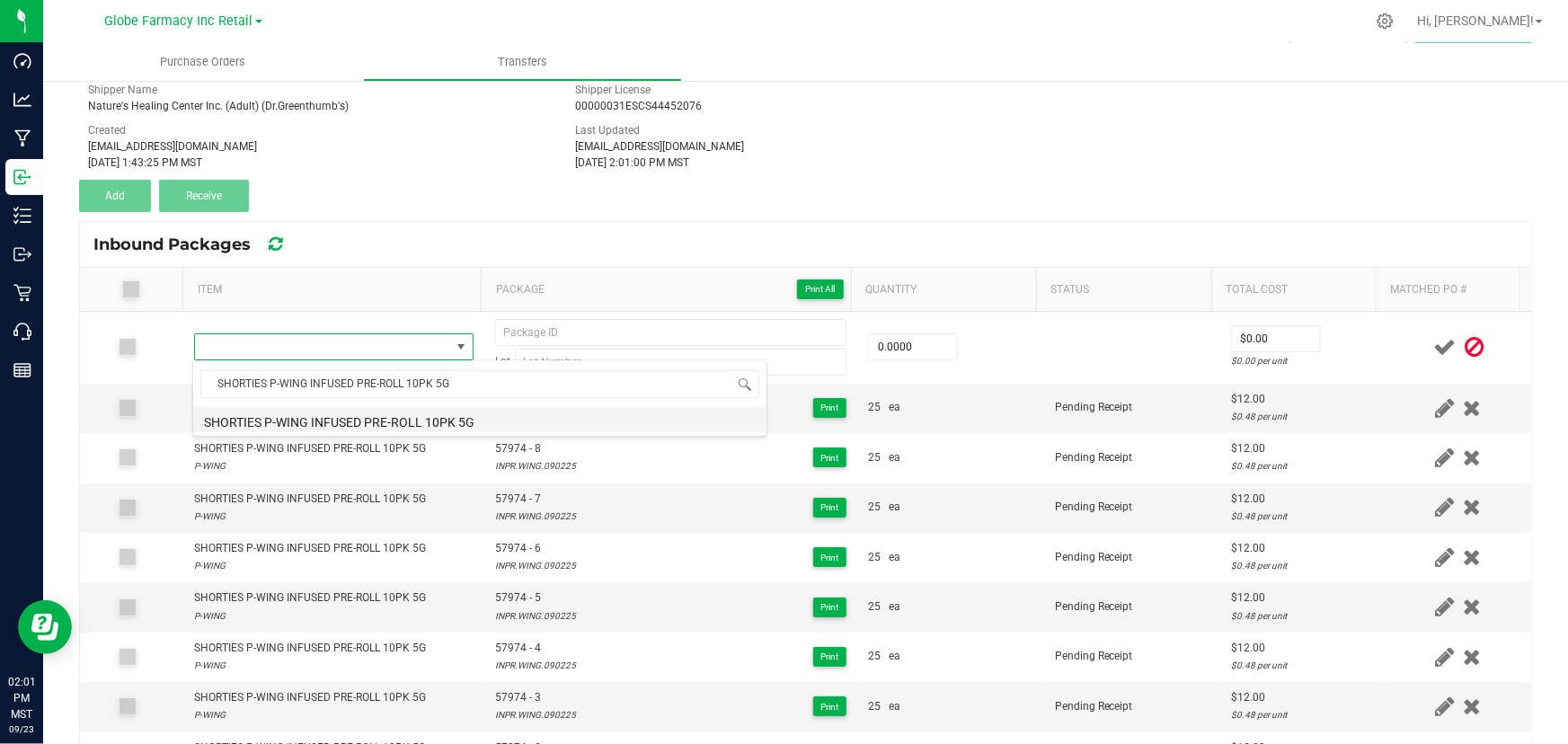
click at [371, 422] on li "SHORTIES P-WING INFUSED PRE-ROLL 10PK 5G" at bounding box center [480, 419] width 574 height 25
type input "0 ea"
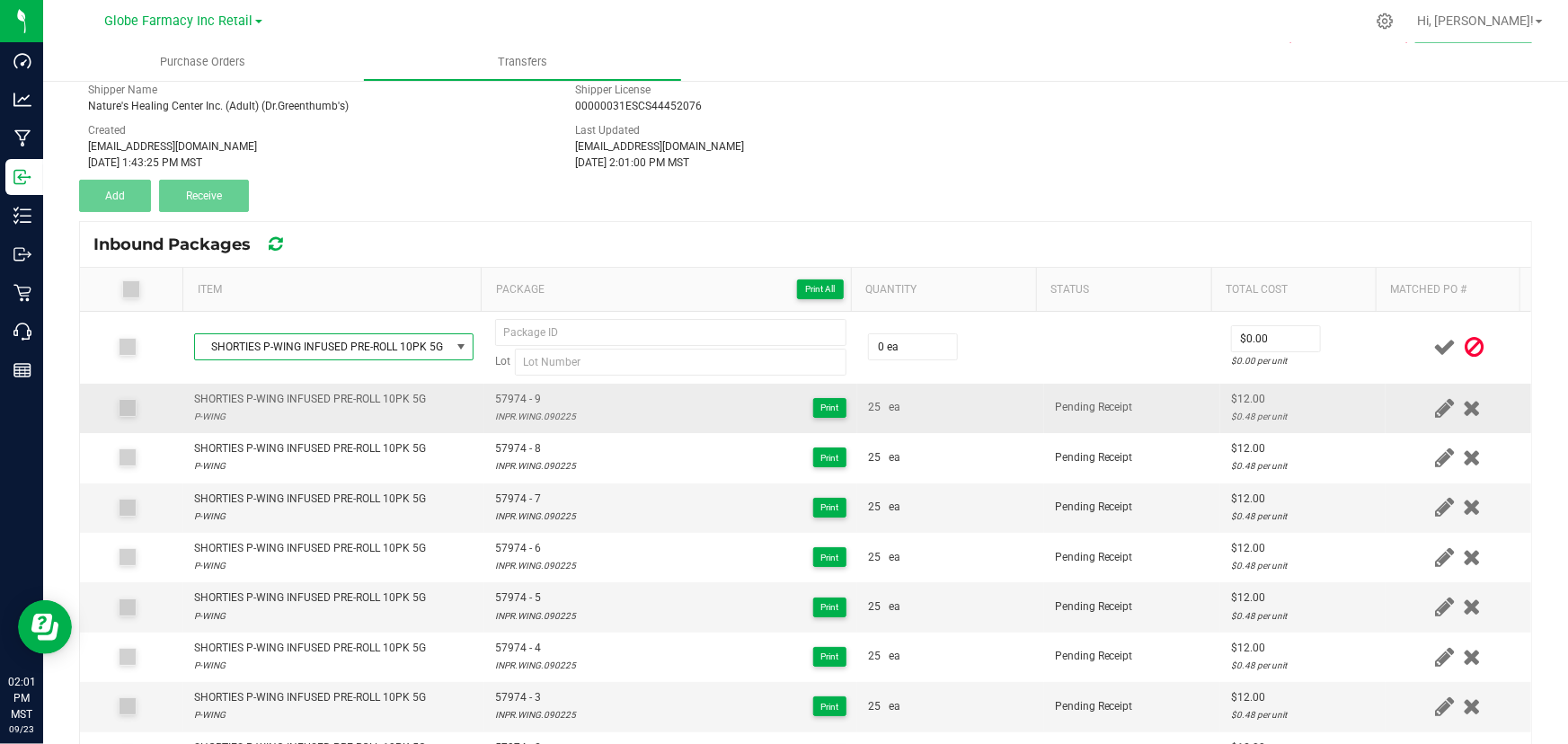
click at [513, 394] on span "57974 - 9" at bounding box center [535, 399] width 81 height 17
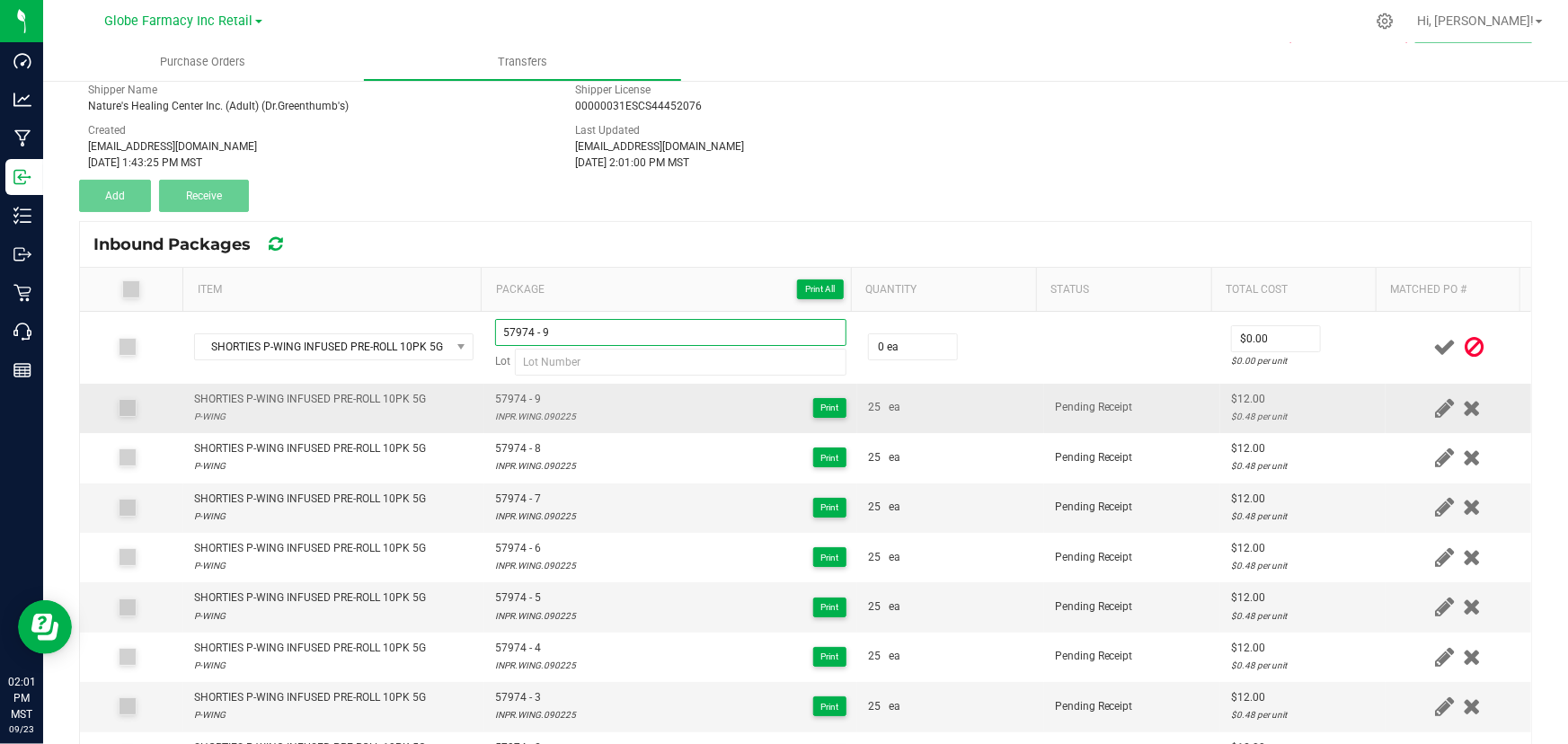
type input "57974 - 9"
click at [530, 416] on div "INPR.WING.090225" at bounding box center [535, 416] width 81 height 17
click at [530, 415] on div "INPR.WING.090225" at bounding box center [535, 416] width 81 height 17
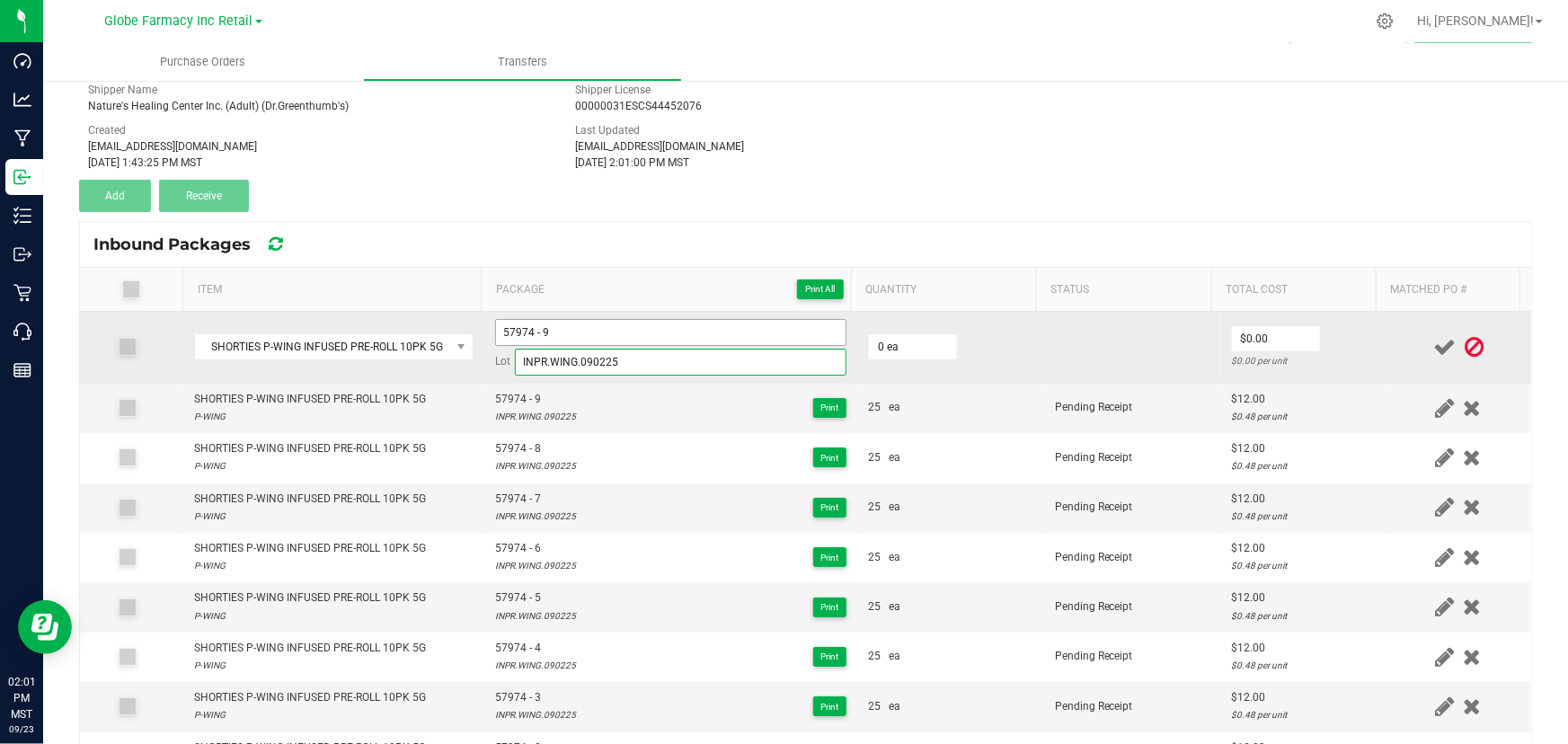
type input "INPR.WING.090225"
click at [566, 332] on input "57974 - 9" at bounding box center [670, 332] width 352 height 27
type input "57974 - 10"
type input "25 ea"
type input "$12.00"
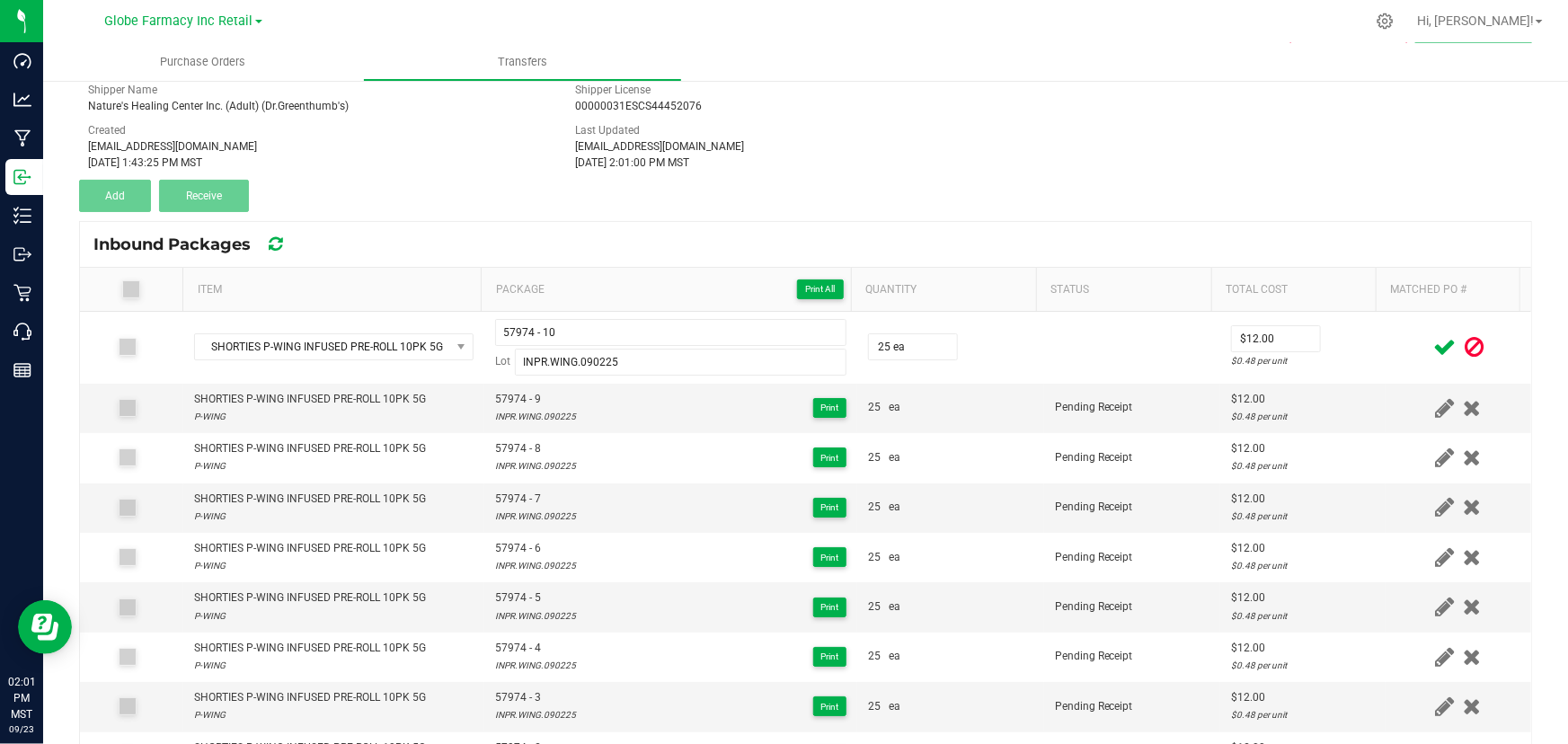
drag, startPoint x: 1314, startPoint y: 341, endPoint x: 1398, endPoint y: 342, distance: 84.0
click at [1317, 342] on td "$12.00 $0.48 per unit" at bounding box center [1303, 347] width 166 height 71
click at [1434, 342] on icon at bounding box center [1445, 348] width 23 height 23
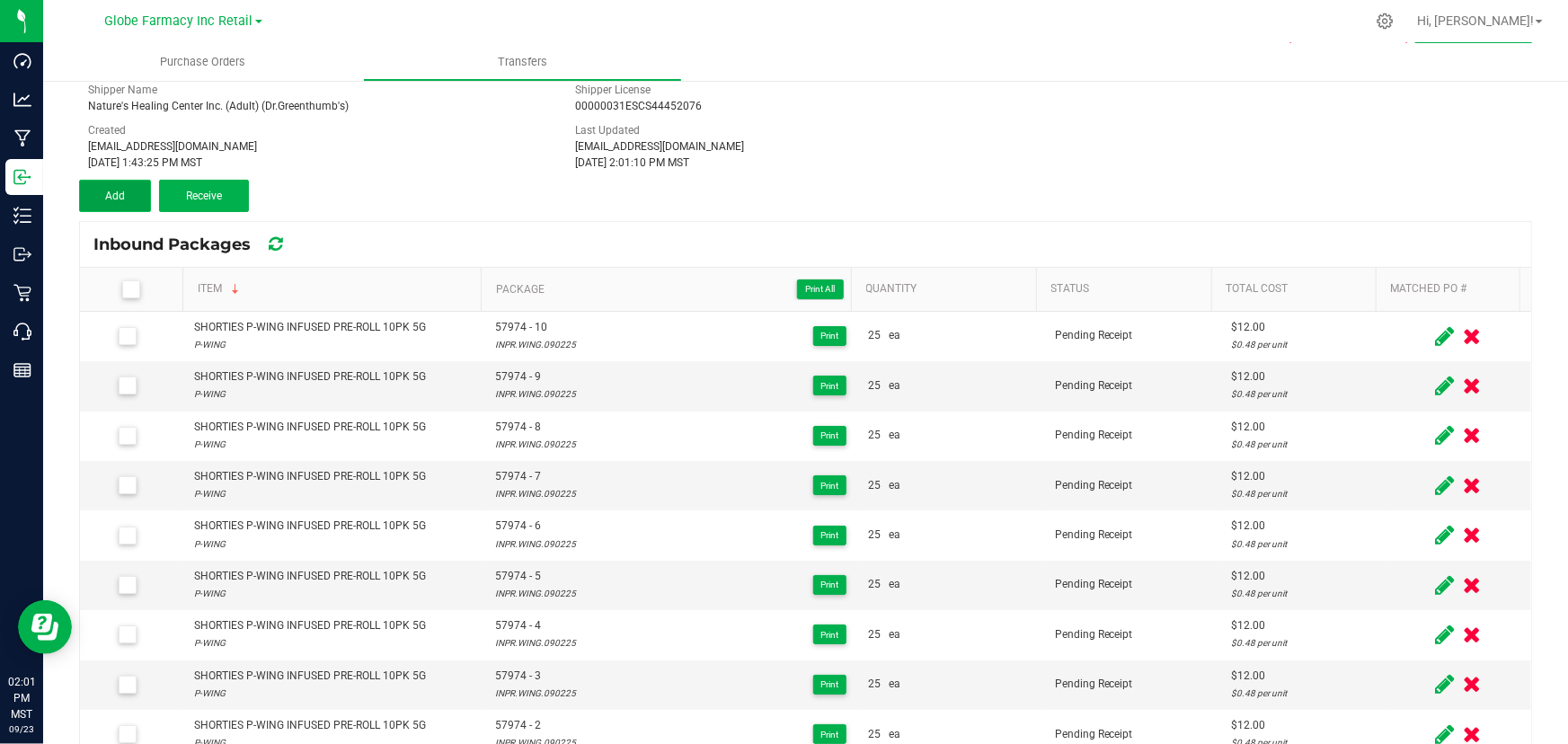
click at [115, 192] on span "Add" at bounding box center [114, 195] width 20 height 12
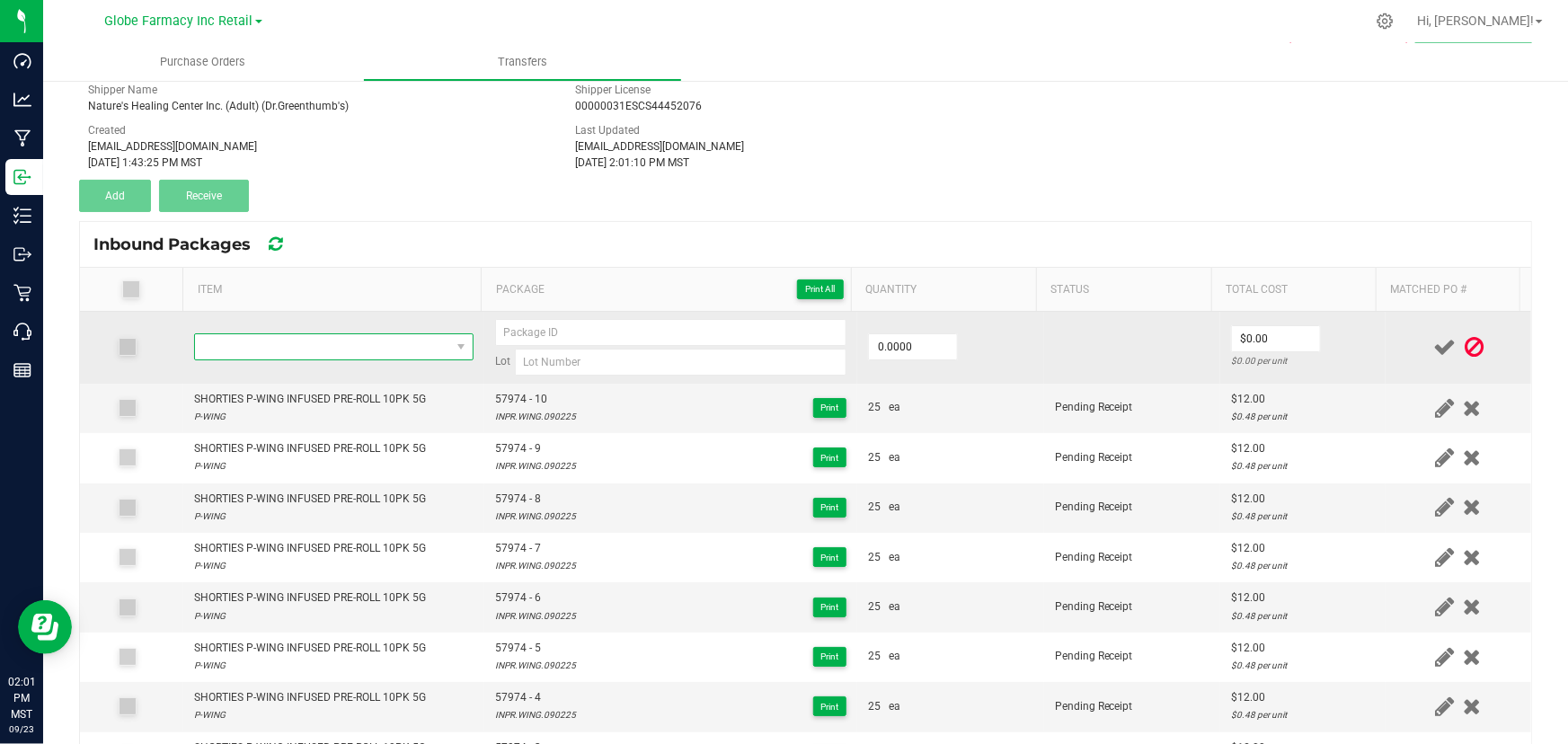
click at [350, 344] on span "NO DATA FOUND" at bounding box center [323, 347] width 255 height 25
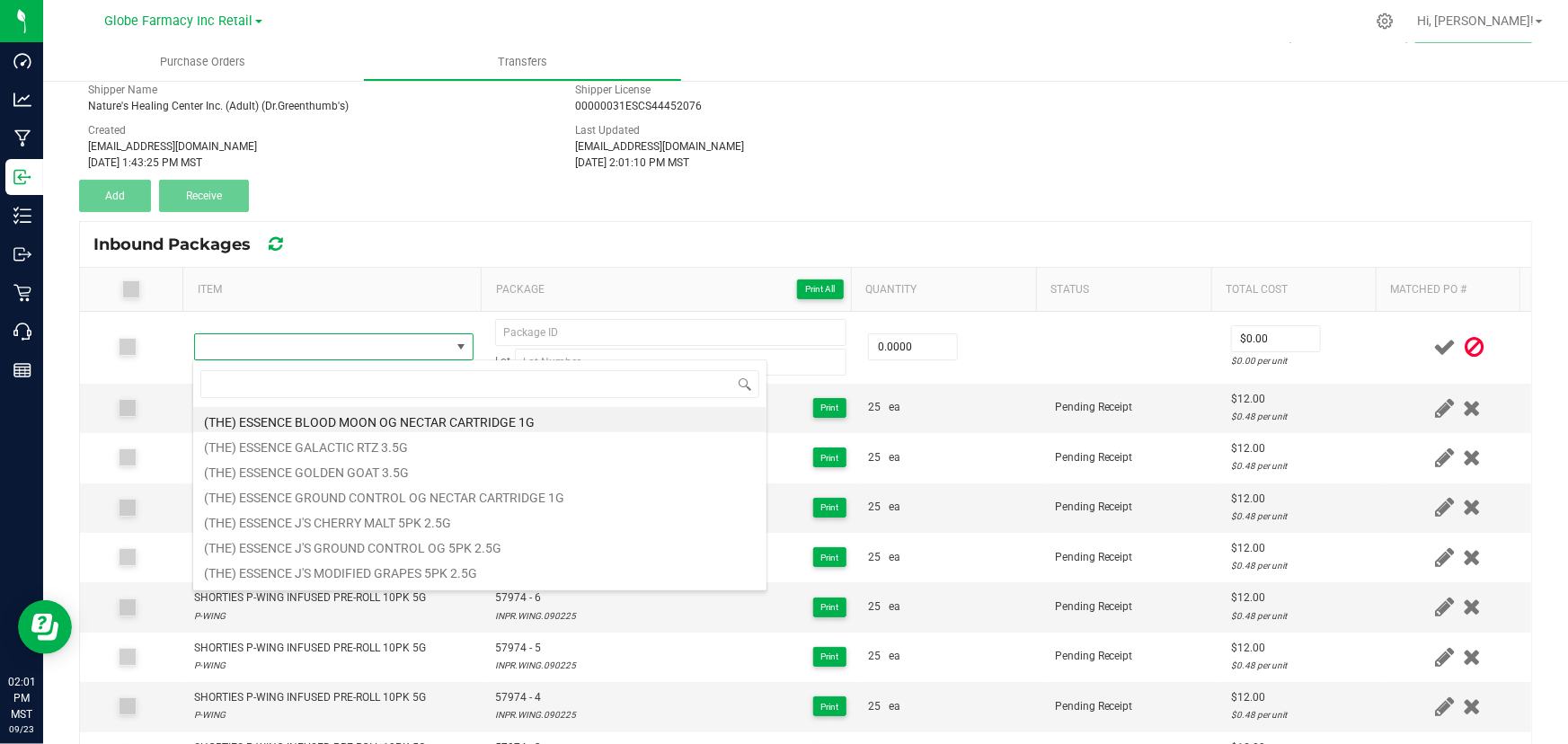
type input "SHORTIES VELOURIA PRE-ROLL 10PK 3.5G"
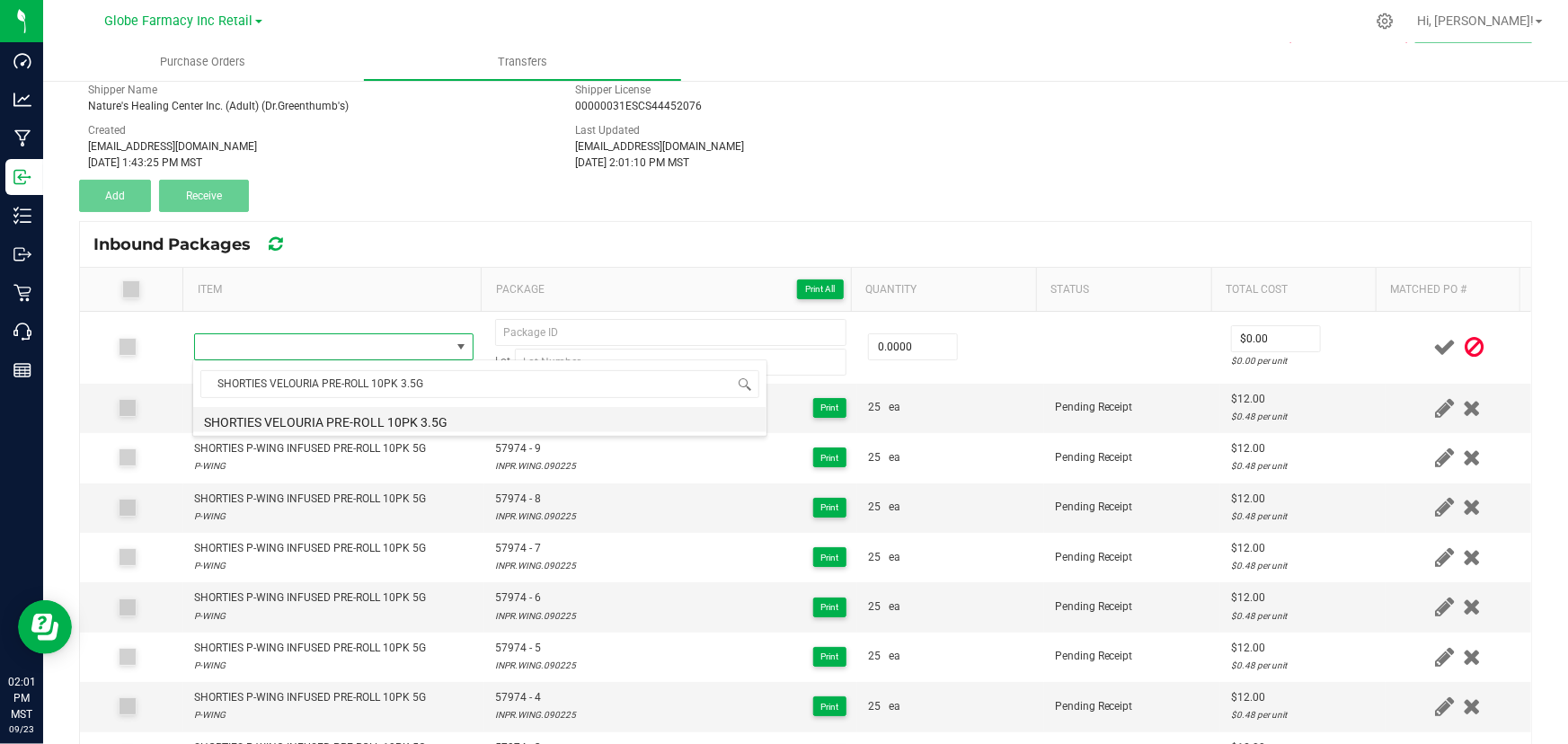
click at [332, 425] on li "SHORTIES VELOURIA PRE-ROLL 10PK 3.5G" at bounding box center [480, 419] width 574 height 25
type input "0 ea"
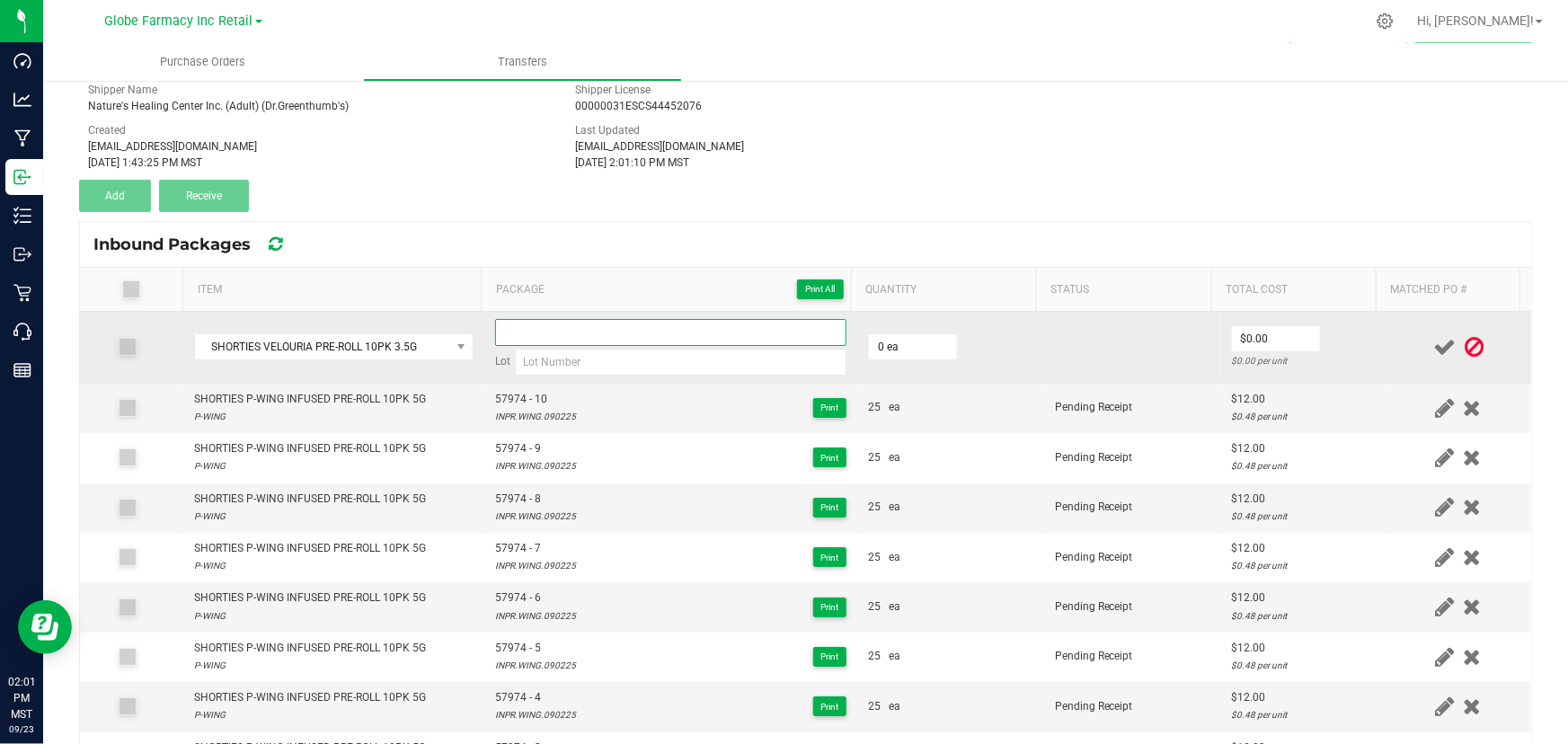
click at [714, 332] on input at bounding box center [670, 332] width 352 height 27
paste input "58067"
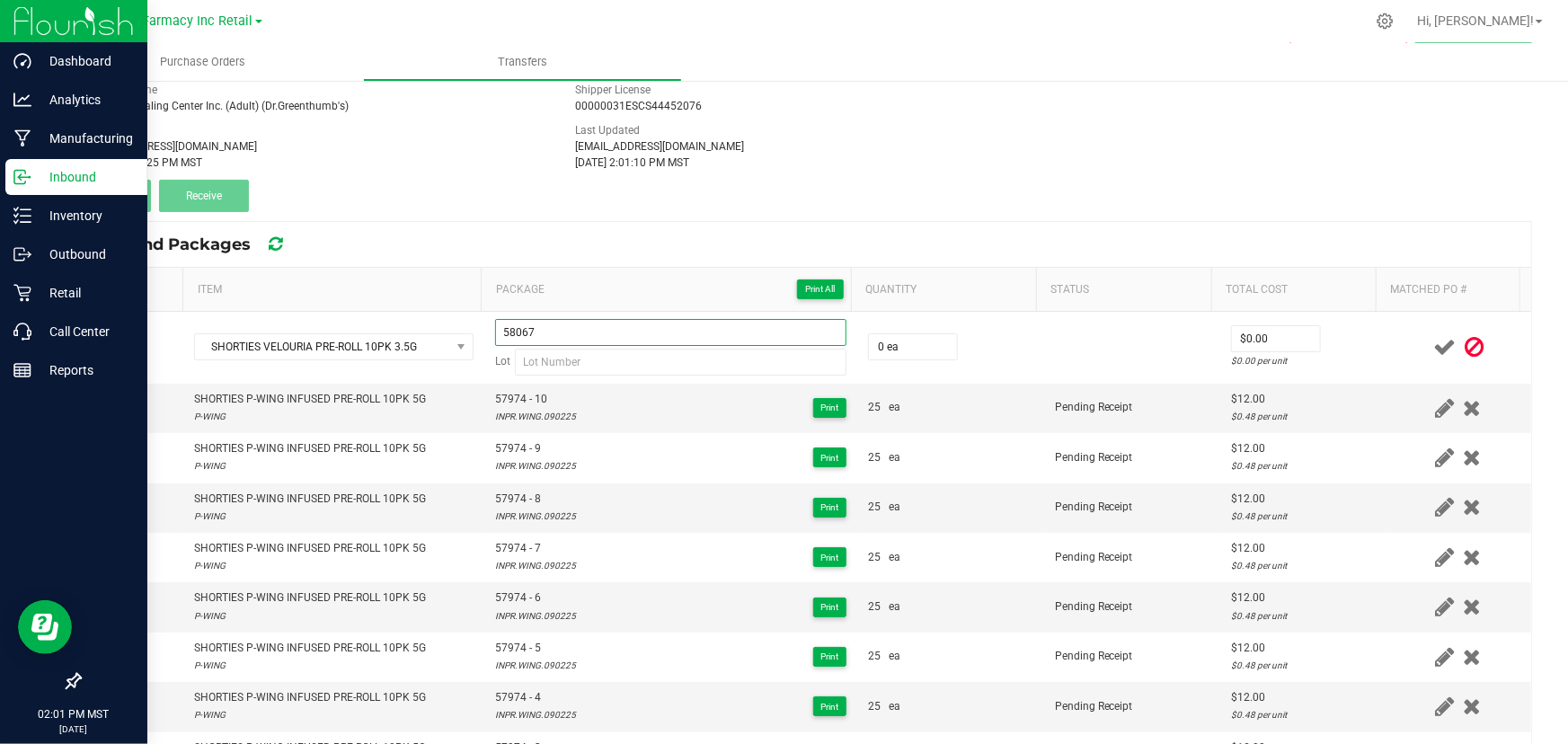
type input "58067"
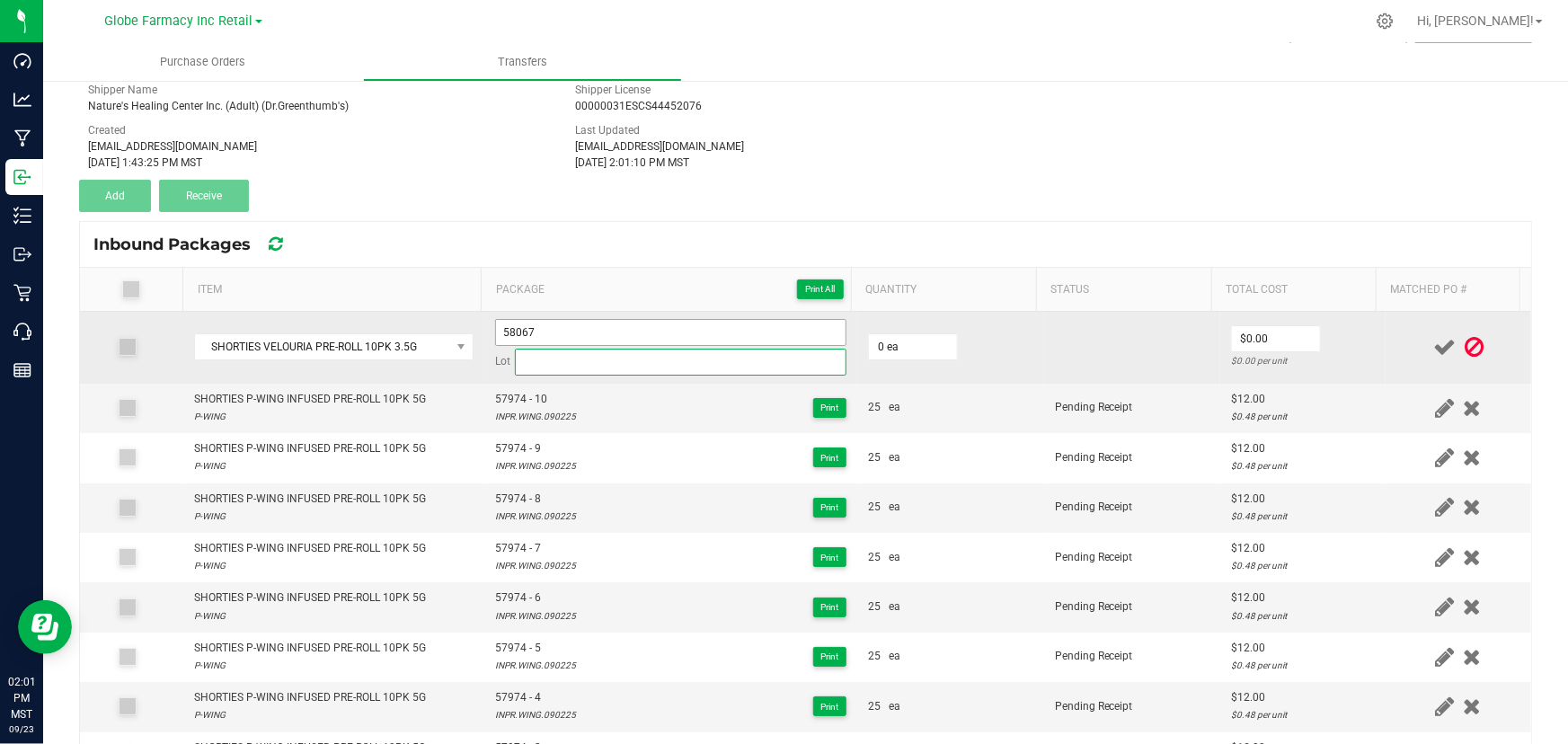
paste input "INPR.VELO.090525"
drag, startPoint x: 572, startPoint y: 368, endPoint x: 598, endPoint y: 328, distance: 47.7
click at [573, 368] on input at bounding box center [681, 362] width 332 height 27
type input "INPR.VELO.090525"
click at [600, 324] on input "58067" at bounding box center [670, 332] width 352 height 27
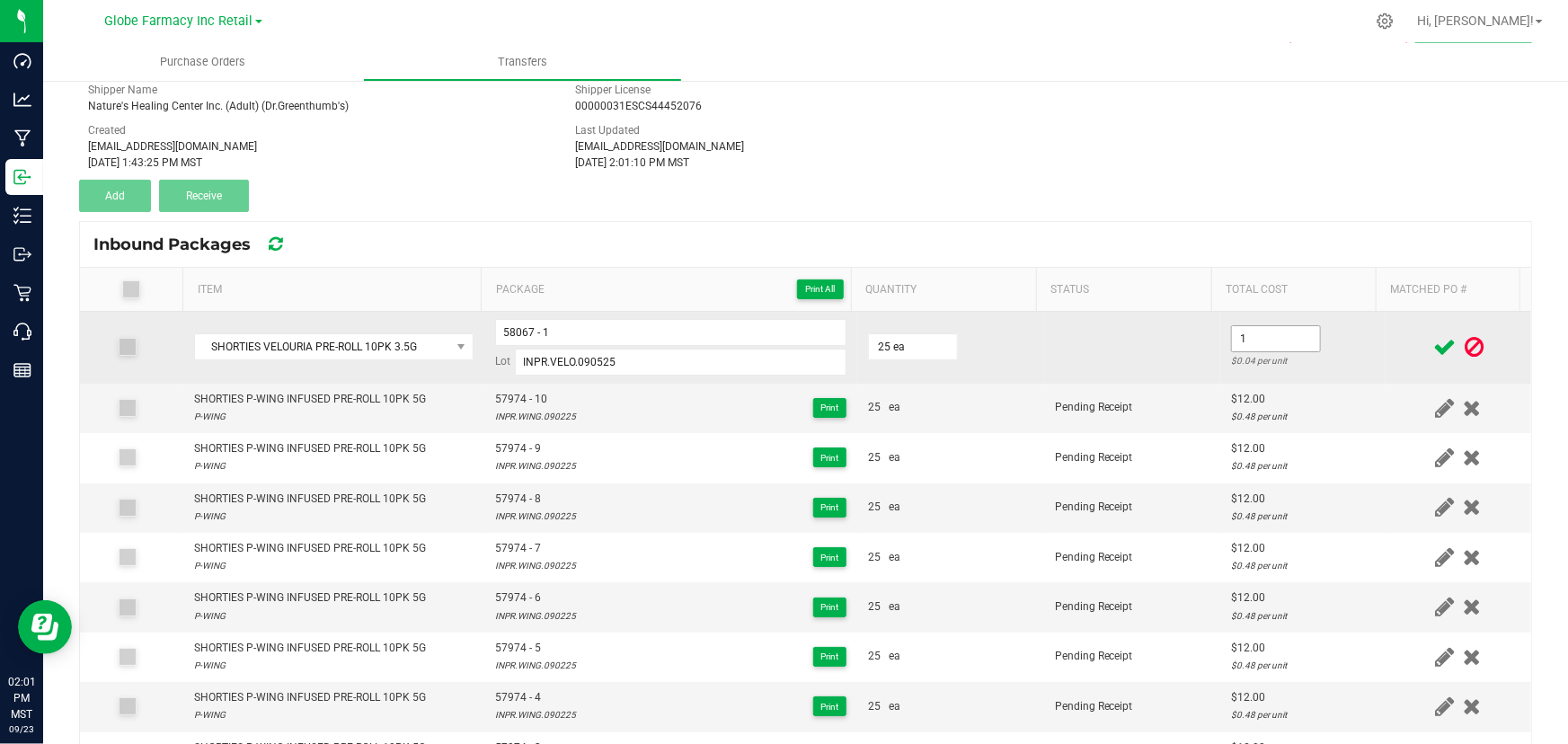
click at [1264, 328] on input "1" at bounding box center [1276, 338] width 88 height 25
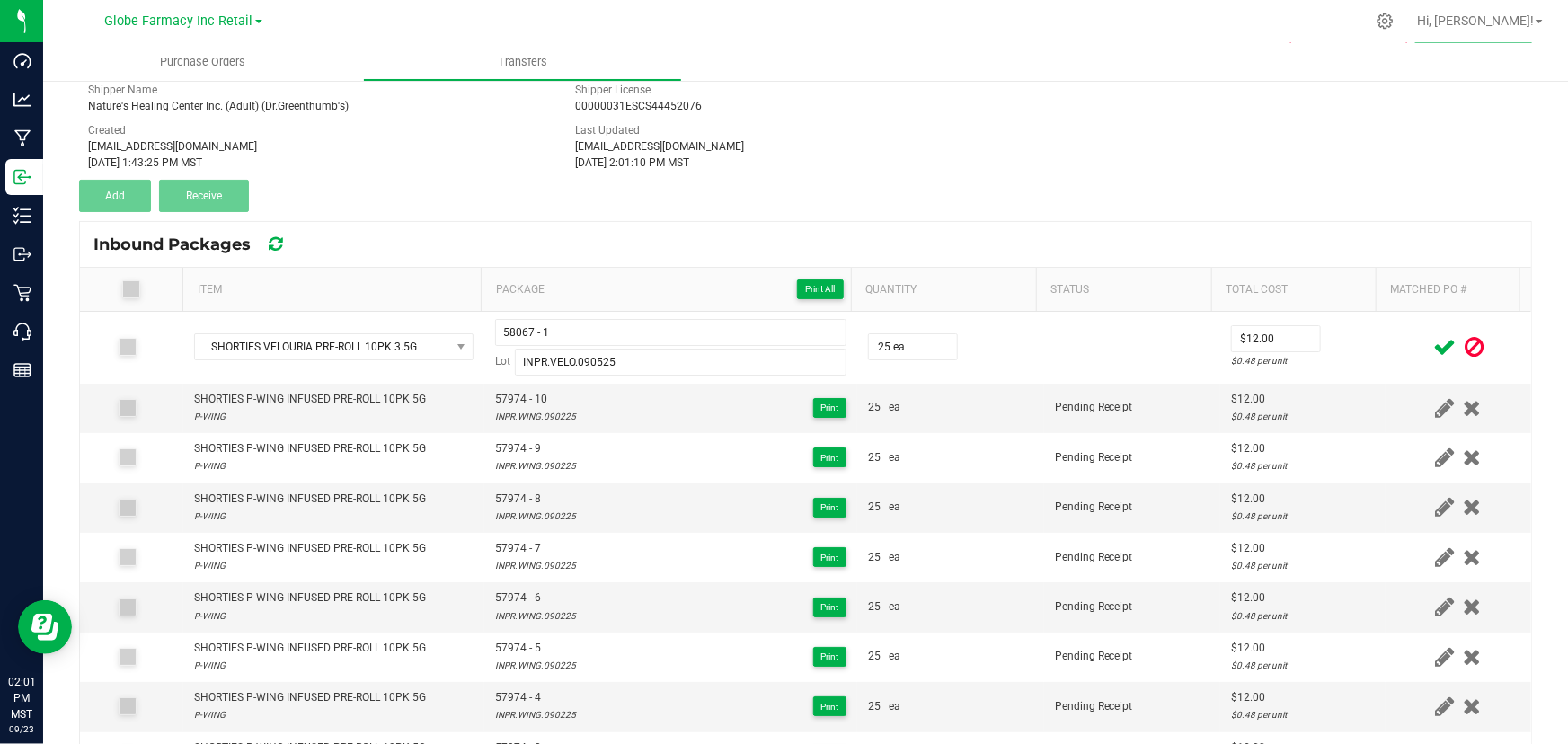
click at [1396, 353] on div at bounding box center [1458, 348] width 124 height 23
click at [1434, 339] on icon at bounding box center [1445, 348] width 23 height 23
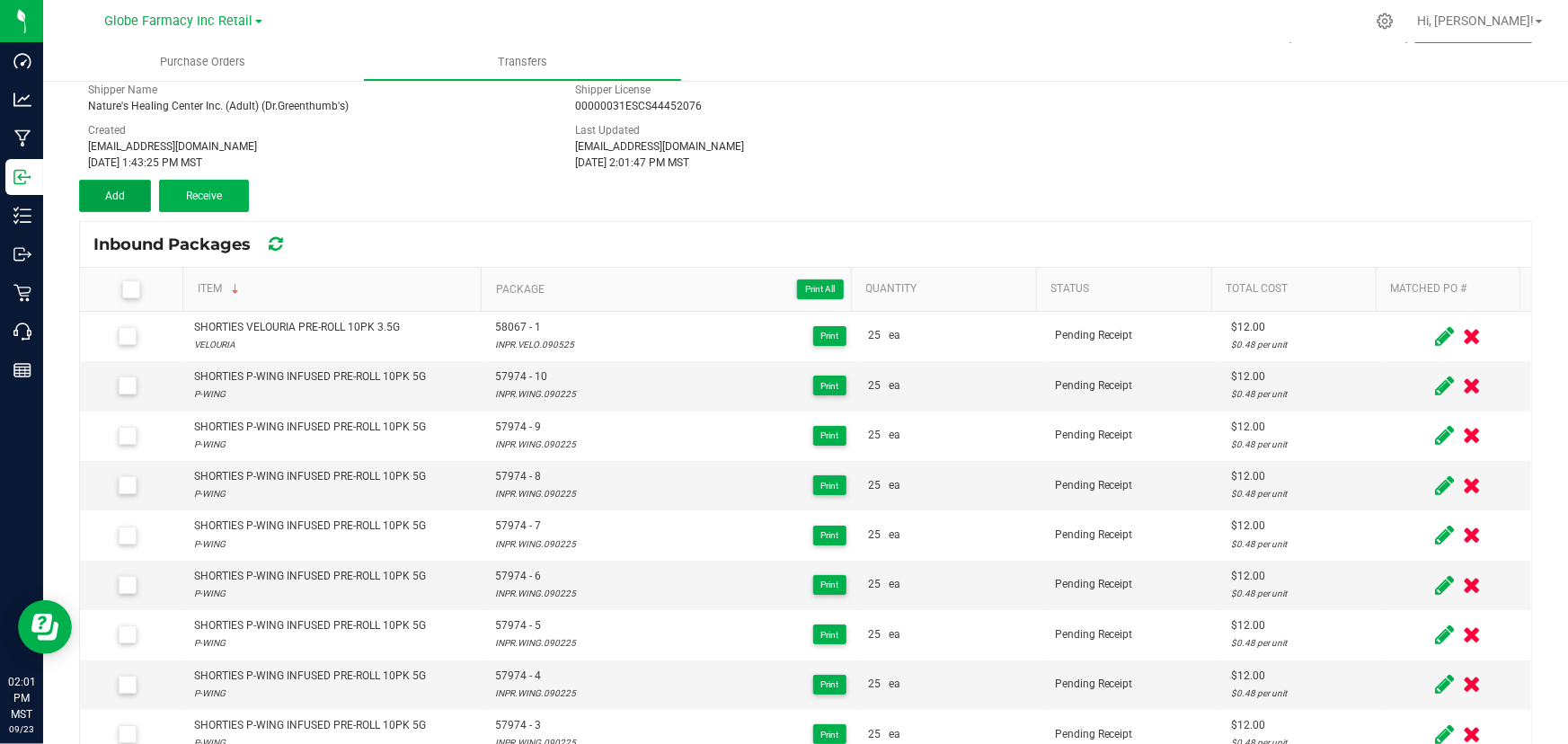
click at [135, 196] on button "Add" at bounding box center [114, 196] width 71 height 32
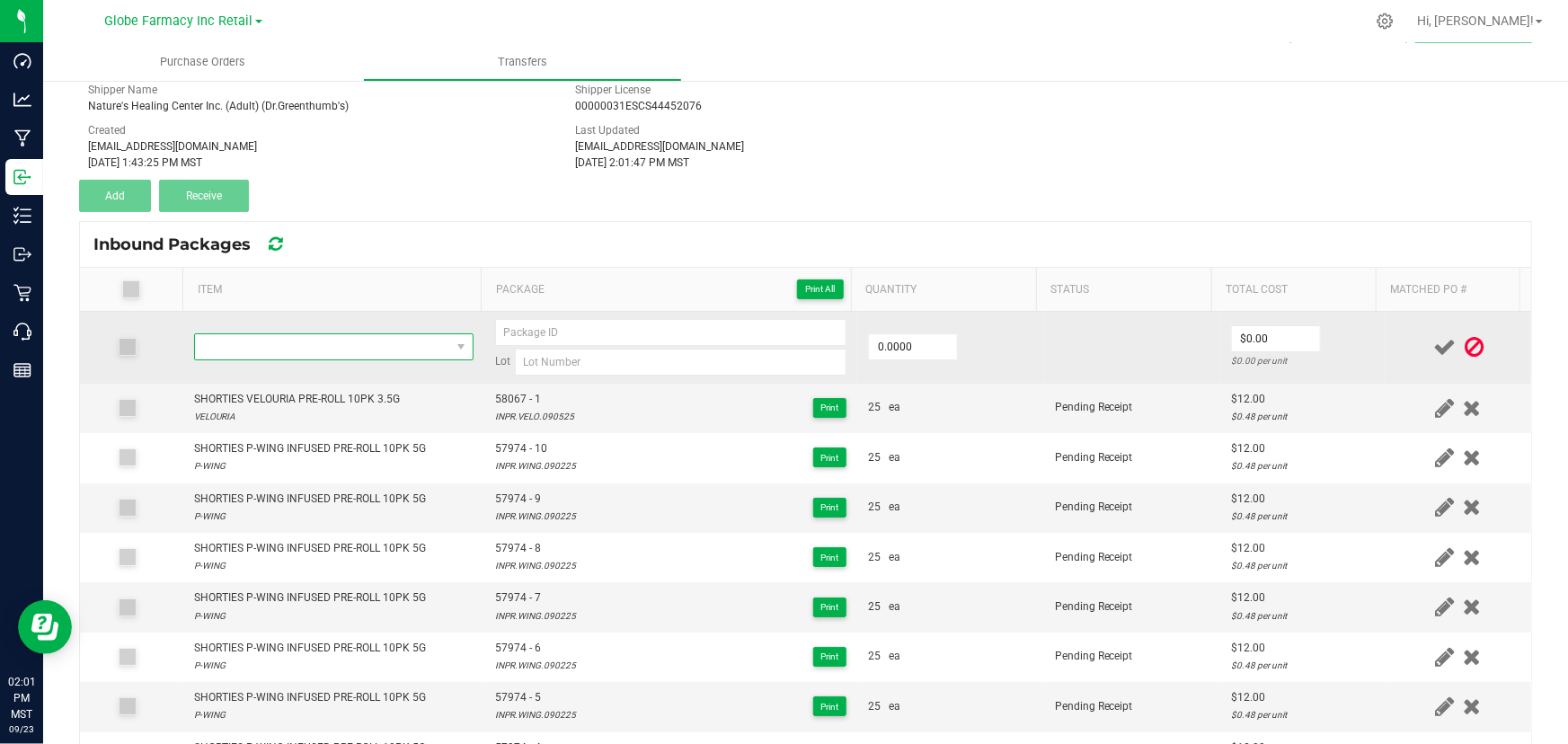
click at [287, 343] on span "NO DATA FOUND" at bounding box center [323, 347] width 255 height 25
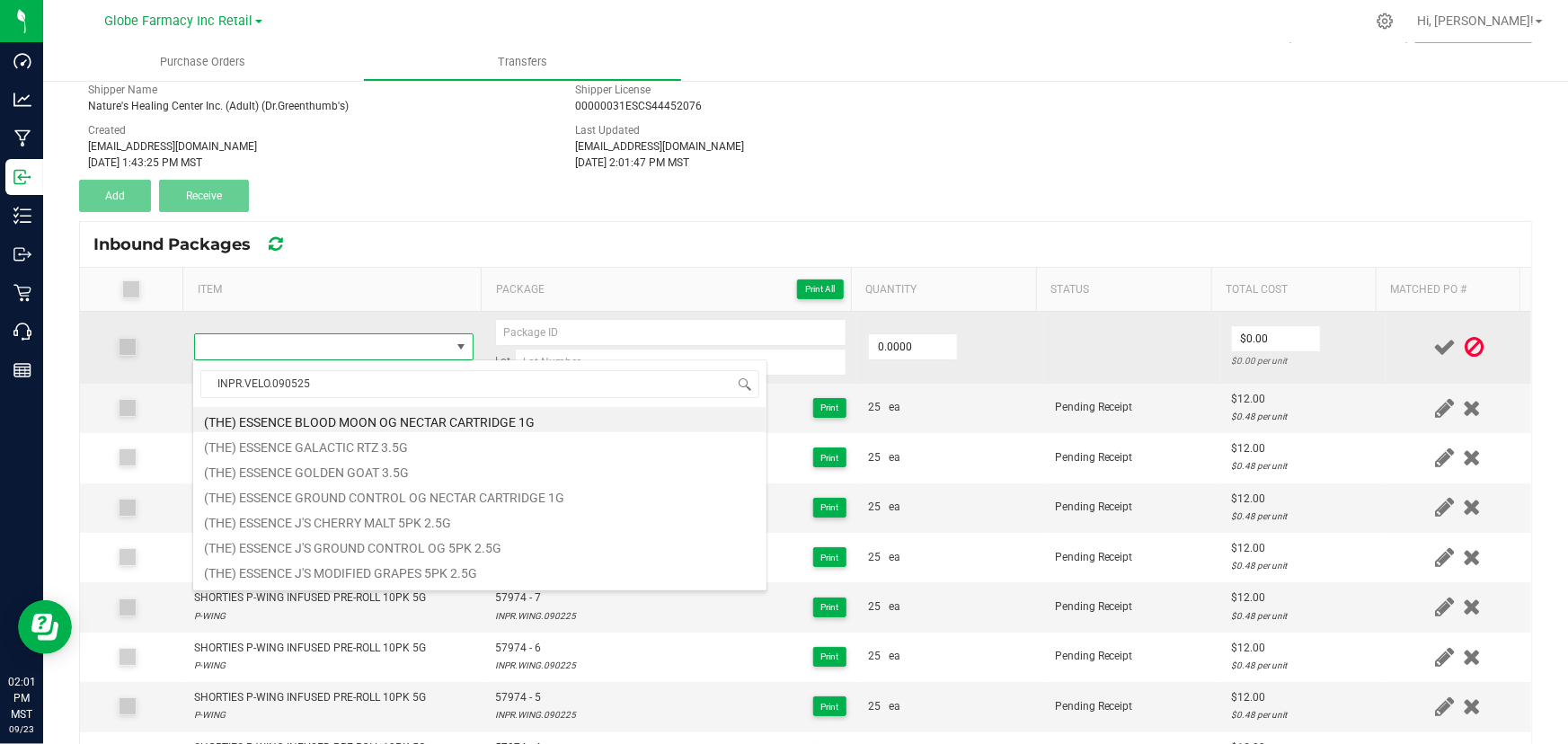
drag, startPoint x: 346, startPoint y: 309, endPoint x: 237, endPoint y: 330, distance: 111.0
click at [347, 312] on td at bounding box center [334, 347] width 301 height 71
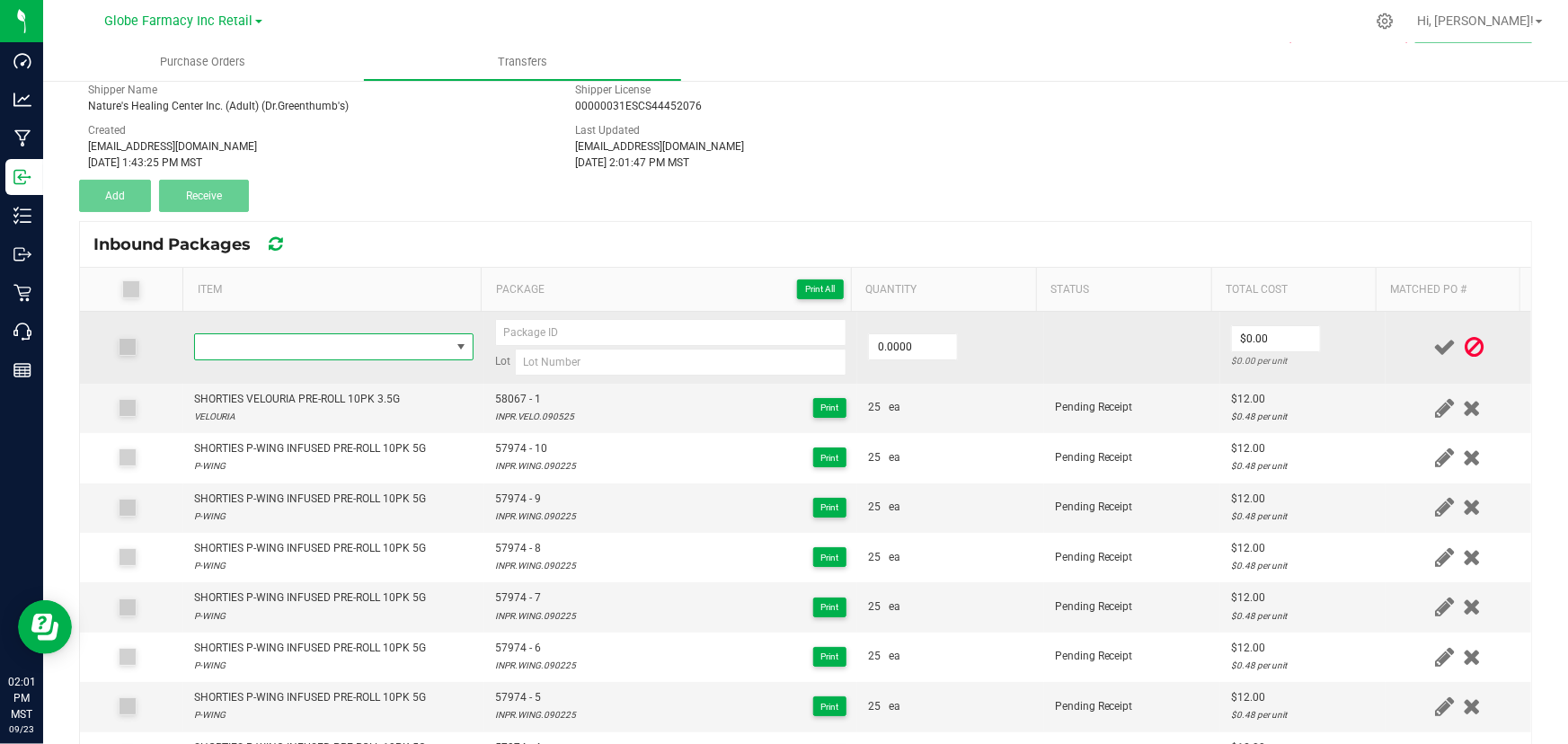
click at [350, 348] on span "NO DATA FOUND" at bounding box center [323, 347] width 255 height 25
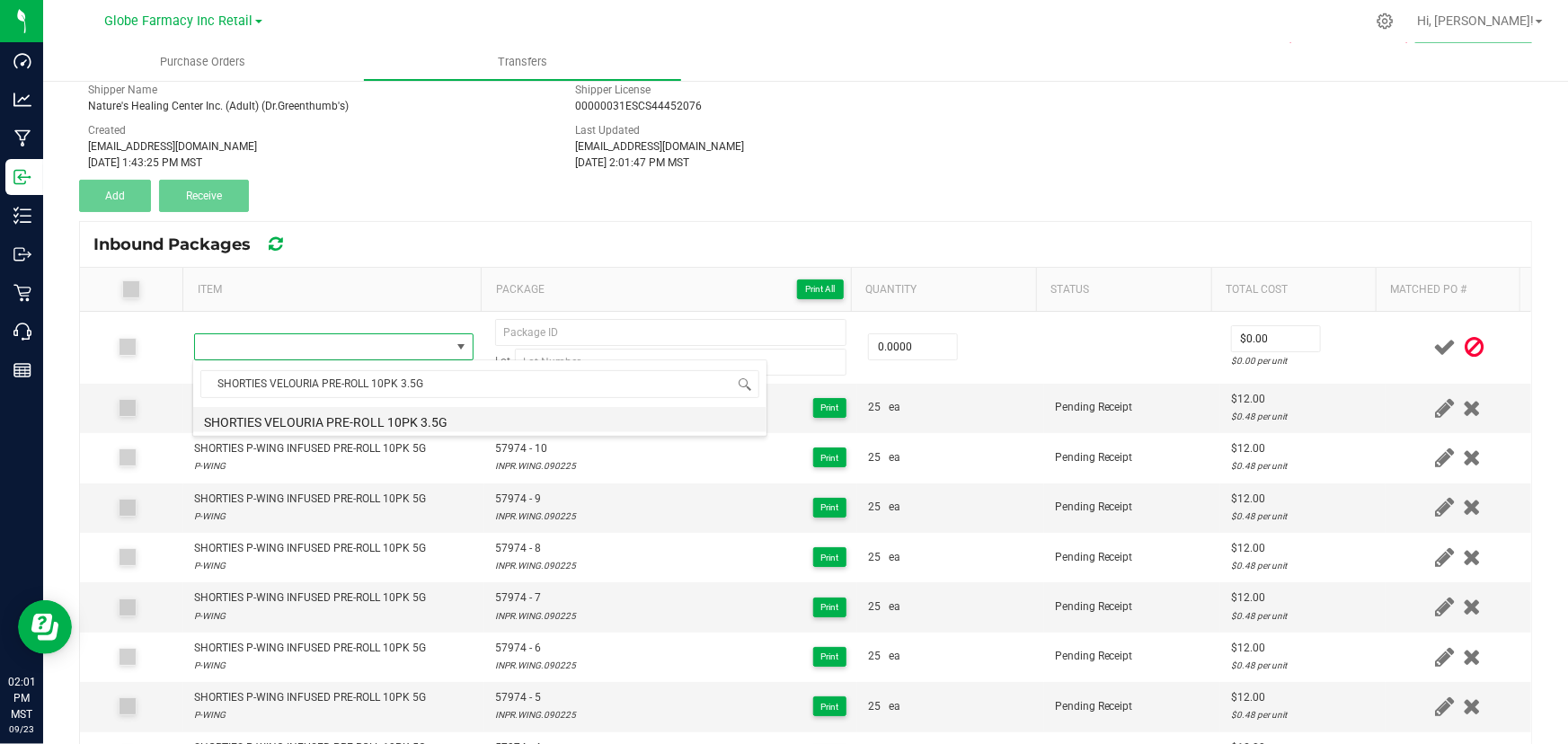
click at [312, 414] on li "SHORTIES VELOURIA PRE-ROLL 10PK 3.5G" at bounding box center [480, 419] width 574 height 25
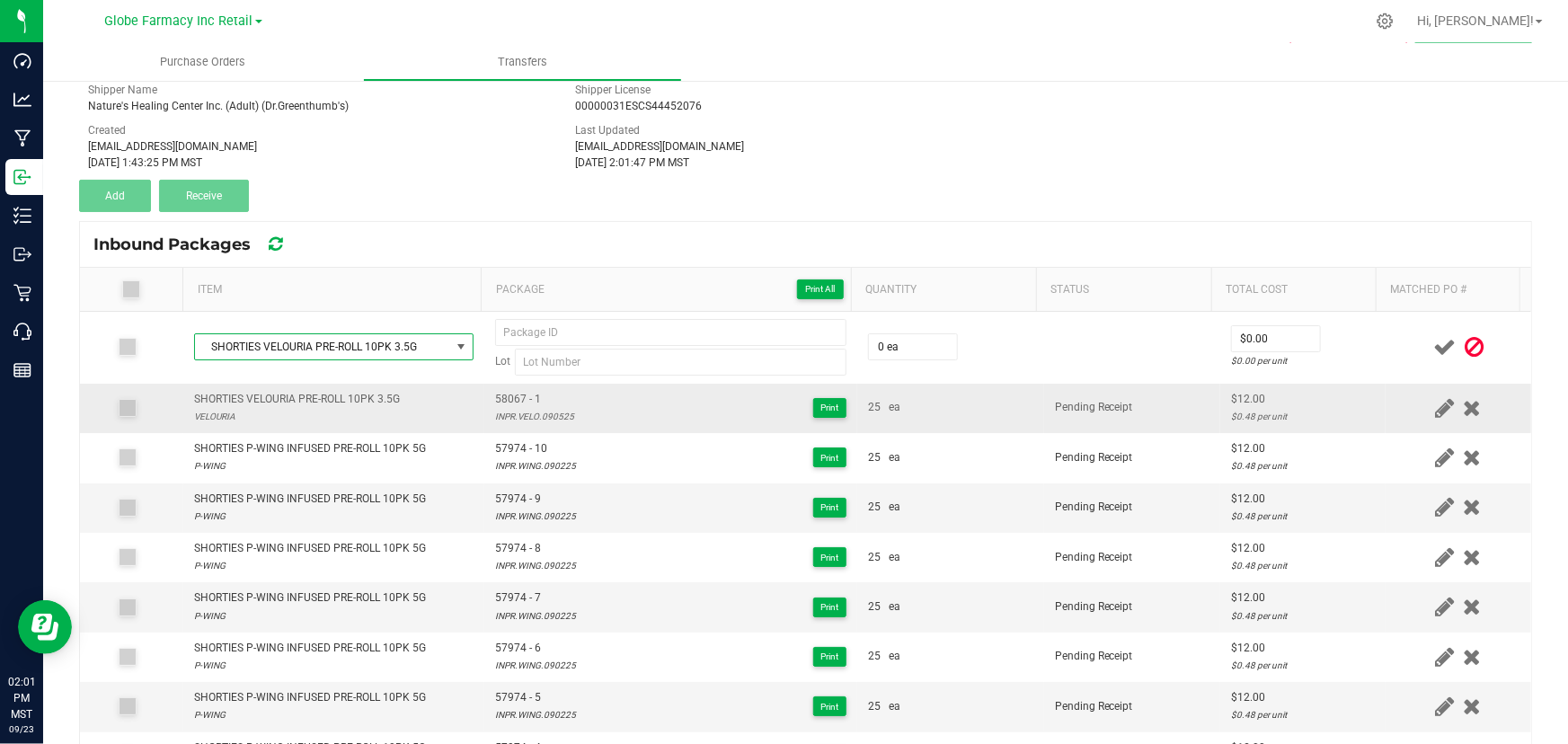
click at [509, 396] on span "58067 - 1" at bounding box center [534, 399] width 79 height 17
drag, startPoint x: 509, startPoint y: 396, endPoint x: 500, endPoint y: 404, distance: 12.0
click at [512, 393] on span "58067 - 1" at bounding box center [534, 399] width 79 height 17
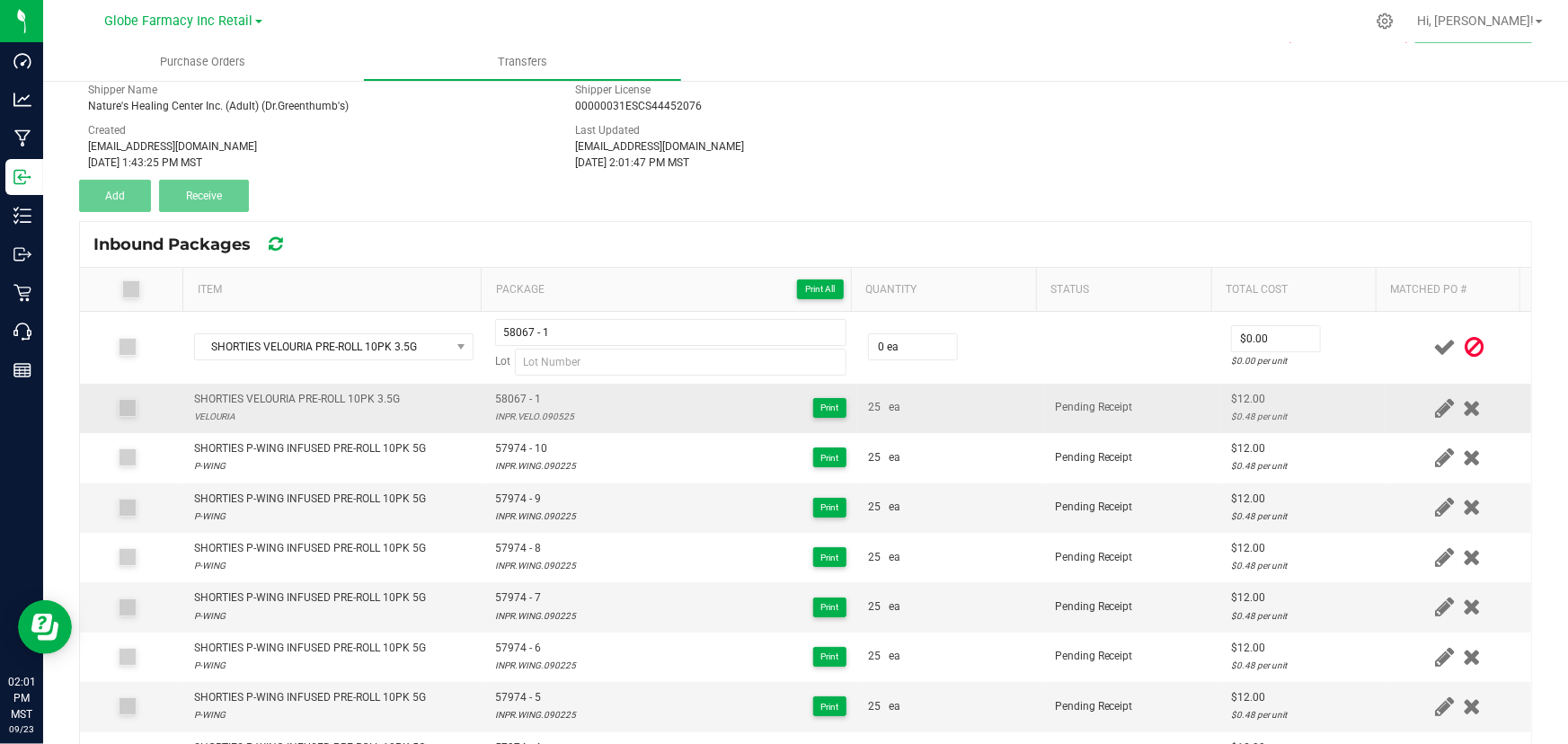
click at [527, 404] on span "58067 - 1" at bounding box center [534, 399] width 79 height 17
click at [526, 411] on div "INPR.VELO.090525" at bounding box center [534, 416] width 79 height 17
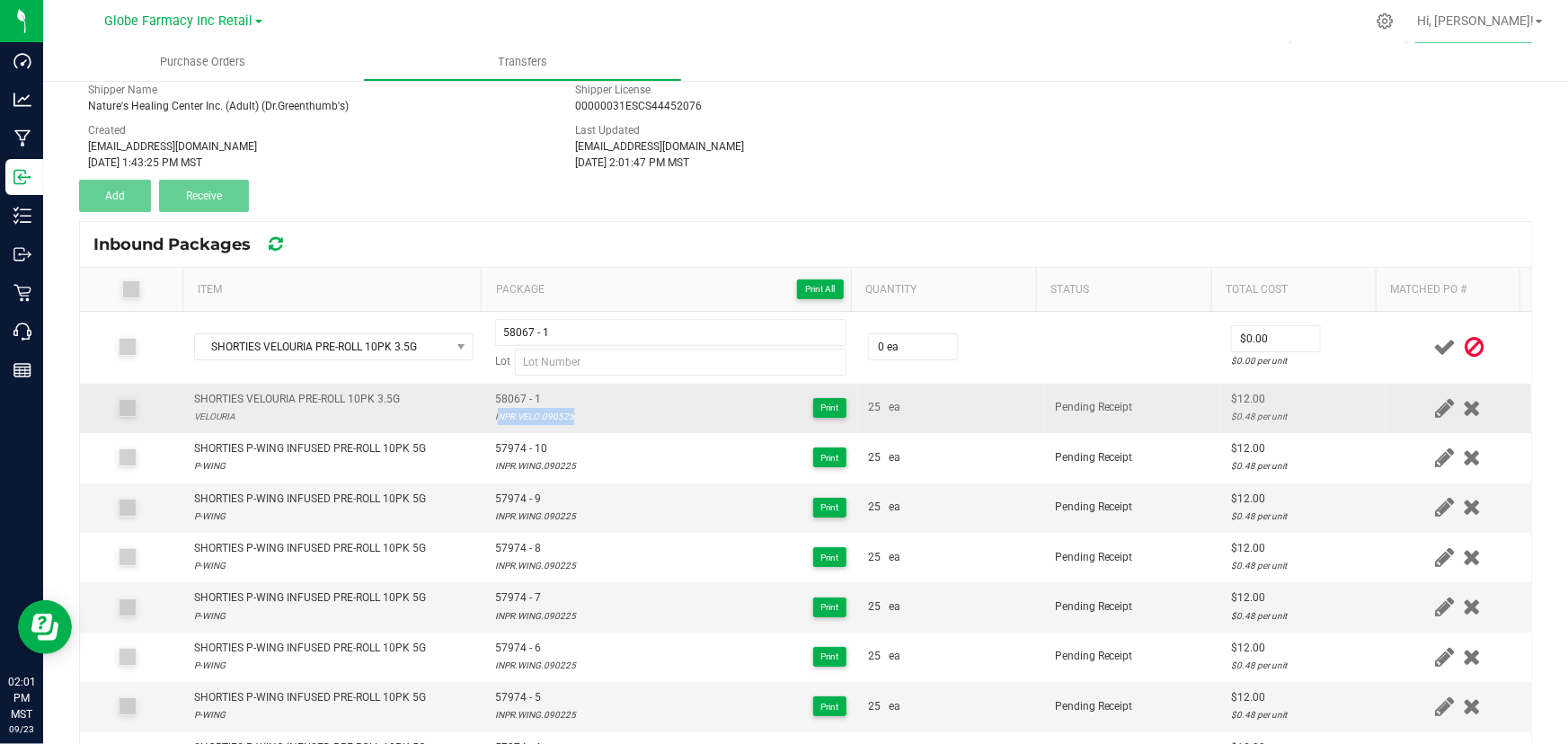
click at [526, 411] on div "INPR.VELO.090525" at bounding box center [534, 416] width 79 height 17
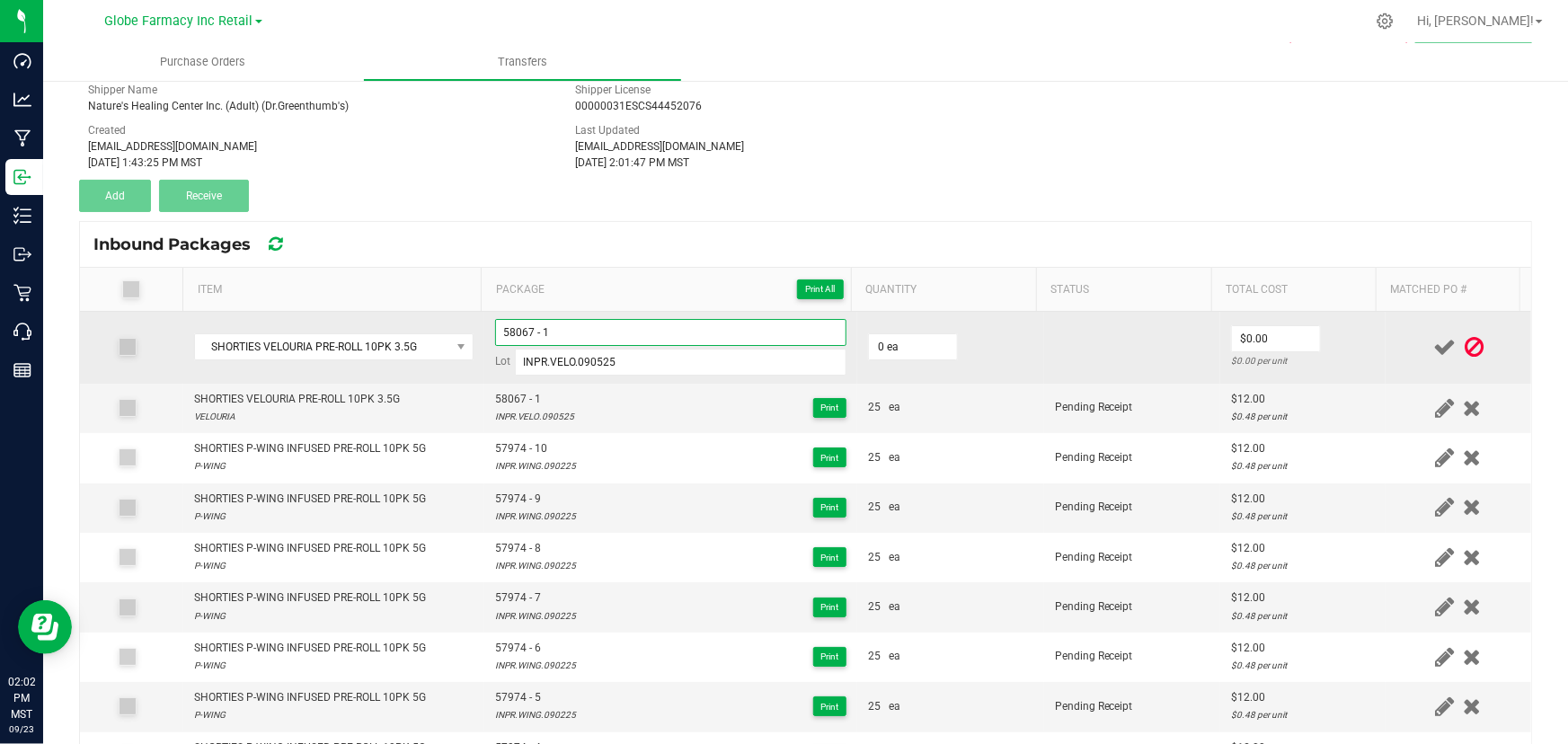
click at [608, 322] on input "58067 - 1" at bounding box center [670, 332] width 352 height 27
click at [919, 334] on input "0" at bounding box center [913, 347] width 88 height 25
click at [1258, 336] on input "0" at bounding box center [1276, 338] width 88 height 25
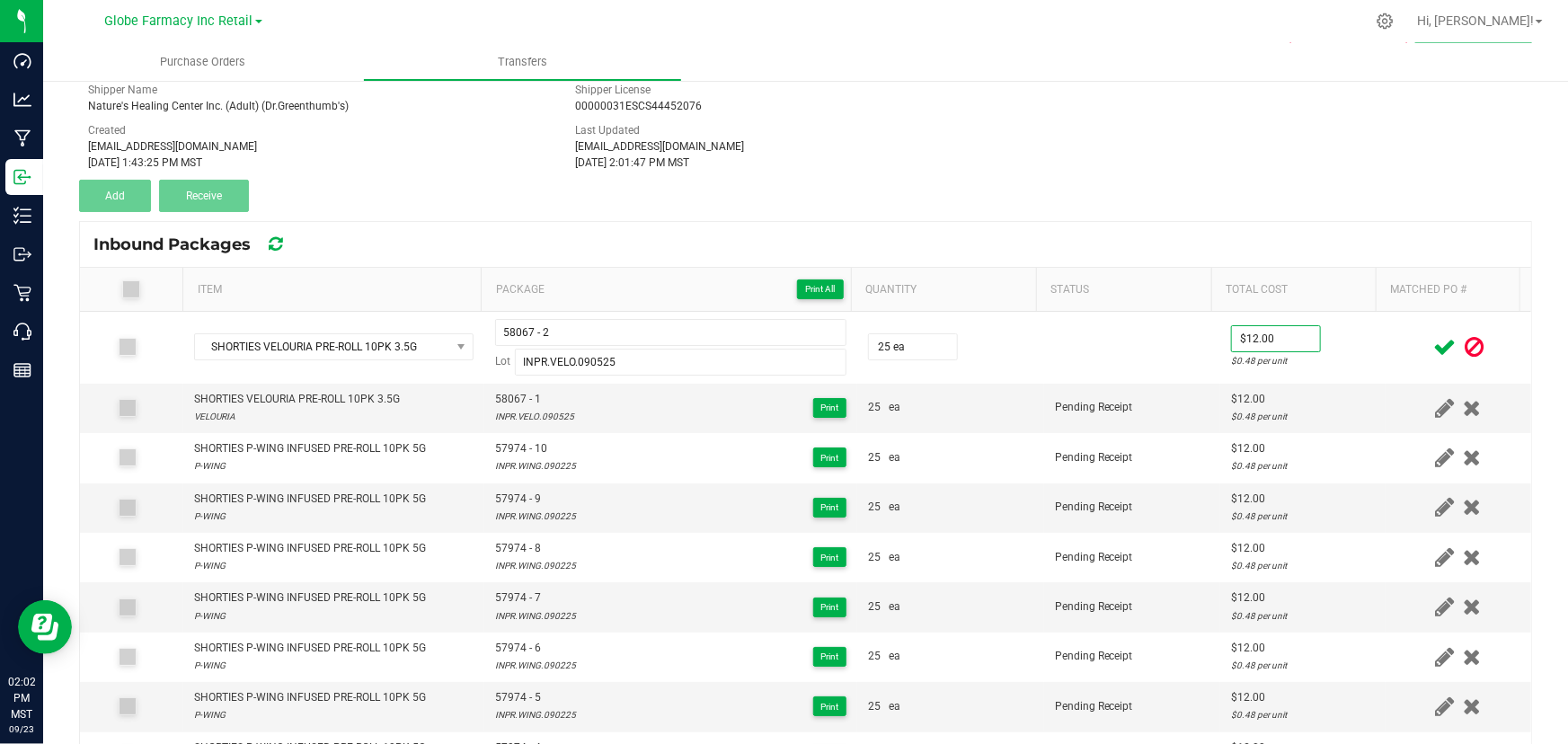
click at [1396, 344] on div at bounding box center [1458, 348] width 124 height 23
click at [1434, 341] on icon at bounding box center [1445, 348] width 23 height 23
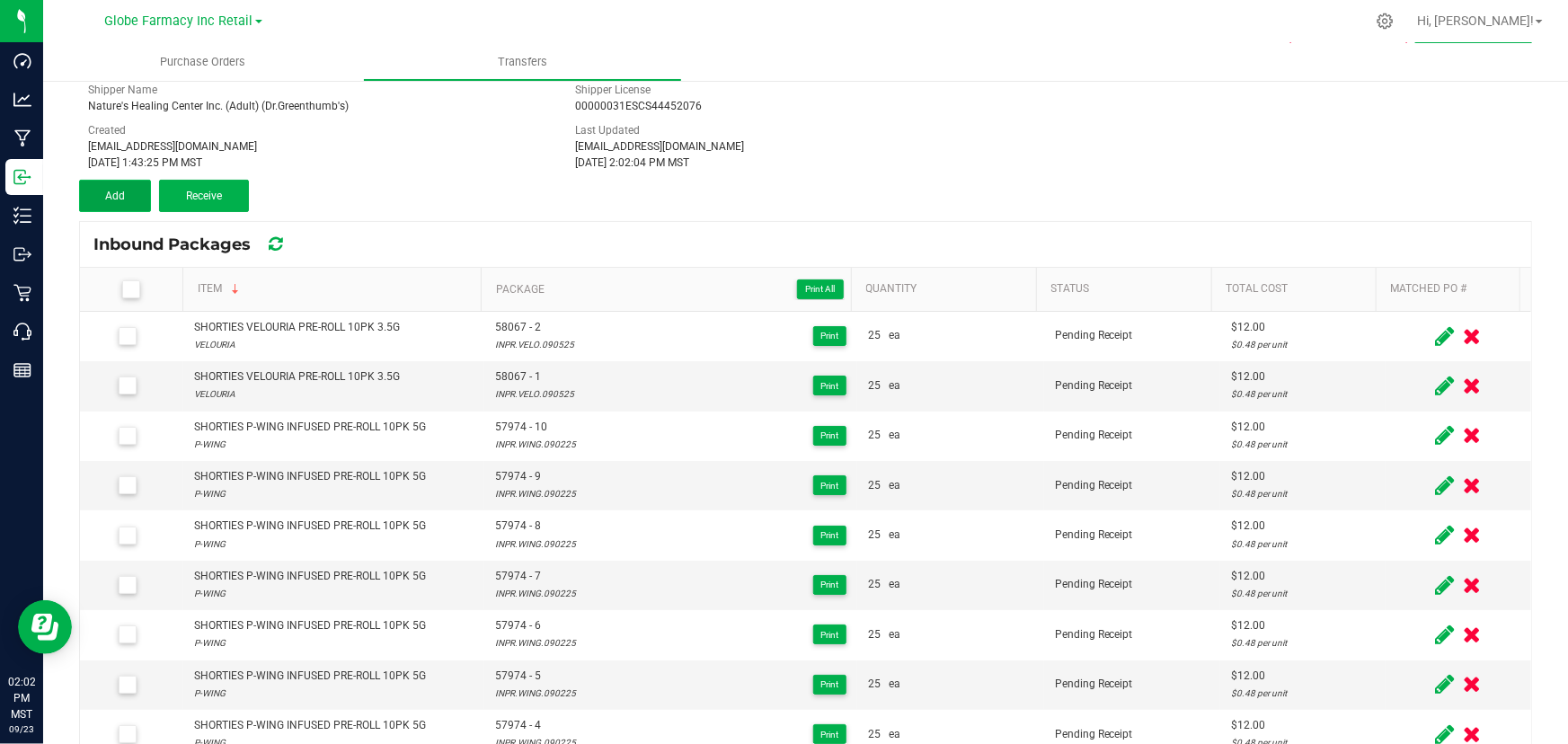
click at [114, 190] on span "Add" at bounding box center [114, 195] width 20 height 12
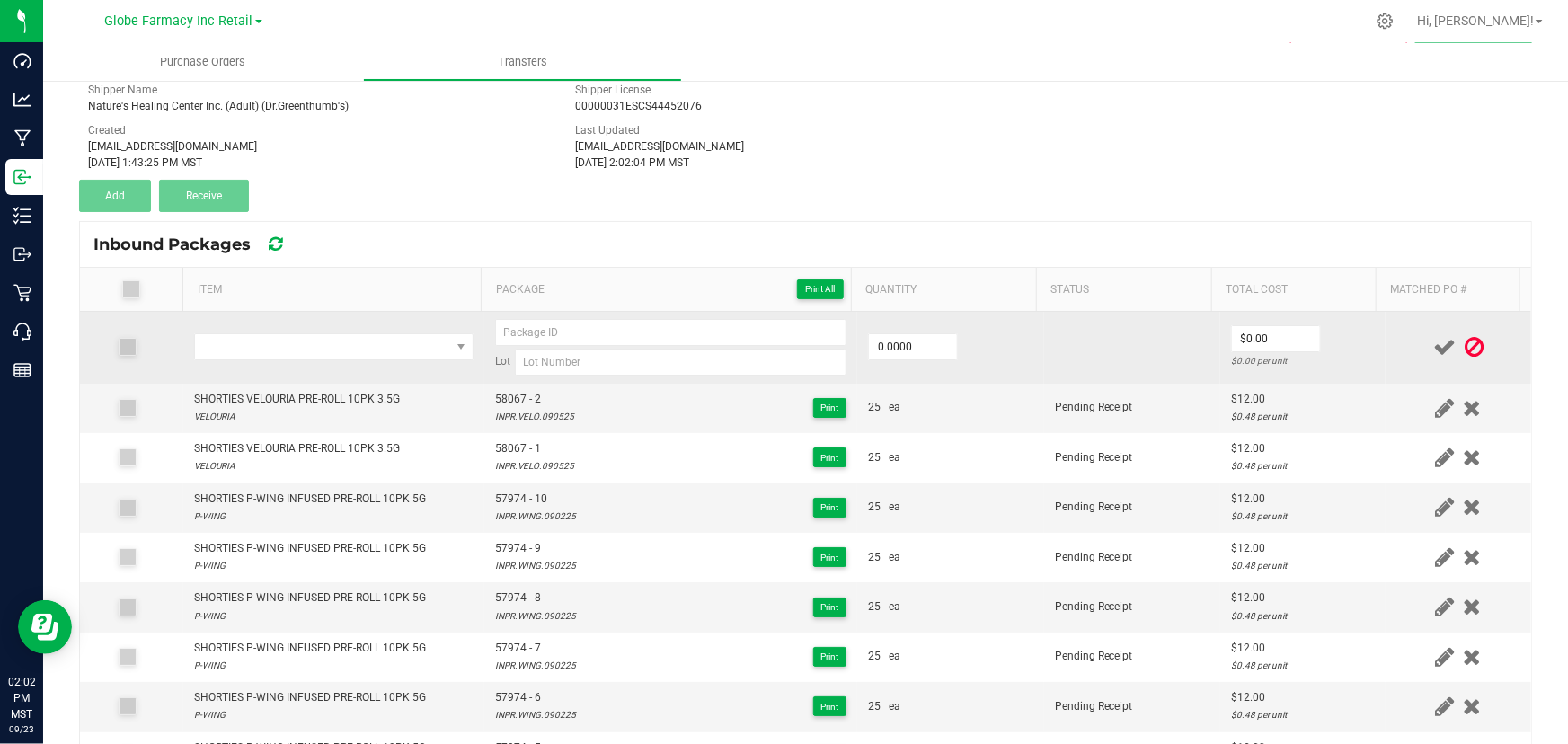
click at [286, 359] on td at bounding box center [334, 347] width 301 height 71
click at [284, 353] on span "NO DATA FOUND" at bounding box center [323, 347] width 255 height 25
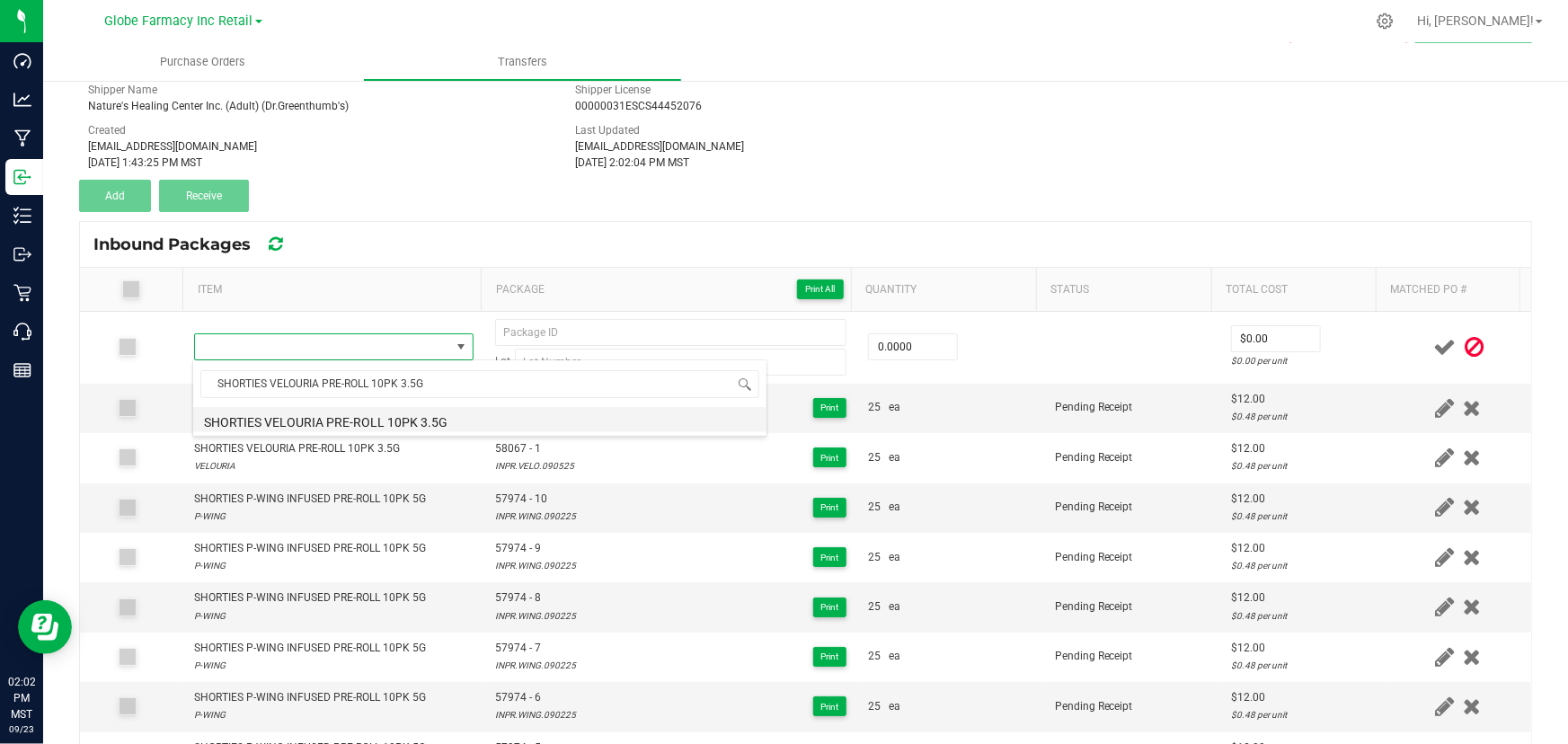
click at [379, 420] on li "SHORTIES VELOURIA PRE-ROLL 10PK 3.5G" at bounding box center [480, 419] width 574 height 25
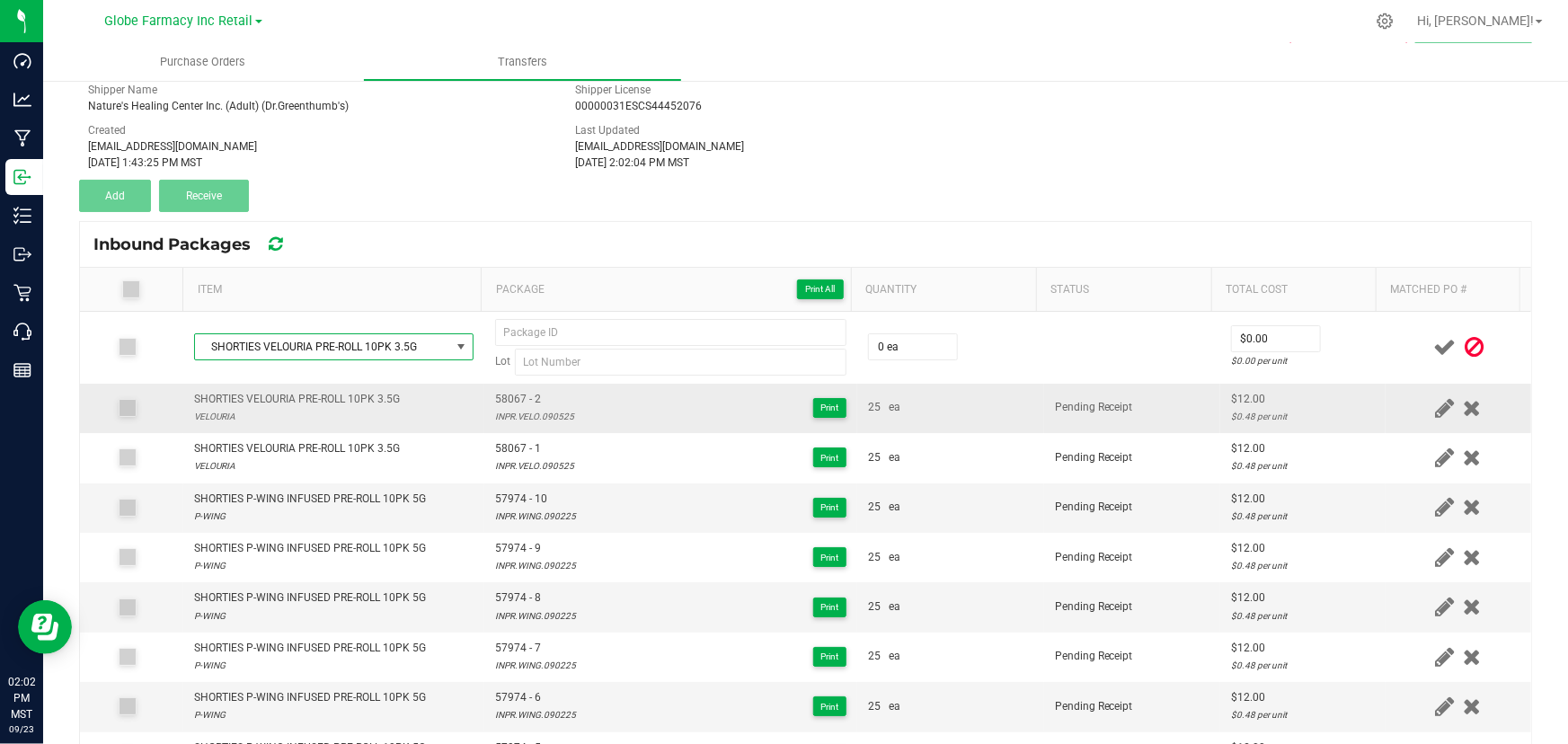
click at [495, 402] on span "58067 - 2" at bounding box center [534, 399] width 79 height 17
click at [521, 409] on div "INPR.VELO.090525" at bounding box center [534, 416] width 79 height 17
click at [521, 410] on div "INPR.VELO.090525" at bounding box center [534, 416] width 79 height 17
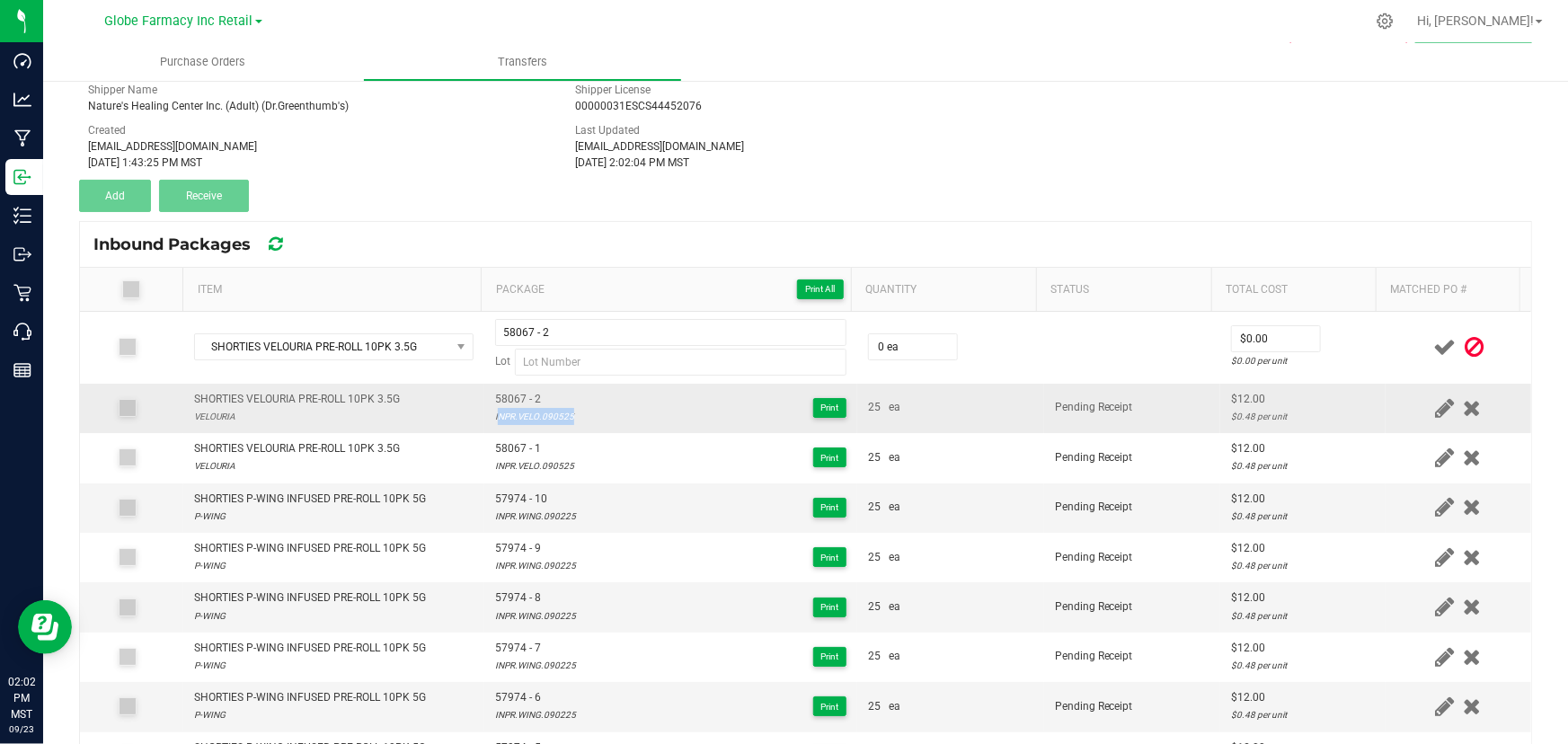
click at [521, 411] on div "INPR.VELO.090525" at bounding box center [534, 416] width 79 height 17
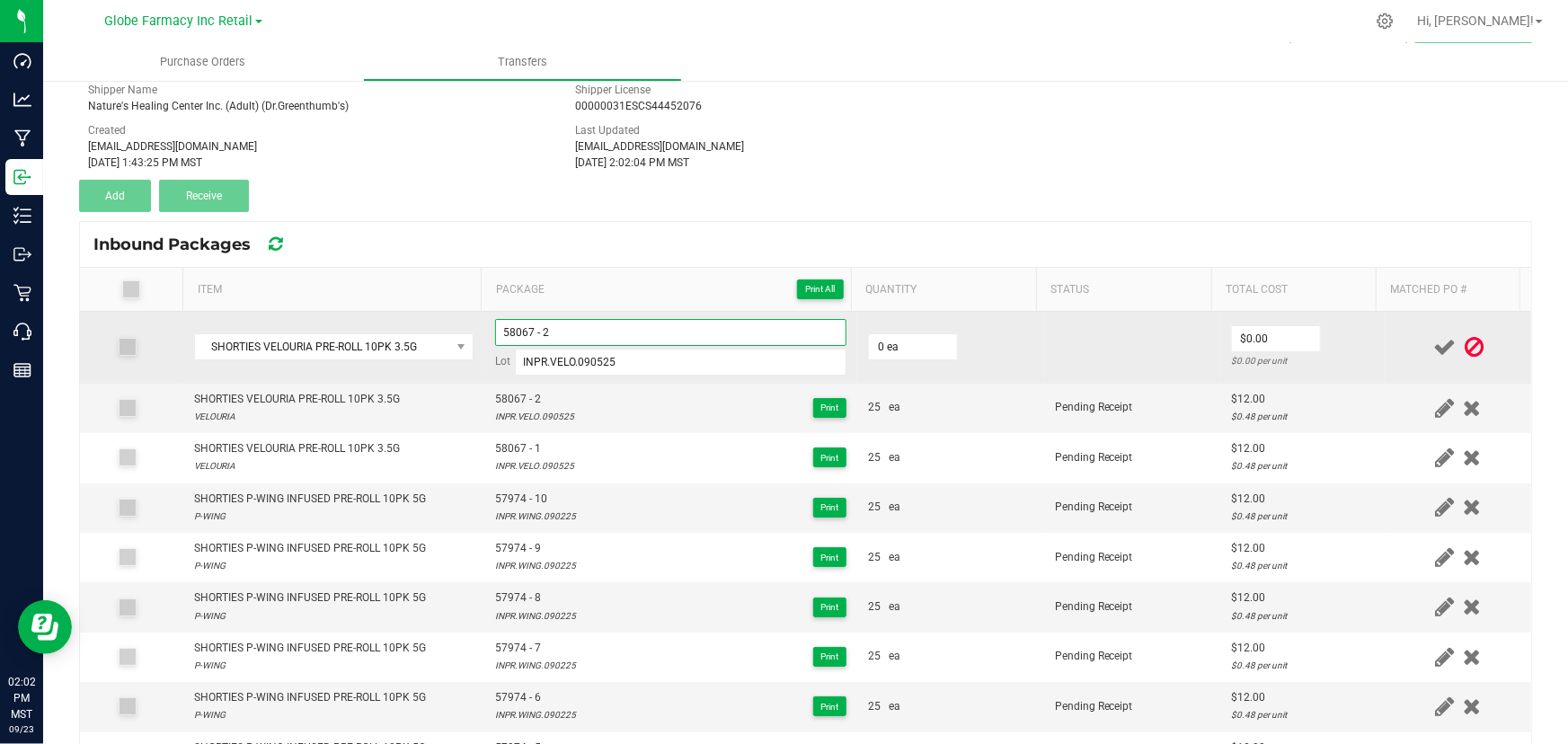
click at [593, 322] on input "58067 - 2" at bounding box center [670, 332] width 352 height 27
drag, startPoint x: 871, startPoint y: 347, endPoint x: 908, endPoint y: 357, distance: 38.3
click at [872, 350] on input "0" at bounding box center [913, 347] width 88 height 25
click at [1265, 334] on input "0" at bounding box center [1276, 338] width 88 height 25
click at [1321, 339] on td "$12.00 $0.48 per unit" at bounding box center [1303, 347] width 166 height 71
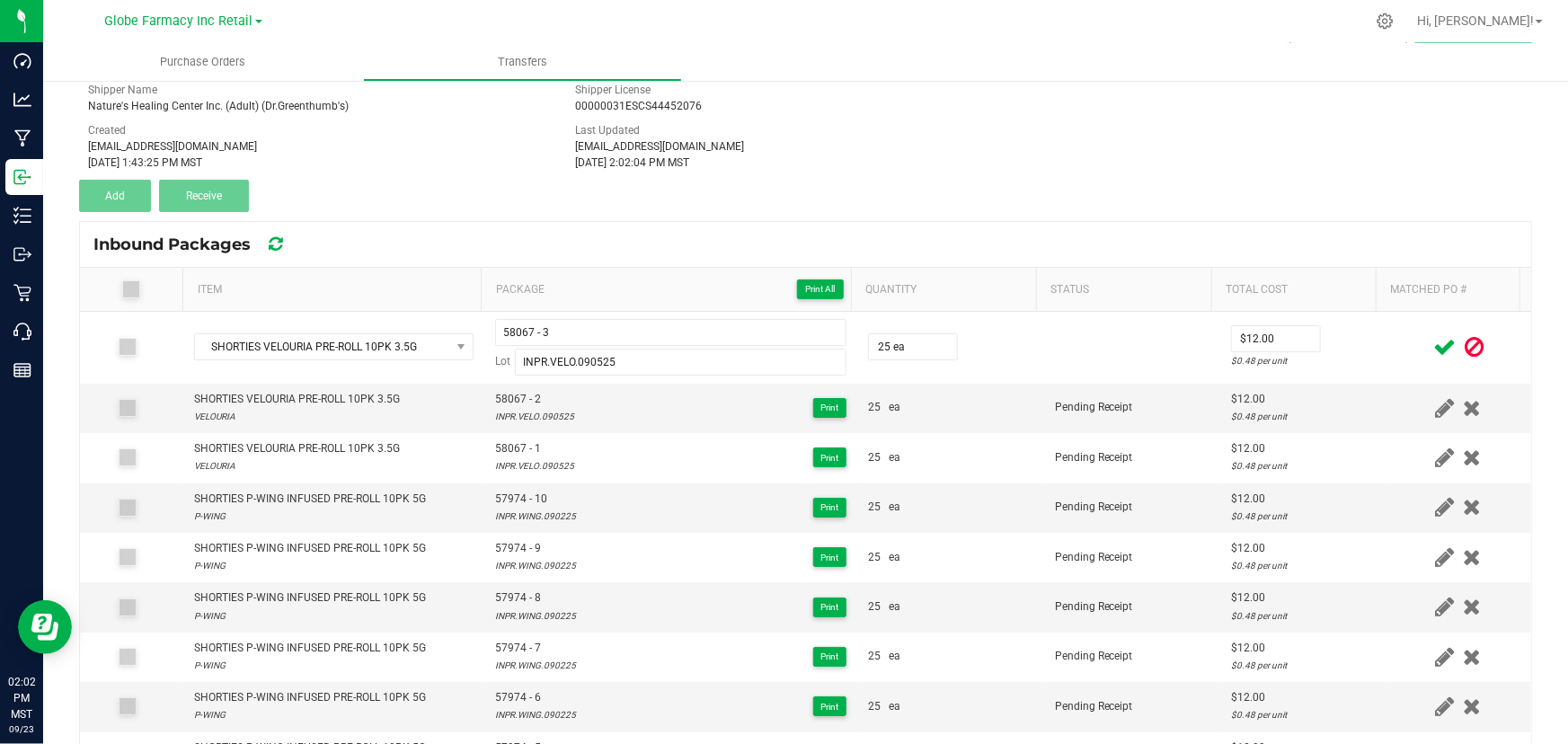
click at [1434, 346] on icon at bounding box center [1445, 348] width 23 height 23
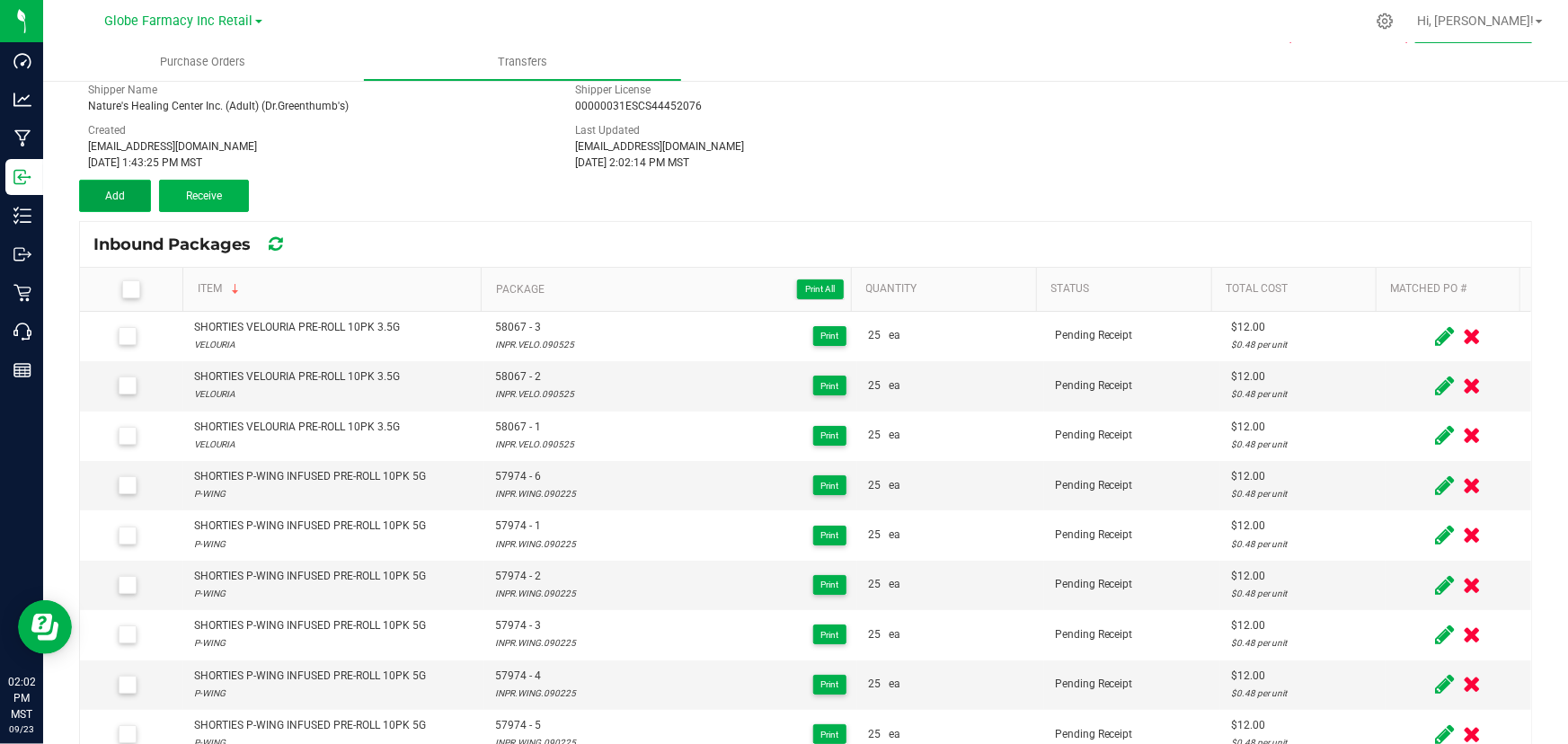
click at [111, 195] on span "Add" at bounding box center [114, 195] width 20 height 12
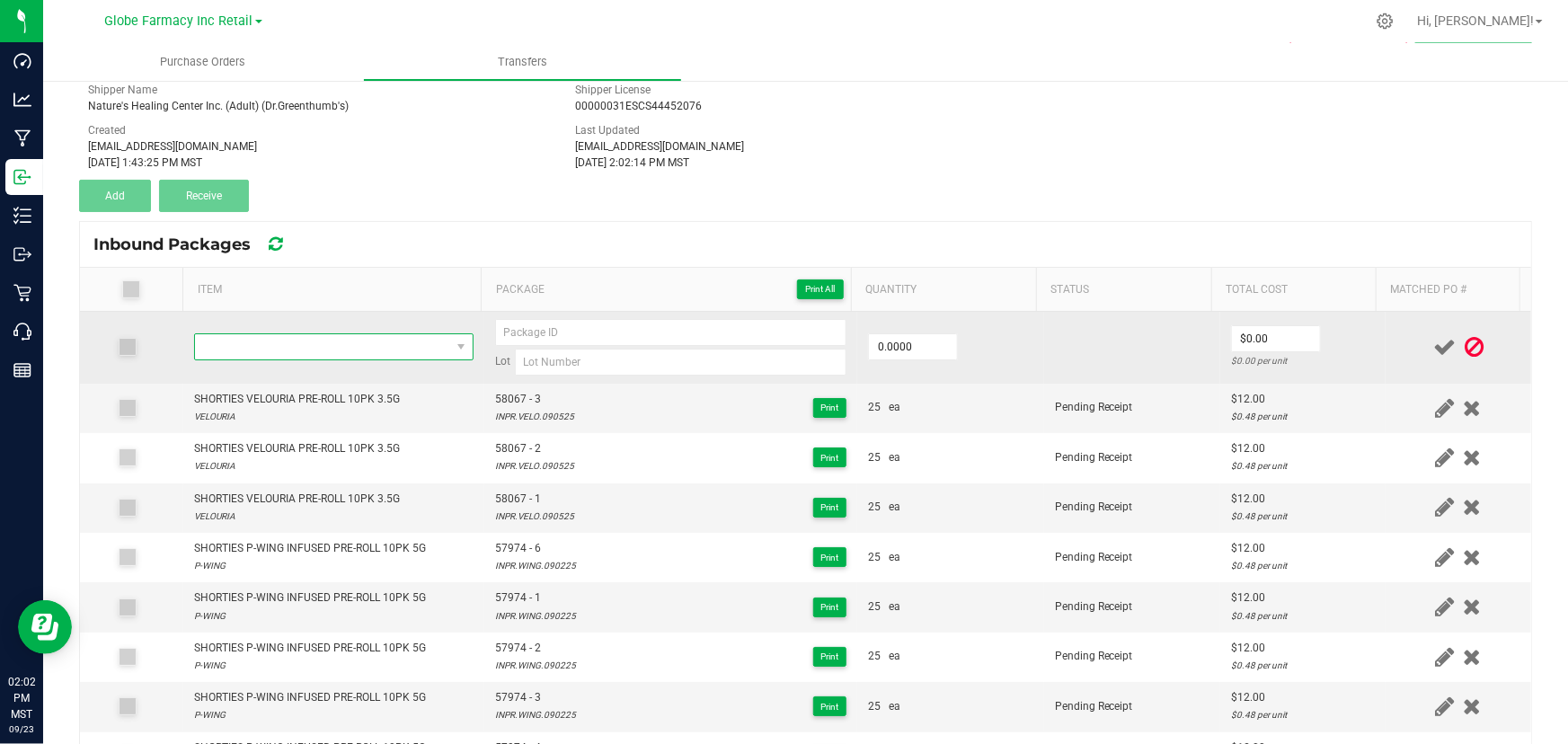
click at [307, 338] on span "NO DATA FOUND" at bounding box center [323, 347] width 255 height 25
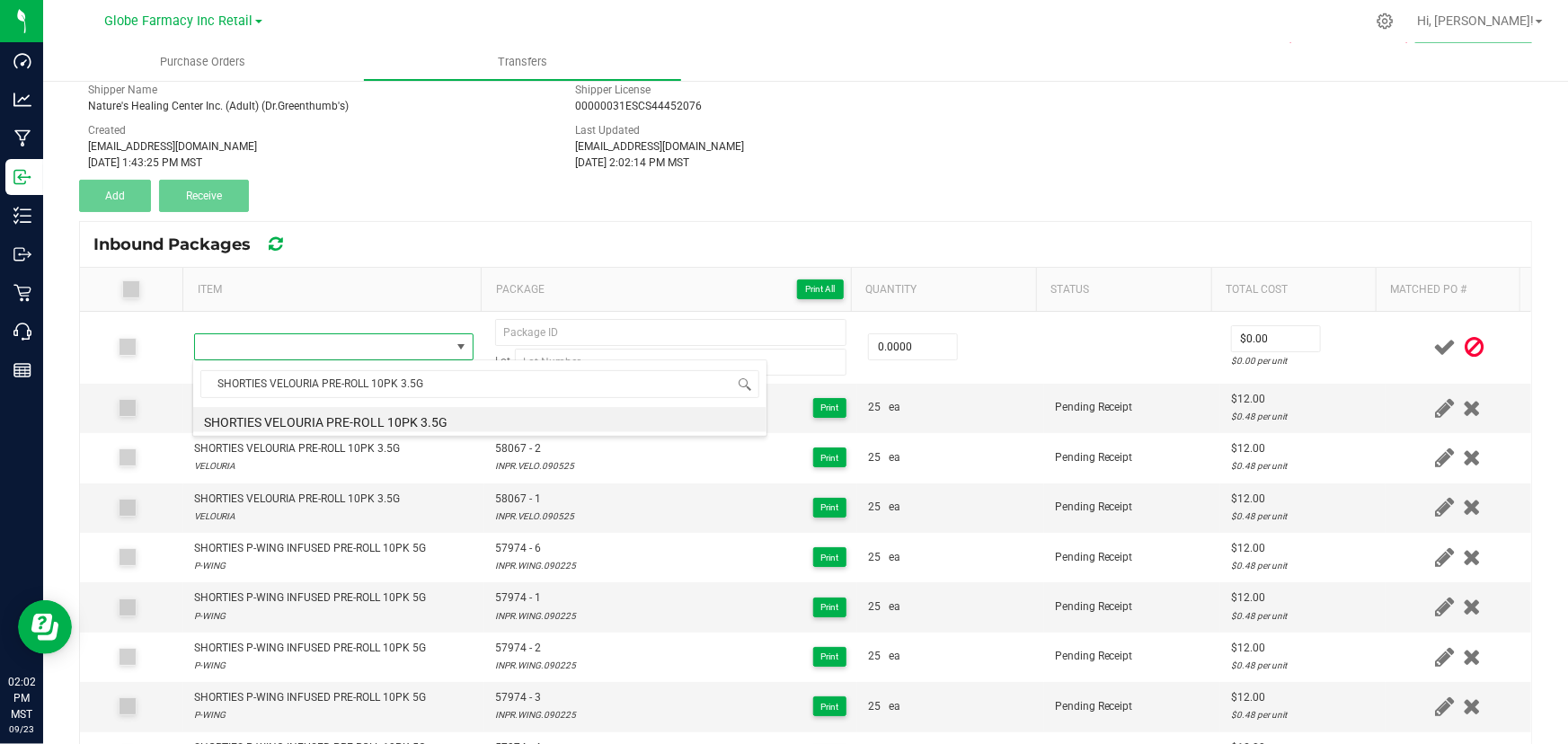
click at [334, 412] on li "SHORTIES VELOURIA PRE-ROLL 10PK 3.5G" at bounding box center [480, 419] width 574 height 25
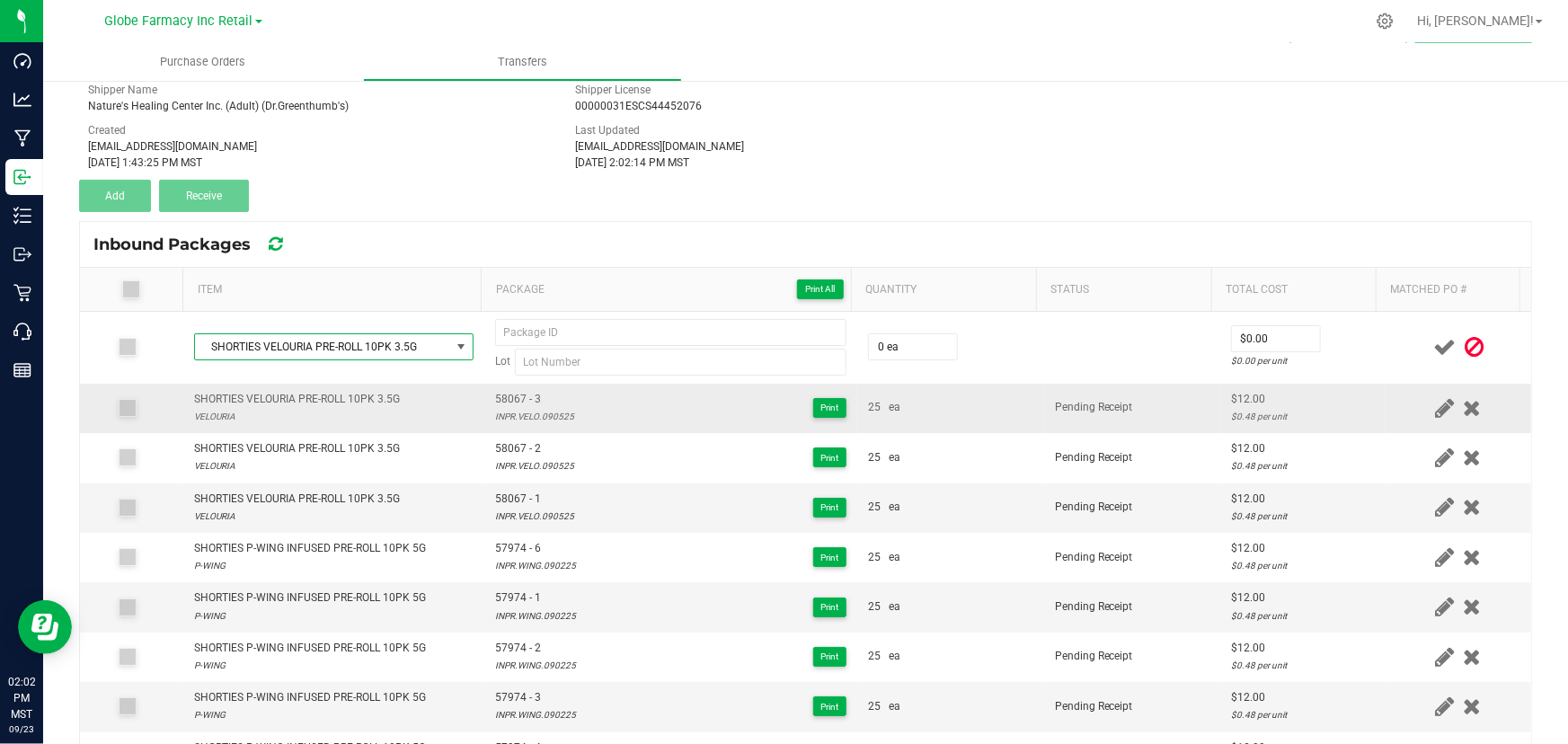
click at [495, 391] on span "58067 - 3" at bounding box center [534, 399] width 79 height 17
click at [536, 411] on div "INPR.VELO.090525" at bounding box center [534, 416] width 79 height 17
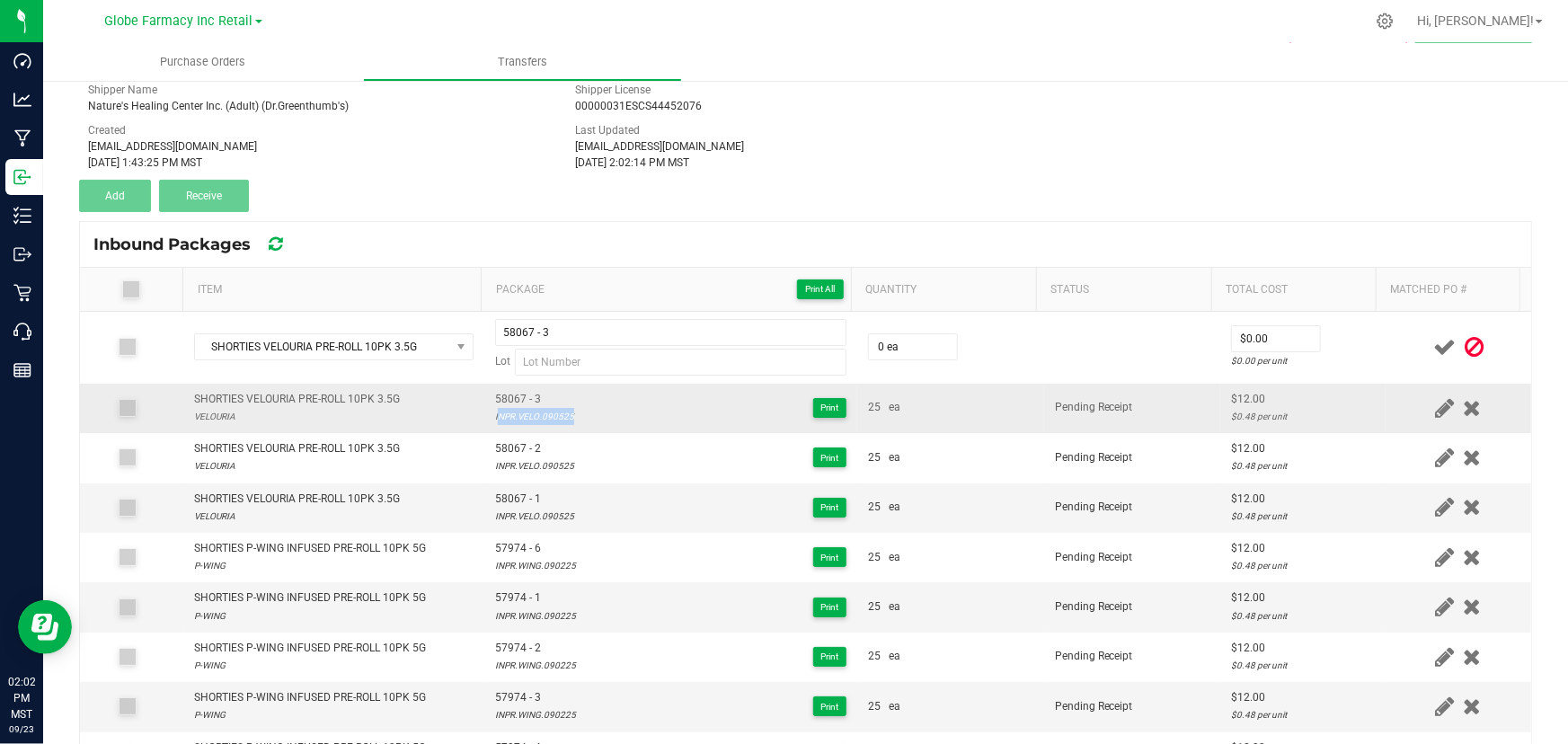
click at [536, 411] on div "INPR.VELO.090525" at bounding box center [534, 416] width 79 height 17
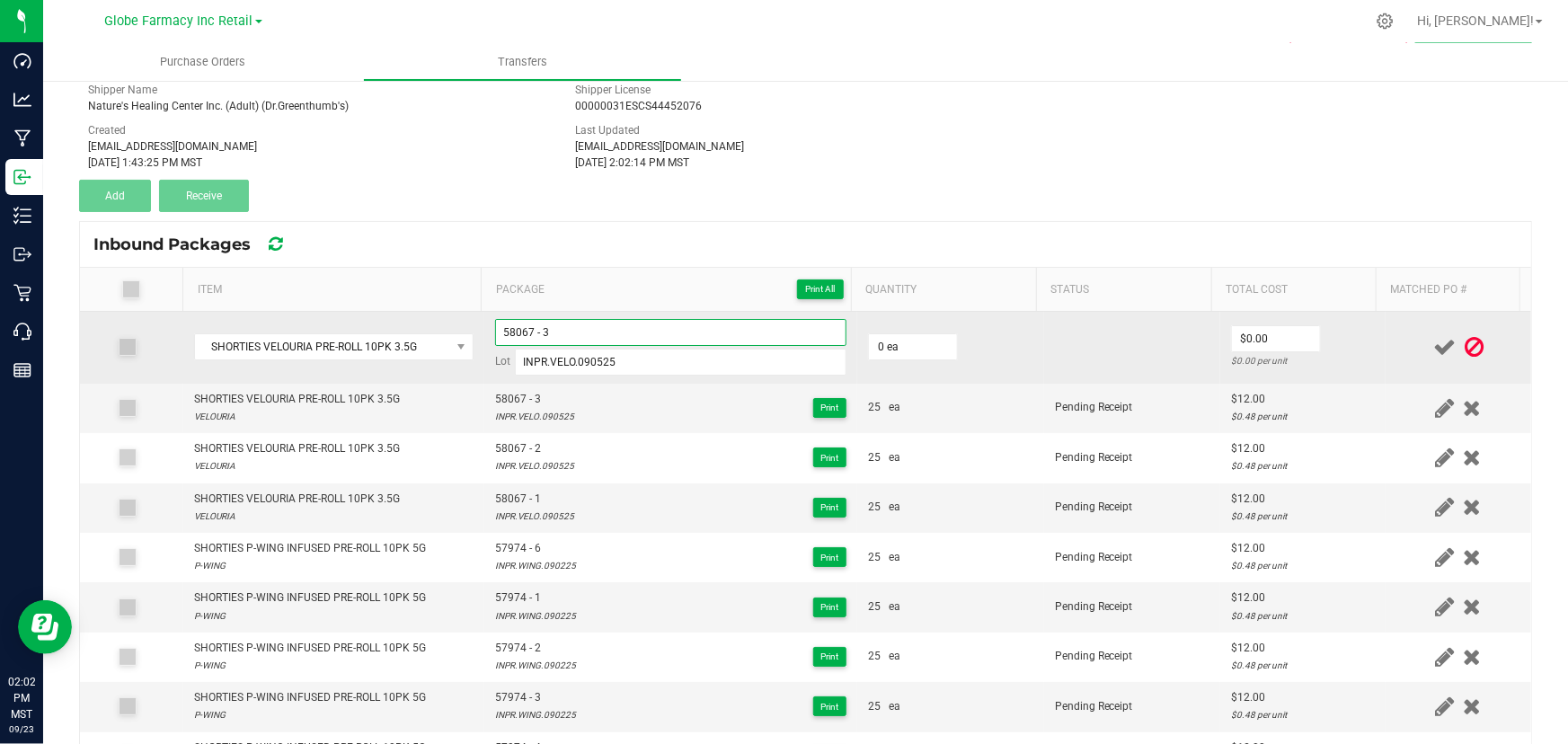
click at [607, 337] on input "58067 - 3" at bounding box center [670, 332] width 352 height 27
click at [926, 348] on input "0" at bounding box center [913, 347] width 88 height 25
click at [1247, 328] on input "0" at bounding box center [1276, 338] width 88 height 25
click at [1334, 334] on td "$12.00 $0.48 per unit" at bounding box center [1303, 347] width 166 height 71
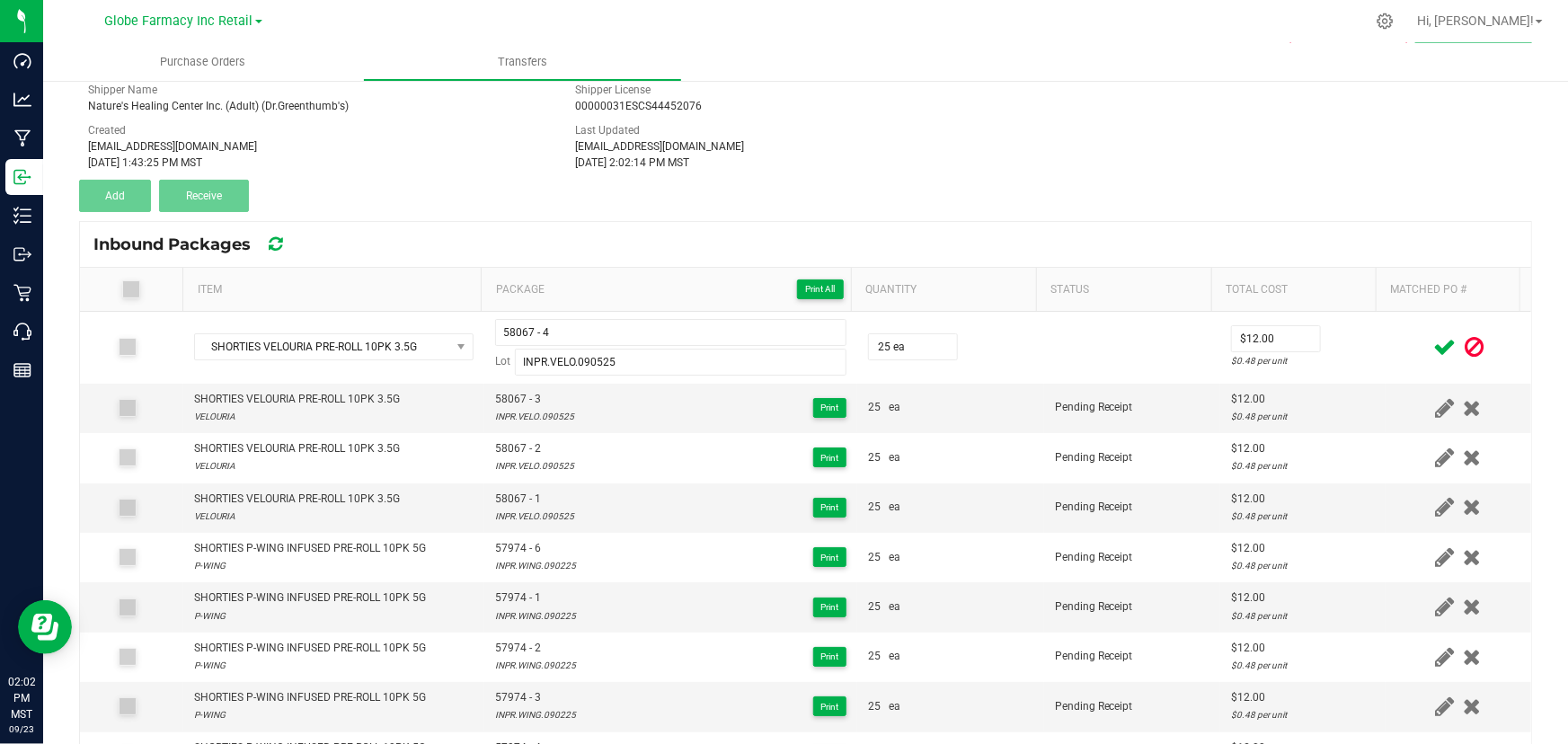
click at [1434, 341] on icon at bounding box center [1445, 348] width 23 height 23
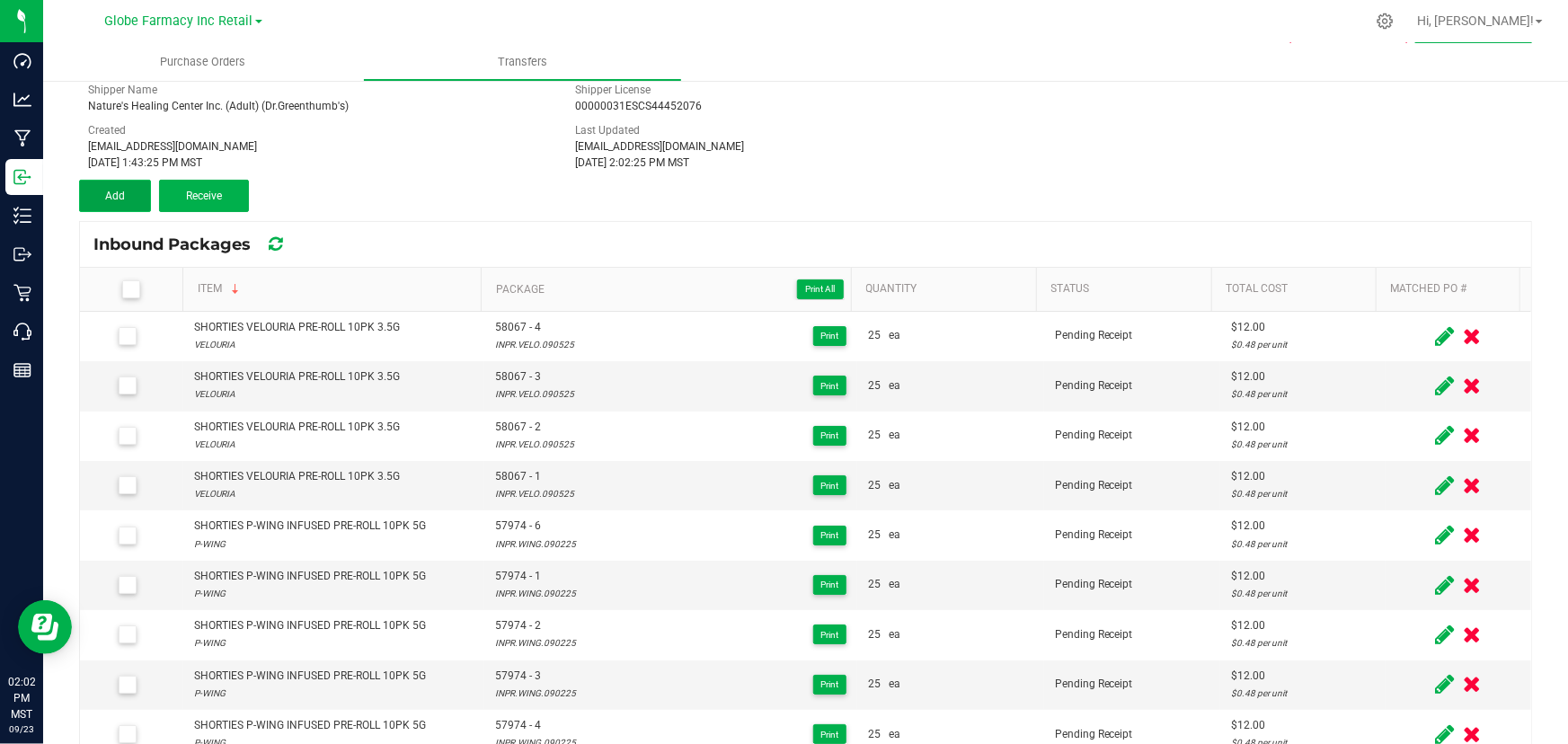
click at [98, 191] on button "Add" at bounding box center [114, 196] width 71 height 32
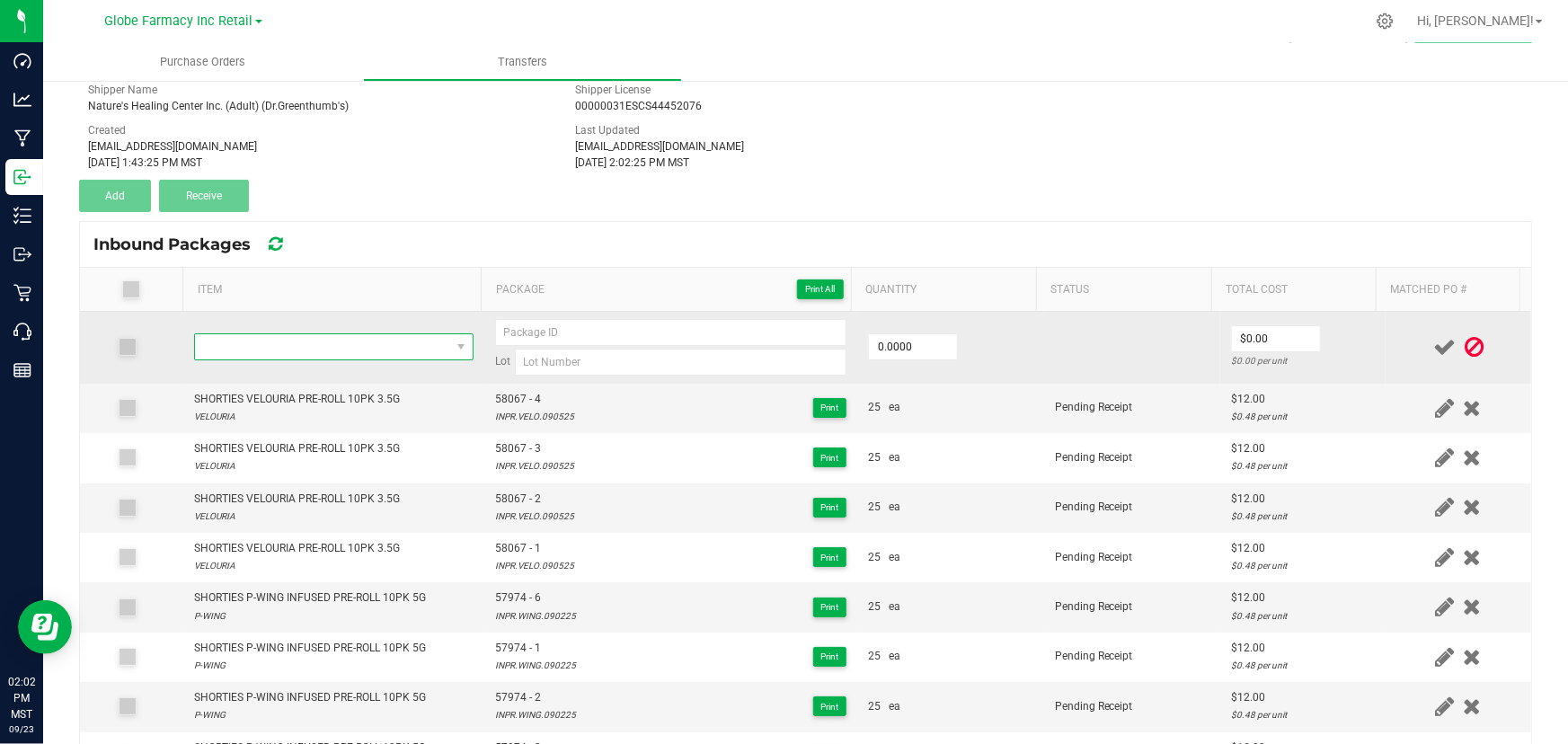
click at [267, 340] on span "NO DATA FOUND" at bounding box center [323, 347] width 255 height 25
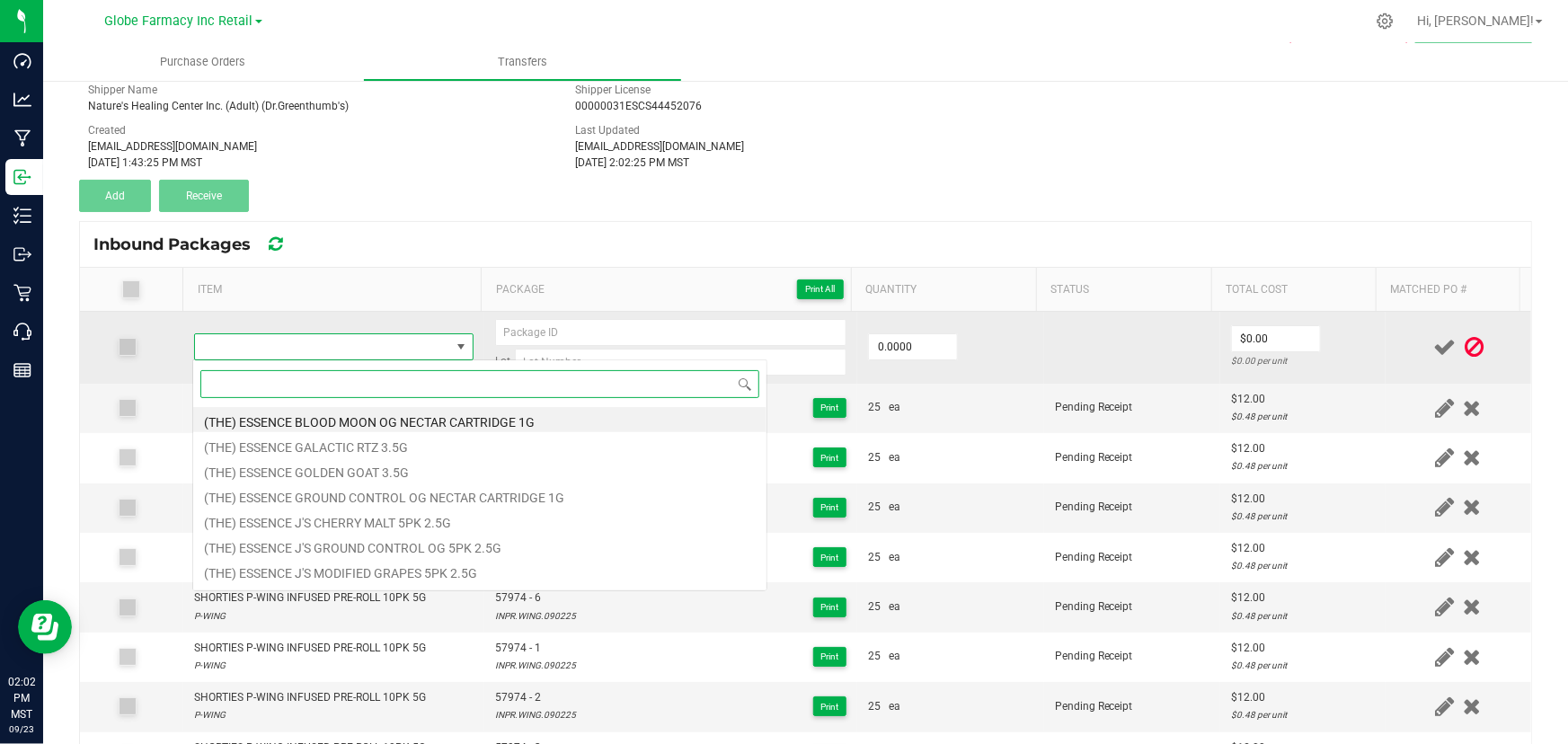
paste input "SHORTIES VELOURIA PRE-ROLL 10PK 3.5G"
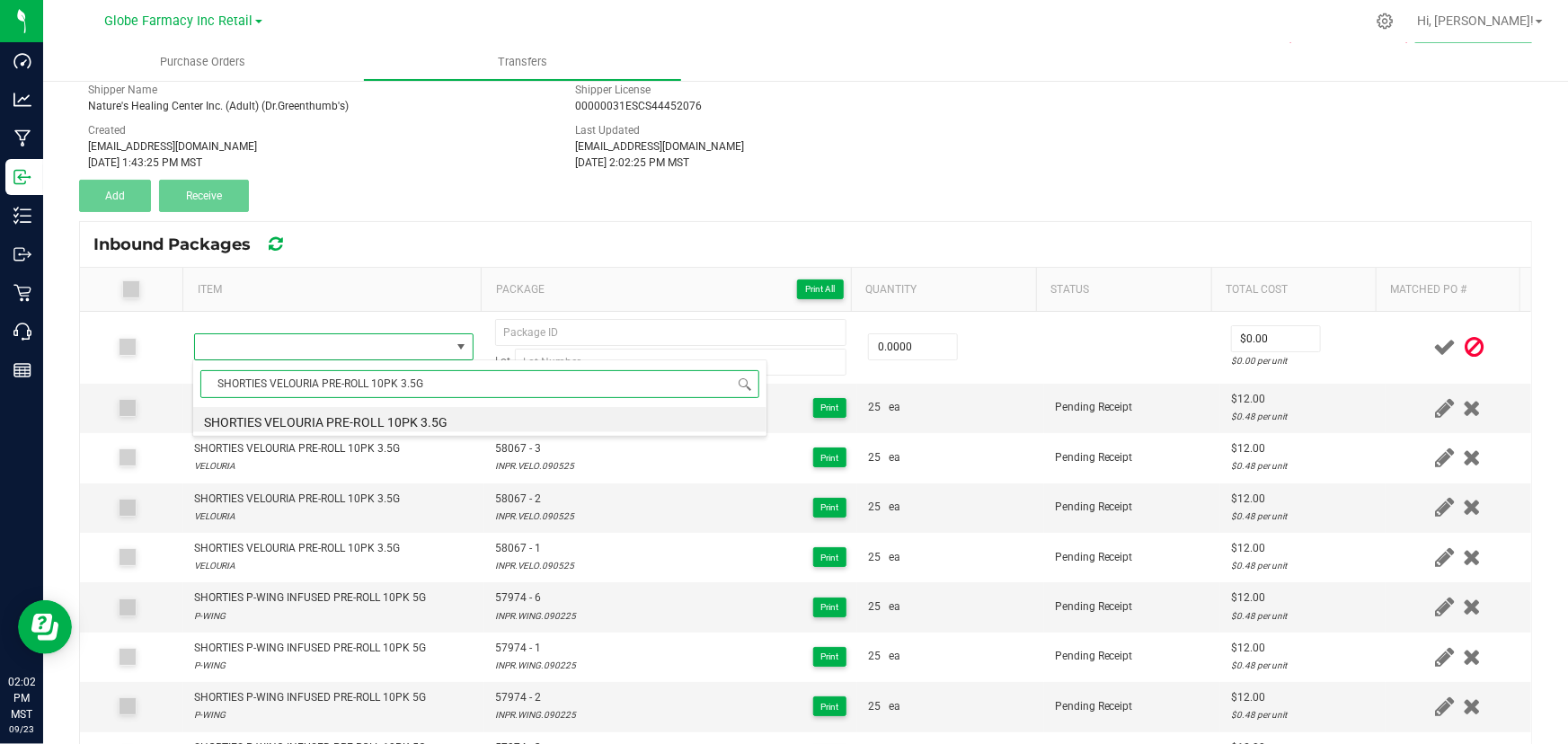
click at [340, 416] on li "SHORTIES VELOURIA PRE-ROLL 10PK 3.5G" at bounding box center [480, 419] width 574 height 25
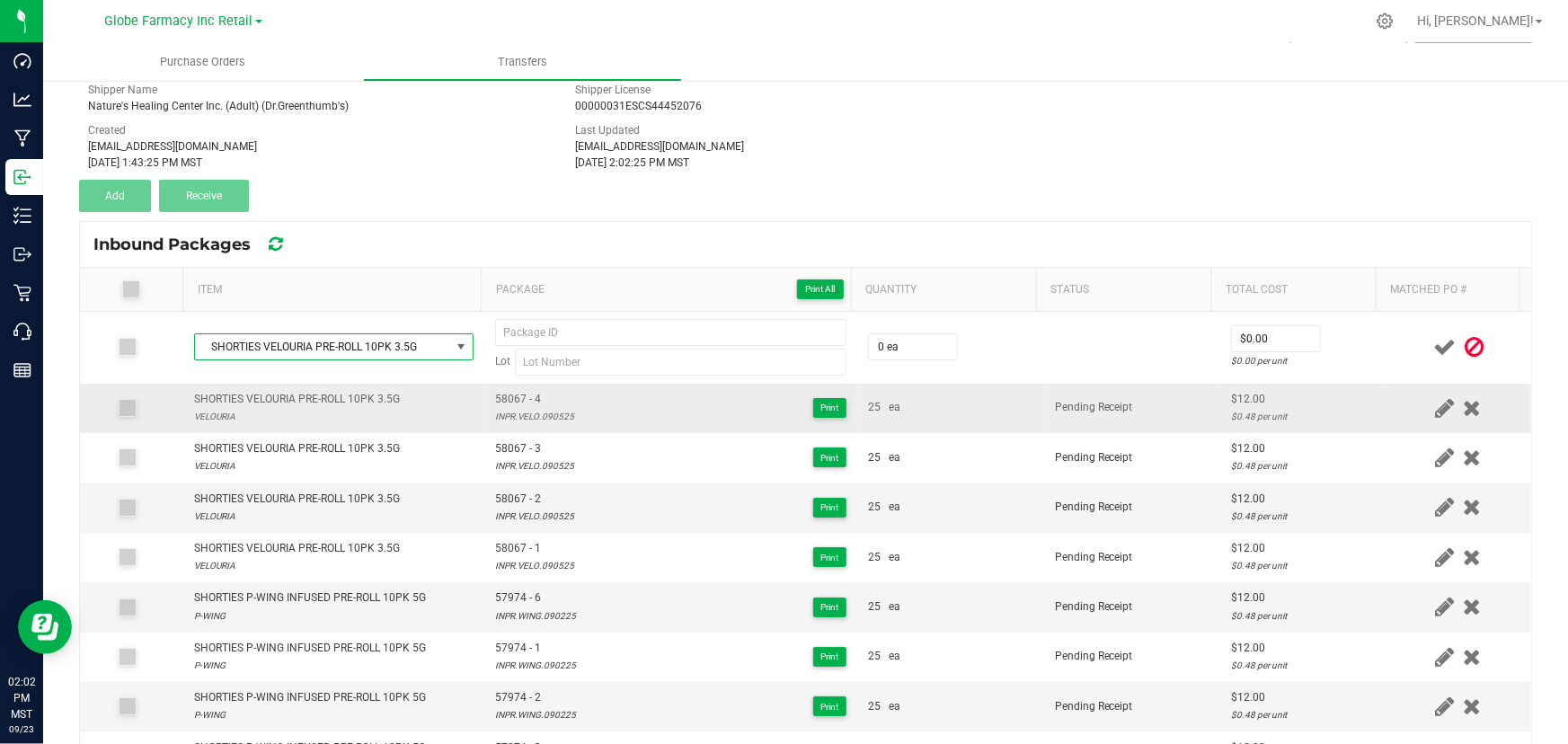
click at [484, 421] on td "58067 - 4 INPR.VELO.090525 Print" at bounding box center [670, 409] width 373 height 50
click at [484, 416] on td "58067 - 4 INPR.VELO.090525 Print" at bounding box center [670, 409] width 373 height 50
click at [484, 386] on td "58067 - 4 INPR.VELO.090525 Print" at bounding box center [670, 409] width 373 height 50
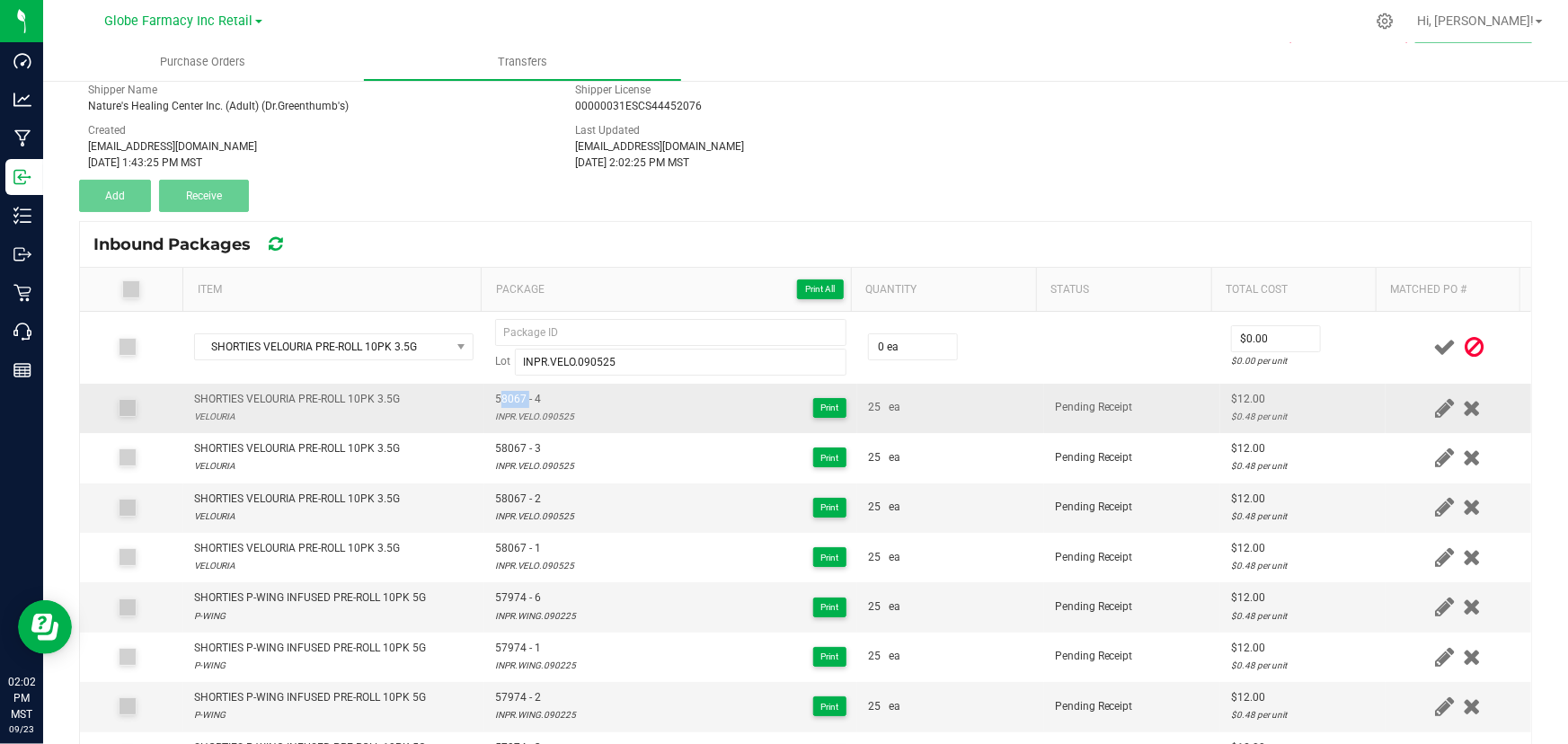
click at [484, 389] on td "58067 - 4 INPR.VELO.090525 Print" at bounding box center [670, 409] width 373 height 50
click at [498, 394] on span "58067 - 4" at bounding box center [534, 399] width 79 height 17
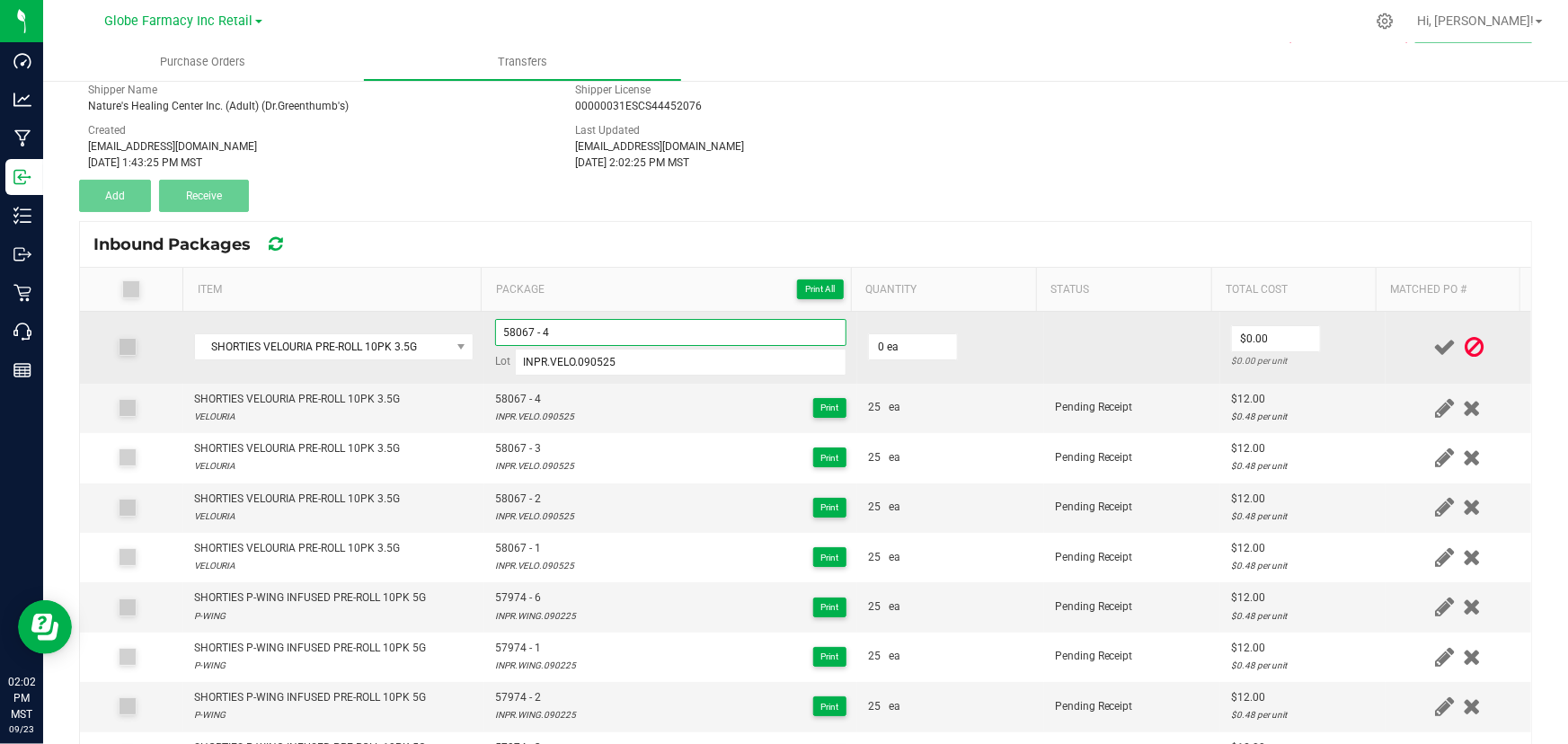
click at [588, 334] on input "58067 - 4" at bounding box center [670, 332] width 352 height 27
click at [892, 334] on input "0" at bounding box center [913, 347] width 88 height 25
click at [1269, 325] on span "0" at bounding box center [1276, 338] width 90 height 27
click at [1363, 342] on td "$12.00 $0.04 per unit" at bounding box center [1303, 347] width 166 height 71
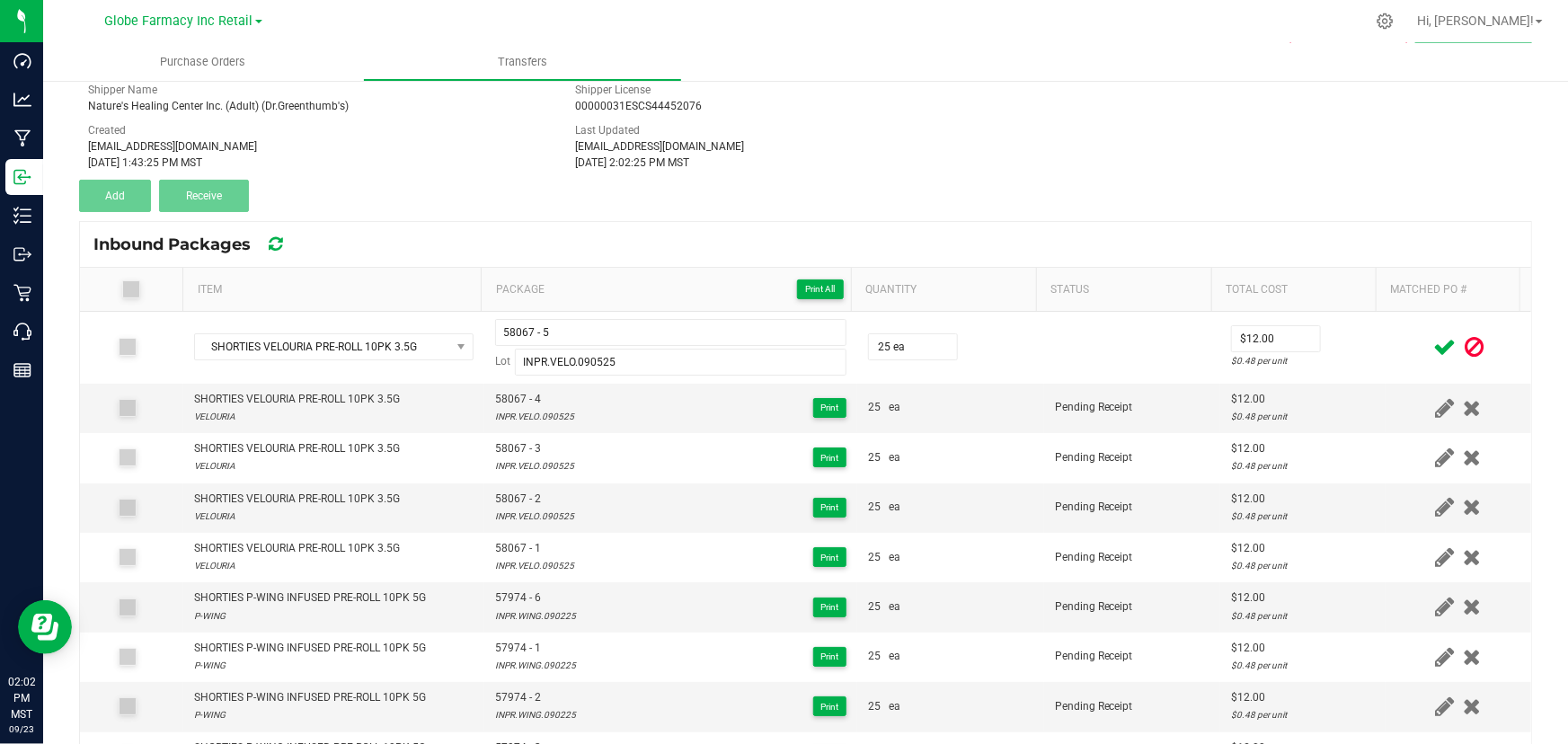
click at [1434, 345] on icon at bounding box center [1445, 348] width 23 height 23
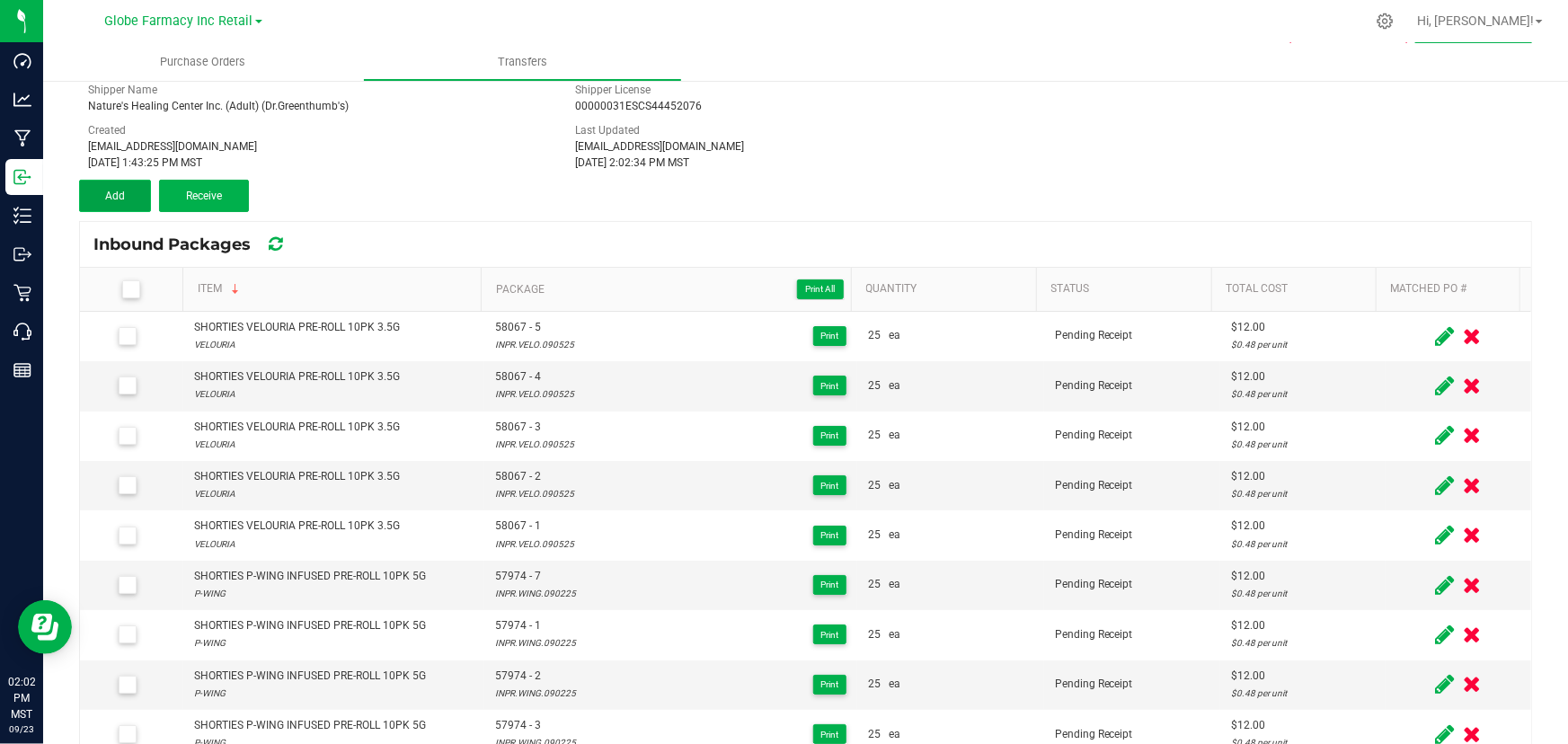
click at [132, 185] on button "Add" at bounding box center [114, 196] width 71 height 32
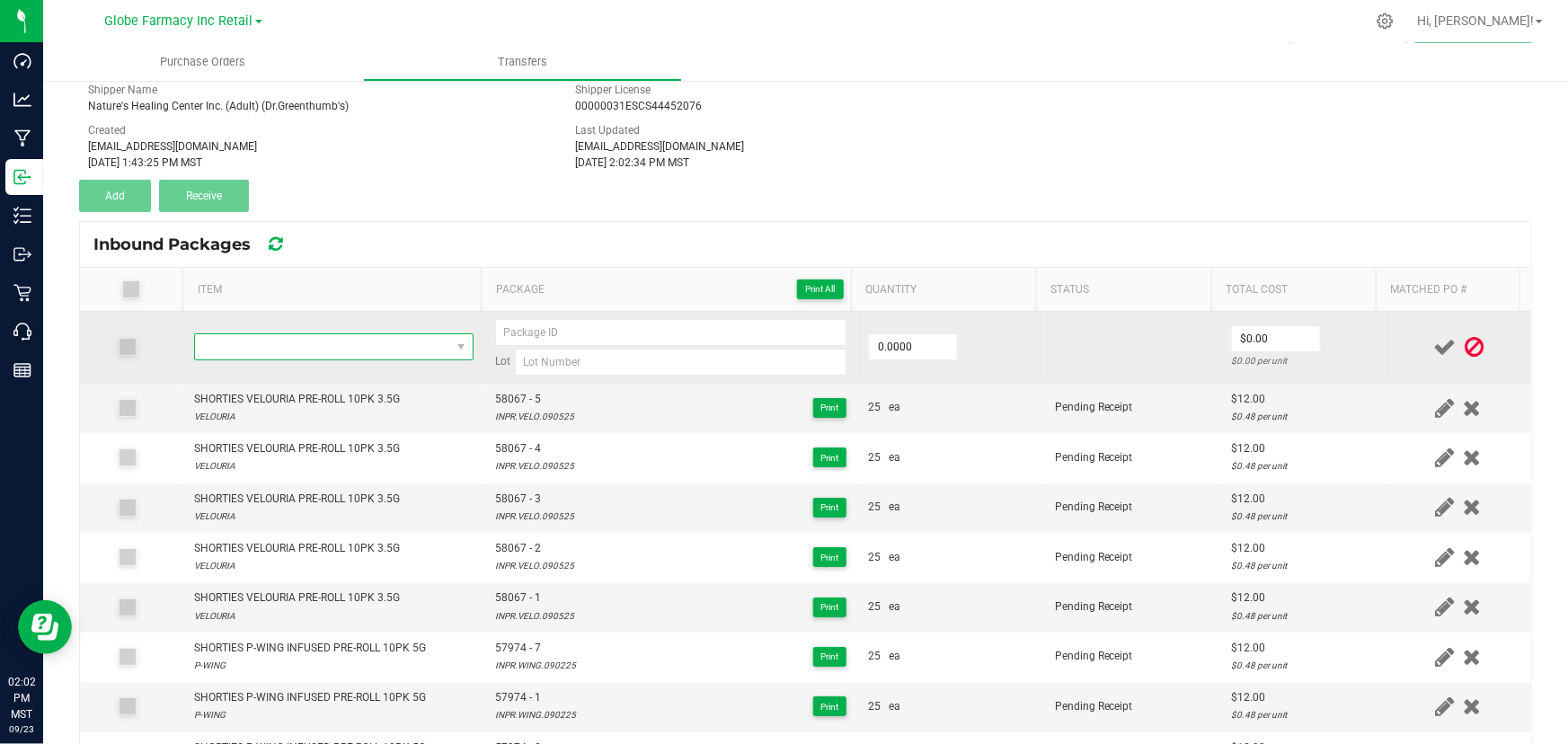
click at [248, 354] on span "NO DATA FOUND" at bounding box center [323, 347] width 255 height 25
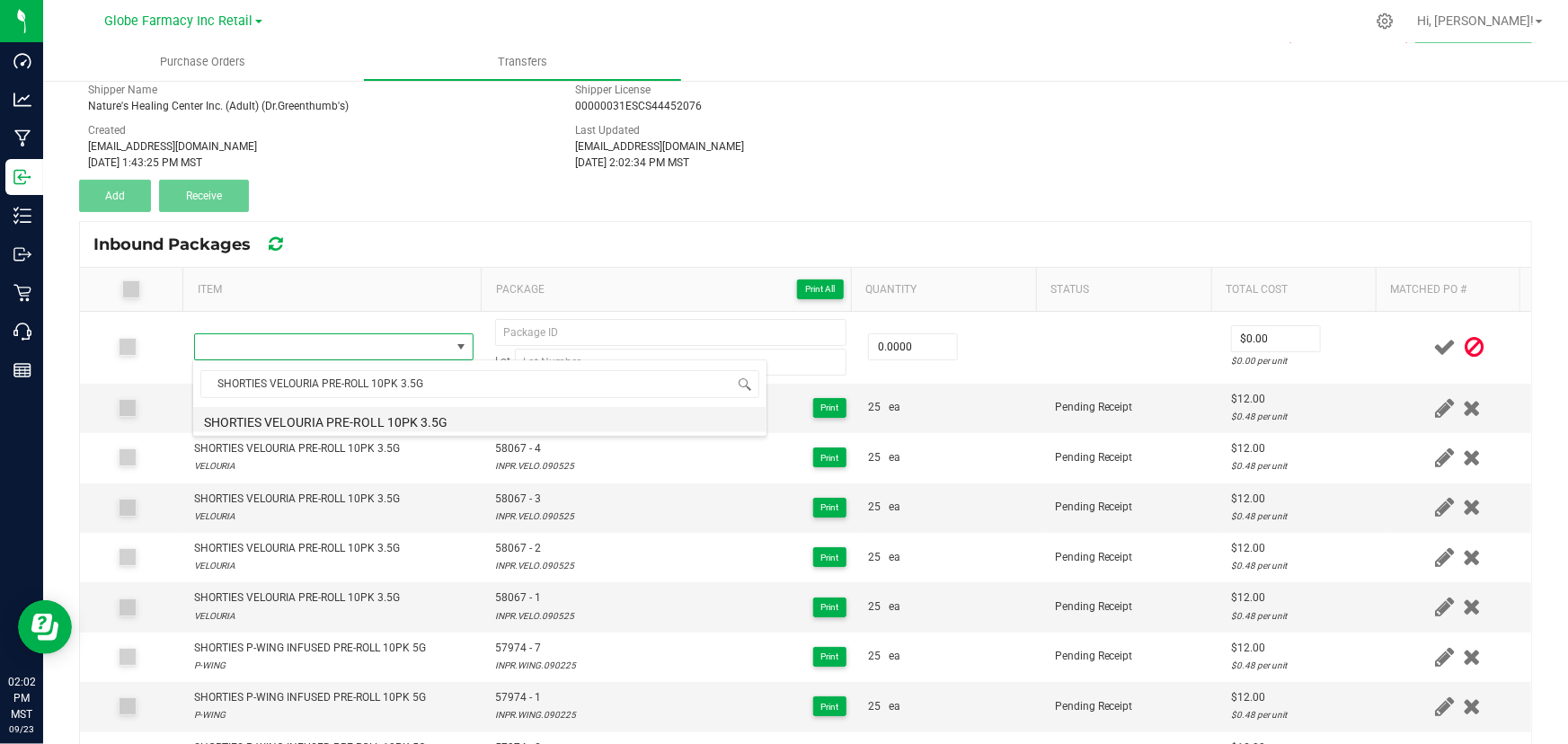
click at [346, 427] on li "SHORTIES VELOURIA PRE-ROLL 10PK 3.5G" at bounding box center [480, 419] width 574 height 25
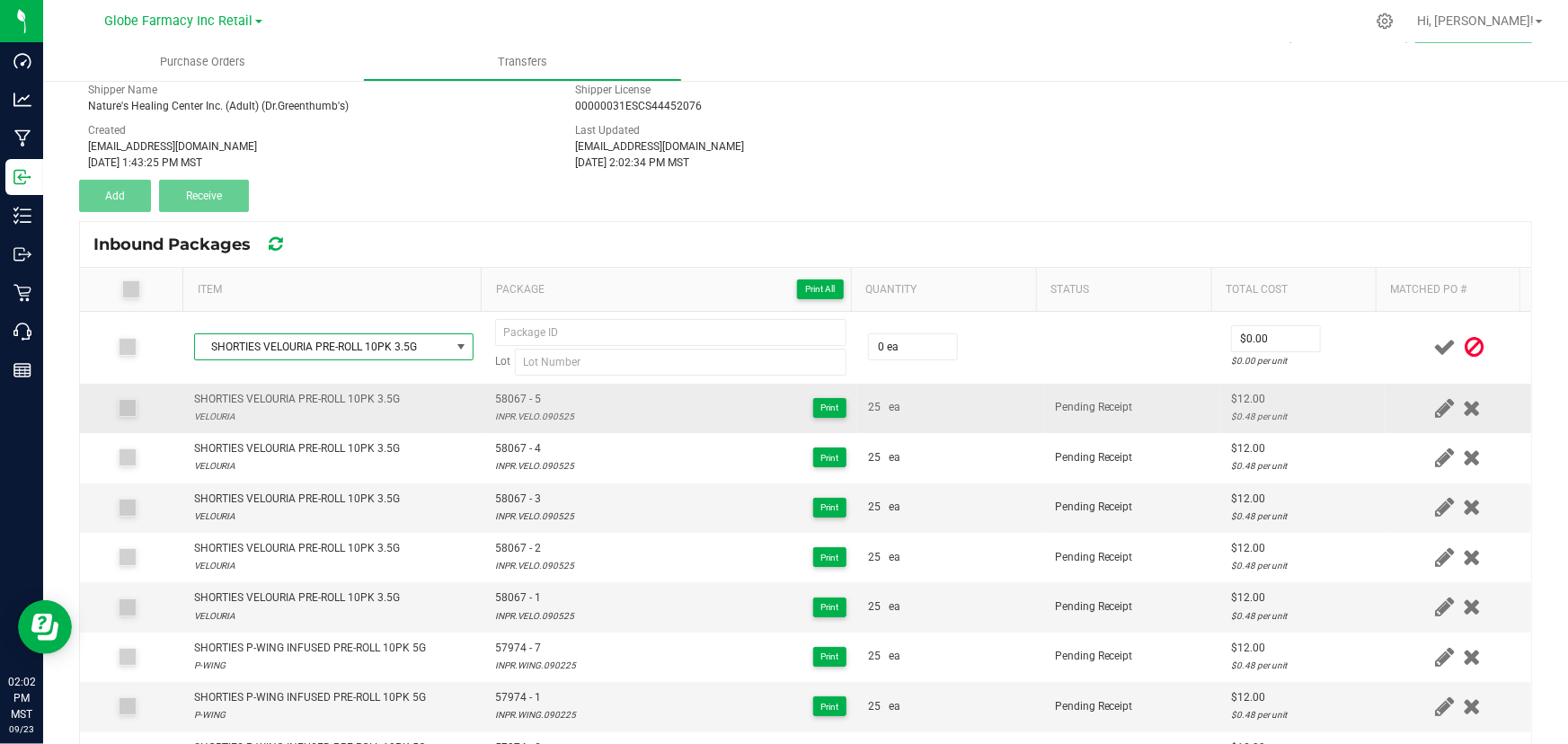
click at [504, 391] on span "58067 - 5" at bounding box center [534, 399] width 79 height 17
click at [521, 409] on div "INPR.VELO.090525" at bounding box center [534, 416] width 79 height 17
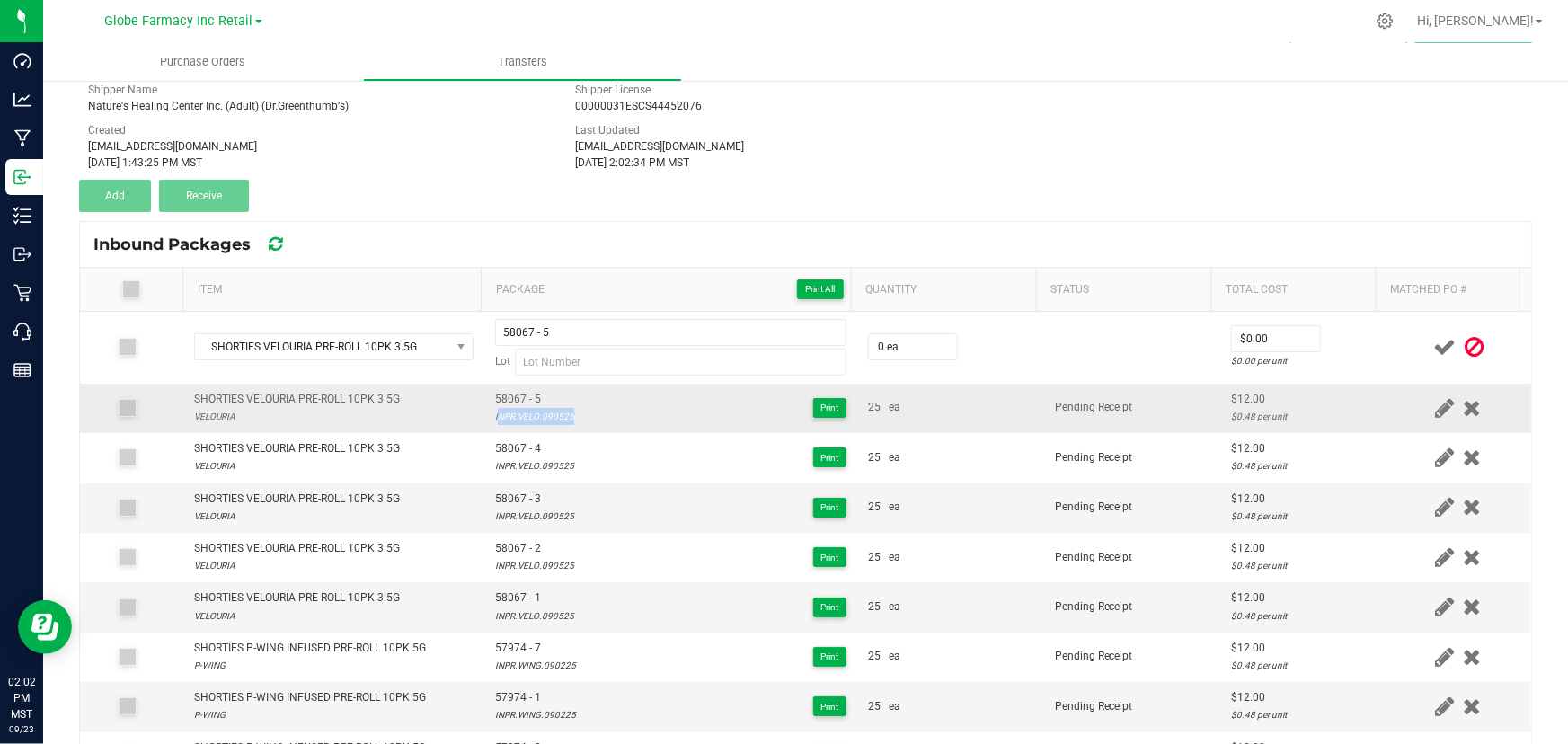
click at [521, 409] on div "INPR.VELO.090525" at bounding box center [534, 416] width 79 height 17
drag, startPoint x: 521, startPoint y: 409, endPoint x: 547, endPoint y: 410, distance: 26.0
click at [556, 408] on div "INPR.VELO.090525" at bounding box center [534, 416] width 79 height 17
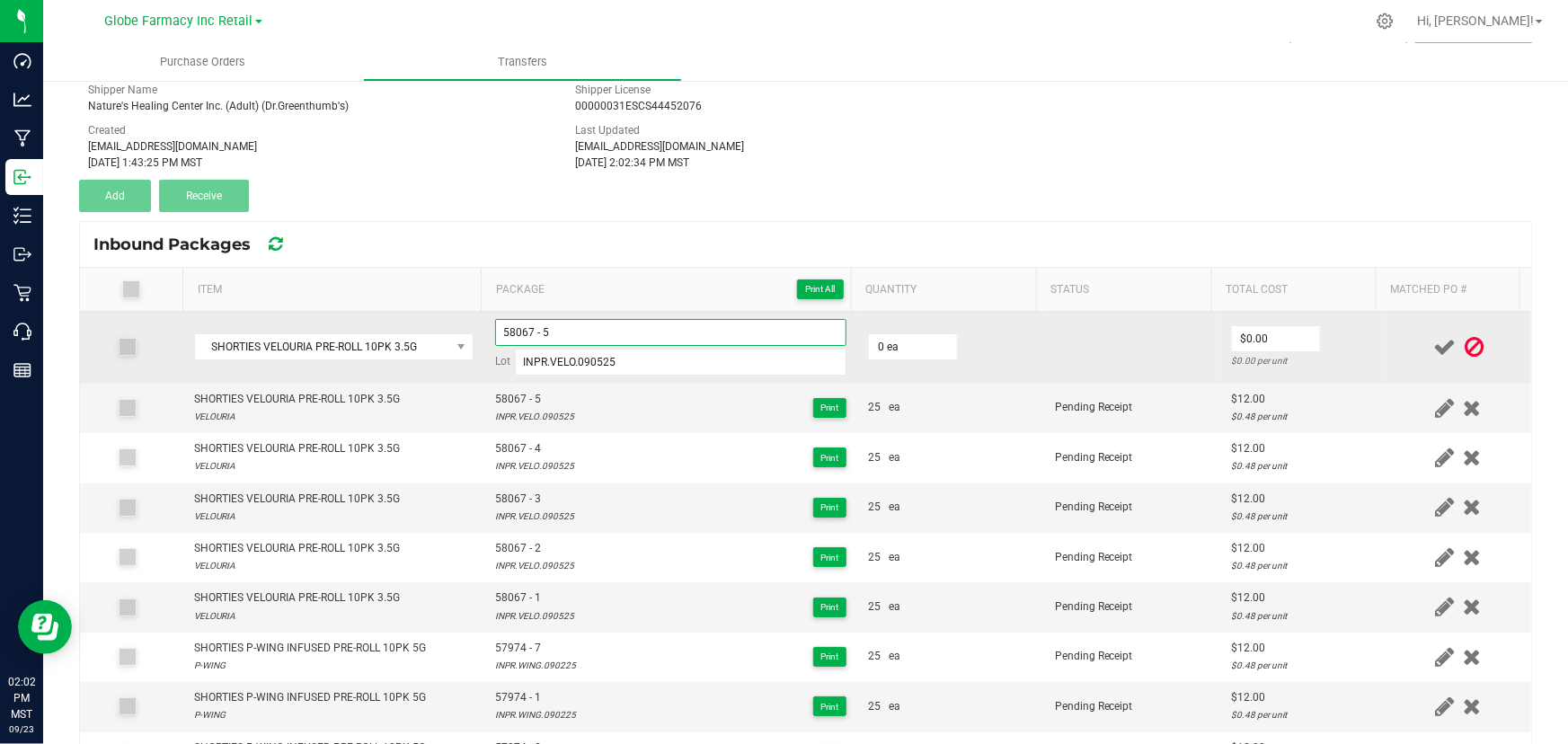
click at [587, 332] on input "58067 - 5" at bounding box center [670, 332] width 352 height 27
click at [893, 352] on input "0" at bounding box center [913, 347] width 88 height 25
click at [1255, 333] on input "0" at bounding box center [1276, 338] width 88 height 25
click at [1320, 341] on td "$12.00 $0.04 per unit" at bounding box center [1303, 347] width 166 height 71
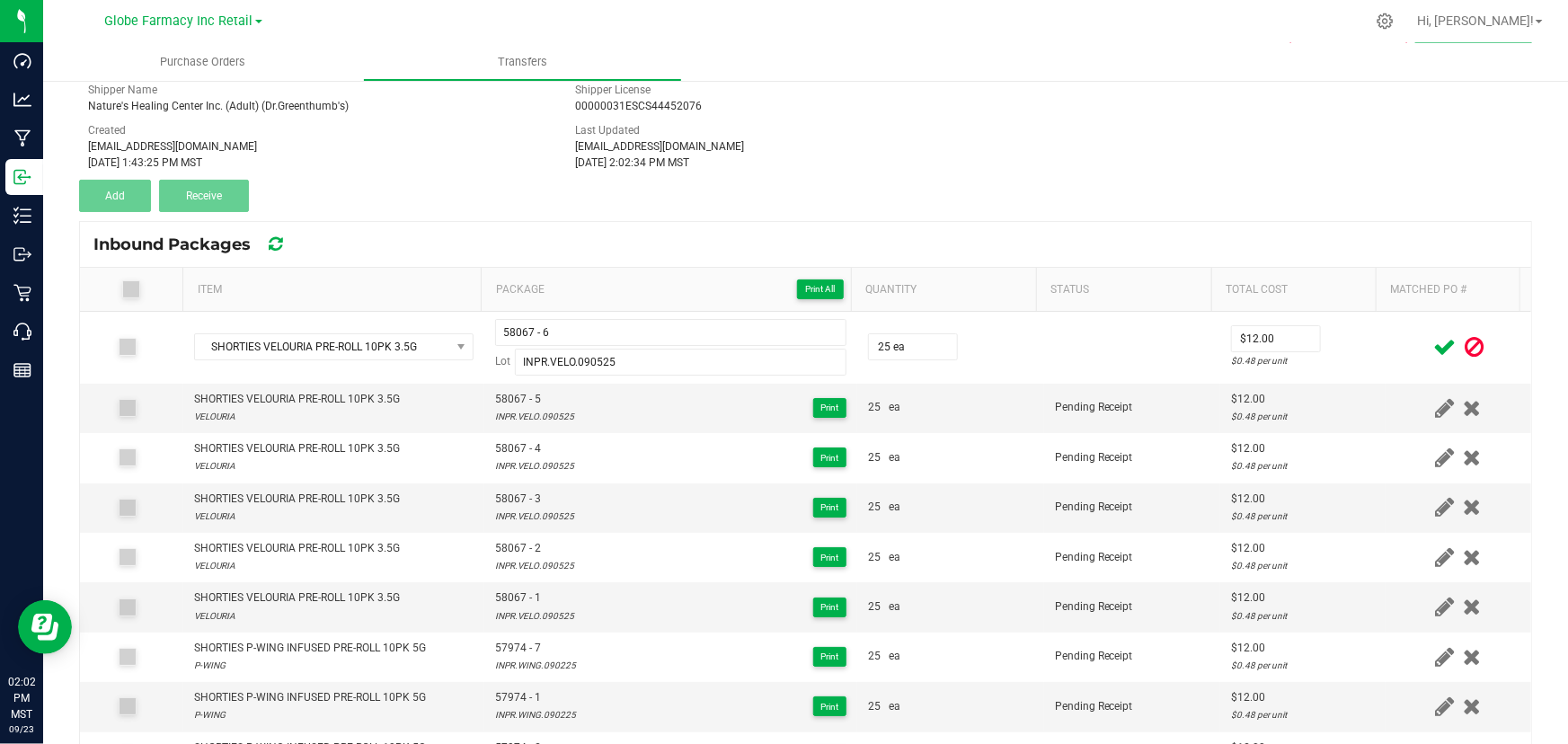
click at [1434, 336] on icon at bounding box center [1445, 348] width 23 height 23
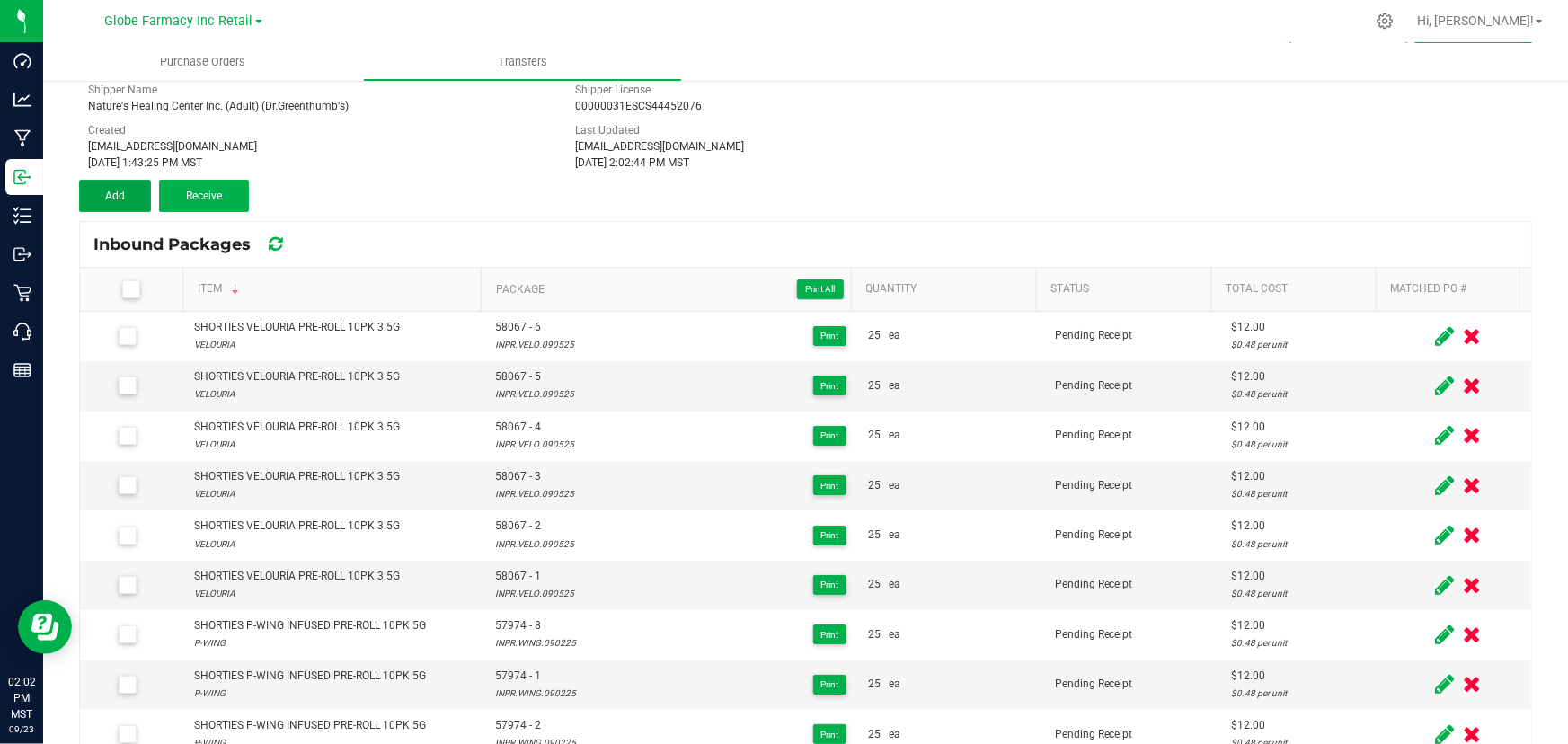
drag, startPoint x: 116, startPoint y: 193, endPoint x: 259, endPoint y: 273, distance: 163.9
click at [117, 192] on span "Add" at bounding box center [114, 195] width 20 height 12
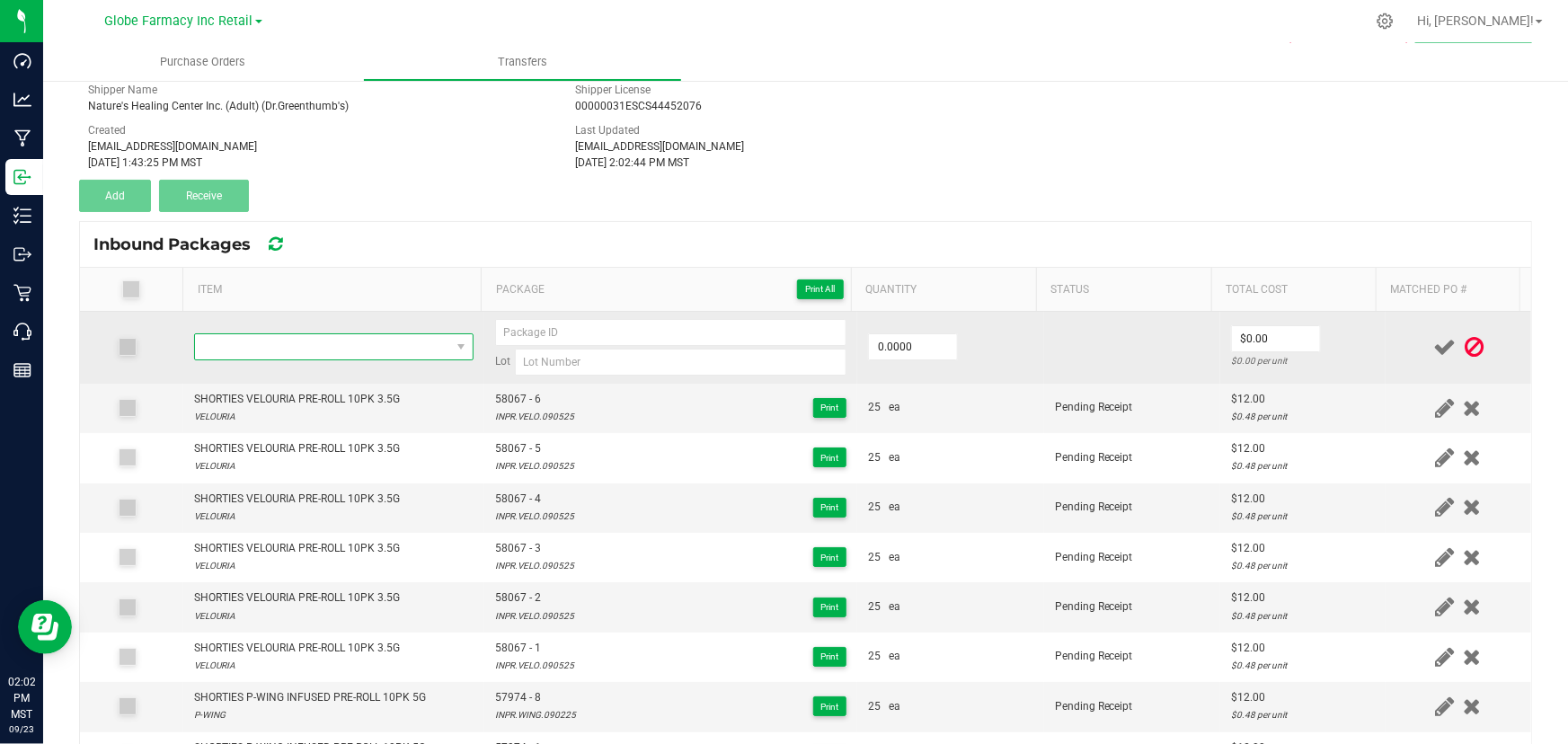
click at [305, 336] on span "NO DATA FOUND" at bounding box center [323, 347] width 255 height 25
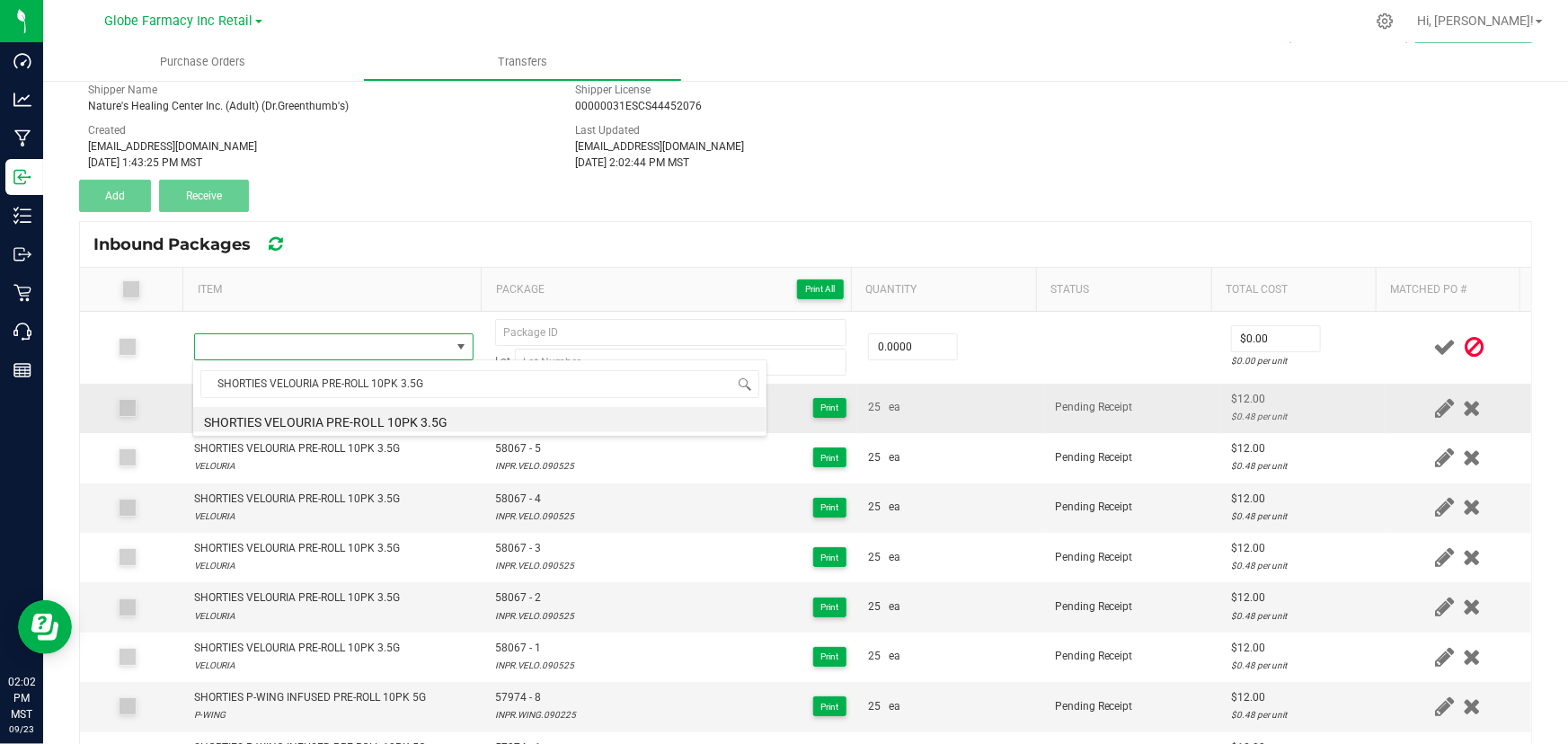
click at [319, 420] on li "SHORTIES VELOURIA PRE-ROLL 10PK 3.5G" at bounding box center [480, 419] width 574 height 25
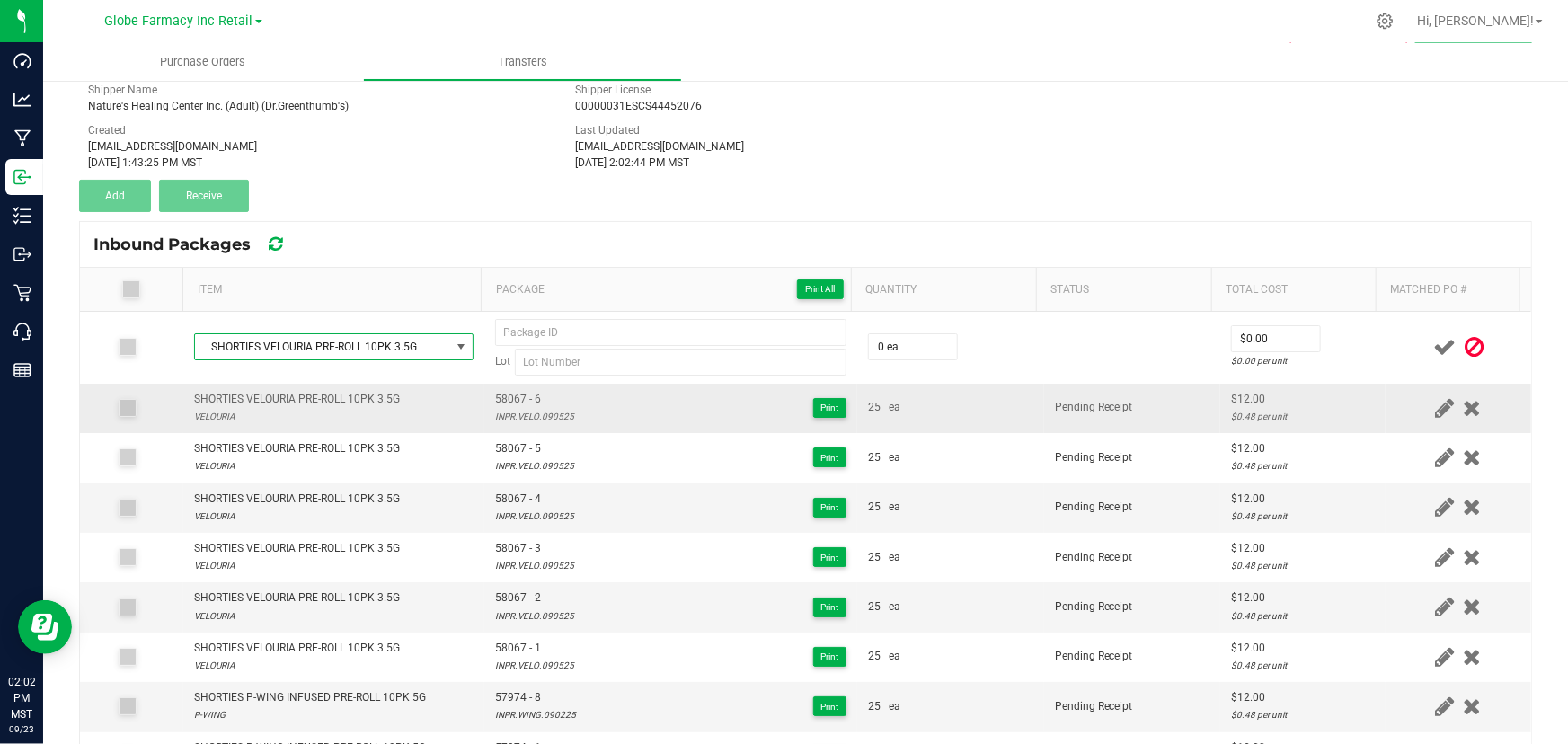
click at [495, 403] on span "58067 - 6" at bounding box center [534, 399] width 79 height 17
click at [539, 426] on td "58067 - 6 INPR.VELO.090525 Print" at bounding box center [670, 409] width 373 height 50
click at [539, 421] on div "INPR.VELO.090525" at bounding box center [534, 416] width 79 height 17
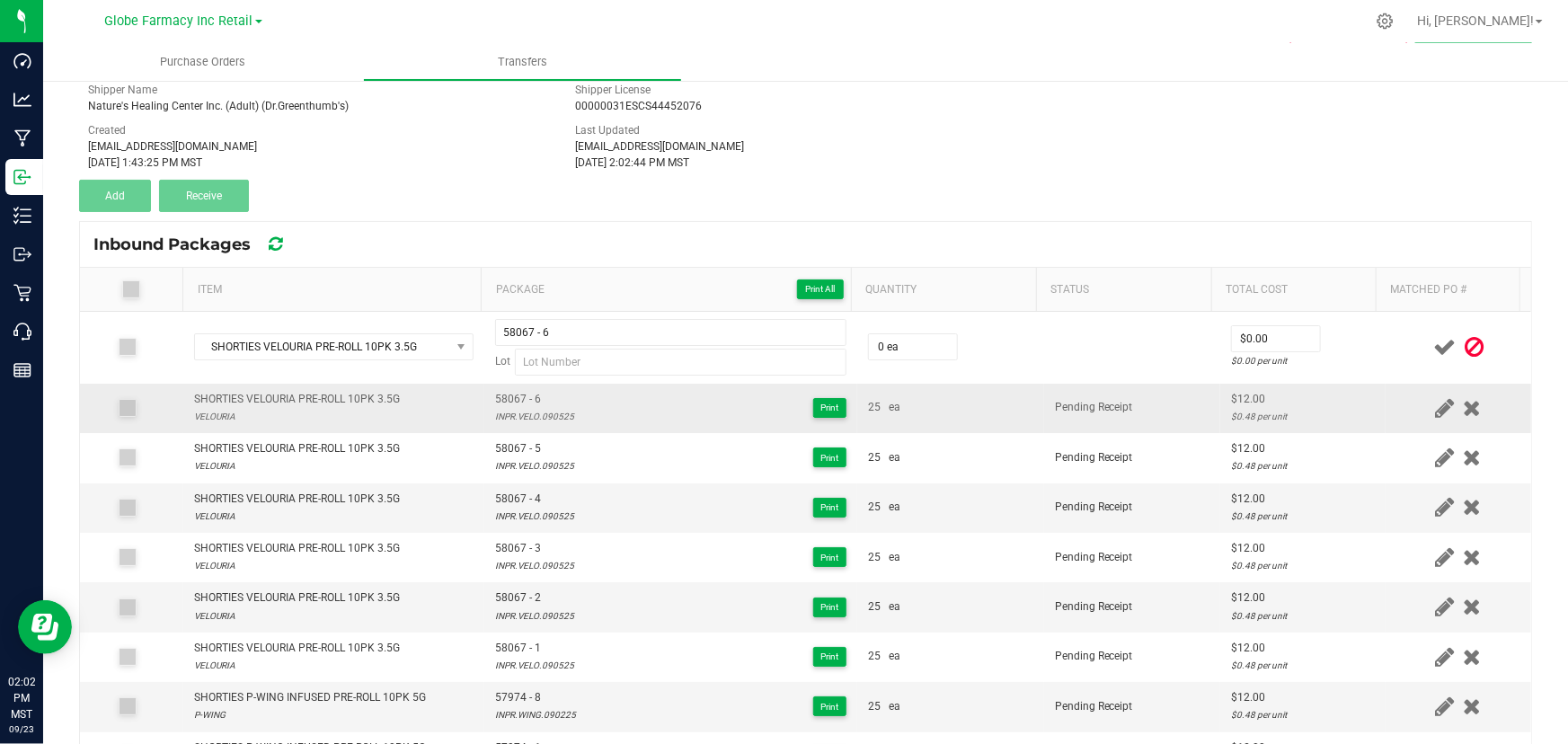
click at [539, 421] on div "INPR.VELO.090525" at bounding box center [534, 416] width 79 height 17
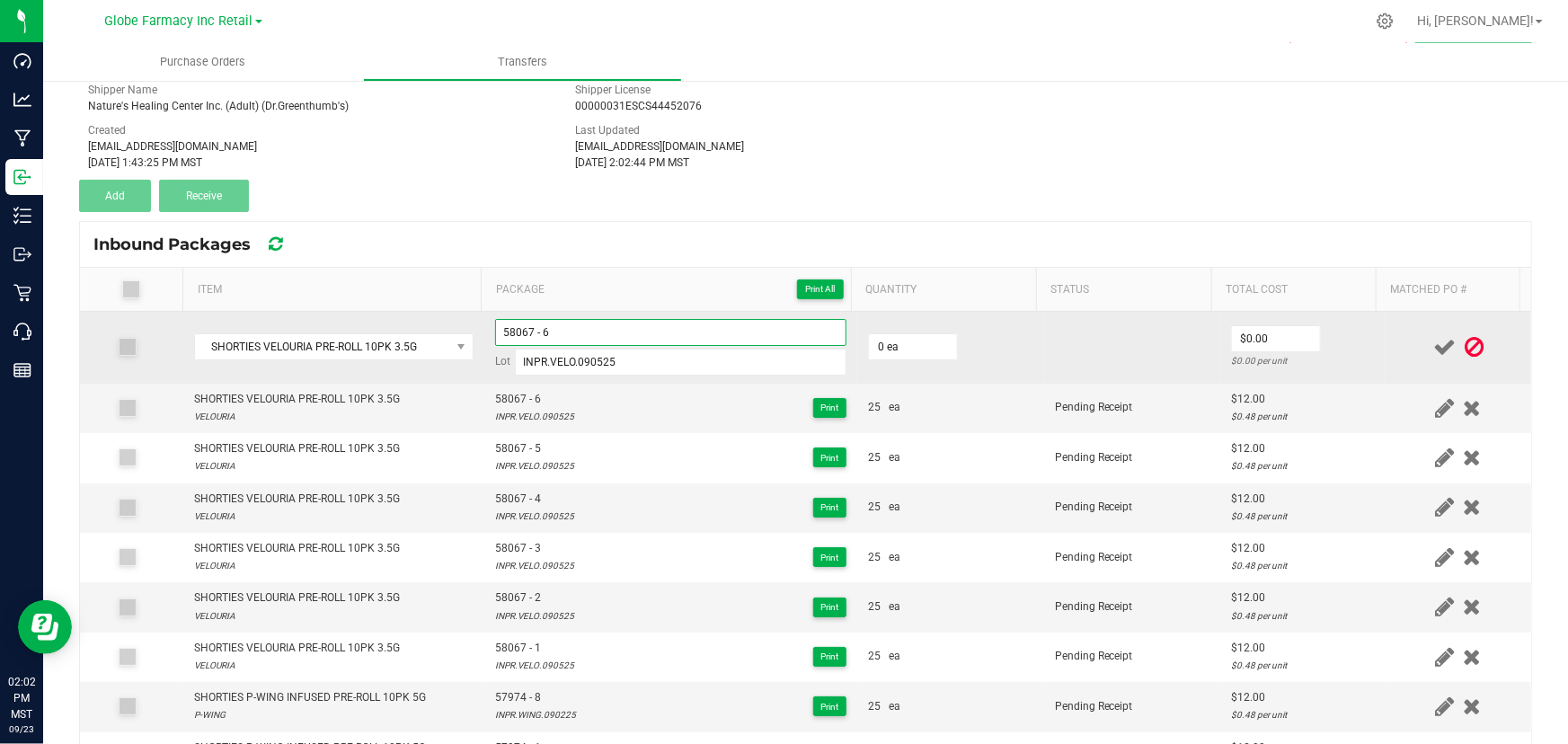
click at [566, 338] on input "58067 - 6" at bounding box center [670, 332] width 352 height 27
click at [857, 339] on td "0 ea" at bounding box center [950, 347] width 187 height 71
click at [884, 339] on input "0" at bounding box center [913, 347] width 88 height 25
click at [912, 338] on input "52" at bounding box center [913, 347] width 88 height 25
click at [911, 338] on input "52" at bounding box center [913, 347] width 88 height 25
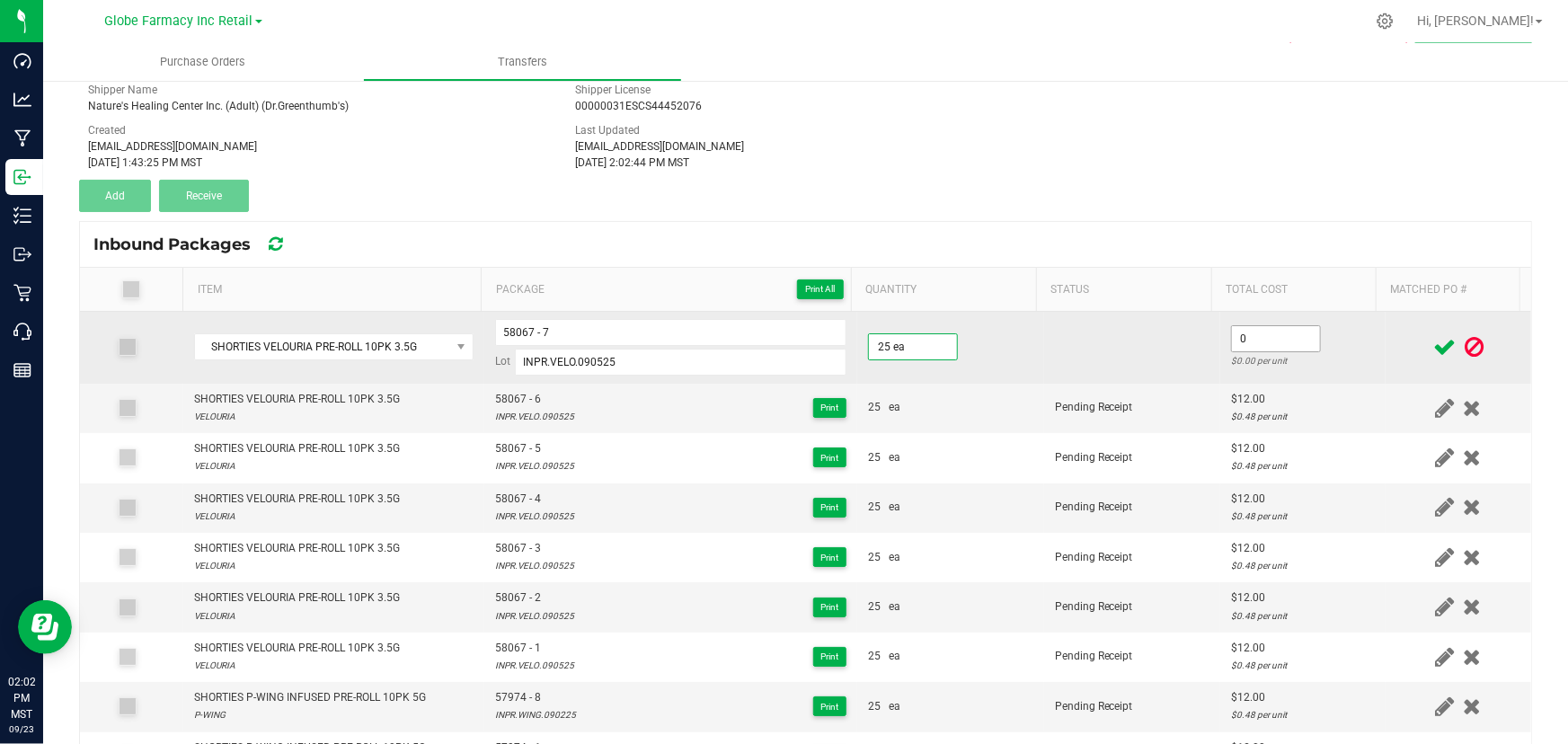
click at [1268, 339] on input "0" at bounding box center [1276, 338] width 88 height 25
click at [1304, 339] on td "$12.00 $0.48 per unit" at bounding box center [1303, 347] width 166 height 71
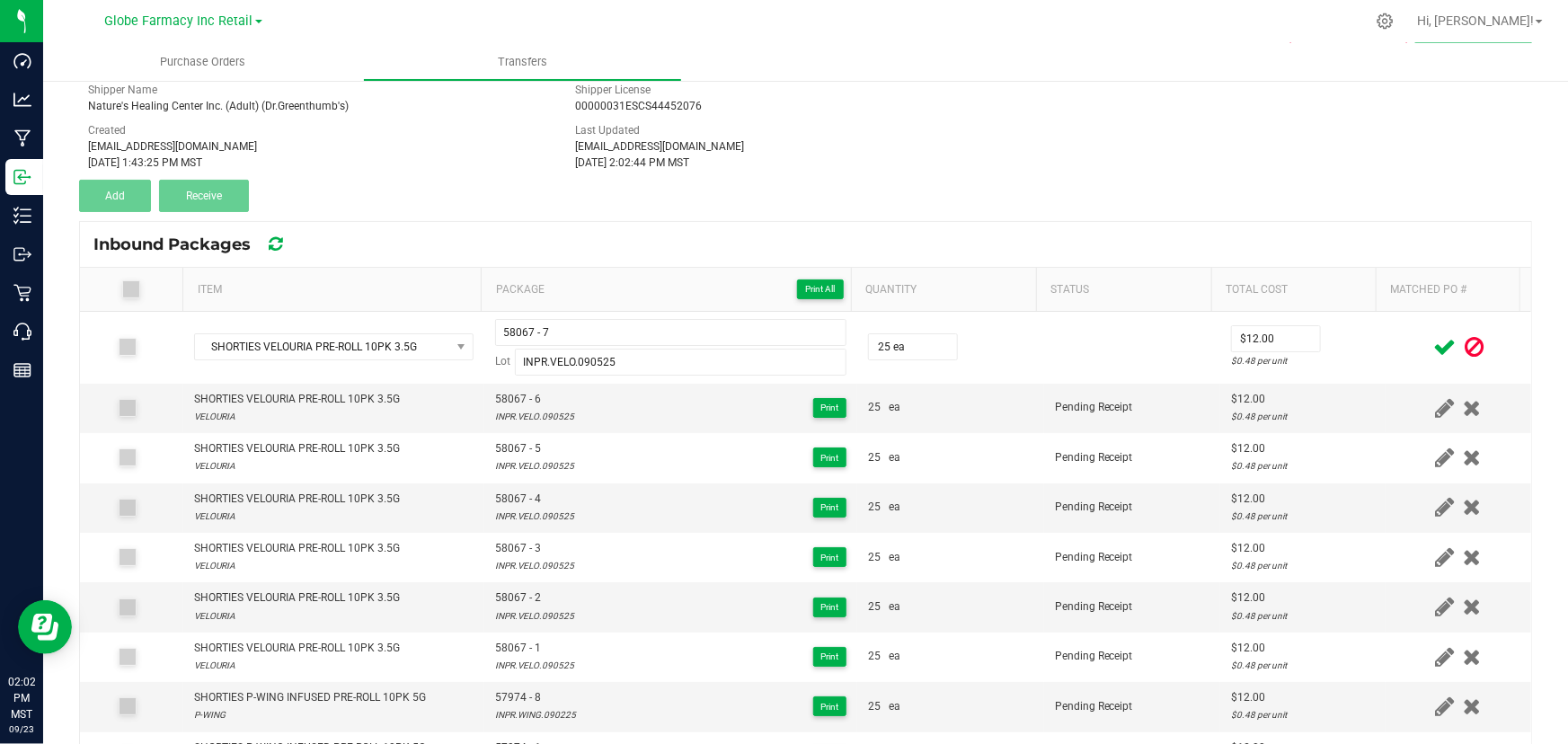
click at [1434, 347] on icon at bounding box center [1445, 348] width 23 height 23
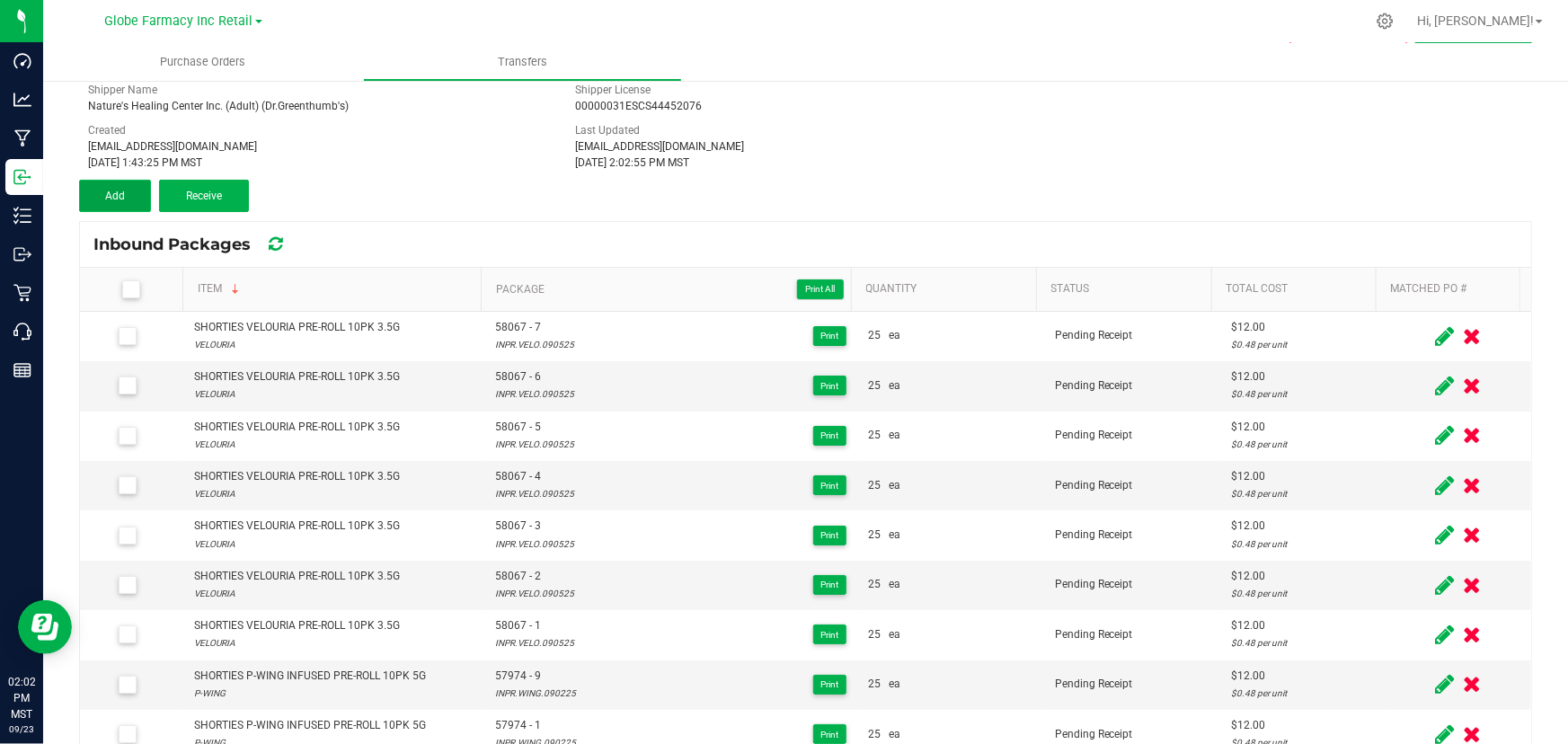
click at [100, 192] on button "Add" at bounding box center [114, 196] width 71 height 32
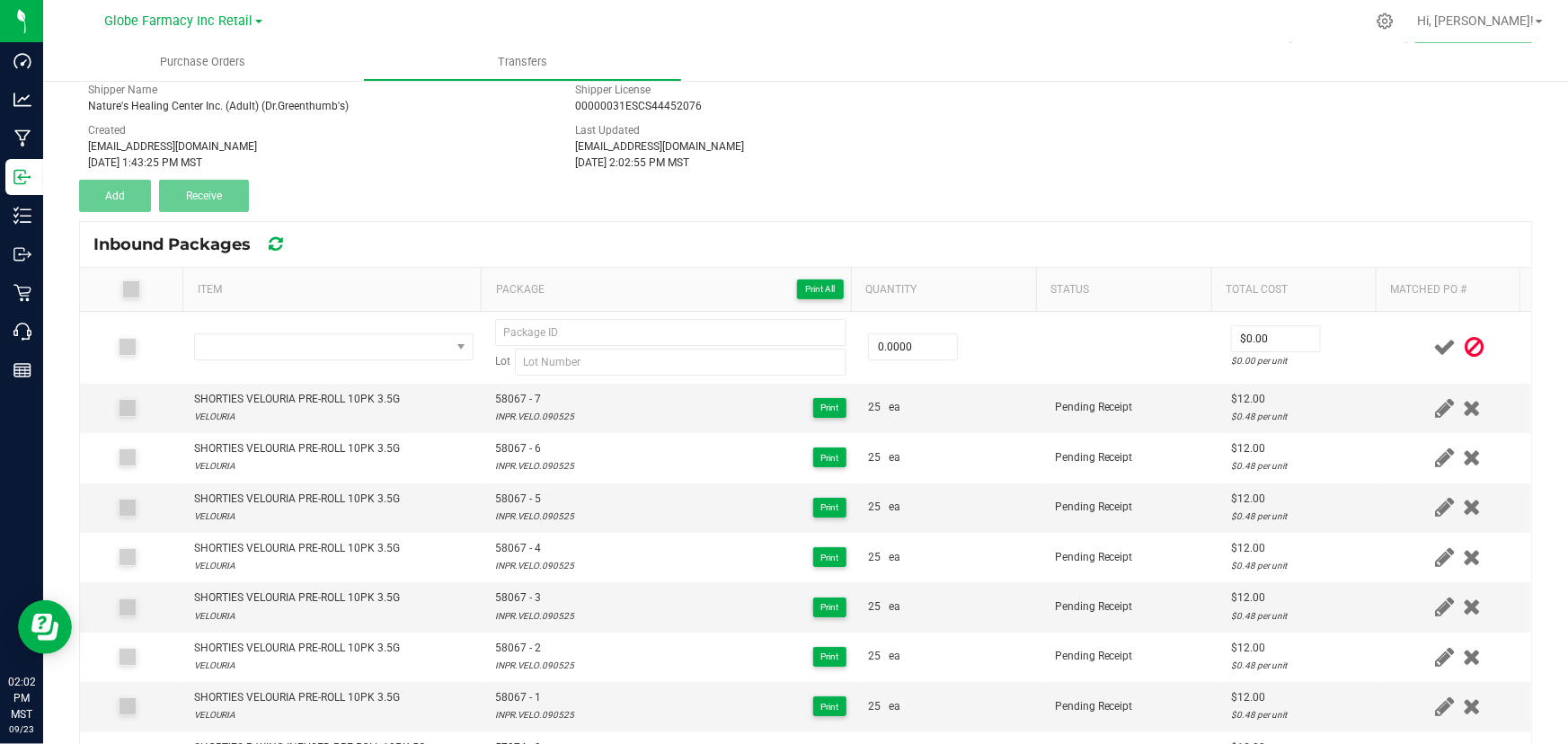
click at [310, 296] on th "Item" at bounding box center [331, 290] width 298 height 44
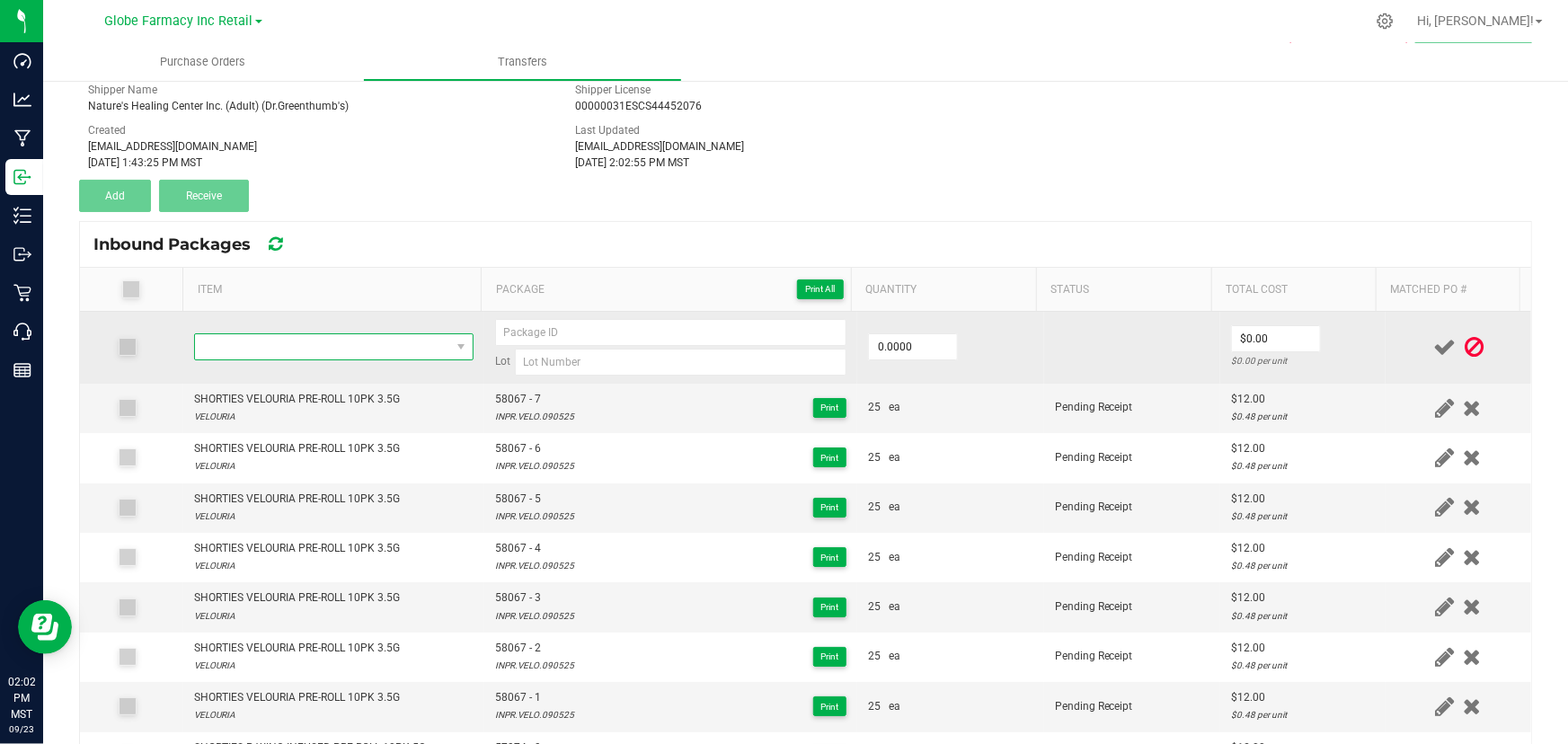
click at [304, 333] on span "NO DATA FOUND" at bounding box center [334, 347] width 279 height 27
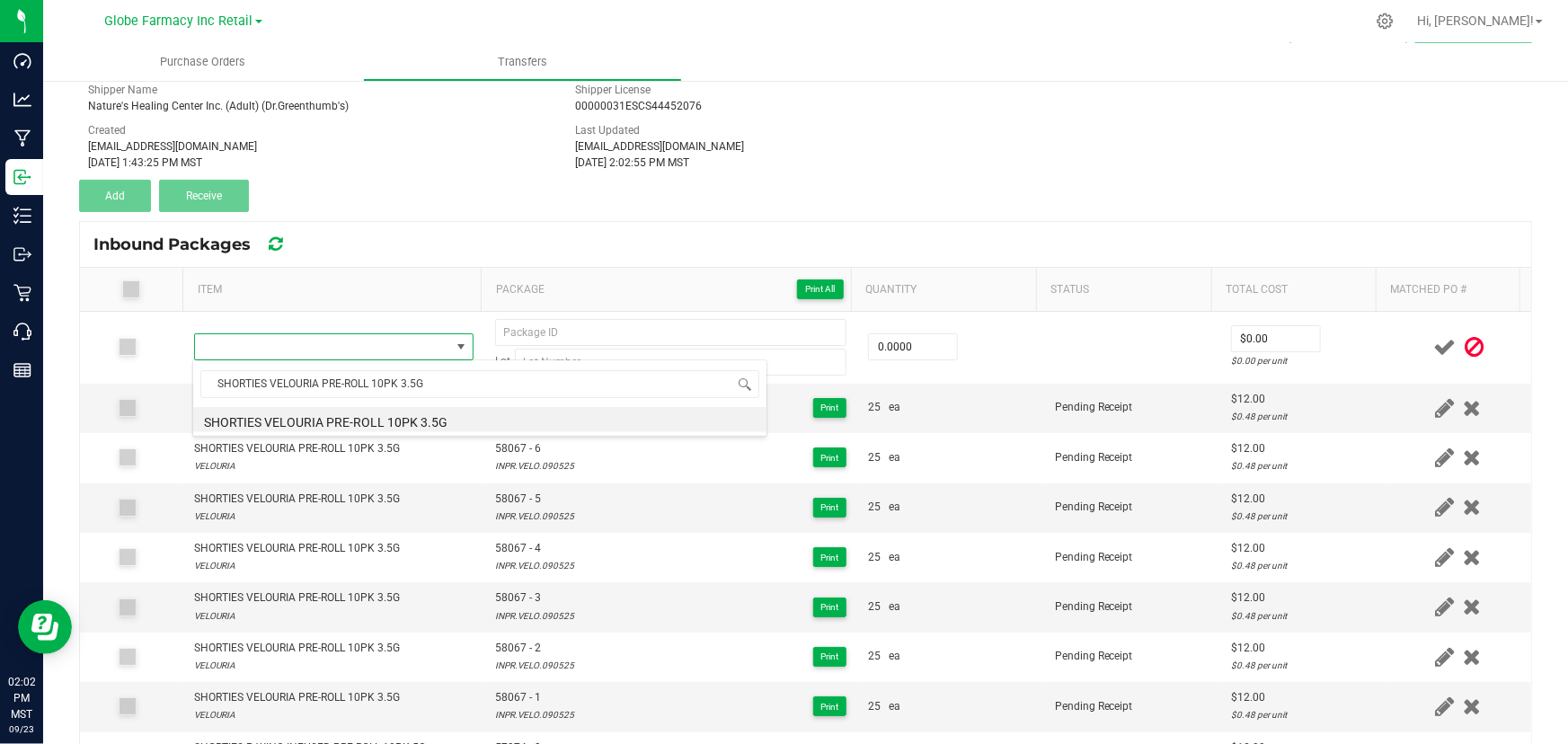
click at [323, 426] on li "SHORTIES VELOURIA PRE-ROLL 10PK 3.5G" at bounding box center [480, 419] width 574 height 25
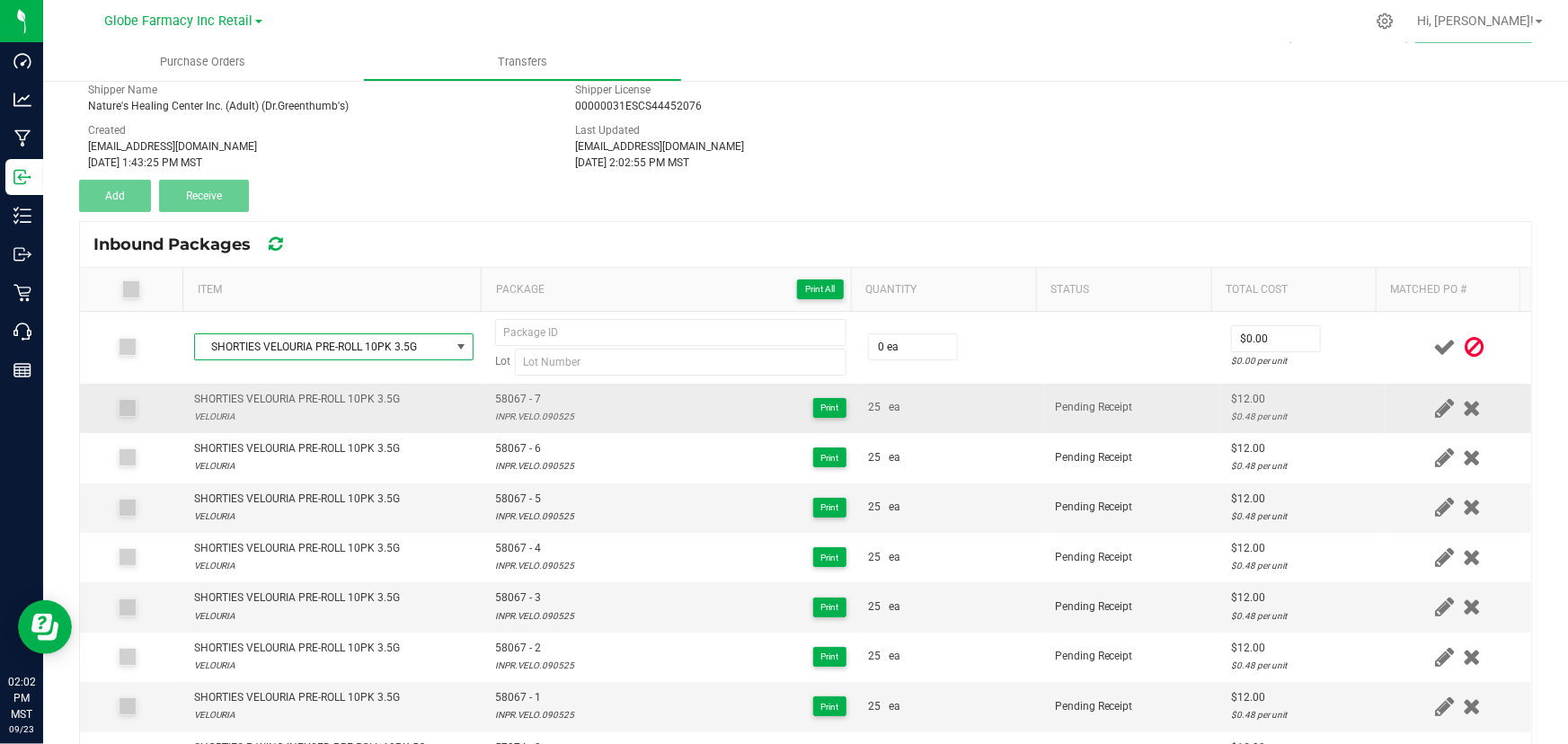
click at [523, 409] on div "INPR.VELO.090525" at bounding box center [534, 416] width 79 height 17
click at [512, 399] on span "58067 - 7" at bounding box center [534, 399] width 79 height 17
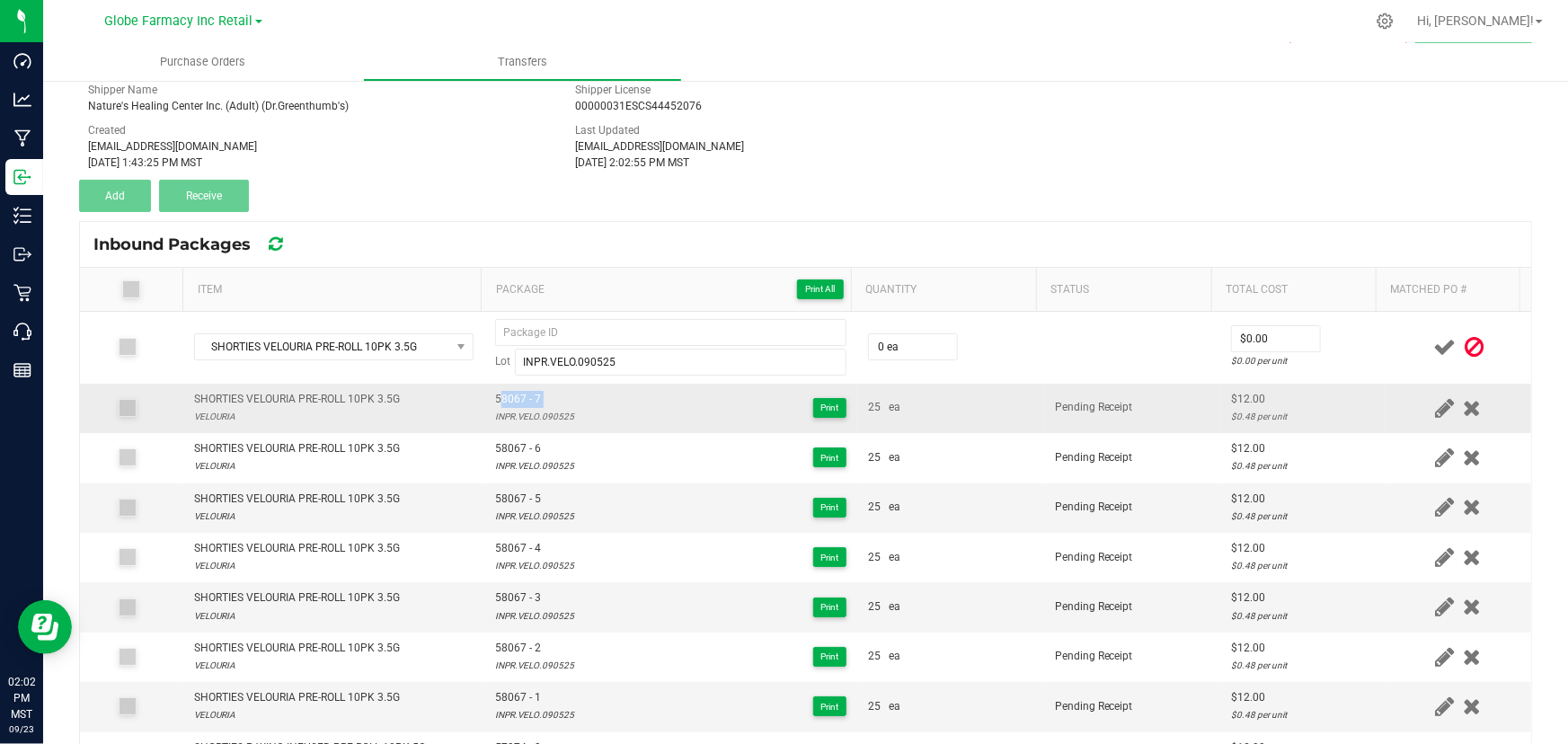
click at [512, 399] on span "58067 - 7" at bounding box center [534, 399] width 79 height 17
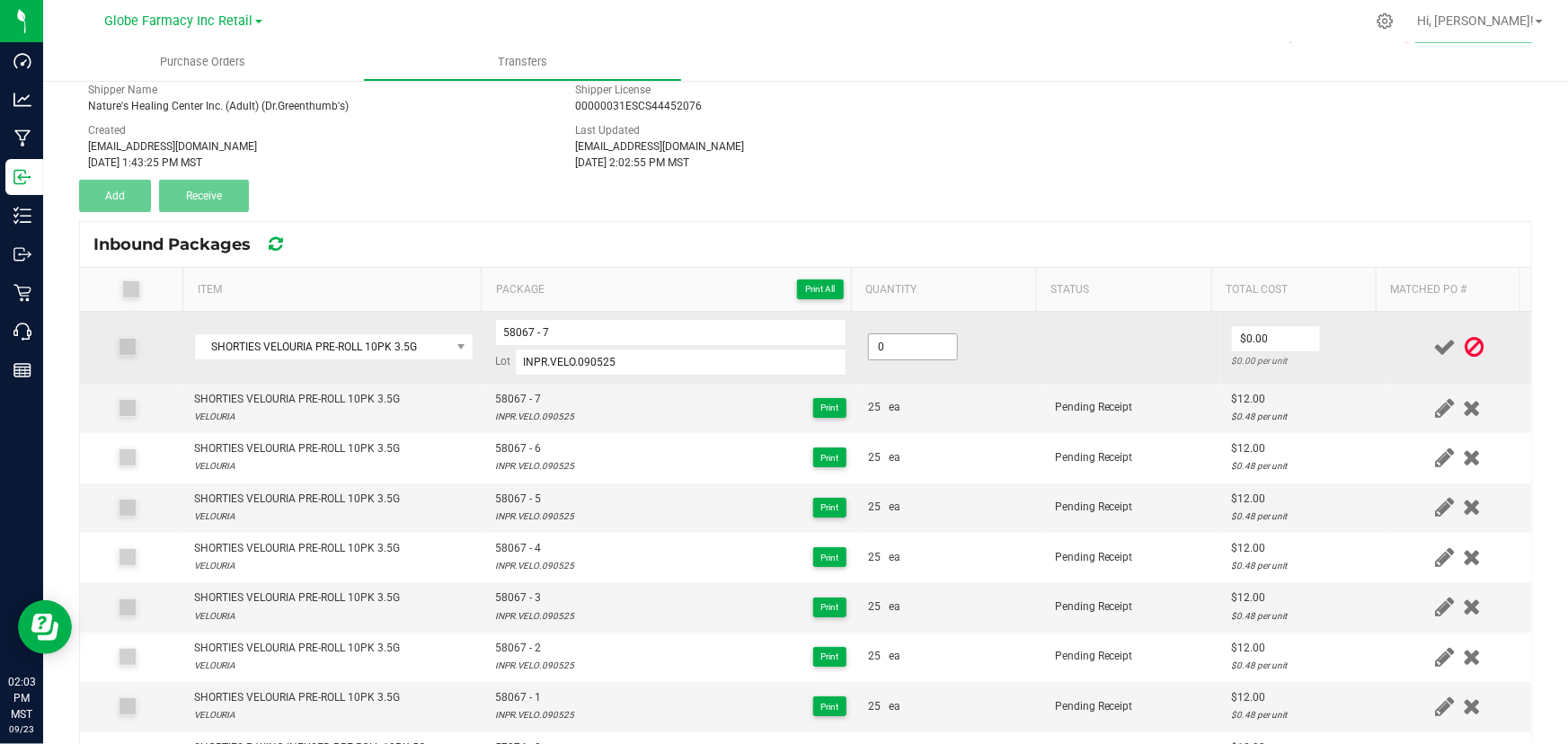
click at [888, 341] on input "0" at bounding box center [913, 347] width 88 height 25
click at [1284, 336] on input "0" at bounding box center [1276, 338] width 88 height 25
click at [608, 343] on input "58067 - 7" at bounding box center [670, 332] width 352 height 27
click at [1386, 339] on td at bounding box center [1458, 347] width 146 height 71
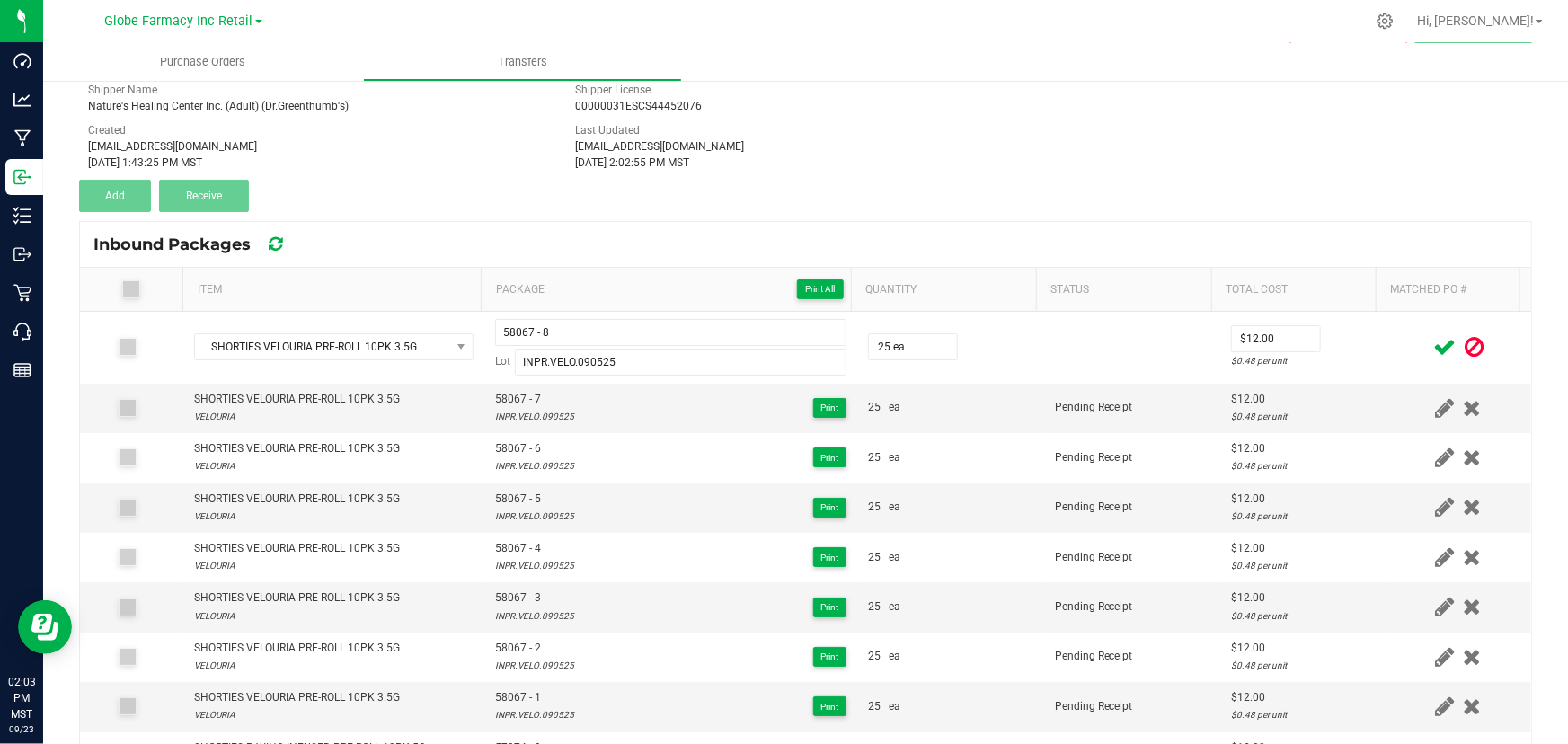
click at [1434, 339] on icon at bounding box center [1445, 348] width 23 height 23
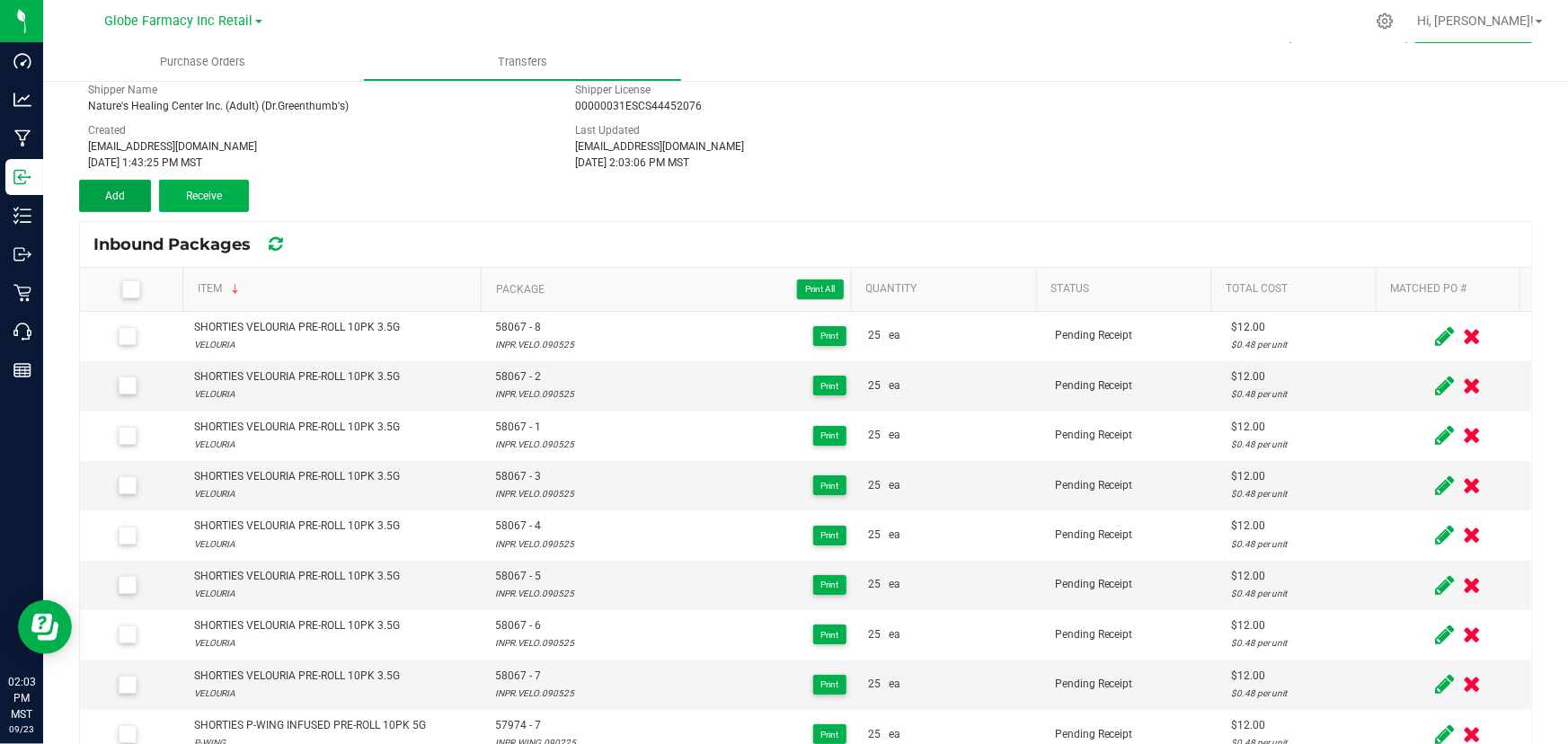
drag, startPoint x: 104, startPoint y: 196, endPoint x: 186, endPoint y: 241, distance: 93.5
click at [104, 196] on button "Add" at bounding box center [114, 196] width 71 height 32
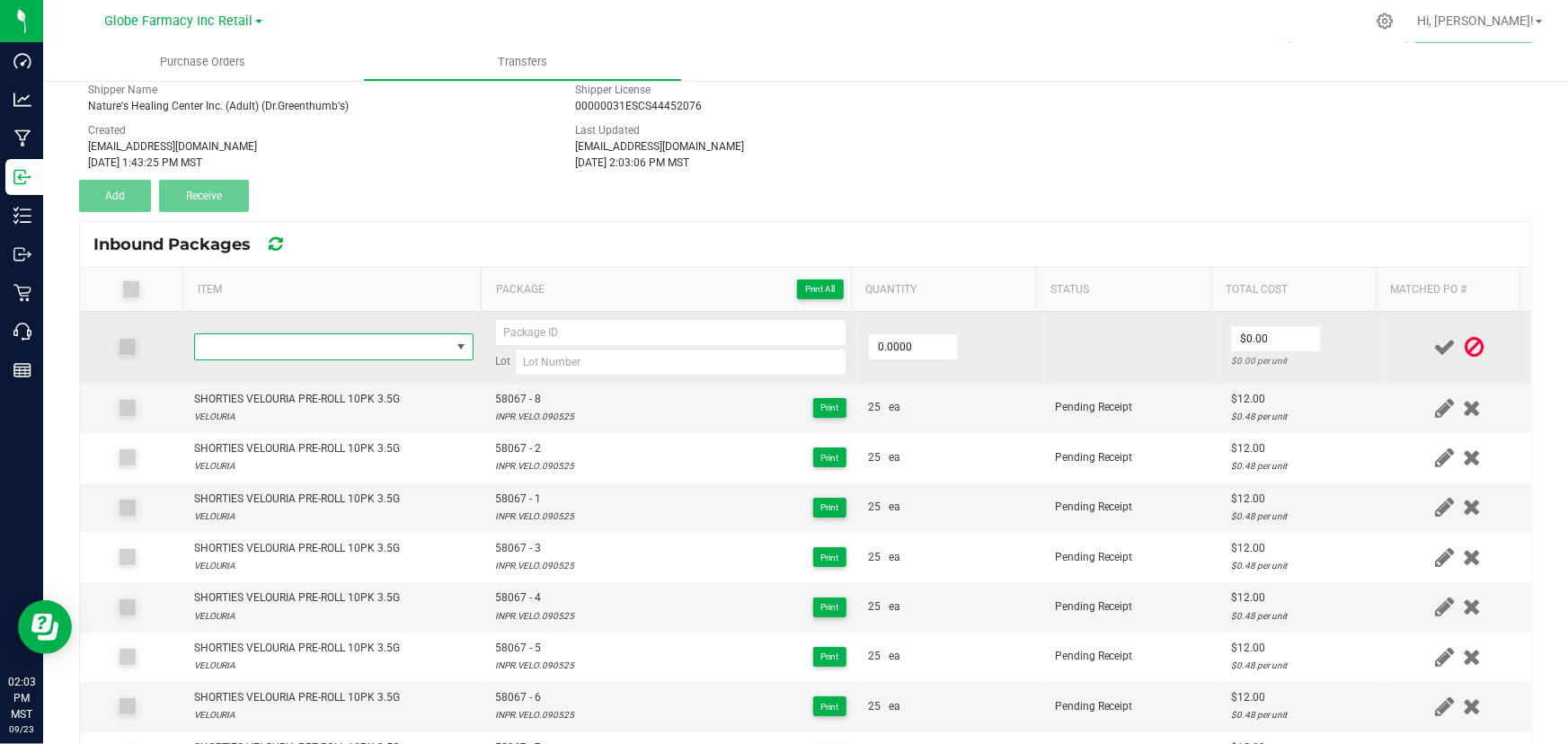
click at [340, 338] on span "NO DATA FOUND" at bounding box center [323, 347] width 255 height 25
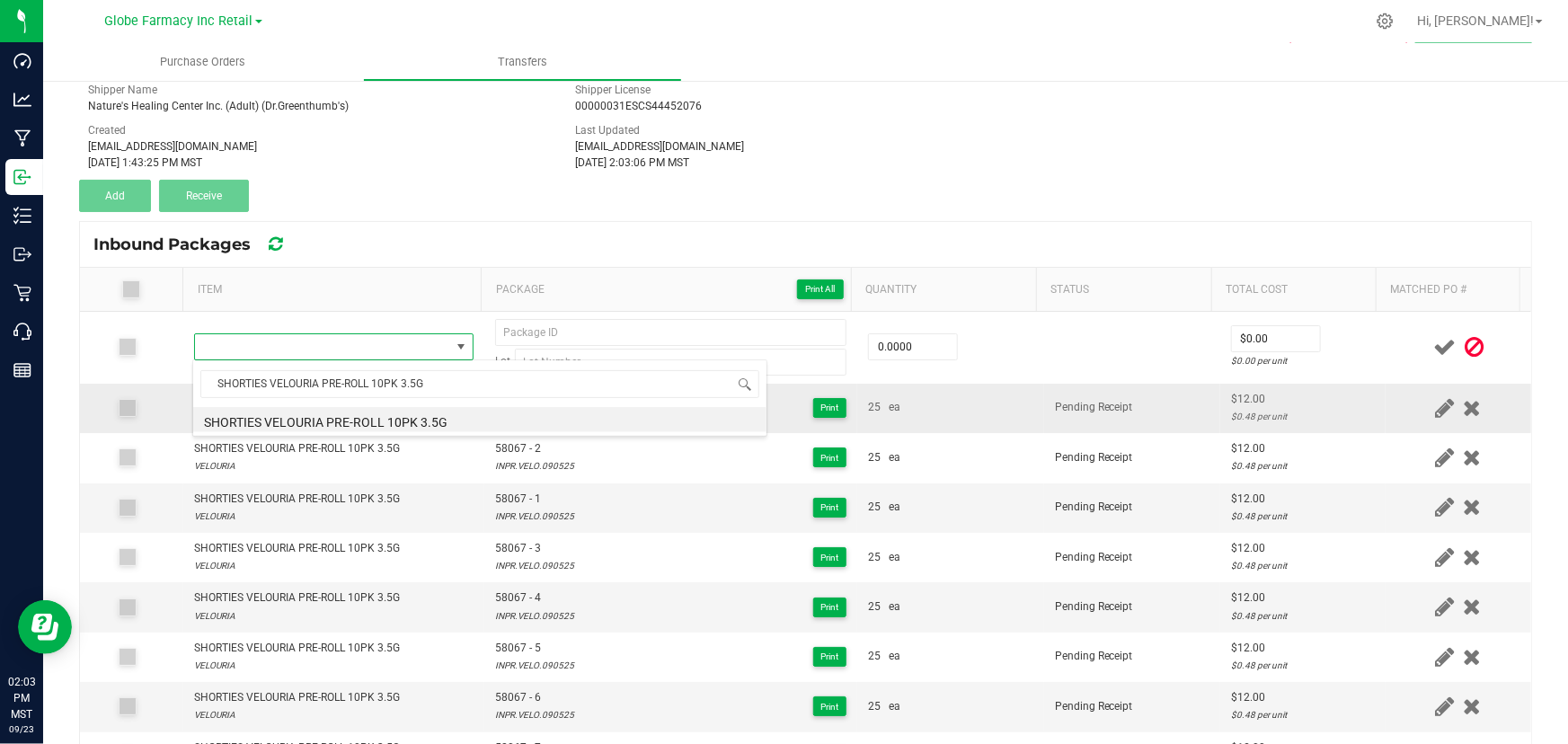
click at [305, 409] on li "SHORTIES VELOURIA PRE-ROLL 10PK 3.5G" at bounding box center [480, 419] width 574 height 25
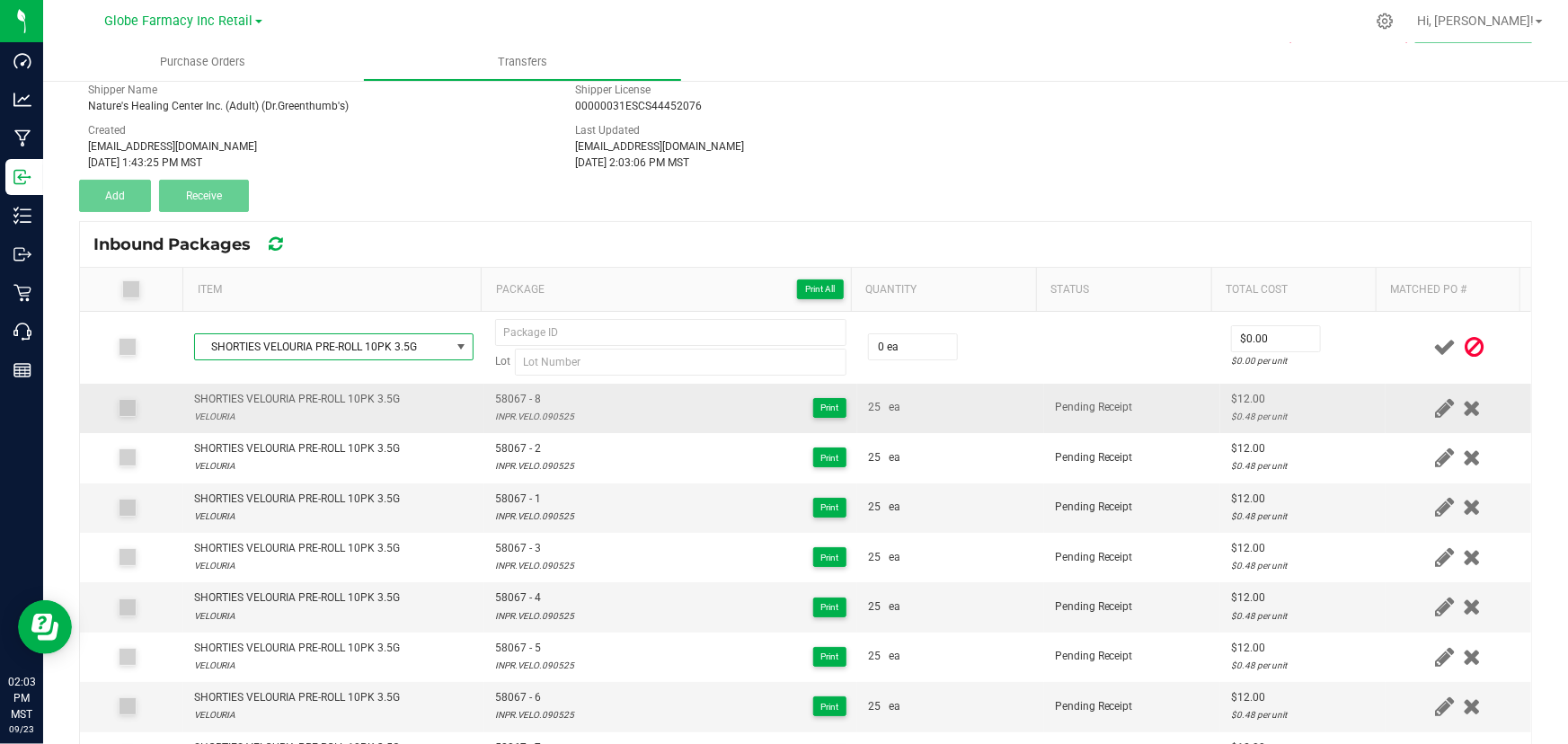
click at [512, 399] on span "58067 - 8" at bounding box center [534, 399] width 79 height 17
drag, startPoint x: 512, startPoint y: 395, endPoint x: 523, endPoint y: 402, distance: 13.0
click at [523, 402] on span "58067 - 8" at bounding box center [534, 399] width 79 height 17
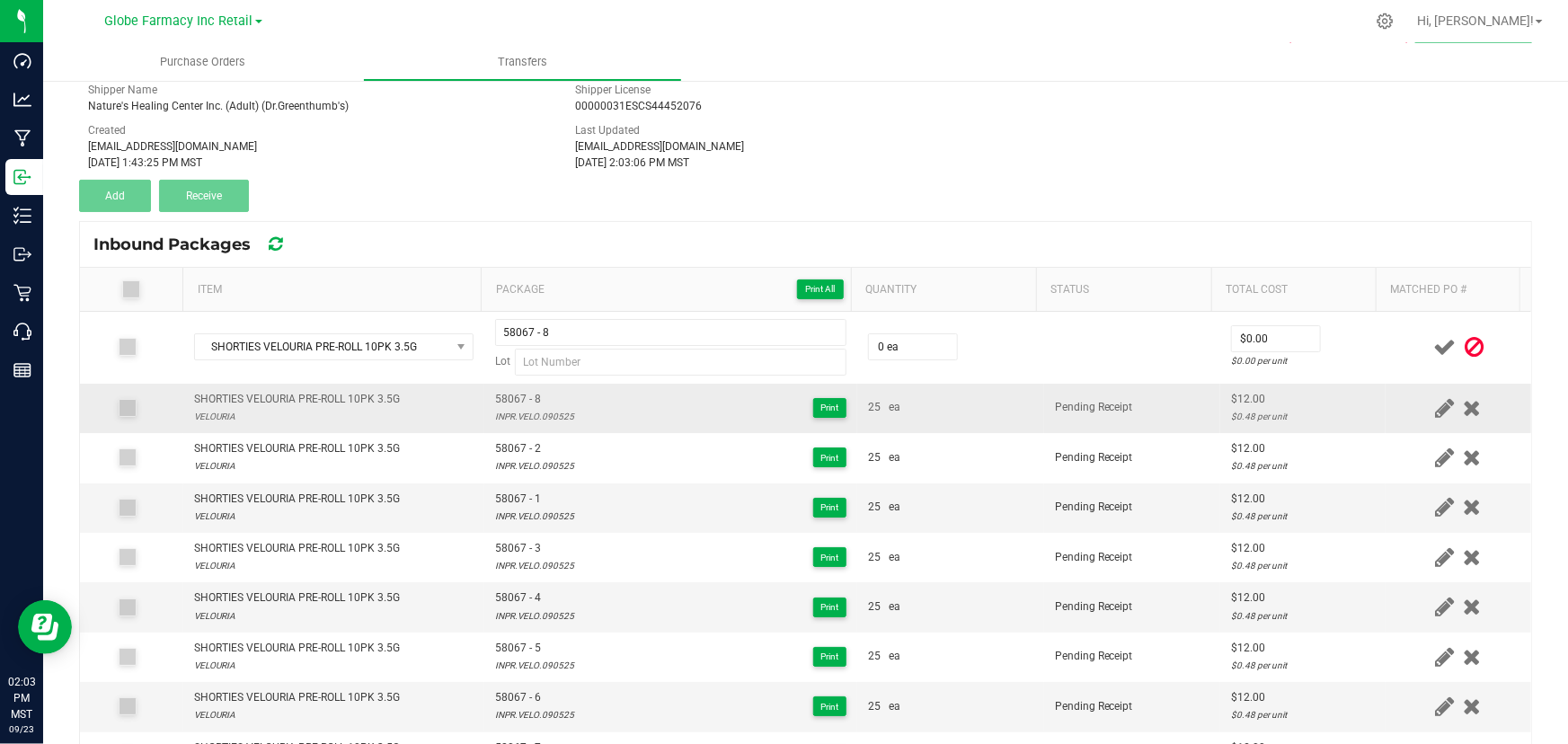
click at [531, 412] on div "INPR.VELO.090525" at bounding box center [534, 416] width 79 height 17
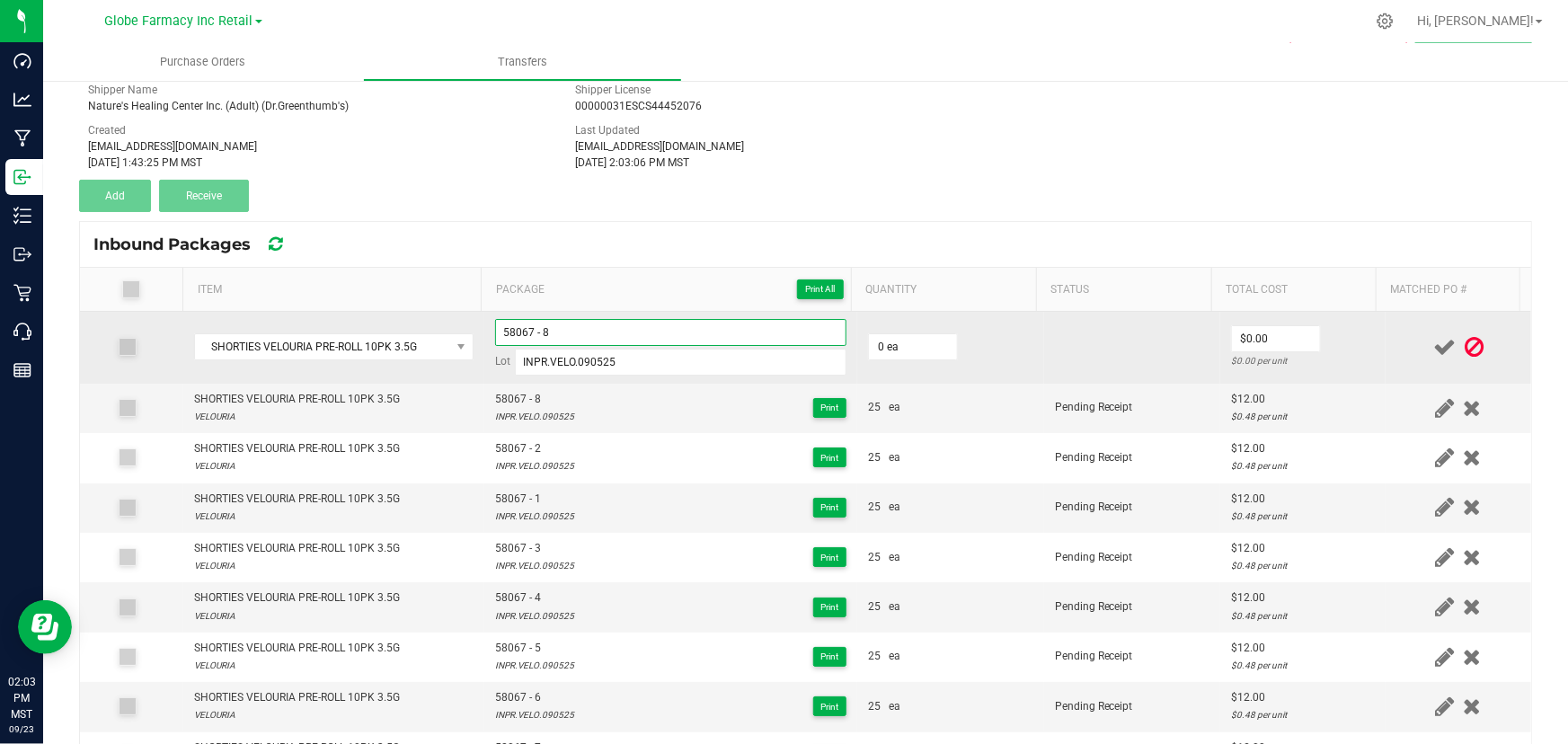
click at [584, 330] on input "58067 - 8" at bounding box center [670, 332] width 352 height 27
click at [920, 320] on td "0 ea" at bounding box center [950, 347] width 187 height 71
click at [920, 335] on input "0" at bounding box center [913, 347] width 88 height 25
click at [1306, 332] on td "$0.00 $0.00 per unit" at bounding box center [1303, 347] width 166 height 71
click at [1276, 338] on input "0" at bounding box center [1276, 338] width 88 height 25
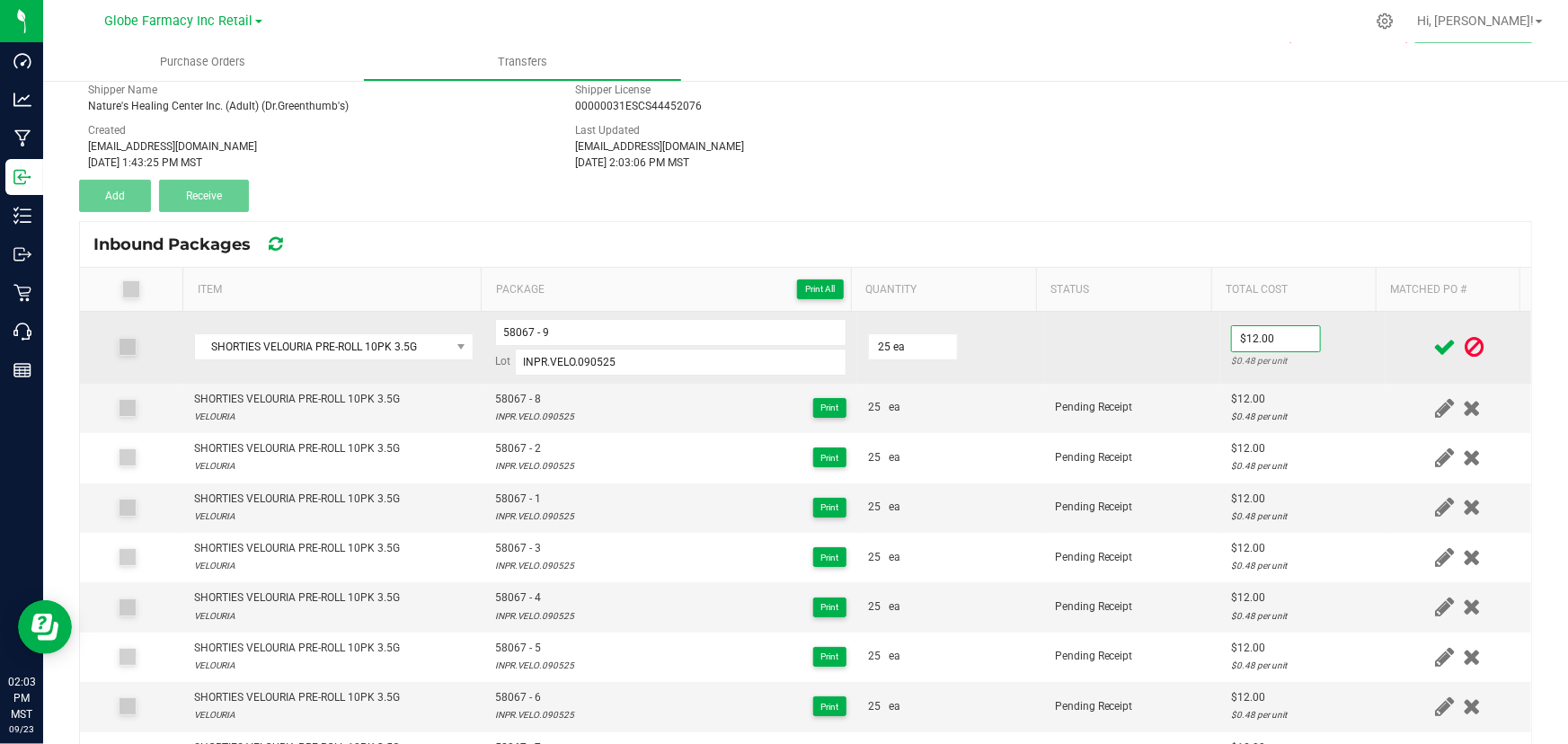
click at [1360, 338] on td "$12.00 $0.48 per unit" at bounding box center [1303, 347] width 166 height 71
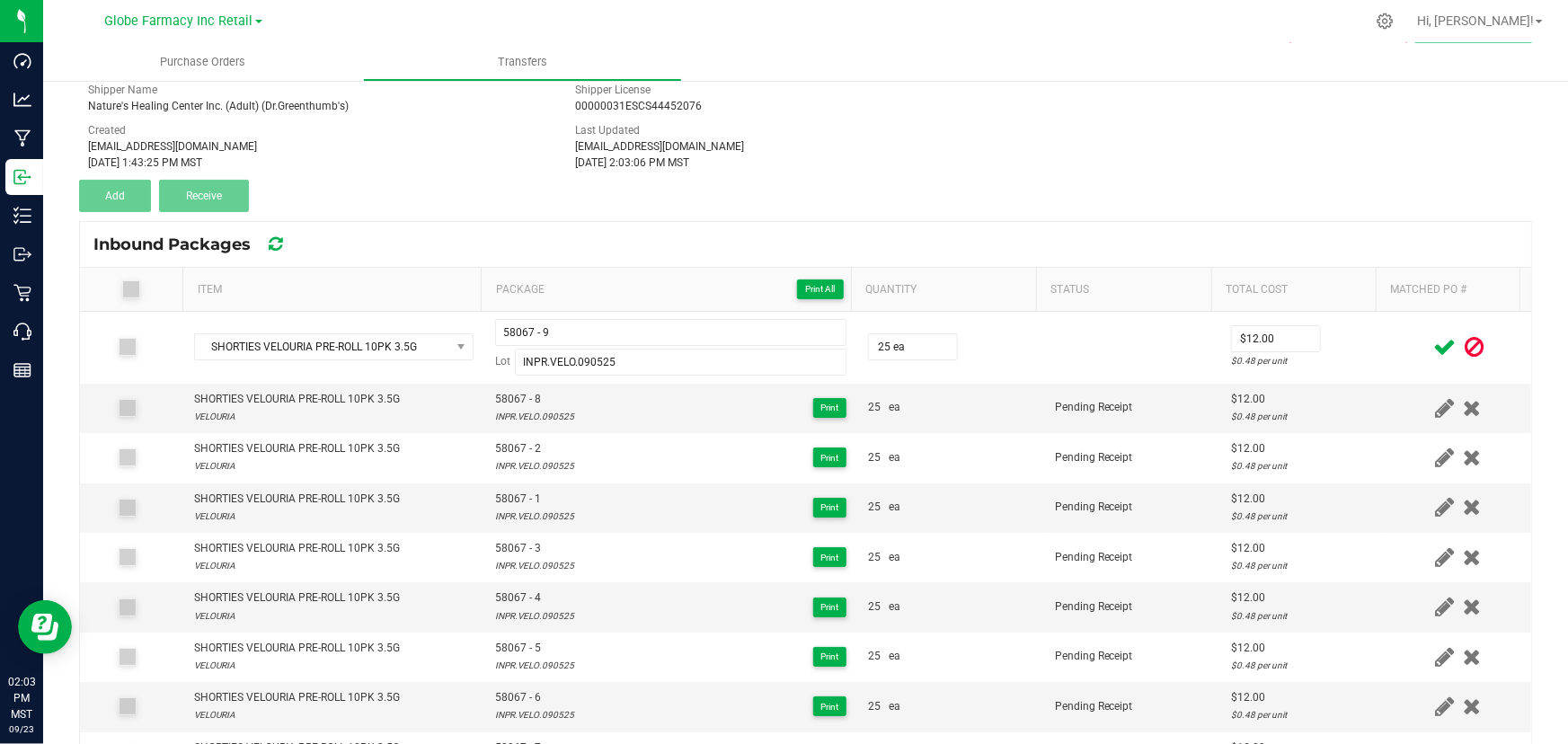
click at [1434, 341] on icon at bounding box center [1445, 348] width 23 height 23
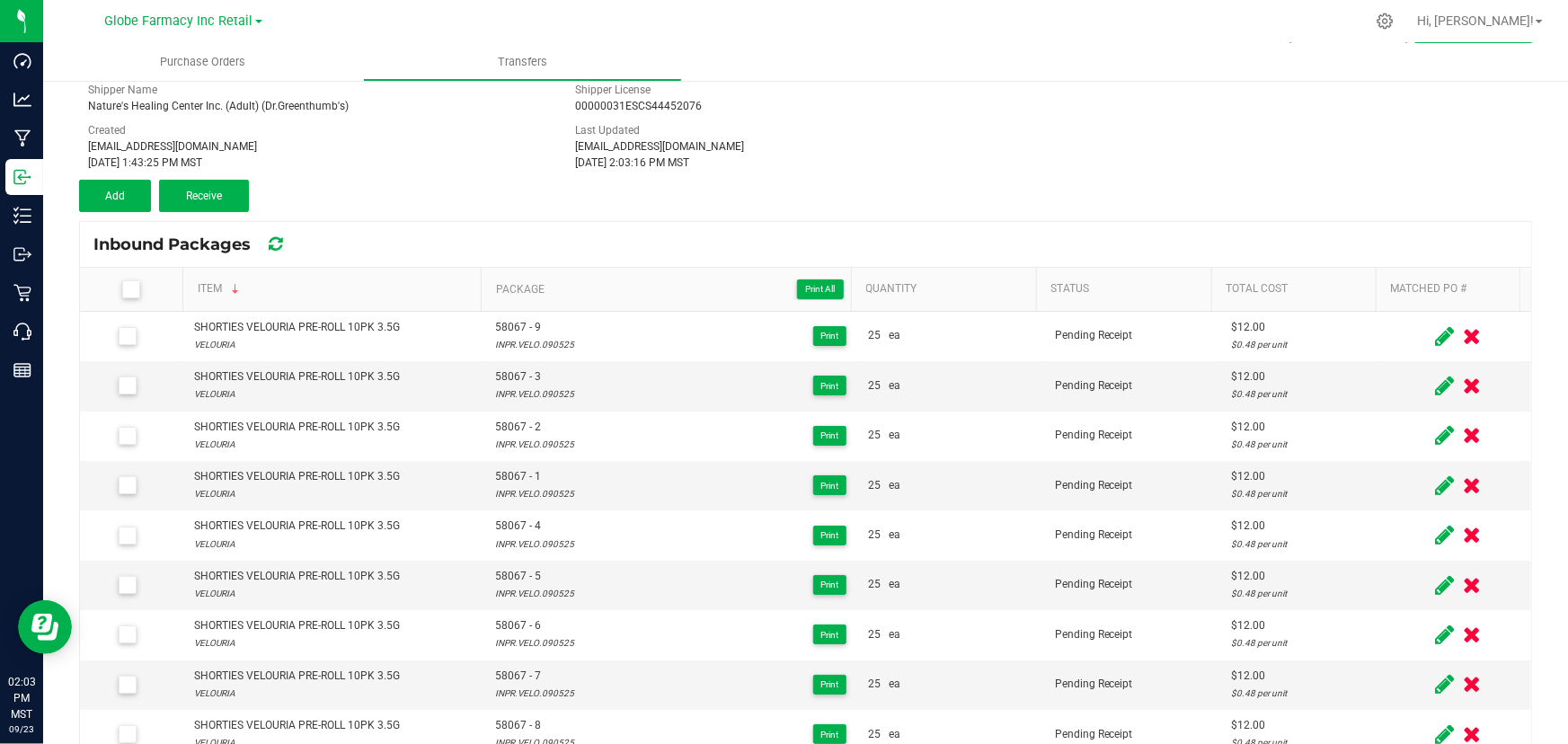
click at [61, 189] on div "< Inbound Transfers Transfer #4017 4019 Pending Receipt Void Edit Shipper Name …" at bounding box center [805, 432] width 1525 height 868
click at [90, 189] on button "Add" at bounding box center [114, 196] width 71 height 32
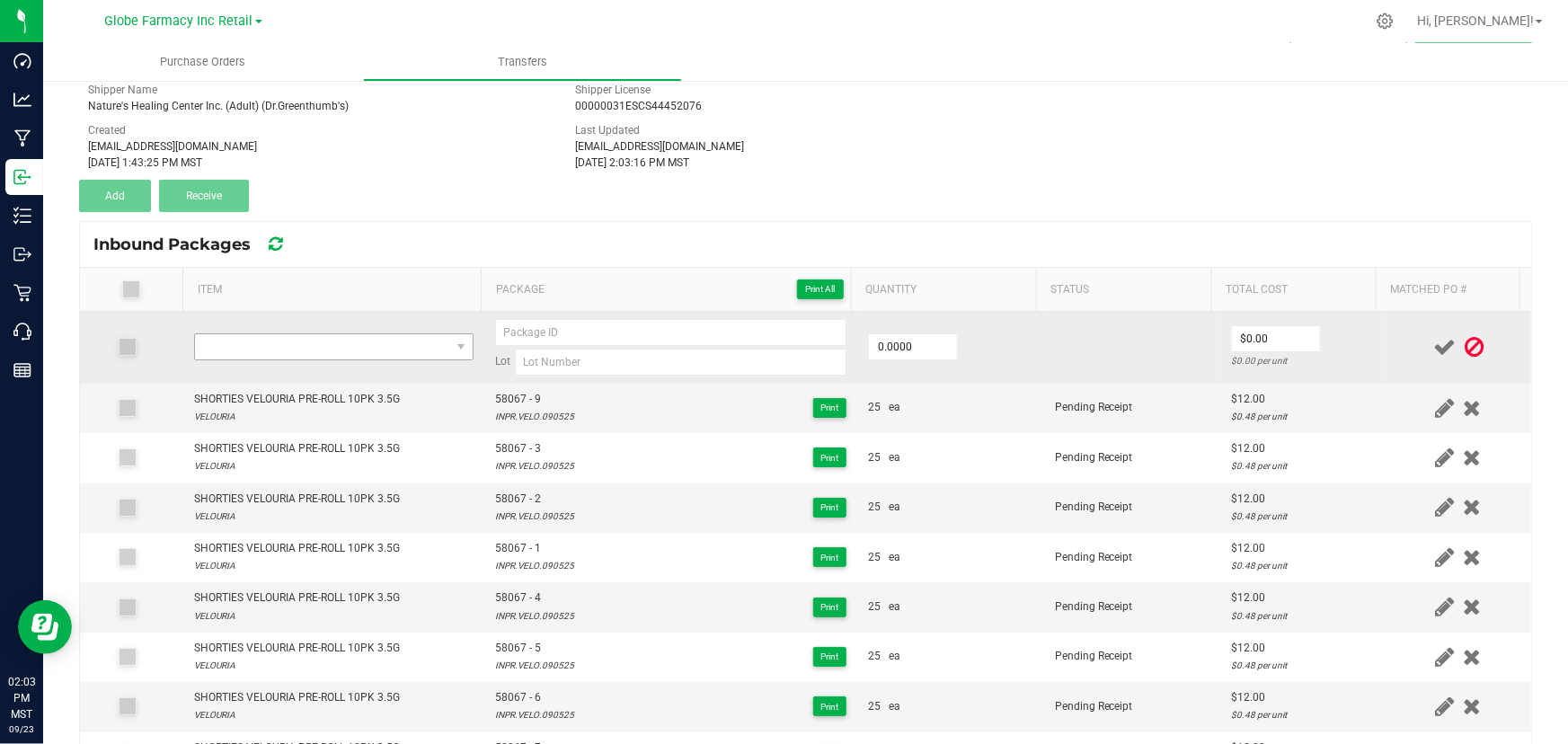
drag, startPoint x: 318, startPoint y: 330, endPoint x: 318, endPoint y: 340, distance: 10.0
click at [318, 331] on td at bounding box center [334, 347] width 301 height 71
click at [318, 341] on span "NO DATA FOUND" at bounding box center [323, 347] width 255 height 25
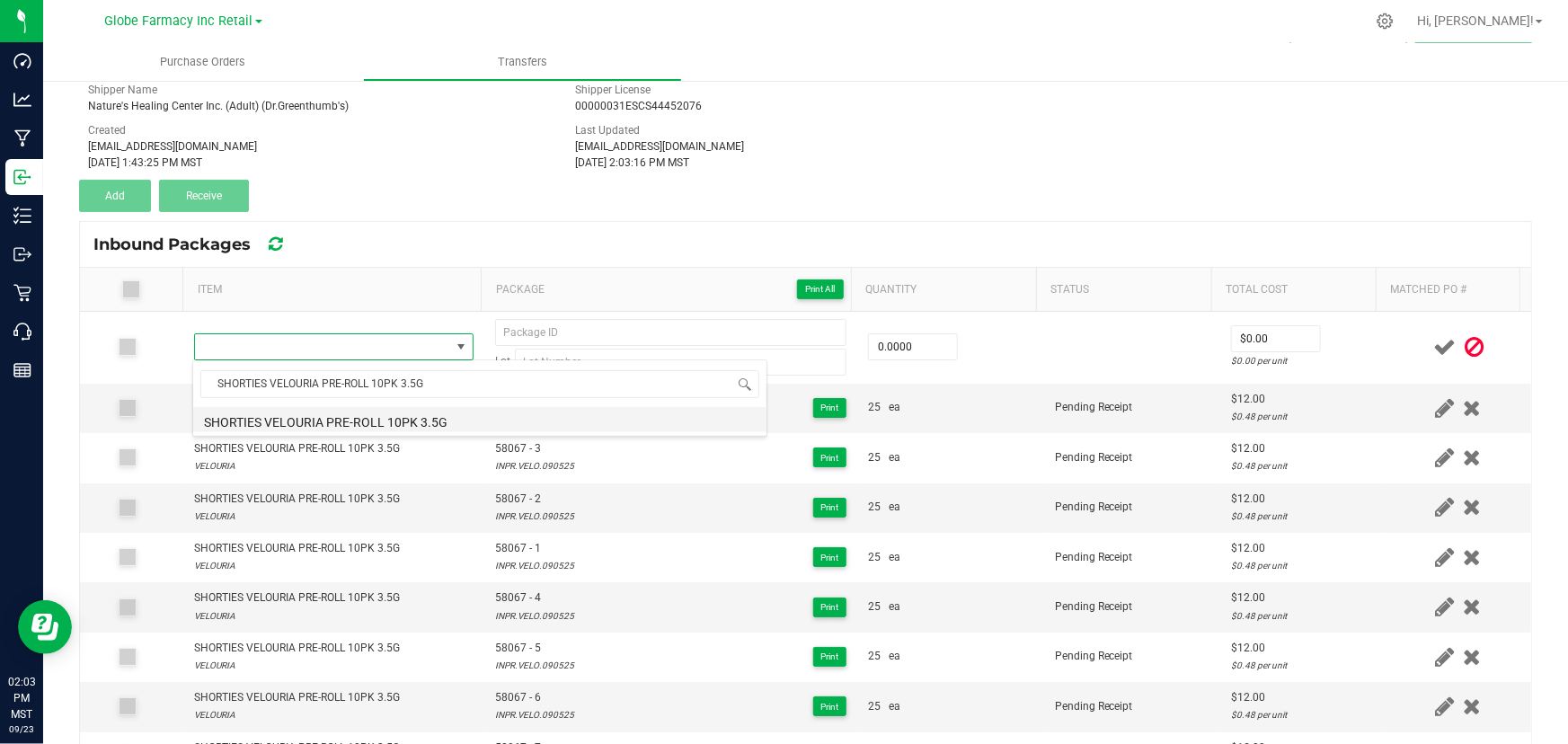
click at [345, 417] on li "SHORTIES VELOURIA PRE-ROLL 10PK 3.5G" at bounding box center [480, 419] width 574 height 25
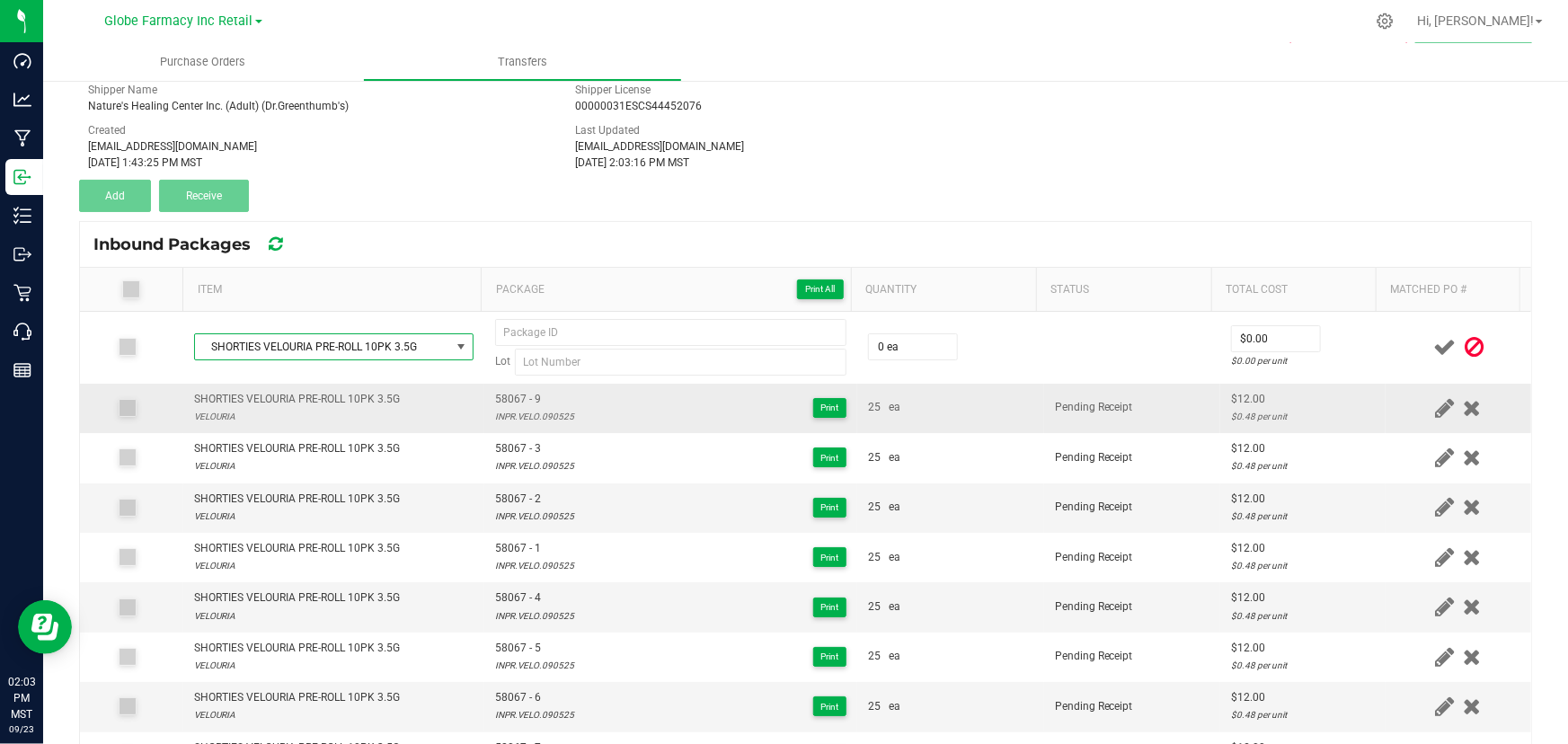
click at [512, 384] on td "58067 - 9 INPR.VELO.090525 Print" at bounding box center [670, 409] width 373 height 50
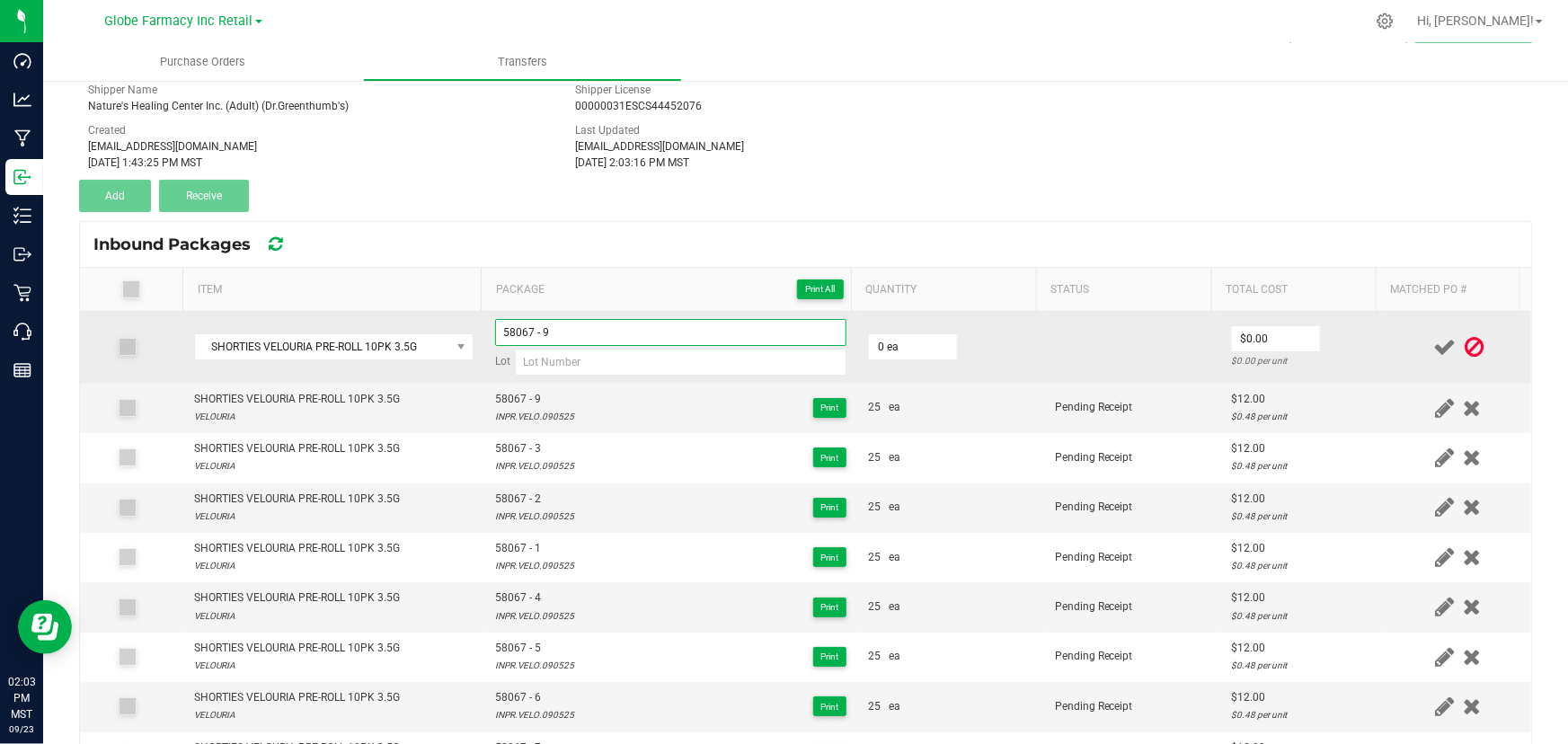
click at [558, 332] on input "58067 - 9" at bounding box center [670, 332] width 352 height 27
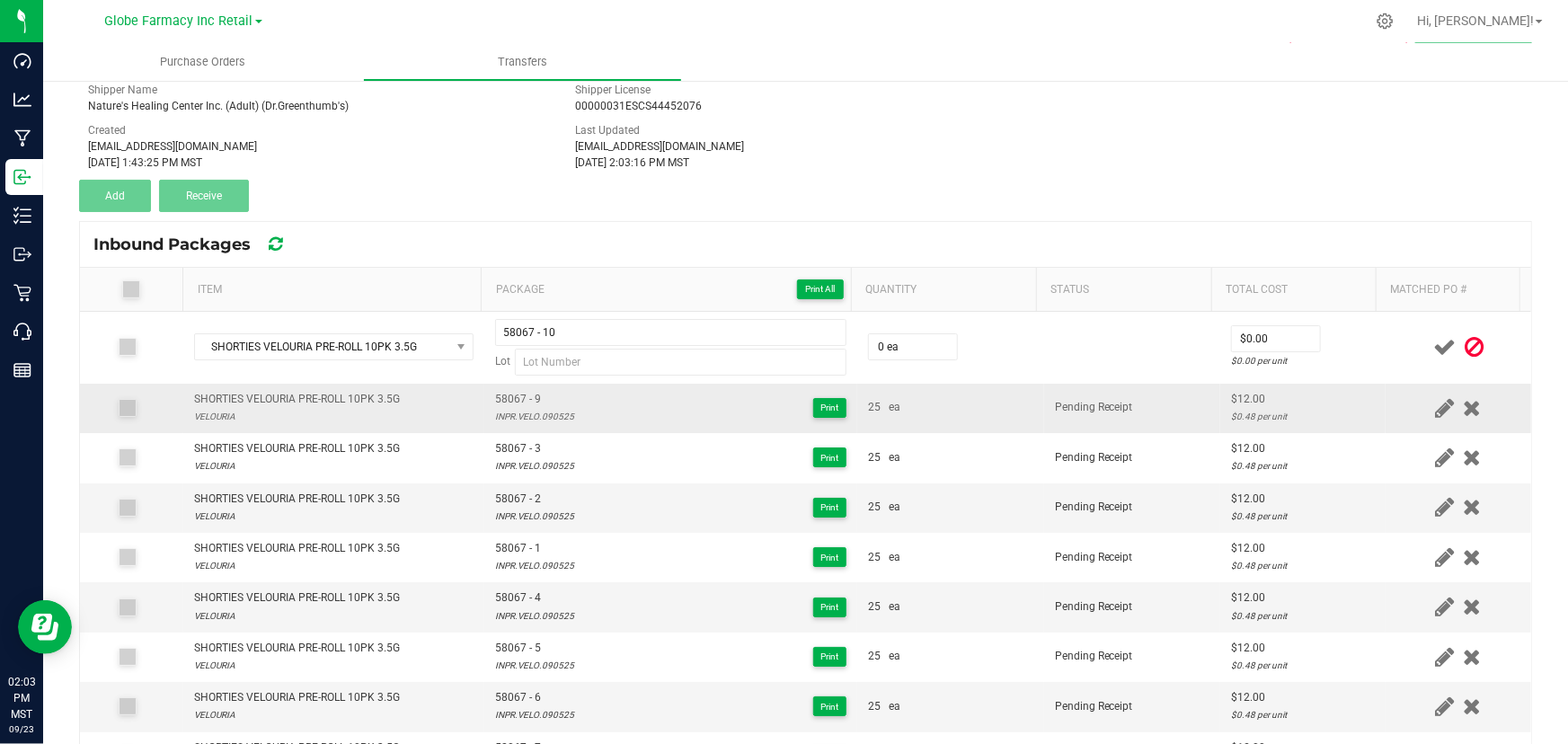
click at [531, 409] on div "INPR.VELO.090525" at bounding box center [534, 416] width 79 height 17
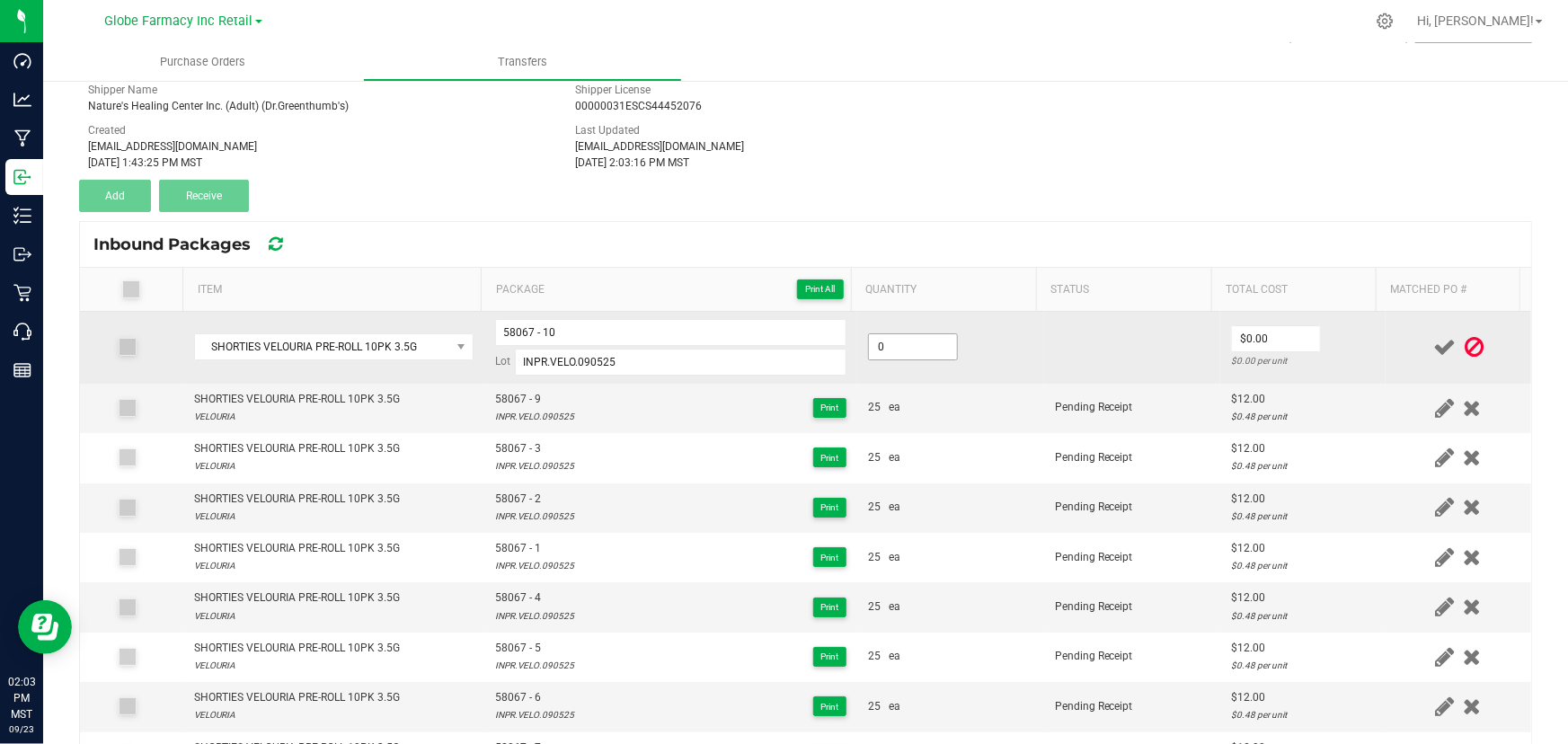
click at [916, 345] on input "0" at bounding box center [913, 347] width 88 height 25
click at [925, 348] on input "35" at bounding box center [913, 347] width 88 height 25
click at [1279, 335] on input "0" at bounding box center [1276, 338] width 88 height 25
click at [1353, 333] on td "$12.00 $0.34286 per unit" at bounding box center [1303, 347] width 166 height 71
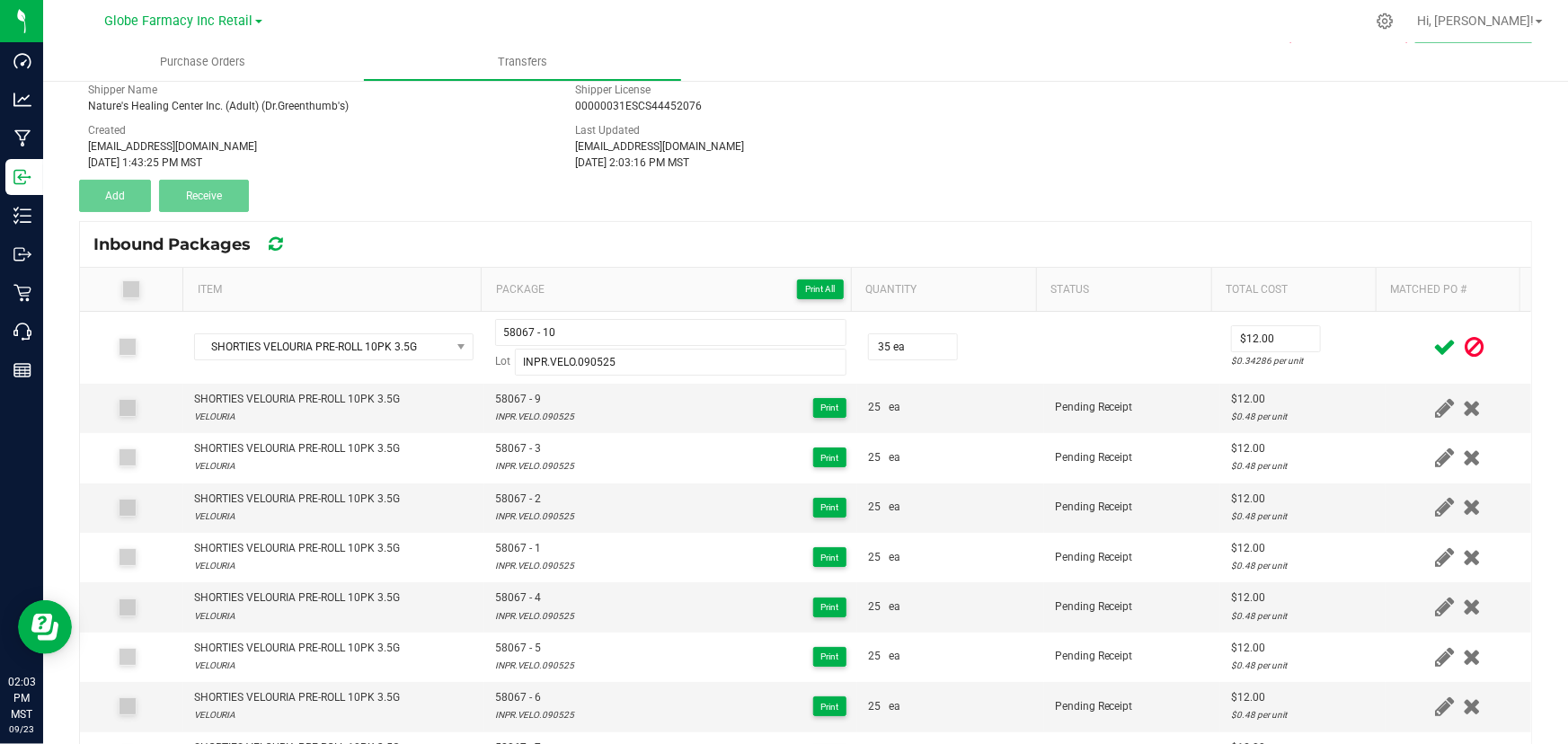
click at [1434, 339] on icon at bounding box center [1445, 348] width 23 height 23
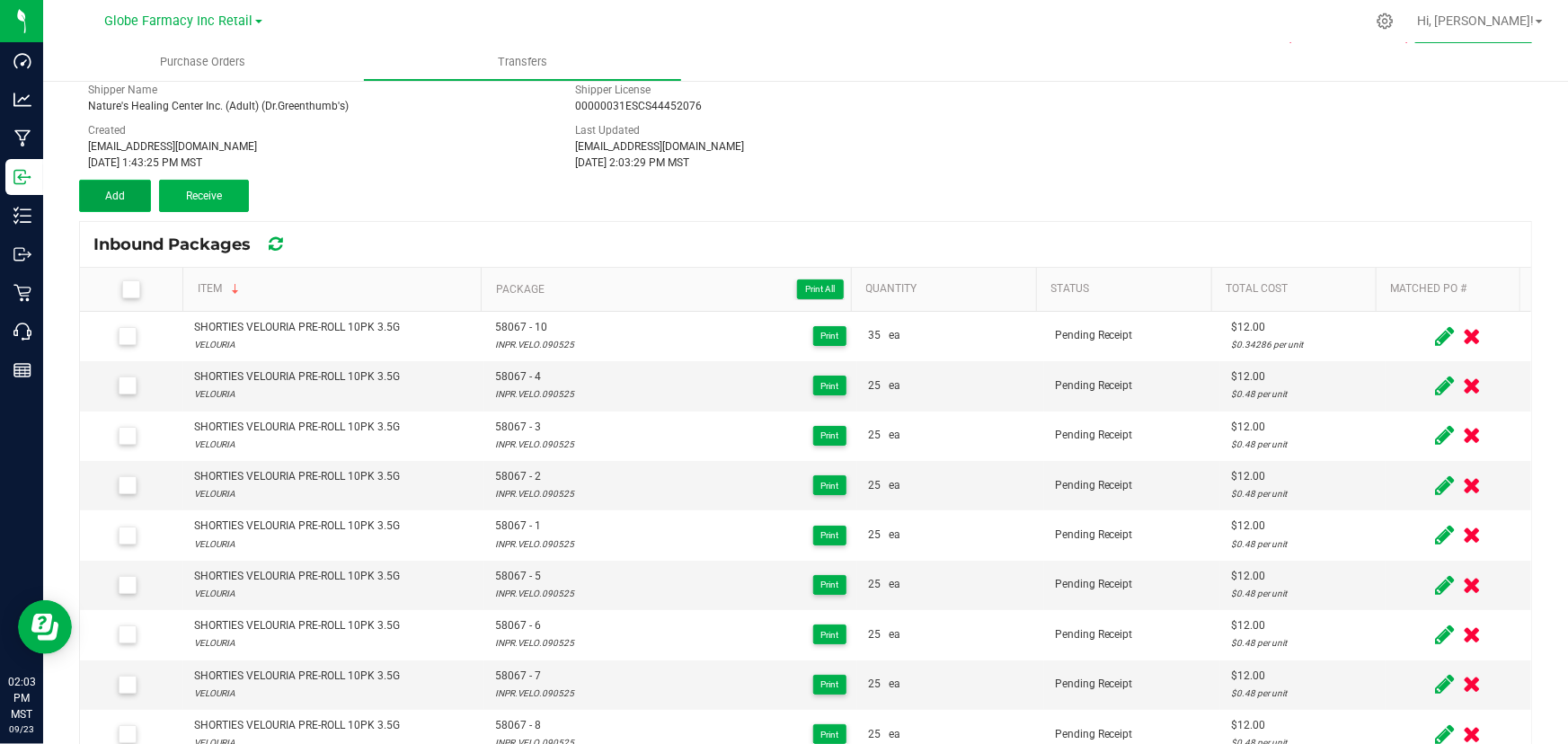
click at [124, 196] on span "Add" at bounding box center [114, 195] width 20 height 12
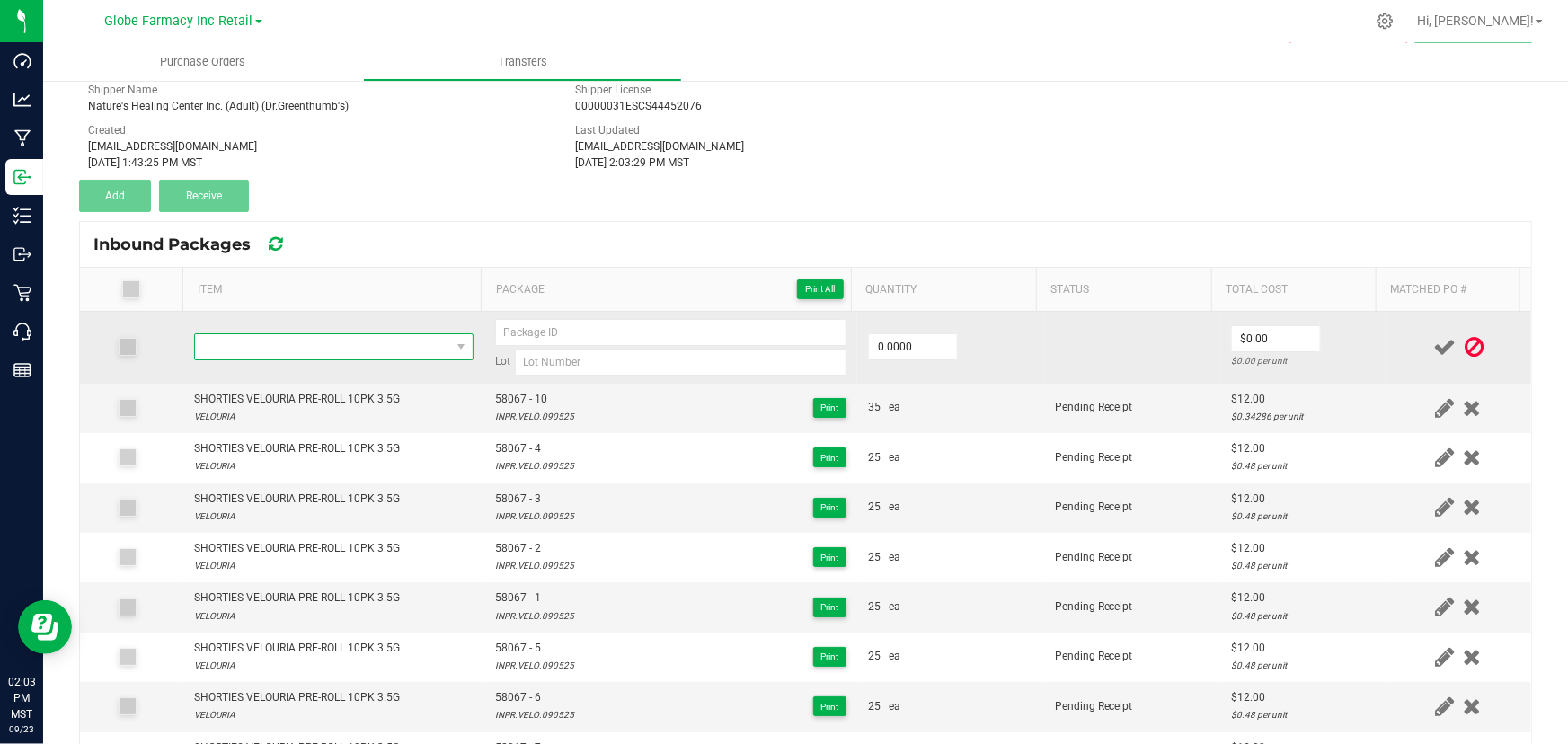
click at [312, 345] on span "NO DATA FOUND" at bounding box center [323, 347] width 255 height 25
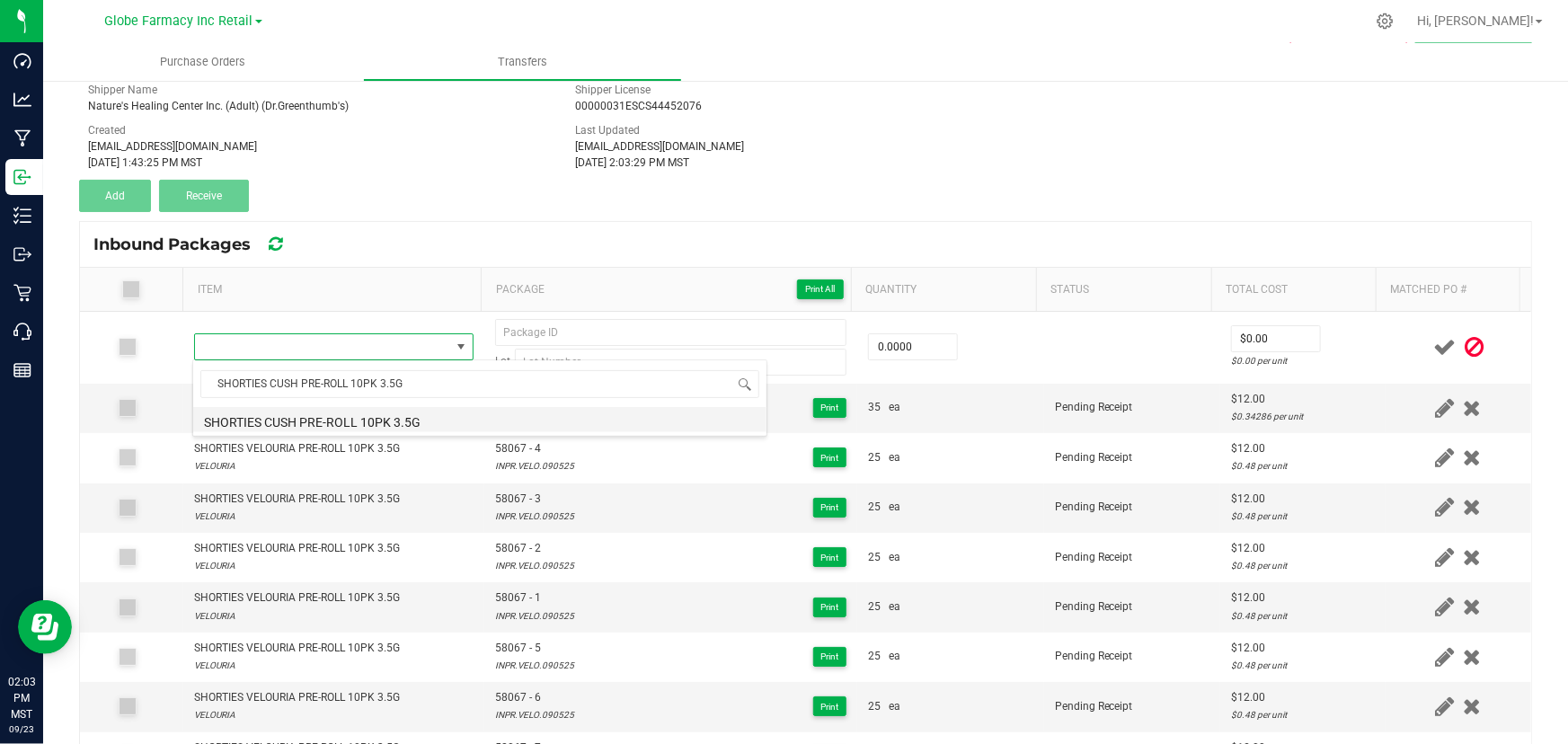
click at [362, 417] on li "SHORTIES CUSH PRE-ROLL 10PK 3.5G" at bounding box center [480, 419] width 574 height 25
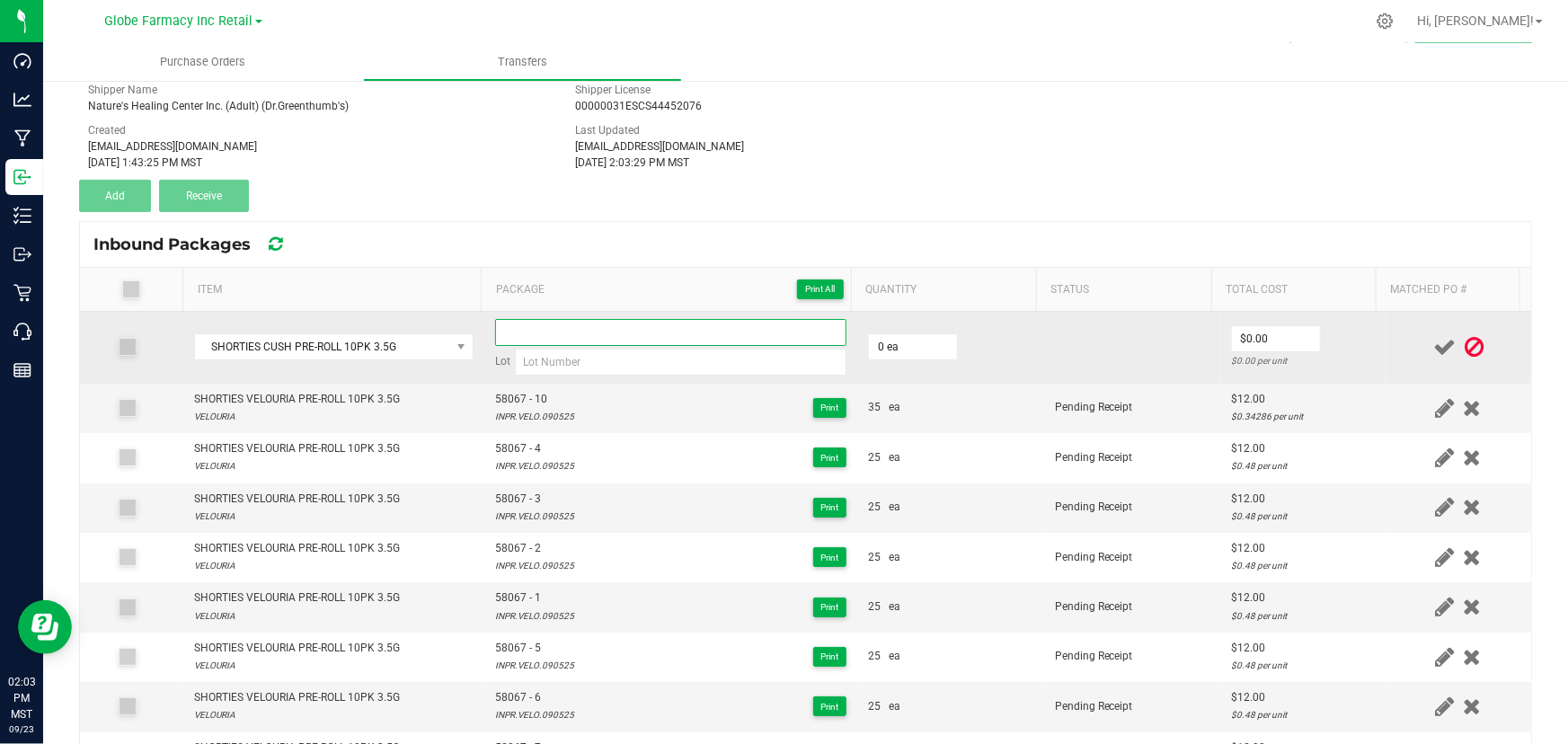
click at [574, 327] on input at bounding box center [670, 332] width 352 height 27
paste input "57993"
drag, startPoint x: 700, startPoint y: 360, endPoint x: 811, endPoint y: 347, distance: 111.8
click at [700, 360] on input at bounding box center [681, 362] width 332 height 27
paste input "CUSH071525"
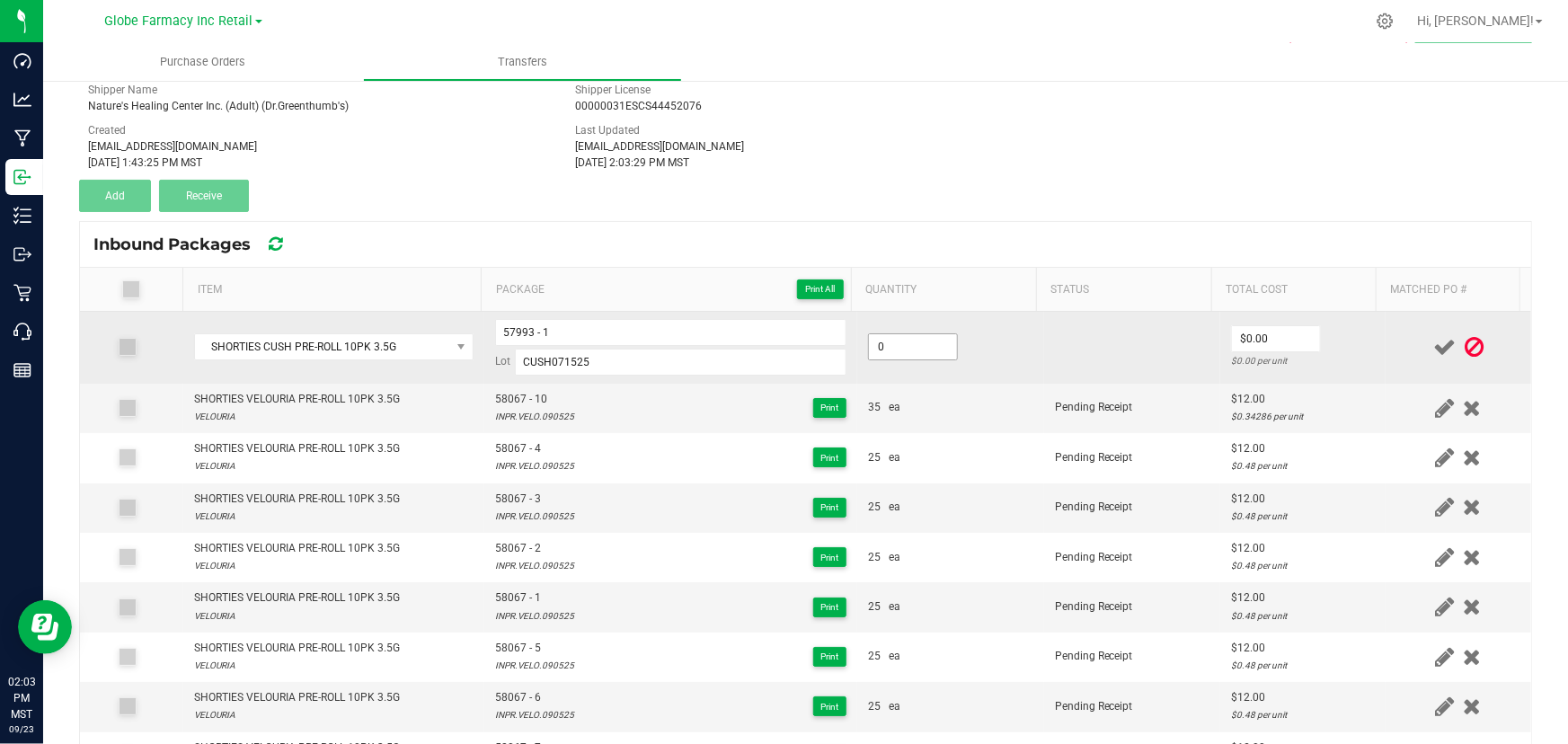
click at [904, 347] on input "0" at bounding box center [913, 347] width 88 height 25
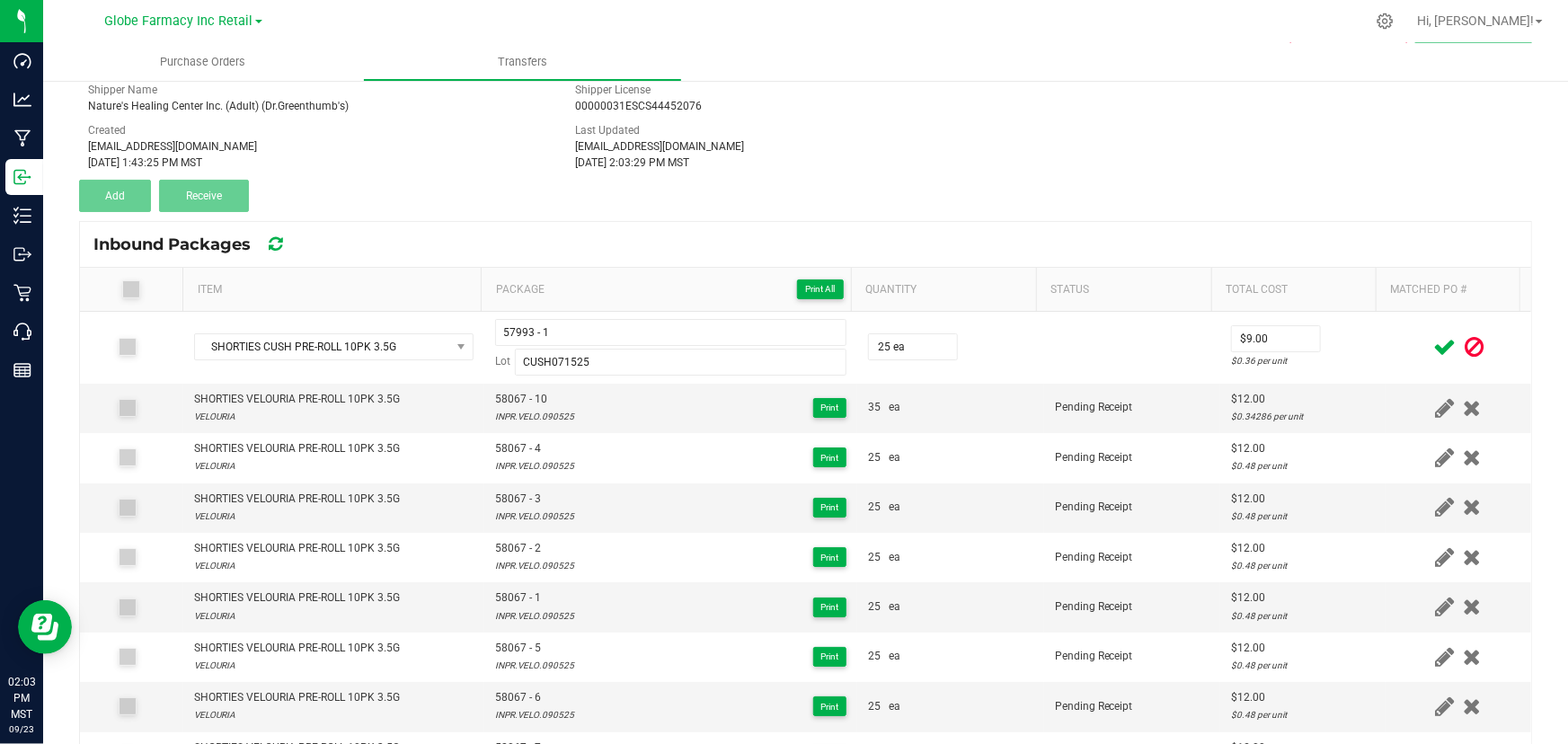
click at [1386, 333] on td at bounding box center [1458, 347] width 146 height 71
click at [1429, 343] on span at bounding box center [1444, 347] width 31 height 35
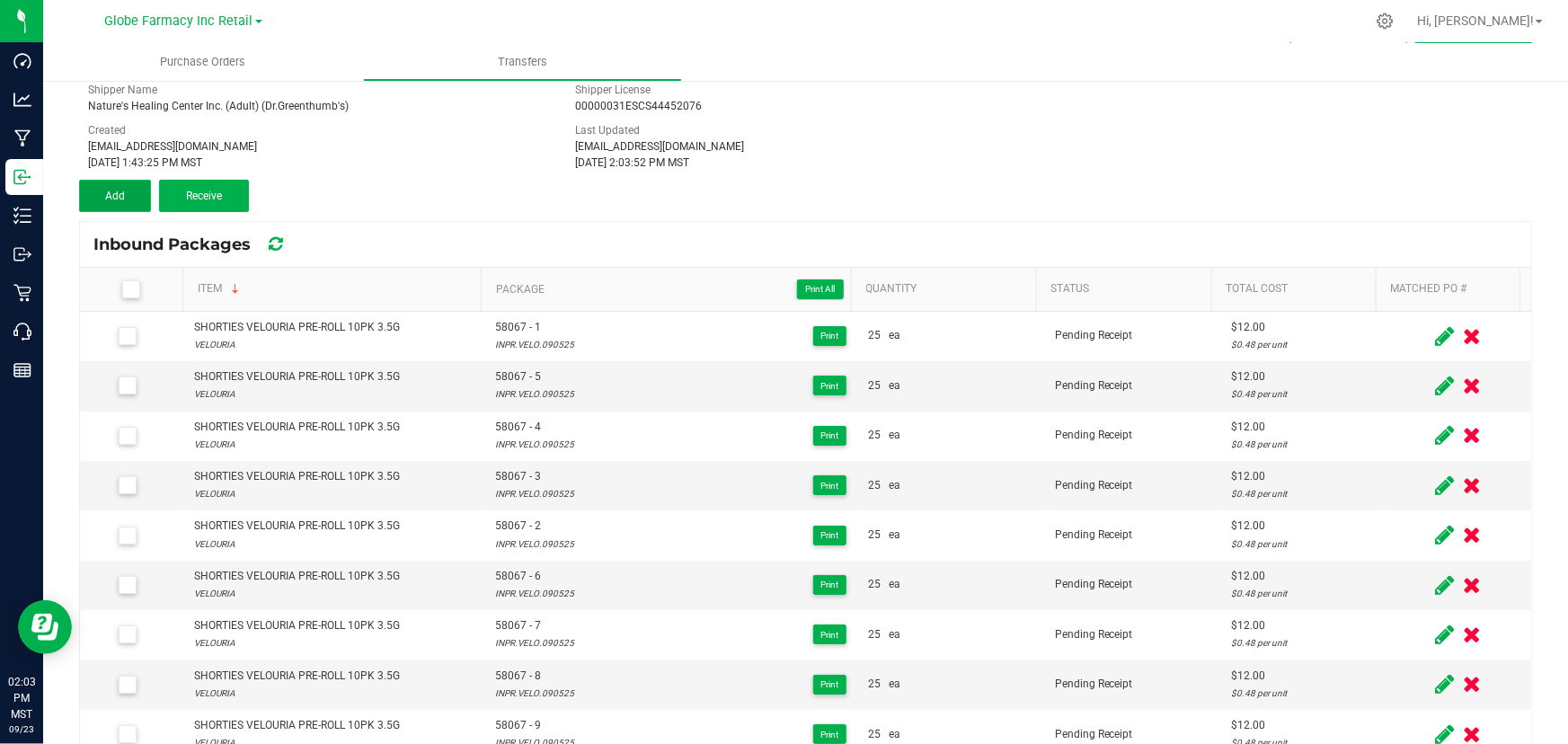
click at [144, 180] on button "Add" at bounding box center [114, 196] width 71 height 32
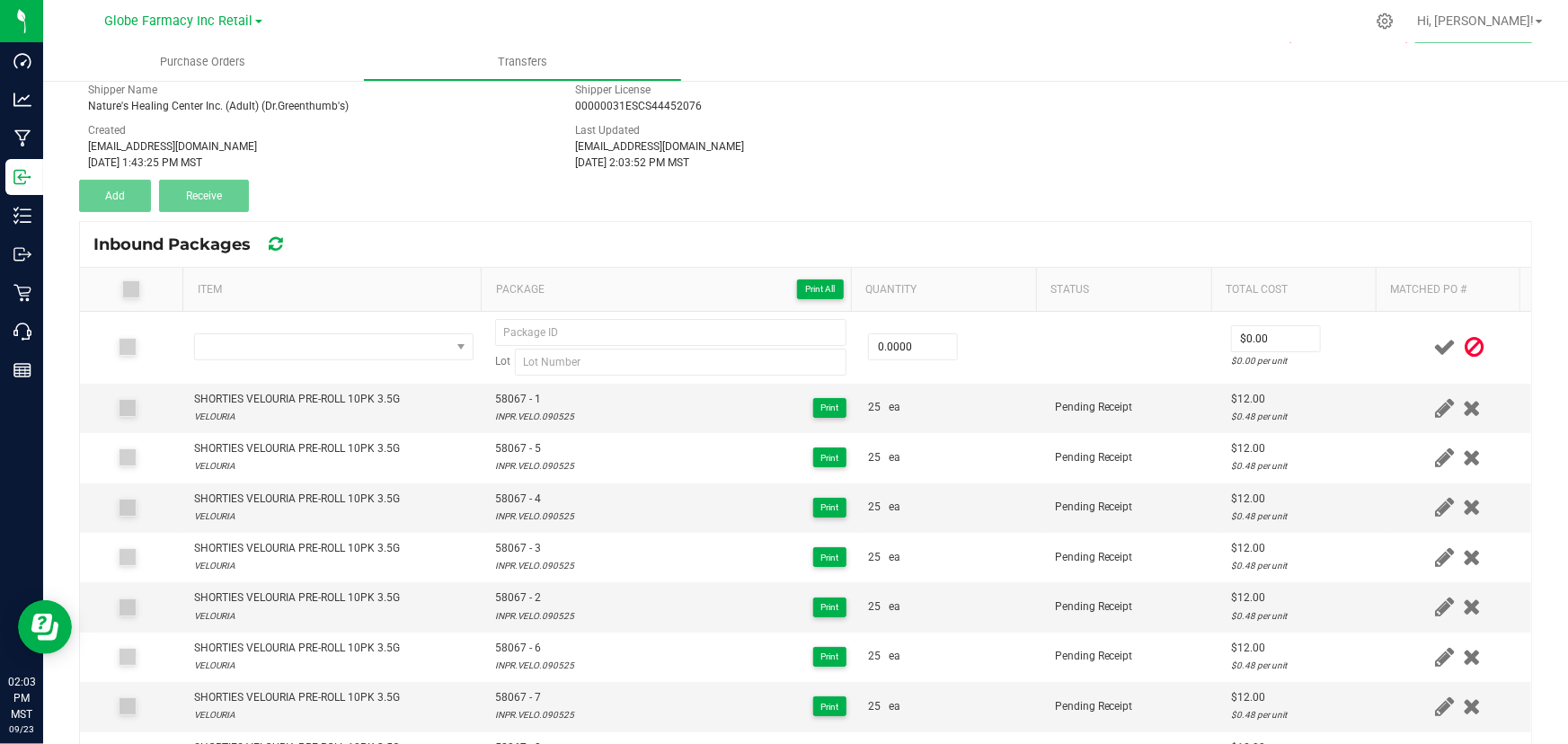
click at [1465, 349] on icon at bounding box center [1475, 348] width 19 height 23
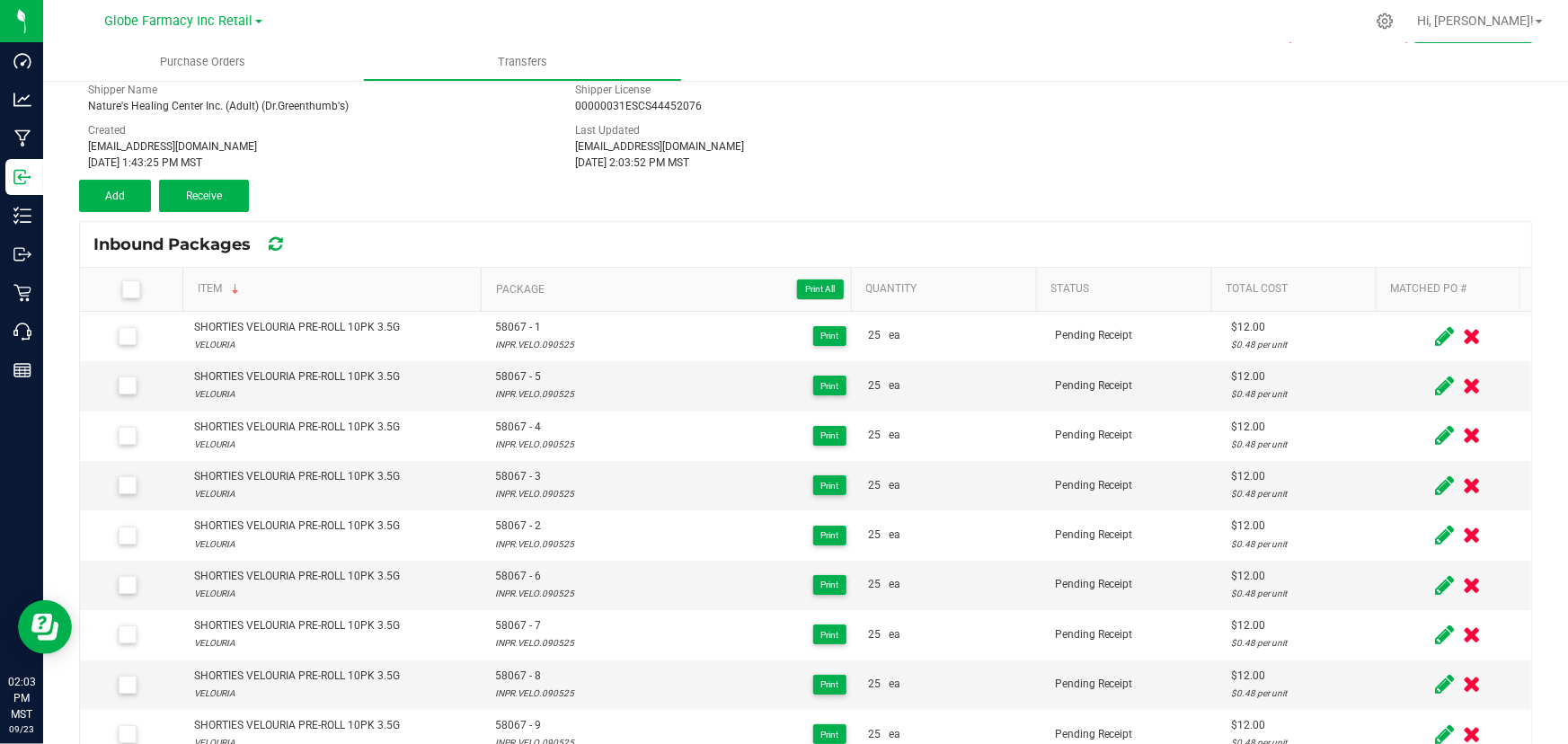
click at [1451, 272] on th "Matched PO #" at bounding box center [1447, 290] width 144 height 44
click at [324, 294] on link "Item" at bounding box center [336, 289] width 276 height 14
click at [323, 294] on link "Item" at bounding box center [336, 289] width 276 height 14
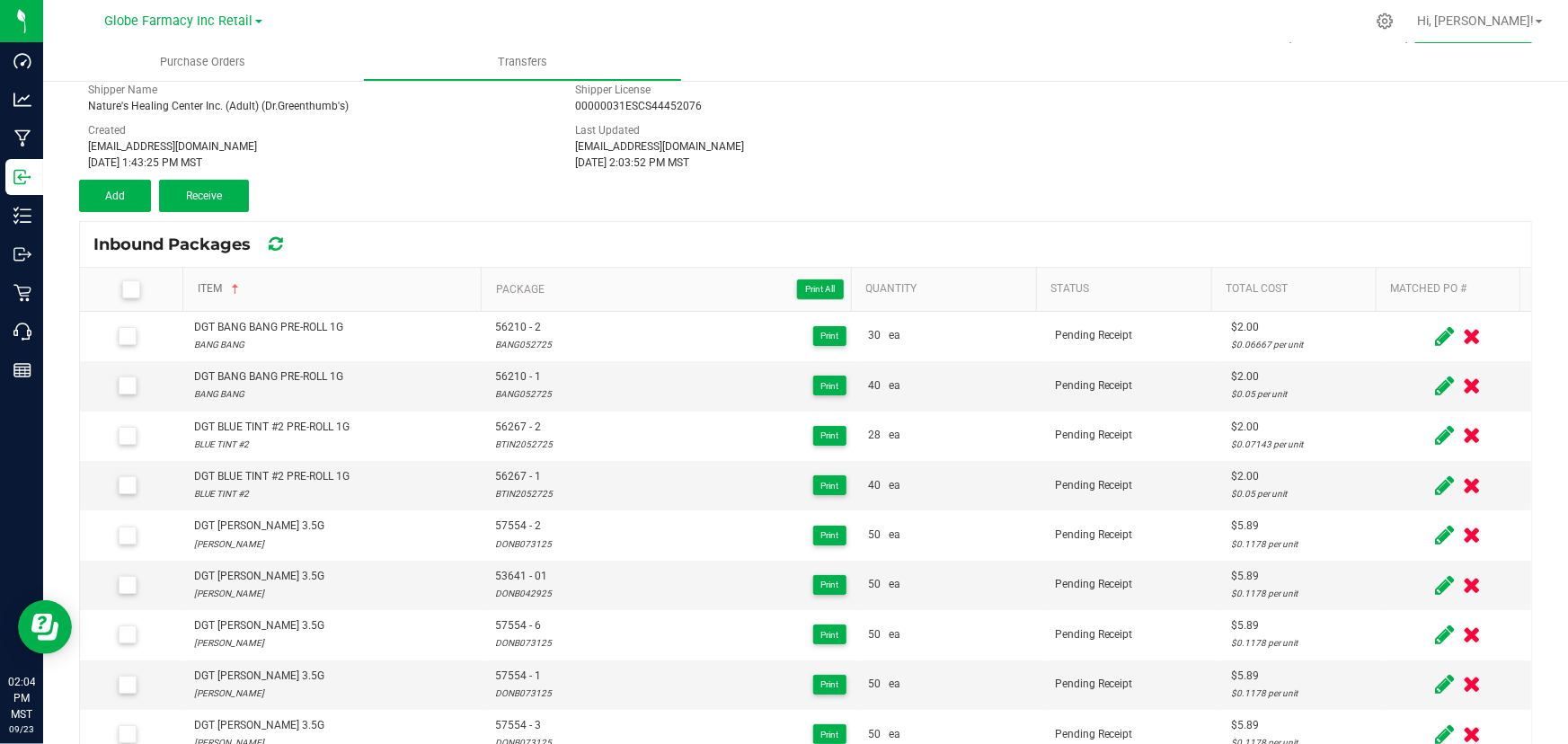
click at [322, 293] on link "Item" at bounding box center [336, 289] width 276 height 14
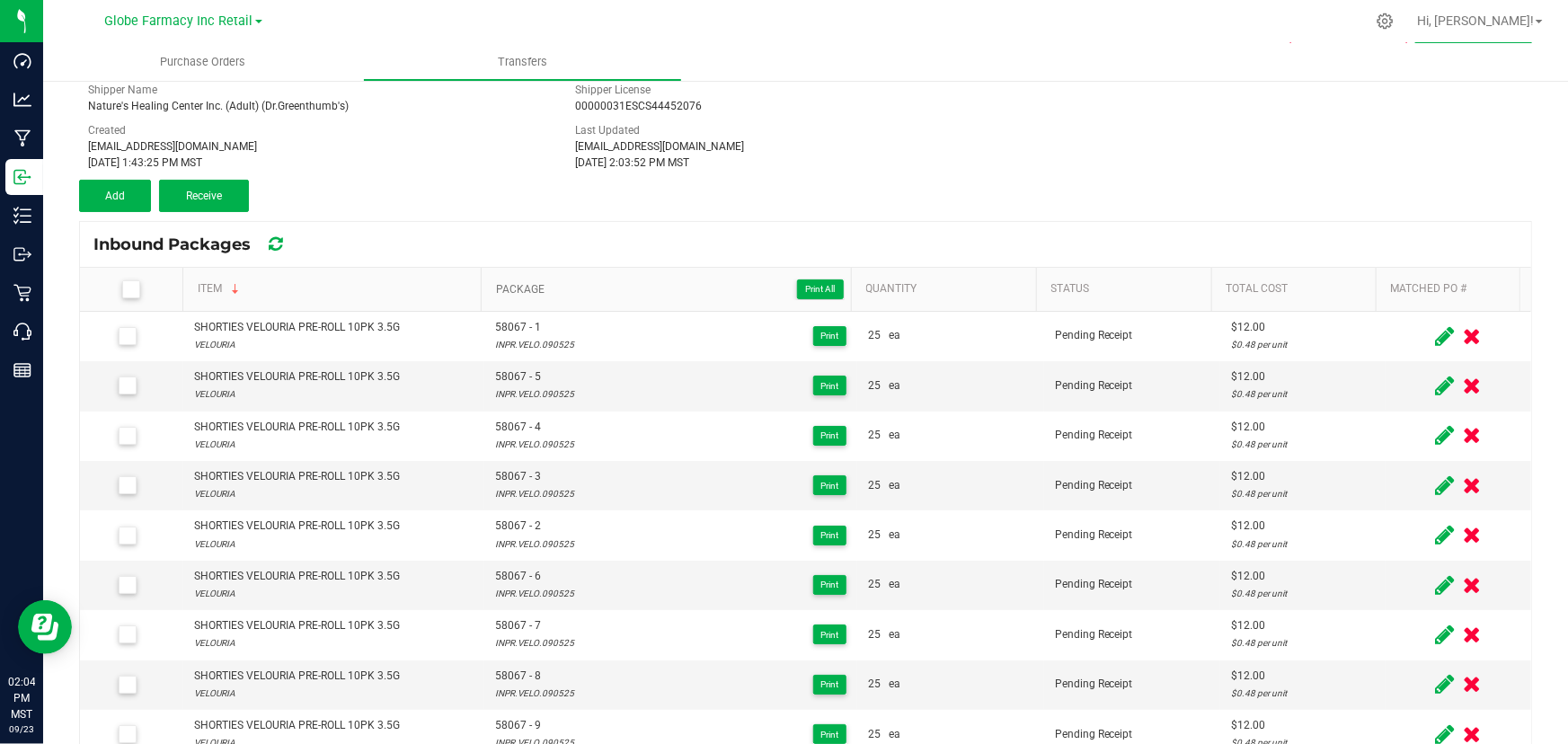
click at [623, 291] on span "Package Print All" at bounding box center [670, 289] width 349 height 22
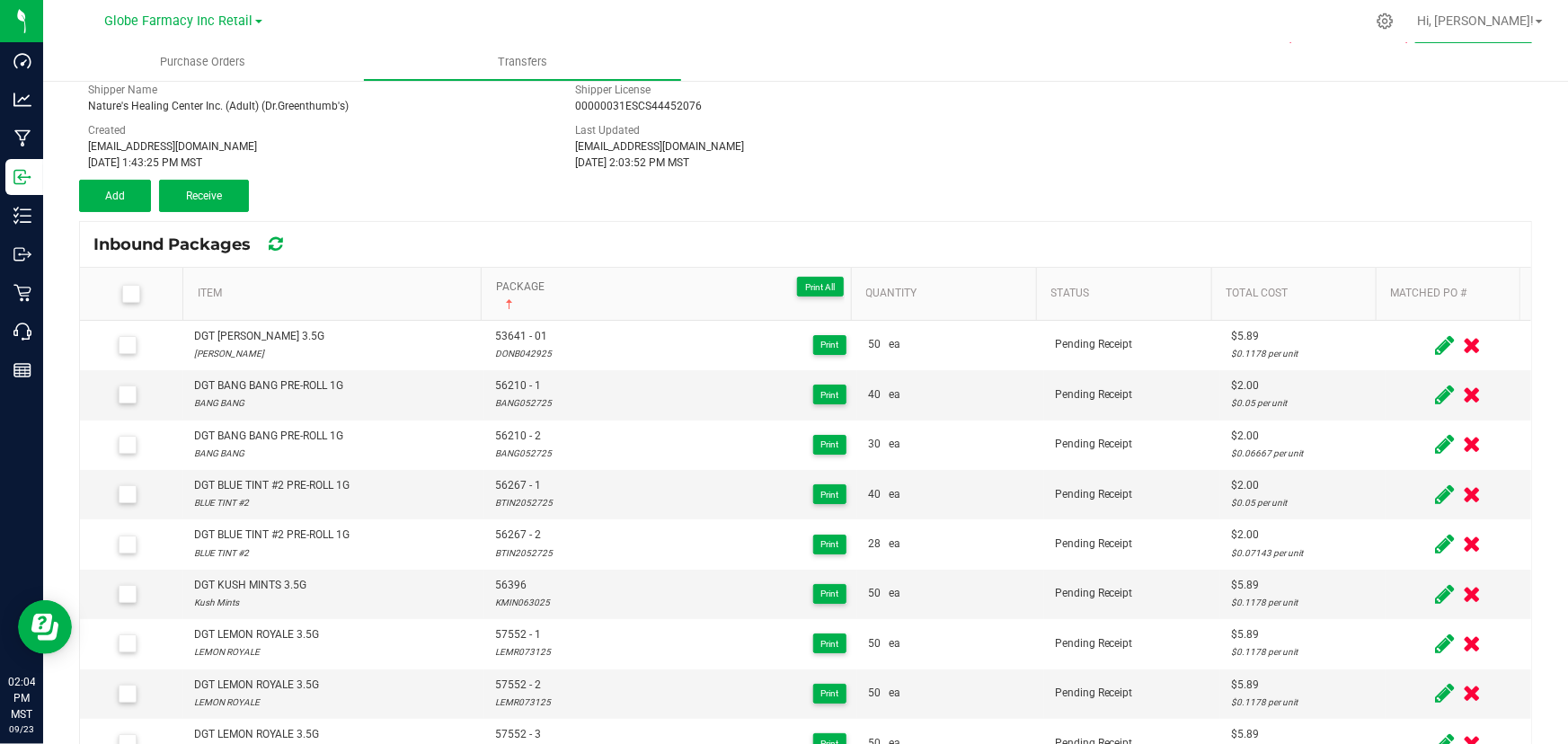
click at [623, 291] on span "Package Print All" at bounding box center [670, 286] width 349 height 22
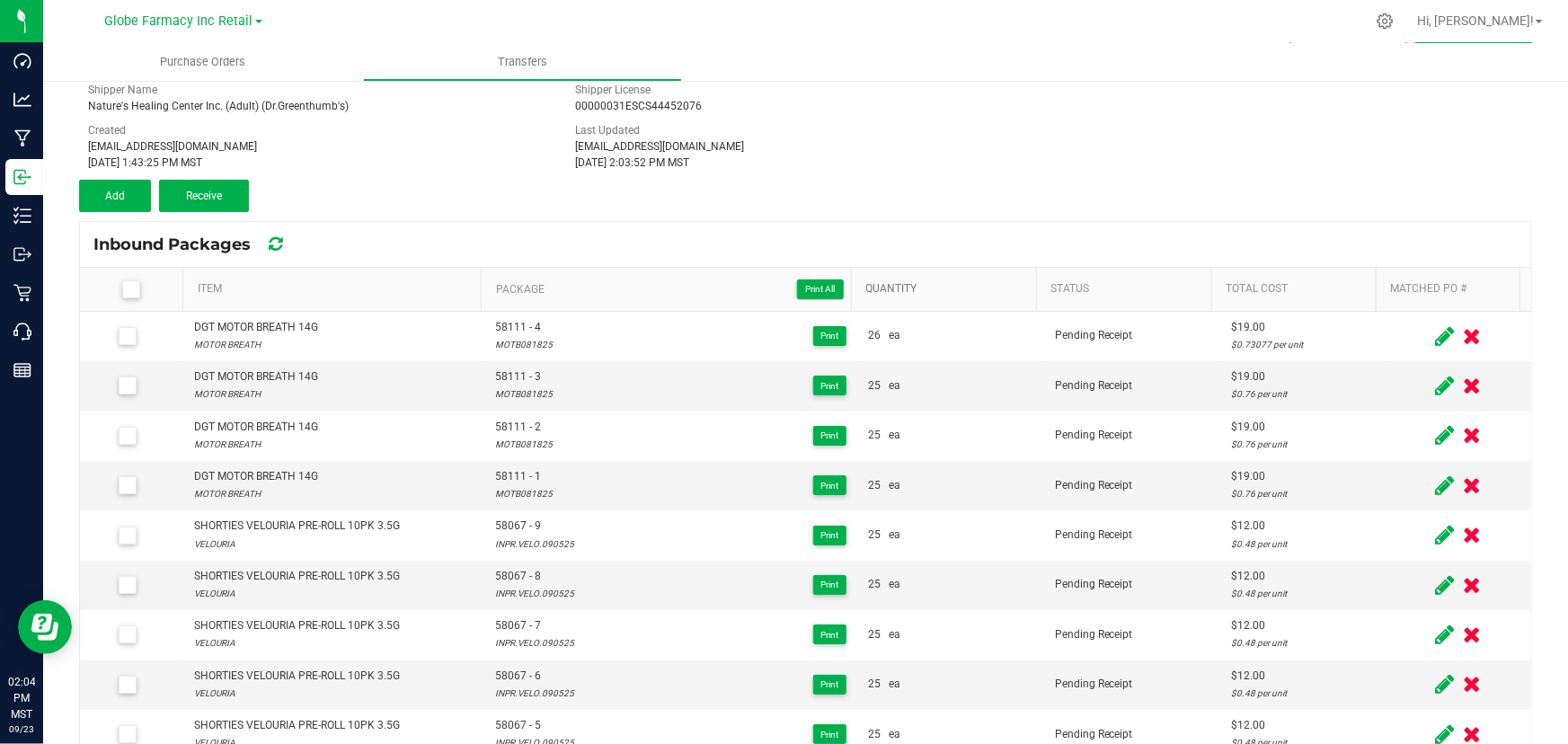
click at [978, 292] on link "Quantity" at bounding box center [948, 289] width 164 height 14
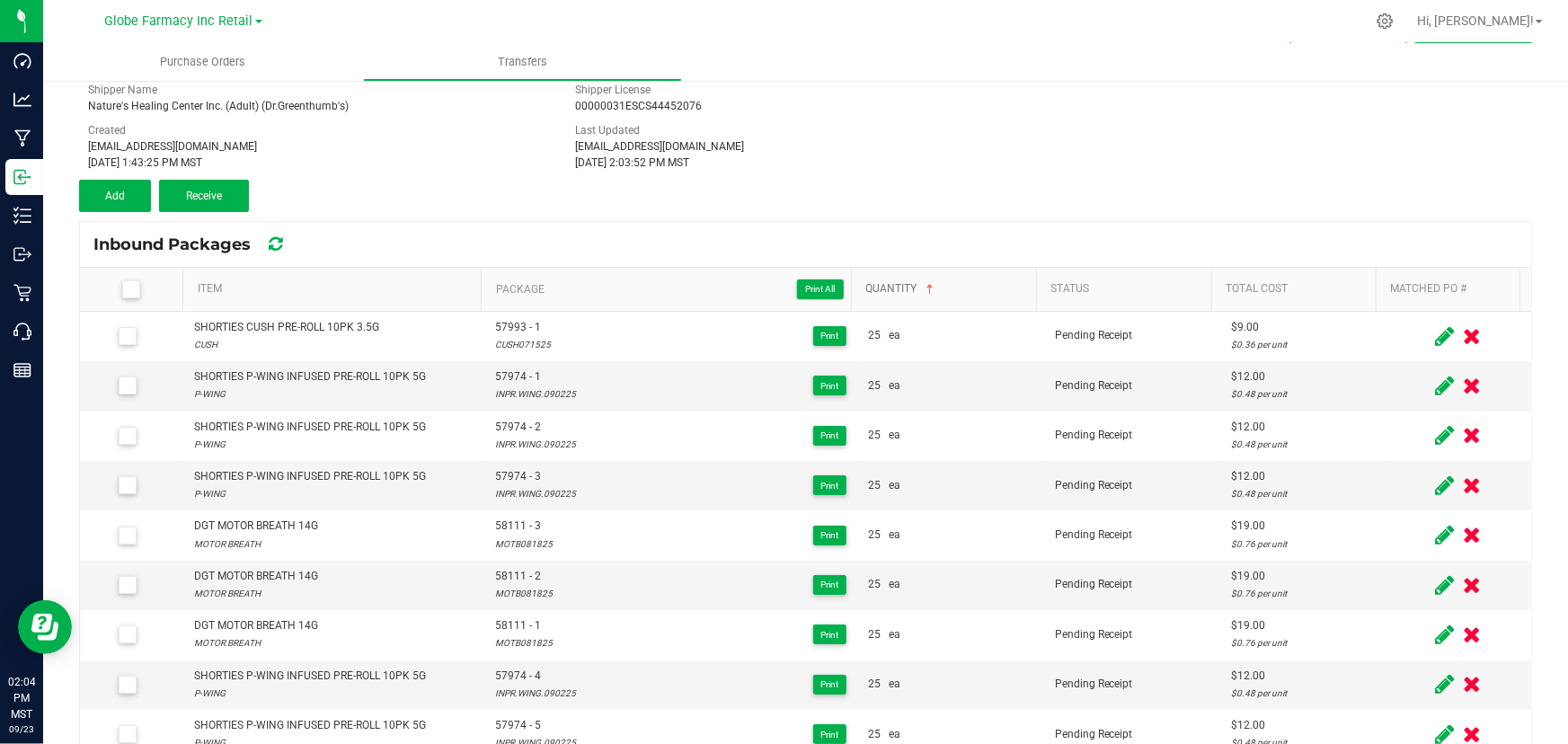
click at [975, 291] on link "Quantity" at bounding box center [948, 289] width 164 height 14
click at [132, 196] on button "Add" at bounding box center [114, 196] width 71 height 32
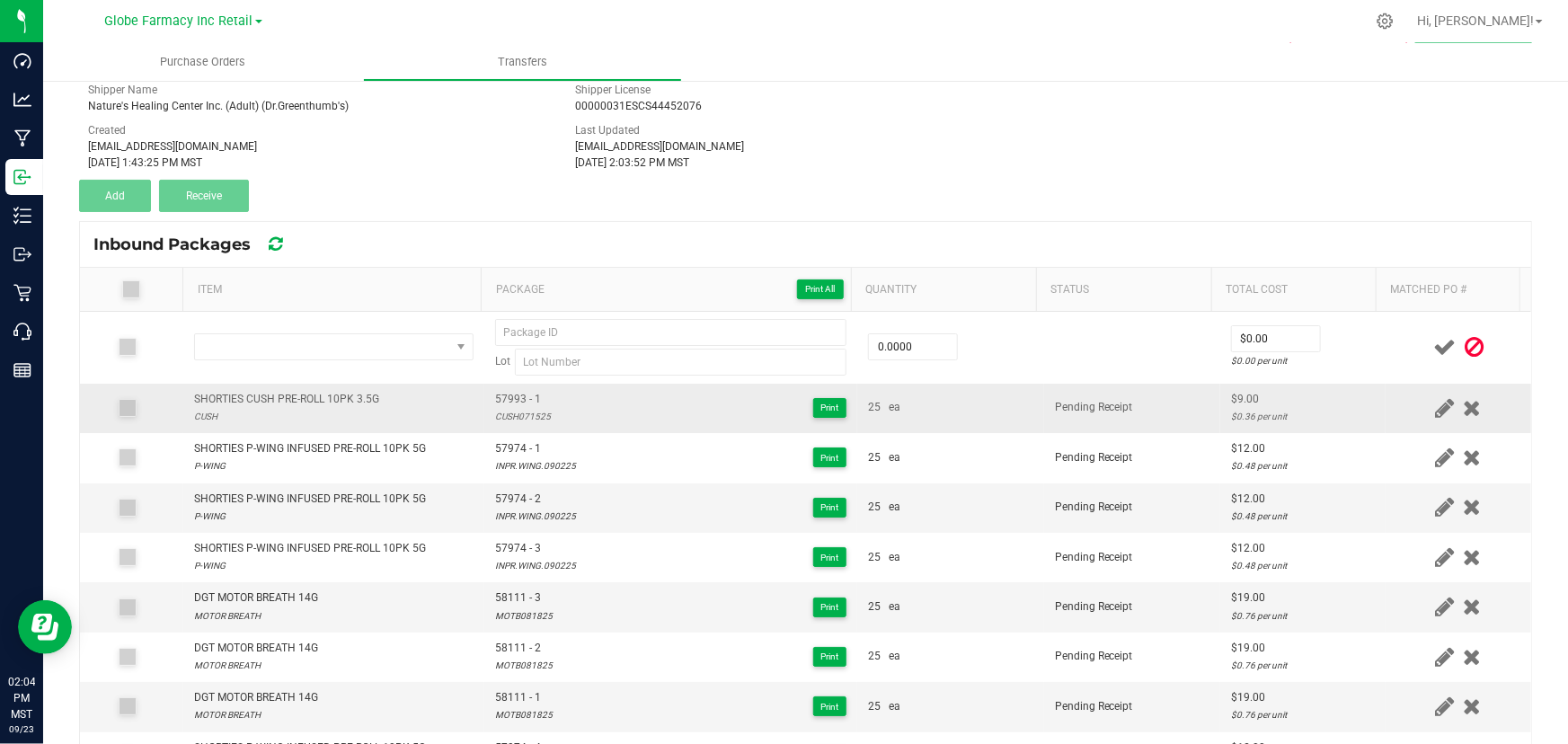
click at [305, 392] on div "SHORTIES CUSH PRE-ROLL 10PK 3.5G" at bounding box center [287, 399] width 185 height 17
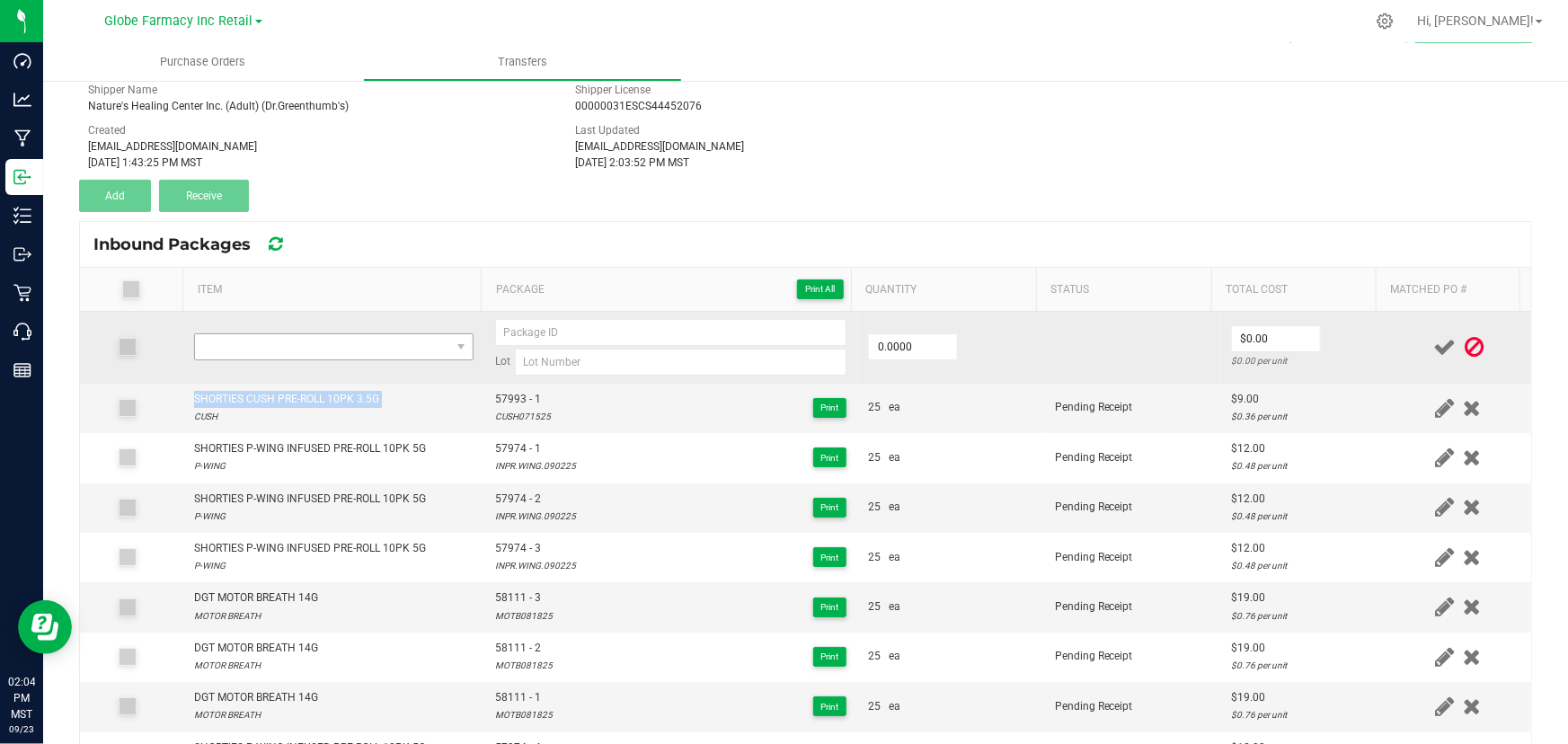
copy div "SHORTIES CUSH PRE-ROLL 10PK 3.5G"
click at [306, 326] on td at bounding box center [334, 347] width 301 height 71
click at [306, 344] on span "NO DATA FOUND" at bounding box center [323, 347] width 255 height 25
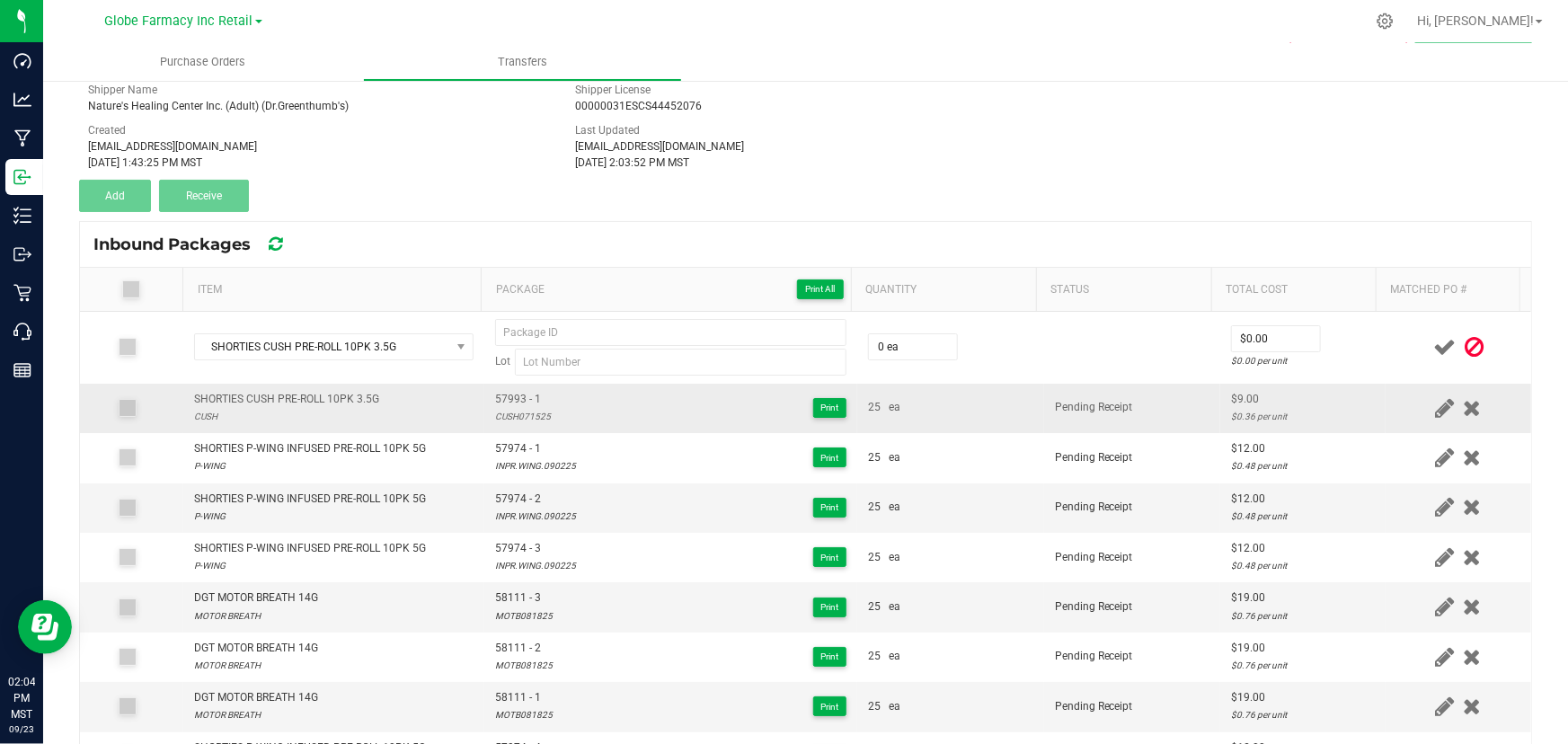
drag, startPoint x: 341, startPoint y: 405, endPoint x: 335, endPoint y: 413, distance: 10.0
click at [335, 413] on div "CUSH" at bounding box center [287, 416] width 185 height 17
click at [530, 399] on span "57993 - 1" at bounding box center [522, 399] width 55 height 17
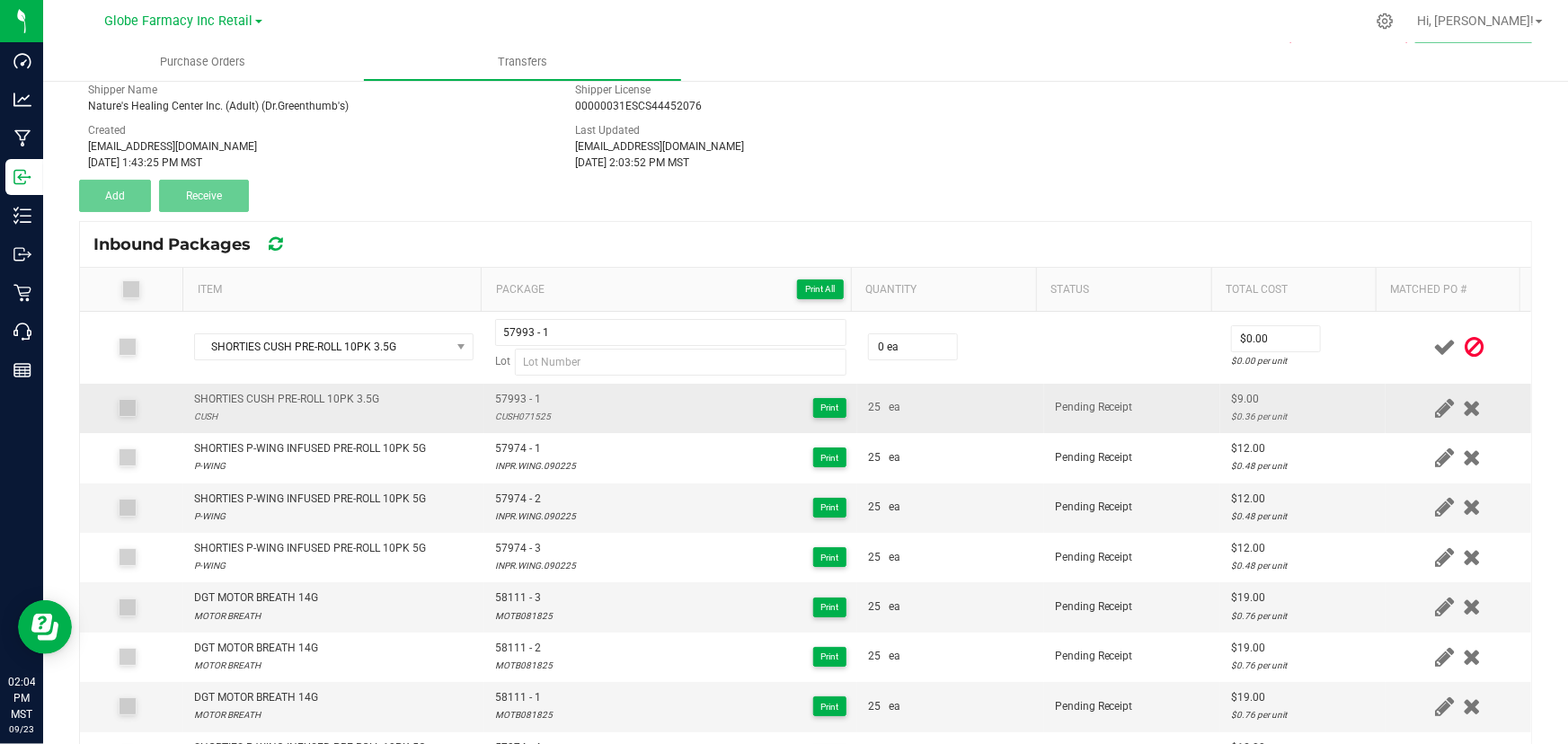
click at [500, 416] on div "CUSH071525" at bounding box center [522, 416] width 55 height 17
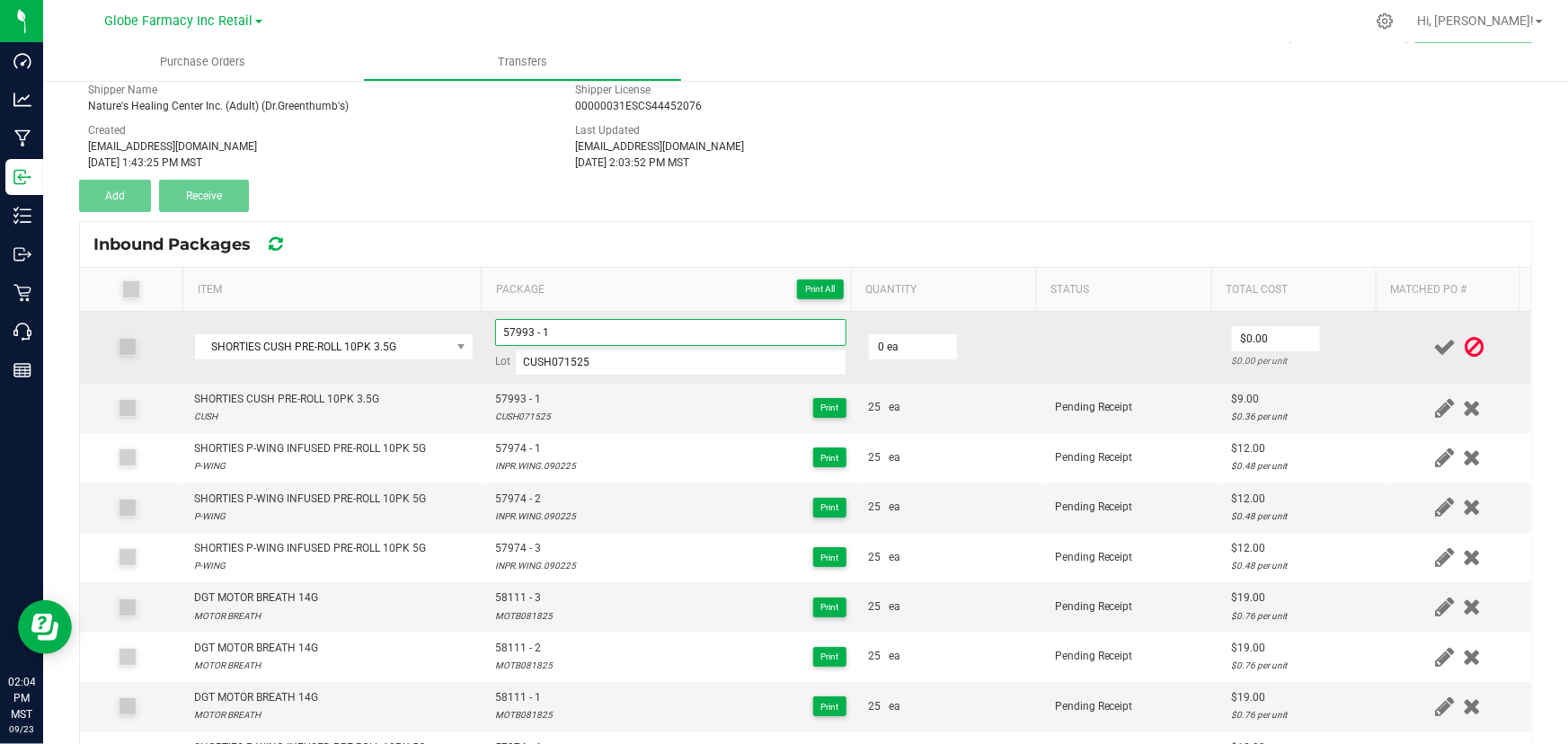
click at [580, 324] on input "57993 - 1" at bounding box center [670, 332] width 352 height 27
click at [1348, 346] on td "$9.00 $0.36 per unit" at bounding box center [1303, 347] width 166 height 71
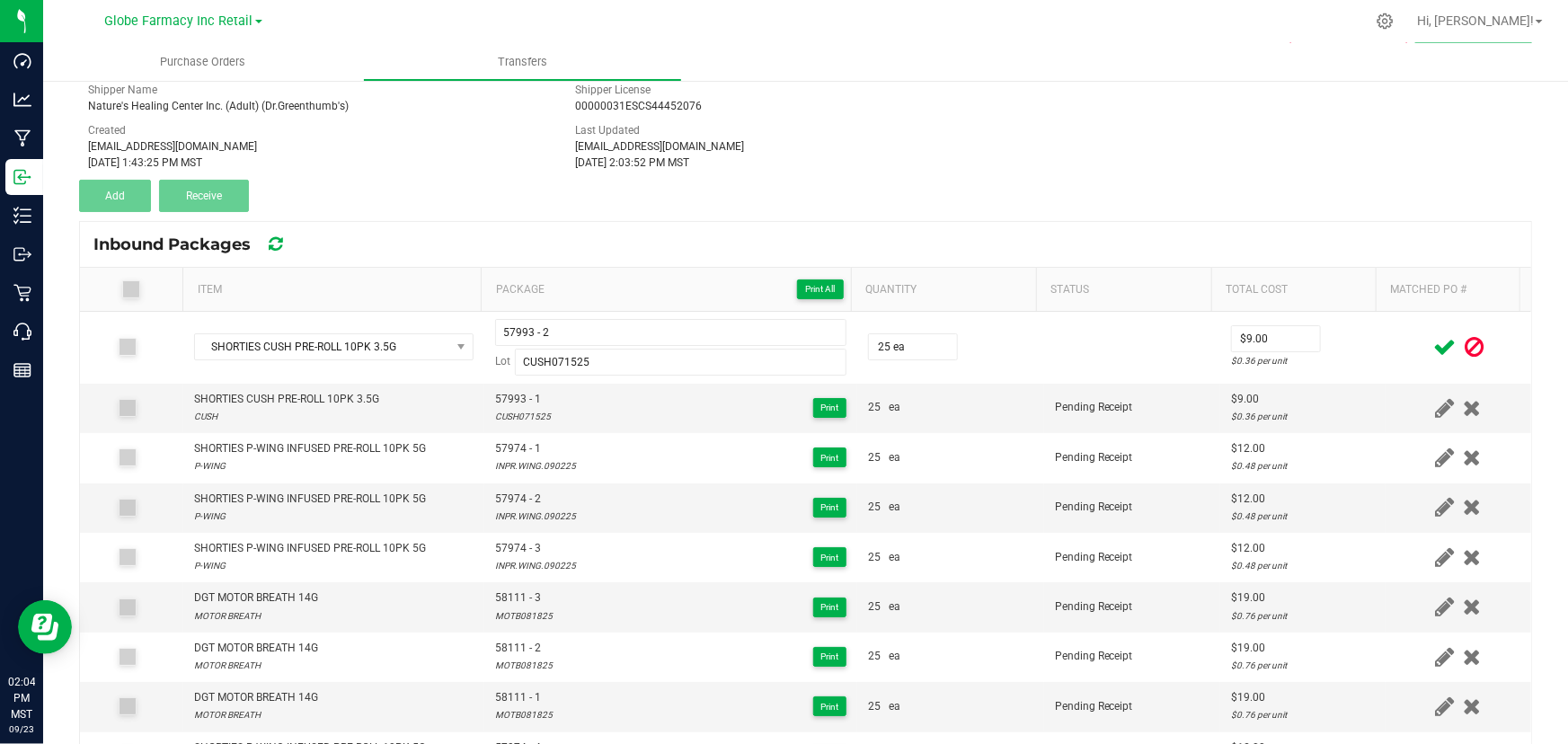
click at [1402, 339] on div at bounding box center [1458, 348] width 124 height 23
click at [1434, 338] on icon at bounding box center [1445, 348] width 23 height 23
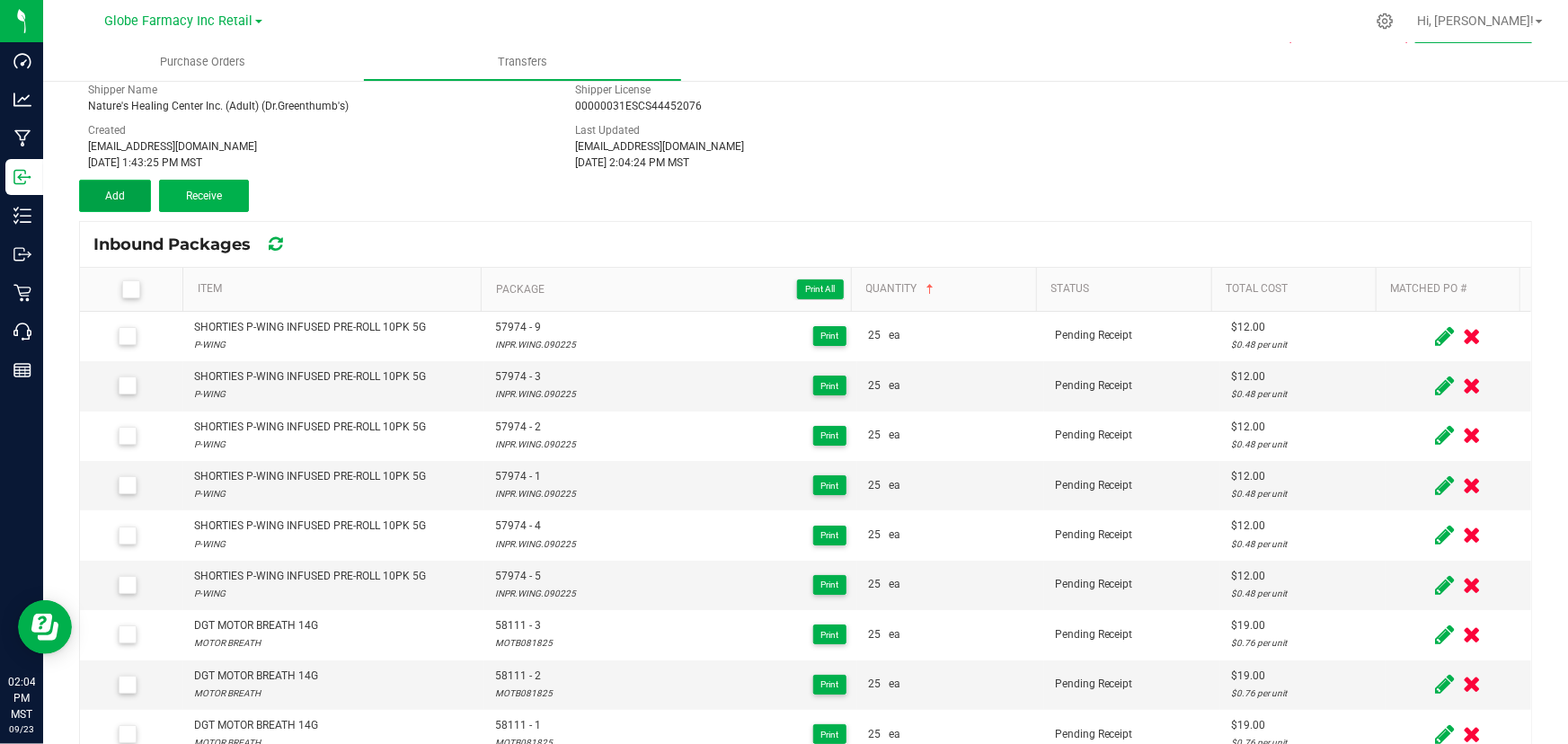
click at [146, 188] on button "Add" at bounding box center [114, 196] width 71 height 32
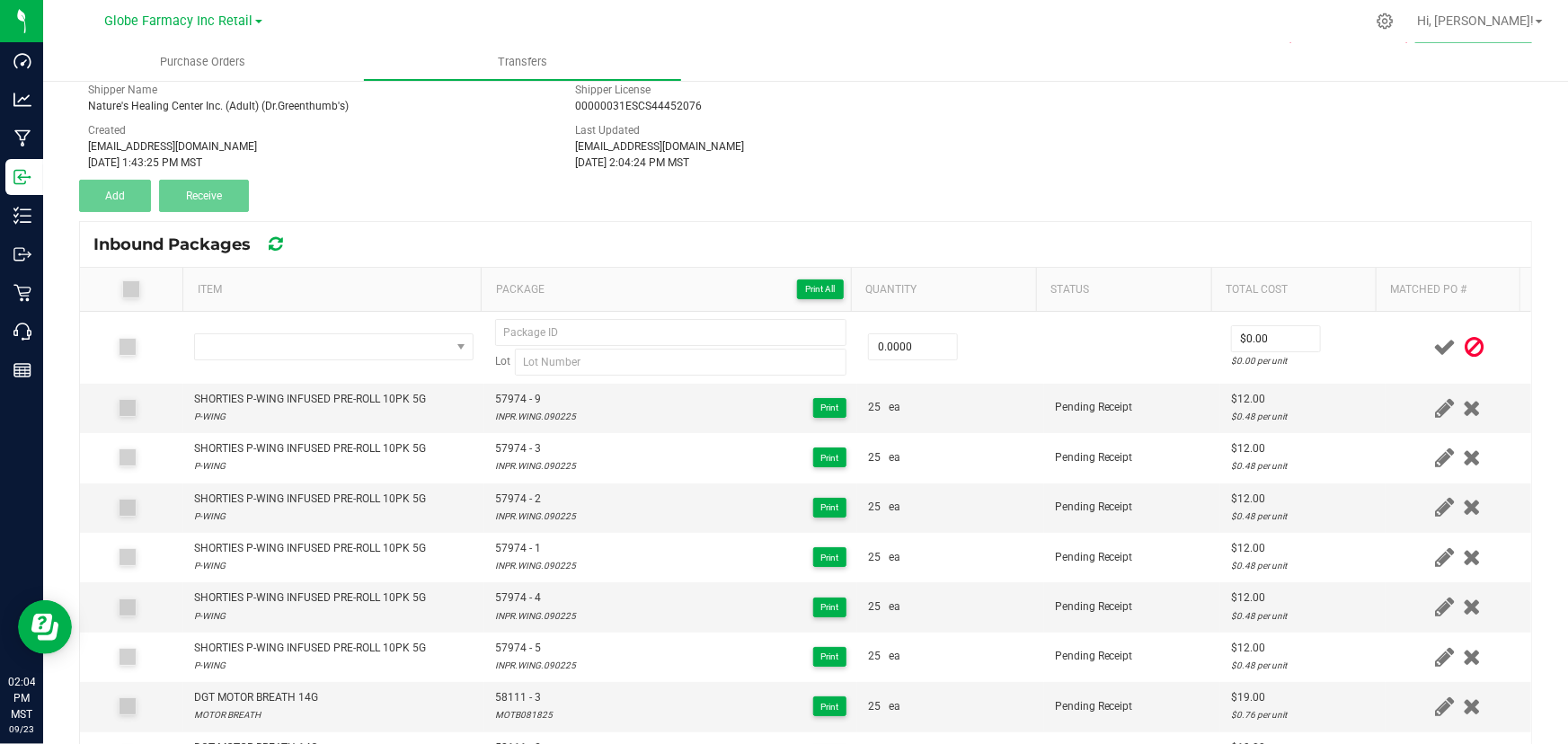
click at [438, 271] on th "Item" at bounding box center [331, 290] width 298 height 44
click at [1465, 342] on icon at bounding box center [1475, 348] width 19 height 23
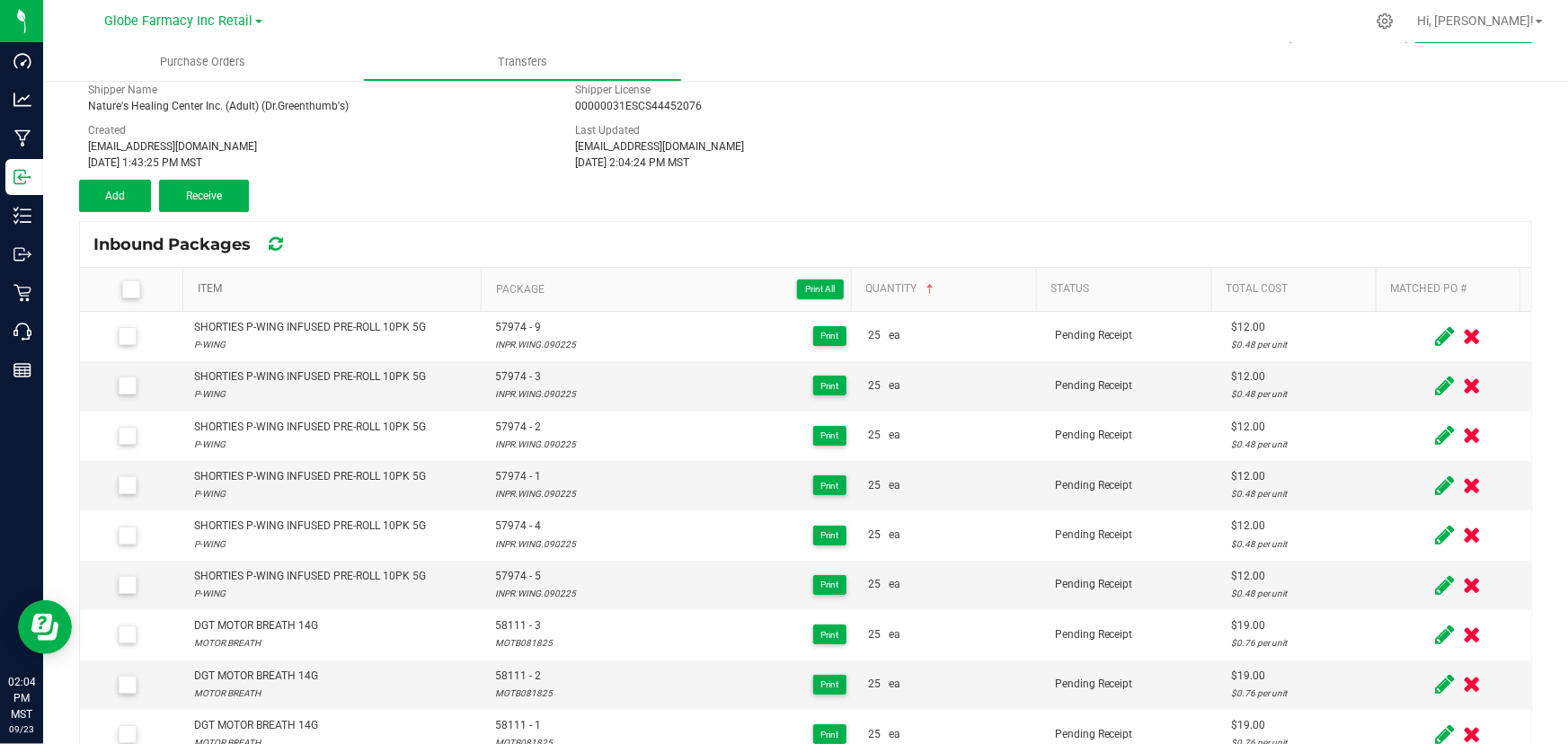
click at [321, 286] on link "Item" at bounding box center [336, 289] width 276 height 14
click at [546, 288] on span "Package Print All" at bounding box center [670, 289] width 349 height 22
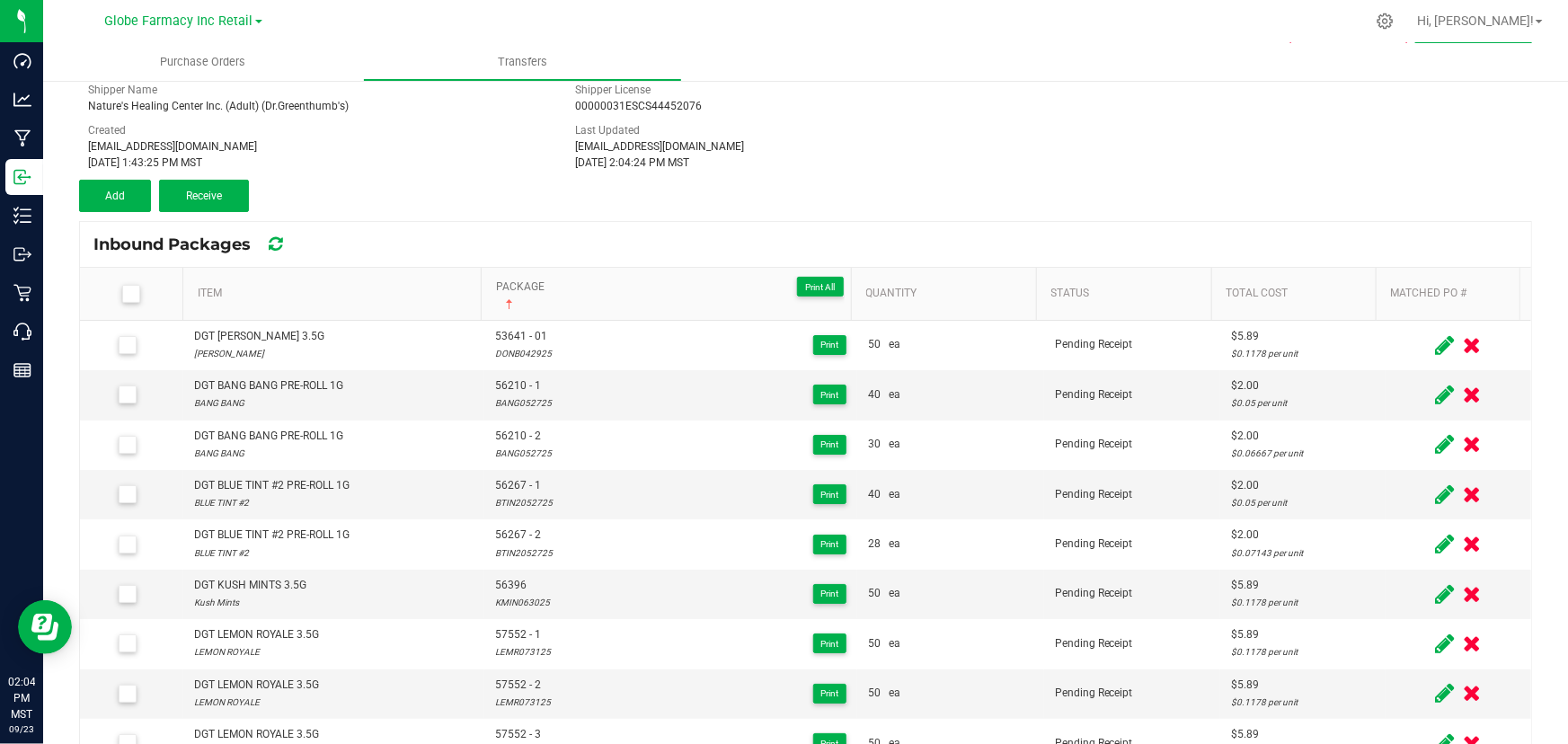
click at [587, 291] on span "Package Print All" at bounding box center [670, 286] width 349 height 22
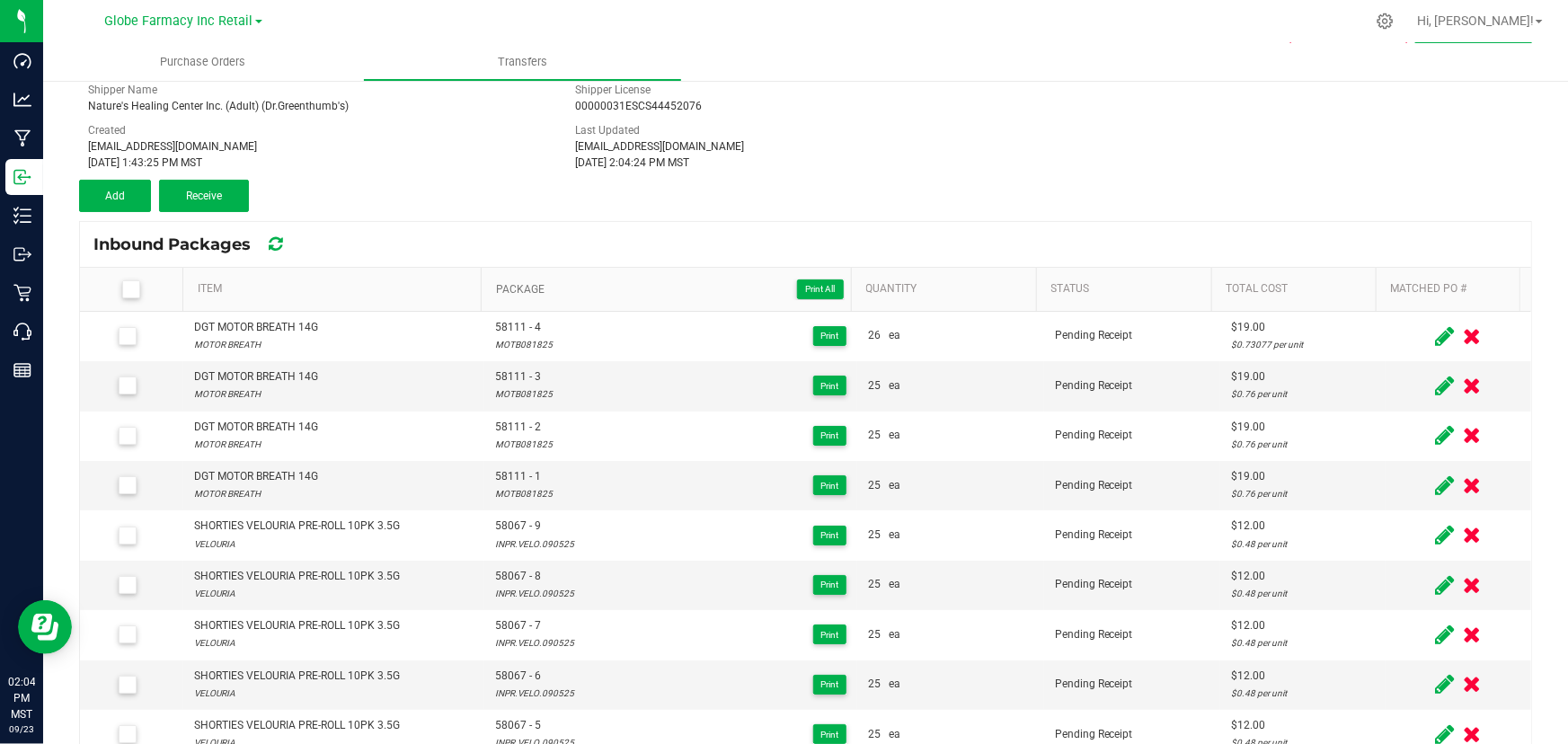
click at [601, 291] on span "Package Print All" at bounding box center [670, 289] width 349 height 22
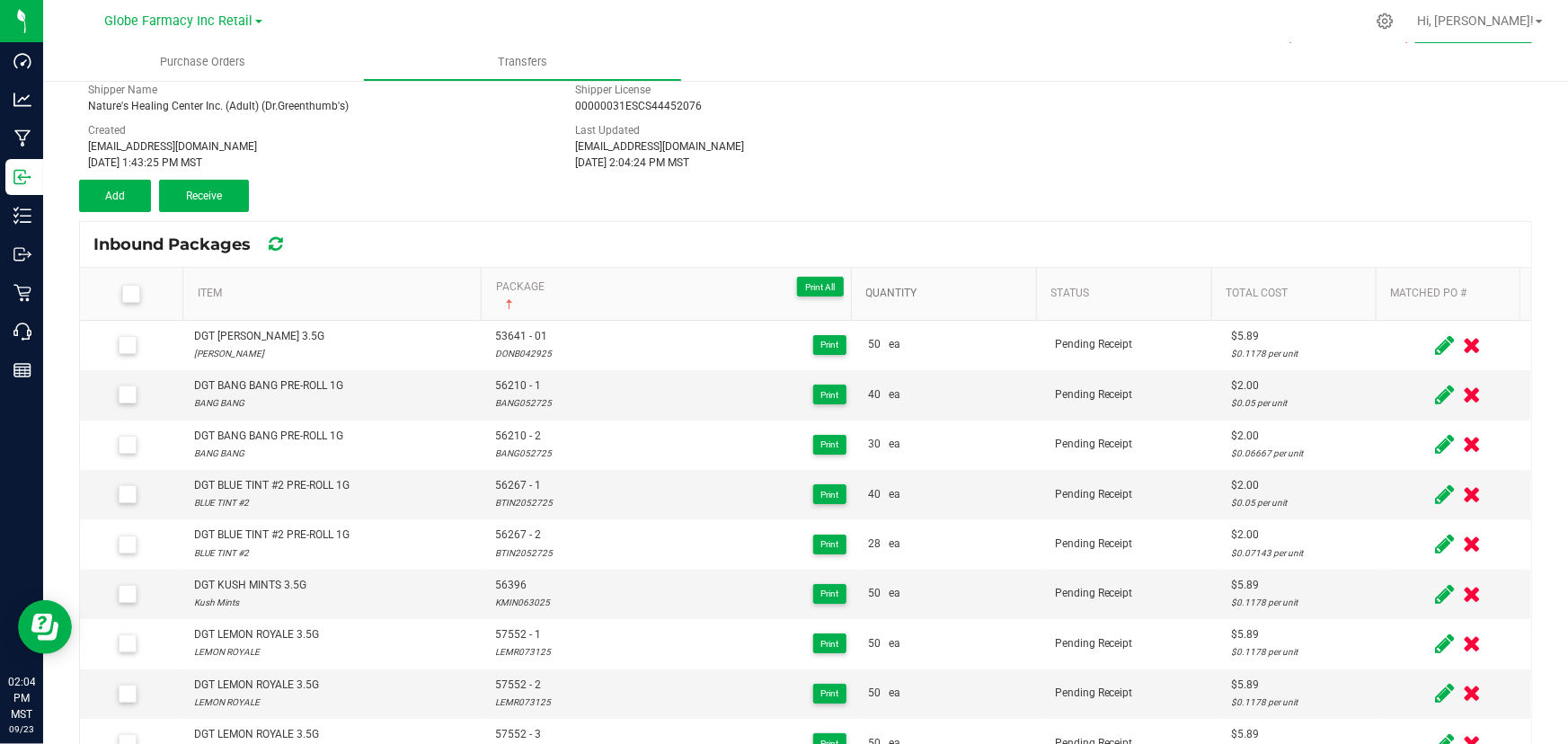
click at [951, 291] on link "Quantity" at bounding box center [948, 293] width 164 height 14
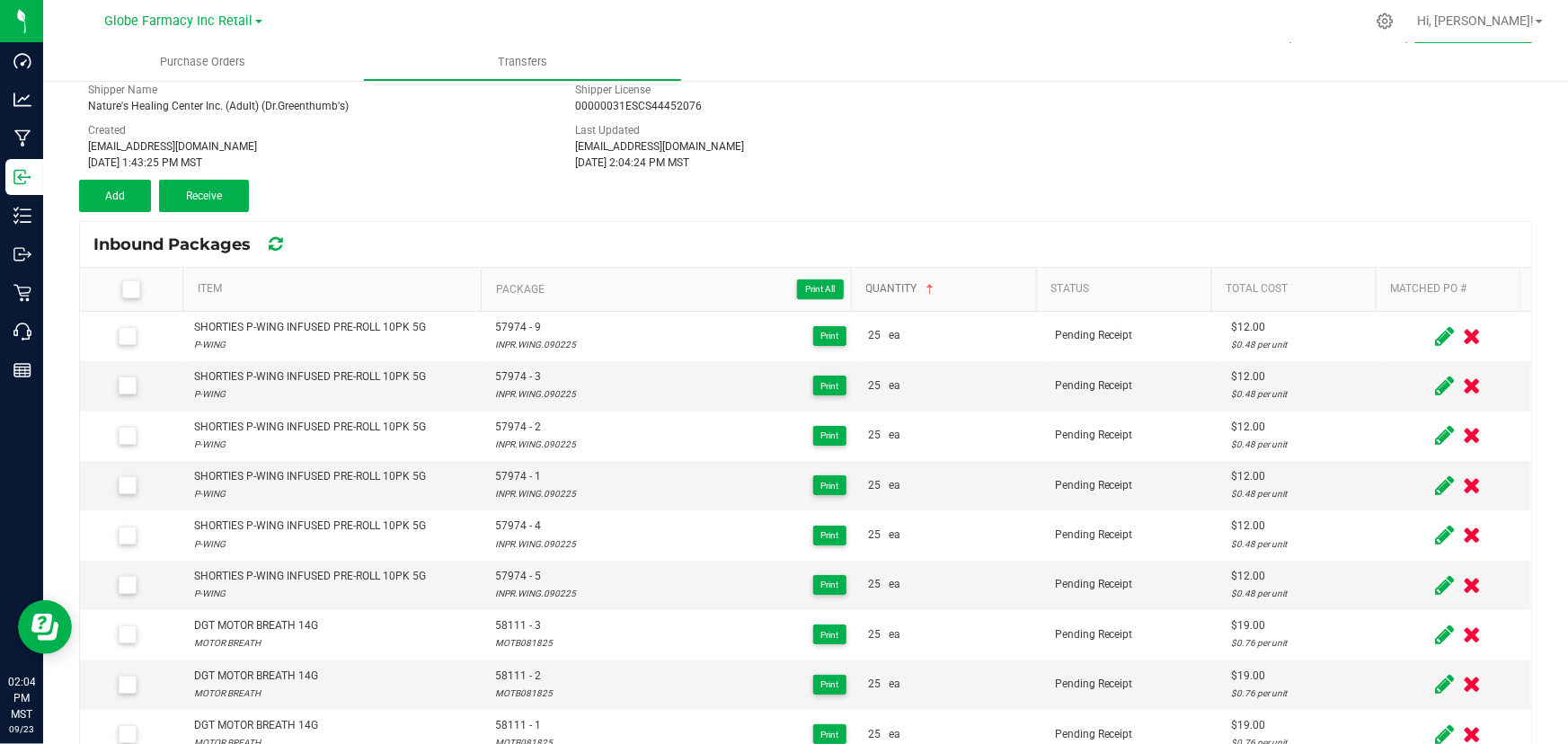
click at [951, 291] on link "Quantity" at bounding box center [948, 289] width 164 height 14
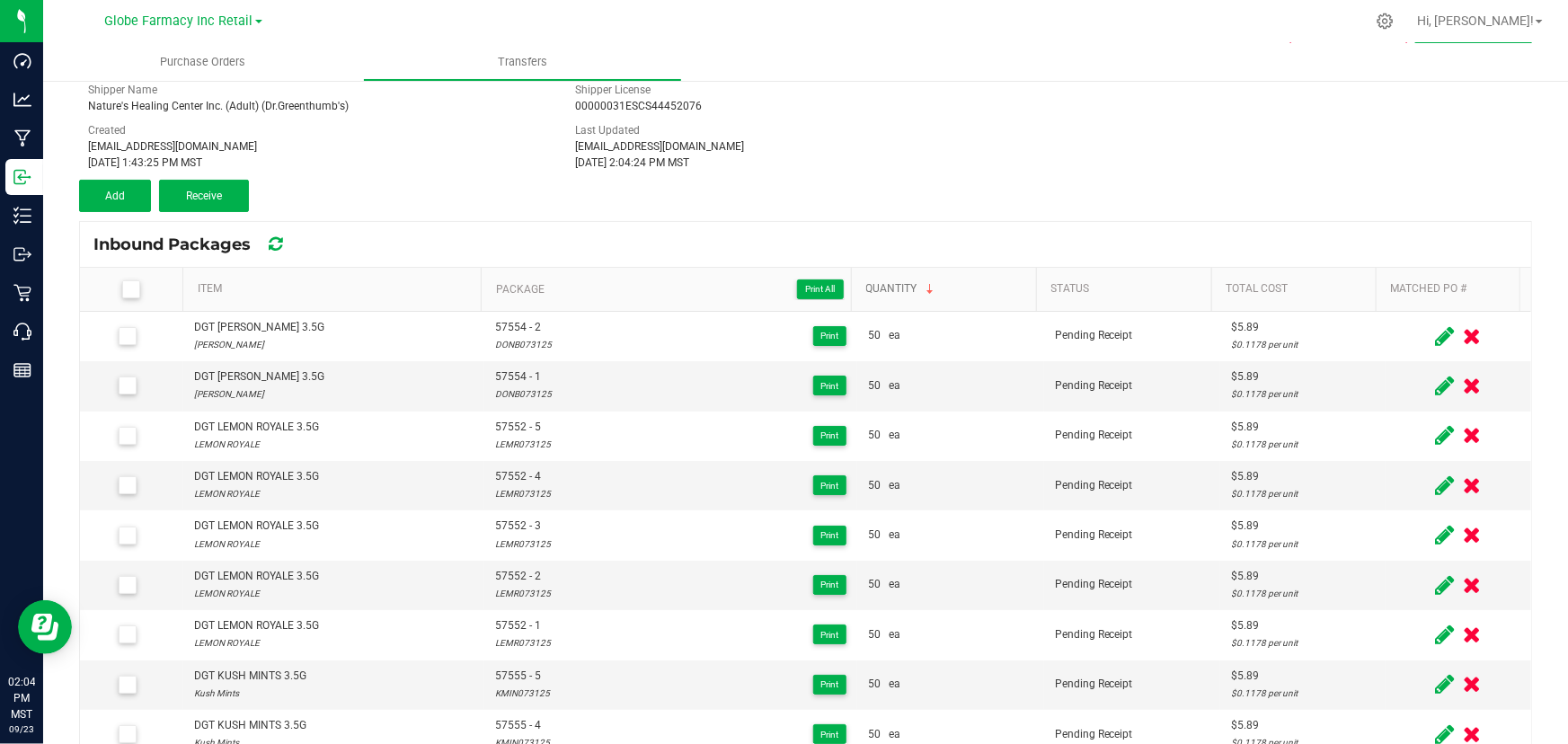
click at [951, 291] on link "Quantity" at bounding box center [948, 289] width 164 height 14
click at [1303, 288] on link "Total Cost" at bounding box center [1297, 289] width 143 height 14
click at [1306, 287] on link "Total Cost" at bounding box center [1297, 289] width 143 height 14
click at [397, 292] on link "Item" at bounding box center [336, 289] width 276 height 14
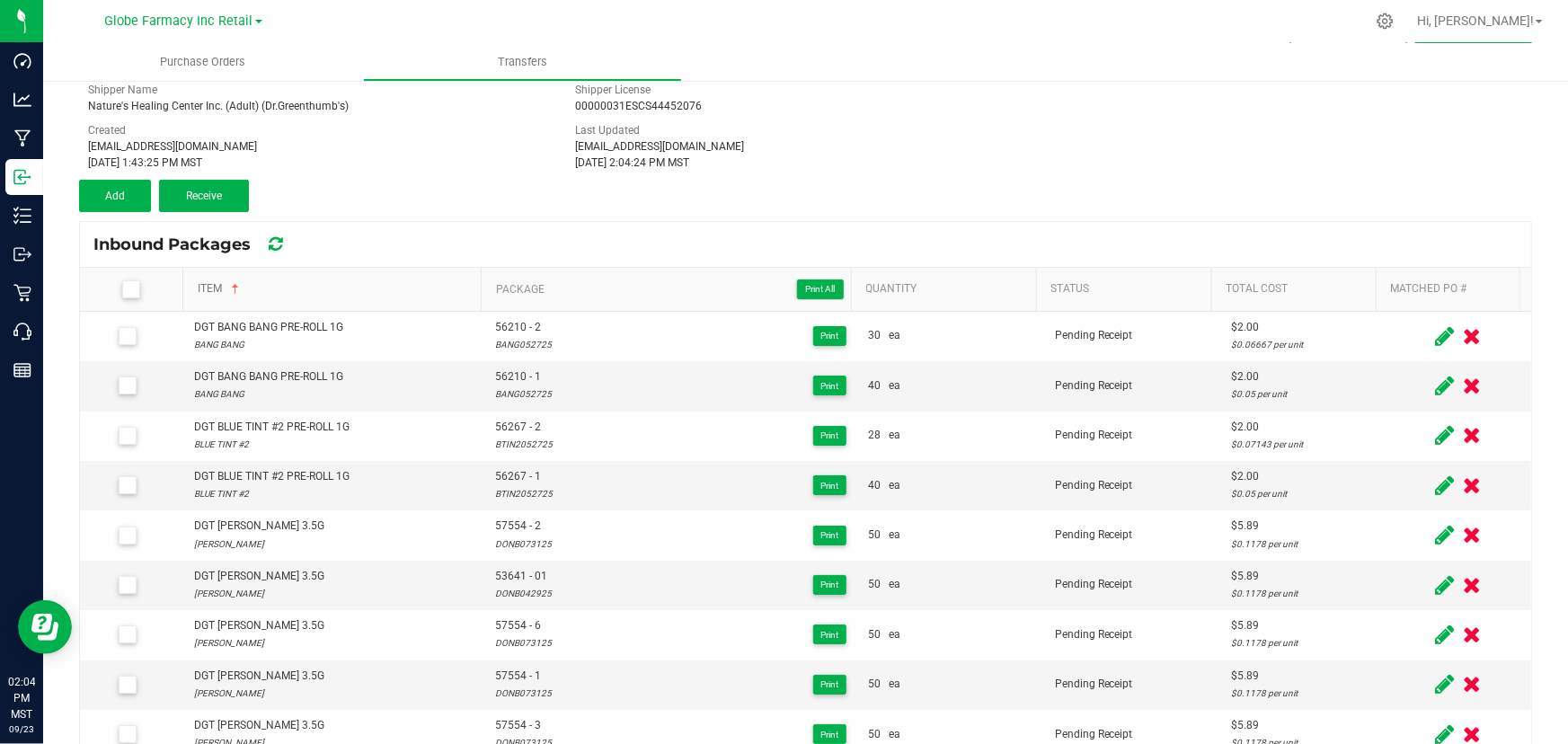
click at [397, 292] on link "Item" at bounding box center [336, 289] width 276 height 14
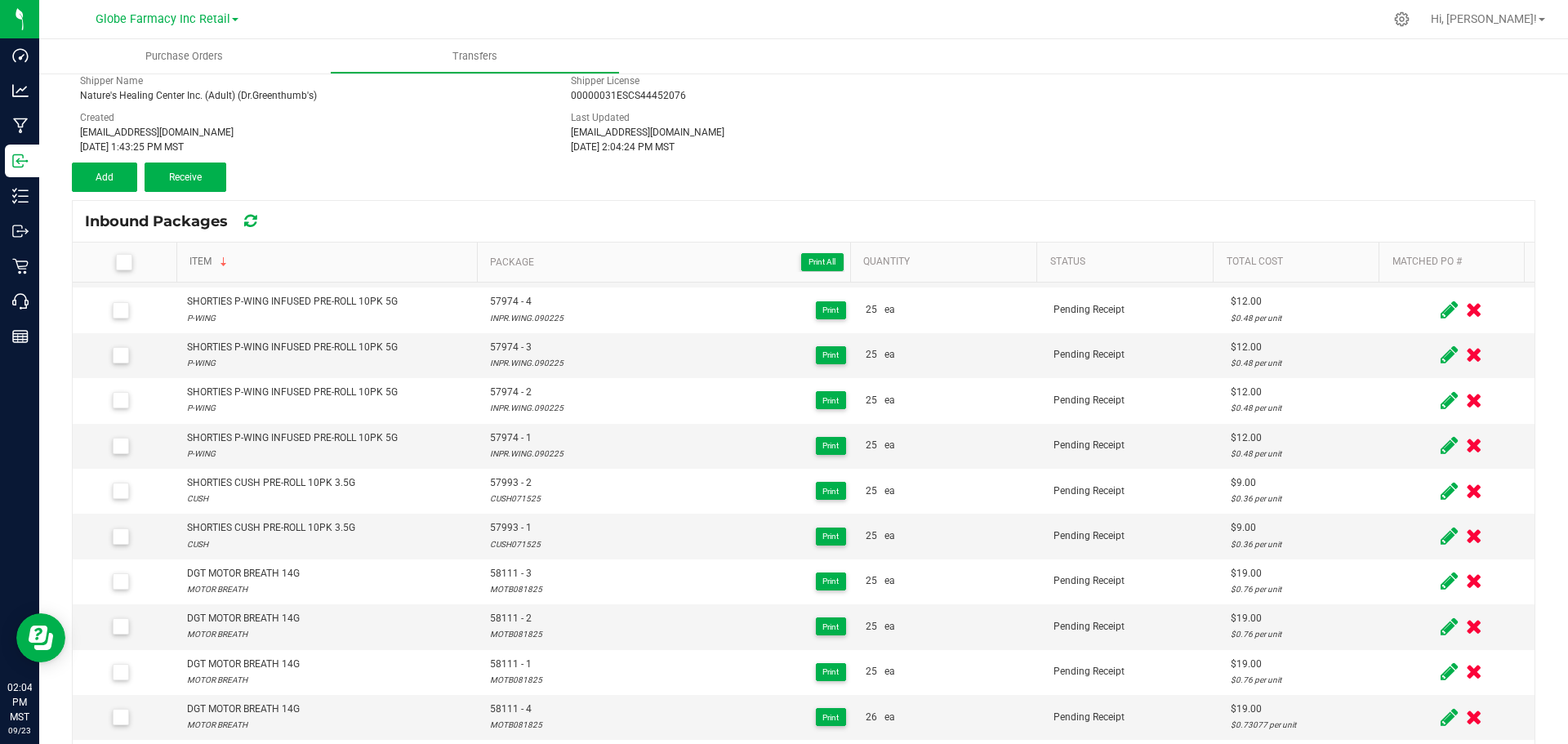
scroll to position [735, 0]
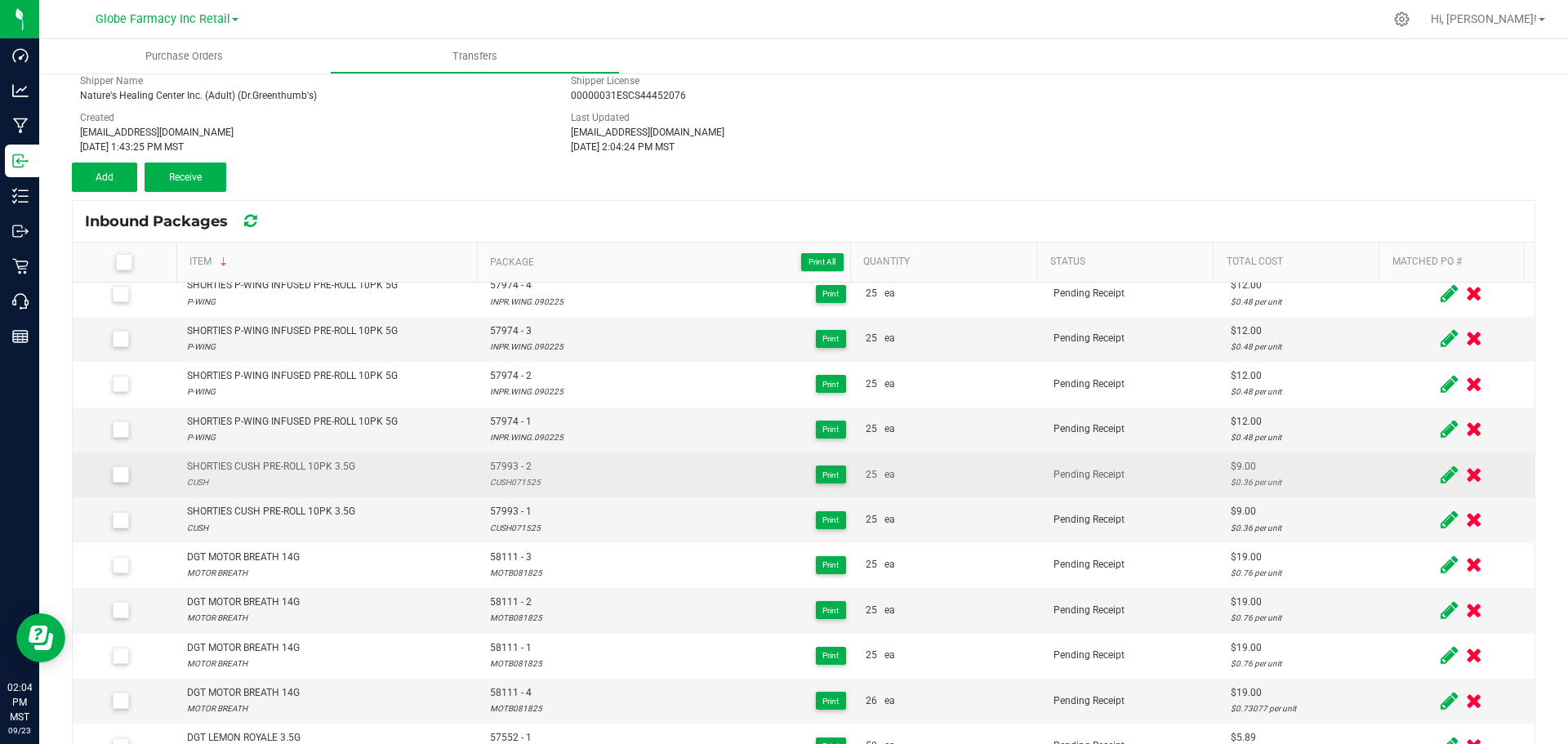
click at [309, 467] on div "SHORTIES CUSH PRE-ROLL 10PK 3.5G" at bounding box center [271, 467] width 168 height 16
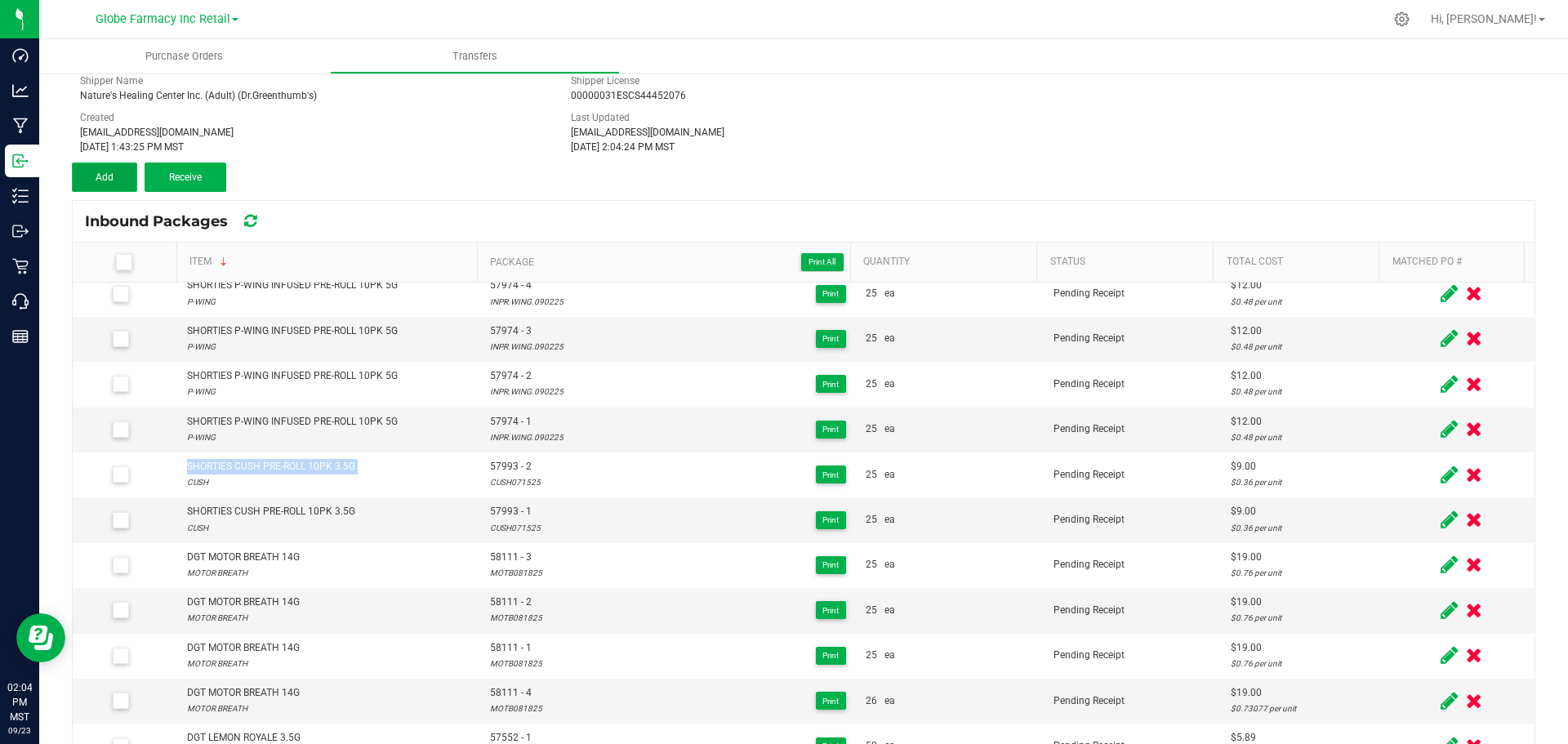
click at [107, 179] on span "Add" at bounding box center [104, 177] width 18 height 11
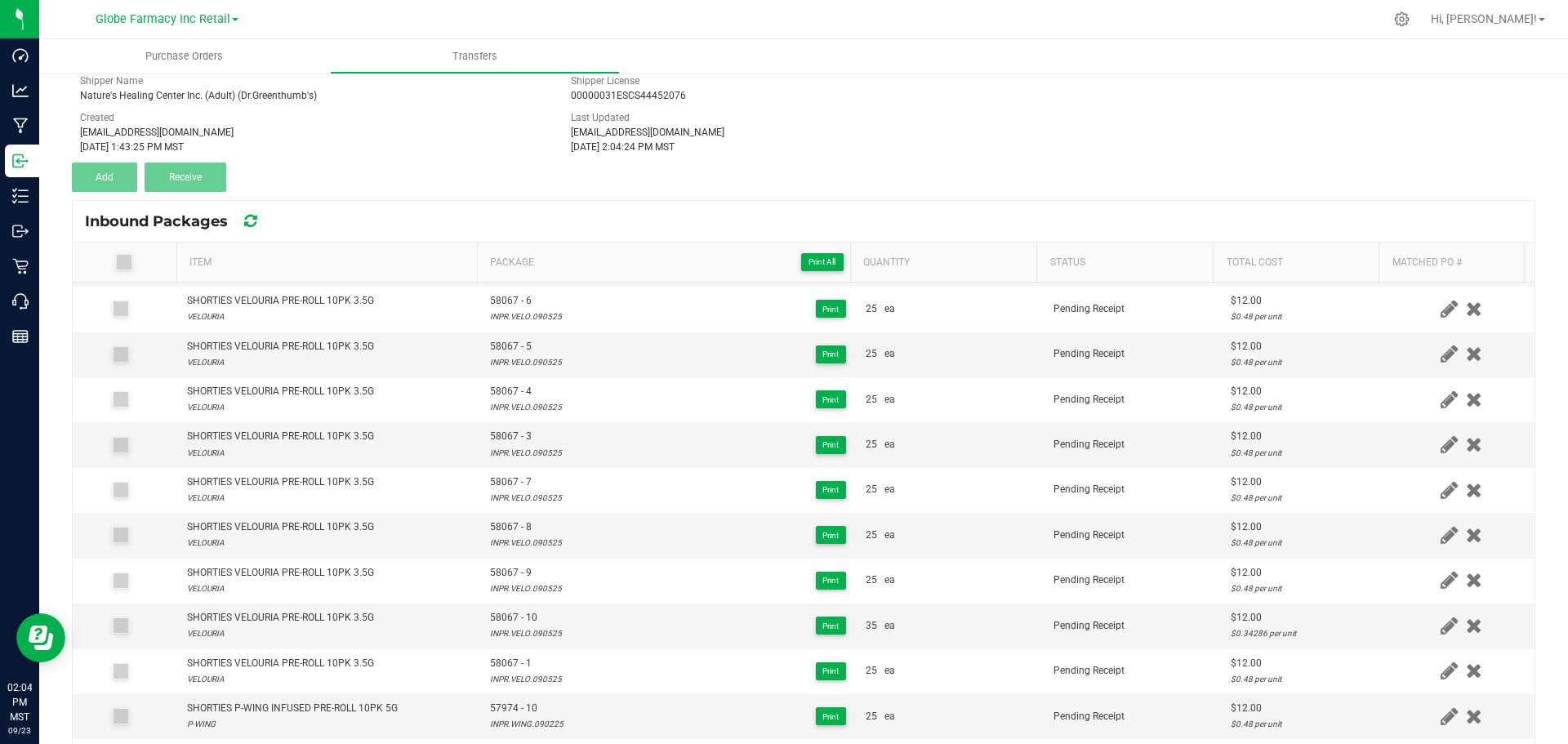
scroll to position [0, 0]
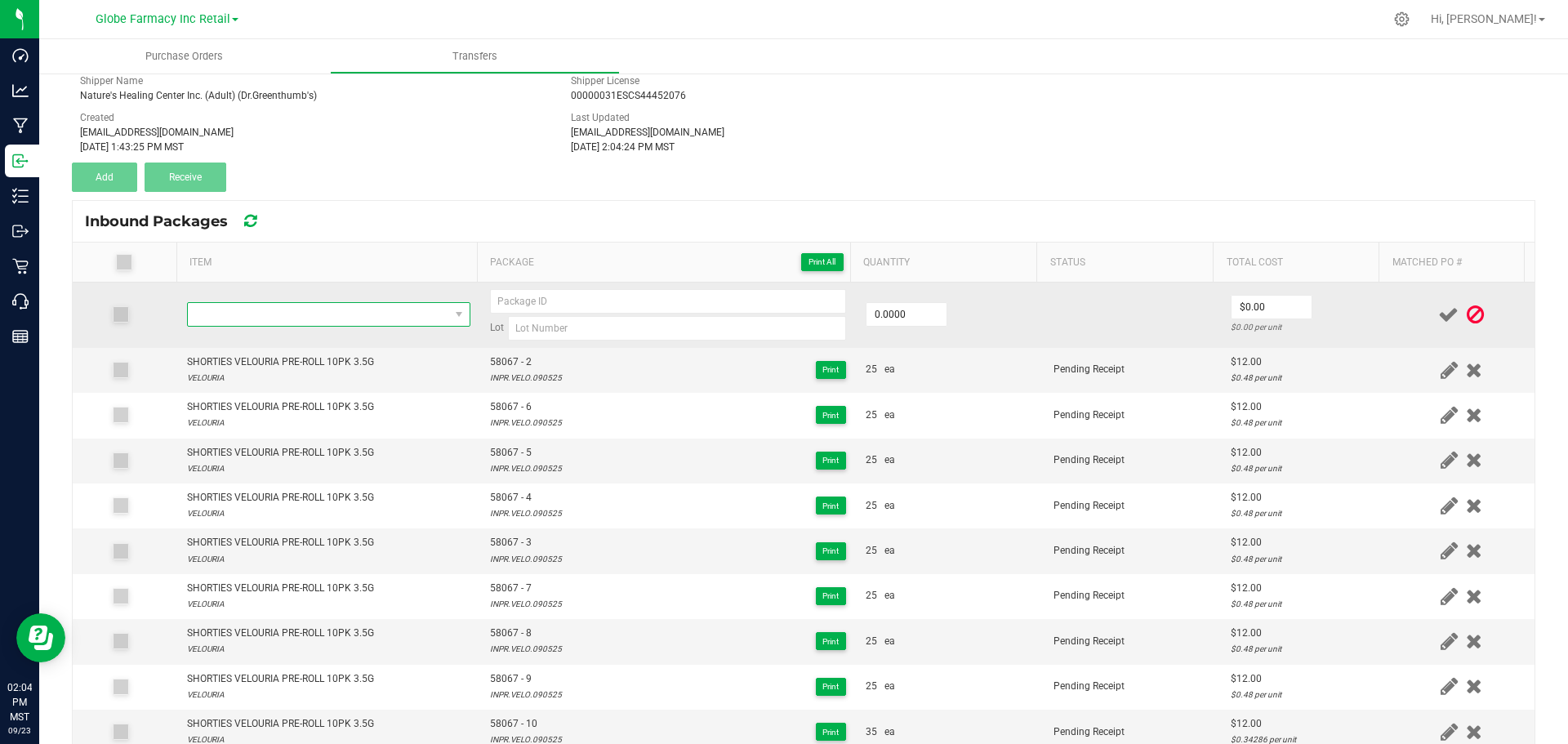
click at [297, 314] on span "NO DATA FOUND" at bounding box center [319, 314] width 262 height 23
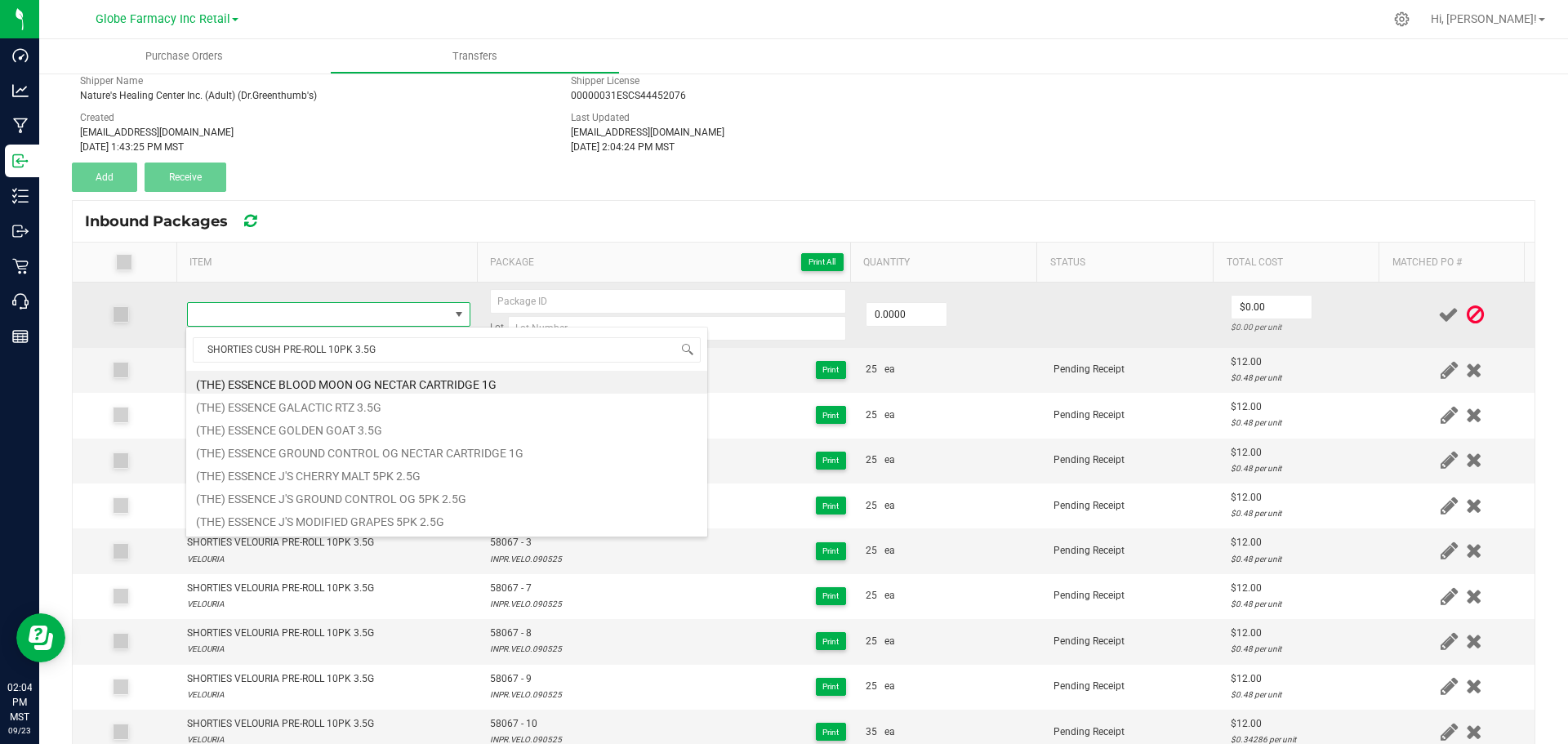
scroll to position [24, 278]
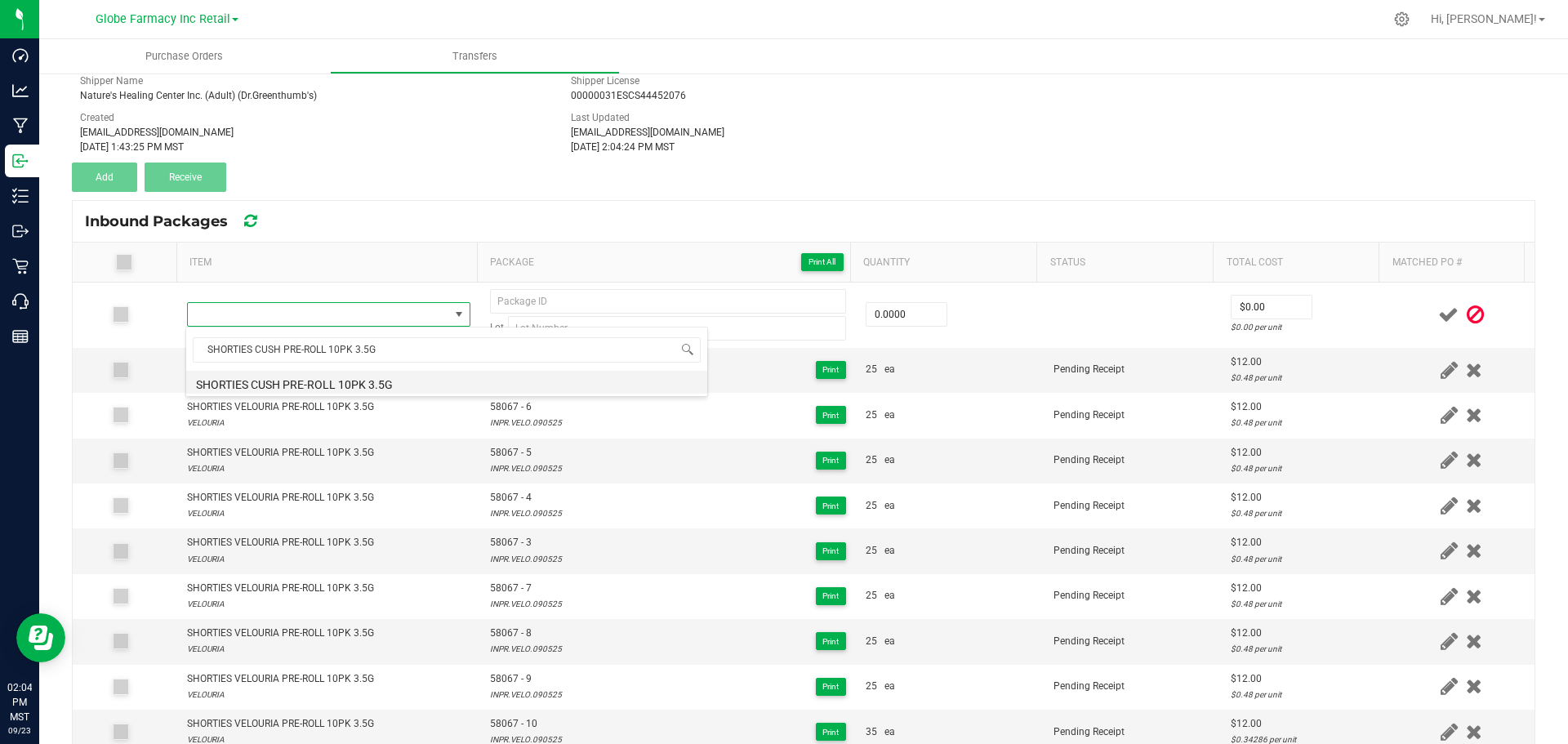
click at [347, 390] on li "SHORTIES CUSH PRE-ROLL 10PK 3.5G" at bounding box center [447, 382] width 522 height 23
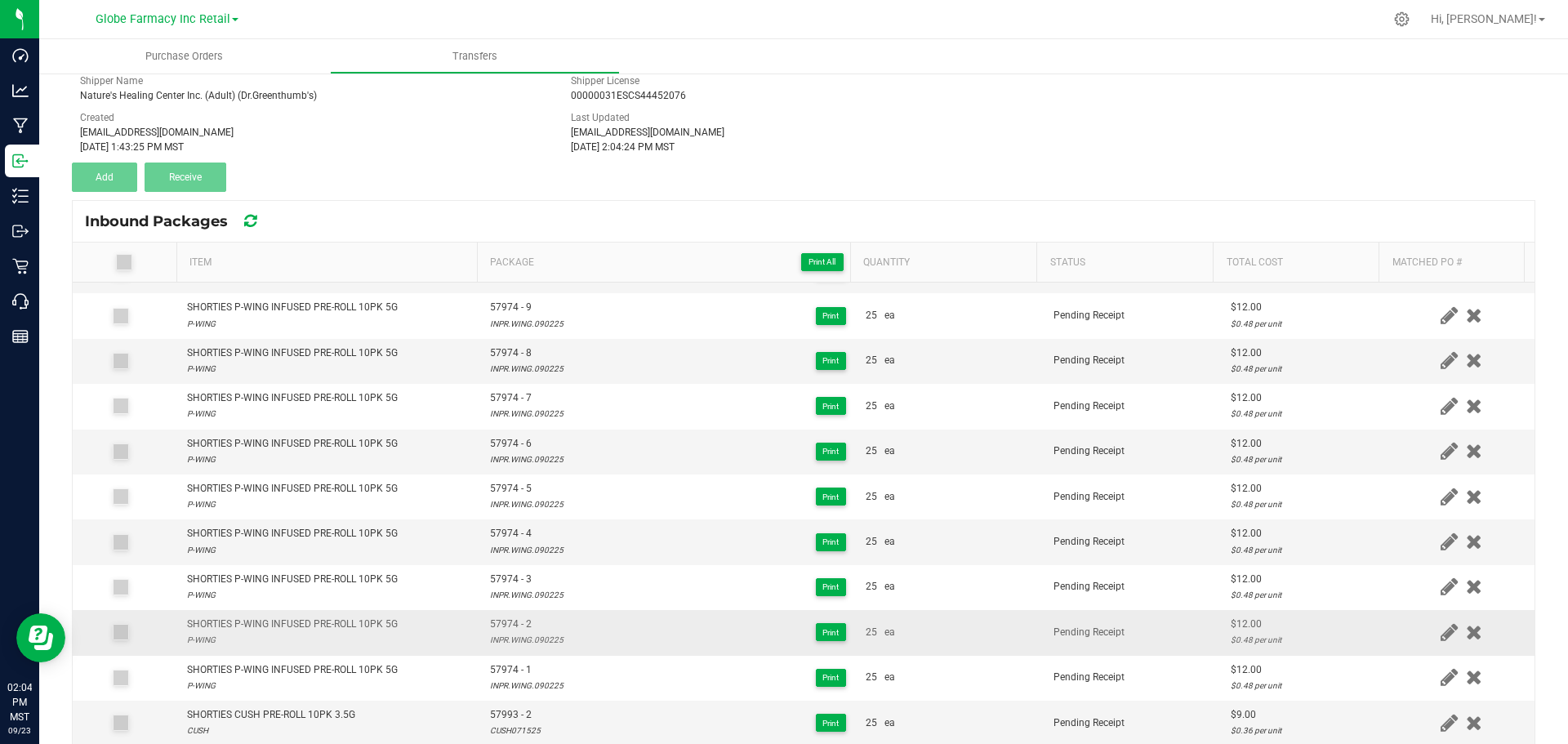
scroll to position [653, 0]
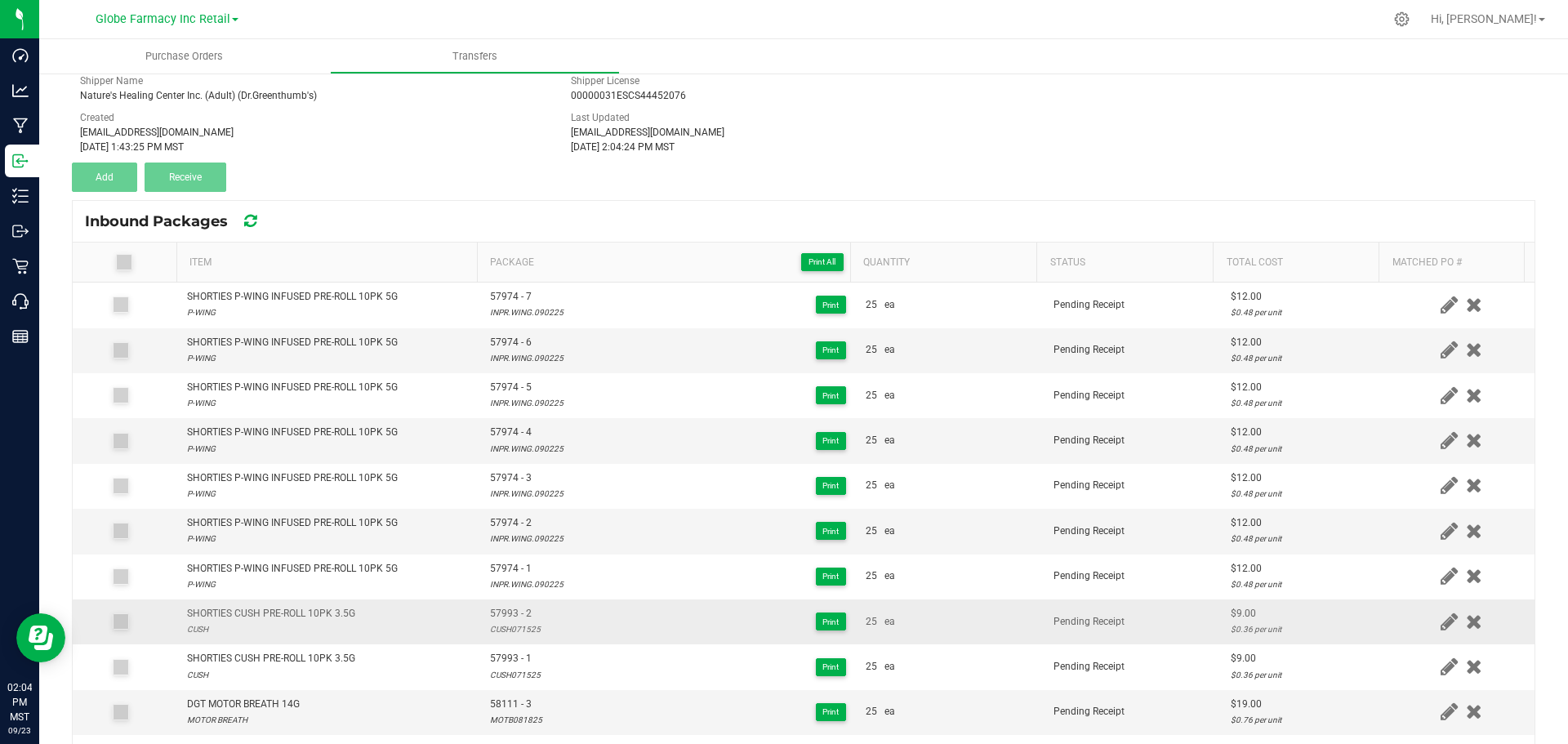
click at [498, 610] on span "57993 - 2" at bounding box center [515, 614] width 50 height 16
copy span "57993 - 2"
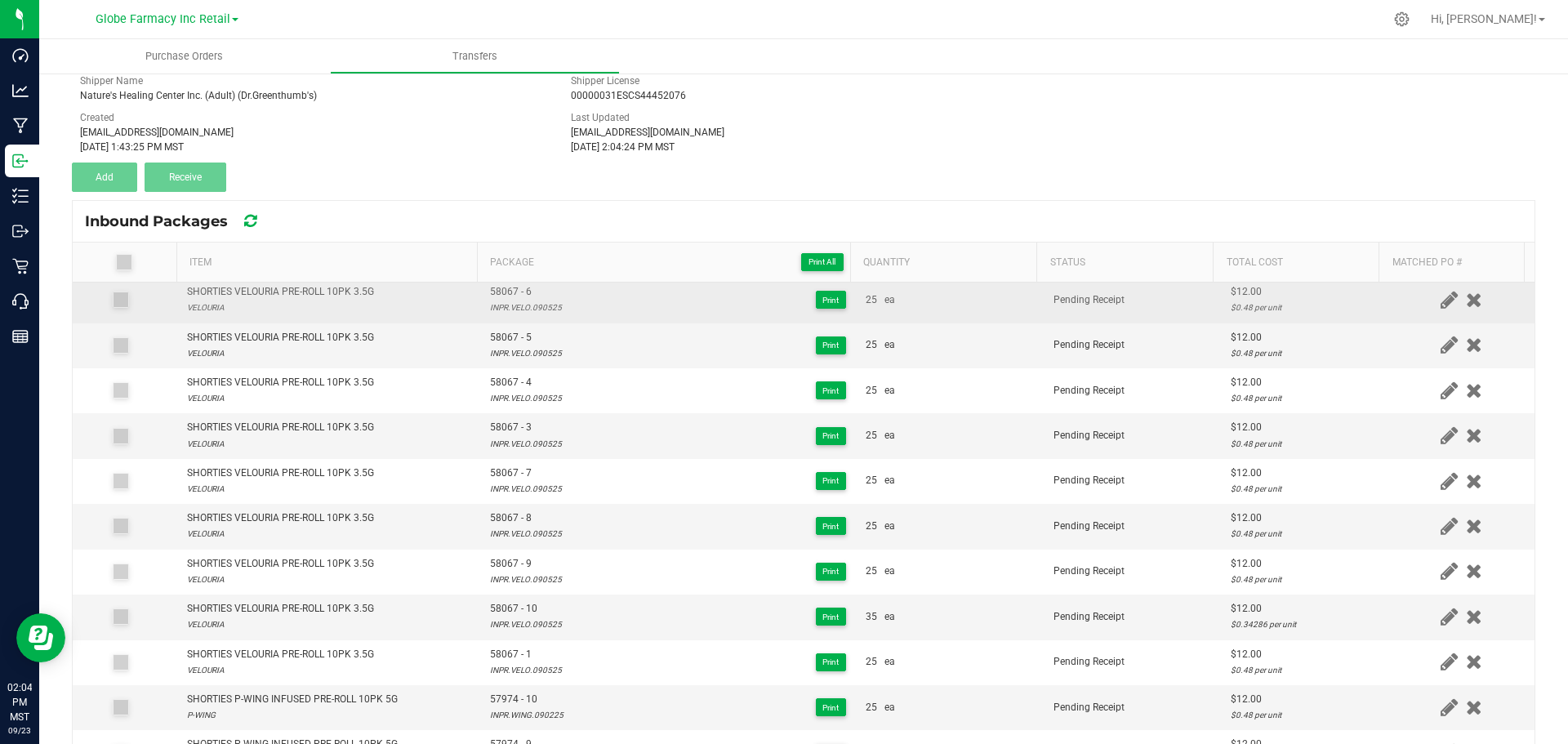
scroll to position [0, 0]
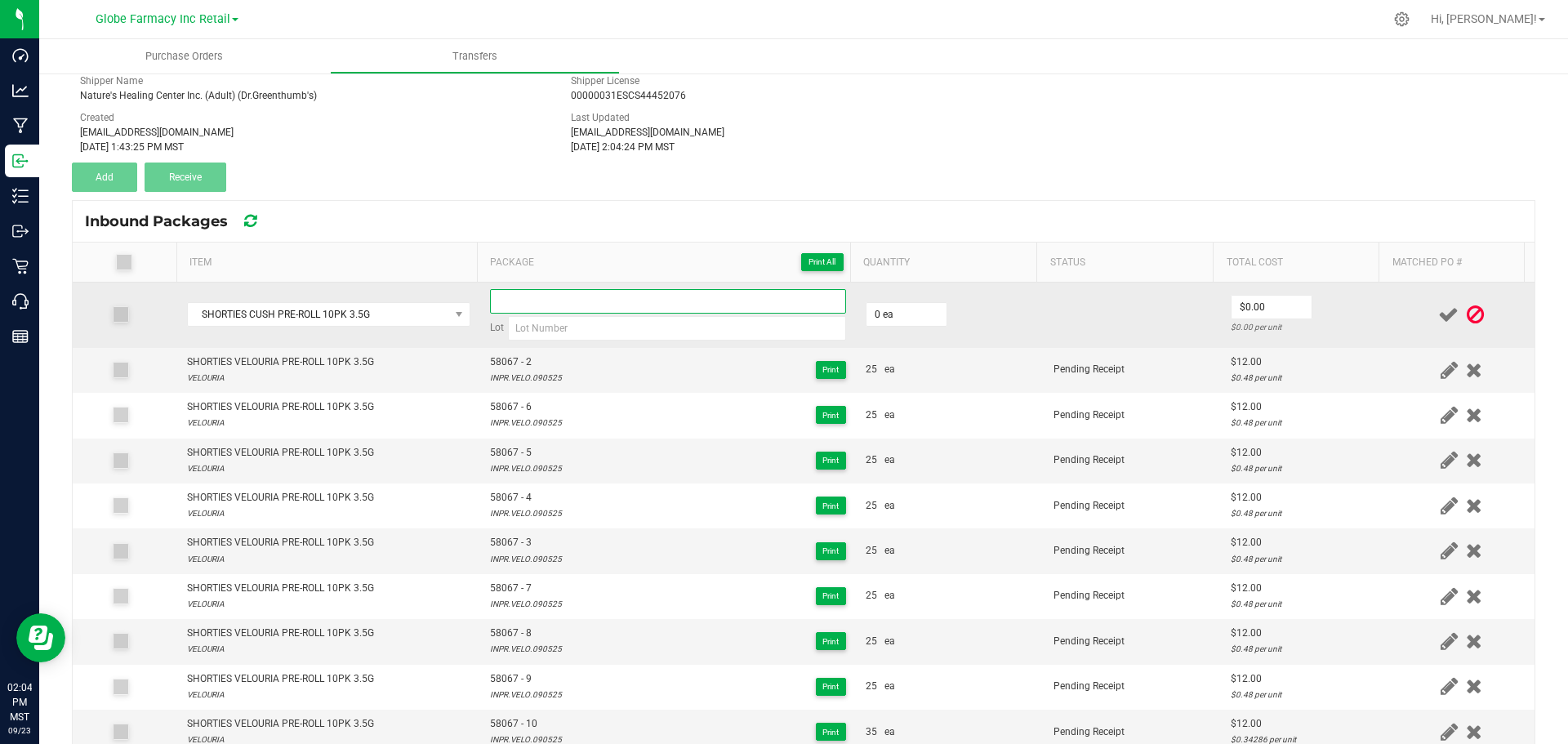
click at [522, 303] on input at bounding box center [668, 301] width 356 height 24
paste input "57993 - 2"
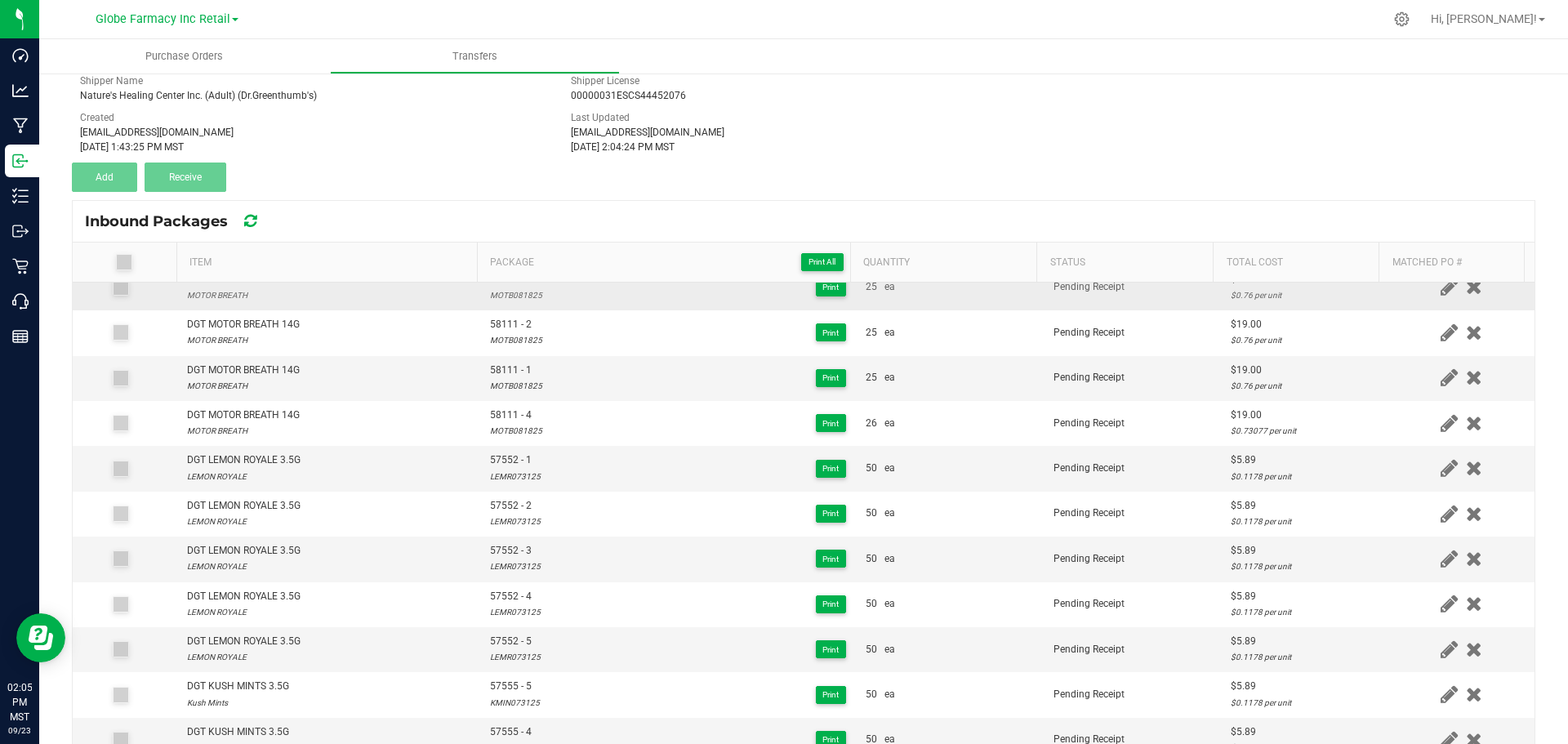
scroll to position [980, 0]
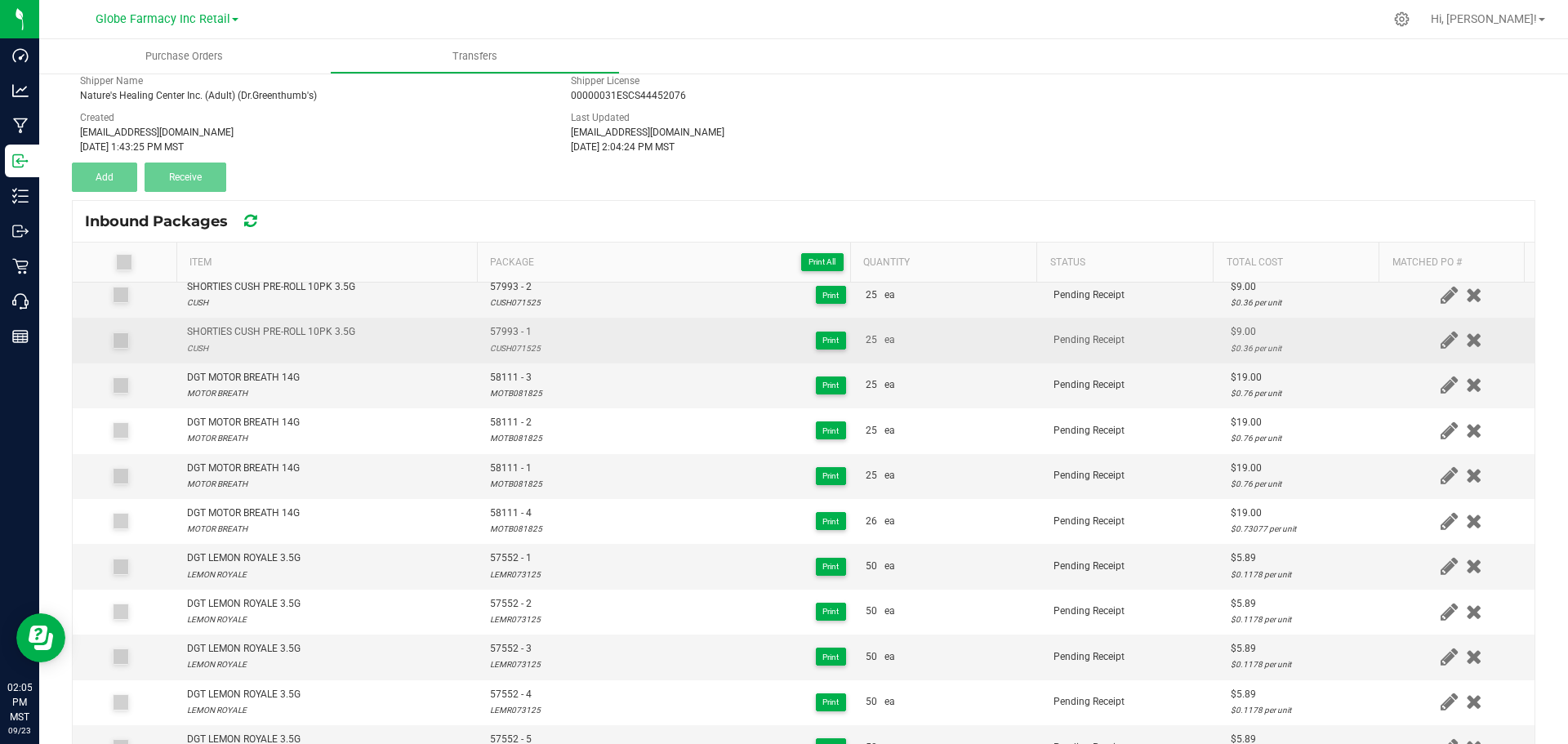
click at [513, 346] on div "CUSH071525" at bounding box center [515, 348] width 50 height 16
copy div "CUSH071525"
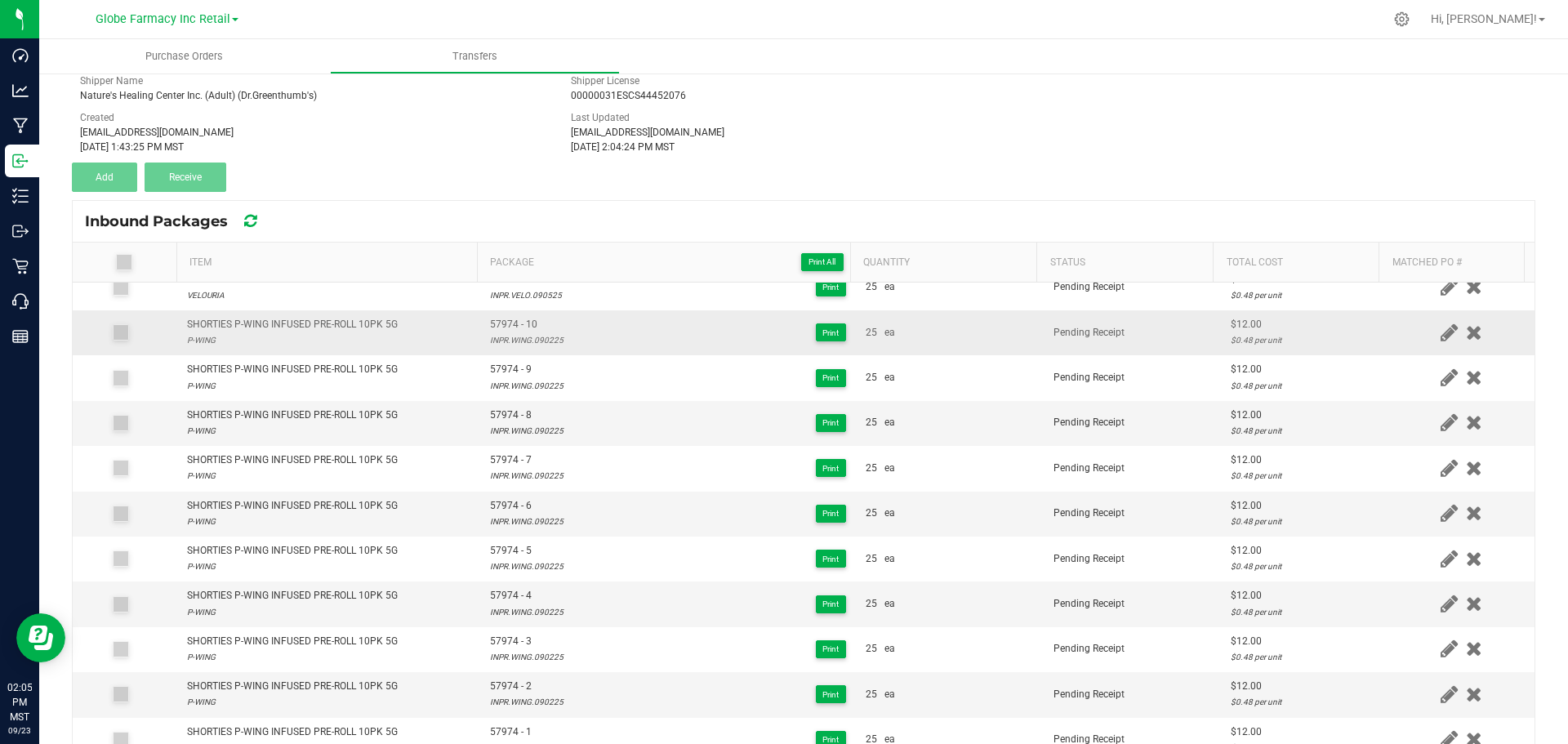
scroll to position [0, 0]
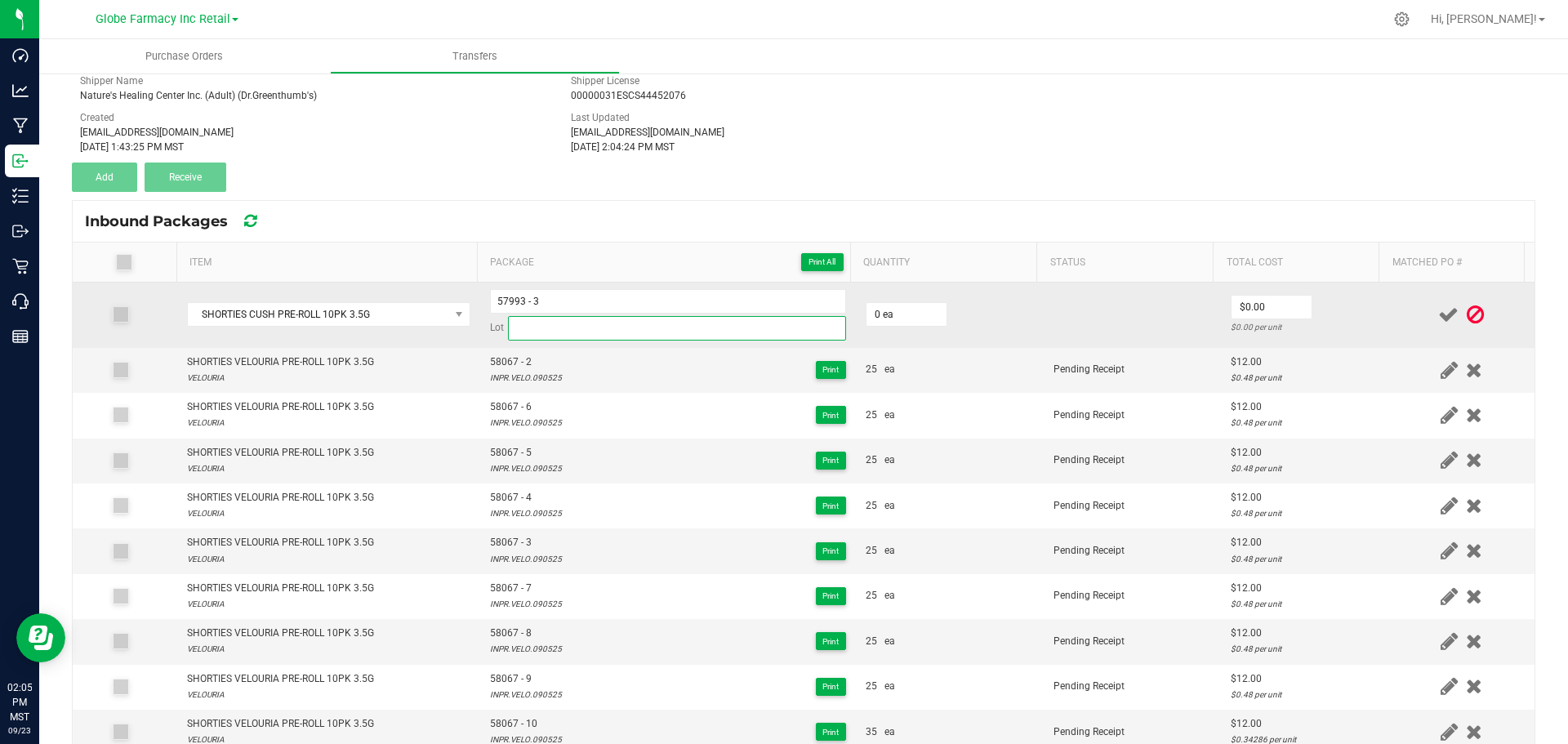
click at [532, 324] on input at bounding box center [677, 328] width 338 height 24
paste input "CUSH071525"
click at [659, 309] on input "57993 - 3" at bounding box center [668, 301] width 356 height 24
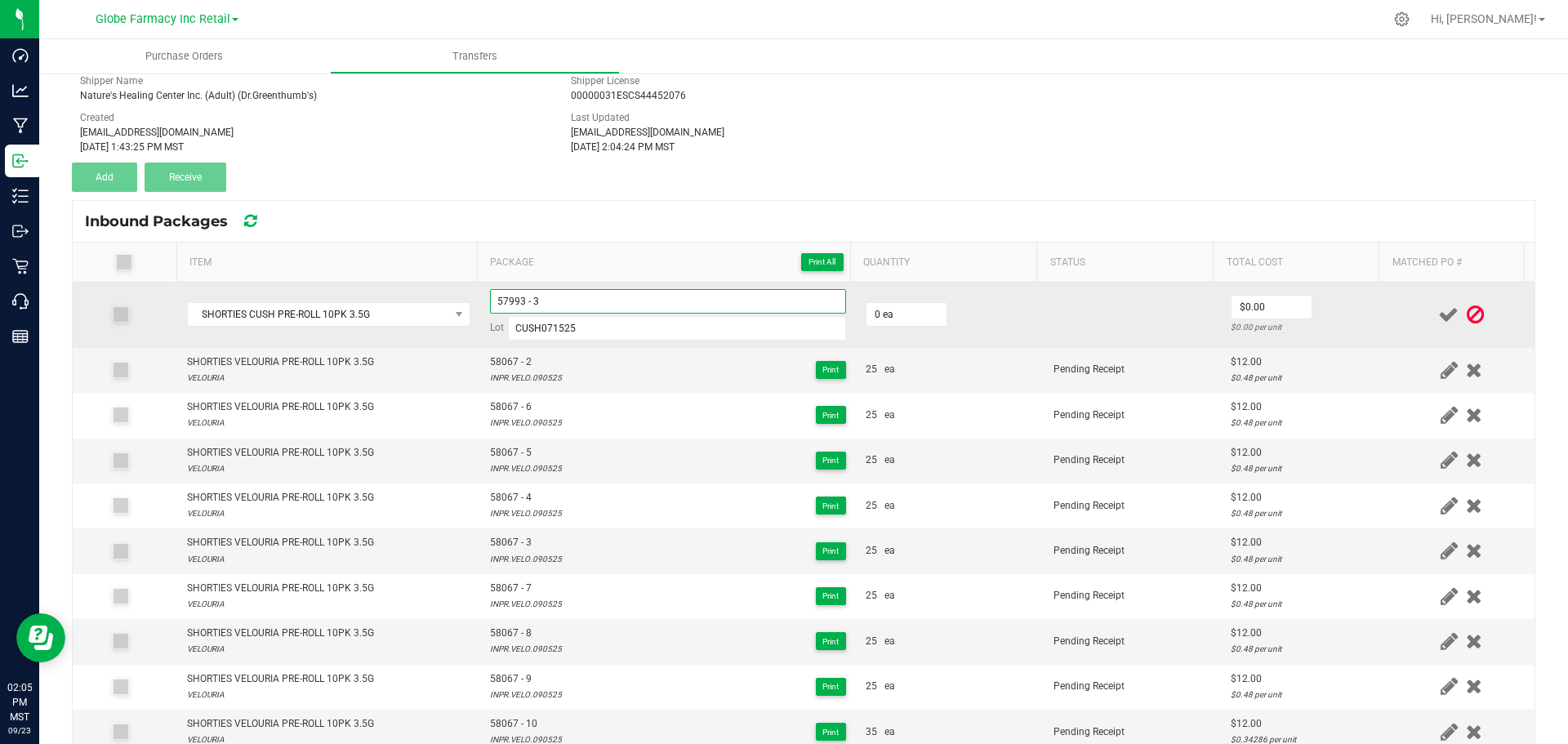
paste input "CUSH071525"
click at [917, 315] on input "0" at bounding box center [906, 314] width 80 height 23
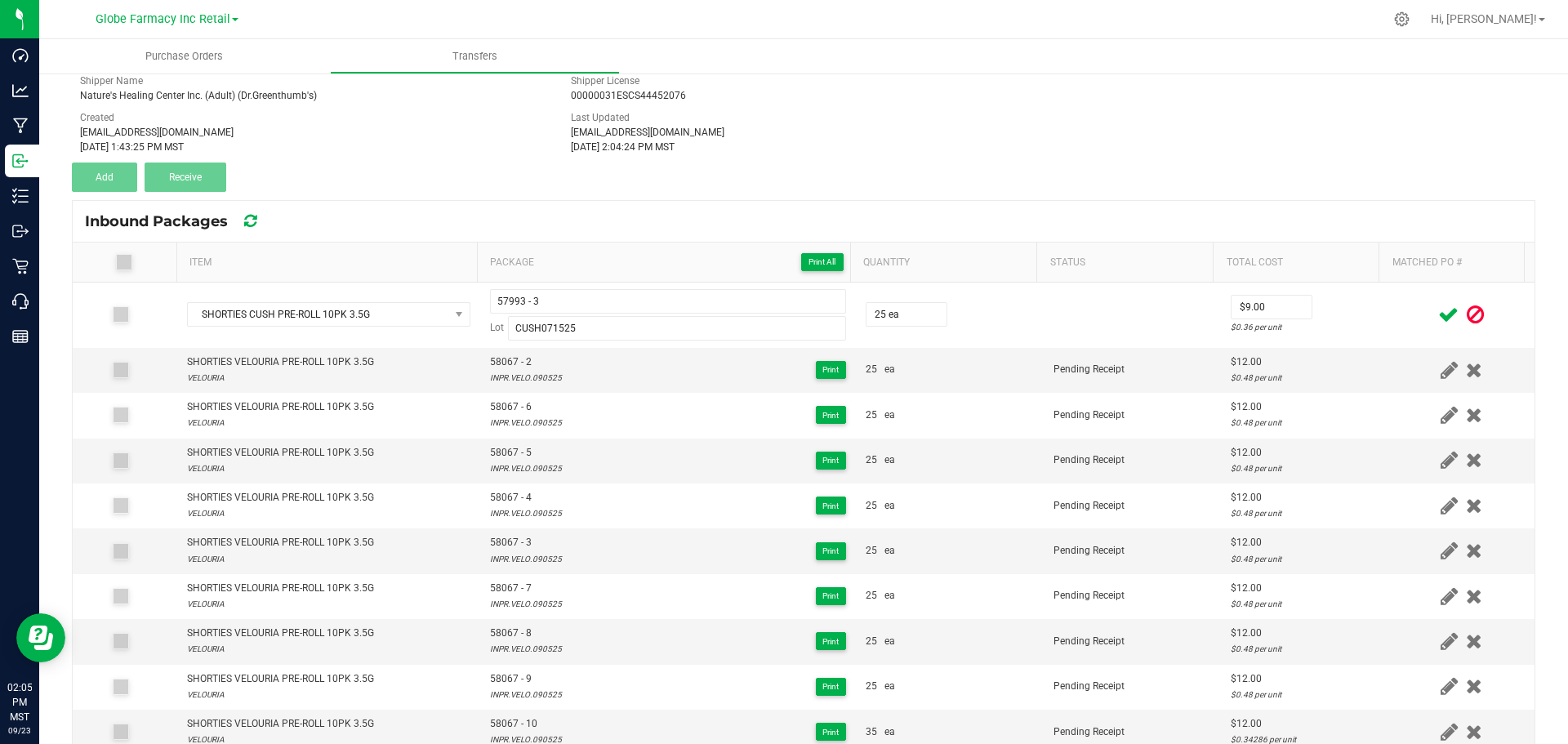
click at [1398, 308] on div at bounding box center [1461, 315] width 126 height 21
click at [1424, 311] on icon at bounding box center [1448, 315] width 21 height 21
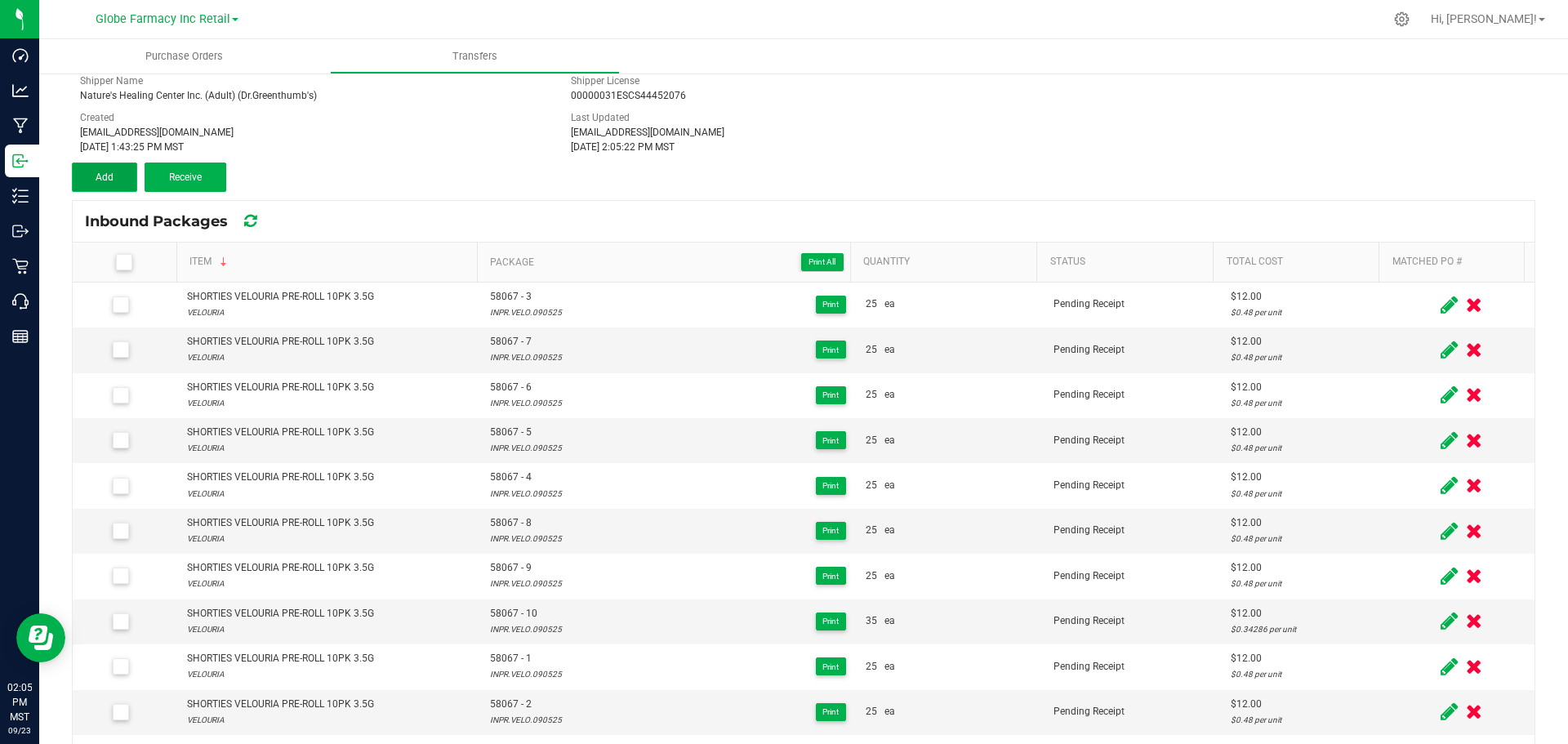
click at [121, 184] on button "Add" at bounding box center [104, 178] width 65 height 29
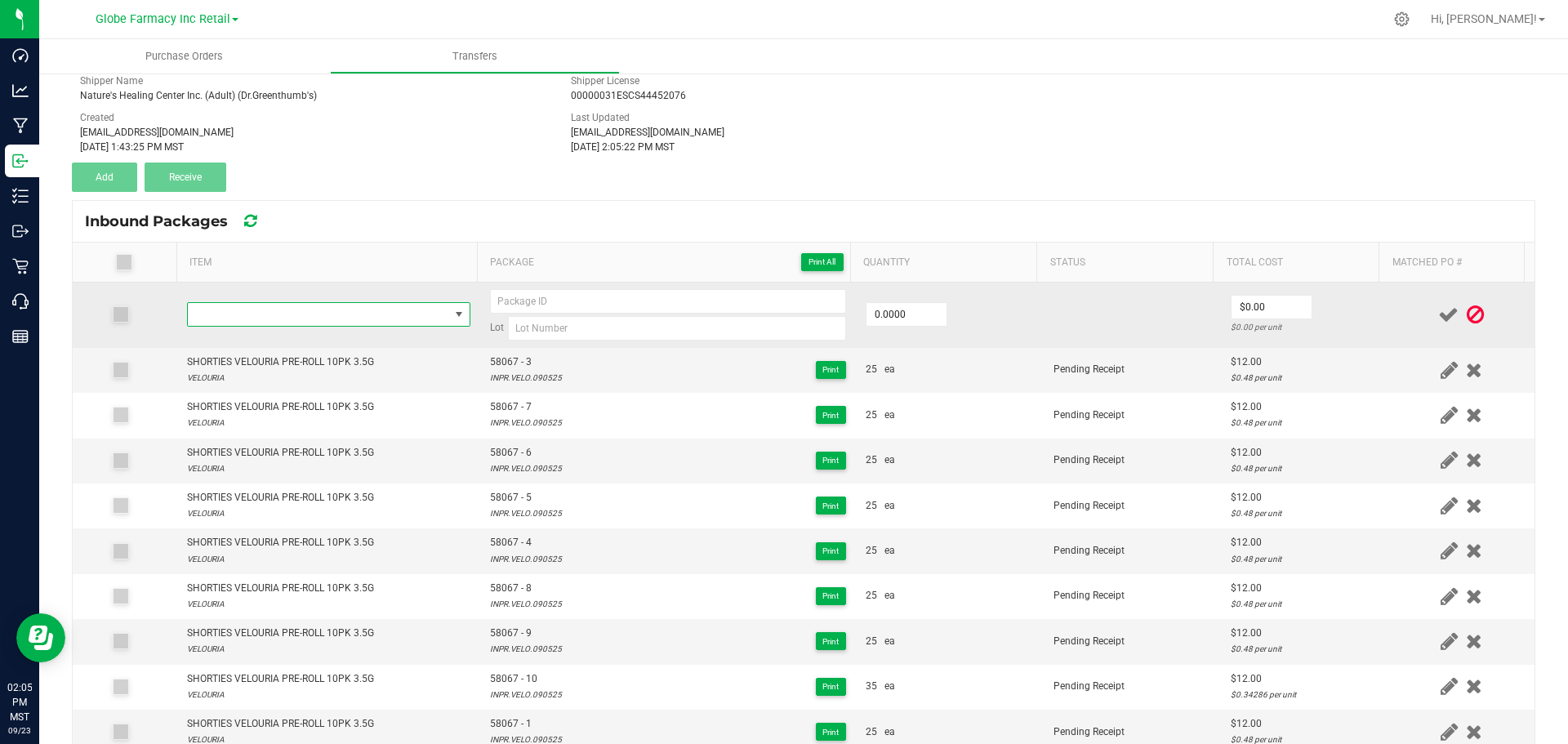
click at [290, 323] on span "NO DATA FOUND" at bounding box center [319, 314] width 262 height 23
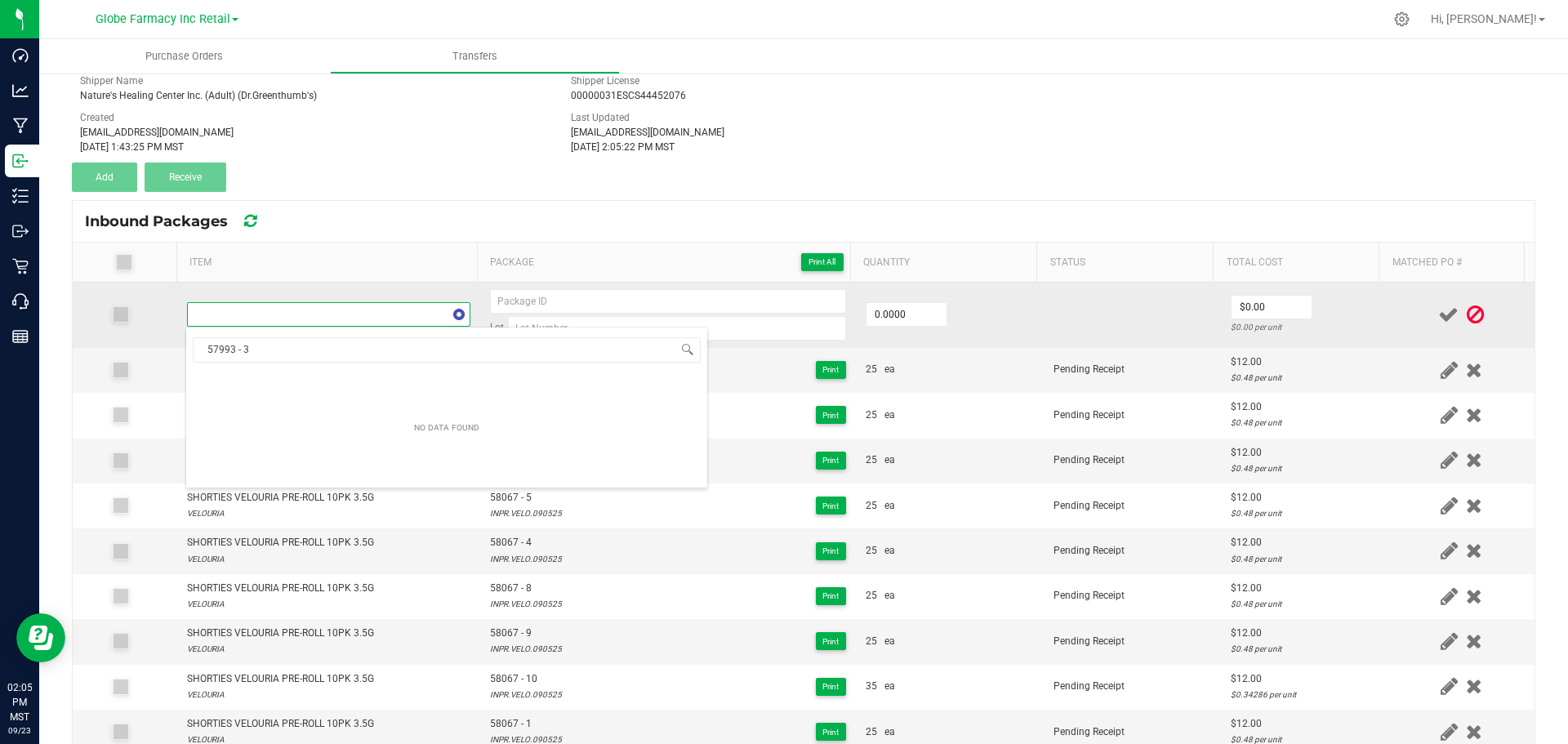
scroll to position [24, 278]
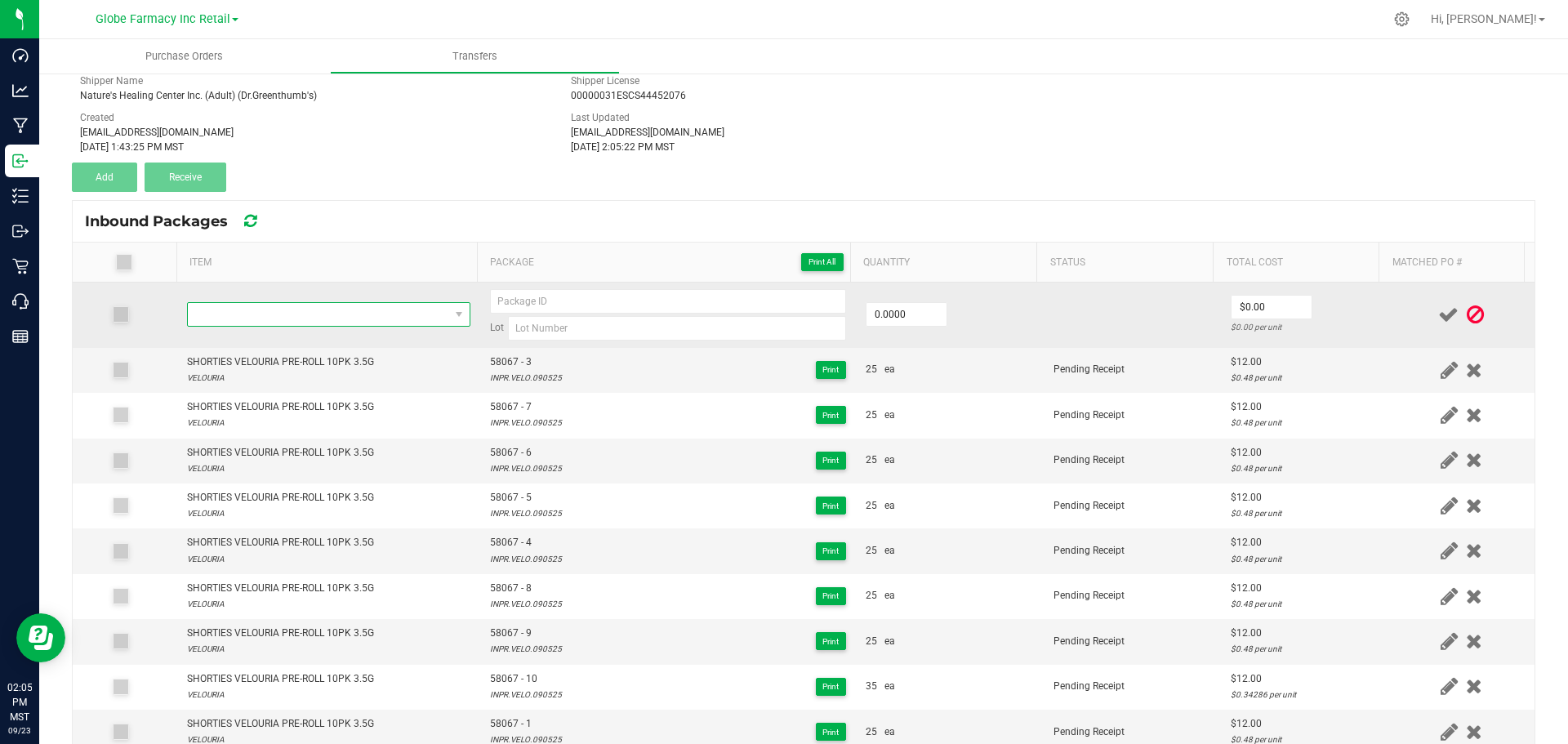
click at [358, 312] on span "NO DATA FOUND" at bounding box center [319, 314] width 262 height 23
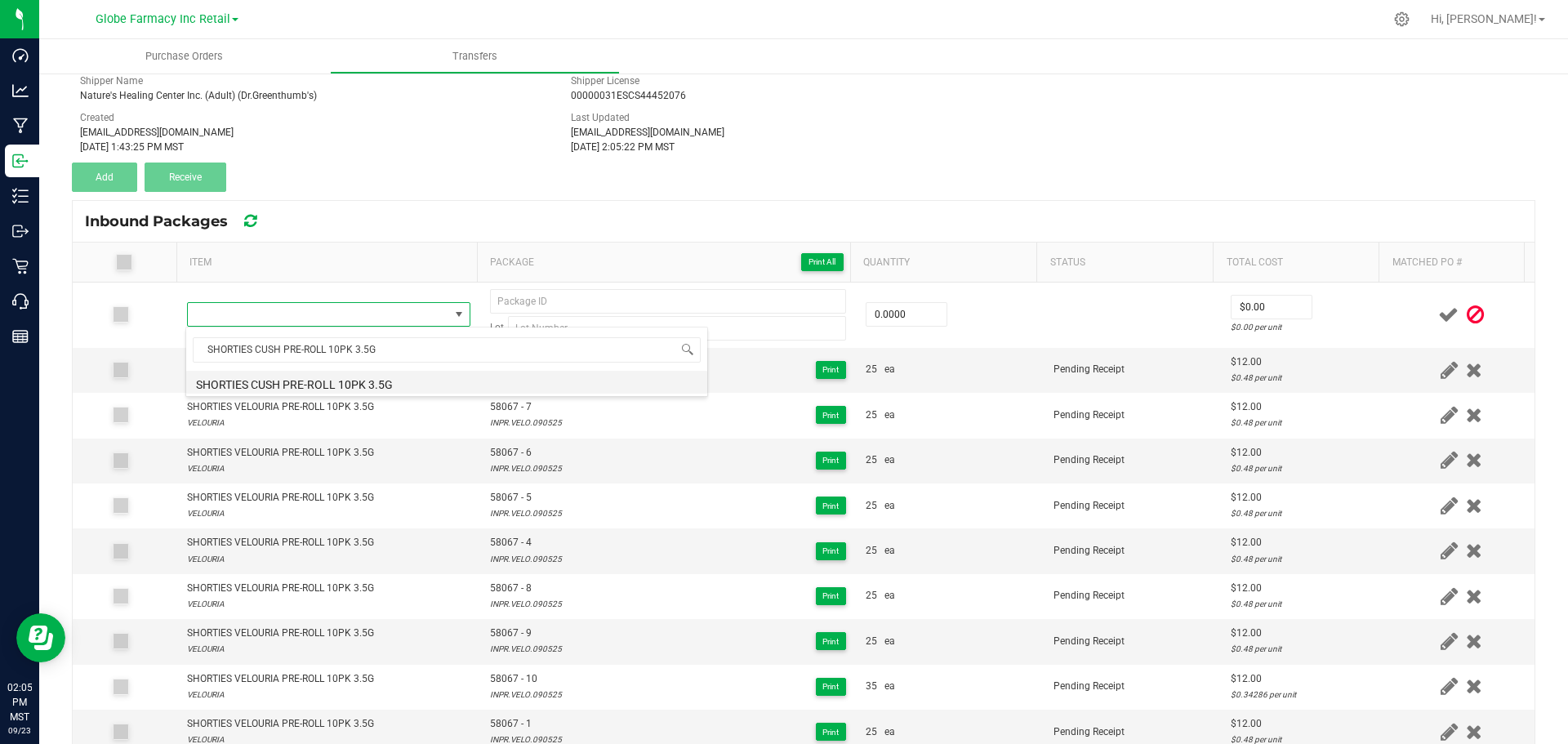
click at [356, 381] on li "SHORTIES CUSH PRE-ROLL 10PK 3.5G" at bounding box center [447, 382] width 522 height 23
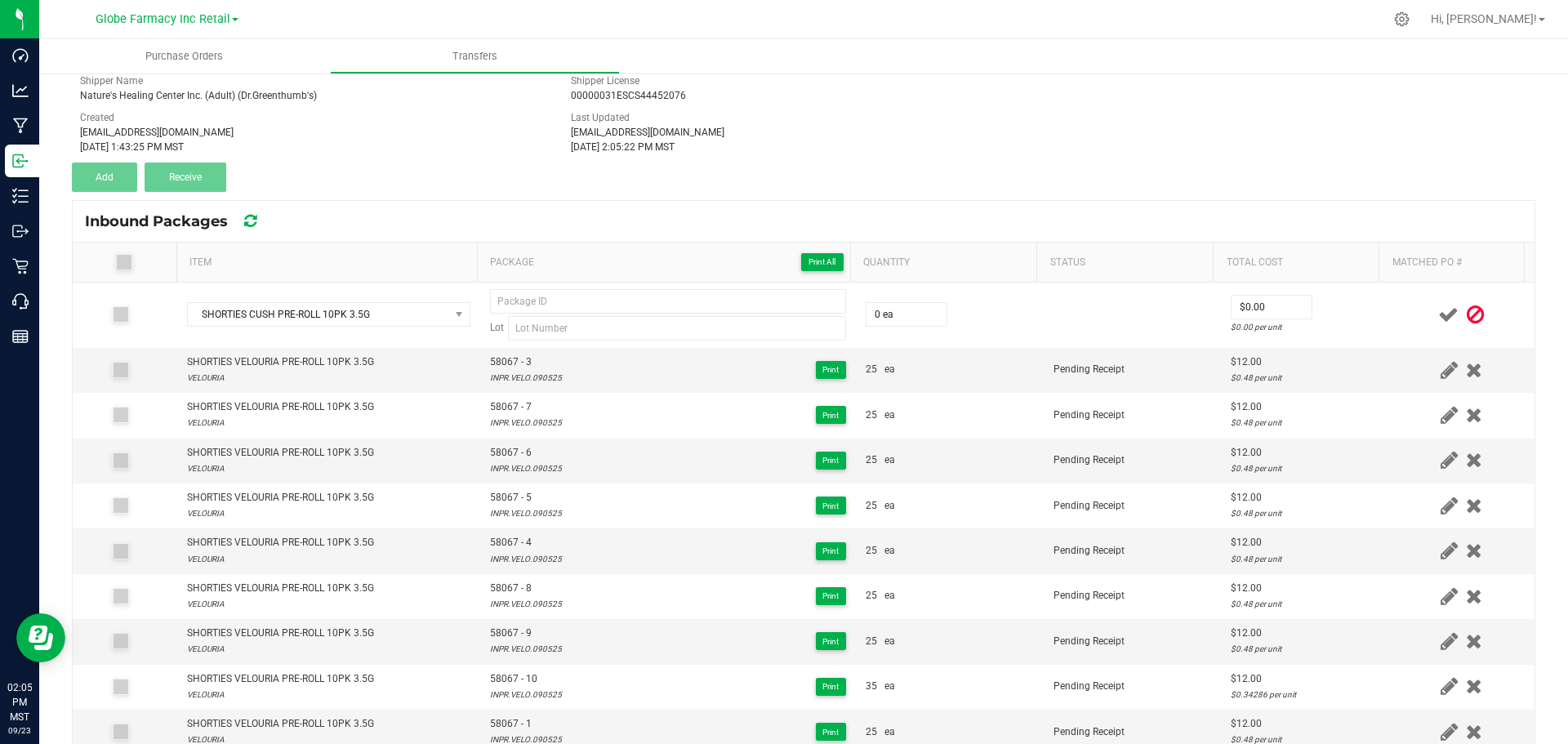
click at [607, 277] on th "Package Print All" at bounding box center [664, 262] width 373 height 40
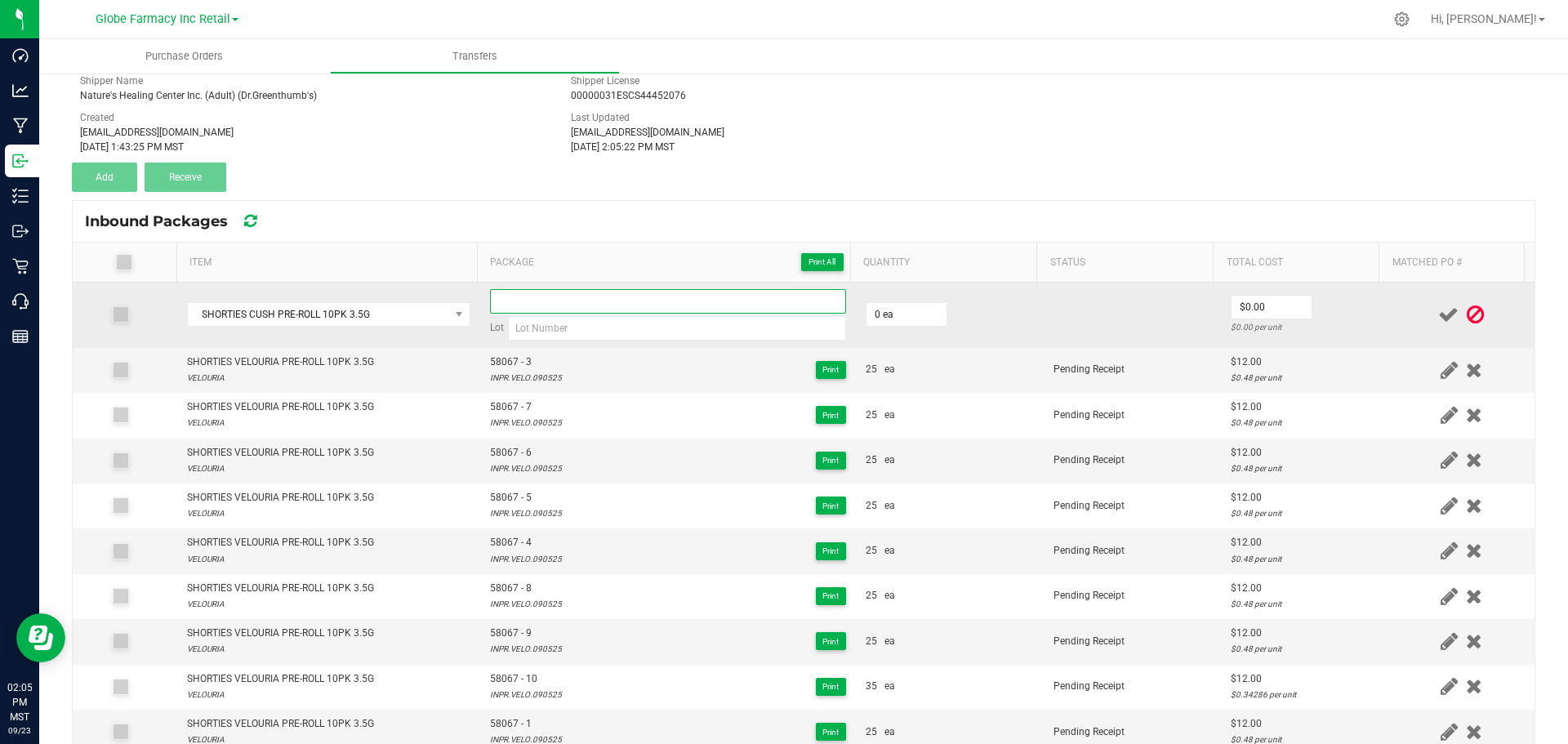
click at [592, 296] on input at bounding box center [668, 301] width 356 height 24
paste input "57993"
click at [620, 325] on input at bounding box center [677, 328] width 338 height 24
paste input "CUSH071525"
click at [936, 315] on td "0 ea" at bounding box center [949, 314] width 188 height 65
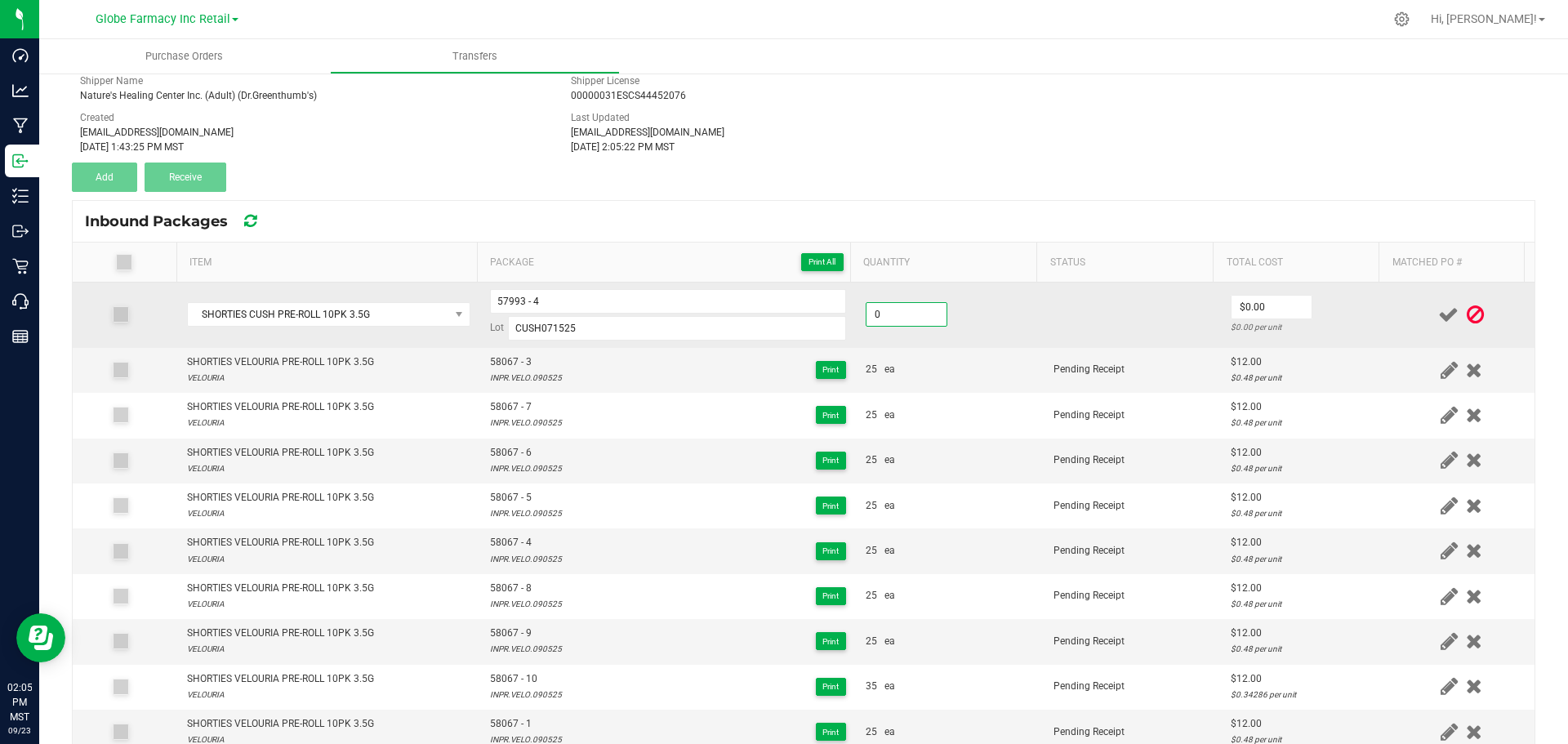
click at [908, 311] on input "0" at bounding box center [906, 314] width 80 height 23
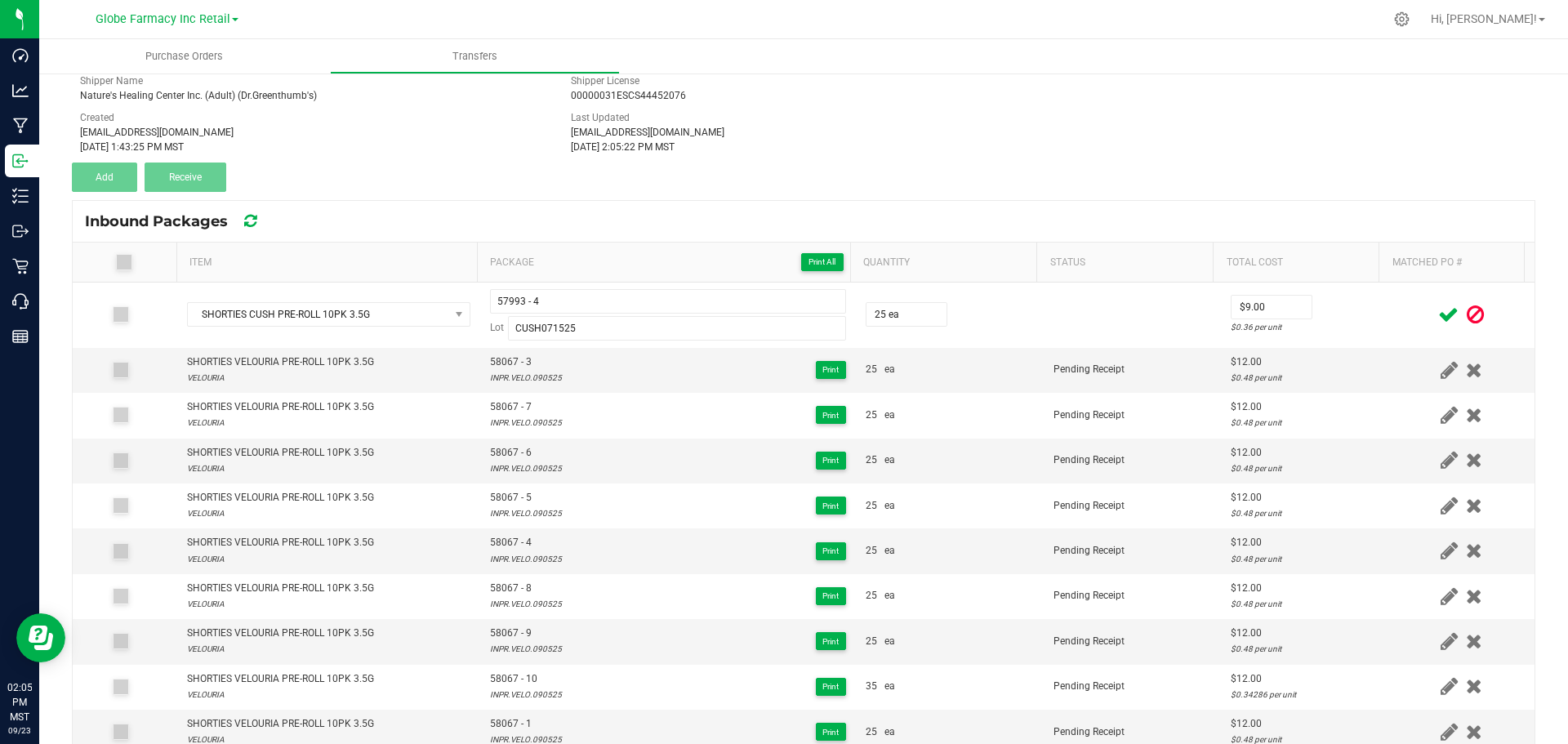
click at [1409, 311] on div at bounding box center [1461, 315] width 126 height 21
click at [1424, 311] on icon at bounding box center [1448, 315] width 21 height 21
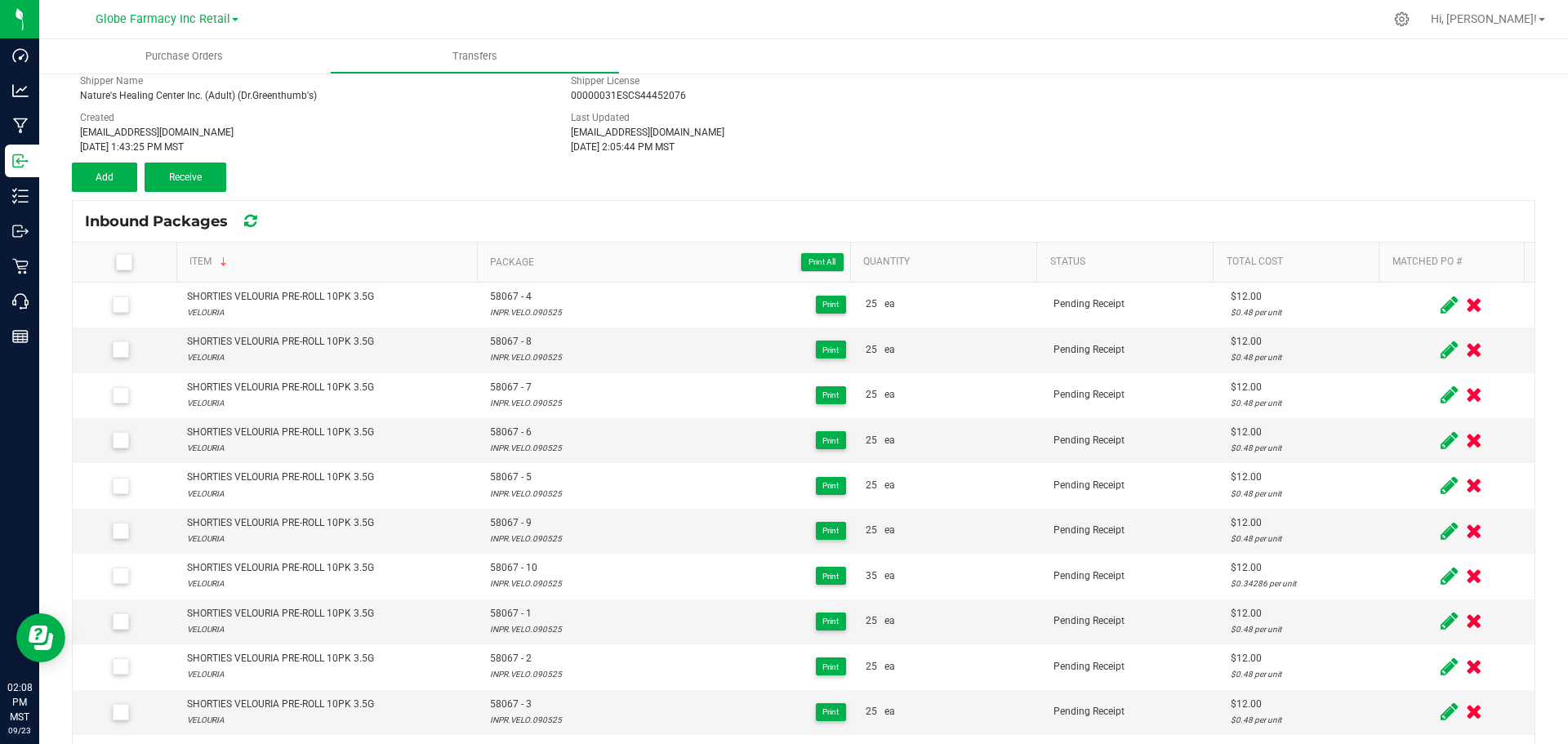
scroll to position [687, 0]
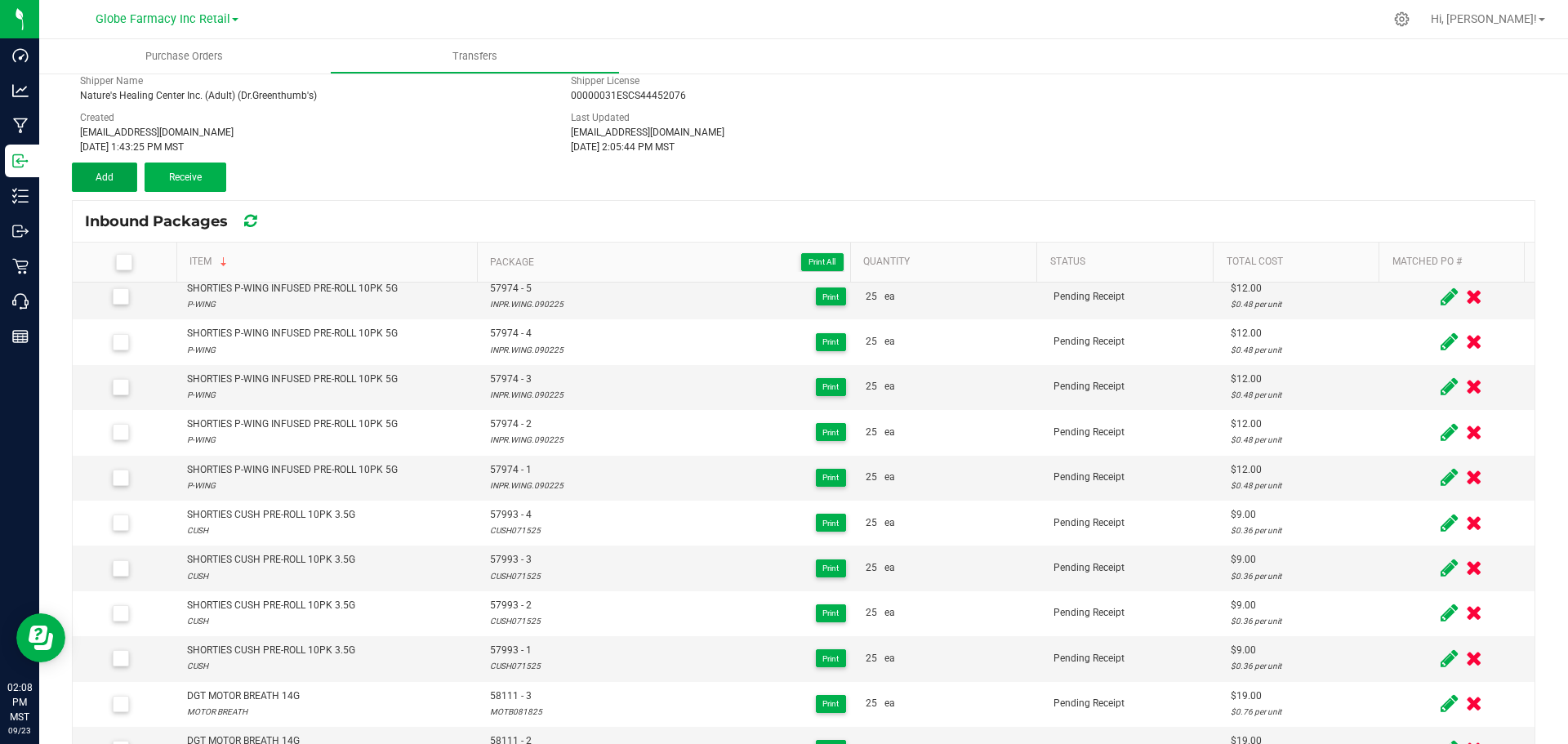
drag, startPoint x: 98, startPoint y: 163, endPoint x: 178, endPoint y: 199, distance: 87.7
click at [99, 162] on div "Transfer #4017 4019 Pending Receipt Void Edit Shipper Name Nature's Healing Cen…" at bounding box center [804, 110] width 1464 height 164
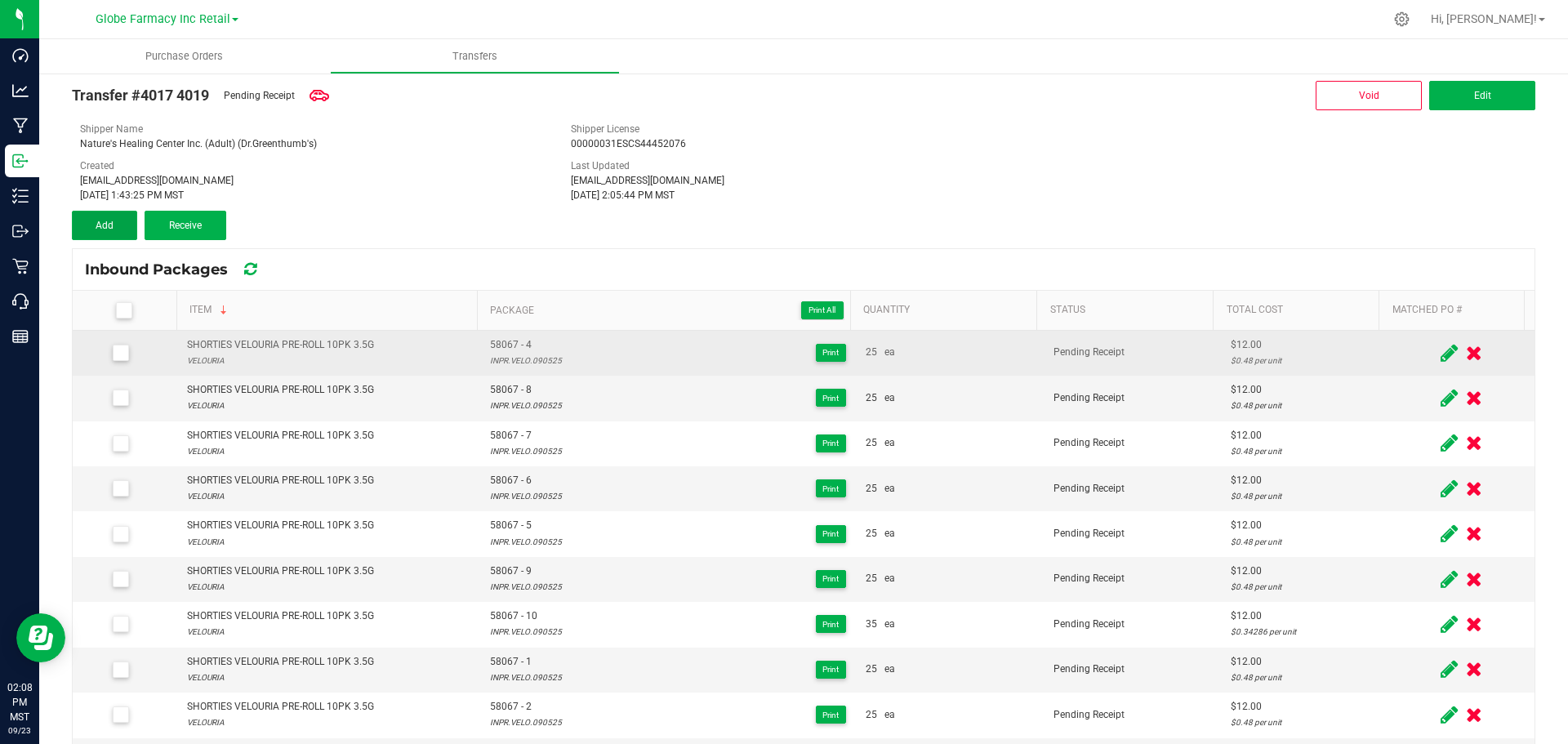
scroll to position [0, 0]
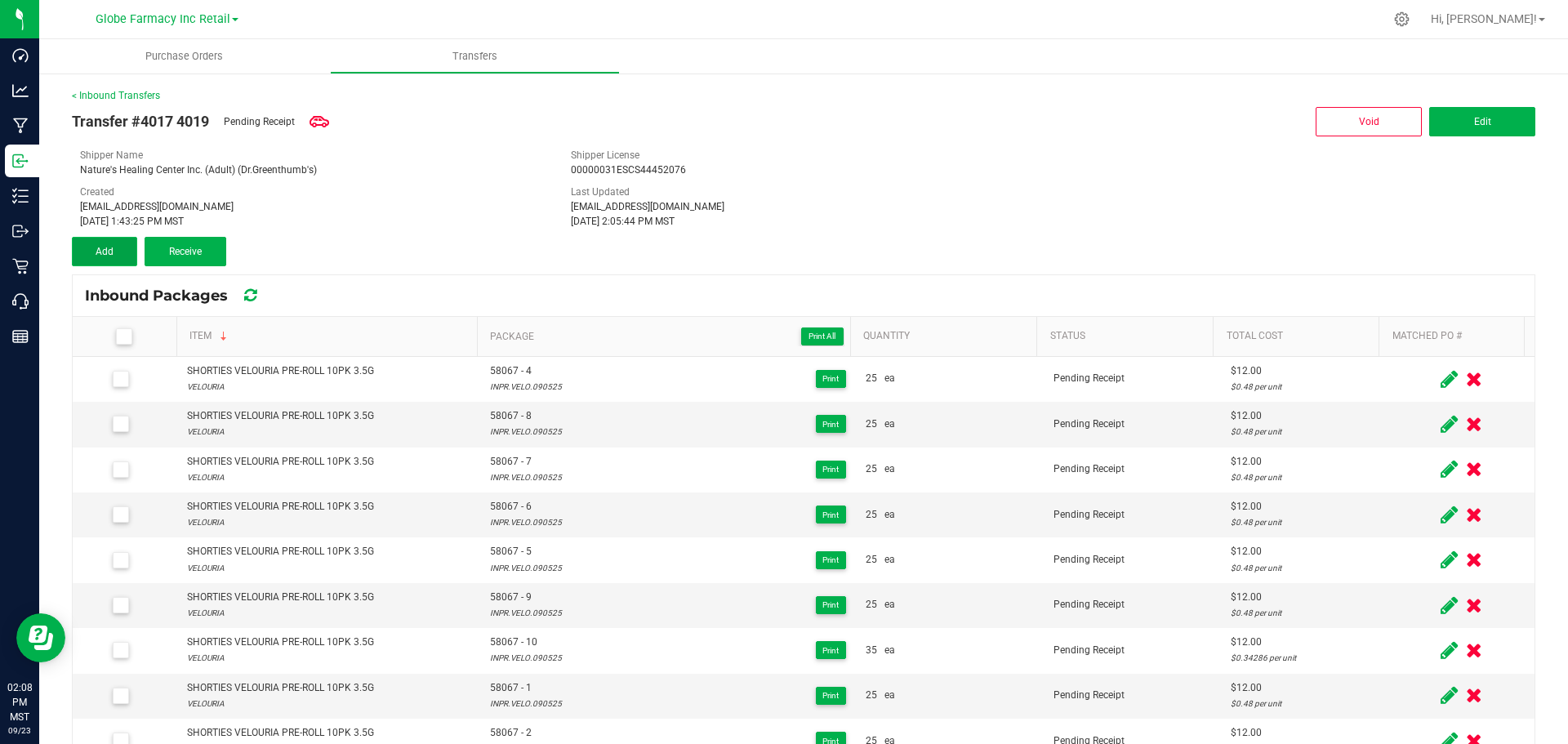
click at [117, 250] on button "Add" at bounding box center [104, 251] width 65 height 29
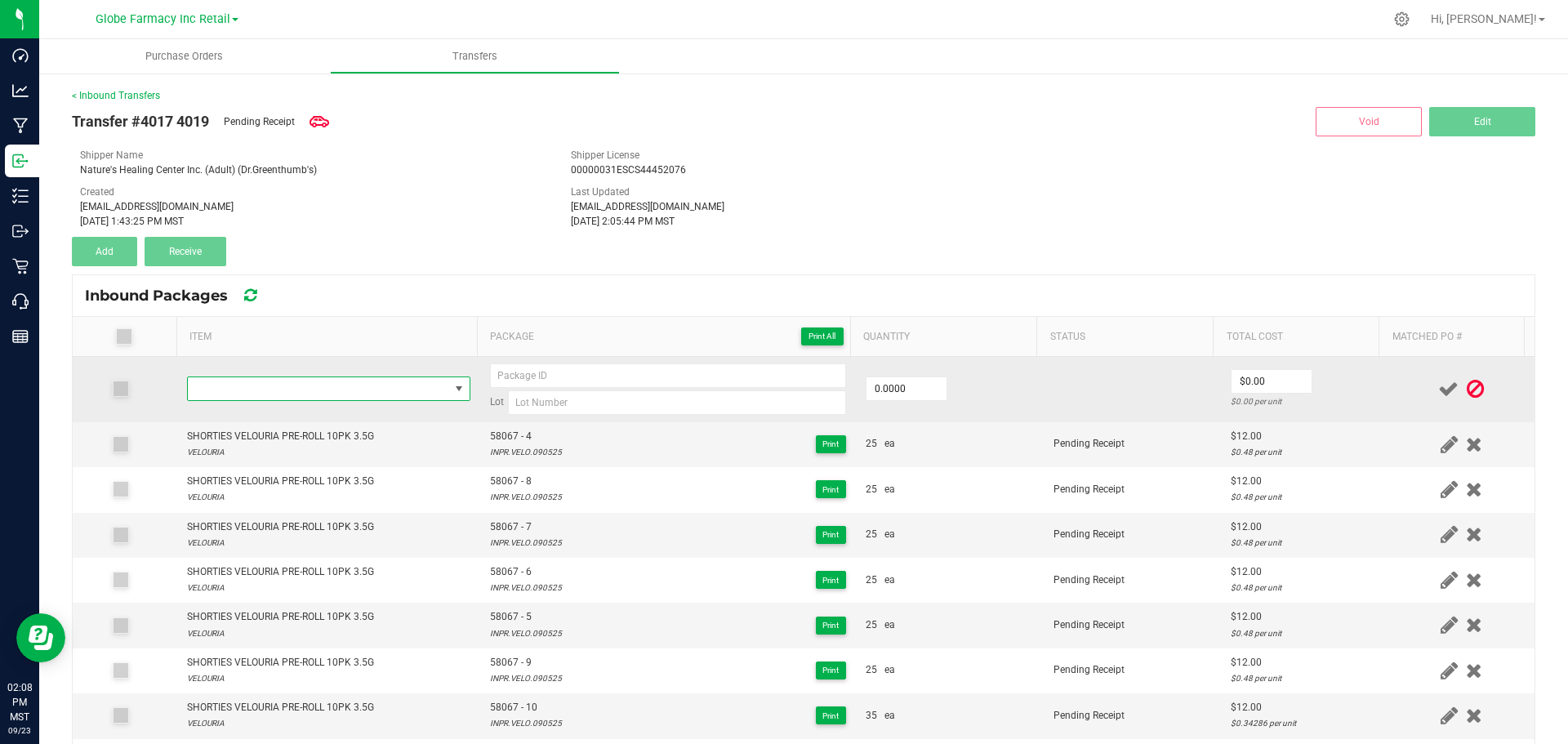
click at [319, 391] on span "NO DATA FOUND" at bounding box center [319, 389] width 262 height 23
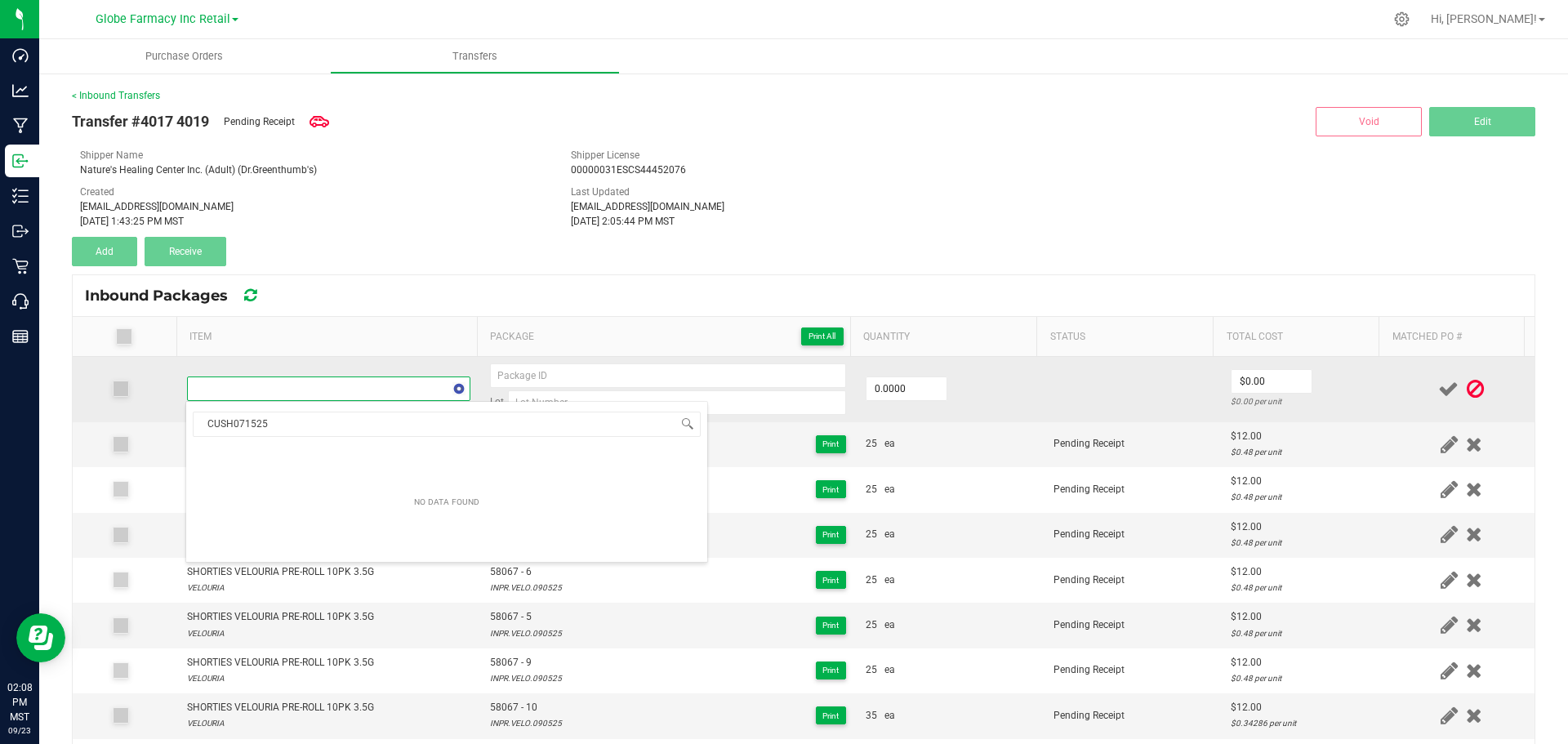
scroll to position [24, 278]
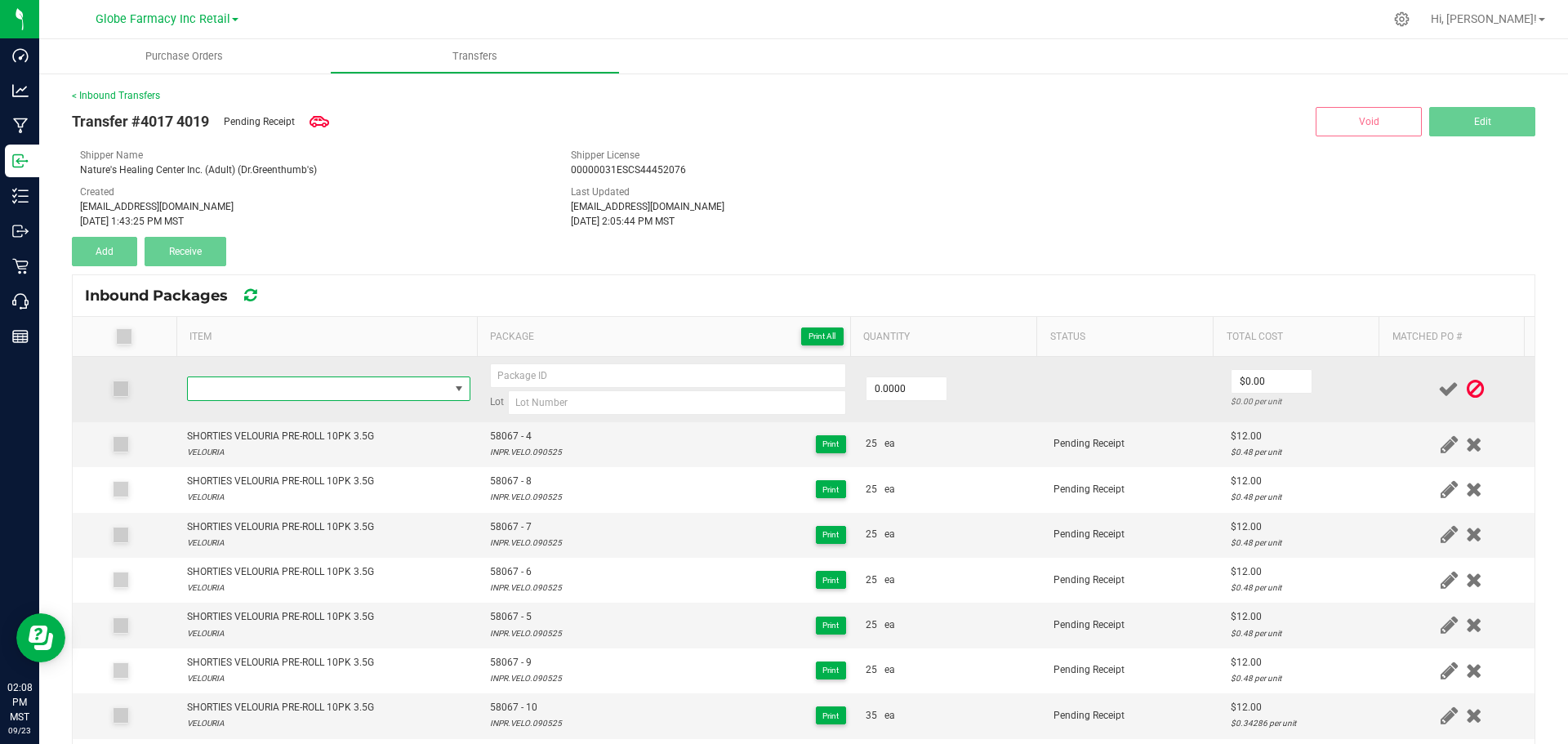
click at [294, 392] on span "NO DATA FOUND" at bounding box center [319, 389] width 262 height 23
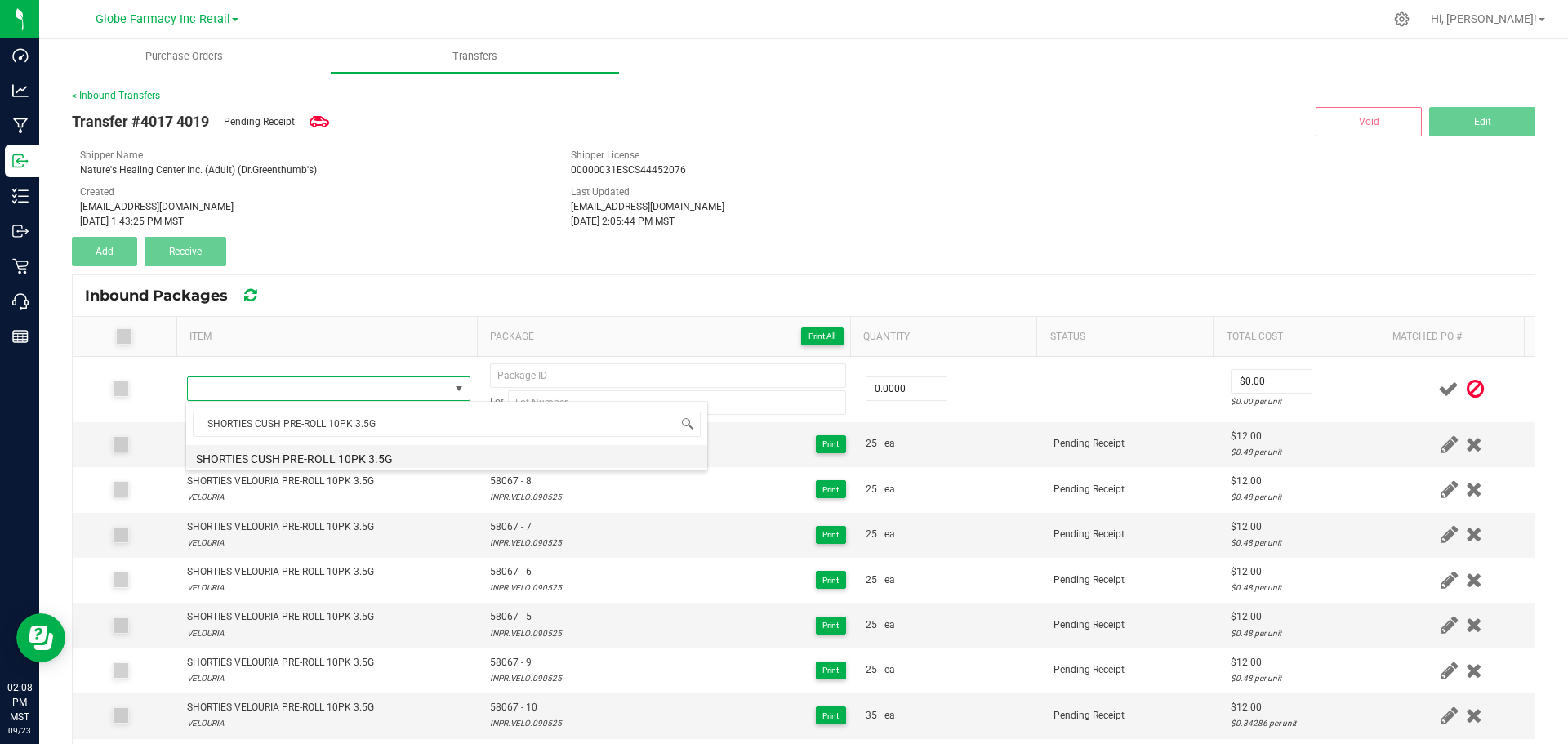
click at [284, 448] on li "SHORTIES CUSH PRE-ROLL 10PK 3.5G" at bounding box center [447, 456] width 522 height 23
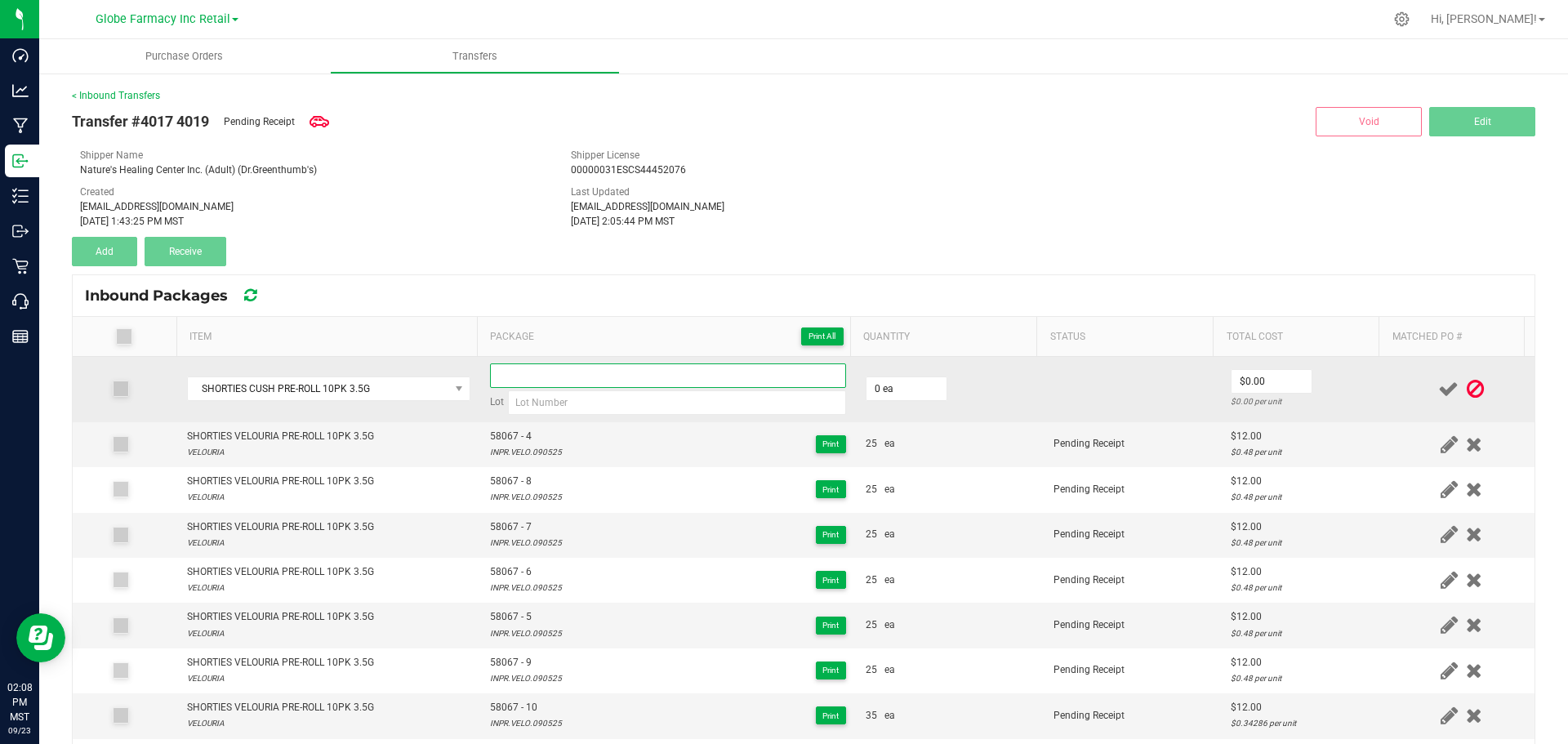
click at [571, 386] on input at bounding box center [668, 376] width 356 height 24
click at [532, 404] on input at bounding box center [677, 403] width 338 height 24
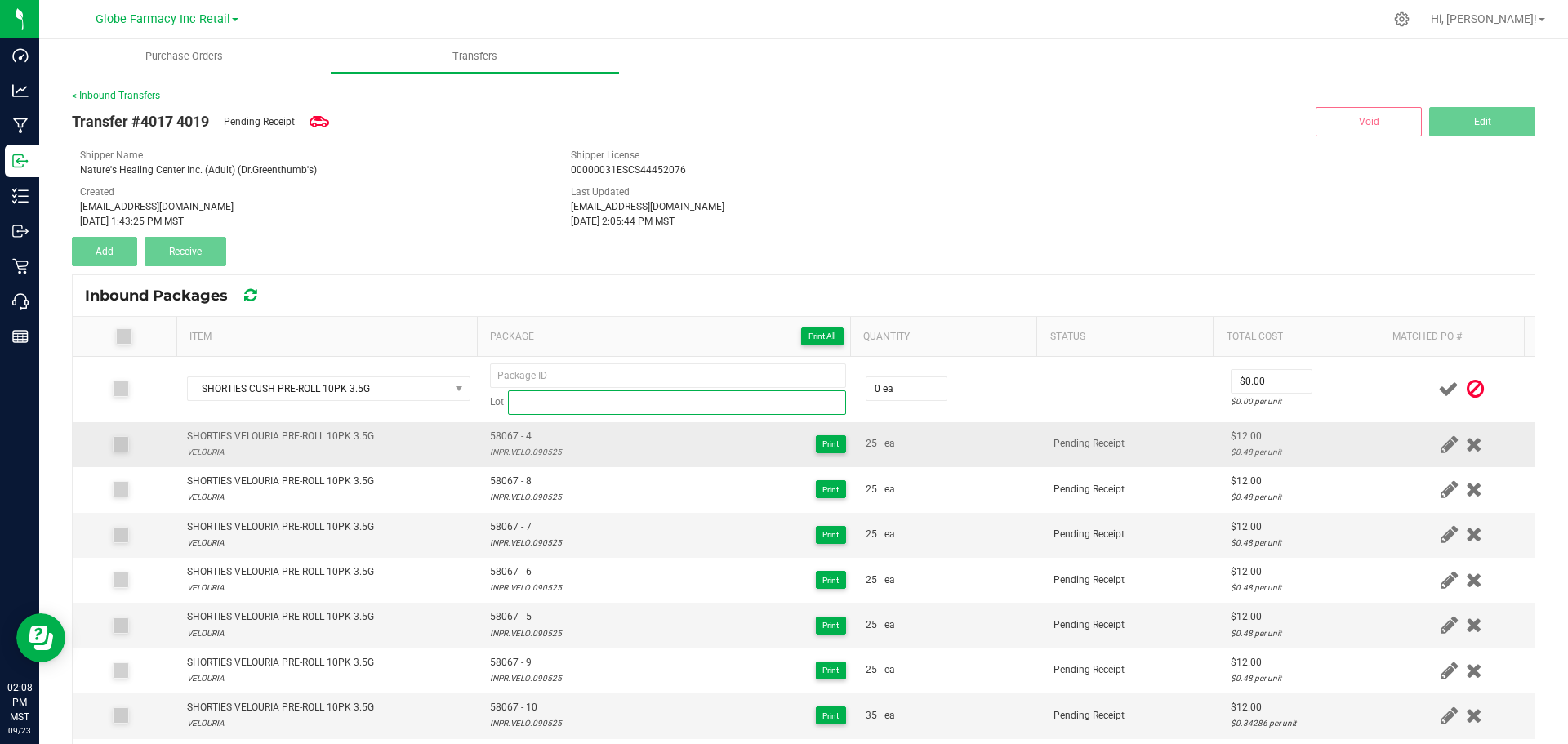
paste input "CUSH071525"
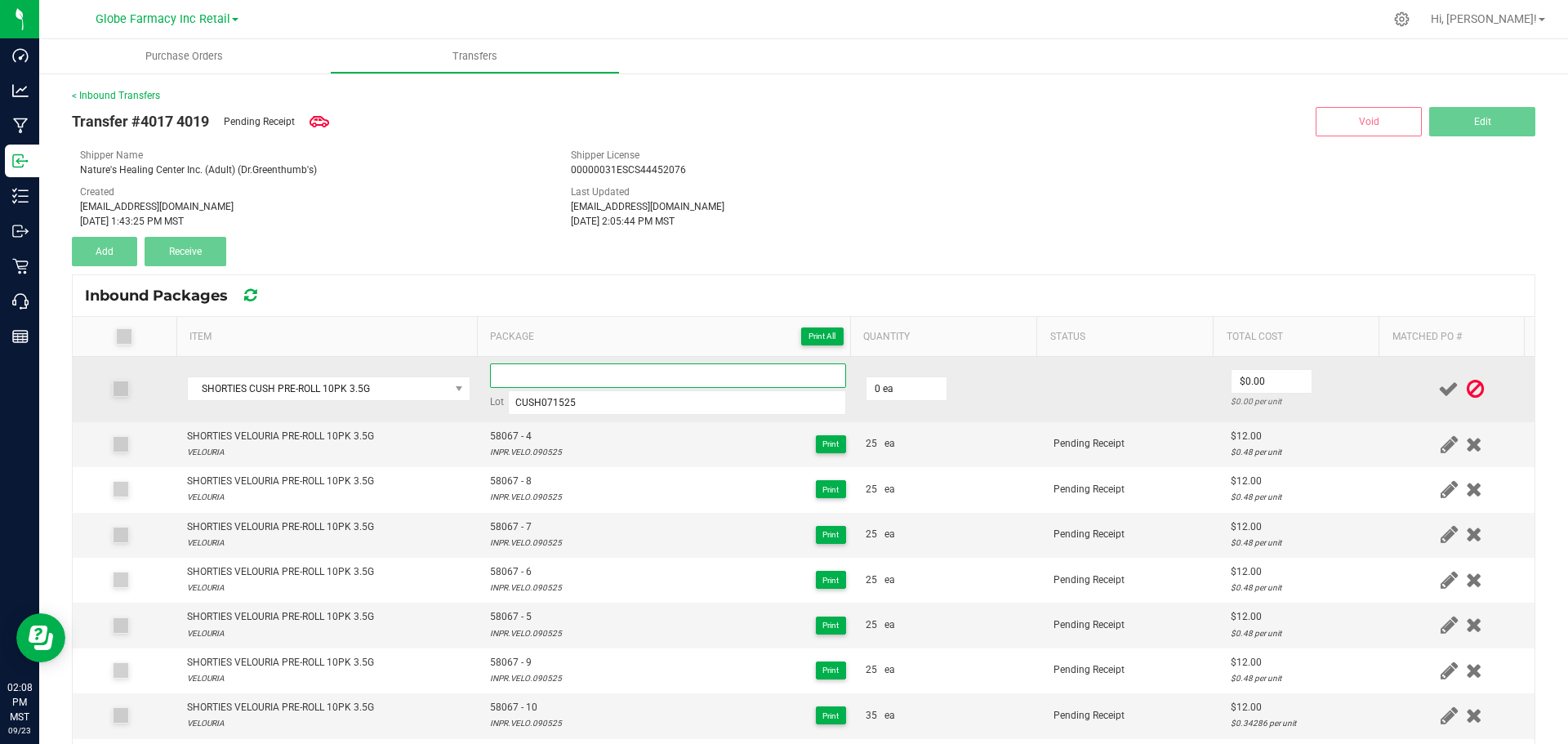
click at [550, 366] on input at bounding box center [668, 376] width 356 height 24
paste input "57993"
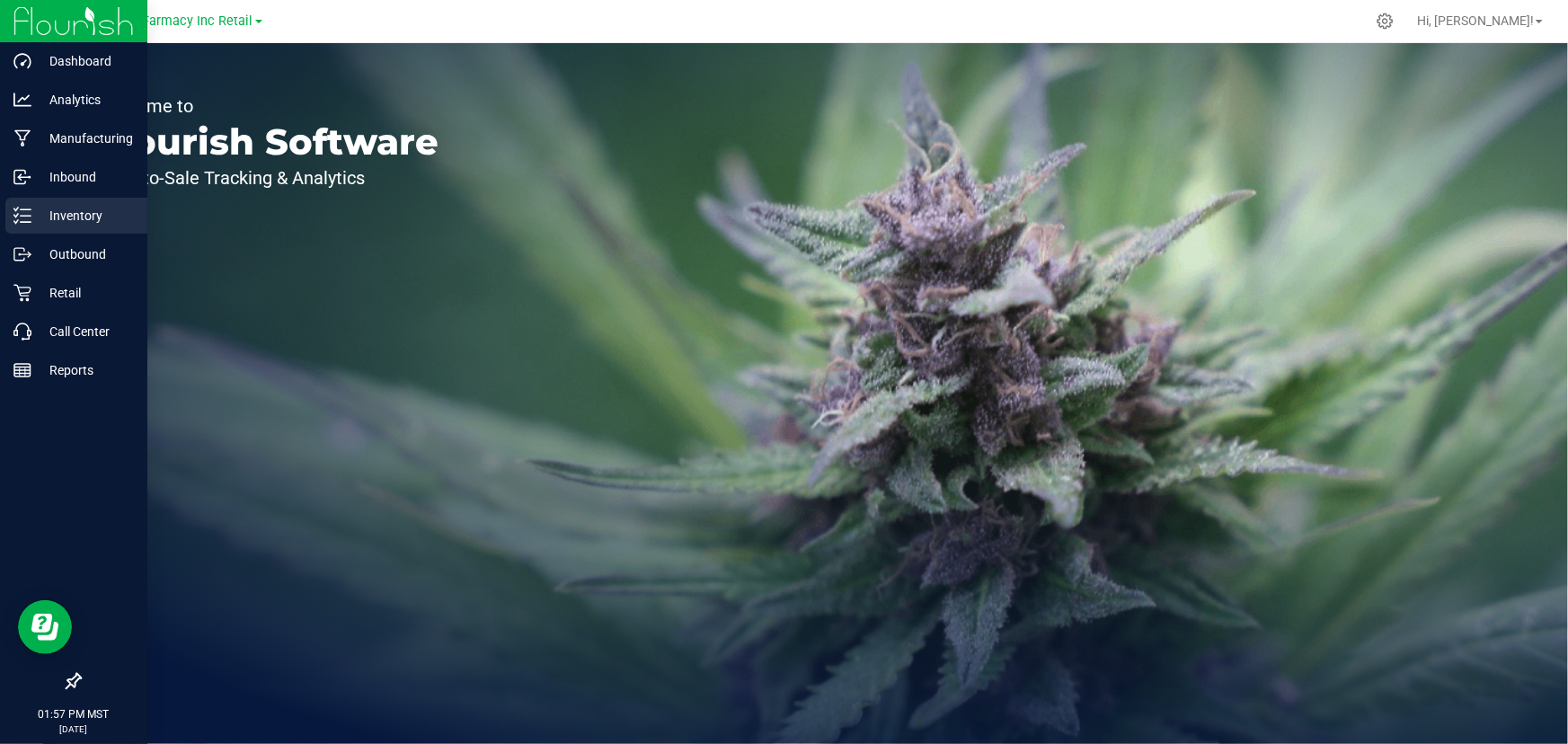
click at [90, 208] on p "Inventory" at bounding box center [85, 215] width 108 height 22
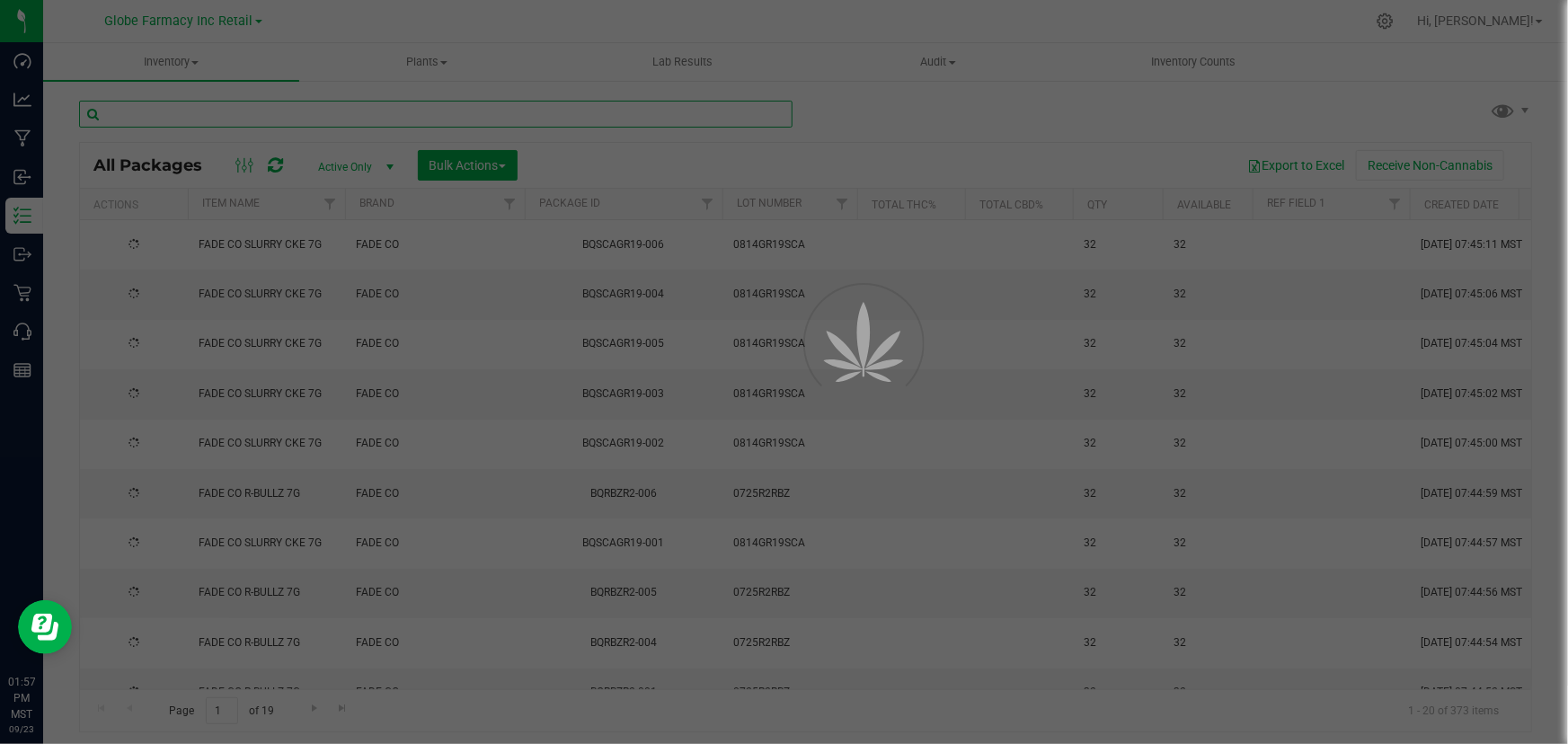
click at [322, 110] on input "text" at bounding box center [436, 114] width 714 height 27
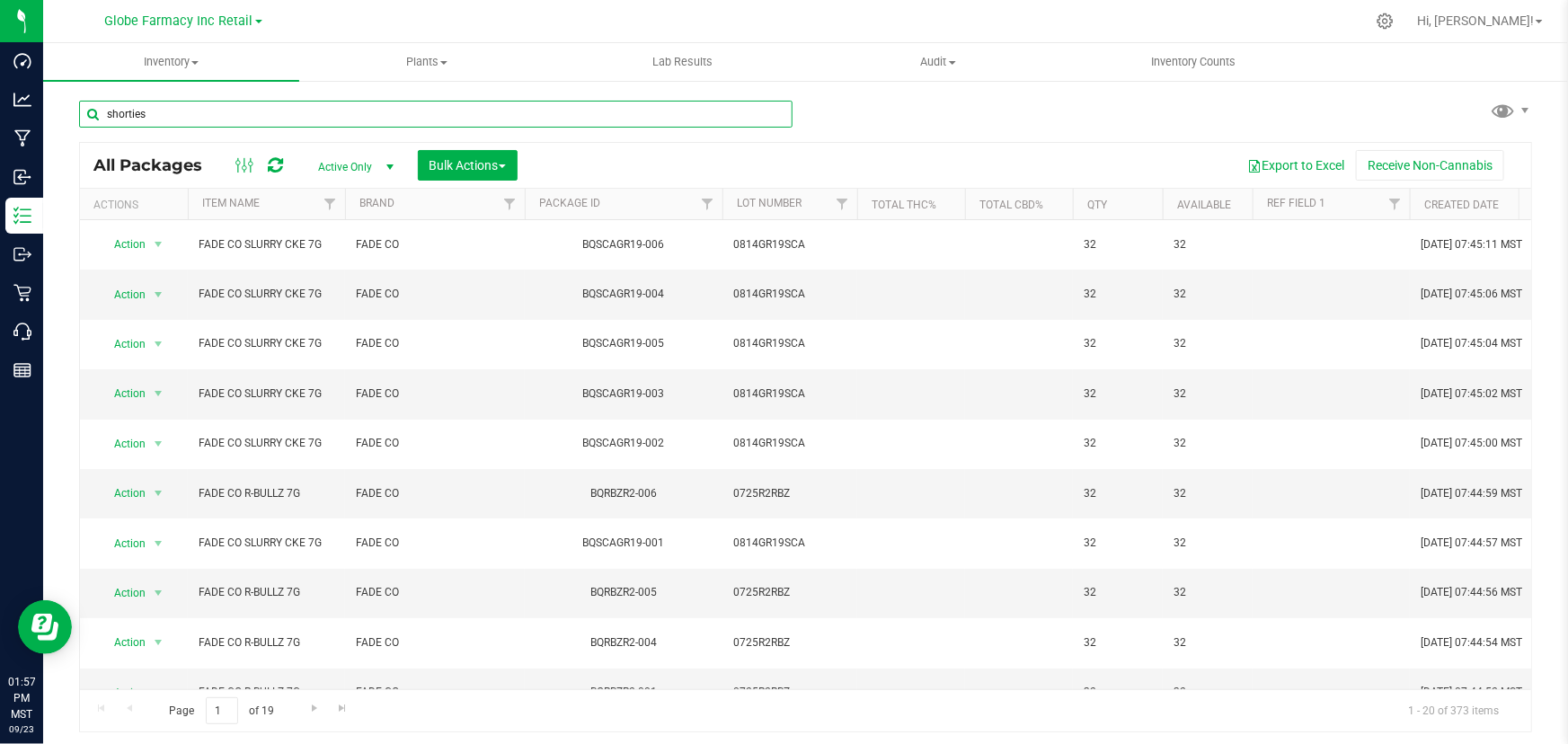
type input "shorties"
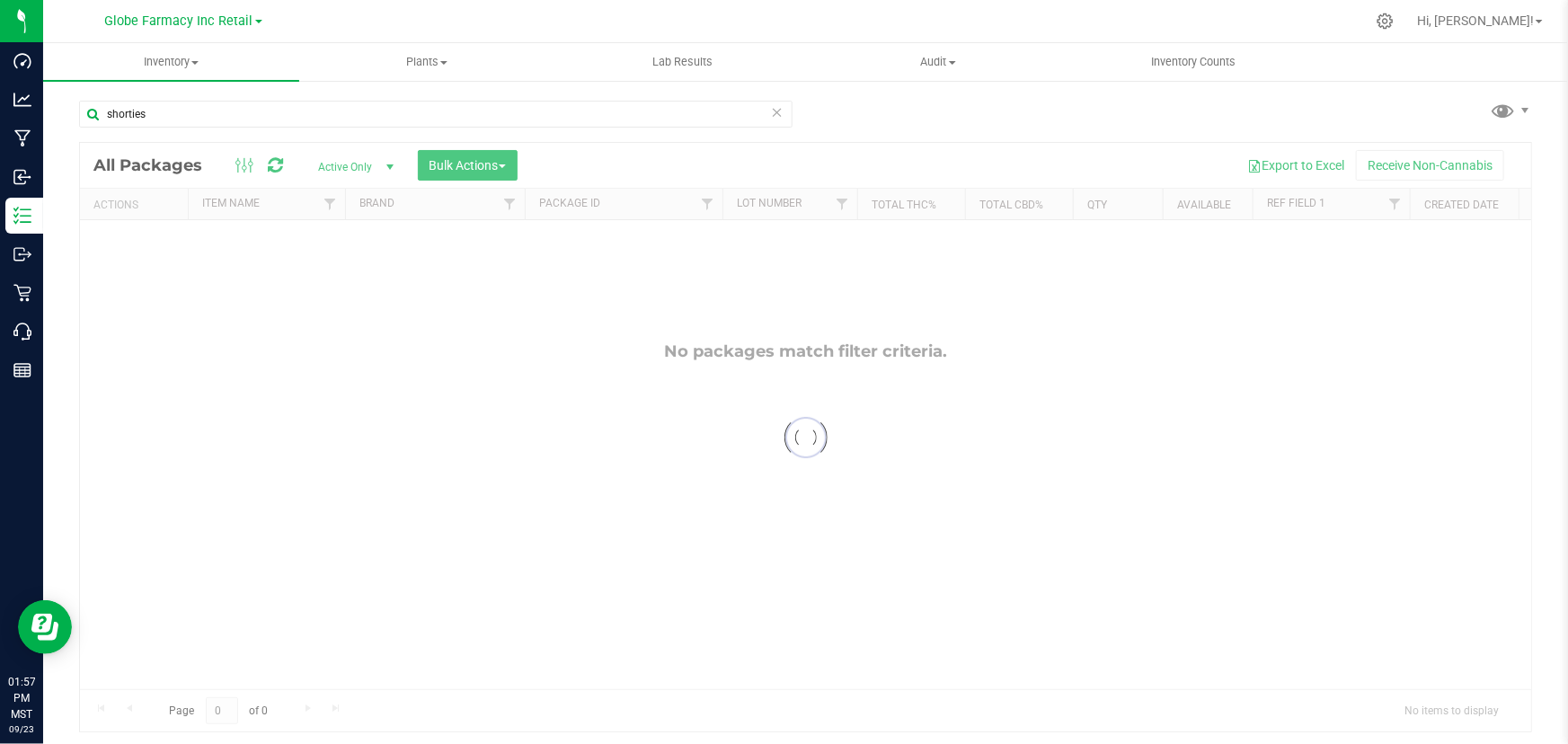
click at [347, 171] on span "Active Only" at bounding box center [353, 167] width 99 height 25
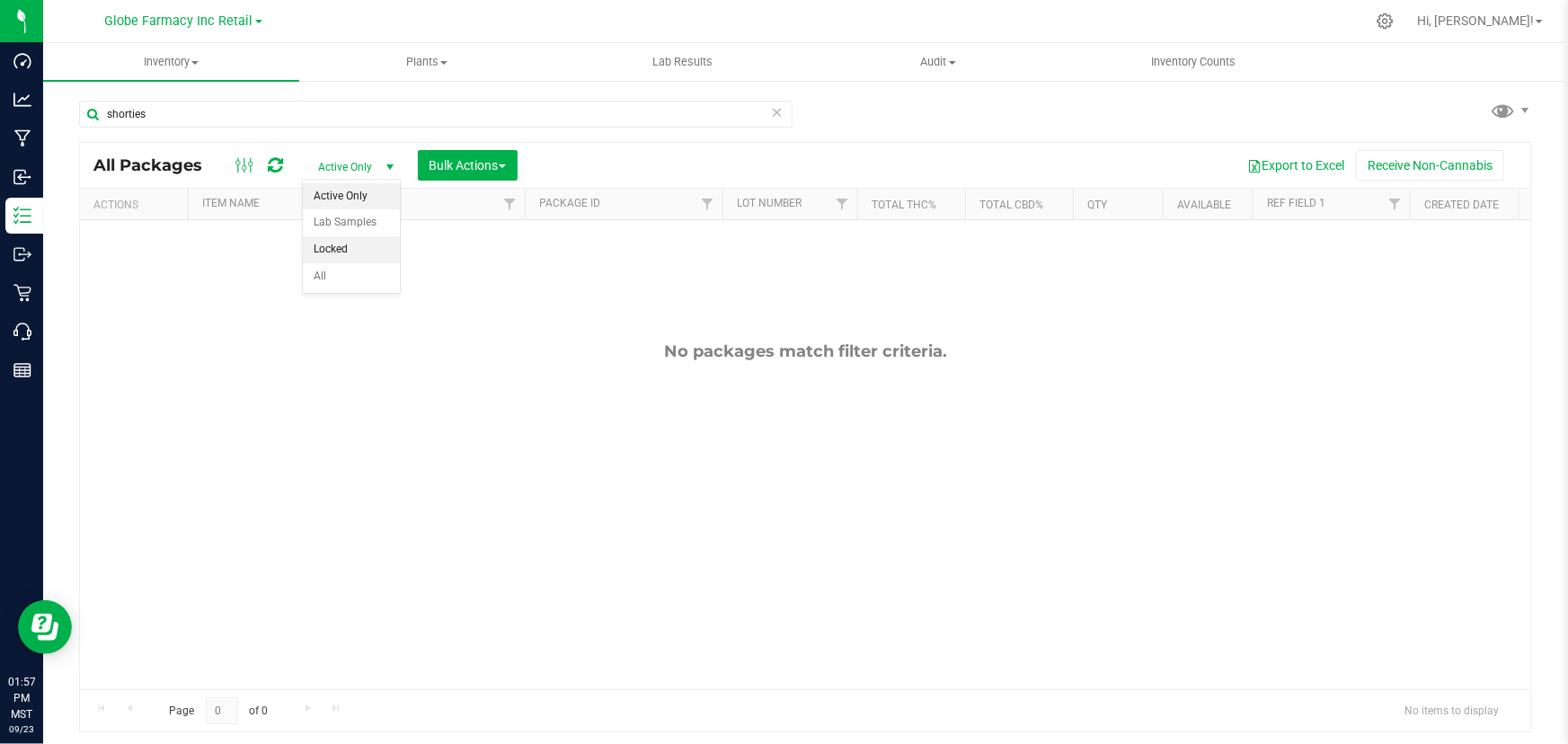
click at [366, 240] on li "Locked" at bounding box center [352, 250] width 97 height 27
click at [383, 162] on span "select" at bounding box center [390, 167] width 14 height 14
click at [341, 274] on li "All" at bounding box center [352, 276] width 97 height 27
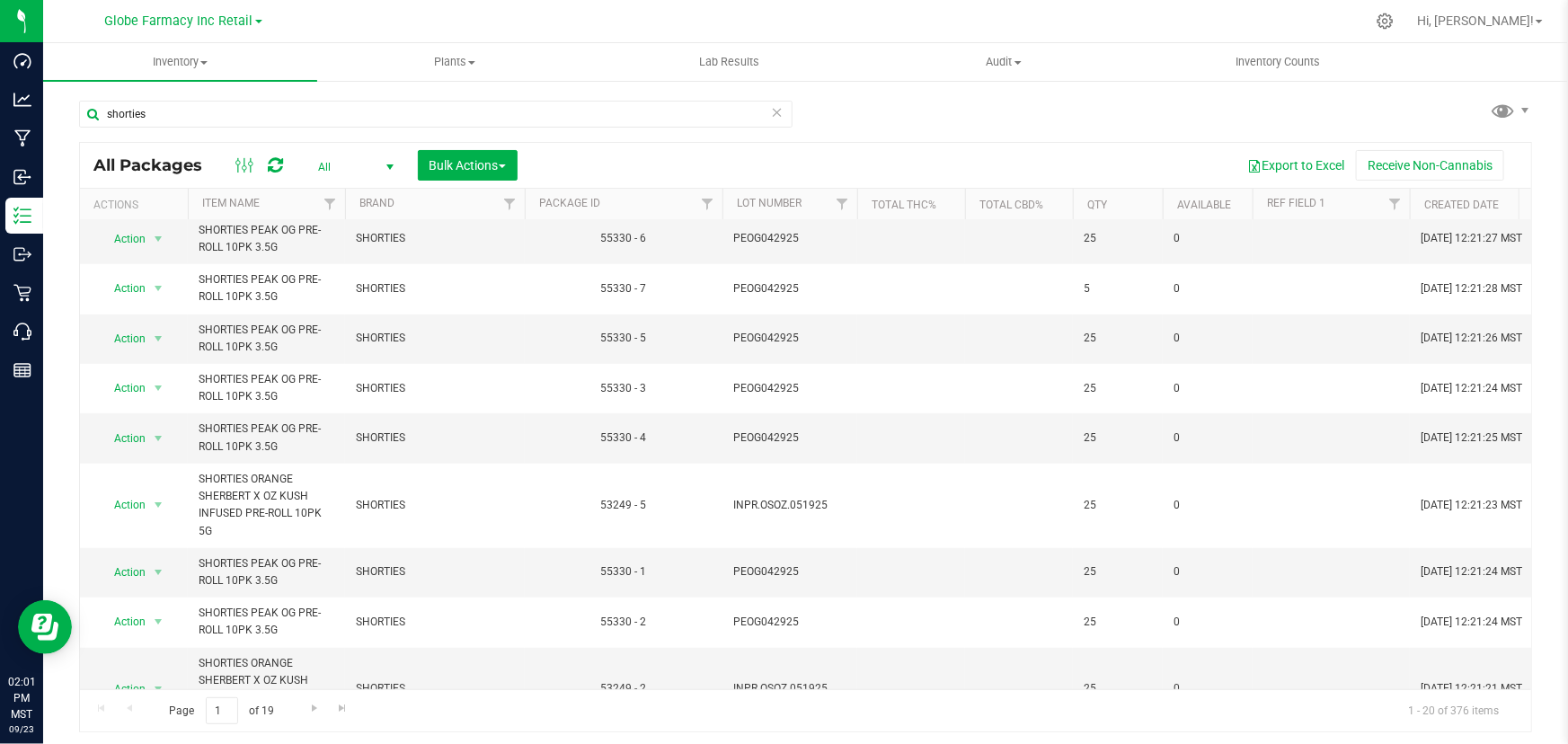
scroll to position [490, 0]
